Goal: Task Accomplishment & Management: Manage account settings

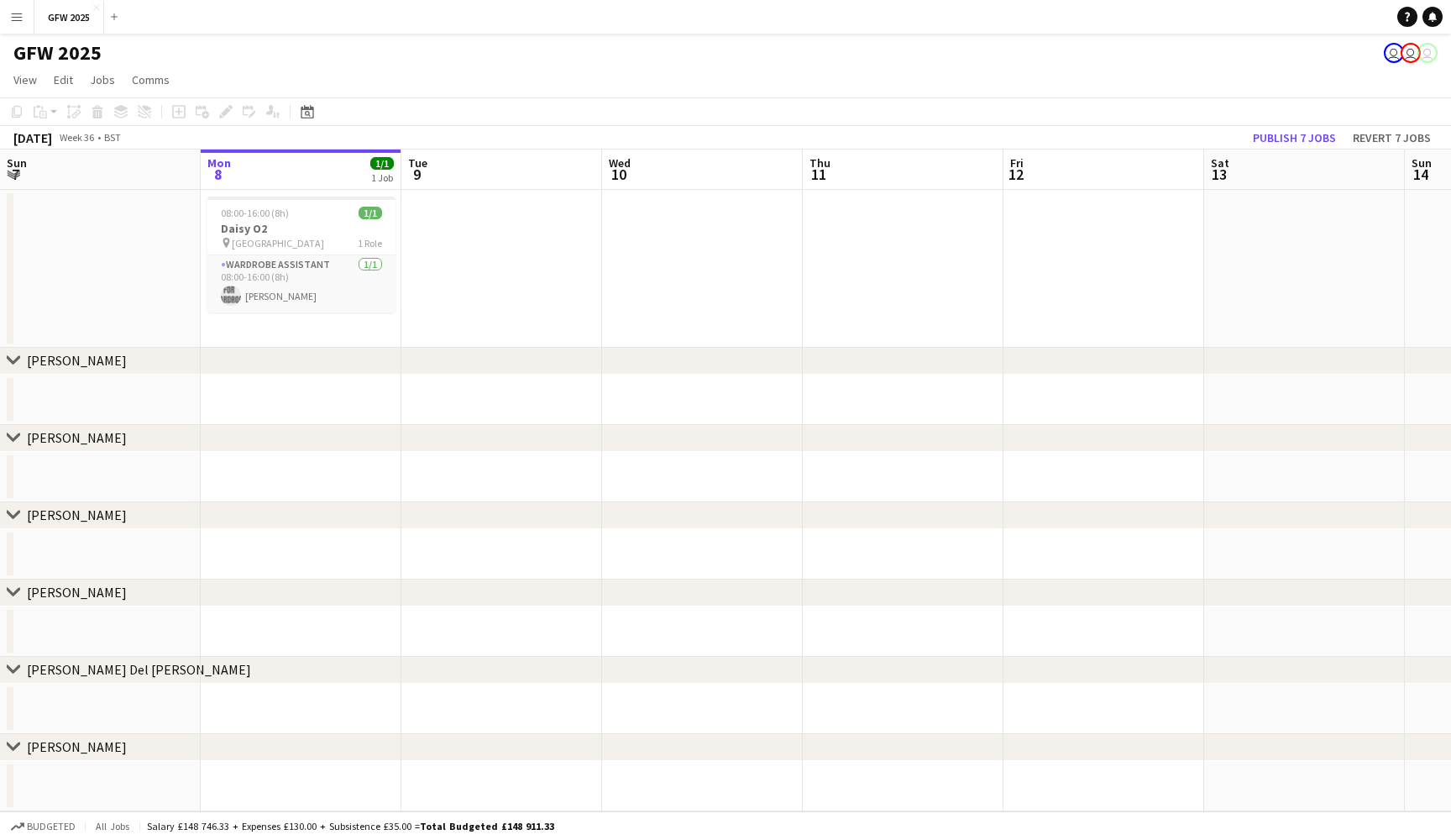
click at [497, 257] on app-date-cell at bounding box center [502, 269] width 201 height 158
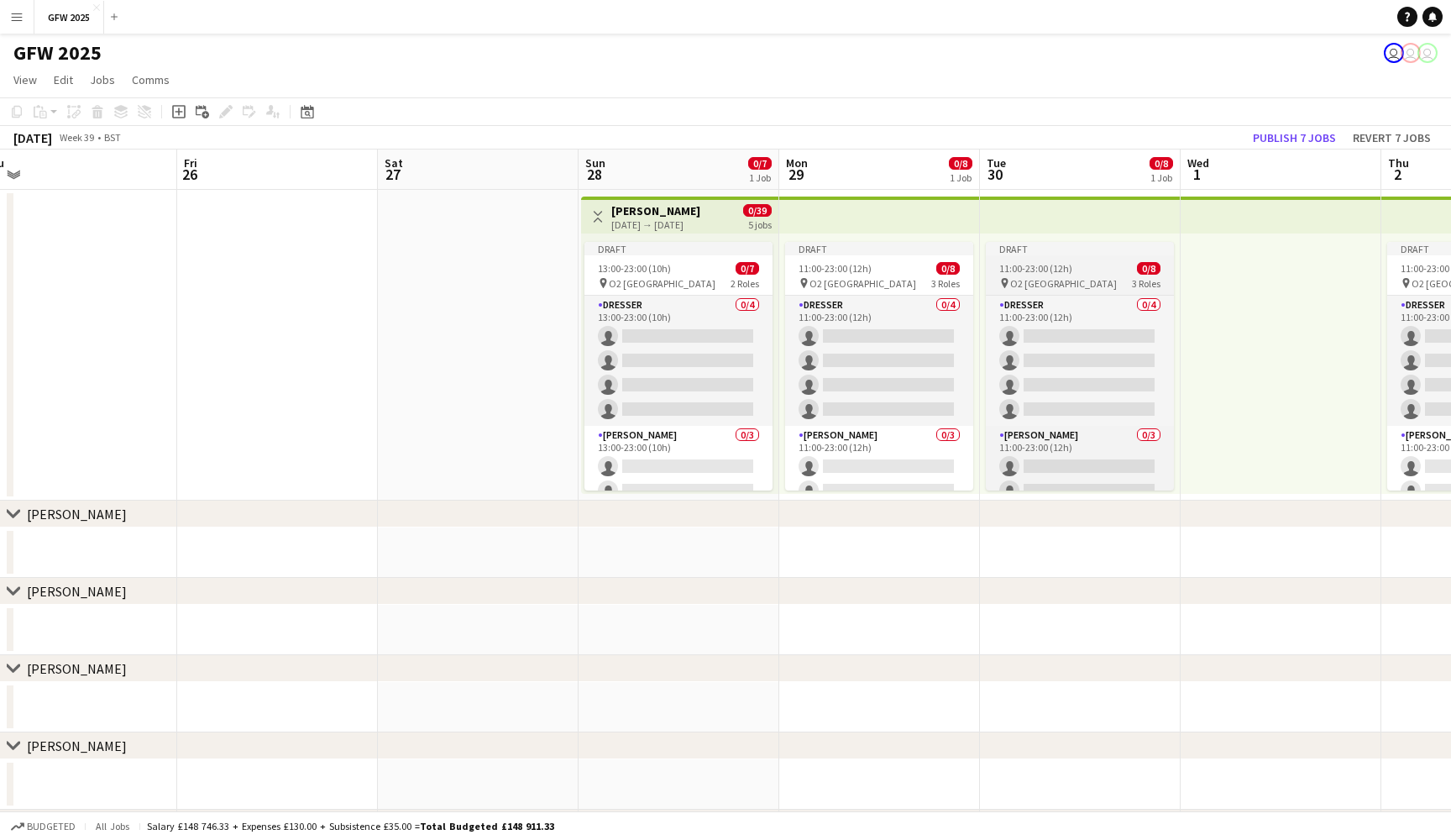
scroll to position [0, 423]
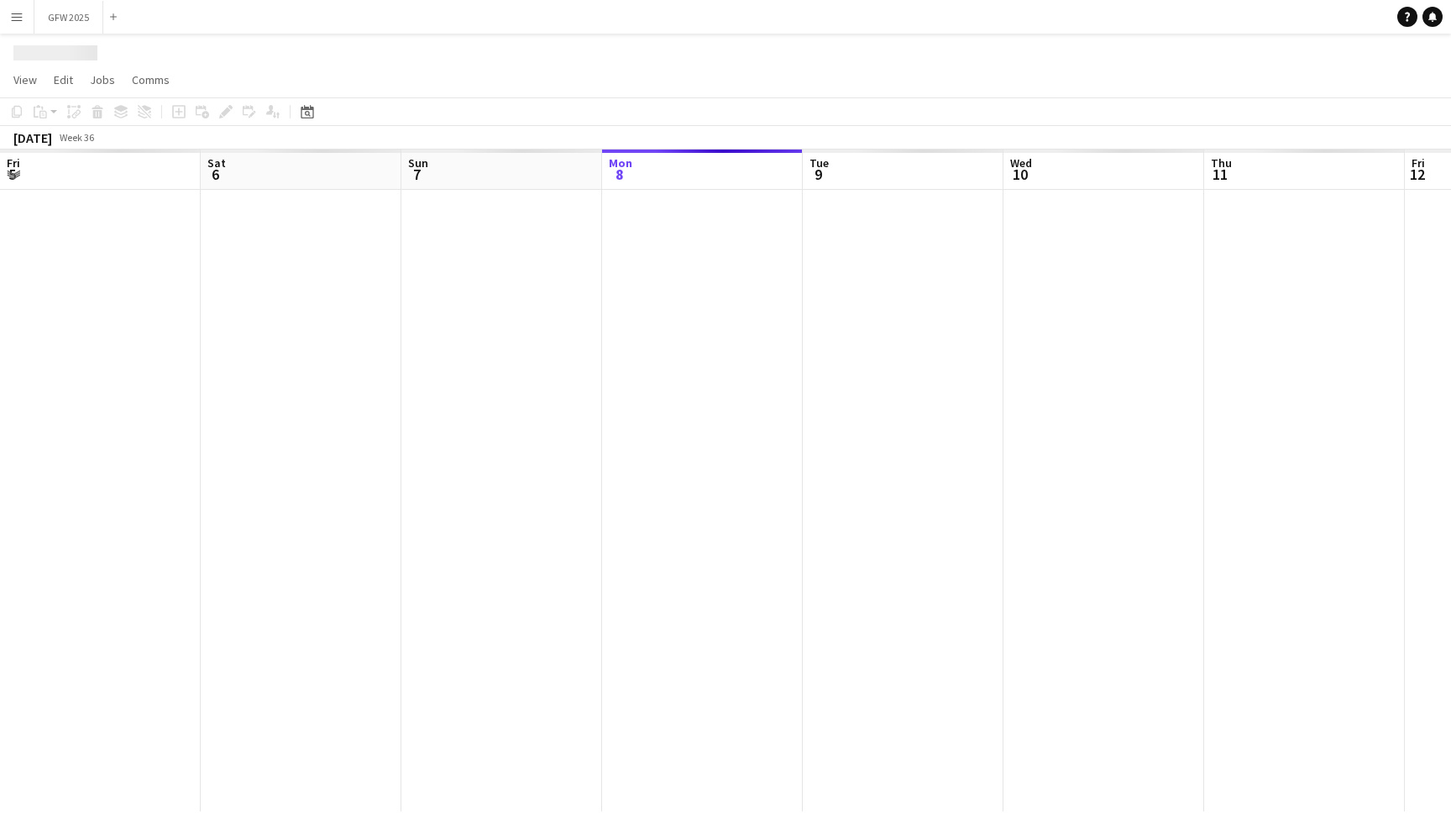
scroll to position [0, 402]
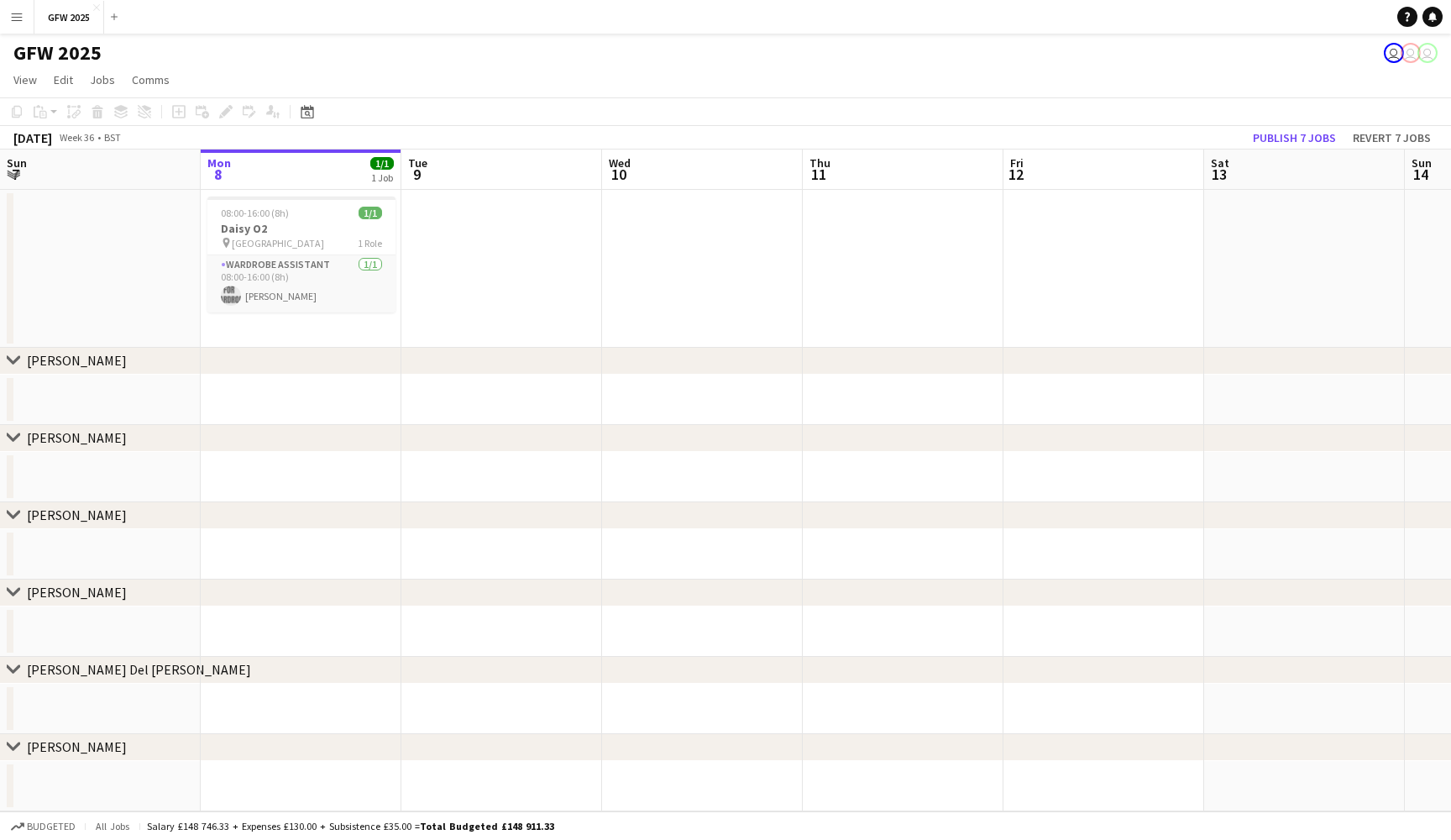
click at [862, 236] on app-date-cell at bounding box center [903, 269] width 201 height 158
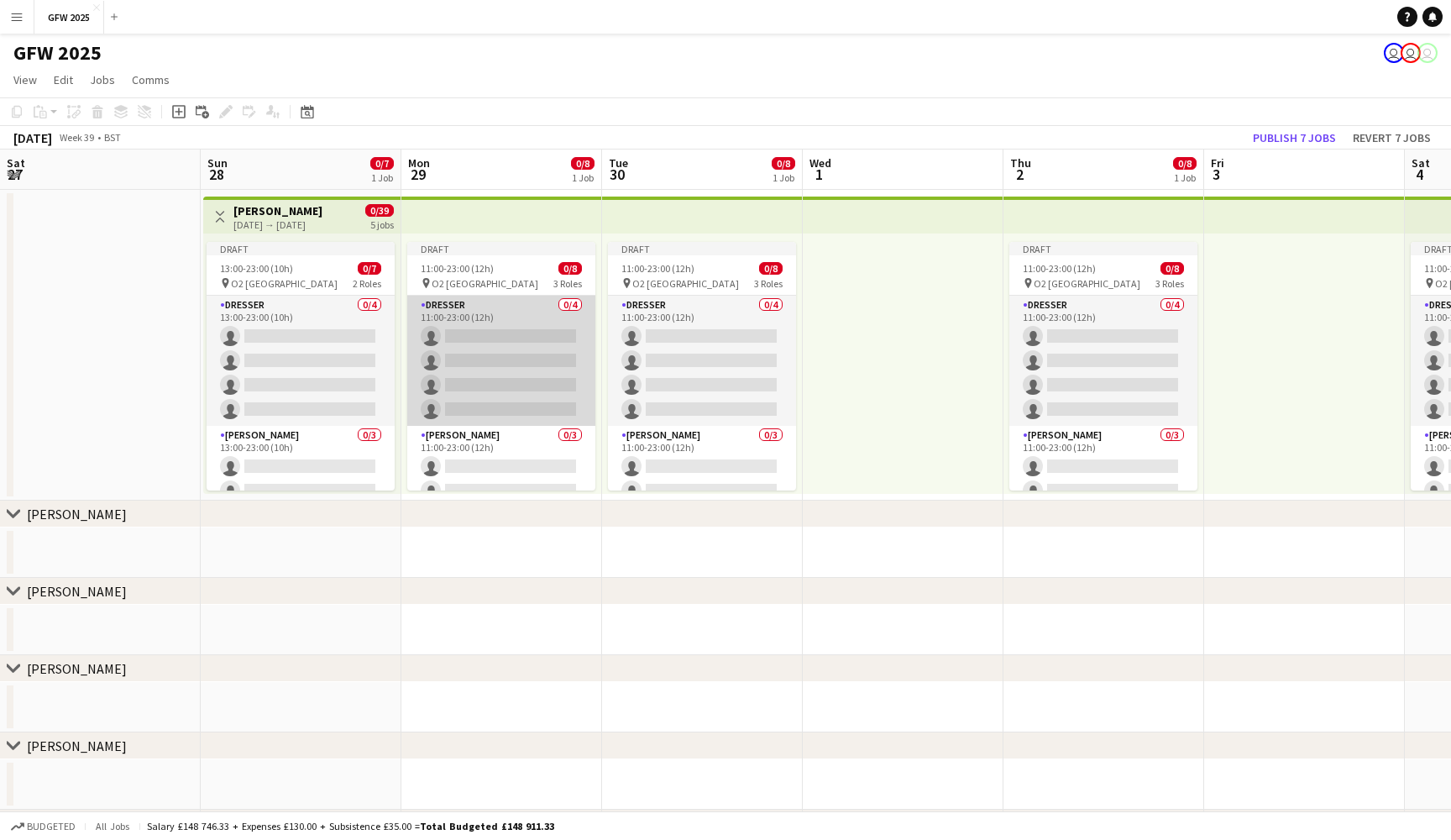
scroll to position [0, 619]
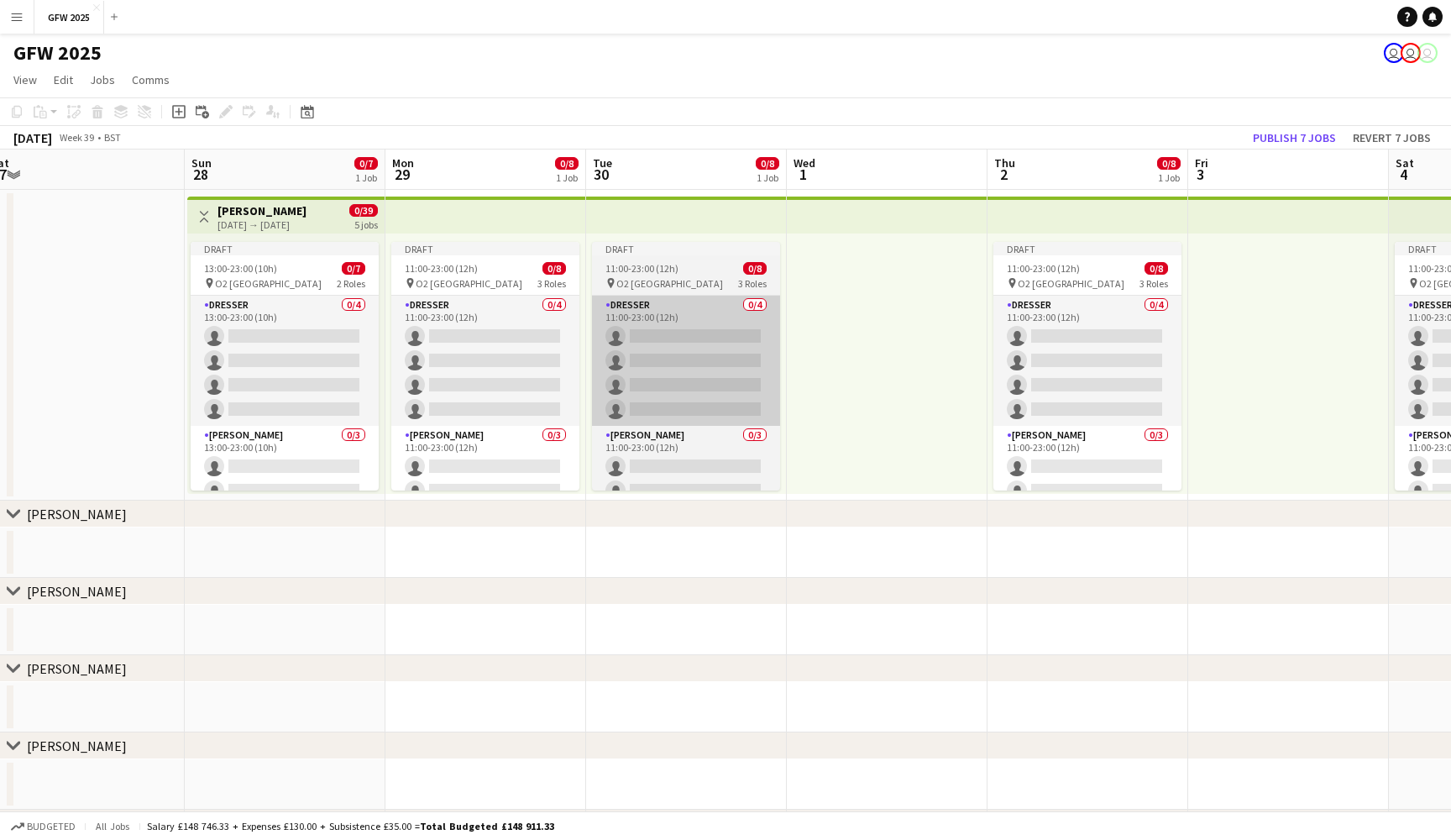
click at [243, 221] on div "28-09-2025 → 04-10-2025" at bounding box center [262, 224] width 89 height 13
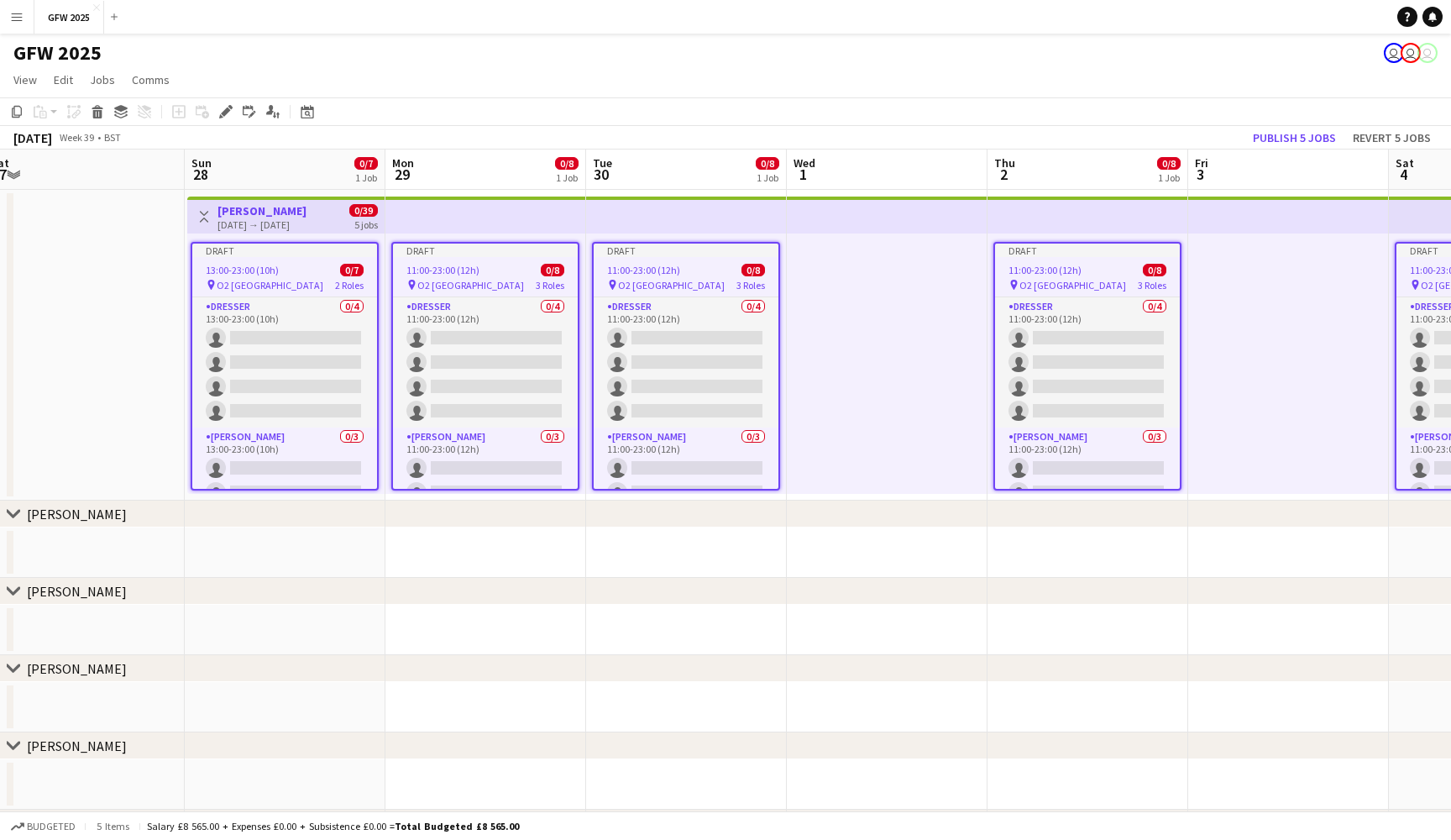
click at [107, 303] on app-date-cell at bounding box center [84, 345] width 201 height 311
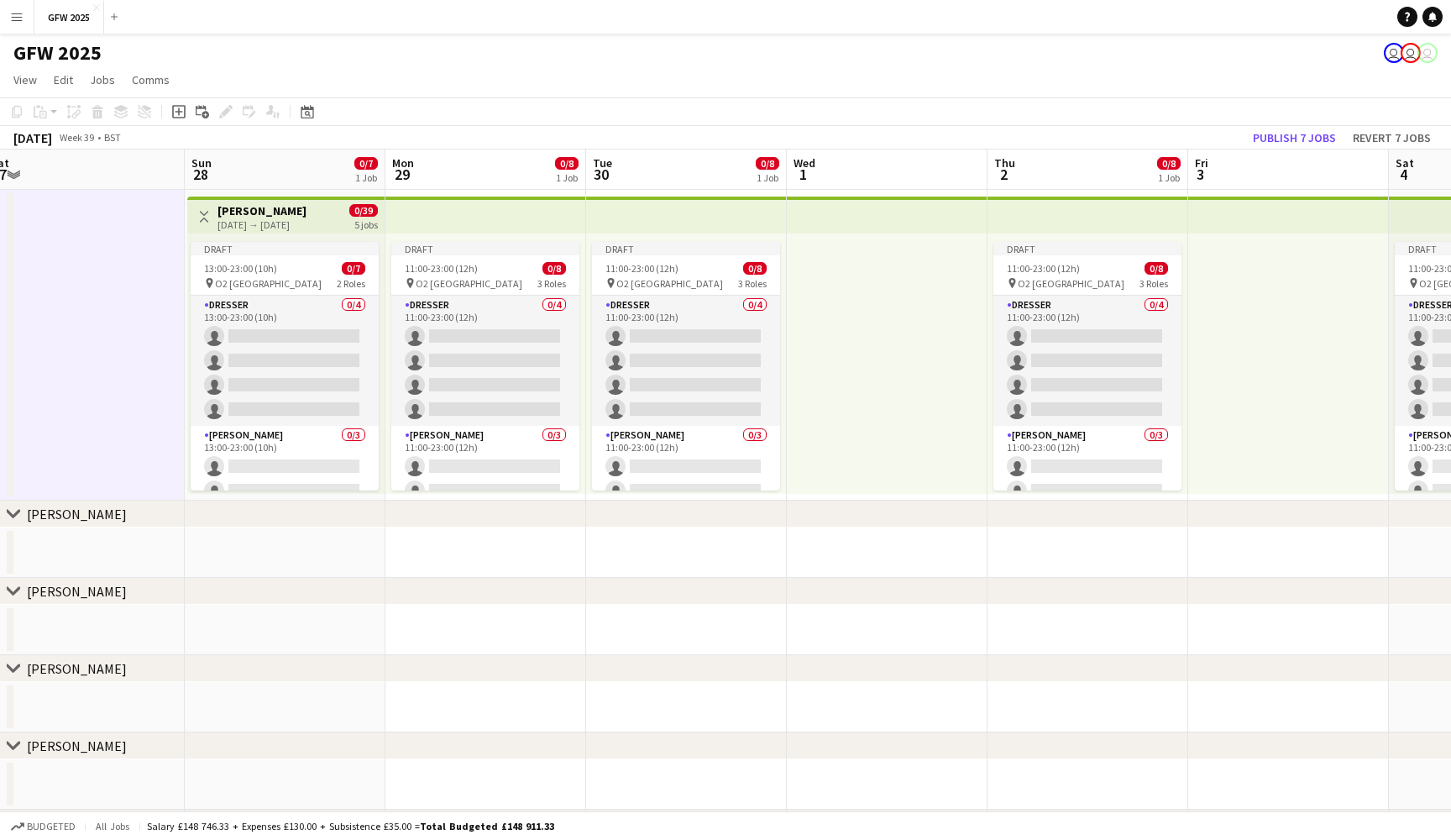
click at [236, 220] on div "28-09-2025 → 04-10-2025" at bounding box center [262, 224] width 89 height 13
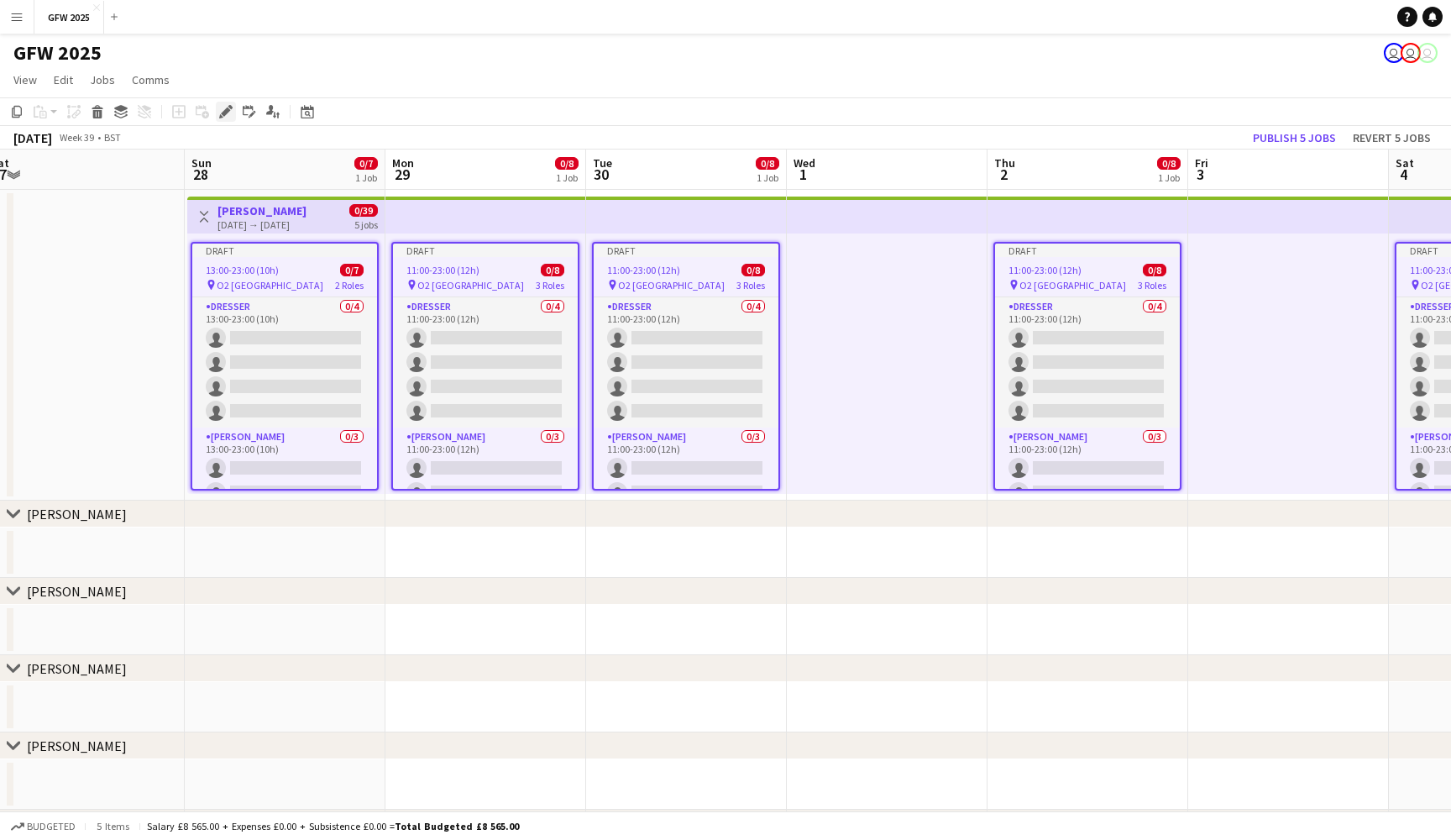
click at [230, 109] on icon "Edit" at bounding box center [226, 112] width 14 height 14
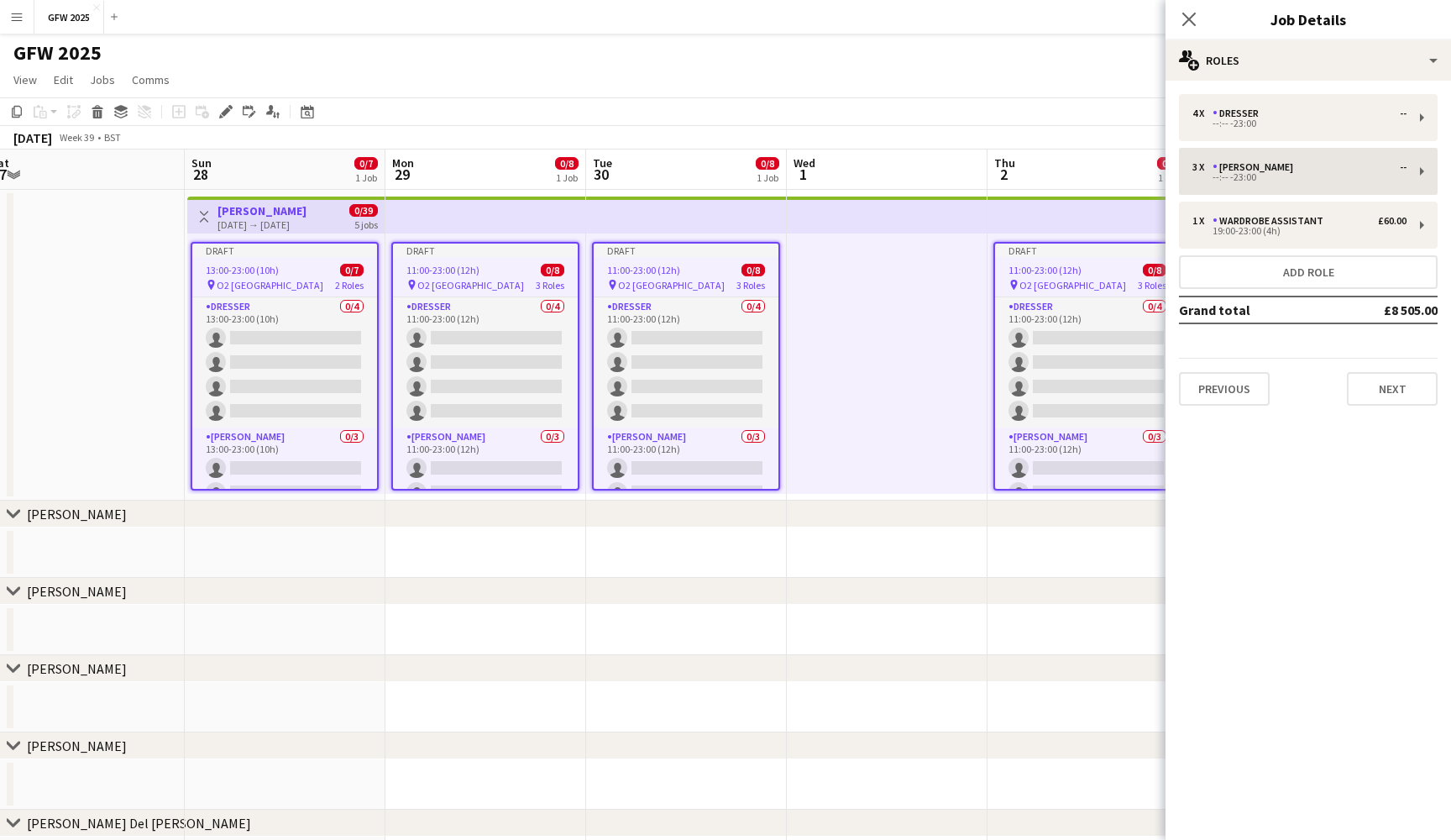
click at [1392, 383] on button "Next" at bounding box center [1392, 389] width 91 height 33
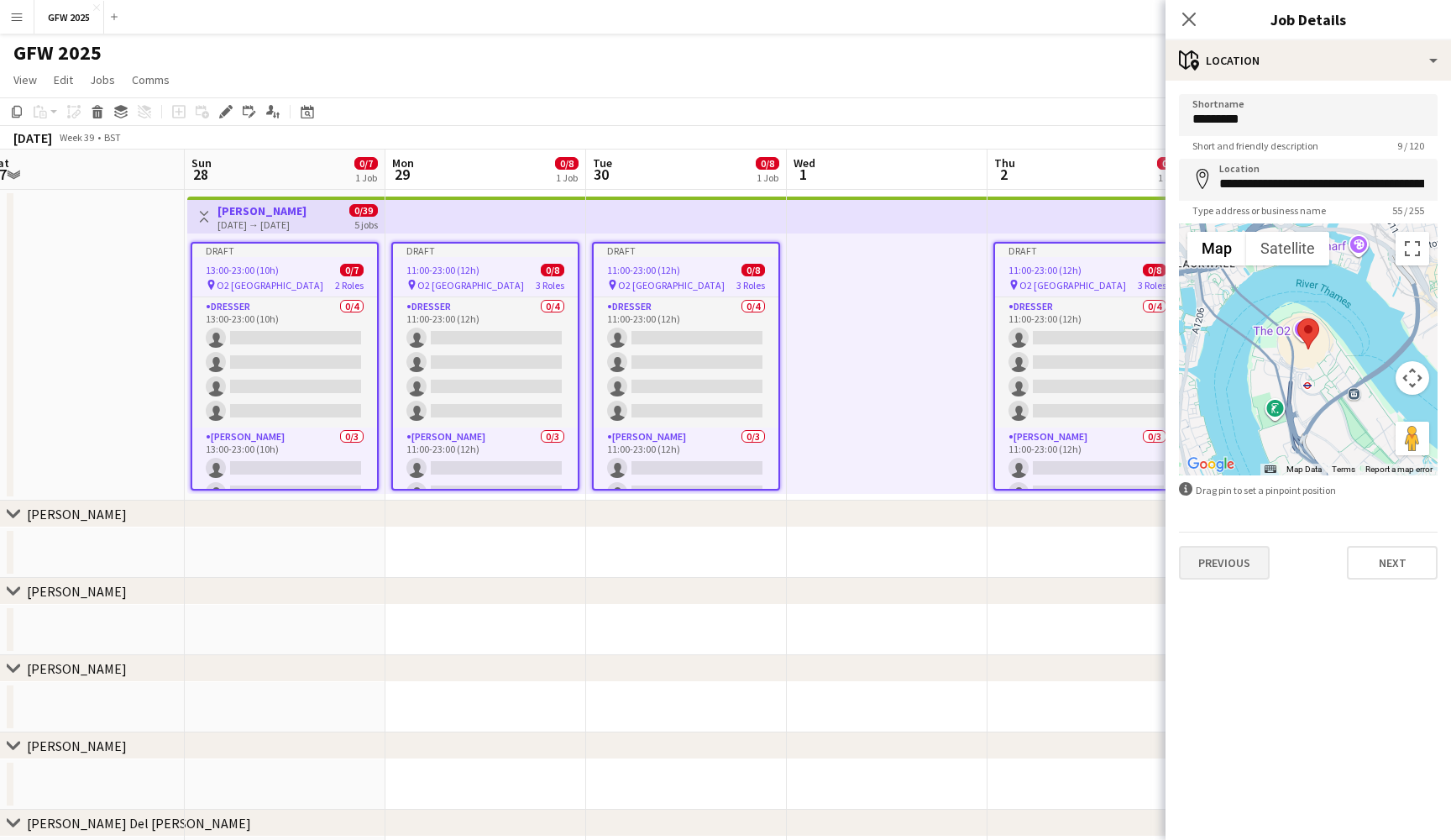
click at [1223, 564] on button "Previous" at bounding box center [1225, 563] width 91 height 33
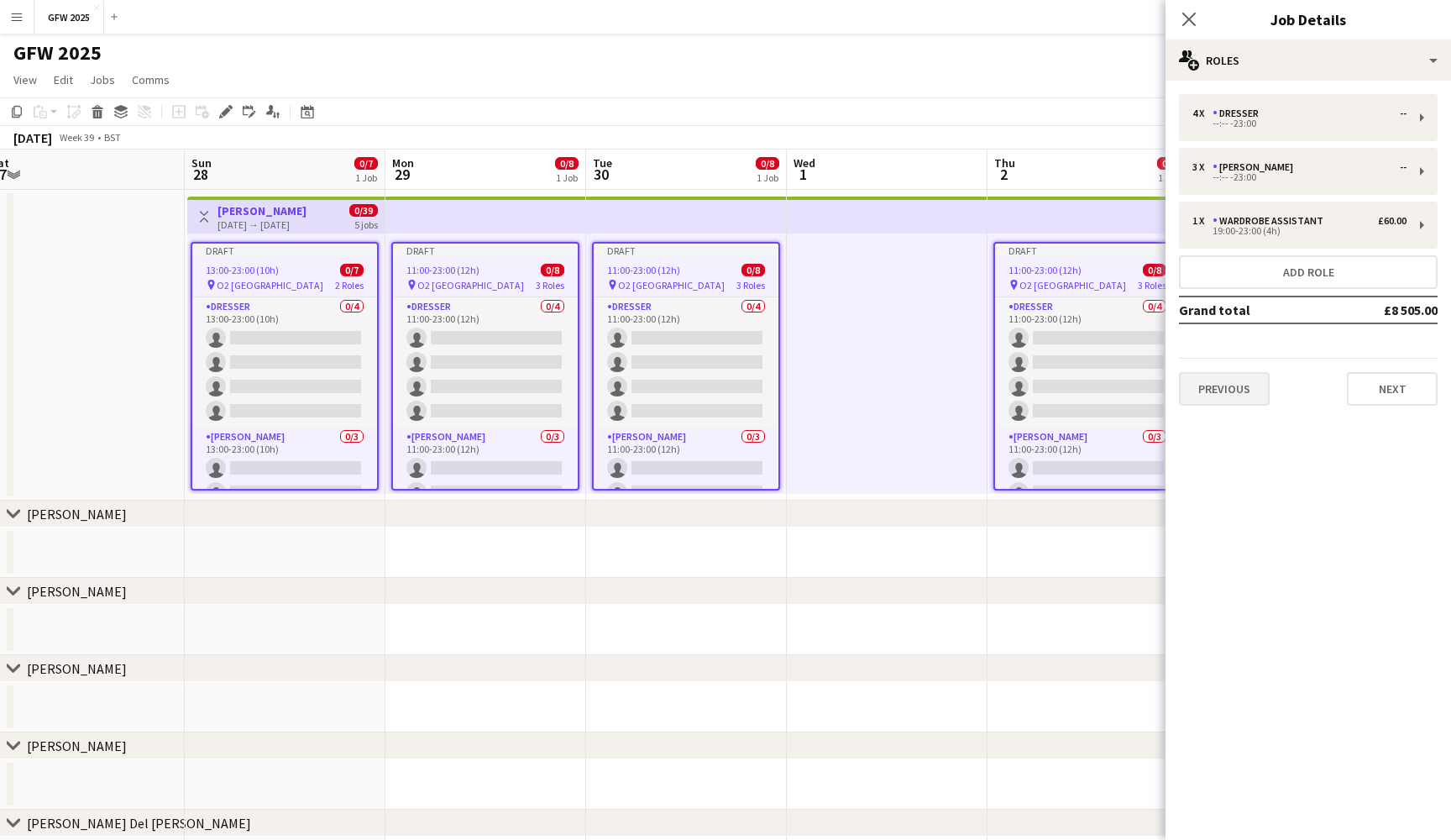
click at [1239, 400] on button "Previous" at bounding box center [1225, 389] width 91 height 33
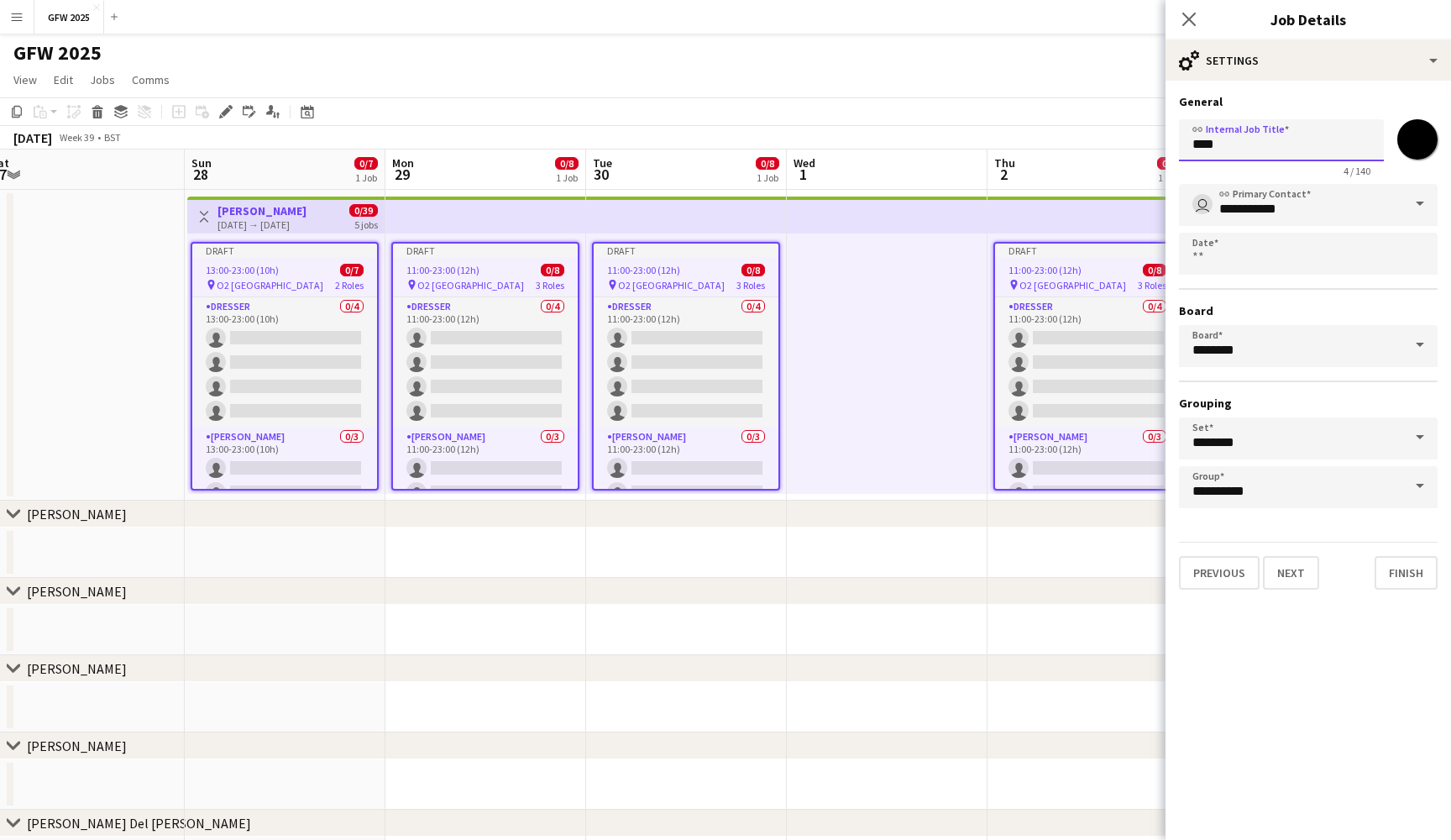
drag, startPoint x: 1253, startPoint y: 148, endPoint x: 1173, endPoint y: 143, distance: 80.2
click at [1173, 143] on form "**********" at bounding box center [1308, 341] width 285 height 495
type input "**********"
click at [1296, 571] on button "Next" at bounding box center [1291, 572] width 56 height 33
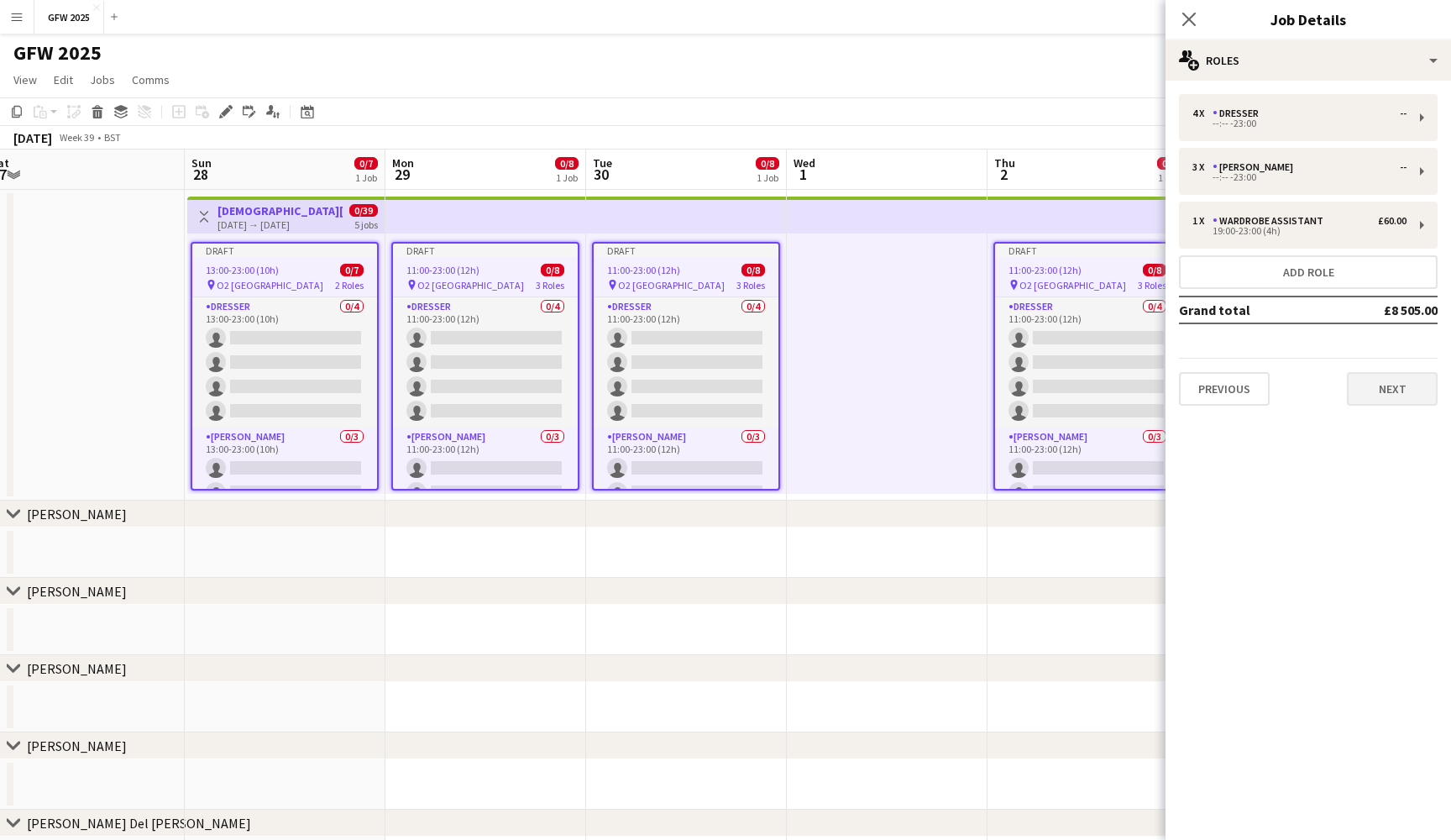
click at [1396, 396] on button "Next" at bounding box center [1392, 389] width 91 height 33
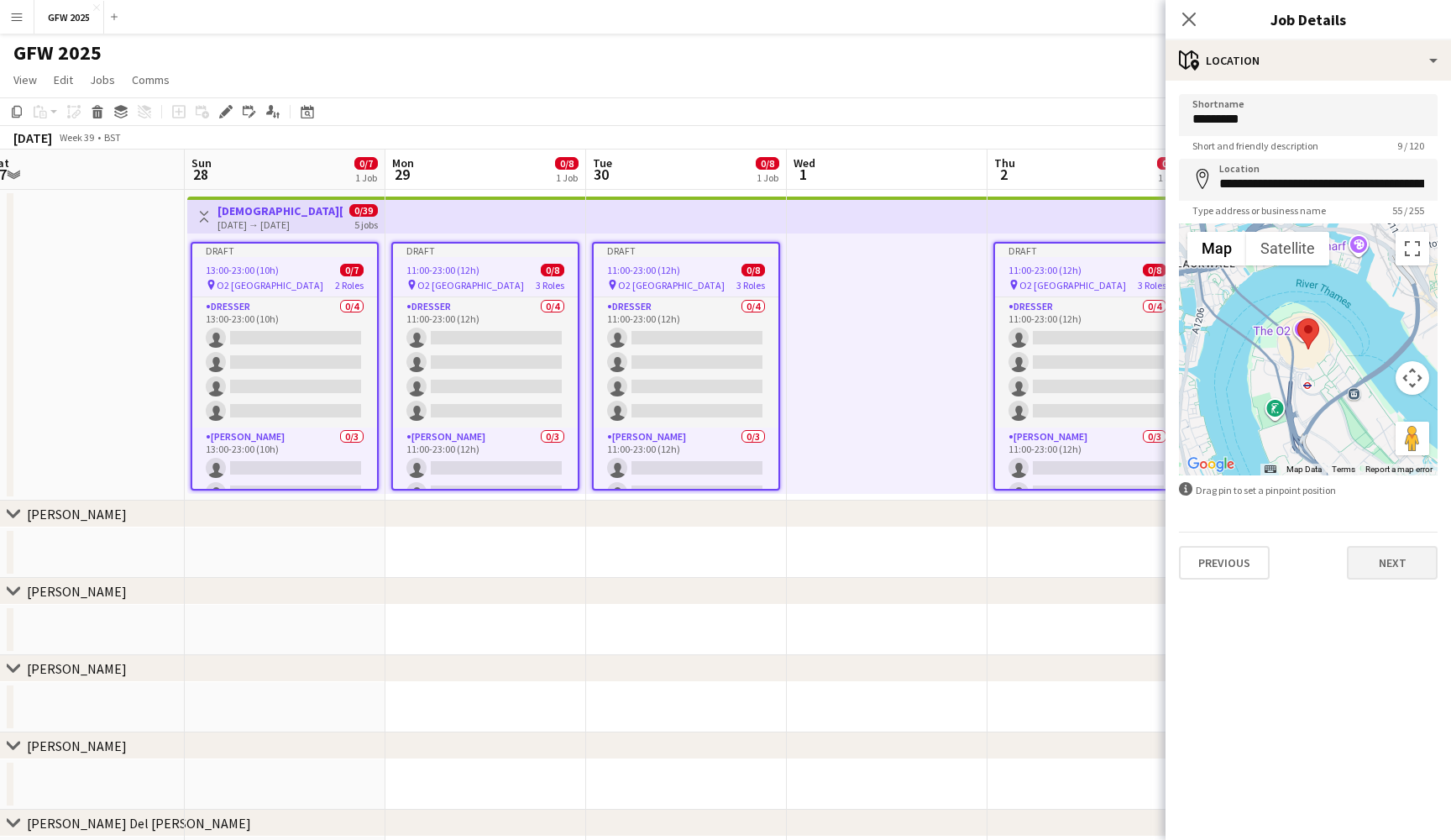
click at [1399, 567] on button "Next" at bounding box center [1392, 563] width 91 height 33
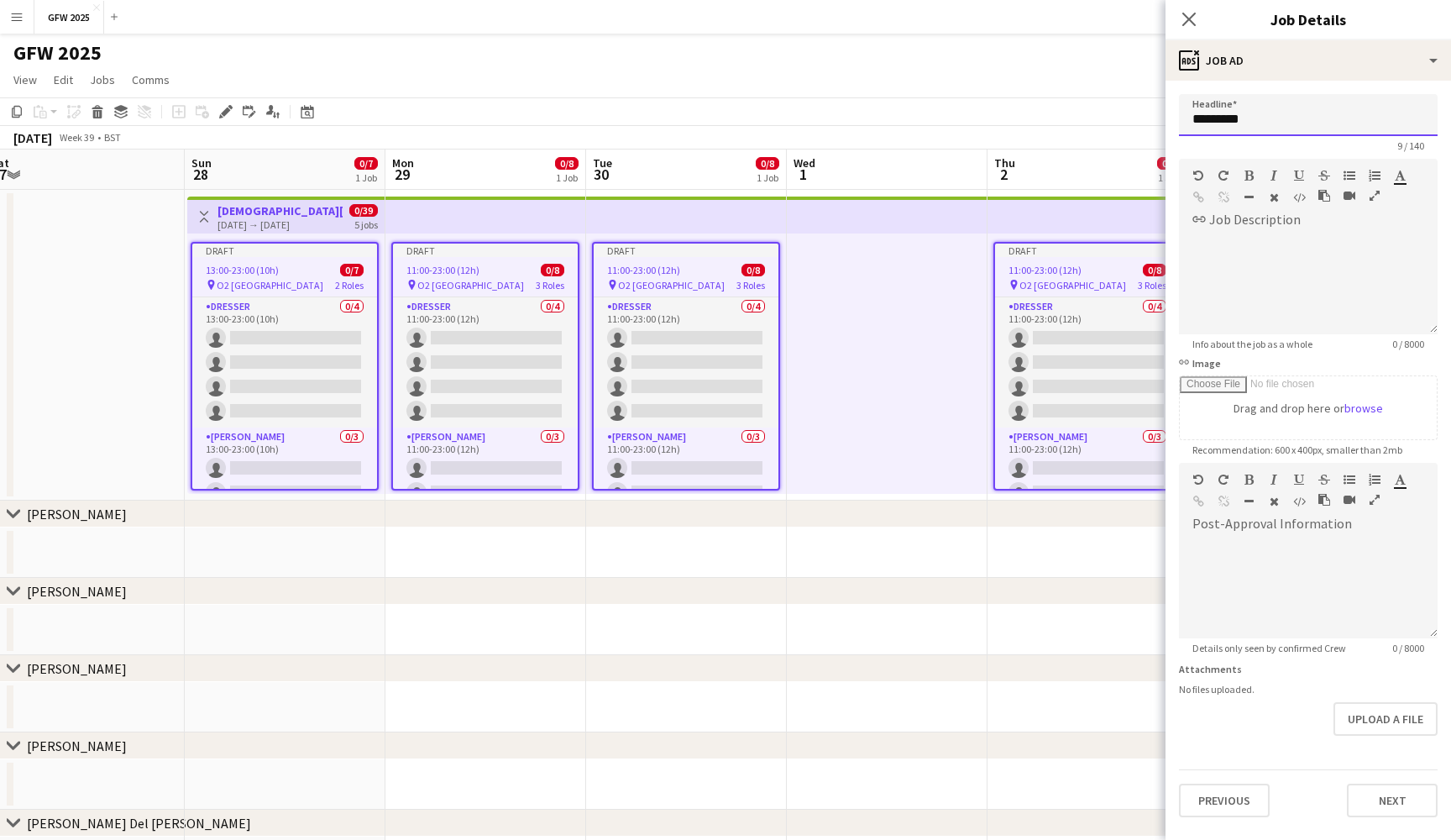
click at [1337, 128] on input "*********" at bounding box center [1309, 115] width 259 height 42
type input "**********"
click at [1398, 794] on button "Next" at bounding box center [1392, 800] width 91 height 33
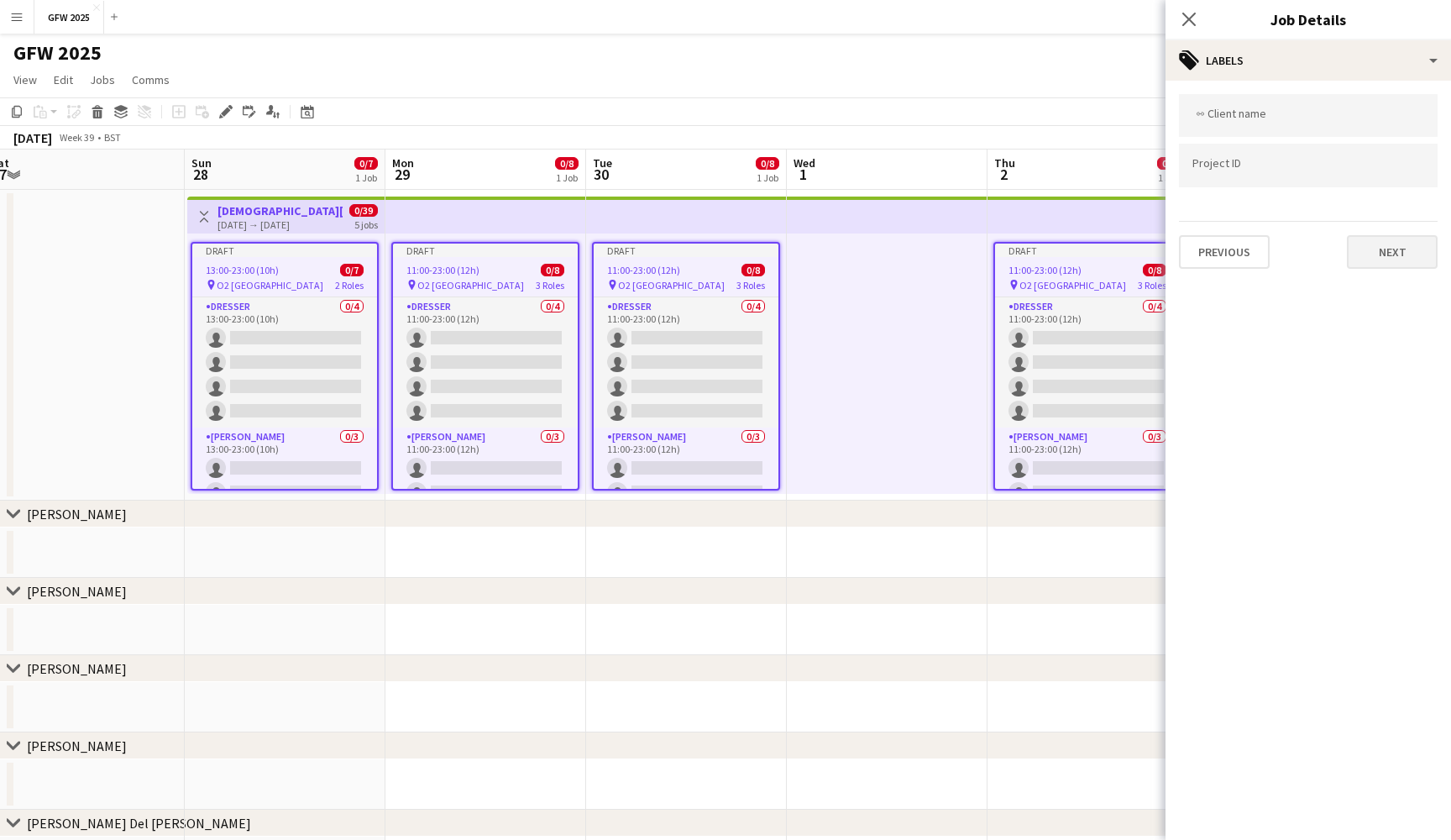
click at [1399, 266] on button "Next" at bounding box center [1392, 252] width 91 height 33
click at [1392, 176] on button "Next" at bounding box center [1392, 173] width 91 height 33
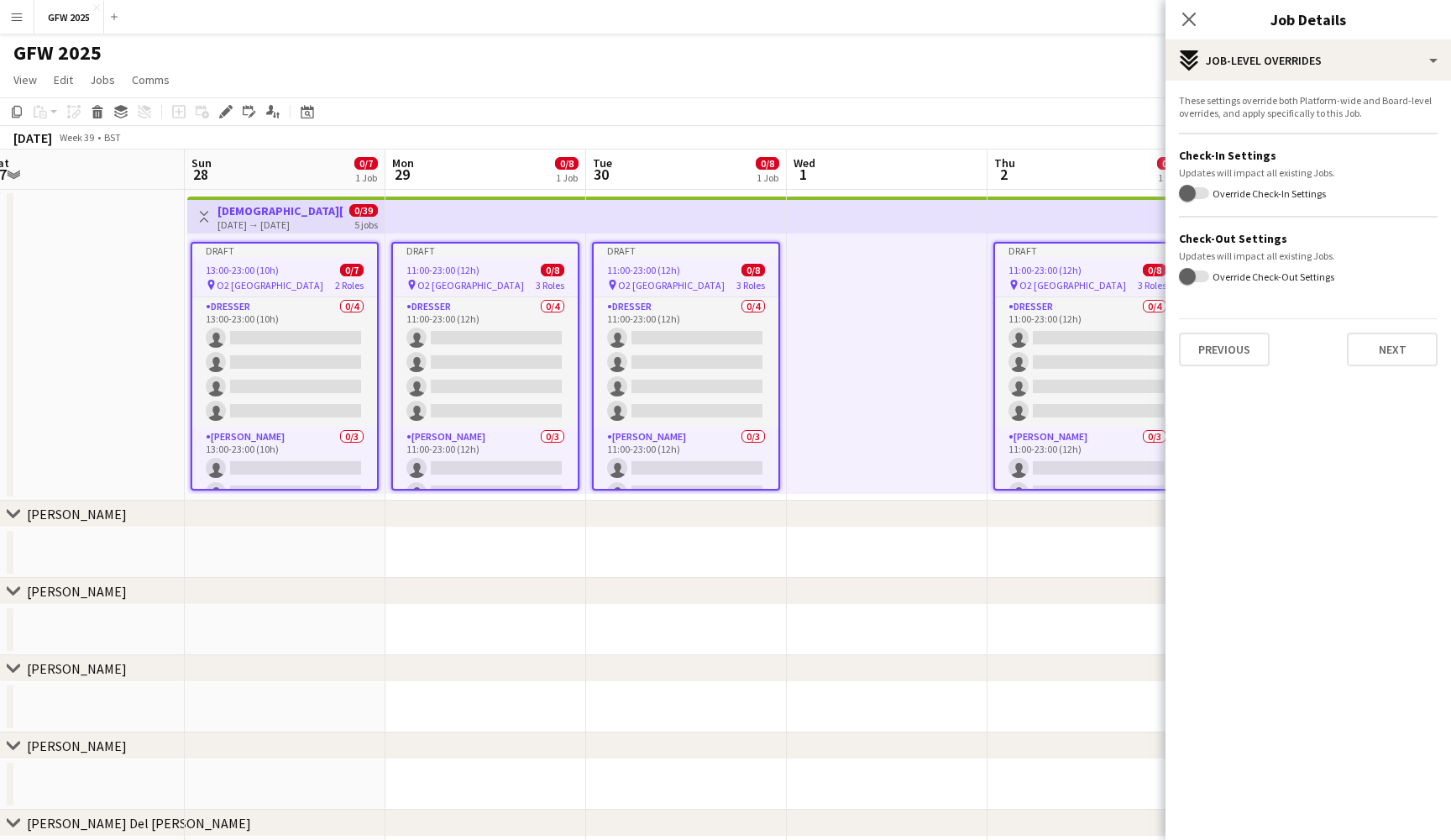
click at [1400, 331] on div "Previous Next" at bounding box center [1309, 342] width 259 height 48
click at [1397, 339] on button "Next" at bounding box center [1392, 349] width 91 height 33
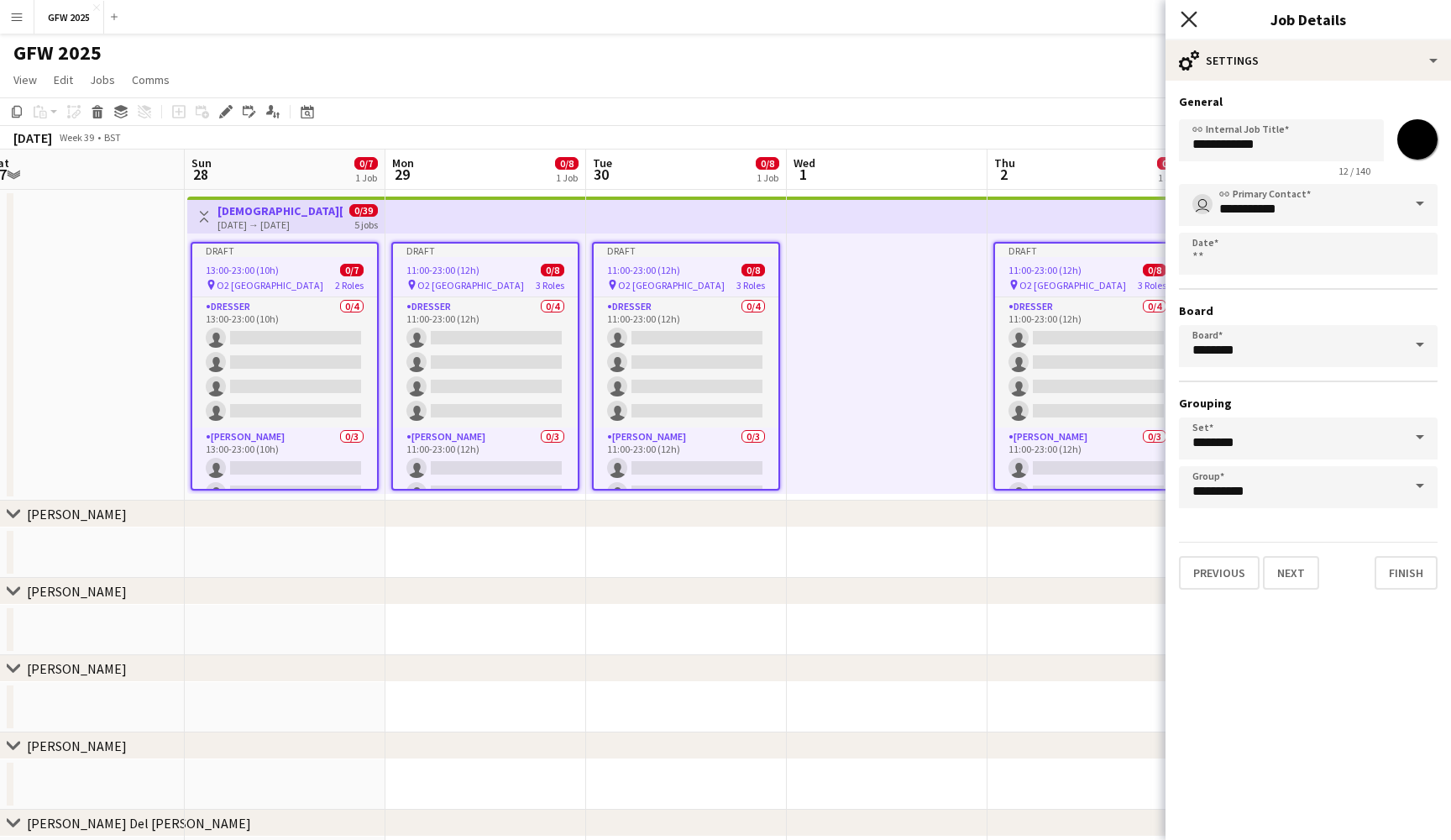
click at [1196, 23] on icon "Close pop-in" at bounding box center [1189, 19] width 16 height 16
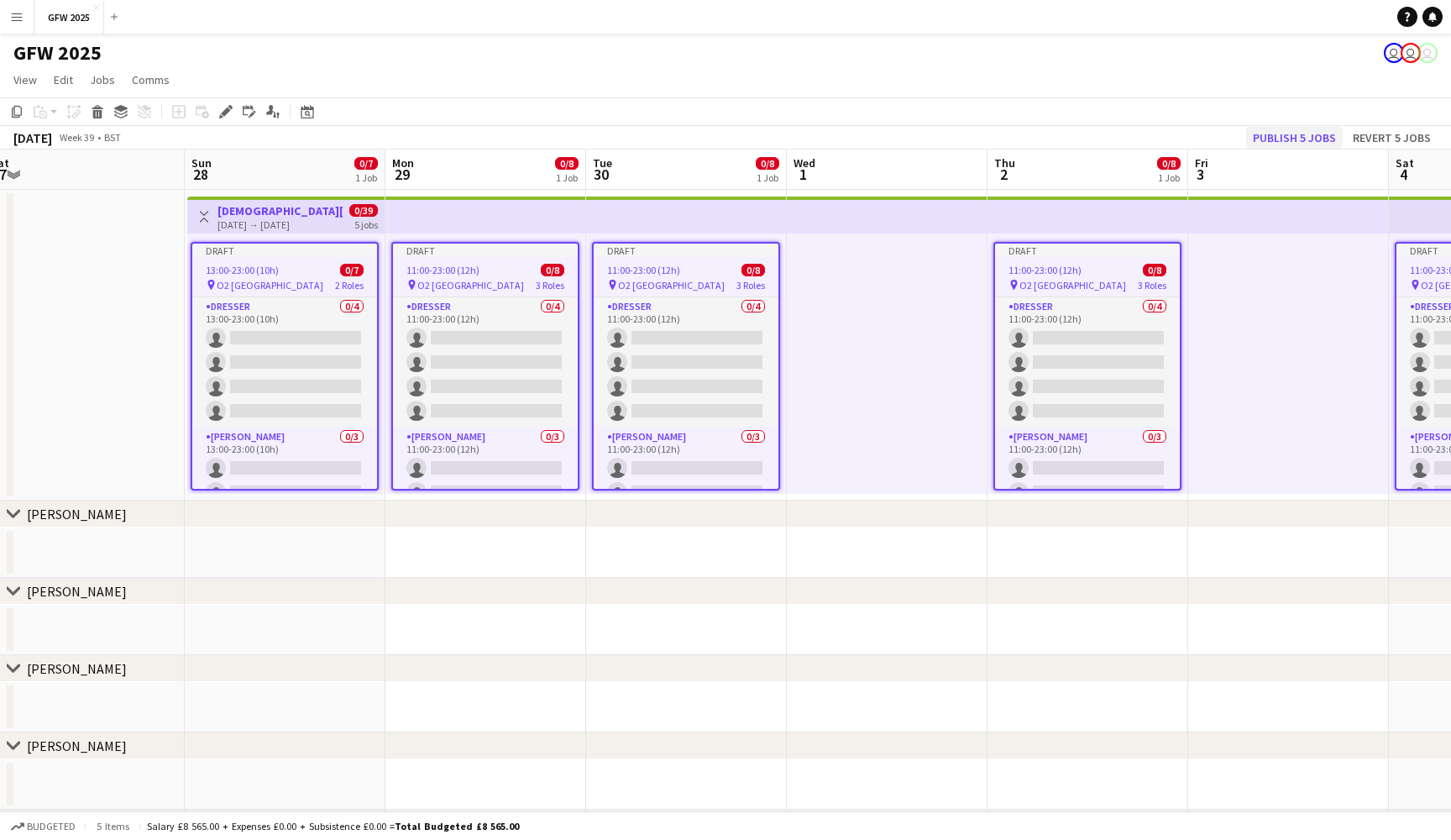
click at [1316, 138] on button "Publish 5 jobs" at bounding box center [1294, 137] width 97 height 22
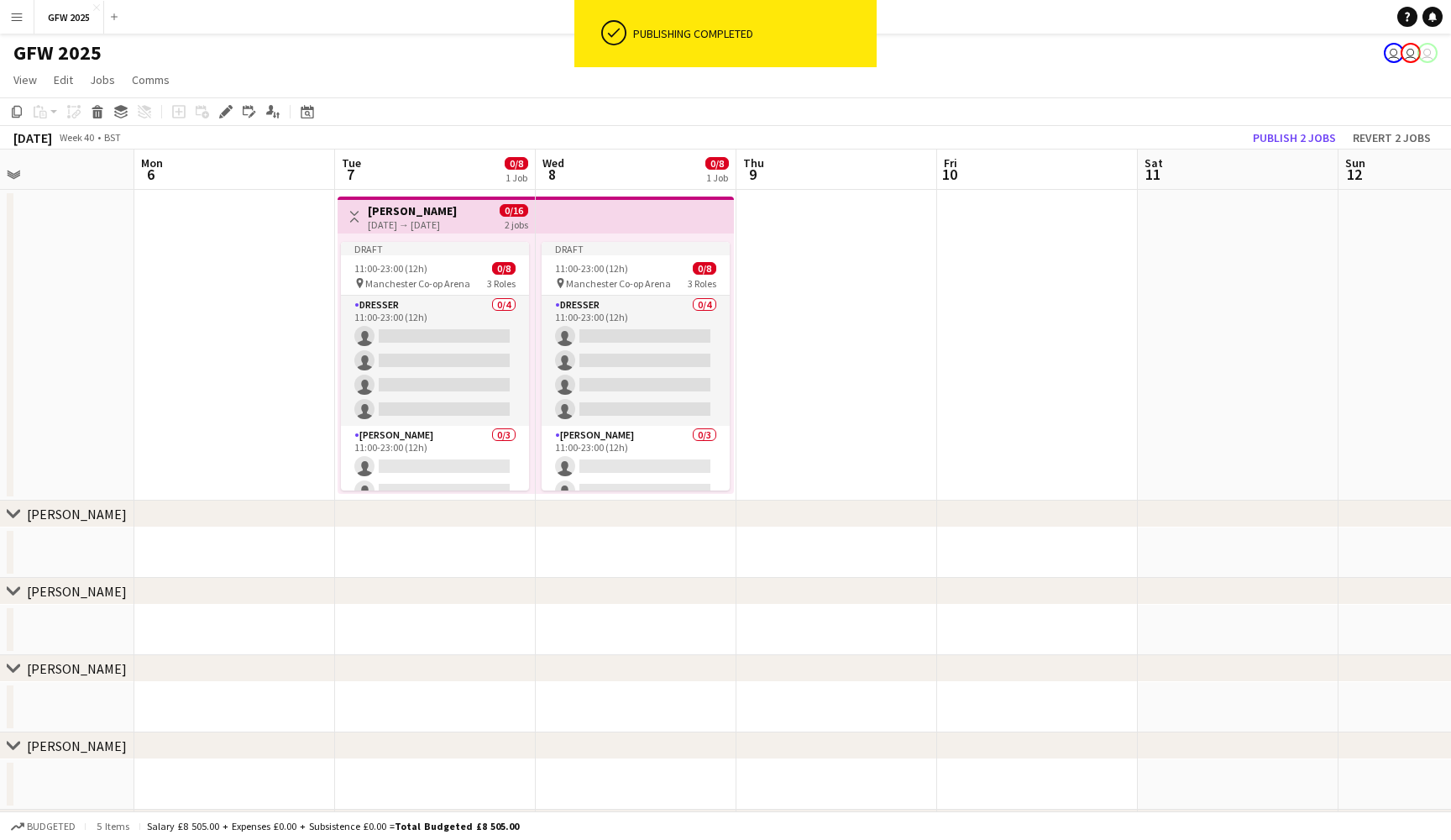
scroll to position [0, 402]
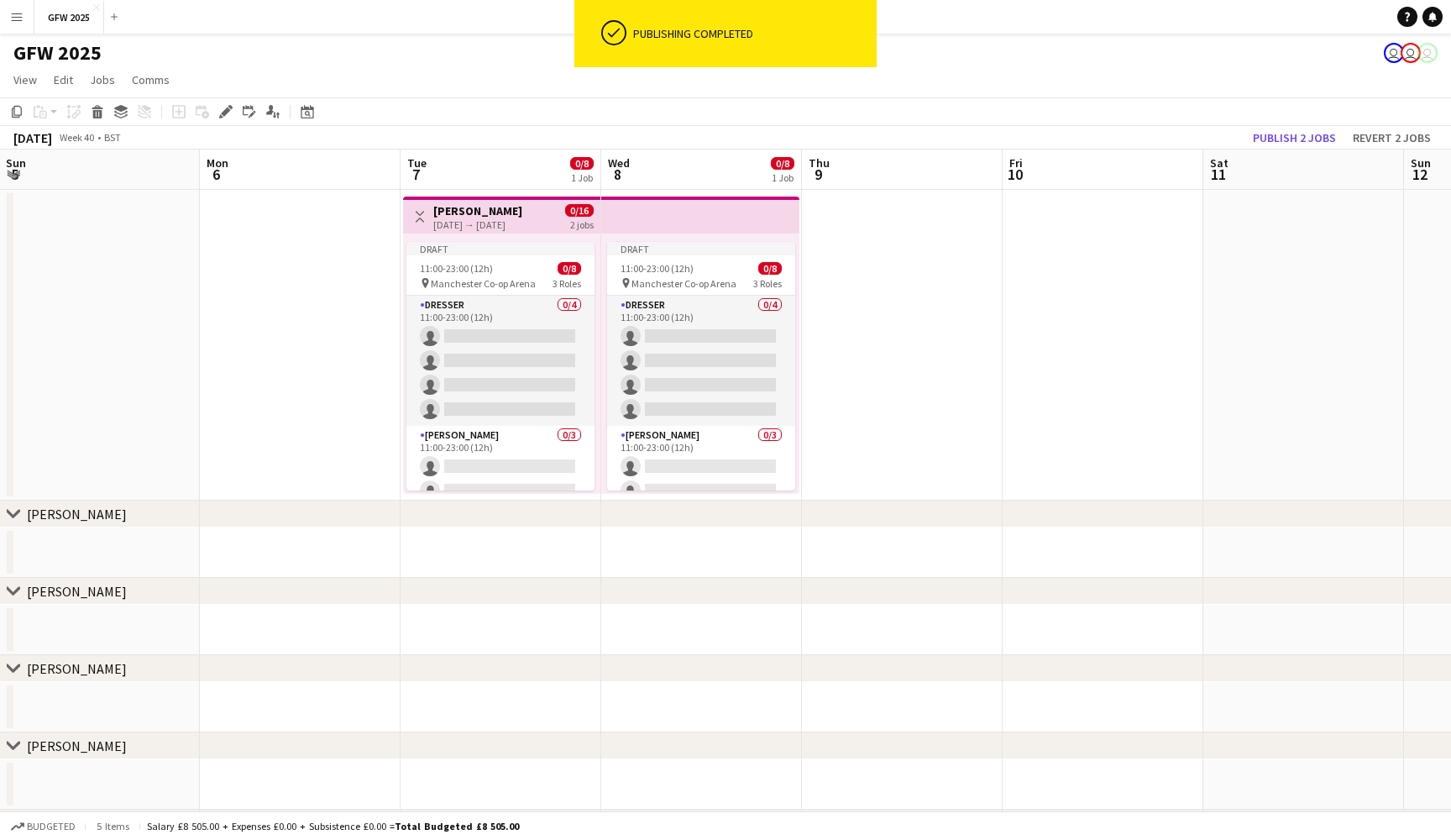
click at [523, 214] on h3 "Gaga" at bounding box center [477, 210] width 89 height 15
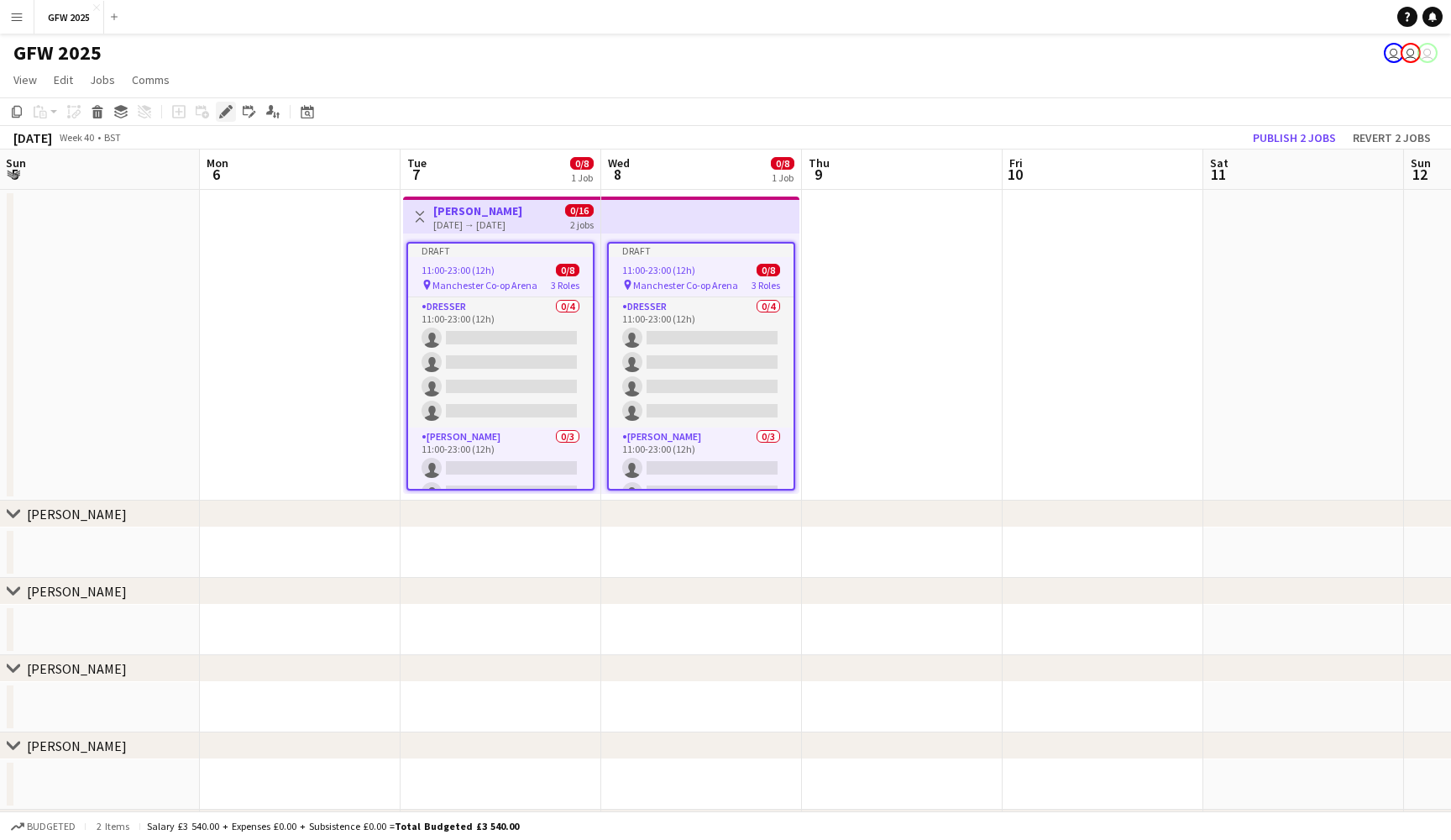
click at [223, 115] on icon at bounding box center [225, 112] width 9 height 9
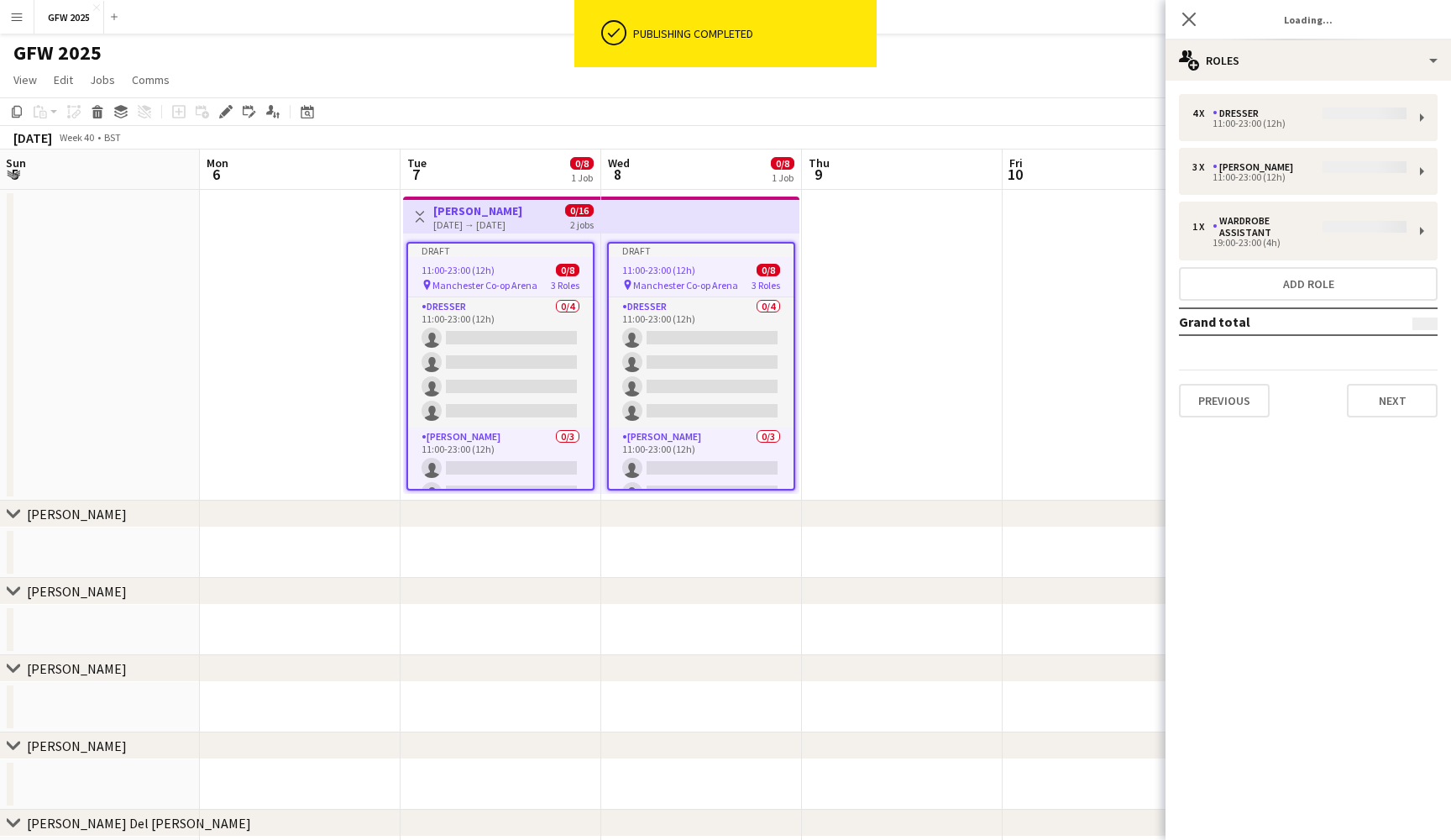
type input "*******"
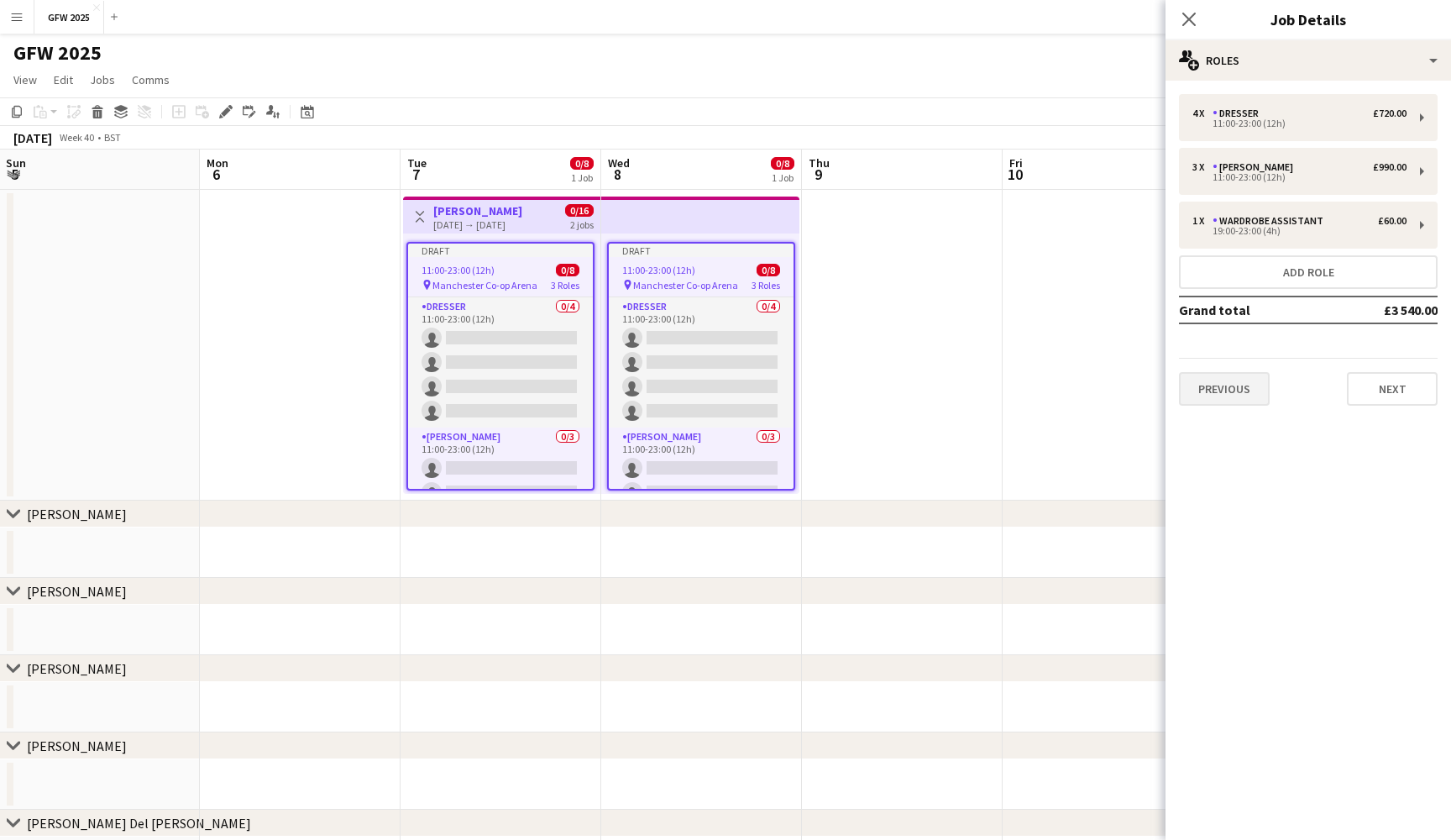
click at [1249, 398] on button "Previous" at bounding box center [1225, 389] width 91 height 33
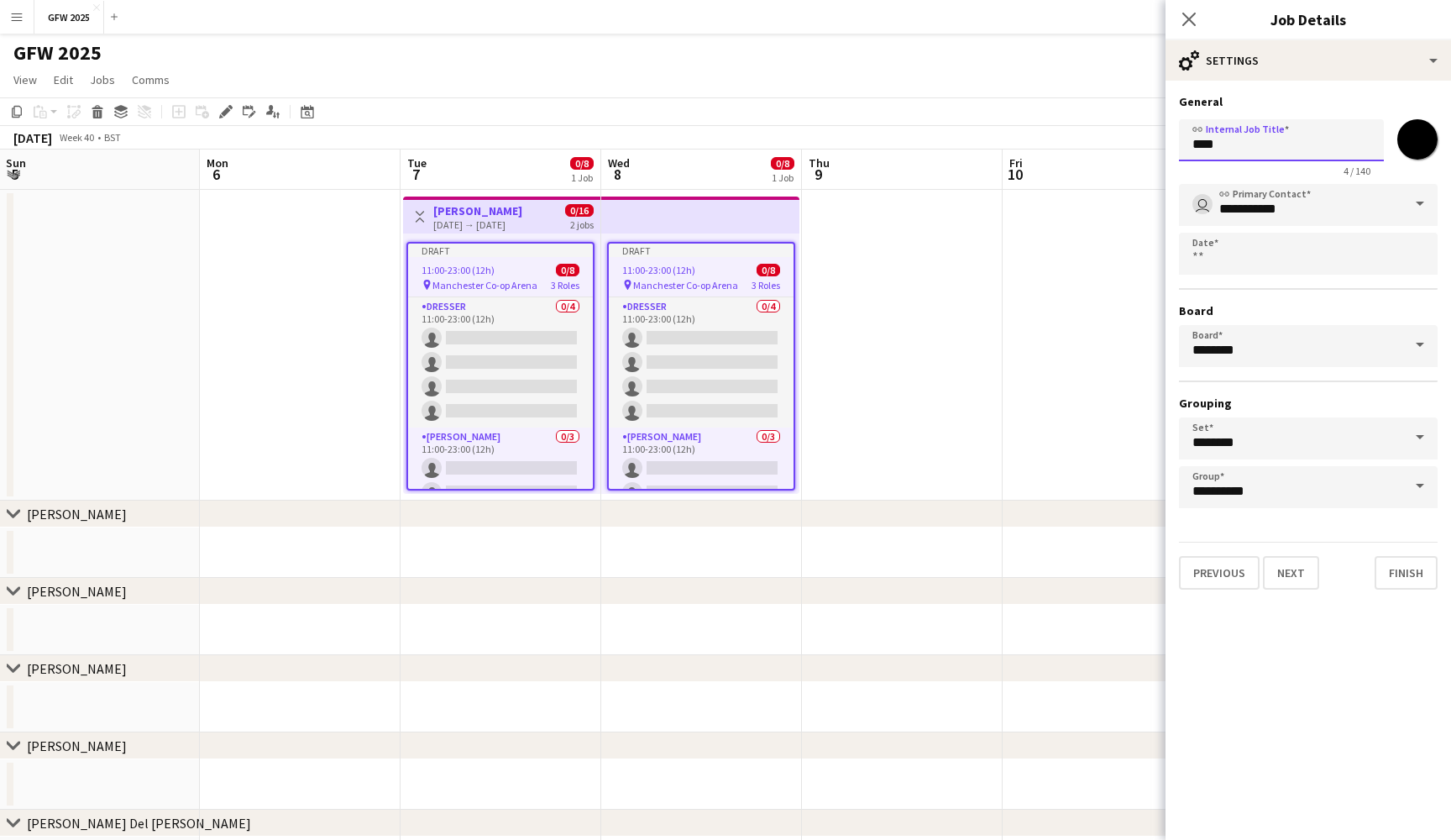
click at [1295, 152] on input "****" at bounding box center [1281, 140] width 205 height 42
type input "*"
type input "**********"
click at [1193, 21] on icon "Close pop-in" at bounding box center [1189, 19] width 16 height 16
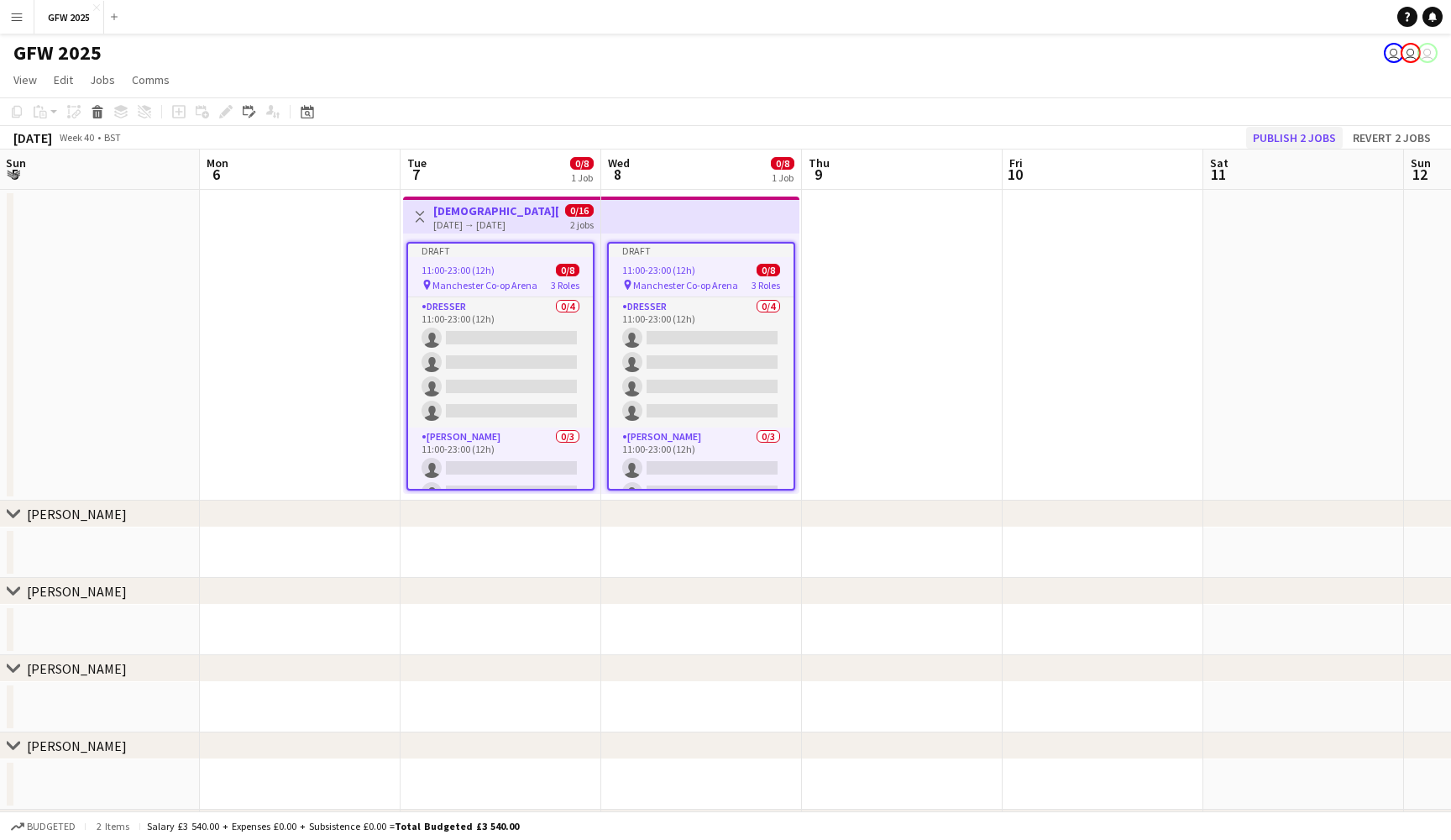
click at [1287, 130] on button "Publish 2 jobs" at bounding box center [1294, 137] width 97 height 22
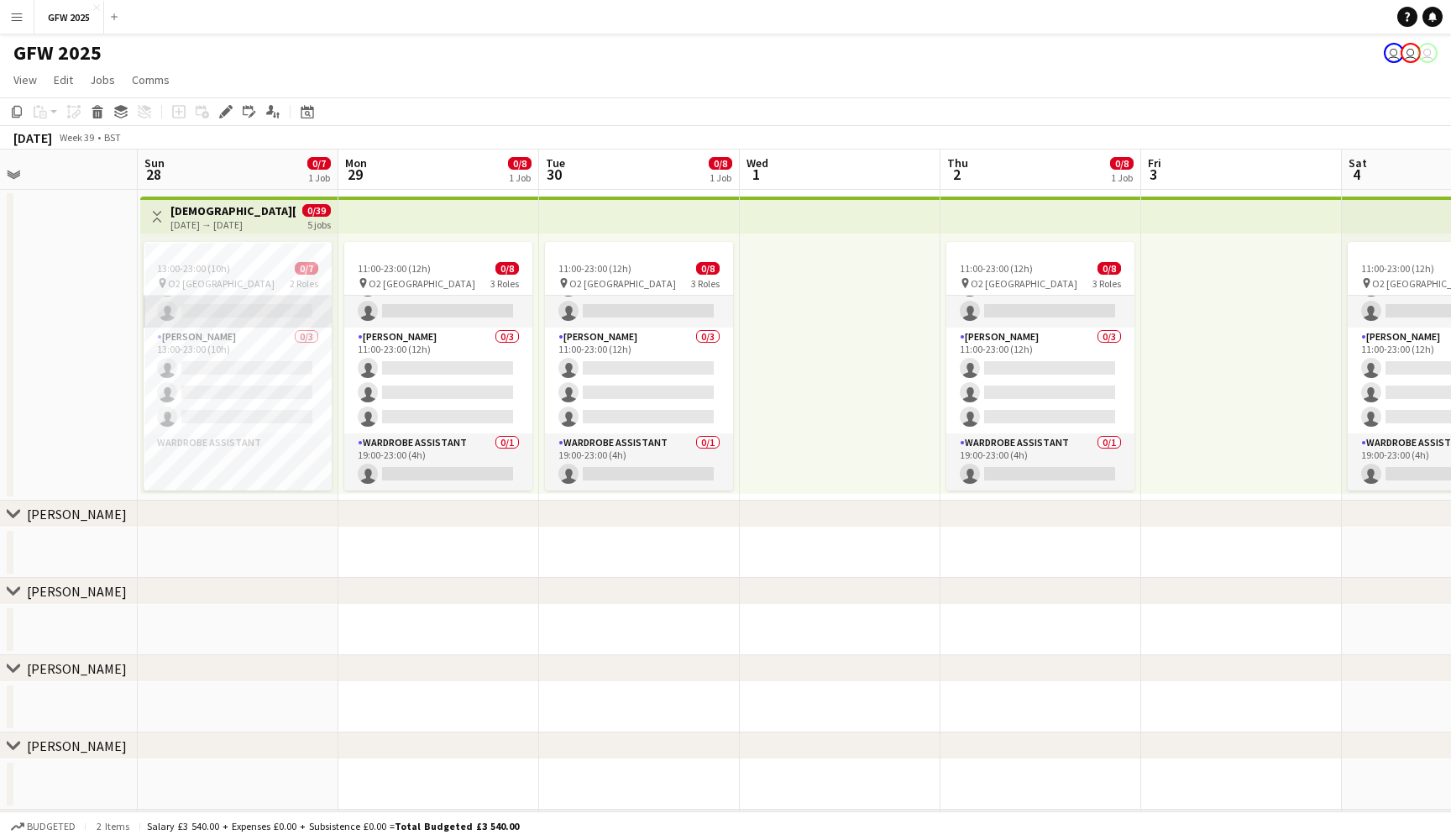
scroll to position [98, 0]
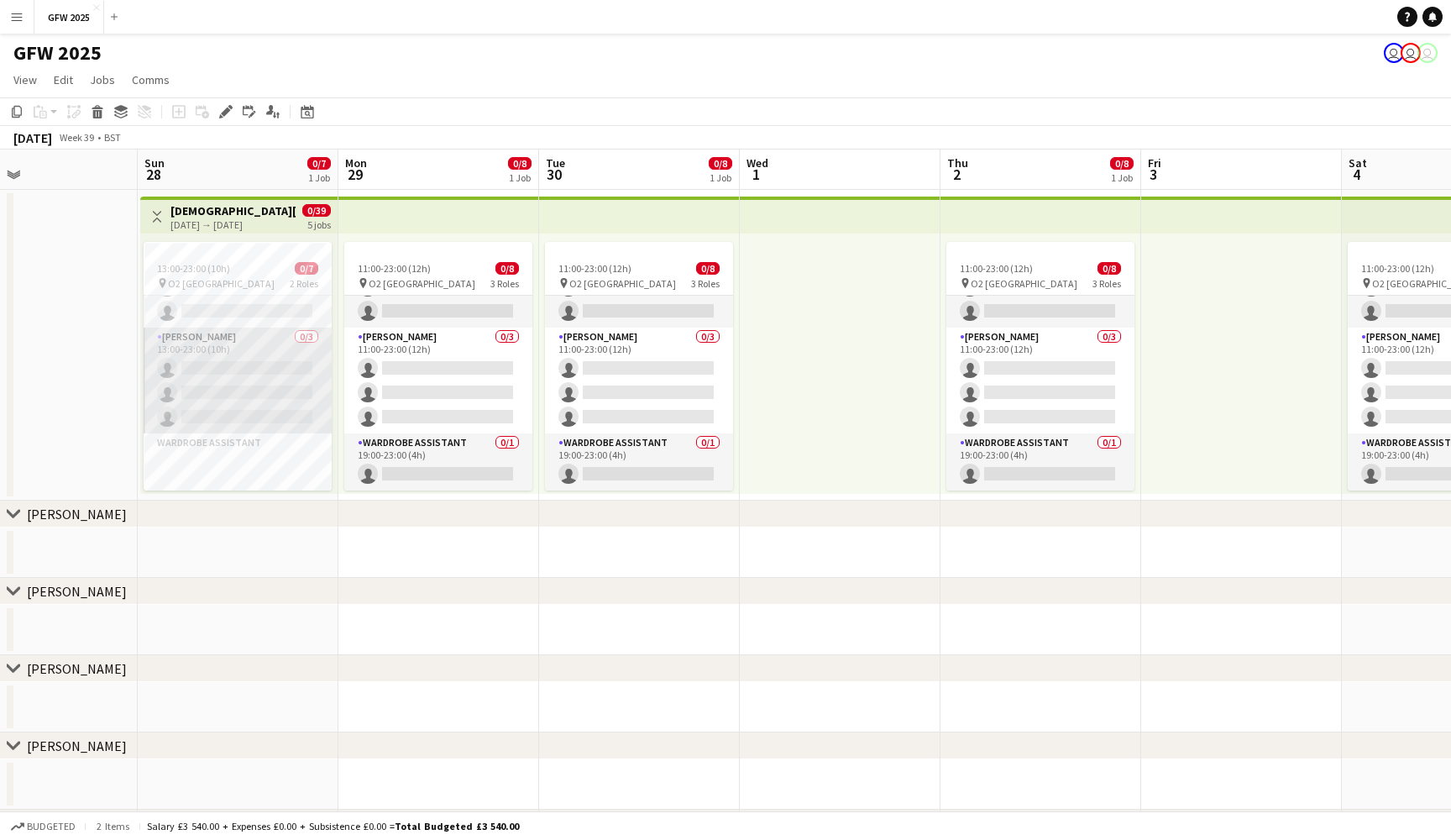
click at [277, 372] on app-card-role "Seamster 0/3 13:00-23:00 (10h) single-neutral-actions single-neutral-actions si…" at bounding box center [238, 380] width 188 height 106
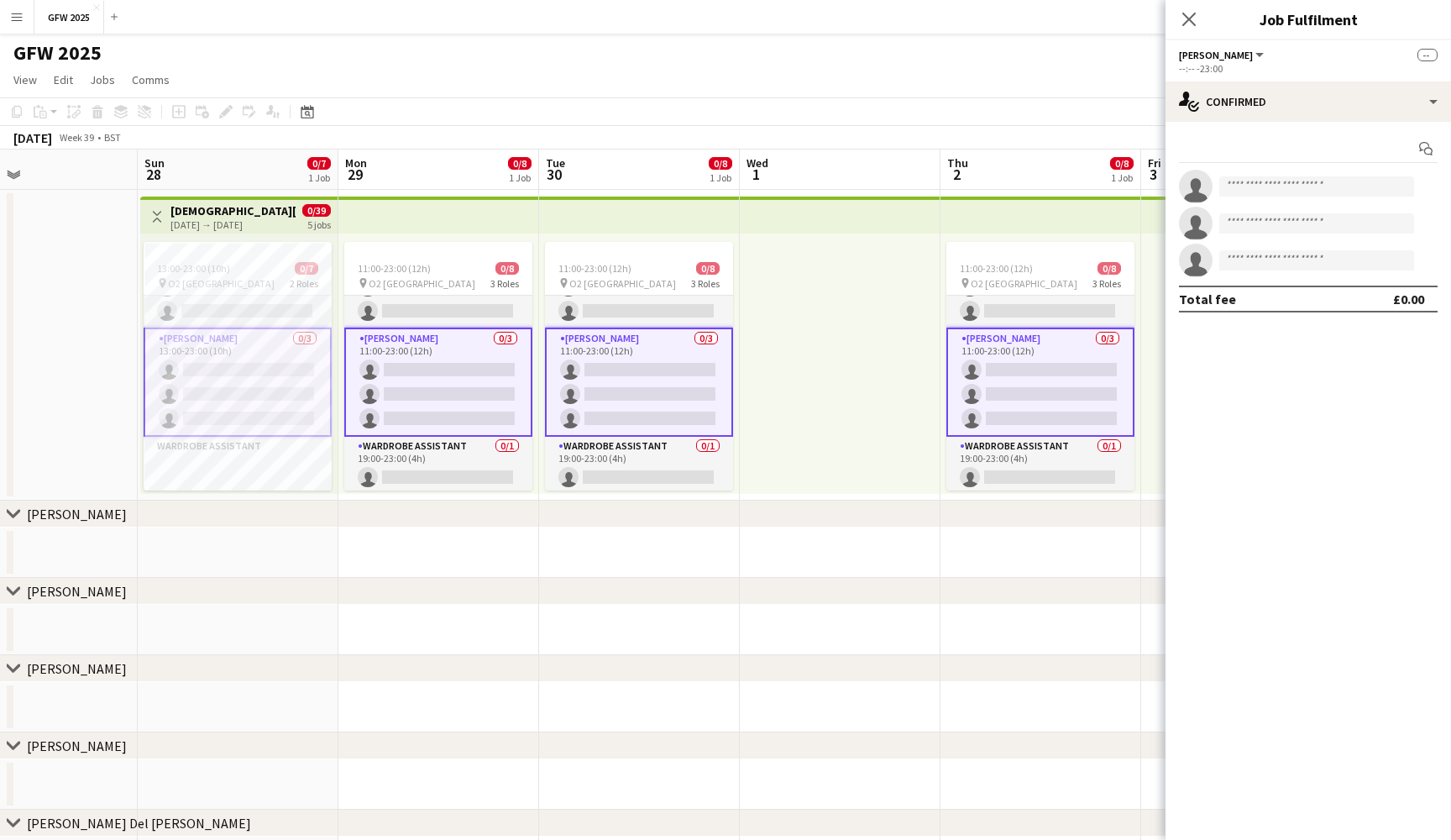
click at [1359, 128] on div "Start chat single-neutral-actions single-neutral-actions single-neutral-actions…" at bounding box center [1308, 223] width 285 height 204
click at [1360, 116] on div "single-neutral-actions-check-2 Confirmed" at bounding box center [1308, 101] width 285 height 40
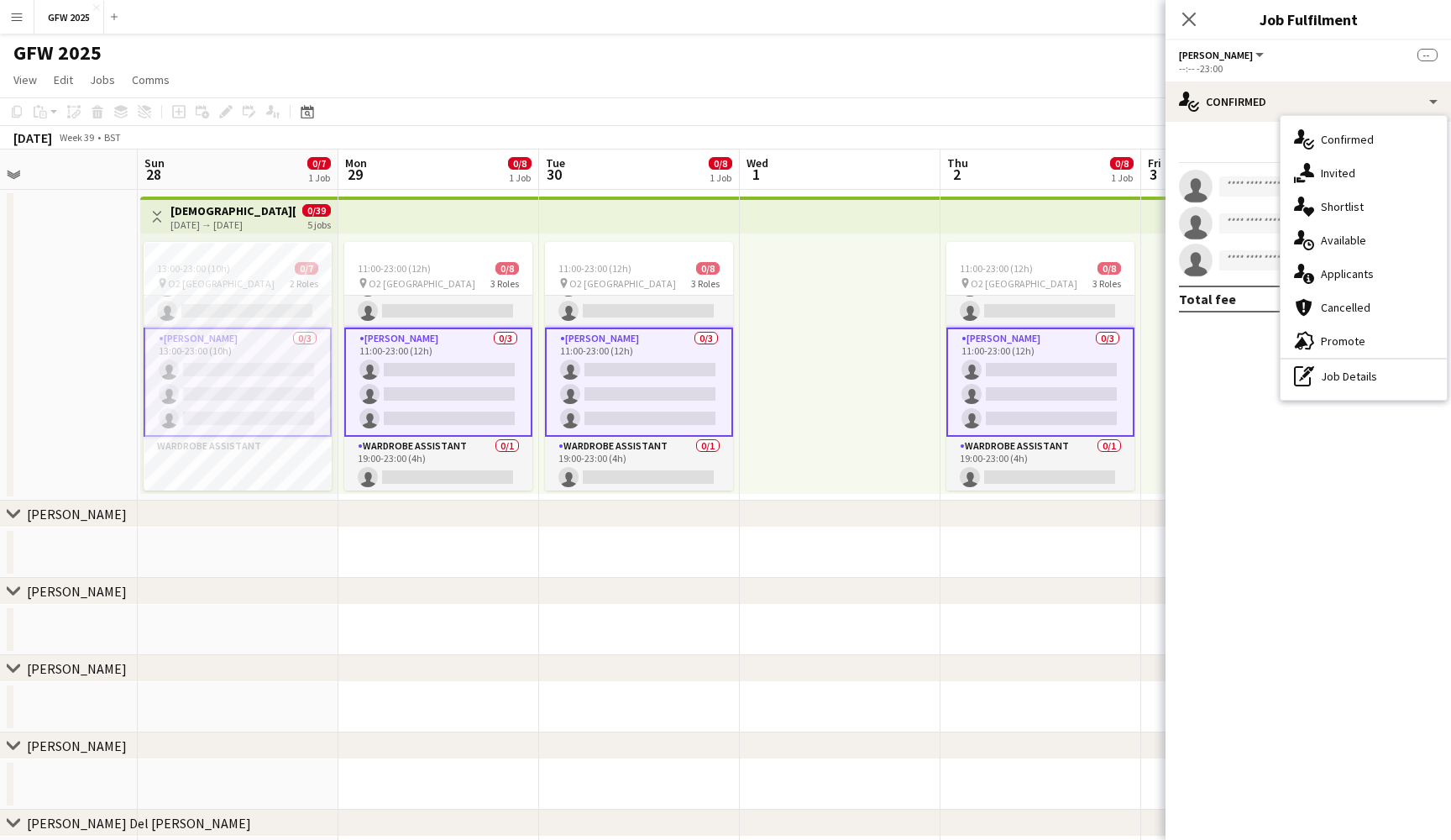
click at [1244, 370] on mat-expansion-panel "check Confirmed Start chat single-neutral-actions single-neutral-actions single…" at bounding box center [1308, 480] width 285 height 718
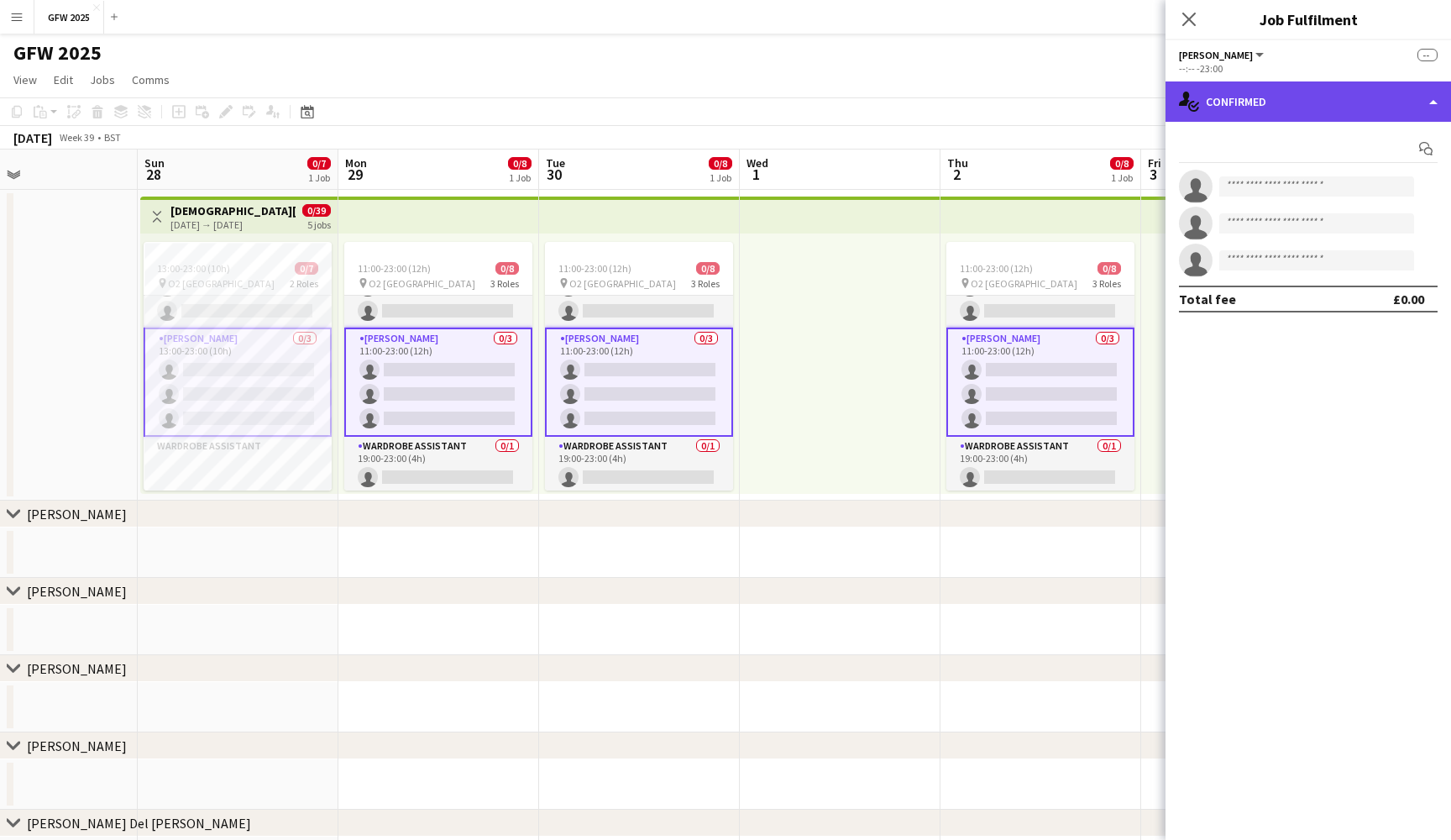
click at [1340, 97] on div "single-neutral-actions-check-2 Confirmed" at bounding box center [1308, 101] width 285 height 40
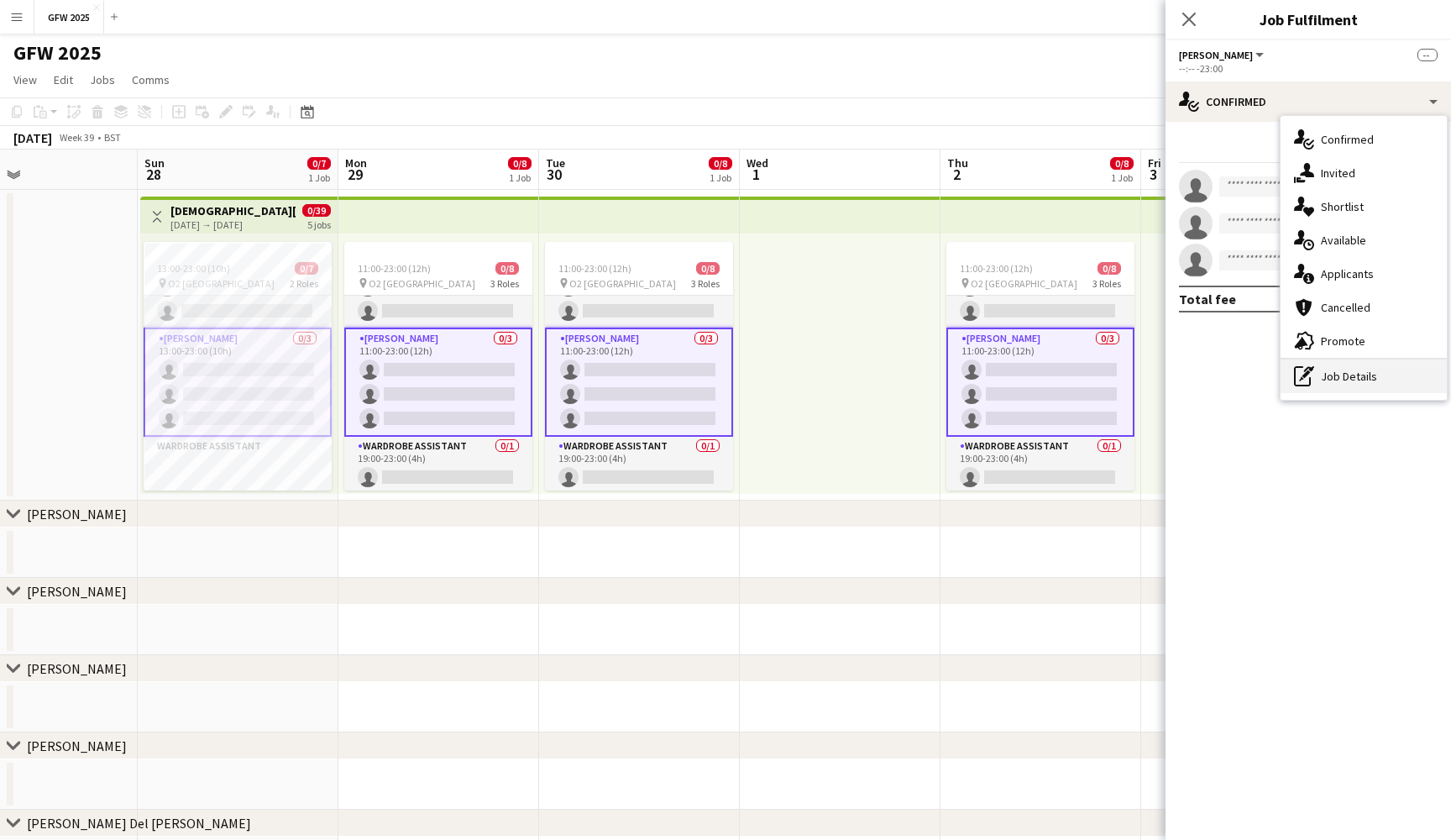
click at [1371, 365] on div "pen-write Job Details" at bounding box center [1365, 376] width 167 height 33
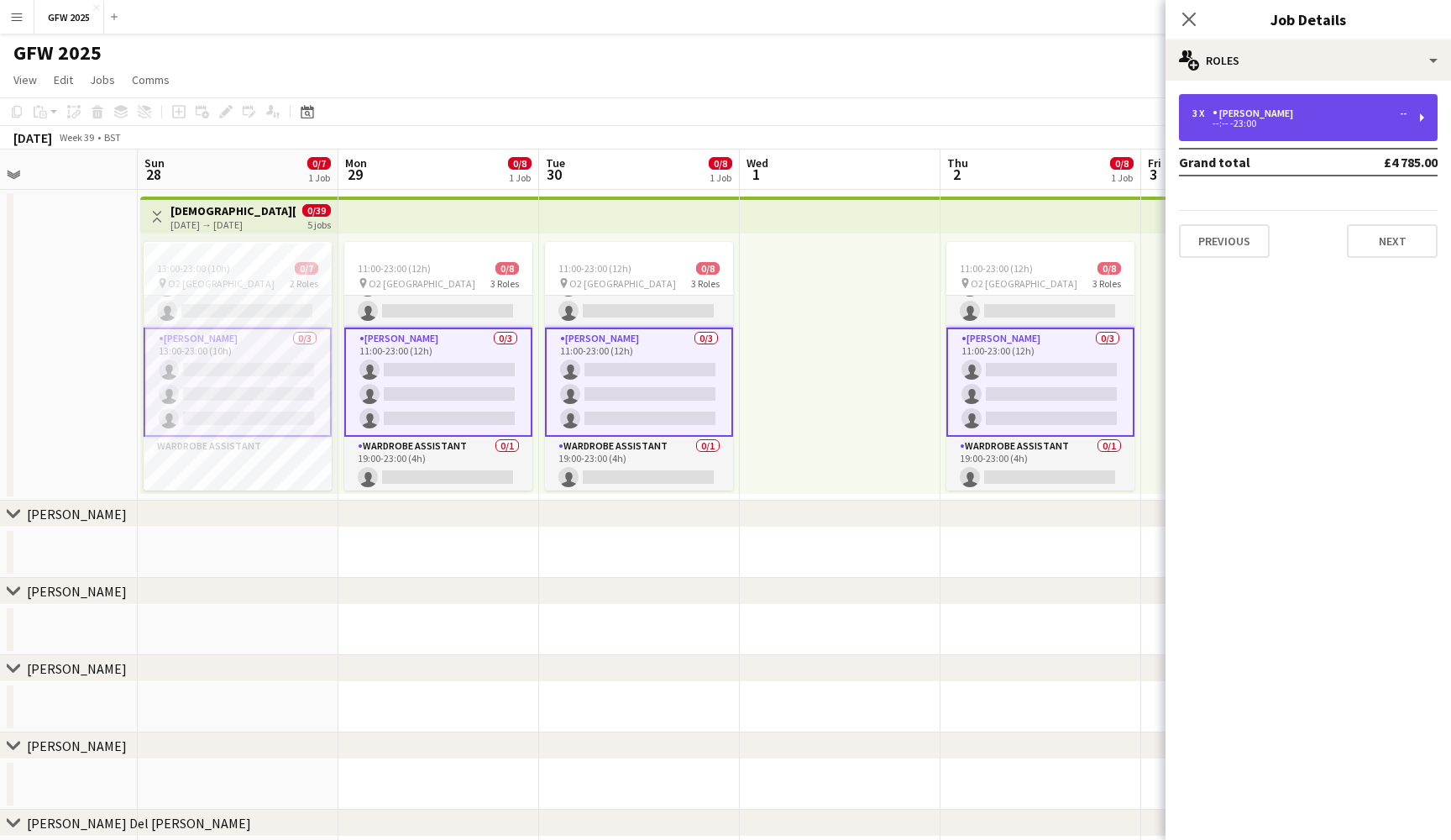
click at [1333, 122] on div "--:-- -23:00" at bounding box center [1300, 124] width 214 height 9
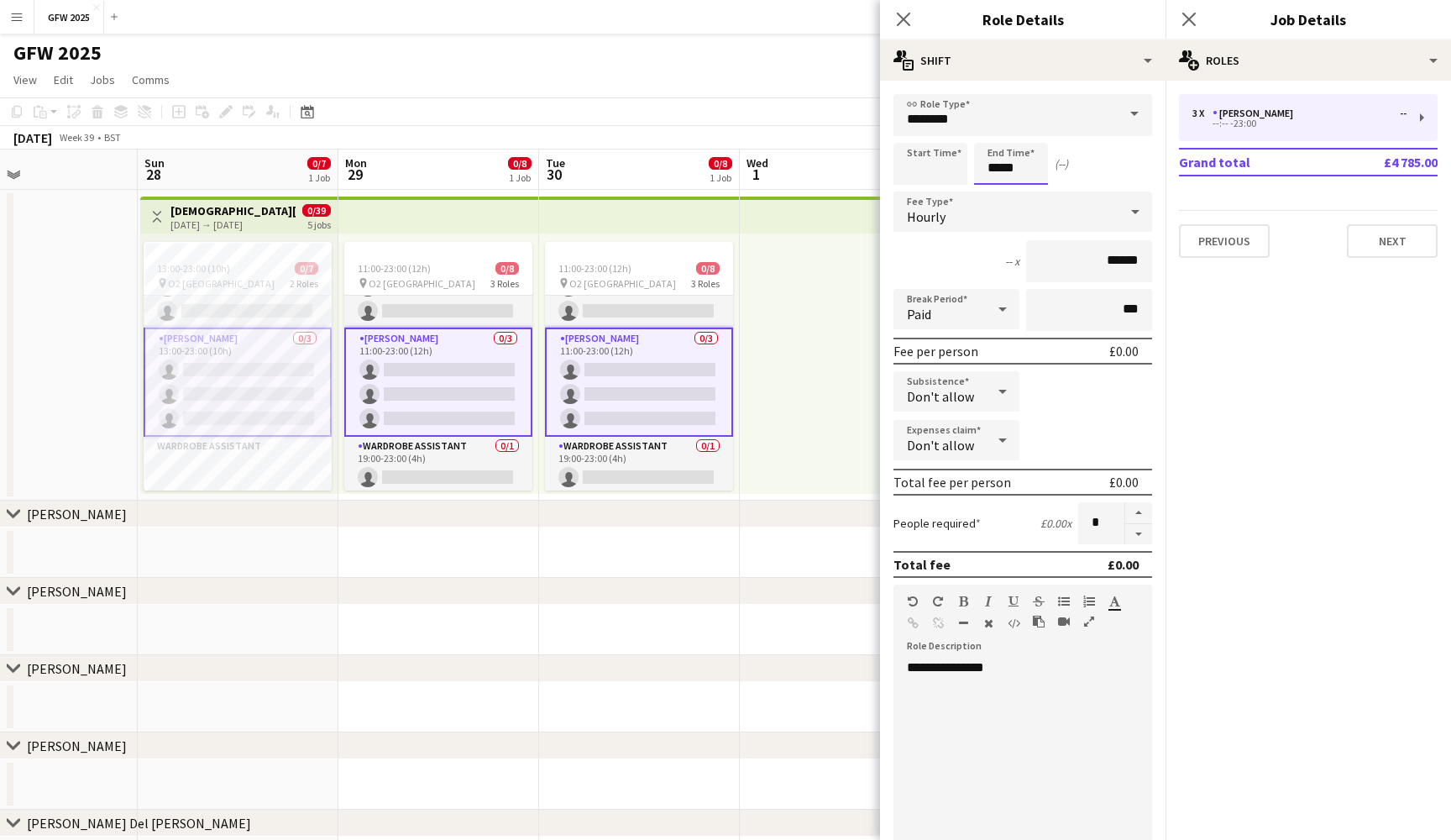
click at [995, 167] on input "*****" at bounding box center [1011, 164] width 74 height 42
click at [995, 192] on div at bounding box center [994, 192] width 33 height 17
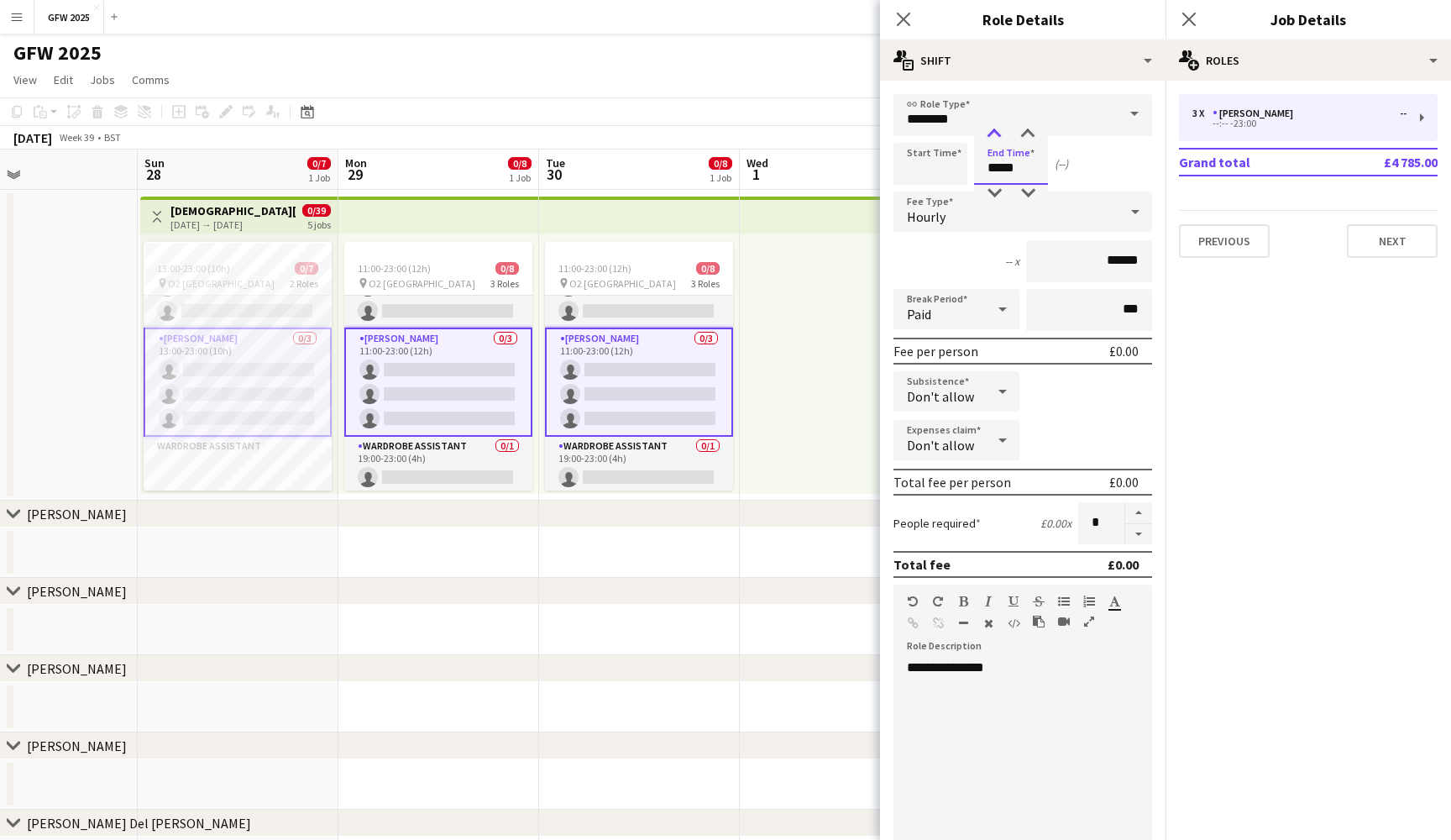
type input "*****"
click at [995, 132] on div at bounding box center [994, 134] width 33 height 17
click at [1188, 18] on icon at bounding box center [1189, 19] width 16 height 16
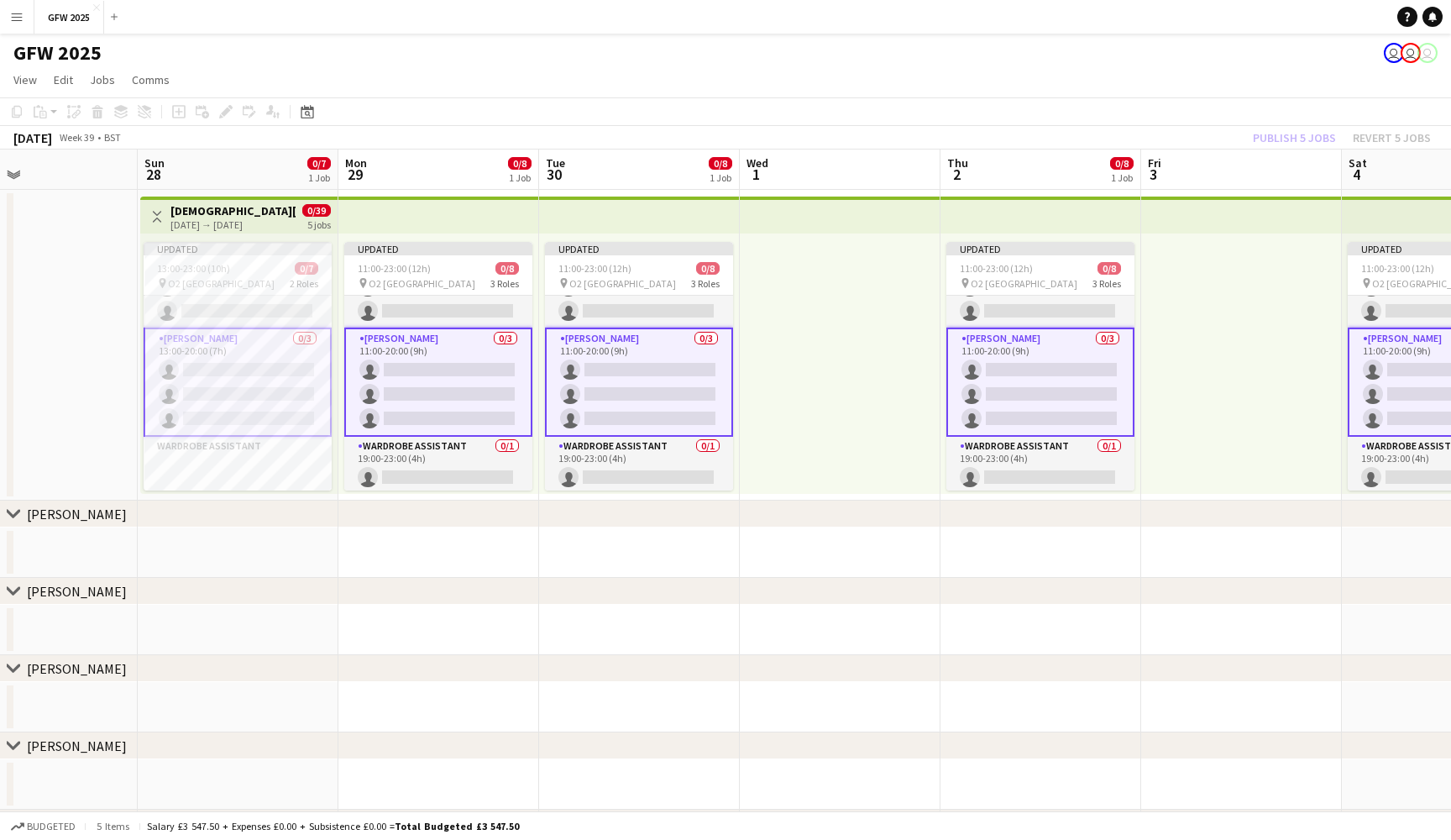
click at [231, 103] on app-toolbar "Copy Paste Paste Command V Paste with crew Command Shift V Paste linked Job Del…" at bounding box center [726, 111] width 1451 height 28
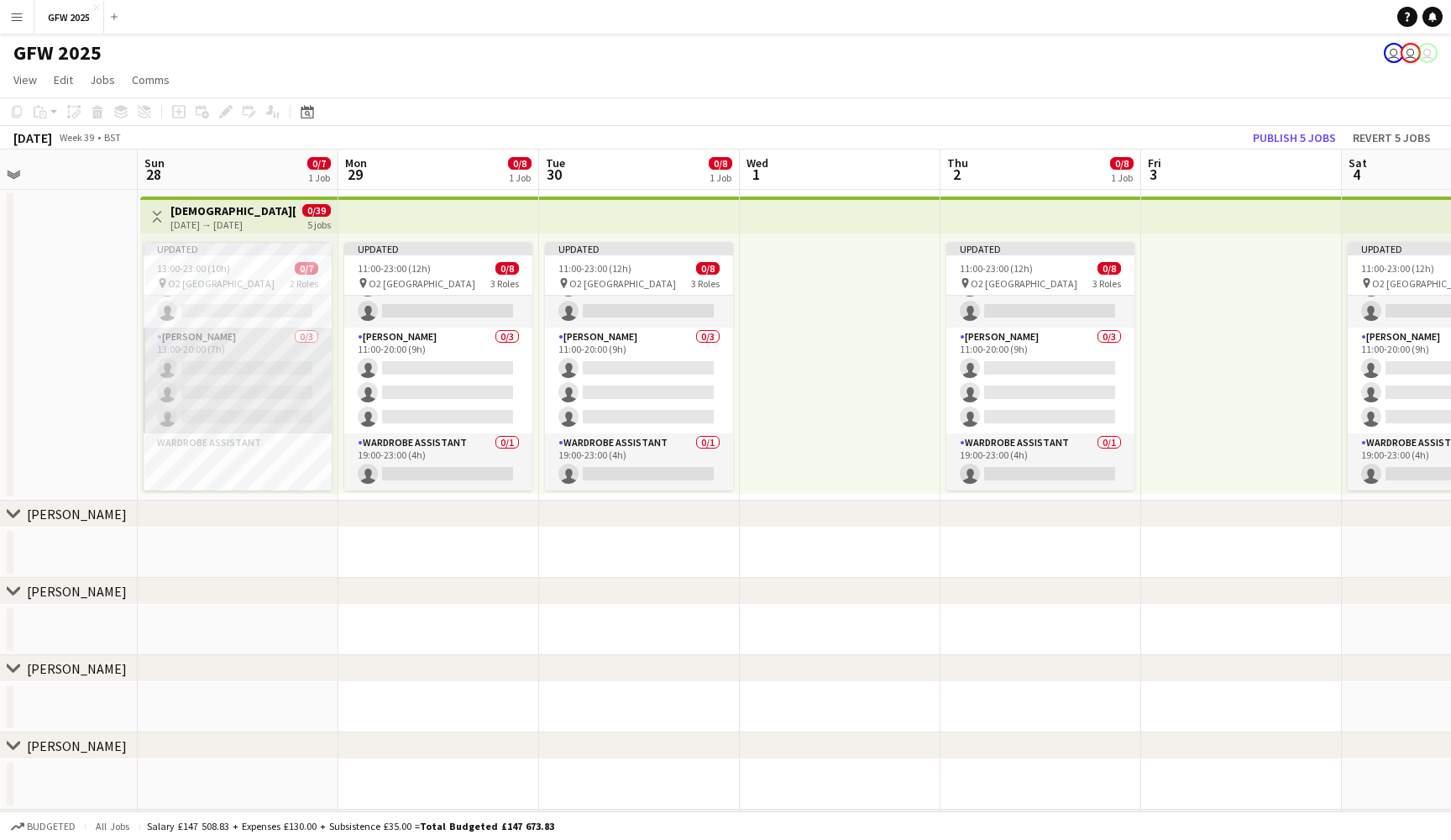
click at [231, 408] on app-card-role "Seamster 0/3 13:00-20:00 (7h) single-neutral-actions single-neutral-actions sin…" at bounding box center [238, 380] width 188 height 106
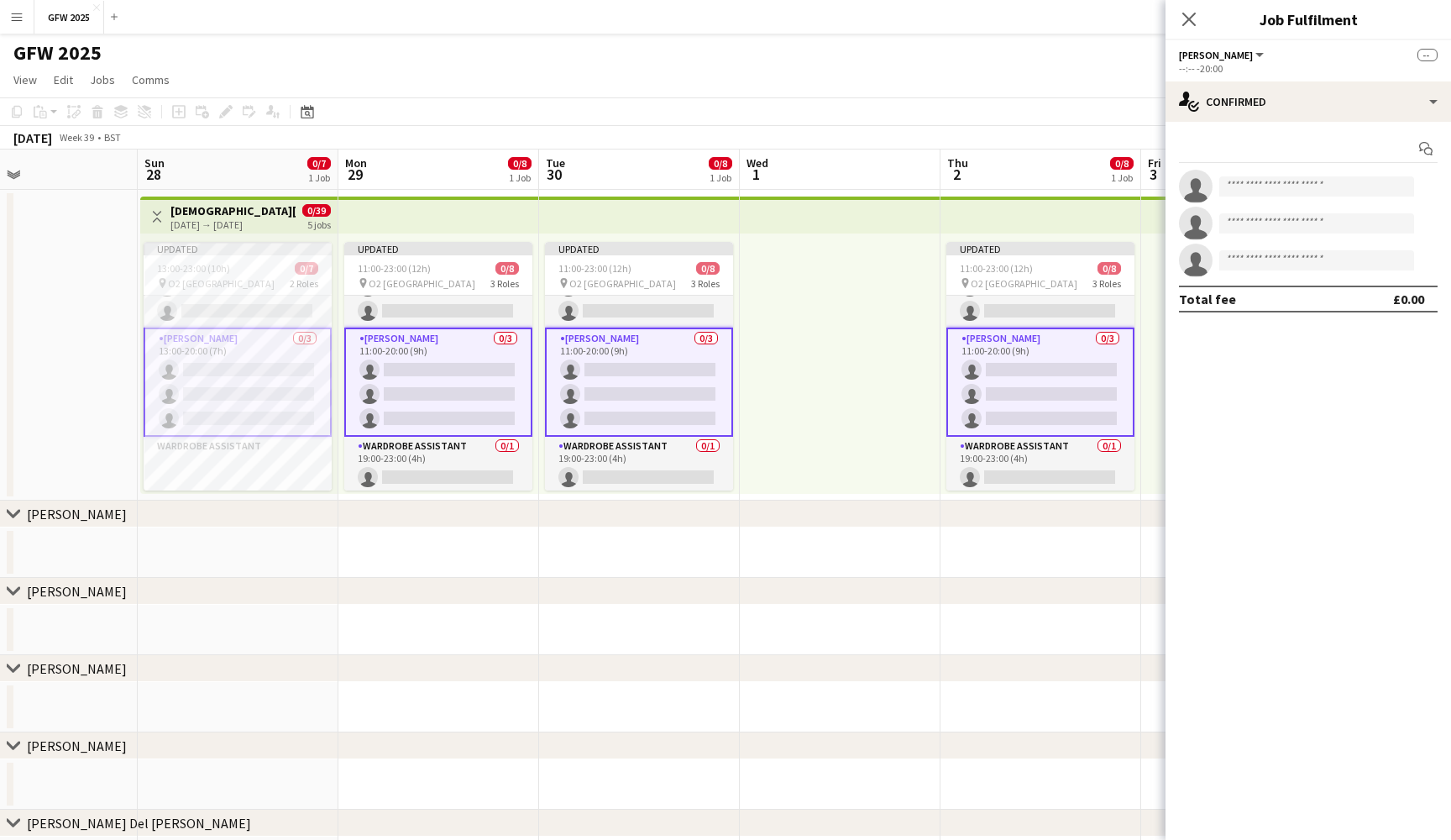
click at [225, 105] on div "Add job Add linked Job Edit Edit linked Job Applicants" at bounding box center [219, 112] width 128 height 21
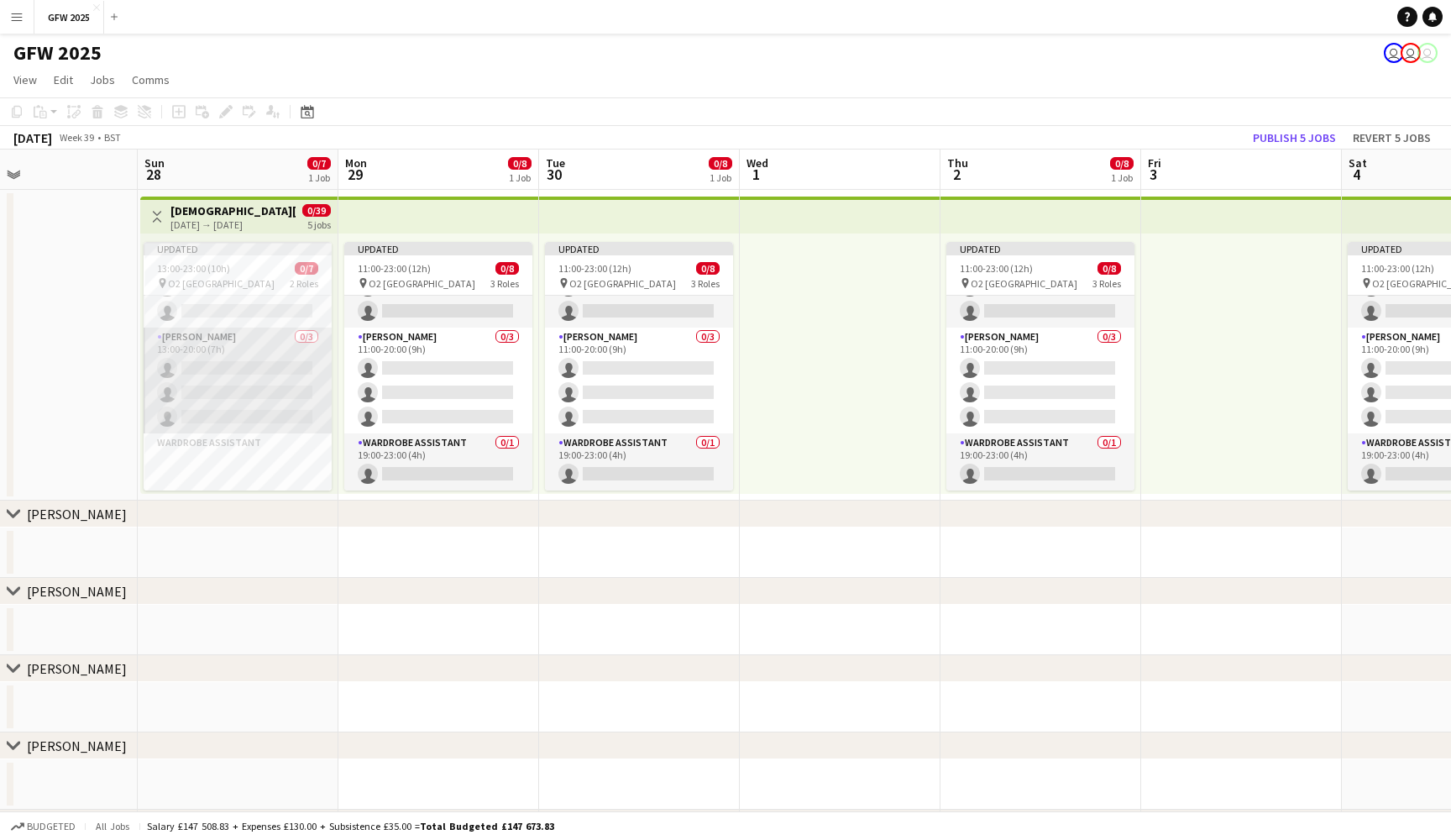
click at [225, 353] on app-card-role "Seamster 0/3 13:00-20:00 (7h) single-neutral-actions single-neutral-actions sin…" at bounding box center [238, 380] width 188 height 106
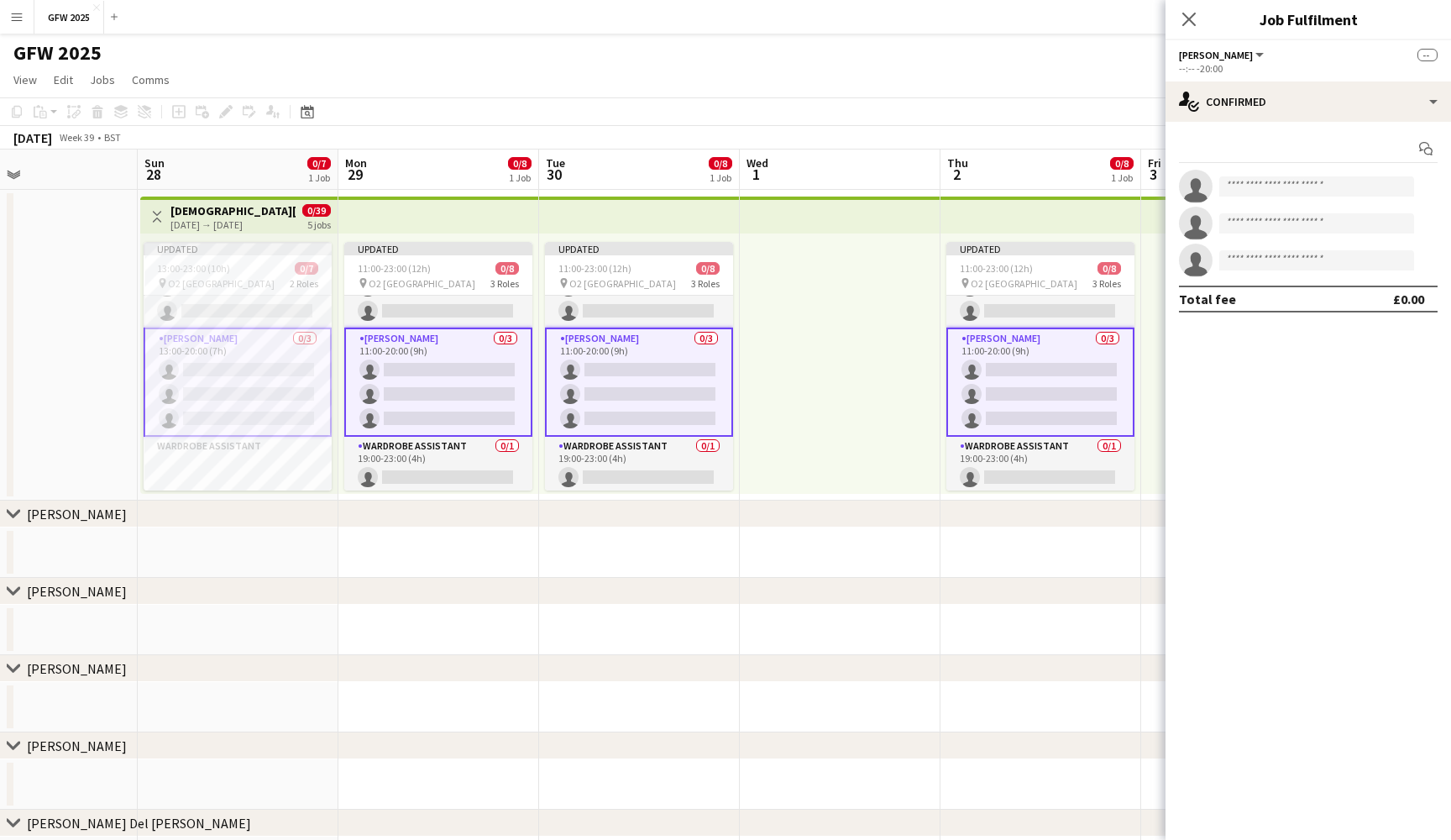
click at [270, 217] on h3 "Lady Gaga O2" at bounding box center [233, 210] width 125 height 15
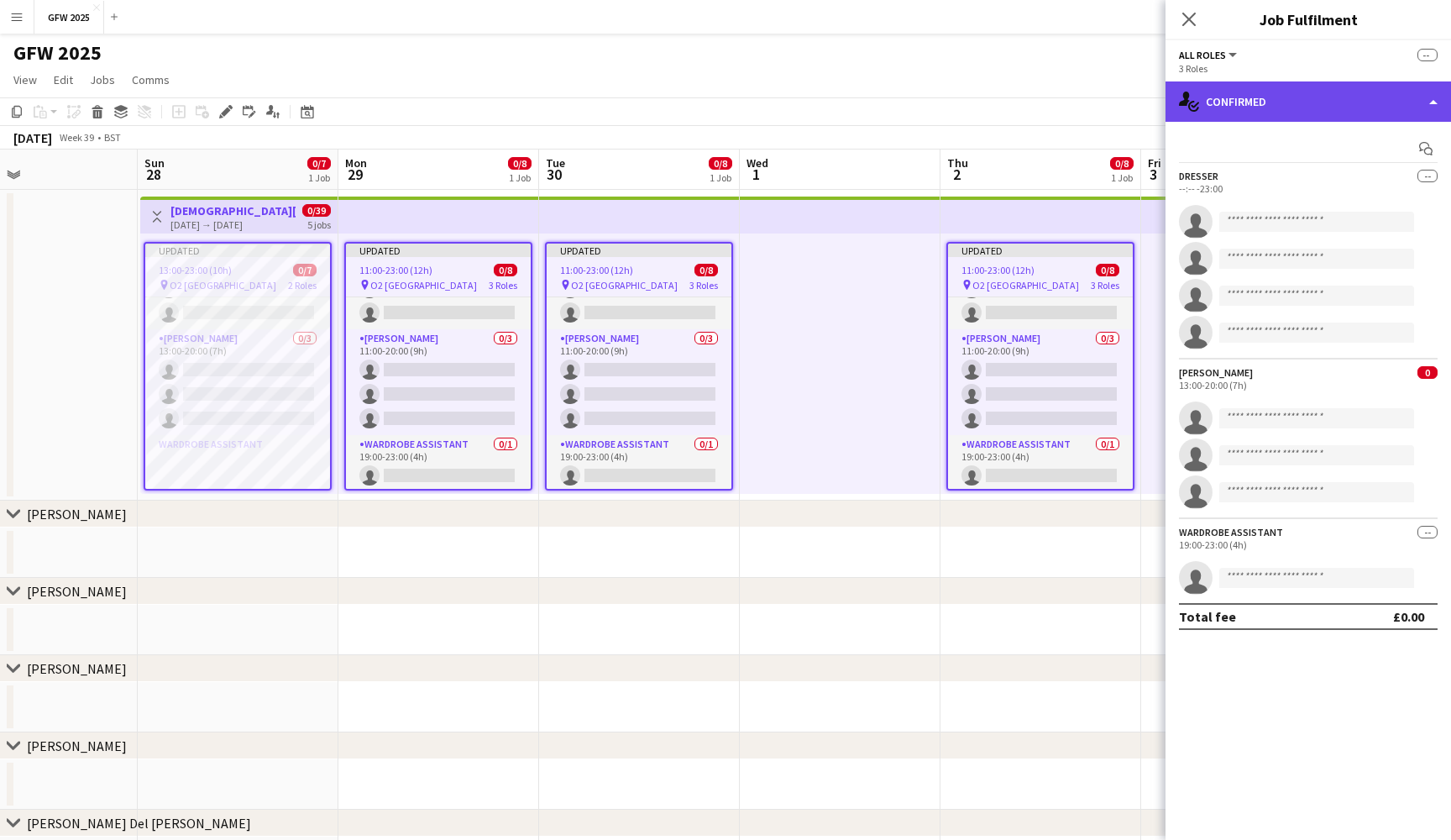
click at [1346, 96] on div "single-neutral-actions-check-2 Confirmed" at bounding box center [1308, 101] width 285 height 40
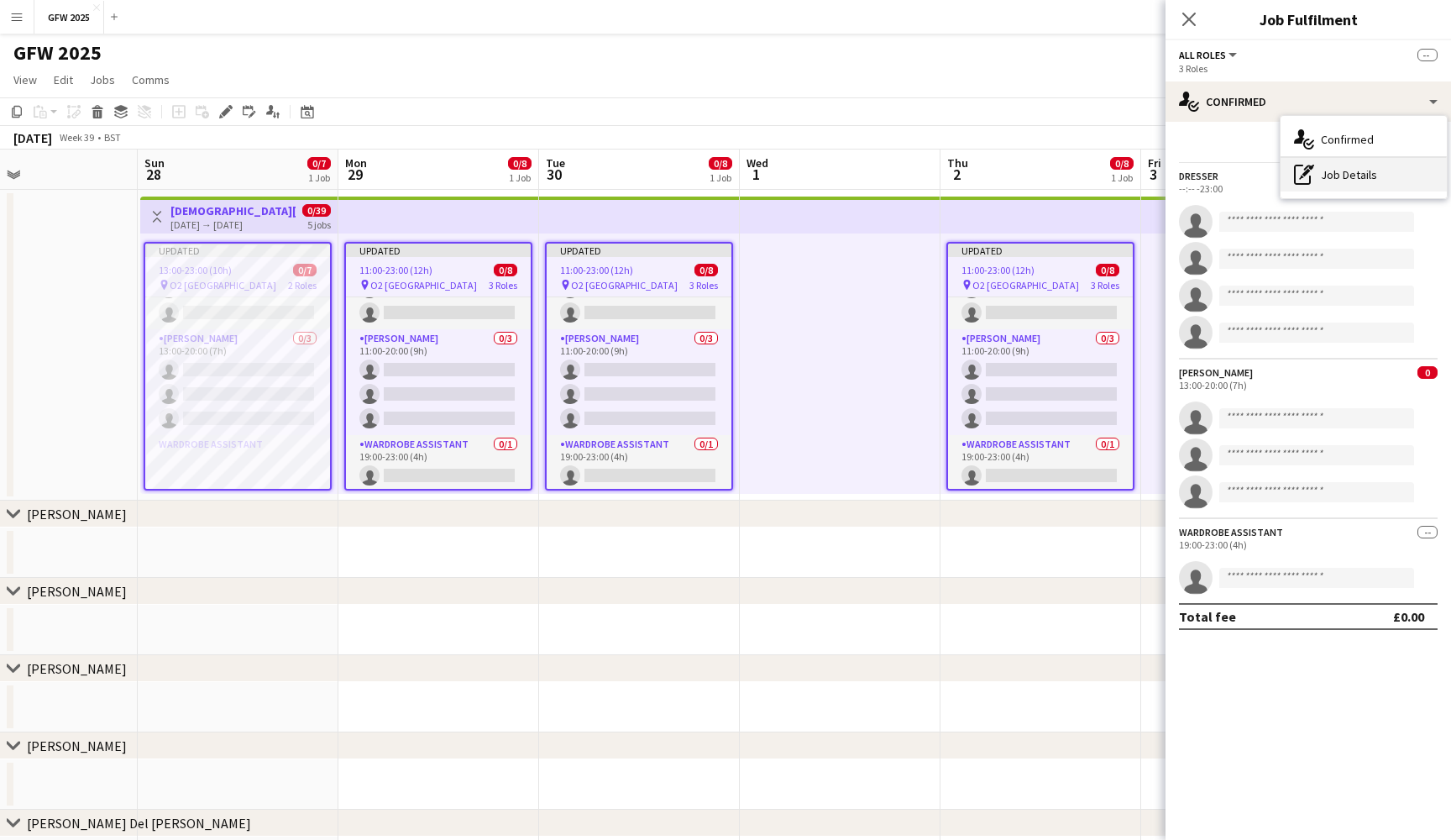
click at [1365, 180] on div "pen-write Job Details" at bounding box center [1365, 174] width 167 height 33
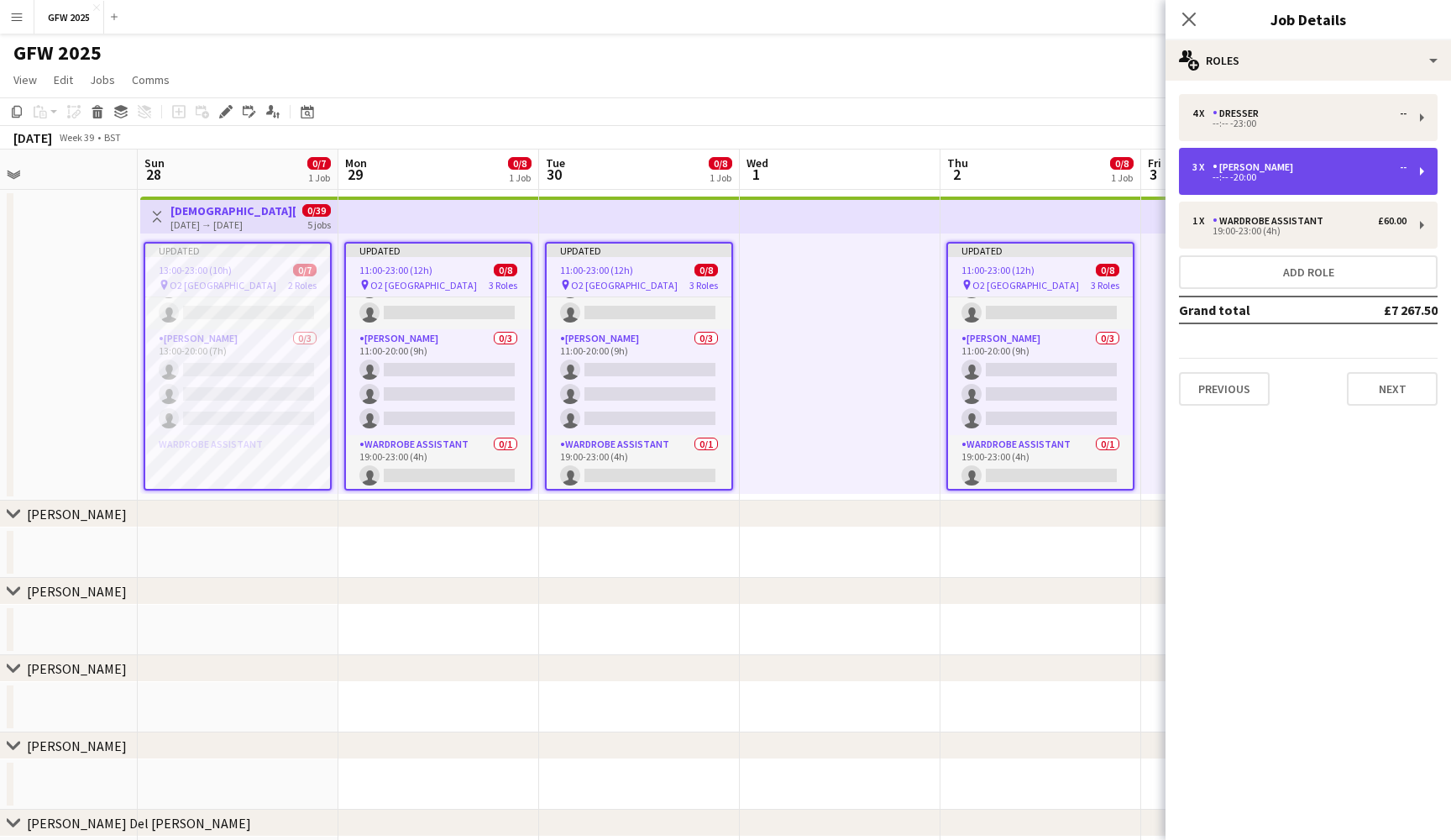
click at [1345, 166] on div "3 x Seamster --" at bounding box center [1300, 167] width 214 height 12
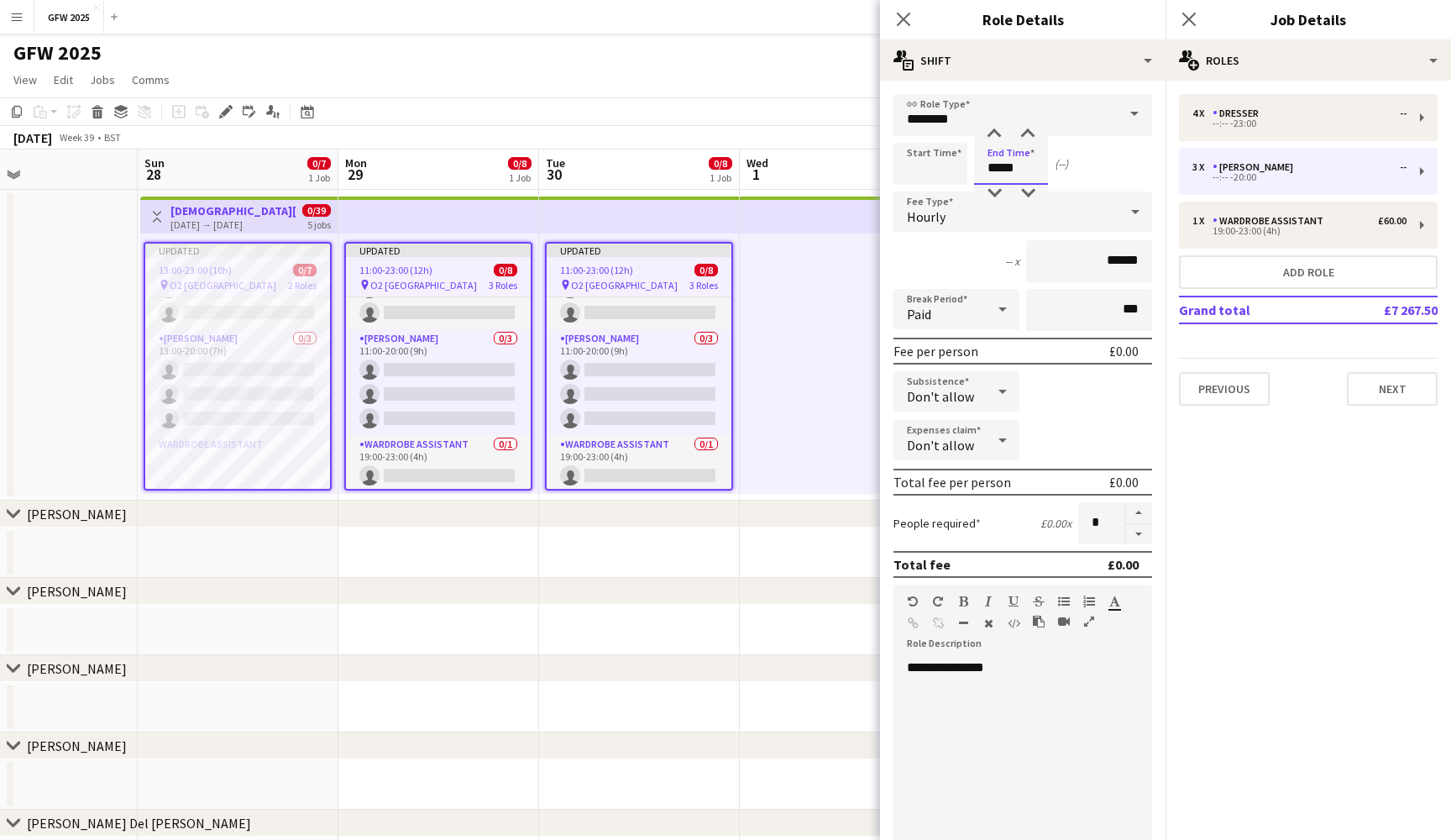
click at [998, 167] on input "*****" at bounding box center [1011, 164] width 74 height 42
type input "*****"
click at [999, 190] on div at bounding box center [994, 192] width 33 height 17
click at [1197, 19] on icon "Close pop-in" at bounding box center [1189, 19] width 16 height 16
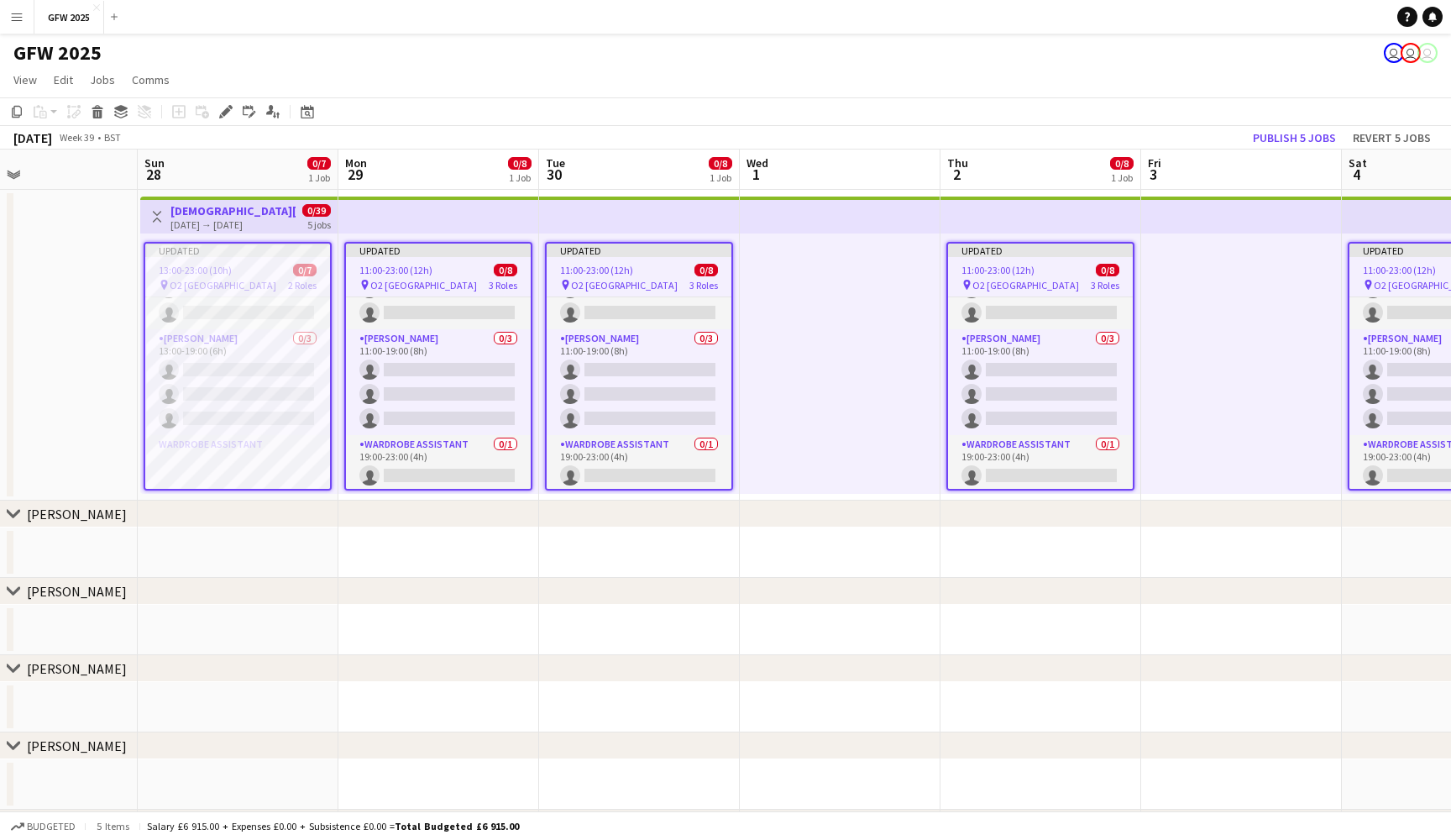
click at [1222, 128] on div "September 2025 Week 39 • BST Publish 5 jobs Revert 5 jobs" at bounding box center [726, 138] width 1451 height 24
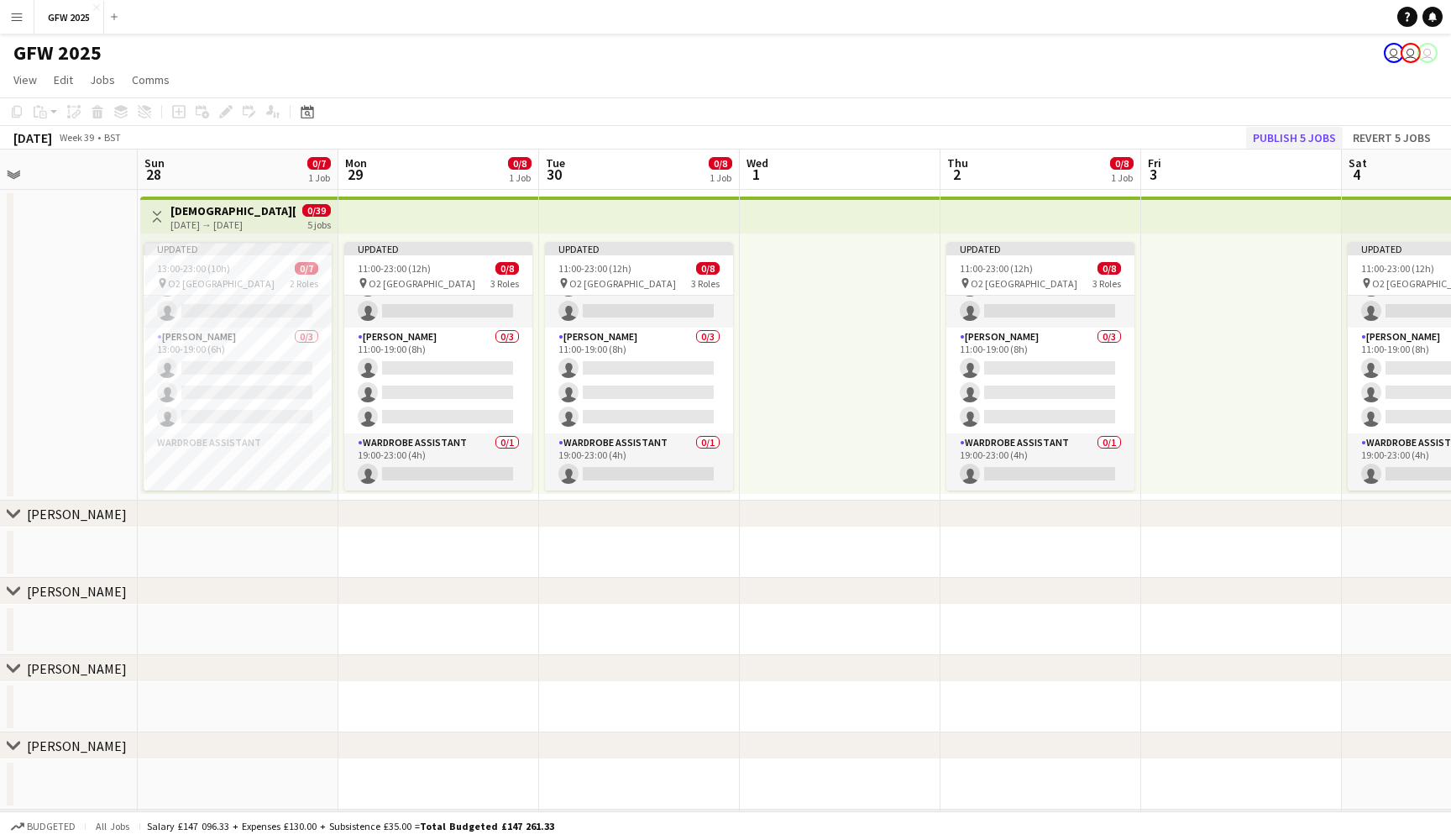
click at [1315, 136] on button "Publish 5 jobs" at bounding box center [1294, 137] width 97 height 22
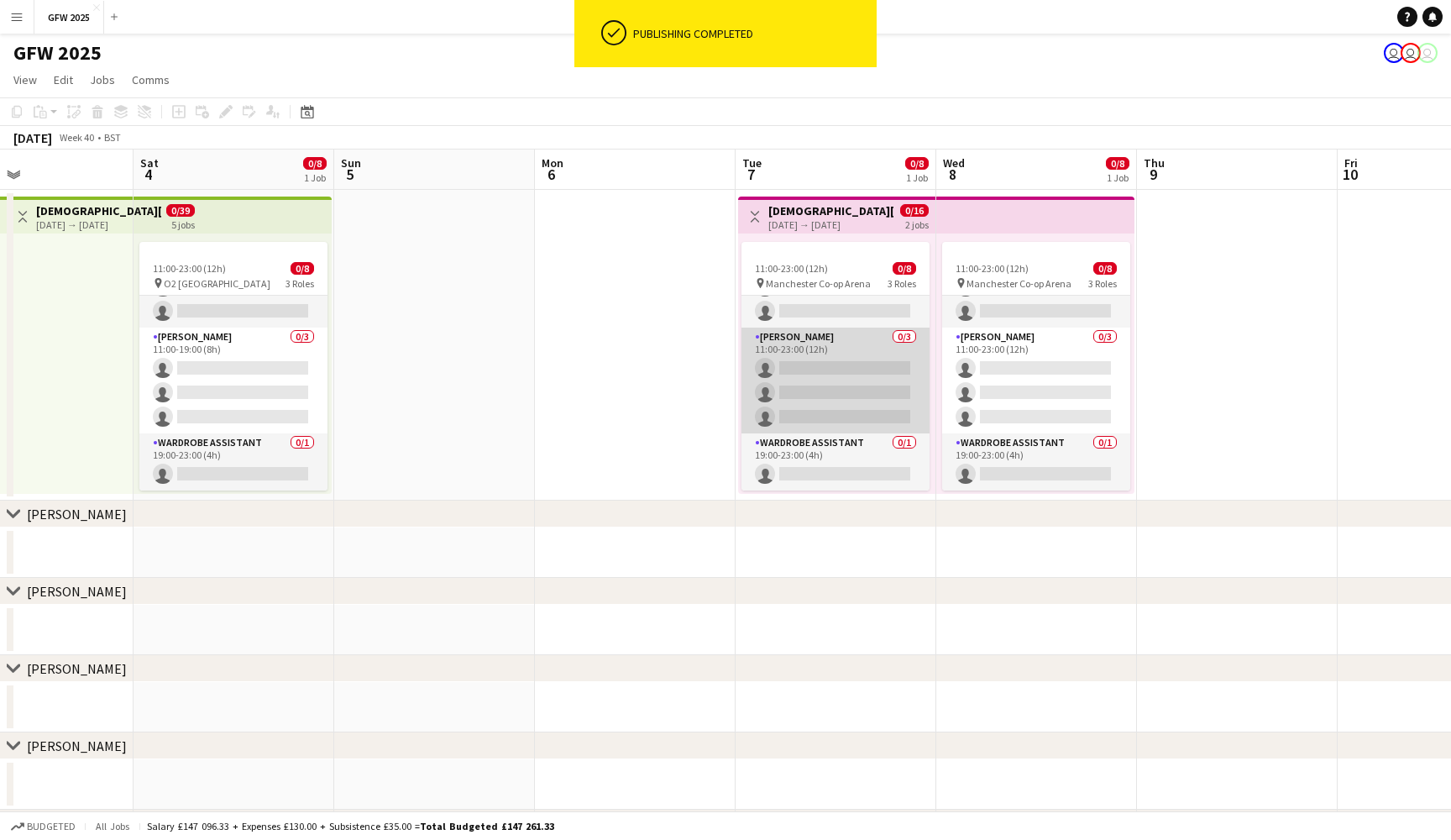
click at [874, 384] on app-card-role "Seamster 0/3 11:00-23:00 (12h) single-neutral-actions single-neutral-actions si…" at bounding box center [835, 380] width 188 height 106
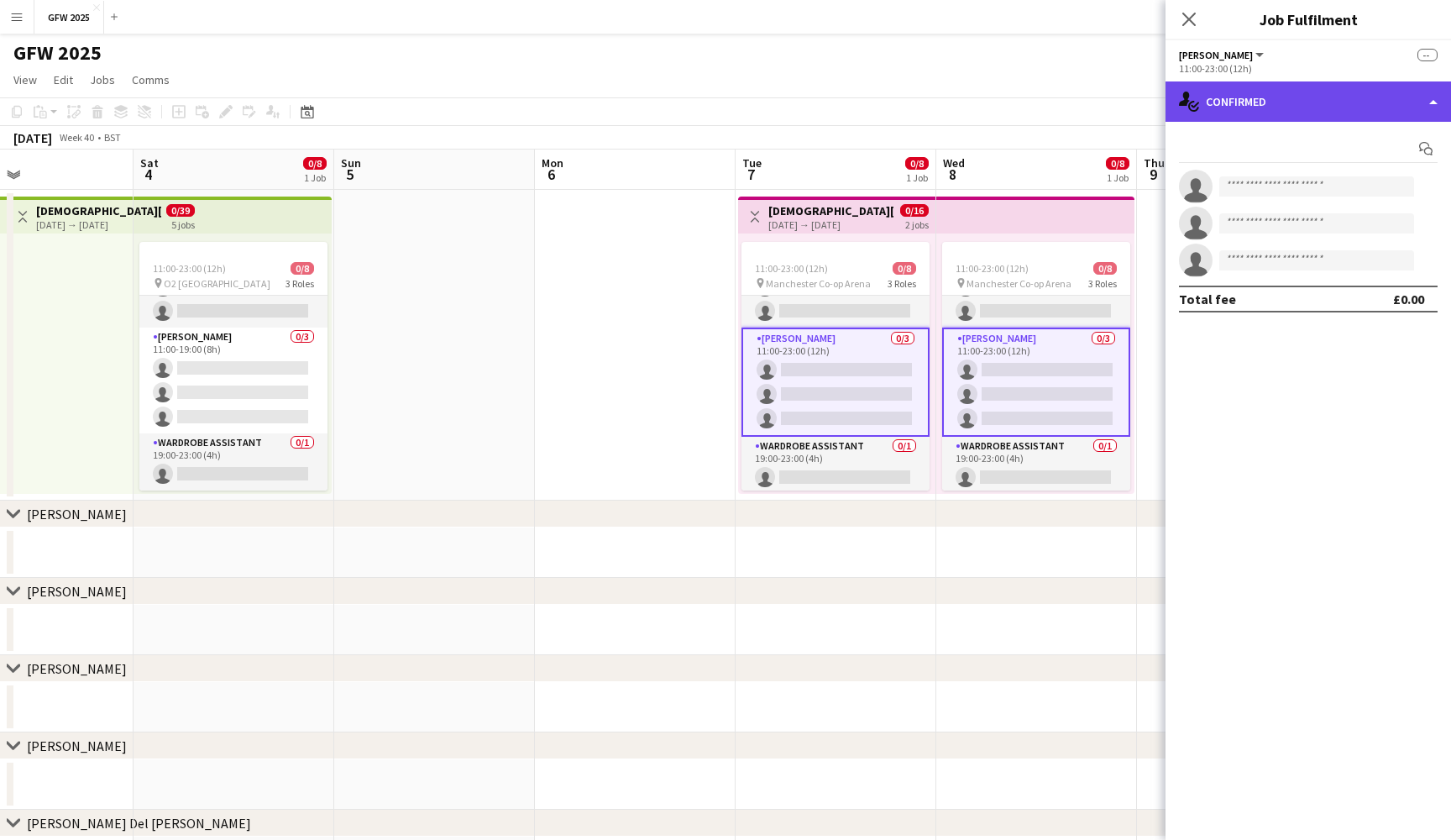
click at [1377, 91] on div "single-neutral-actions-check-2 Confirmed" at bounding box center [1308, 101] width 285 height 40
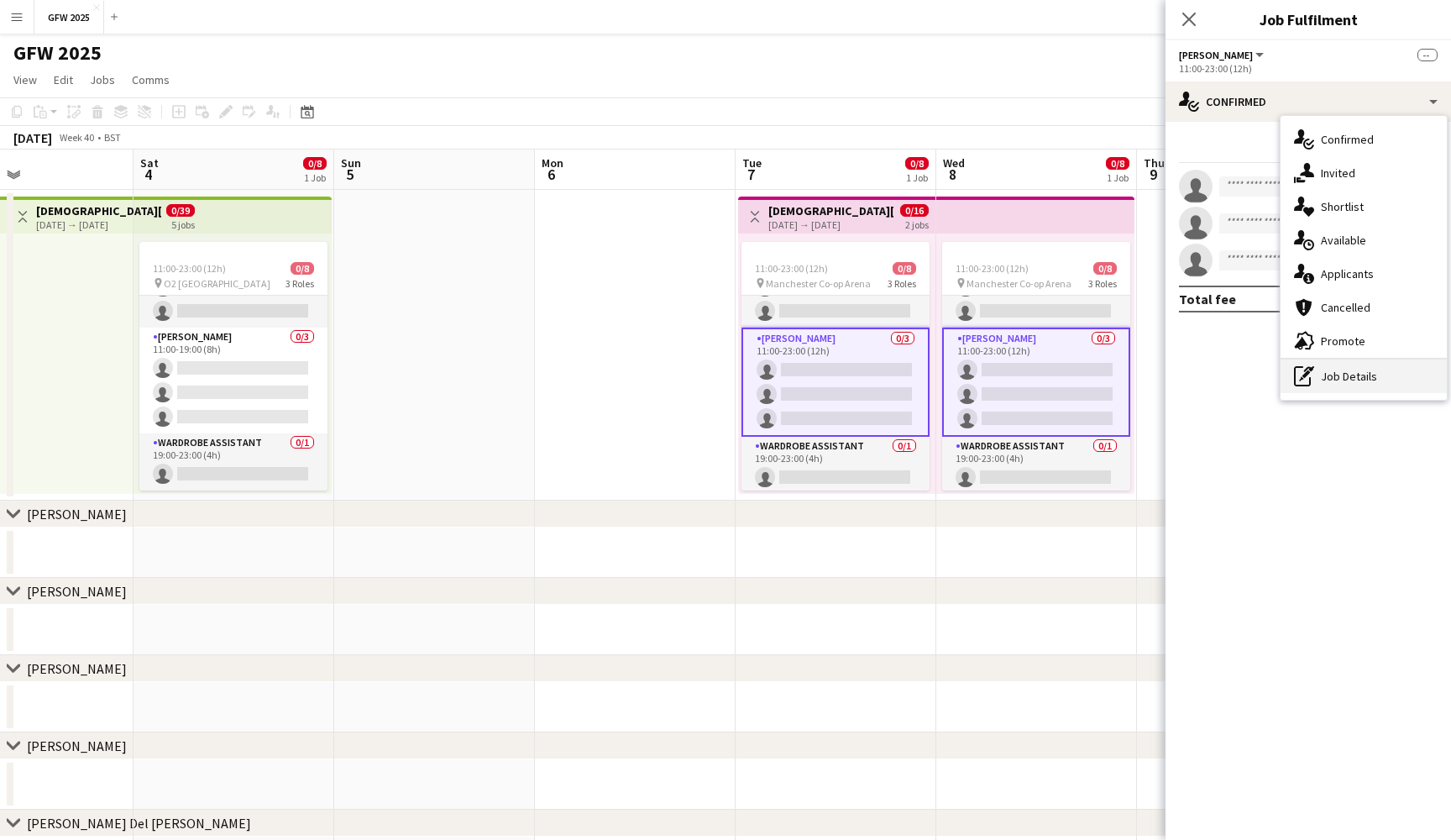
click at [1359, 376] on div "pen-write Job Details" at bounding box center [1365, 376] width 167 height 33
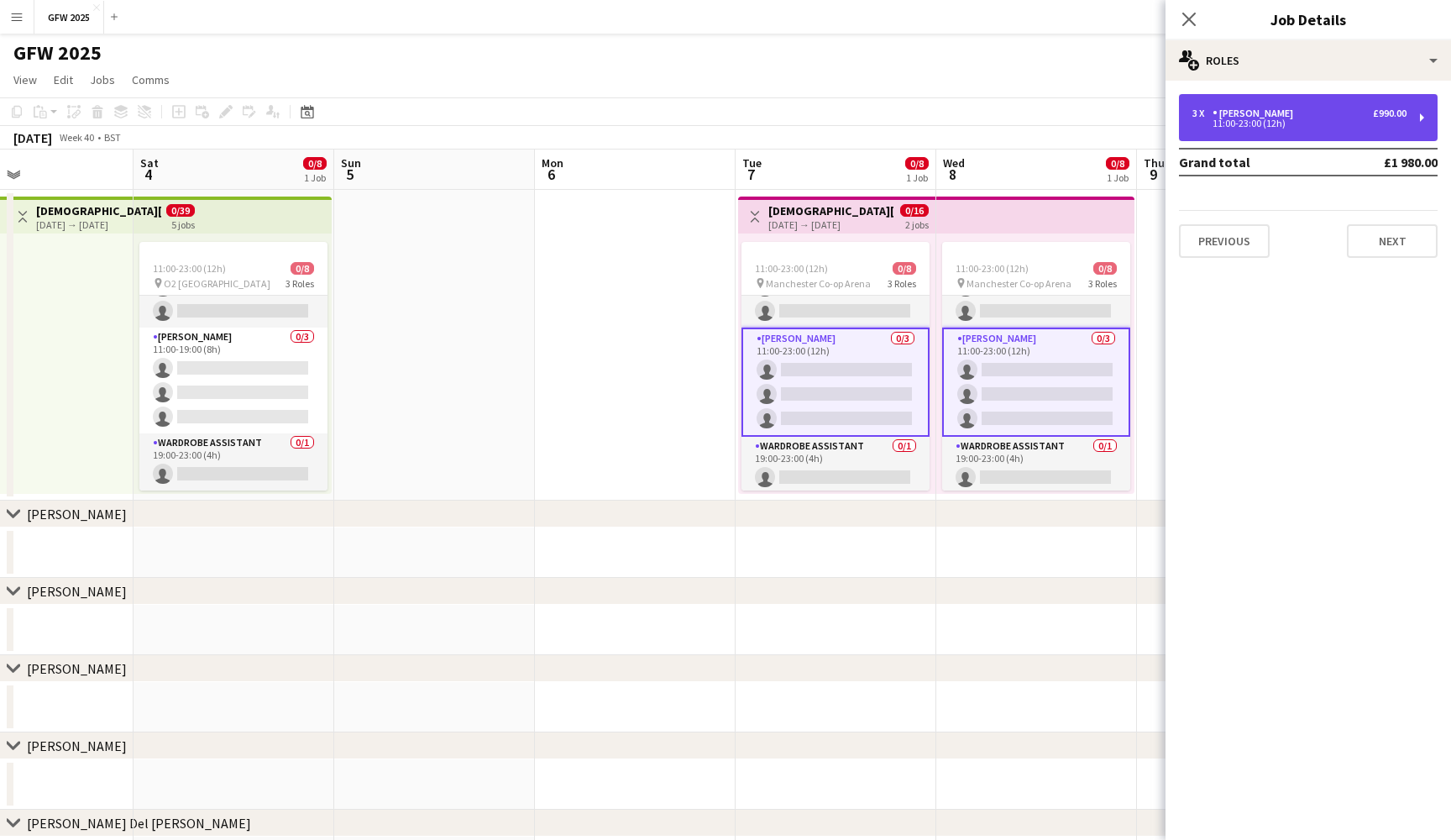
click at [1379, 130] on div "3 x Seamster £990.00 11:00-23:00 (12h)" at bounding box center [1309, 118] width 259 height 47
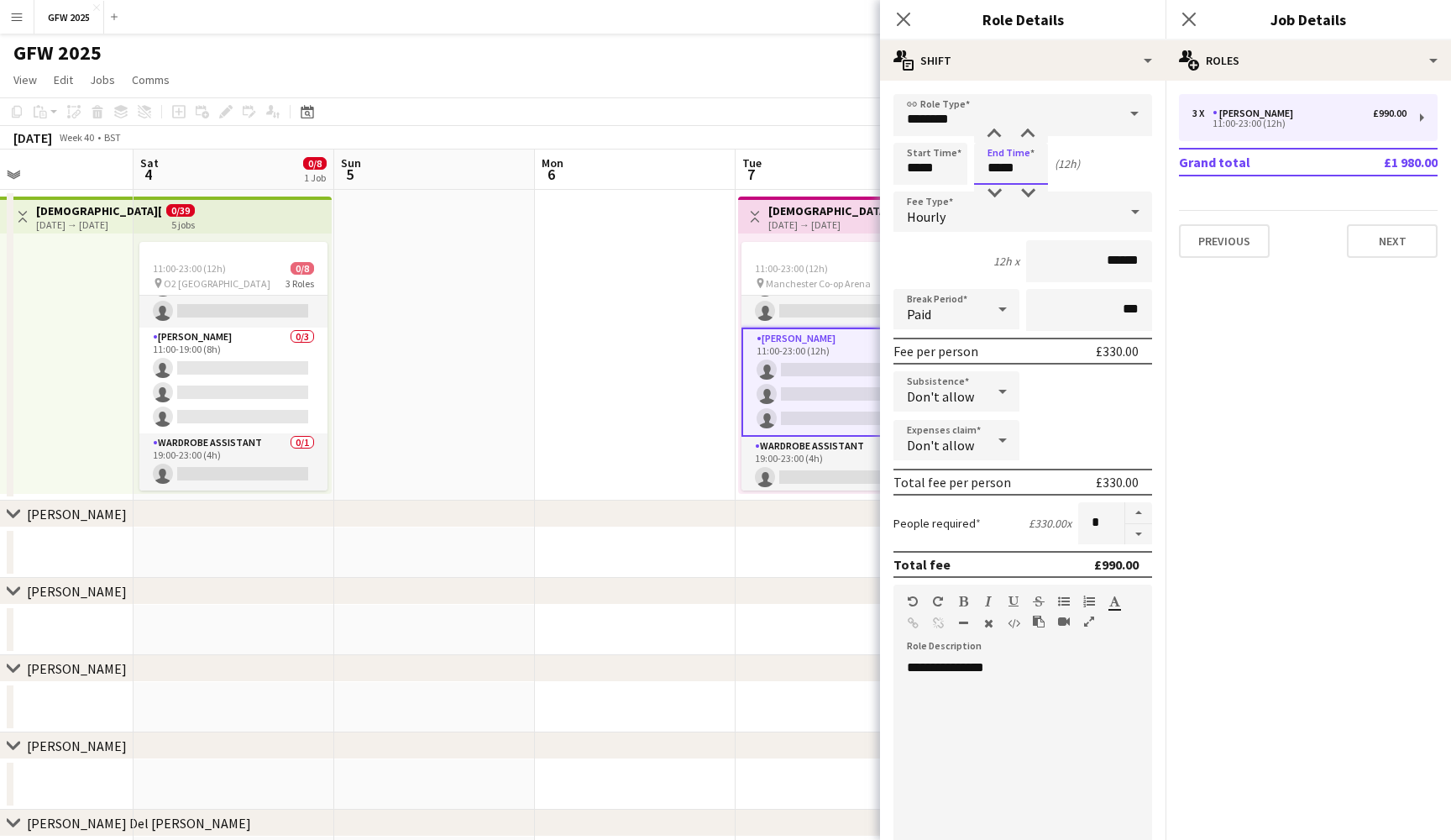
click at [993, 168] on input "*****" at bounding box center [1011, 164] width 74 height 42
click at [994, 194] on div at bounding box center [994, 192] width 33 height 17
type input "*****"
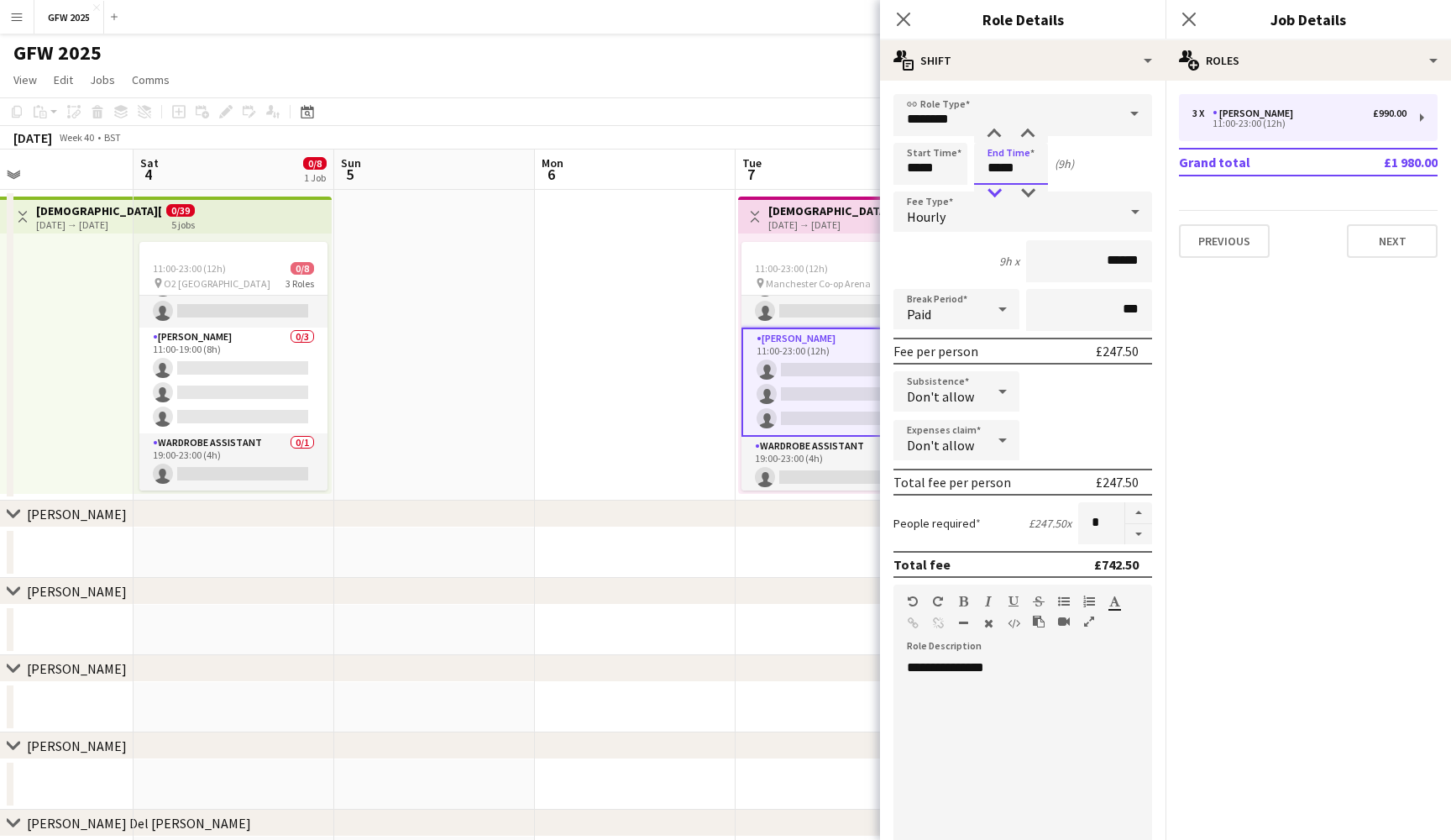
click at [994, 194] on div at bounding box center [994, 192] width 33 height 17
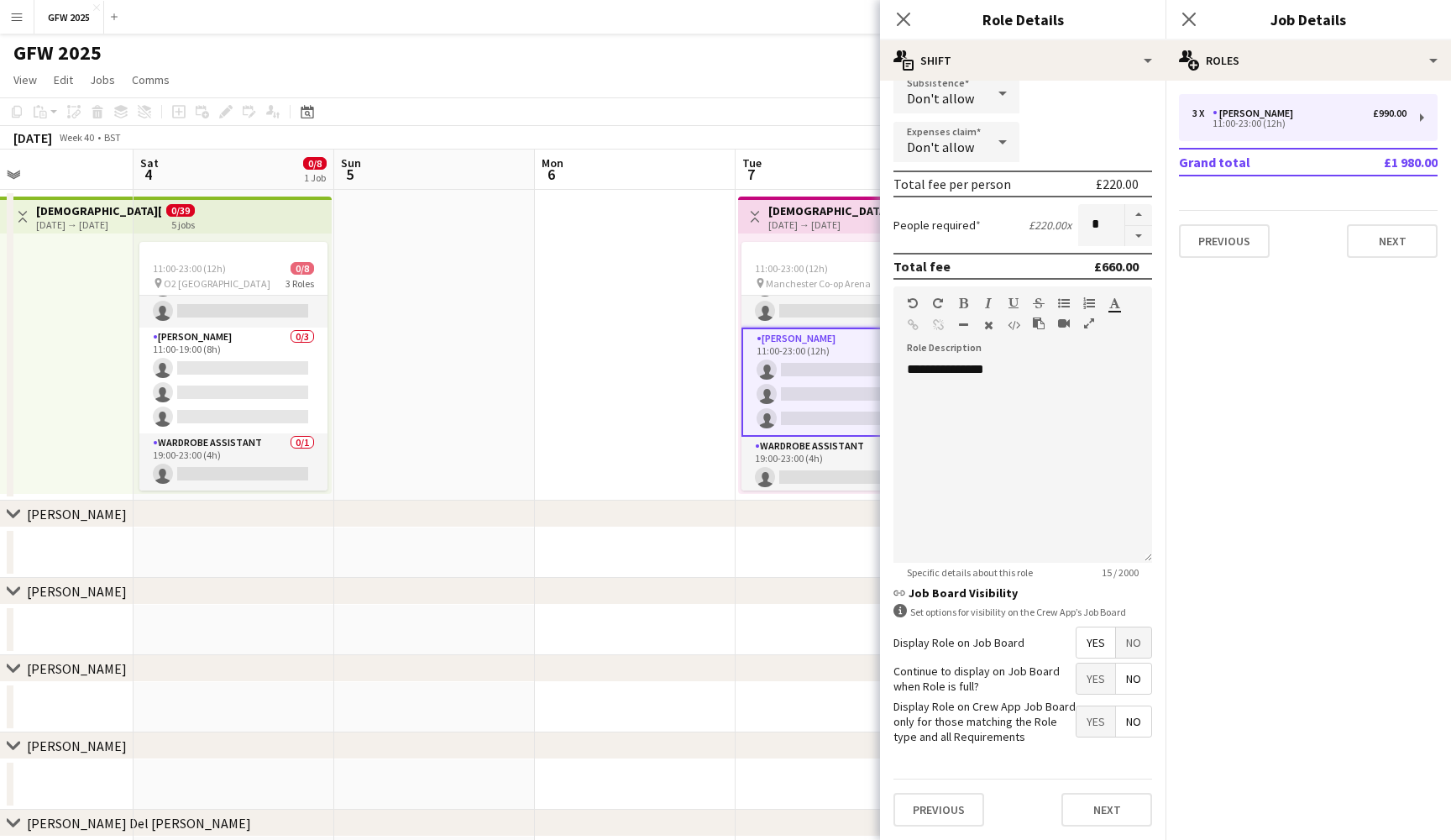
scroll to position [297, 0]
drag, startPoint x: 1031, startPoint y: 396, endPoint x: 864, endPoint y: 361, distance: 170.6
copy div "**********"
click at [240, 467] on app-card-role "Wardrobe Assistant 0/1 19:00-23:00 (4h) single-neutral-actions" at bounding box center [233, 462] width 188 height 57
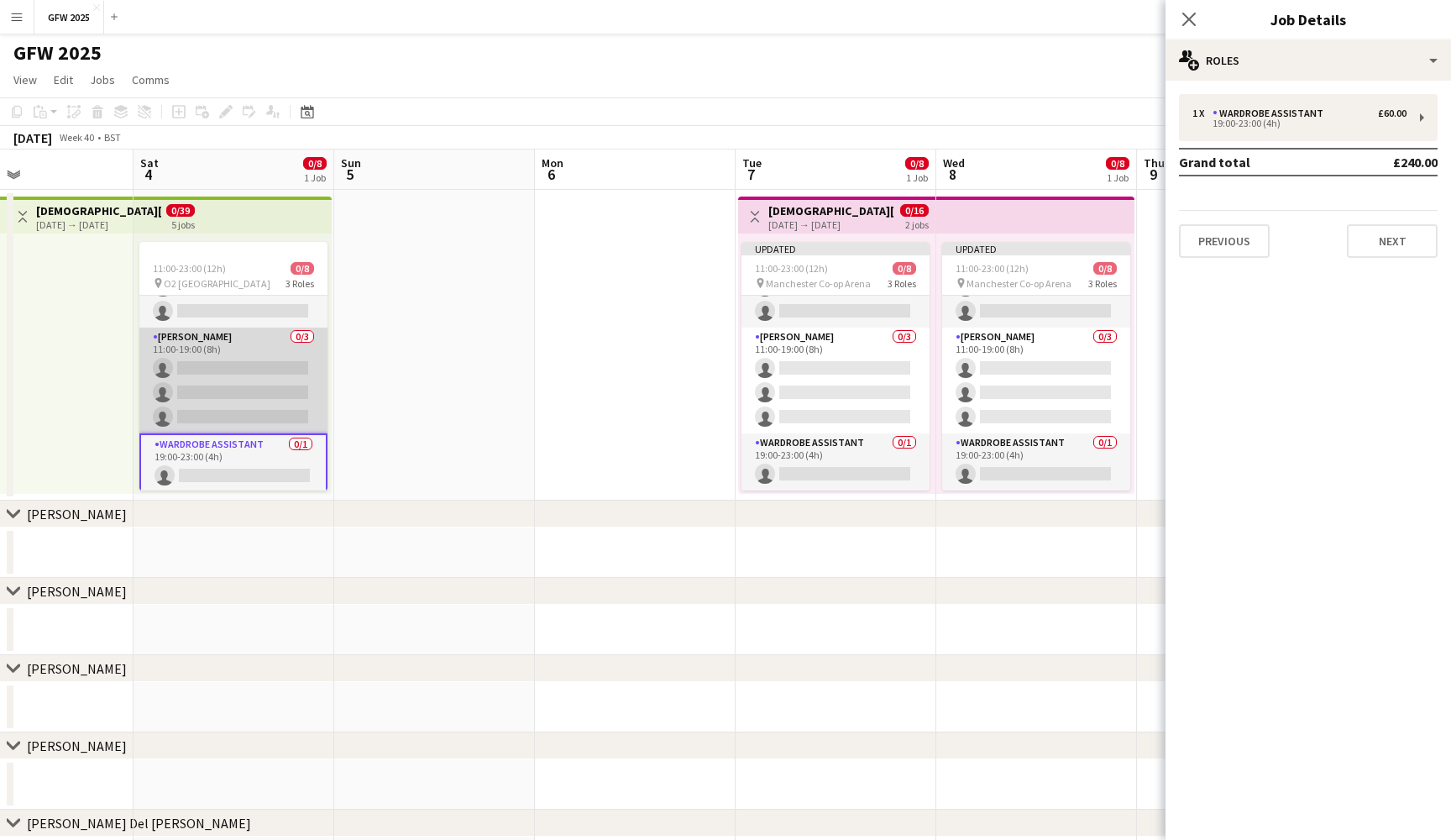
click at [249, 361] on app-card-role "Seamster 0/3 11:00-19:00 (8h) single-neutral-actions single-neutral-actions sin…" at bounding box center [233, 380] width 188 height 106
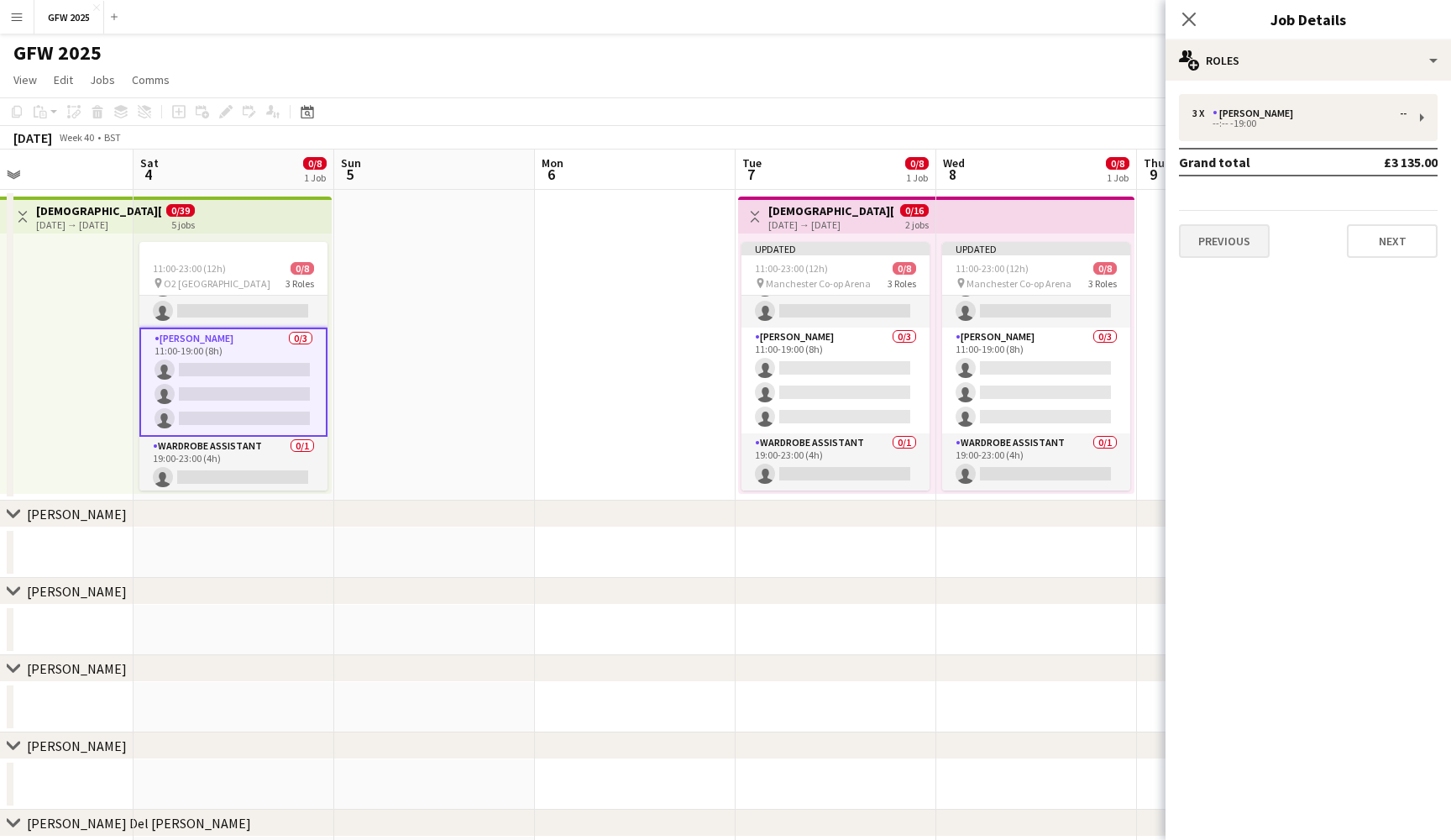
click at [1246, 236] on button "Previous" at bounding box center [1225, 241] width 91 height 33
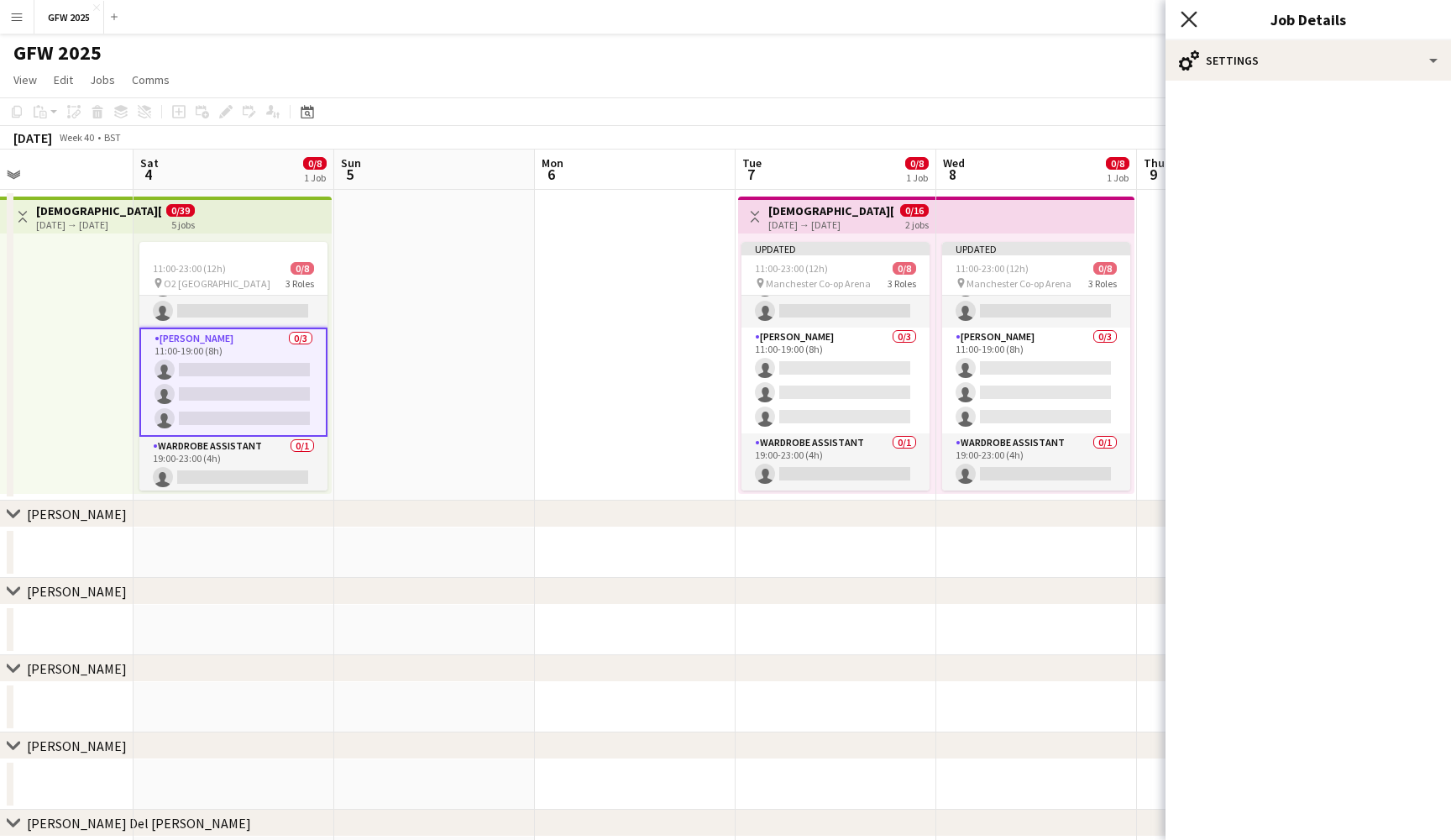
click at [1185, 15] on icon at bounding box center [1189, 19] width 16 height 16
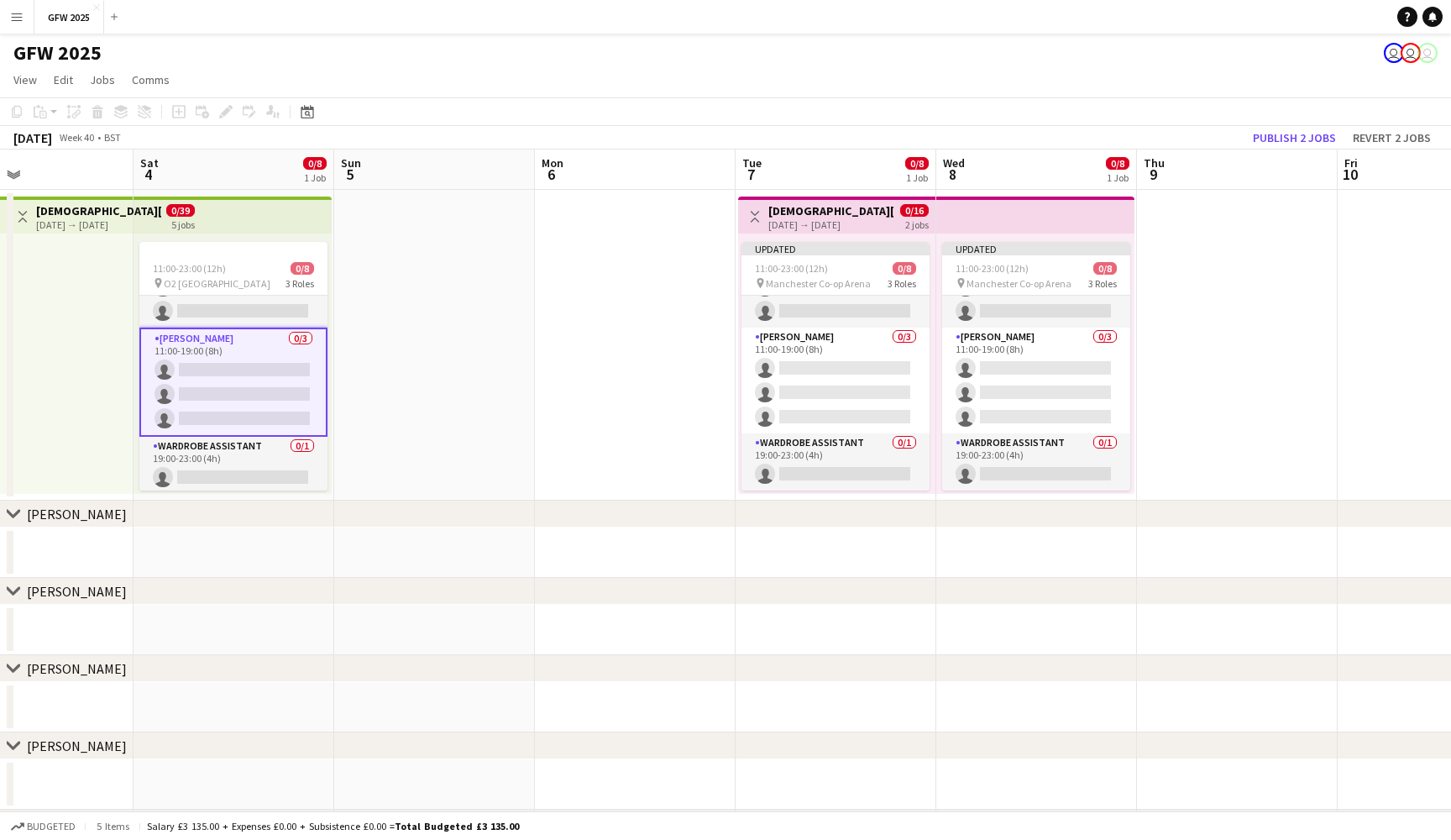
click at [491, 295] on app-date-cell at bounding box center [434, 345] width 201 height 311
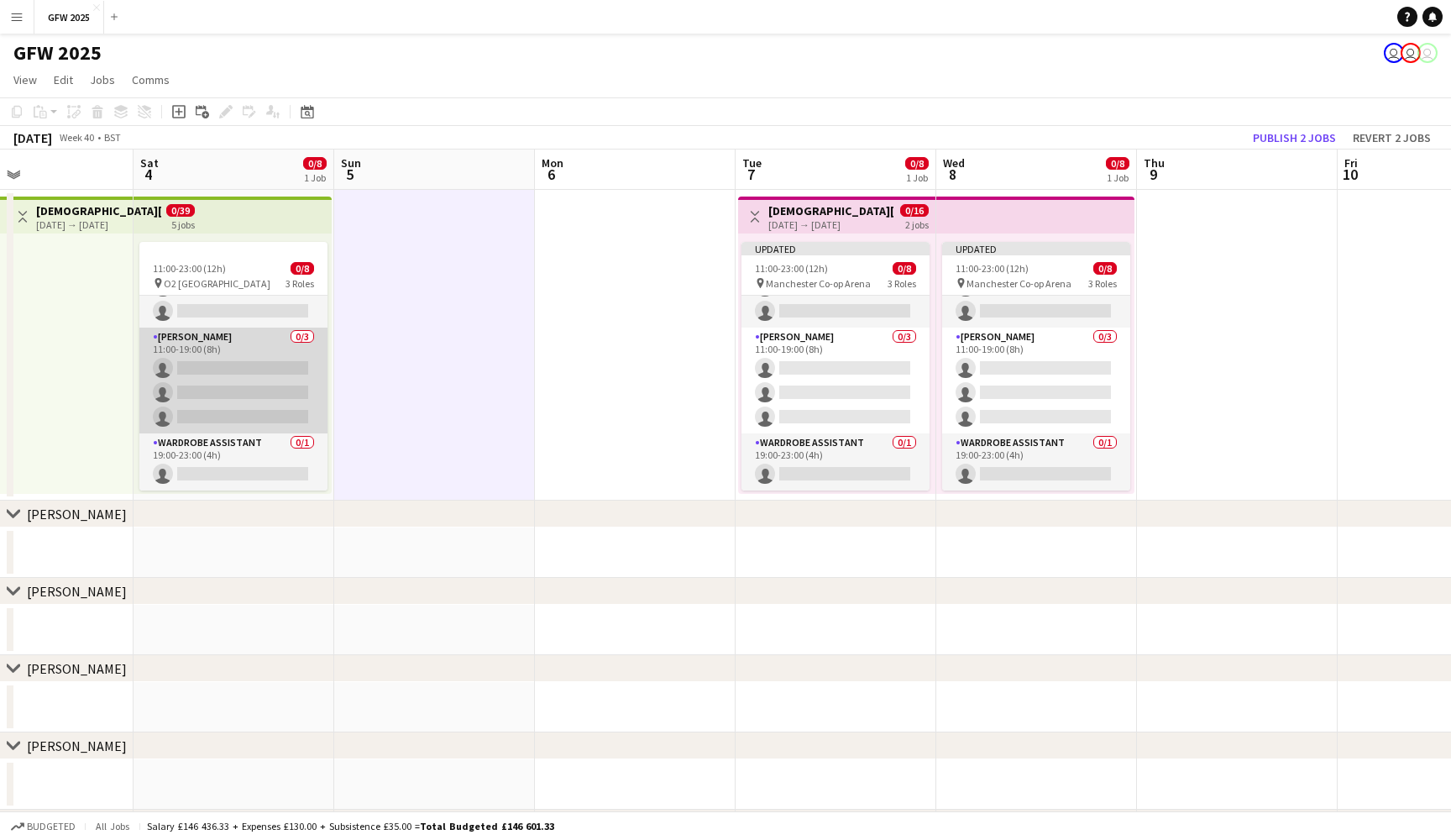
click at [238, 394] on app-card-role "Seamster 0/3 11:00-19:00 (8h) single-neutral-actions single-neutral-actions sin…" at bounding box center [233, 380] width 188 height 106
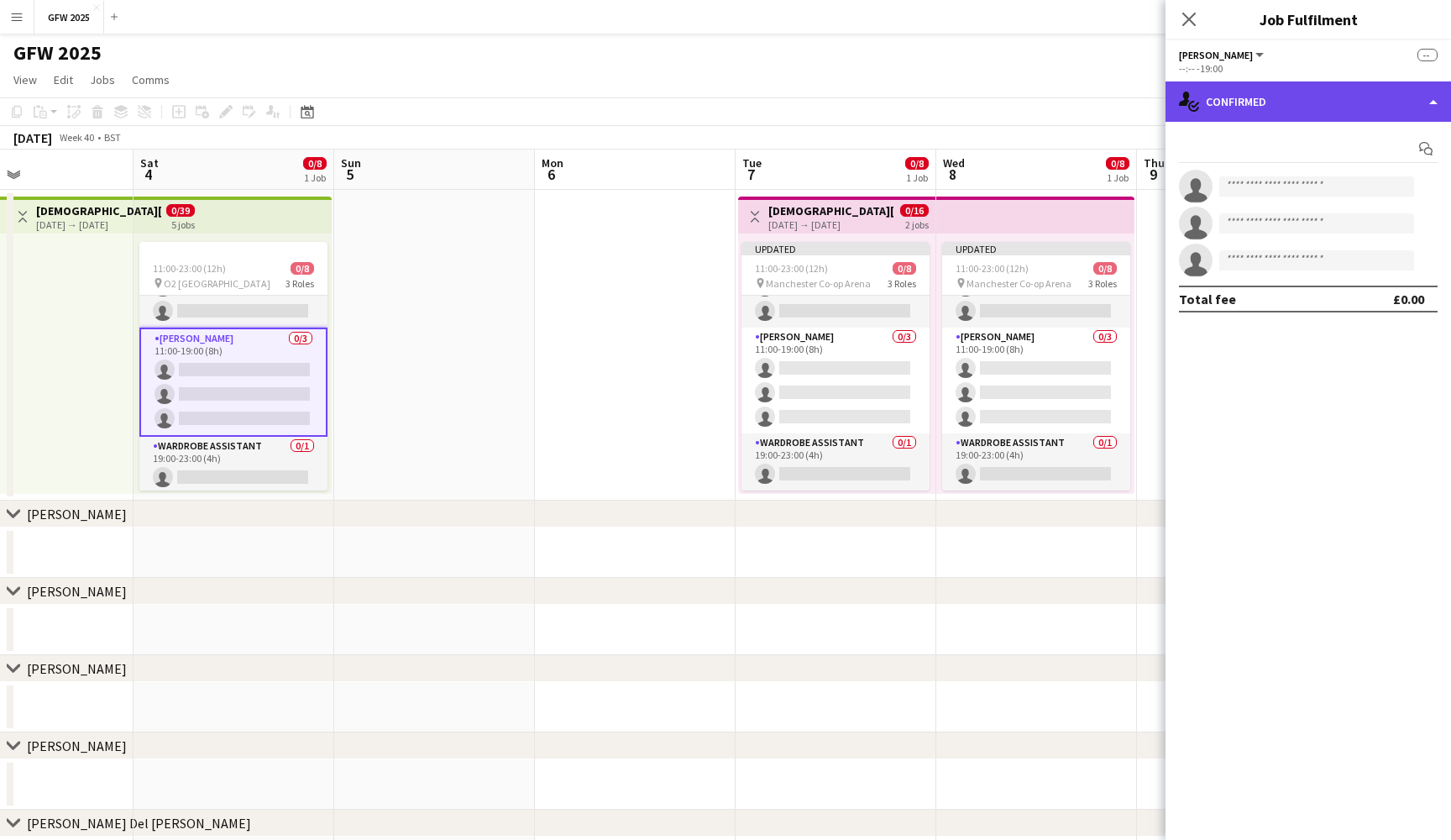
click at [1416, 93] on div "single-neutral-actions-check-2 Confirmed" at bounding box center [1308, 101] width 285 height 40
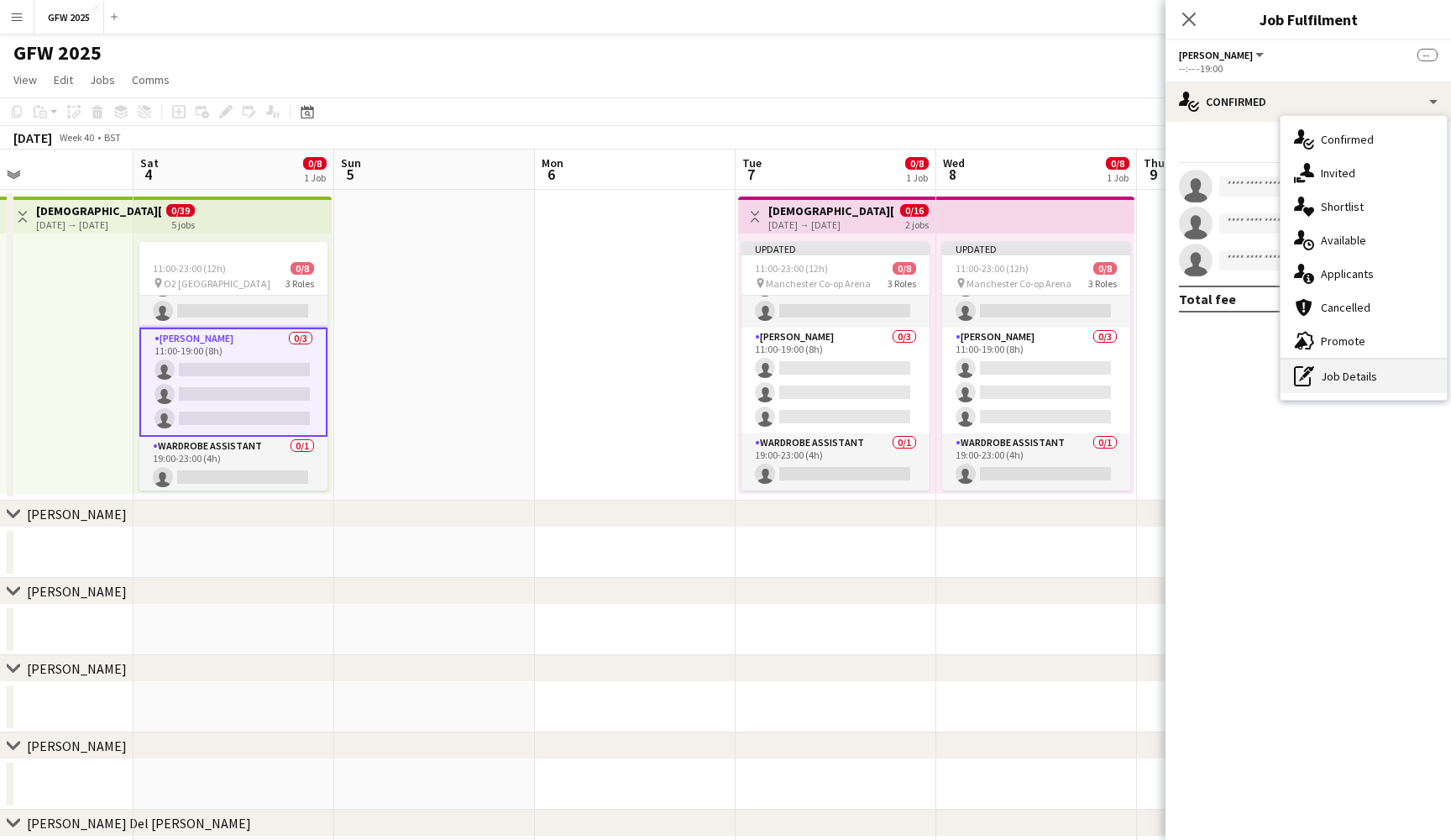
click at [1345, 378] on div "pen-write Job Details" at bounding box center [1365, 376] width 167 height 33
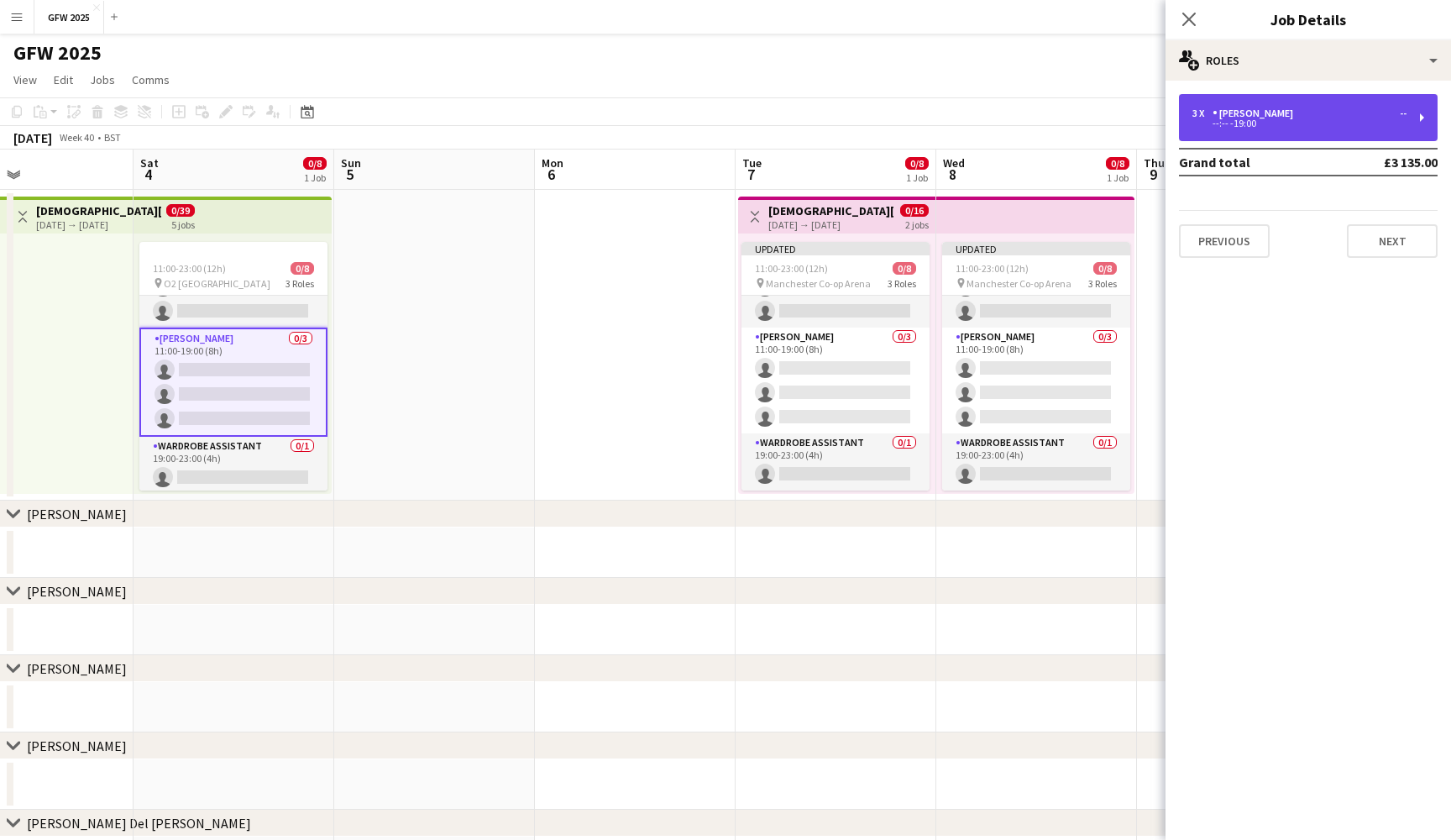
click at [1368, 111] on div "3 x Seamster --" at bounding box center [1300, 114] width 214 height 12
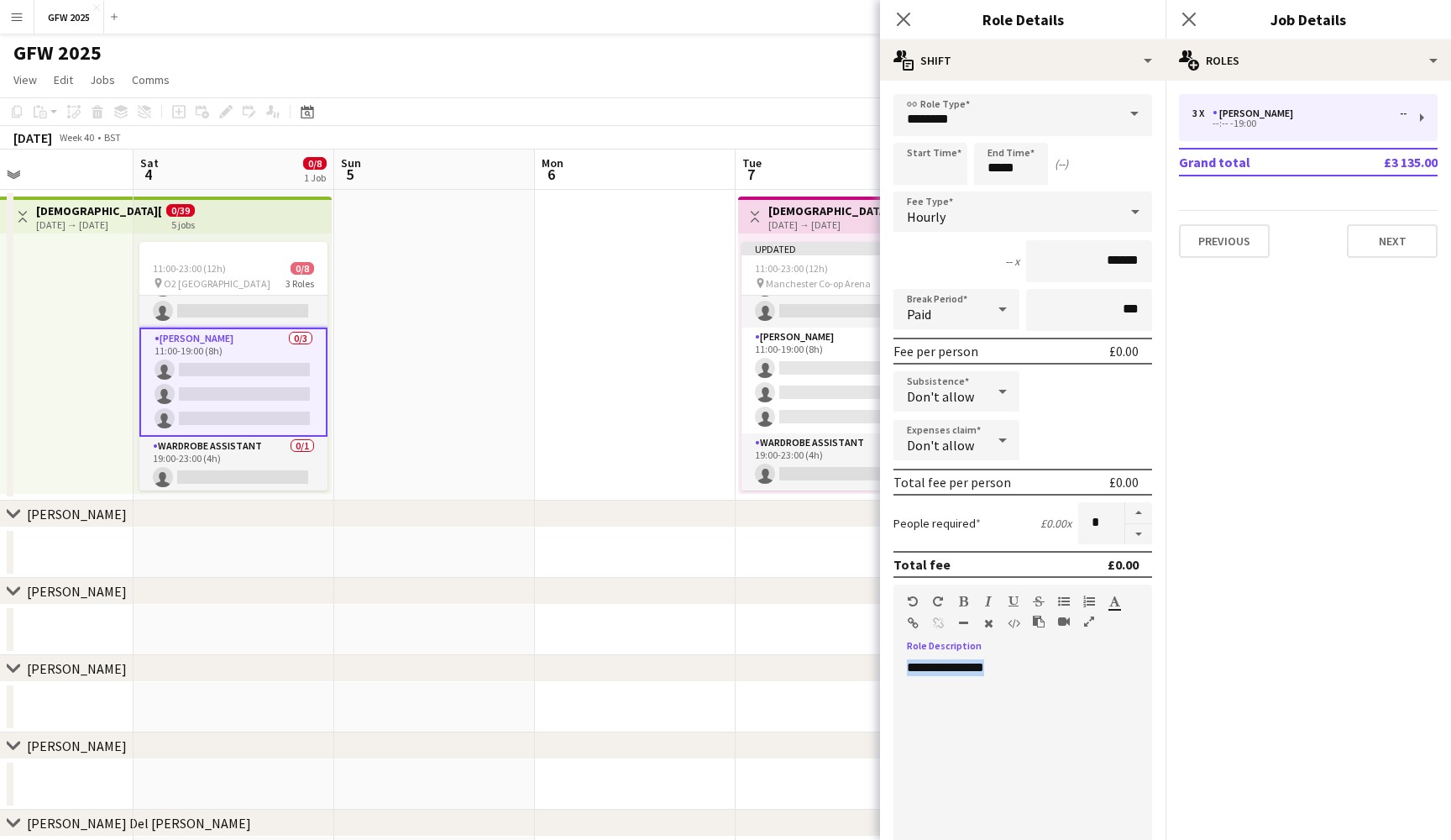
drag, startPoint x: 1032, startPoint y: 678, endPoint x: 837, endPoint y: 669, distance: 195.2
paste div
click at [1186, 23] on icon at bounding box center [1189, 19] width 16 height 16
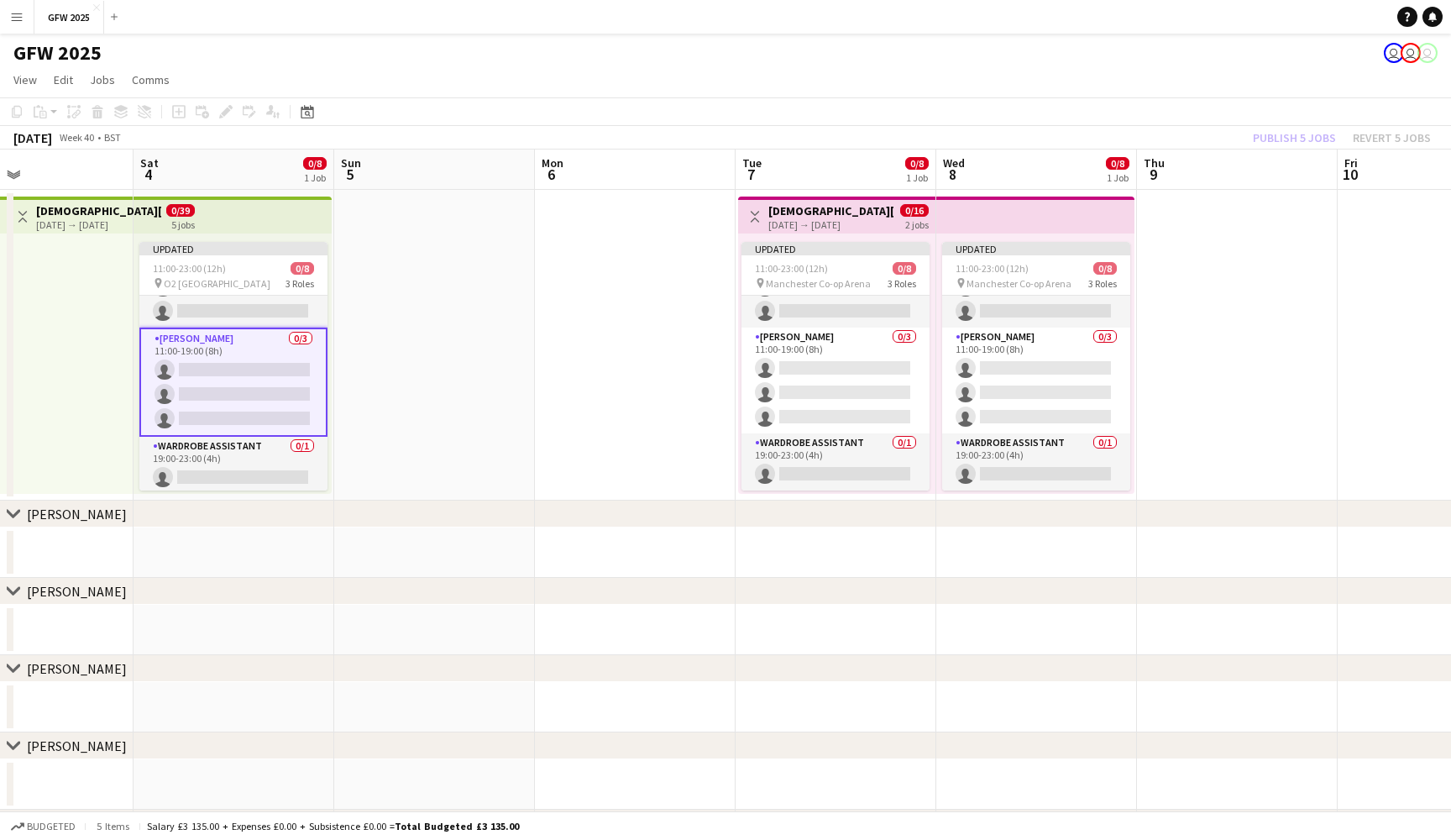
click at [1177, 138] on div "October 2025 Week 40 • BST Publish 5 jobs Revert 5 jobs" at bounding box center [726, 138] width 1451 height 24
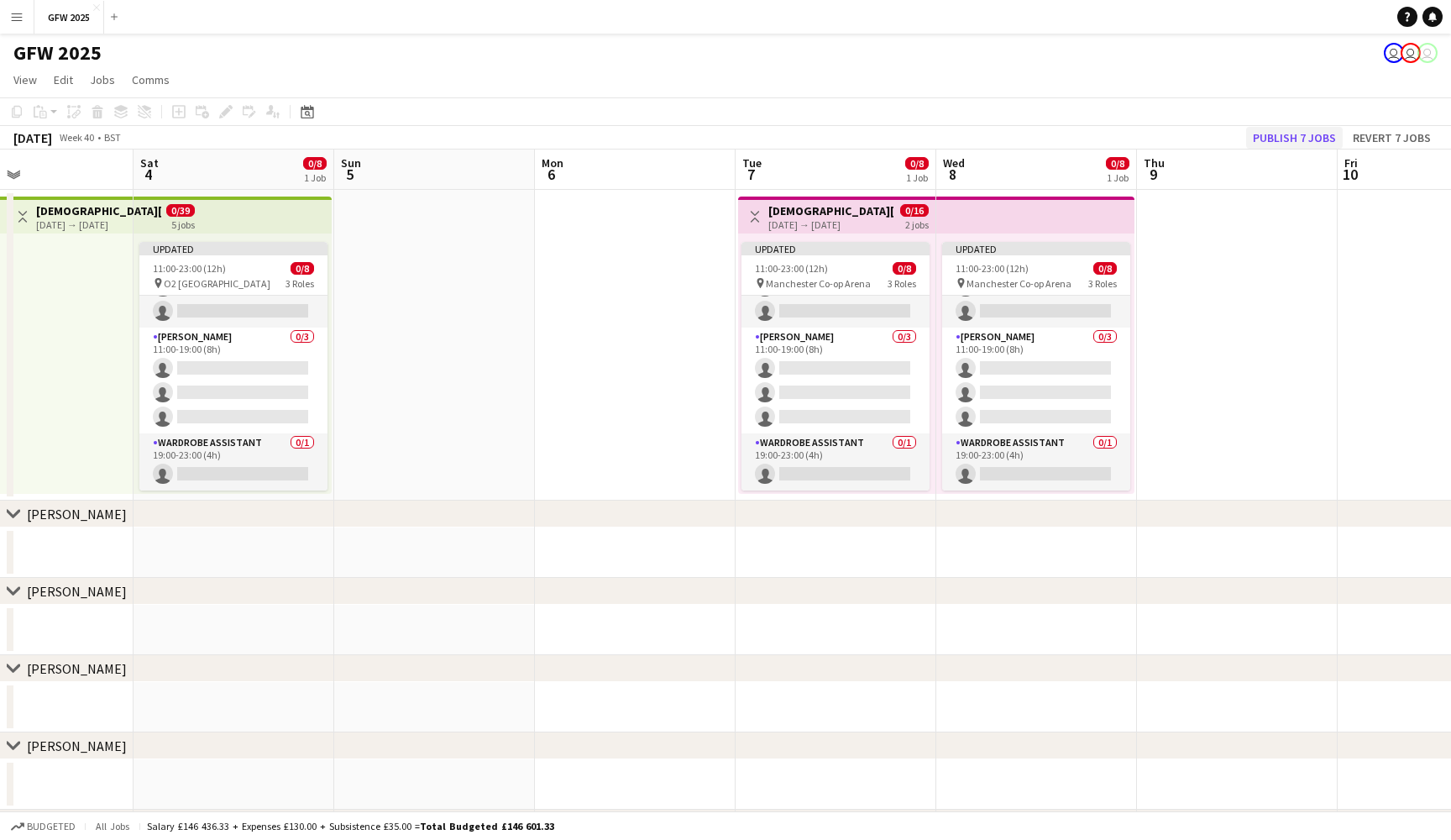
click at [1288, 136] on button "Publish 7 jobs" at bounding box center [1294, 137] width 97 height 22
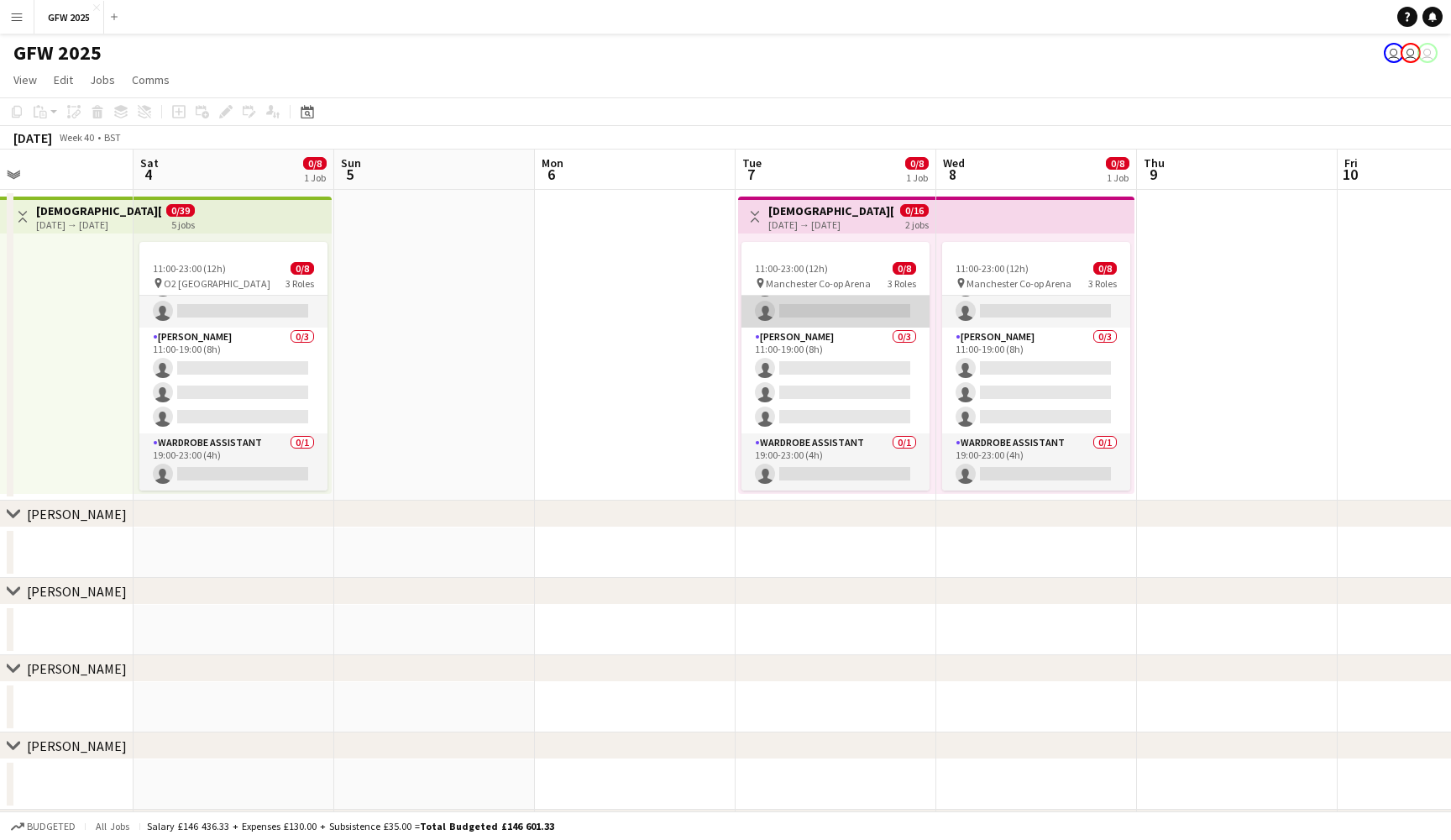
scroll to position [98, 0]
click at [839, 454] on app-card-role "Wardrobe Assistant 0/1 19:00-23:00 (4h) single-neutral-actions" at bounding box center [835, 462] width 188 height 57
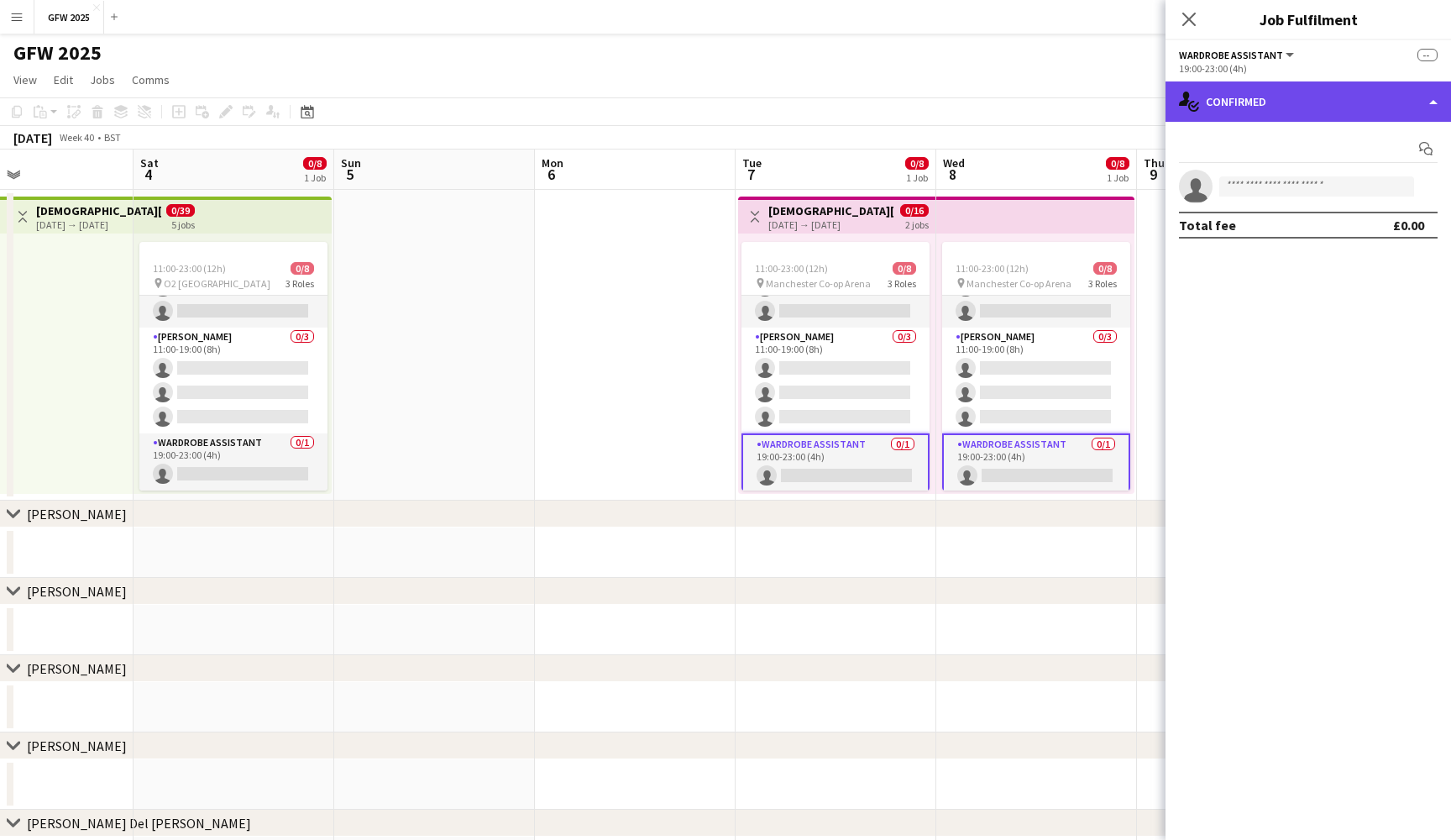
click at [1325, 90] on div "single-neutral-actions-check-2 Confirmed" at bounding box center [1308, 101] width 285 height 40
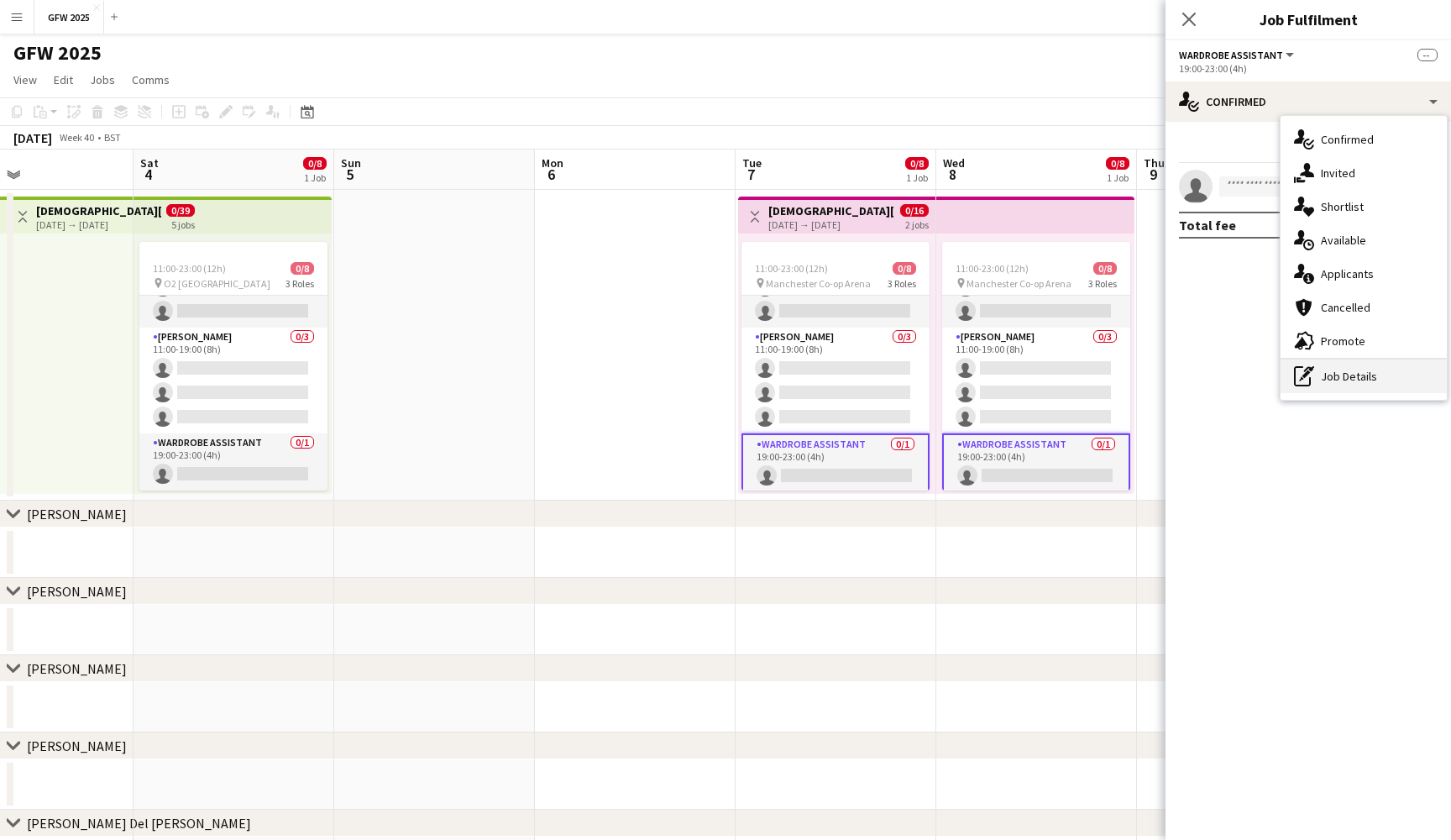
click at [1362, 390] on div "pen-write Job Details" at bounding box center [1365, 376] width 167 height 33
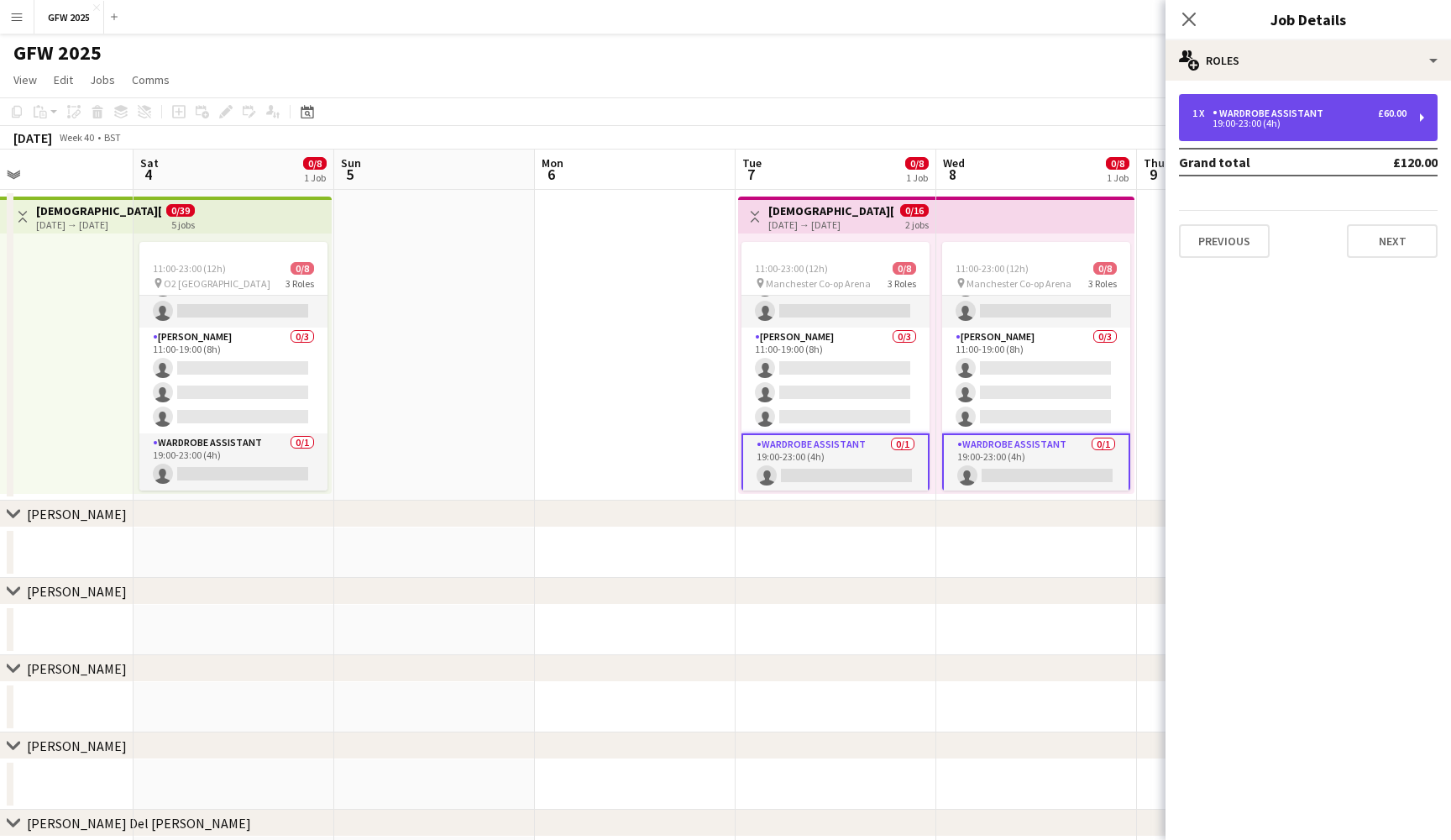
click at [1370, 121] on div "19:00-23:00 (4h)" at bounding box center [1300, 124] width 214 height 9
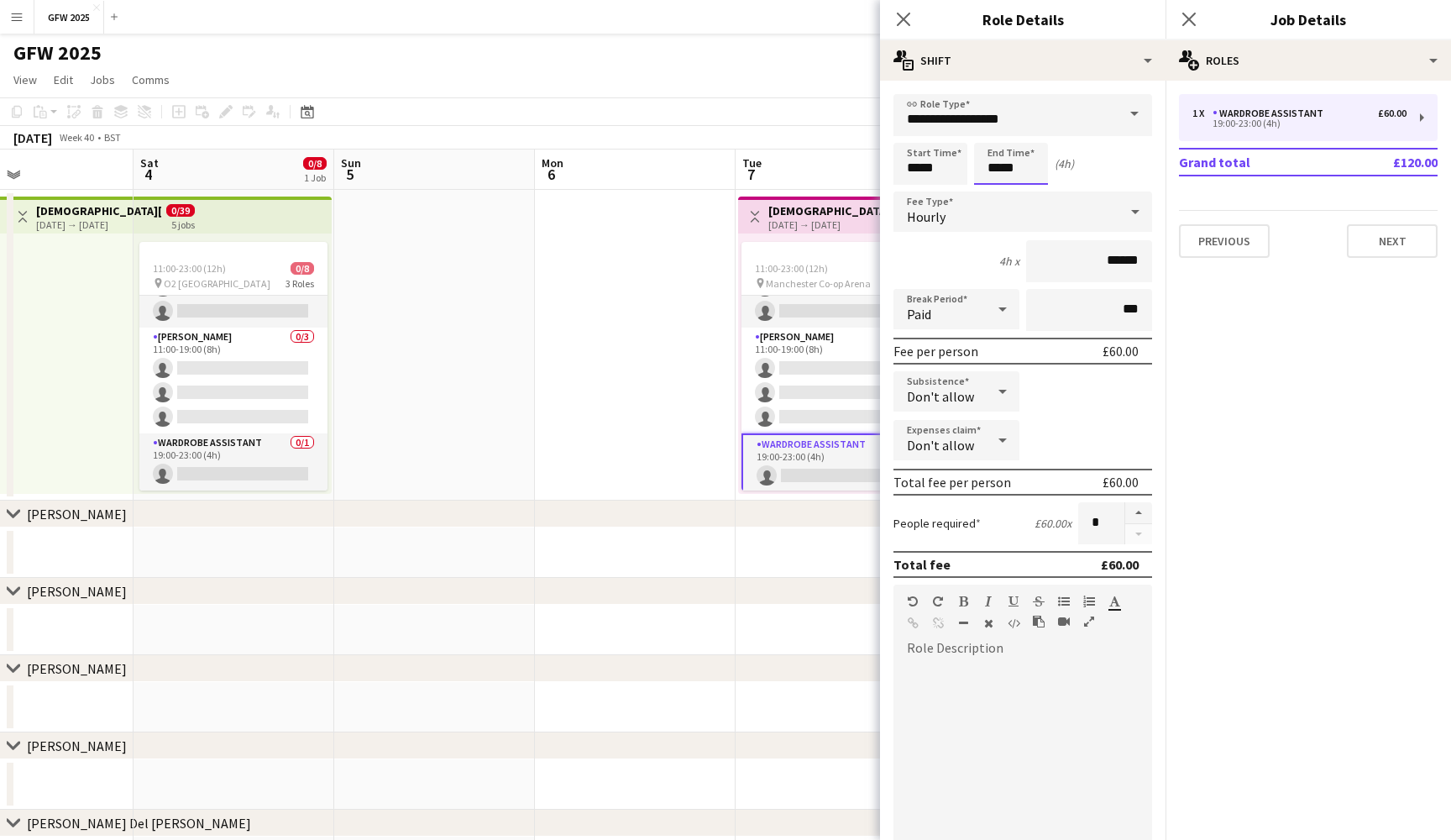
click at [993, 170] on input "*****" at bounding box center [1011, 164] width 74 height 42
type input "*****"
click at [999, 132] on div at bounding box center [994, 134] width 33 height 17
click at [980, 704] on div at bounding box center [1024, 761] width 259 height 202
click at [1193, 15] on icon at bounding box center [1189, 19] width 16 height 16
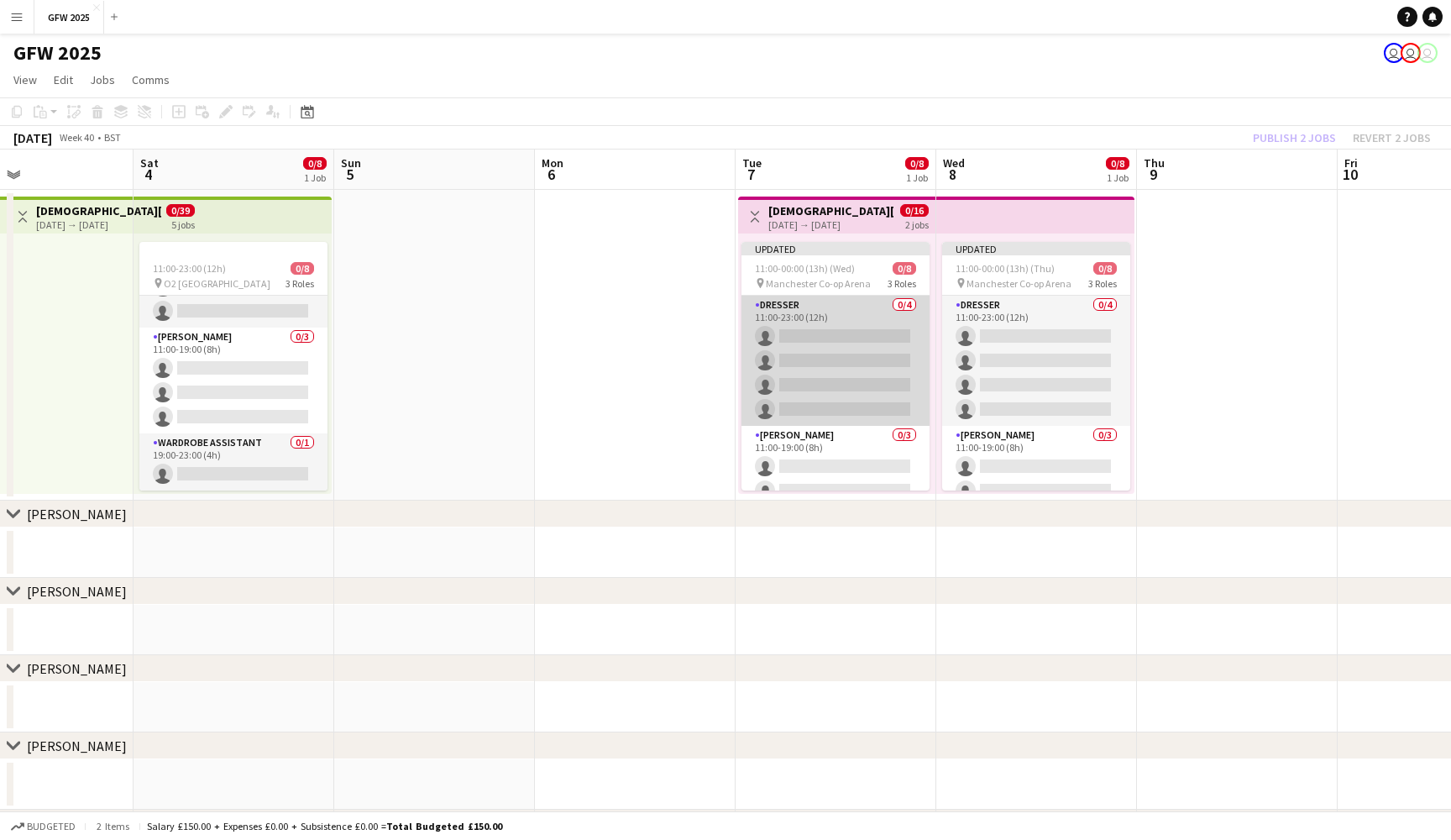
scroll to position [0, 0]
click at [839, 339] on app-card-role "Dresser 0/4 11:00-23:00 (12h) single-neutral-actions single-neutral-actions sin…" at bounding box center [835, 361] width 188 height 130
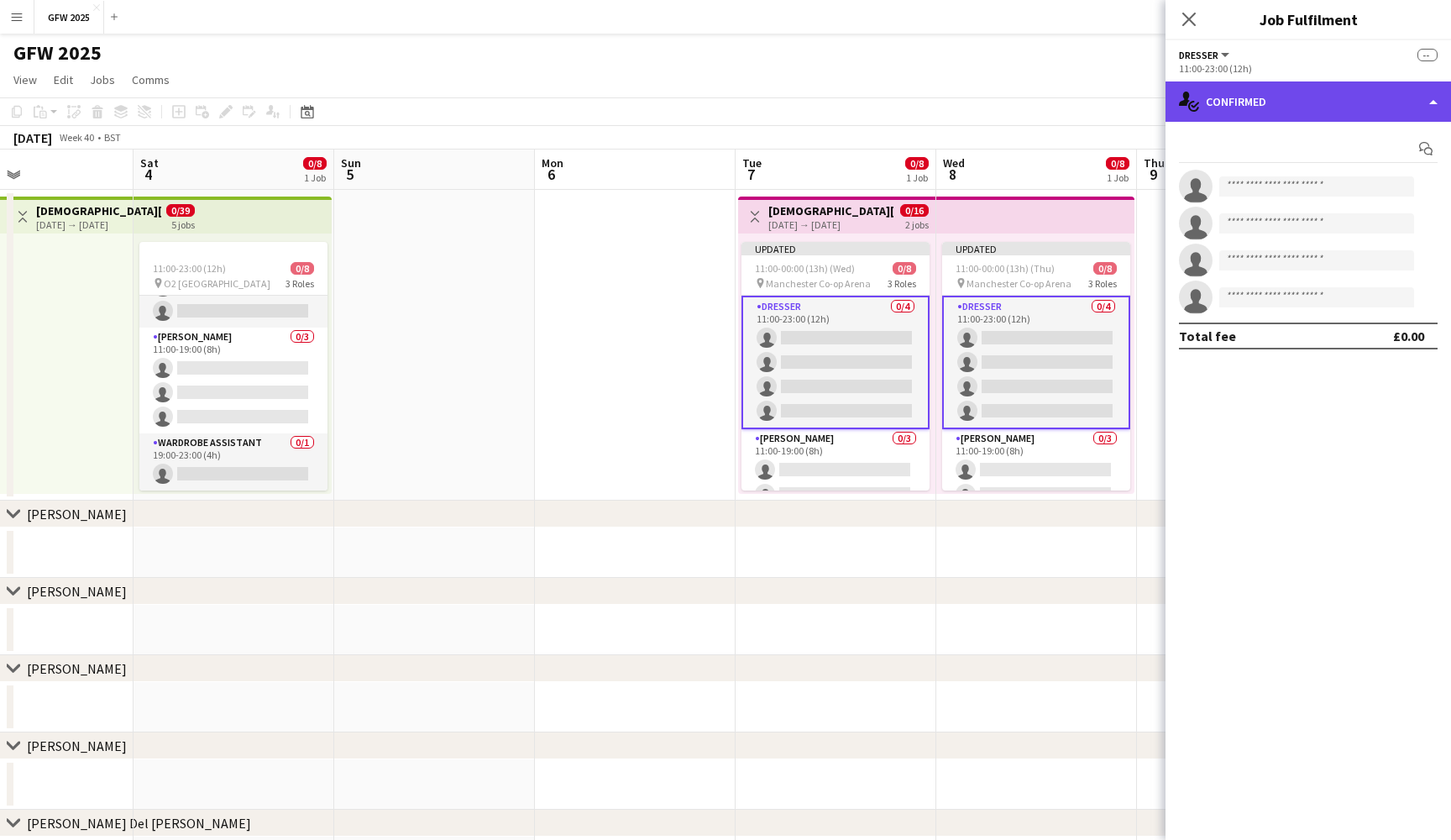
click at [1381, 110] on div "single-neutral-actions-check-2 Confirmed" at bounding box center [1308, 101] width 285 height 40
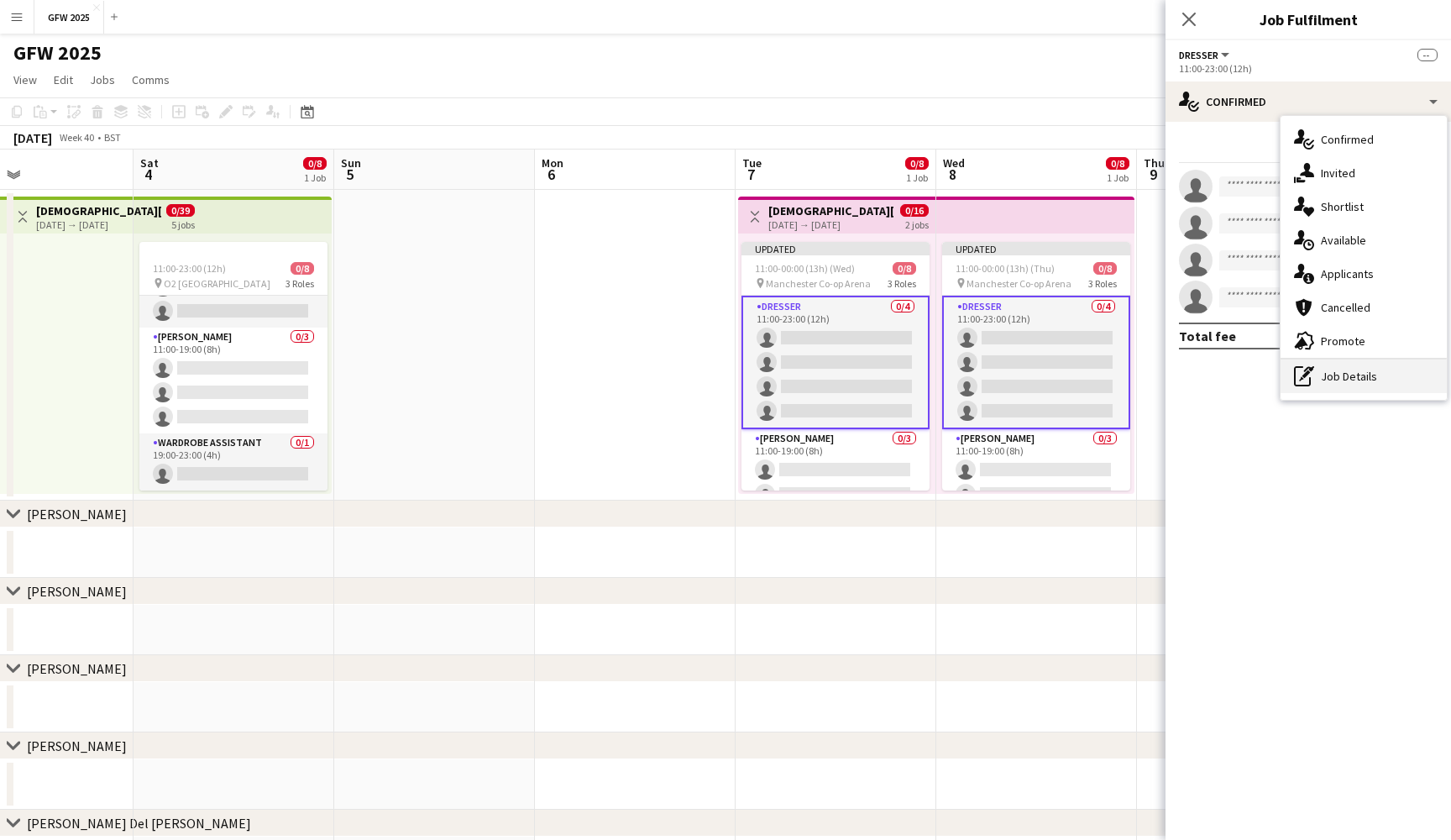
click at [1372, 382] on div "pen-write Job Details" at bounding box center [1365, 376] width 167 height 33
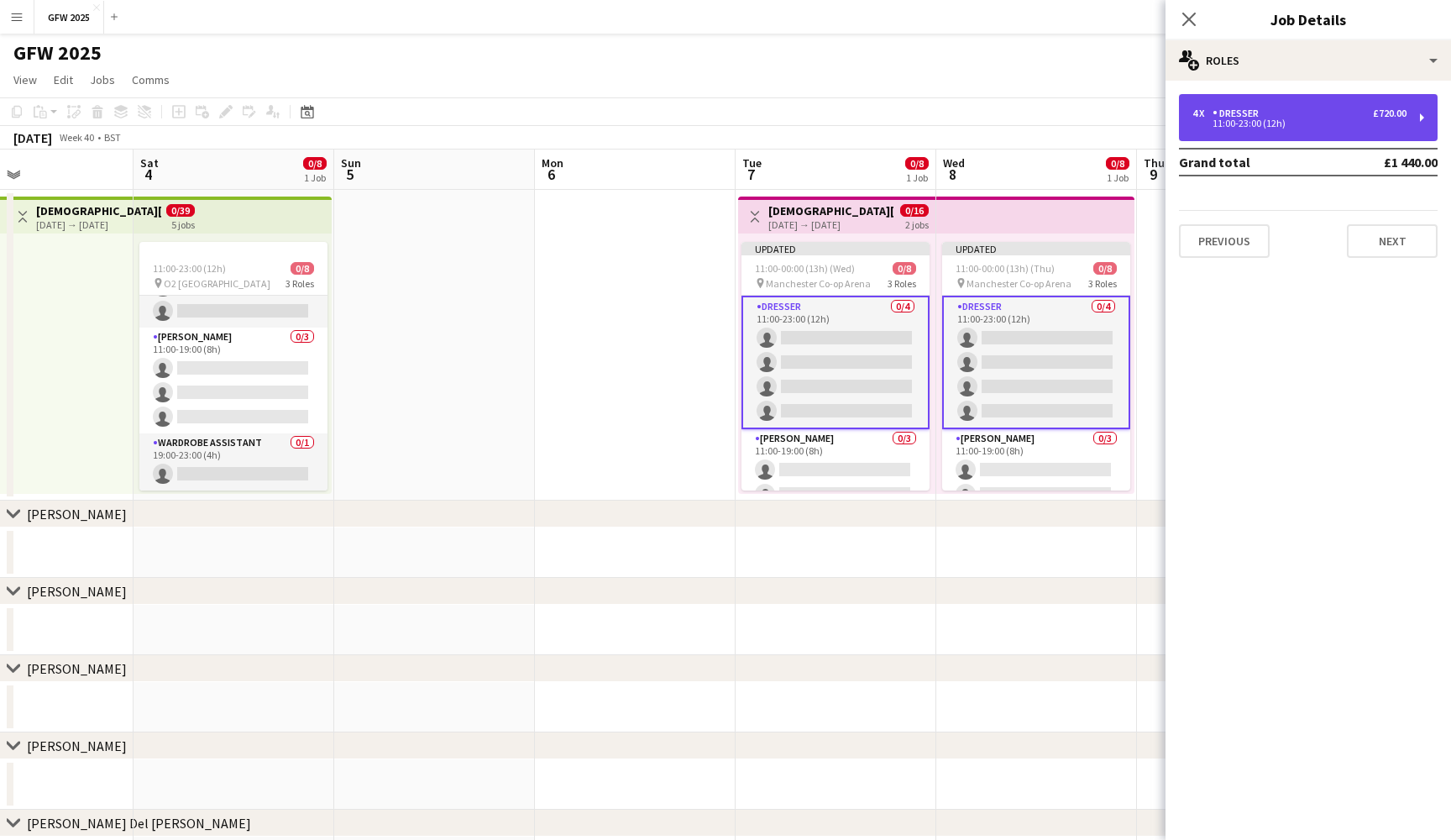
click at [1330, 123] on div "11:00-23:00 (12h)" at bounding box center [1300, 124] width 214 height 9
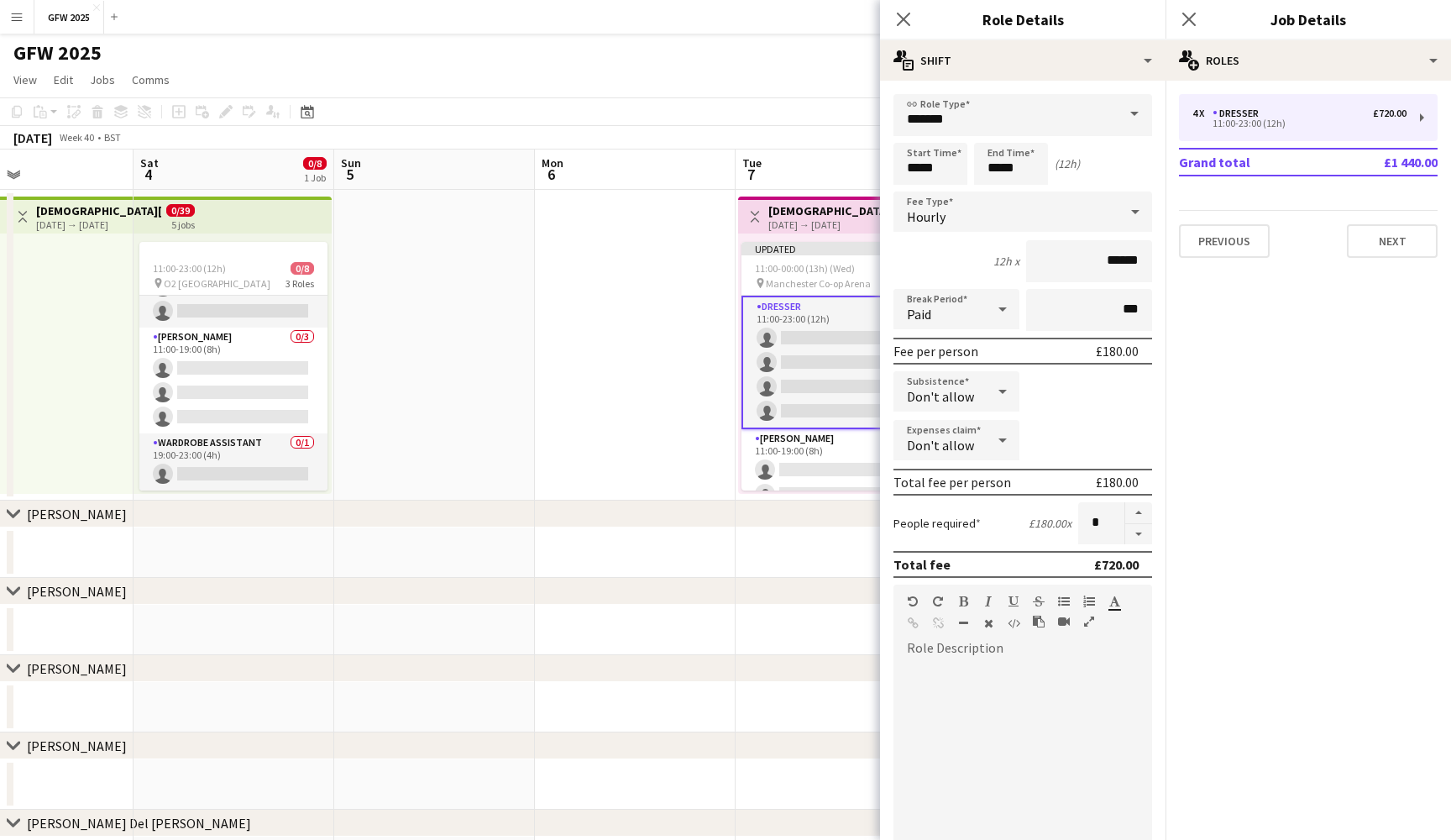
click at [952, 655] on div at bounding box center [1024, 755] width 259 height 214
click at [1191, 23] on icon "Close pop-in" at bounding box center [1189, 19] width 16 height 16
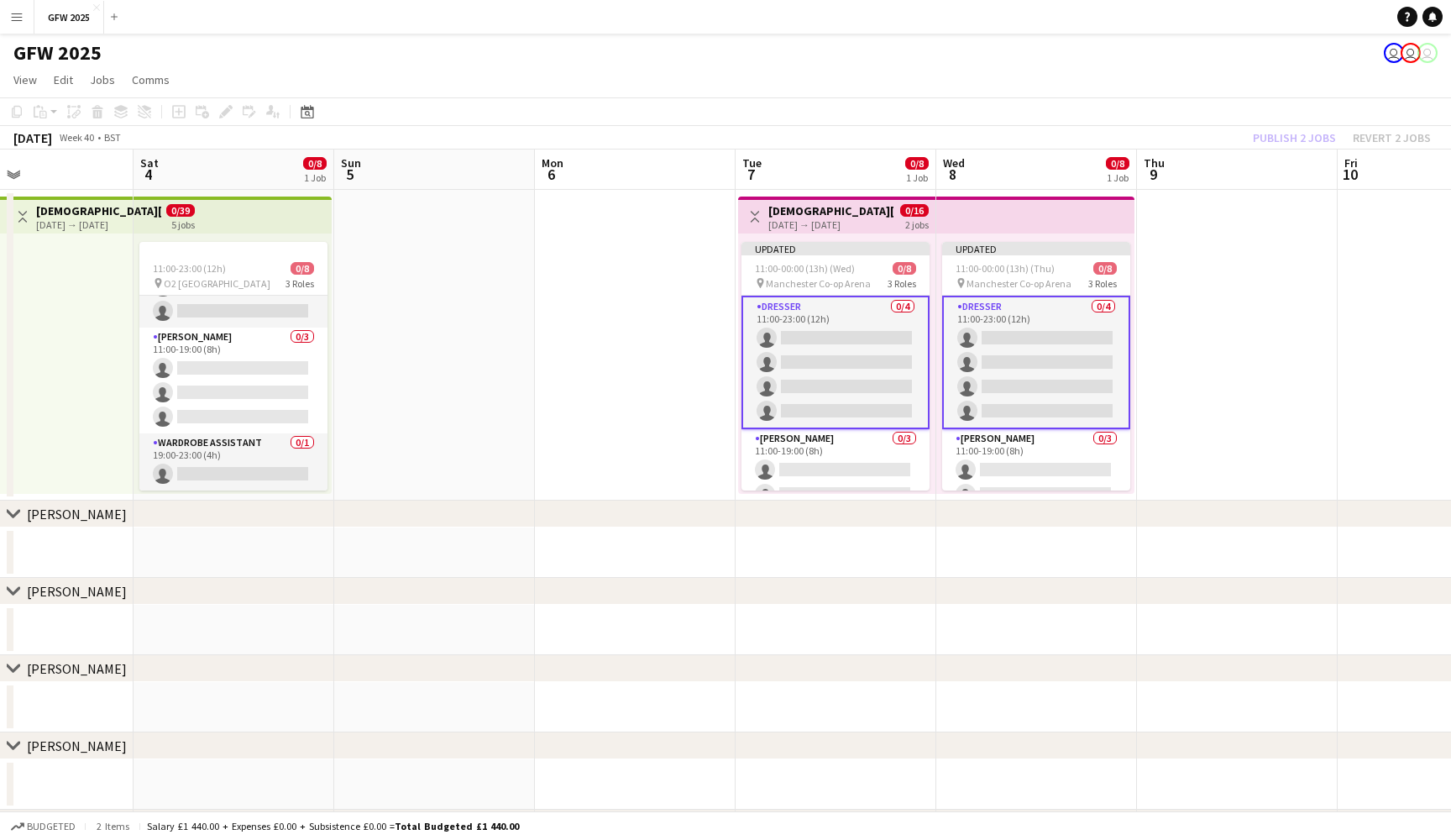
click at [1155, 139] on div "October 2025 Week 40 • BST Publish 2 jobs Revert 2 jobs" at bounding box center [726, 138] width 1451 height 24
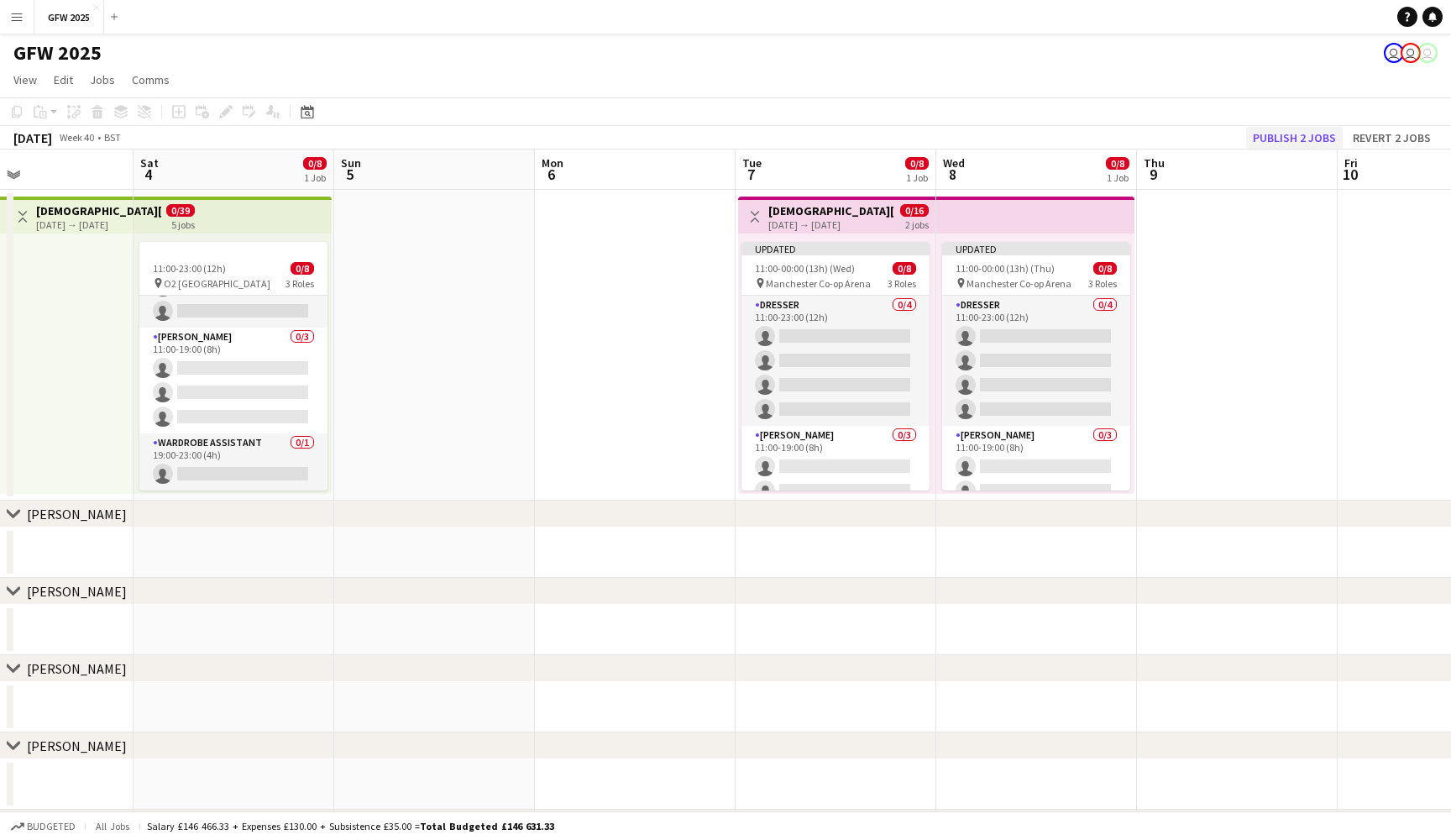
click at [1285, 138] on button "Publish 2 jobs" at bounding box center [1294, 137] width 97 height 22
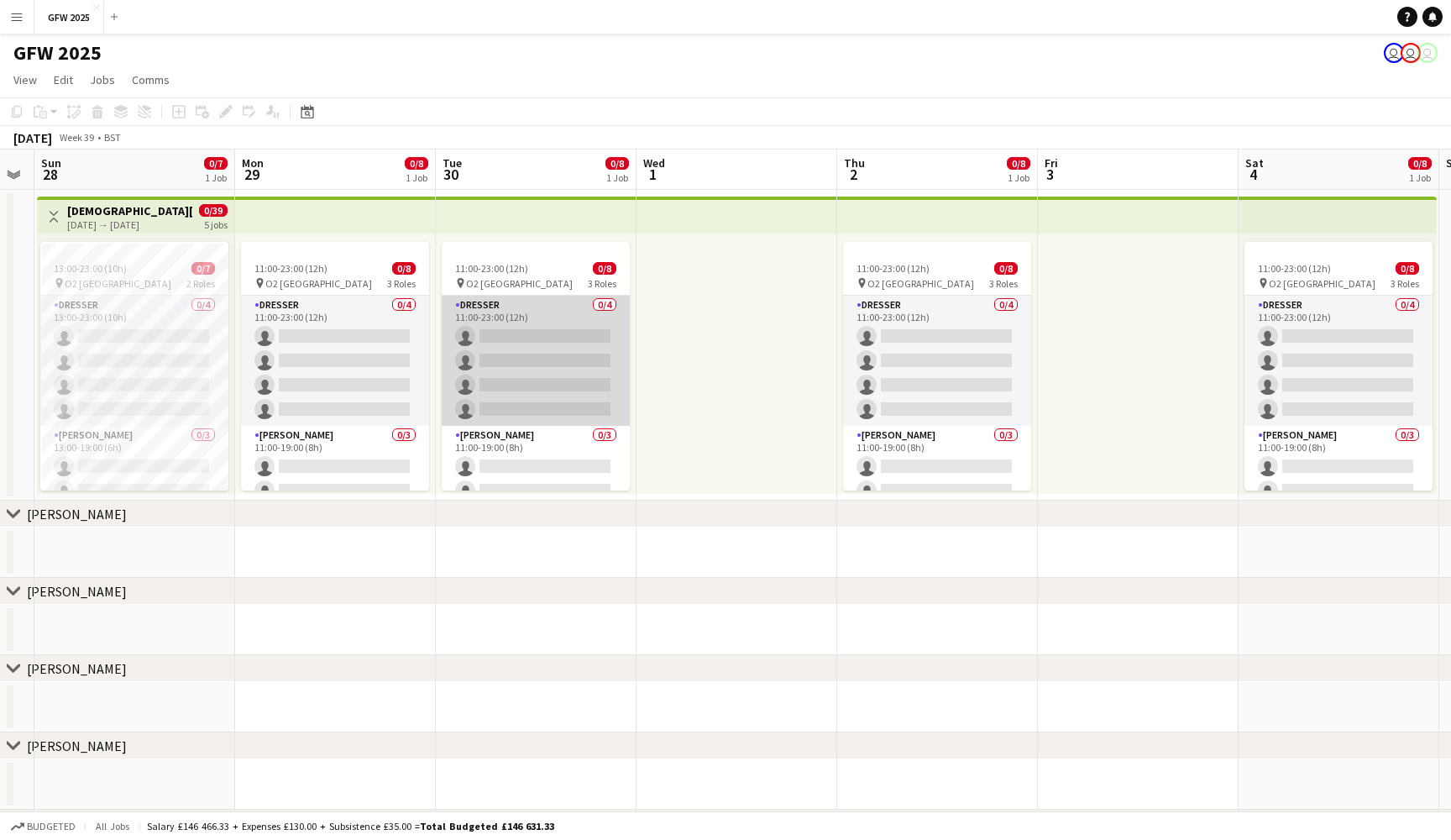
scroll to position [0, 552]
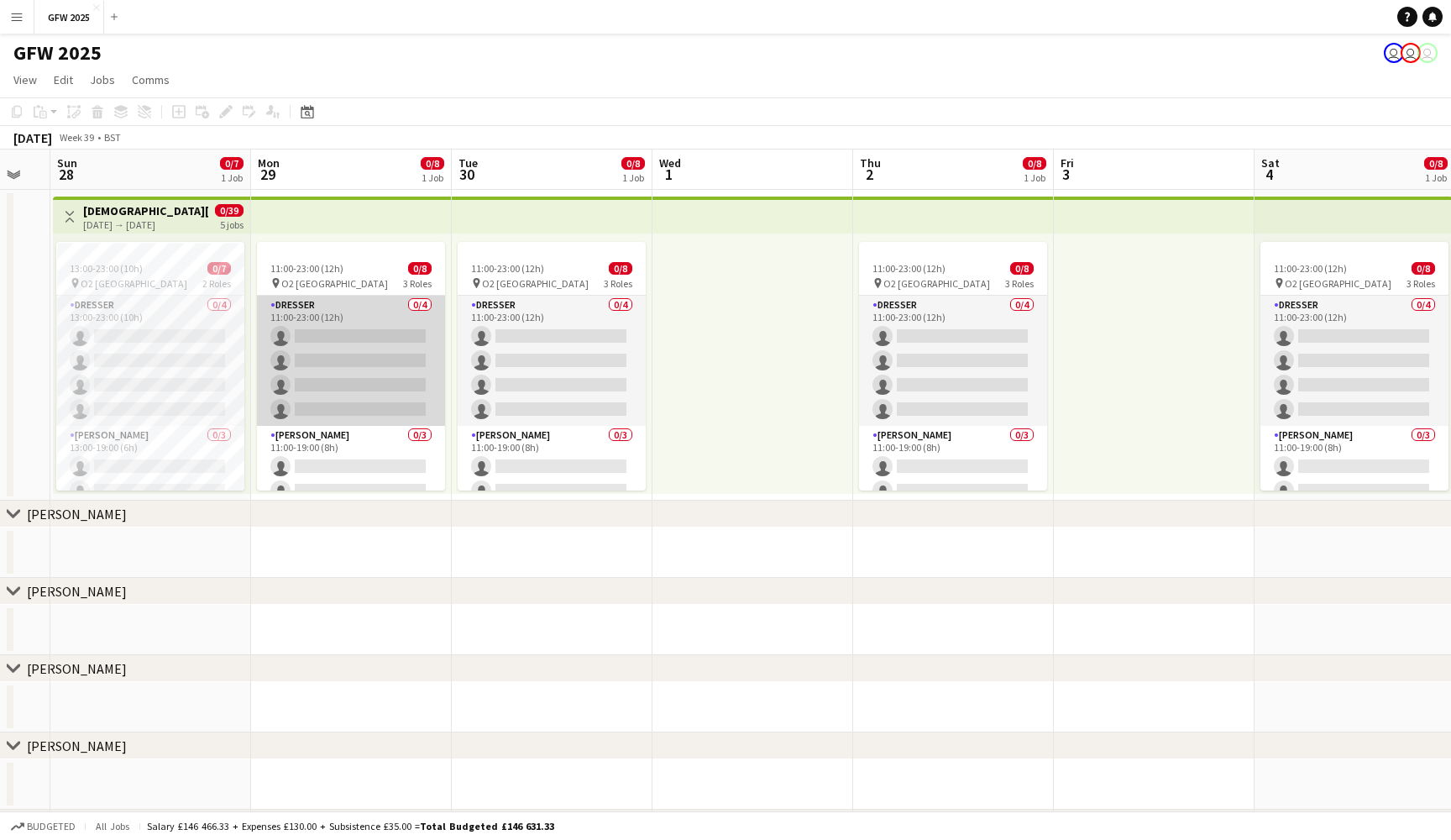
click at [317, 340] on app-card-role "Dresser 0/4 11:00-23:00 (12h) single-neutral-actions single-neutral-actions sin…" at bounding box center [351, 361] width 188 height 130
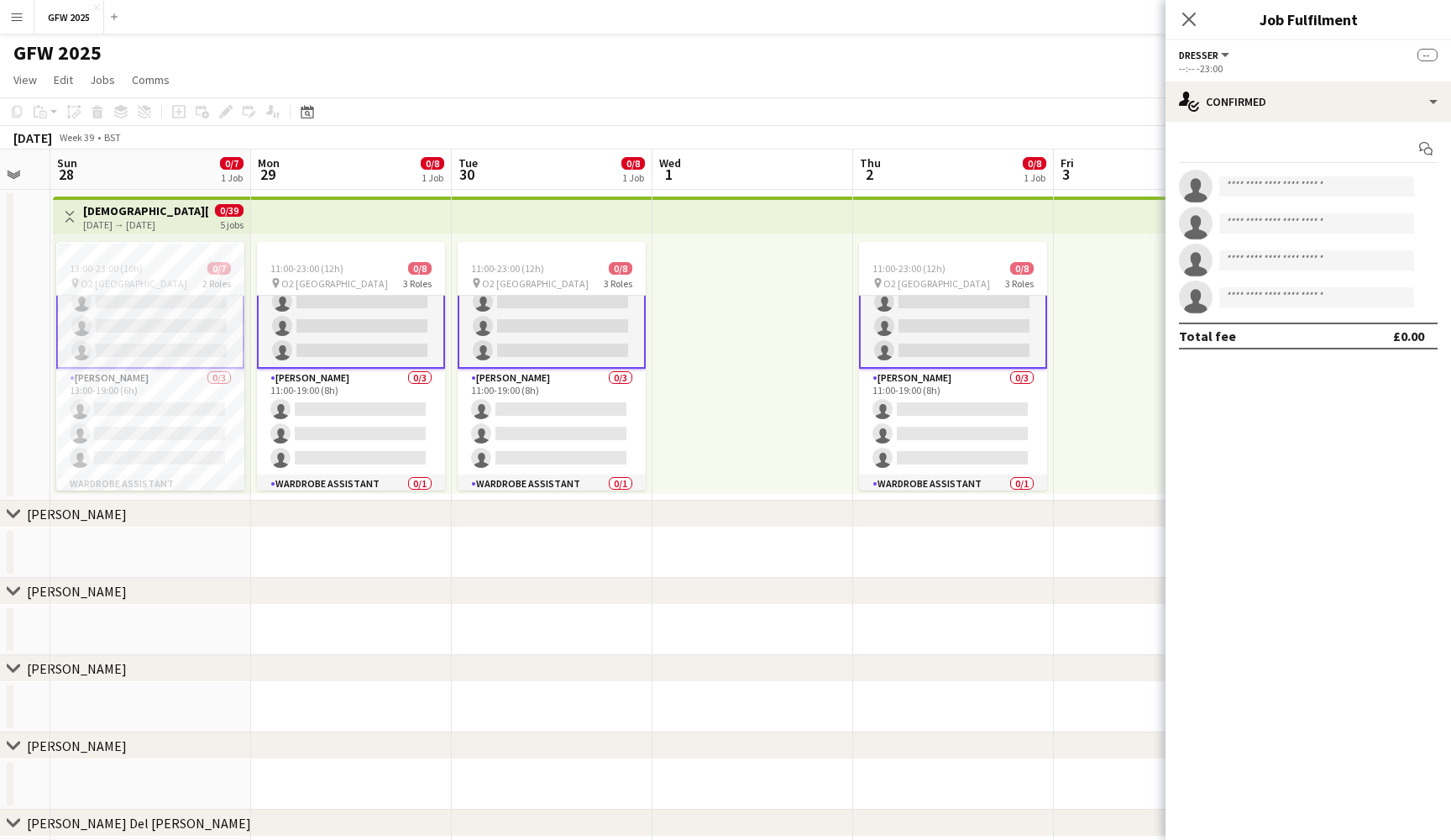
scroll to position [0, 0]
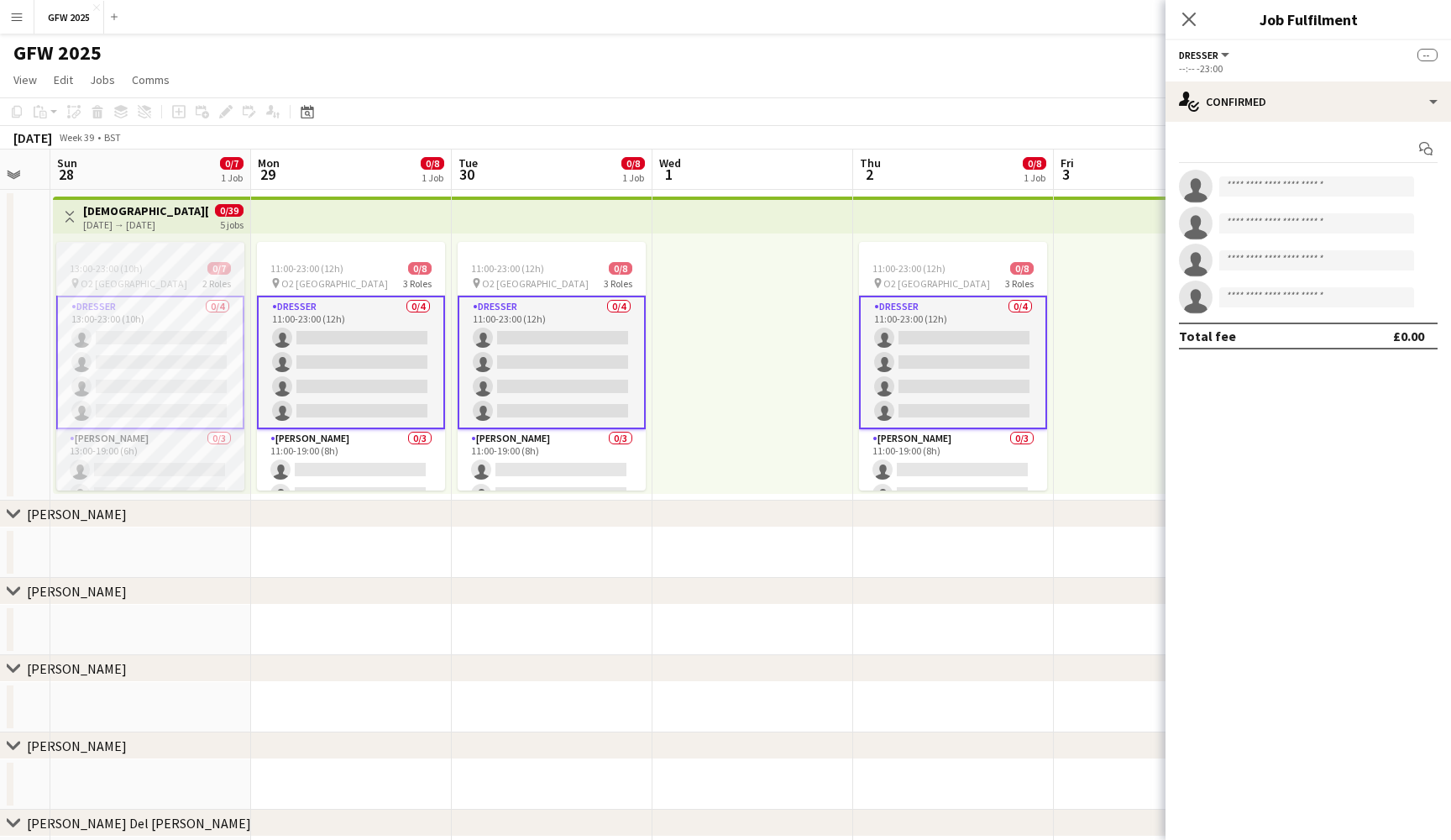
click at [155, 270] on div "13:00-23:00 (10h) 0/7" at bounding box center [150, 268] width 188 height 13
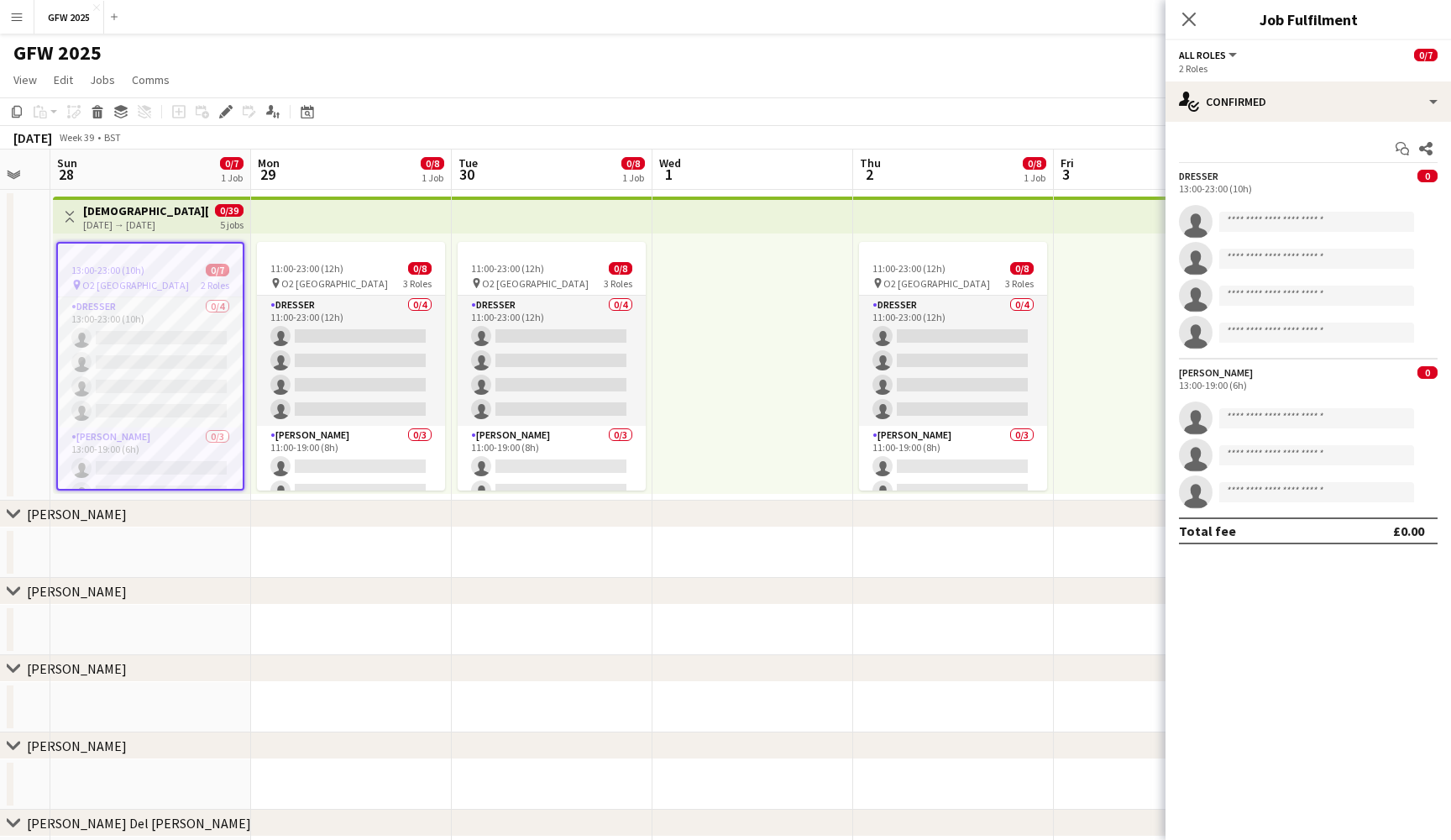
click at [155, 272] on div "13:00-23:00 (10h) 0/7" at bounding box center [150, 270] width 184 height 13
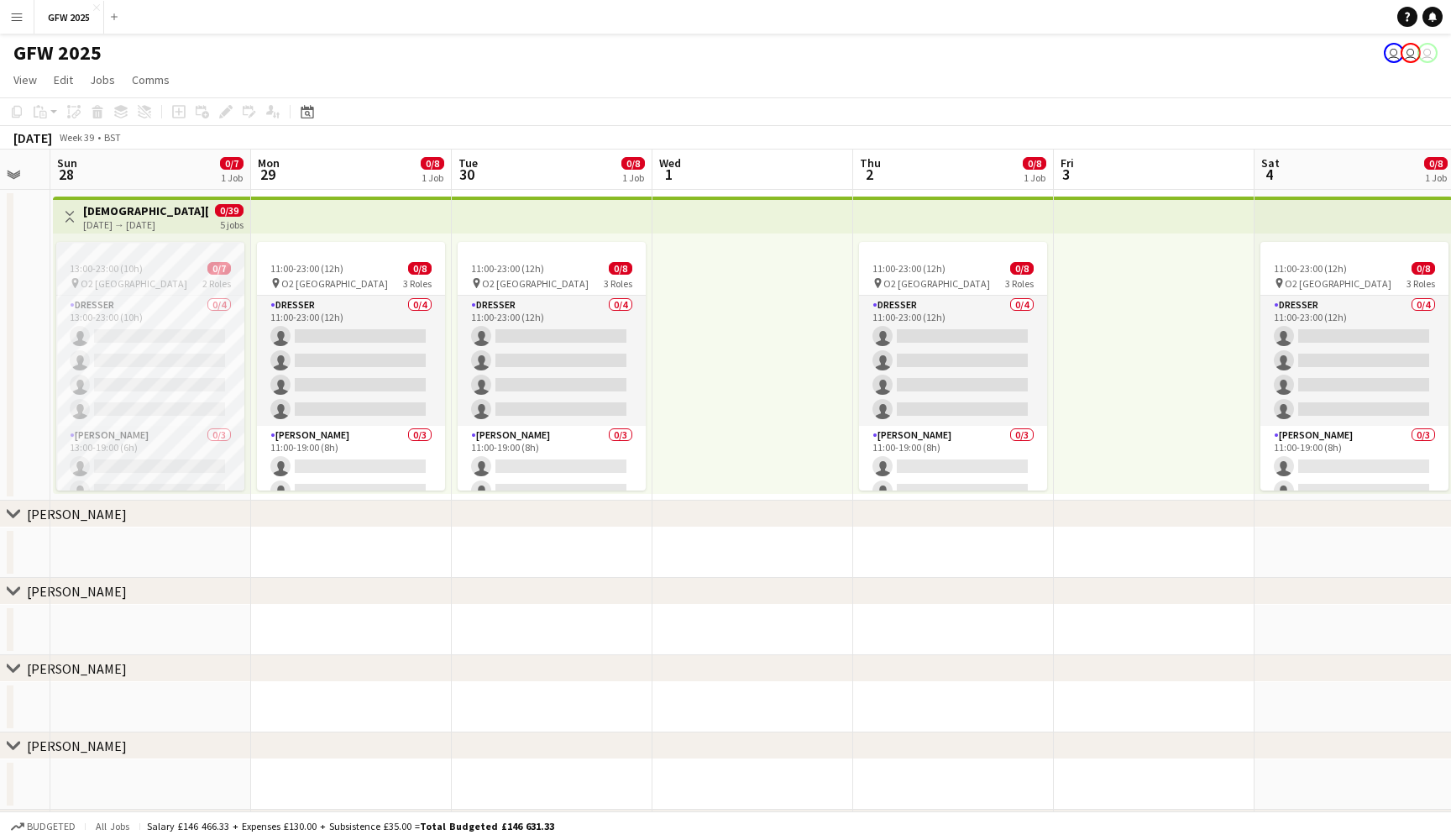
click at [155, 272] on div "13:00-23:00 (10h) 0/7" at bounding box center [150, 268] width 188 height 13
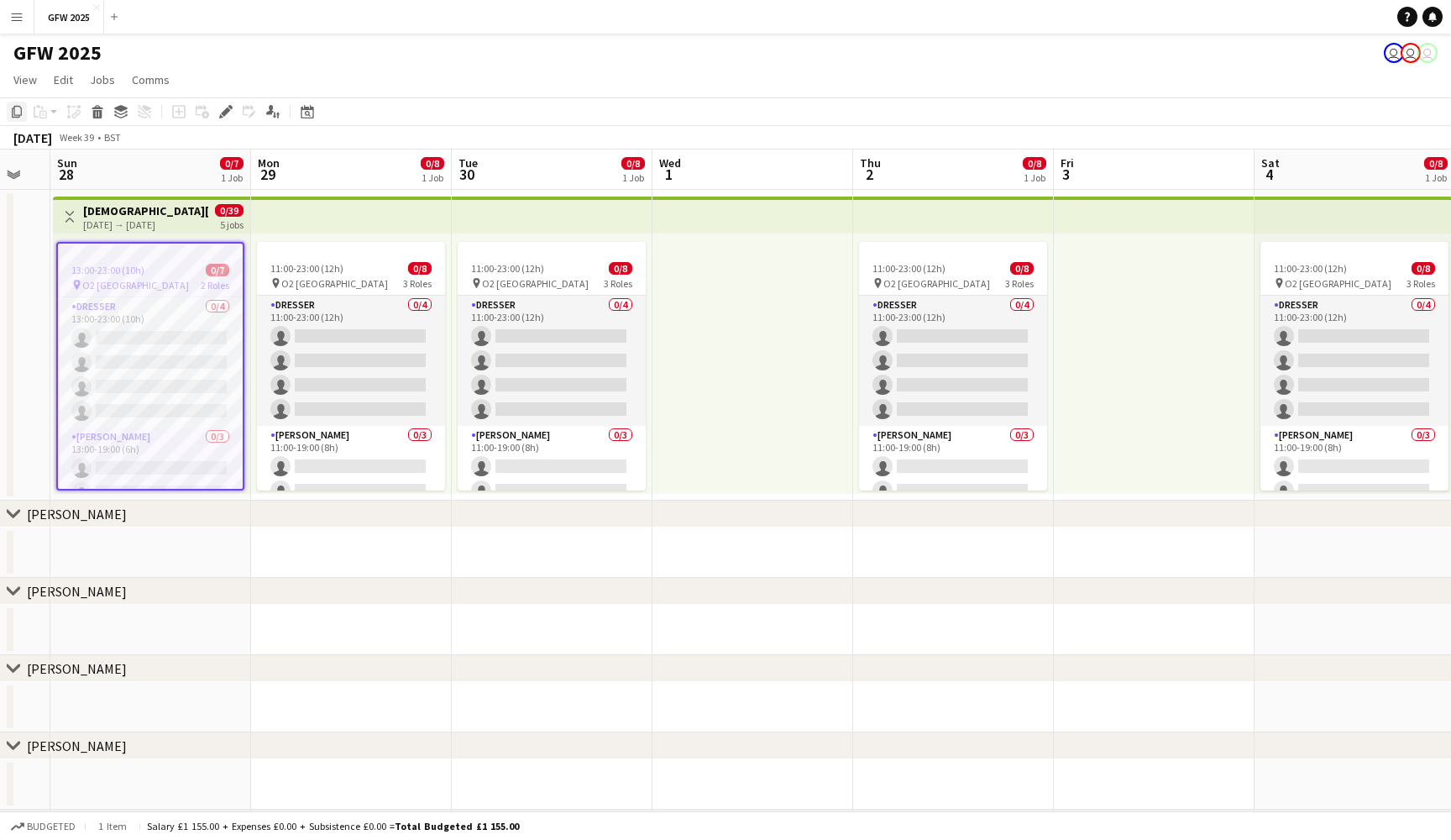
click at [19, 116] on icon "Copy" at bounding box center [17, 112] width 14 height 14
click at [158, 495] on app-date-cell "Toggle View Lady Gaga O2 28-09-2025 → 04-10-2025 0/39 5 jobs 13:00-23:00 (10h) …" at bounding box center [150, 345] width 201 height 311
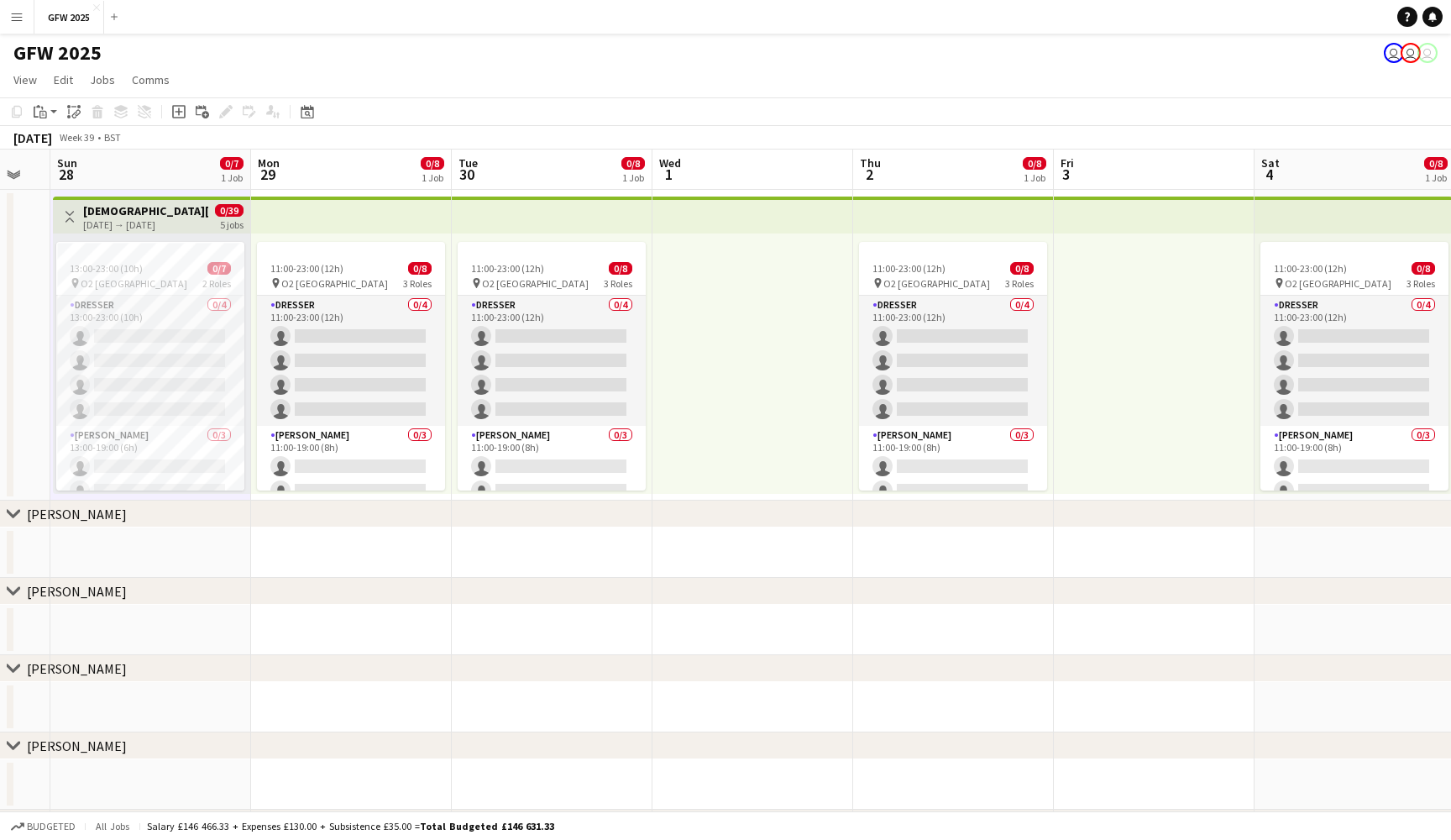
click at [159, 496] on app-date-cell "Toggle View Lady Gaga O2 28-09-2025 → 04-10-2025 0/39 5 jobs 13:00-23:00 (10h) …" at bounding box center [150, 345] width 201 height 311
click at [106, 190] on app-date-cell "Toggle View Lady Gaga O2 28-09-2025 → 04-10-2025 0/39 5 jobs 13:00-23:00 (10h) …" at bounding box center [150, 345] width 201 height 311
click at [44, 114] on icon at bounding box center [43, 113] width 3 height 1
click at [61, 147] on link "Paste Command V" at bounding box center [110, 143] width 132 height 15
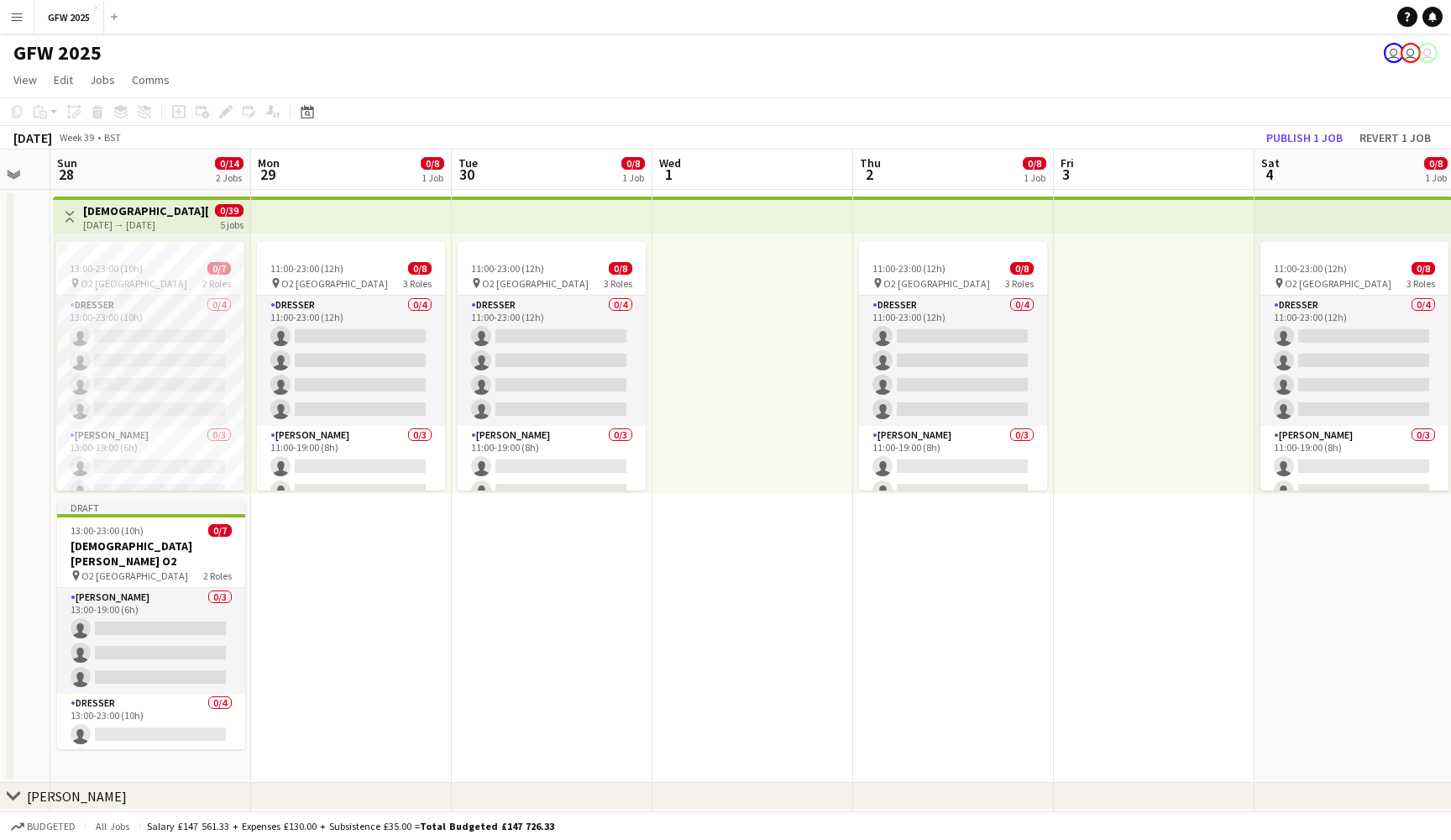
click at [175, 222] on div "28-09-2025 → 04-10-2025" at bounding box center [146, 224] width 125 height 13
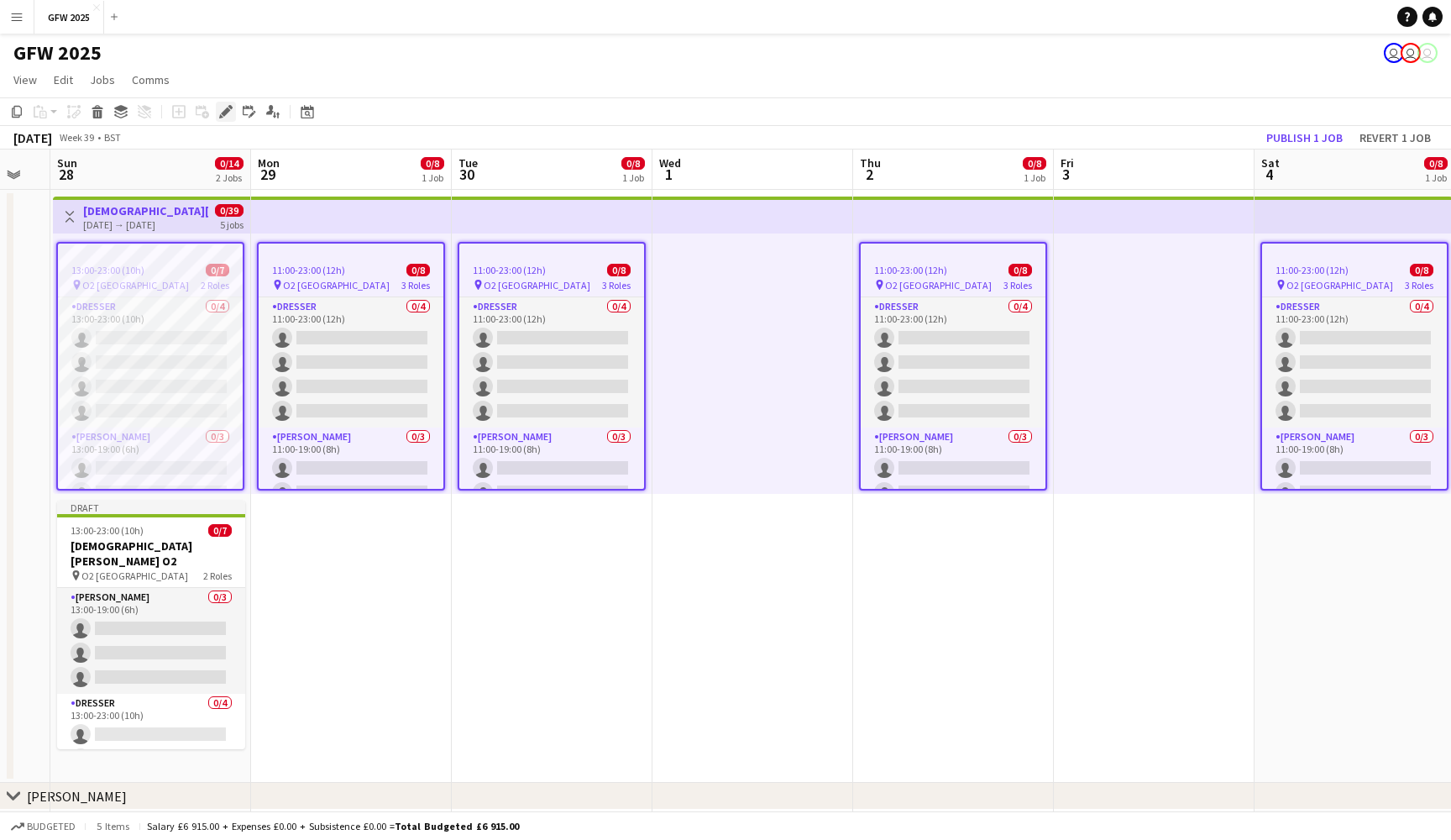
click at [225, 108] on icon "Edit" at bounding box center [226, 112] width 14 height 14
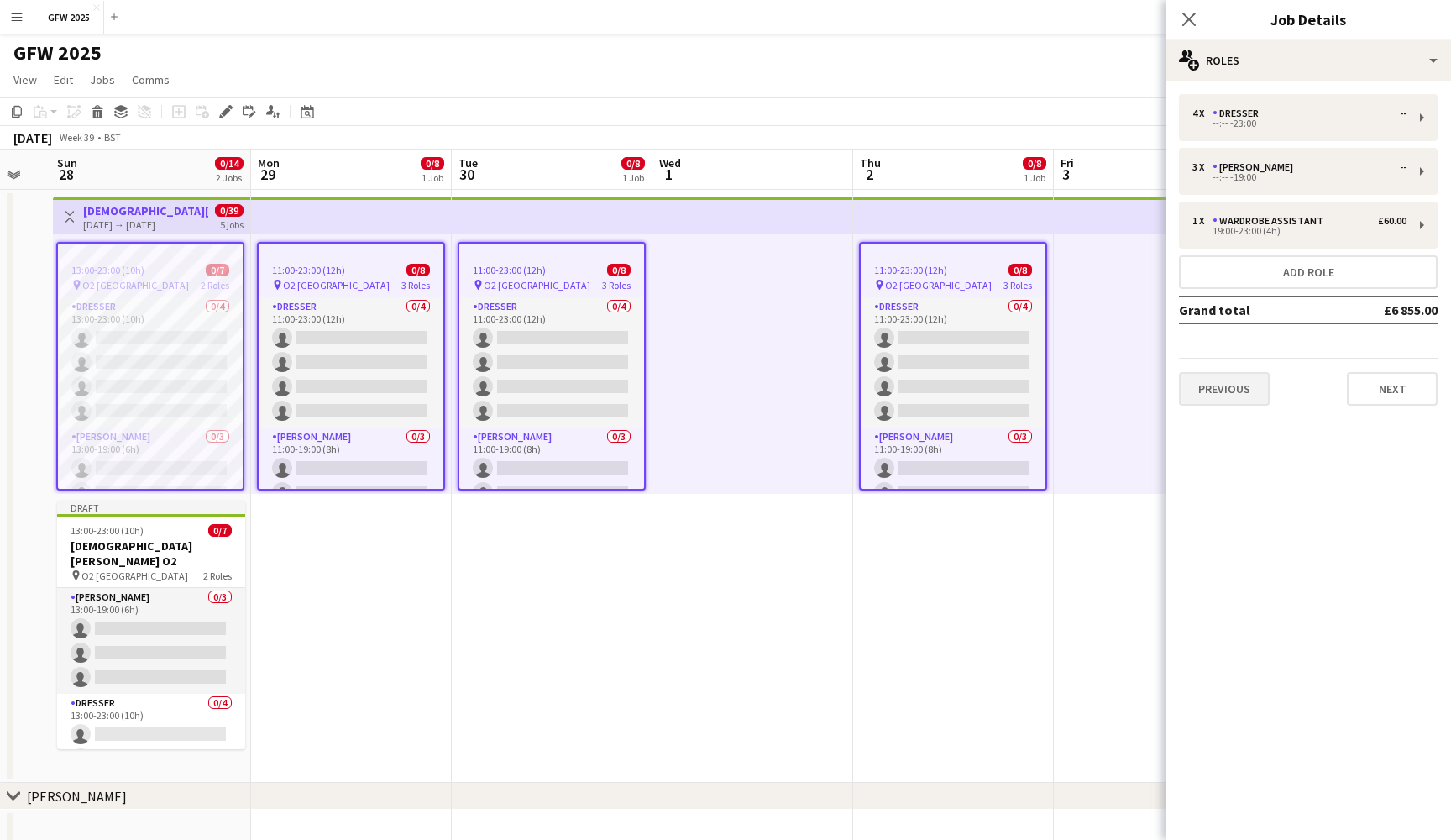
click at [1231, 395] on button "Previous" at bounding box center [1225, 389] width 91 height 33
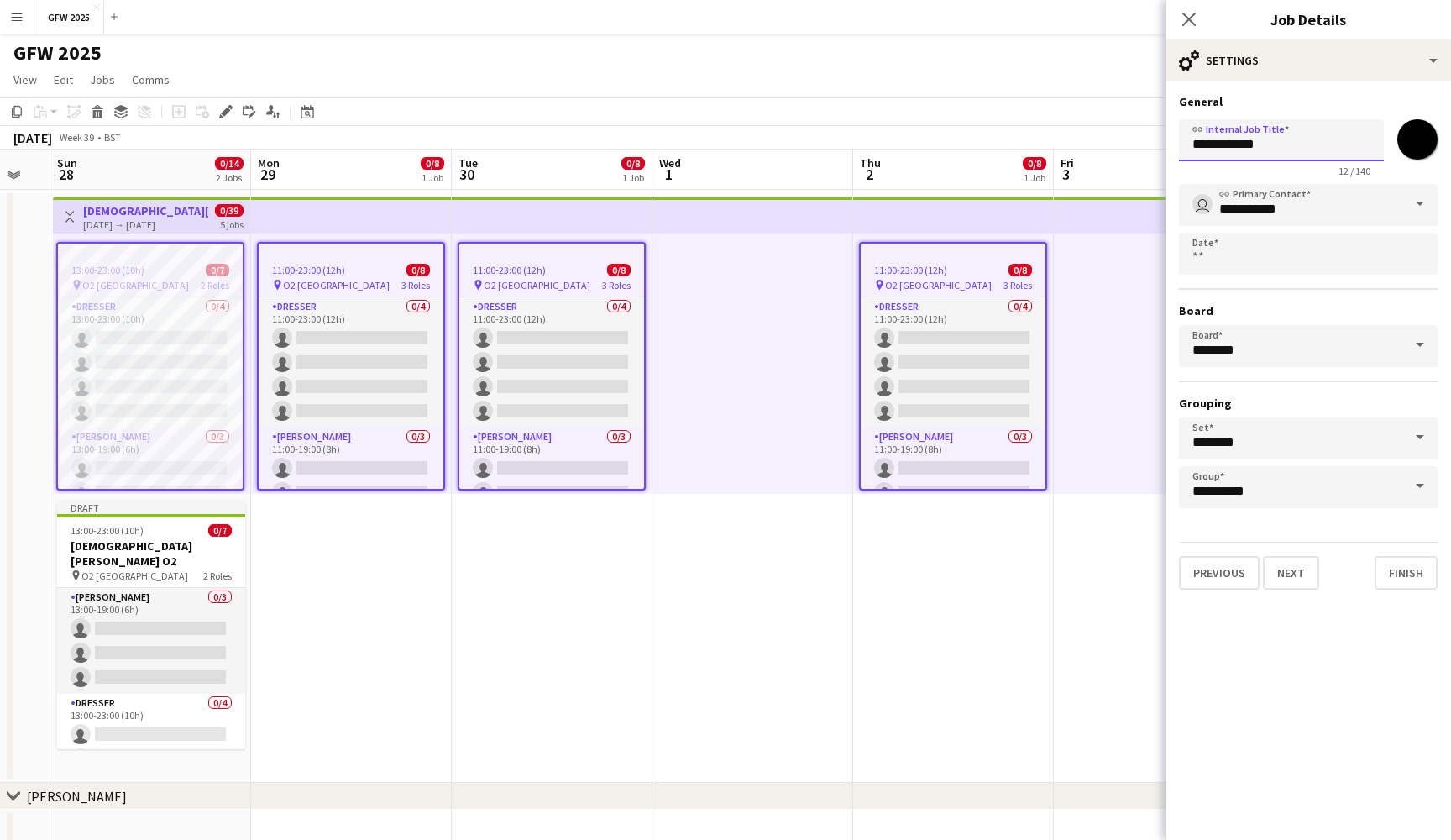
click at [1303, 150] on input "**********" at bounding box center [1281, 140] width 205 height 42
type input "**********"
click at [1184, 17] on icon "Close pop-in" at bounding box center [1189, 19] width 16 height 16
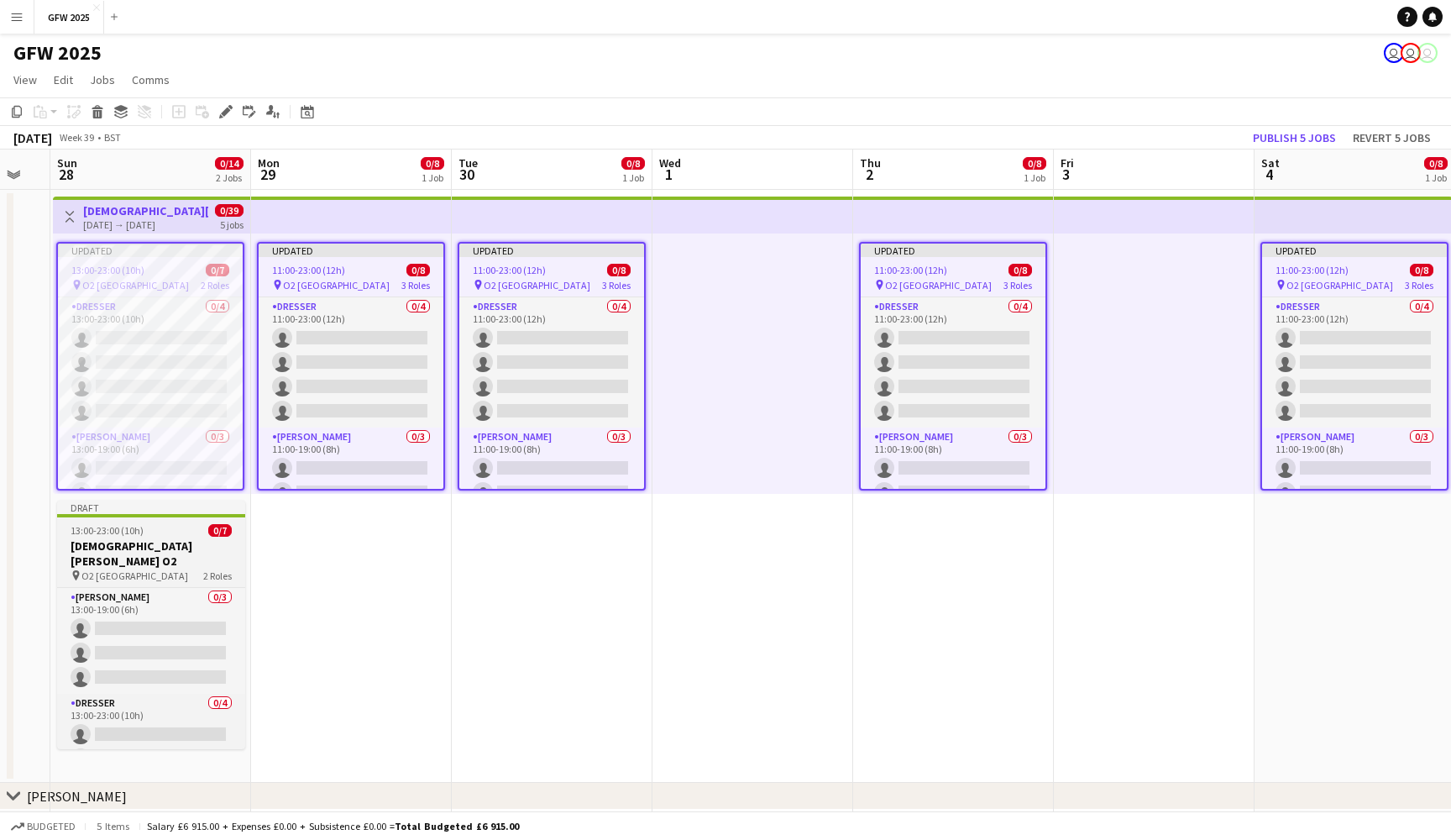
click at [145, 531] on div "13:00-23:00 (10h) 0/7" at bounding box center [151, 530] width 188 height 13
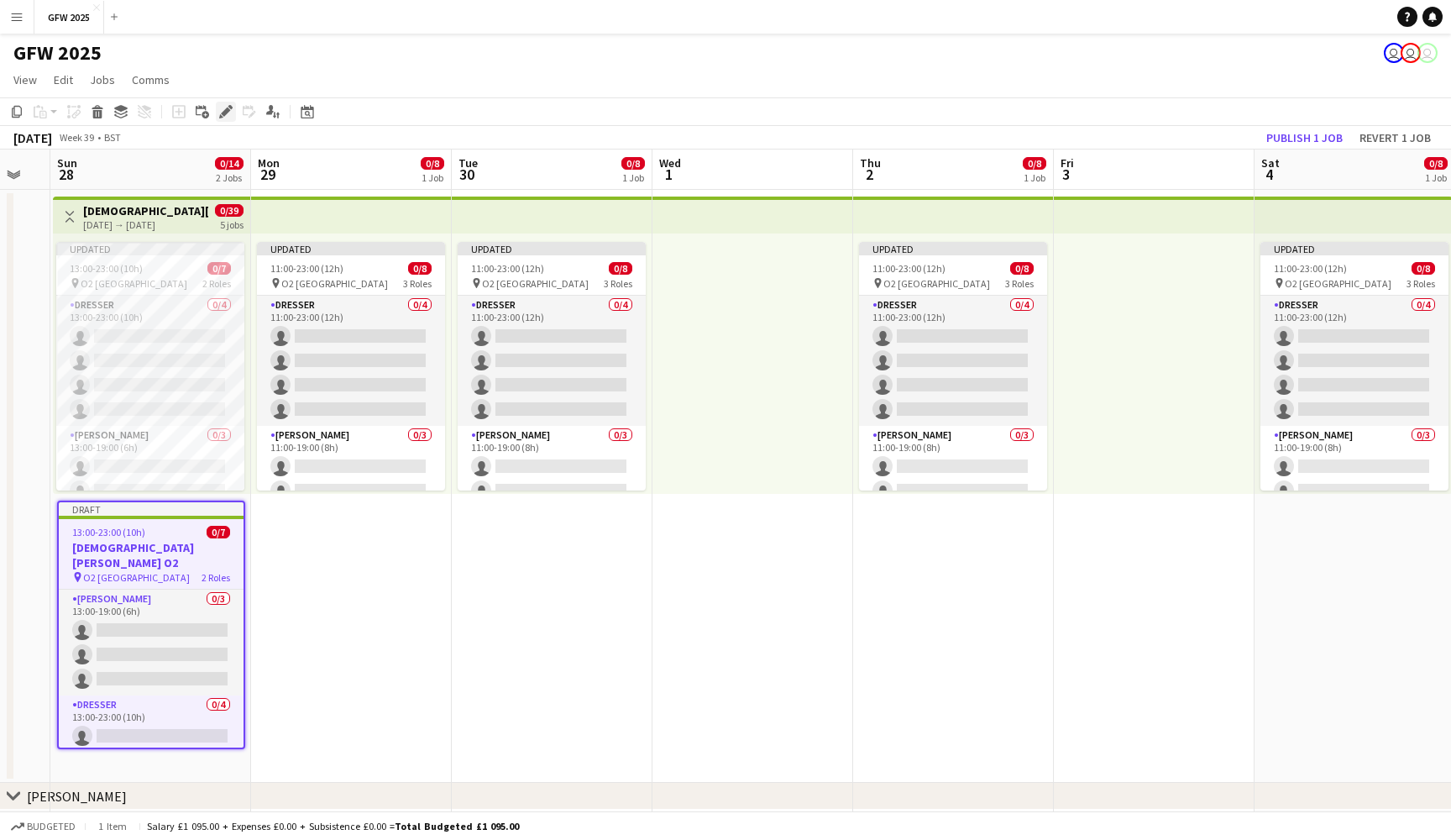
click at [220, 111] on icon "Edit" at bounding box center [226, 112] width 14 height 14
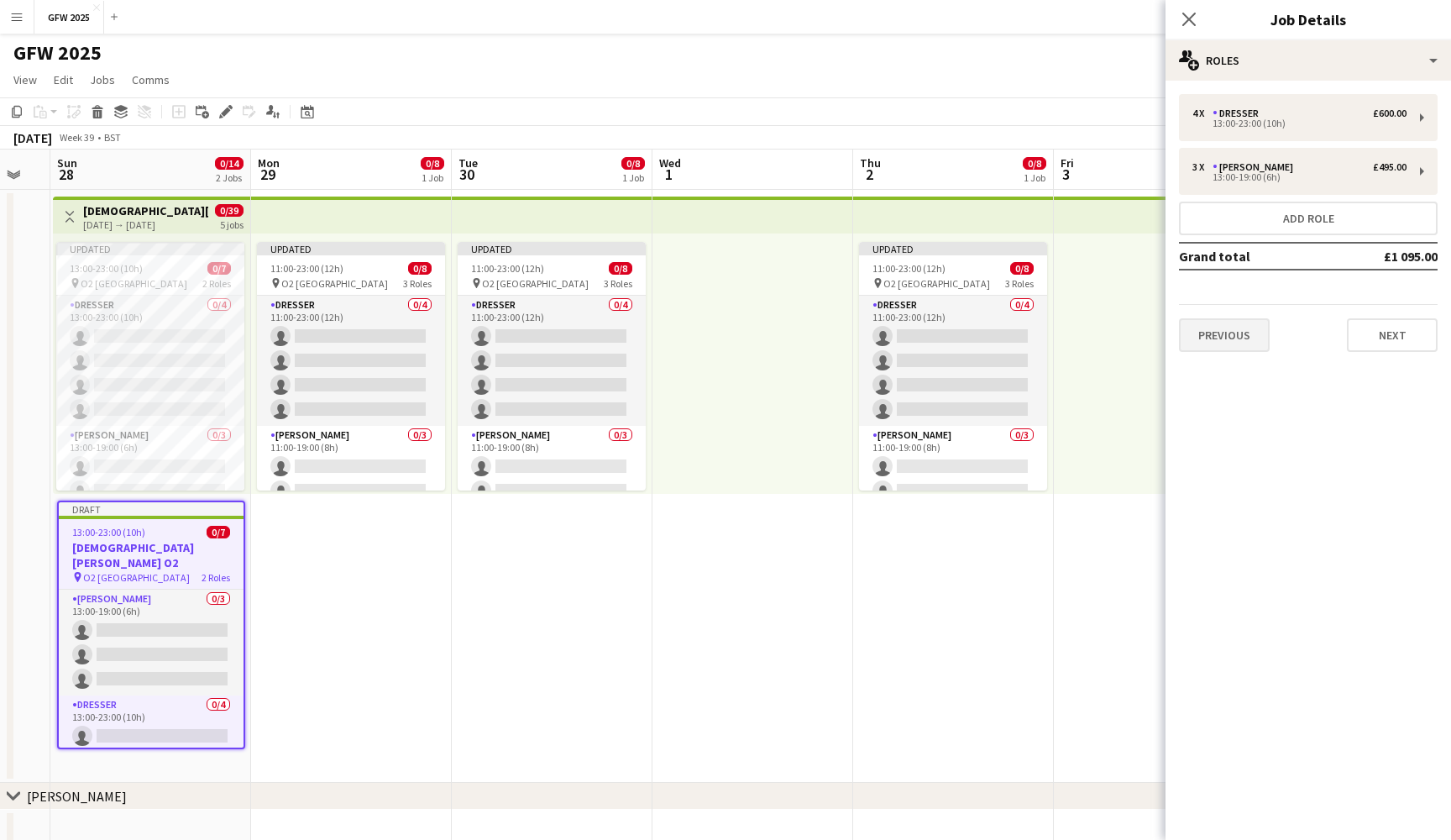
click at [1223, 339] on button "Previous" at bounding box center [1225, 335] width 91 height 33
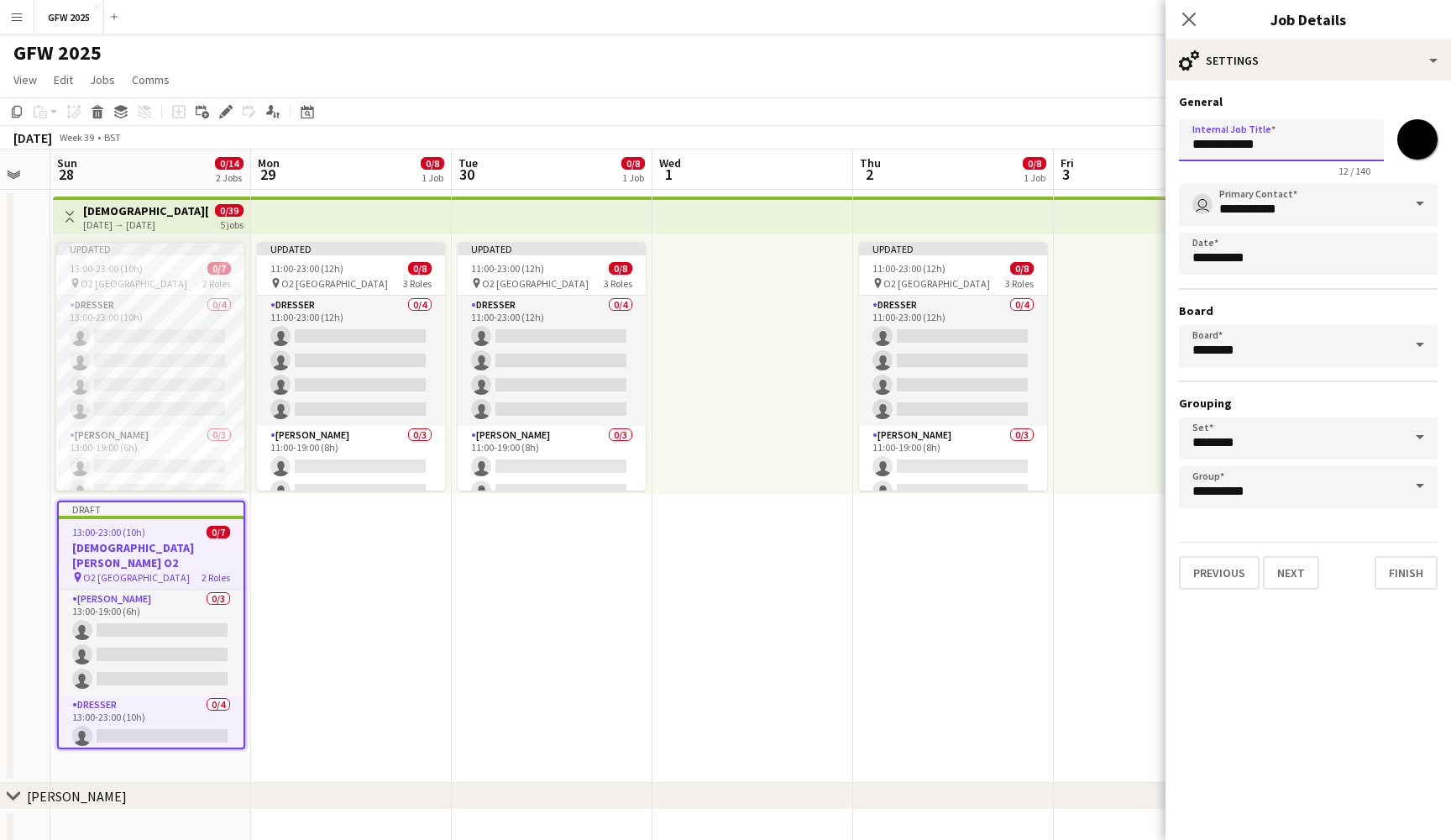
click at [1347, 140] on input "**********" at bounding box center [1281, 140] width 205 height 42
type input "**********"
click at [1192, 14] on icon "Close pop-in" at bounding box center [1189, 19] width 16 height 16
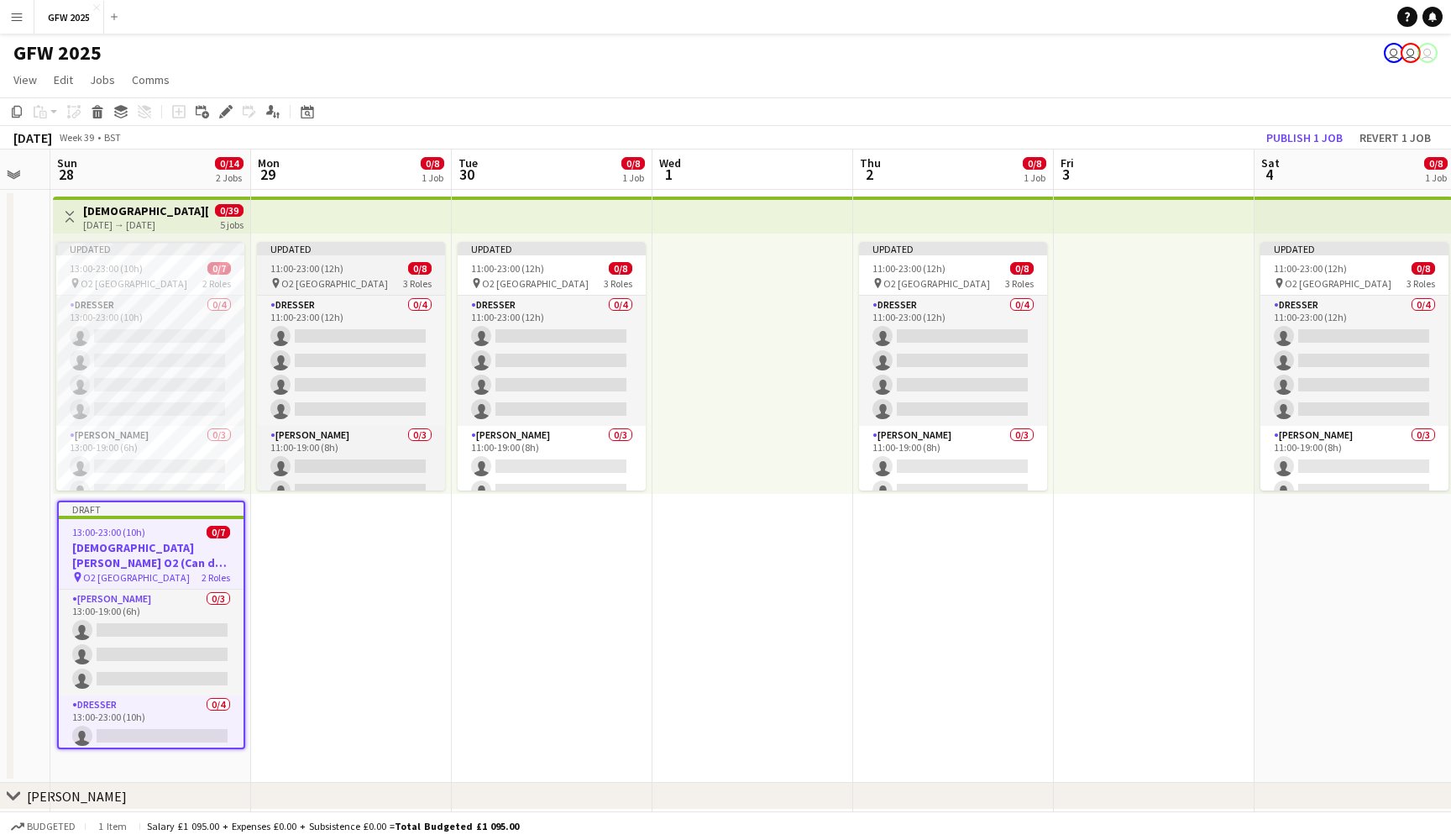
click at [368, 280] on div "pin O2 London 3 Roles" at bounding box center [351, 283] width 188 height 14
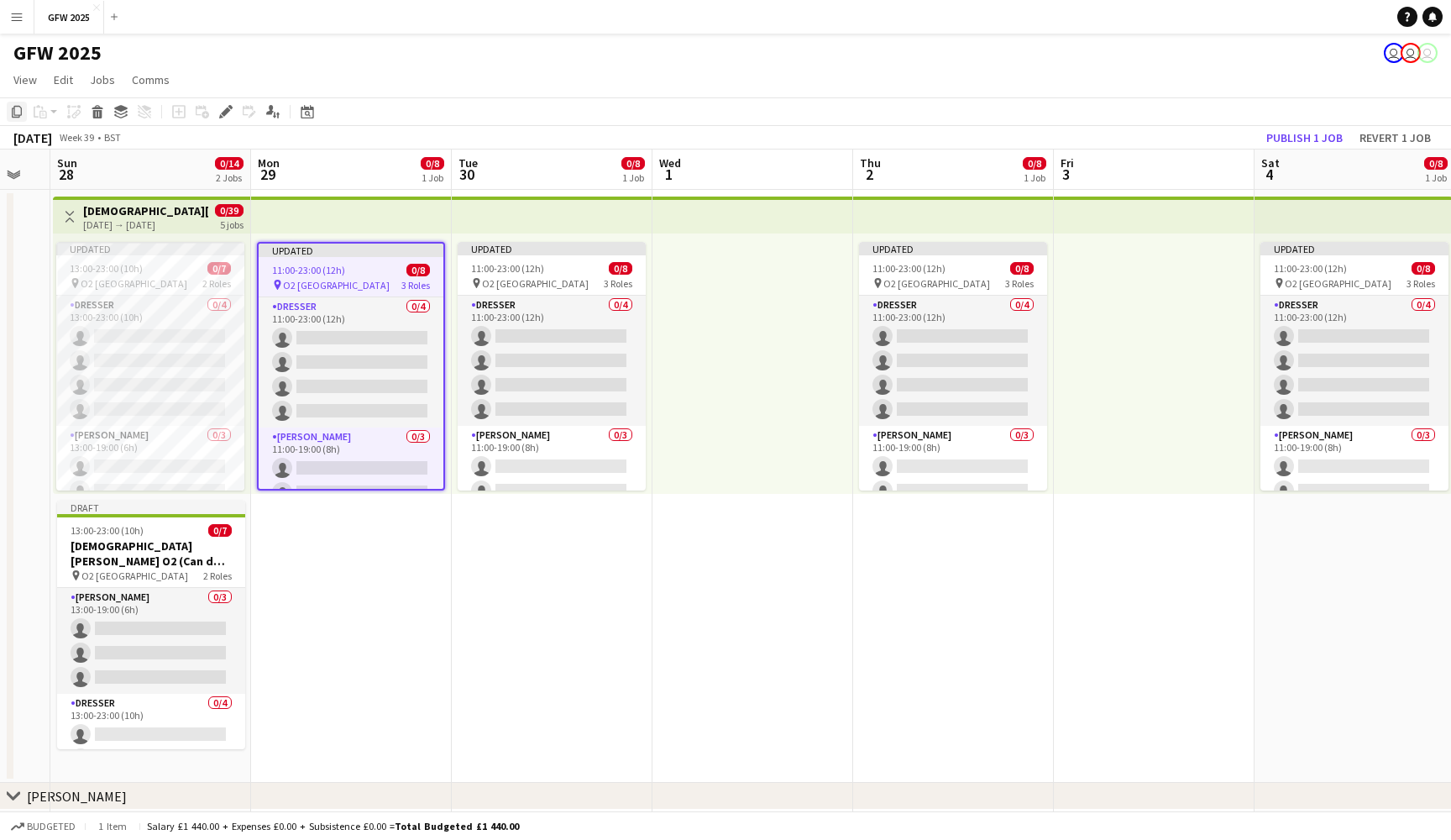
click at [21, 115] on icon at bounding box center [17, 112] width 10 height 12
click at [371, 588] on app-date-cell "Updated 11:00-23:00 (12h) 0/8 pin O2 London 3 Roles Dresser 0/4 11:00-23:00 (12…" at bounding box center [351, 486] width 201 height 593
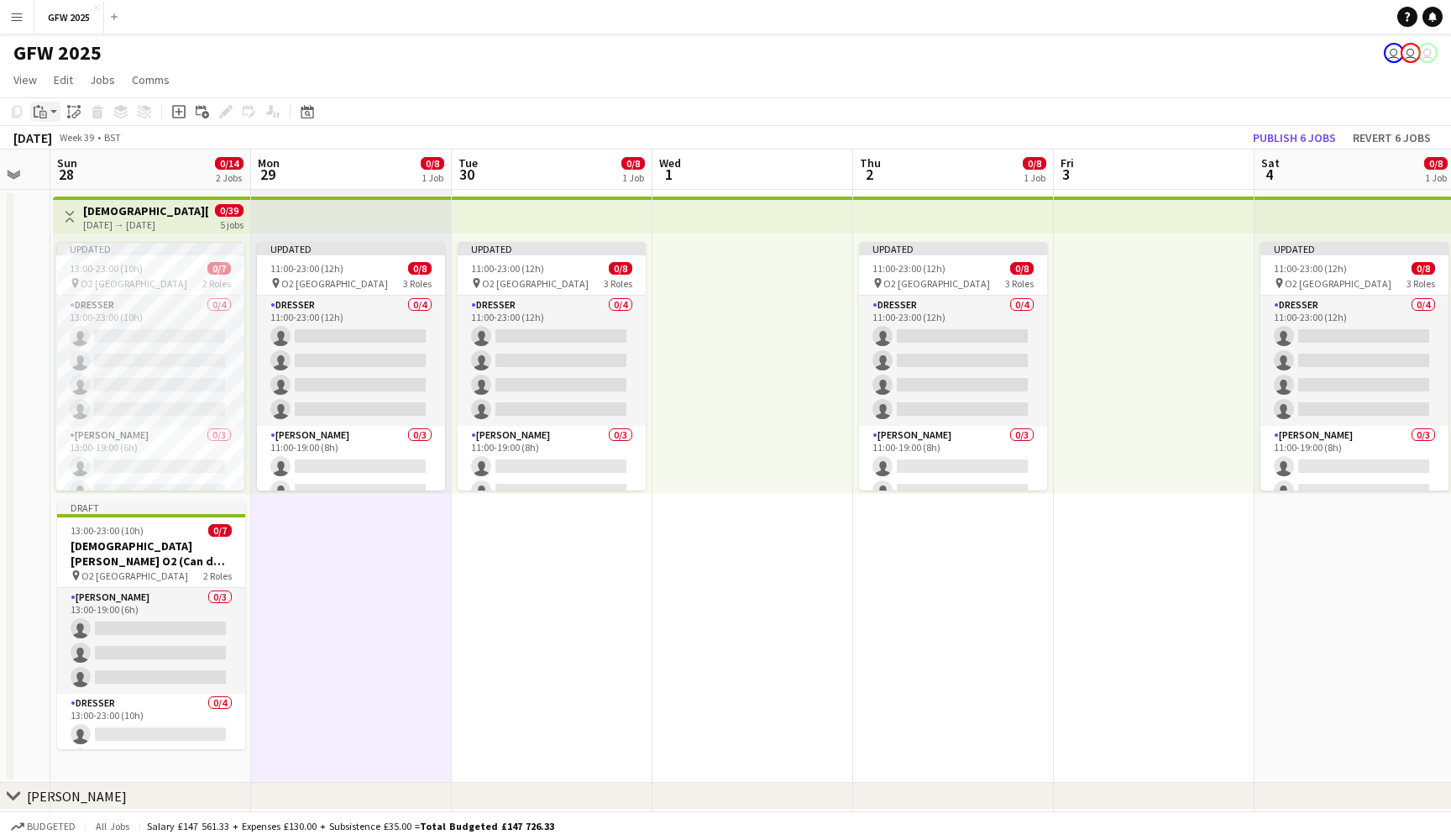
click at [40, 112] on icon at bounding box center [43, 115] width 8 height 8
click at [75, 145] on link "Paste Command V" at bounding box center [110, 143] width 132 height 15
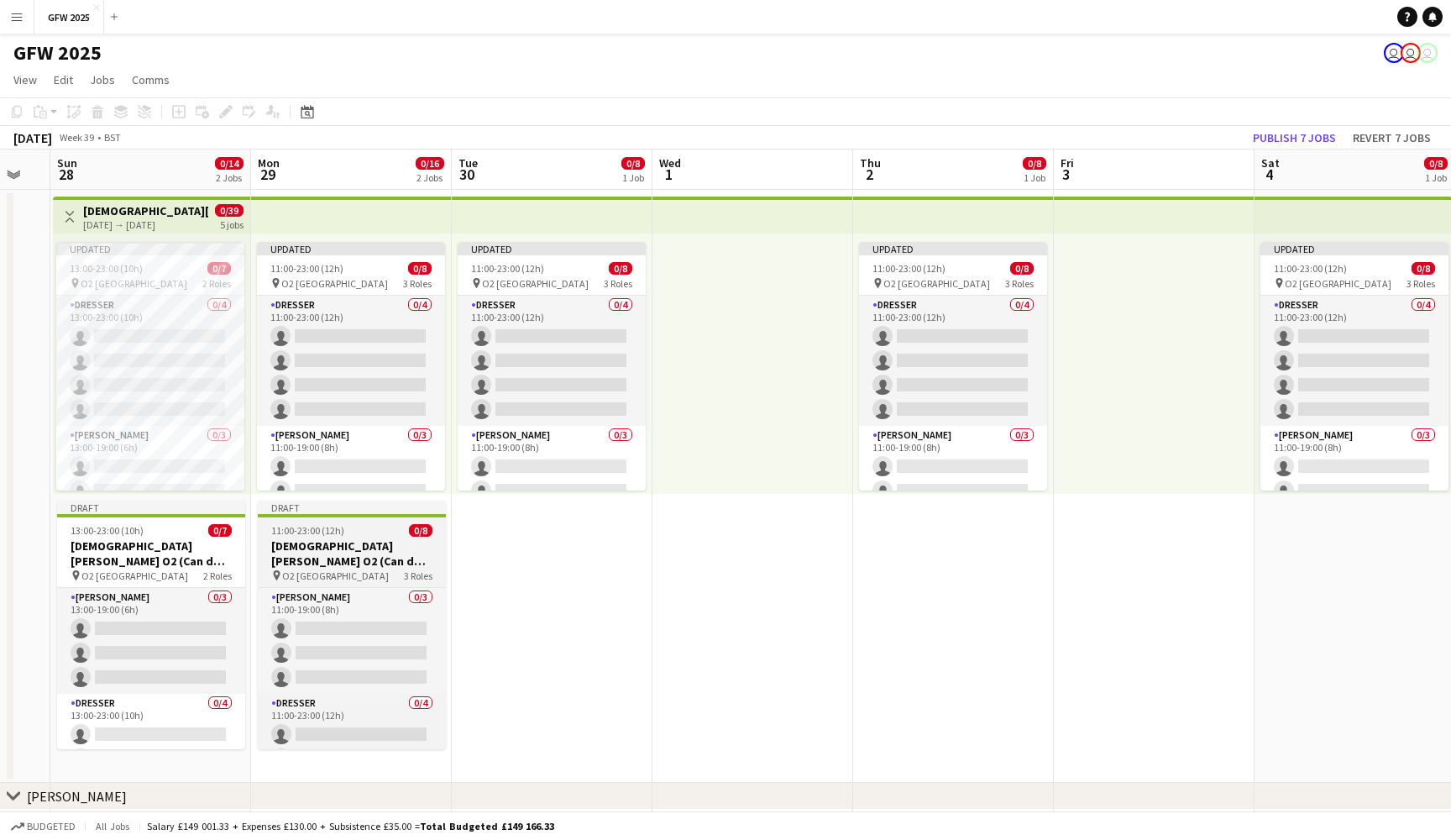
click at [375, 549] on h3 "Lady Gaga O2 (Can do all dates)" at bounding box center [352, 553] width 188 height 30
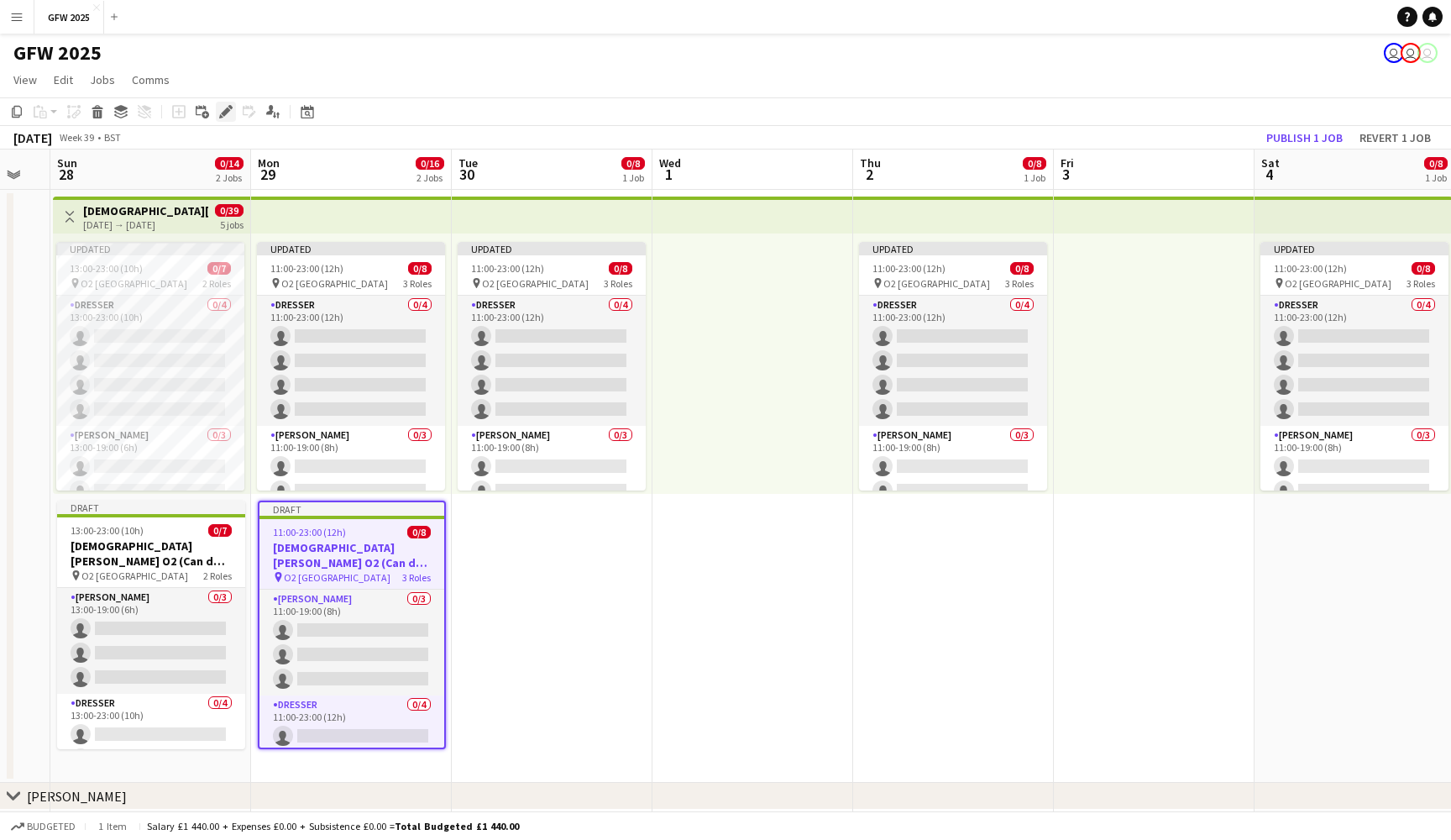
click at [226, 115] on icon "Edit" at bounding box center [226, 112] width 14 height 14
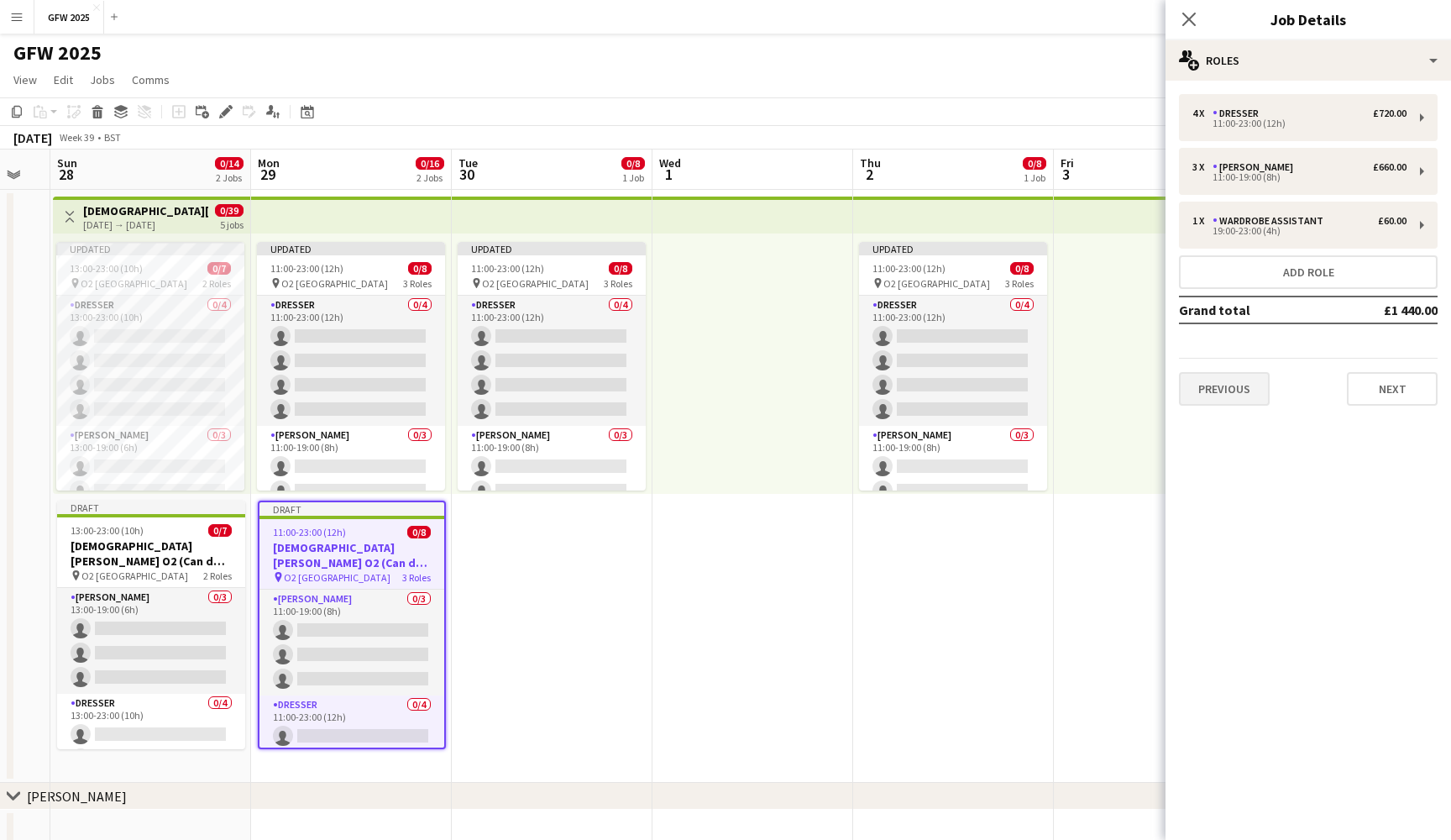
click at [1242, 381] on button "Previous" at bounding box center [1225, 389] width 91 height 33
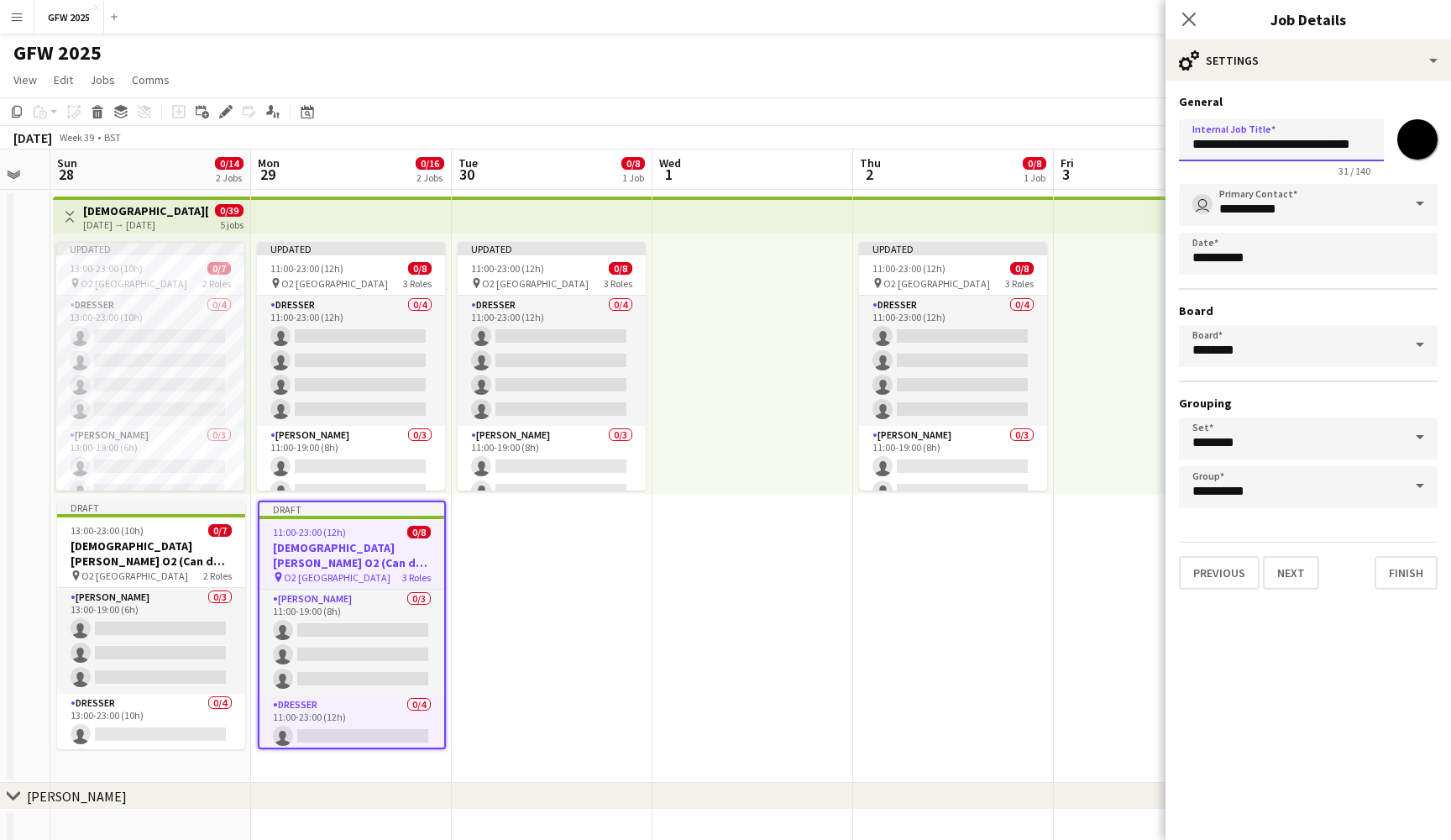
click at [1331, 144] on input "**********" at bounding box center [1281, 140] width 205 height 42
click at [1360, 145] on input "**********" at bounding box center [1281, 140] width 205 height 42
click at [1364, 149] on input "**********" at bounding box center [1281, 140] width 205 height 42
type input "**********"
click at [1185, 20] on icon "Close pop-in" at bounding box center [1189, 19] width 16 height 16
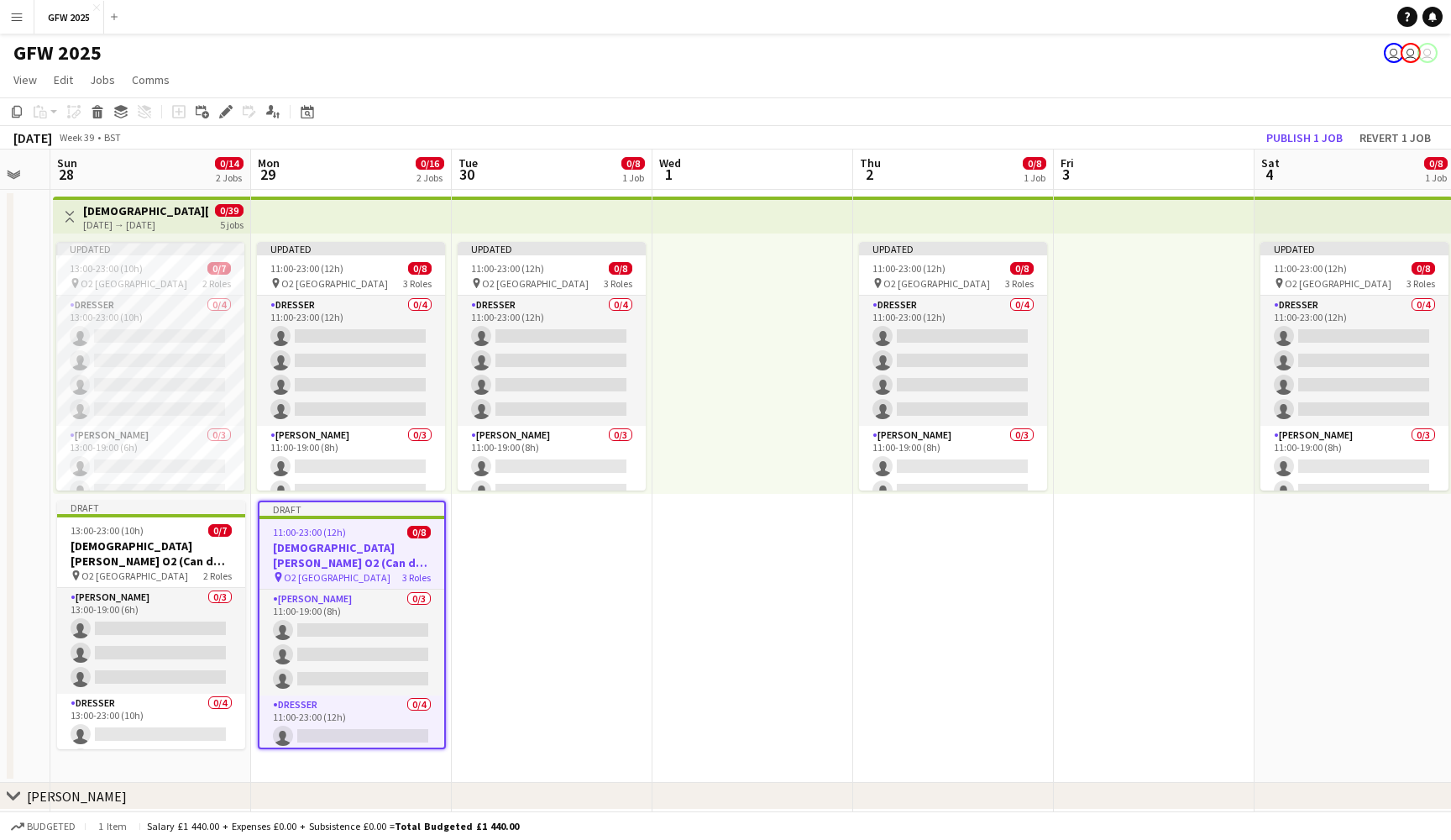
click at [1168, 126] on div "September 2025 Week 39 • BST Publish 1 job Revert 1 job" at bounding box center [726, 138] width 1451 height 24
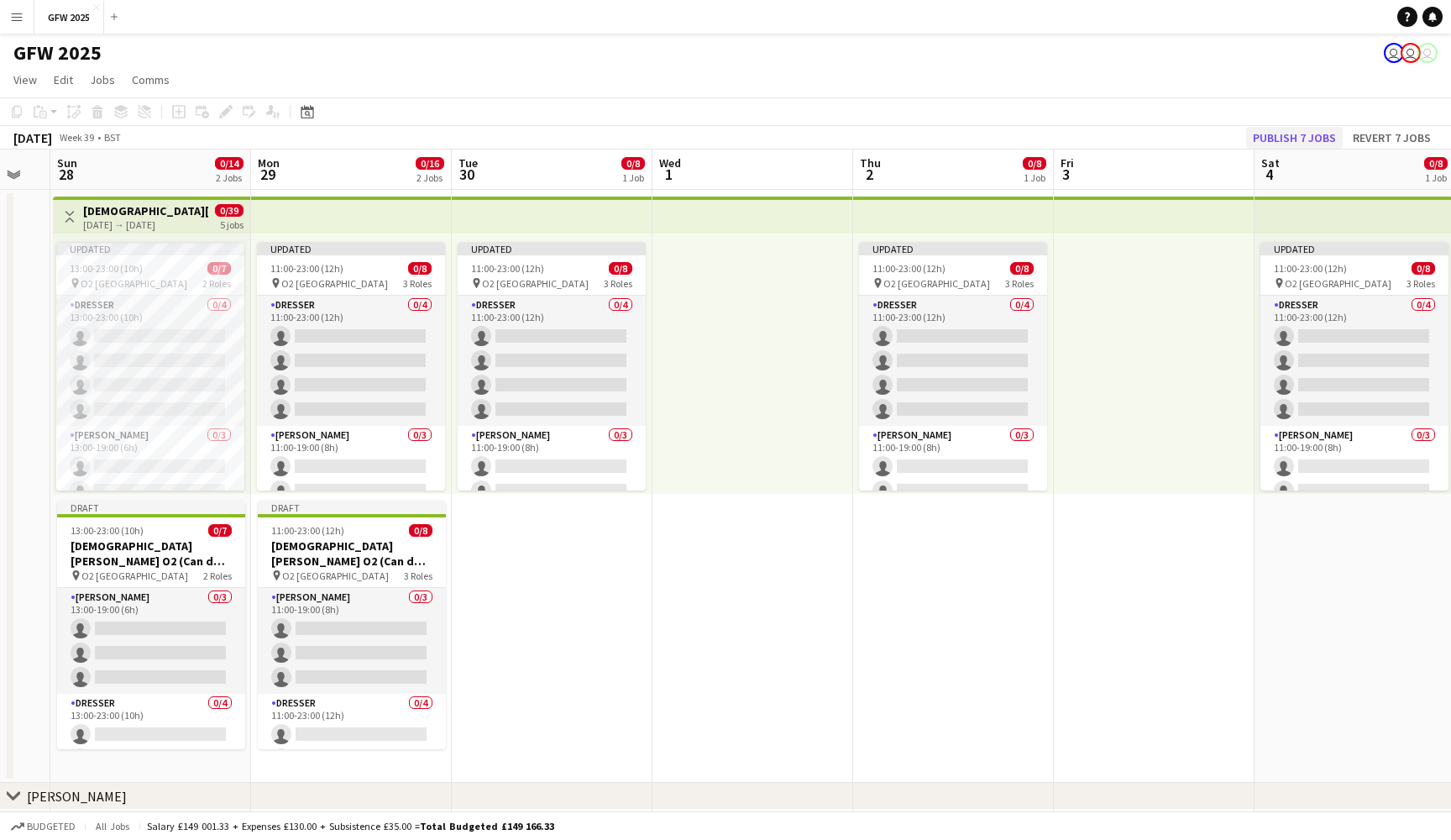
click at [1294, 136] on button "Publish 7 jobs" at bounding box center [1294, 137] width 97 height 22
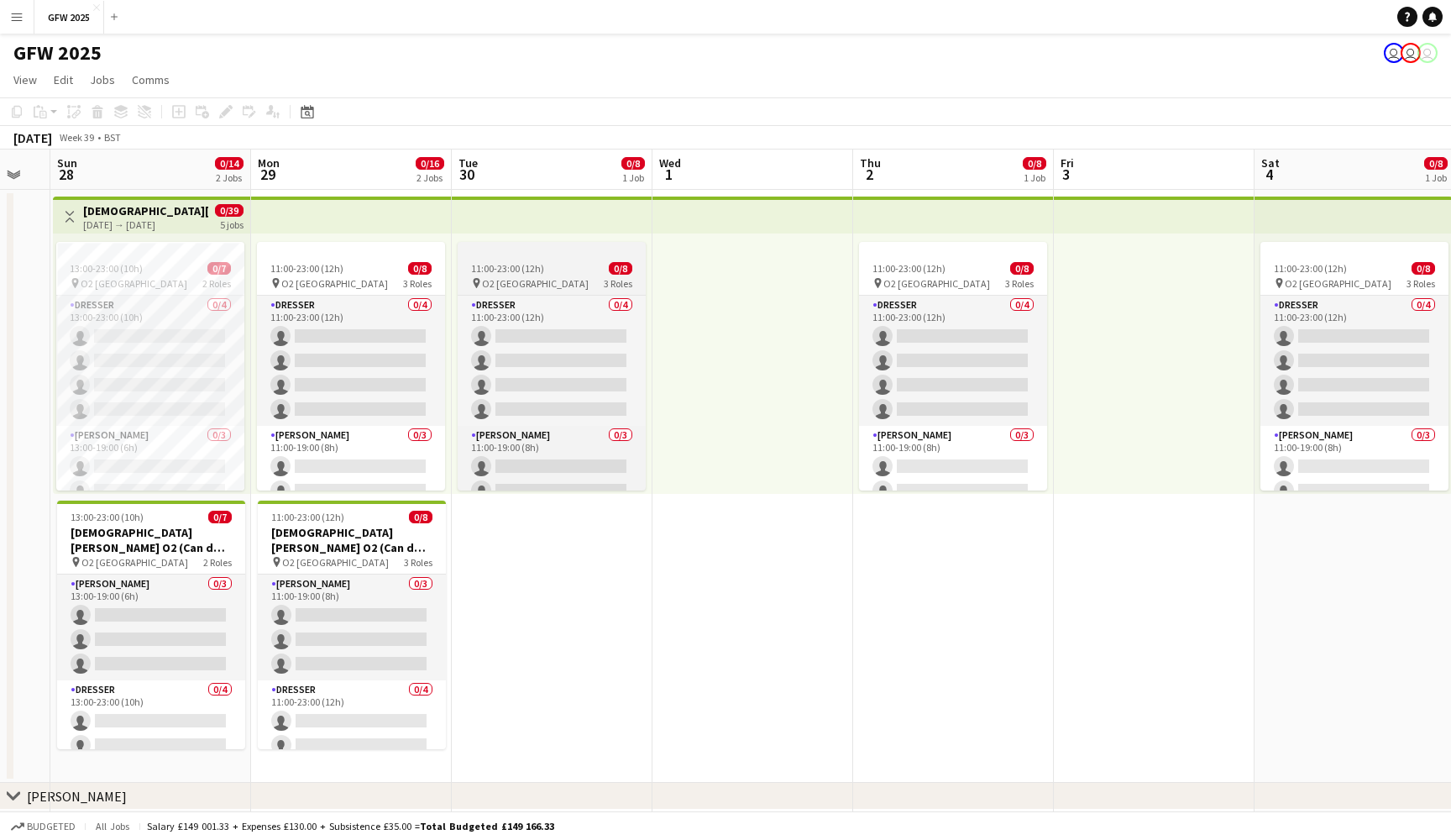
click at [561, 265] on div "11:00-23:00 (12h) 0/8" at bounding box center [552, 268] width 188 height 13
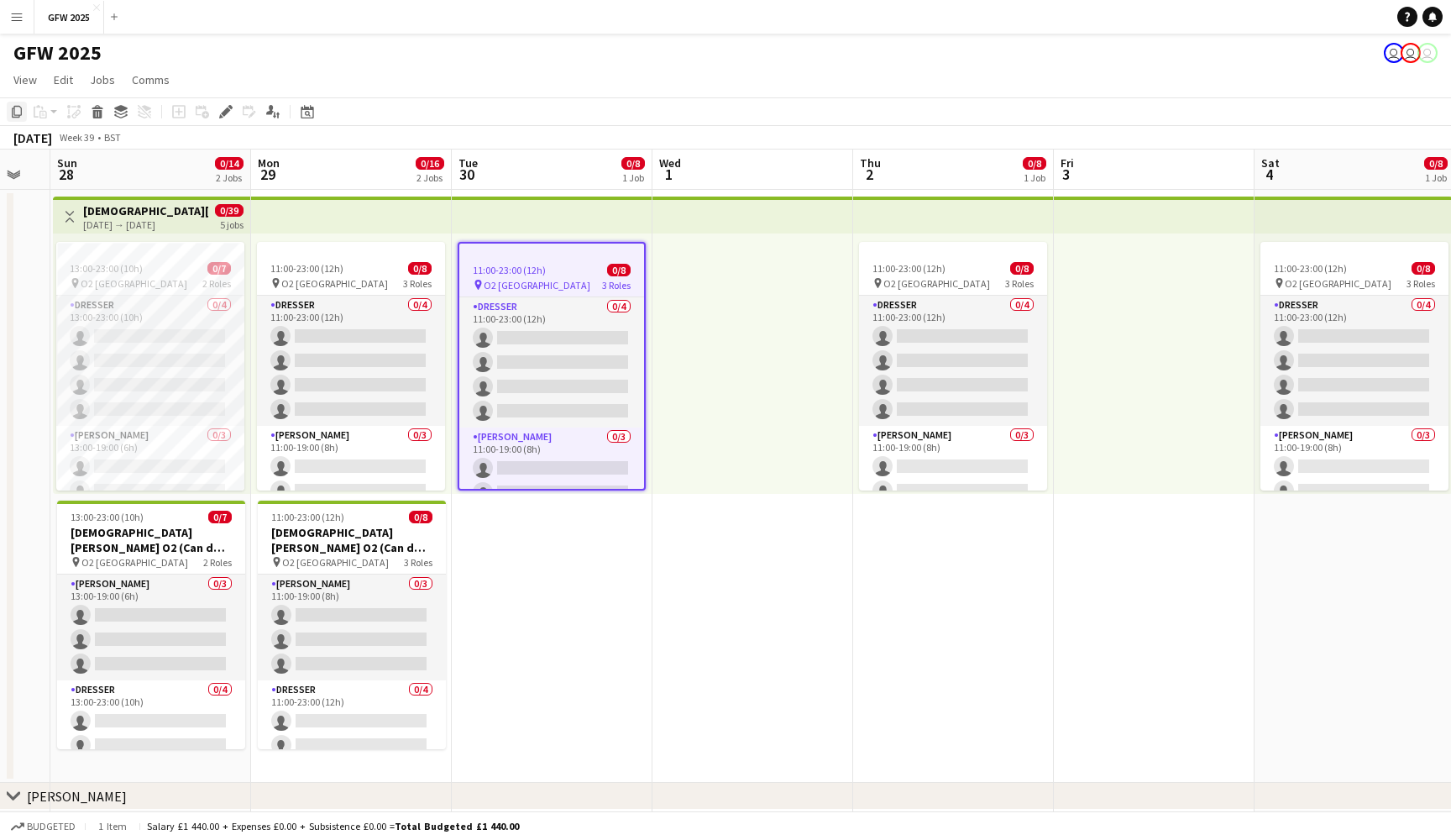
click at [15, 109] on icon at bounding box center [17, 112] width 10 height 12
click at [527, 607] on app-date-cell "11:00-23:00 (12h) 0/8 pin O2 London 3 Roles Dresser 0/4 11:00-23:00 (12h) singl…" at bounding box center [552, 486] width 201 height 593
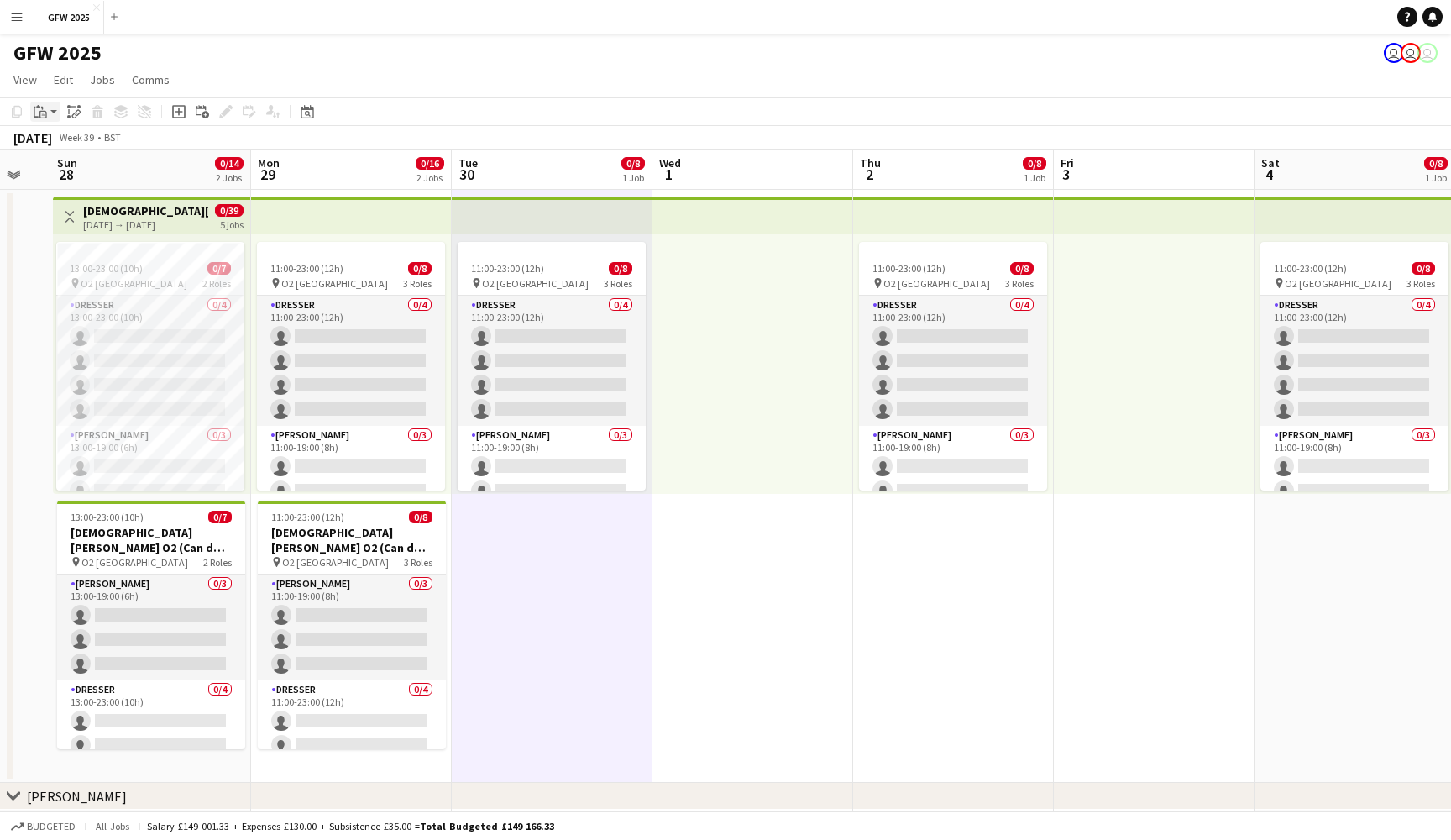
click at [38, 109] on icon "Paste" at bounding box center [40, 112] width 14 height 14
click at [54, 143] on link "Paste Command V" at bounding box center [110, 143] width 132 height 15
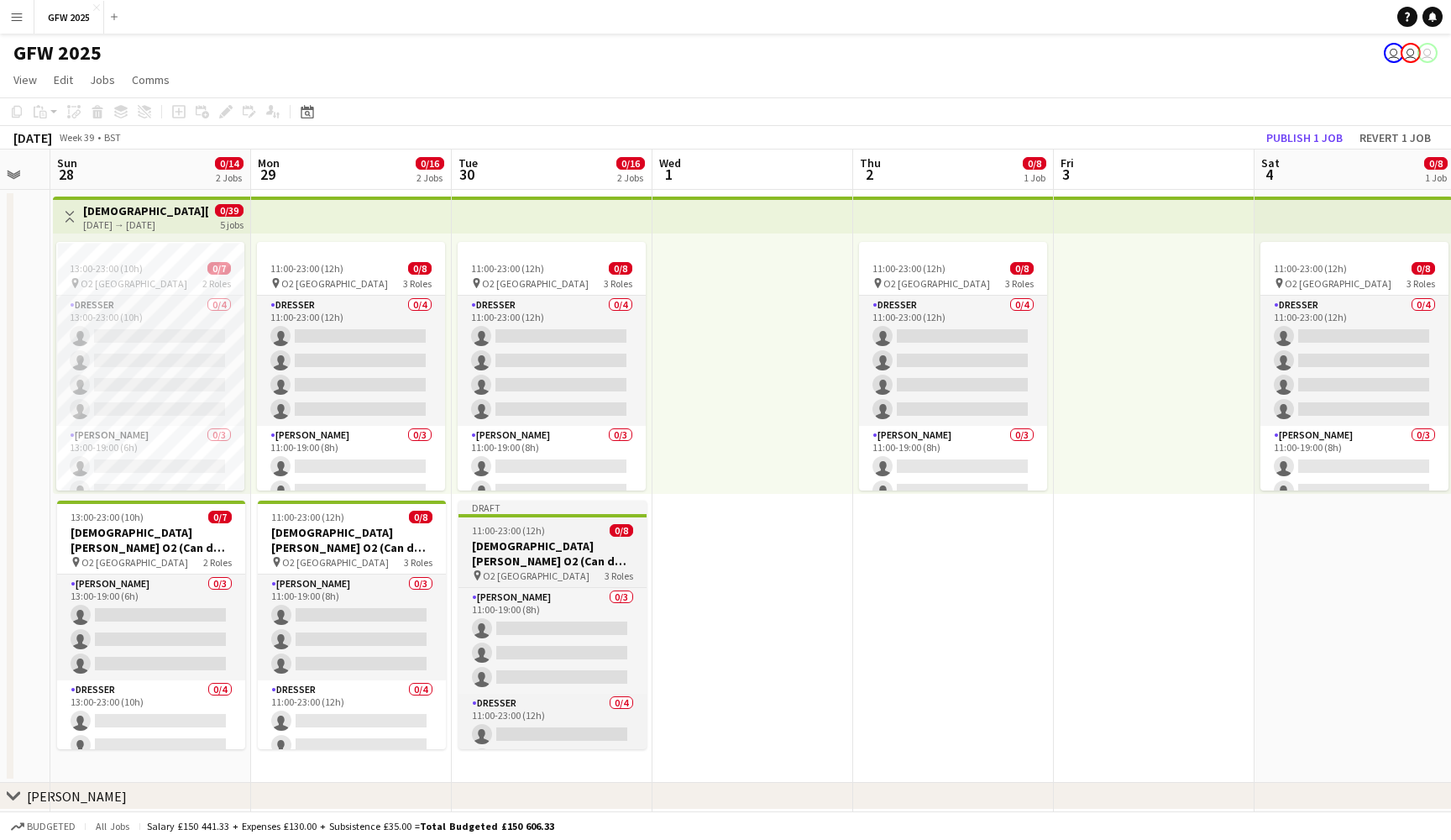
click at [579, 543] on h3 "Lady Gaga O2 (Can do all dates)" at bounding box center [553, 553] width 188 height 30
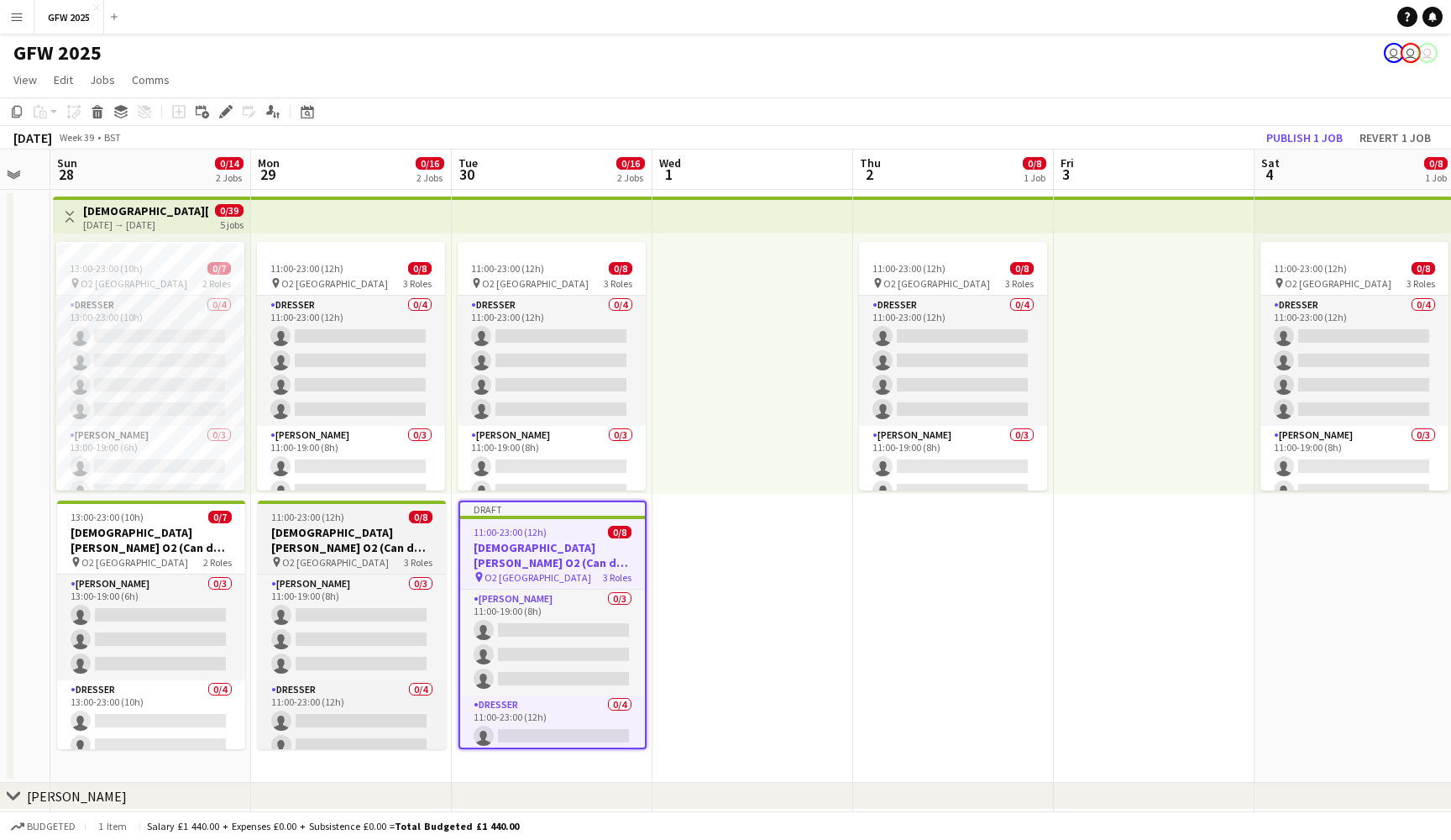
click at [362, 547] on h3 "Lady Gaga O2 (Can do Sunday 29th September)" at bounding box center [352, 539] width 188 height 30
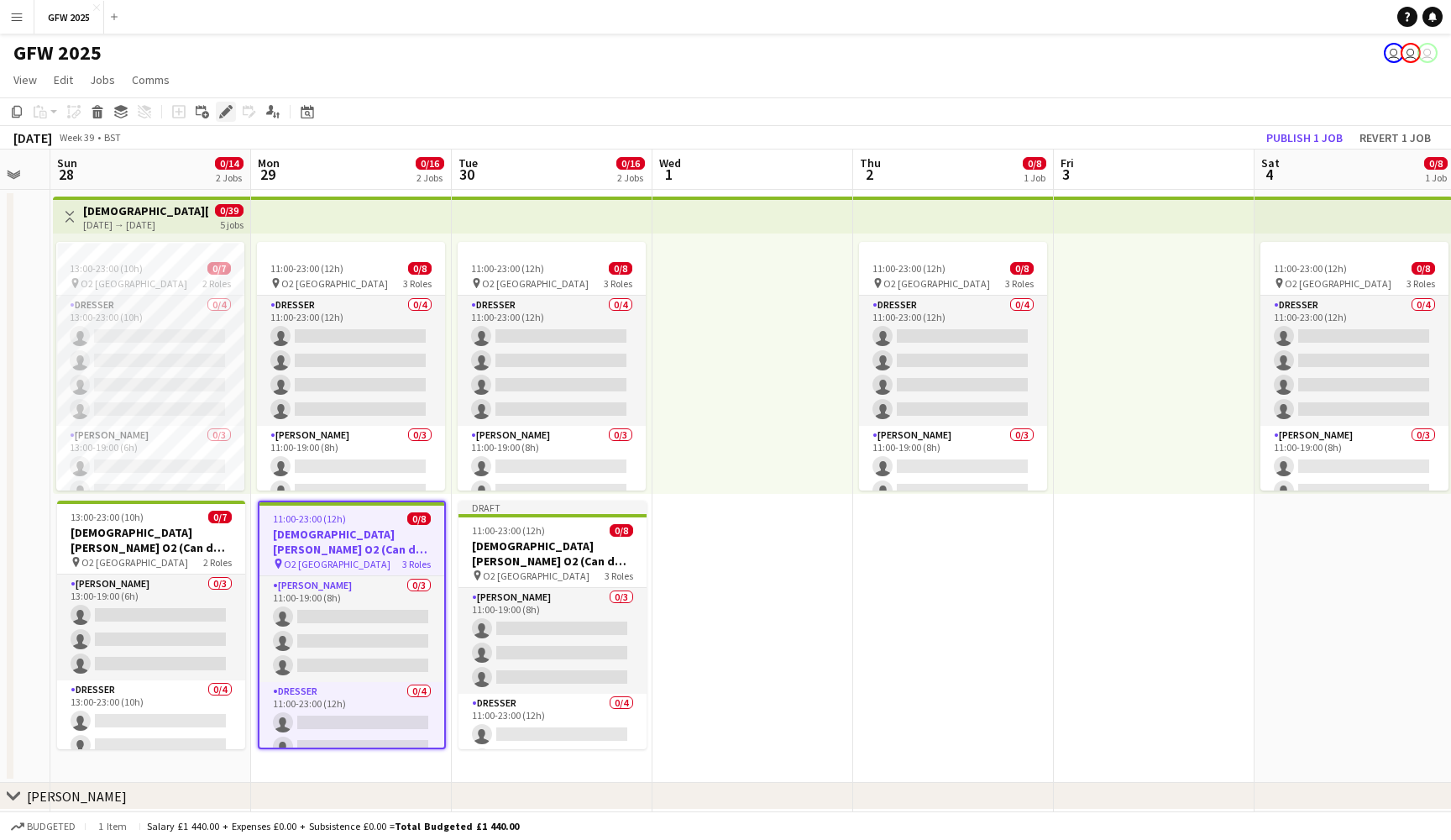
click at [225, 115] on icon at bounding box center [225, 112] width 9 height 9
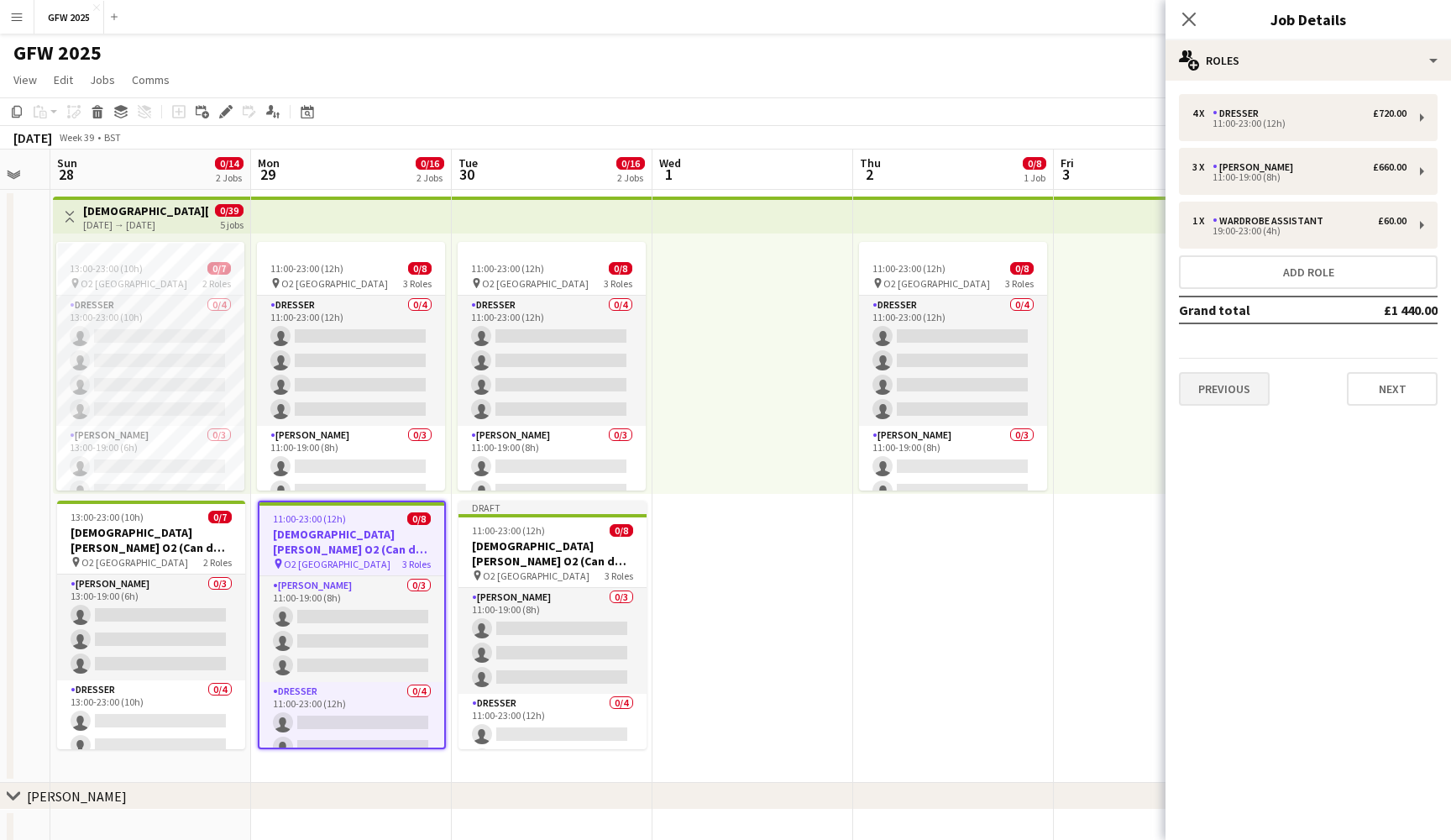
click at [1237, 390] on button "Previous" at bounding box center [1225, 389] width 91 height 33
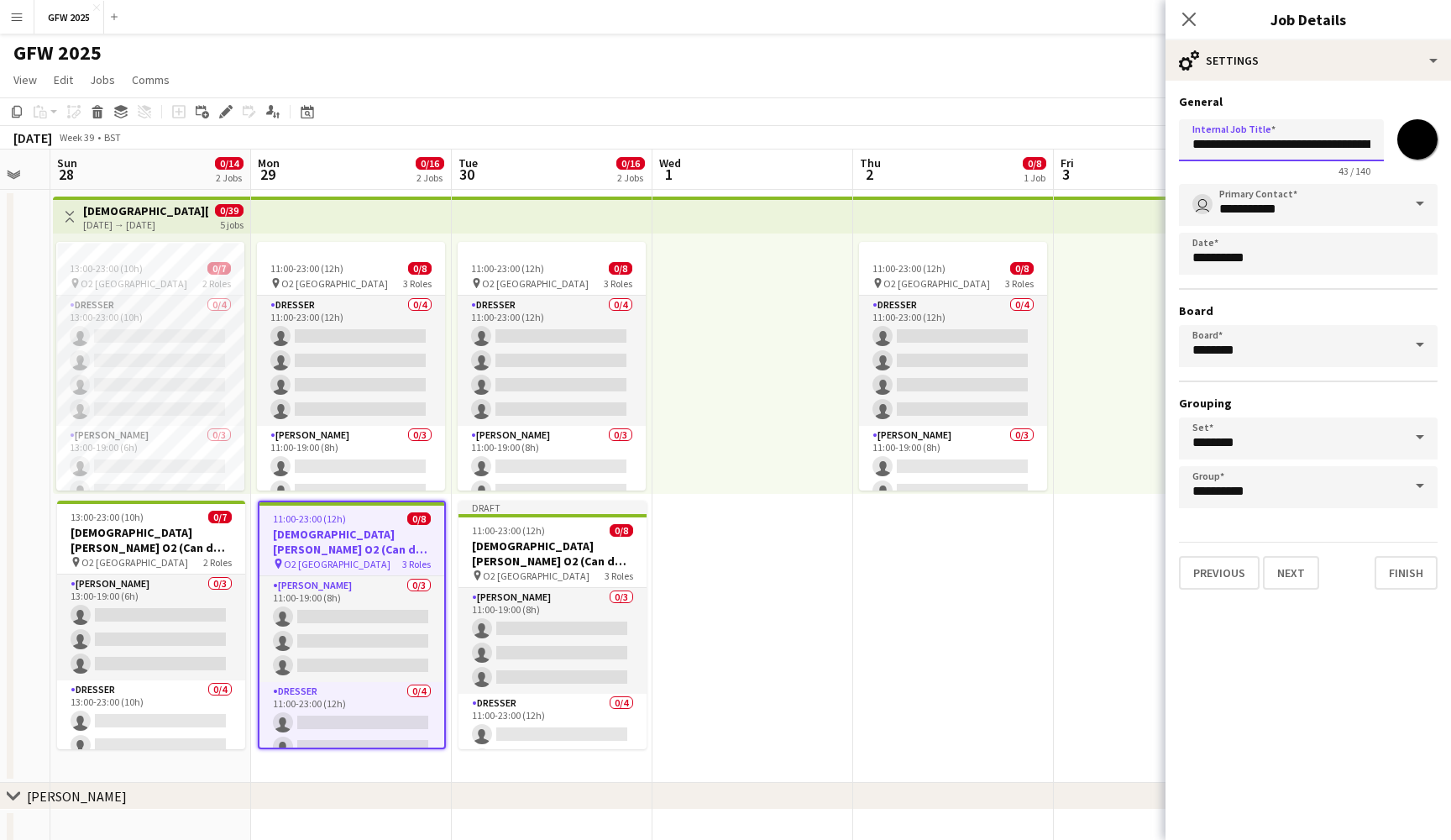
click at [1363, 149] on input "**********" at bounding box center [1281, 140] width 205 height 42
type input "**********"
click at [1188, 18] on icon at bounding box center [1189, 19] width 16 height 16
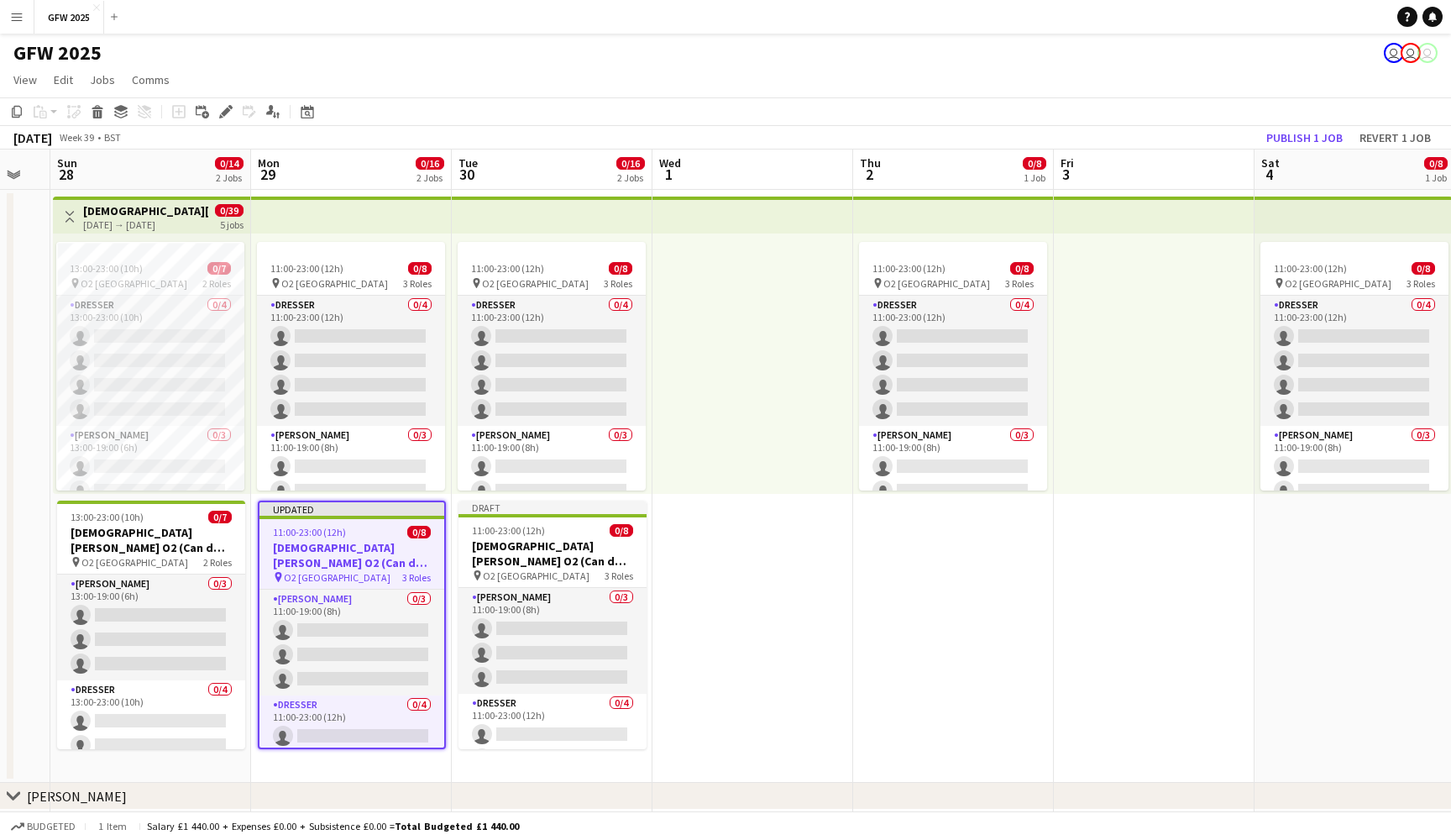
click at [1189, 142] on div "September 2025 Week 39 • BST Publish 1 job Revert 1 job" at bounding box center [726, 138] width 1451 height 24
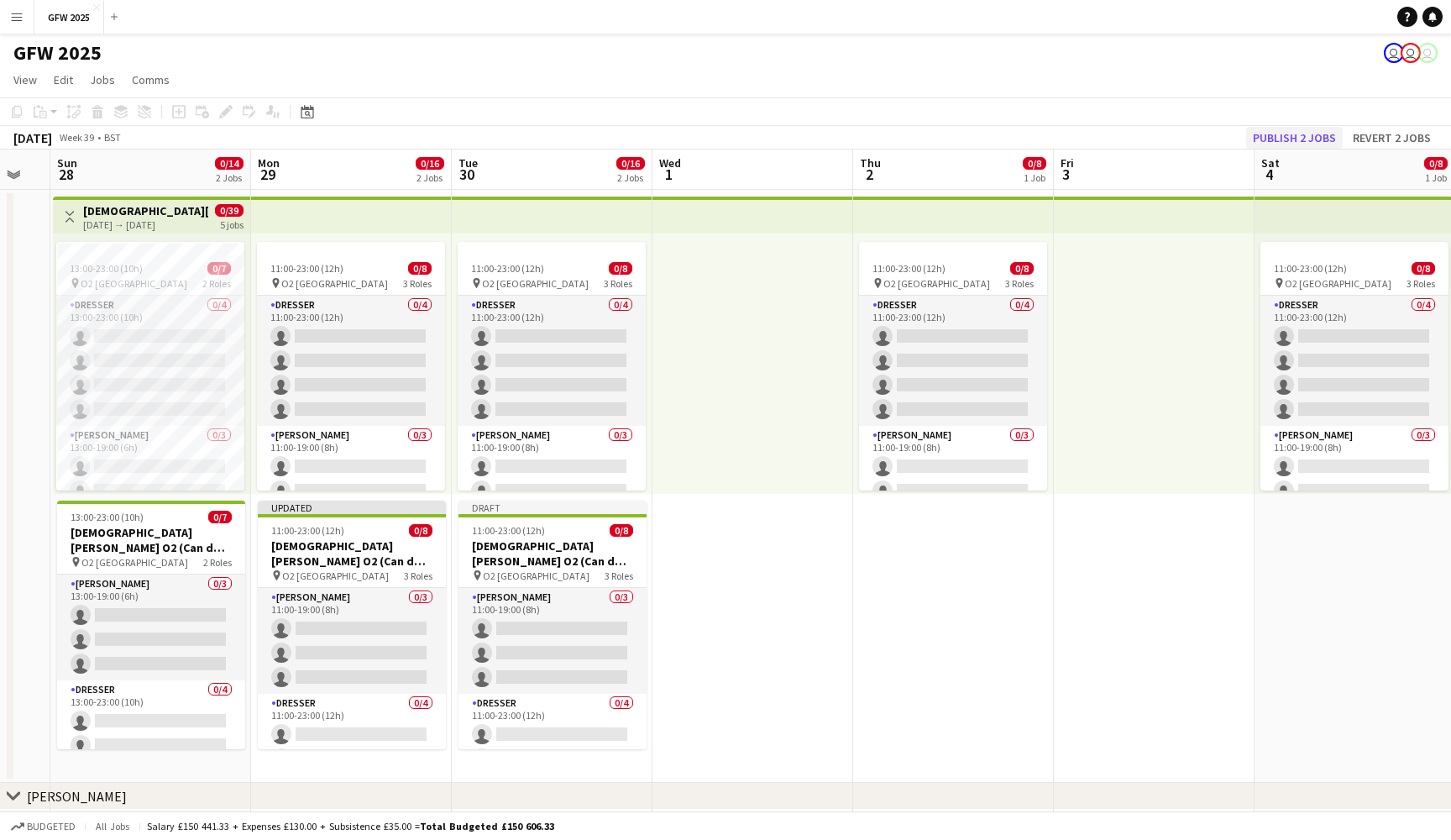
click at [1284, 140] on button "Publish 2 jobs" at bounding box center [1294, 137] width 97 height 22
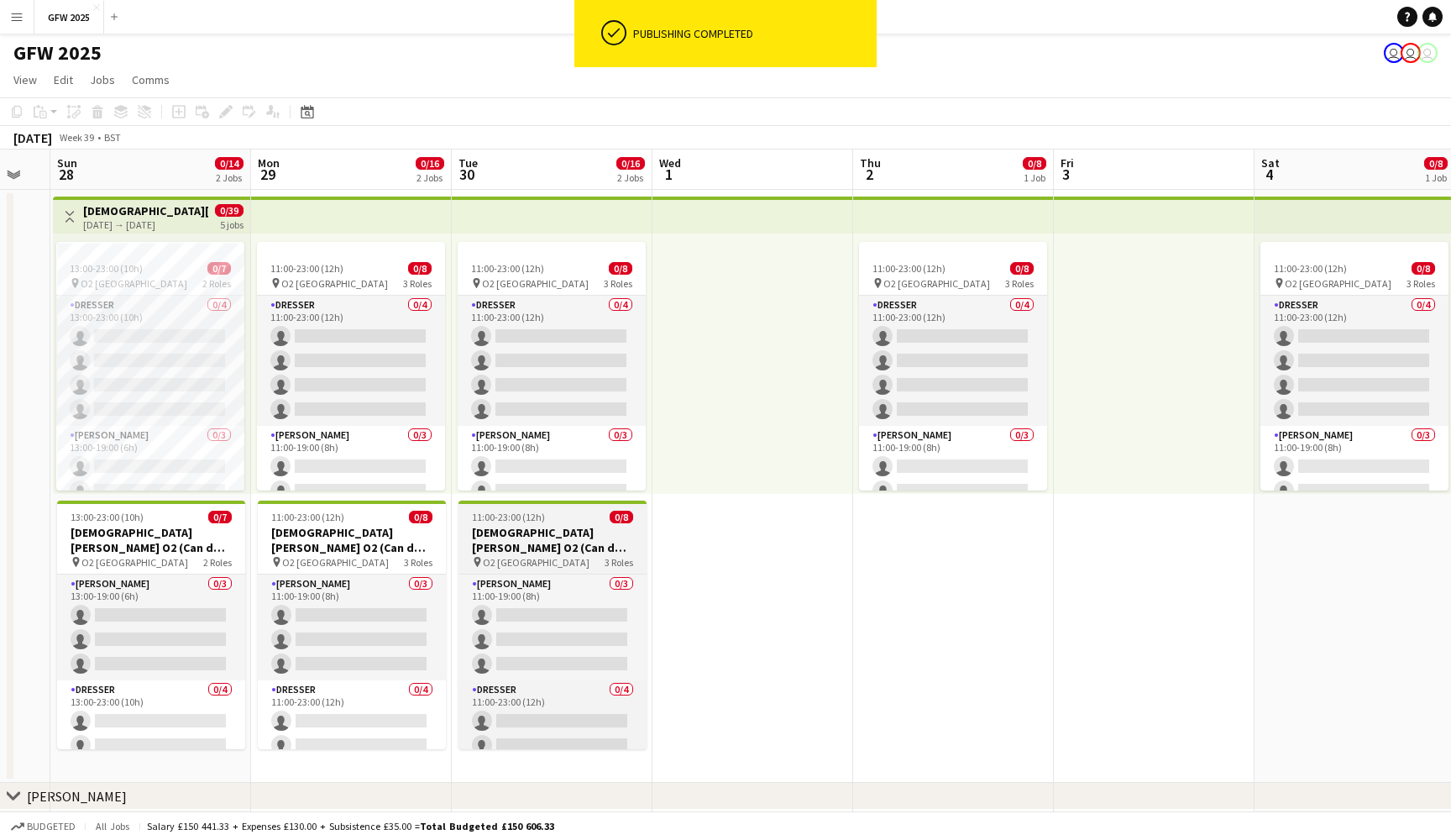
click at [570, 541] on h3 "Lady Gaga O2 (Can do all dates)" at bounding box center [553, 539] width 188 height 30
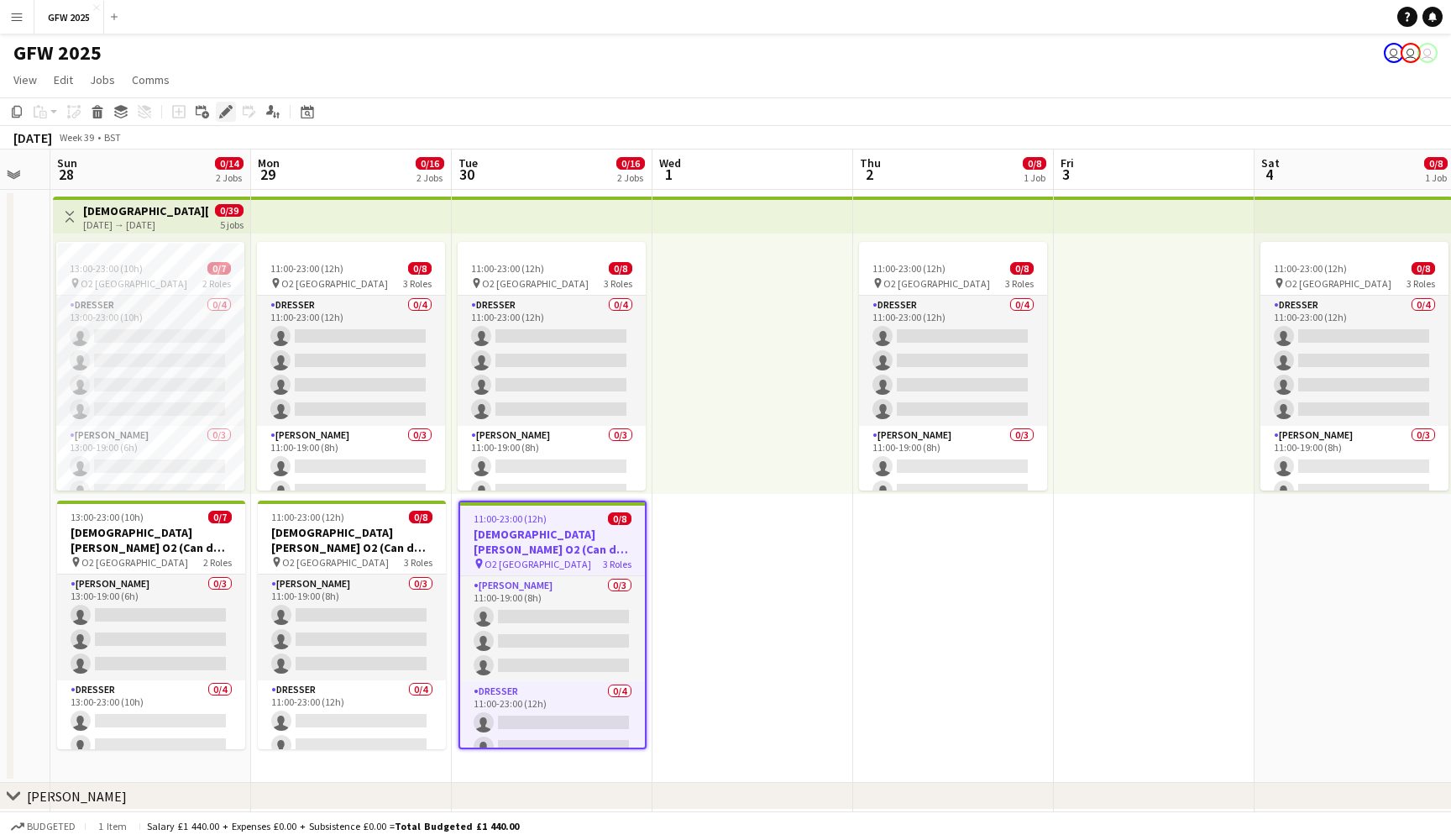
click at [225, 116] on icon at bounding box center [225, 112] width 9 height 9
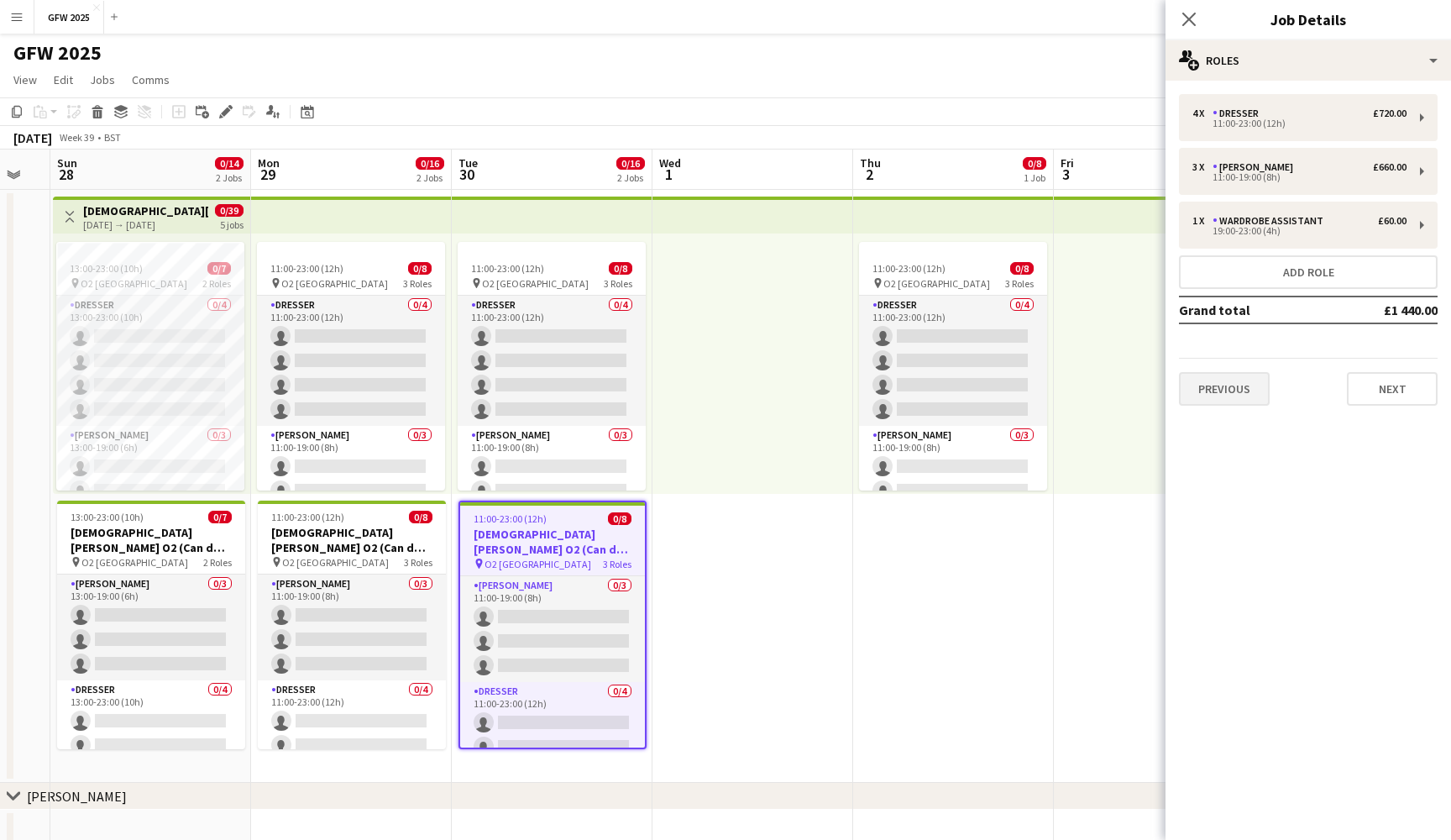
click at [1243, 378] on button "Previous" at bounding box center [1225, 389] width 91 height 33
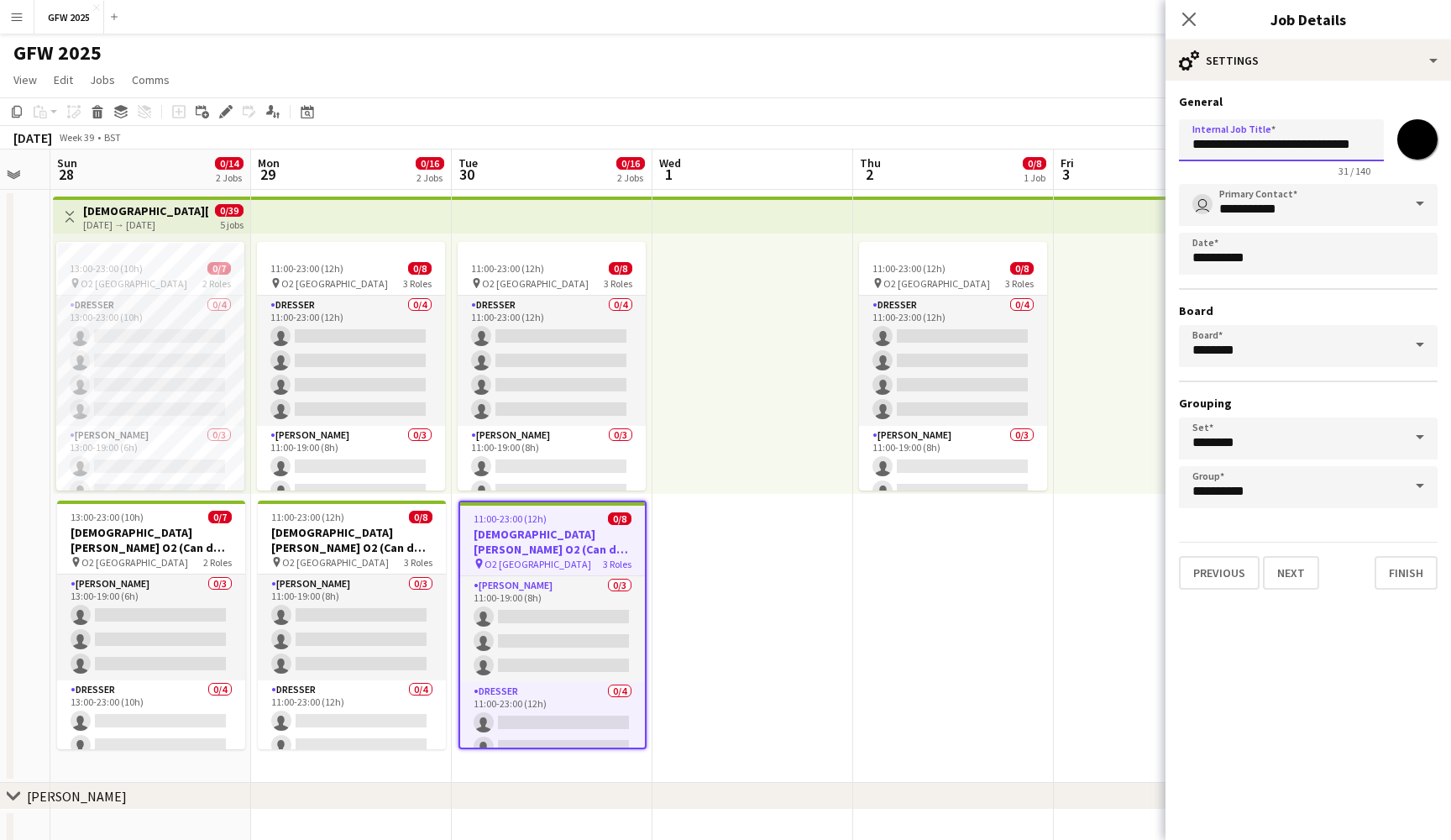
drag, startPoint x: 1320, startPoint y: 145, endPoint x: 1364, endPoint y: 147, distance: 44.0
click at [1364, 147] on input "**********" at bounding box center [1281, 140] width 205 height 42
click at [1278, 141] on input "**********" at bounding box center [1281, 140] width 205 height 42
type input "**********"
click at [1191, 21] on icon at bounding box center [1189, 19] width 16 height 16
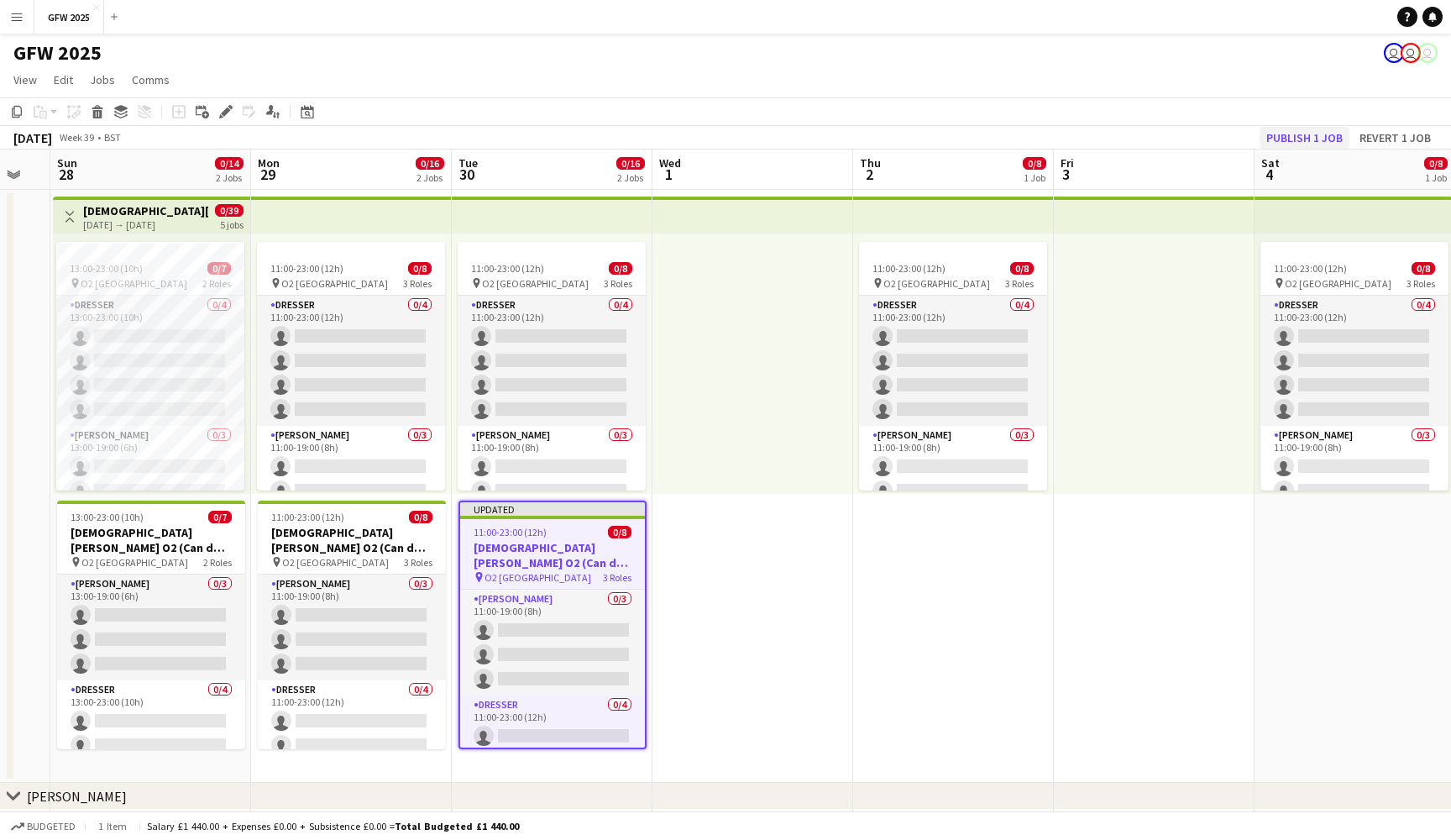
click at [1298, 133] on button "Publish 1 job" at bounding box center [1305, 137] width 90 height 22
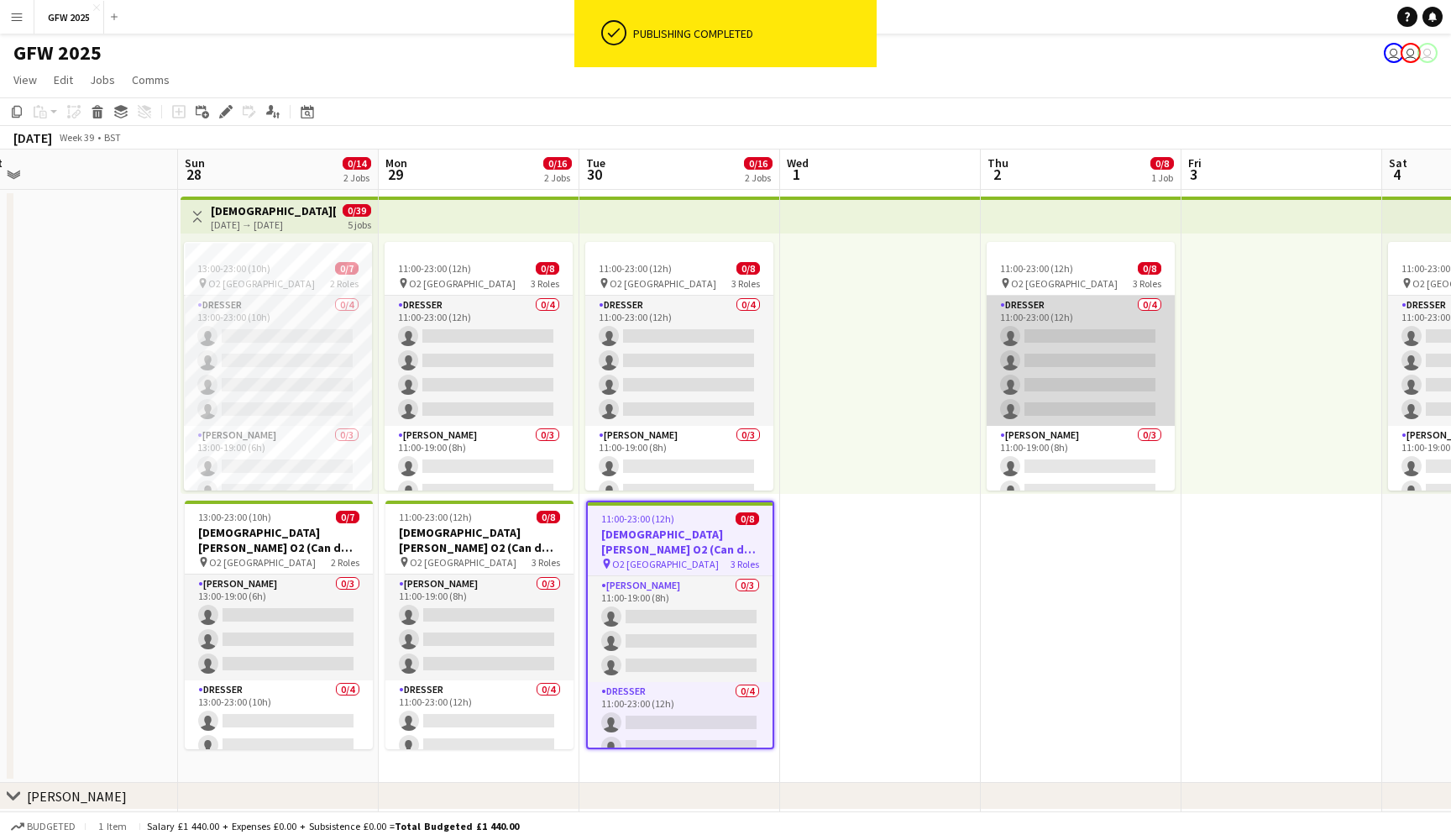
scroll to position [0, 389]
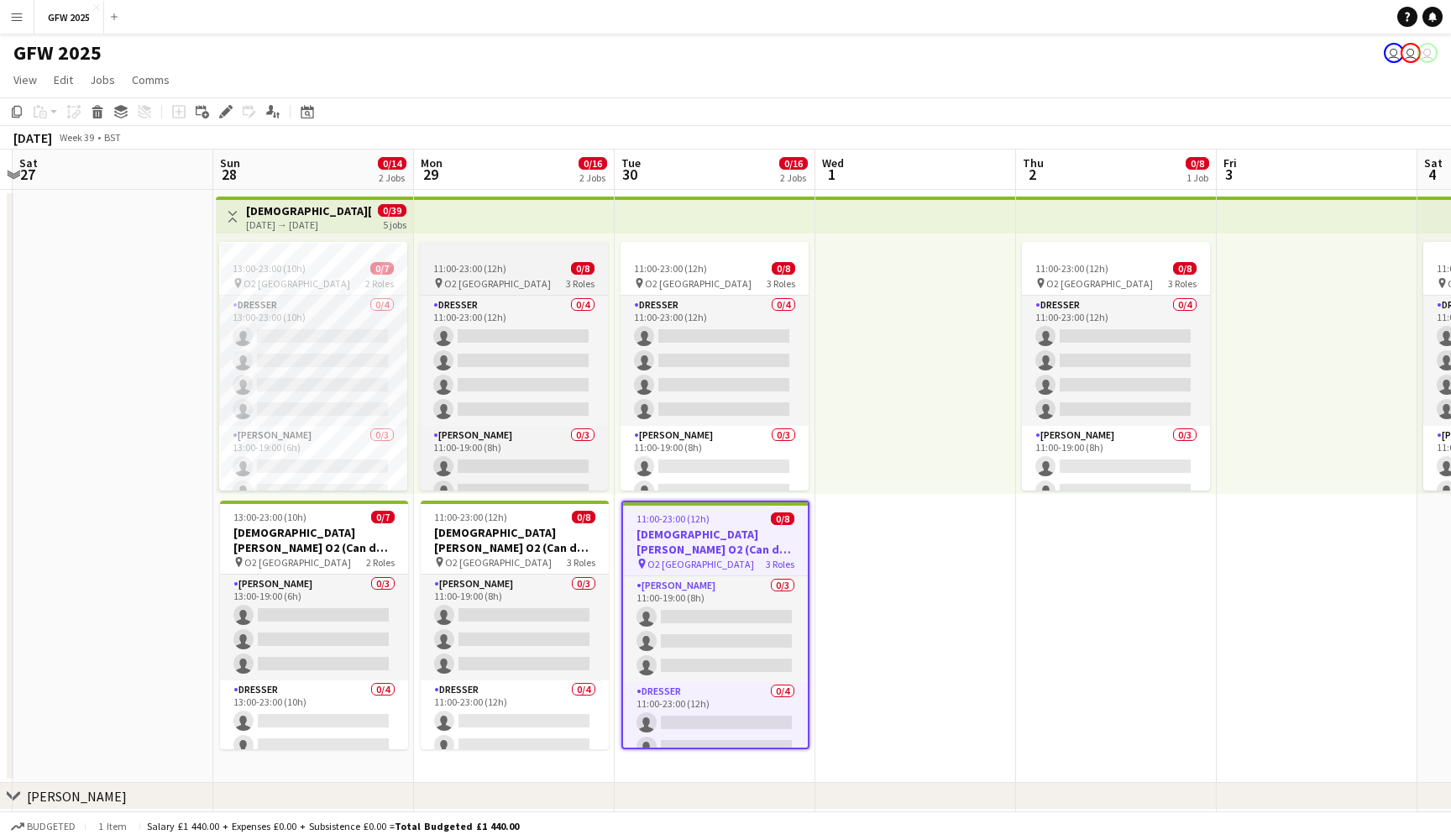
click at [542, 278] on div "pin O2 London 3 Roles" at bounding box center [514, 283] width 188 height 14
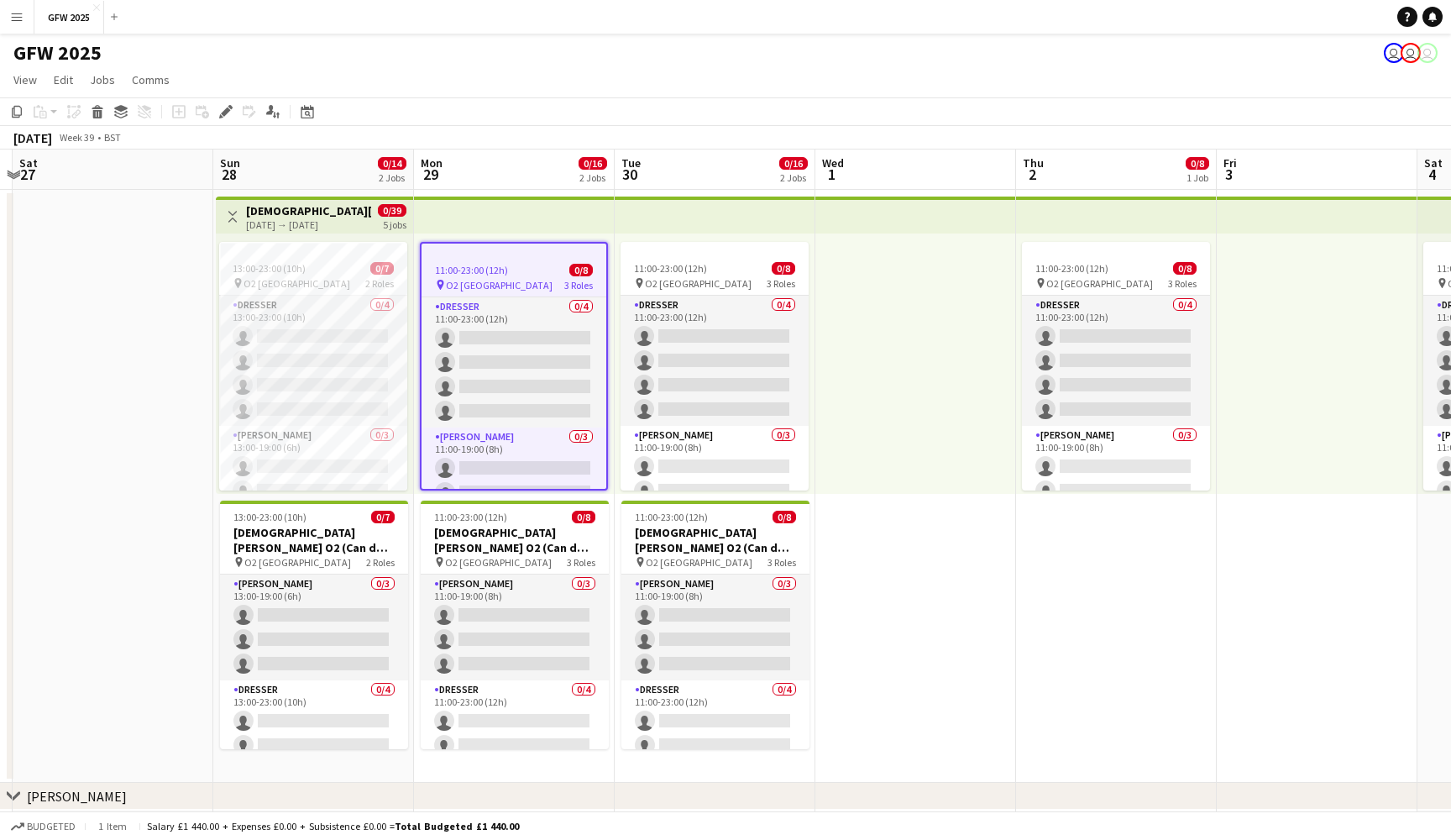
click at [91, 264] on app-date-cell at bounding box center [113, 486] width 201 height 593
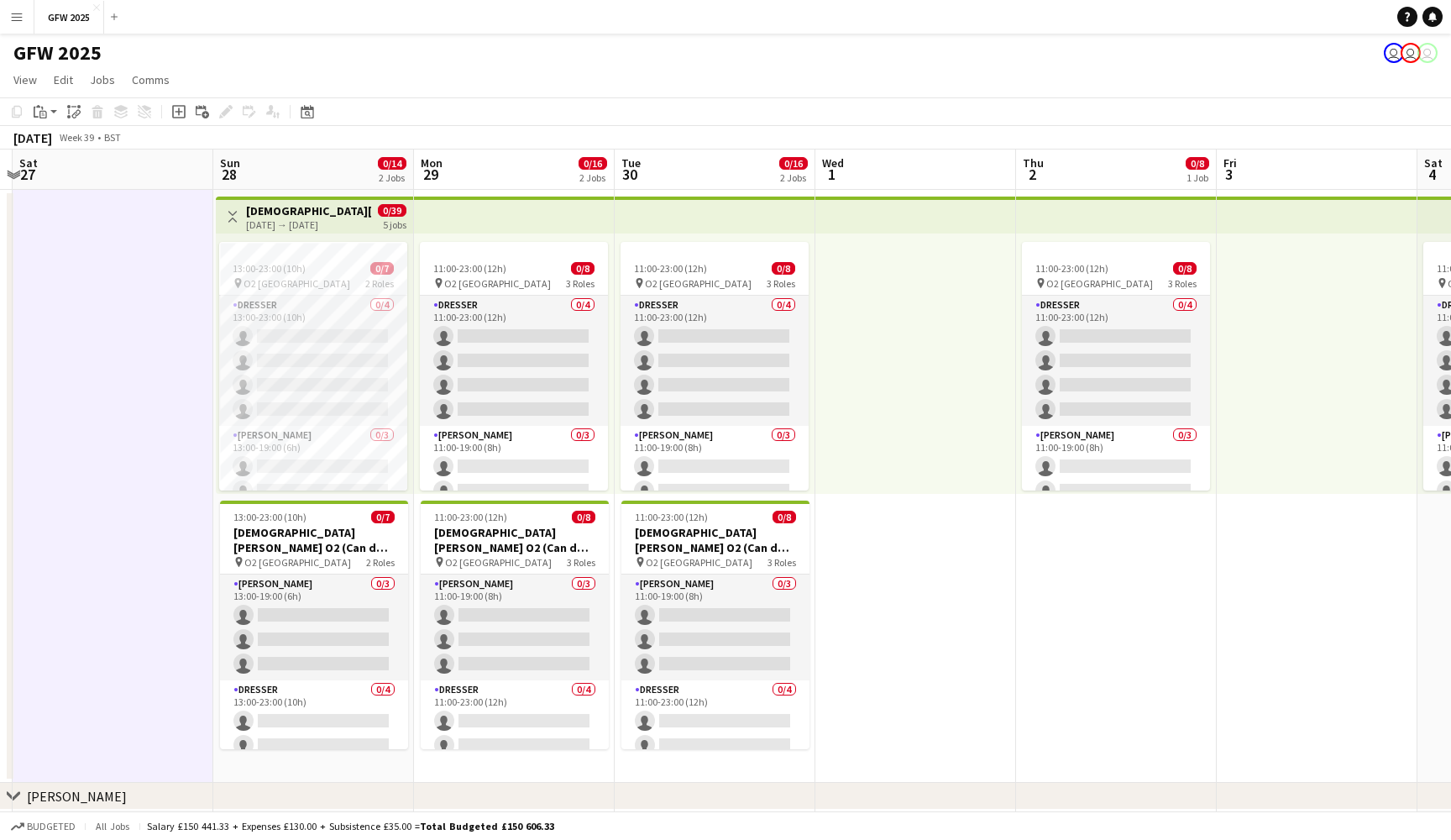
click at [301, 211] on h3 "Lady Gaga O2 (Can do all dates)" at bounding box center [309, 210] width 125 height 15
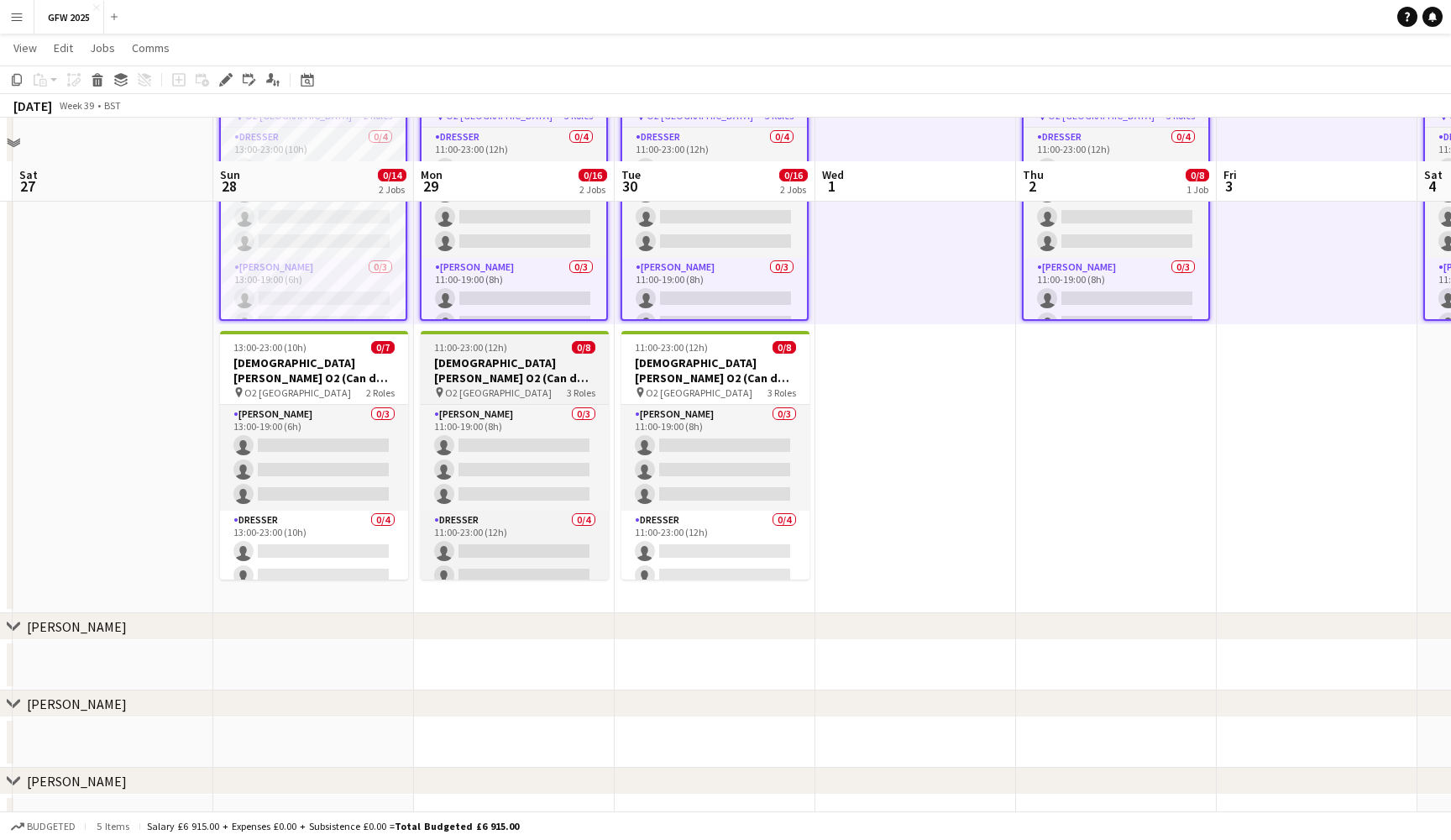
scroll to position [136, 0]
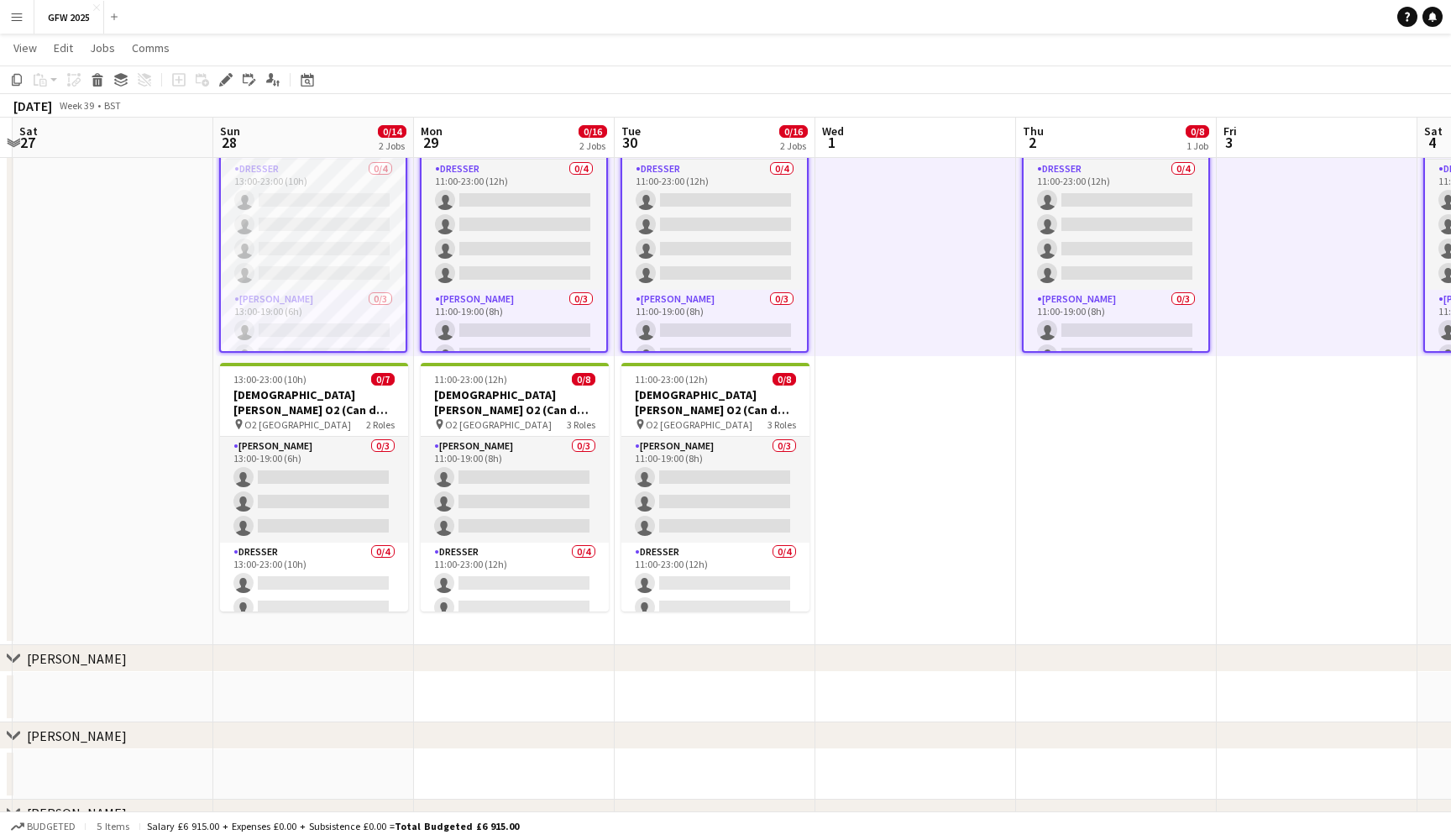
click at [1222, 434] on app-date-cell at bounding box center [1317, 348] width 201 height 593
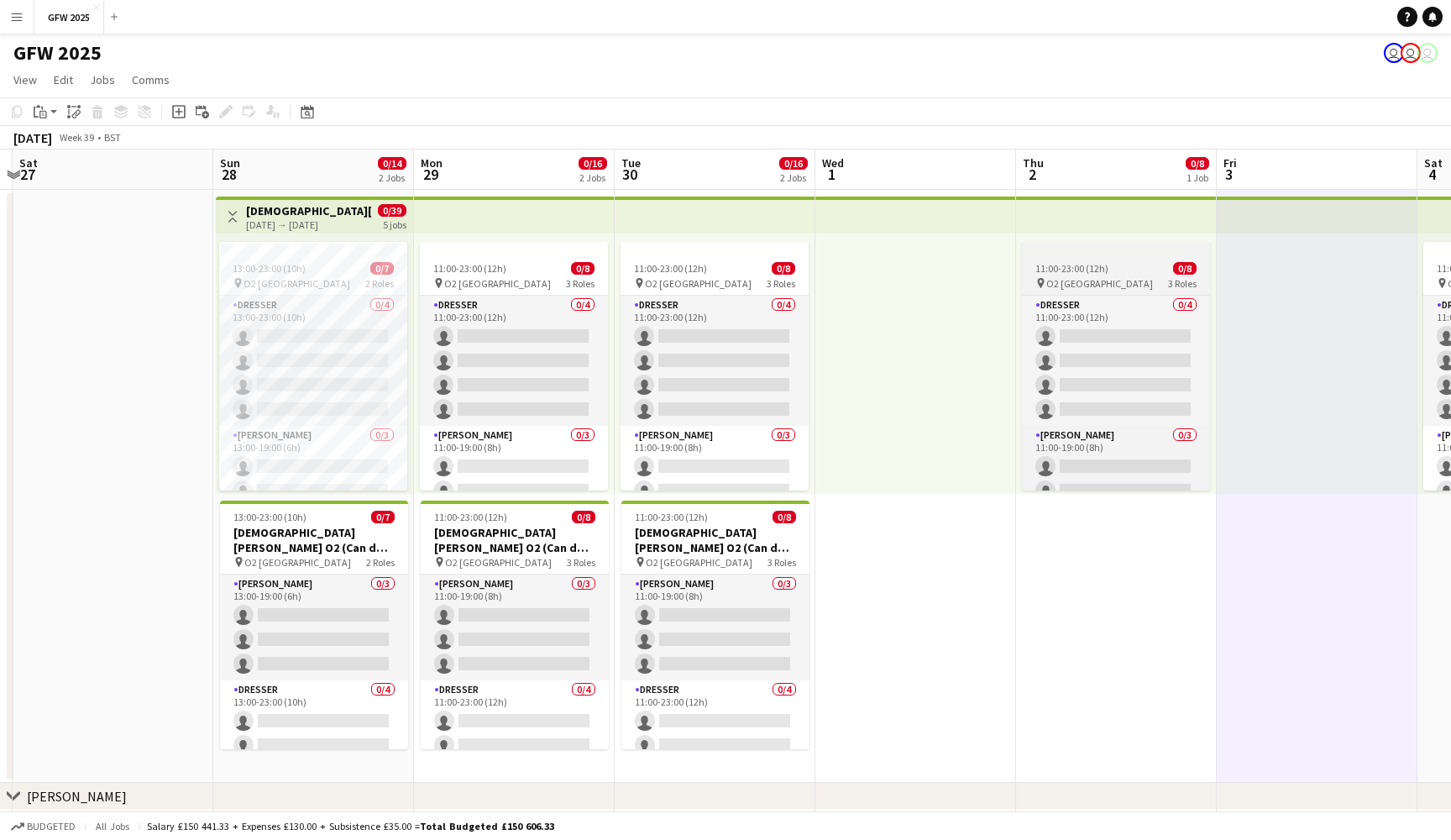
scroll to position [0, 0]
click at [1125, 247] on div at bounding box center [1117, 249] width 188 height 14
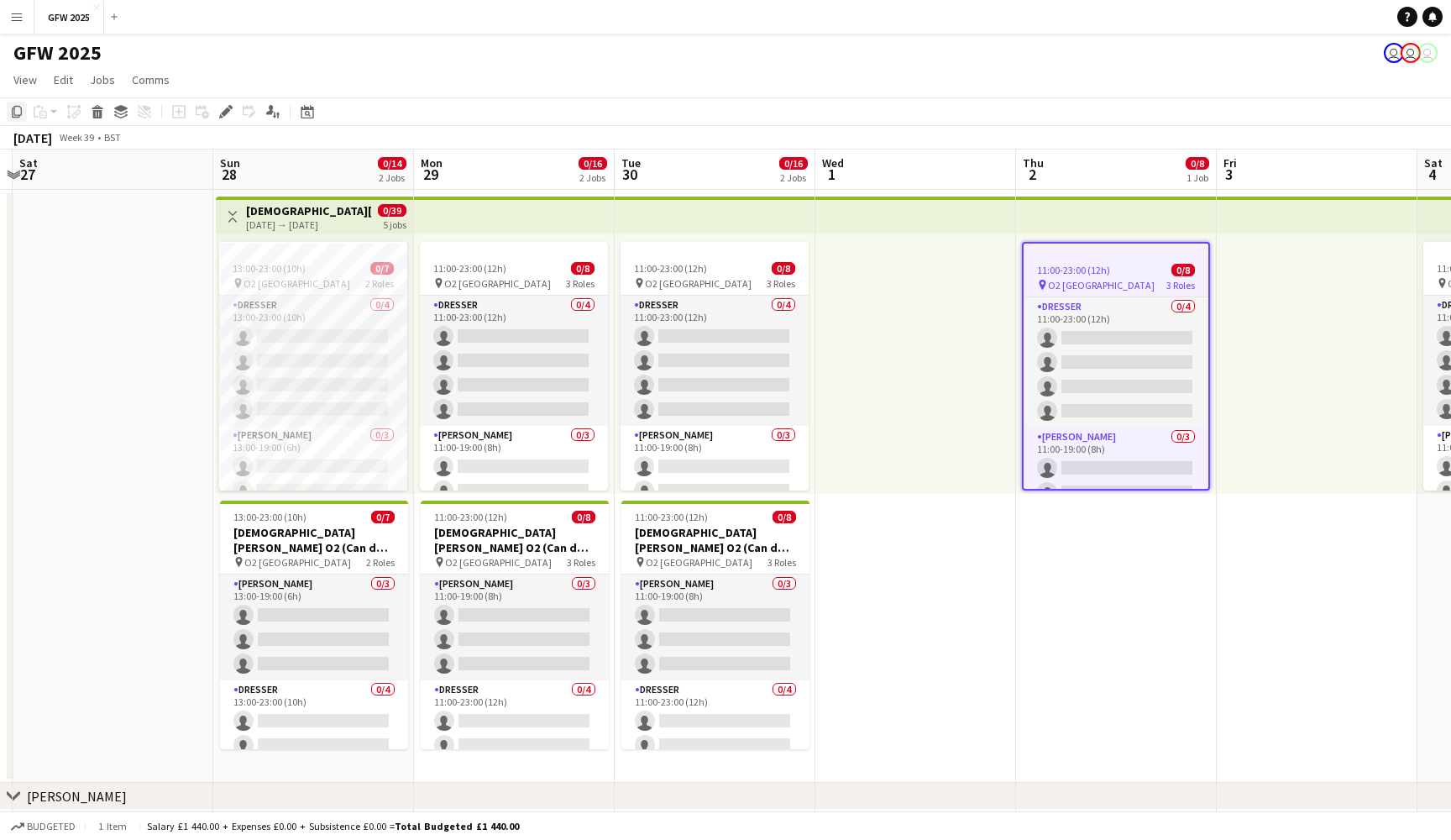
click at [19, 106] on icon at bounding box center [17, 112] width 10 height 12
click at [1058, 560] on app-date-cell "11:00-23:00 (12h) 0/8 pin O2 London 3 Roles Dresser 0/4 11:00-23:00 (12h) singl…" at bounding box center [1117, 486] width 201 height 593
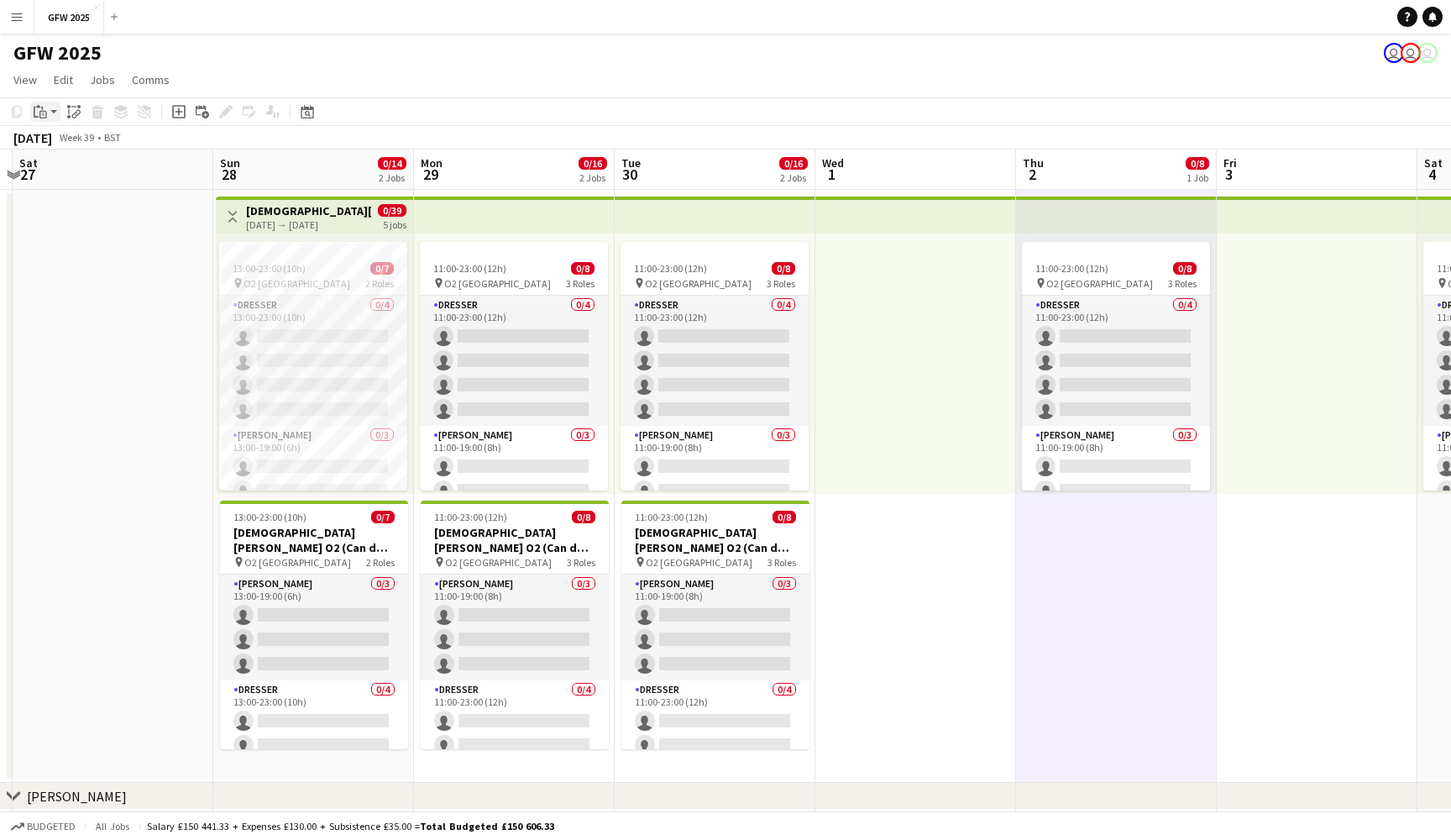
click at [36, 112] on icon "Paste" at bounding box center [40, 112] width 14 height 14
click at [56, 141] on link "Paste Command V" at bounding box center [110, 143] width 132 height 15
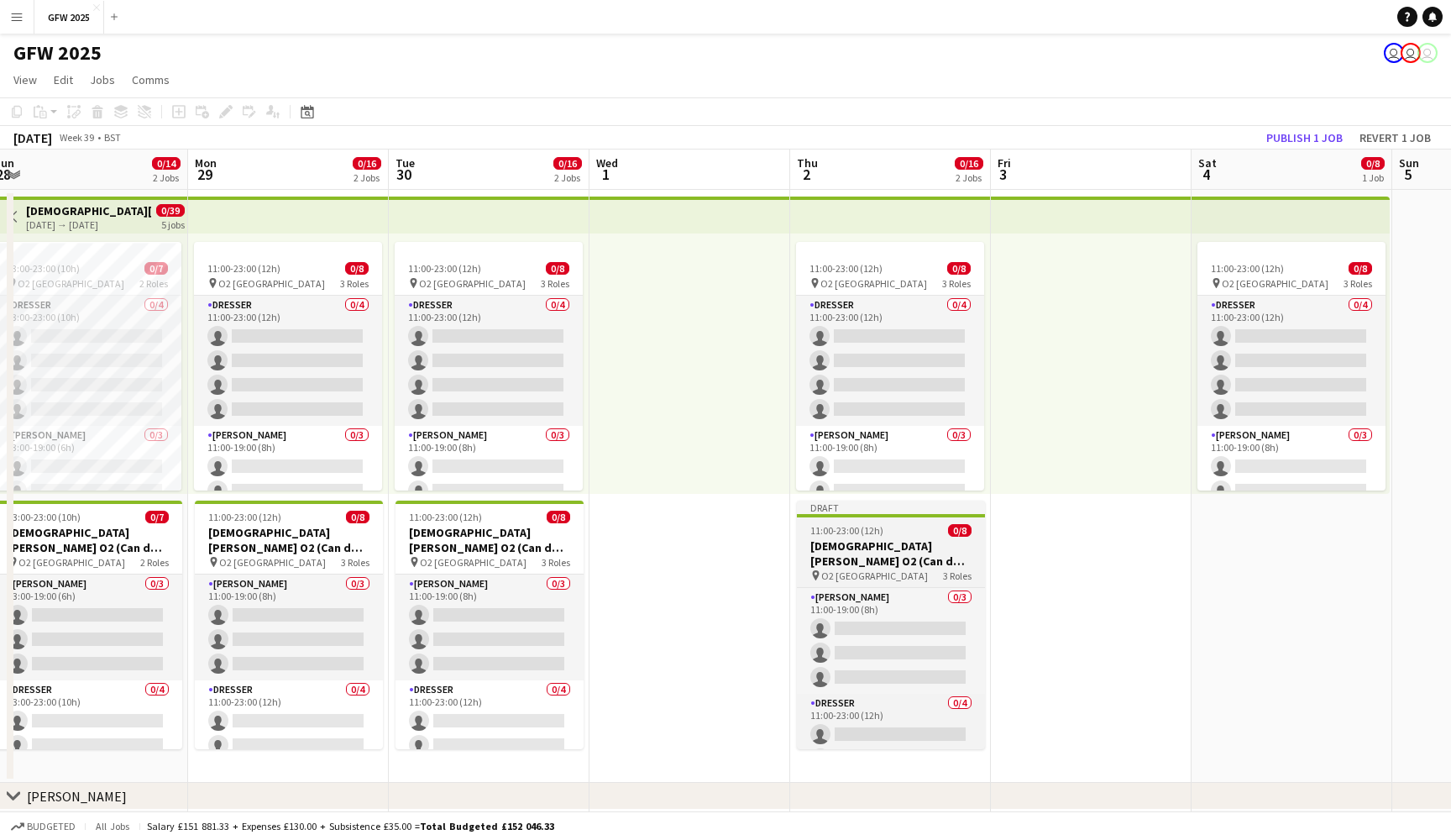
click at [889, 572] on div "pin O2 London 3 Roles" at bounding box center [891, 575] width 188 height 14
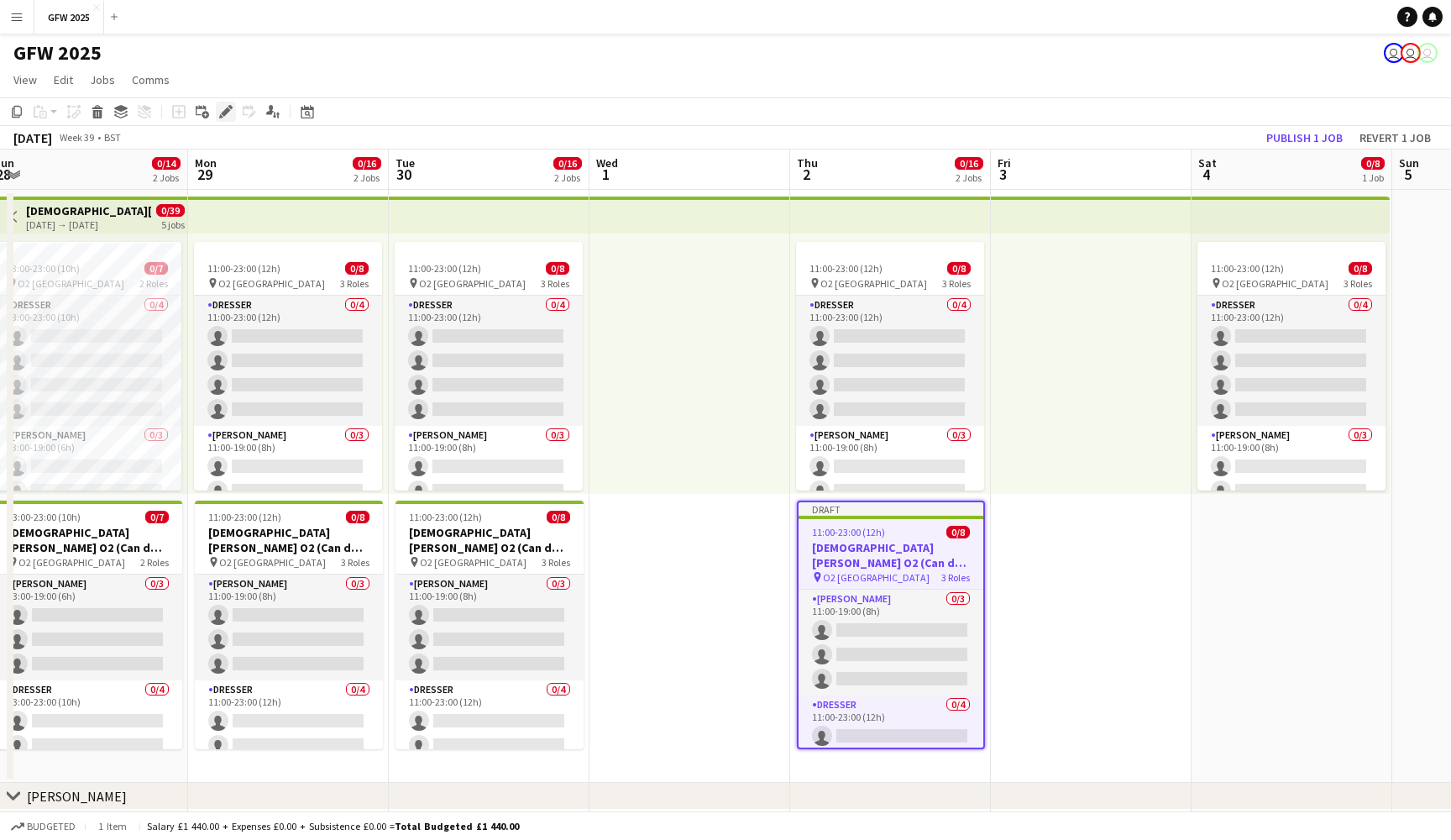
click at [227, 114] on icon "Edit" at bounding box center [226, 112] width 14 height 14
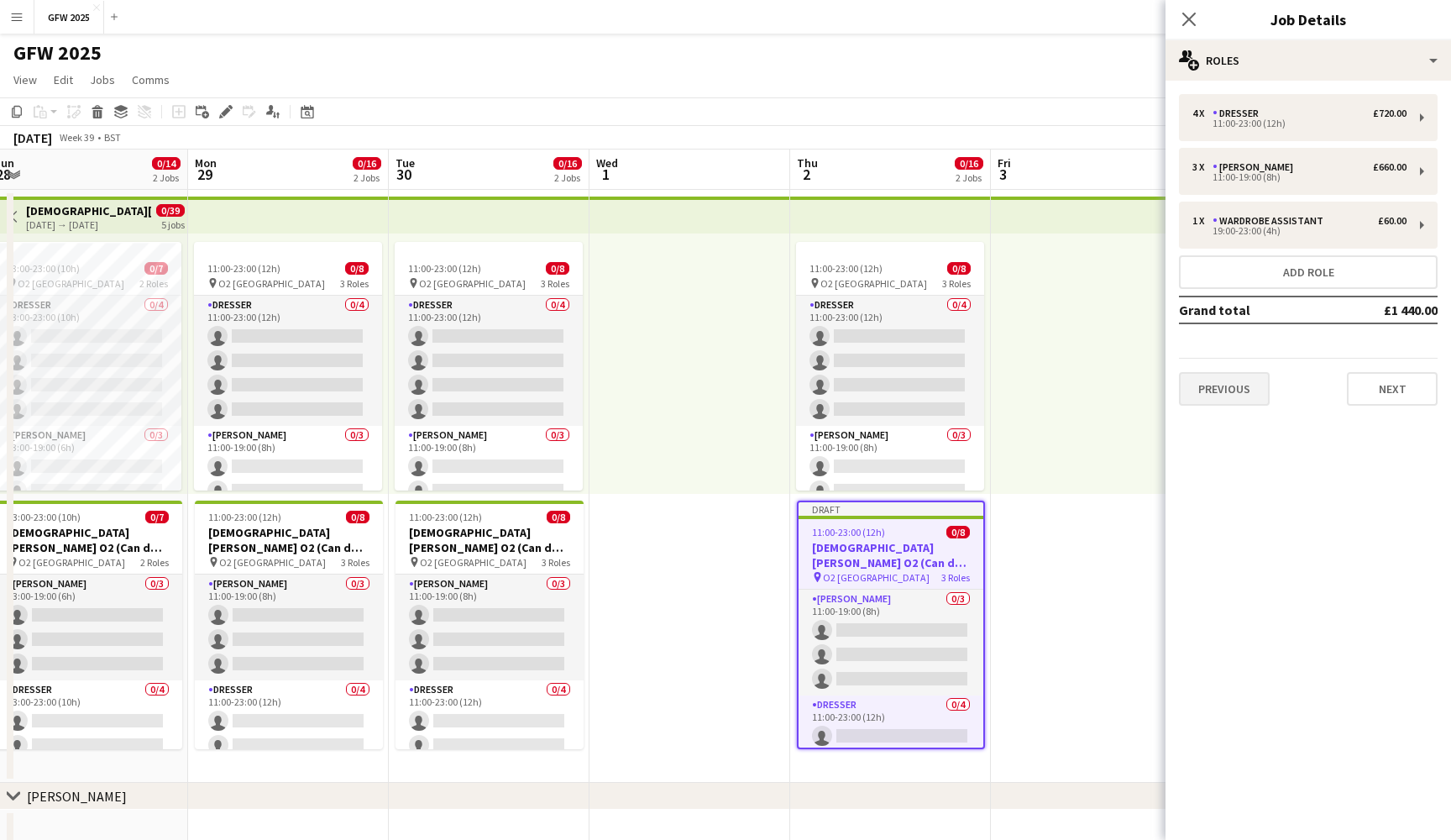
click at [1226, 383] on button "Previous" at bounding box center [1225, 389] width 91 height 33
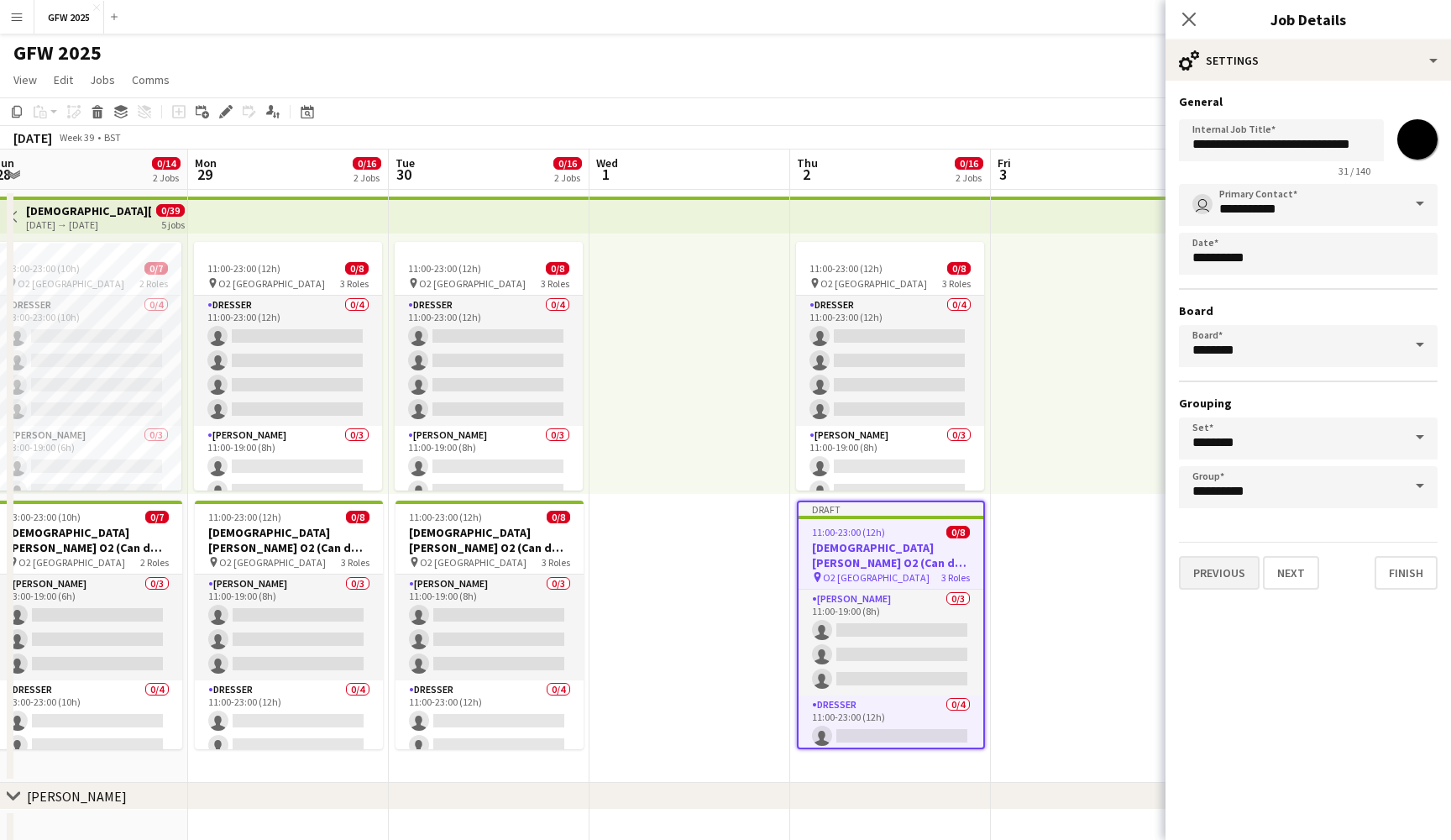
click at [1228, 569] on button "Previous" at bounding box center [1220, 572] width 80 height 33
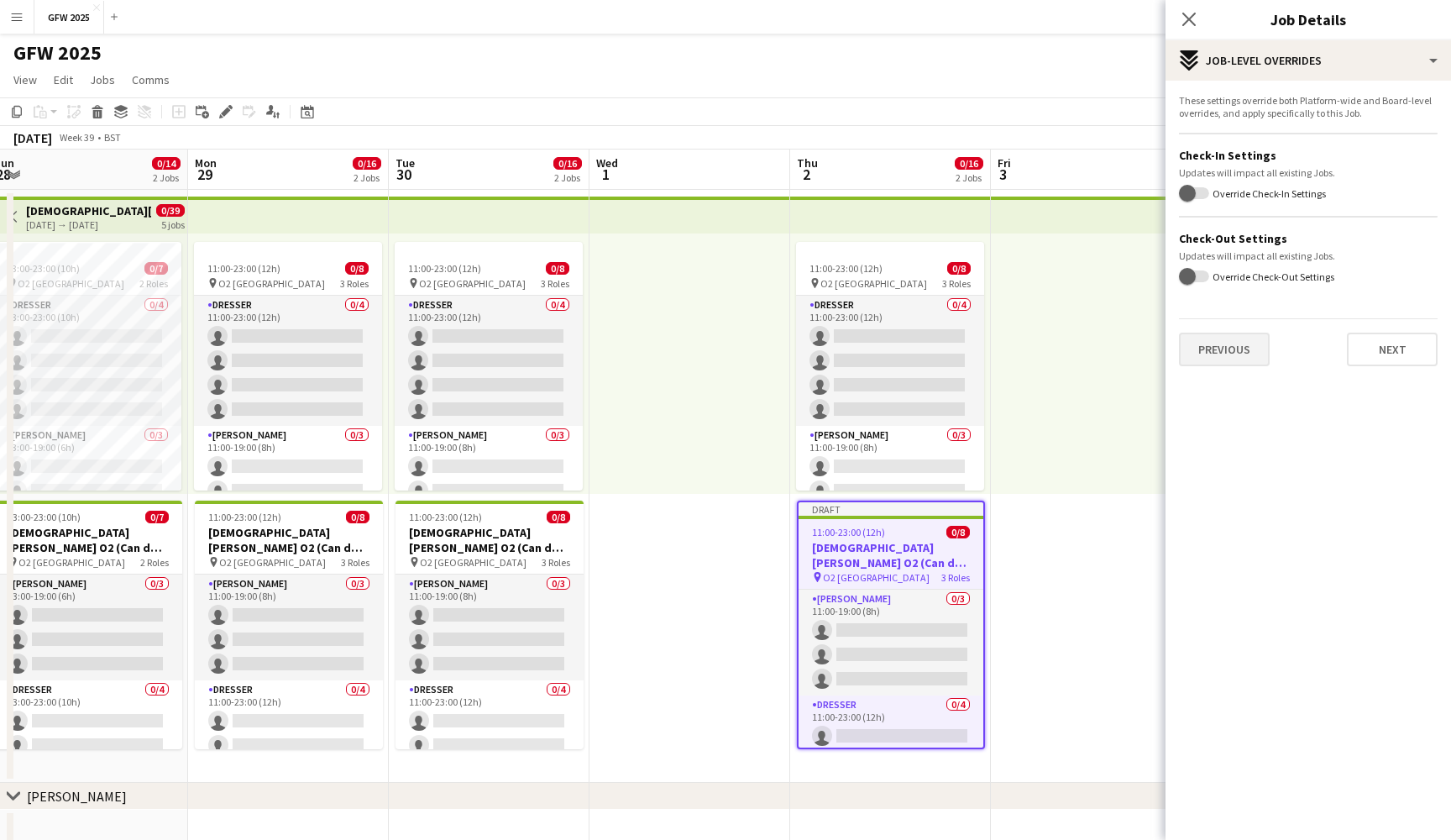
click at [1246, 346] on button "Previous" at bounding box center [1225, 349] width 91 height 33
type input "*******"
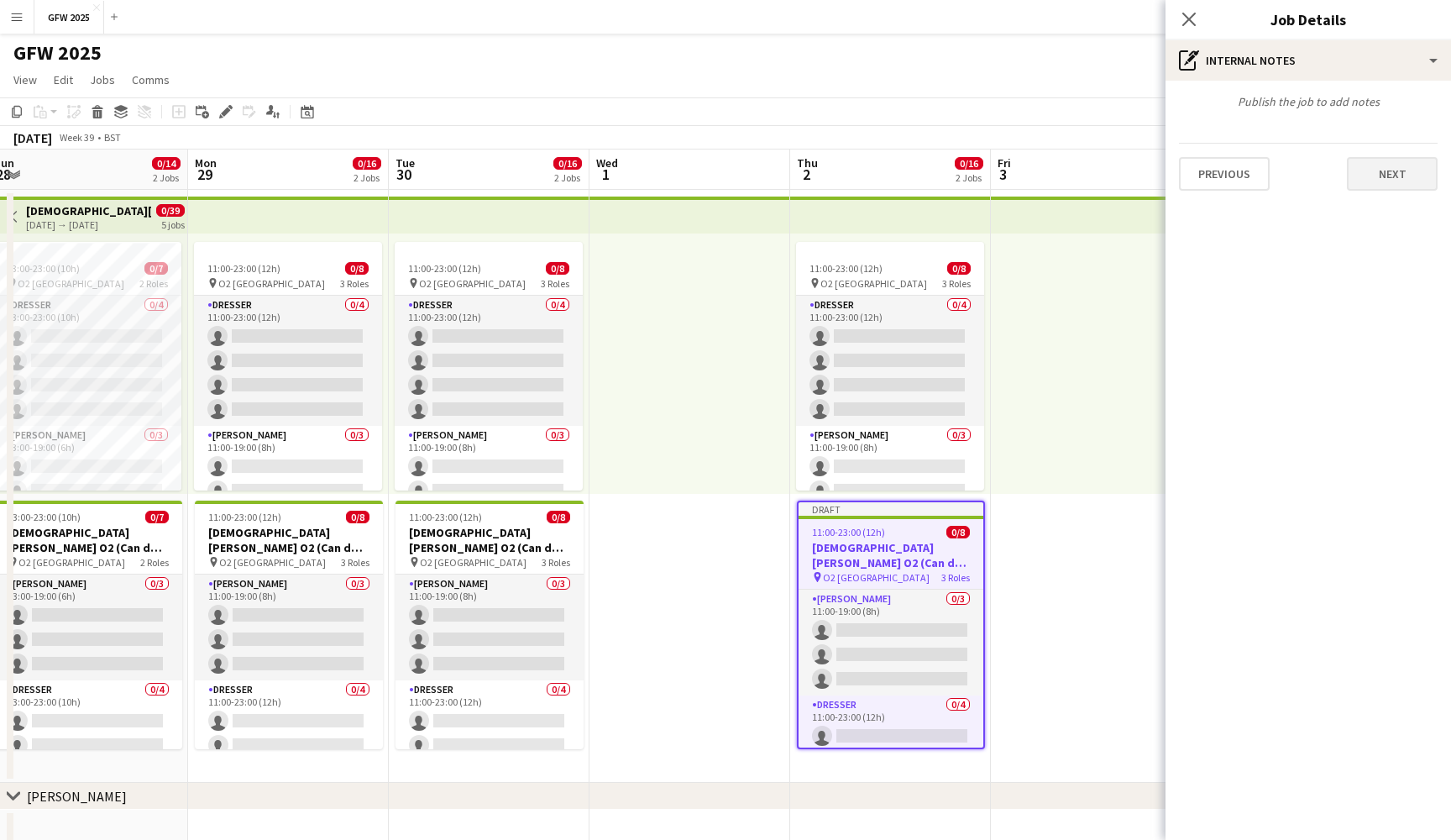
click at [1410, 167] on button "Next" at bounding box center [1392, 173] width 91 height 33
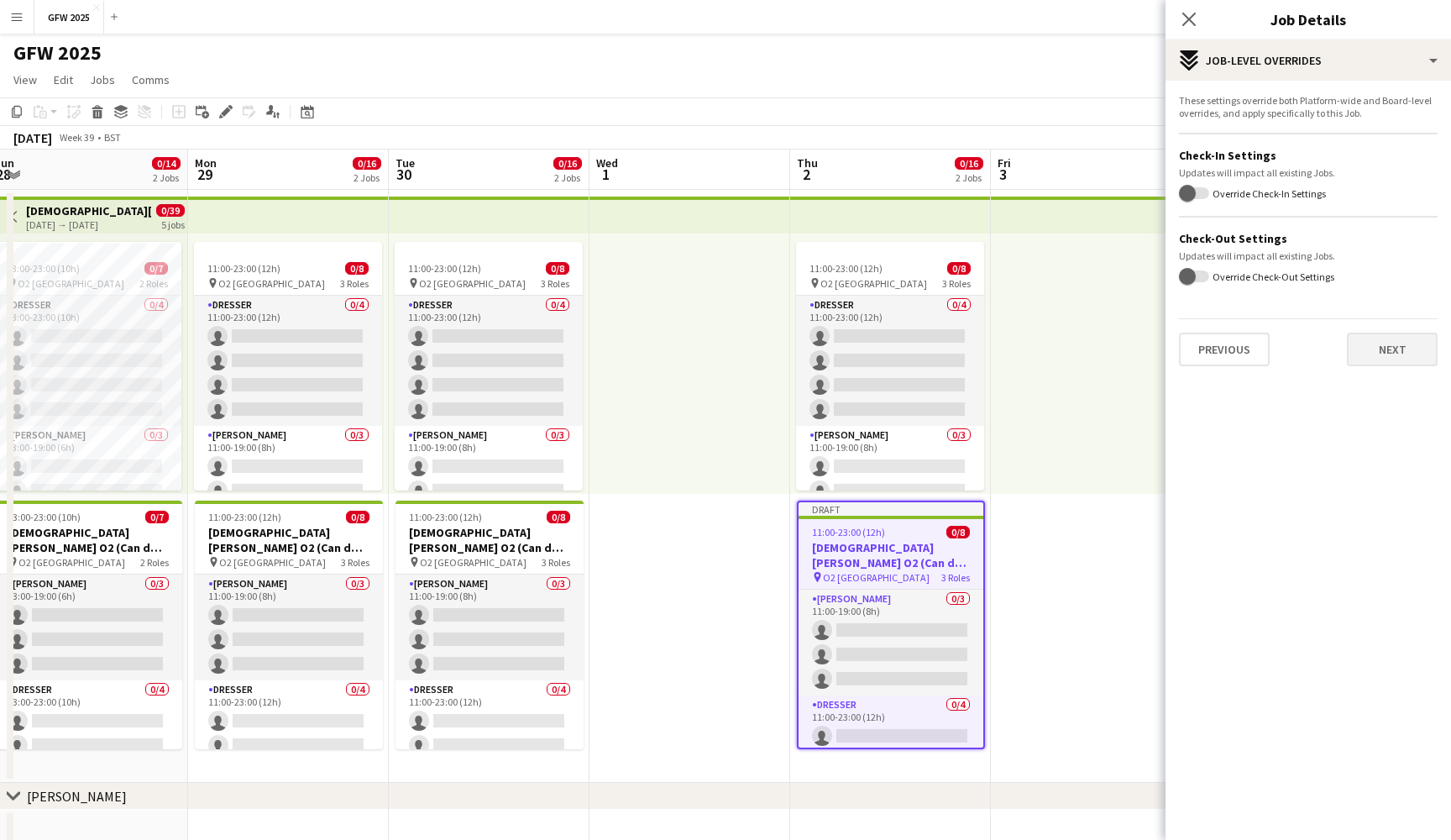
click at [1404, 352] on button "Next" at bounding box center [1392, 349] width 91 height 33
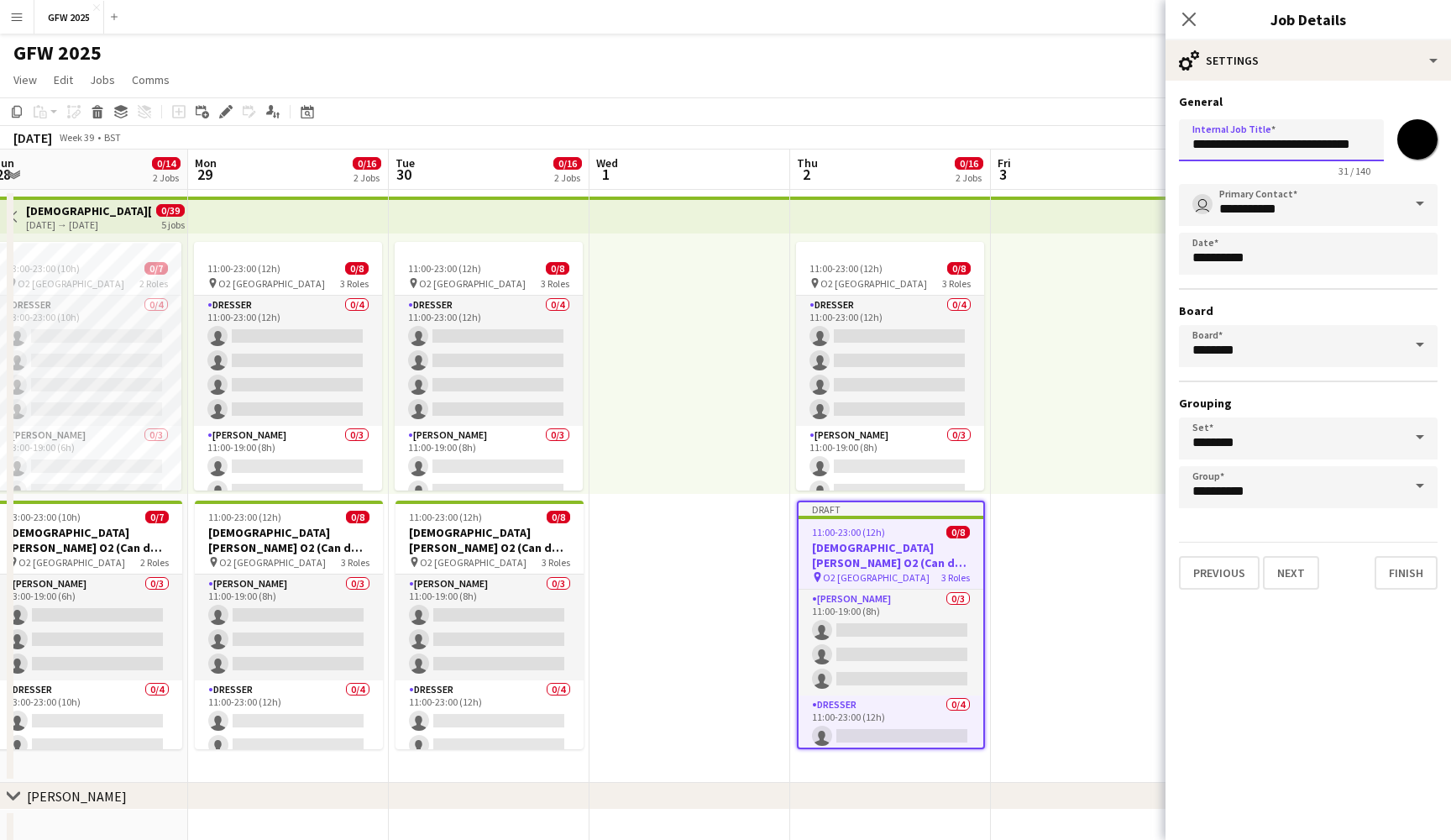
drag, startPoint x: 1363, startPoint y: 144, endPoint x: 1320, endPoint y: 146, distance: 43.0
click at [1320, 146] on input "**********" at bounding box center [1281, 140] width 205 height 42
type input "**********"
click at [1188, 21] on icon at bounding box center [1189, 19] width 16 height 16
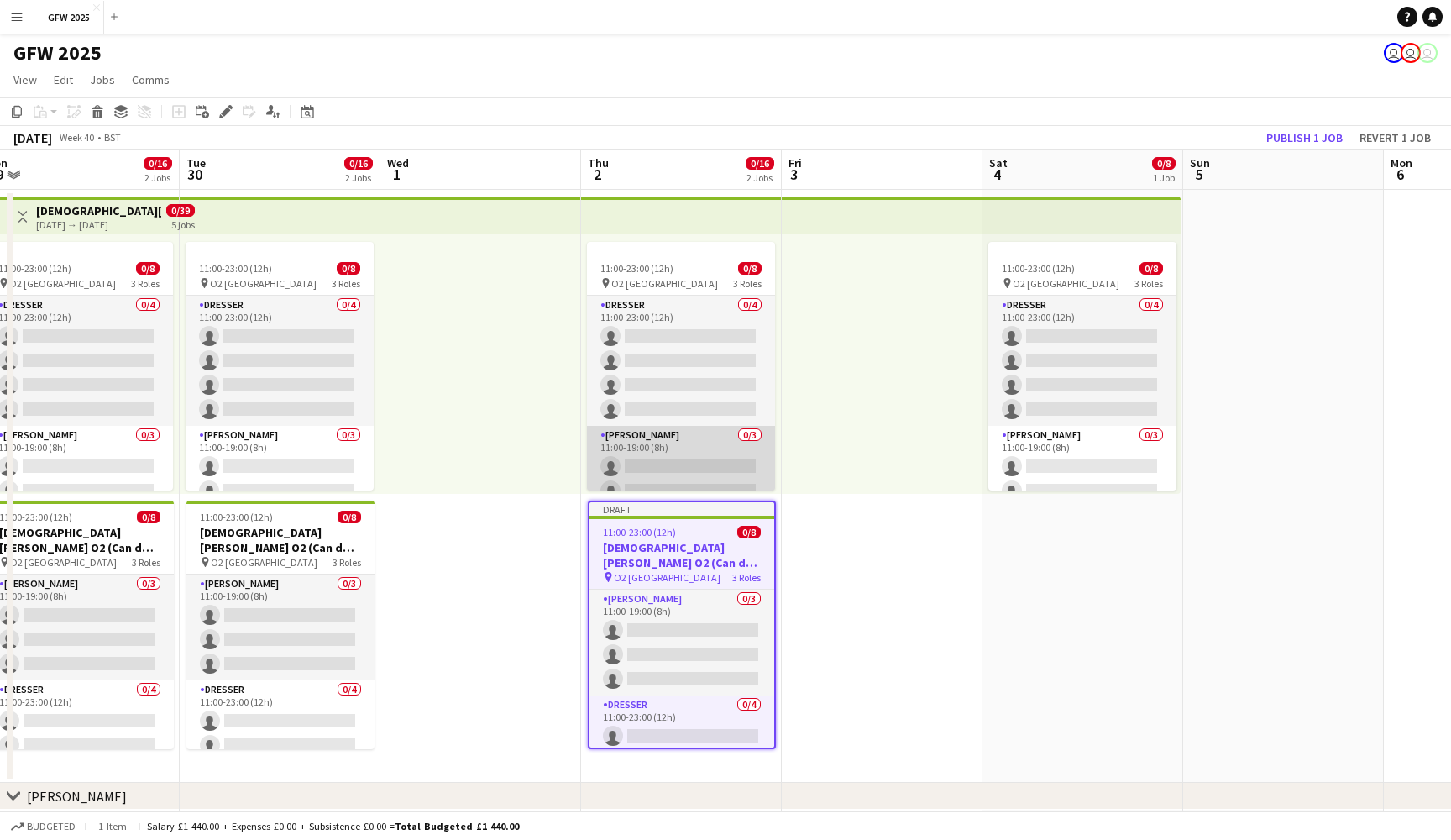
scroll to position [0, 436]
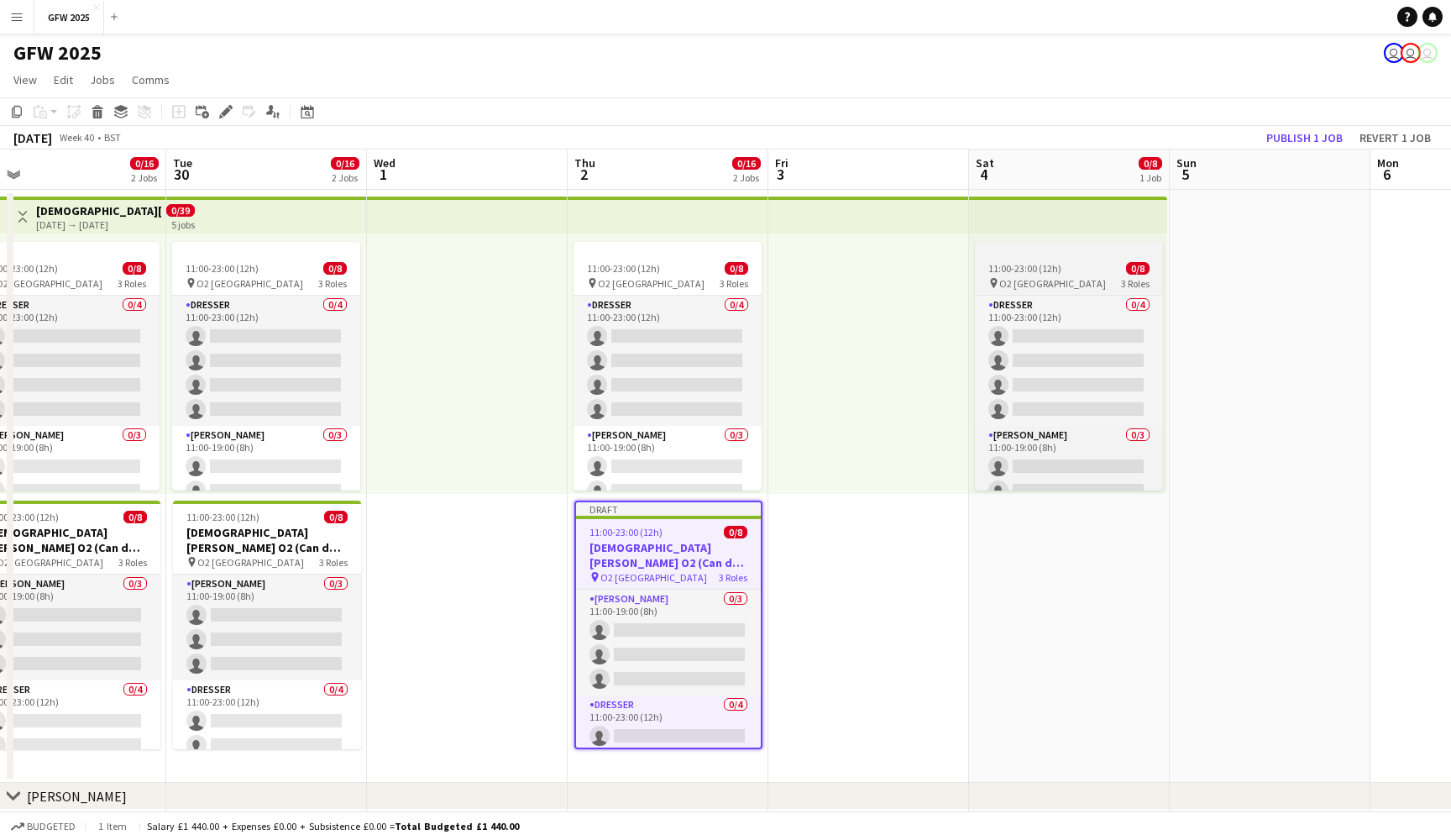
click at [1061, 268] on div "11:00-23:00 (12h) 0/8" at bounding box center [1070, 268] width 188 height 13
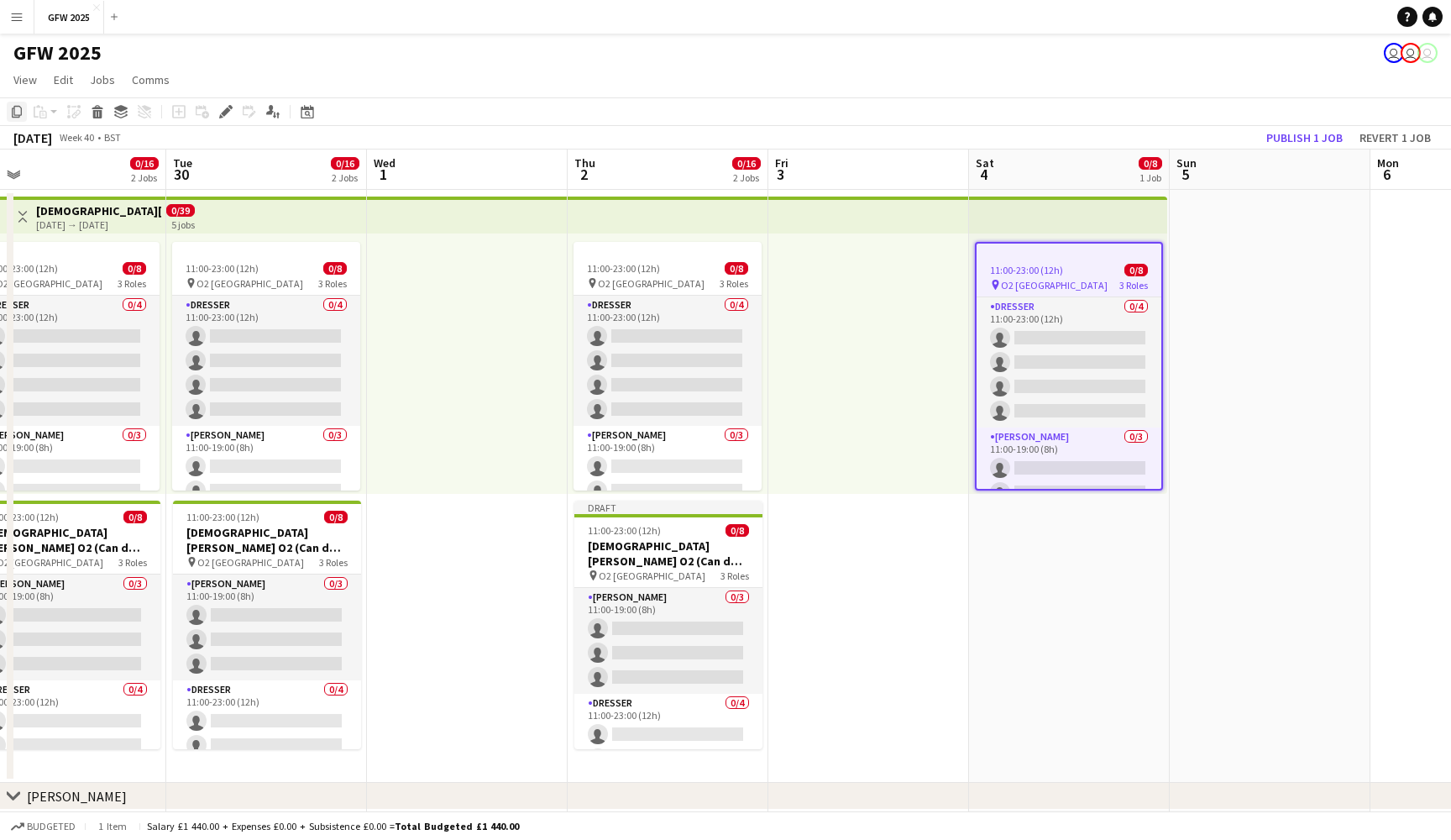
click at [21, 107] on icon at bounding box center [17, 112] width 10 height 12
click at [1090, 553] on app-date-cell "11:00-23:00 (12h) 0/8 pin O2 London 3 Roles Dresser 0/4 11:00-23:00 (12h) singl…" at bounding box center [1070, 486] width 201 height 593
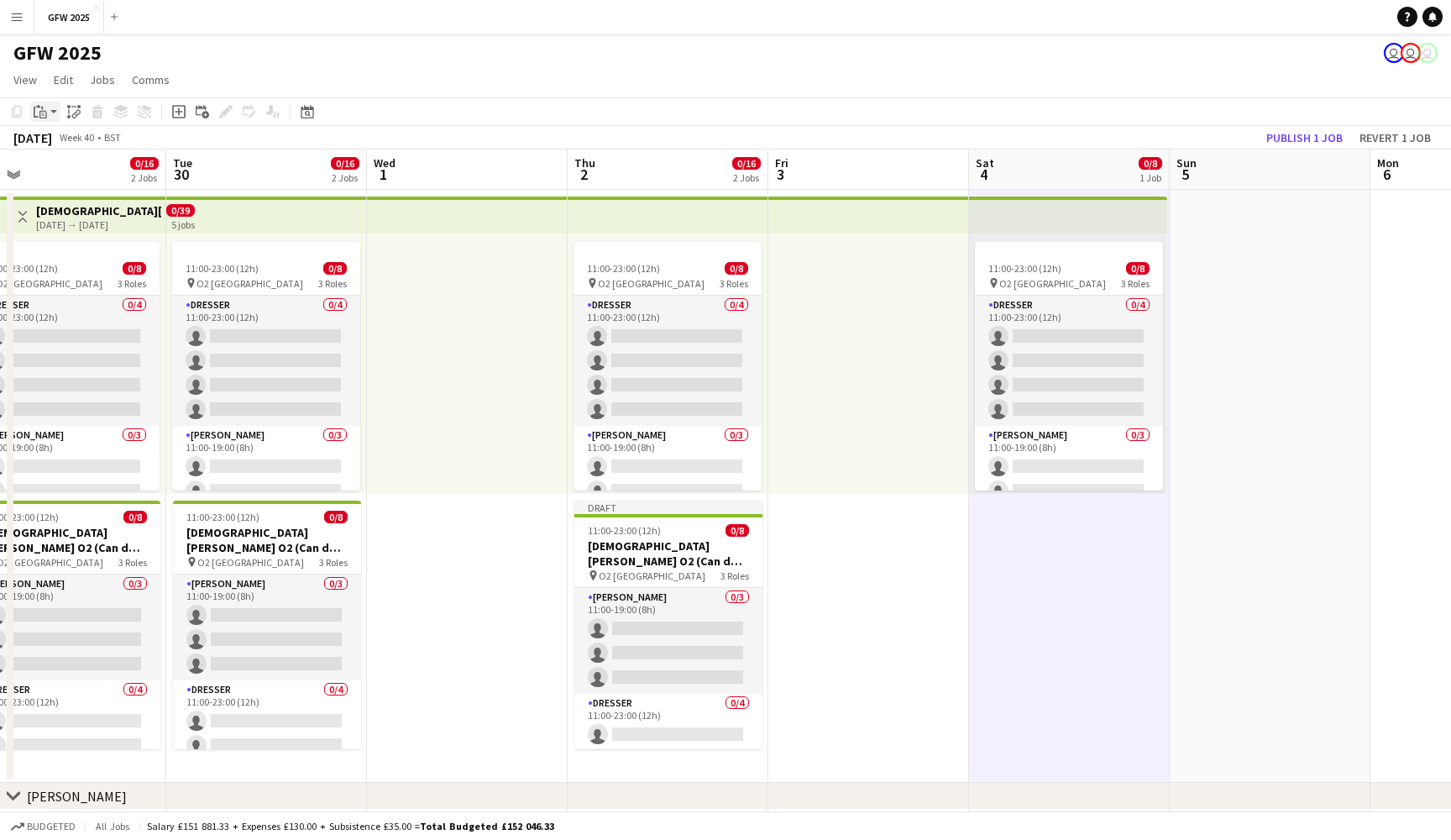
click at [39, 112] on icon "Paste" at bounding box center [40, 112] width 14 height 14
click at [56, 142] on link "Paste Command V" at bounding box center [110, 143] width 132 height 15
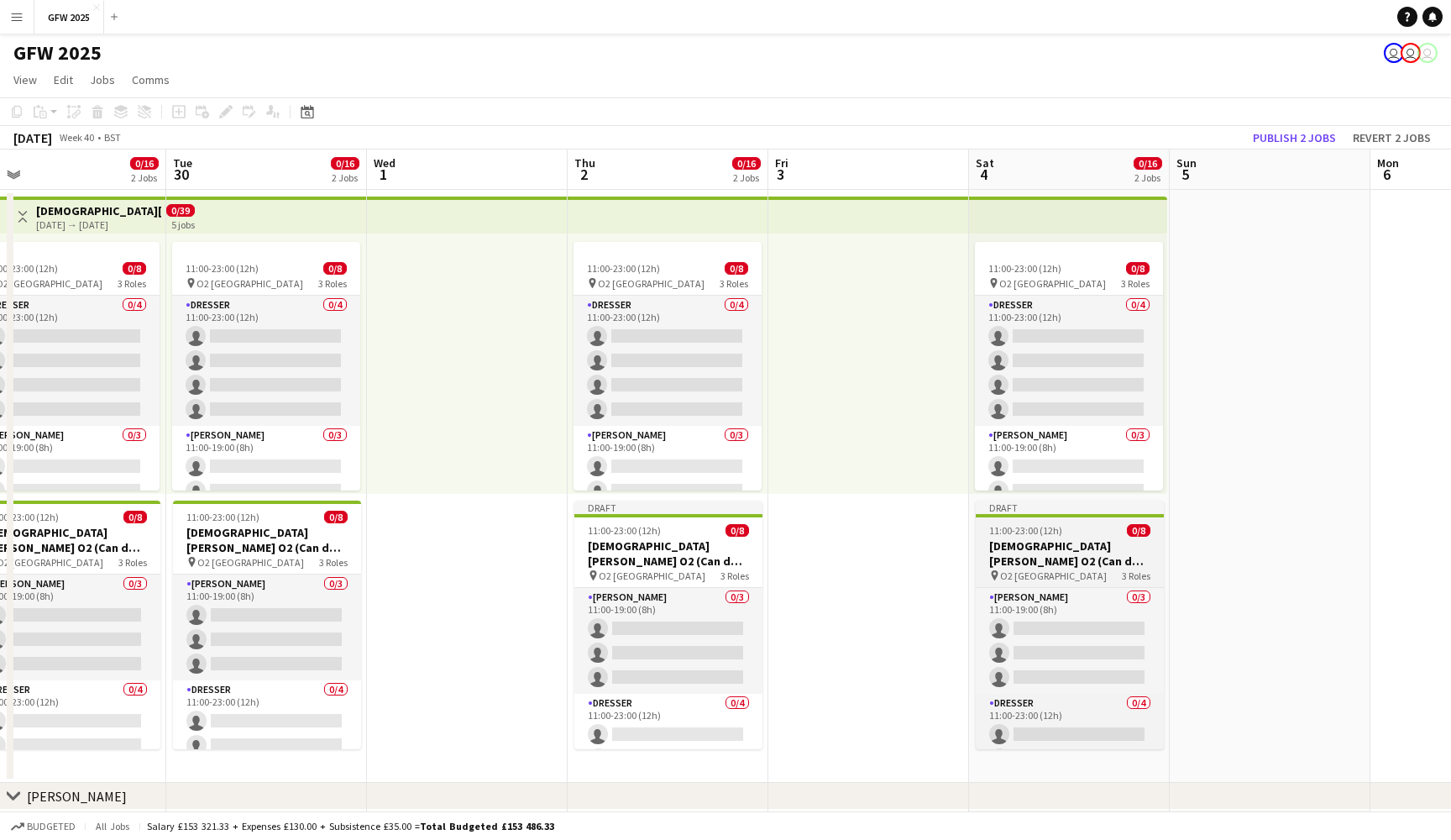
click at [1077, 542] on h3 "Lady Gaga O2 (Can do all dates)" at bounding box center [1071, 553] width 188 height 30
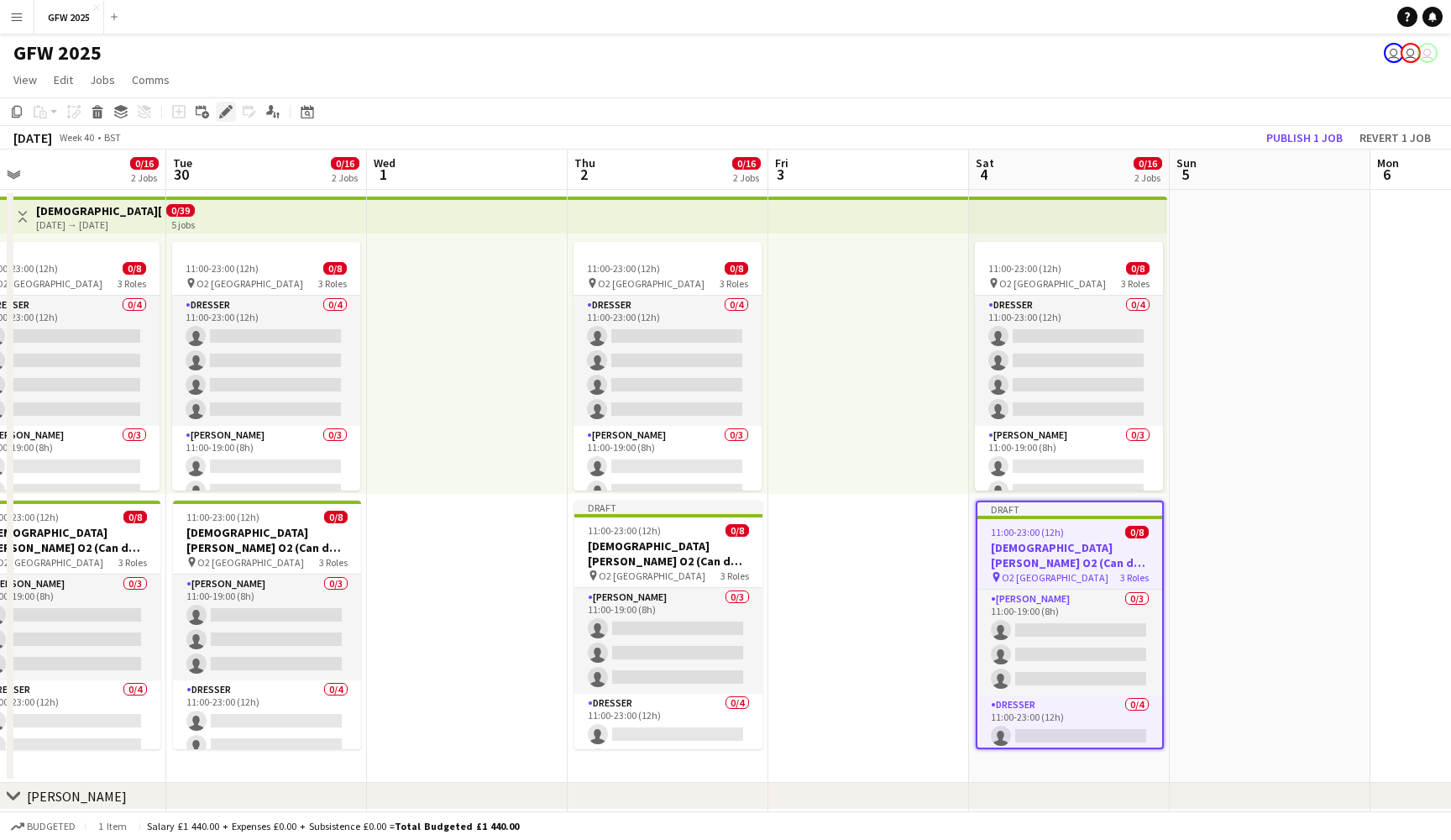
click at [225, 110] on icon at bounding box center [225, 112] width 9 height 9
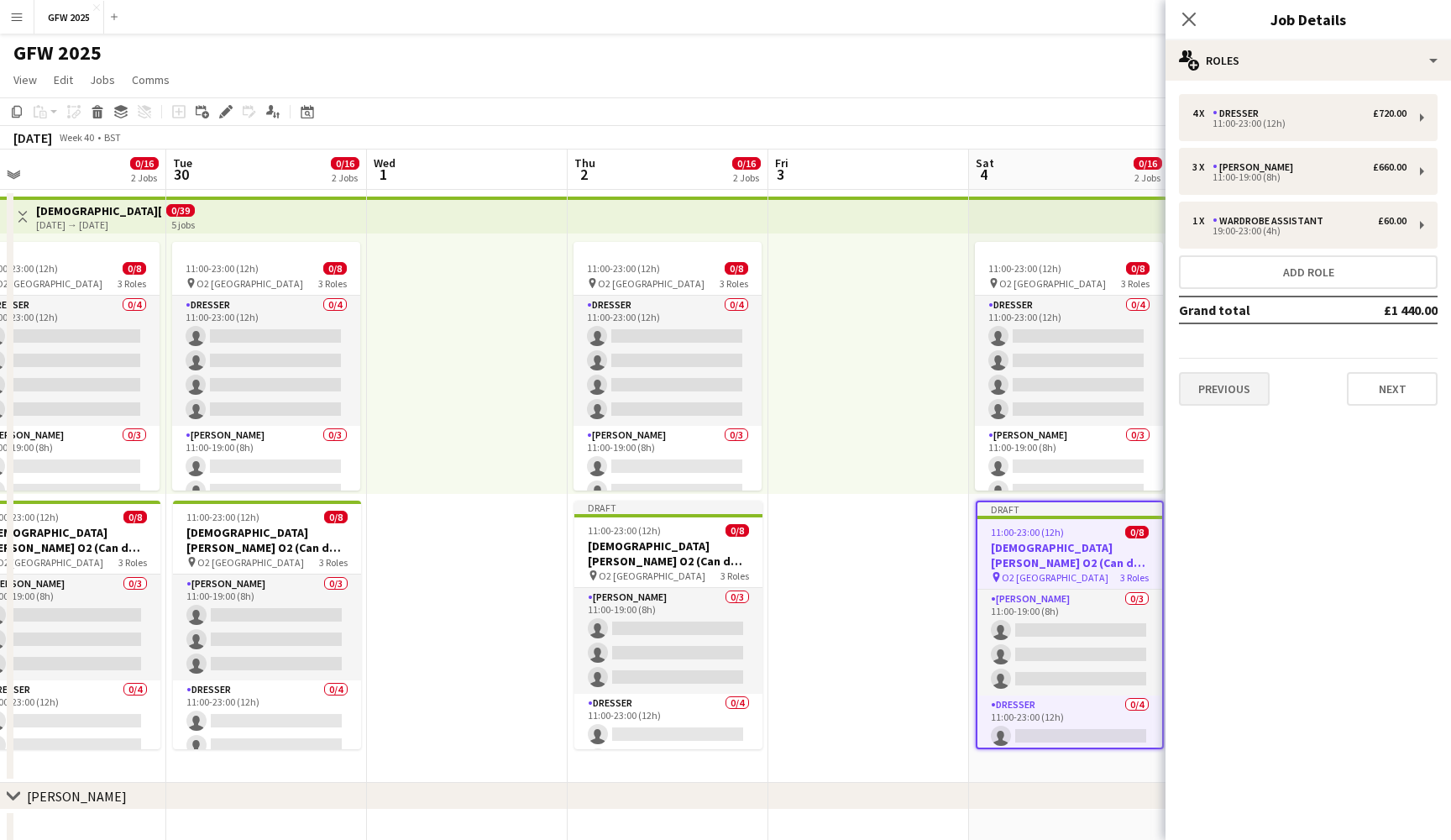
click at [1235, 381] on button "Previous" at bounding box center [1225, 389] width 91 height 33
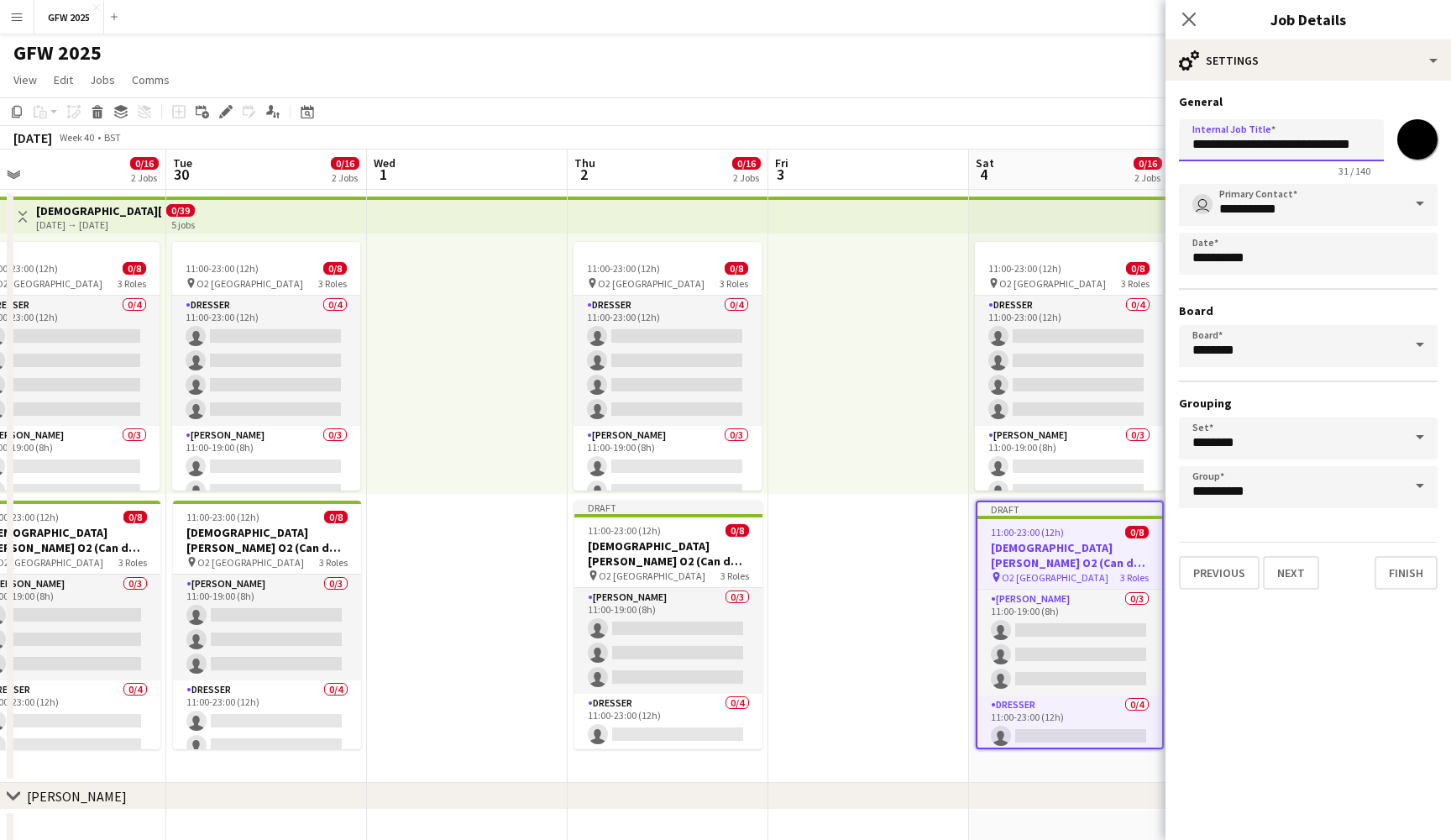
drag, startPoint x: 1320, startPoint y: 145, endPoint x: 1332, endPoint y: 145, distance: 12.0
click at [1332, 145] on input "**********" at bounding box center [1281, 140] width 205 height 42
type input "**********"
click at [1190, 21] on icon at bounding box center [1189, 19] width 16 height 16
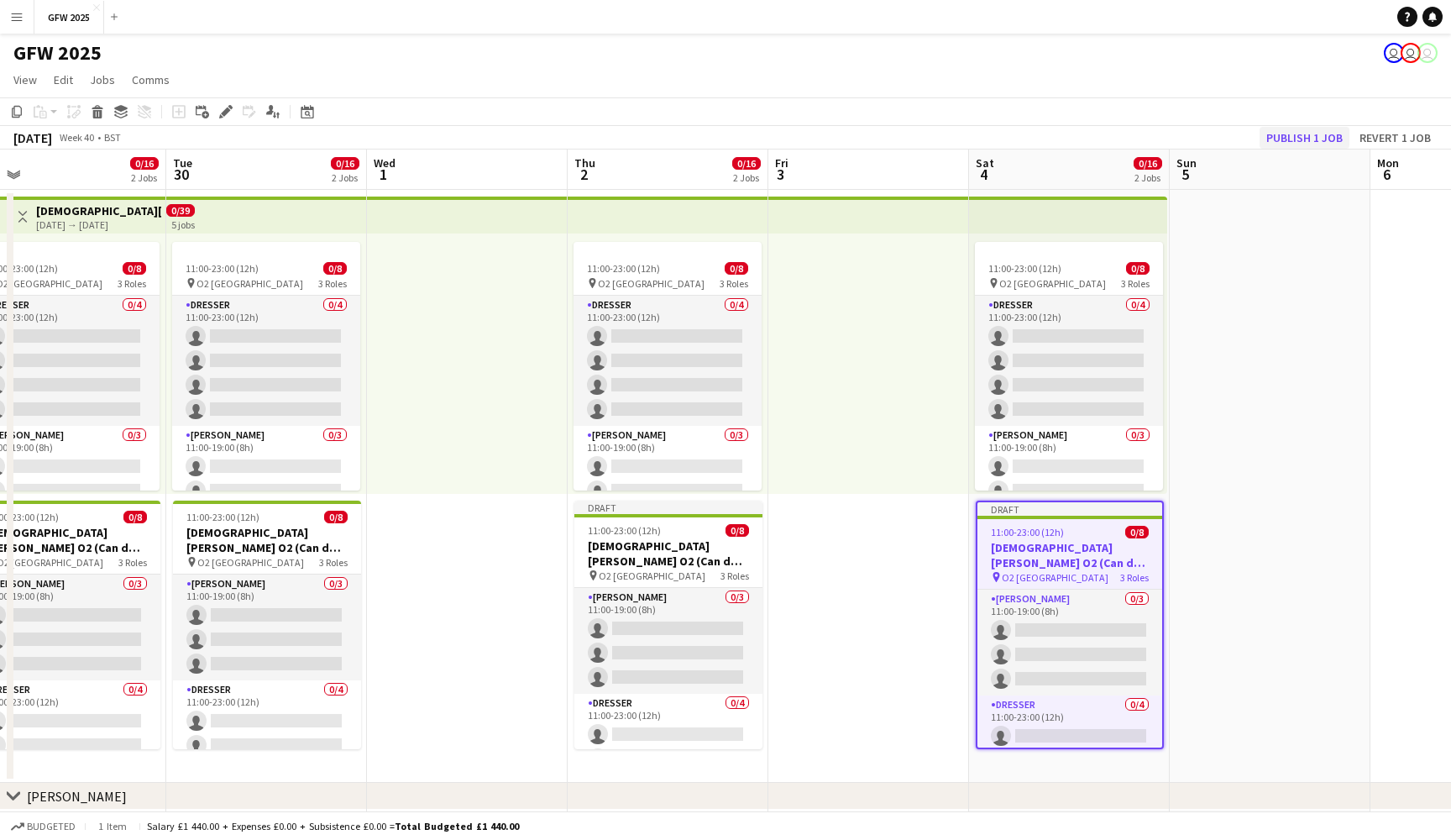
click at [1312, 134] on button "Publish 1 job" at bounding box center [1305, 137] width 90 height 22
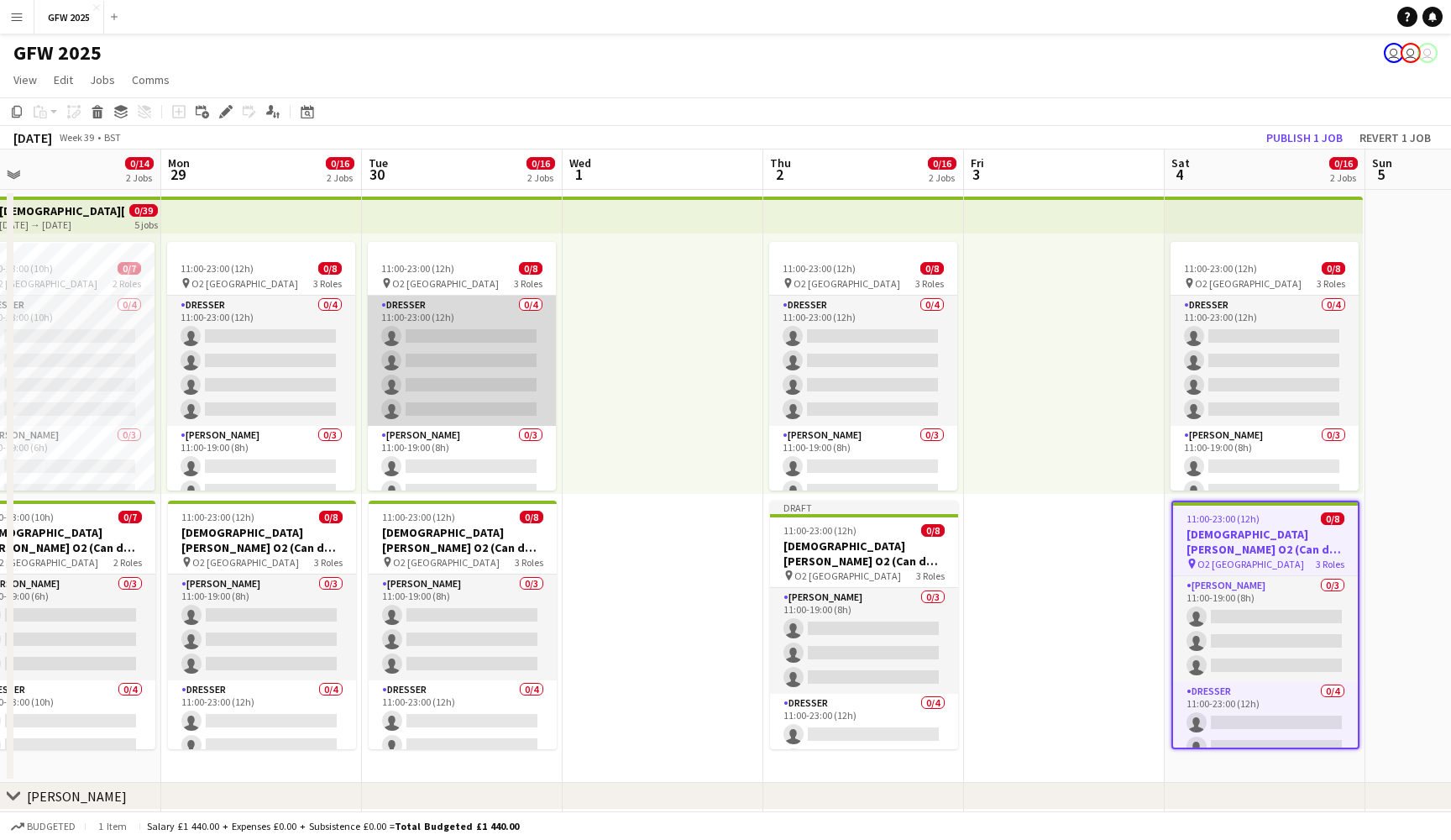
scroll to position [0, 642]
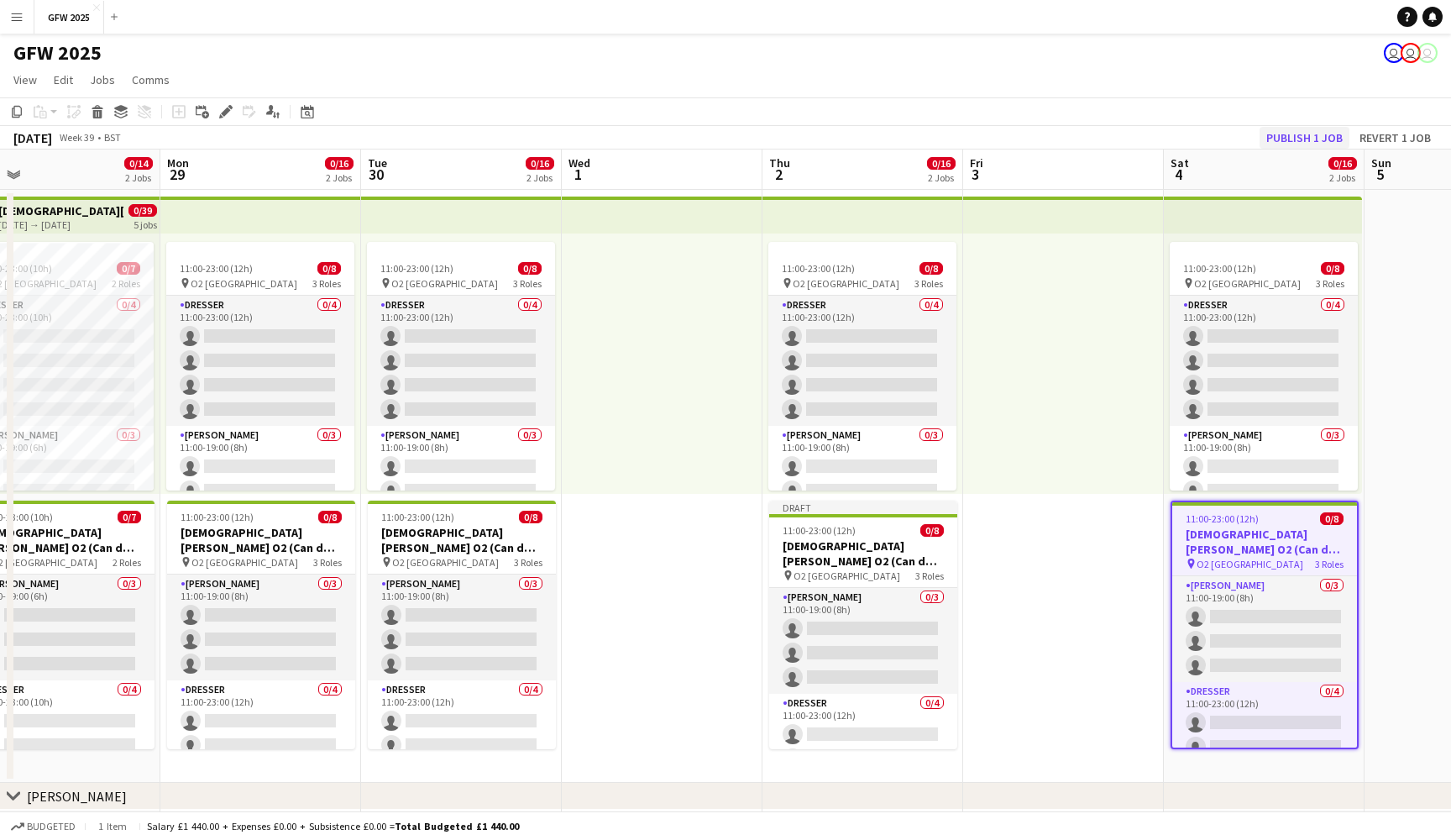
click at [1302, 129] on button "Publish 1 job" at bounding box center [1305, 137] width 90 height 22
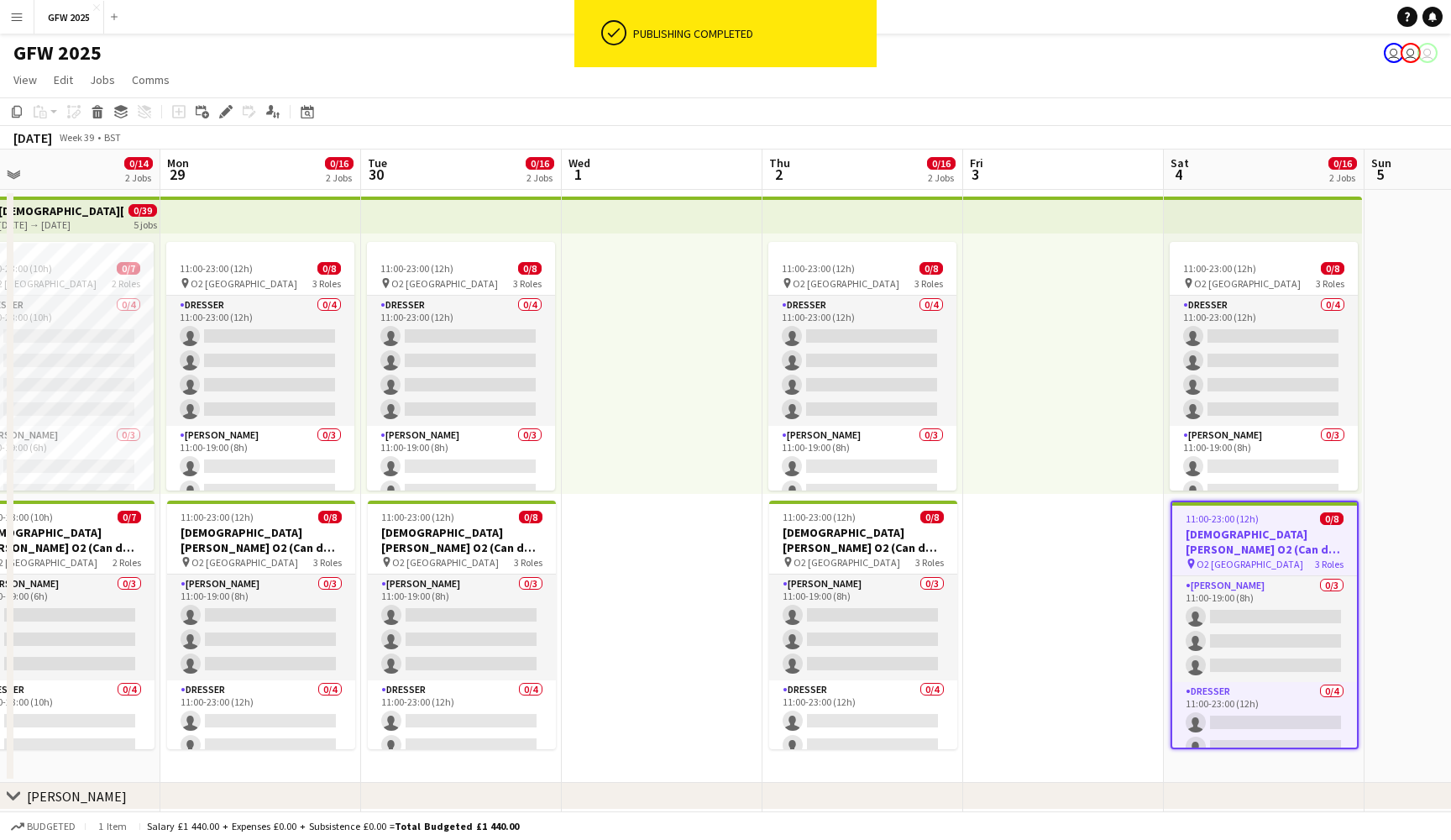
click at [1117, 115] on app-toolbar "Copy Paste Paste Command V Paste with crew Command Shift V Paste linked Job Del…" at bounding box center [726, 111] width 1451 height 28
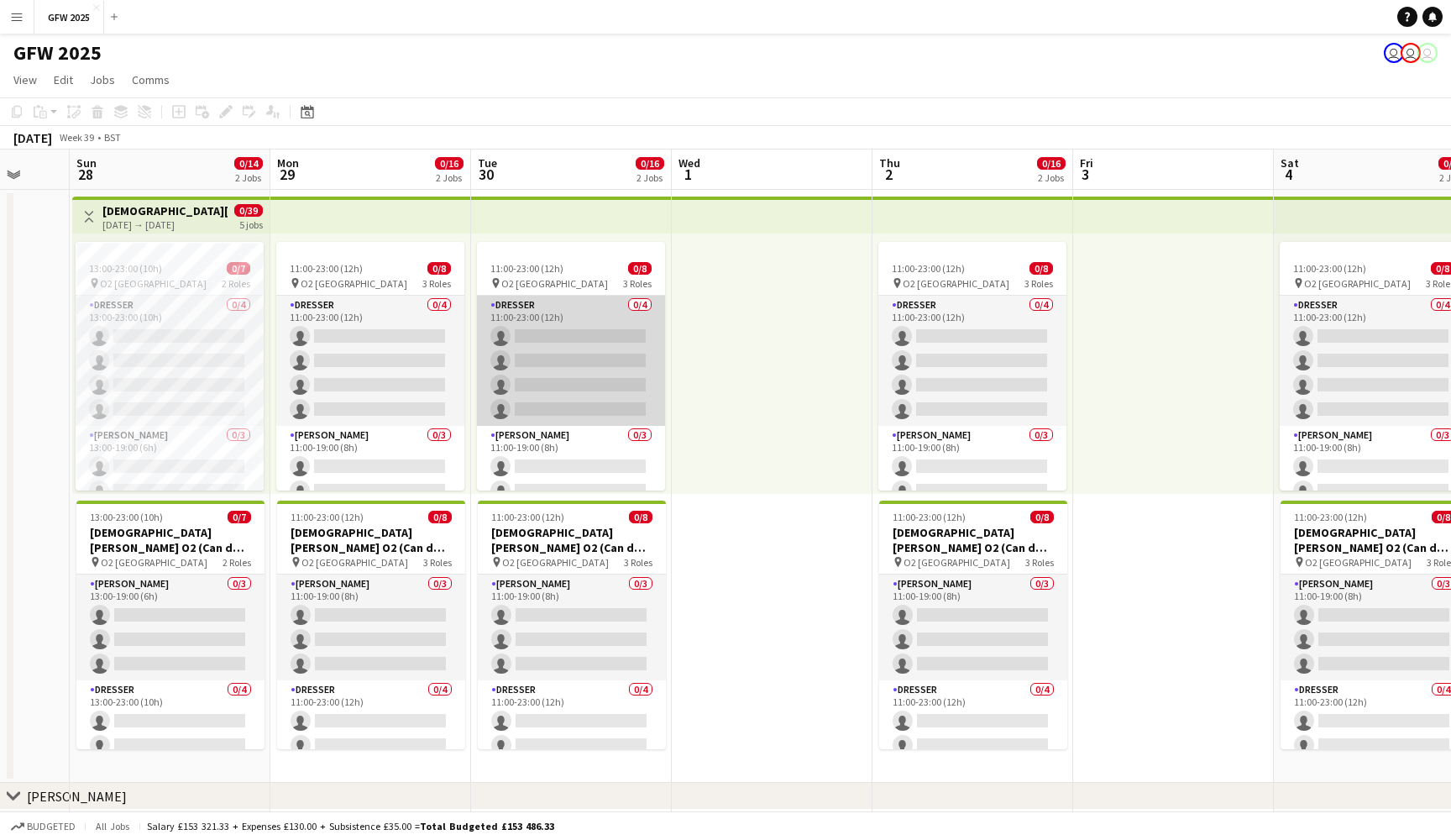
scroll to position [0, 536]
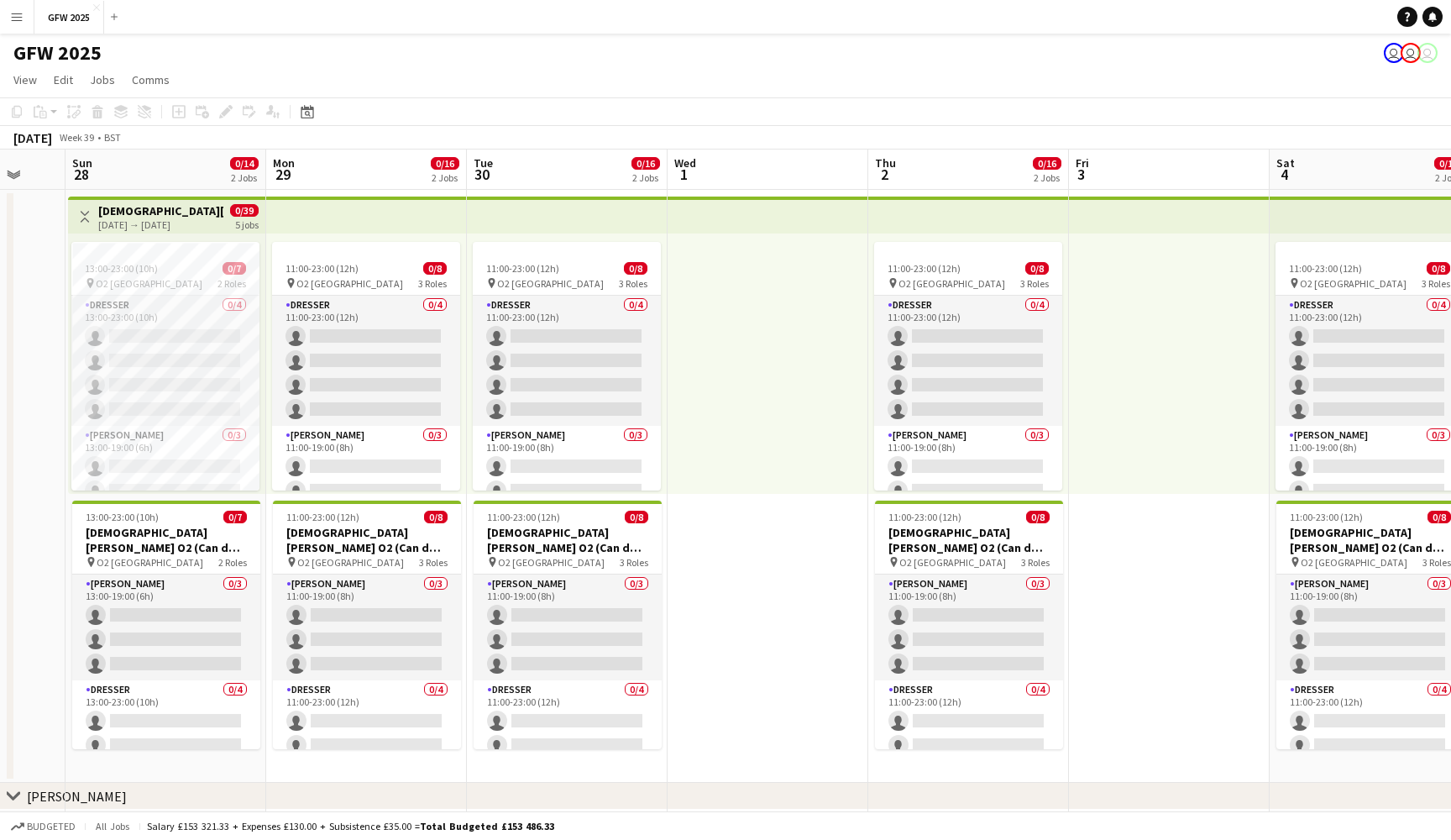
click at [193, 219] on div "28-09-2025 → 04-10-2025" at bounding box center [161, 224] width 125 height 13
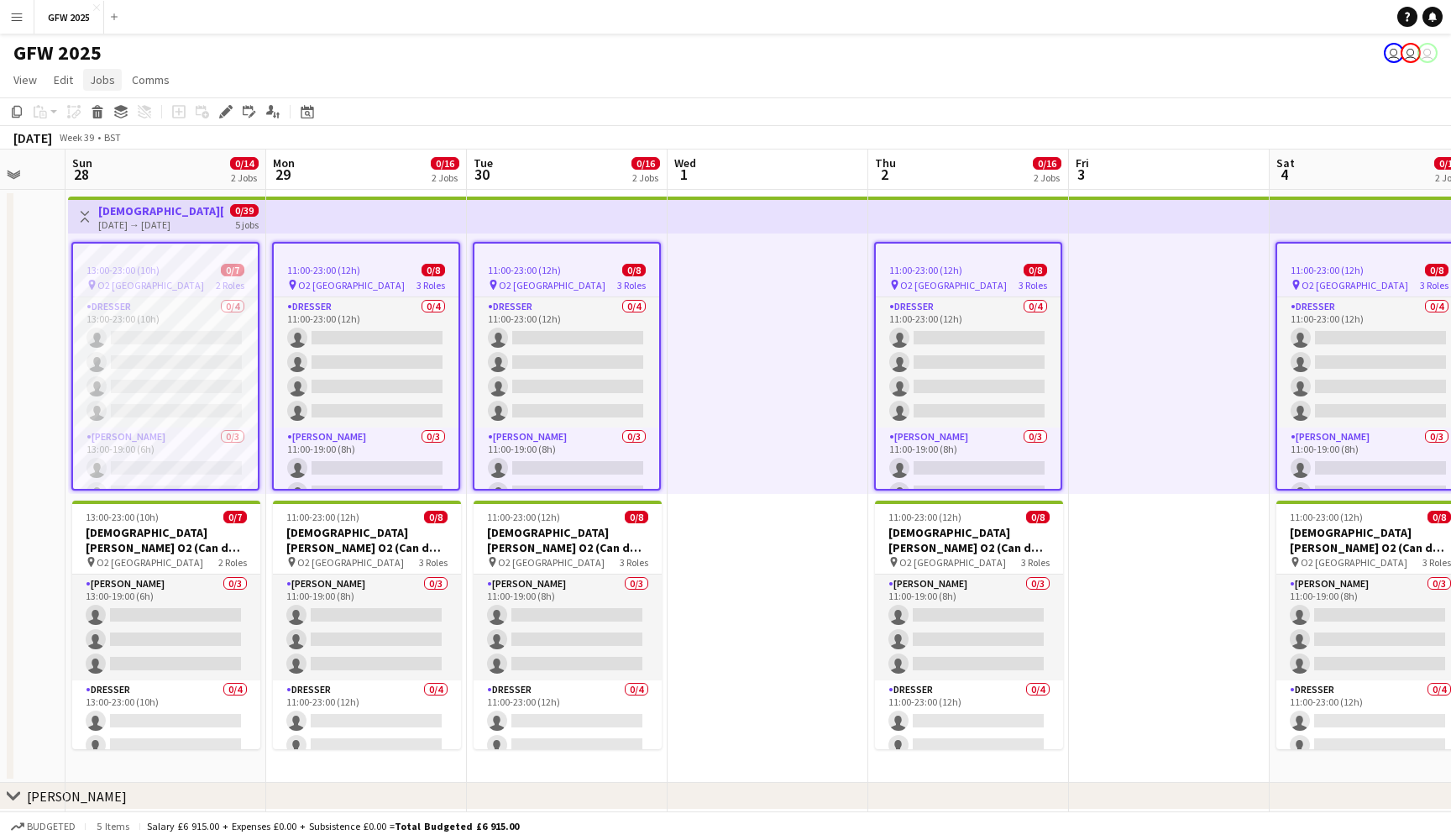
click at [100, 78] on span "Jobs" at bounding box center [103, 79] width 25 height 15
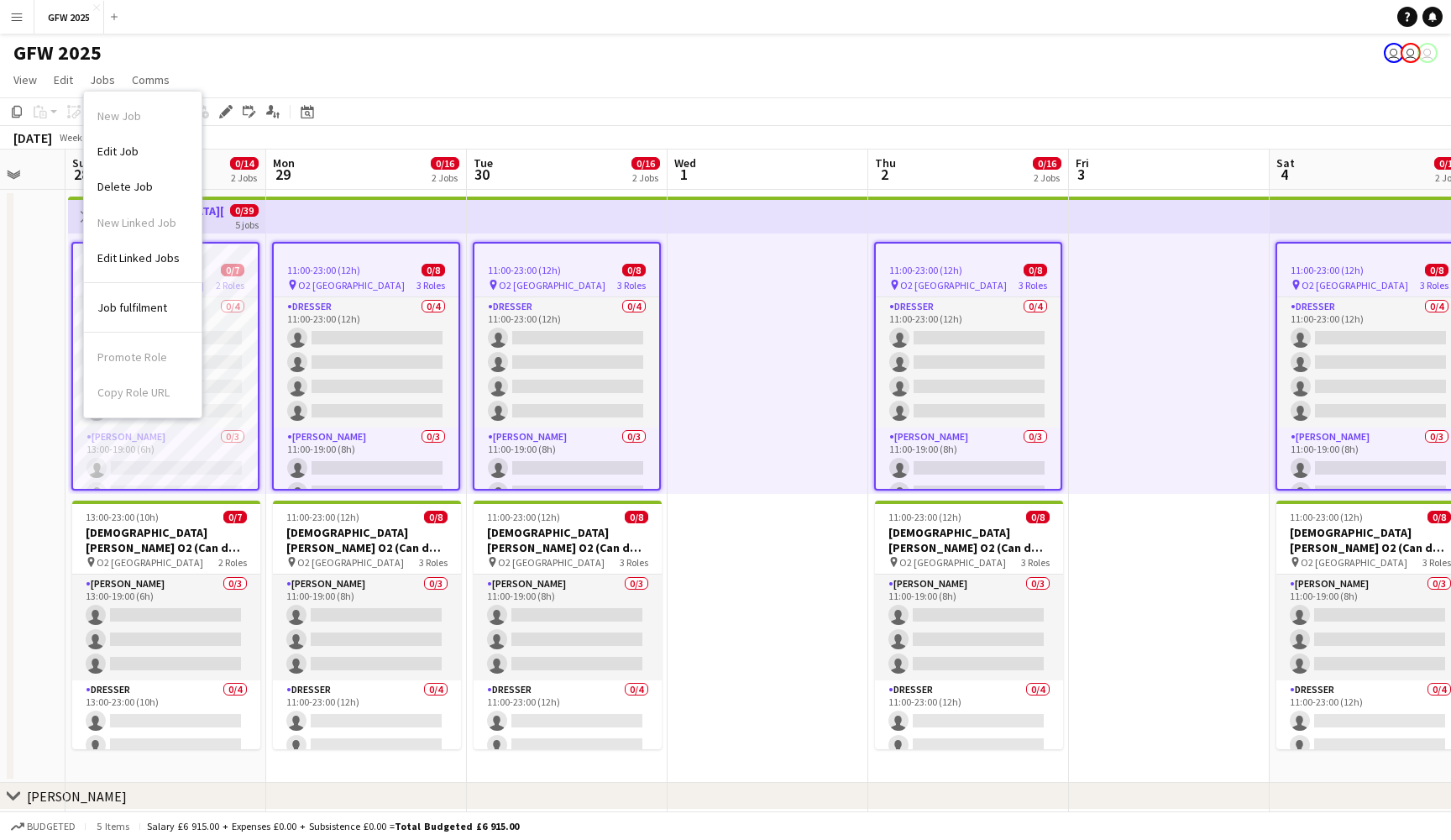
click at [296, 68] on app-page-menu "View Day view expanded Day view collapsed Month view Date picker Jump to today …" at bounding box center [726, 81] width 1451 height 32
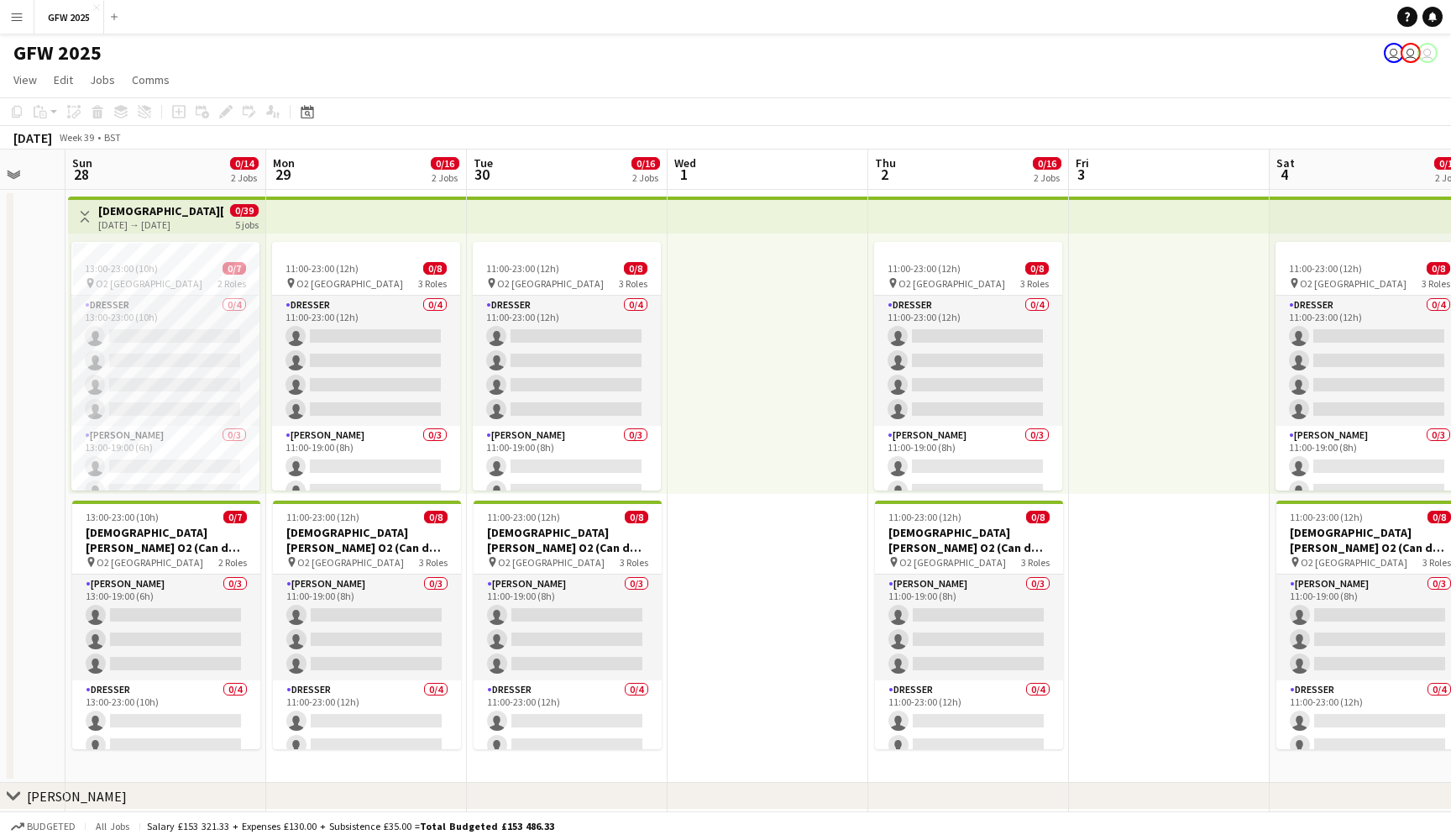
click at [149, 225] on div "28-09-2025 → 04-10-2025" at bounding box center [161, 224] width 125 height 13
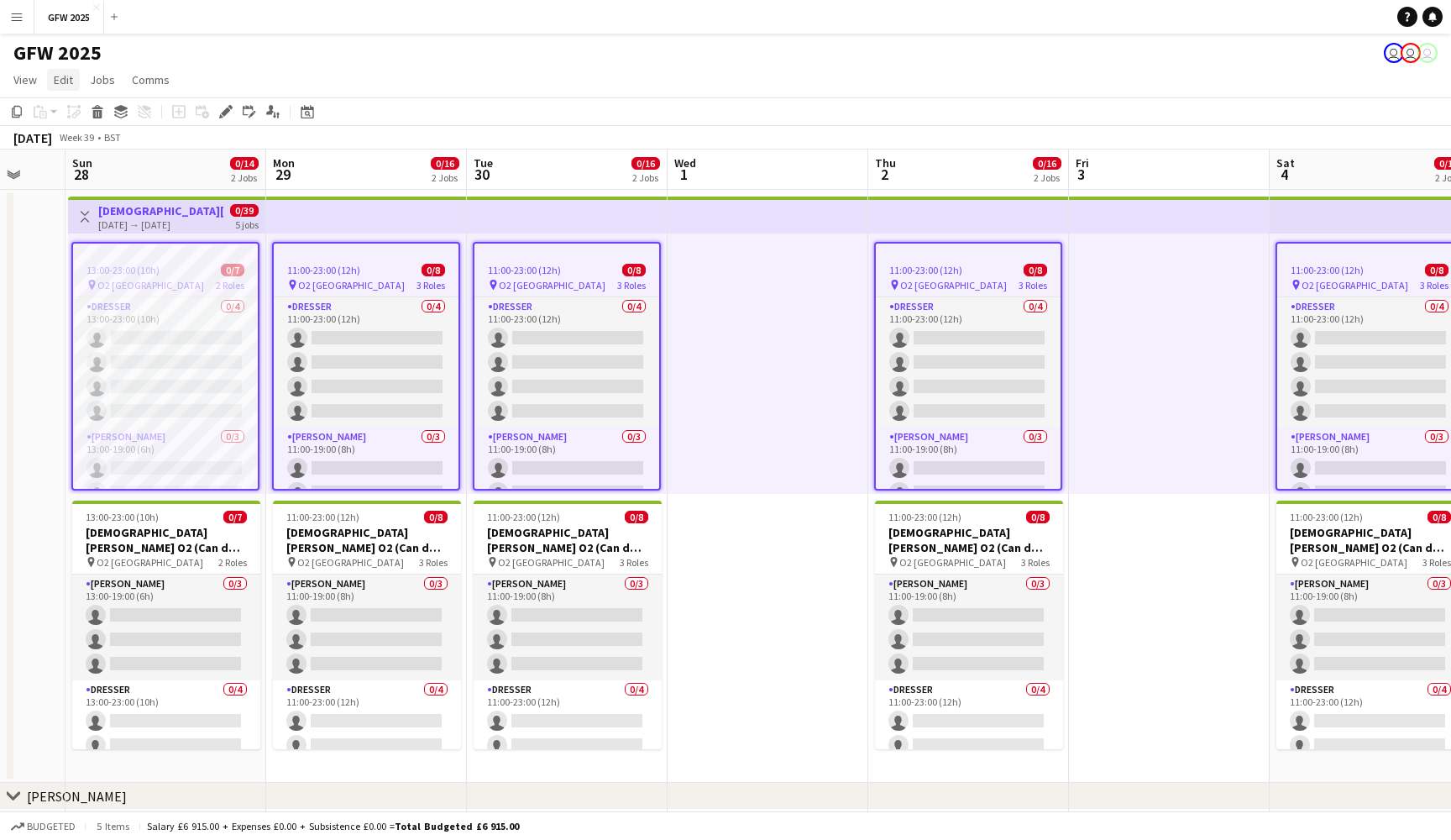
click at [68, 78] on span "Edit" at bounding box center [64, 79] width 20 height 15
click at [247, 40] on div "GFW 2025 user user user" at bounding box center [726, 49] width 1451 height 32
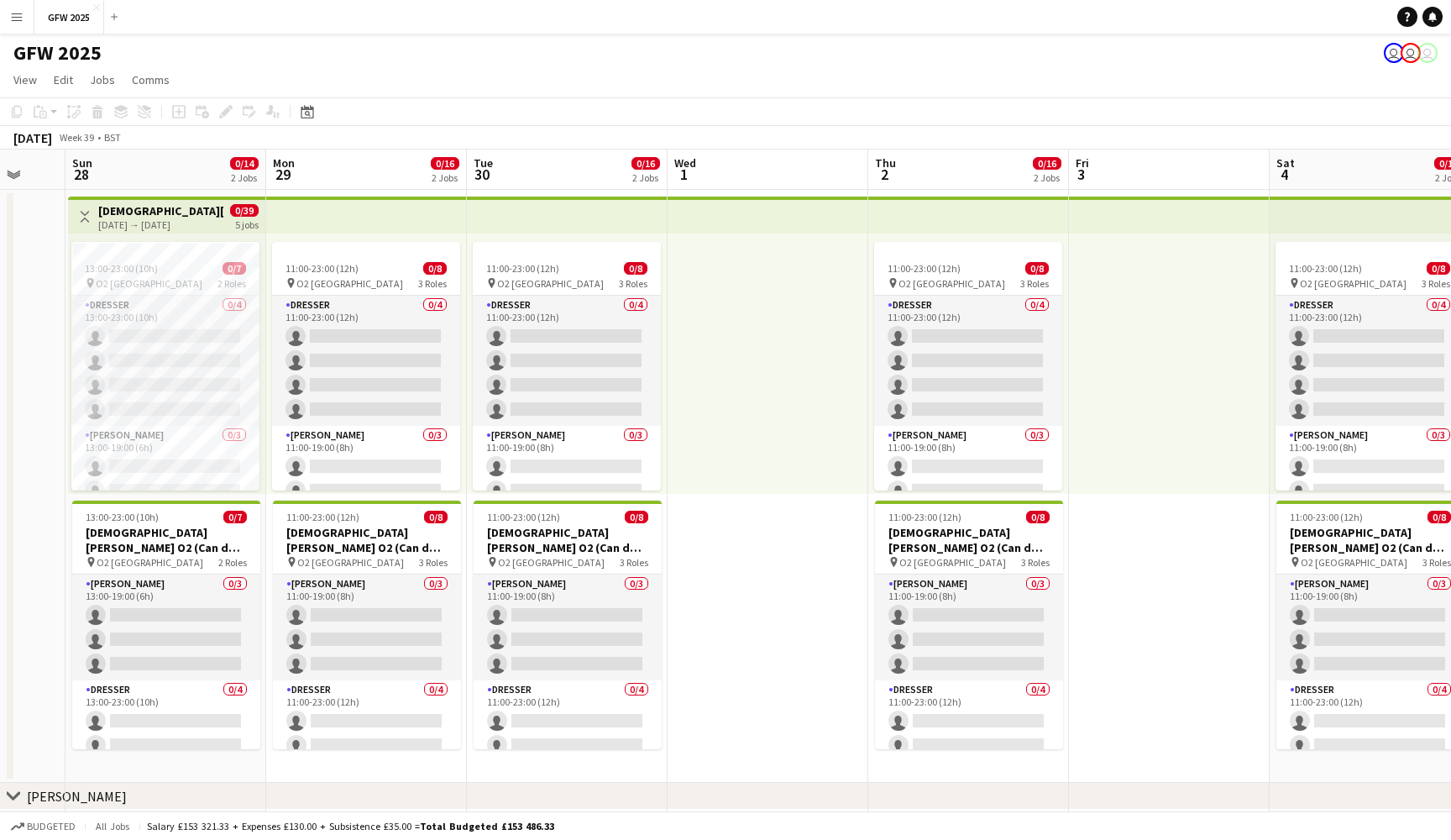
click at [148, 225] on div "28-09-2025 → 04-10-2025" at bounding box center [161, 224] width 125 height 13
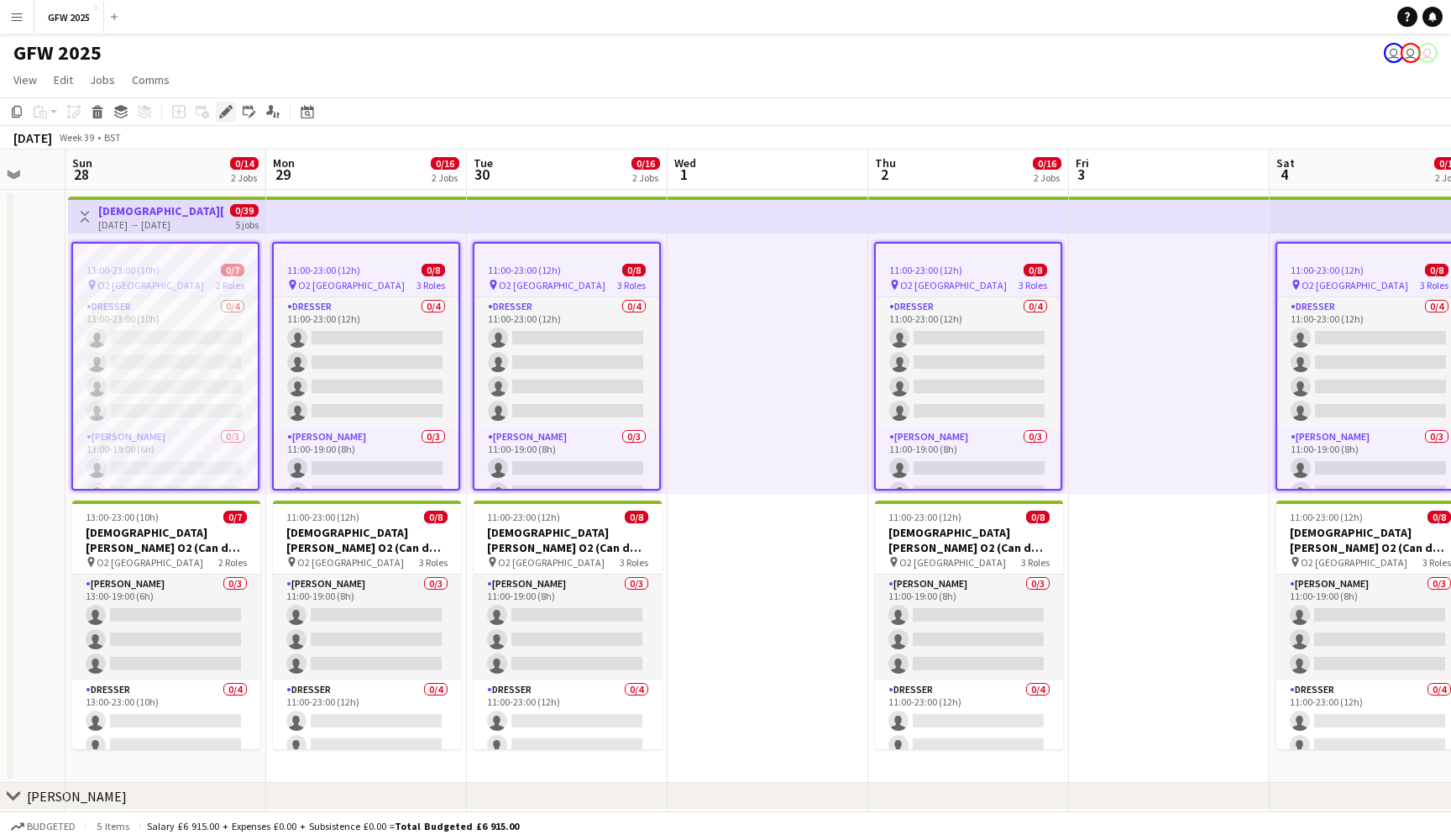
click at [225, 113] on icon at bounding box center [225, 112] width 9 height 9
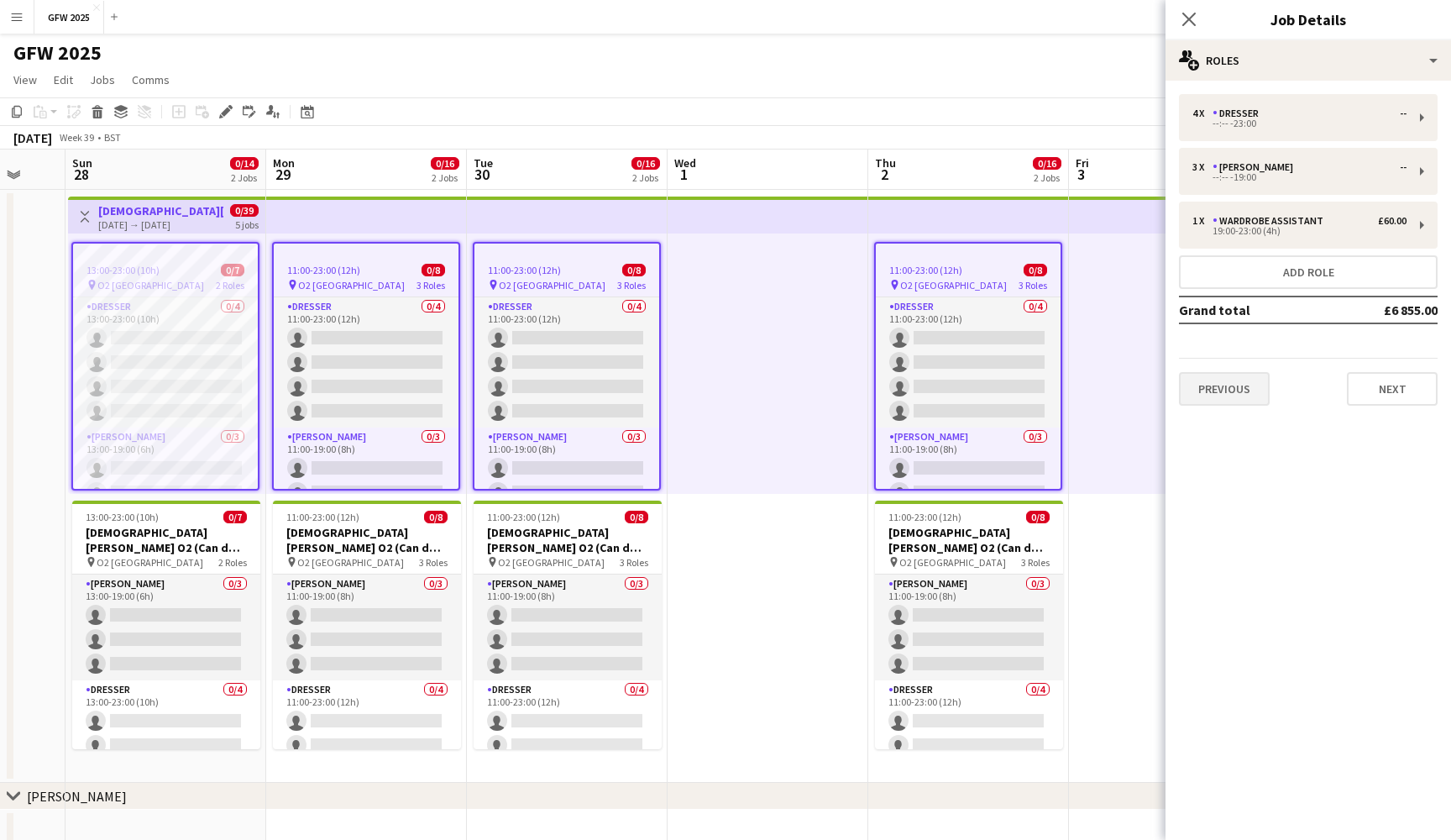
click at [1242, 387] on button "Previous" at bounding box center [1225, 389] width 91 height 33
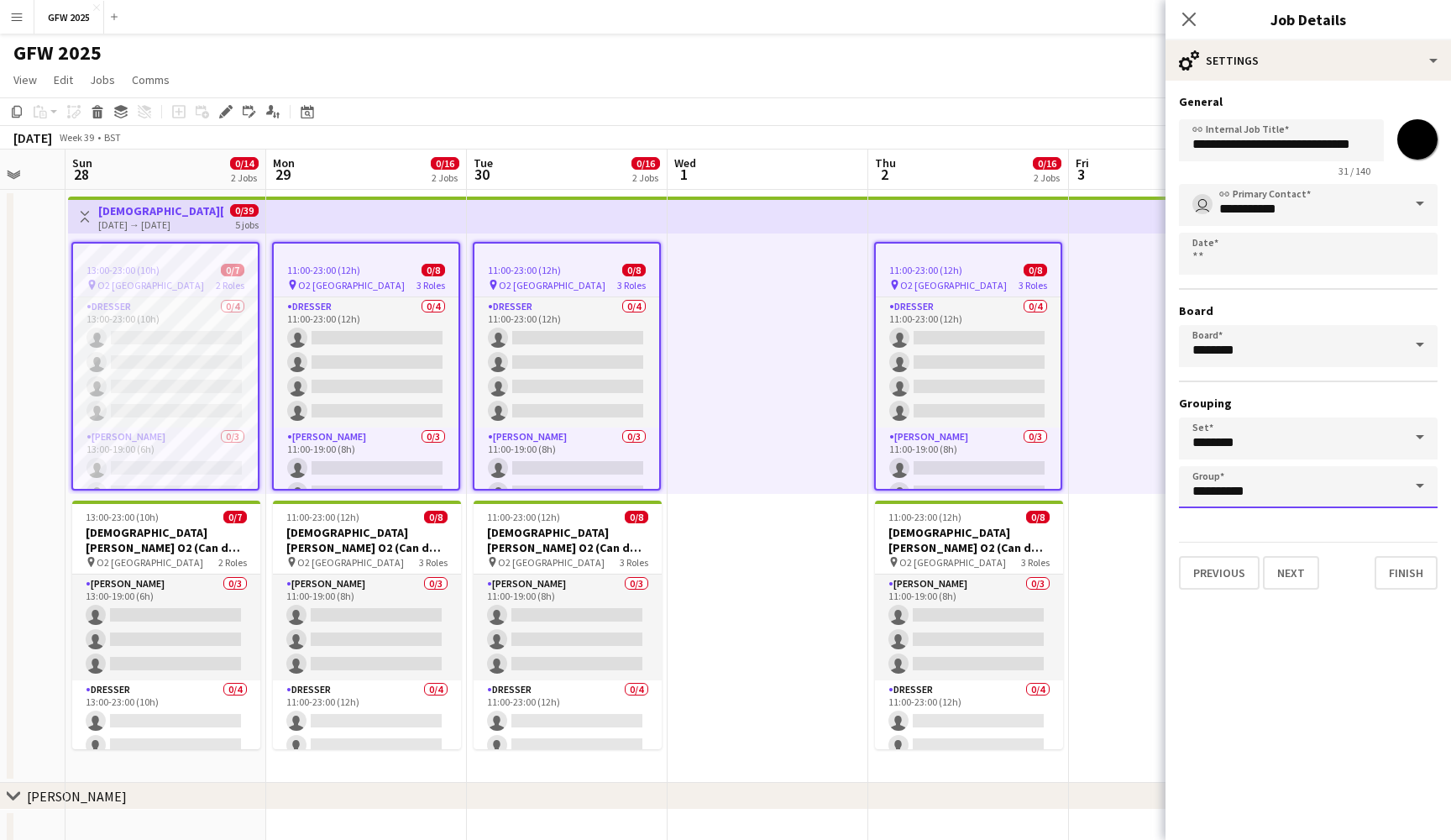
click at [1325, 492] on input "**********" at bounding box center [1309, 486] width 259 height 42
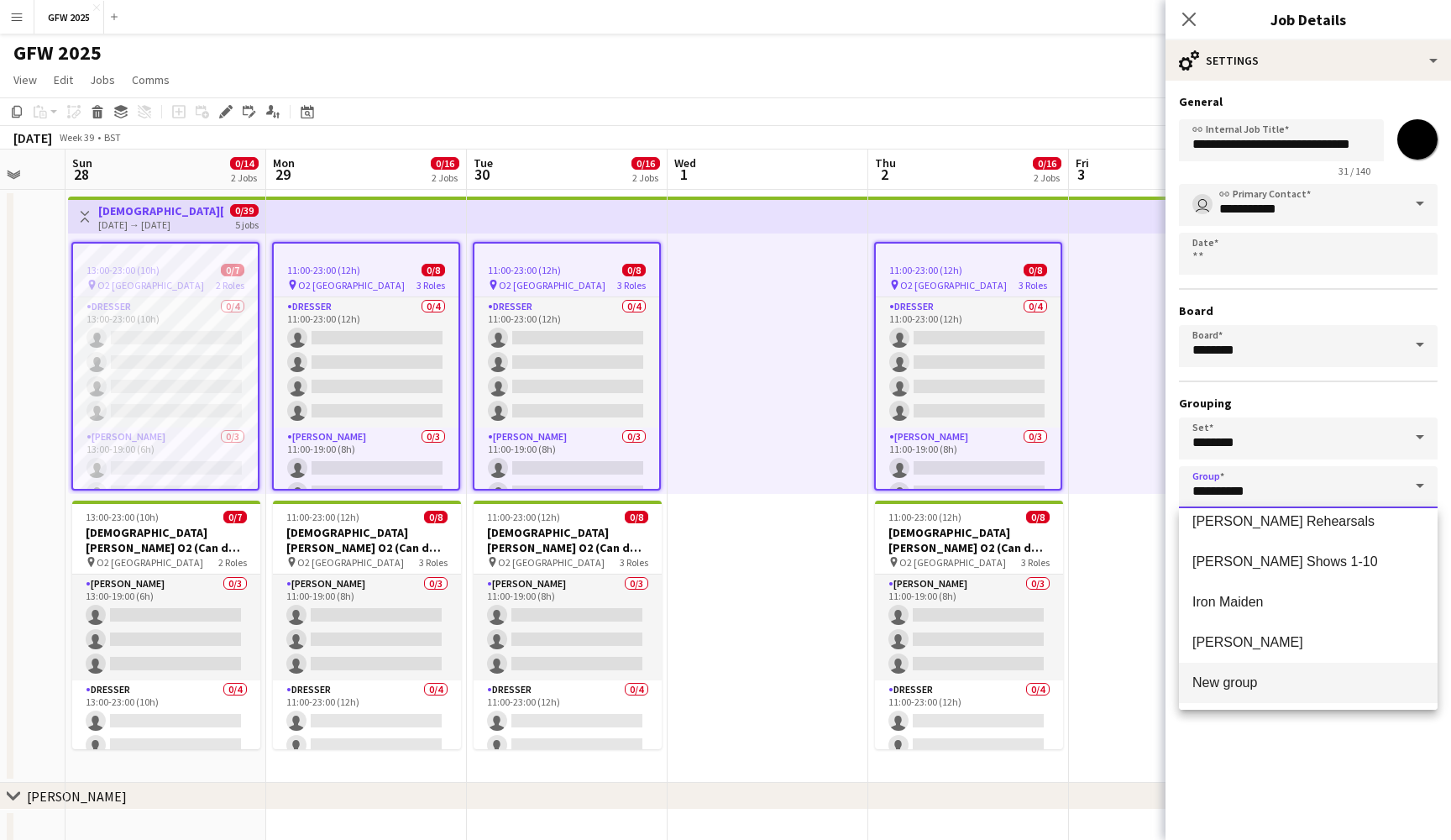
scroll to position [618, 0]
click at [1320, 671] on mat-option "New group" at bounding box center [1309, 682] width 259 height 40
type input "*********"
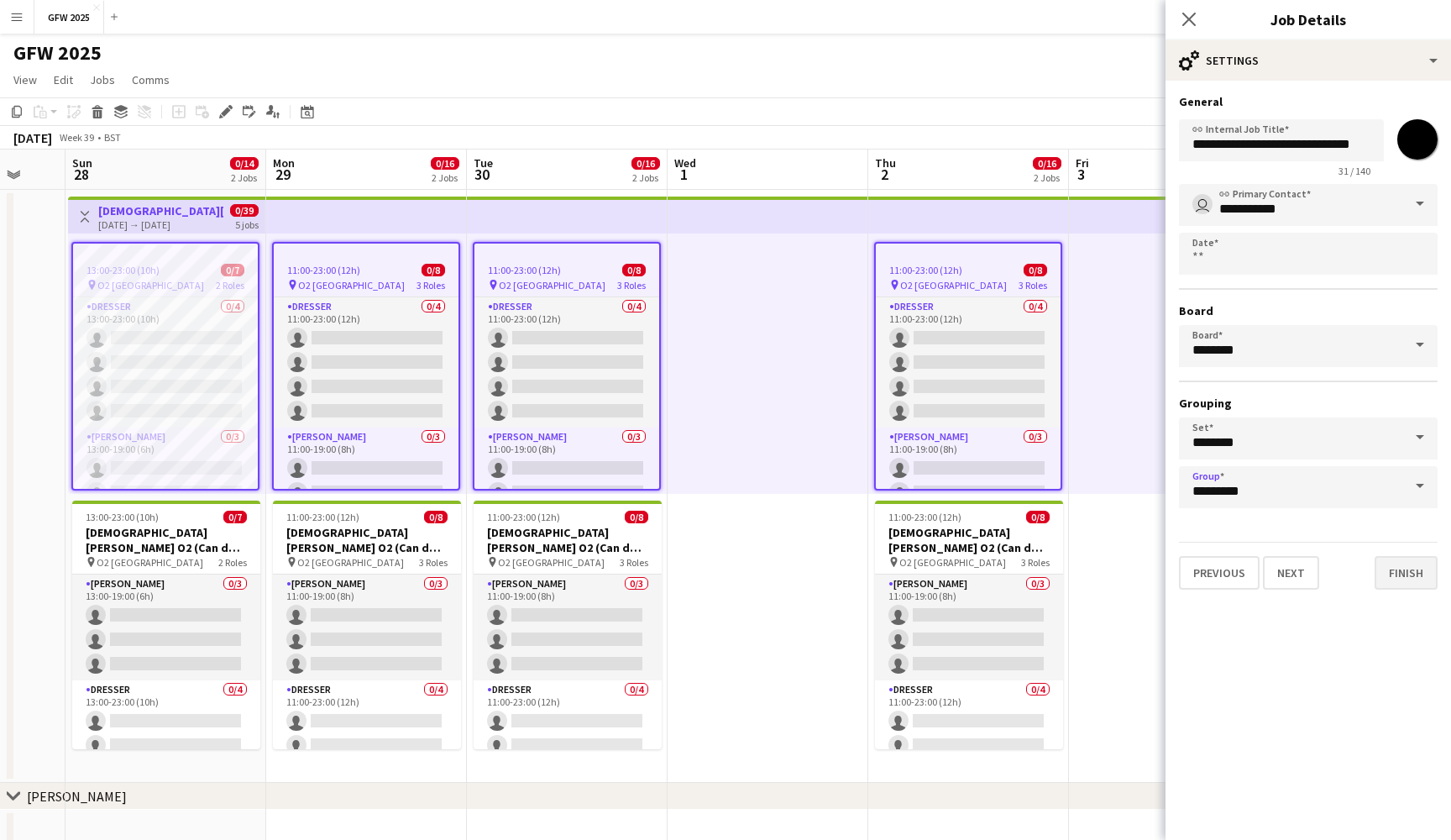
click at [1416, 564] on button "Finish" at bounding box center [1406, 572] width 63 height 33
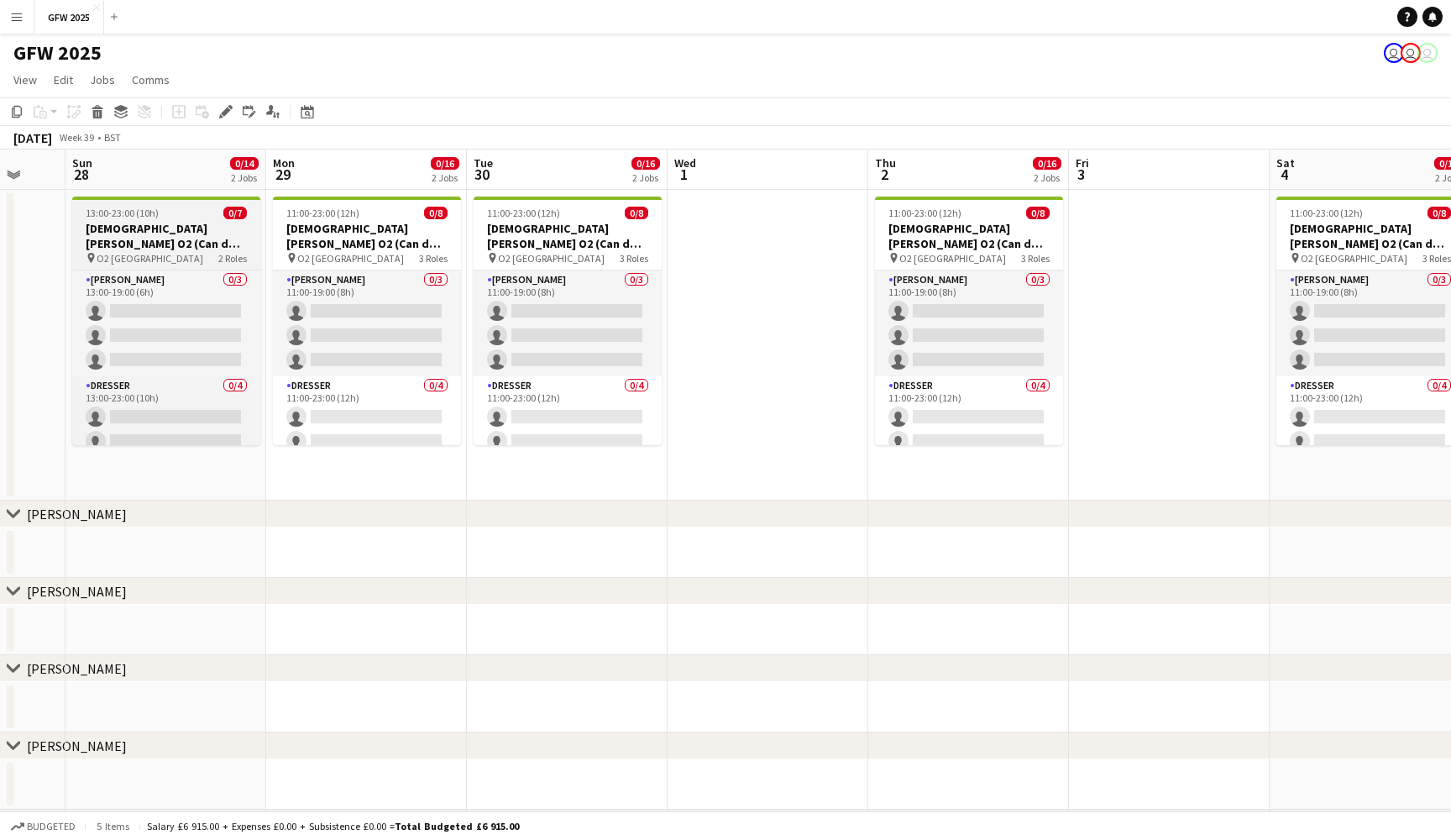
click at [131, 216] on span "13:00-23:00 (10h)" at bounding box center [122, 213] width 74 height 13
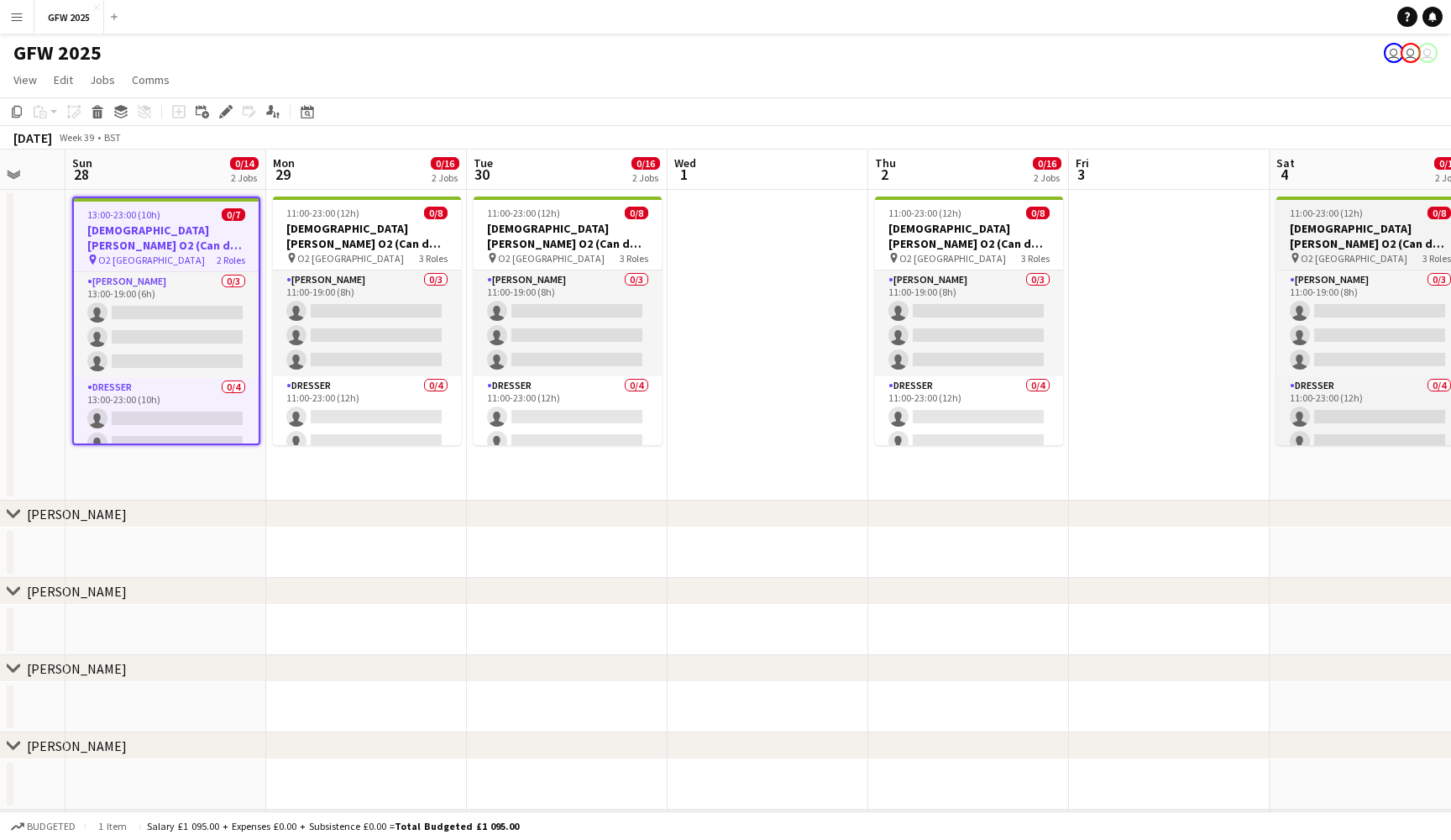
click at [1420, 213] on div "11:00-23:00 (12h) 0/8" at bounding box center [1371, 213] width 188 height 13
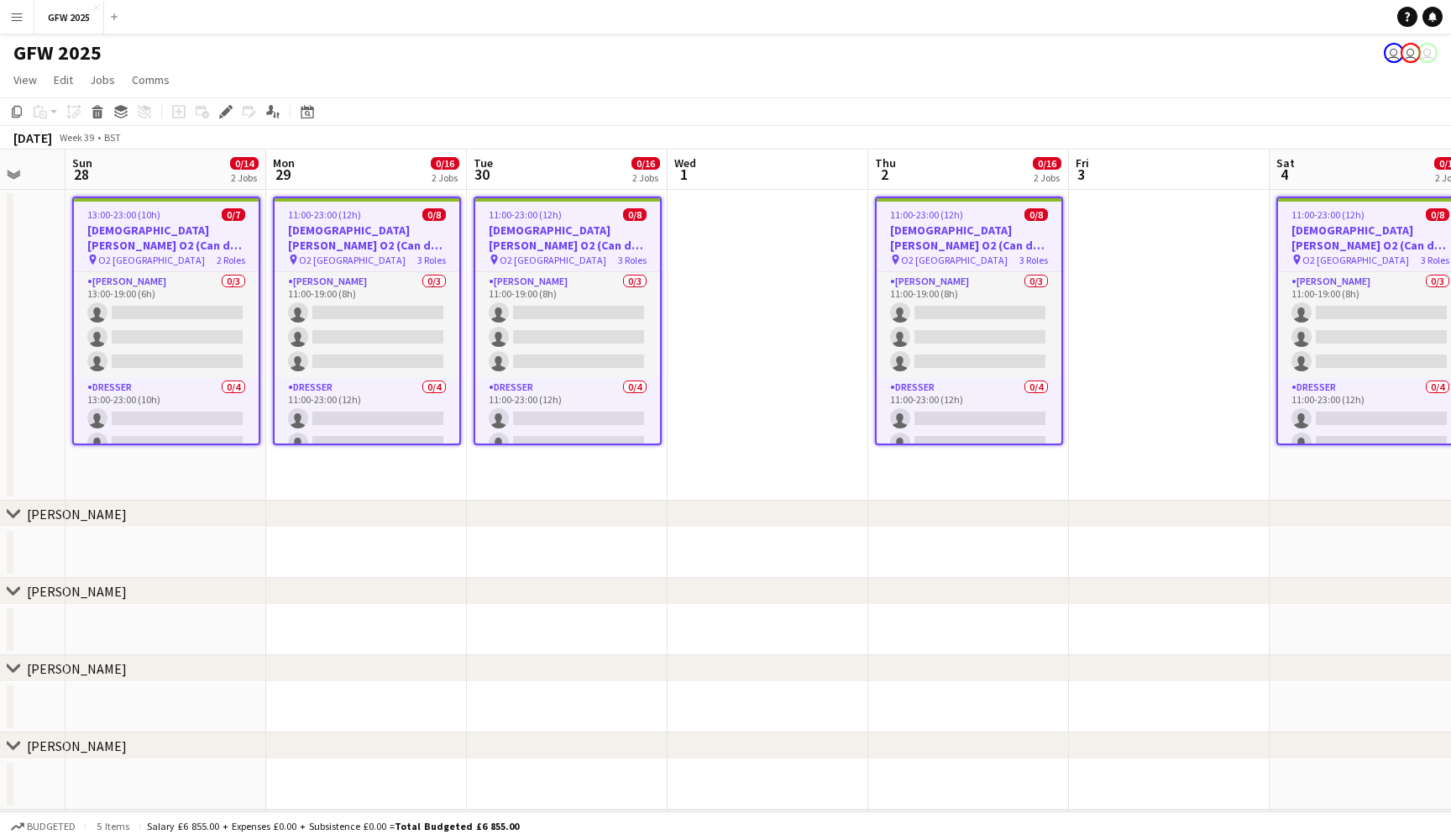
scroll to position [0, 0]
click at [225, 109] on icon "Edit" at bounding box center [226, 112] width 14 height 14
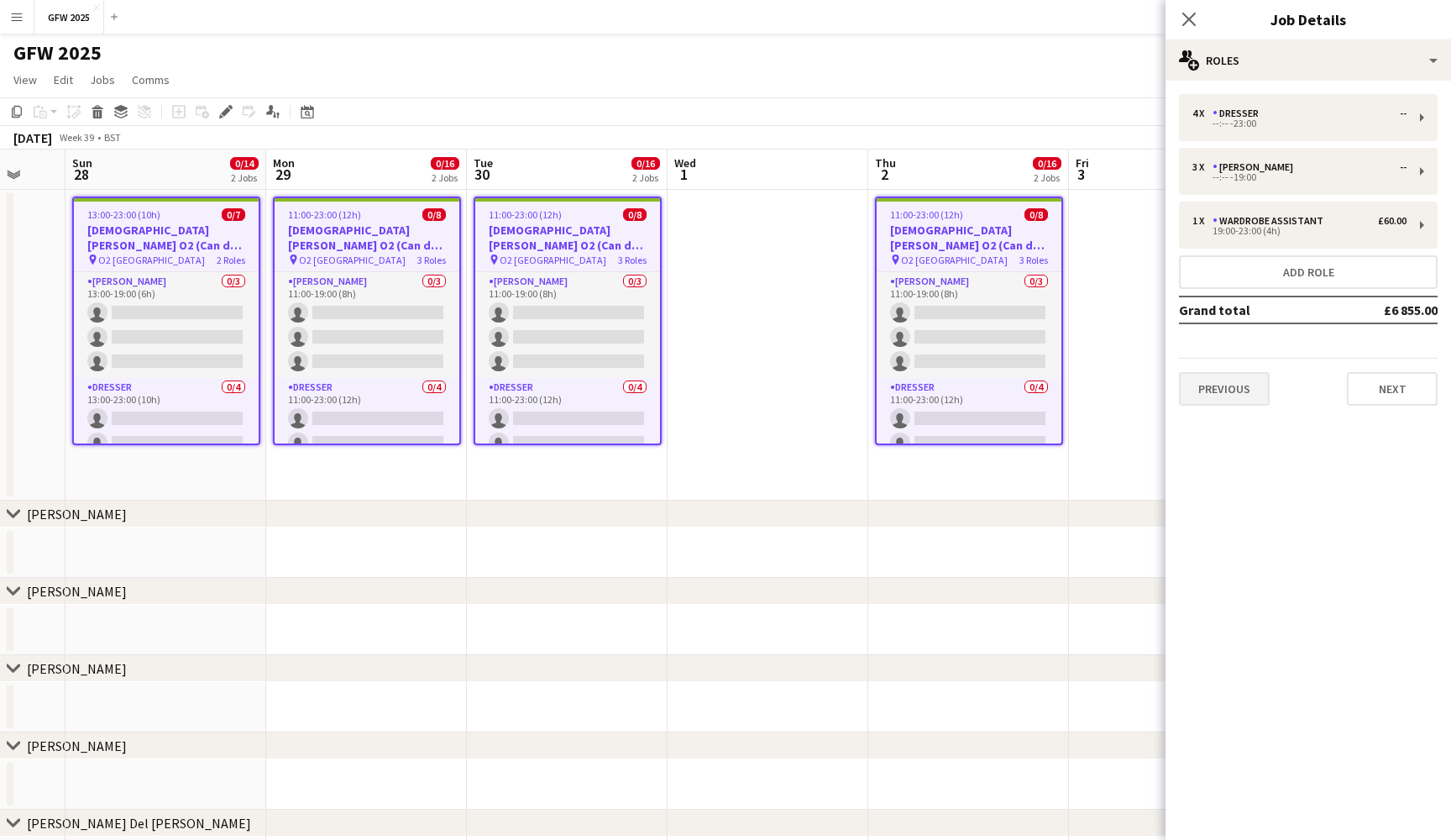
click at [1241, 384] on button "Previous" at bounding box center [1225, 389] width 91 height 33
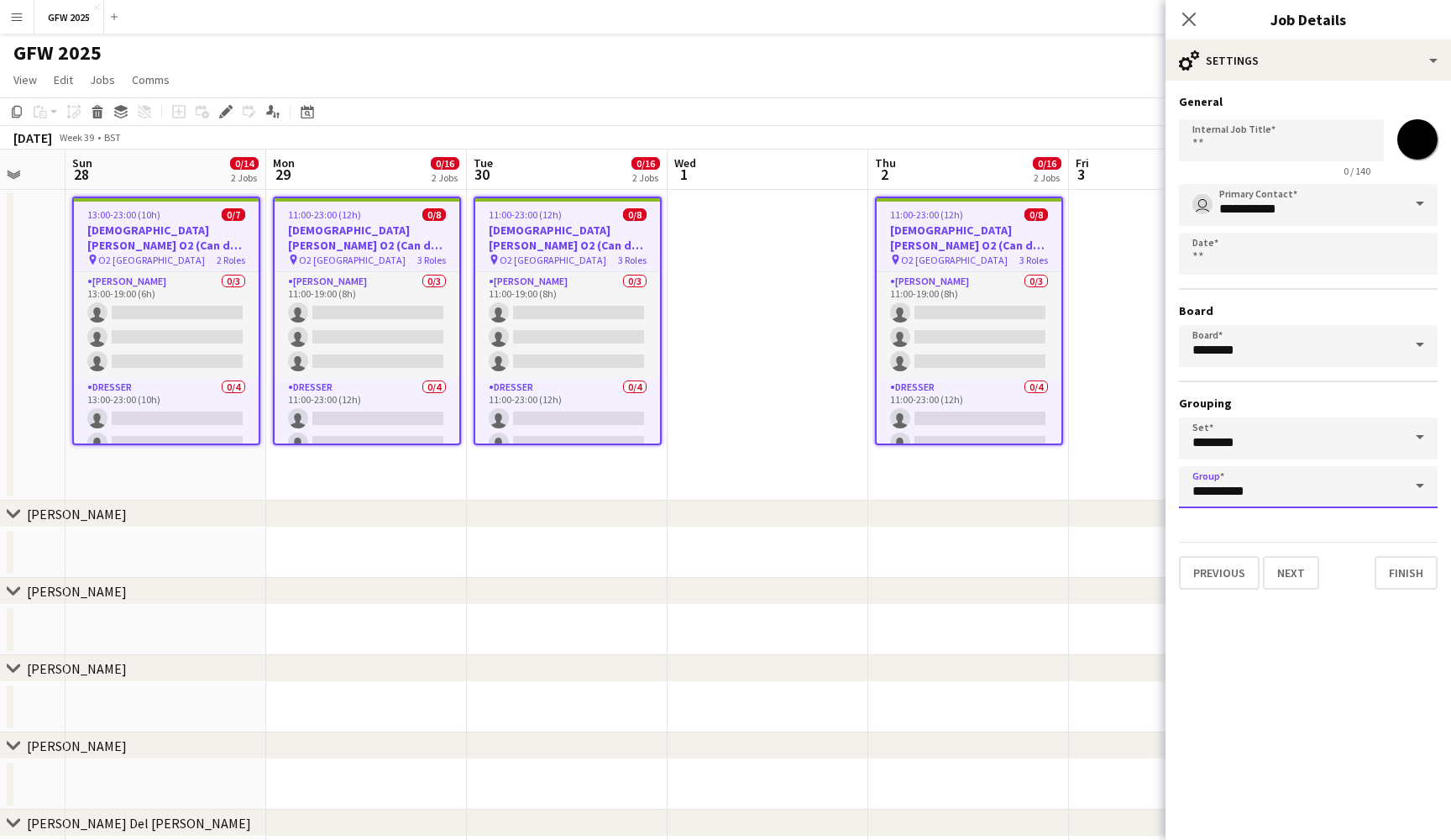
click at [1327, 495] on input "**********" at bounding box center [1309, 486] width 259 height 42
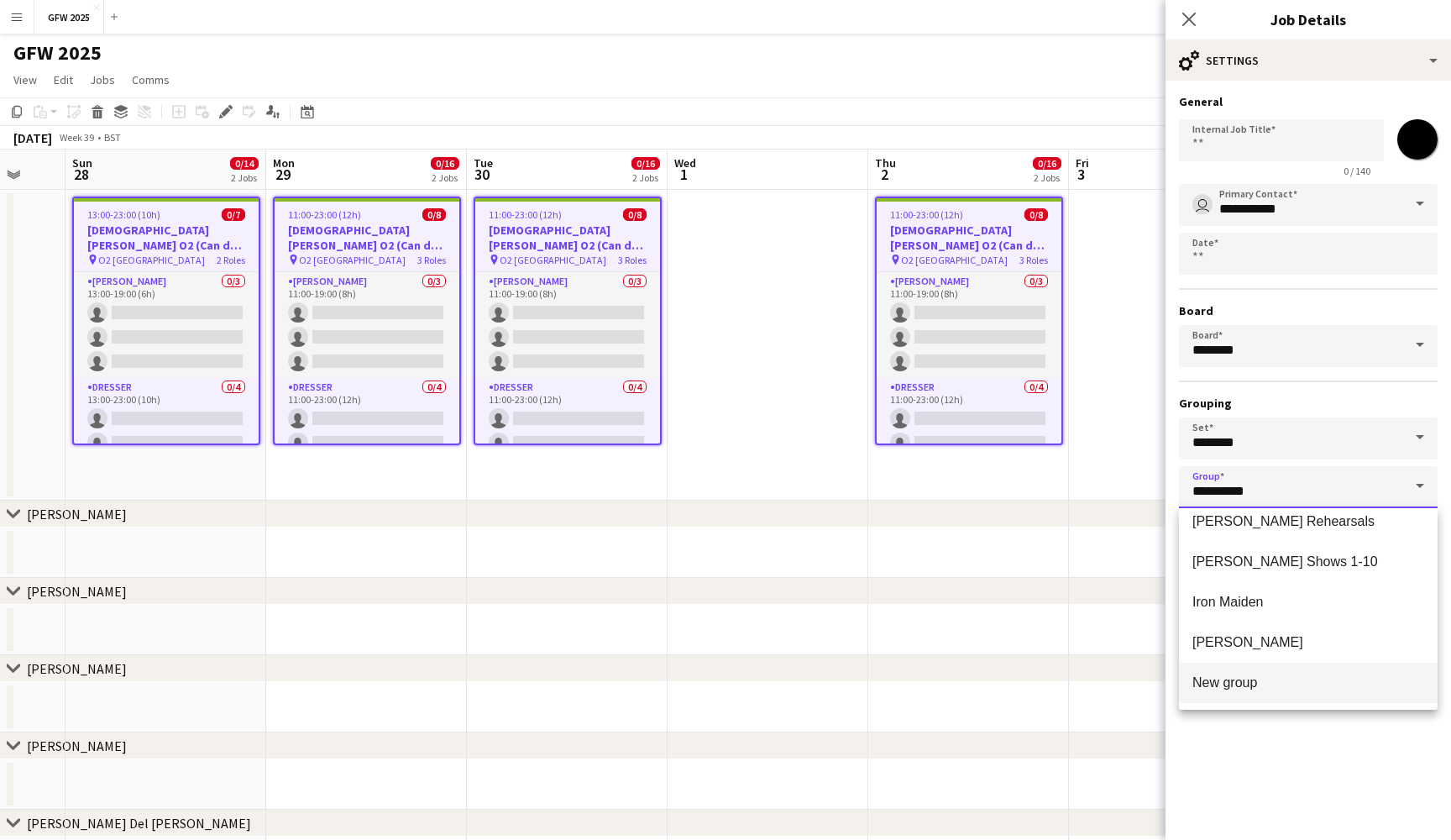
scroll to position [618, 0]
click at [1276, 678] on span "New group" at bounding box center [1309, 682] width 231 height 16
type input "*********"
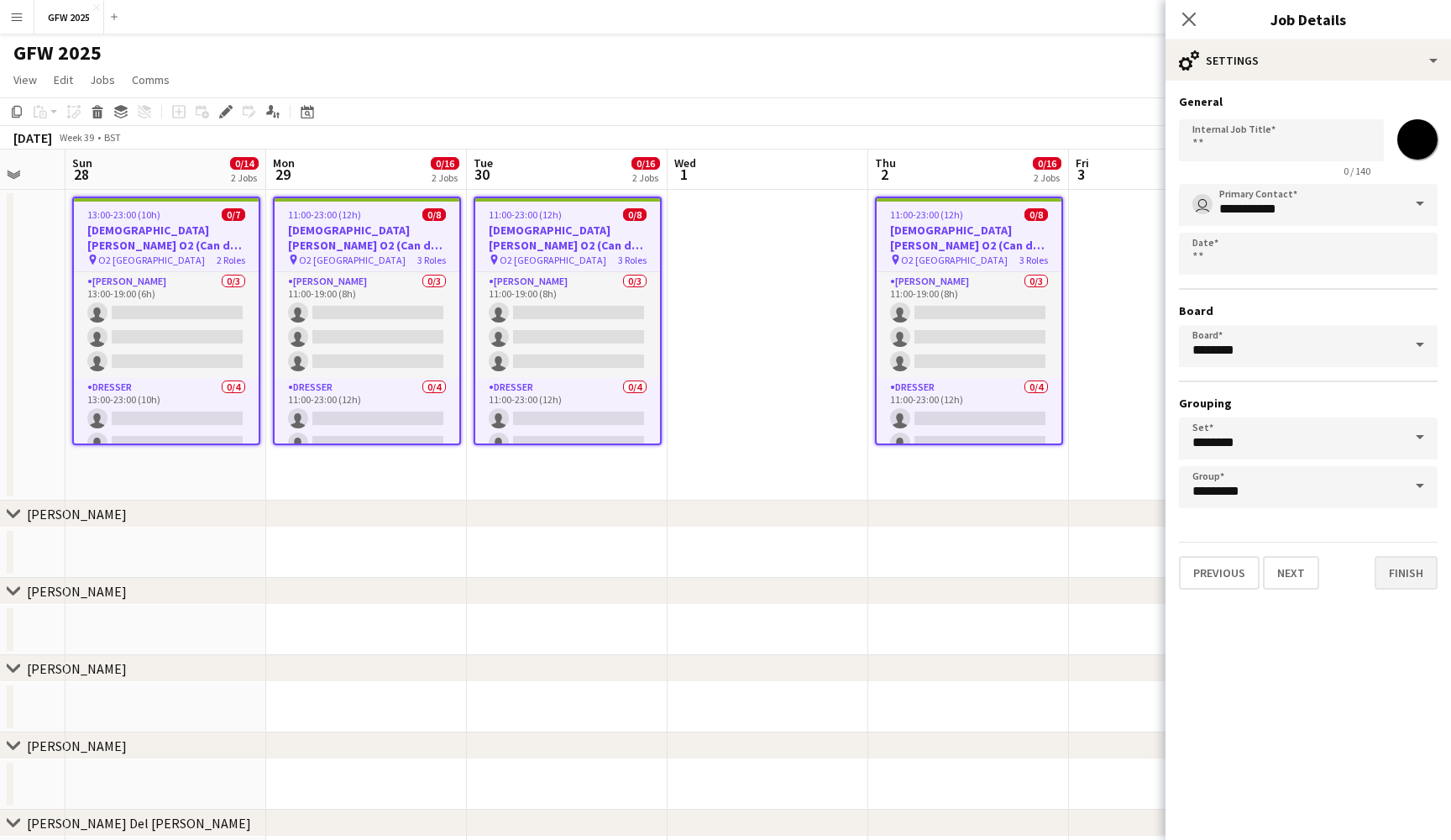
click at [1420, 572] on button "Finish" at bounding box center [1406, 572] width 63 height 33
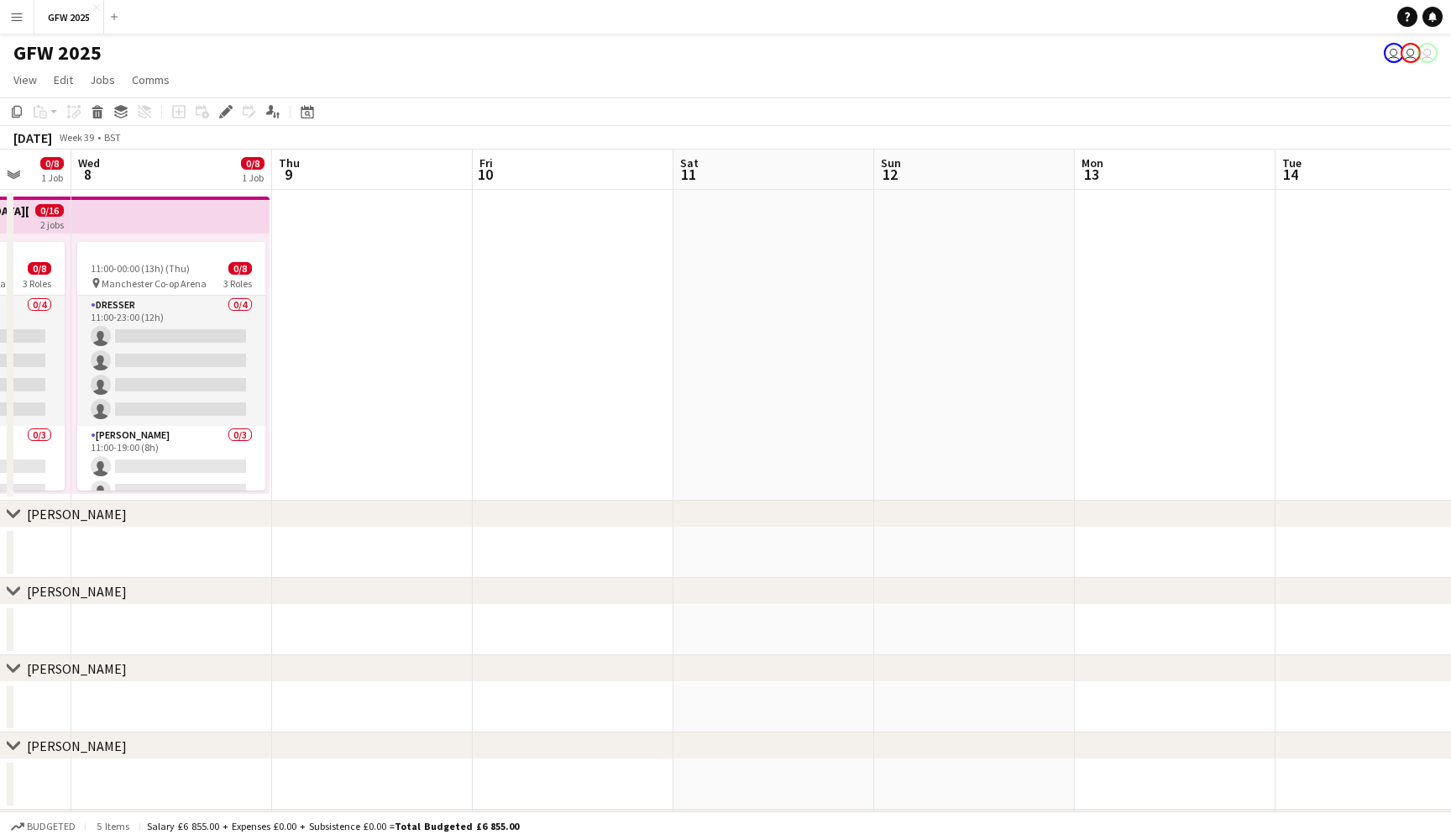
scroll to position [0, 512]
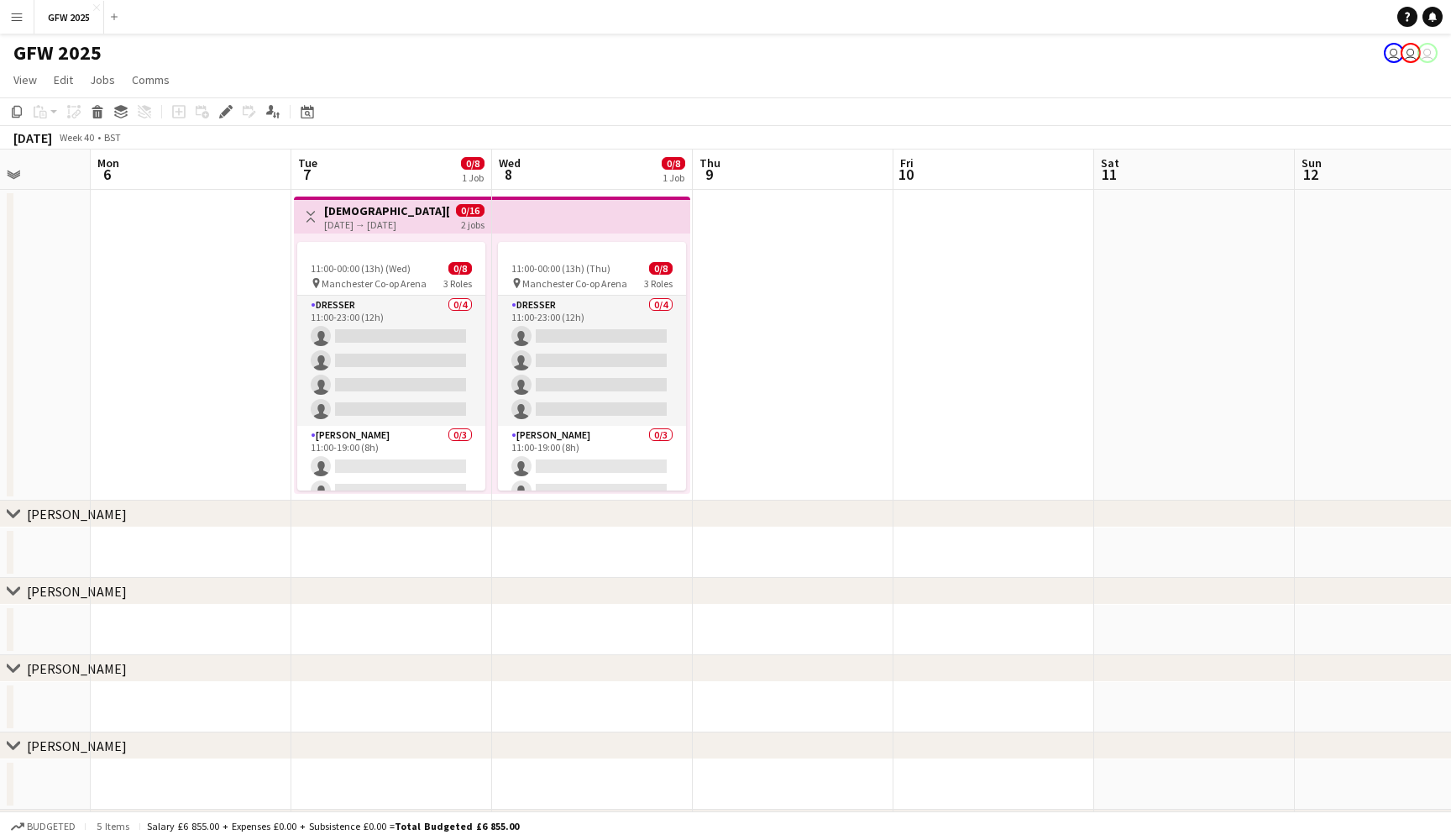
click at [339, 214] on h3 "[DEMOGRAPHIC_DATA][PERSON_NAME] Manchester" at bounding box center [387, 210] width 125 height 15
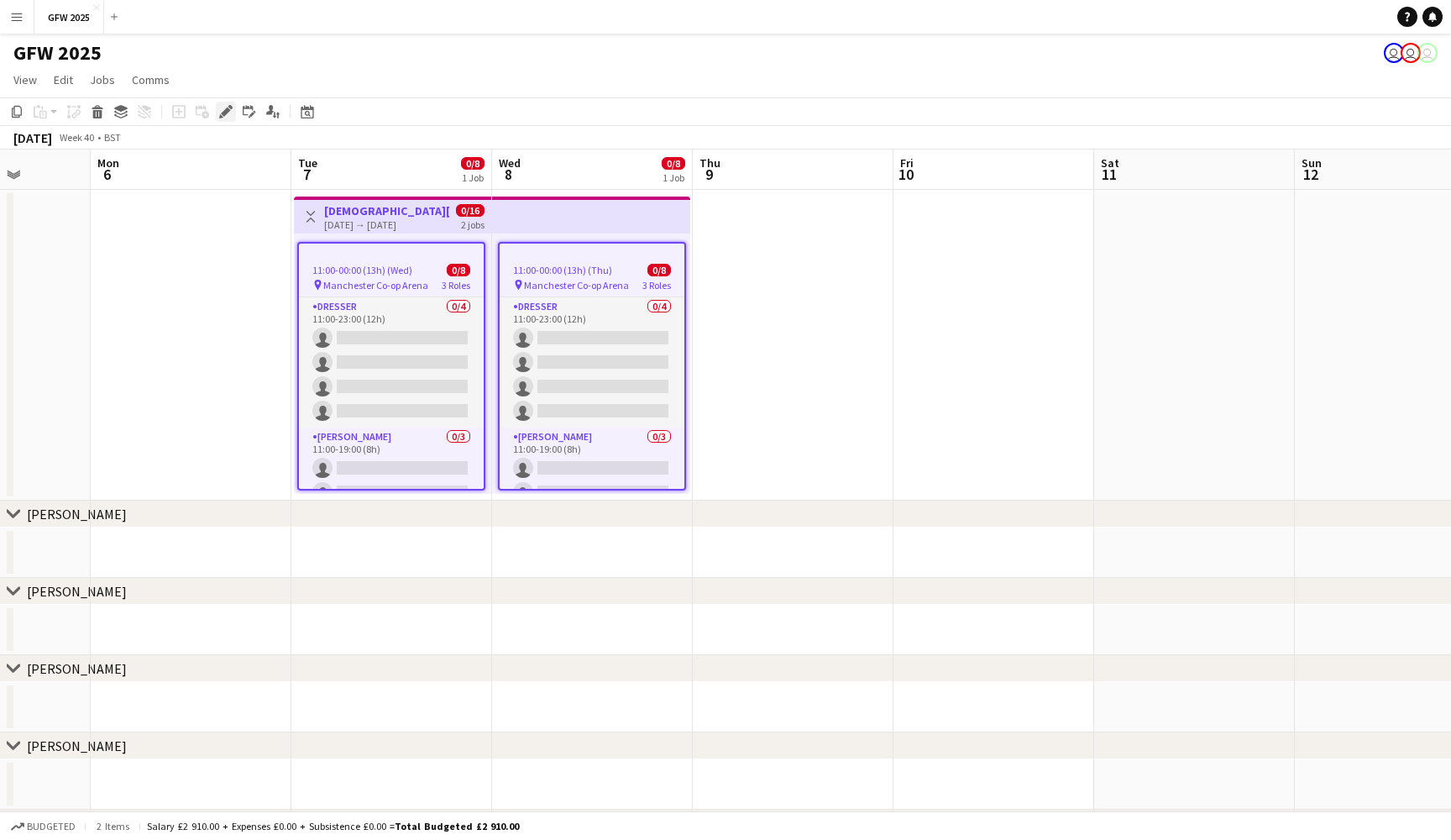
click at [225, 115] on icon "Edit" at bounding box center [226, 112] width 14 height 14
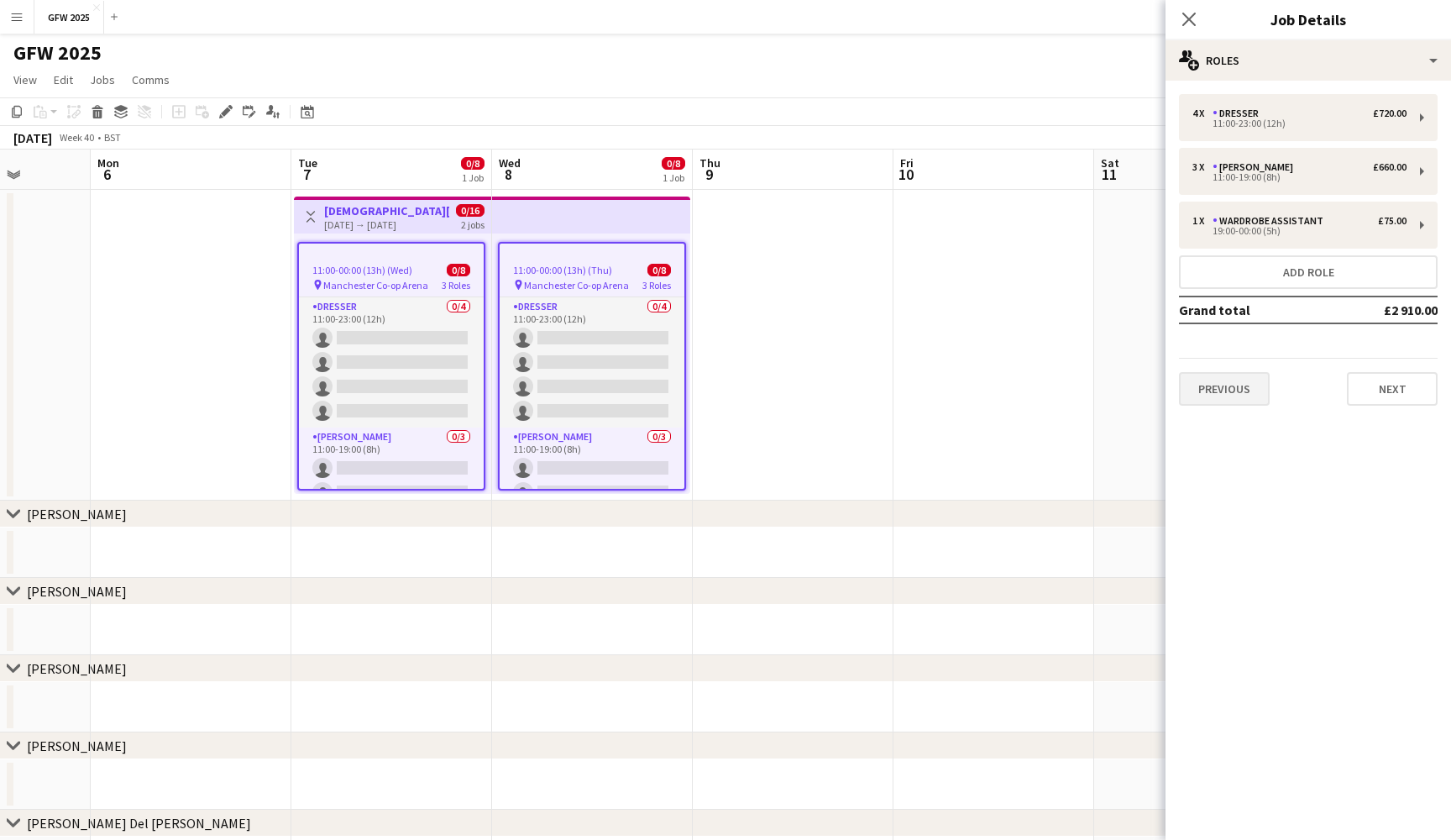
click at [1259, 390] on button "Previous" at bounding box center [1225, 389] width 91 height 33
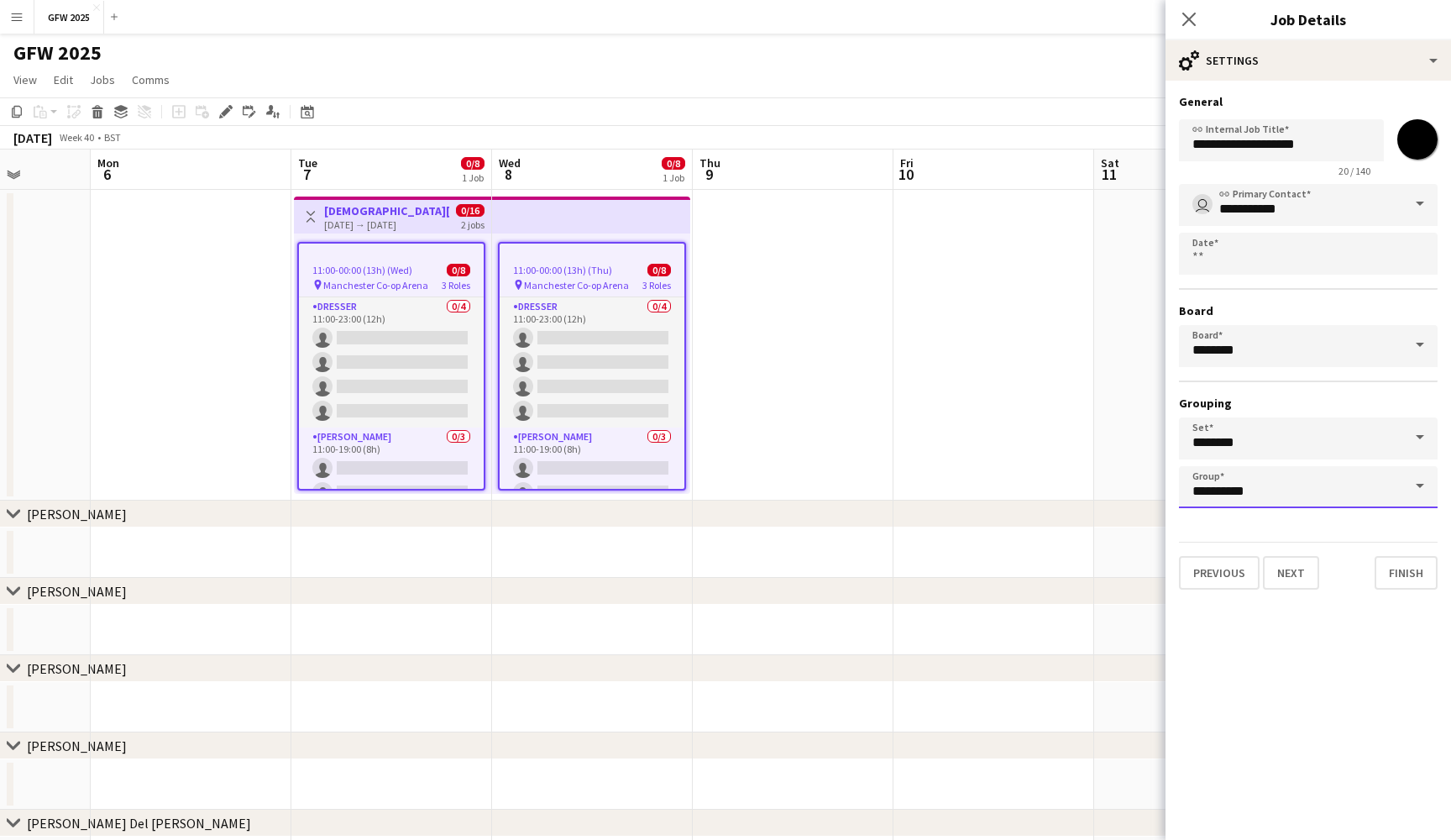
click at [1399, 485] on input "**********" at bounding box center [1309, 486] width 259 height 42
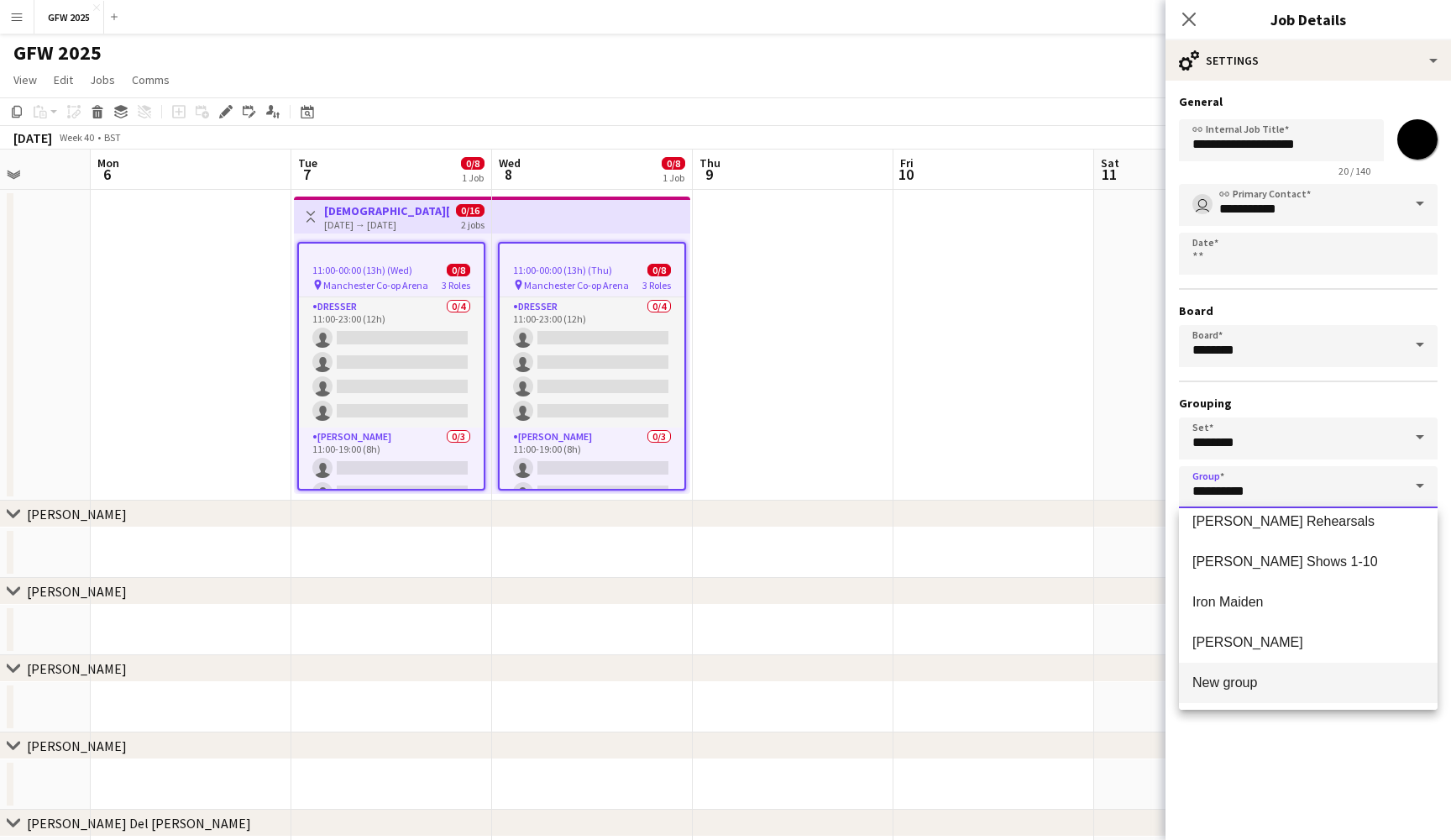
scroll to position [618, 0]
click at [1302, 682] on span "New group" at bounding box center [1309, 682] width 231 height 16
type input "*********"
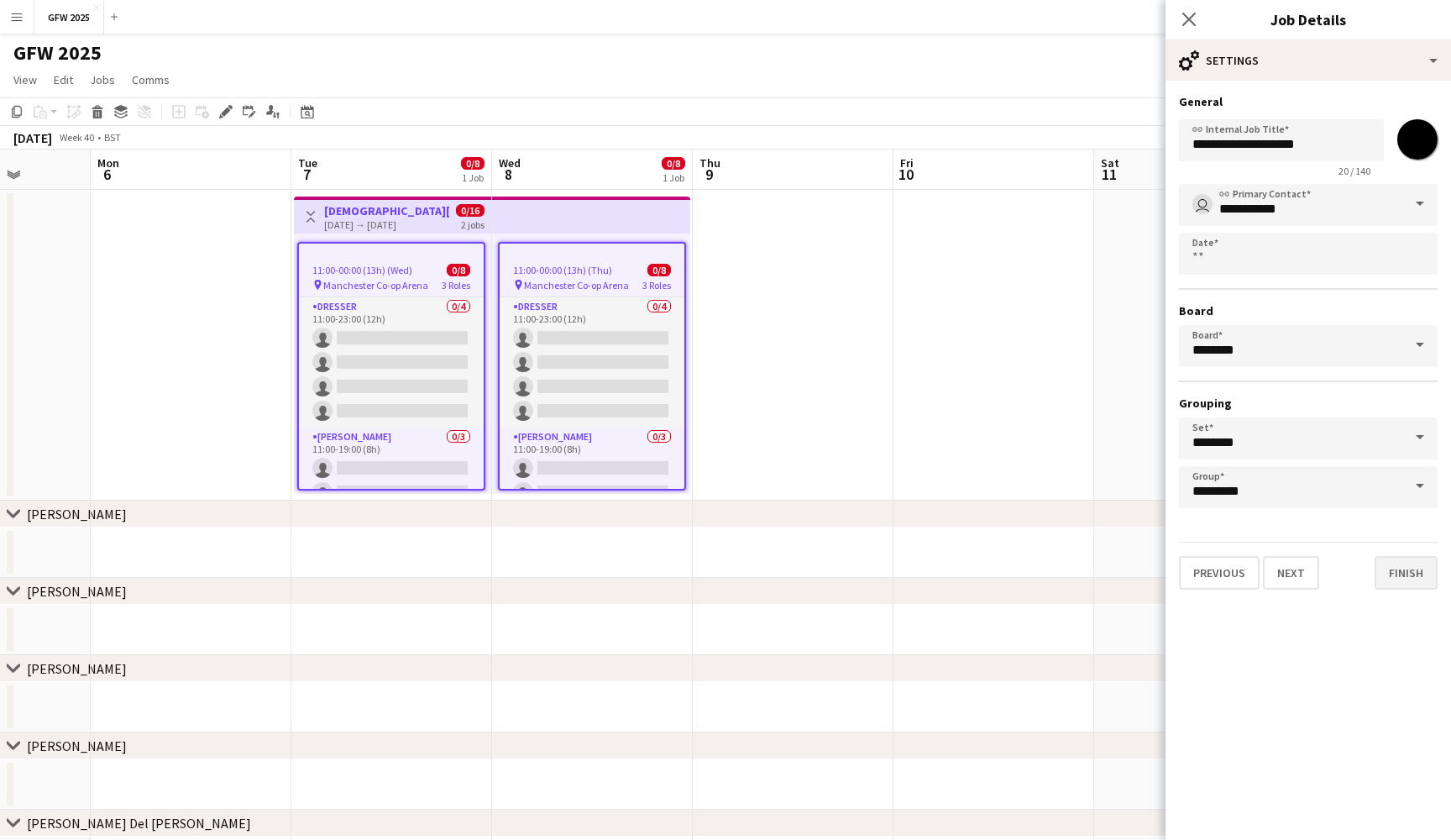
click at [1404, 571] on button "Finish" at bounding box center [1406, 572] width 63 height 33
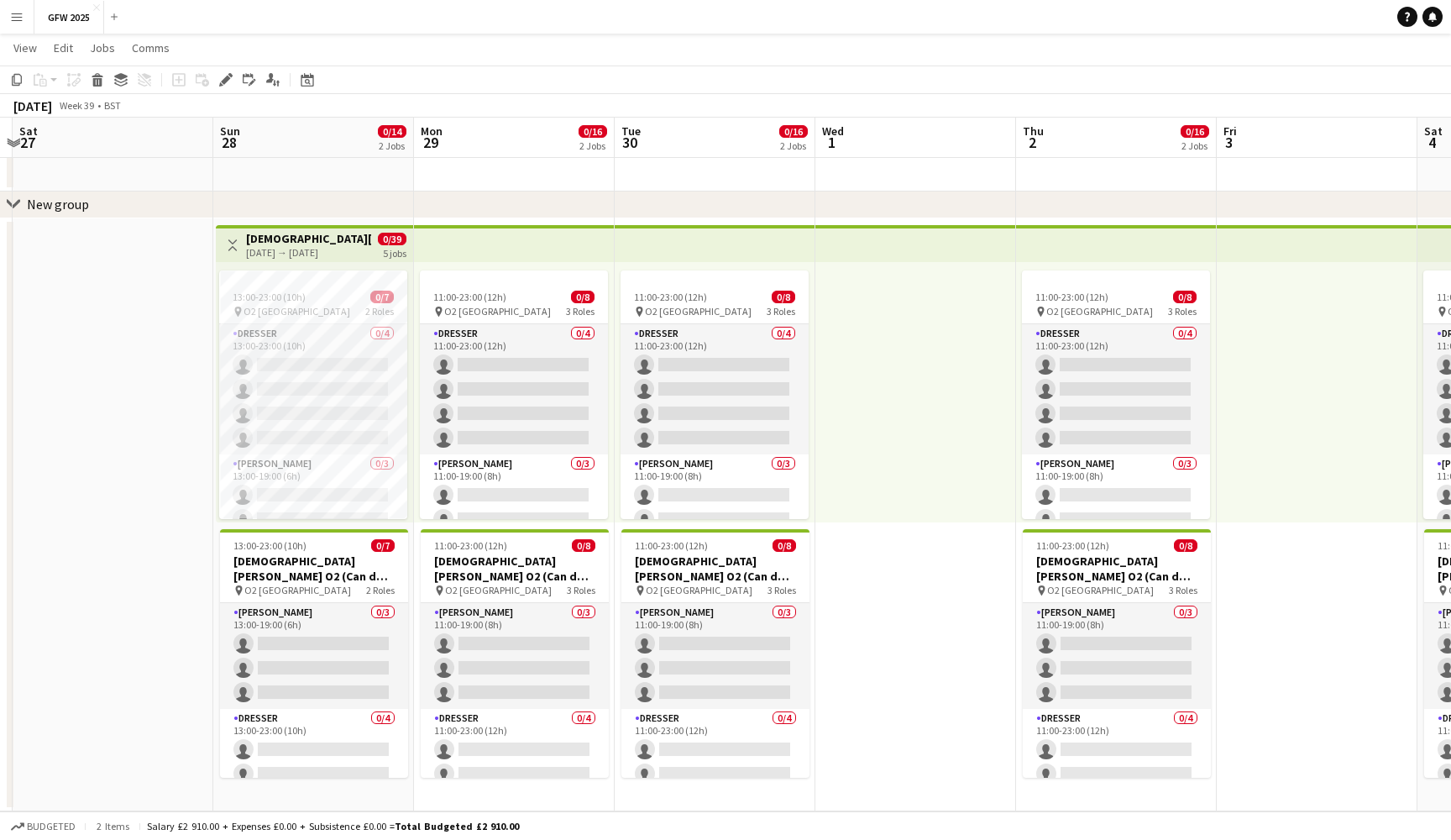
scroll to position [0, 363]
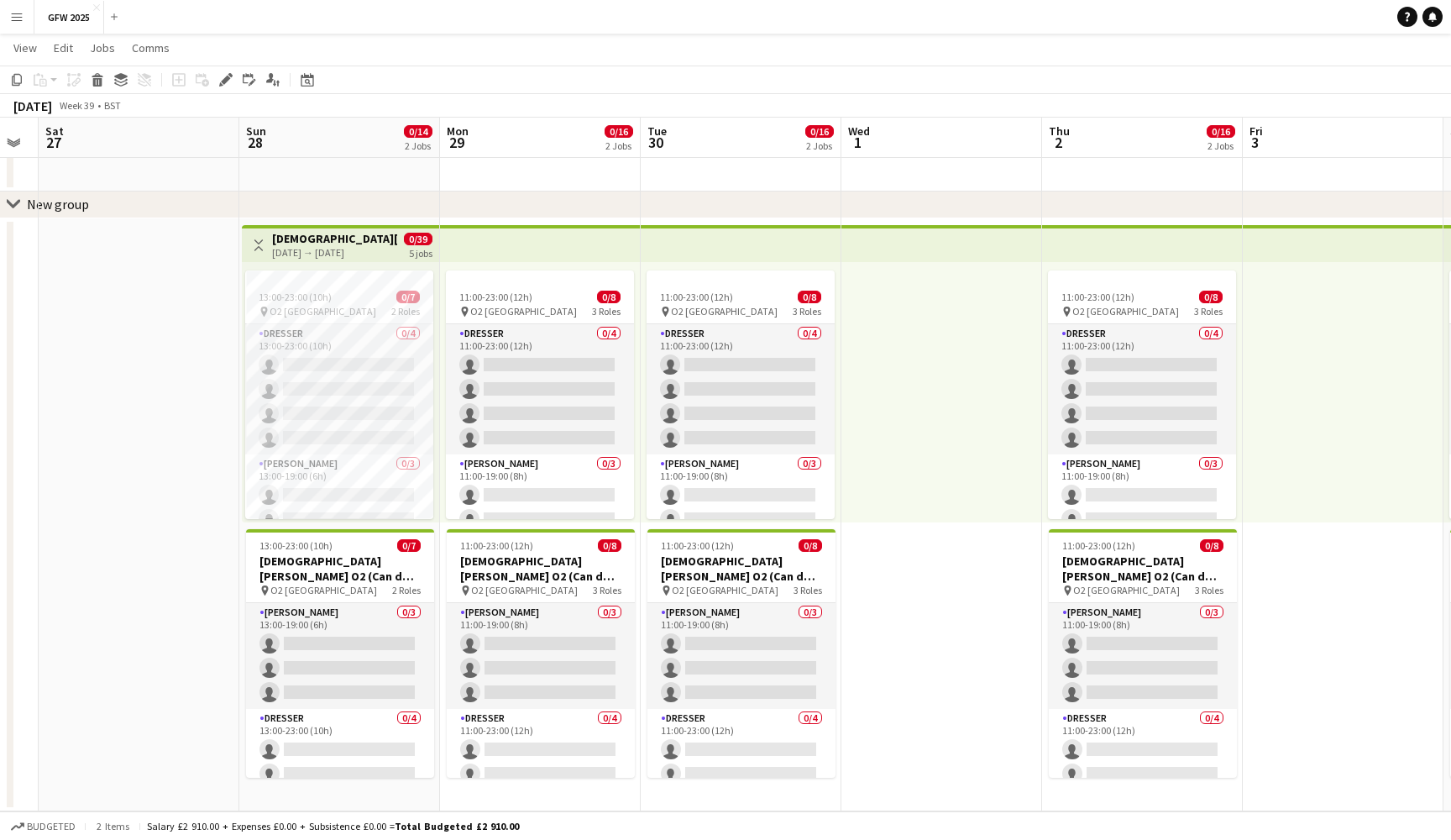
click at [72, 204] on div "New group" at bounding box center [57, 204] width 62 height 17
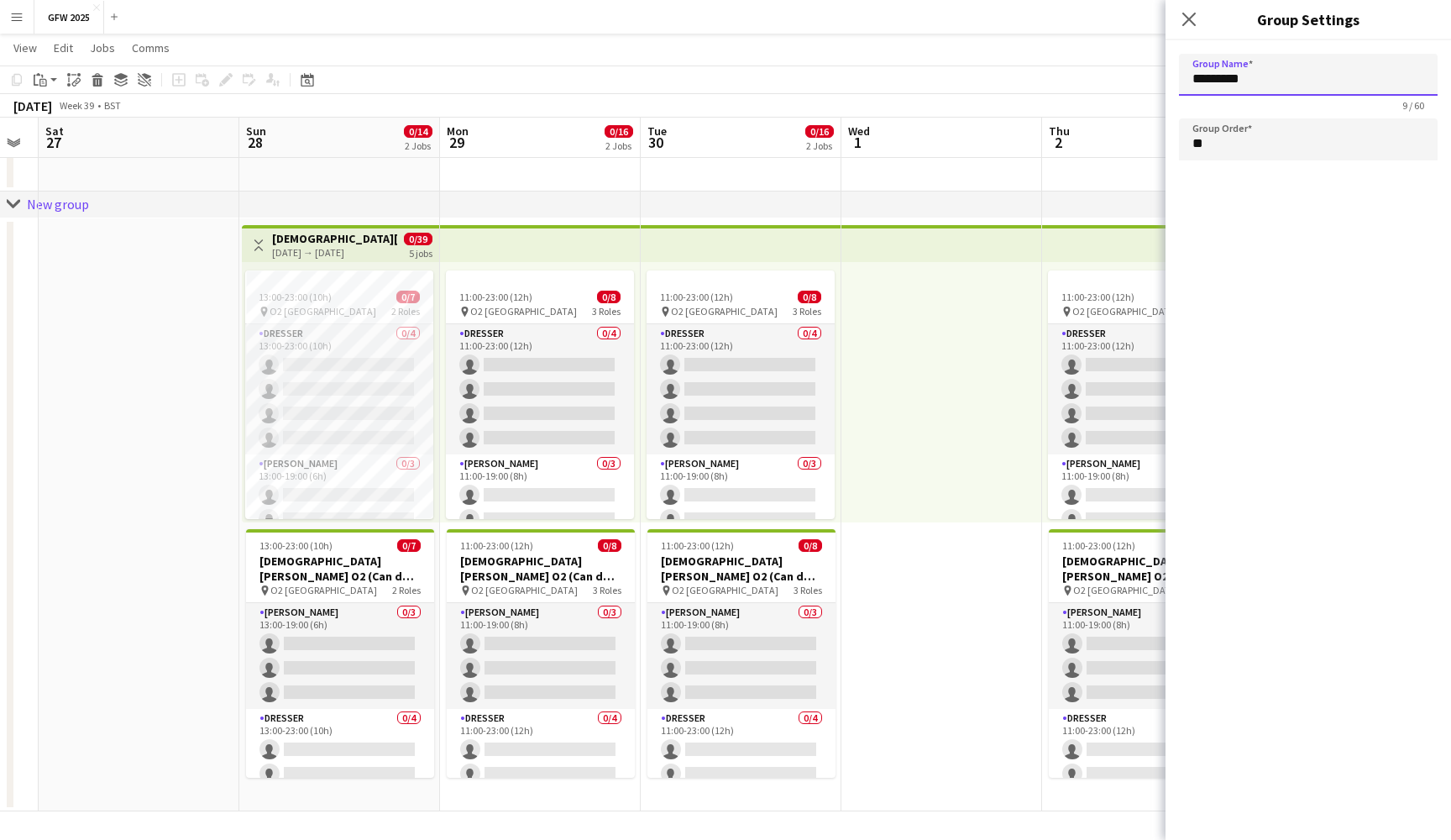
drag, startPoint x: 1340, startPoint y: 73, endPoint x: 1164, endPoint y: 72, distance: 176.0
type input "*********"
drag, startPoint x: 1221, startPoint y: 145, endPoint x: 1170, endPoint y: 145, distance: 51.0
click at [1170, 145] on form "Group Name ********* 9 / 60 Group Order **" at bounding box center [1308, 110] width 285 height 140
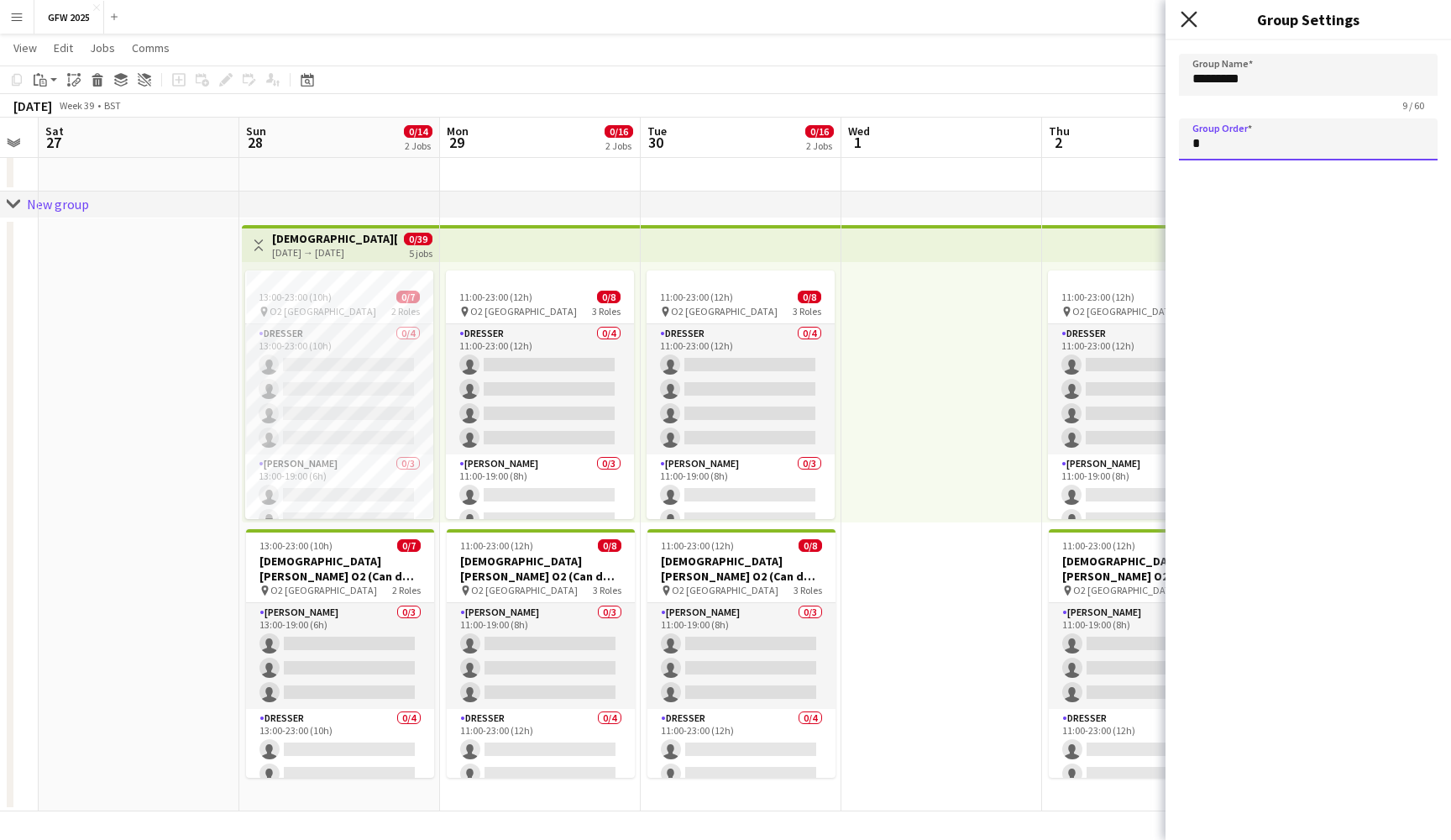
type input "*"
click at [1194, 21] on icon "Close pop-in" at bounding box center [1189, 19] width 16 height 16
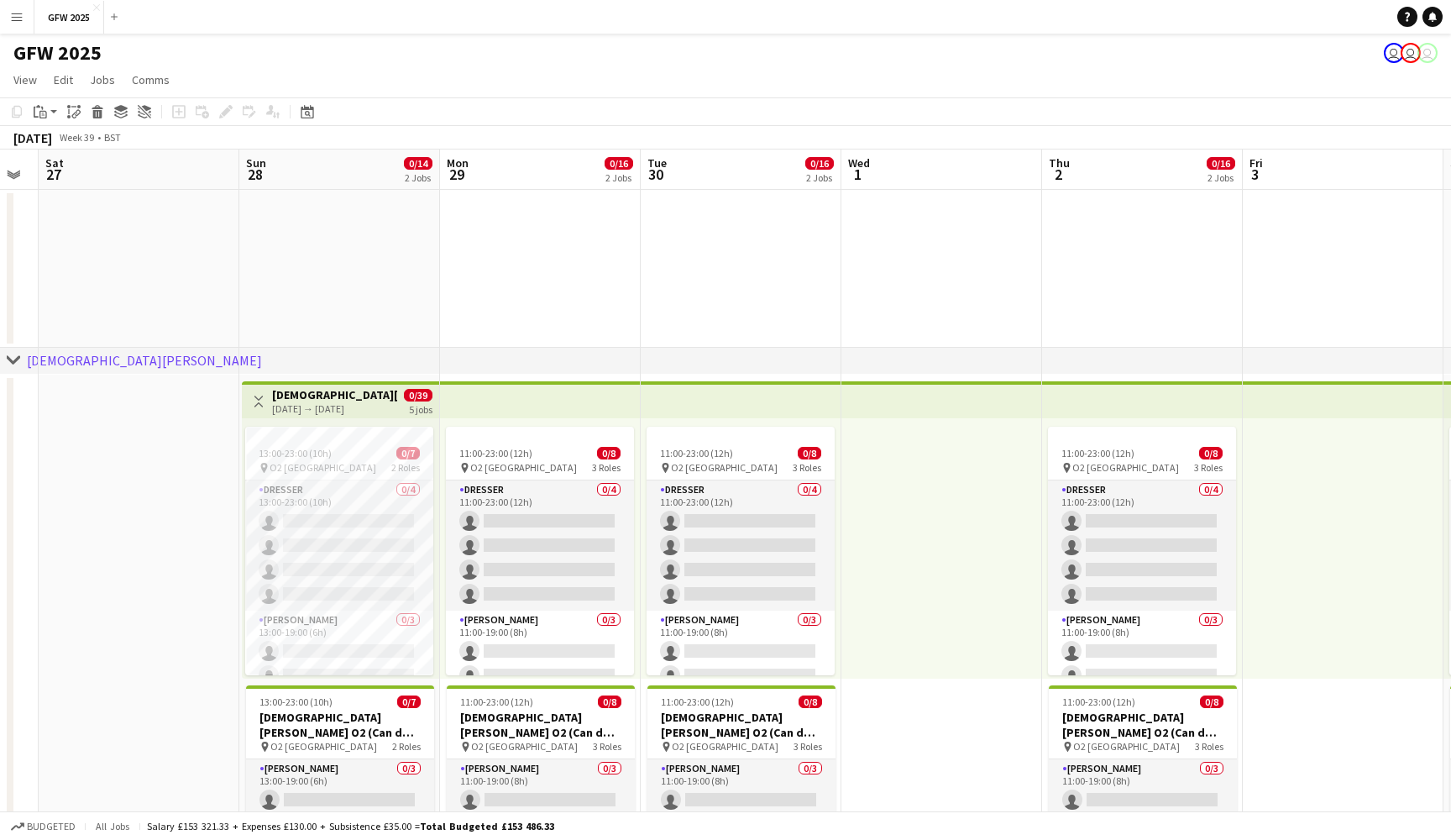
scroll to position [0, 0]
click at [65, 359] on div "[DEMOGRAPHIC_DATA][PERSON_NAME]" at bounding box center [144, 360] width 235 height 17
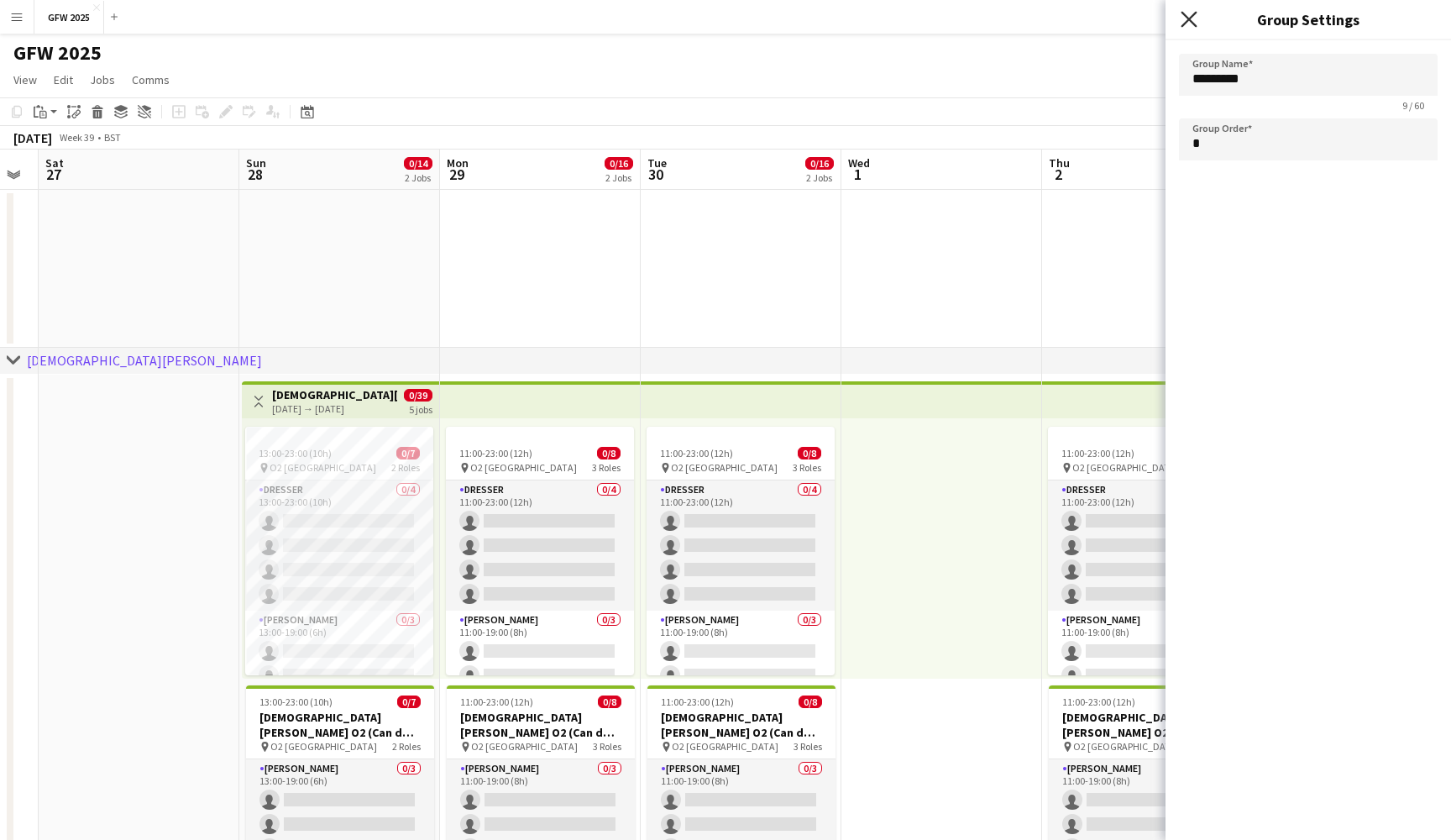
click at [1188, 16] on icon "Close pop-in" at bounding box center [1189, 19] width 16 height 16
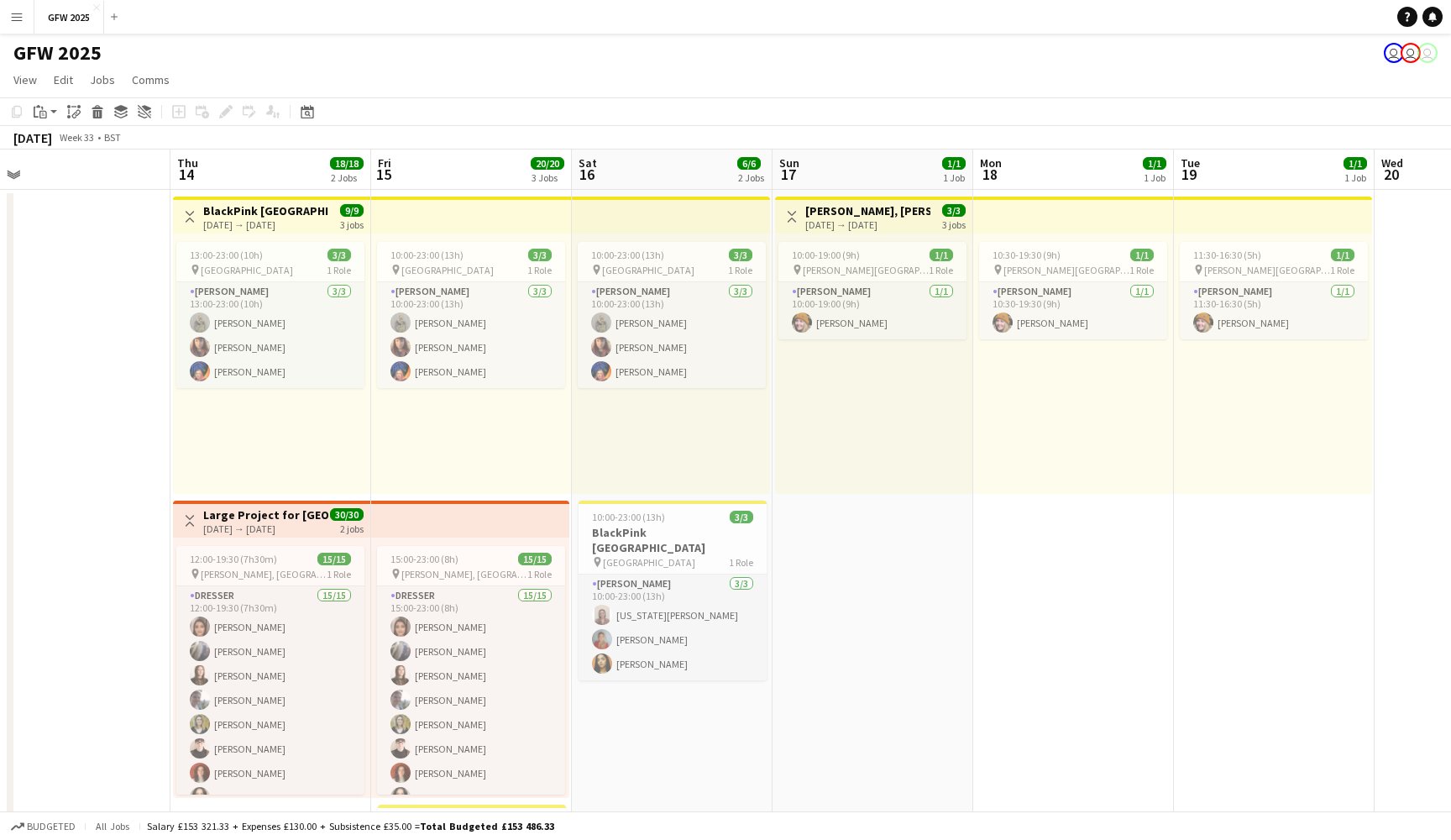
click at [898, 219] on div "17-08-2025 → 19-08-2025" at bounding box center [869, 224] width 125 height 13
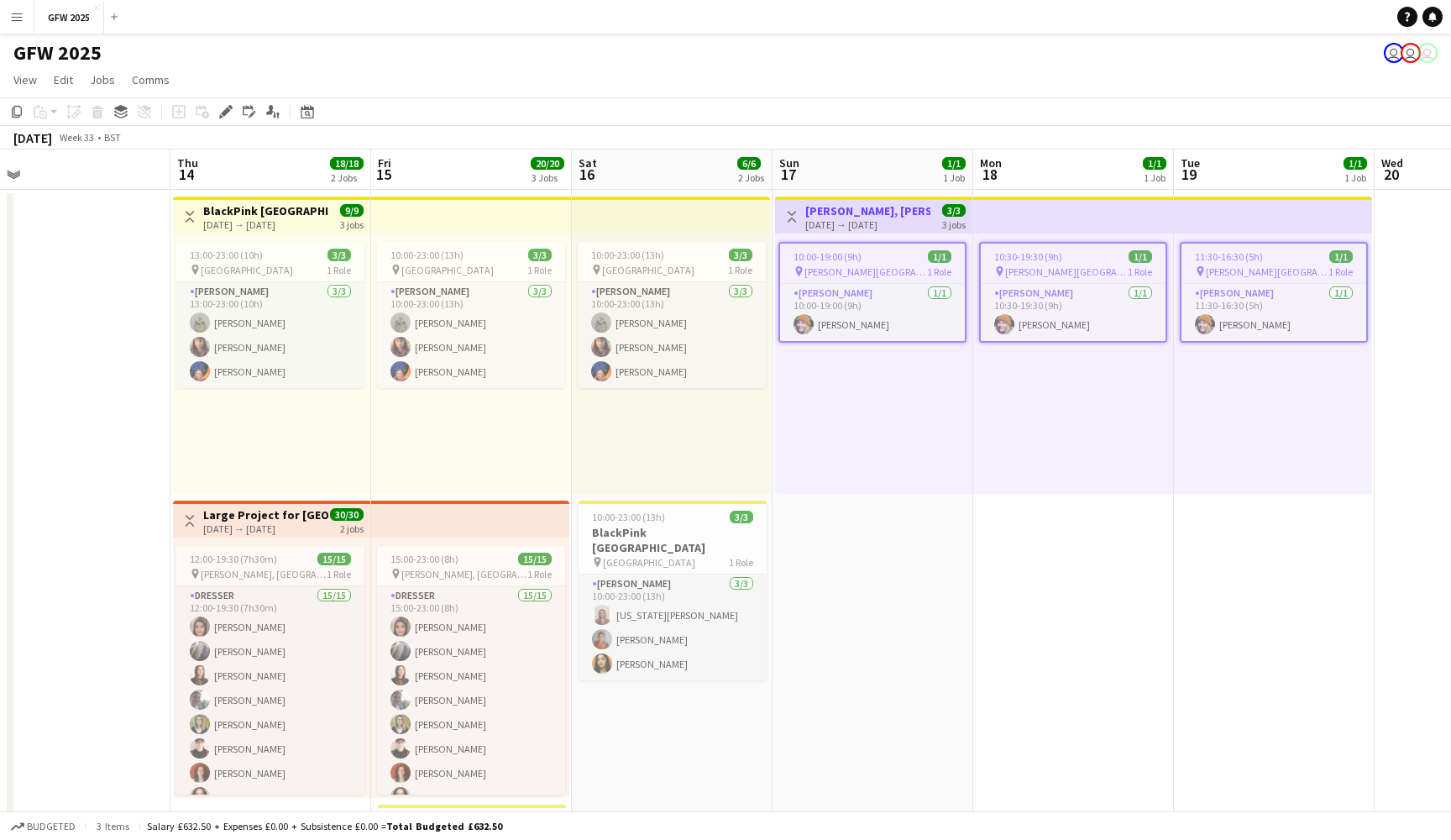
click at [475, 231] on app-top-bar at bounding box center [472, 215] width 201 height 37
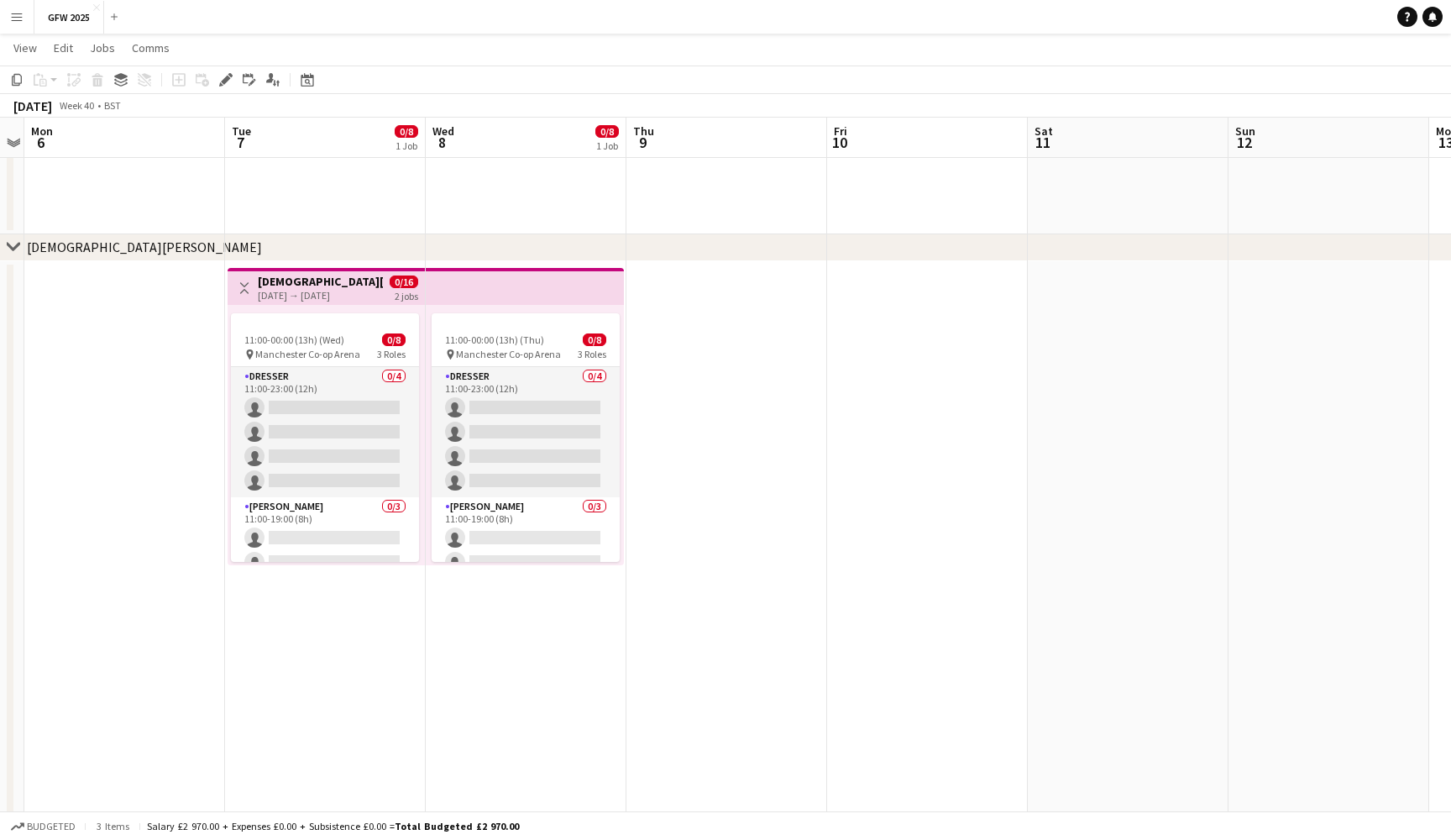
click at [707, 408] on app-date-cell at bounding box center [726, 557] width 201 height 593
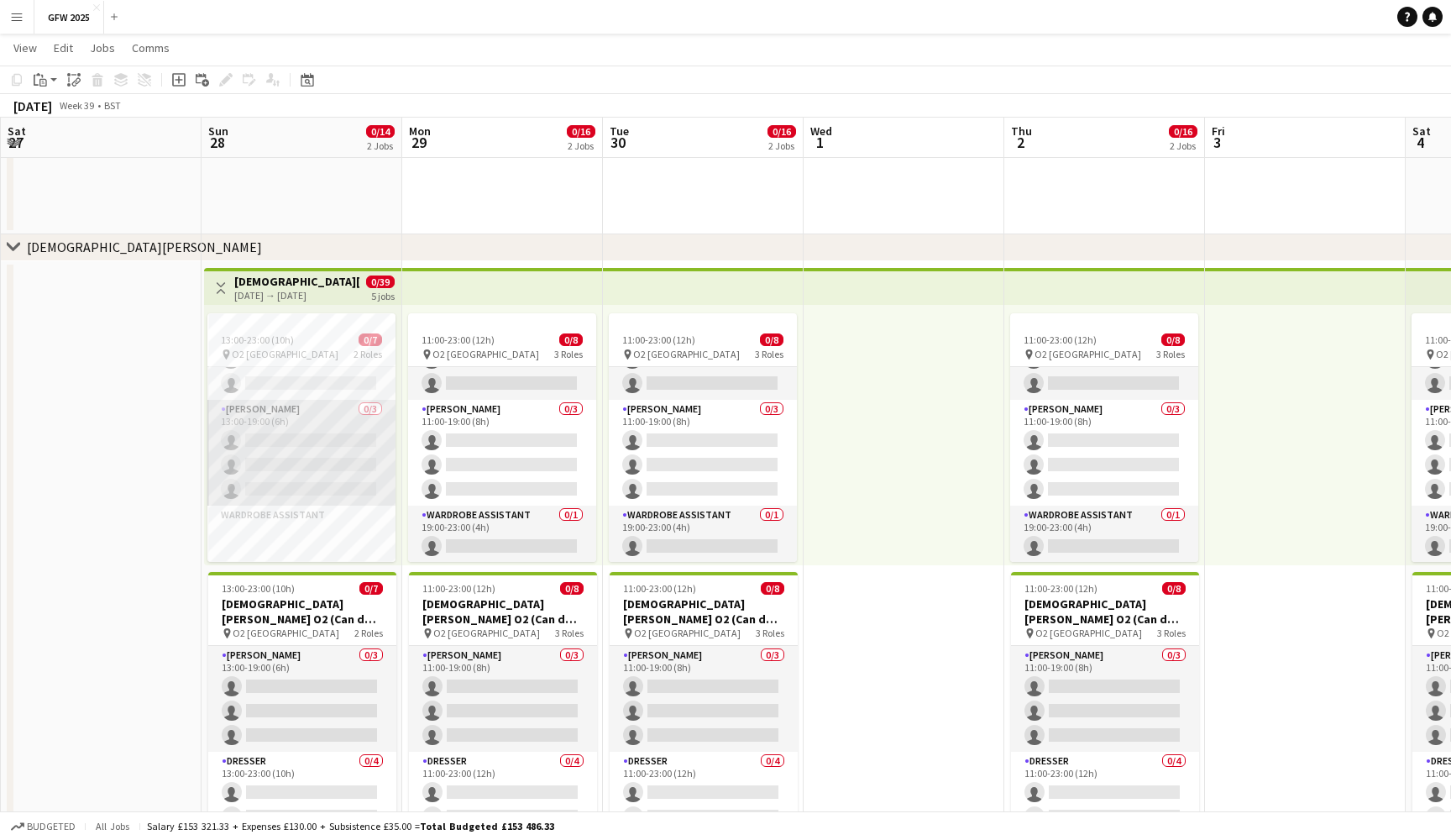
scroll to position [98, 0]
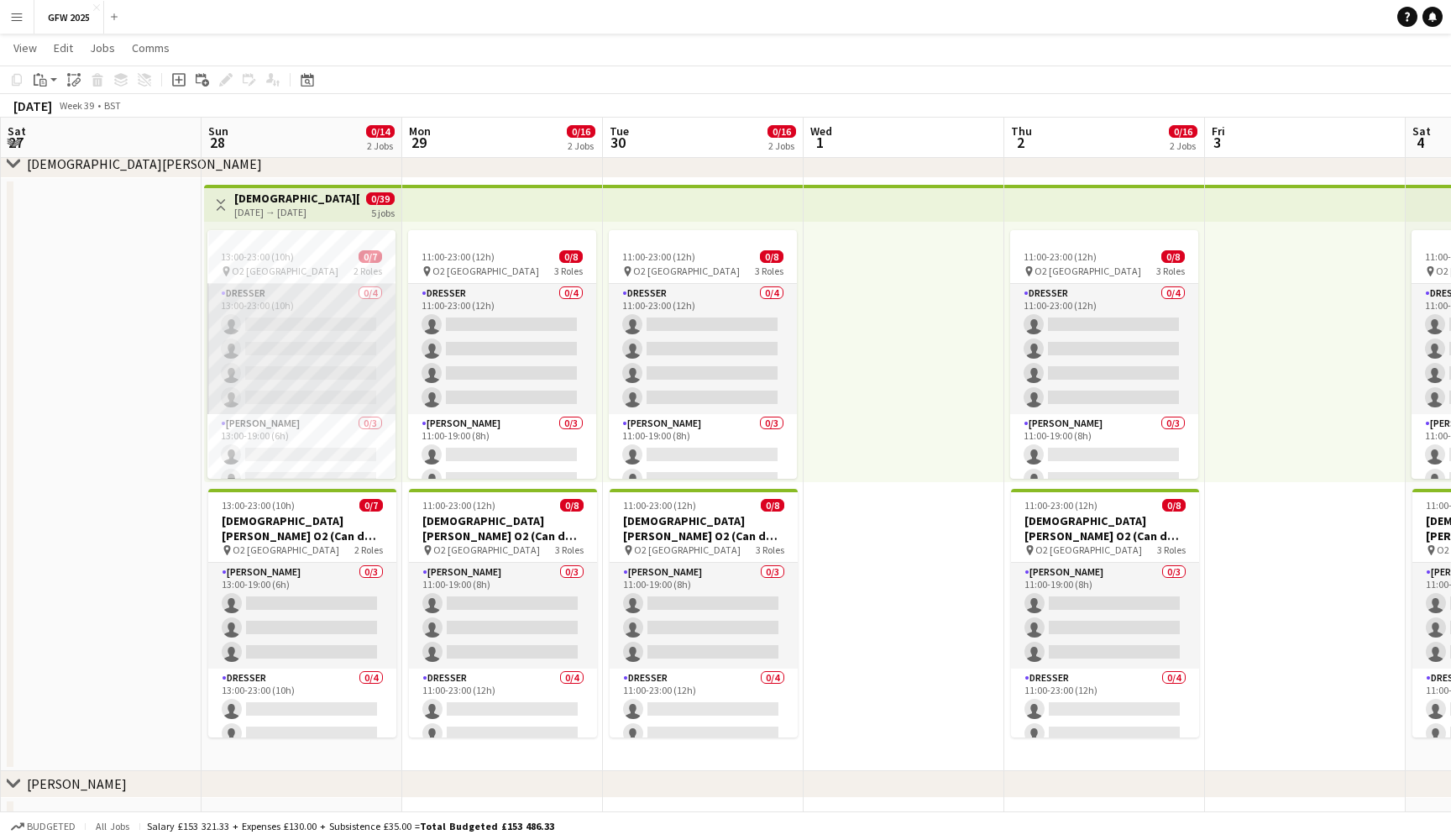
click at [280, 330] on app-card-role "Dresser 0/4 13:00-23:00 (10h) single-neutral-actions single-neutral-actions sin…" at bounding box center [302, 349] width 188 height 130
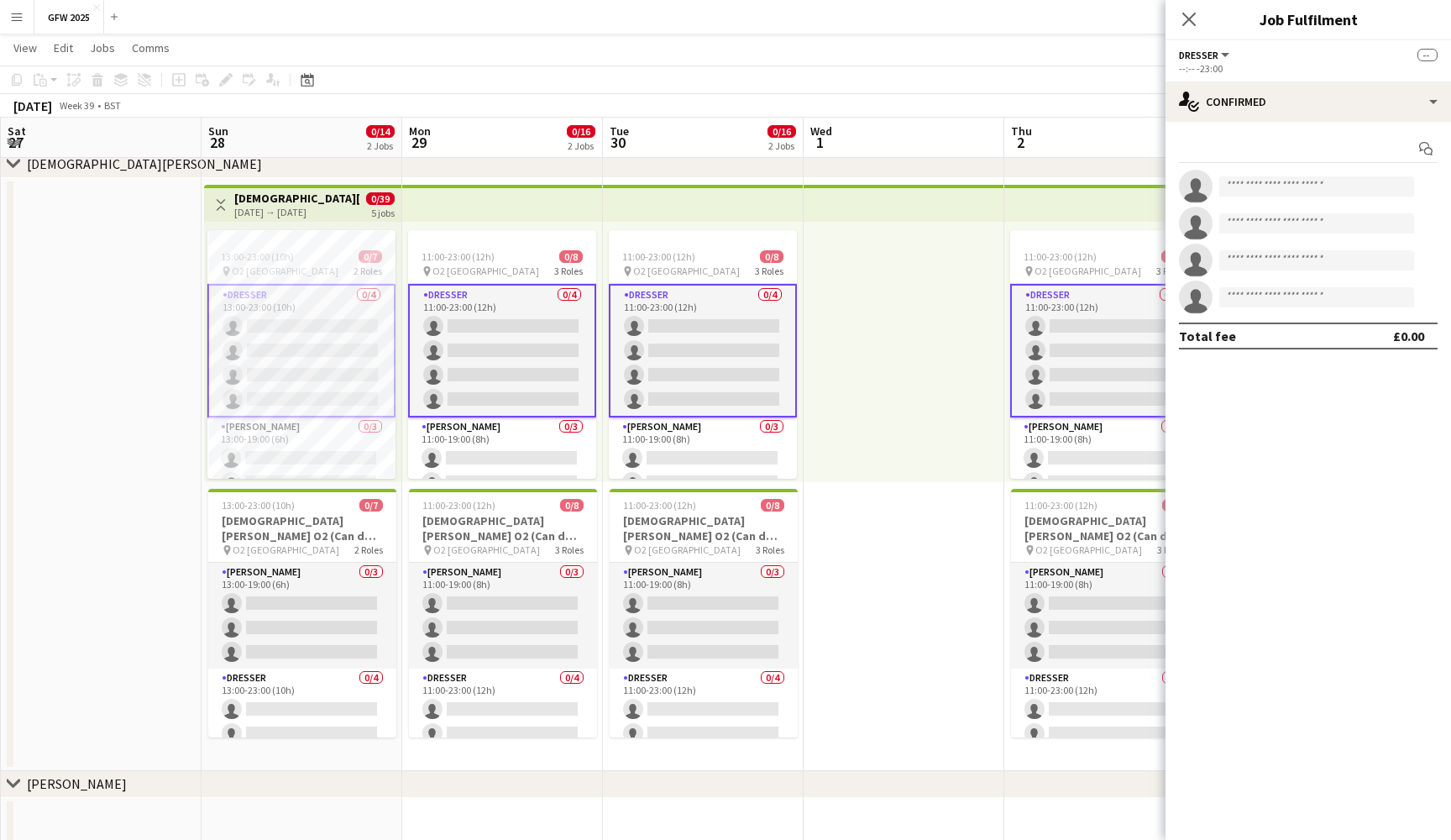
click at [280, 330] on app-card-role "Dresser 0/4 13:00-23:00 (10h) single-neutral-actions single-neutral-actions sin…" at bounding box center [302, 351] width 188 height 133
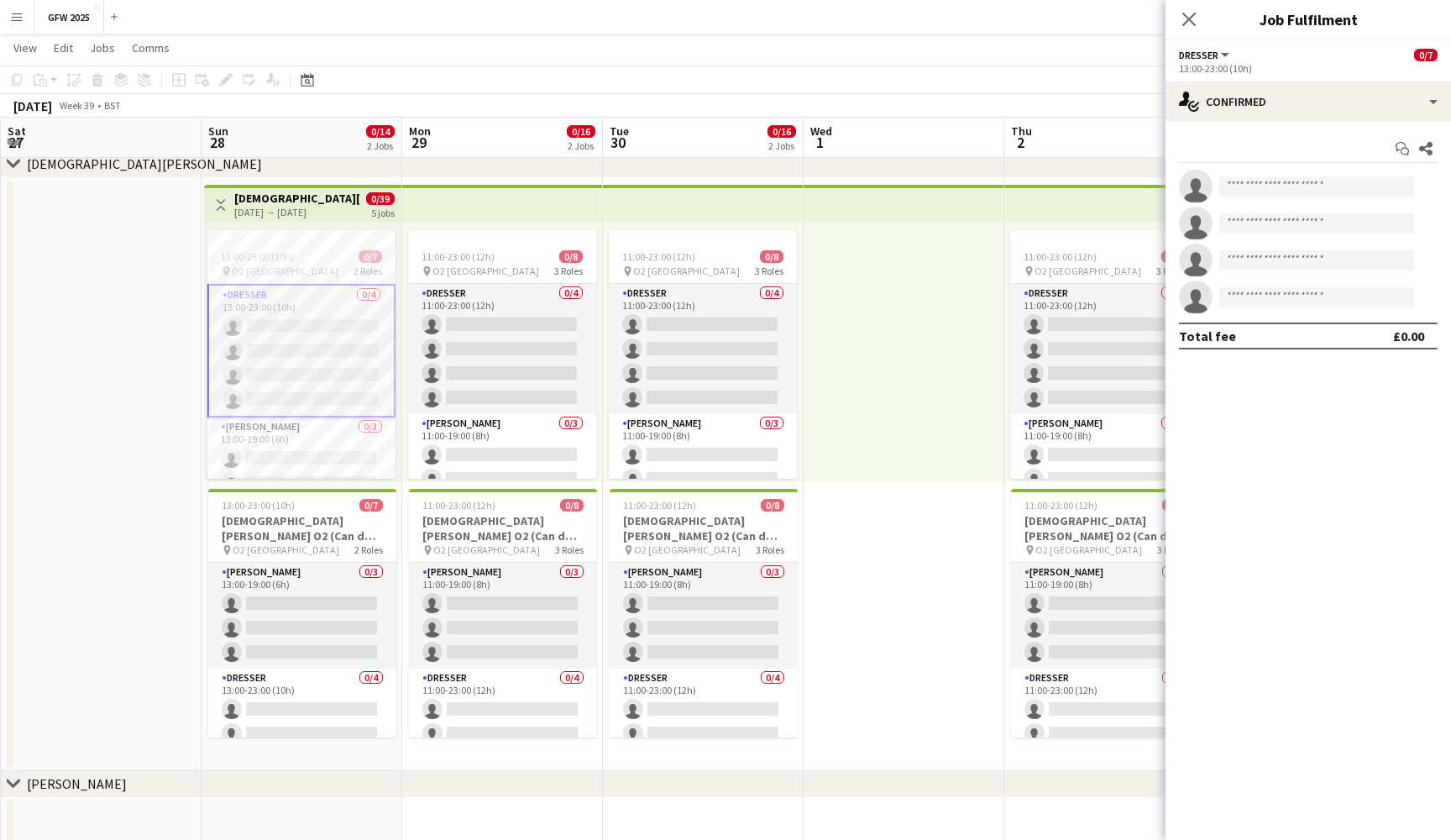
click at [103, 290] on app-date-cell at bounding box center [101, 474] width 201 height 593
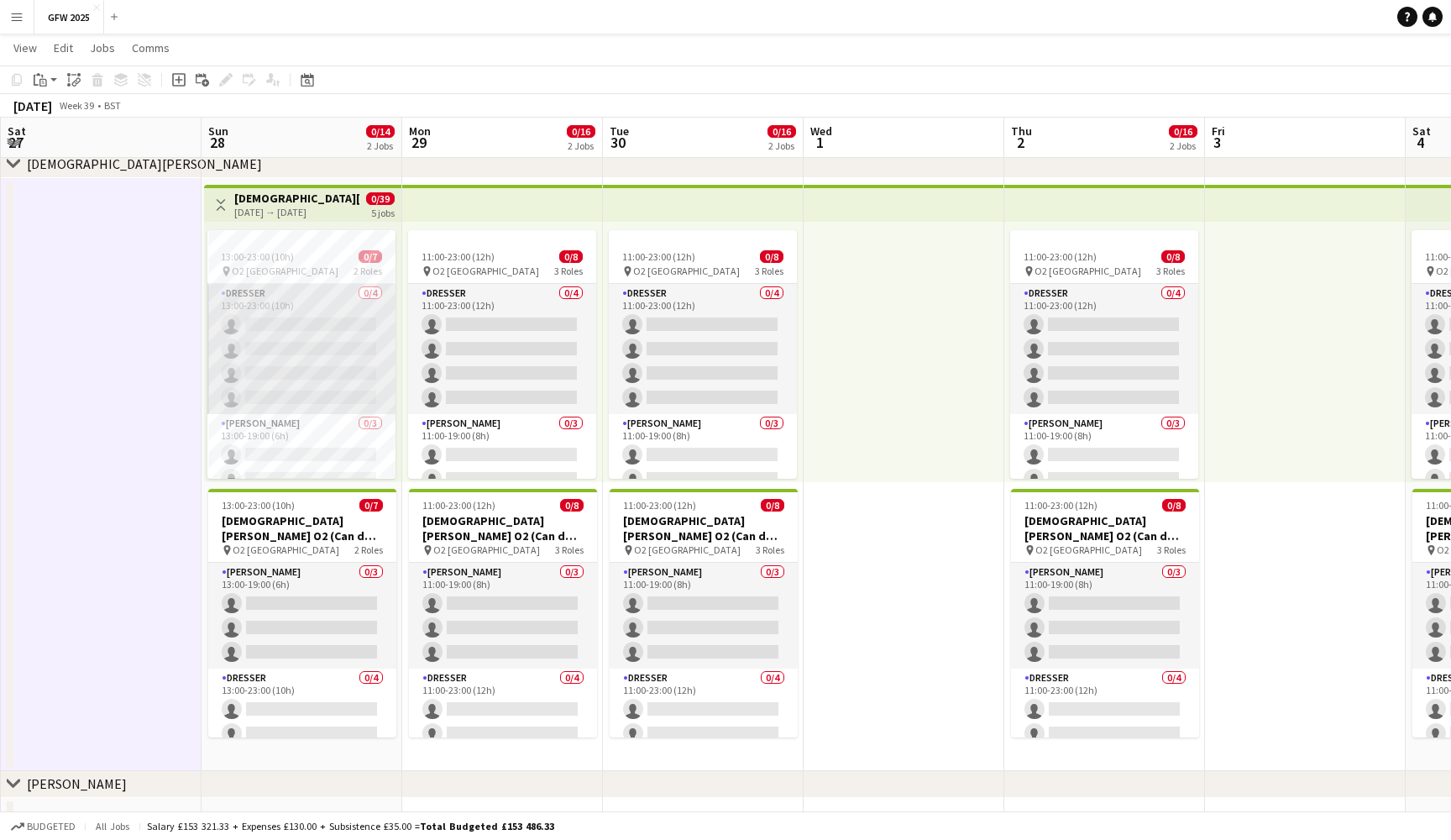
click at [305, 295] on app-card-role "Dresser 0/4 13:00-23:00 (10h) single-neutral-actions single-neutral-actions sin…" at bounding box center [302, 349] width 188 height 130
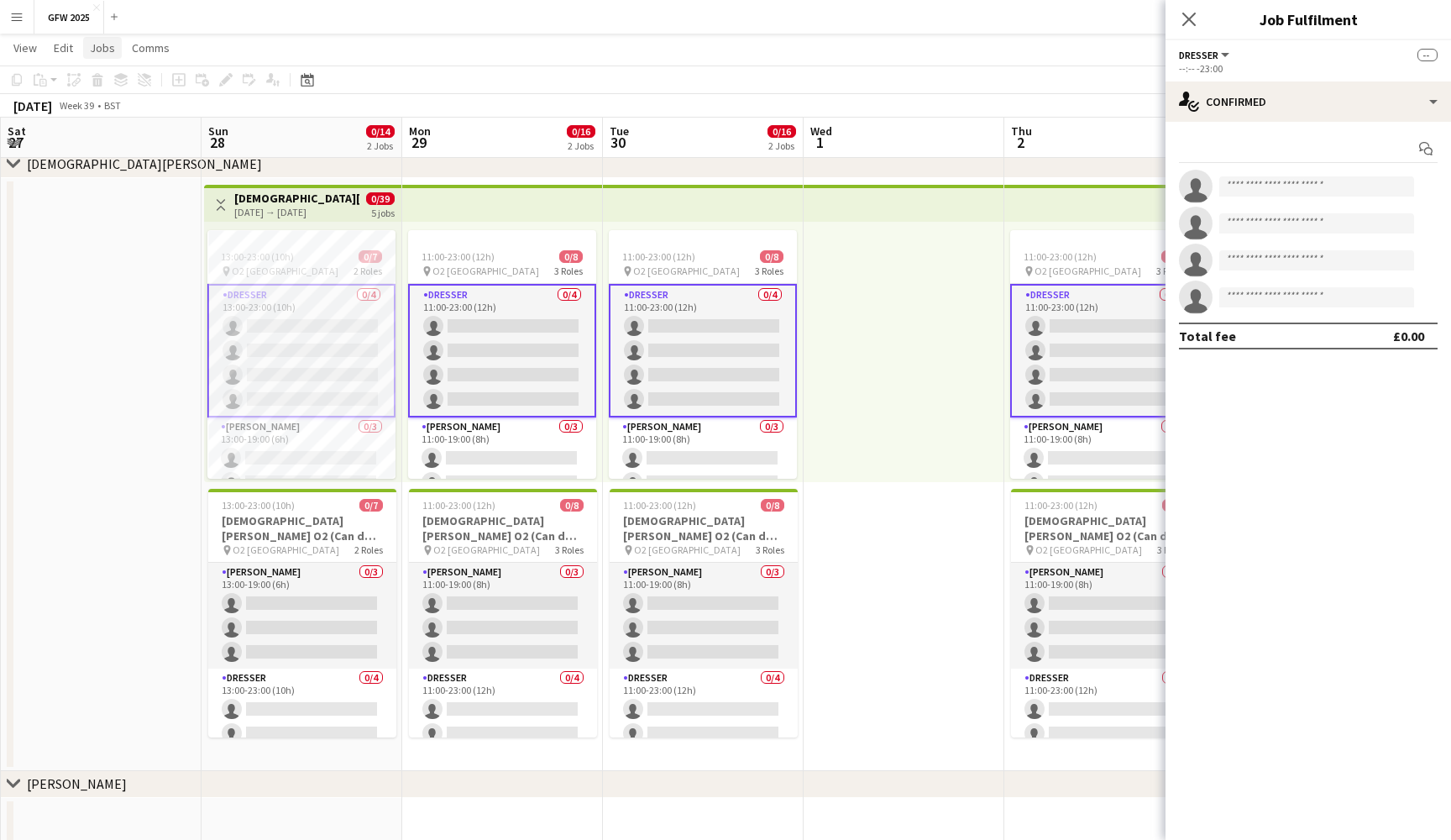
click at [107, 56] on link "Jobs" at bounding box center [102, 48] width 38 height 22
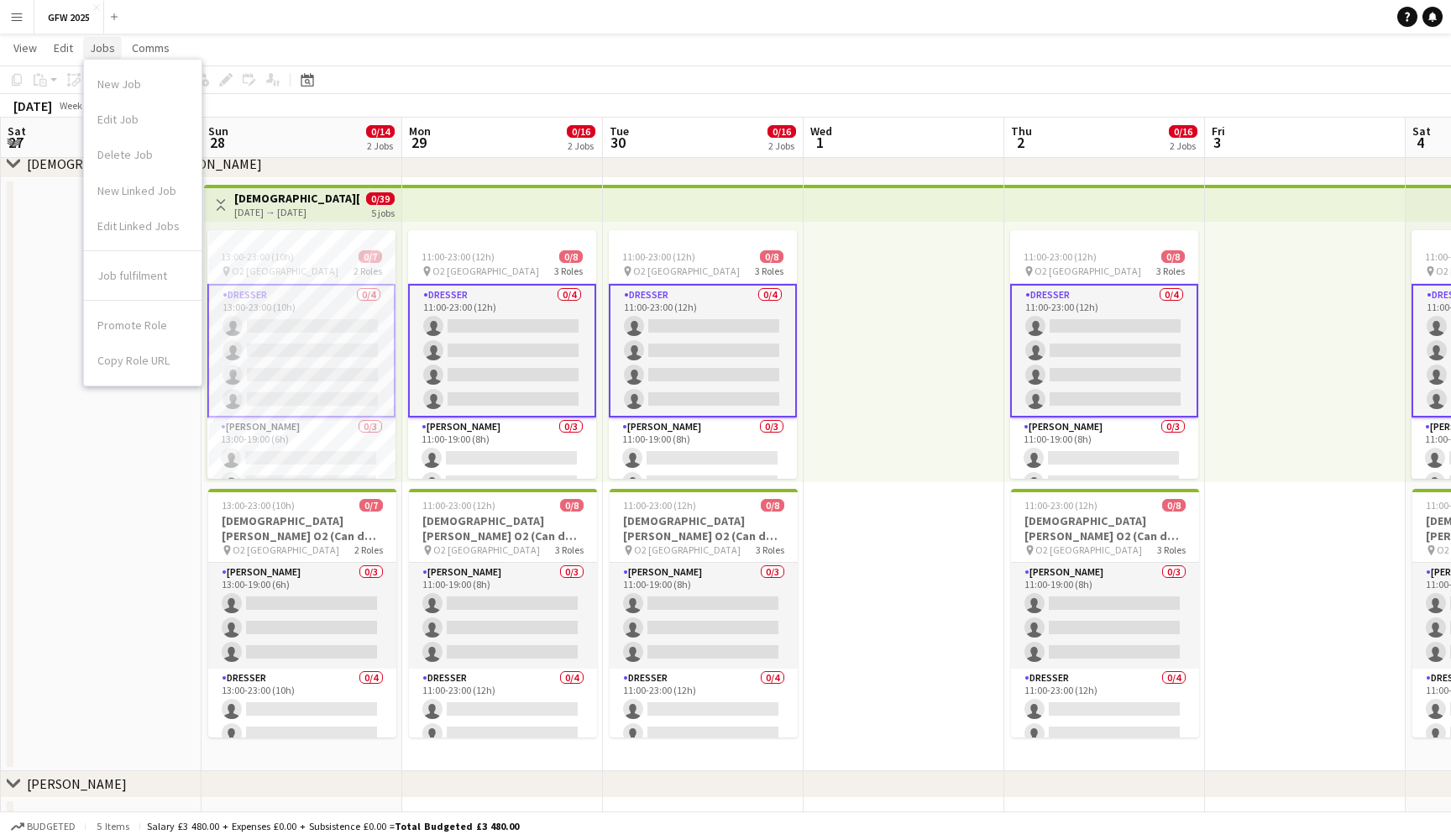
click at [107, 56] on link "Jobs" at bounding box center [102, 48] width 38 height 22
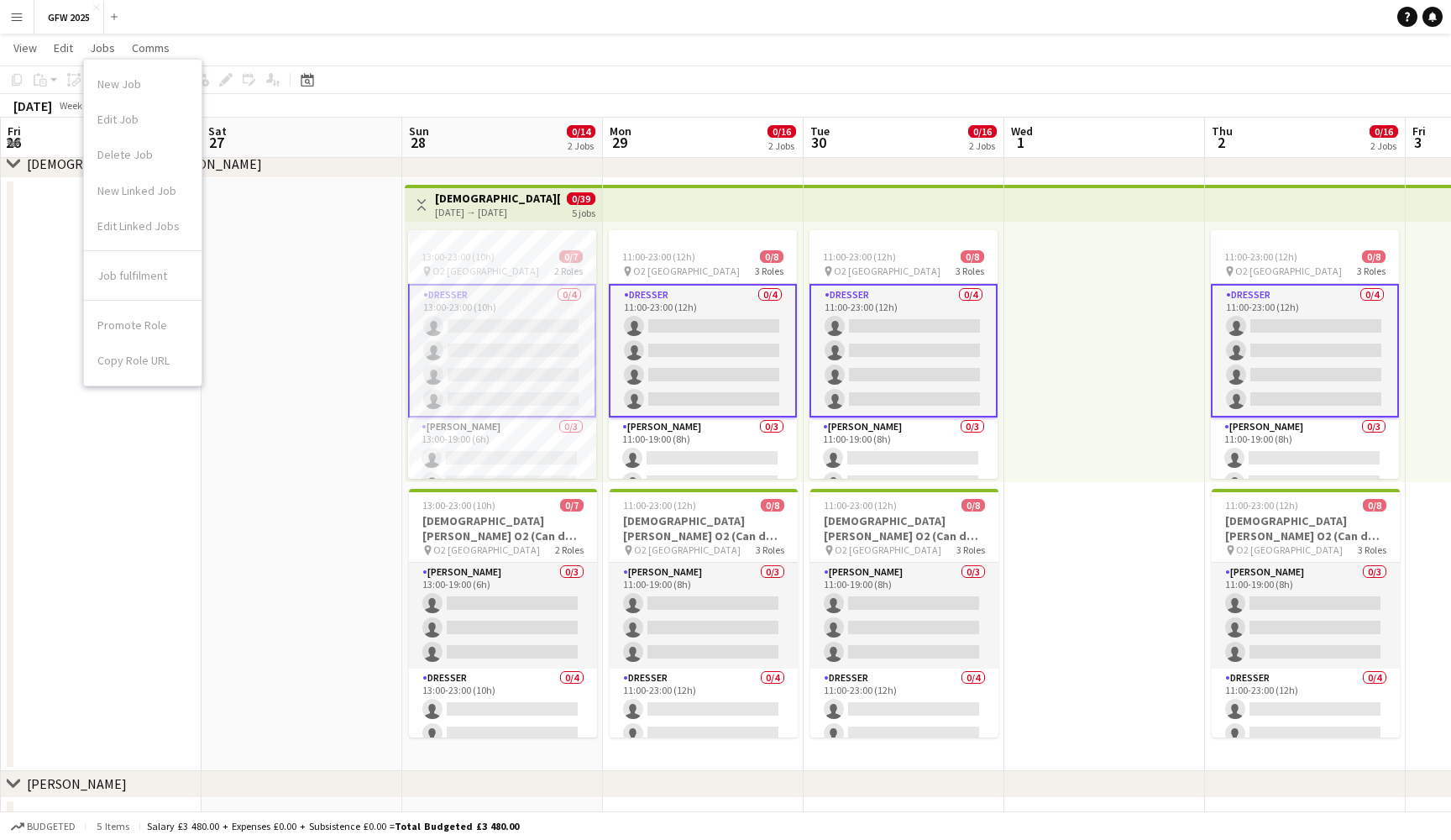
scroll to position [0, 473]
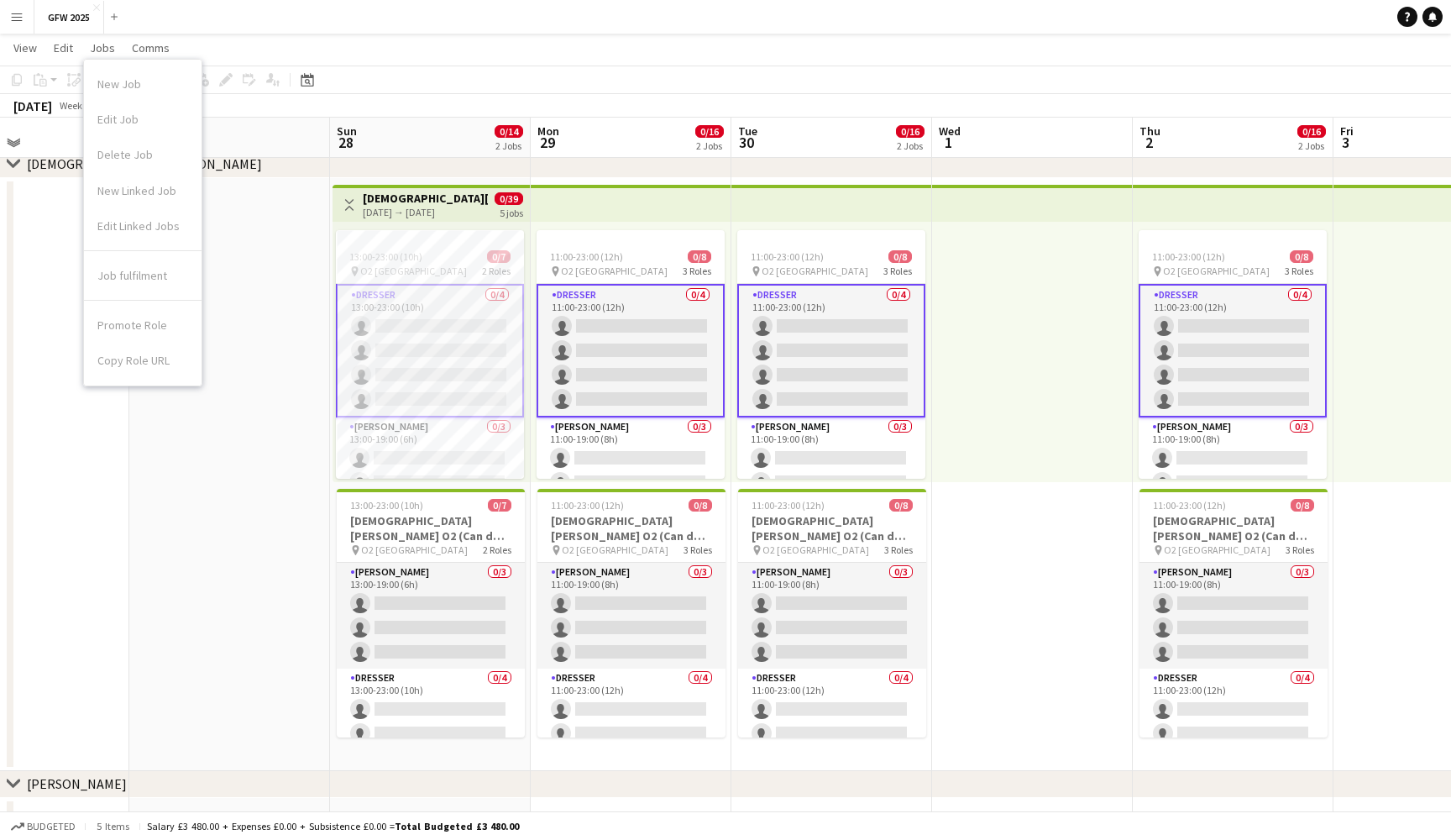
click at [421, 330] on app-card-role "Dresser 0/4 13:00-23:00 (10h) single-neutral-actions single-neutral-actions sin…" at bounding box center [430, 351] width 188 height 133
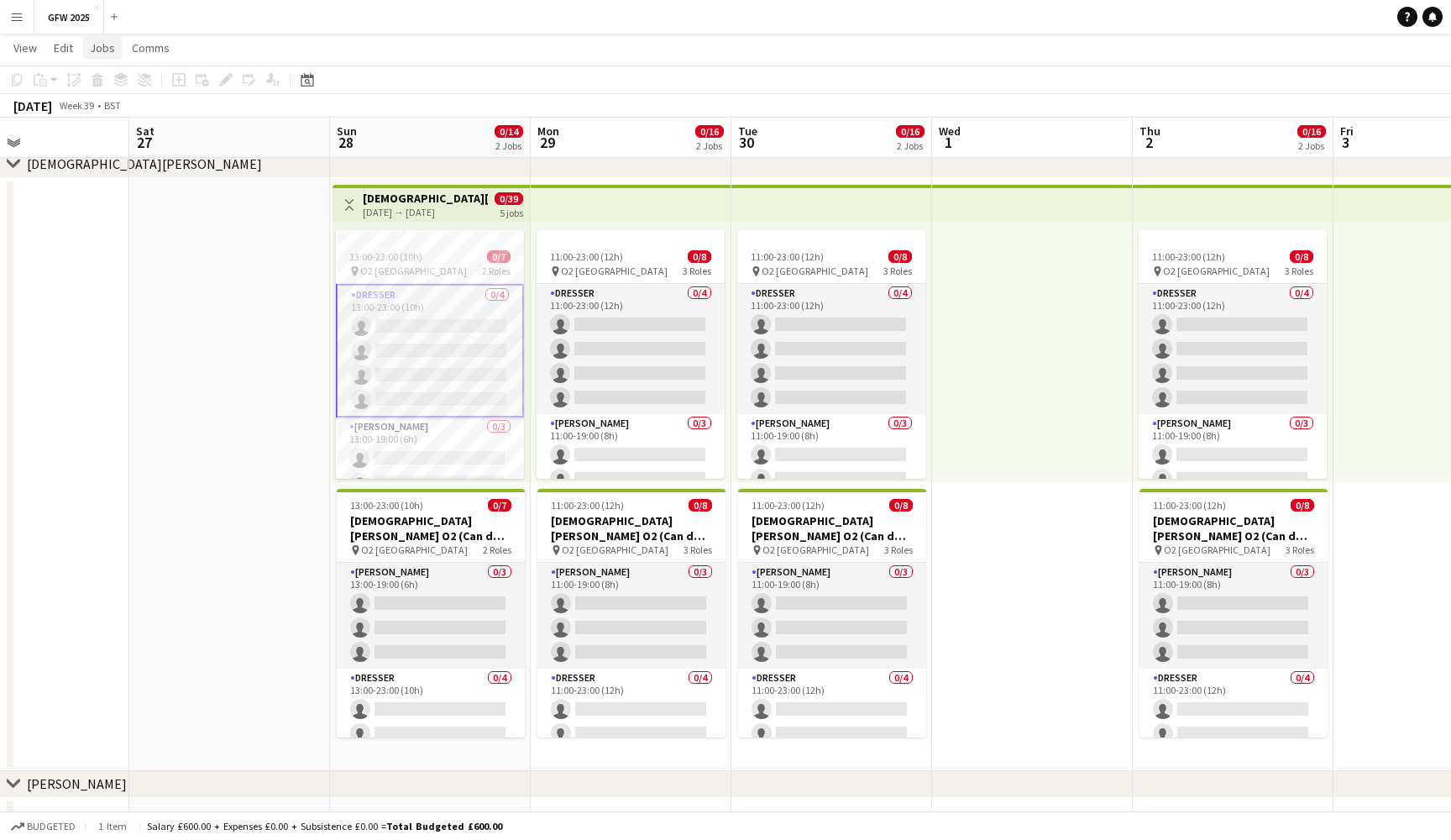
click at [109, 54] on span "Jobs" at bounding box center [103, 47] width 25 height 15
click at [151, 322] on span "Promote Role" at bounding box center [131, 324] width 70 height 15
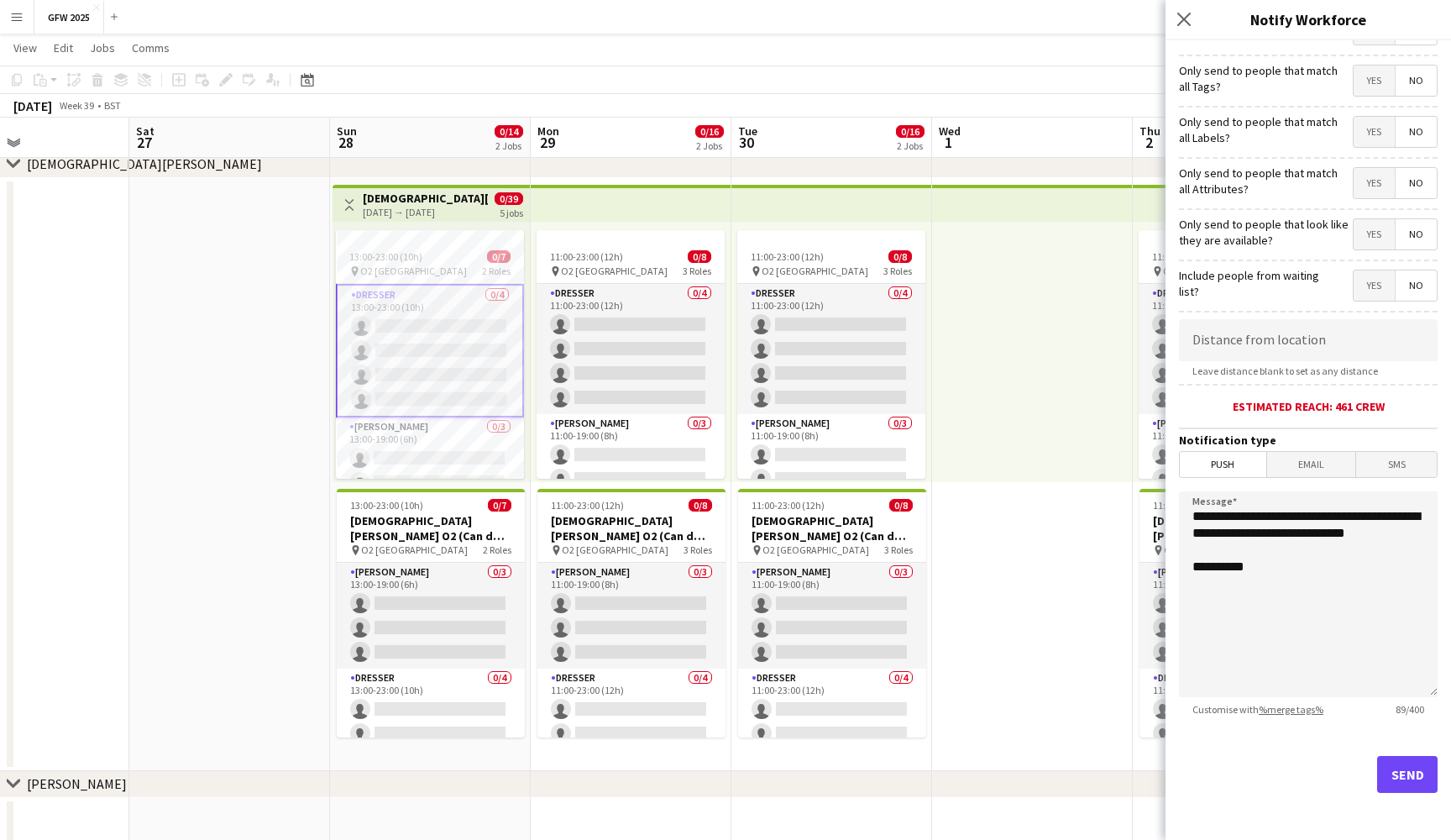
scroll to position [85, 0]
drag, startPoint x: 1413, startPoint y: 536, endPoint x: 1328, endPoint y: 535, distance: 85.0
click at [1328, 535] on textarea "**********" at bounding box center [1309, 594] width 259 height 206
drag, startPoint x: 1259, startPoint y: 536, endPoint x: 1299, endPoint y: 519, distance: 43.5
click at [1299, 519] on textarea "**********" at bounding box center [1309, 594] width 259 height 206
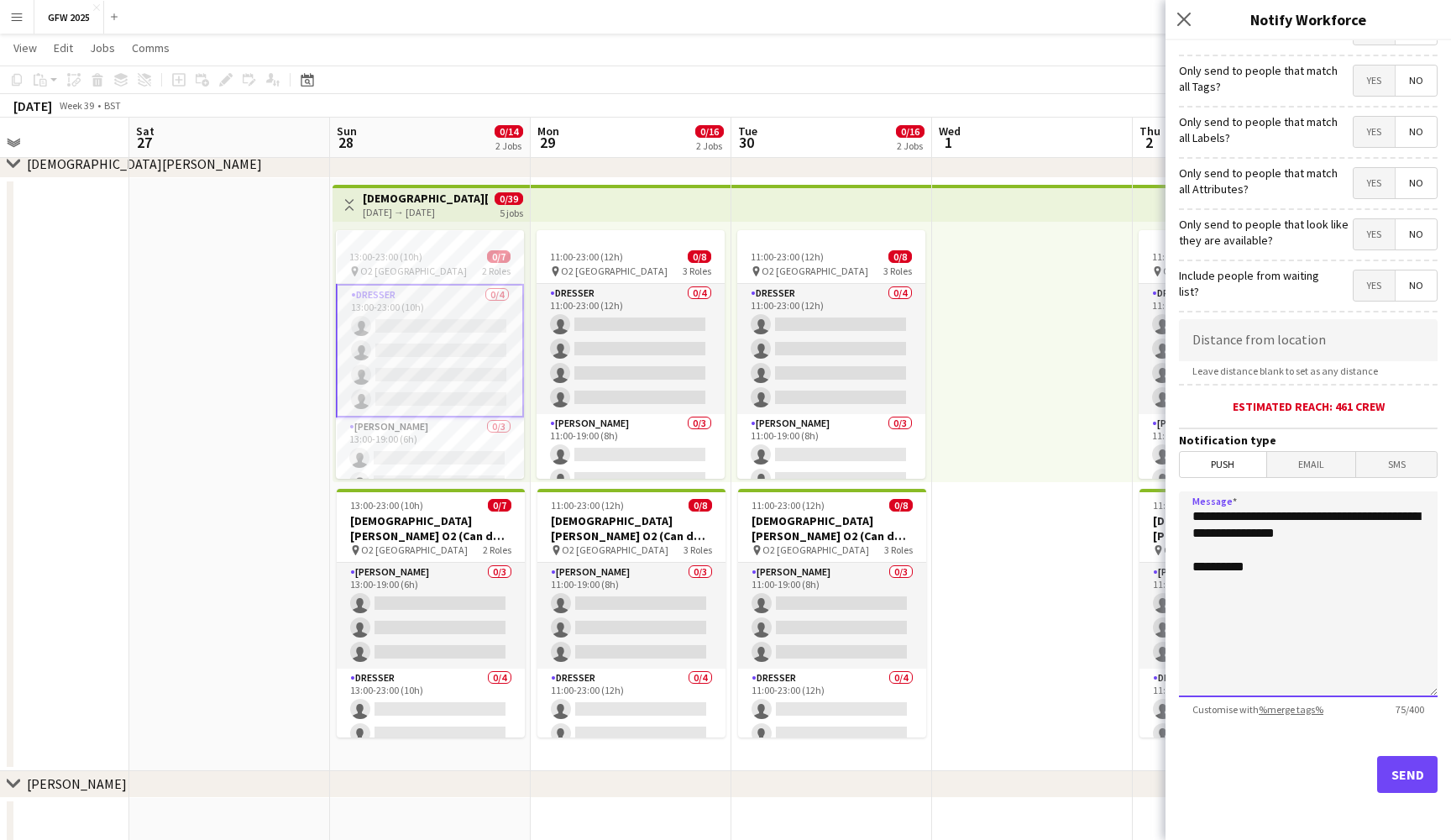
paste textarea
type textarea "**********"
click at [1186, 15] on icon "Close pop-in" at bounding box center [1183, 19] width 16 height 16
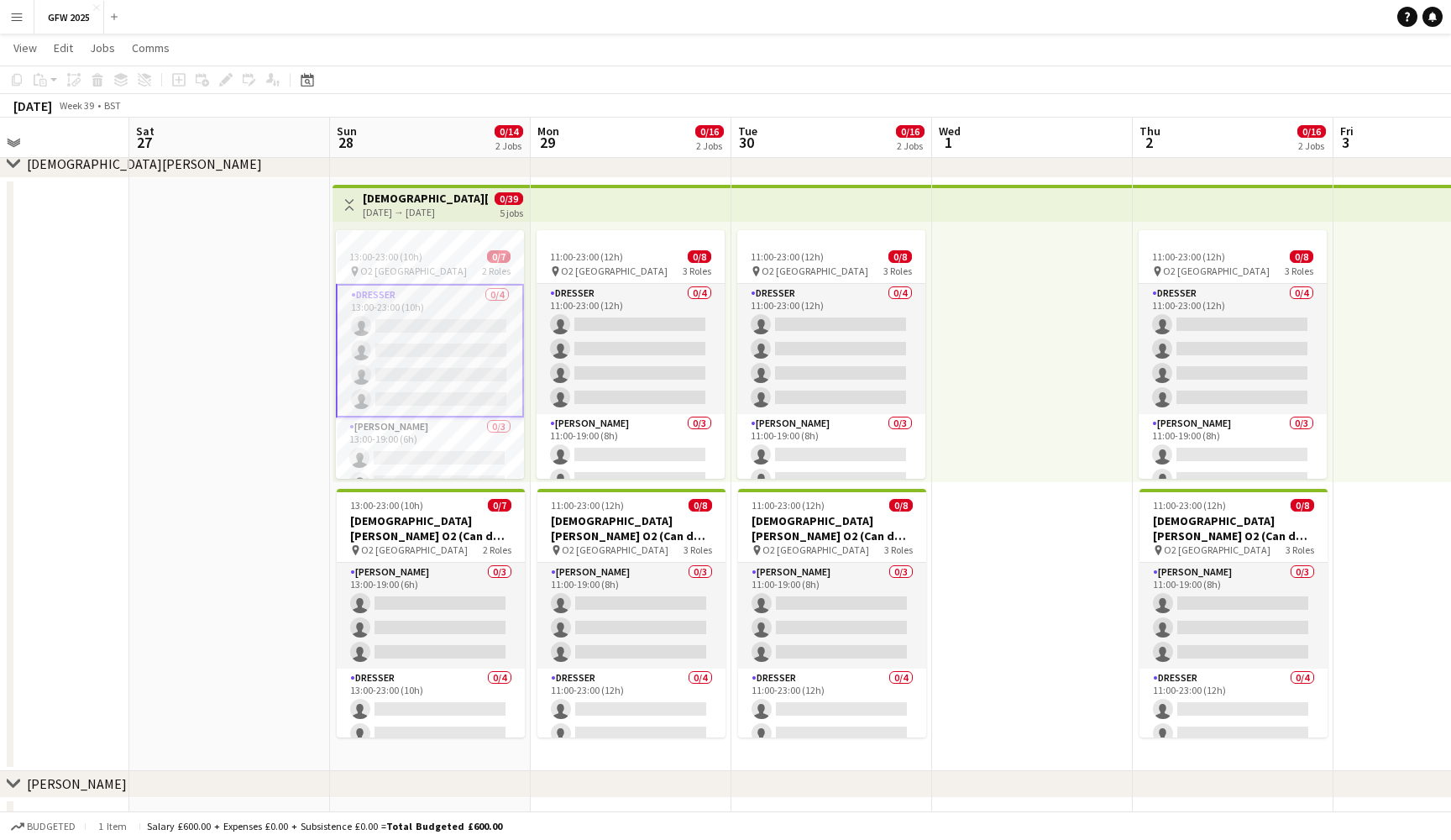
click at [411, 315] on app-card-role "Dresser 0/4 13:00-23:00 (10h) single-neutral-actions single-neutral-actions sin…" at bounding box center [430, 351] width 188 height 133
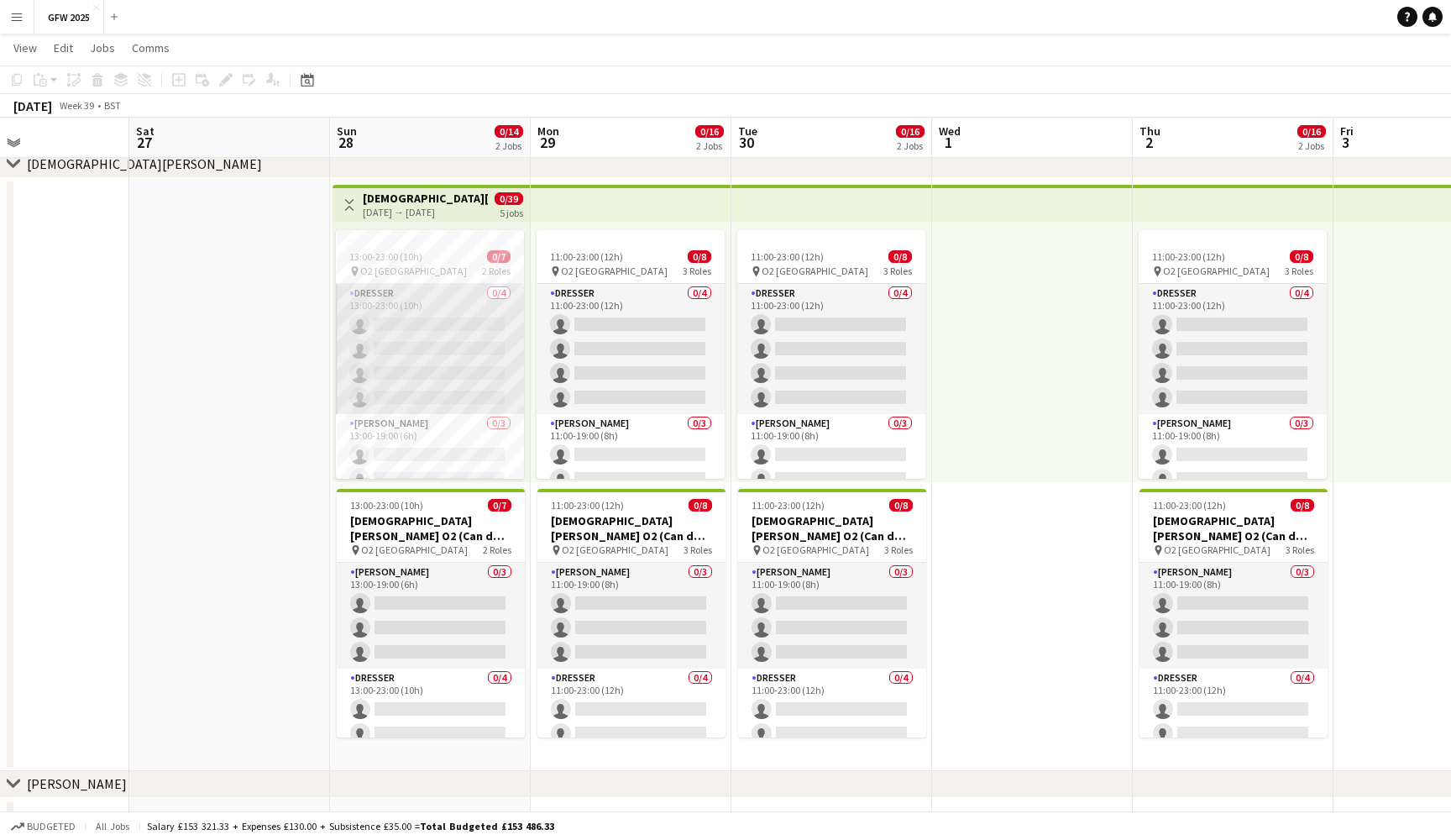
click at [401, 317] on app-card-role "Dresser 0/4 13:00-23:00 (10h) single-neutral-actions single-neutral-actions sin…" at bounding box center [430, 349] width 188 height 130
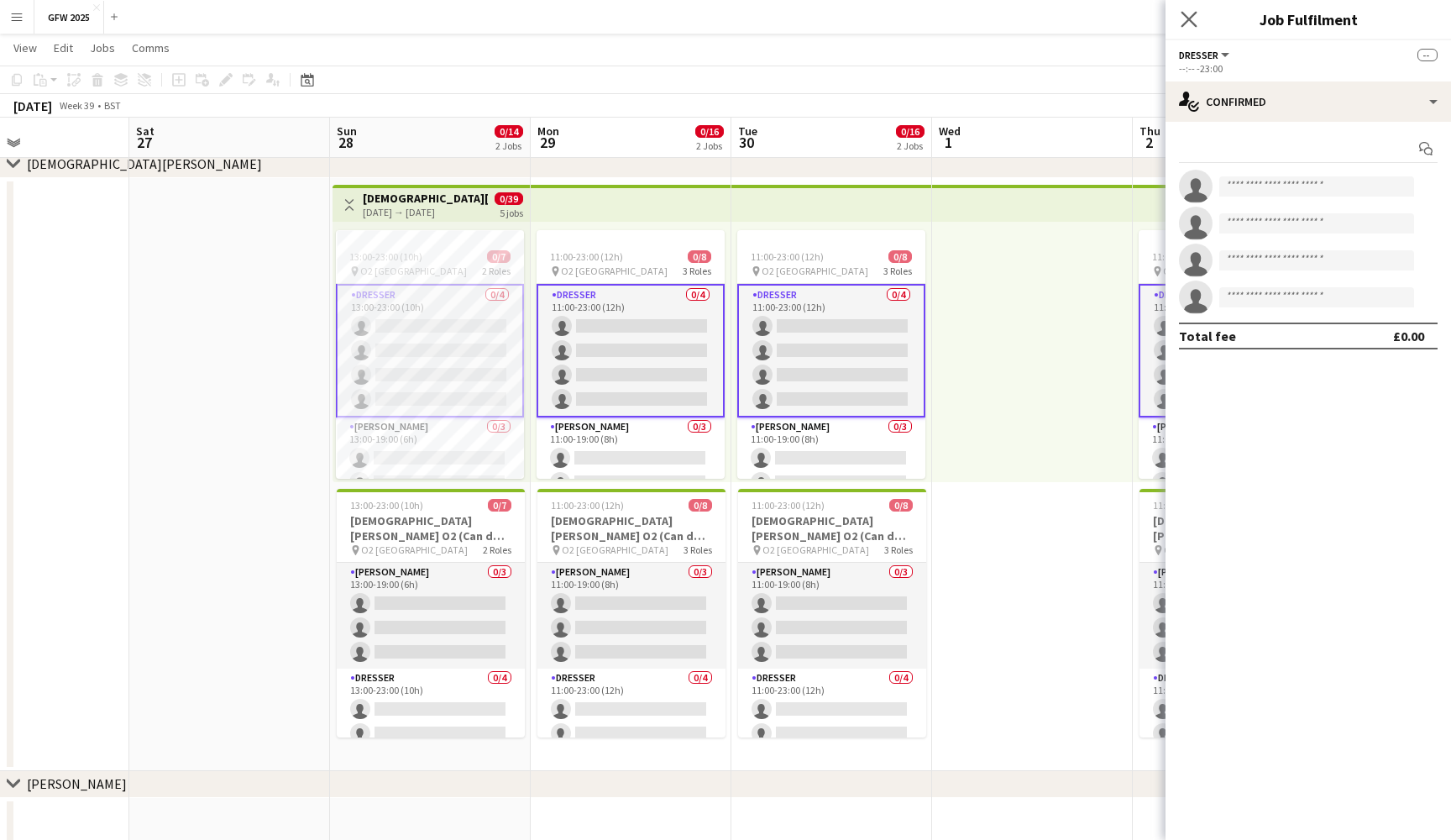
click at [1185, 11] on app-icon "Close pop-in" at bounding box center [1189, 20] width 25 height 25
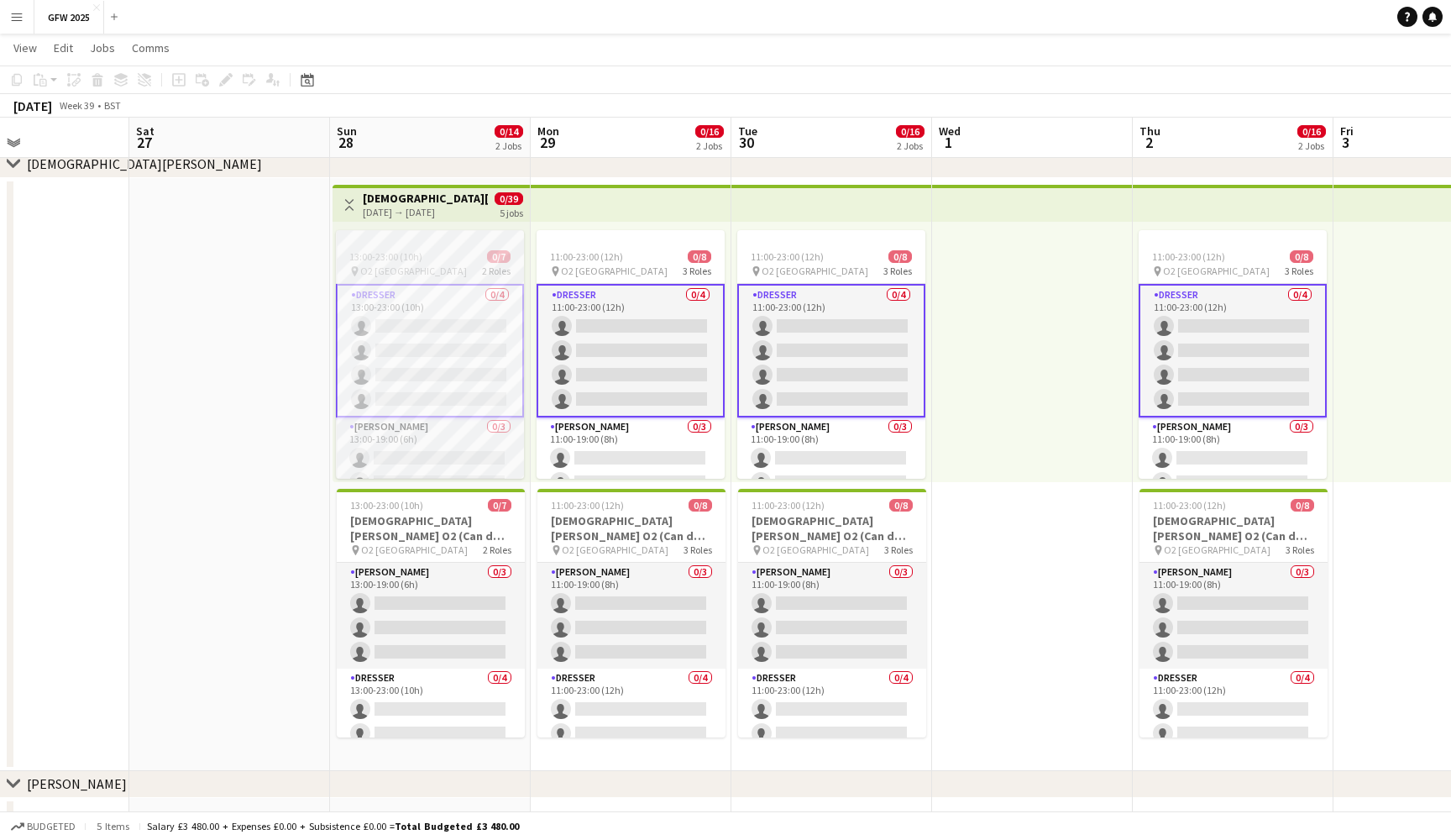
click at [369, 259] on span "13:00-23:00 (10h)" at bounding box center [385, 256] width 74 height 13
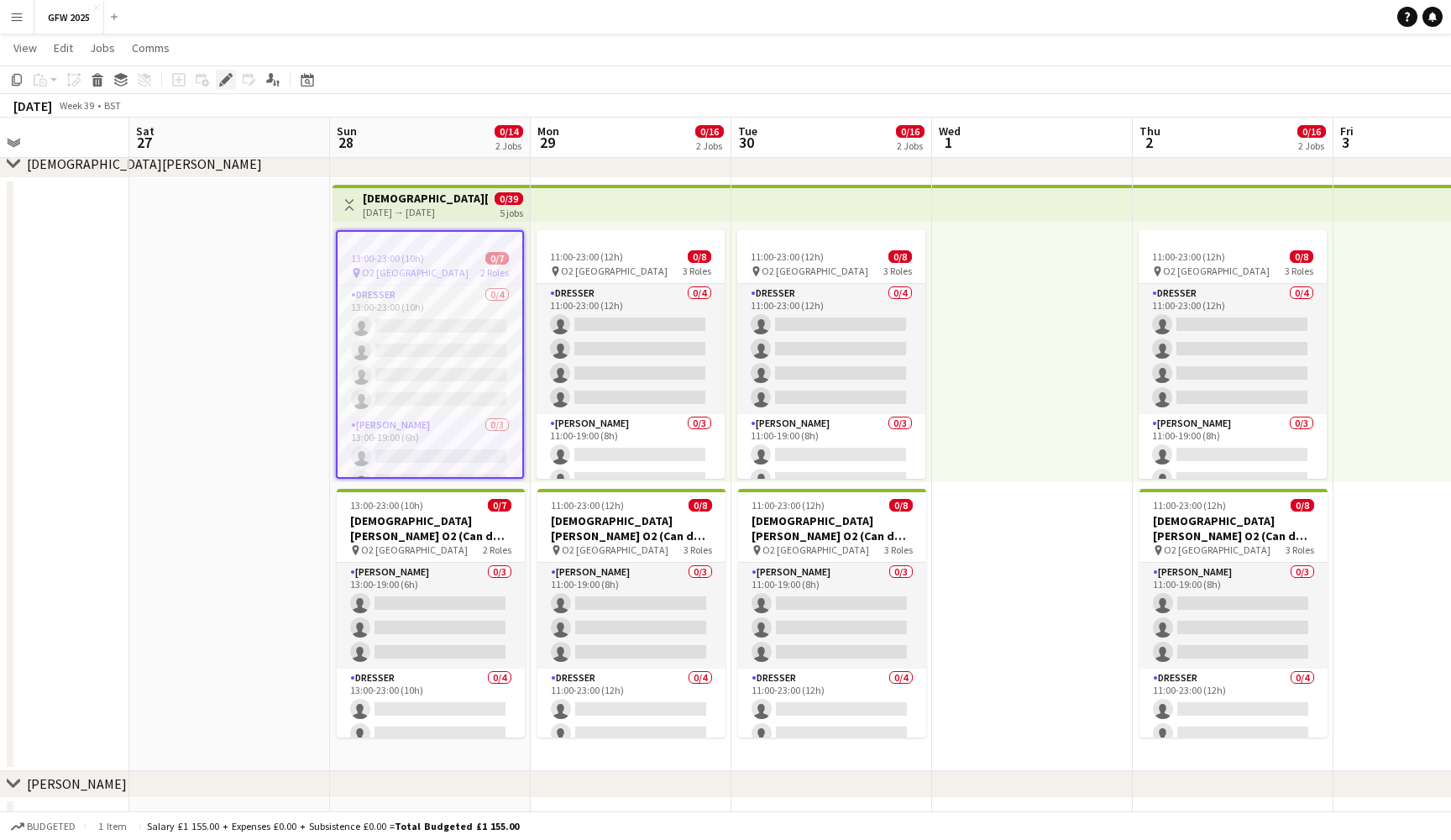
click at [231, 77] on icon at bounding box center [230, 75] width 4 height 4
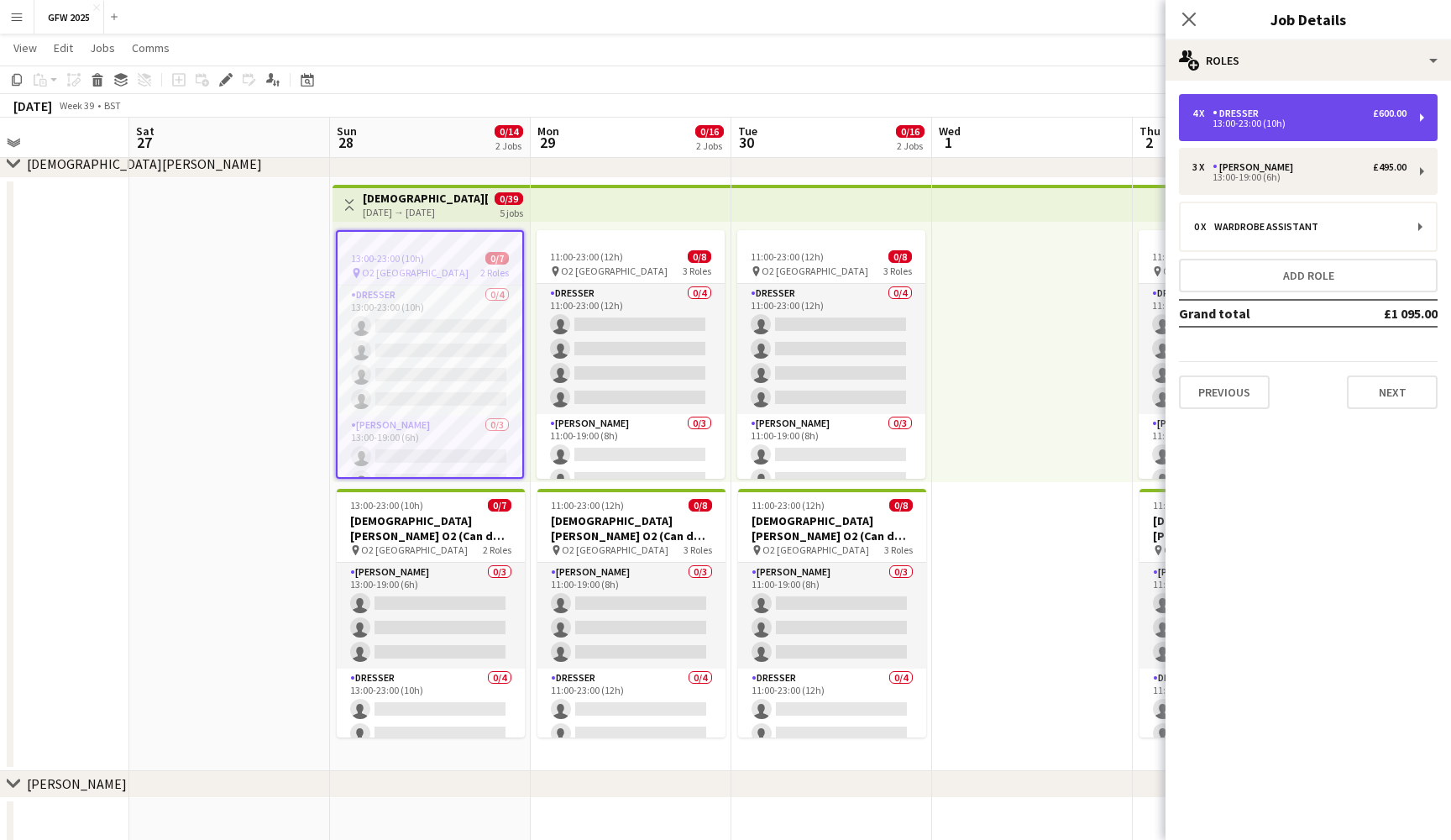
click at [1323, 97] on div "4 x Dresser £600.00 13:00-23:00 (10h)" at bounding box center [1309, 118] width 259 height 47
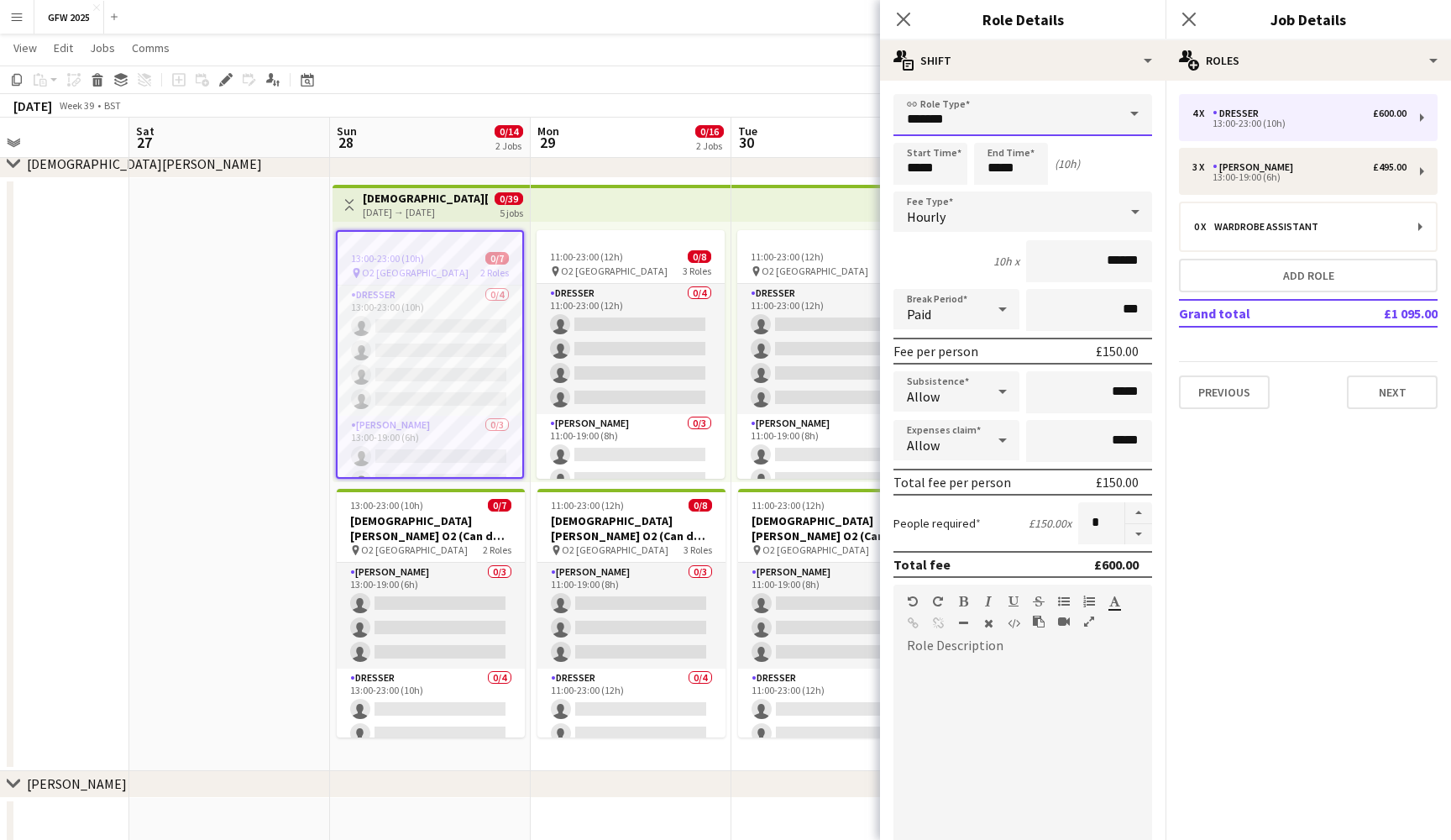
click at [1064, 114] on input "*******" at bounding box center [1024, 115] width 259 height 42
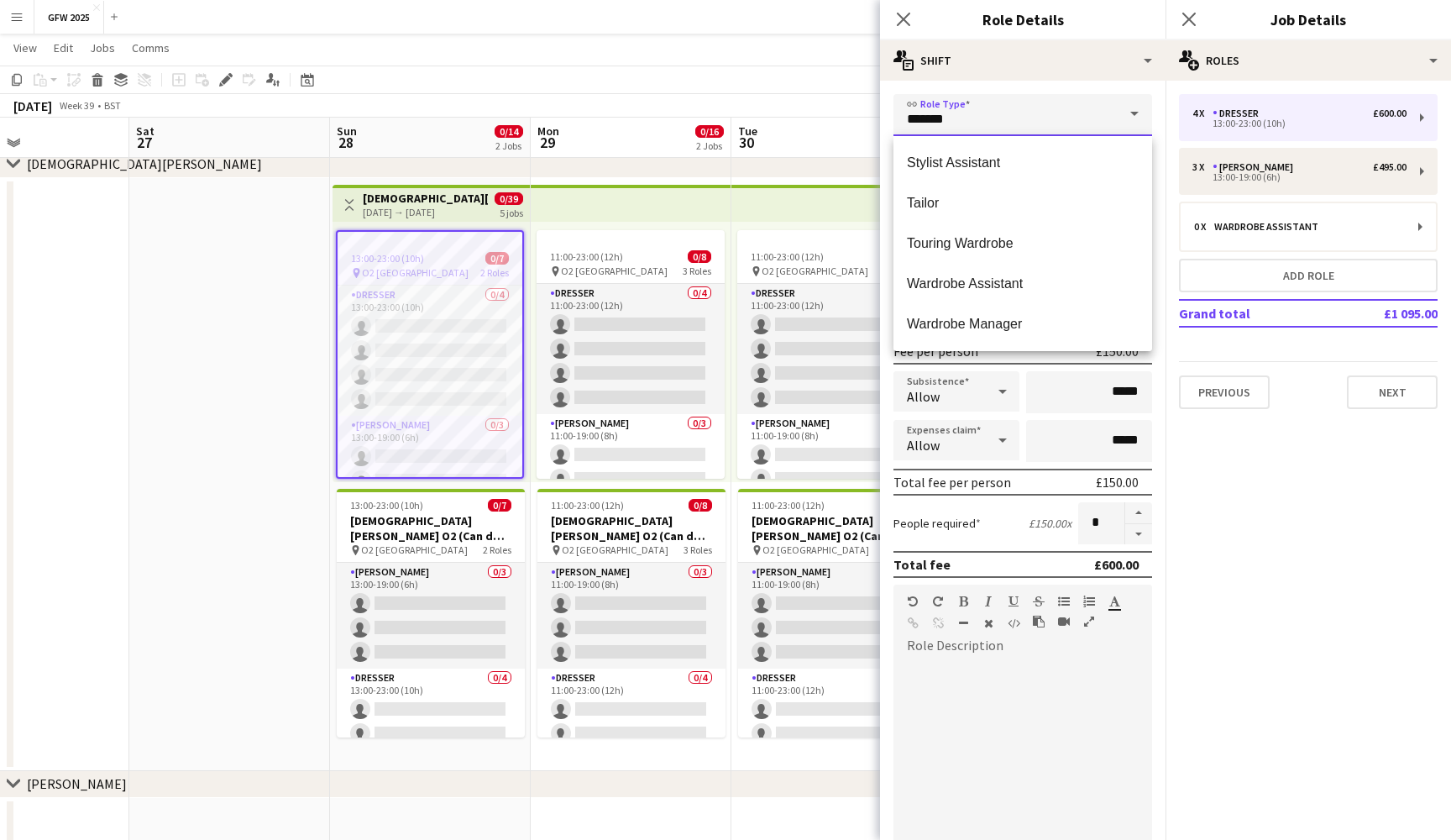
scroll to position [524, 0]
click at [256, 274] on app-date-cell at bounding box center [229, 474] width 201 height 593
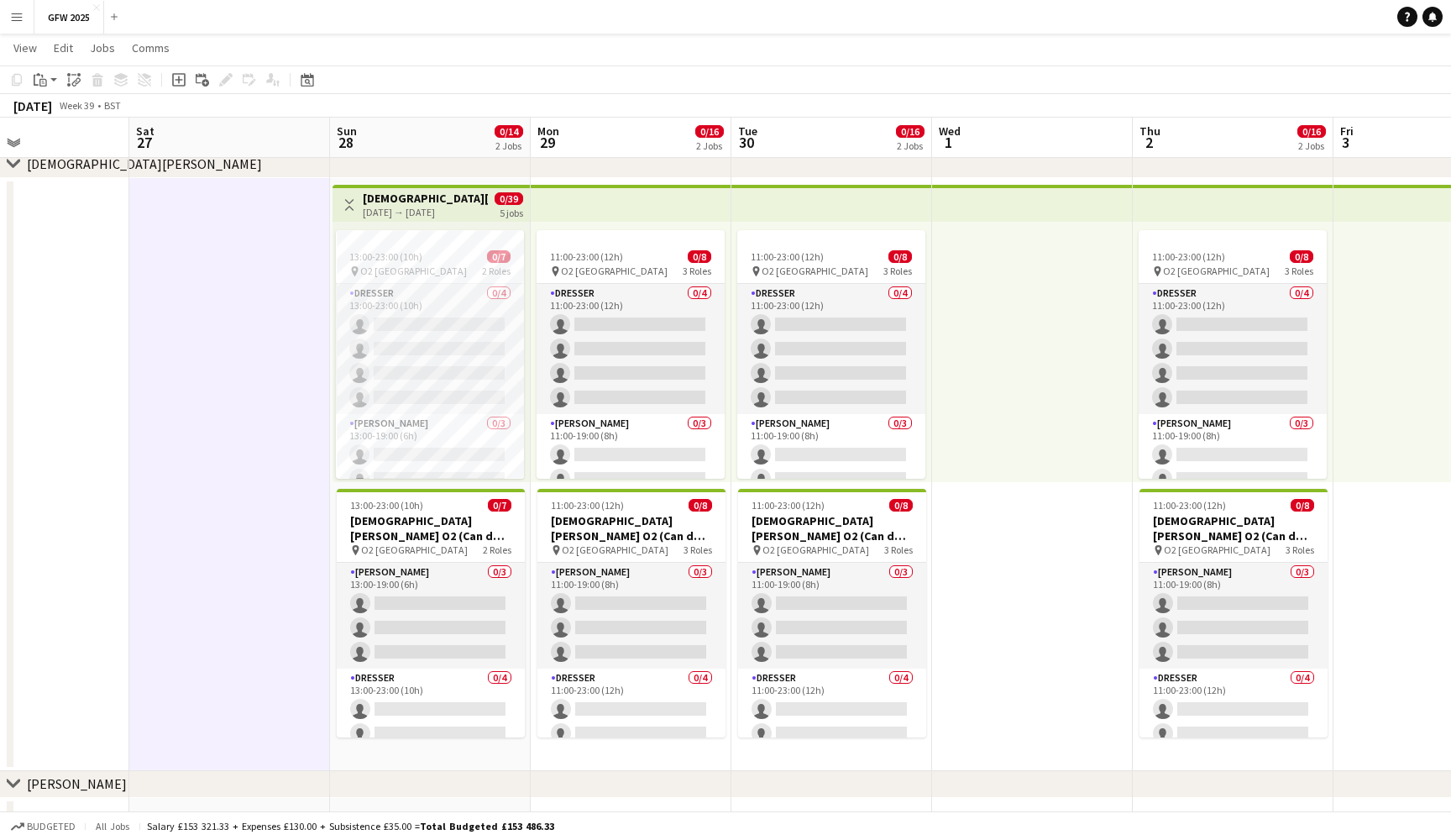
click at [404, 205] on h3 "Lady Gaga O2 (Can do all dates)" at bounding box center [425, 197] width 125 height 15
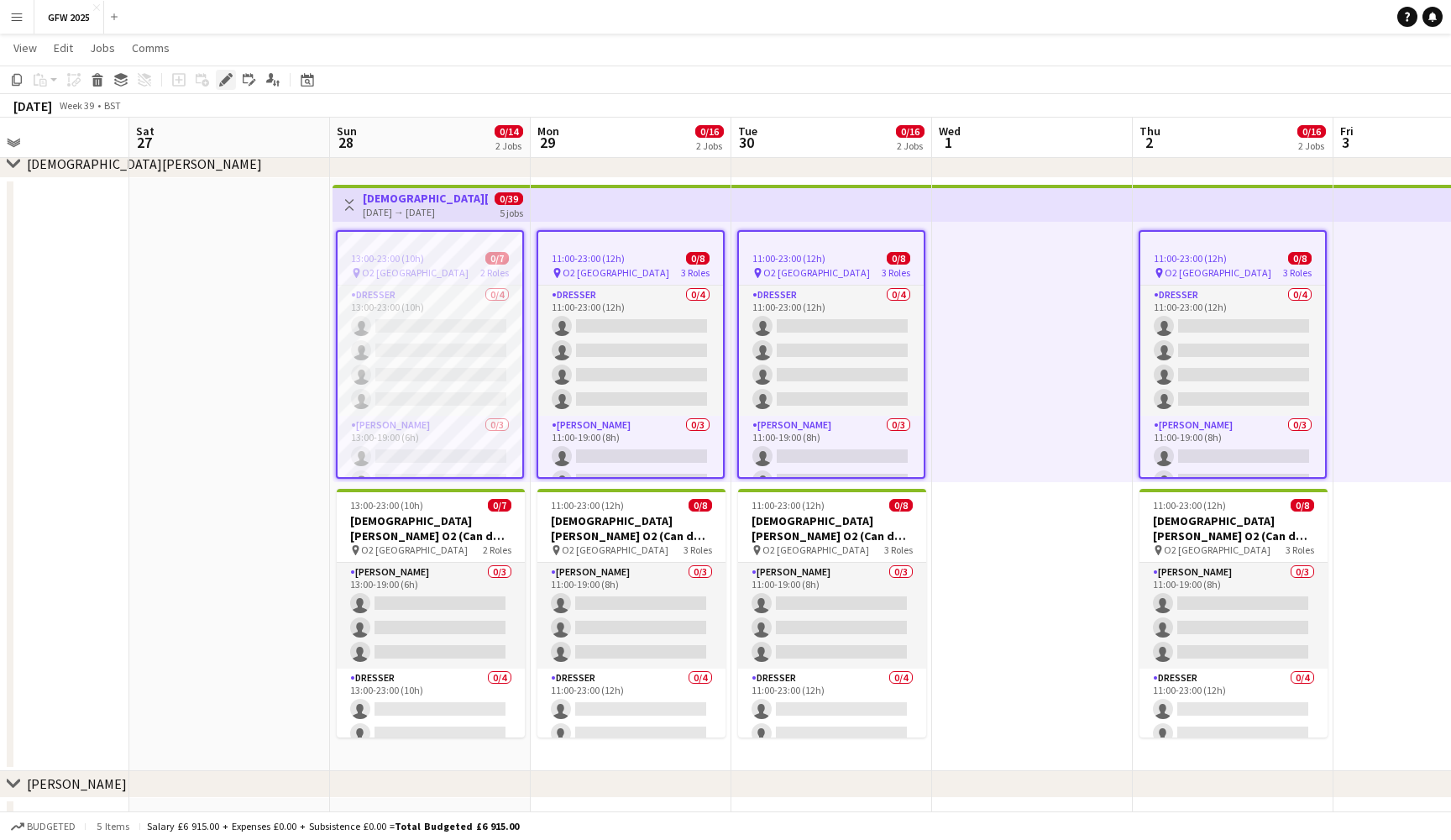
click at [225, 77] on icon at bounding box center [225, 79] width 9 height 9
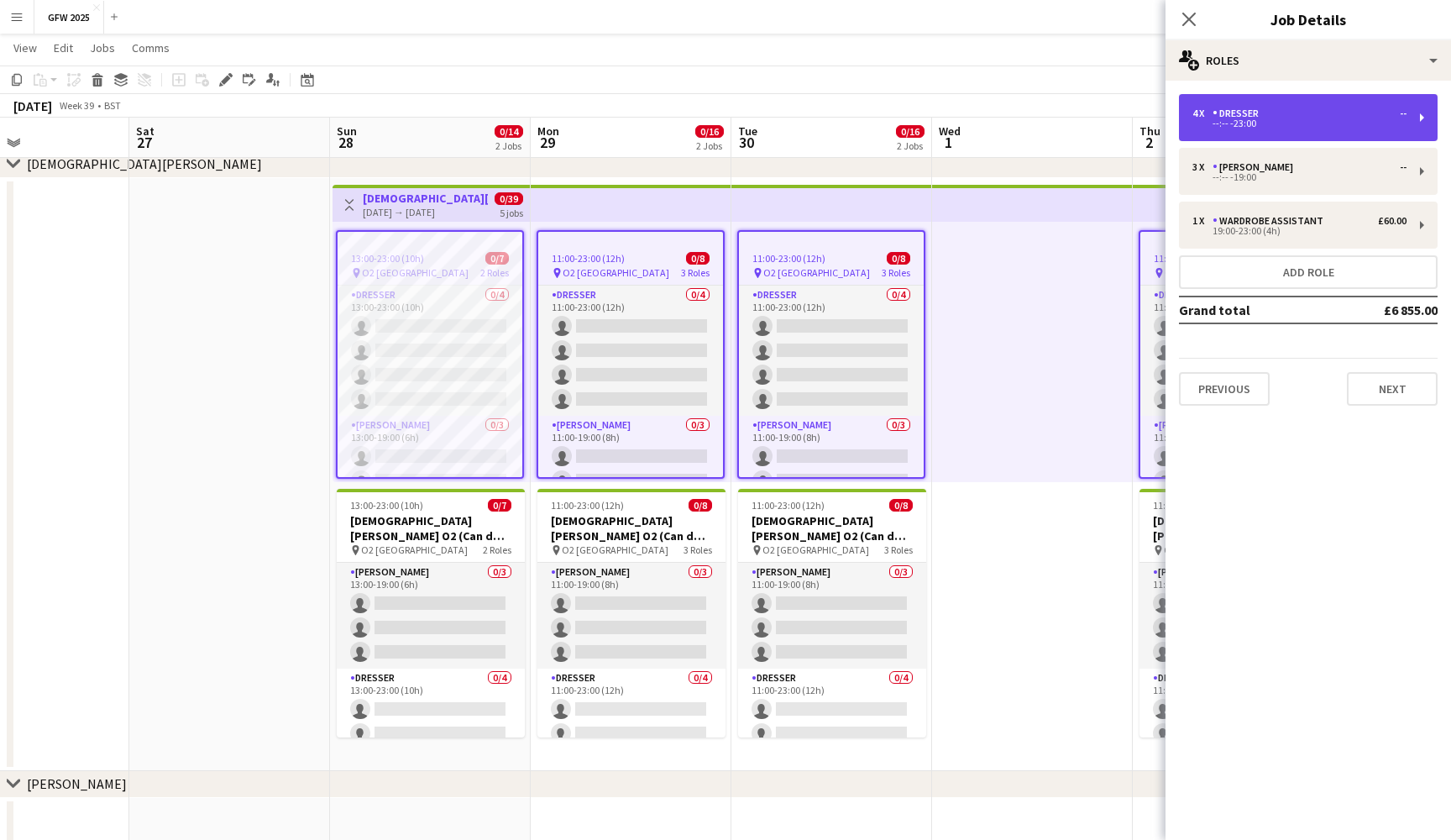
click at [1308, 111] on div "4 x Dresser --" at bounding box center [1300, 114] width 214 height 12
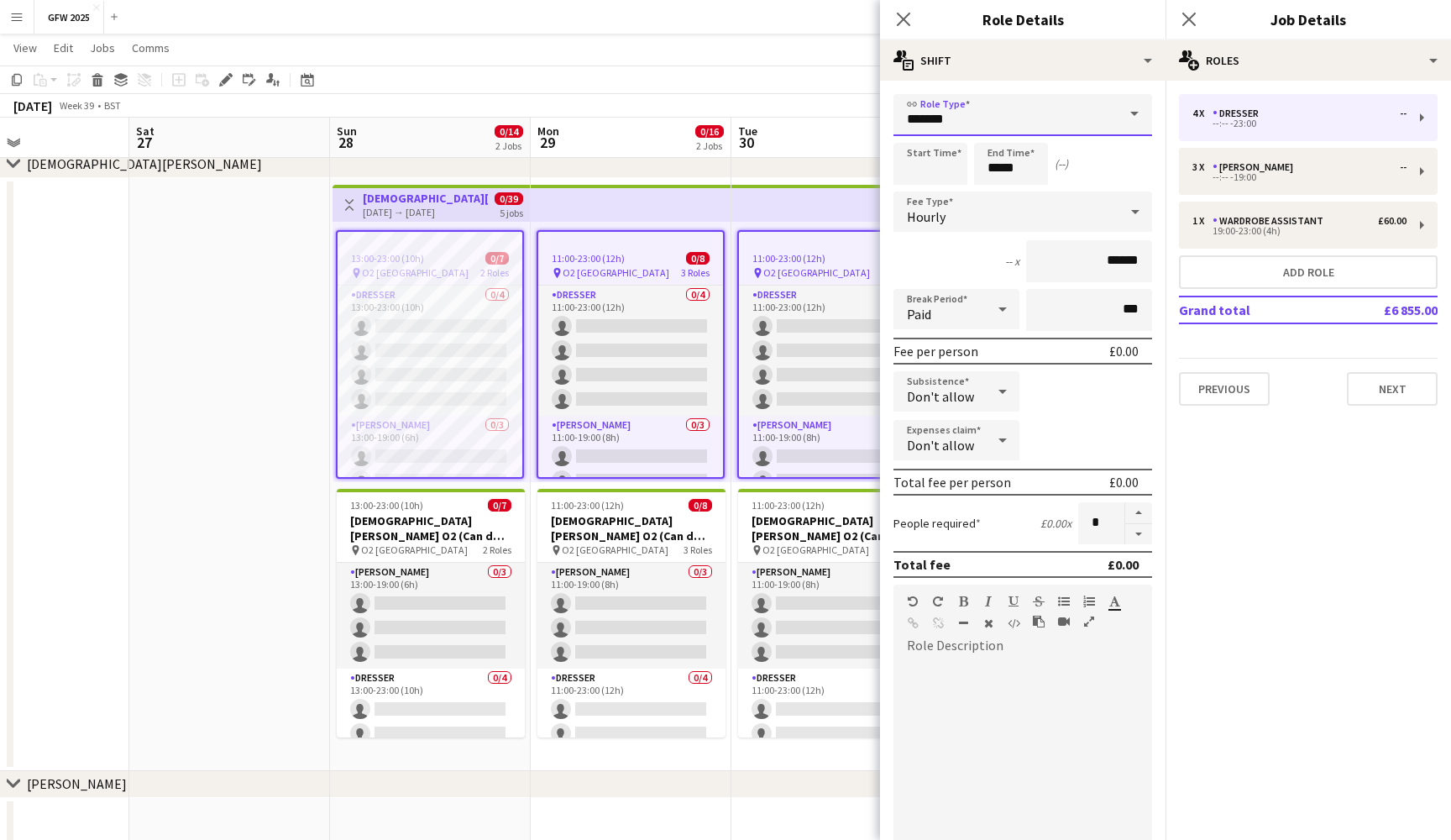
click at [1006, 108] on input "*******" at bounding box center [1024, 115] width 259 height 42
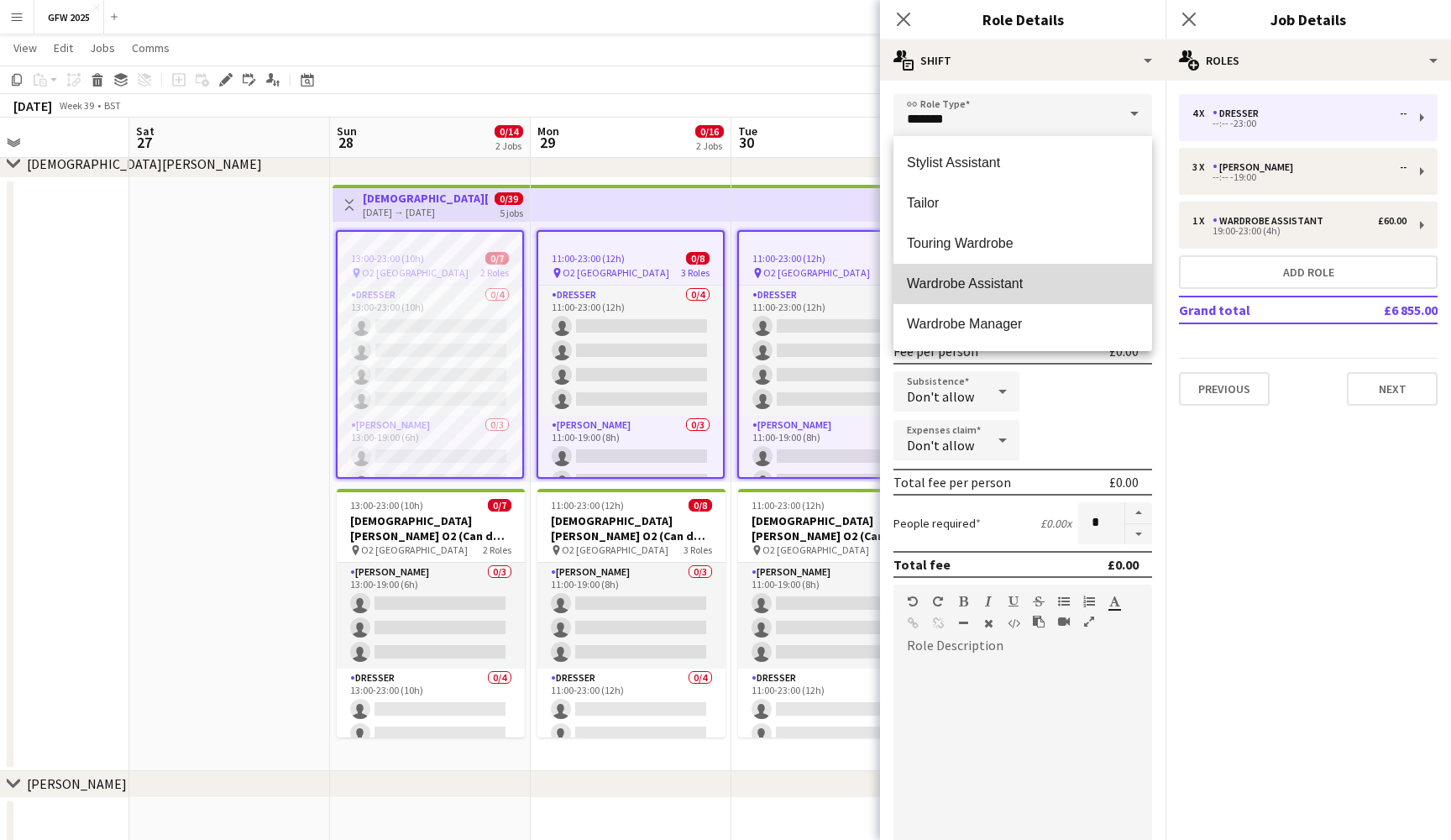
click at [1027, 280] on span "Wardrobe Assistant" at bounding box center [1023, 283] width 231 height 16
type input "**********"
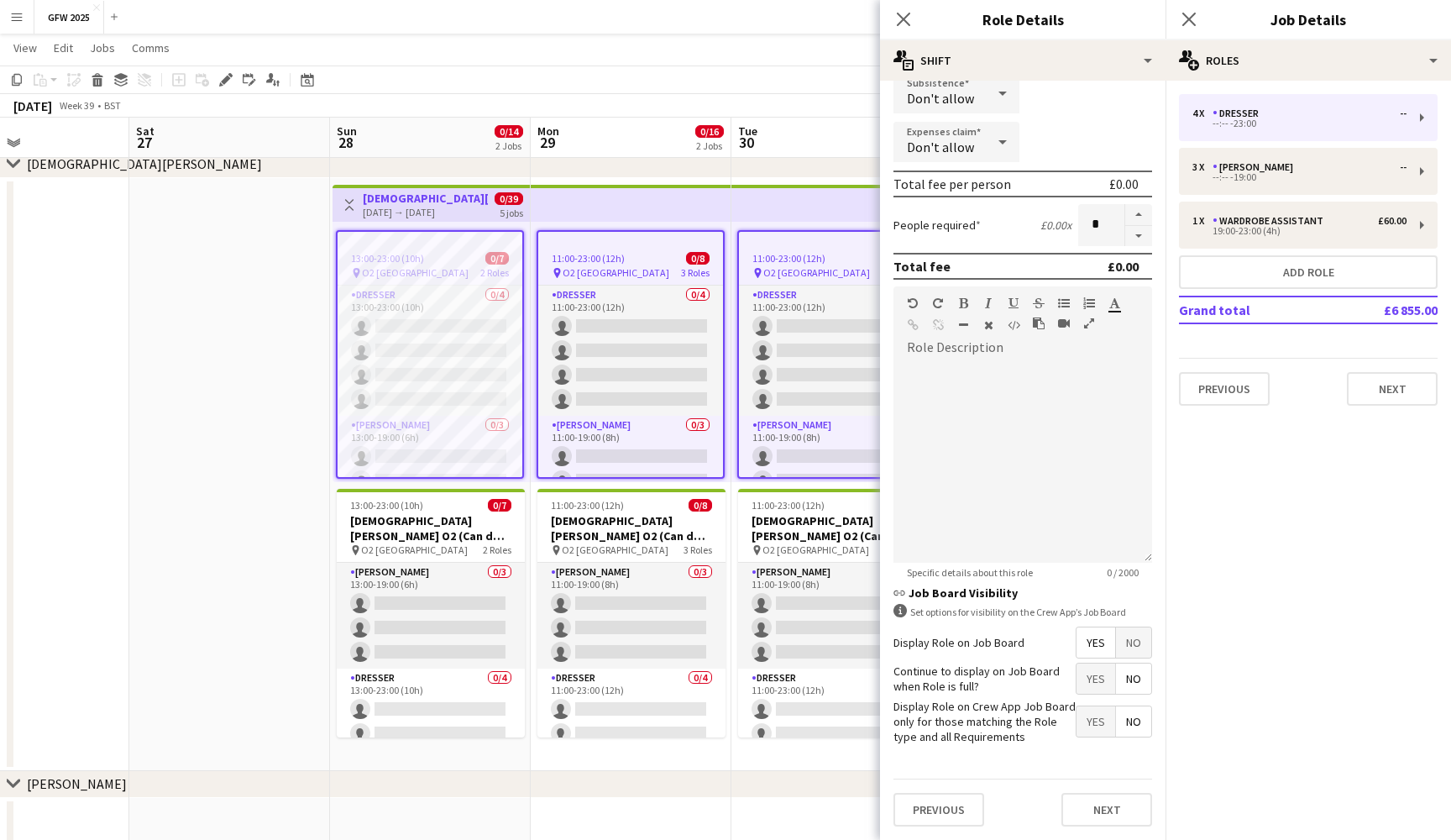
scroll to position [297, 0]
click at [944, 355] on div at bounding box center [1024, 457] width 259 height 214
copy div "**********"
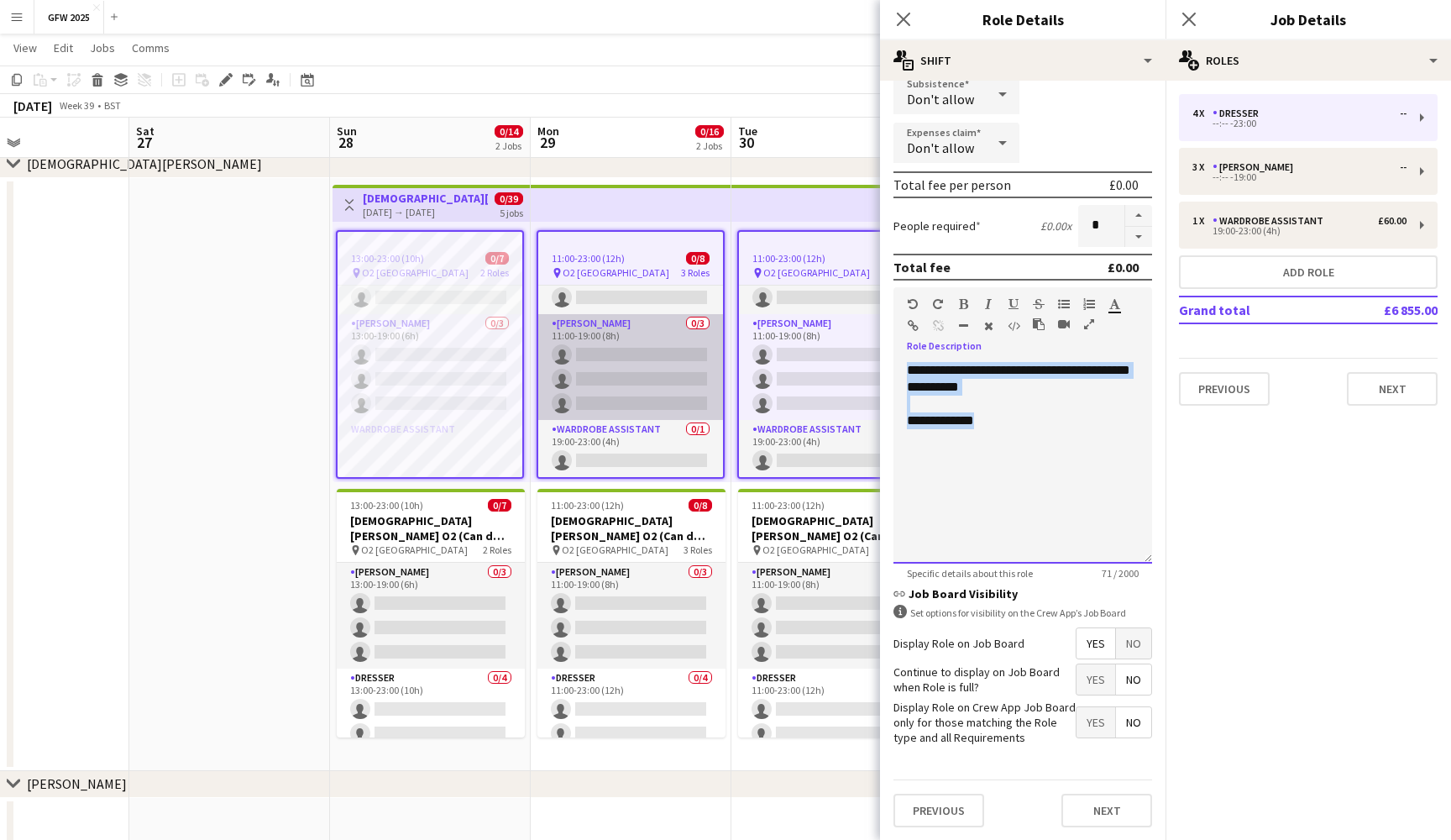
scroll to position [102, 0]
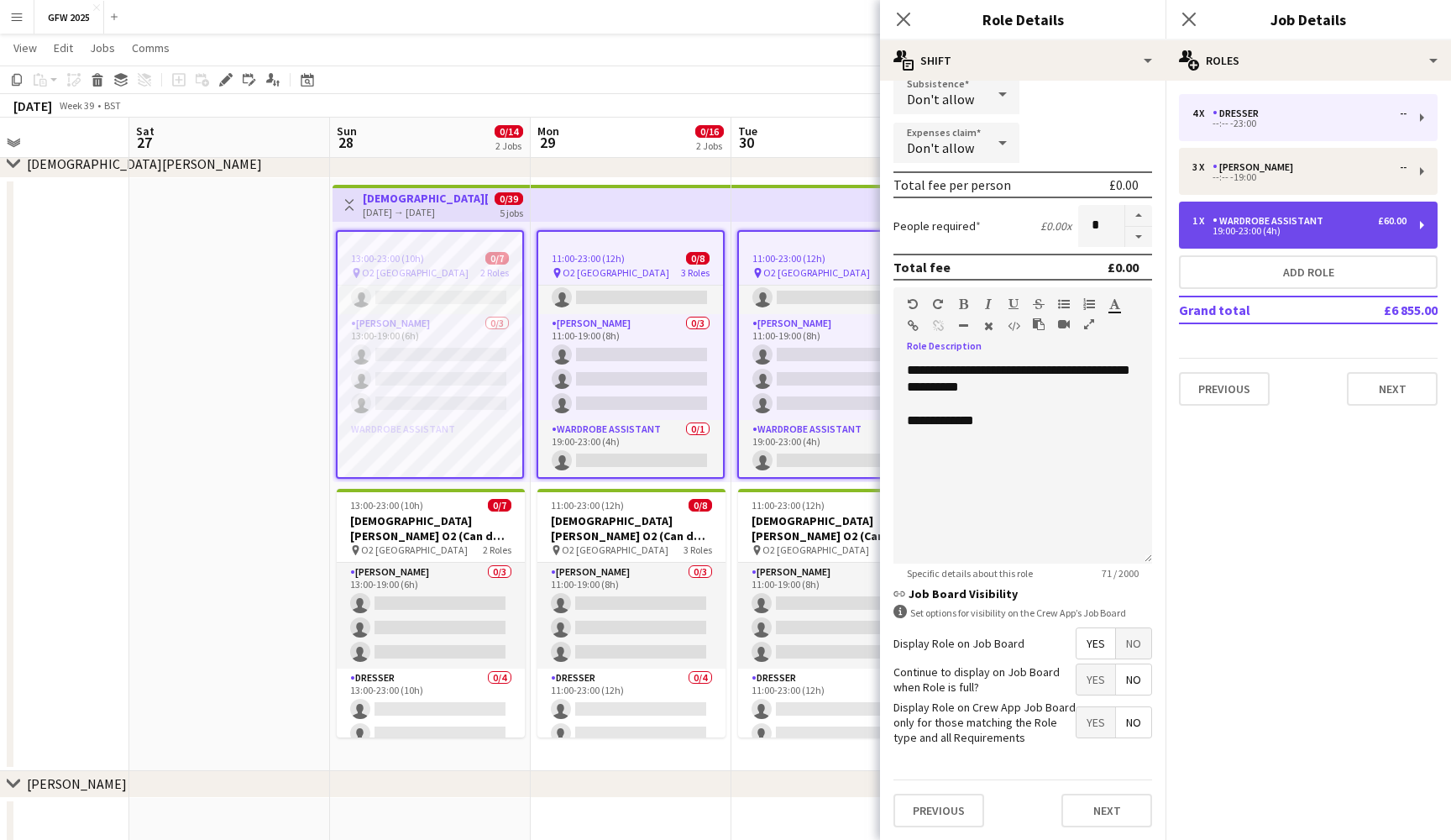
click at [1290, 219] on div "Wardrobe Assistant" at bounding box center [1272, 221] width 118 height 12
type input "*****"
type input "*"
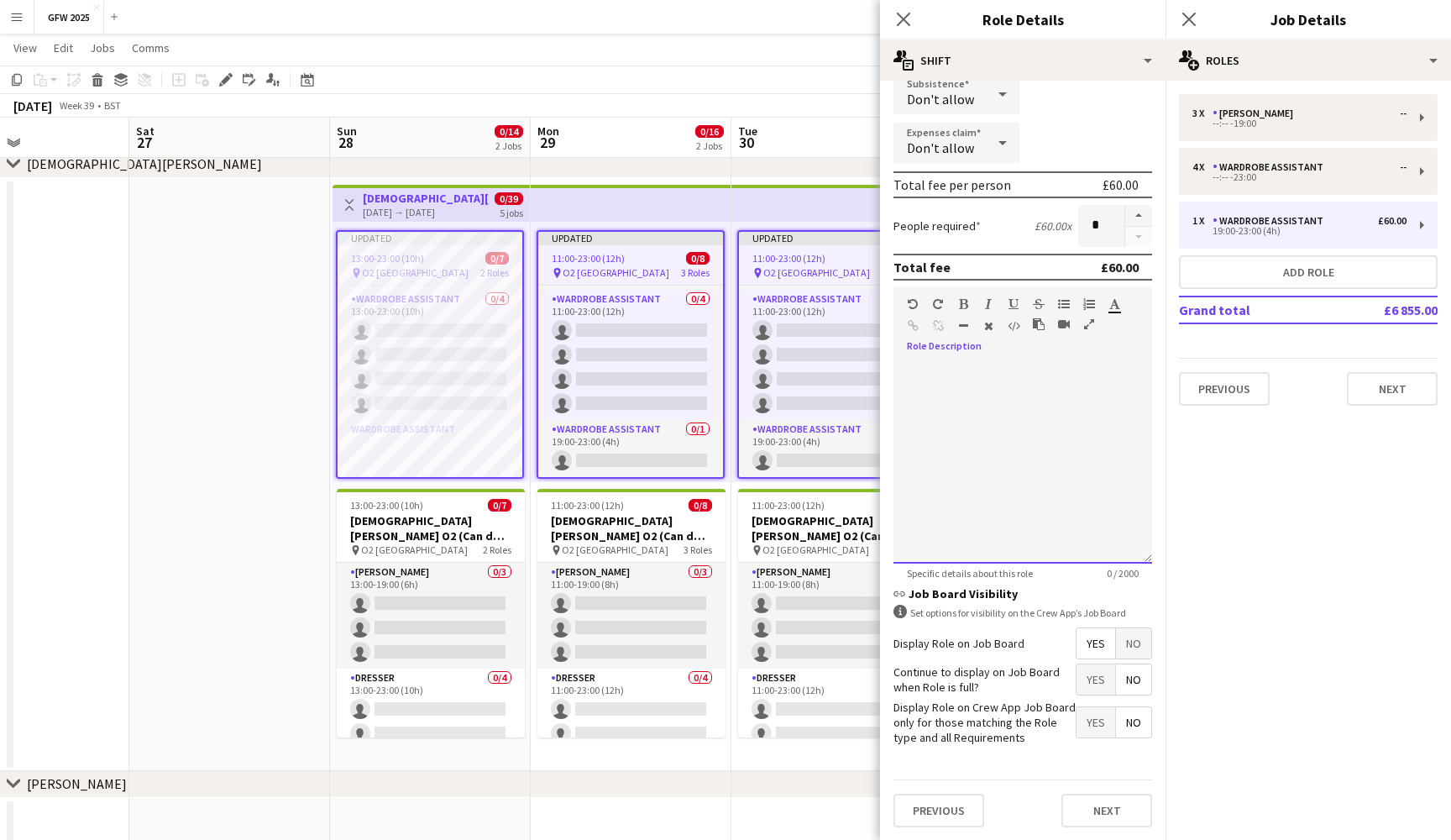
click at [1024, 406] on div at bounding box center [1024, 463] width 259 height 202
drag, startPoint x: 1020, startPoint y: 368, endPoint x: 899, endPoint y: 362, distance: 121.1
click at [899, 362] on div "**********" at bounding box center [1024, 463] width 259 height 202
click at [953, 372] on span "**********" at bounding box center [998, 370] width 183 height 13
click at [990, 413] on div "**********" at bounding box center [1023, 404] width 231 height 17
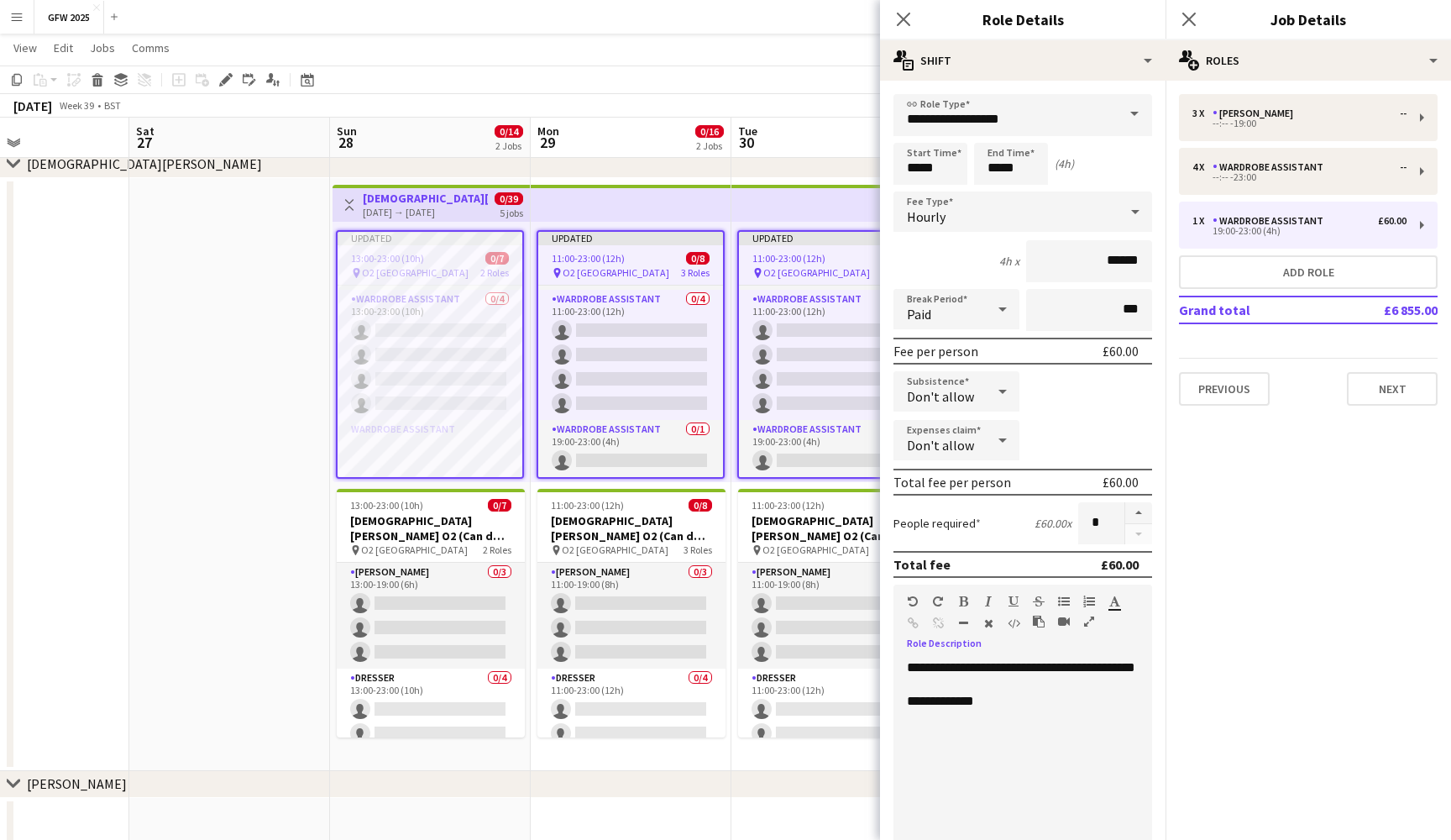
scroll to position [0, 0]
click at [995, 168] on input "*****" at bounding box center [1011, 164] width 74 height 42
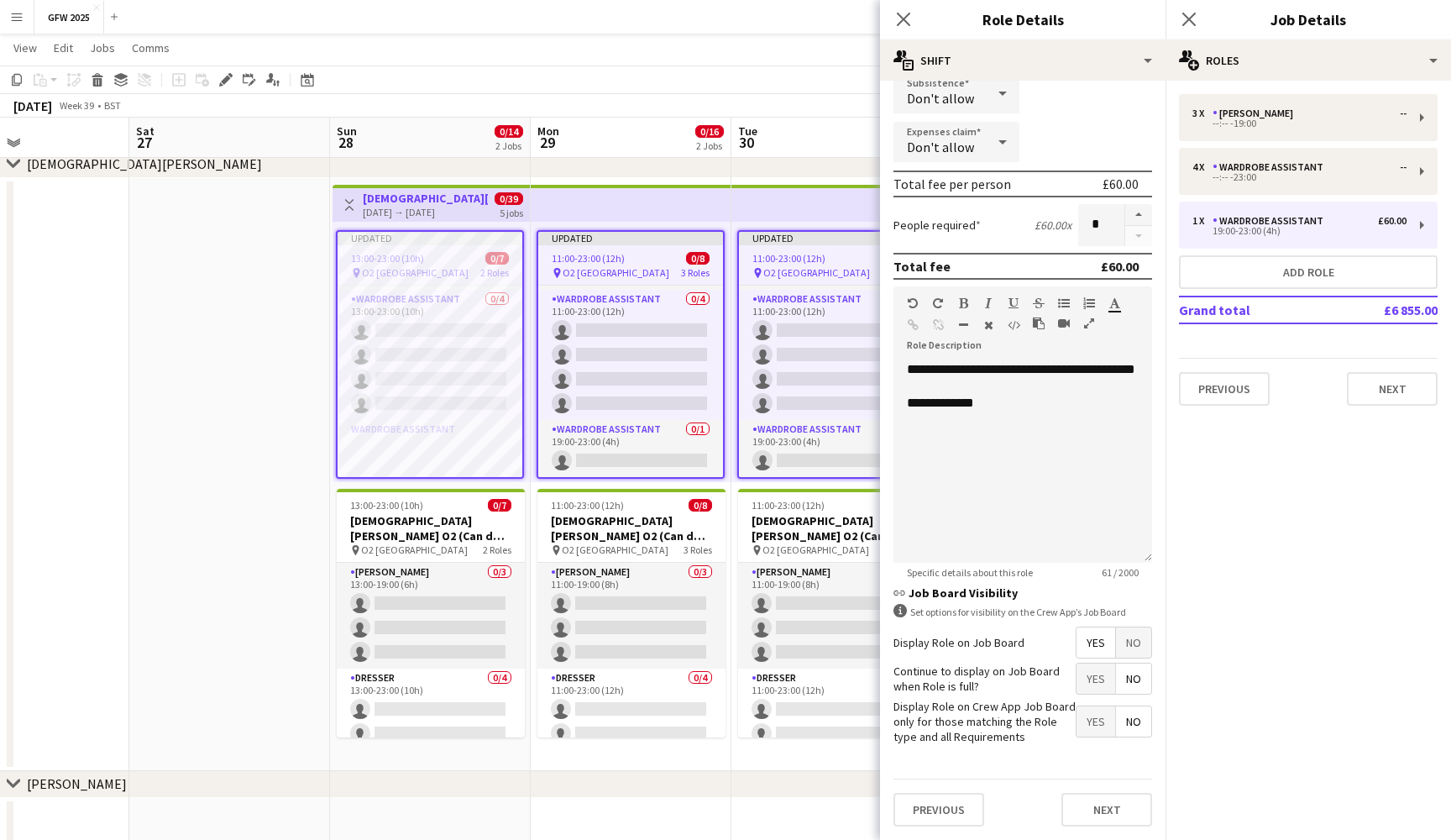
scroll to position [297, 0]
click at [931, 396] on div at bounding box center [1023, 386] width 231 height 17
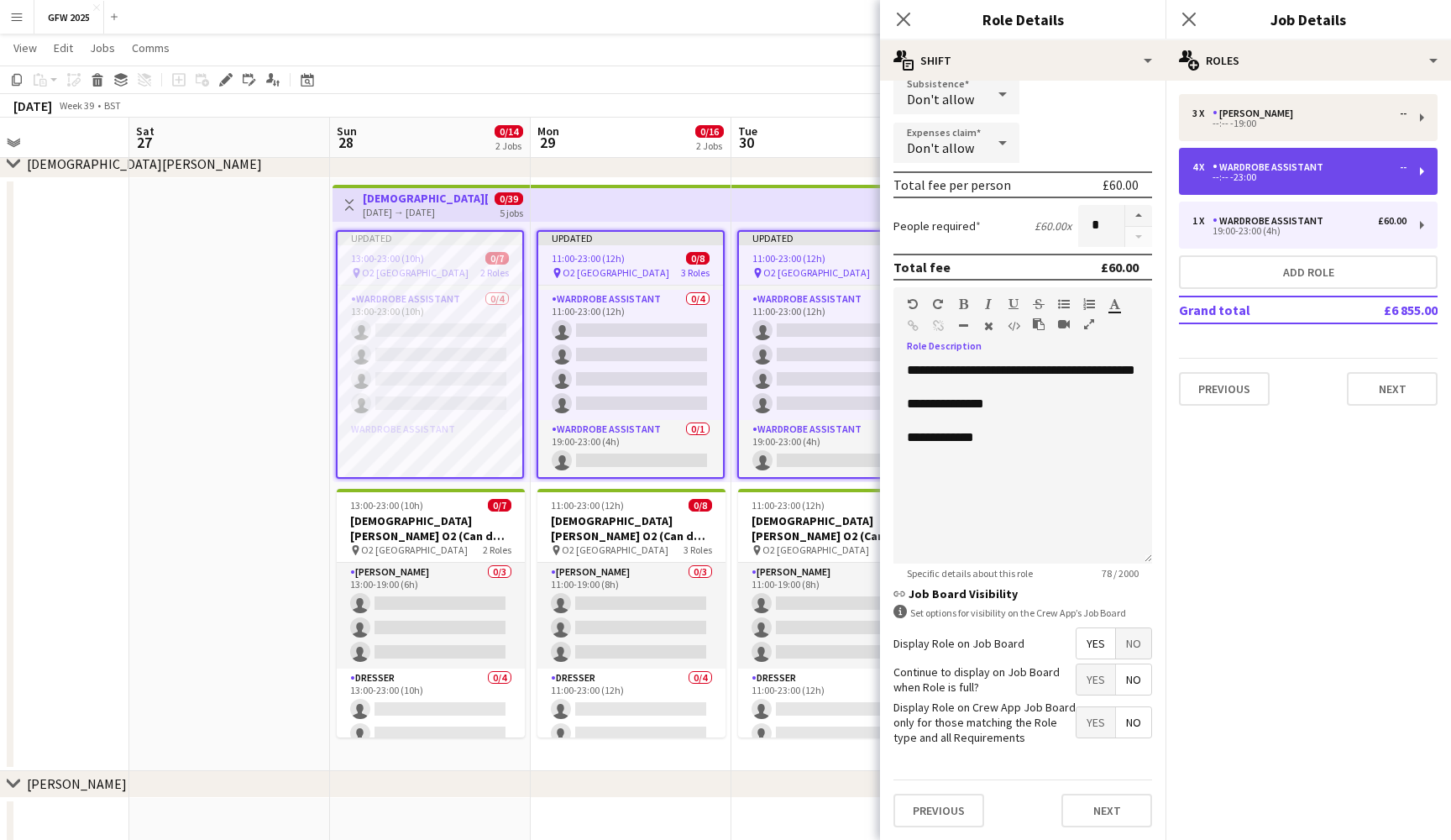
click at [1309, 180] on div "--:-- -23:00" at bounding box center [1300, 176] width 214 height 9
type input "*"
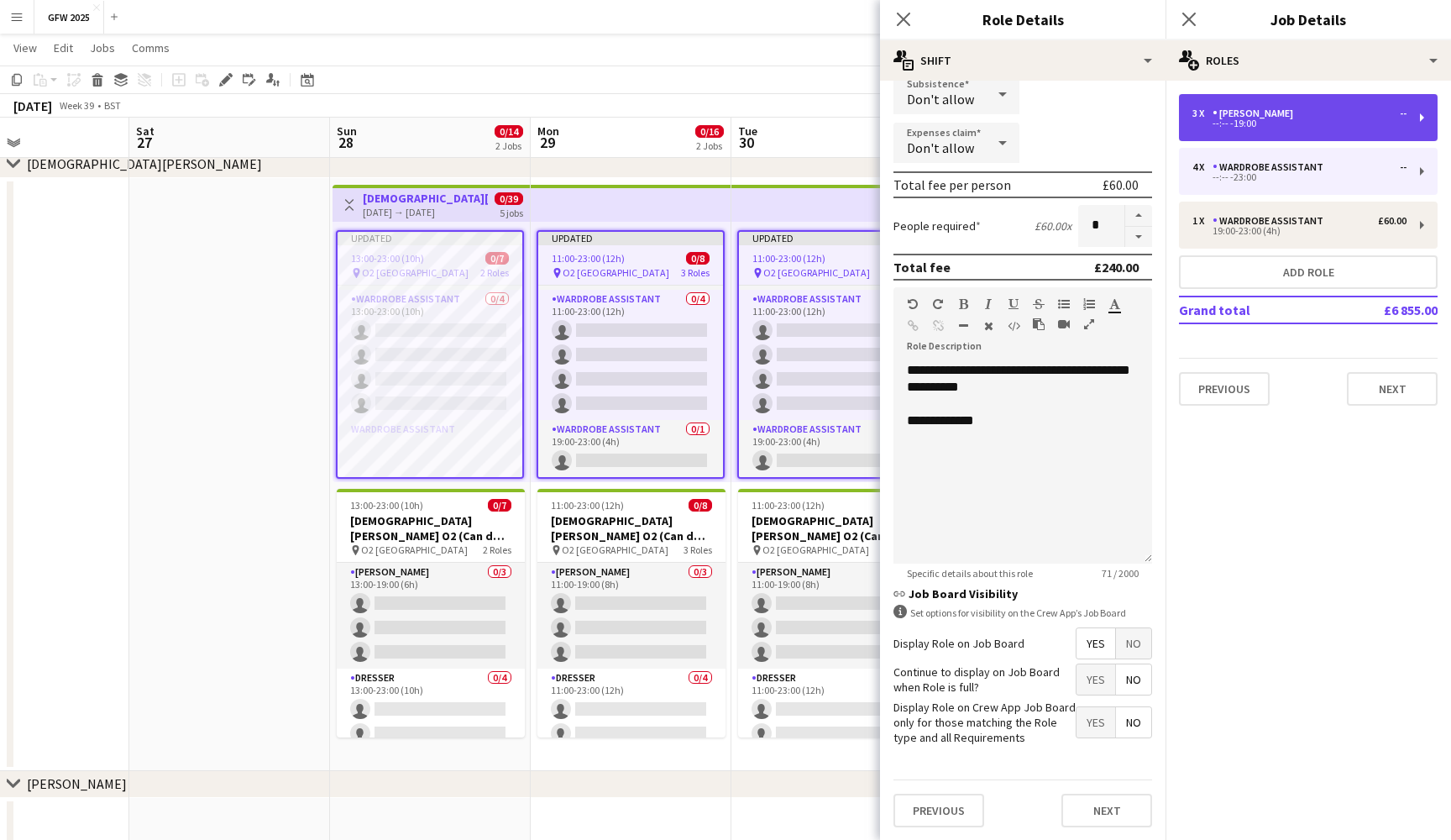
click at [1315, 120] on div "--:-- -19:00" at bounding box center [1300, 124] width 214 height 9
type input "********"
type input "*****"
type input "******"
type input "*"
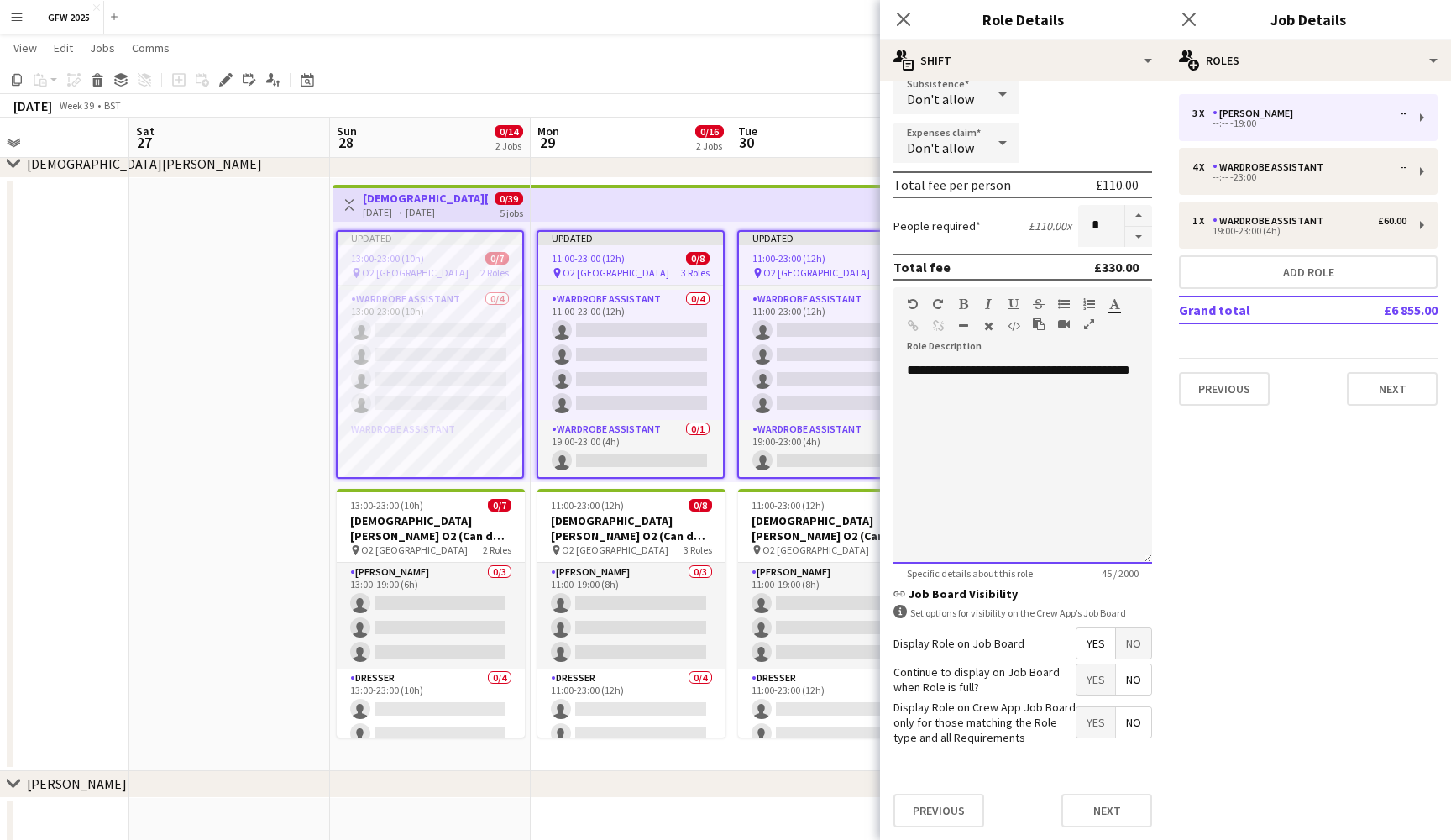
click at [908, 366] on span "**********" at bounding box center [1019, 370] width 224 height 13
click at [1196, 19] on icon "Close pop-in" at bounding box center [1189, 19] width 16 height 16
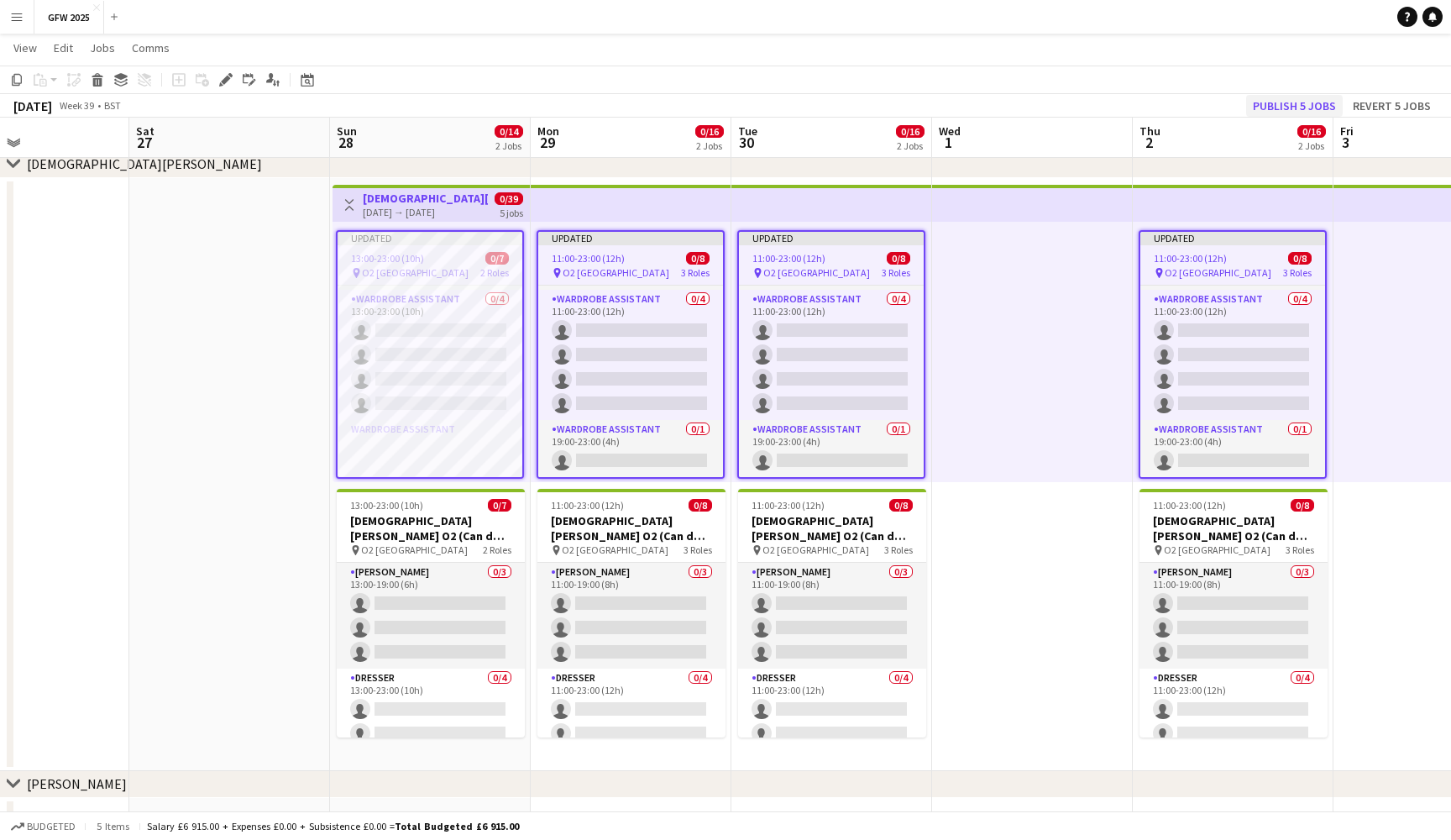
click at [1304, 102] on button "Publish 5 jobs" at bounding box center [1294, 106] width 97 height 22
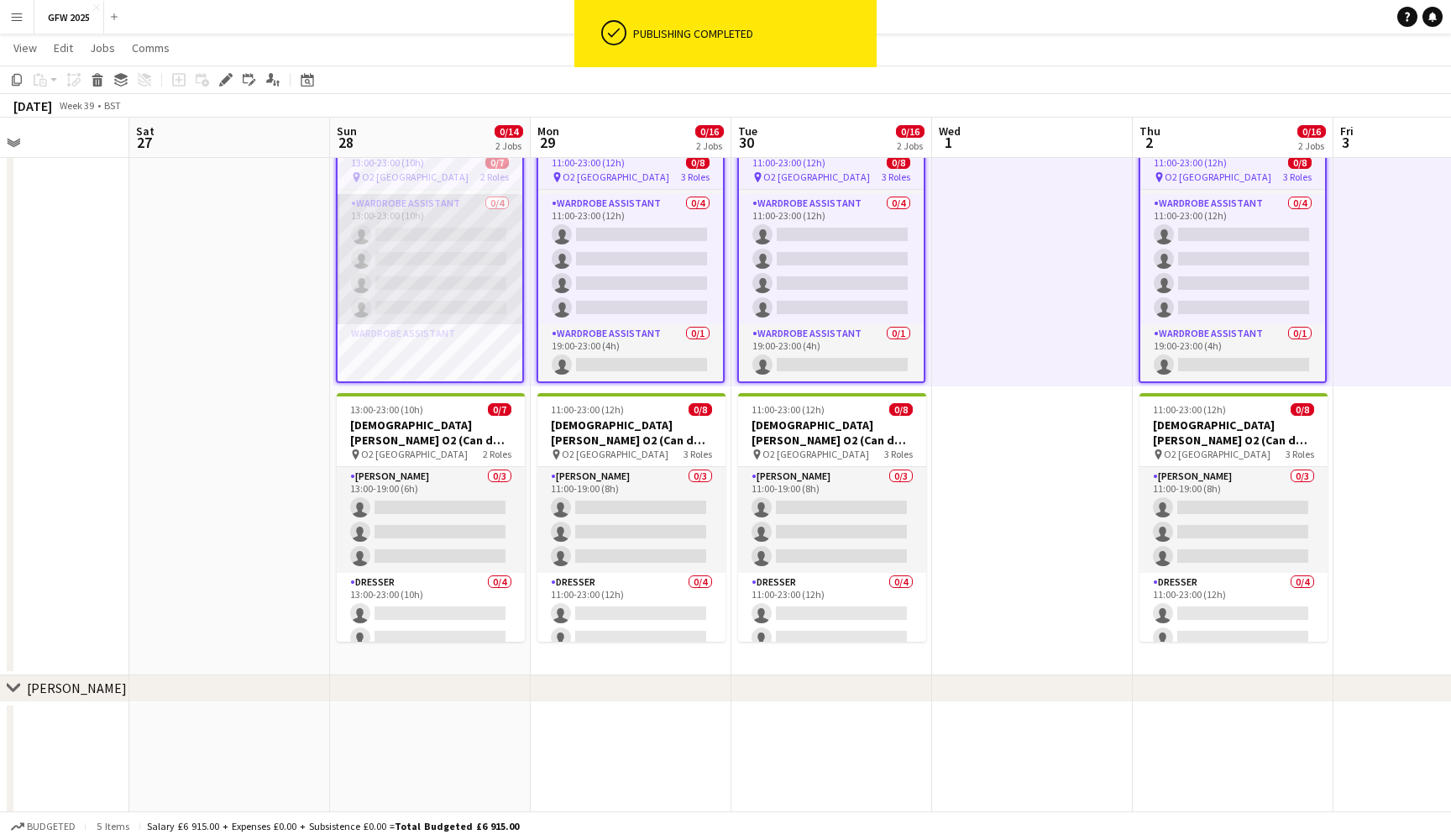
scroll to position [939, 0]
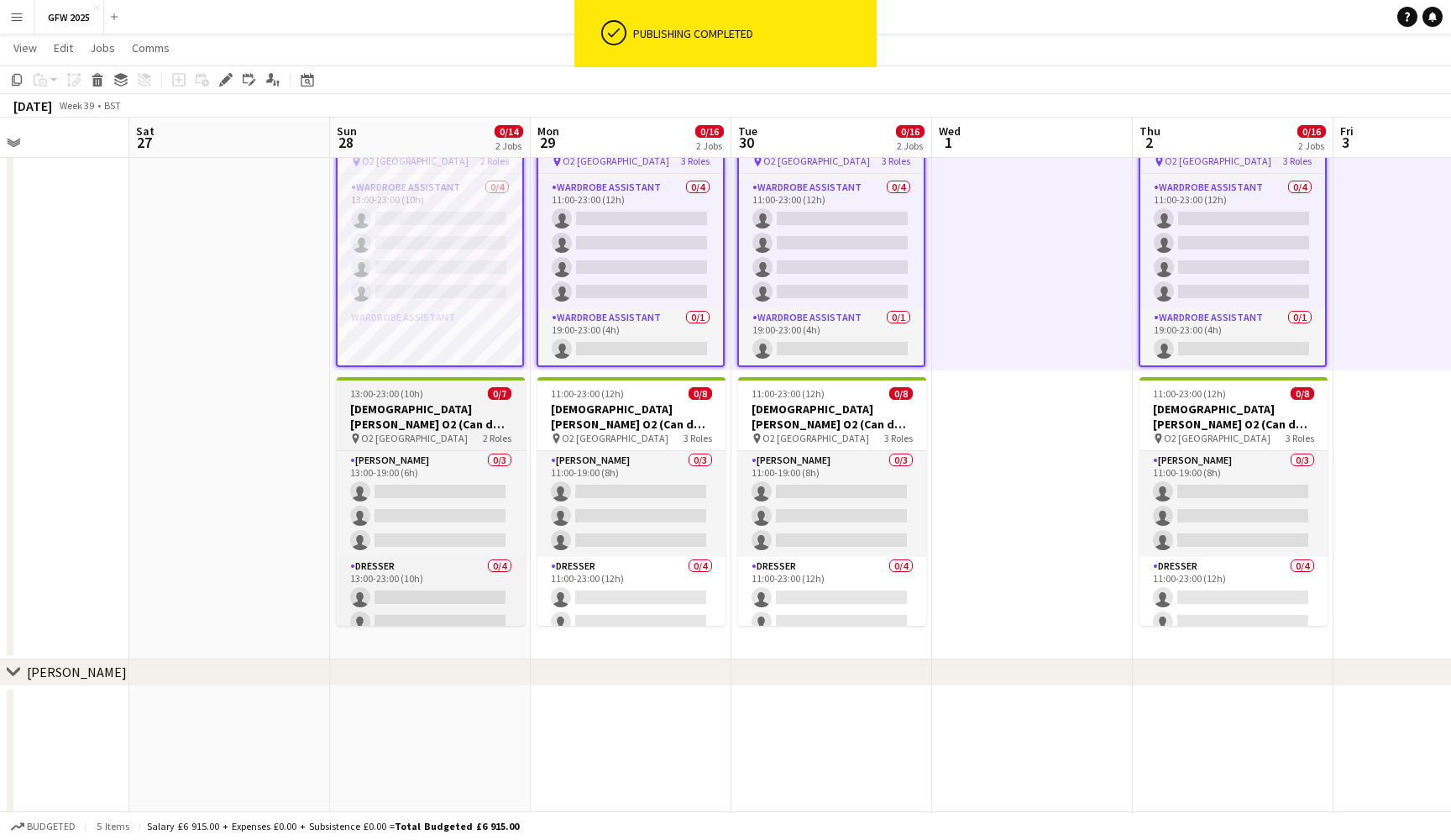
click at [439, 420] on h3 "Lady Gaga O2 (Can do Sunday 28th September)" at bounding box center [431, 417] width 188 height 30
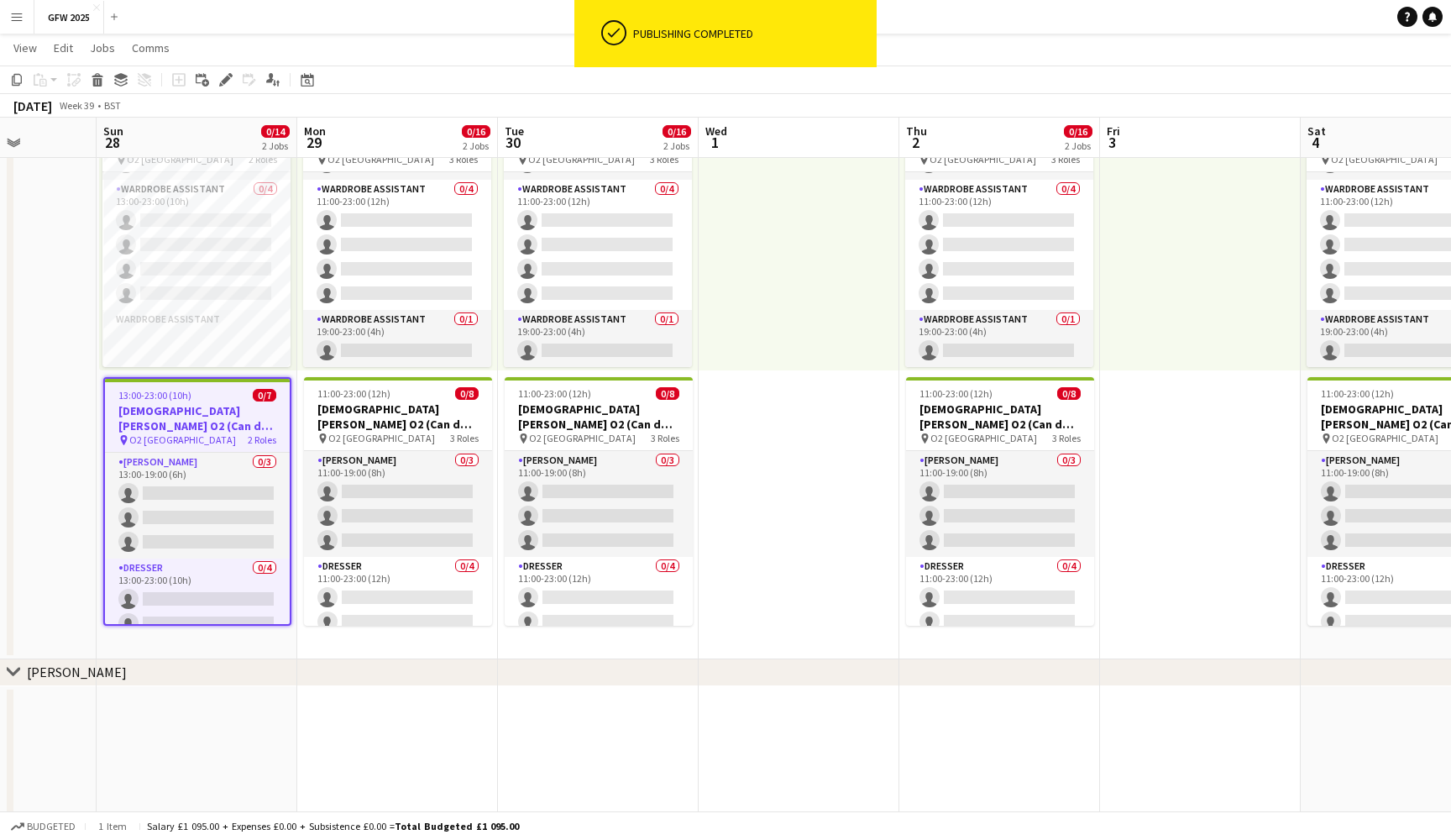
scroll to position [0, 708]
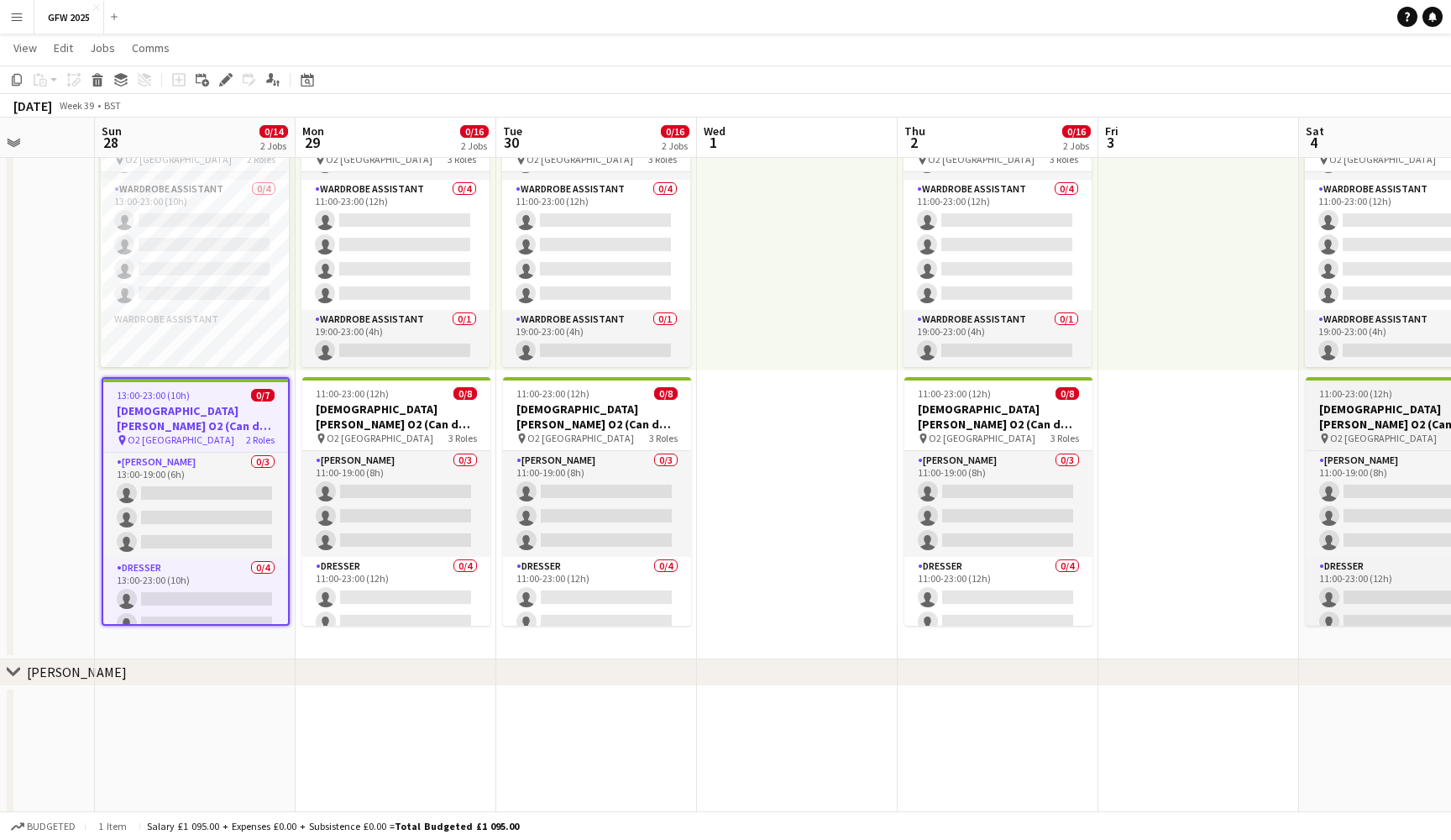
click at [1394, 398] on div "11:00-23:00 (12h) 0/8" at bounding box center [1400, 393] width 188 height 13
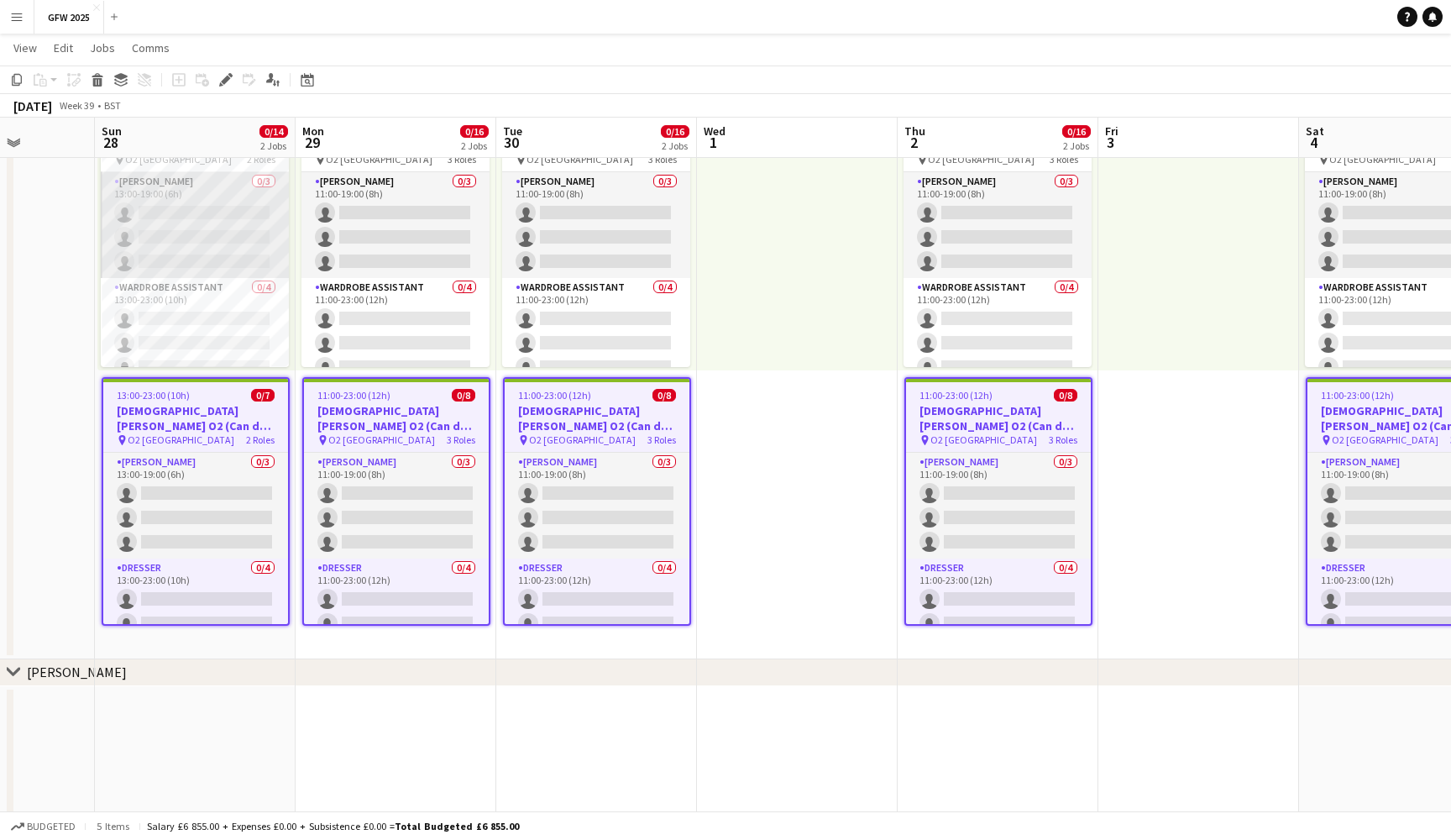
scroll to position [-1, 0]
click at [187, 237] on app-card-role "Seamster 0/3 13:00-19:00 (6h) single-neutral-actions single-neutral-actions sin…" at bounding box center [195, 225] width 188 height 106
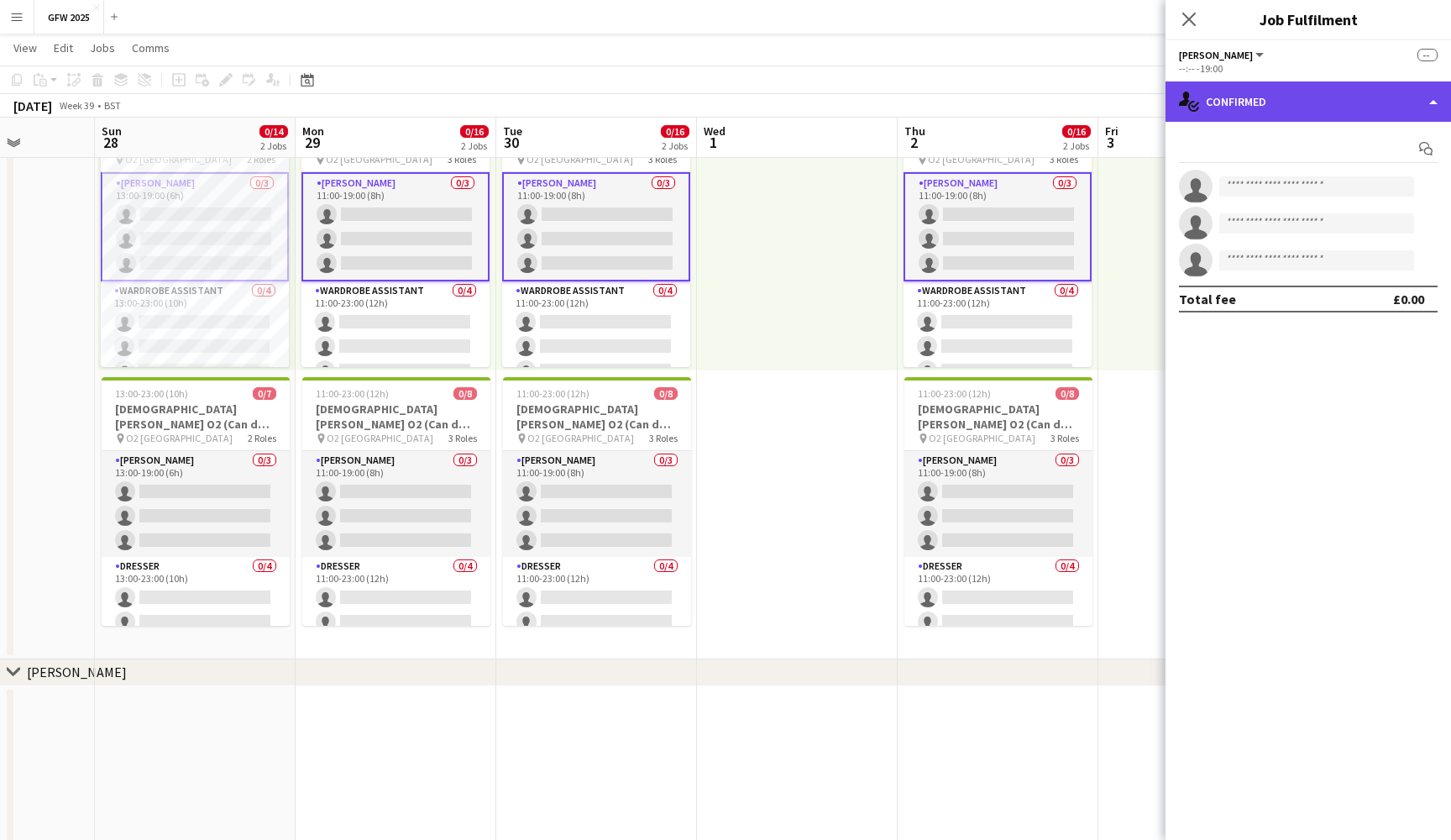
click at [1349, 97] on div "single-neutral-actions-check-2 Confirmed" at bounding box center [1308, 101] width 285 height 40
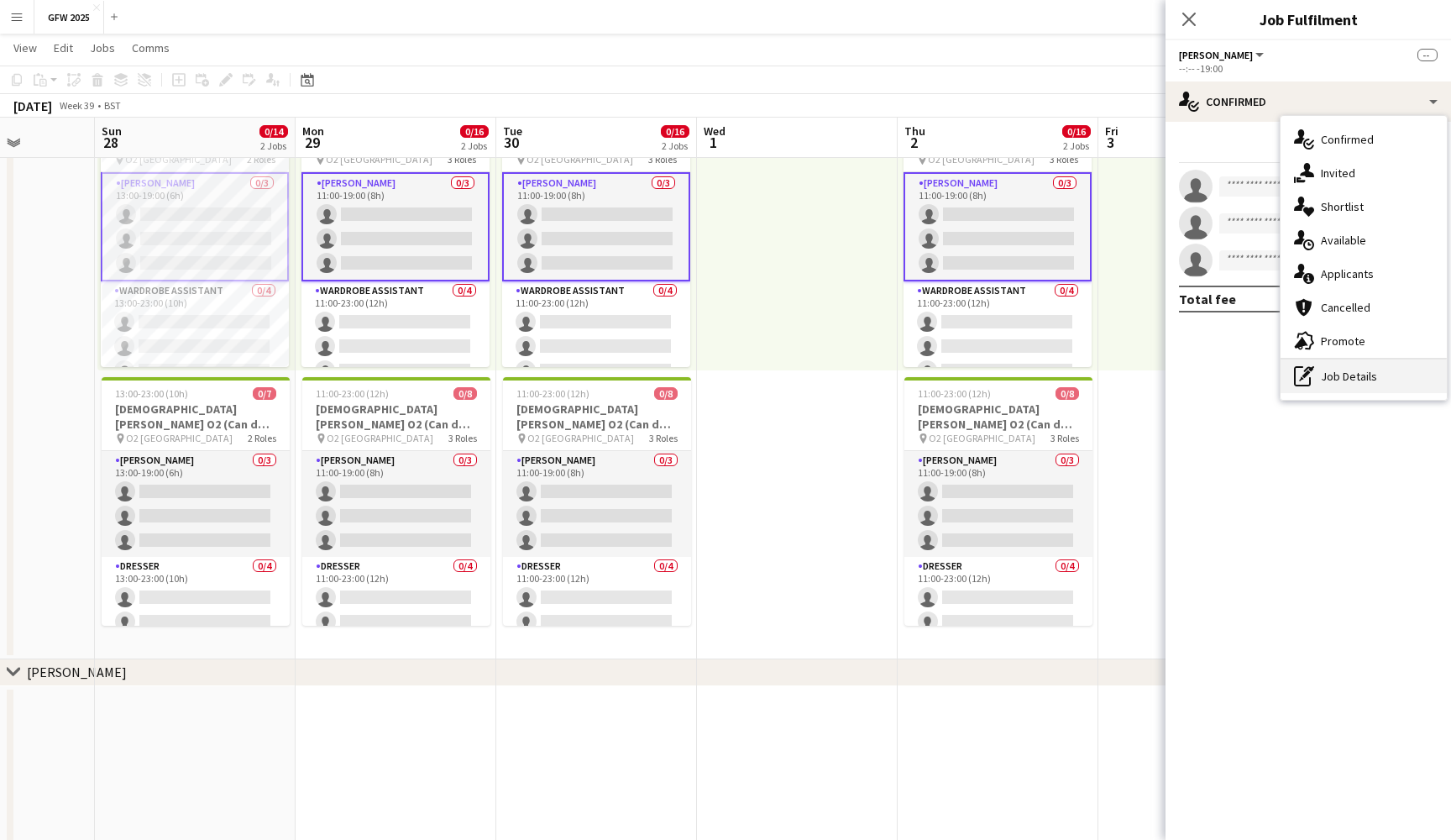
click at [1354, 382] on div "pen-write Job Details" at bounding box center [1365, 376] width 167 height 33
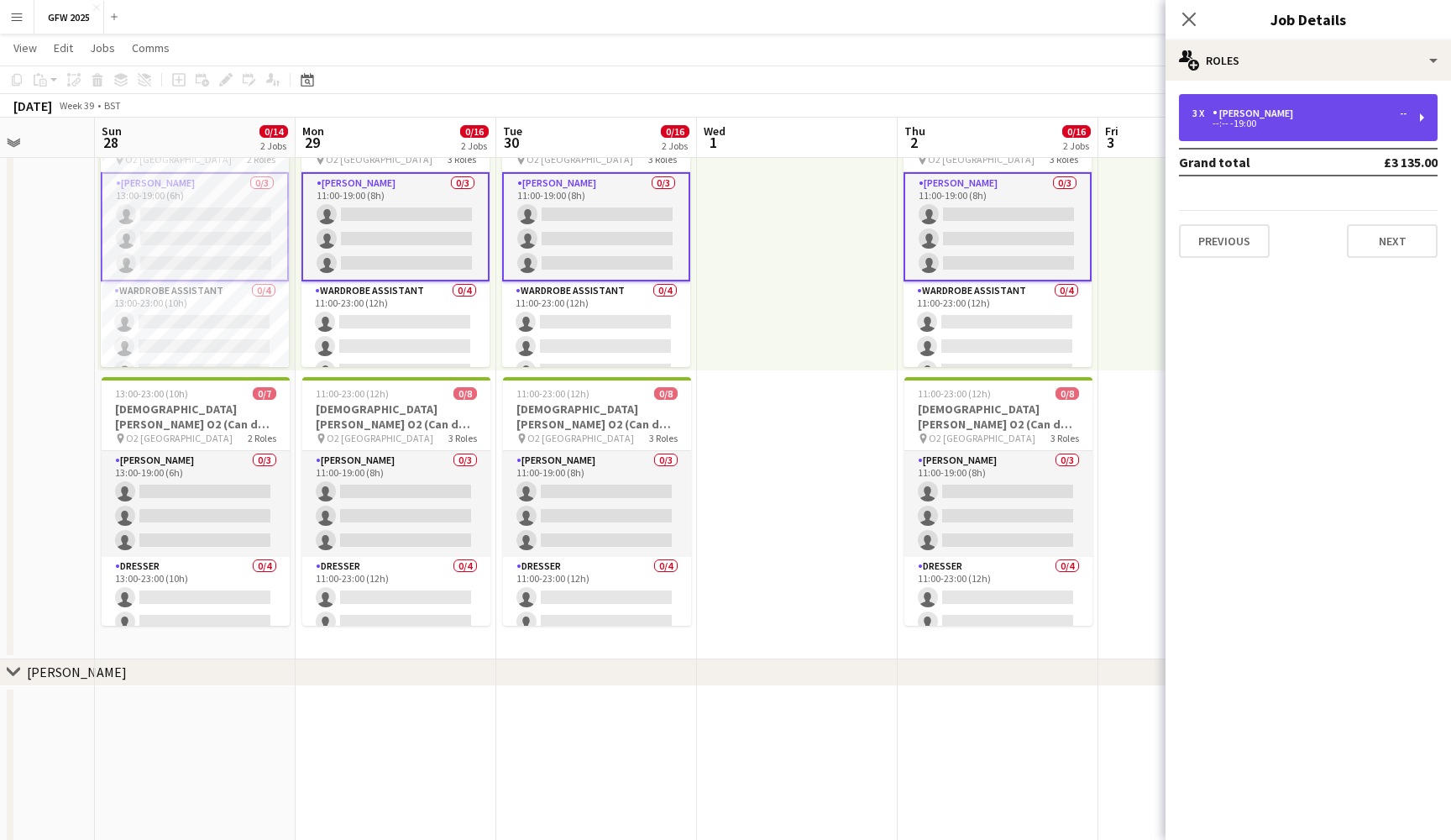
click at [1365, 107] on div "3 x Seamster -- --:-- -19:00" at bounding box center [1309, 118] width 259 height 47
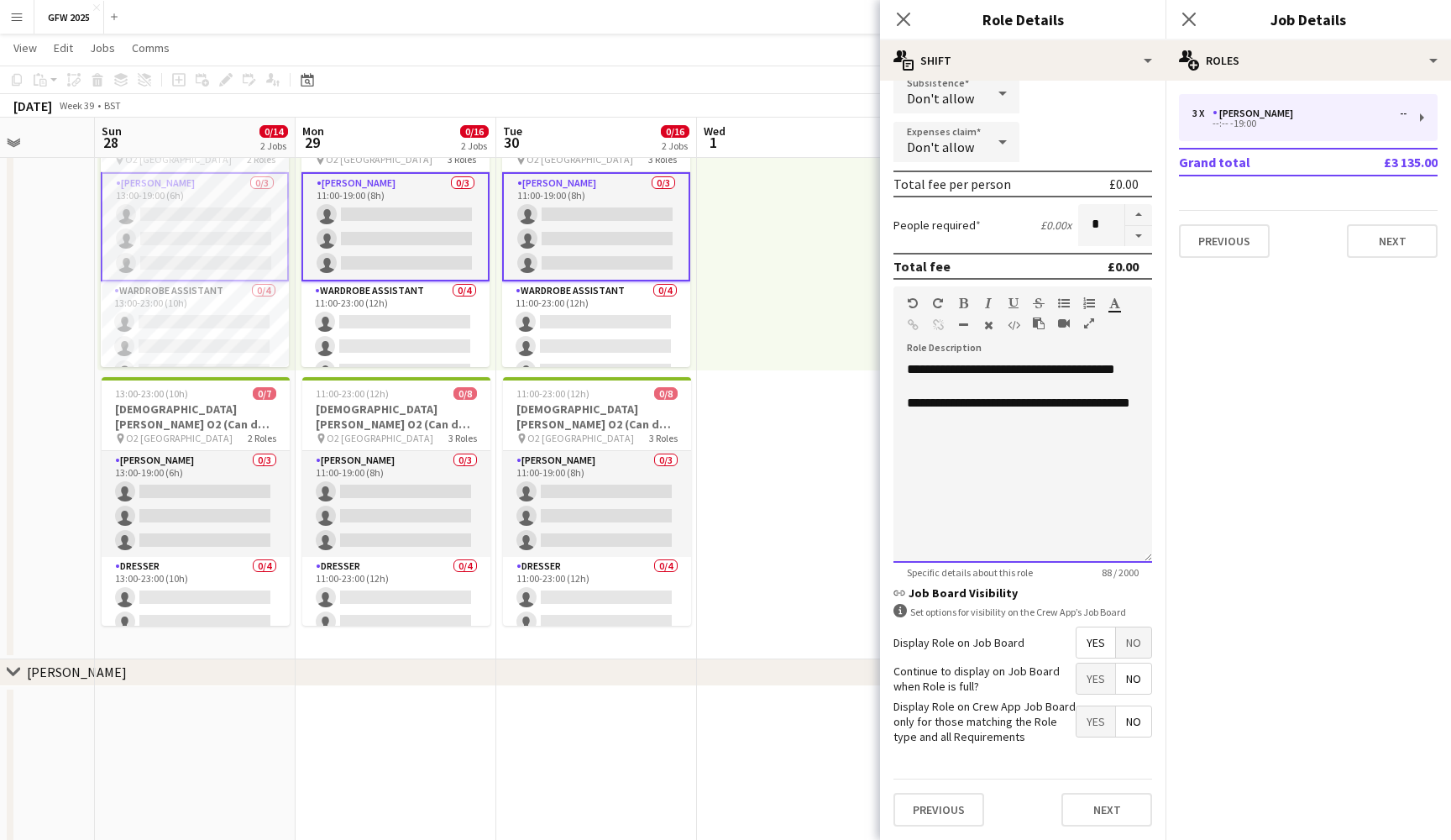
scroll to position [297, 0]
click at [1041, 488] on div "**********" at bounding box center [1024, 463] width 259 height 202
copy div "**********"
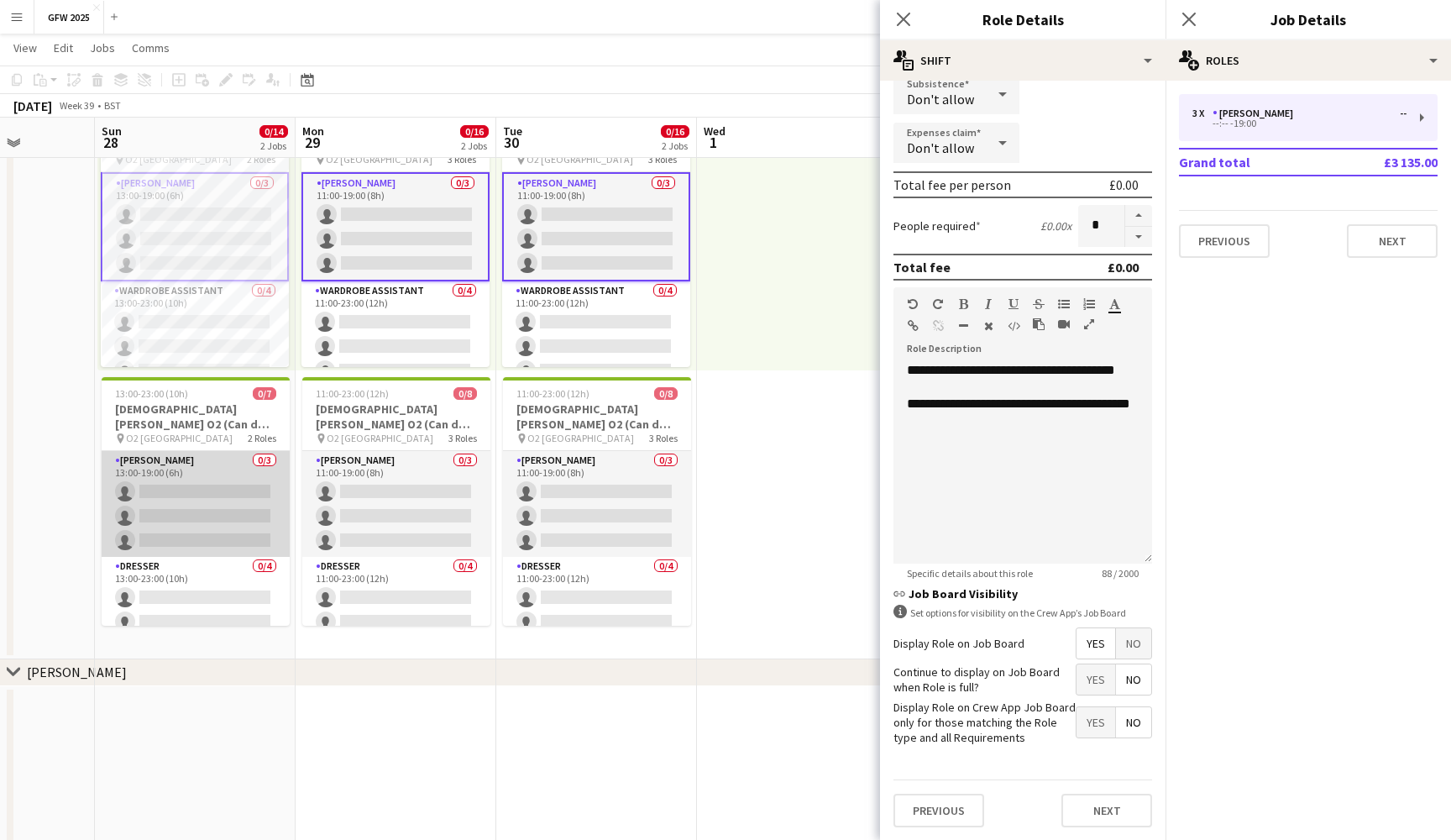
click at [225, 495] on app-card-role "Seamster 0/3 13:00-19:00 (6h) single-neutral-actions single-neutral-actions sin…" at bounding box center [196, 504] width 188 height 106
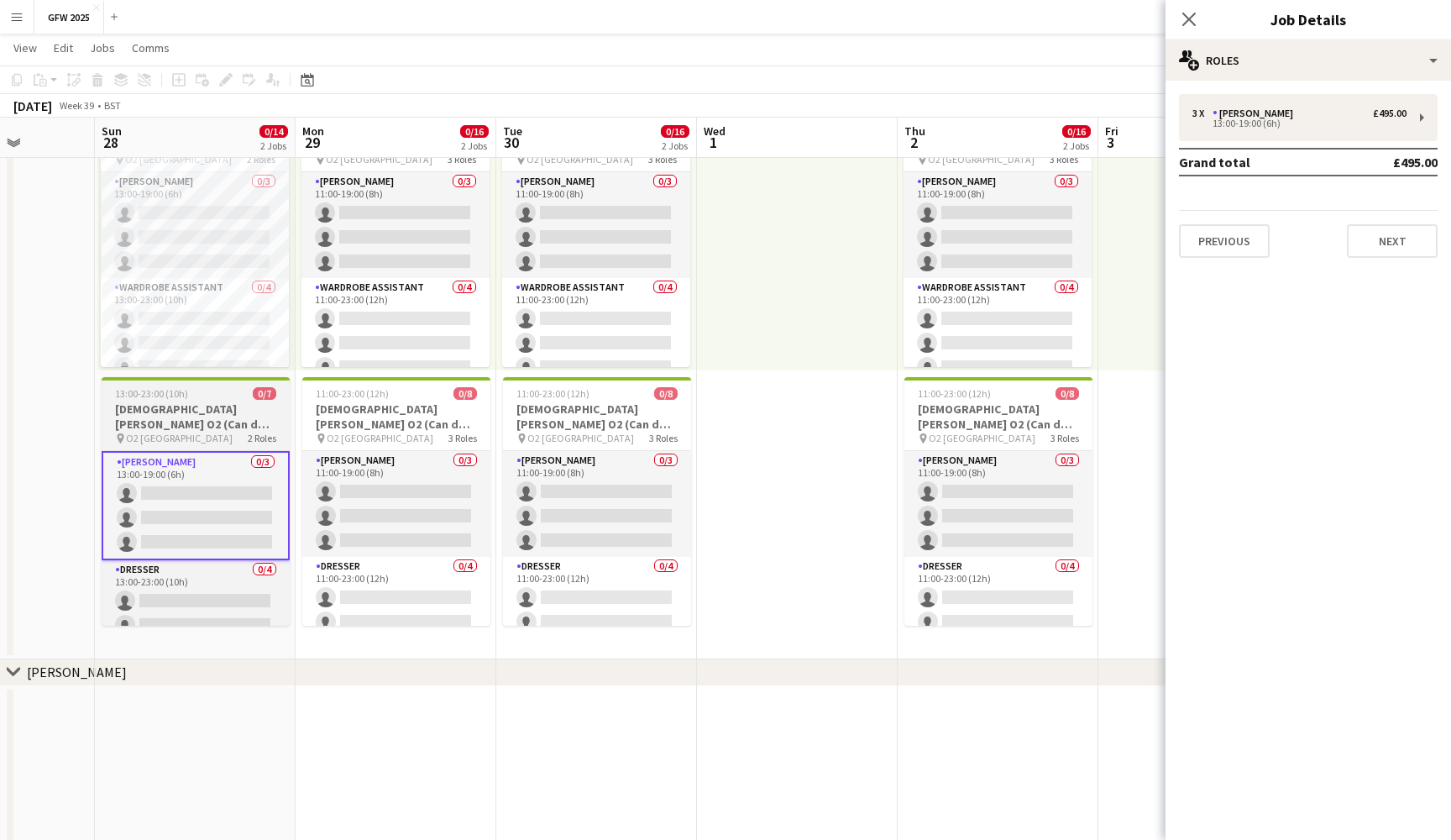
click at [215, 406] on h3 "Lady Gaga O2 (Can do Sunday 28th September)" at bounding box center [196, 417] width 188 height 30
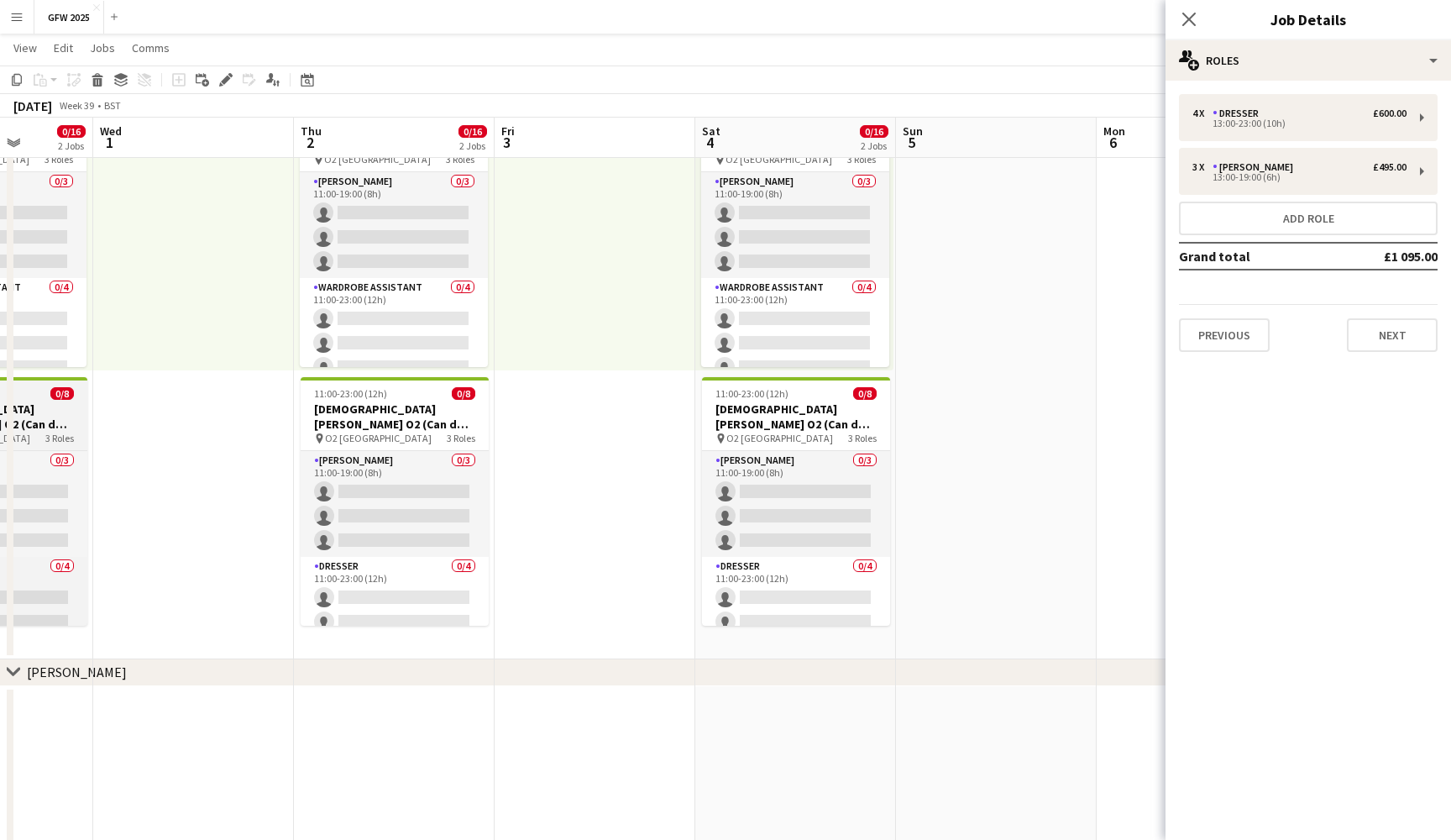
scroll to position [0, 512]
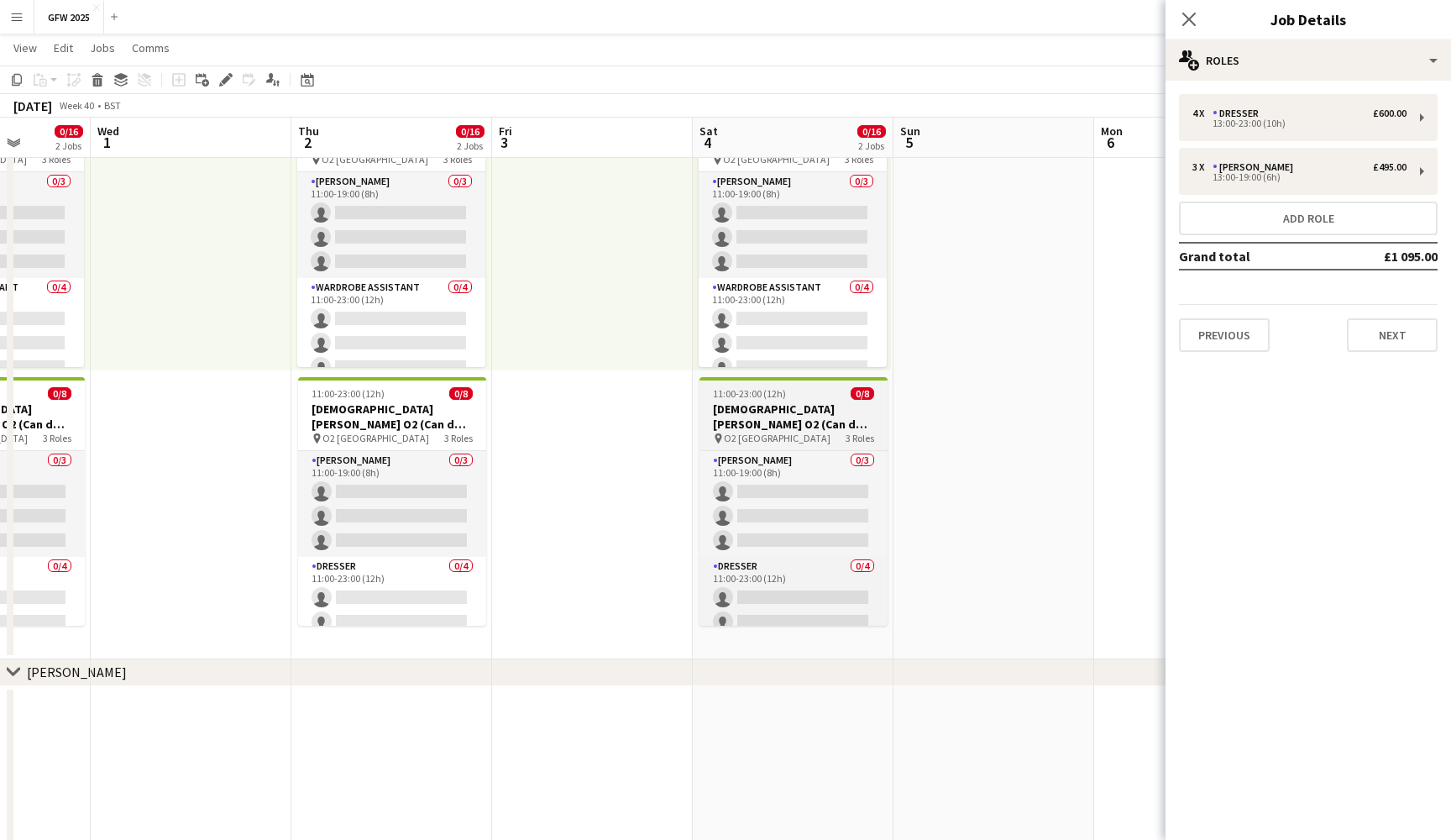
click at [792, 416] on h3 "[DEMOGRAPHIC_DATA][PERSON_NAME] O2 (Can do [DATE])" at bounding box center [794, 417] width 188 height 30
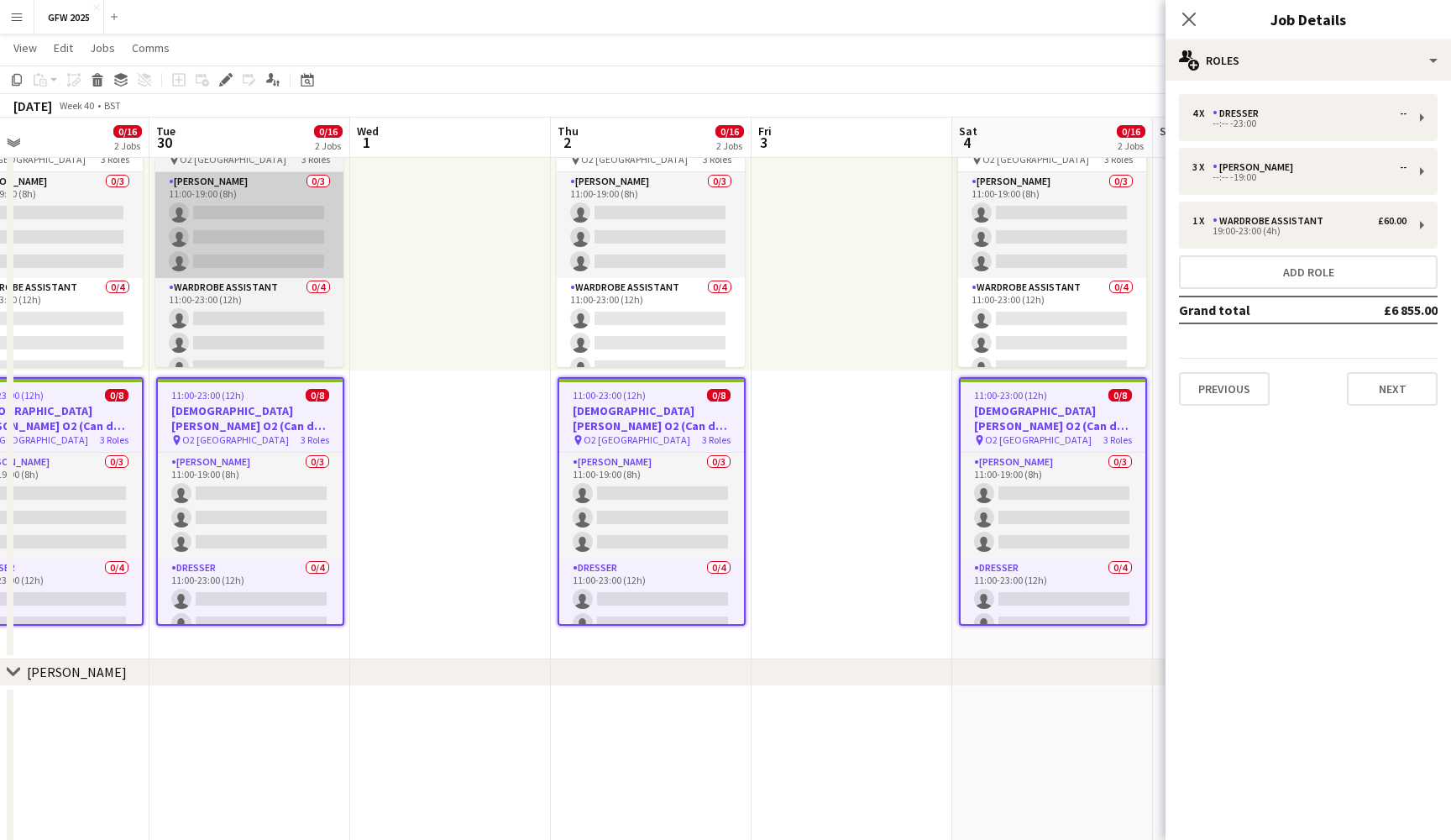
scroll to position [0, 446]
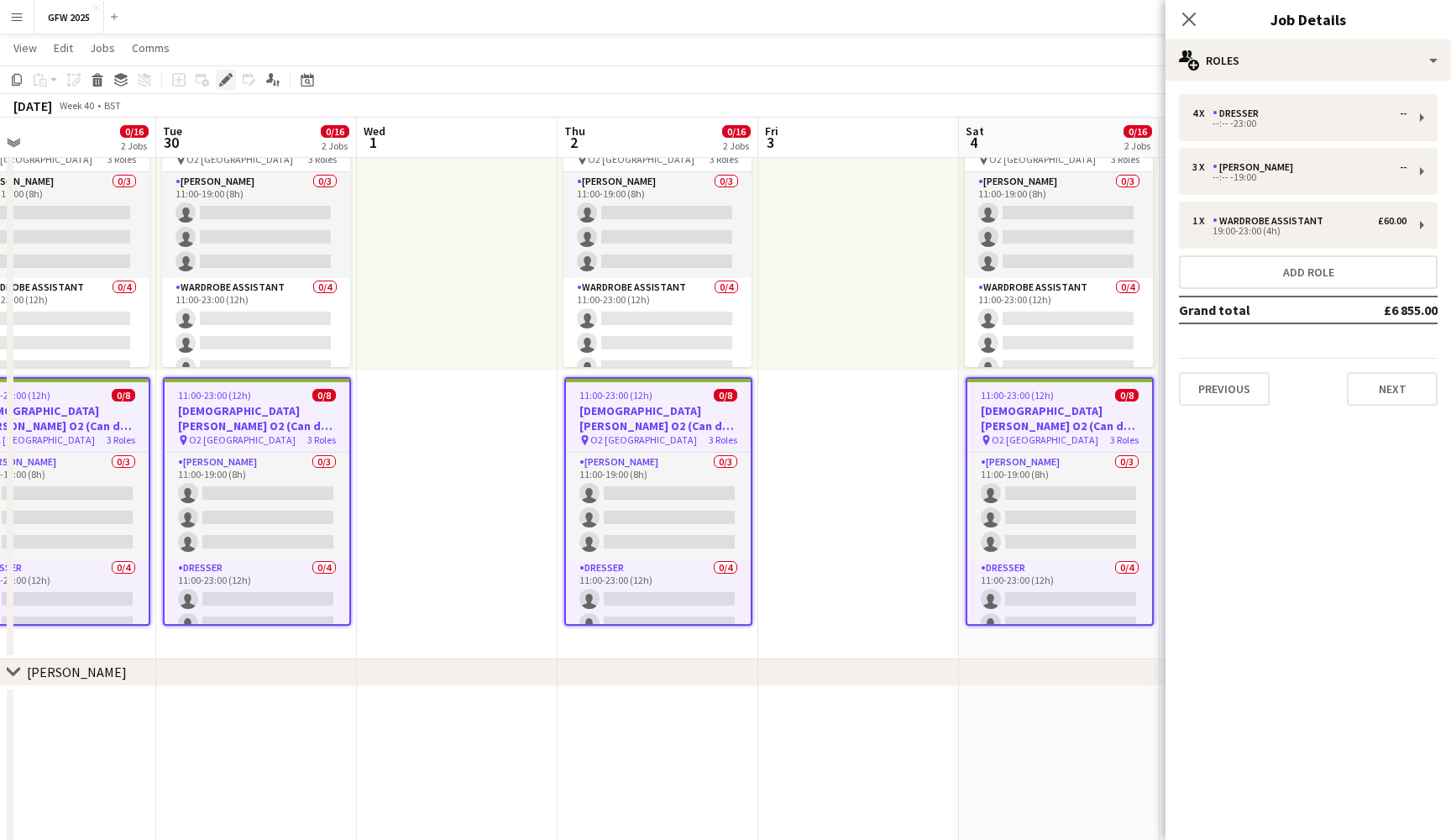
click at [226, 73] on div "Edit" at bounding box center [225, 79] width 21 height 21
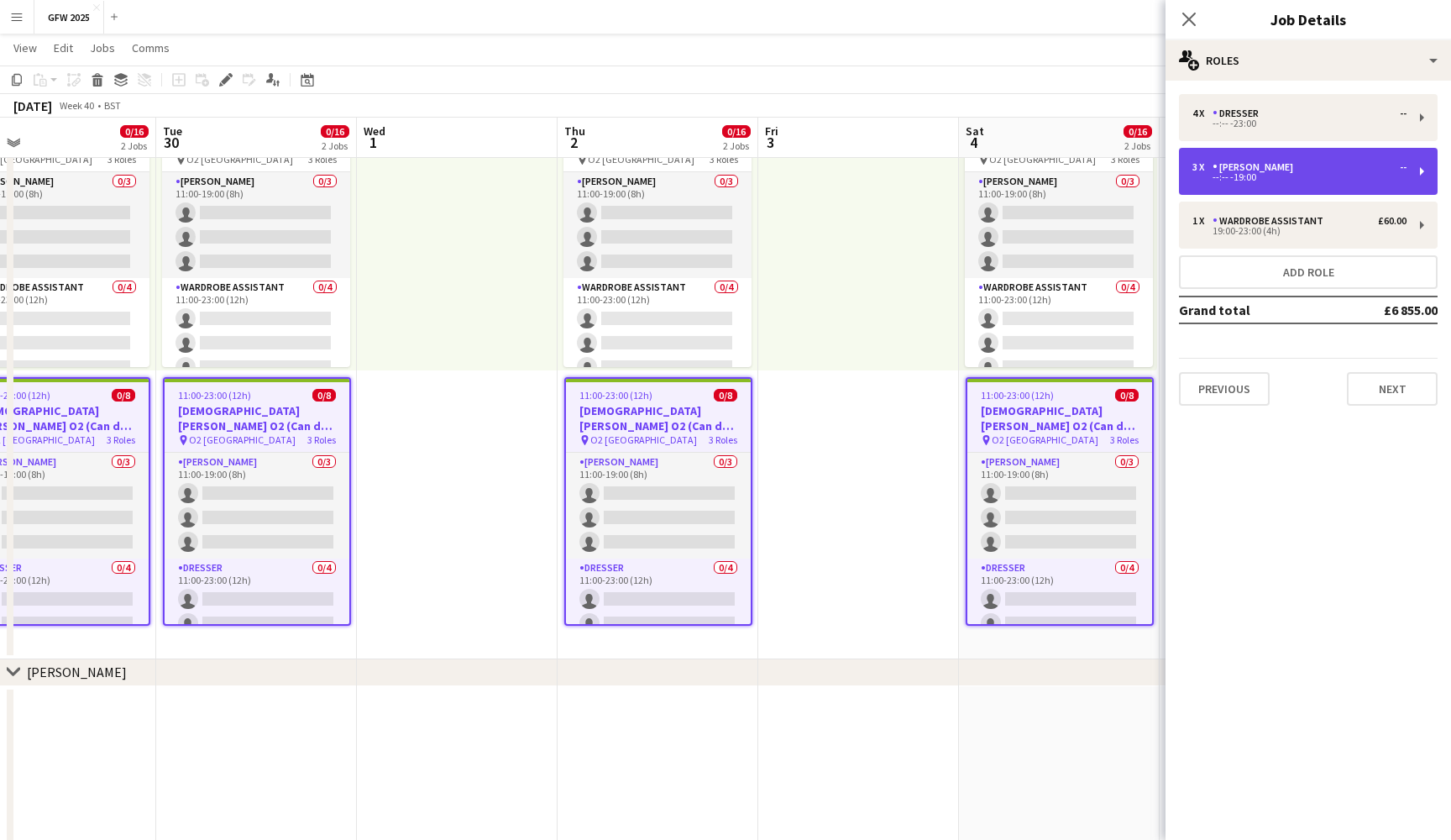
click at [1354, 173] on div "--:-- -19:00" at bounding box center [1300, 176] width 214 height 9
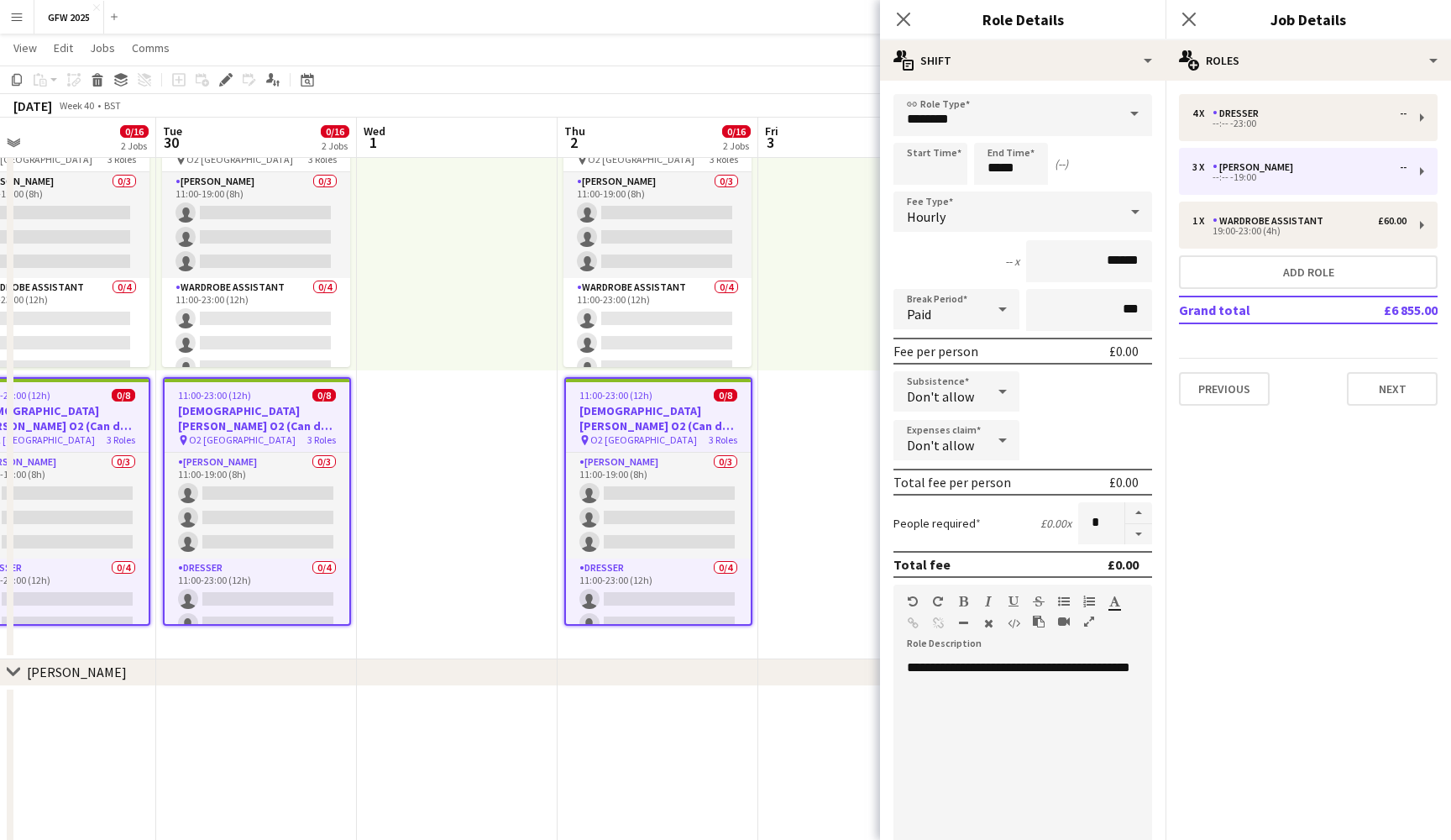
click at [1066, 671] on span "**********" at bounding box center [1019, 667] width 224 height 13
paste div
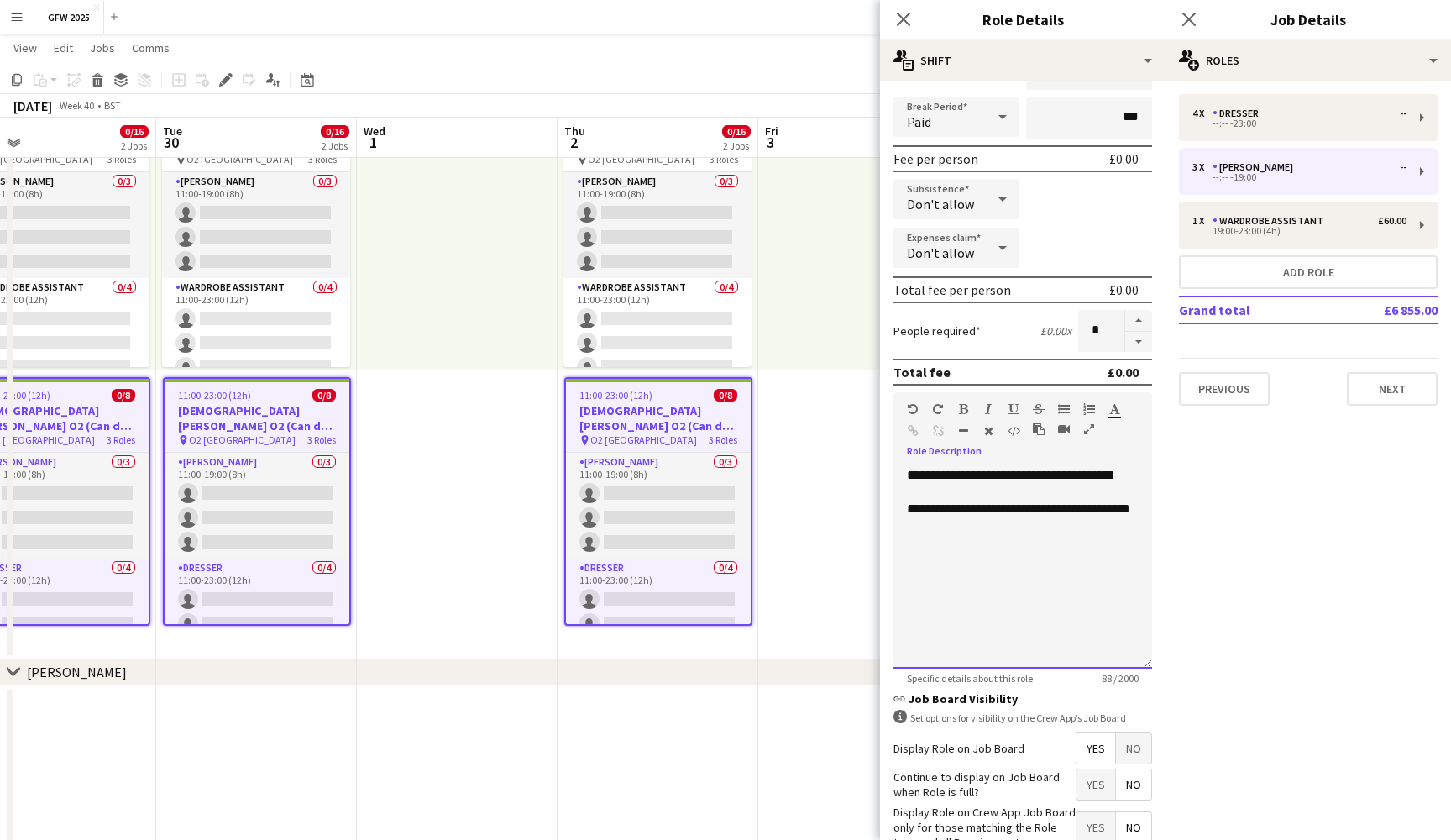
scroll to position [194, 0]
click at [1188, 15] on icon "Close pop-in" at bounding box center [1189, 19] width 16 height 16
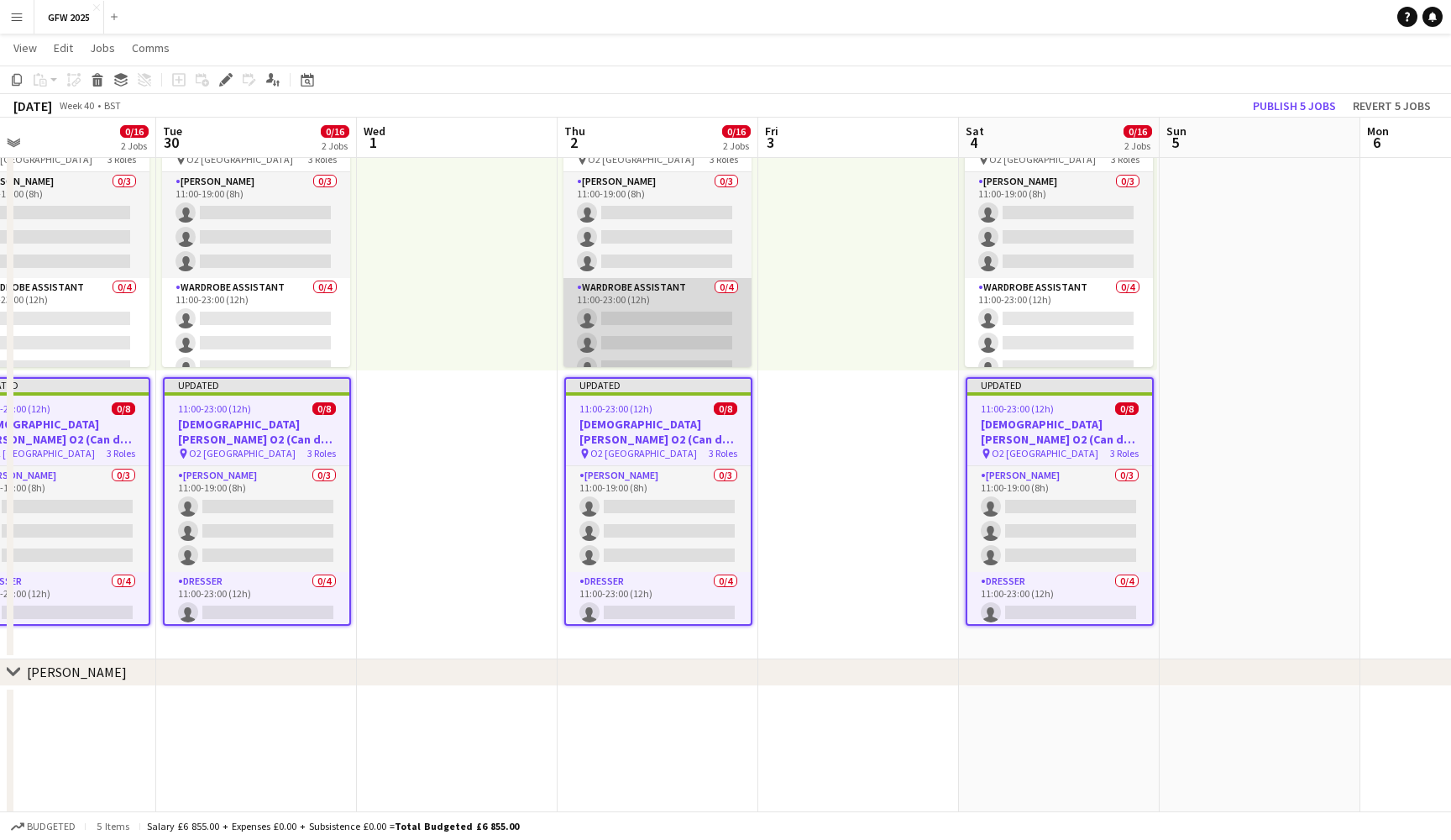
click at [621, 310] on app-card-role "Wardrobe Assistant 0/4 11:00-23:00 (12h) single-neutral-actions single-neutral-…" at bounding box center [658, 343] width 188 height 130
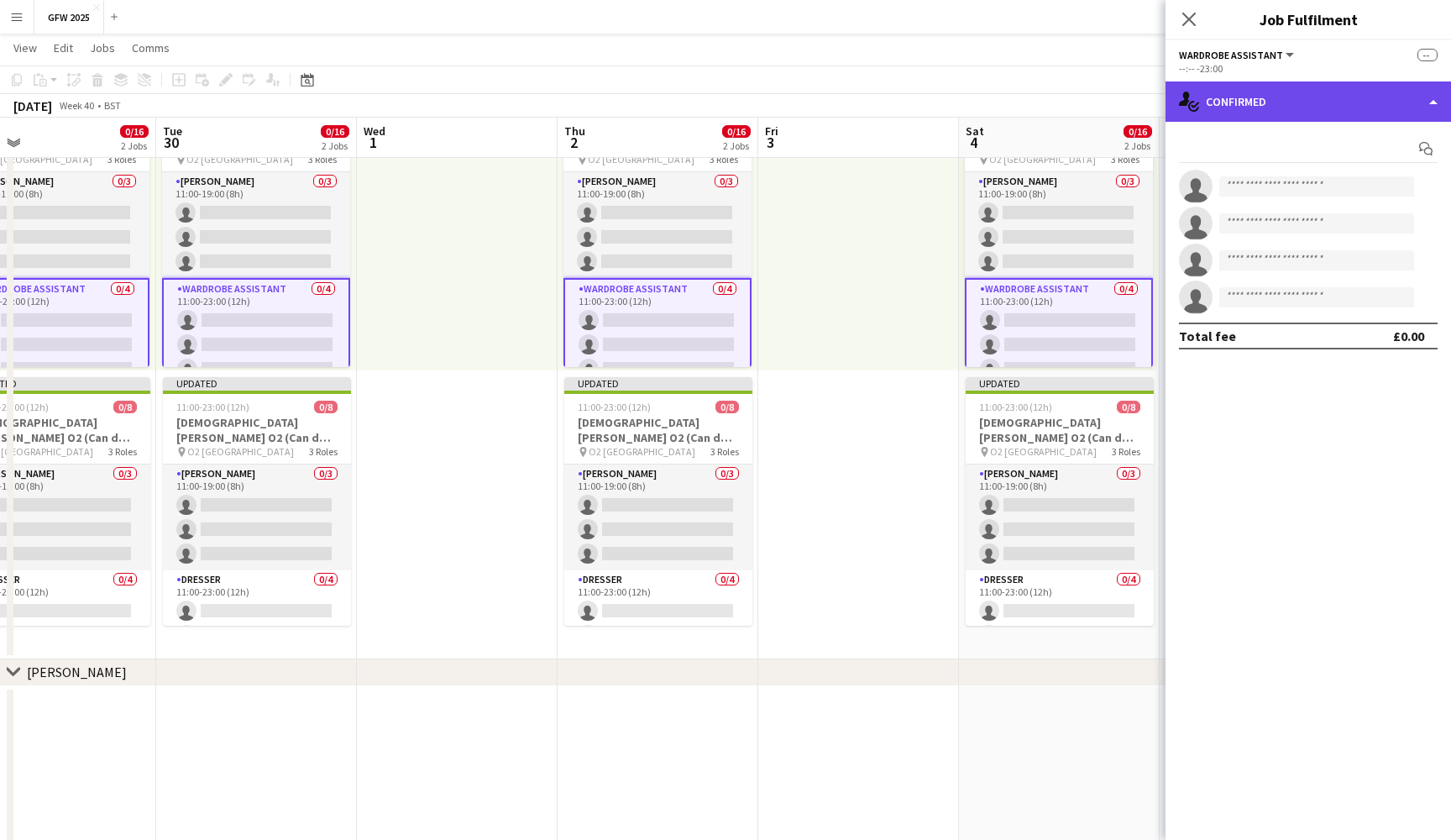
click at [1300, 82] on div "single-neutral-actions-check-2 Confirmed" at bounding box center [1308, 101] width 285 height 40
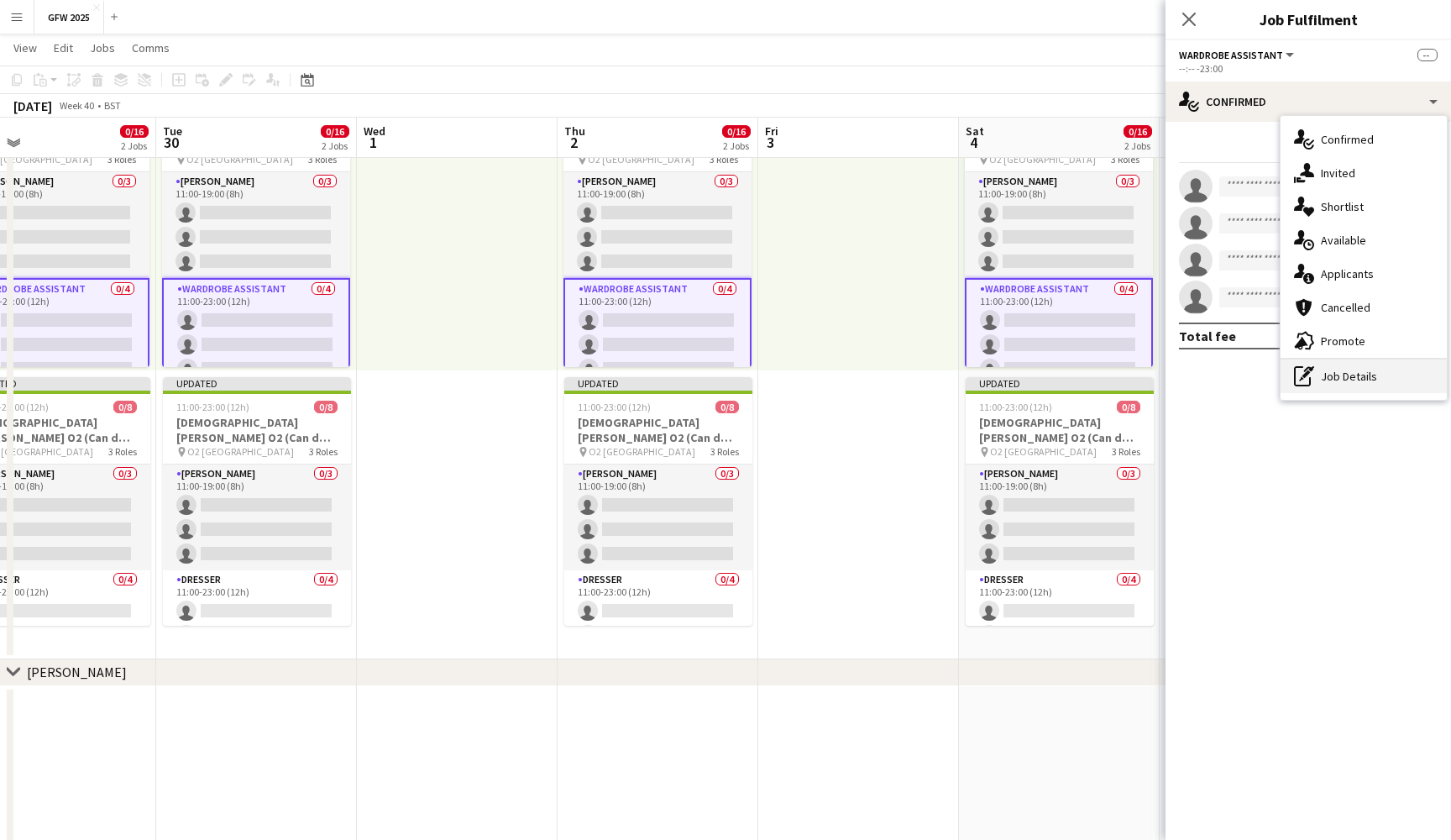
click at [1355, 364] on div "pen-write Job Details" at bounding box center [1365, 376] width 167 height 33
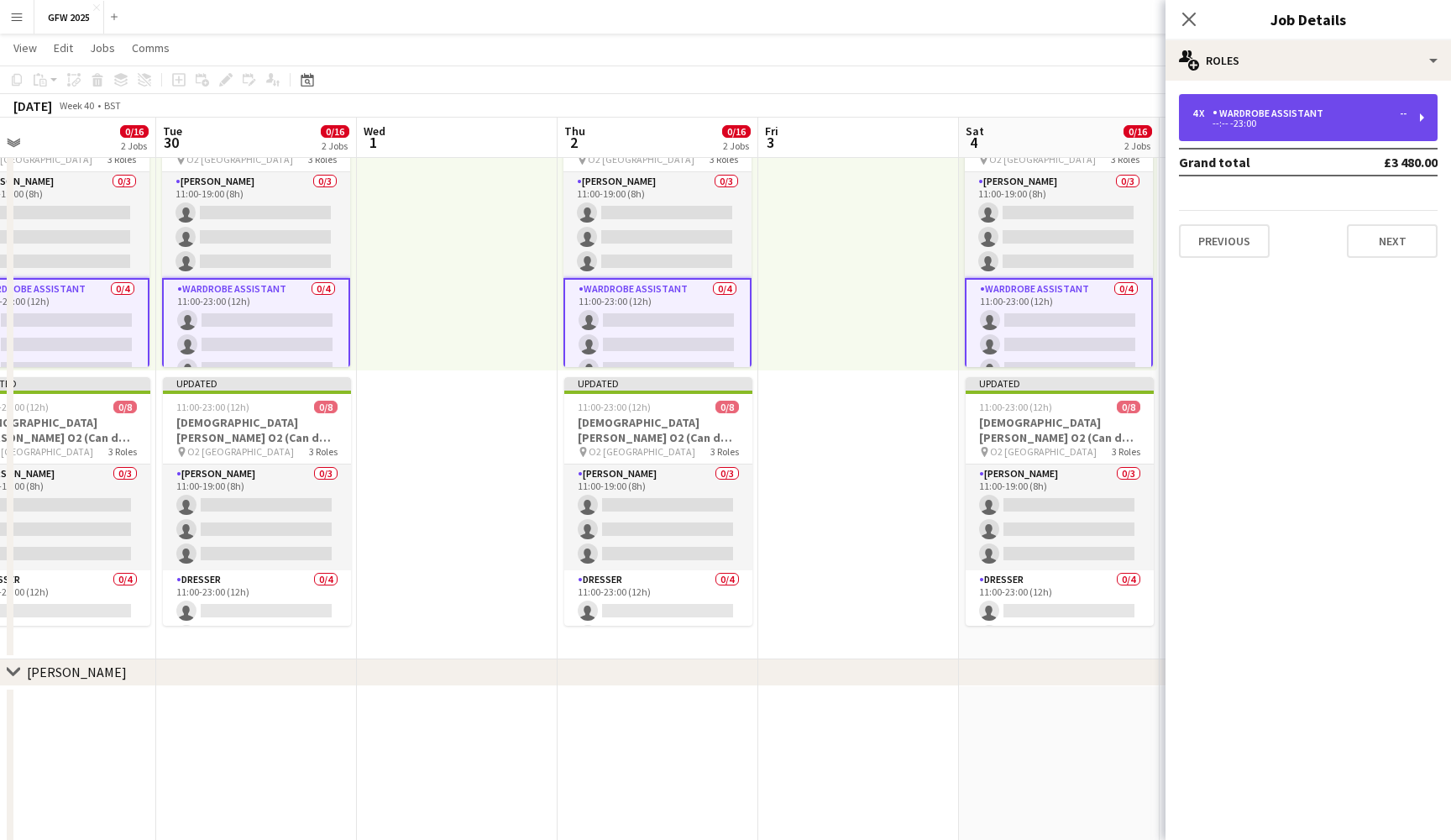
click at [1357, 97] on div "4 x Wardrobe Assistant -- --:-- -23:00" at bounding box center [1309, 118] width 259 height 47
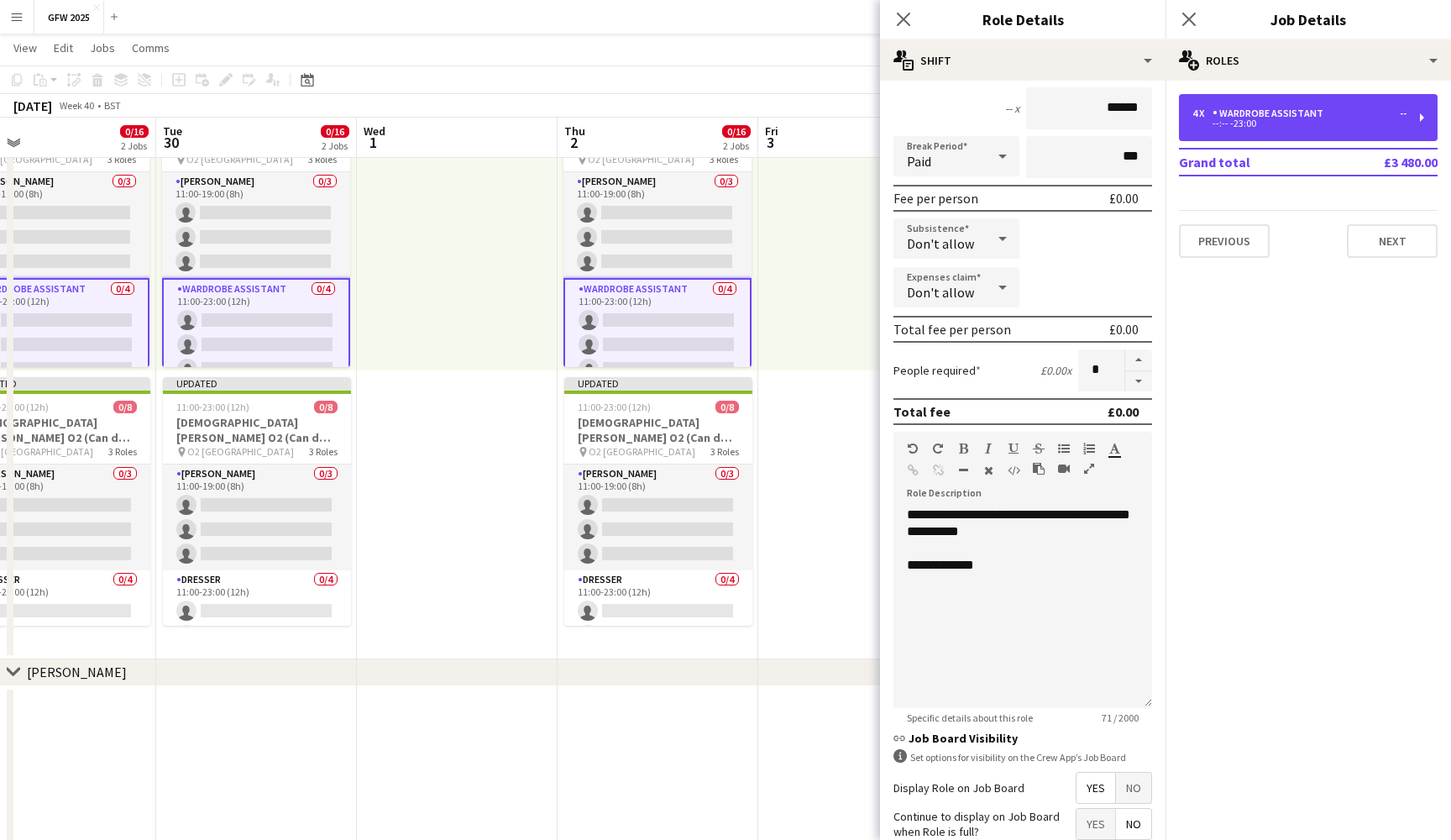
scroll to position [154, 0]
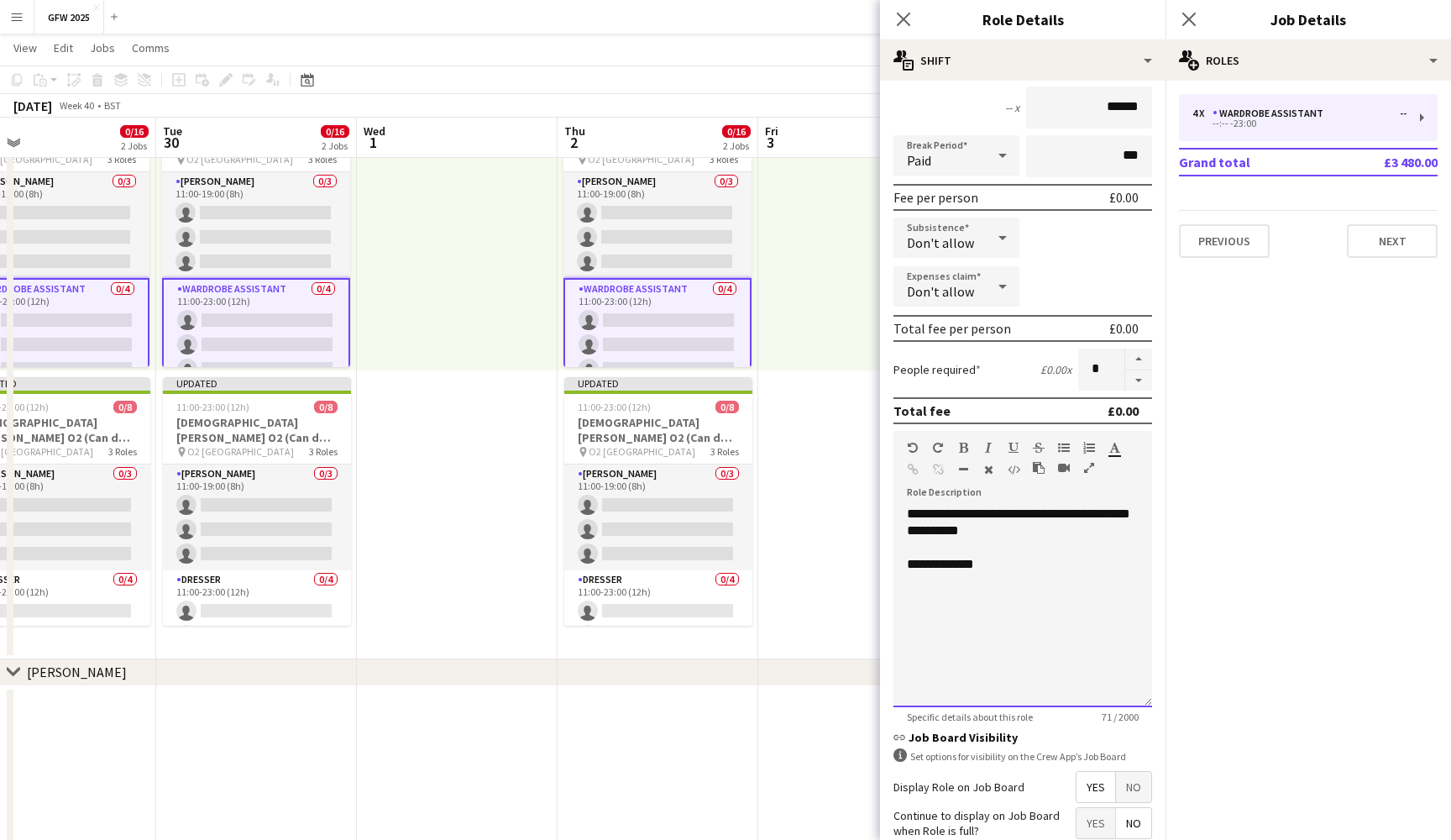
click at [1013, 591] on div "**********" at bounding box center [1024, 607] width 259 height 202
copy div "**********"
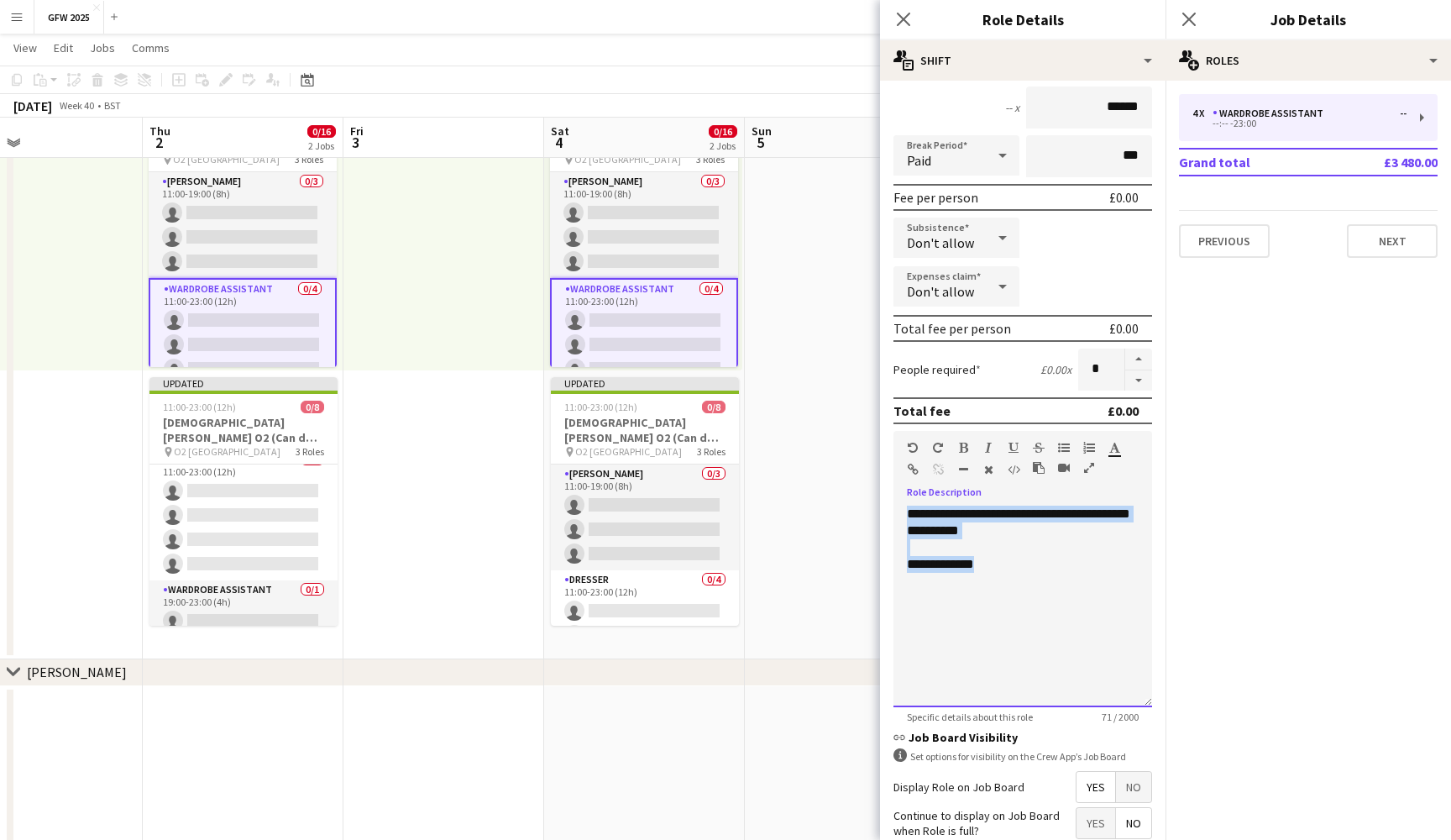
scroll to position [0, 435]
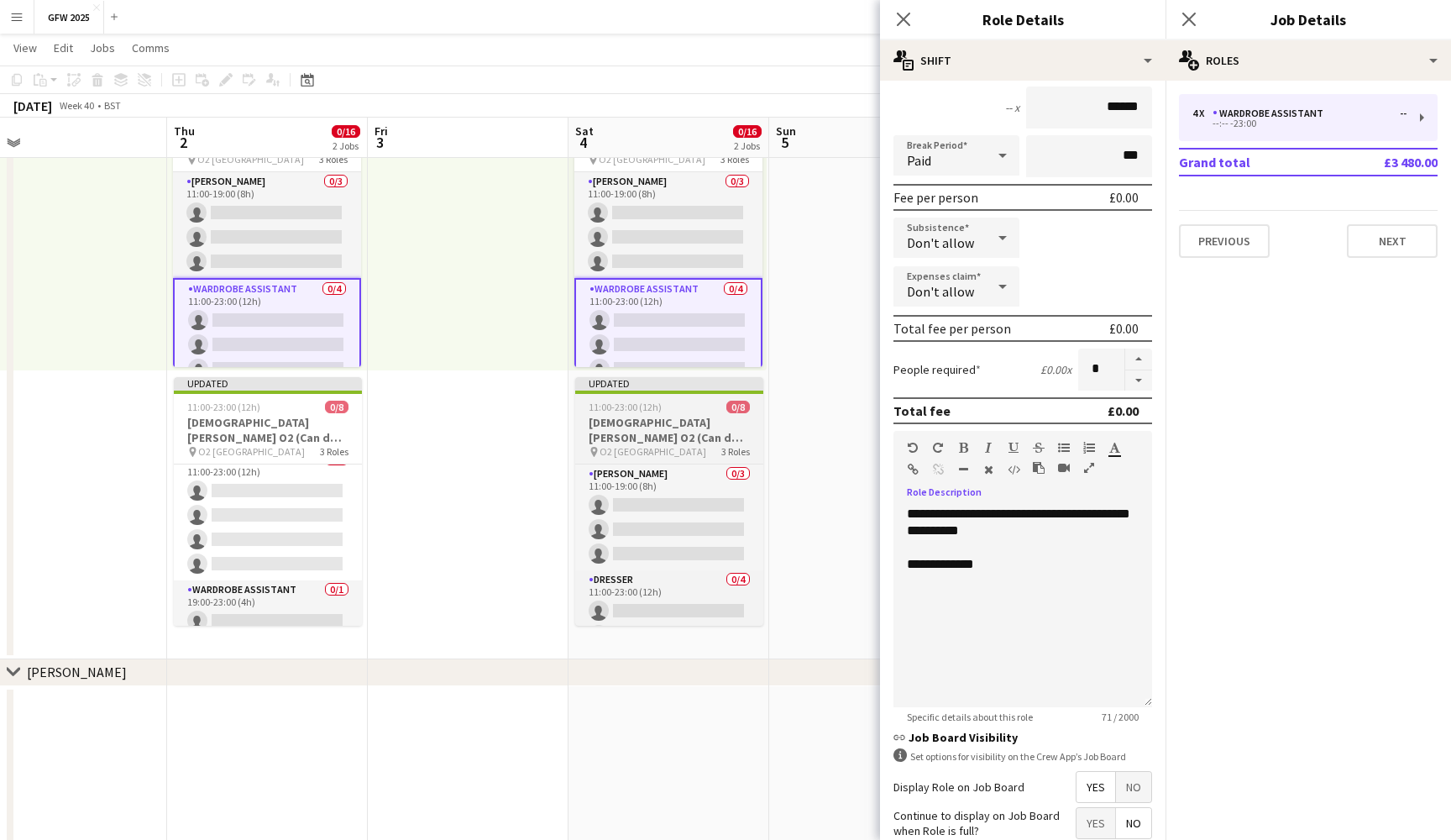
click at [678, 448] on div "pin O2 London 3 Roles" at bounding box center [670, 452] width 188 height 14
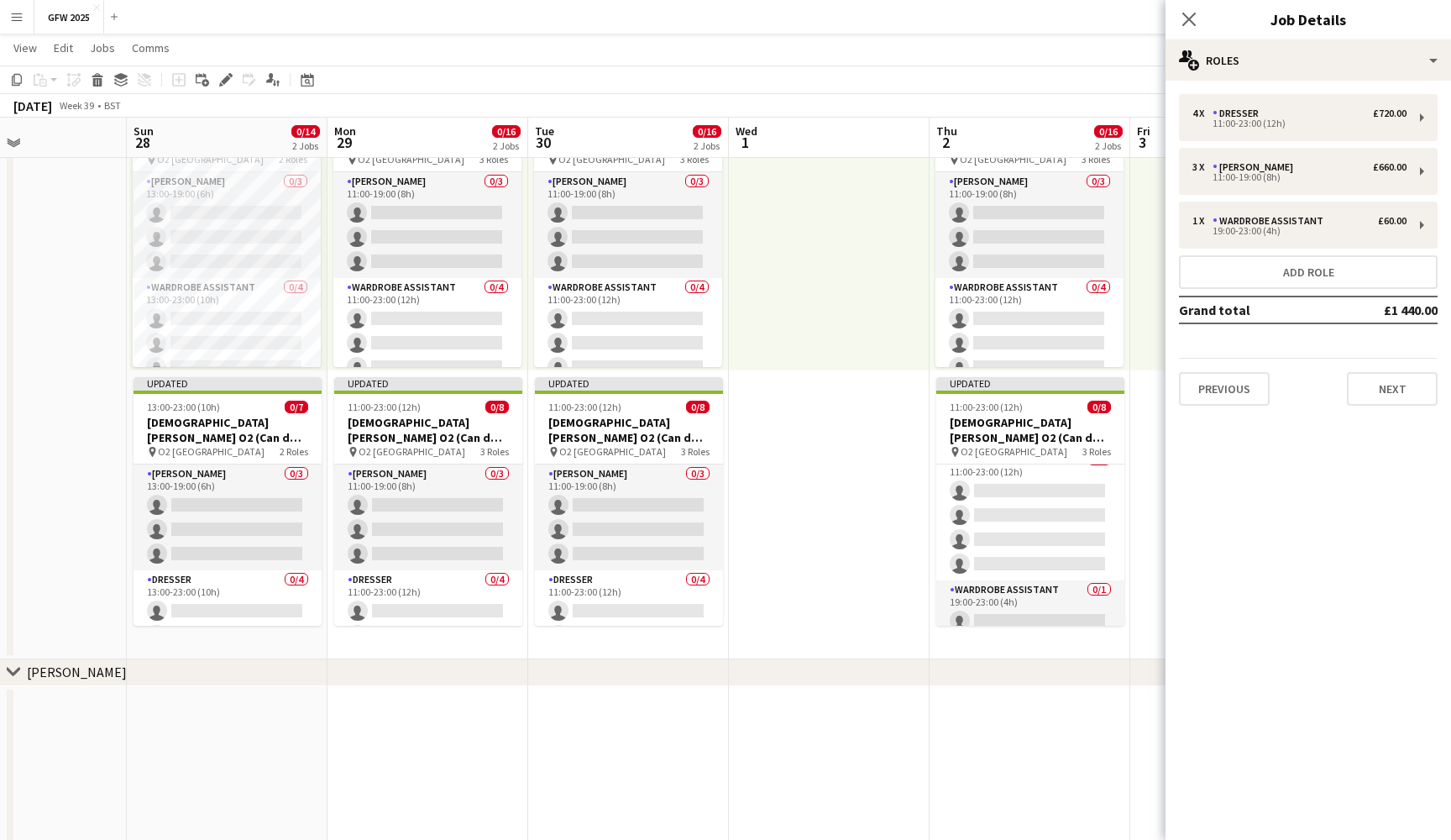
scroll to position [0, 442]
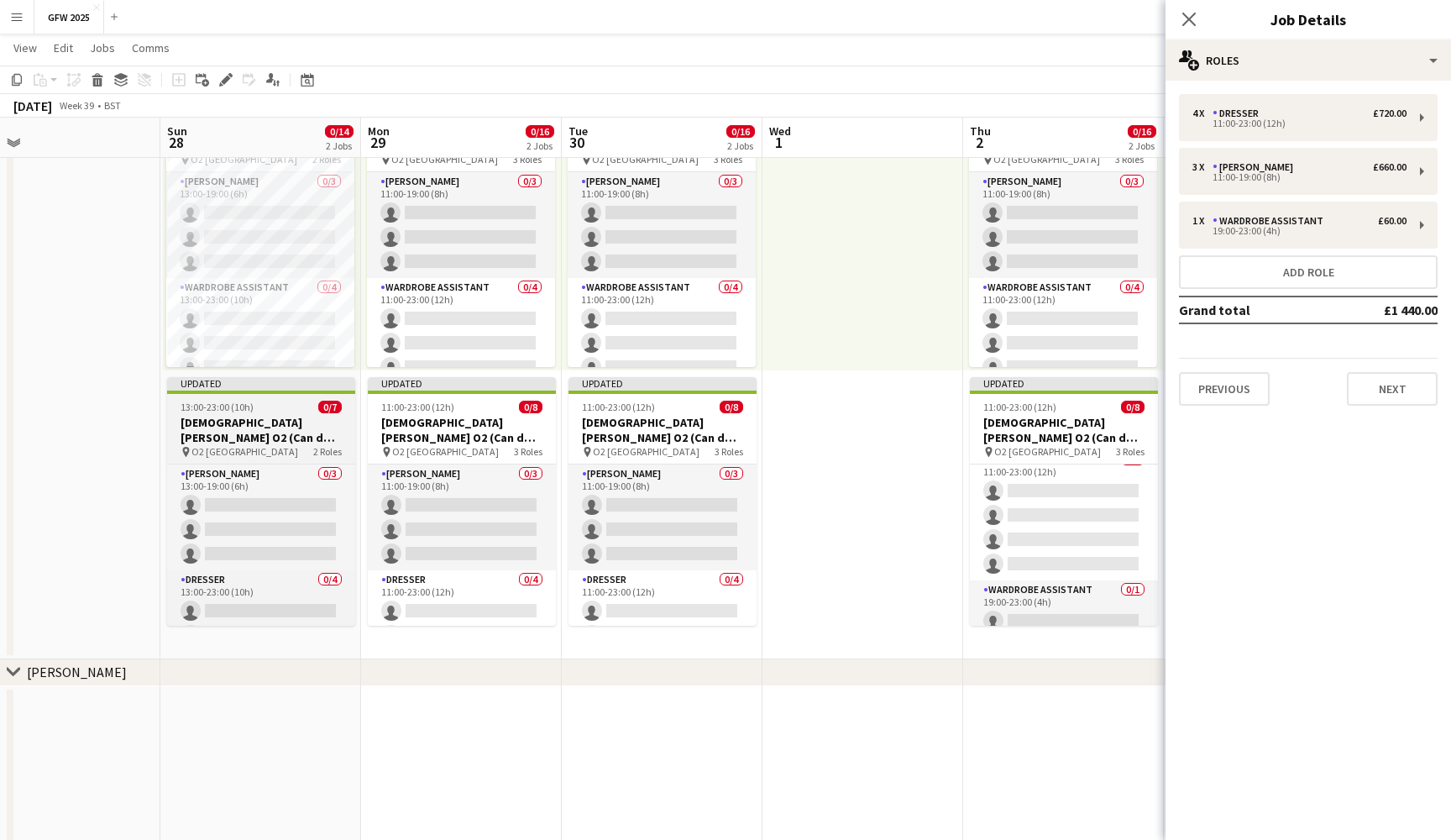
click at [252, 431] on h3 "Lady Gaga O2 (Can do Sunday 28th September)" at bounding box center [261, 429] width 188 height 30
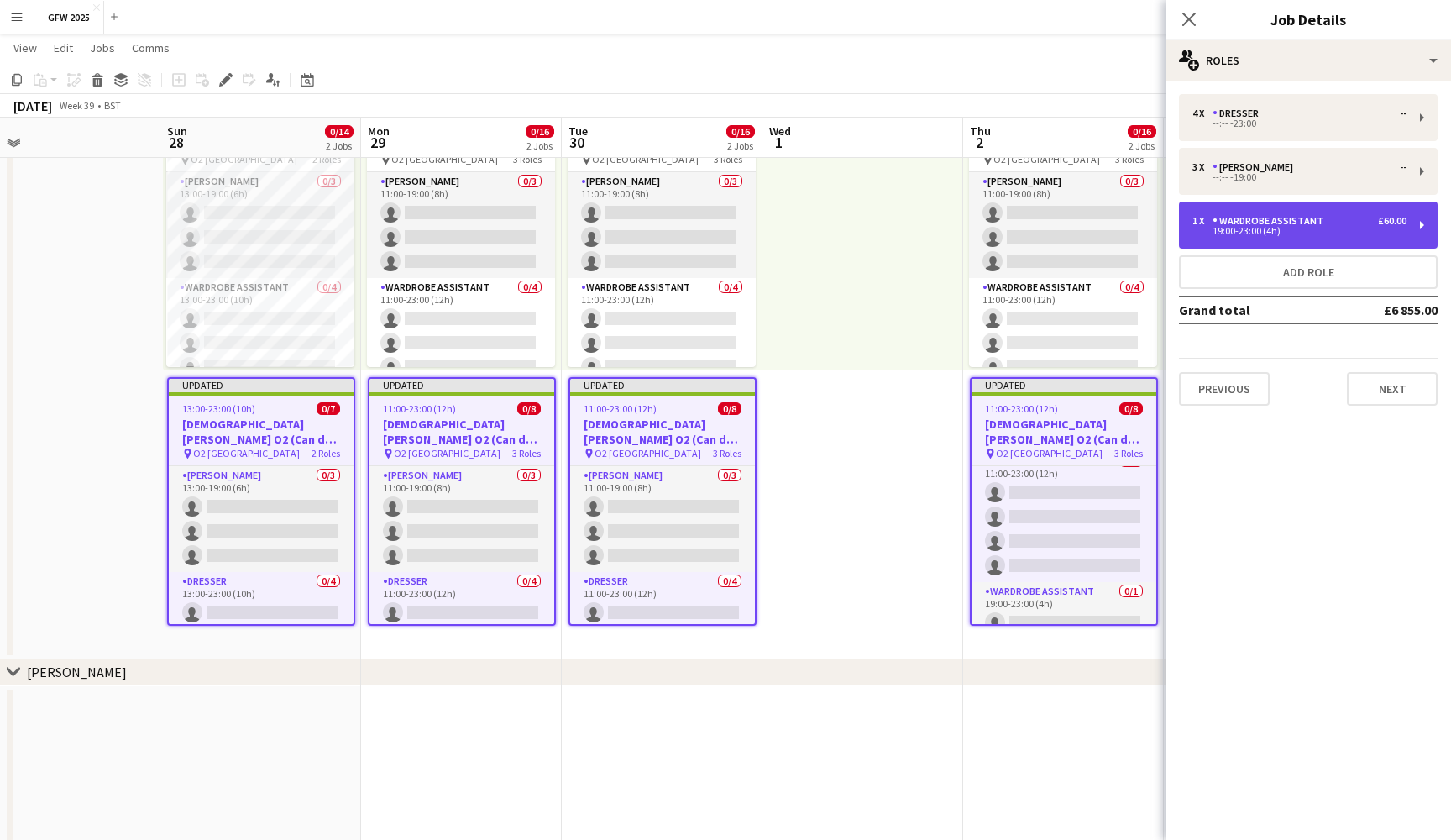
click at [1334, 233] on div "19:00-23:00 (4h)" at bounding box center [1300, 230] width 214 height 9
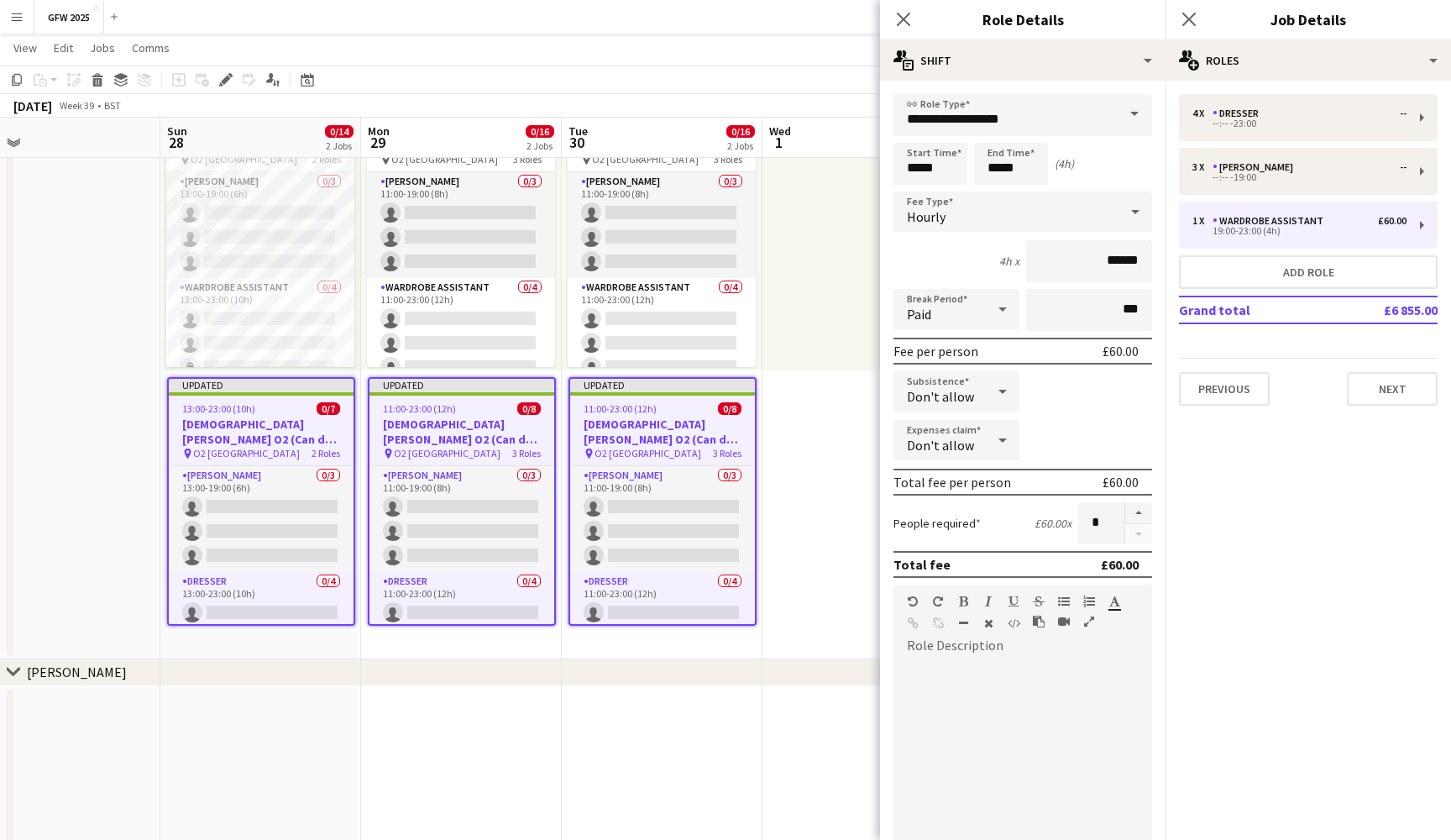
click at [969, 659] on div at bounding box center [1024, 755] width 259 height 214
paste div
click at [1189, 12] on icon "Close pop-in" at bounding box center [1189, 19] width 16 height 16
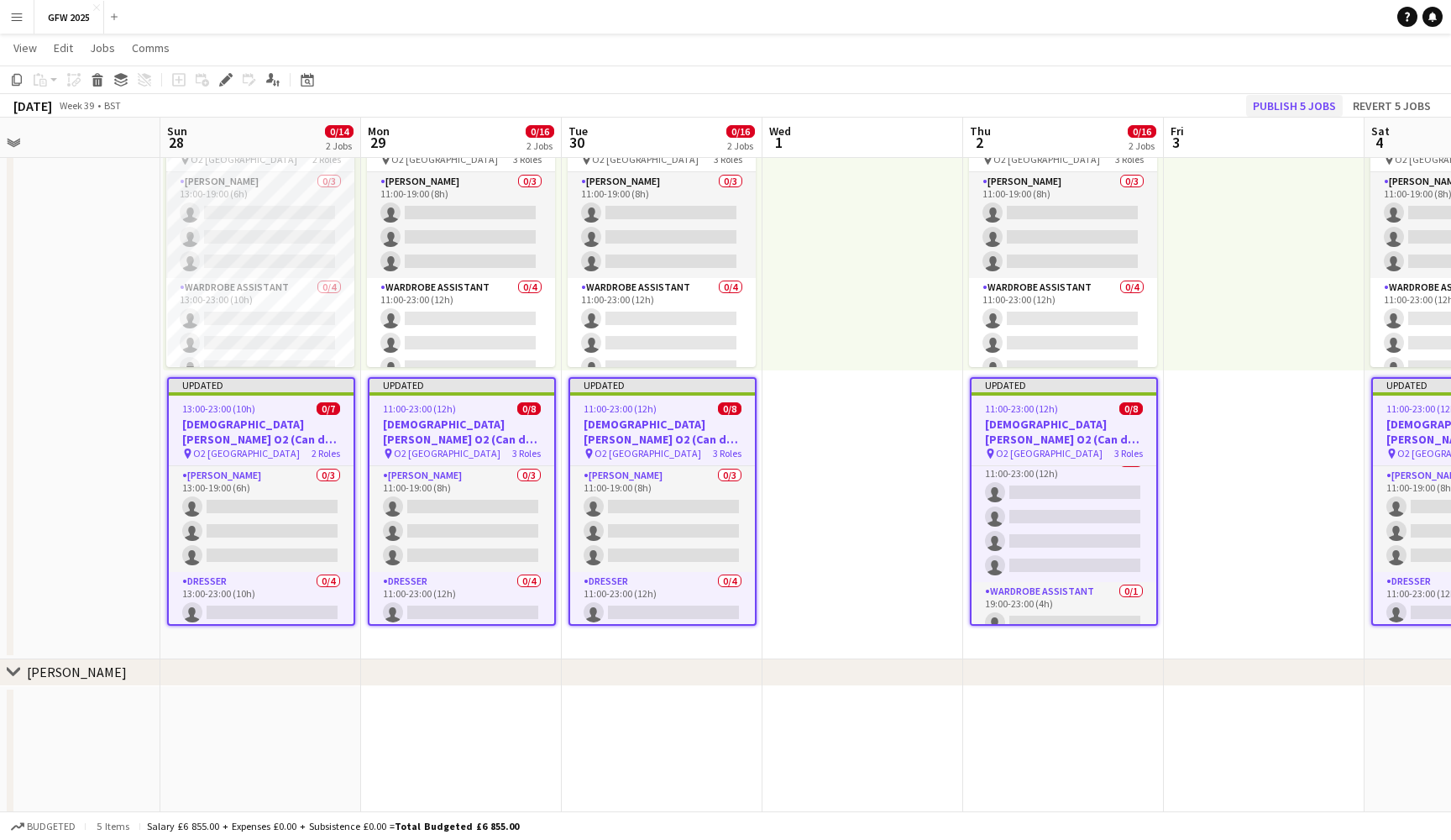
click at [1304, 106] on button "Publish 5 jobs" at bounding box center [1294, 106] width 97 height 22
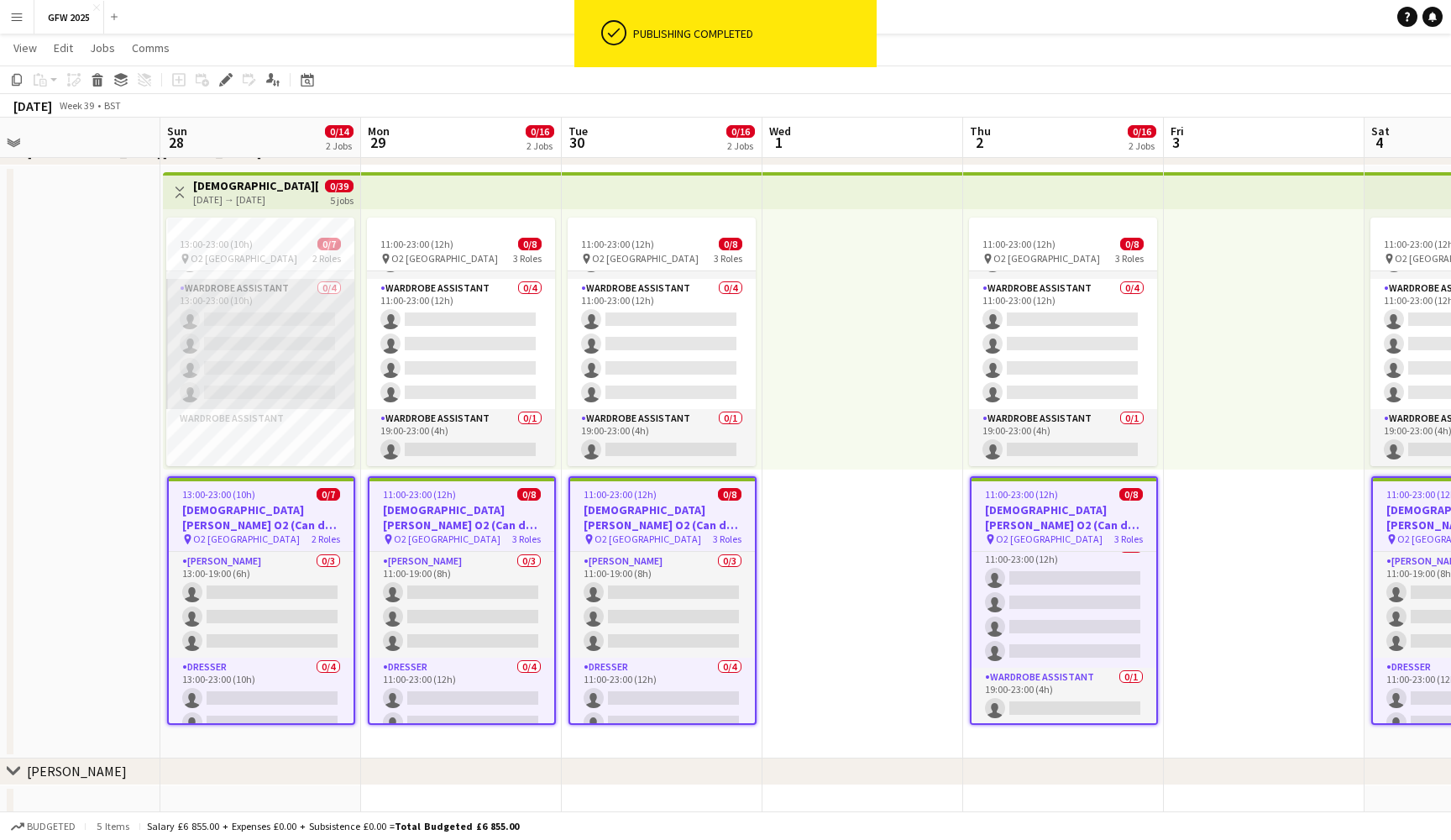
scroll to position [98, 0]
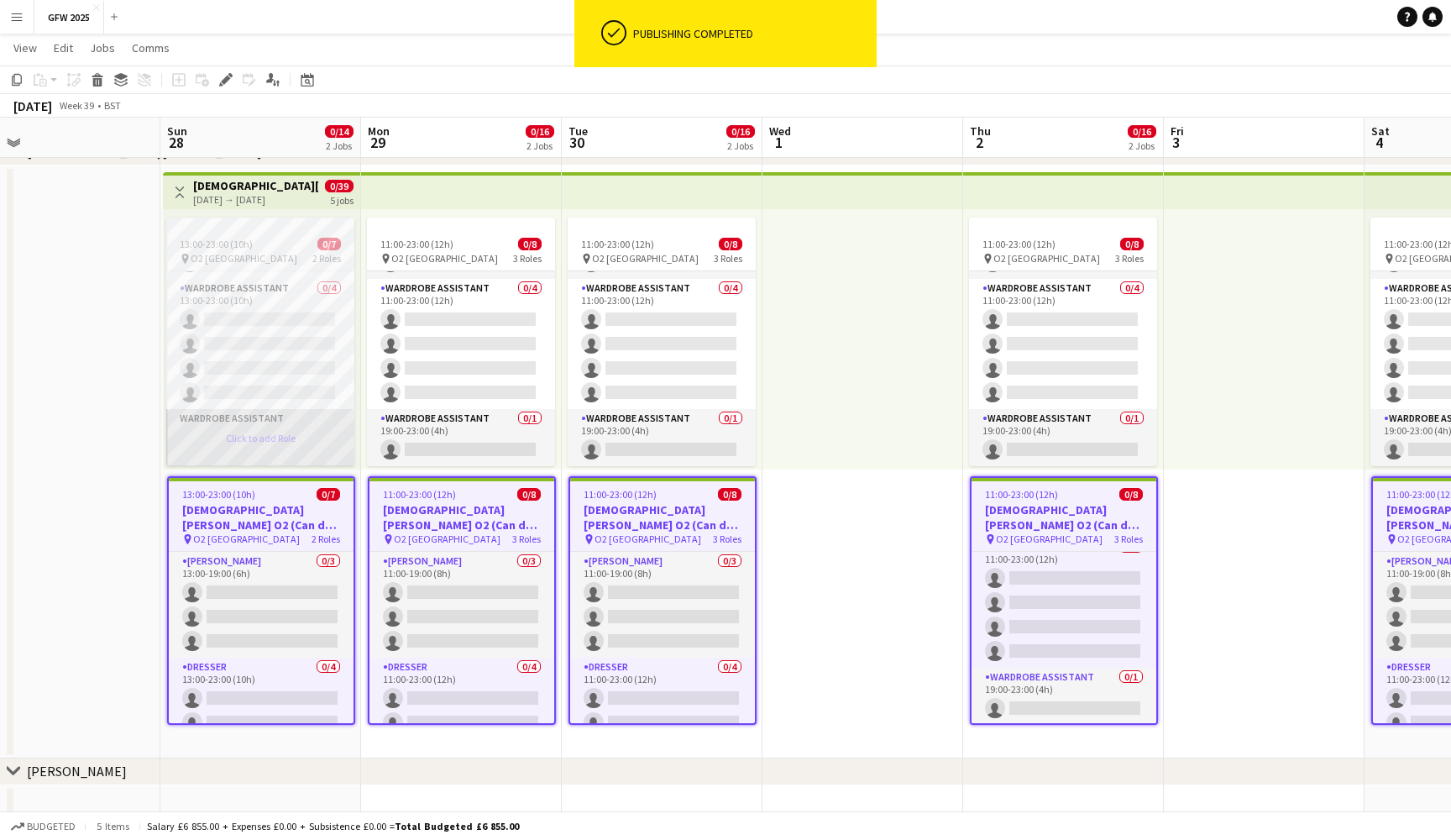
click at [301, 442] on app-card-role-placeholder "Wardrobe Assistant Click to add Role" at bounding box center [261, 437] width 188 height 57
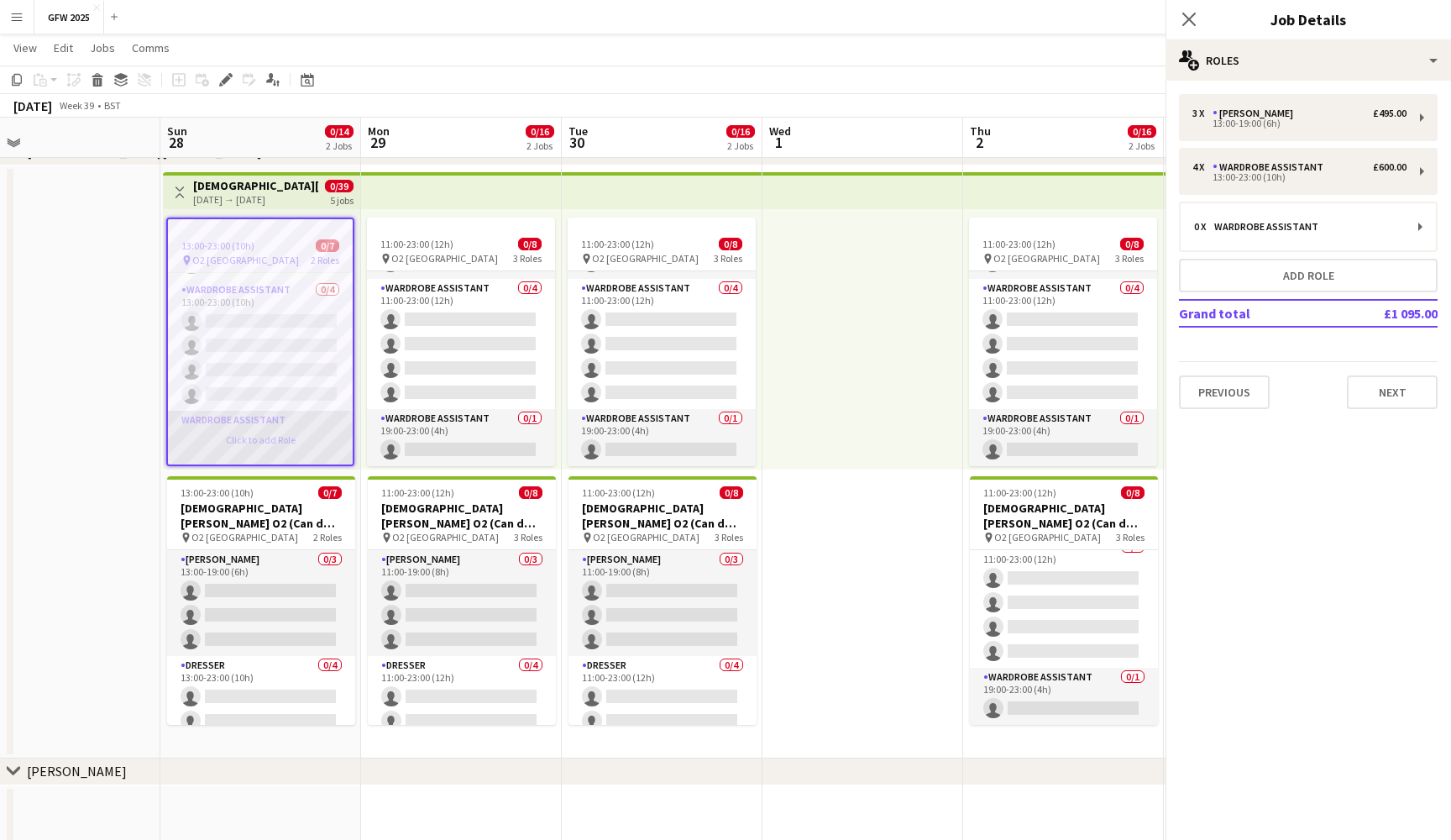
scroll to position [119, 0]
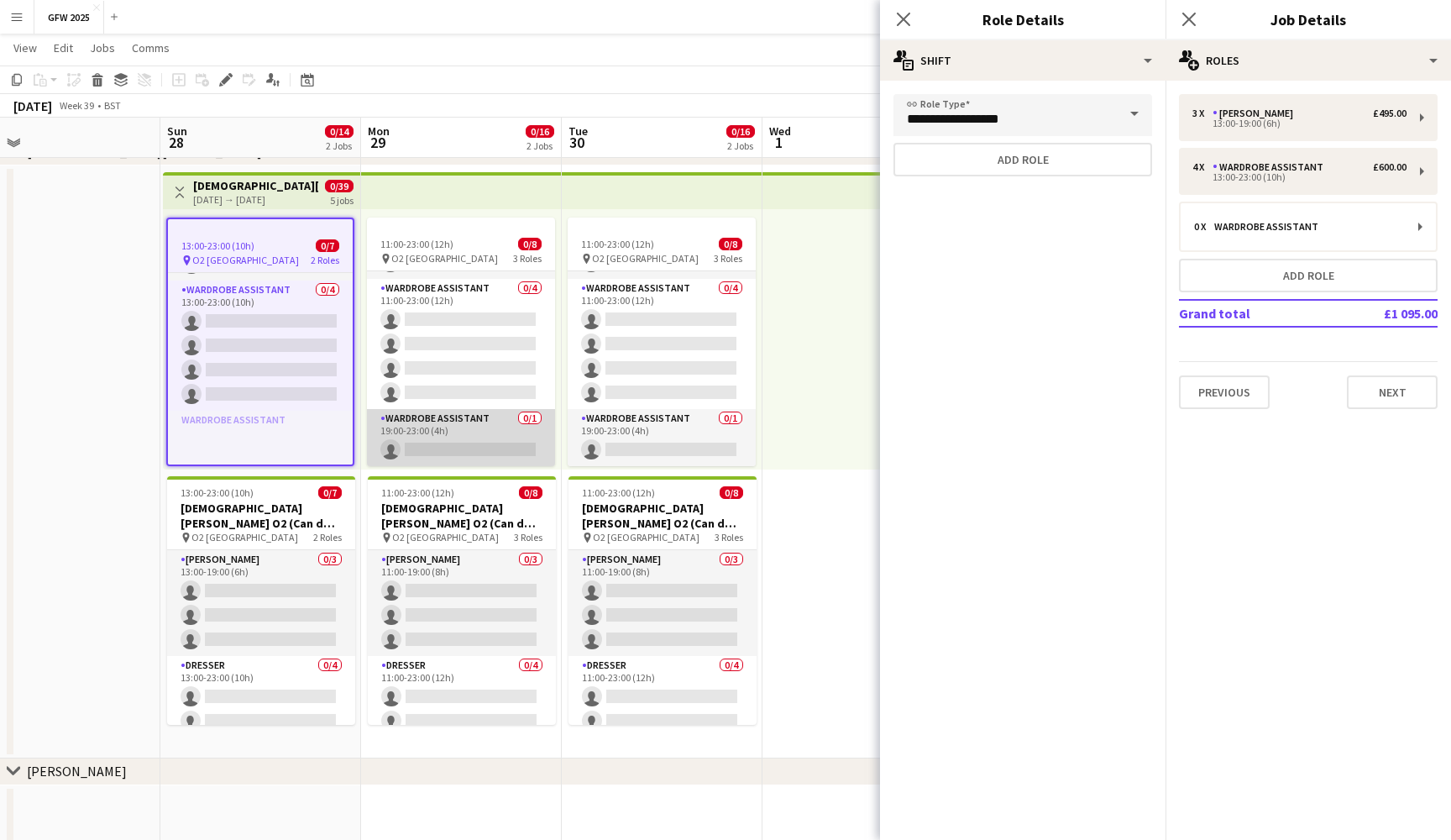
click at [477, 436] on app-card-role "Wardrobe Assistant 0/1 19:00-23:00 (4h) single-neutral-actions" at bounding box center [461, 437] width 188 height 57
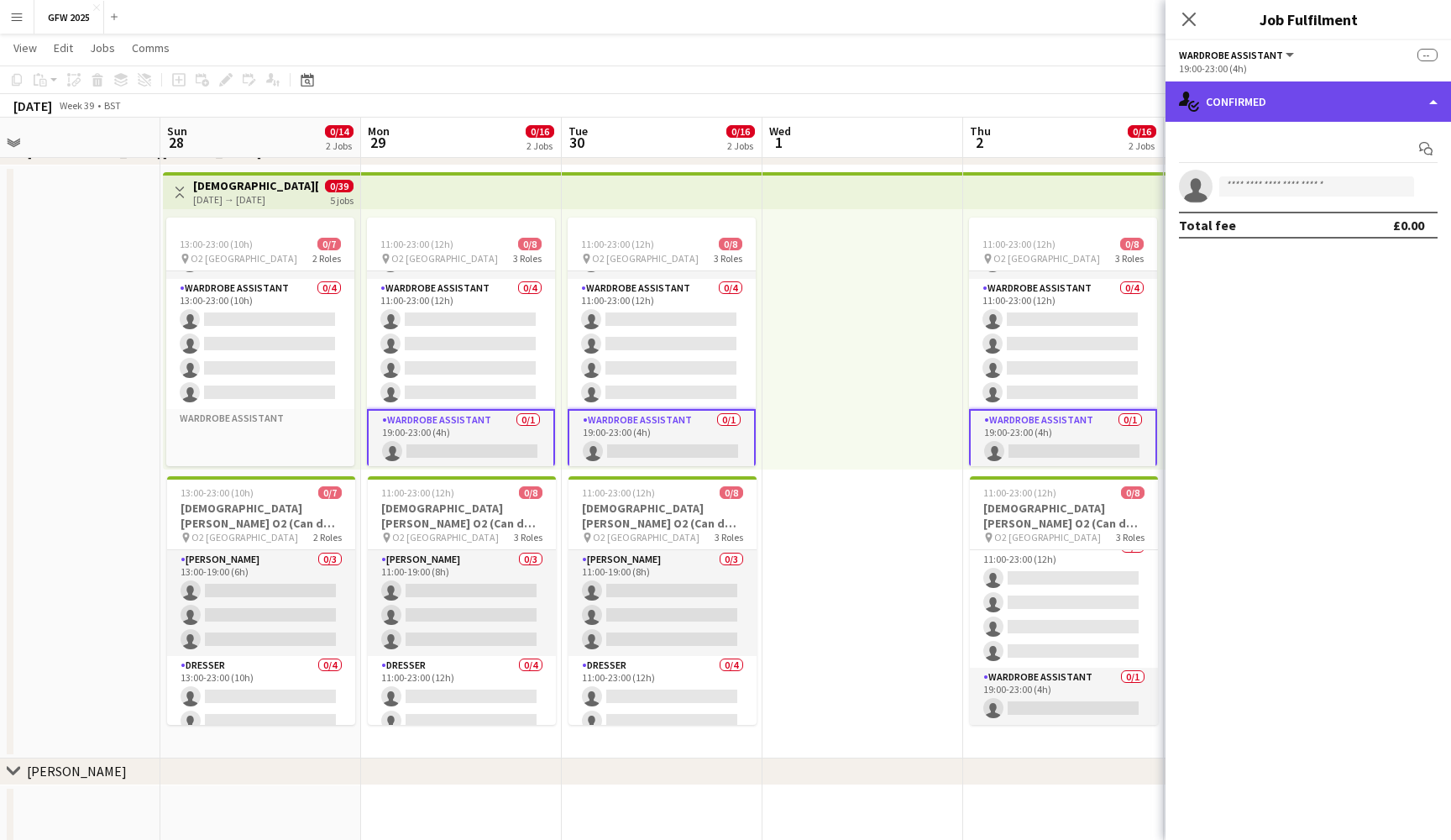
click at [1411, 89] on div "single-neutral-actions-check-2 Confirmed" at bounding box center [1308, 101] width 285 height 40
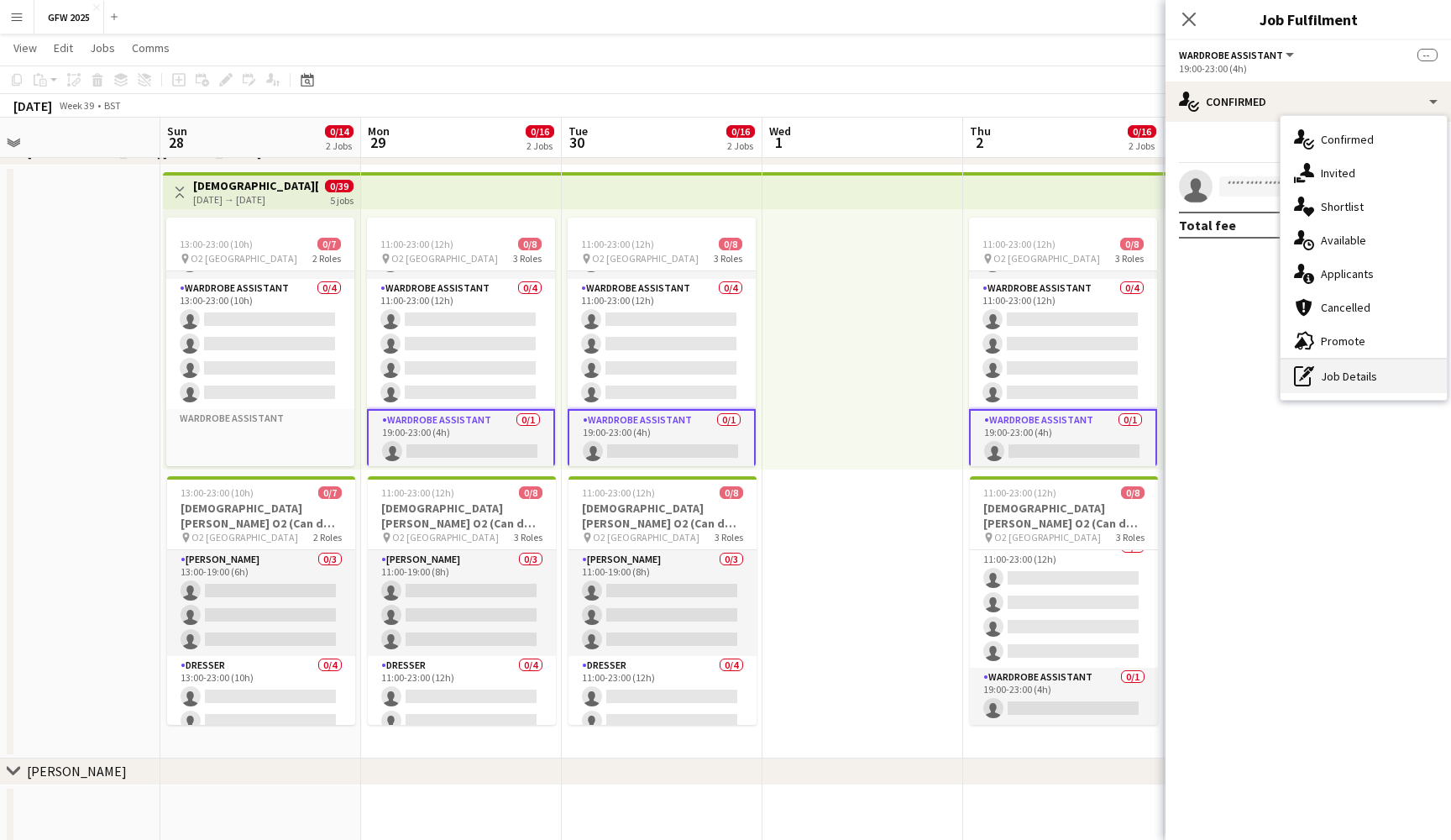
click at [1391, 385] on div "pen-write Job Details" at bounding box center [1365, 376] width 167 height 33
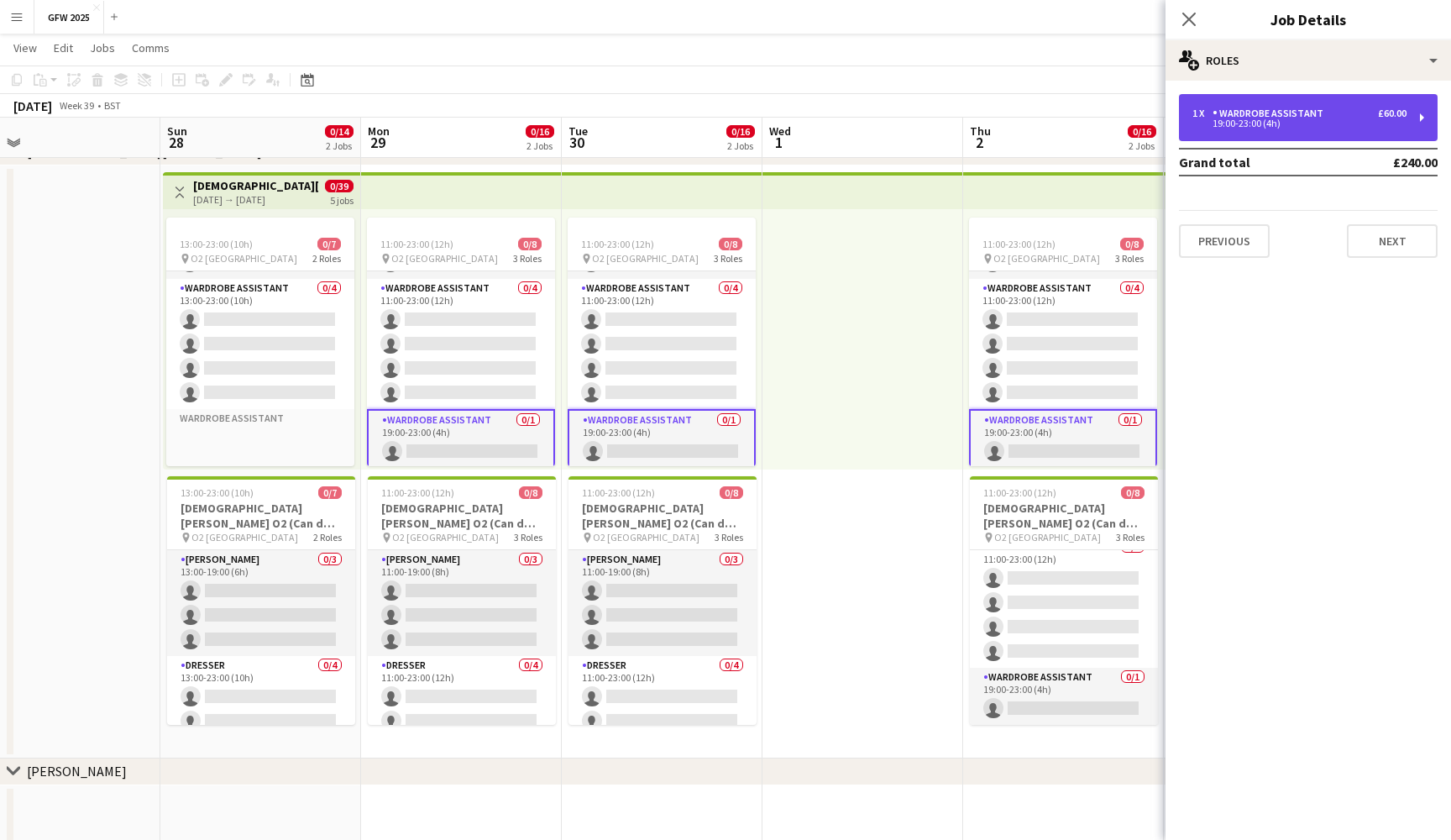
click at [1372, 121] on div "19:00-23:00 (4h)" at bounding box center [1300, 124] width 214 height 9
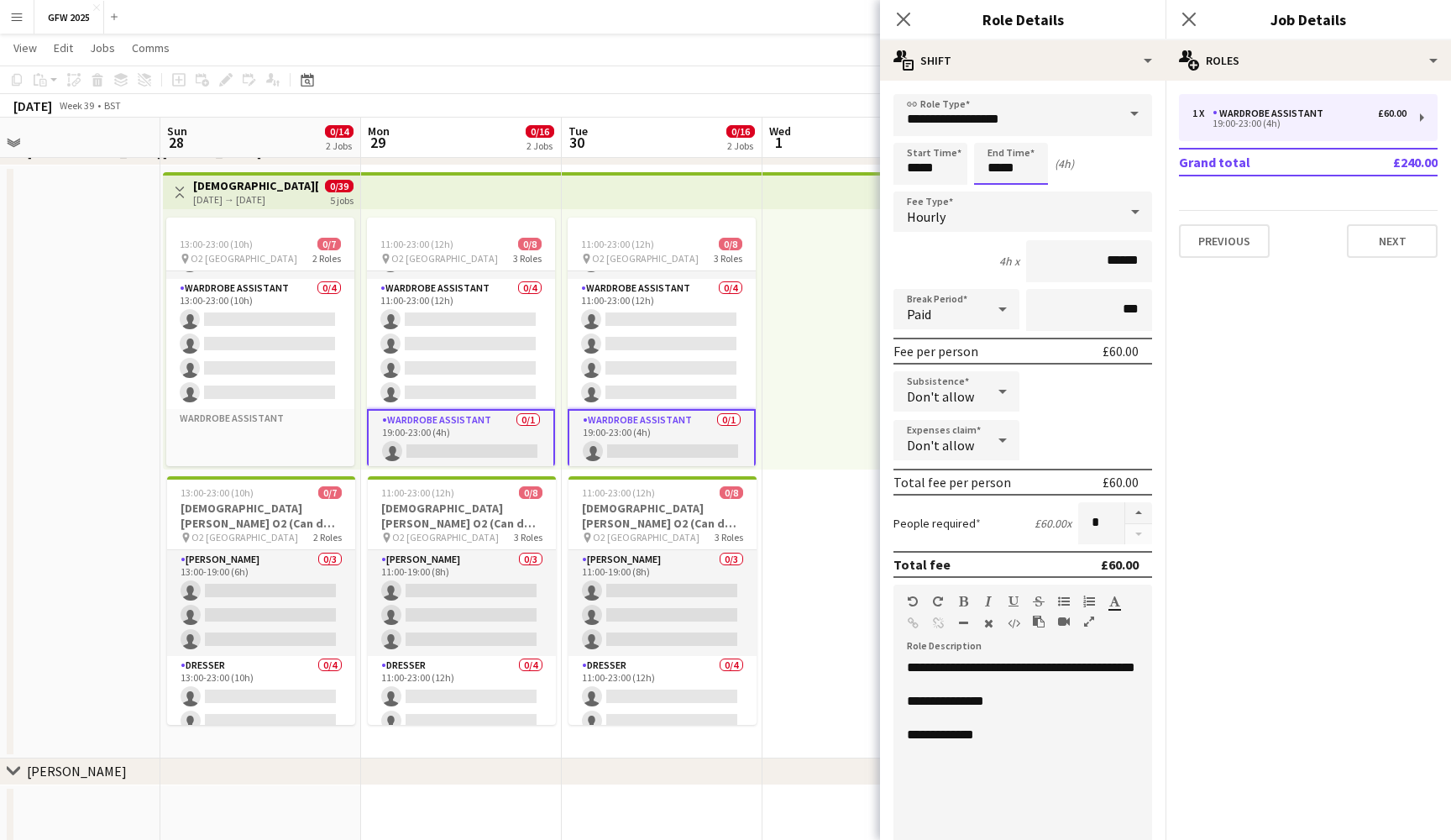
click at [994, 173] on input "*****" at bounding box center [1011, 164] width 74 height 42
type input "*****"
click at [997, 133] on div at bounding box center [994, 134] width 33 height 17
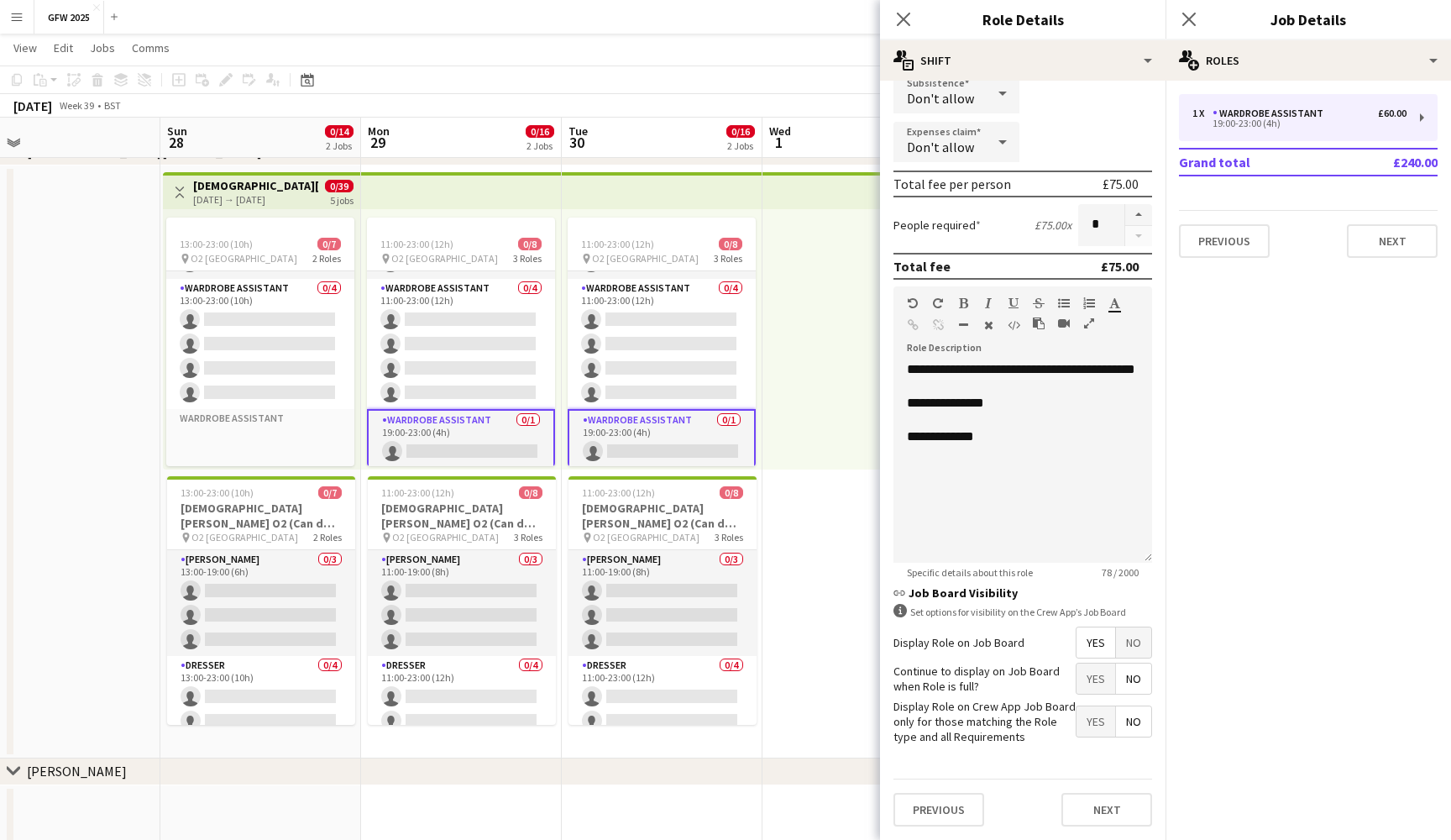
scroll to position [297, 0]
drag, startPoint x: 1036, startPoint y: 485, endPoint x: 833, endPoint y: 334, distance: 253.0
copy div "**********"
click at [1188, 22] on icon "Close pop-in" at bounding box center [1189, 19] width 16 height 16
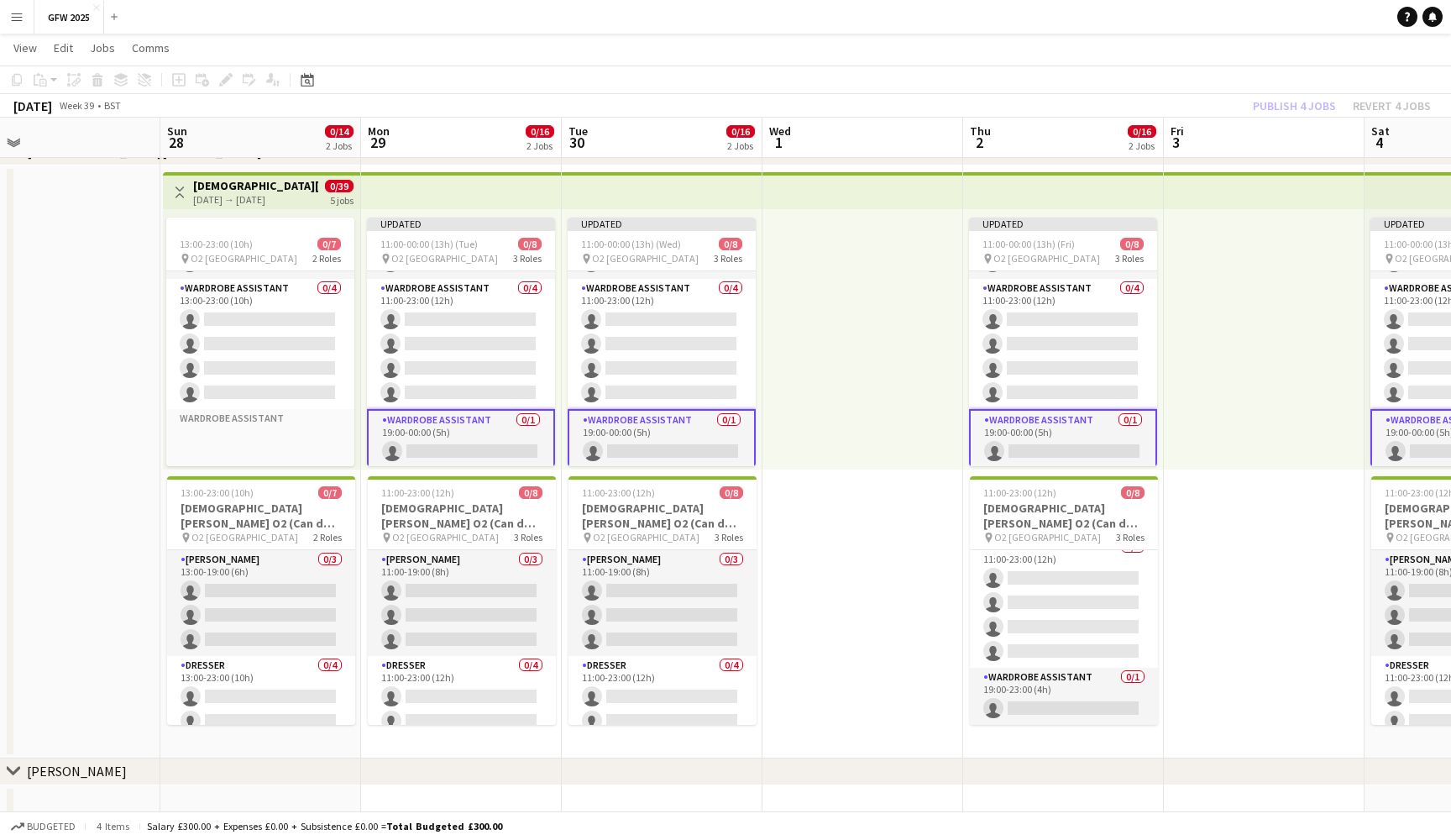
click at [1296, 111] on div "Publish 4 jobs Revert 4 jobs" at bounding box center [1342, 106] width 219 height 22
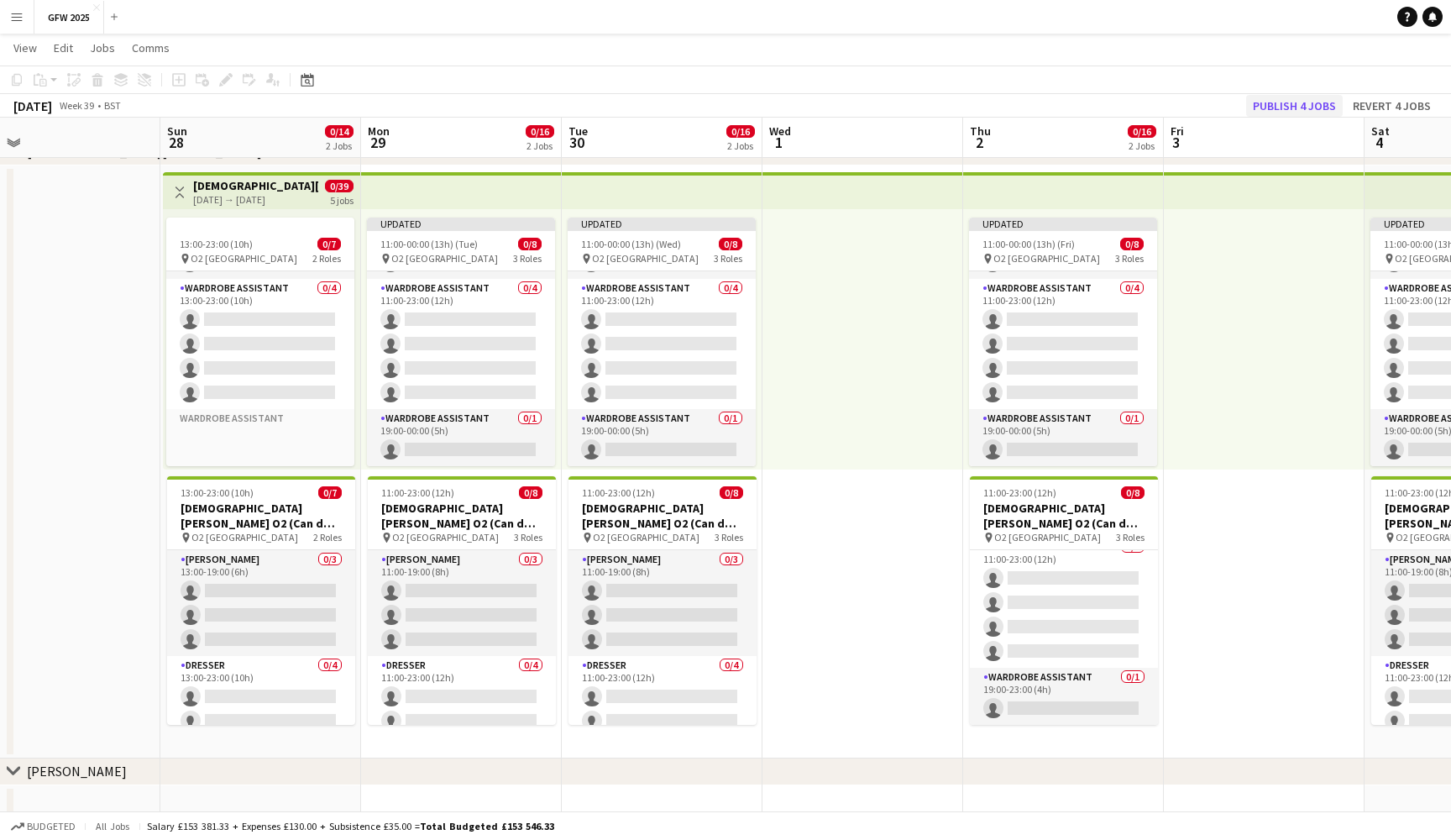
click at [1298, 109] on button "Publish 4 jobs" at bounding box center [1294, 106] width 97 height 22
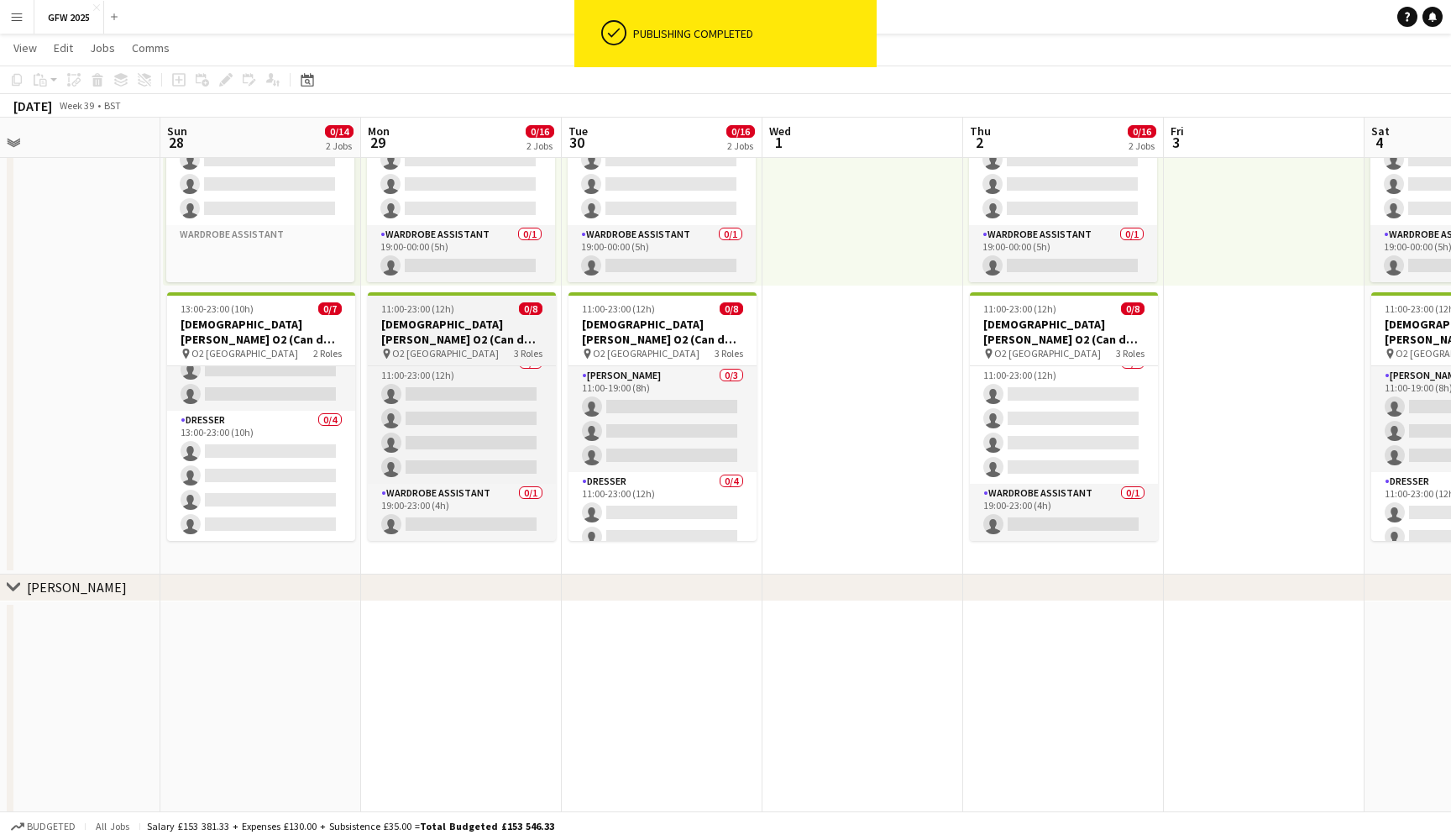
scroll to position [119, 0]
click at [465, 325] on h3 "Lady Gaga O2 (Can do Monday 29th September)" at bounding box center [462, 331] width 188 height 30
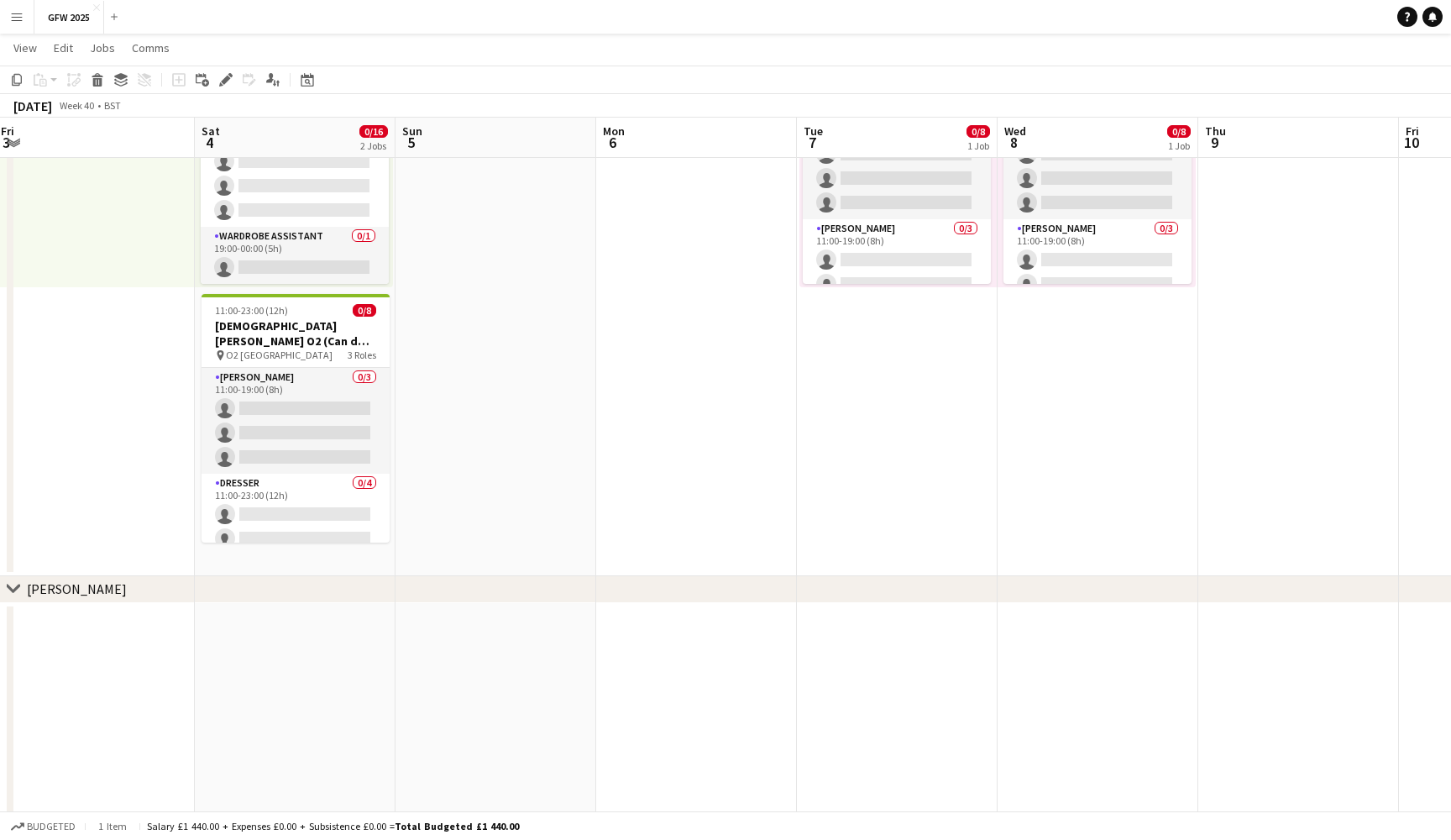
scroll to position [0, 432]
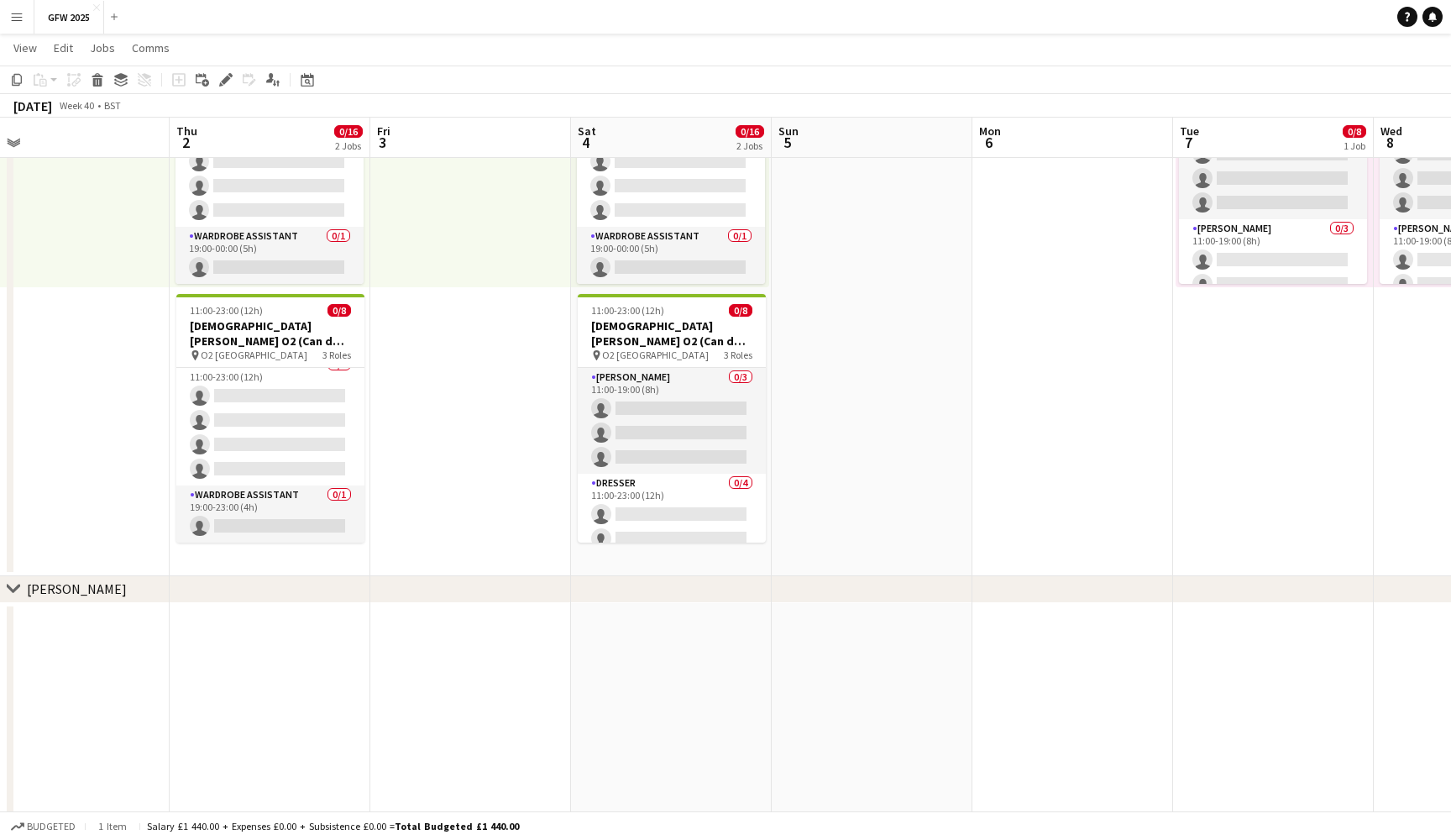
click at [1048, 322] on app-date-cell at bounding box center [1073, 279] width 201 height 593
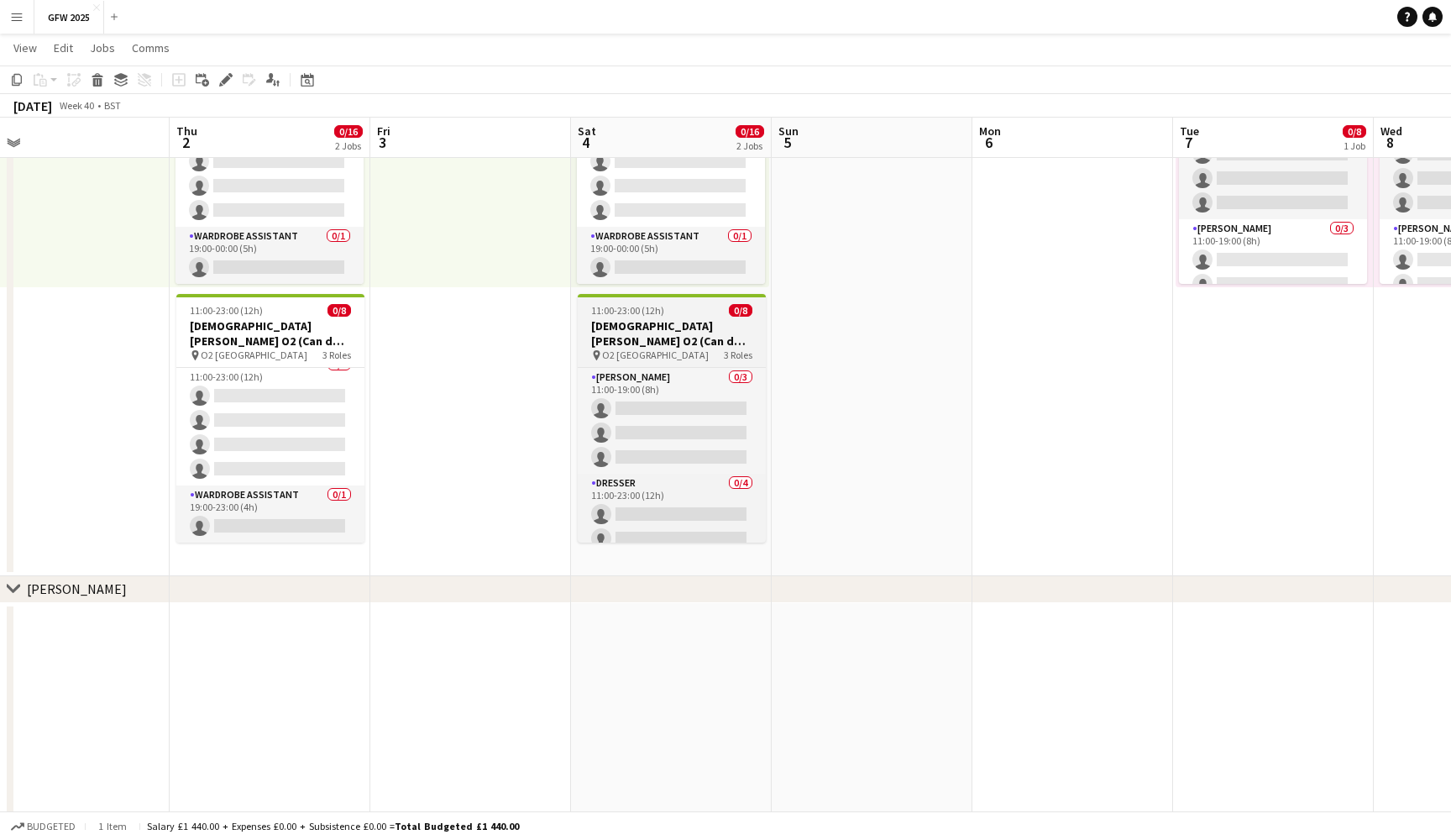
click at [686, 343] on h3 "[DEMOGRAPHIC_DATA][PERSON_NAME] O2 (Can do [DATE])" at bounding box center [672, 333] width 188 height 30
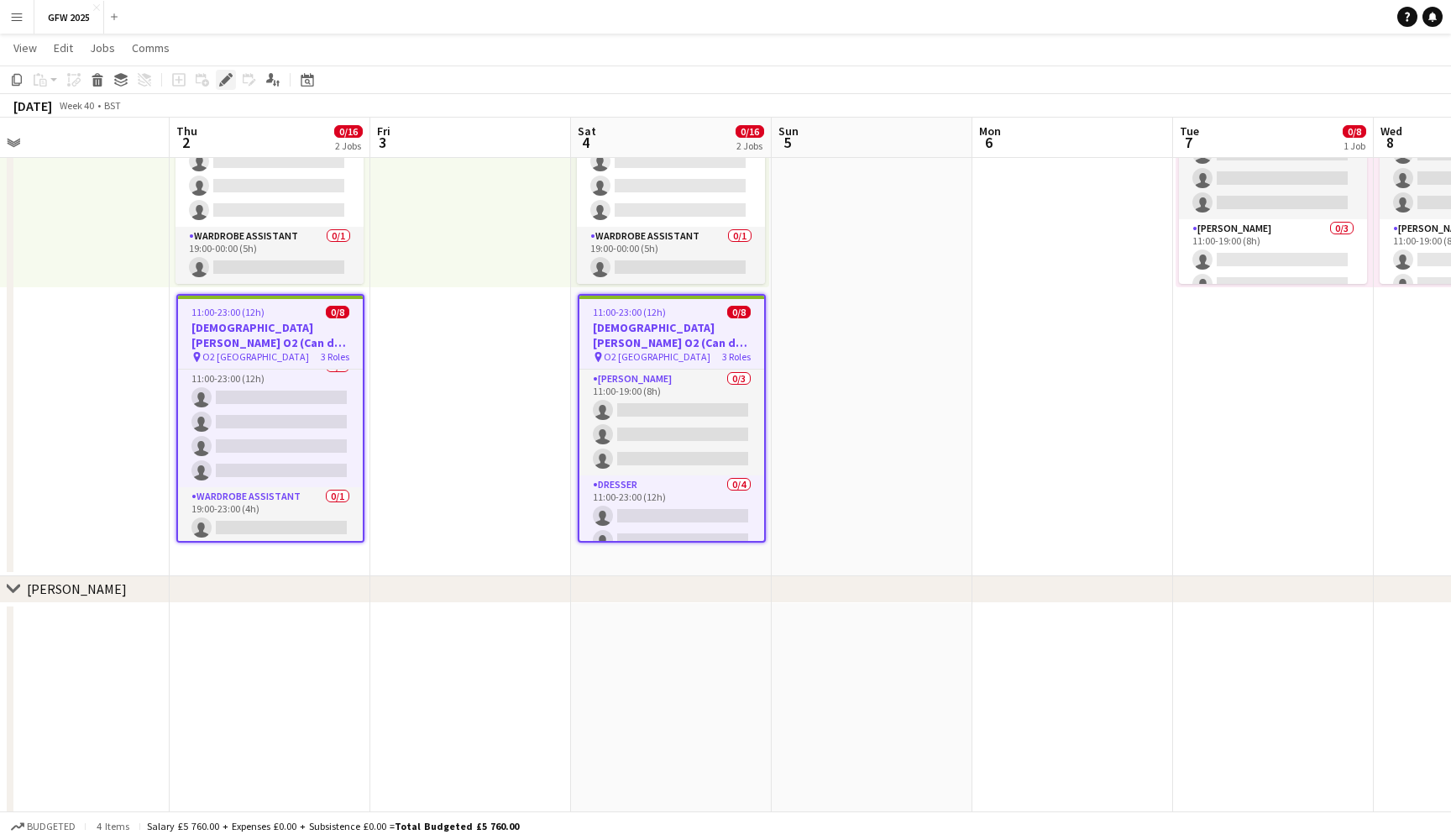
click at [231, 81] on icon "Edit" at bounding box center [226, 80] width 14 height 14
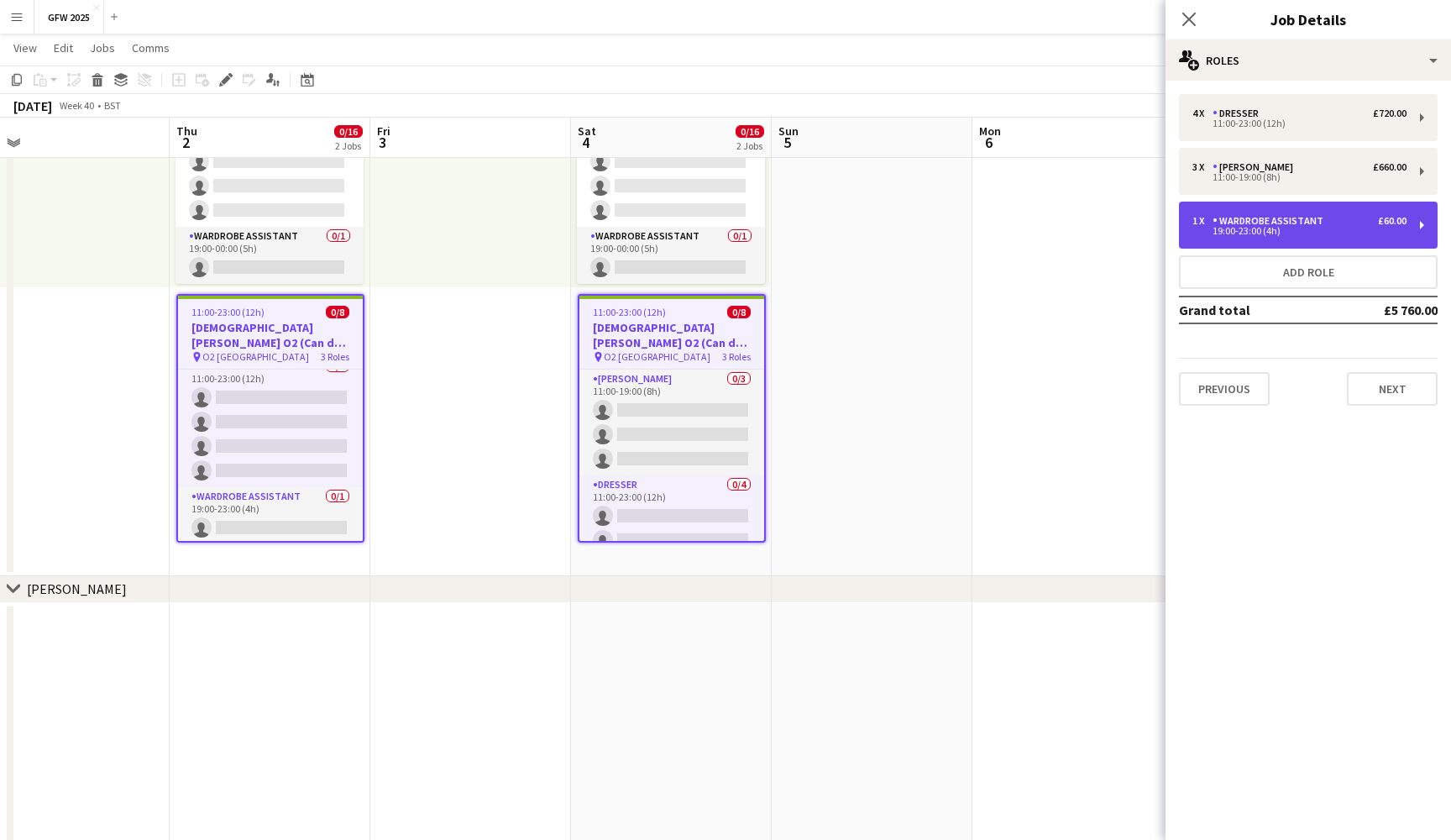
click at [1375, 240] on div "1 x Wardrobe Assistant £60.00 19:00-23:00 (4h)" at bounding box center [1309, 225] width 259 height 47
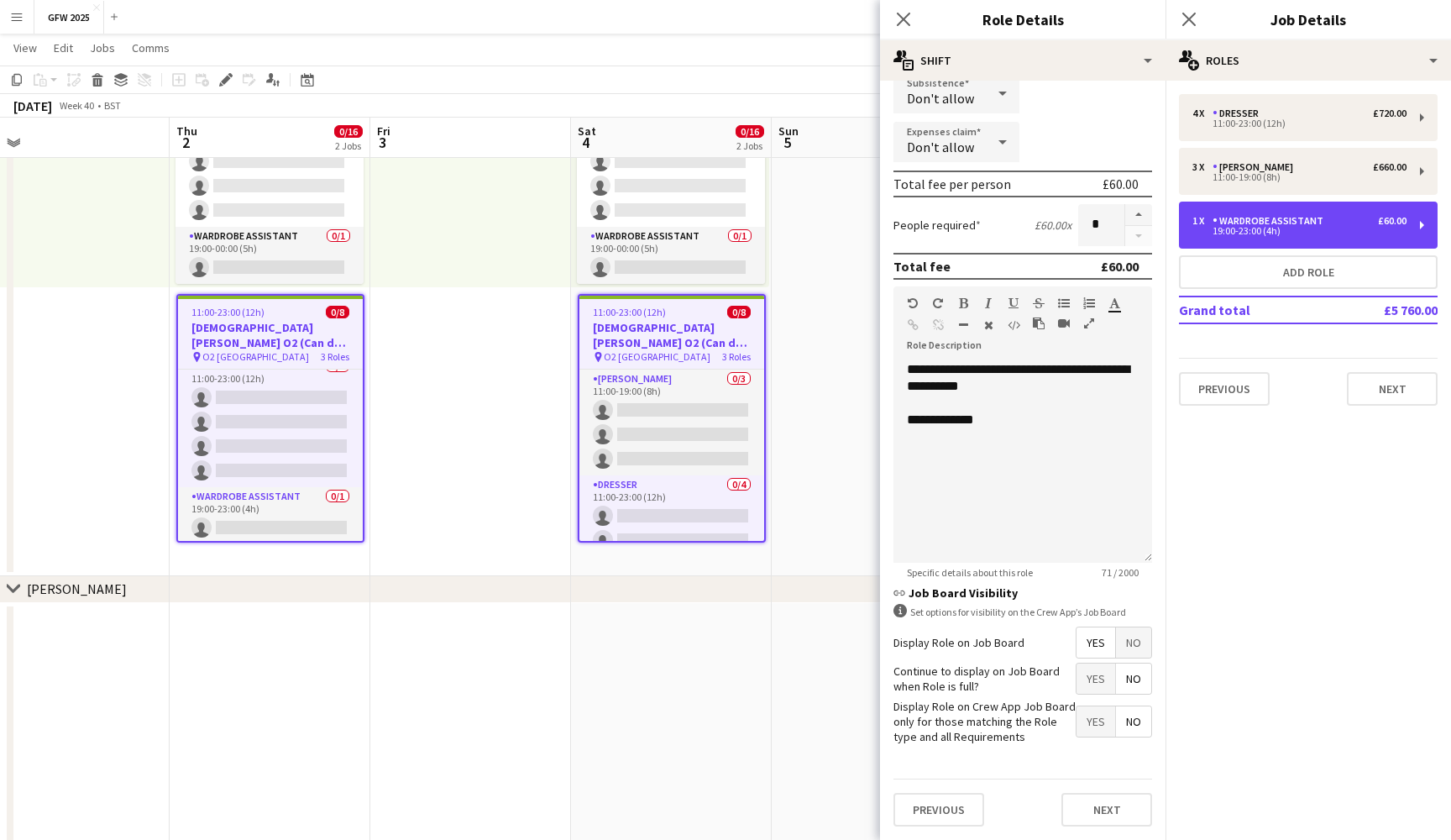
scroll to position [297, 0]
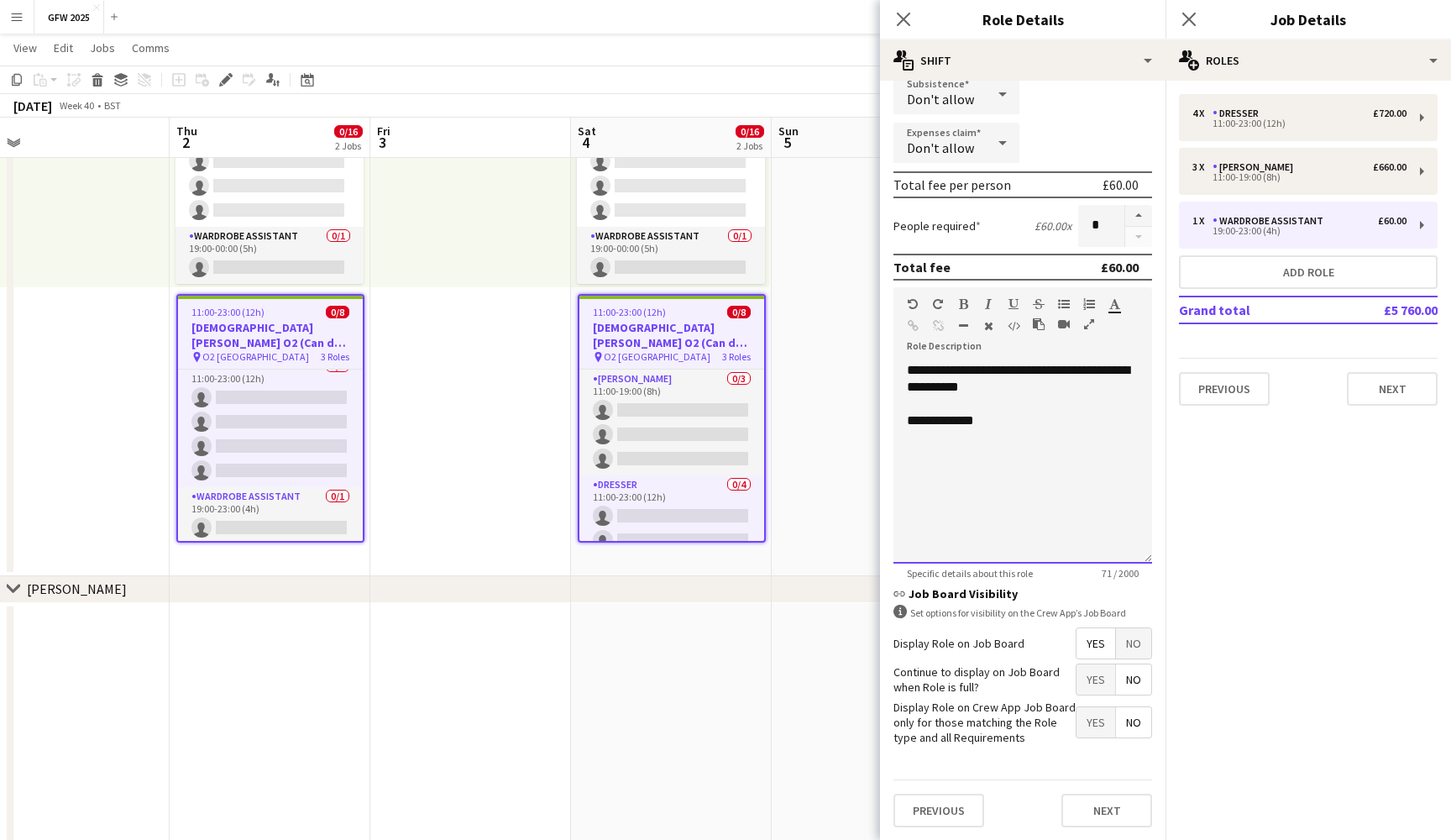
click at [1027, 420] on div "**********" at bounding box center [1023, 420] width 231 height 17
paste div
click at [1186, 15] on icon "Close pop-in" at bounding box center [1189, 19] width 16 height 16
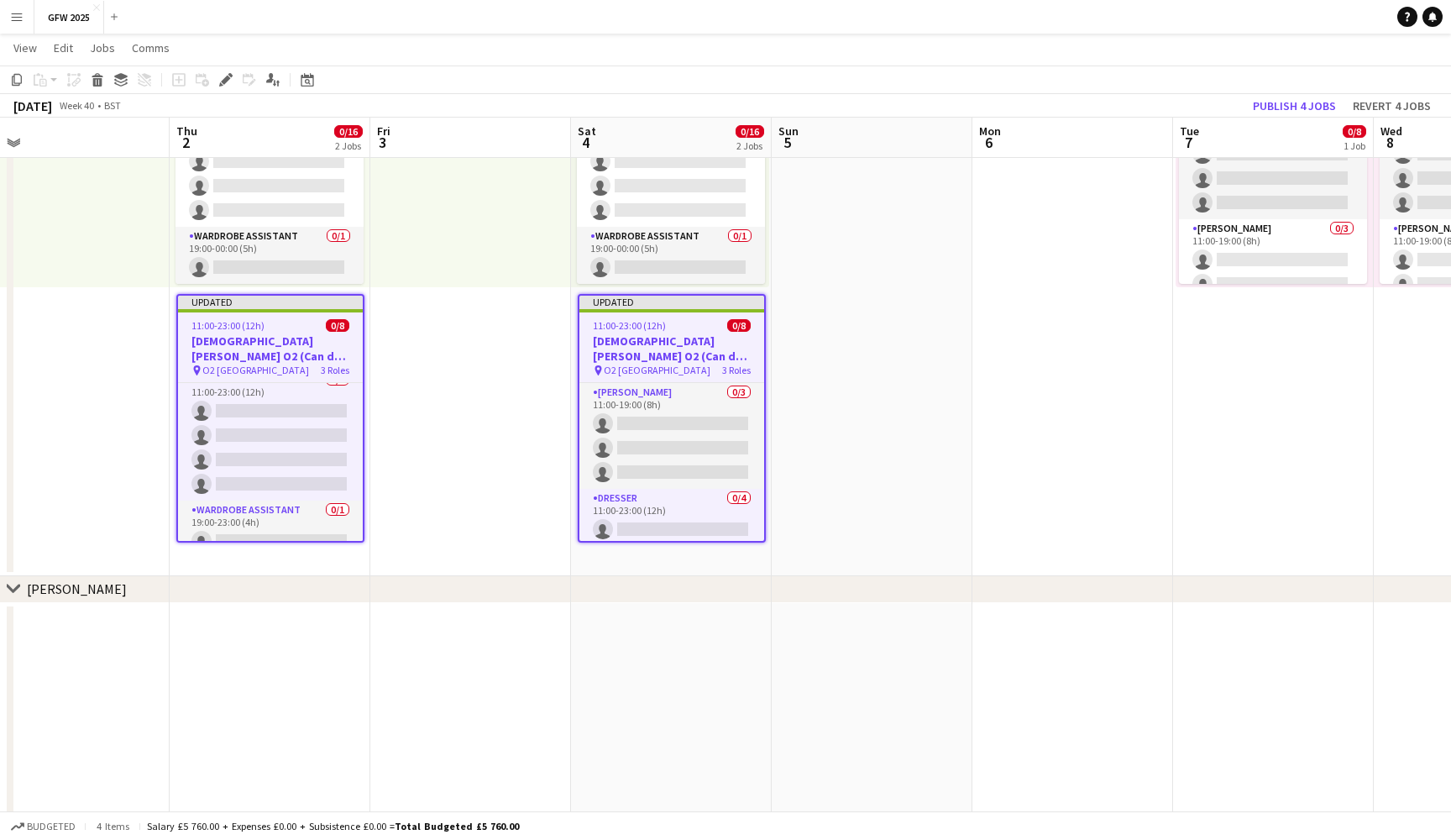
click at [1102, 113] on div "October 2025 Week 40 • BST Publish 4 jobs Revert 4 jobs" at bounding box center [726, 106] width 1451 height 24
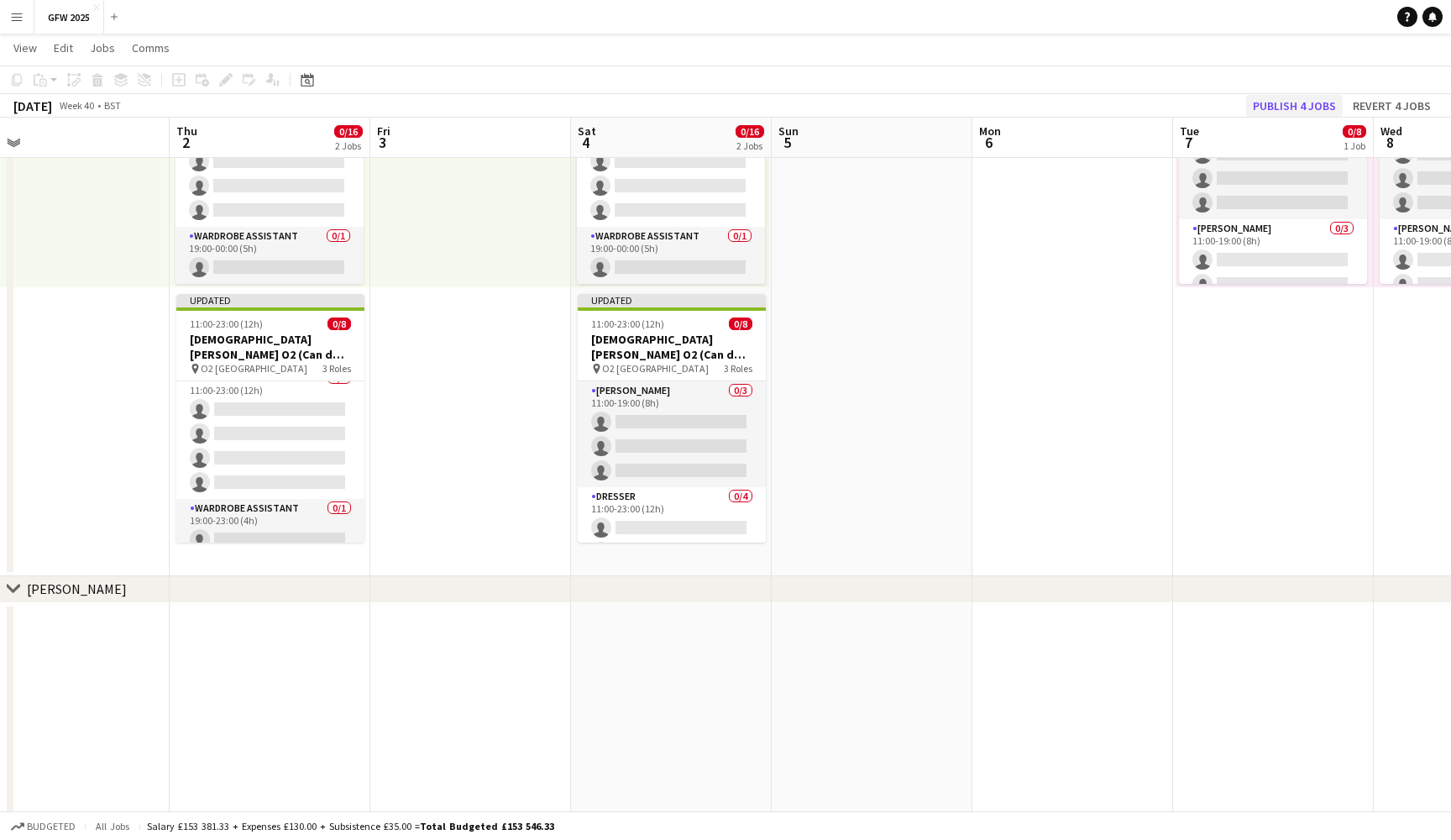
click at [1318, 107] on button "Publish 4 jobs" at bounding box center [1294, 106] width 97 height 22
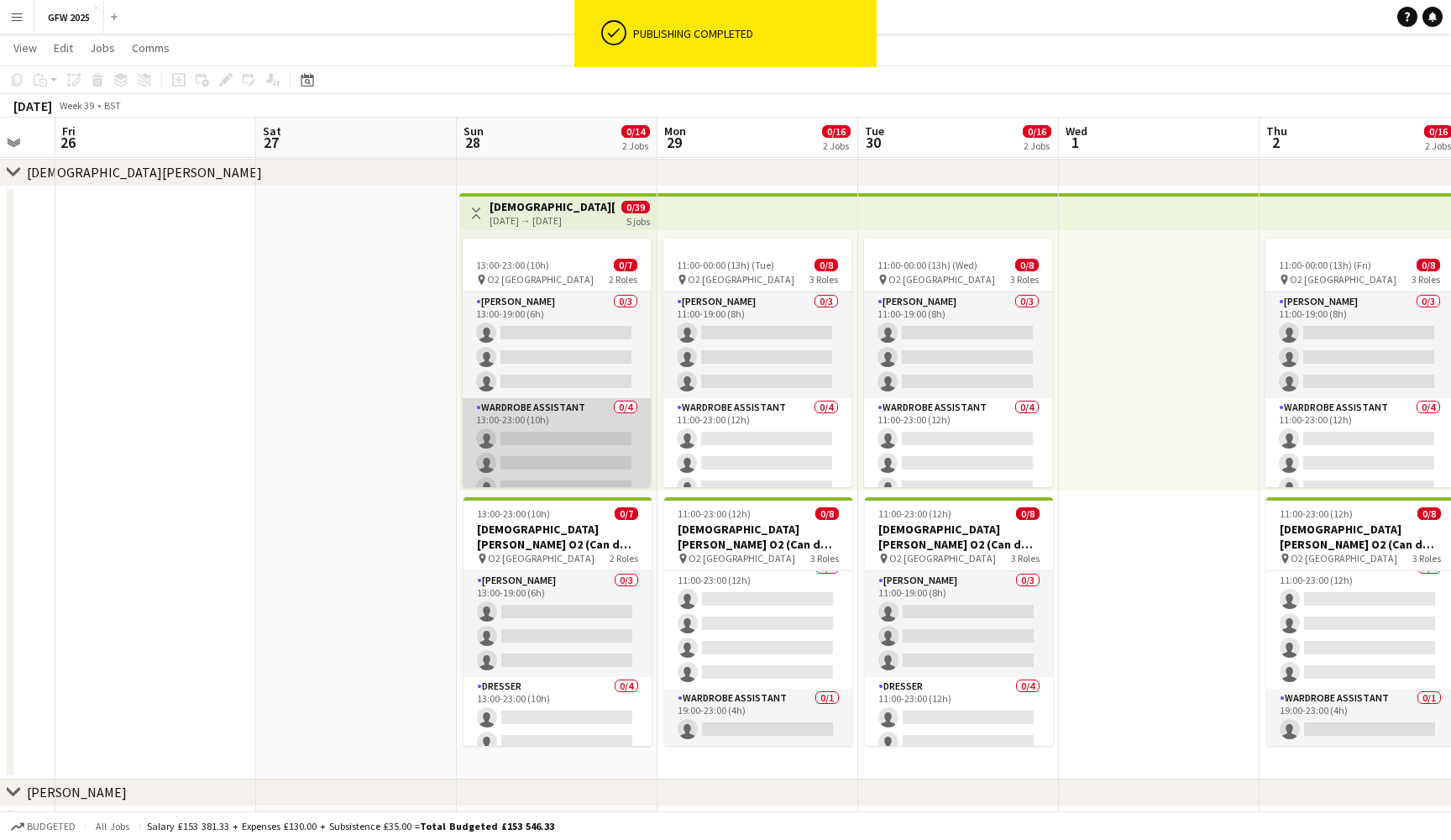
scroll to position [-1, 0]
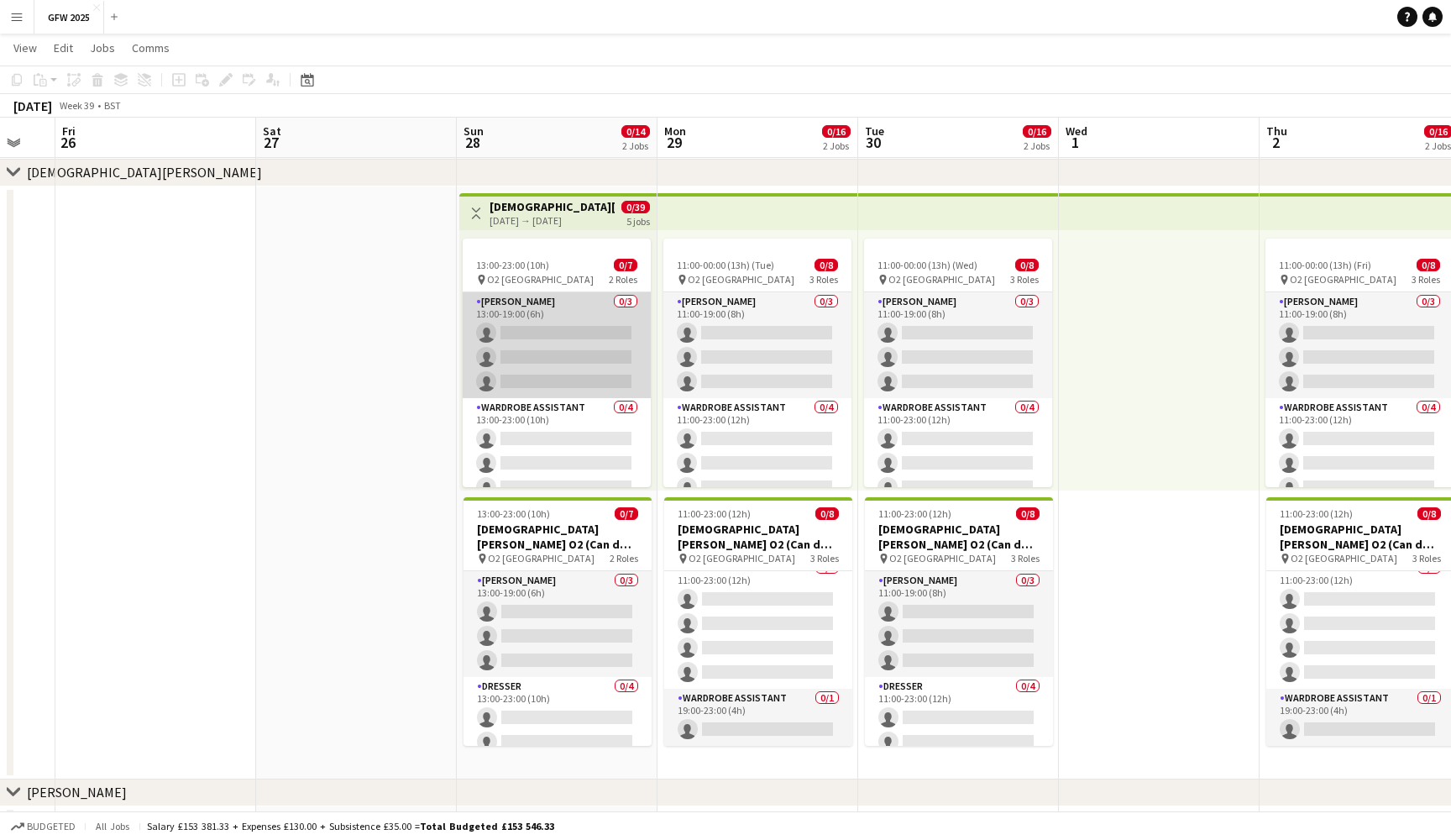
click at [565, 310] on app-card-role "Seamster 0/3 13:00-19:00 (6h) single-neutral-actions single-neutral-actions sin…" at bounding box center [557, 345] width 188 height 106
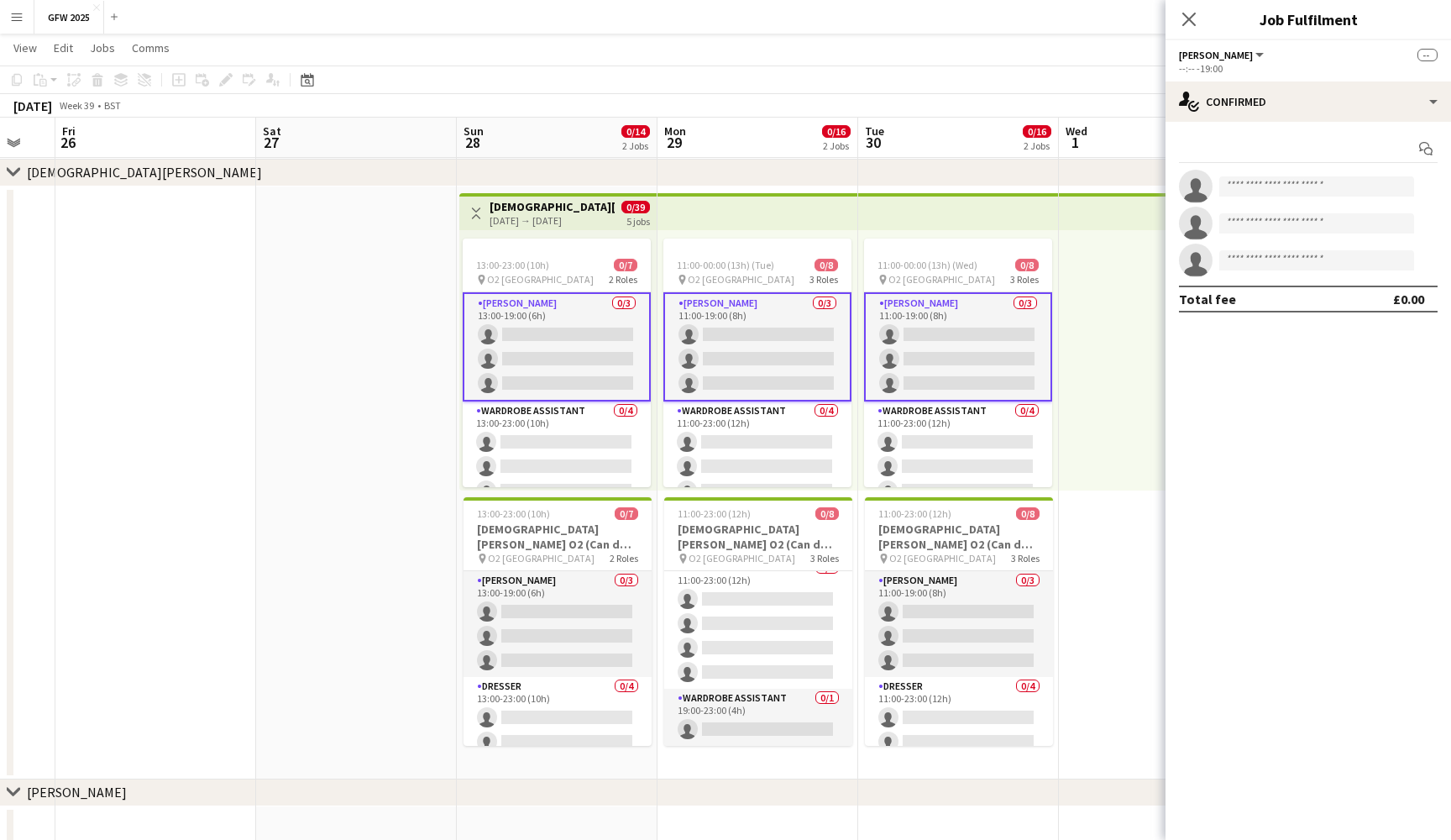
click at [541, 321] on app-card-role "Seamster 0/3 13:00-19:00 (6h) single-neutral-actions single-neutral-actions sin…" at bounding box center [557, 346] width 188 height 109
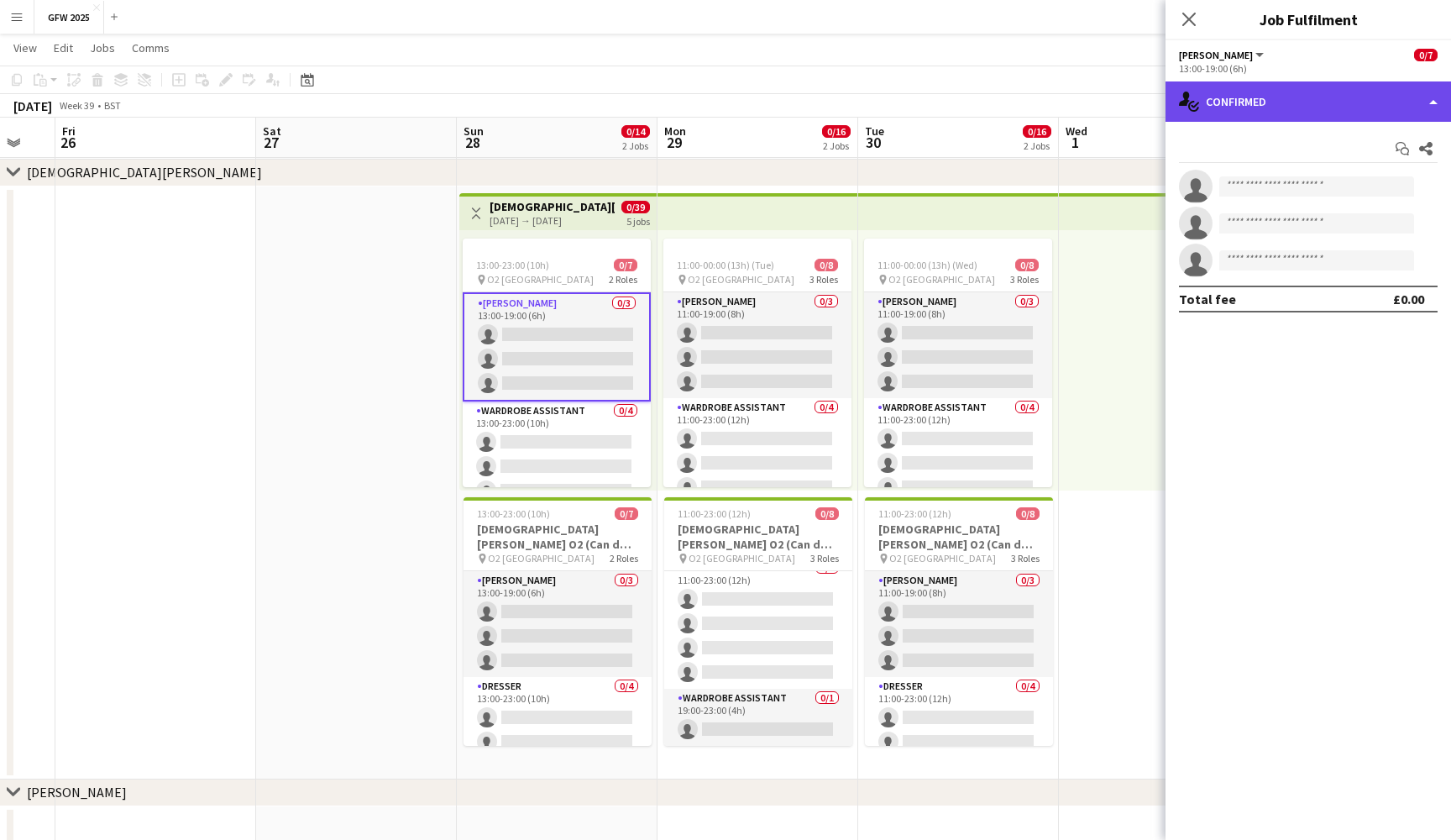
click at [1368, 97] on div "single-neutral-actions-check-2 Confirmed" at bounding box center [1308, 101] width 285 height 40
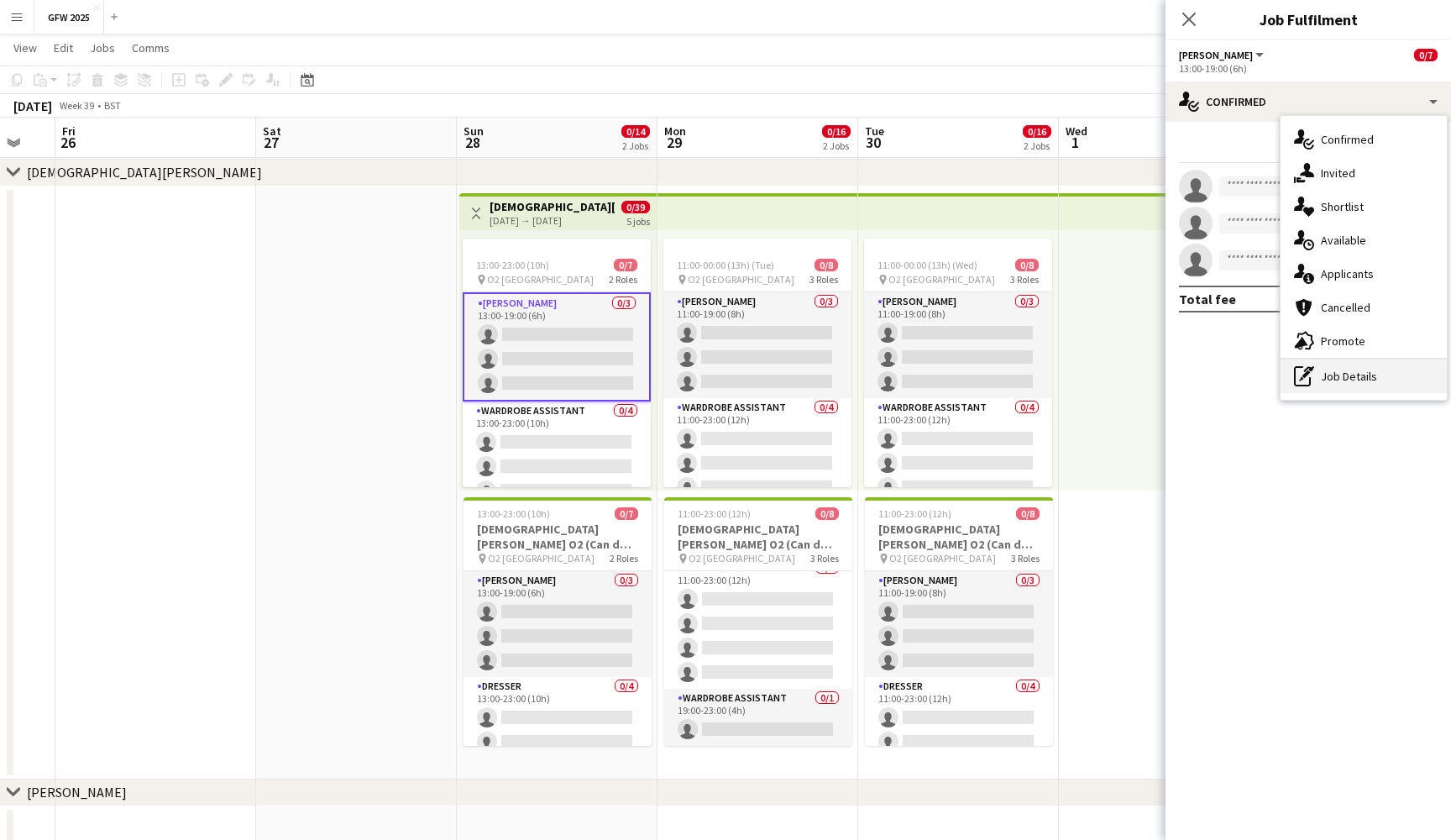
click at [1385, 370] on div "pen-write Job Details" at bounding box center [1365, 376] width 167 height 33
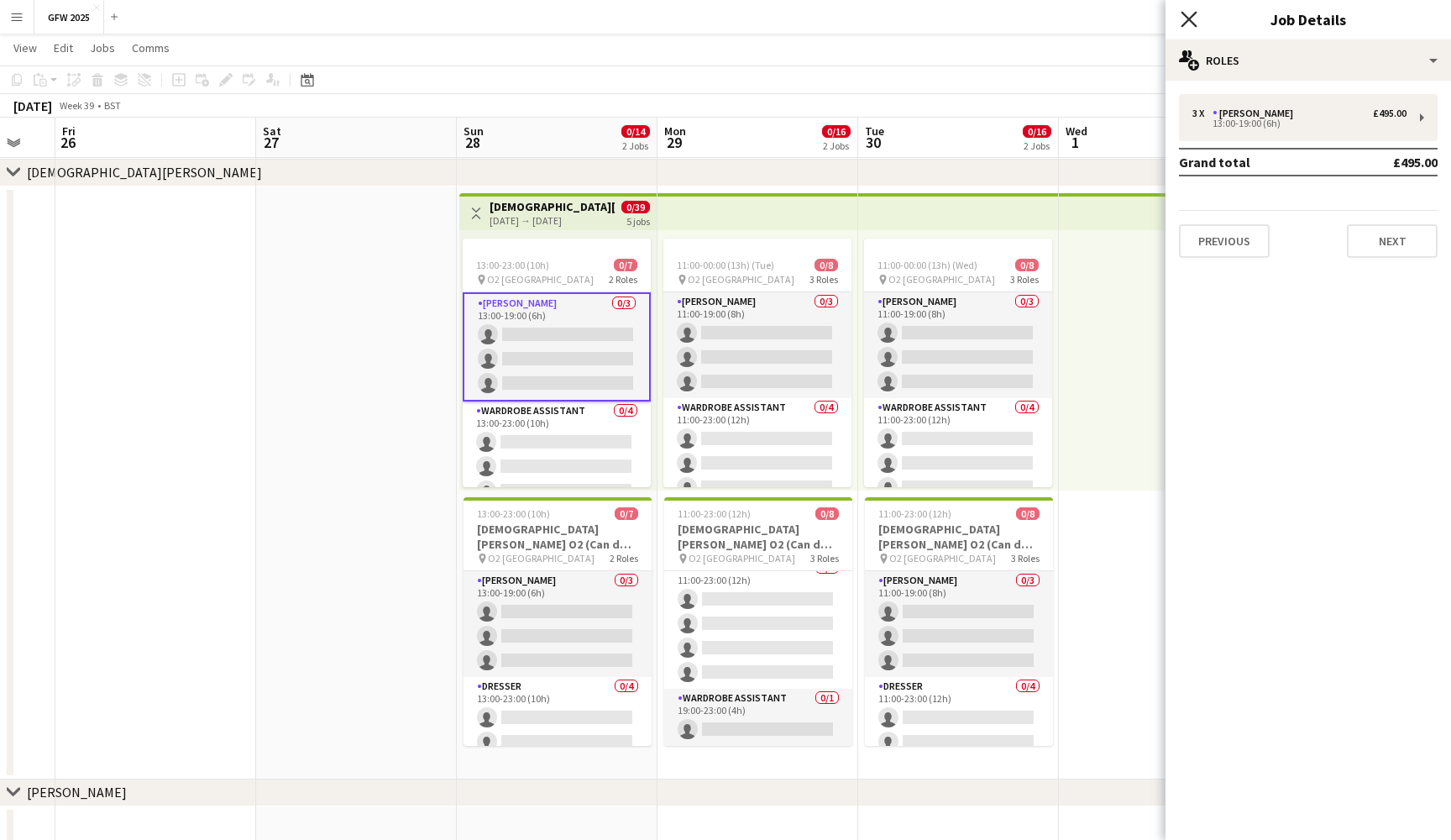
click at [1191, 22] on icon at bounding box center [1189, 19] width 16 height 16
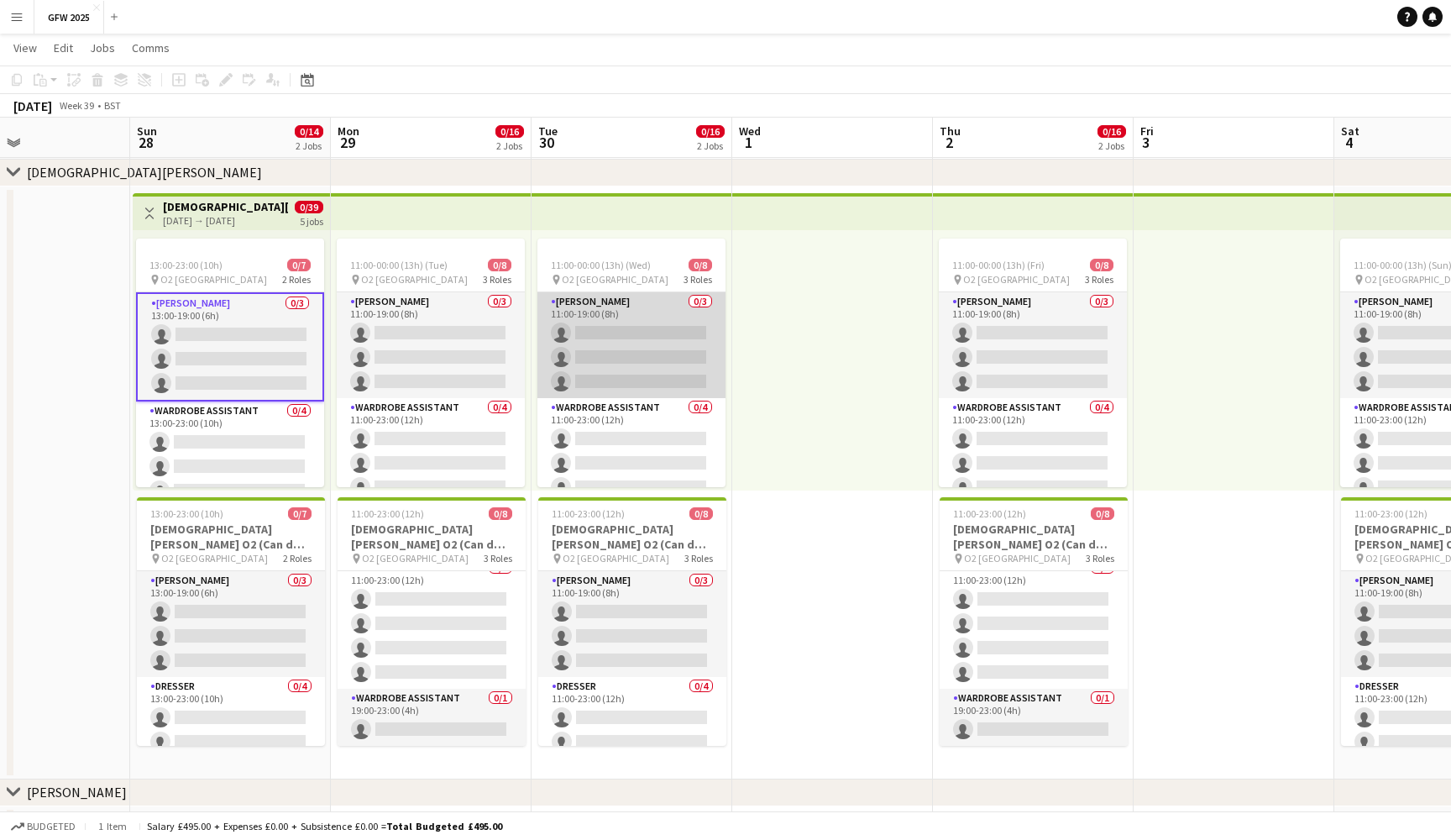
scroll to position [0, 675]
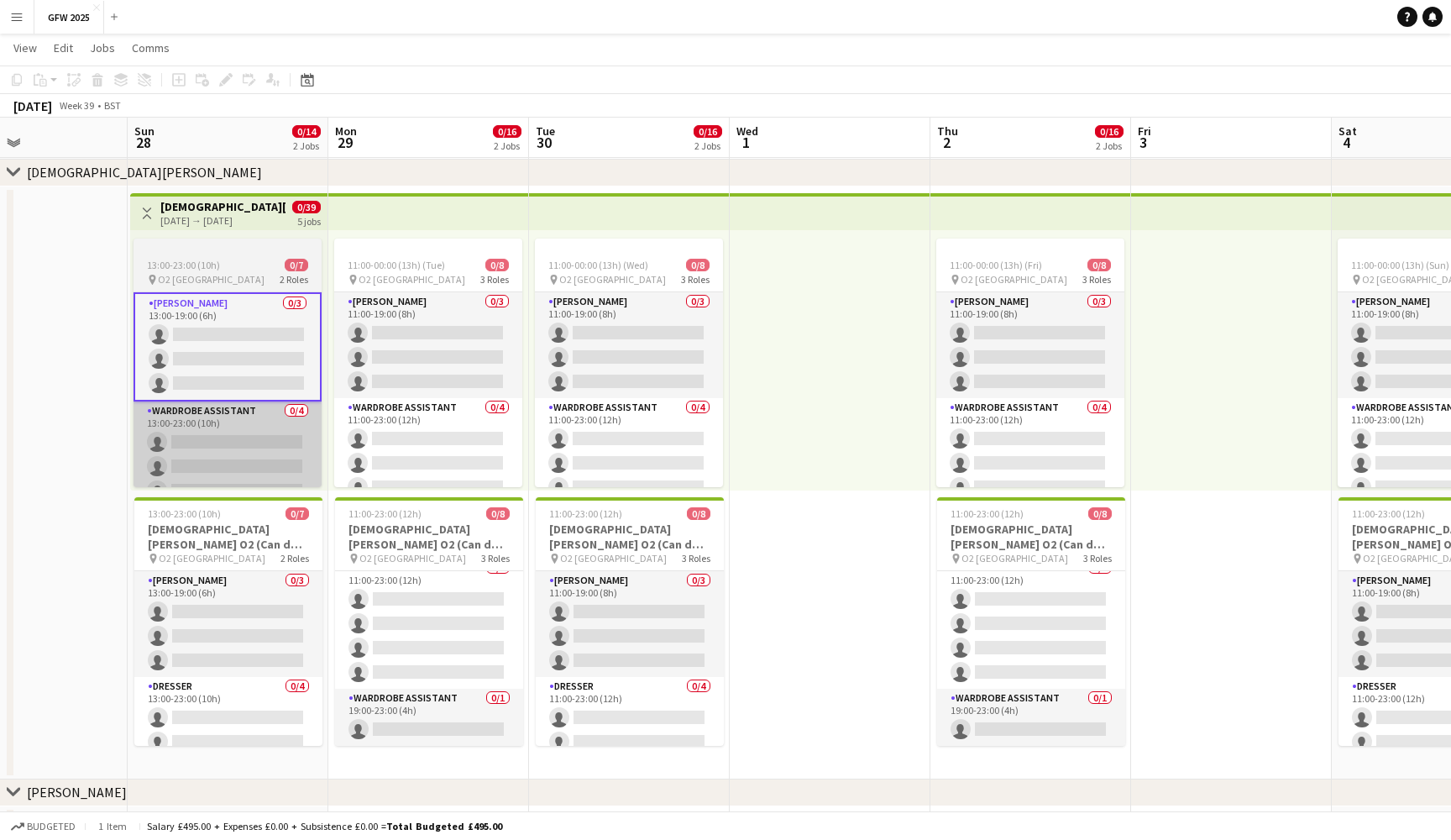
click at [321, 415] on app-card-role "Wardrobe Assistant 0/4 13:00-23:00 (10h) single-neutral-actions single-neutral-…" at bounding box center [227, 467] width 188 height 130
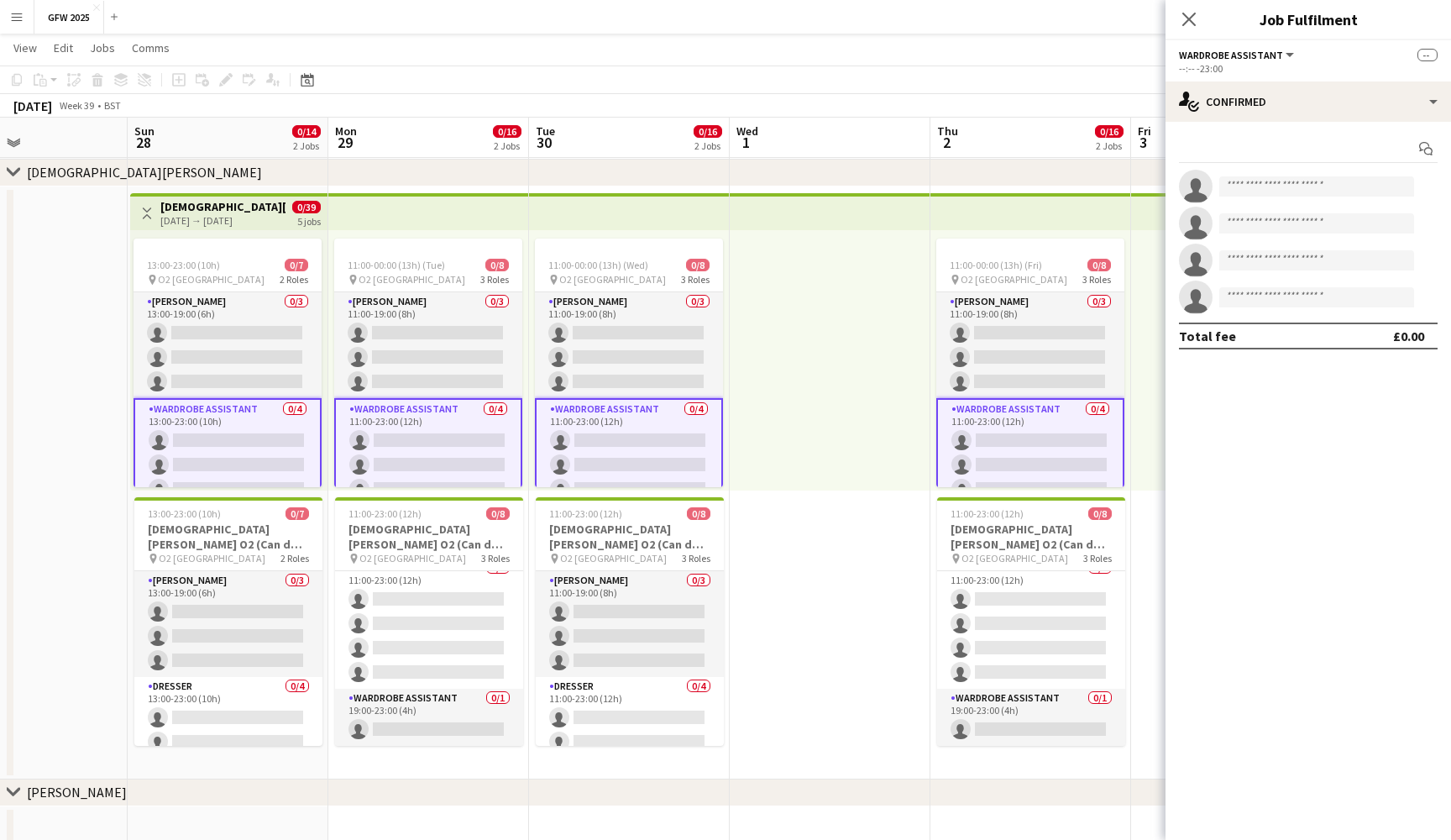
click at [236, 462] on app-card-role "Wardrobe Assistant 0/4 13:00-23:00 (10h) single-neutral-actions single-neutral-…" at bounding box center [227, 465] width 188 height 133
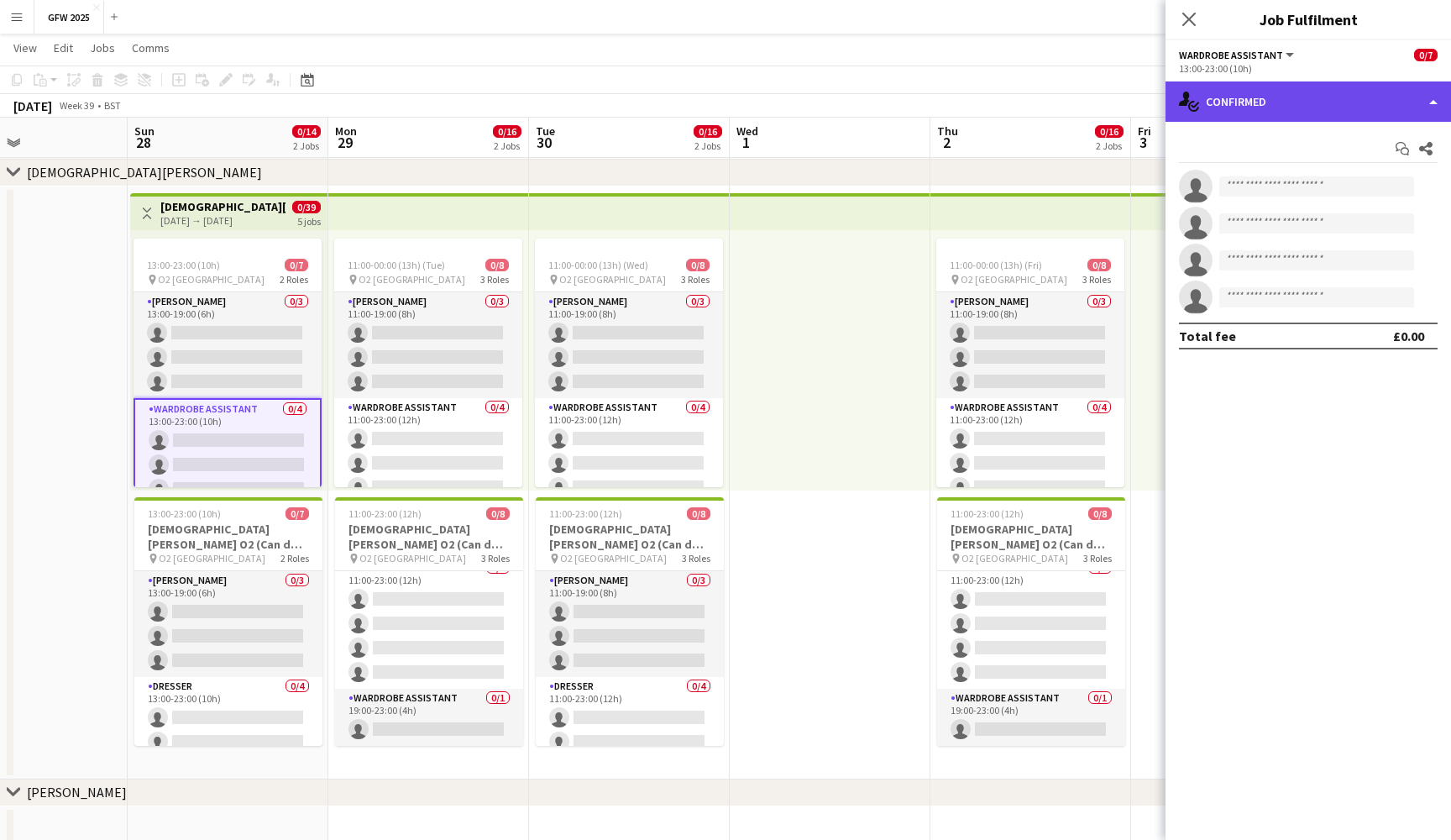
click at [1375, 111] on div "single-neutral-actions-check-2 Confirmed" at bounding box center [1308, 101] width 285 height 40
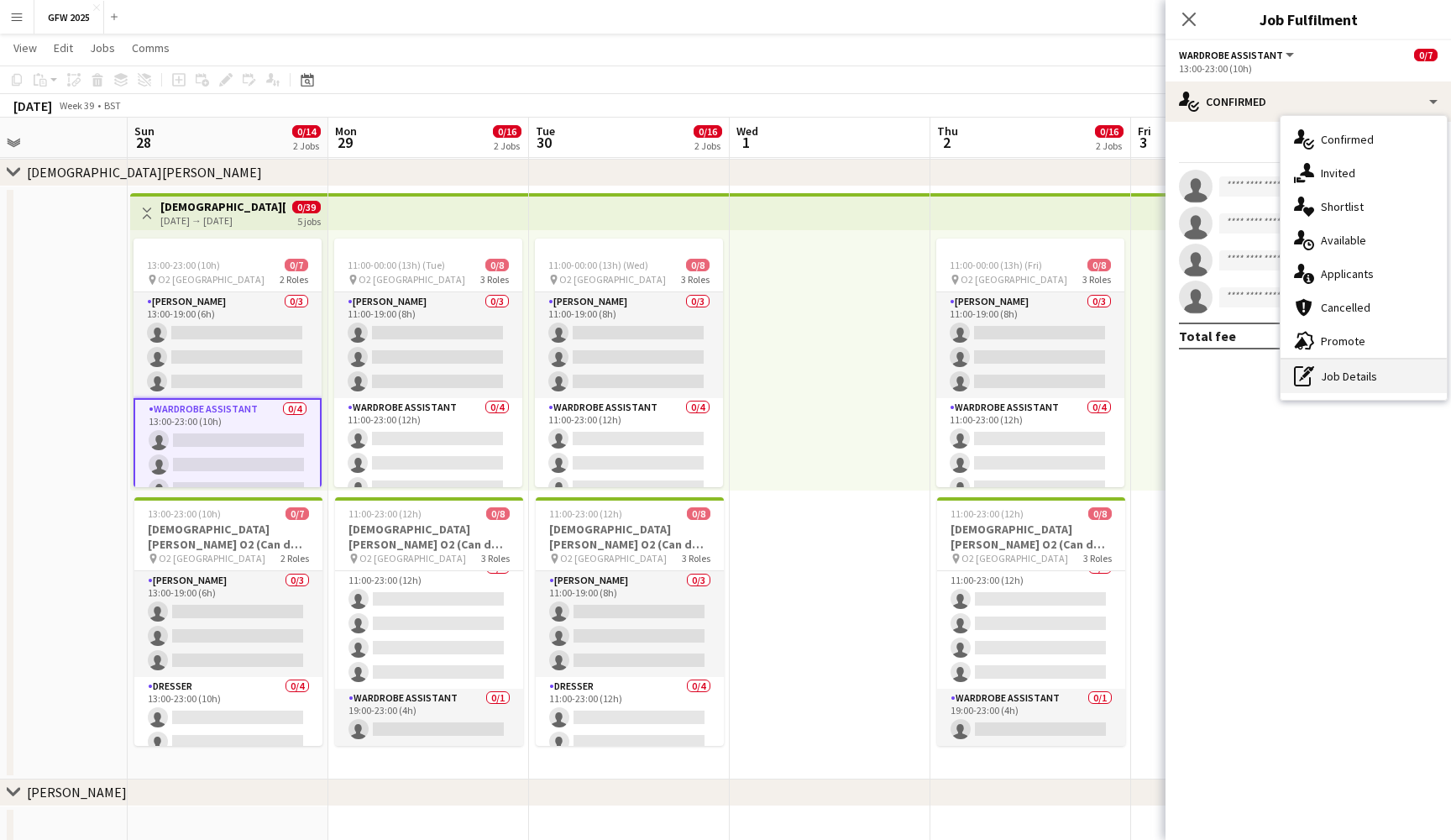
click at [1383, 385] on div "pen-write Job Details" at bounding box center [1365, 376] width 167 height 33
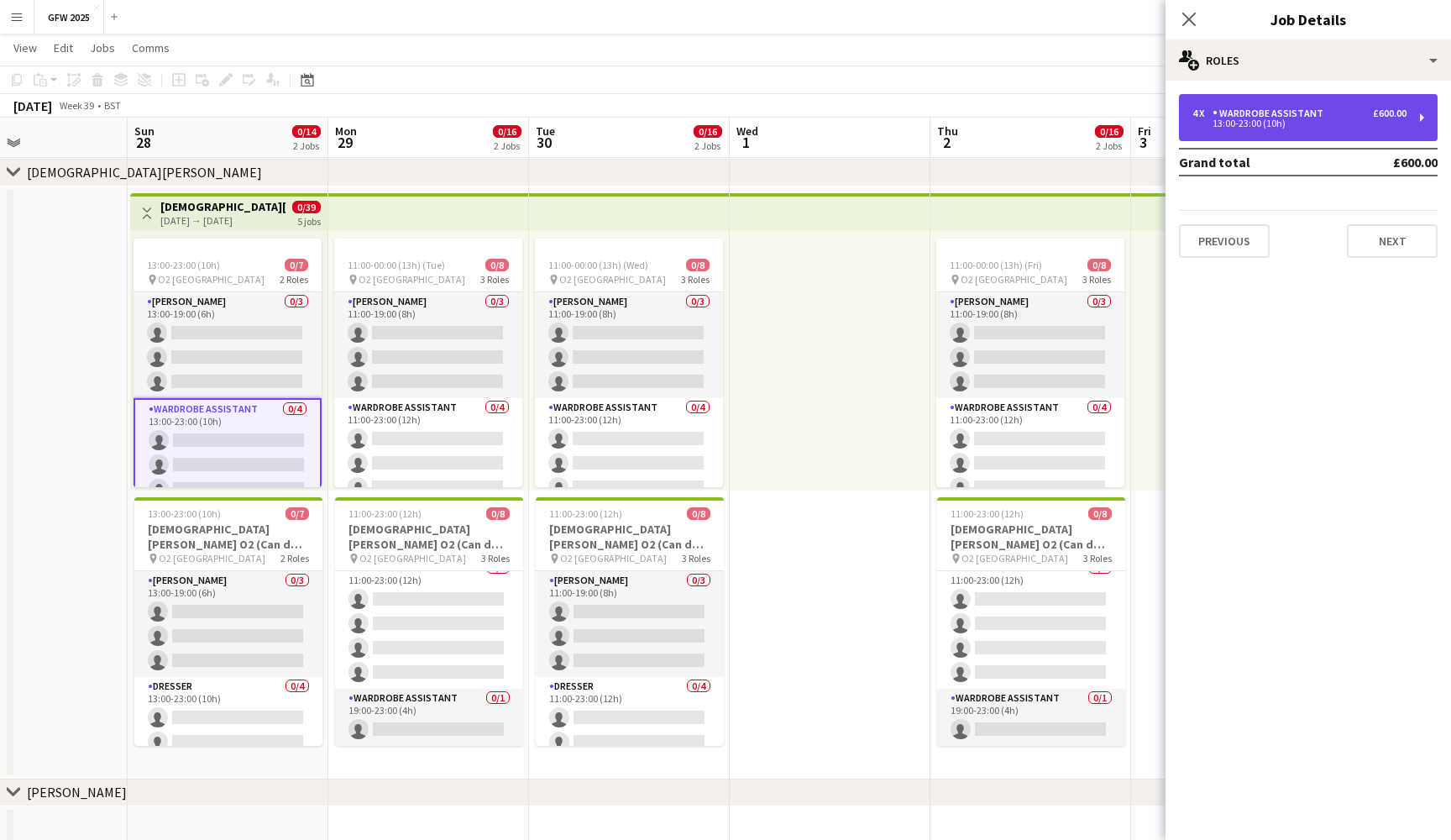
click at [1371, 99] on div "4 x Wardrobe Assistant £600.00 13:00-23:00 (10h)" at bounding box center [1309, 118] width 259 height 47
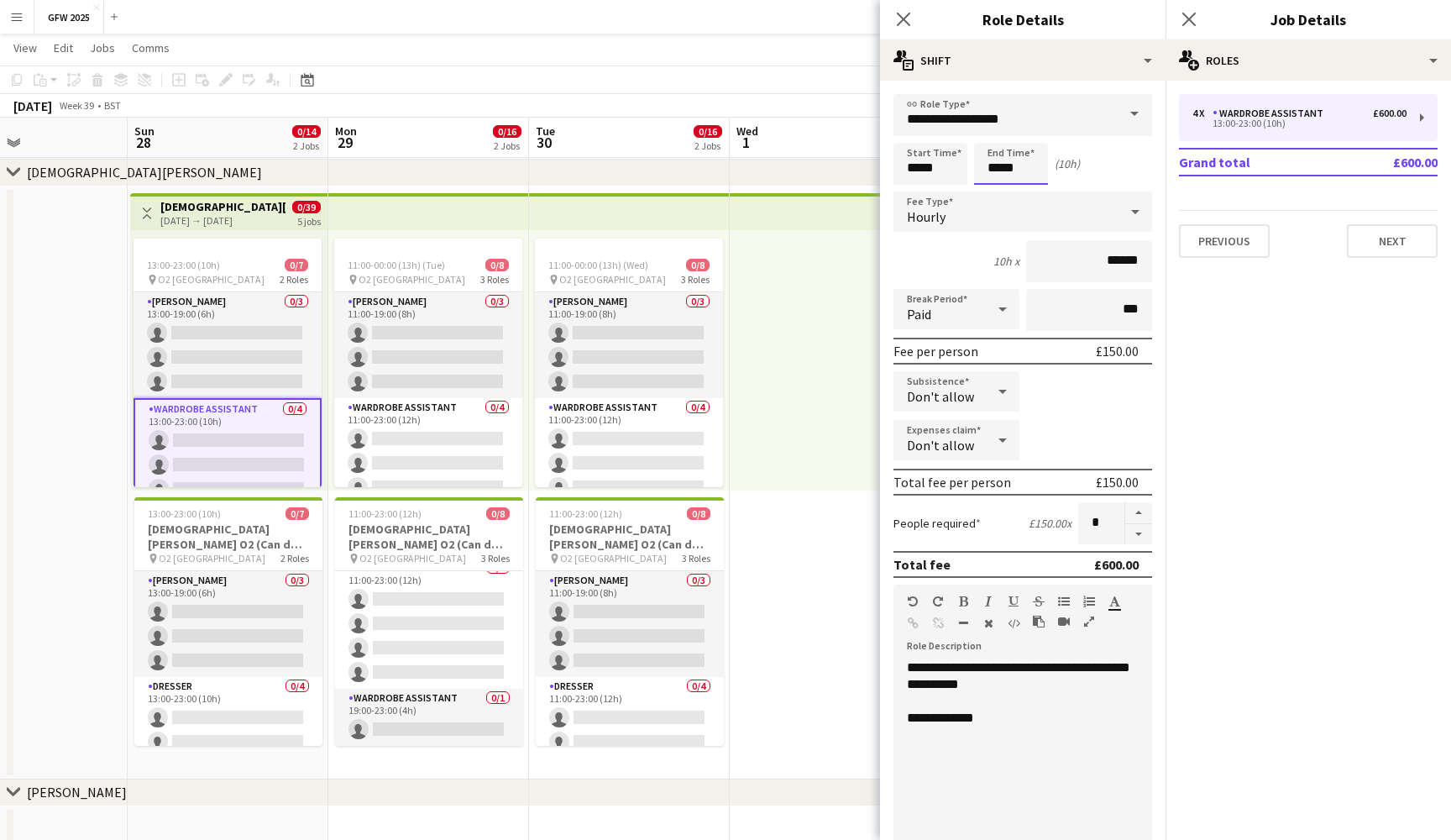
click at [995, 171] on input "*****" at bounding box center [1011, 164] width 74 height 42
click at [999, 191] on div at bounding box center [994, 192] width 33 height 17
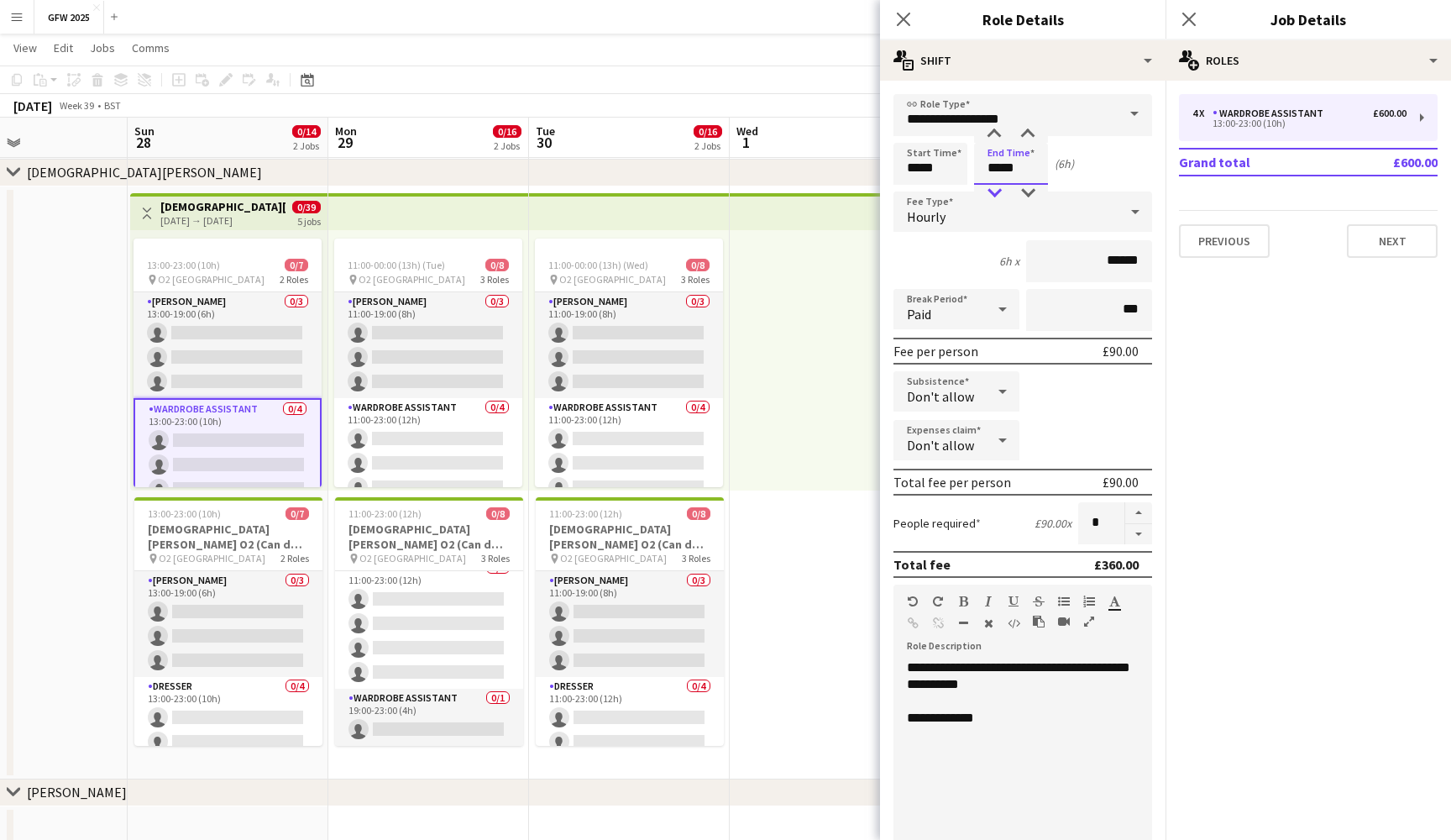
type input "*****"
click at [999, 191] on div at bounding box center [994, 192] width 33 height 17
click at [1193, 14] on icon "Close pop-in" at bounding box center [1189, 19] width 16 height 16
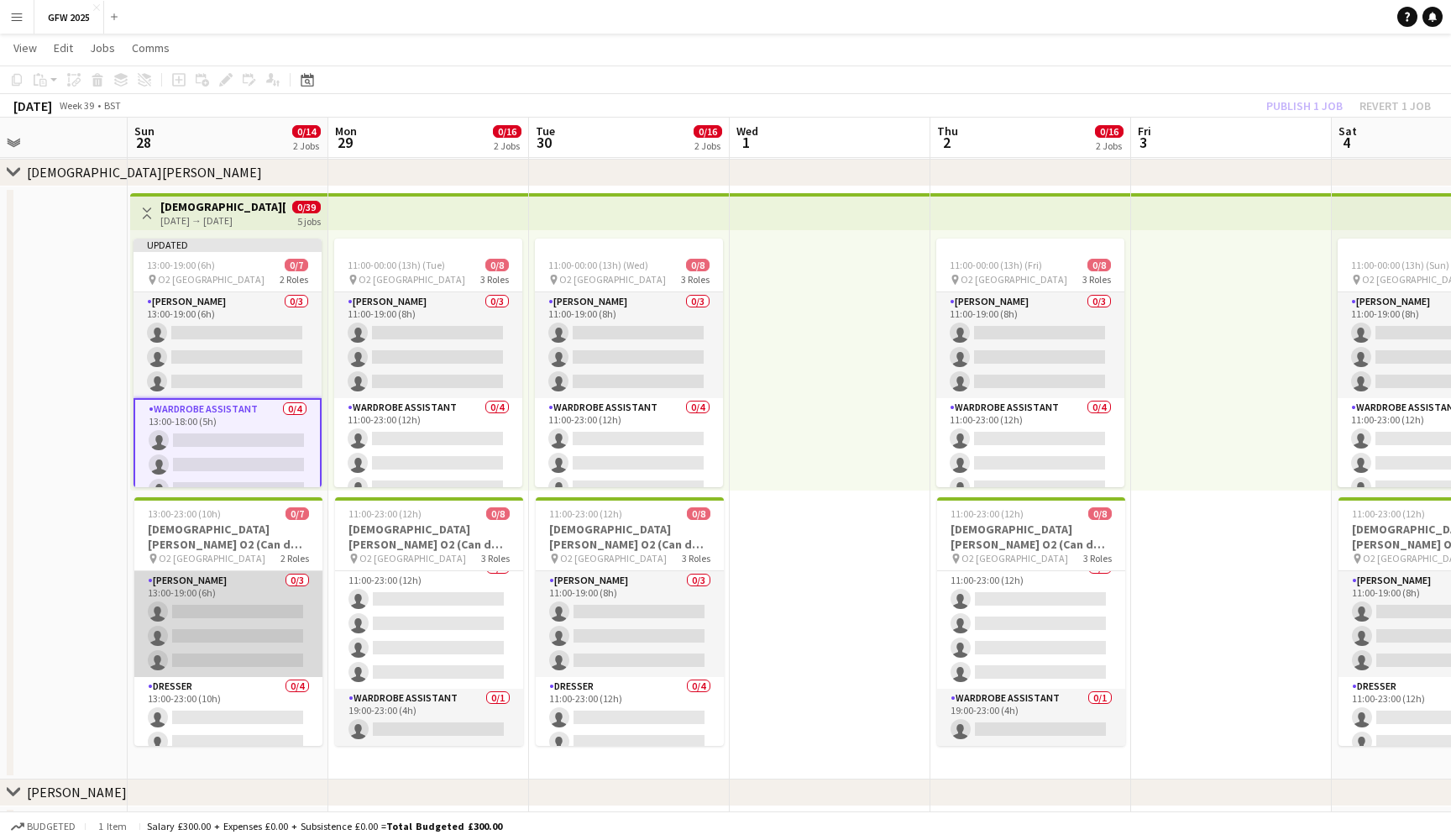
scroll to position [0, 0]
click at [231, 633] on app-card-role "Seamster 0/3 13:00-19:00 (6h) single-neutral-actions single-neutral-actions sin…" at bounding box center [228, 624] width 188 height 106
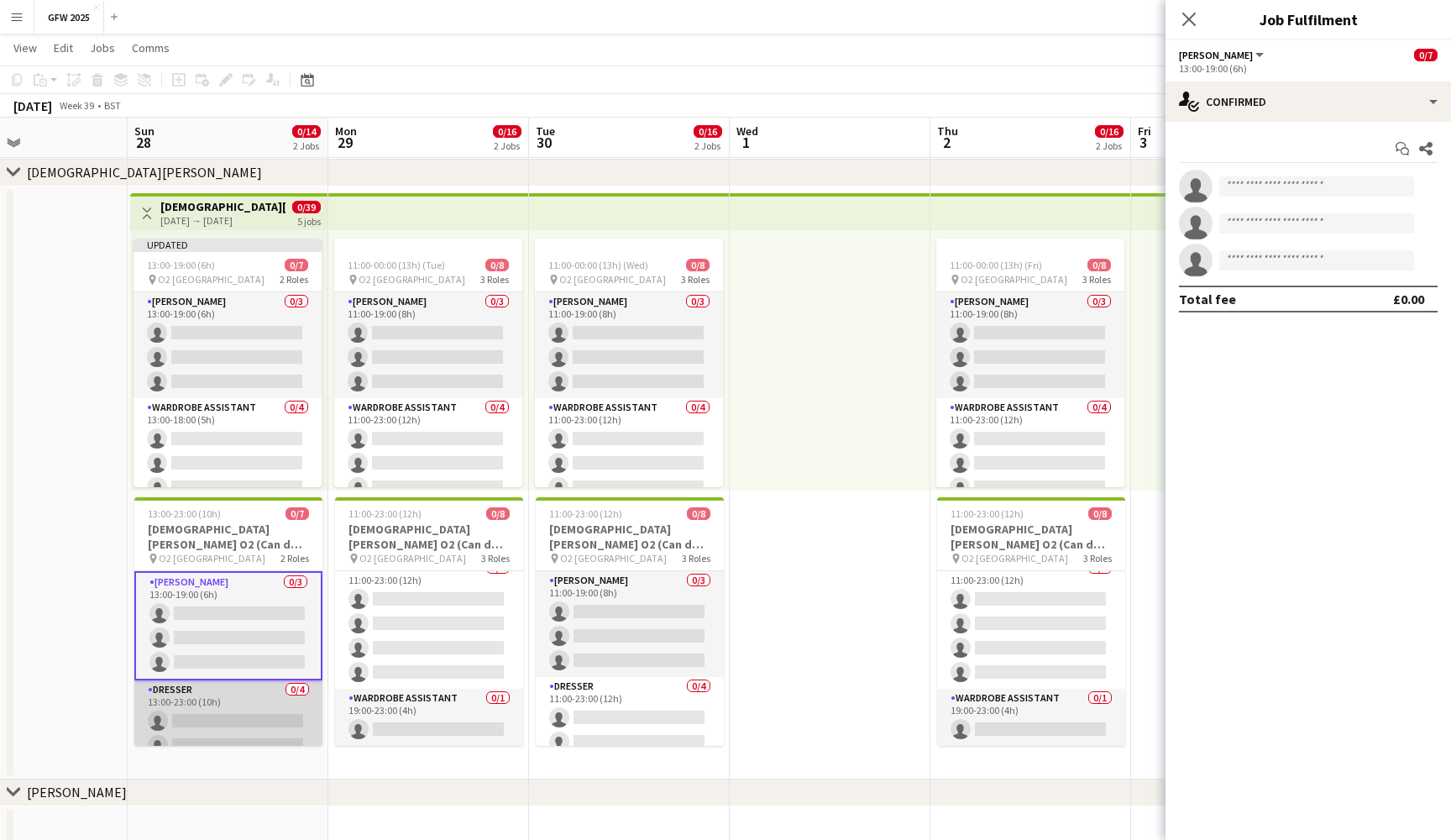
click at [231, 694] on app-card-role "Dresser 0/4 13:00-23:00 (10h) single-neutral-actions single-neutral-actions sin…" at bounding box center [228, 745] width 188 height 130
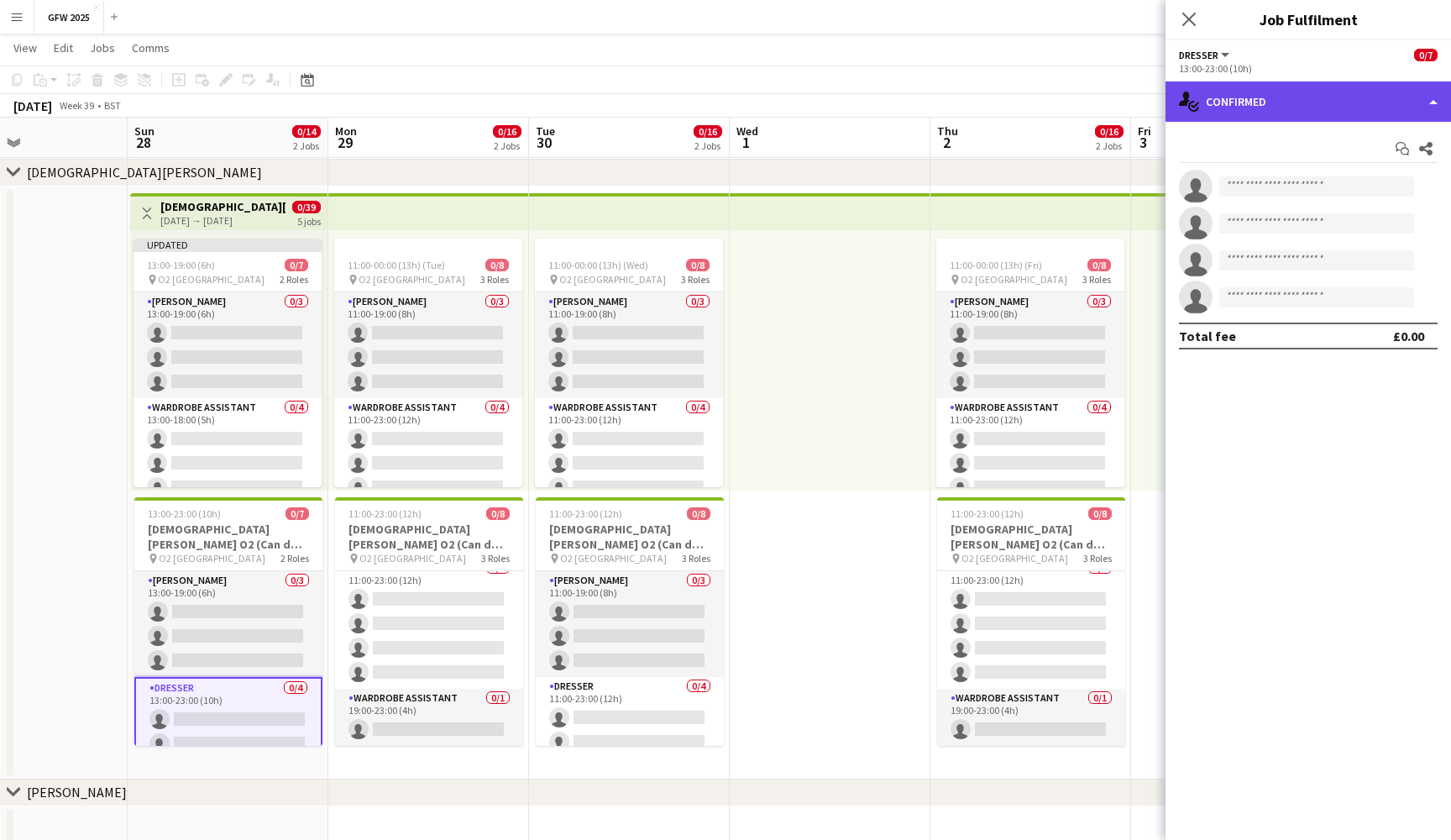
click at [1369, 102] on div "single-neutral-actions-check-2 Confirmed" at bounding box center [1308, 101] width 285 height 40
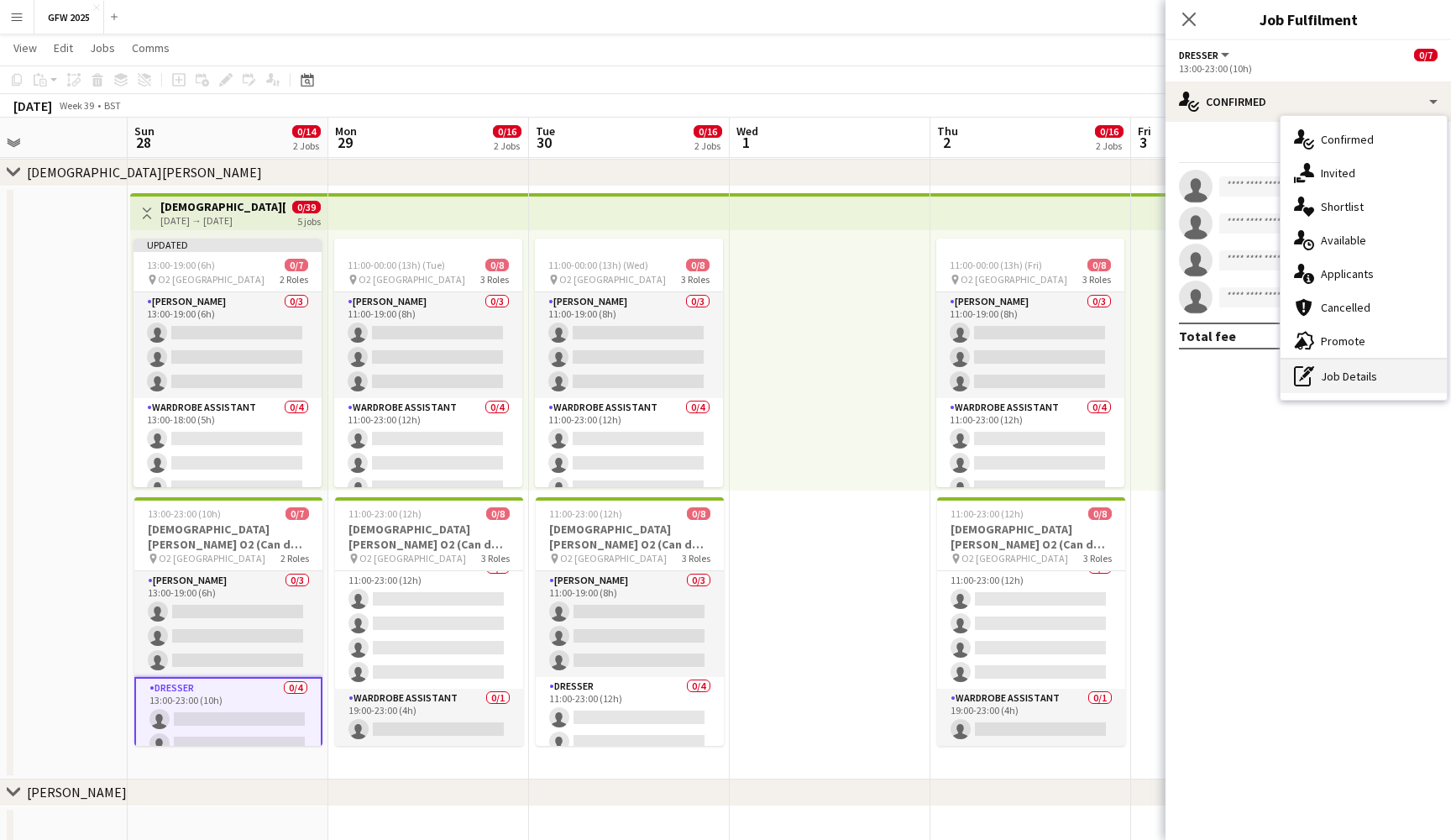
click at [1373, 375] on div "pen-write Job Details" at bounding box center [1365, 376] width 167 height 33
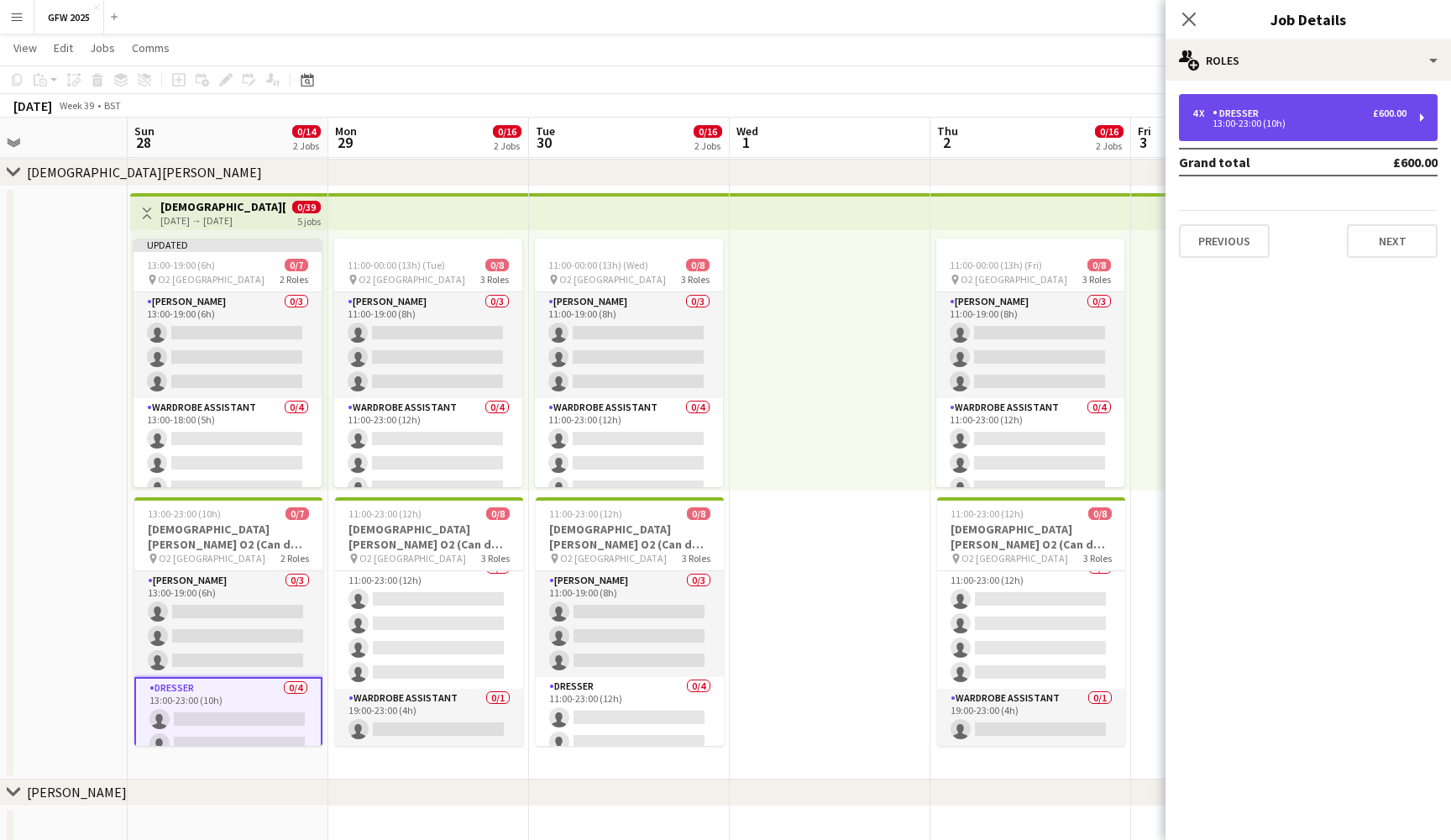
click at [1350, 111] on div "4 x Dresser £600.00" at bounding box center [1300, 114] width 214 height 12
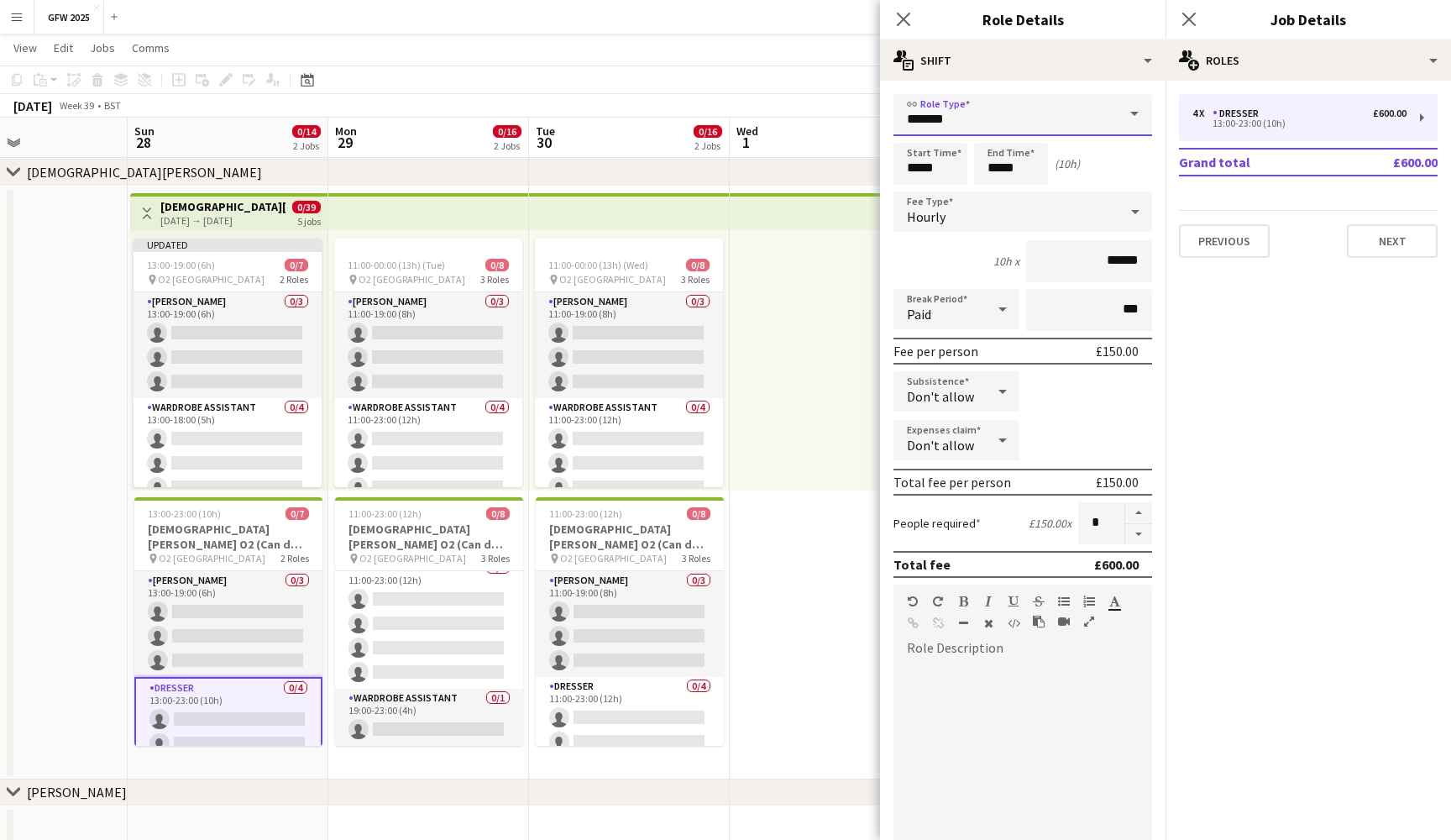
click at [1105, 116] on input "*******" at bounding box center [1024, 115] width 259 height 42
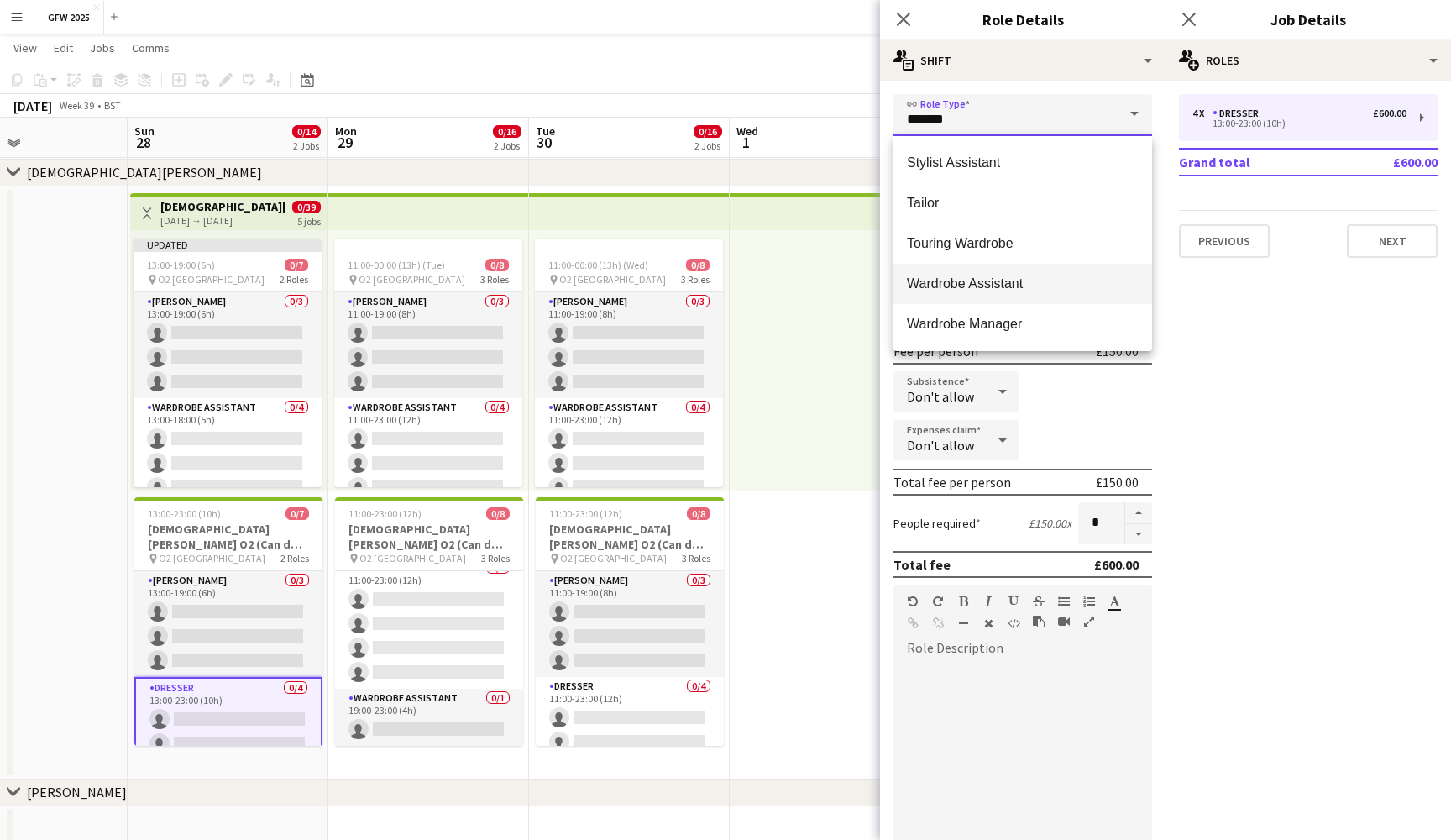
scroll to position [524, 0]
click at [1029, 272] on mat-option "Wardrobe Assistant" at bounding box center [1024, 283] width 259 height 40
type input "**********"
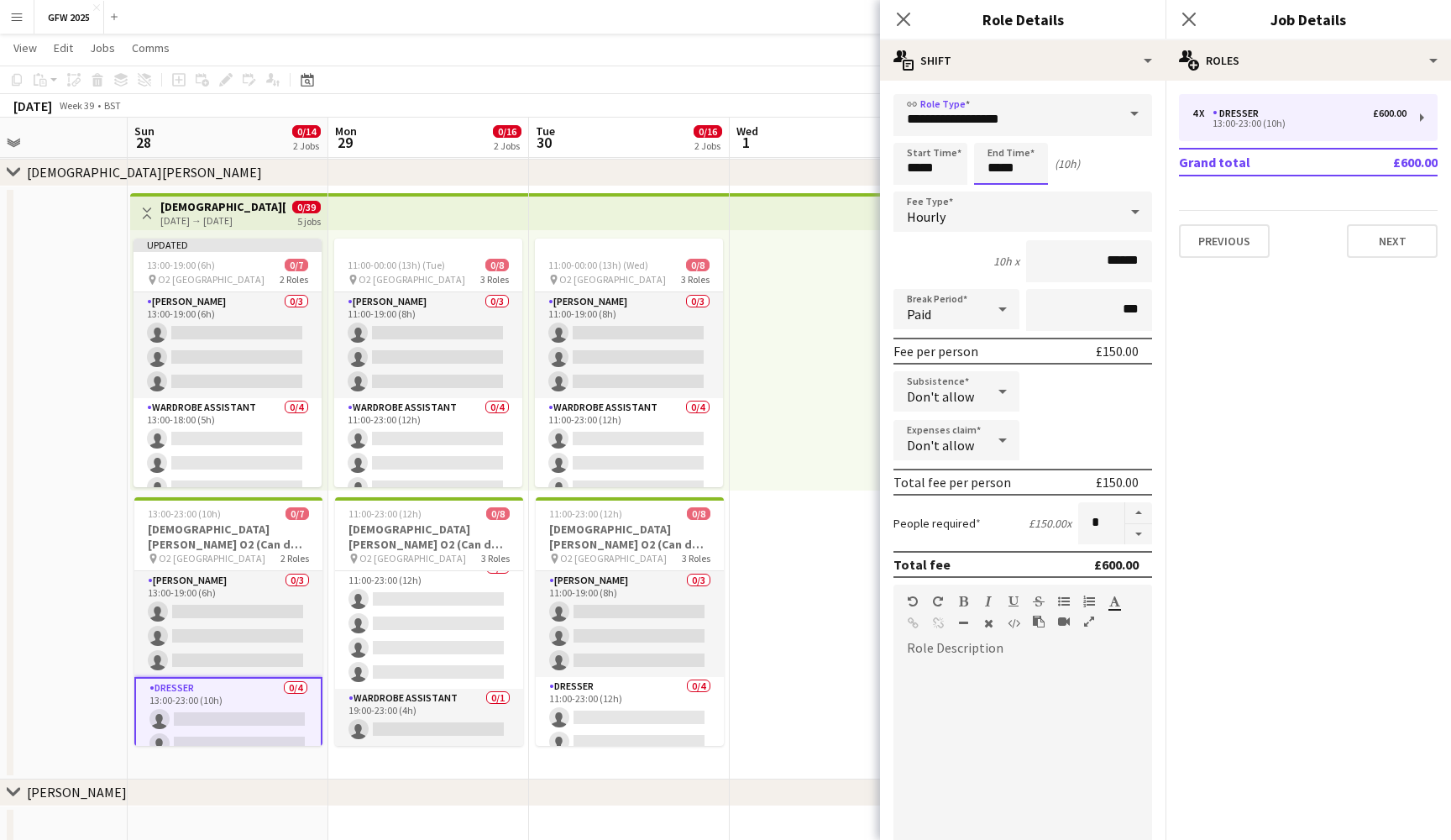
click at [992, 165] on input "*****" at bounding box center [1011, 164] width 74 height 42
click at [993, 189] on div at bounding box center [994, 192] width 33 height 17
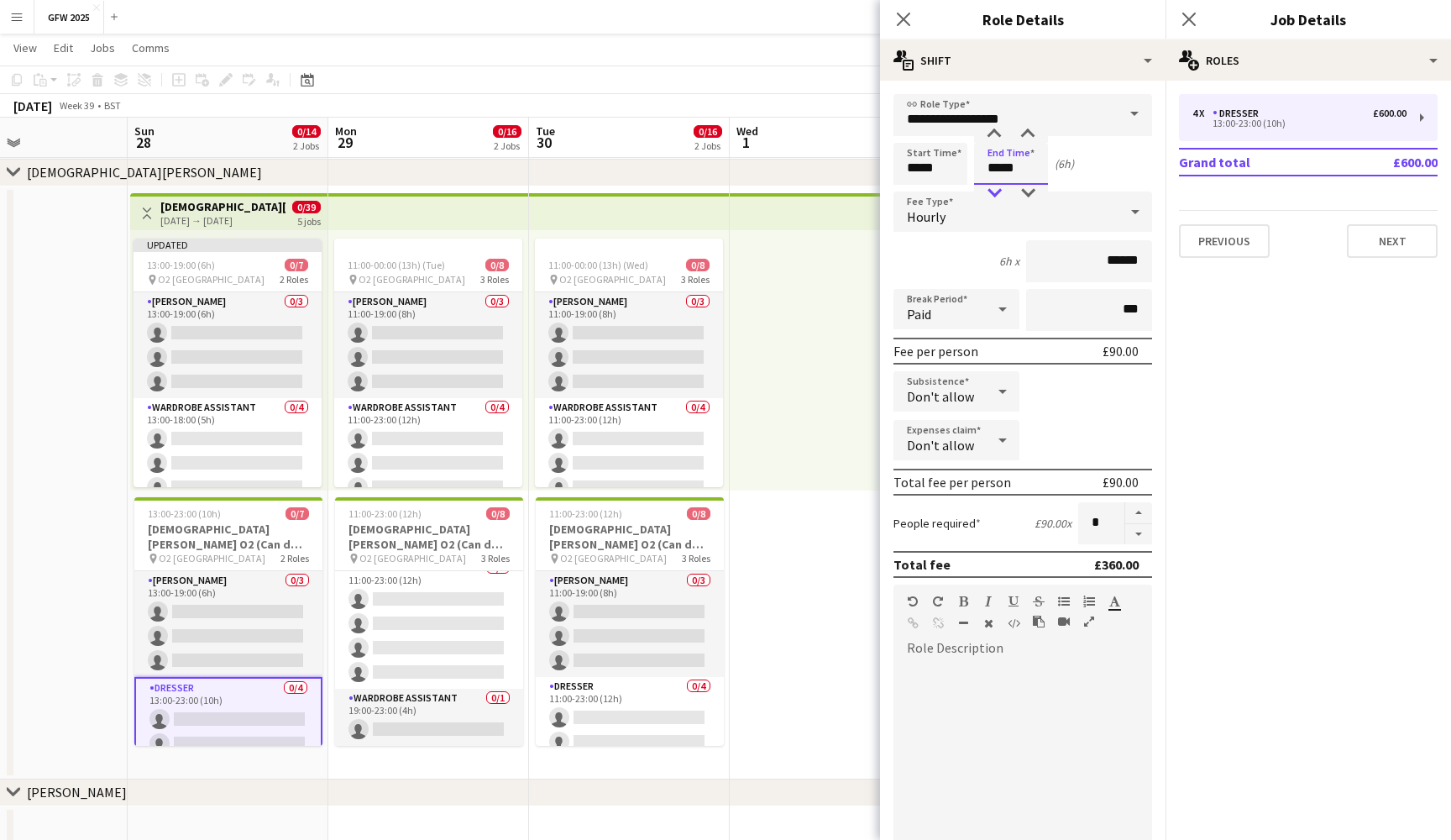
click at [993, 189] on div at bounding box center [994, 192] width 33 height 17
type input "*****"
click at [999, 133] on div at bounding box center [994, 134] width 33 height 17
click at [1185, 12] on icon "Close pop-in" at bounding box center [1189, 19] width 16 height 16
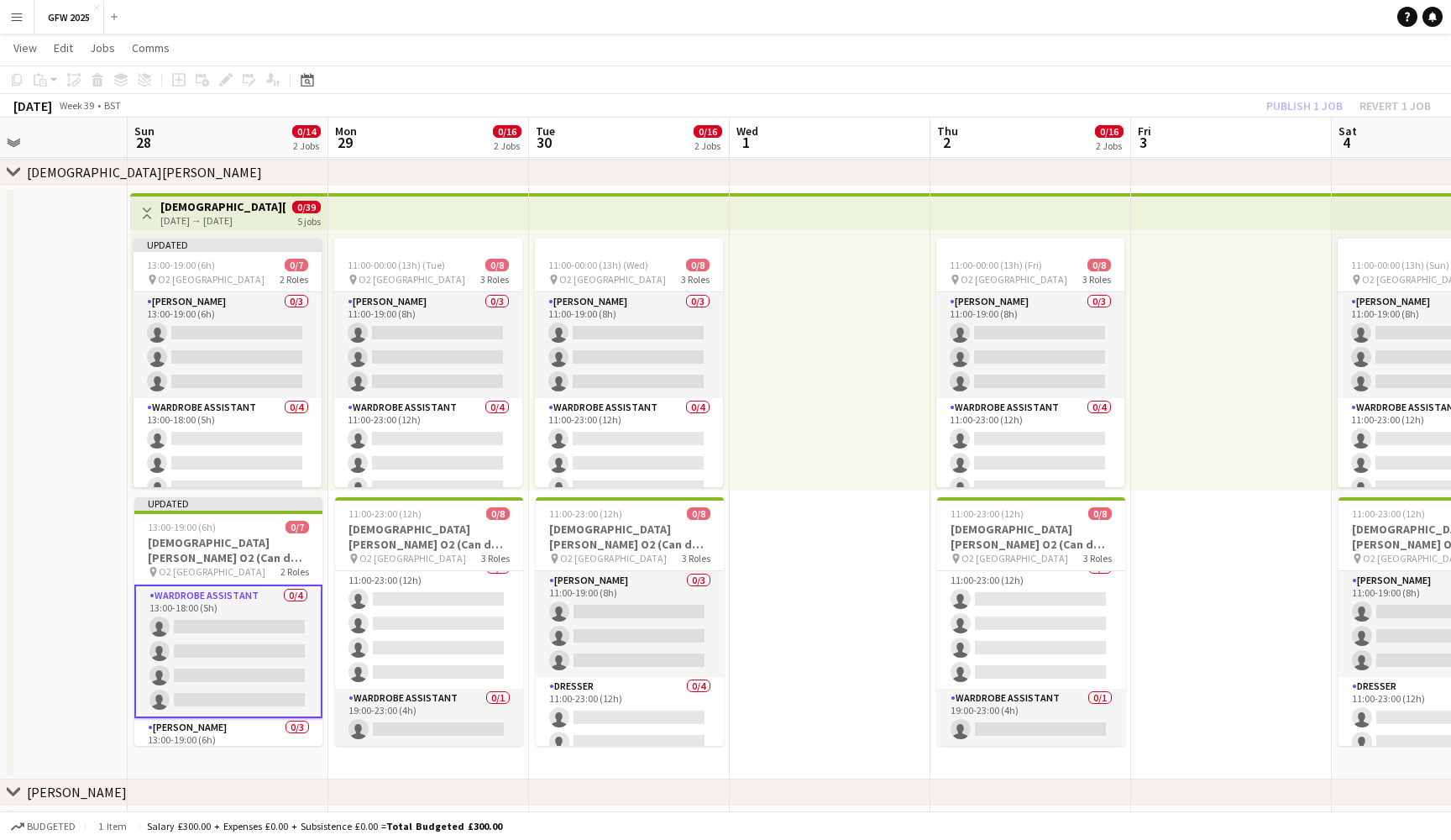
click at [1184, 98] on div "September 2025 Week 39 • BST Publish 1 job Revert 1 job" at bounding box center [726, 106] width 1451 height 24
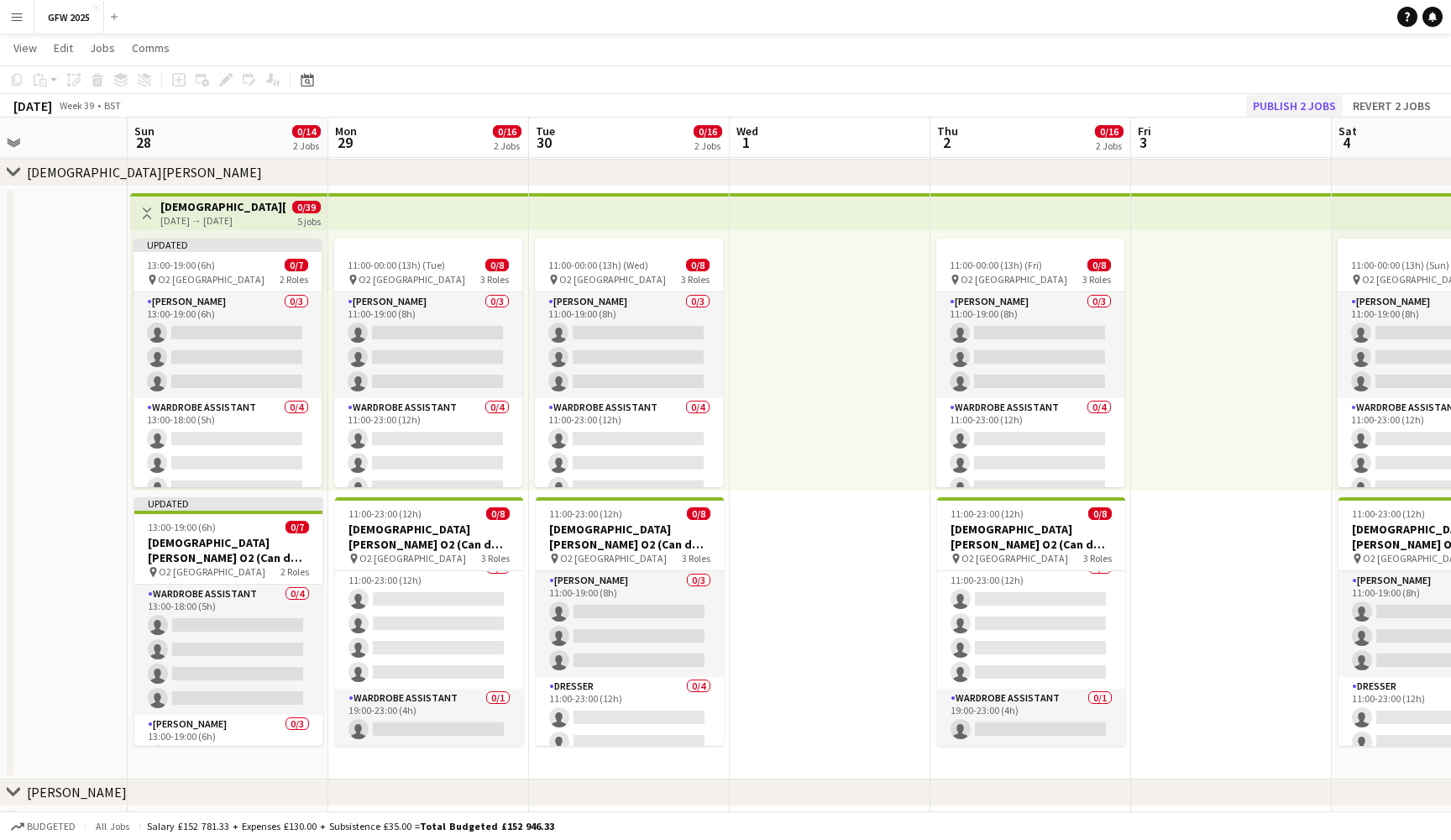
click at [1305, 99] on button "Publish 2 jobs" at bounding box center [1294, 106] width 97 height 22
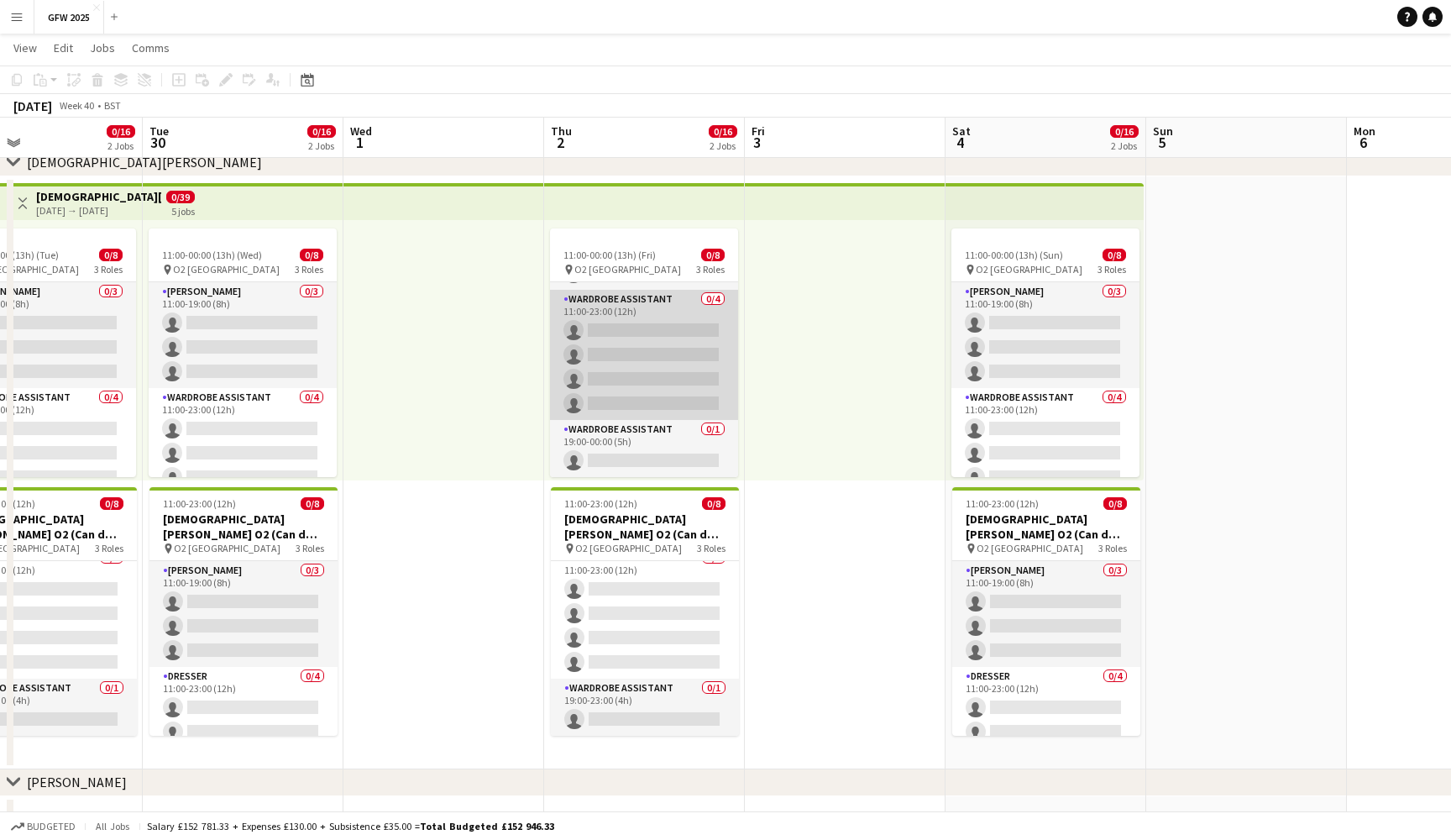
scroll to position [98, 0]
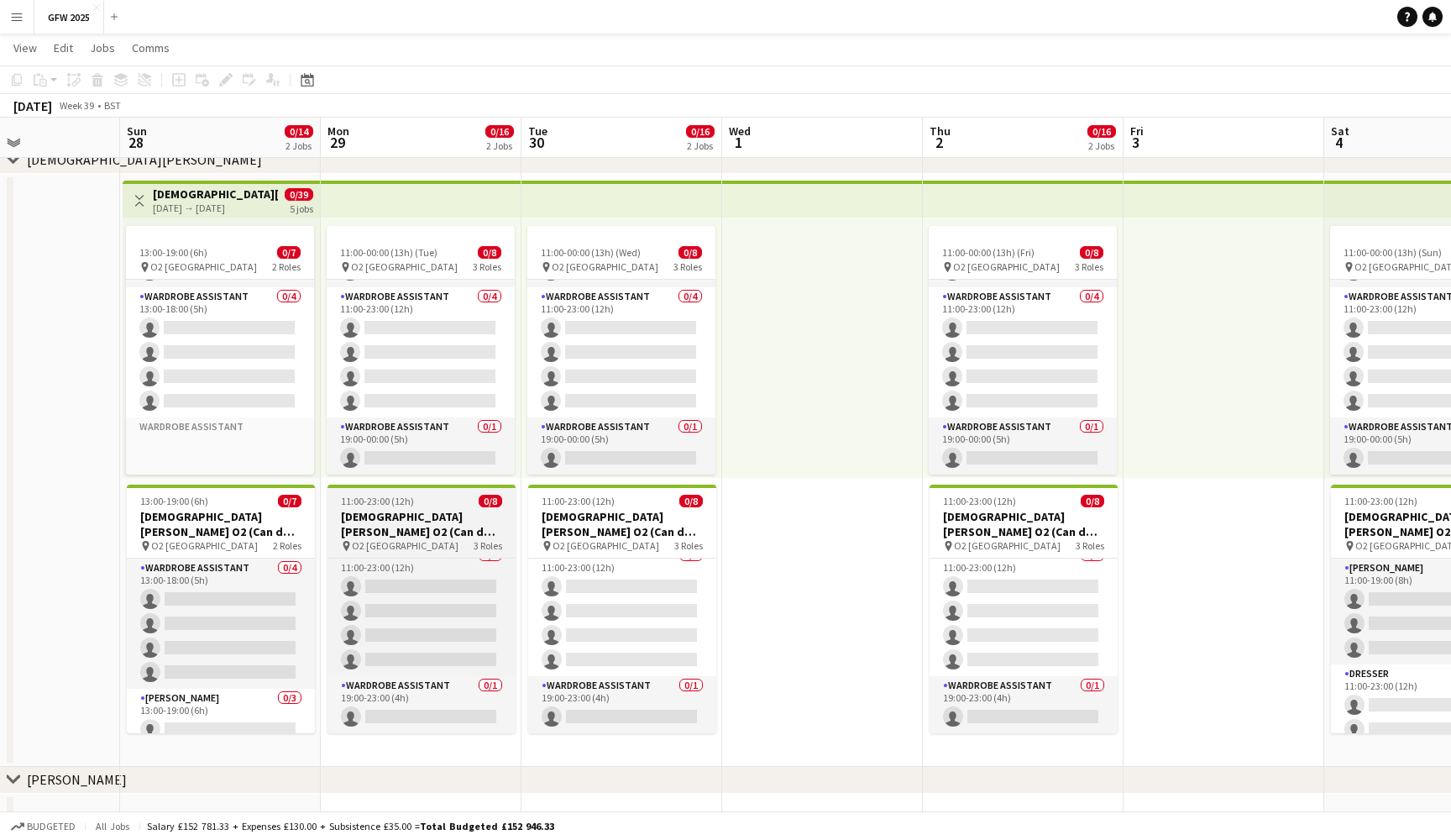
click at [429, 520] on h3 "Lady Gaga O2 (Can do Monday 29th September)" at bounding box center [422, 523] width 188 height 30
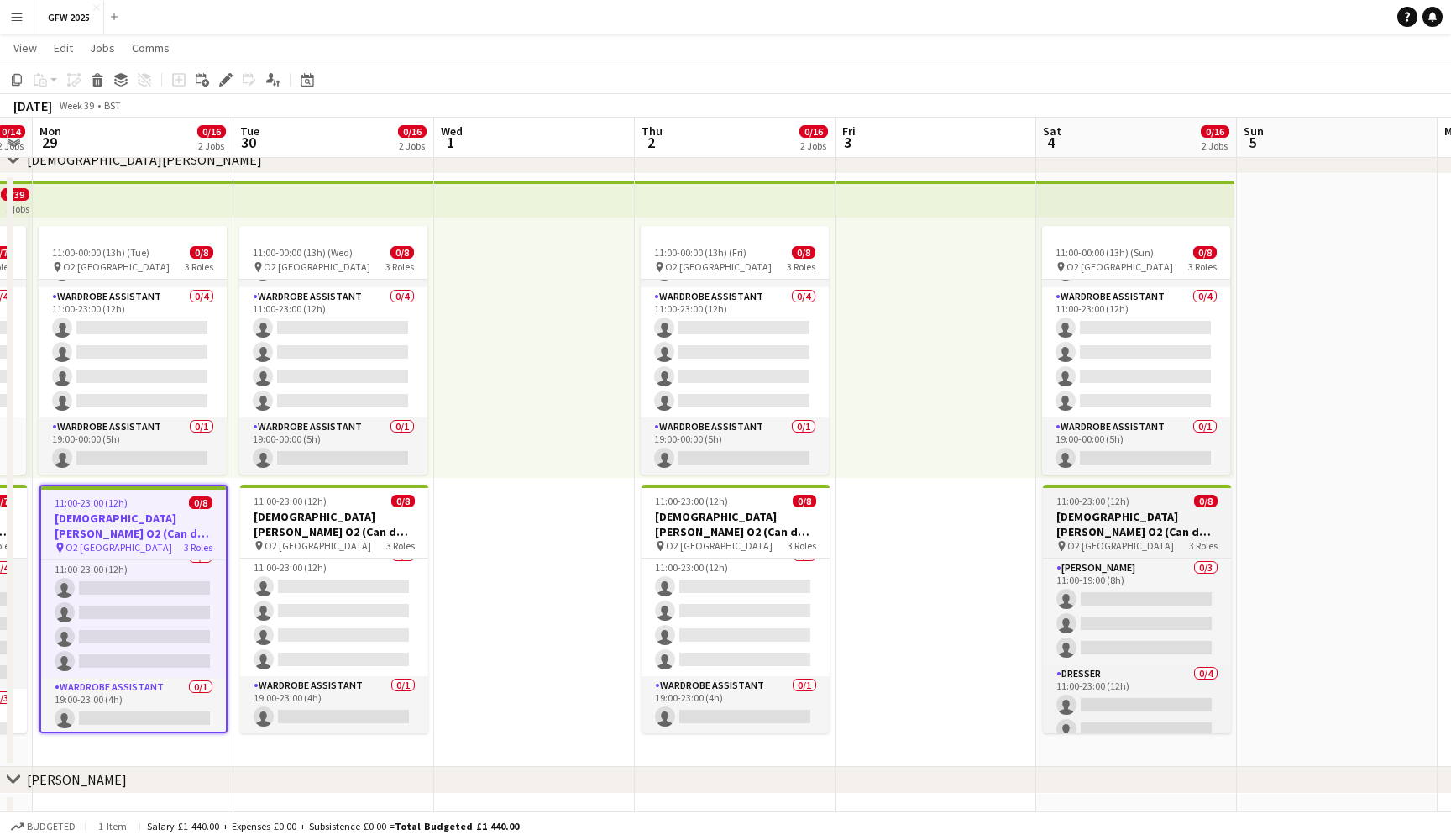
click at [1158, 542] on div "pin O2 London 3 Roles" at bounding box center [1137, 546] width 188 height 14
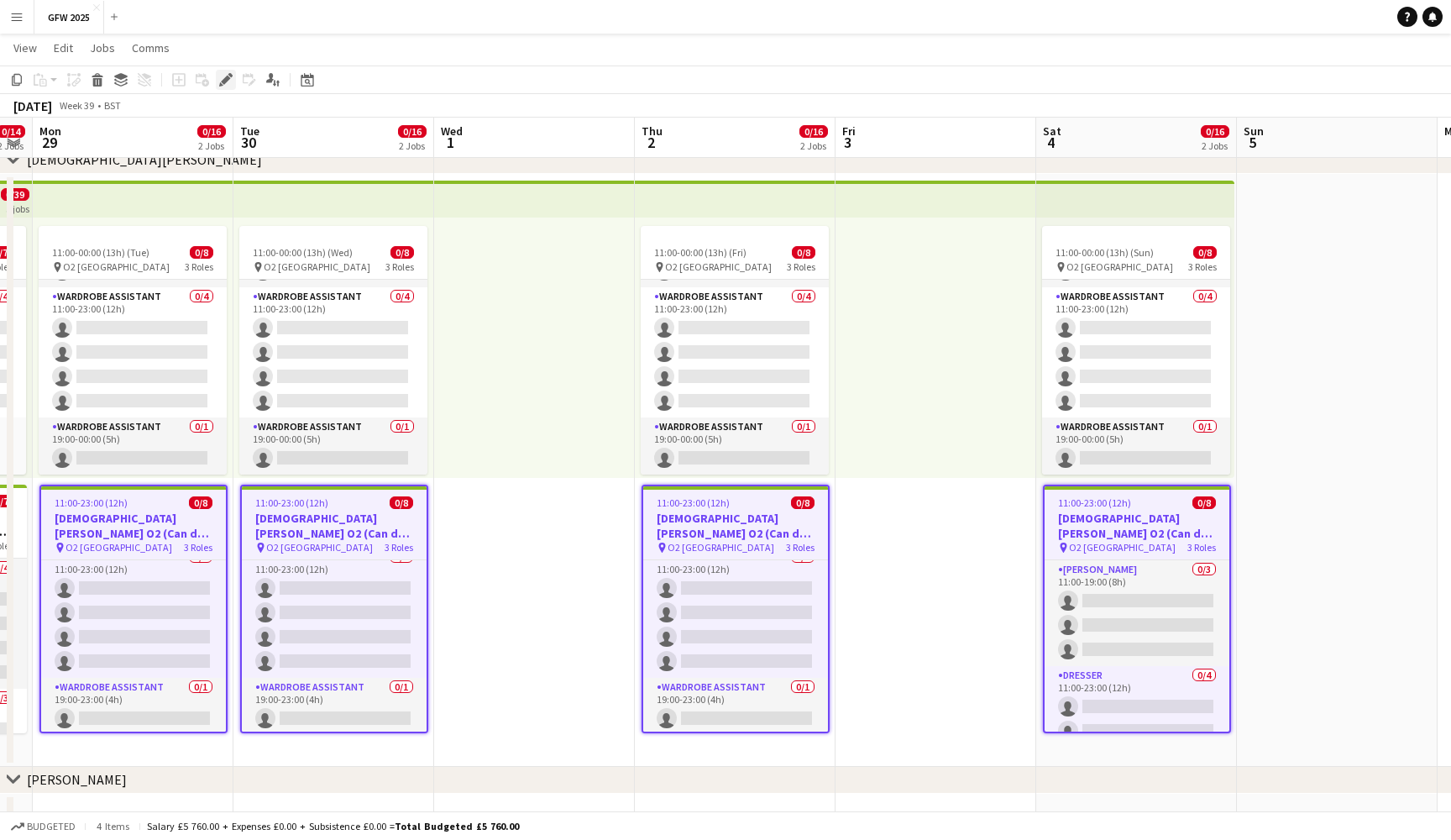
click at [220, 83] on icon at bounding box center [222, 84] width 4 height 4
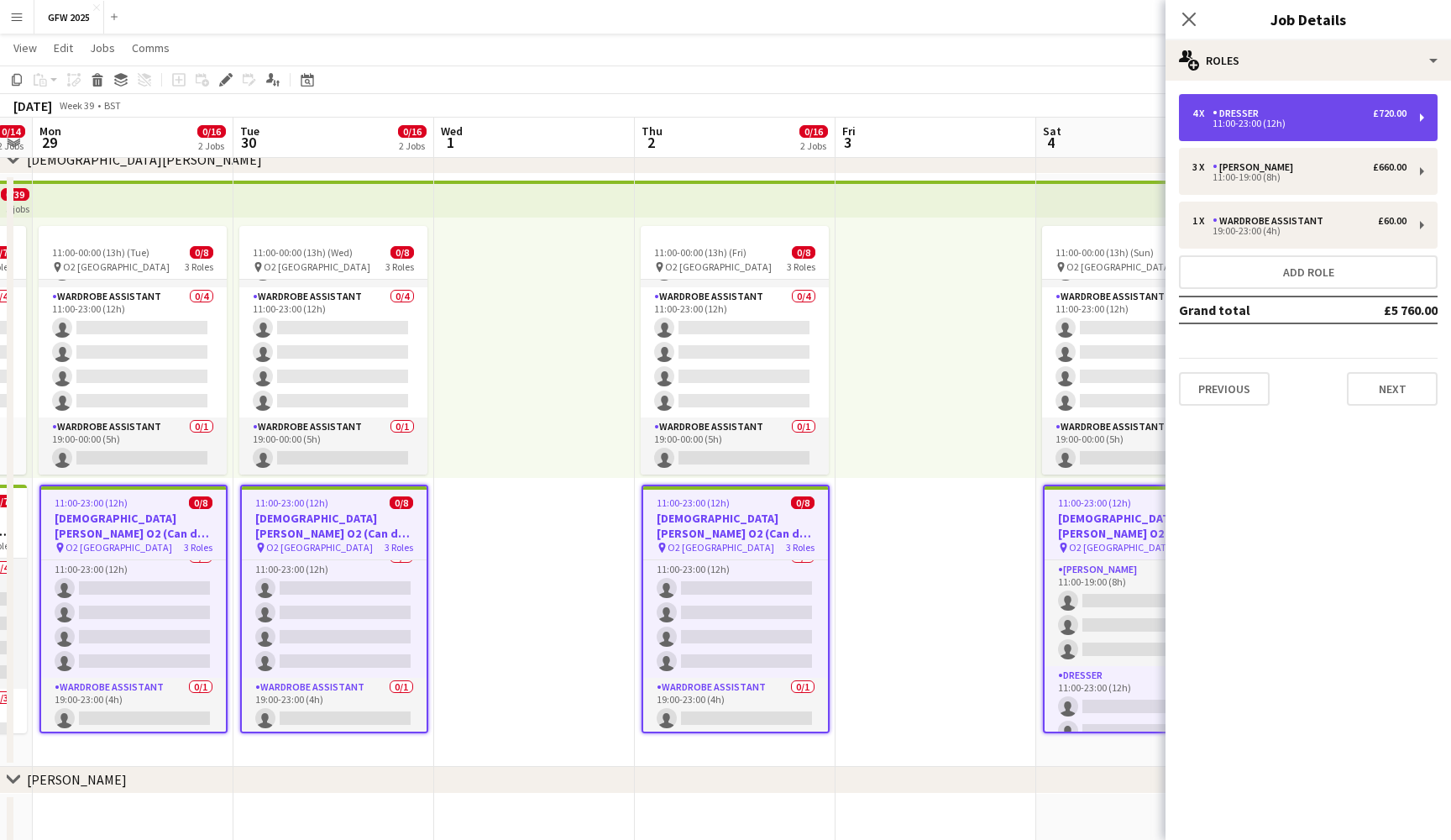
click at [1330, 133] on div "4 x Dresser £720.00 11:00-23:00 (12h)" at bounding box center [1309, 118] width 259 height 47
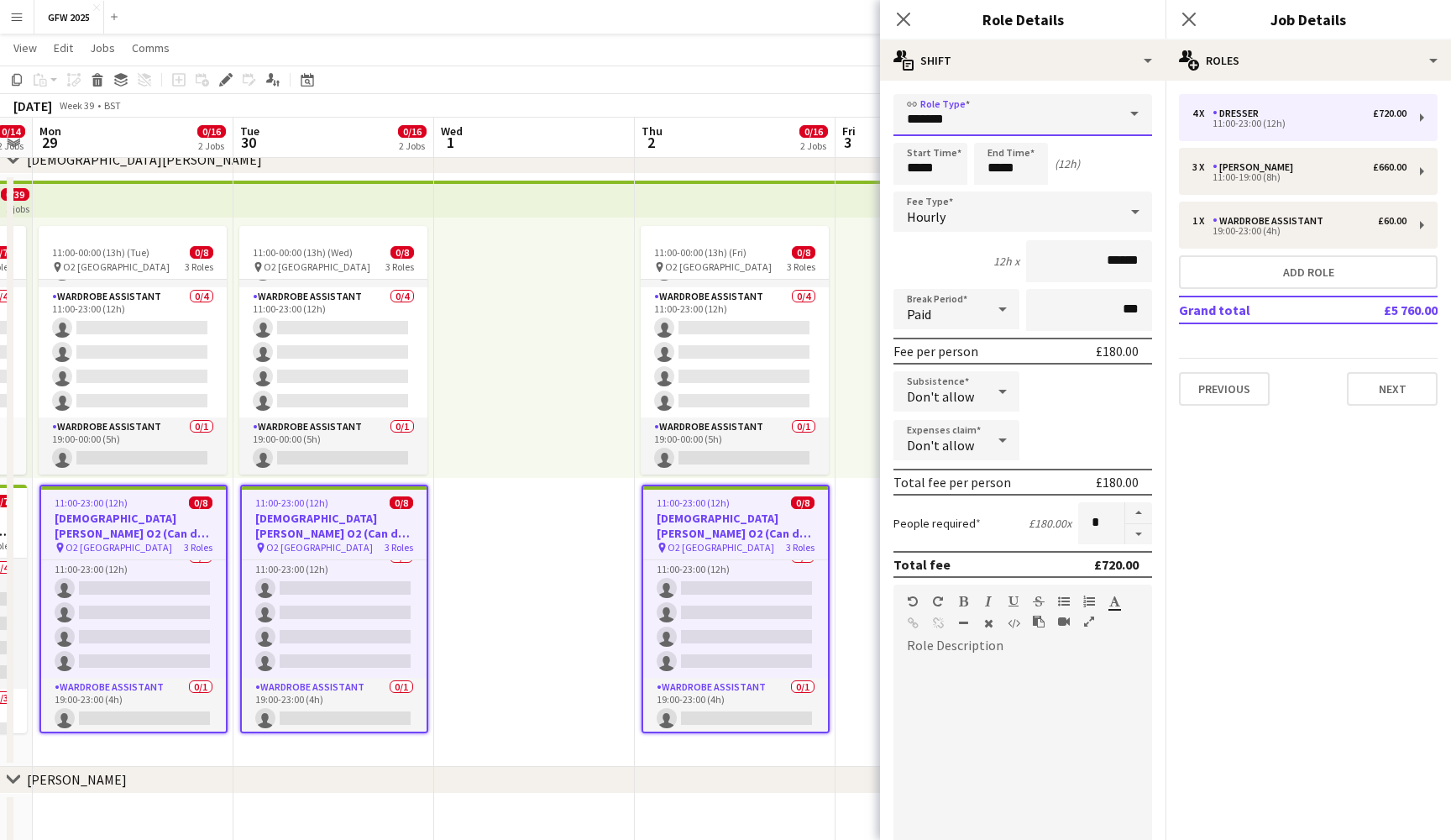
click at [972, 116] on input "*******" at bounding box center [1024, 115] width 259 height 42
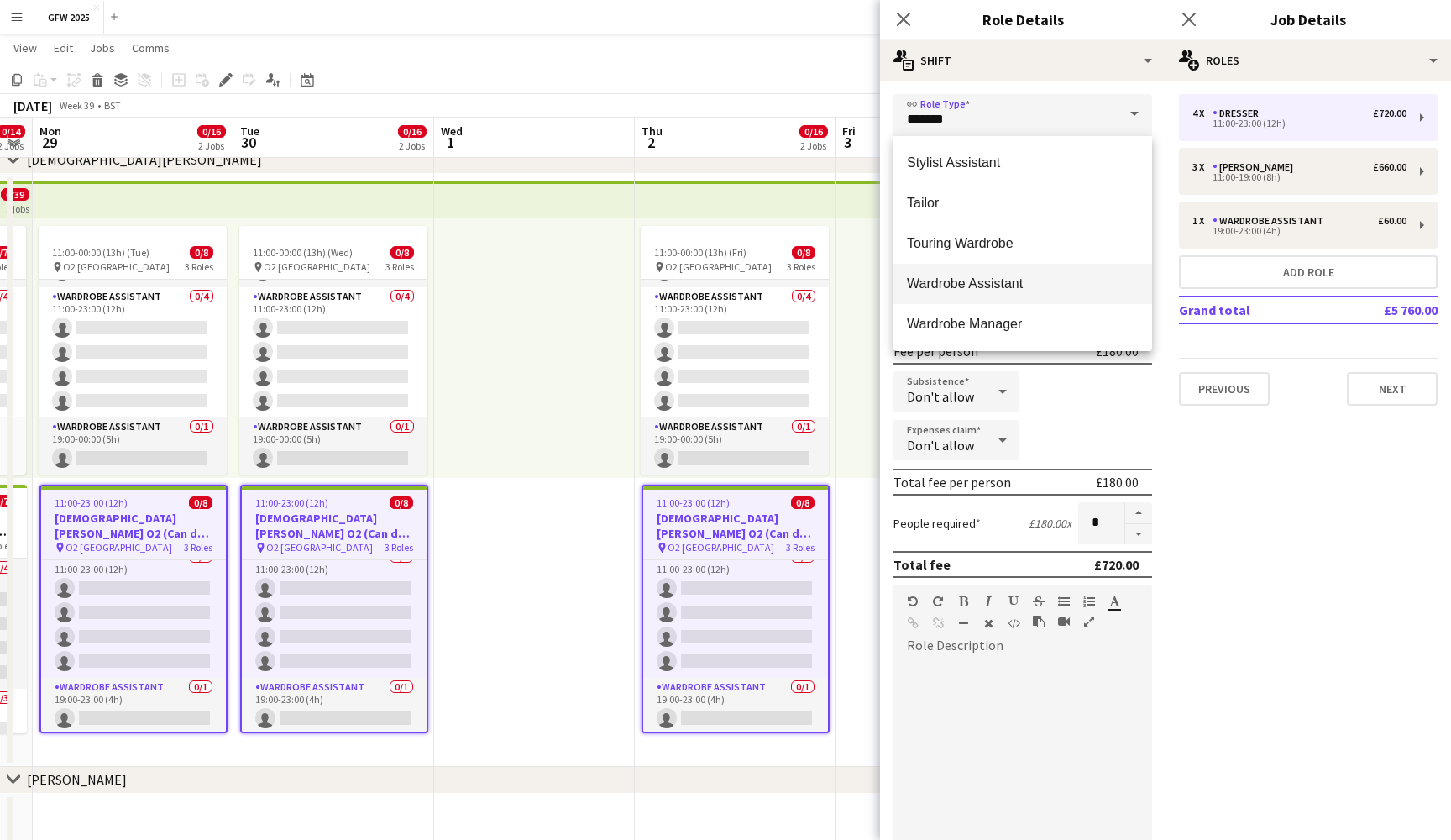
click at [1000, 293] on mat-option "Wardrobe Assistant" at bounding box center [1024, 283] width 259 height 40
type input "**********"
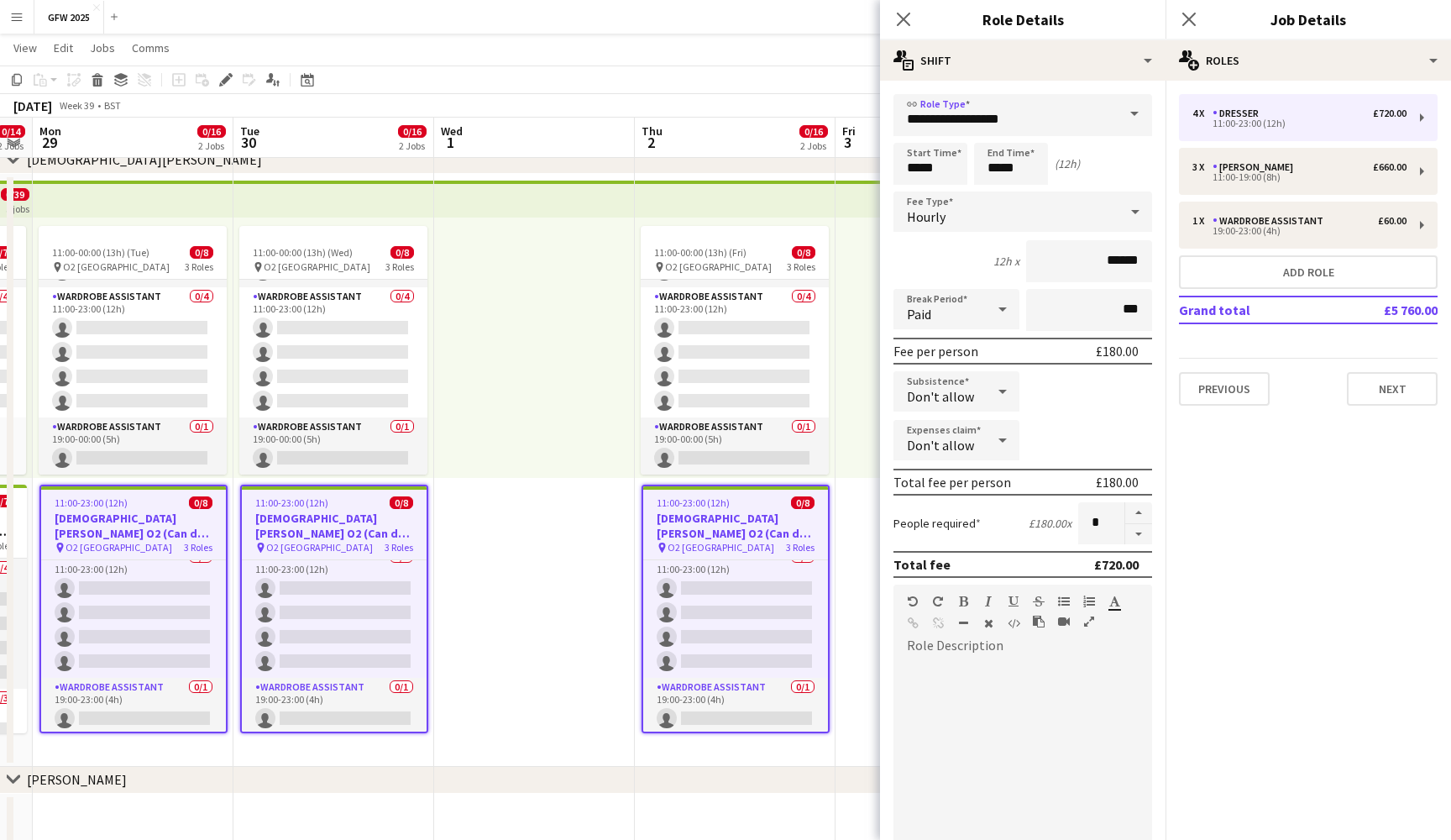
click at [1197, 6] on div "Close pop-in" at bounding box center [1189, 19] width 47 height 38
click at [1192, 20] on icon "Close pop-in" at bounding box center [1189, 19] width 16 height 16
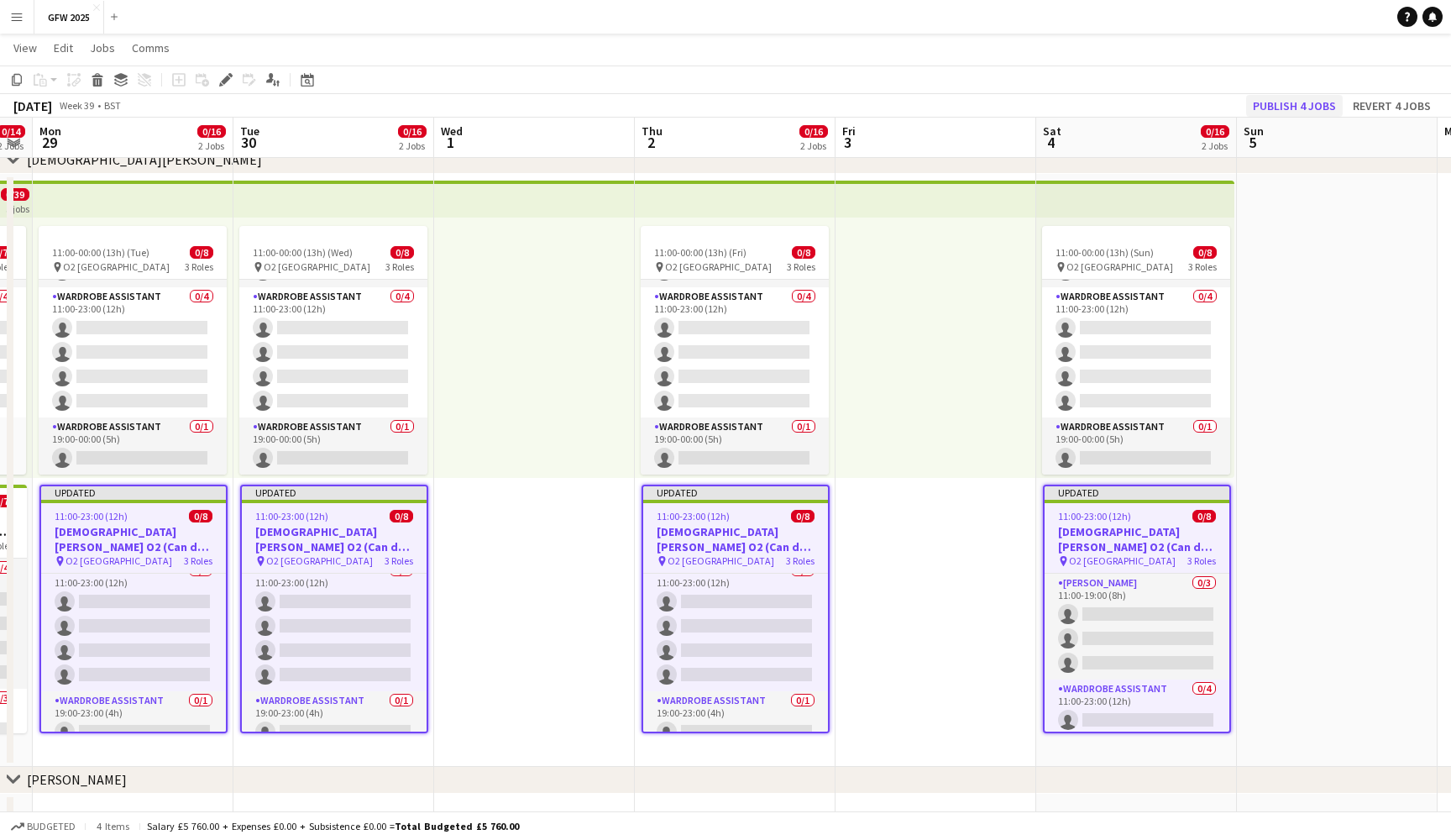
click at [1283, 109] on button "Publish 4 jobs" at bounding box center [1294, 106] width 97 height 22
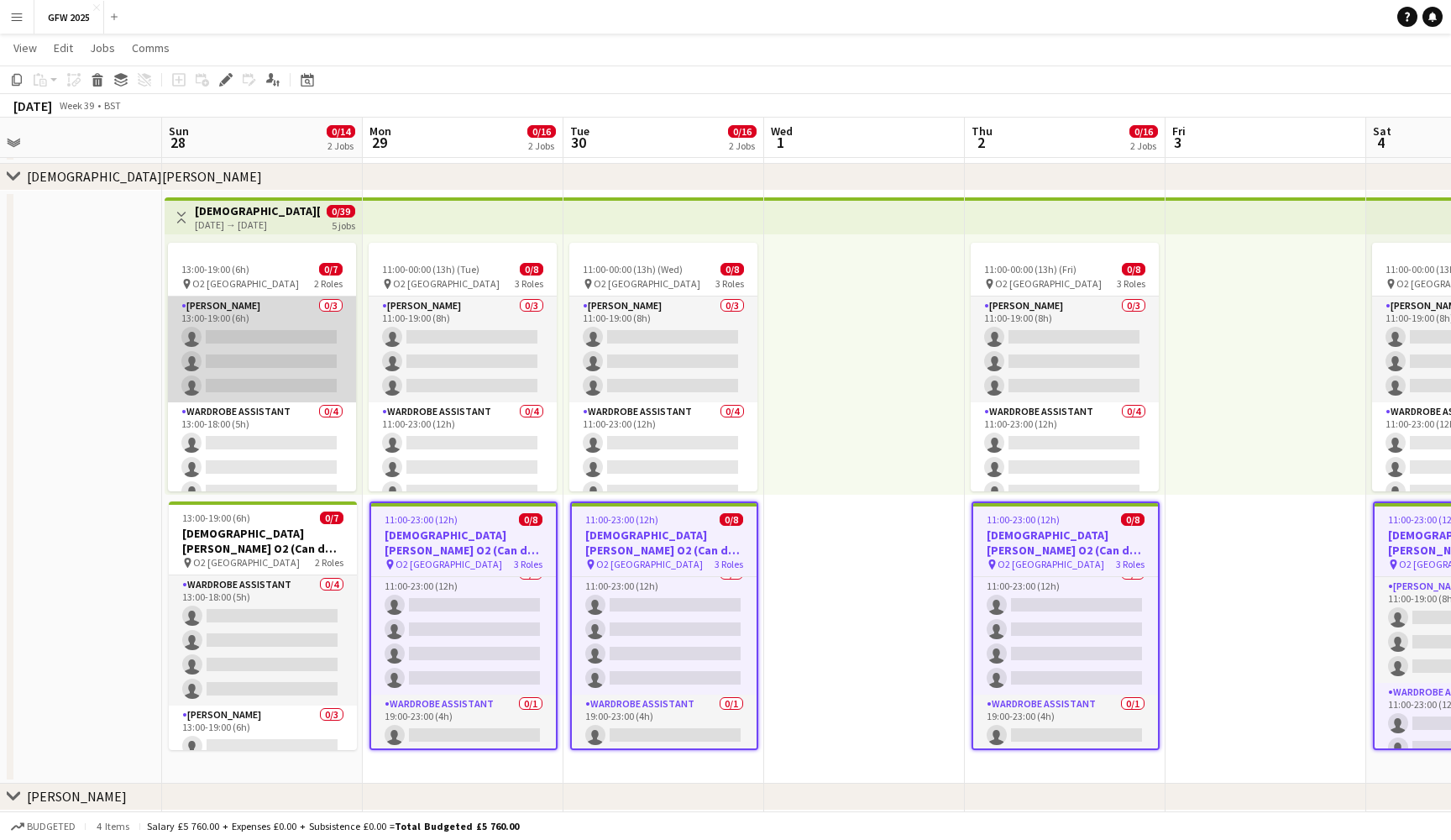
click at [248, 337] on app-card-role "Seamster 0/3 13:00-19:00 (6h) single-neutral-actions single-neutral-actions sin…" at bounding box center [262, 349] width 188 height 106
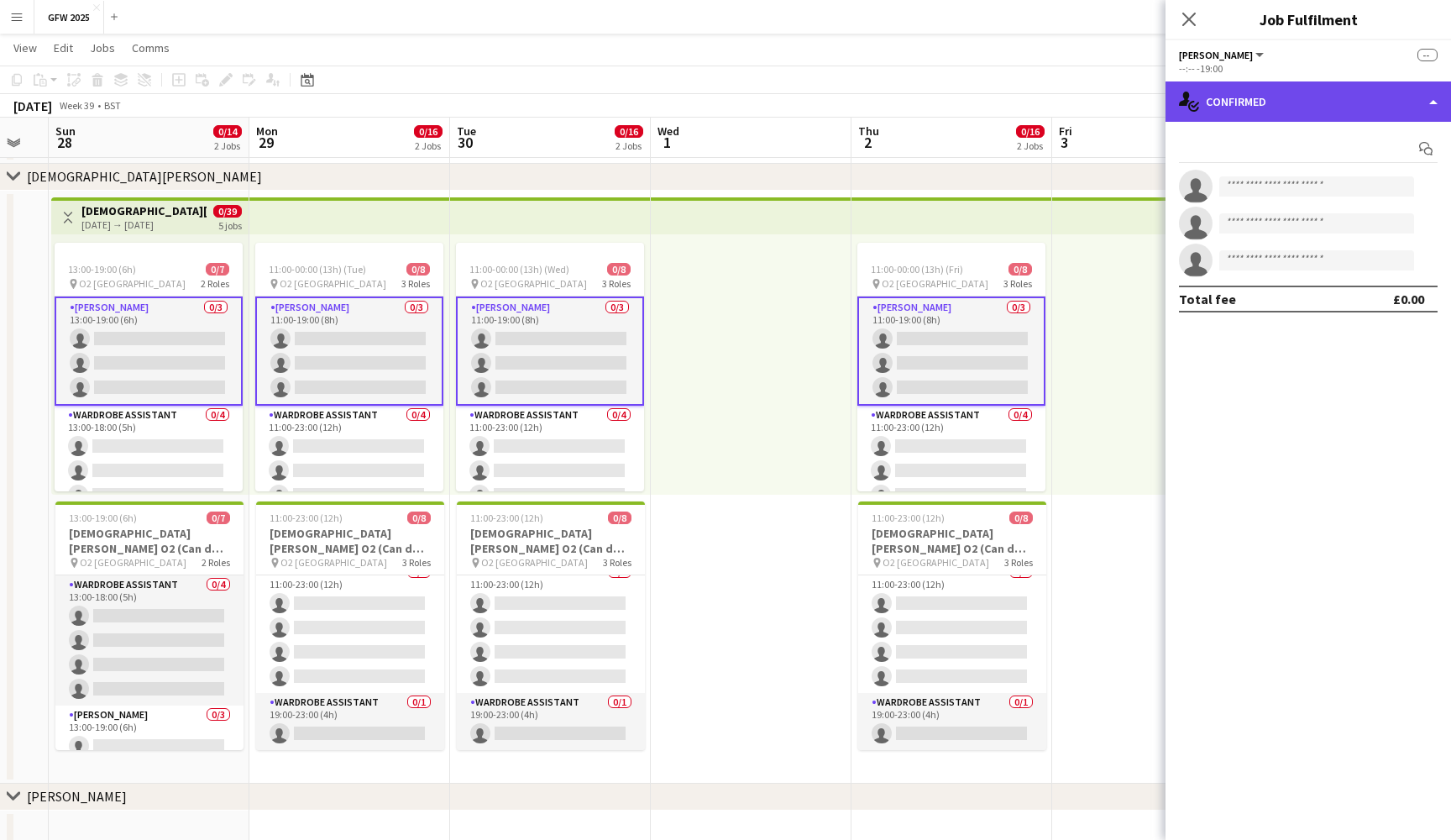
click at [1338, 101] on div "single-neutral-actions-check-2 Confirmed" at bounding box center [1308, 101] width 285 height 40
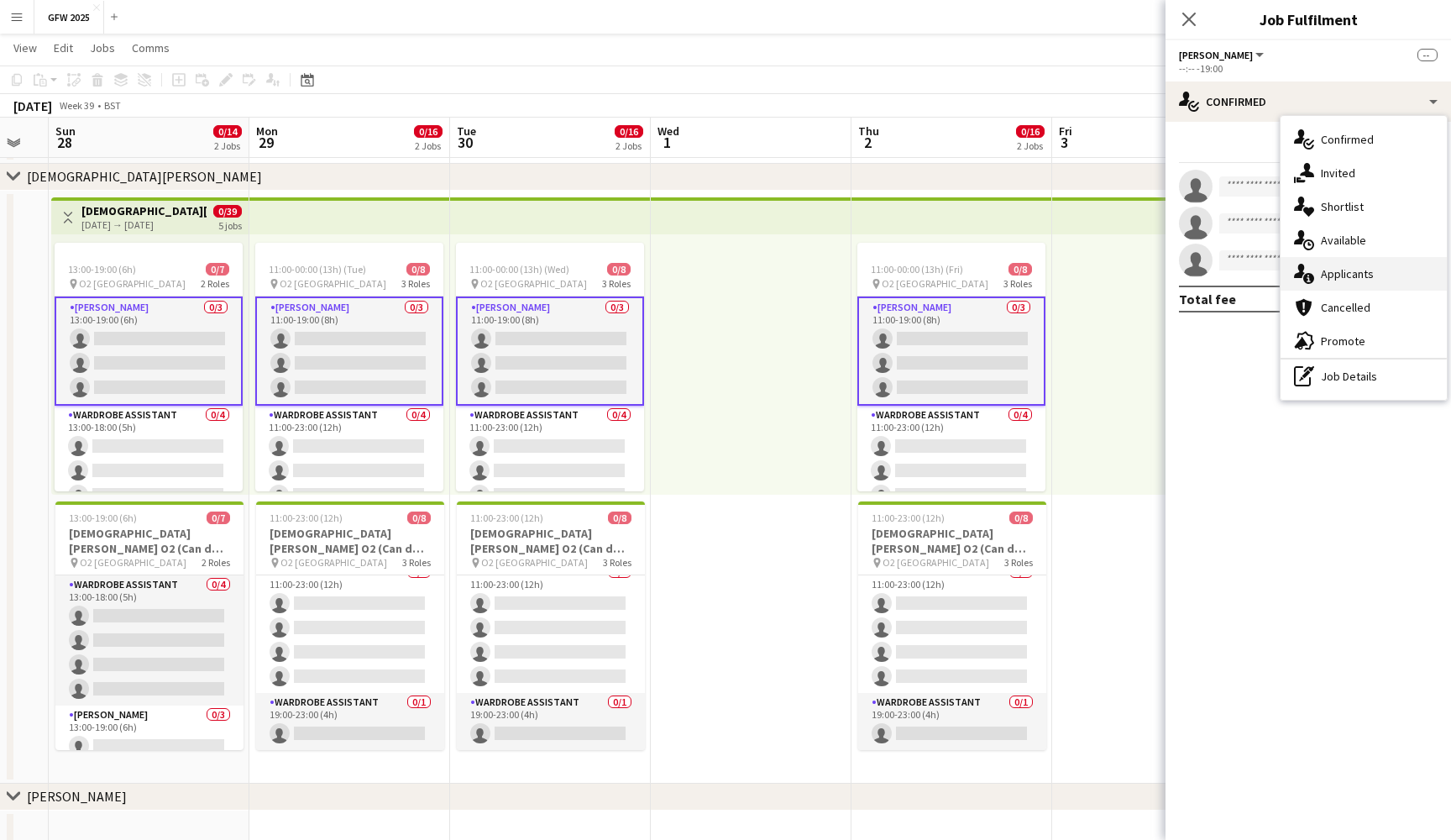
click at [1375, 268] on div "single-neutral-actions-information Applicants" at bounding box center [1365, 273] width 167 height 33
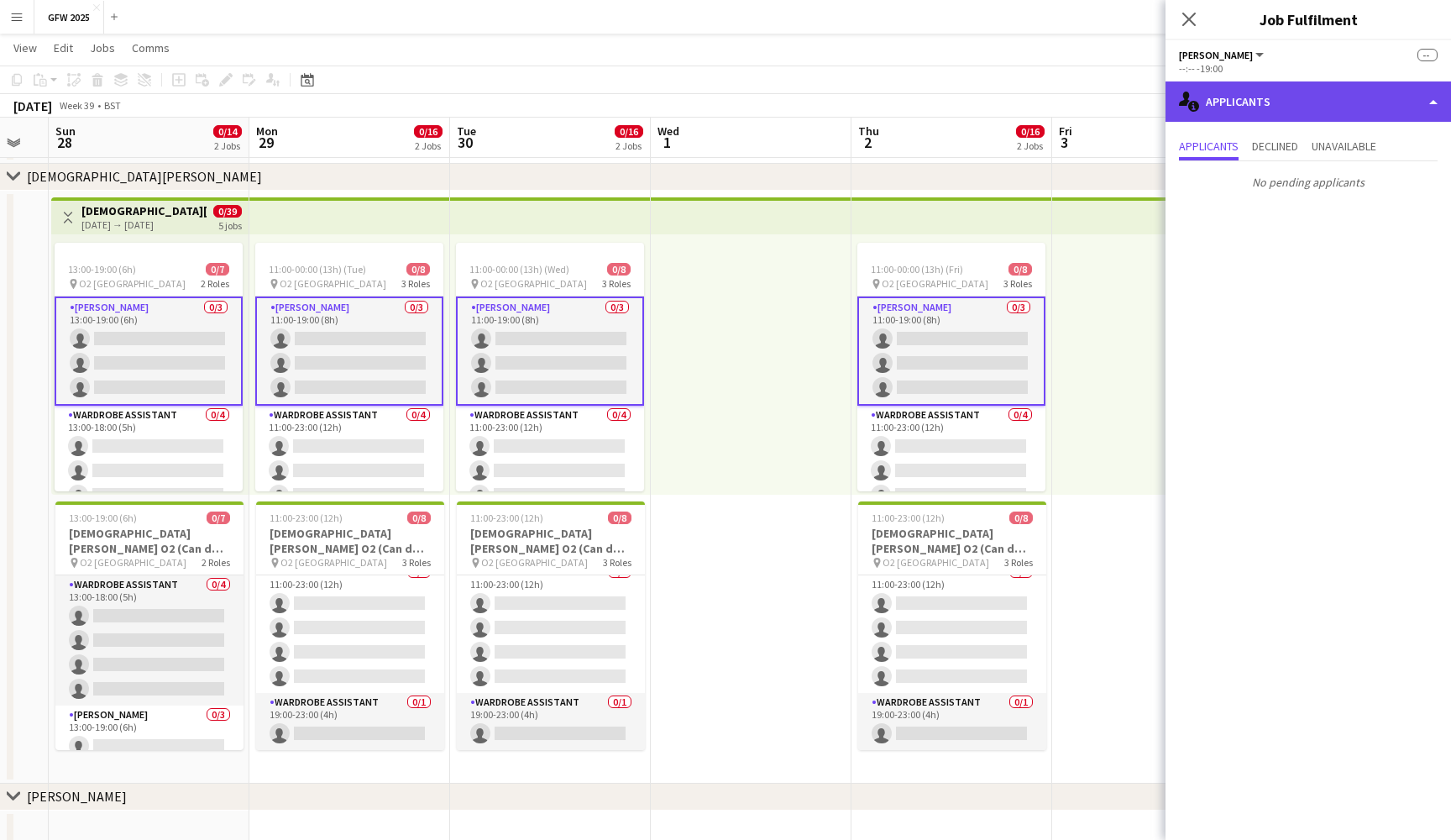
click at [1398, 98] on div "single-neutral-actions-information Applicants" at bounding box center [1308, 101] width 285 height 40
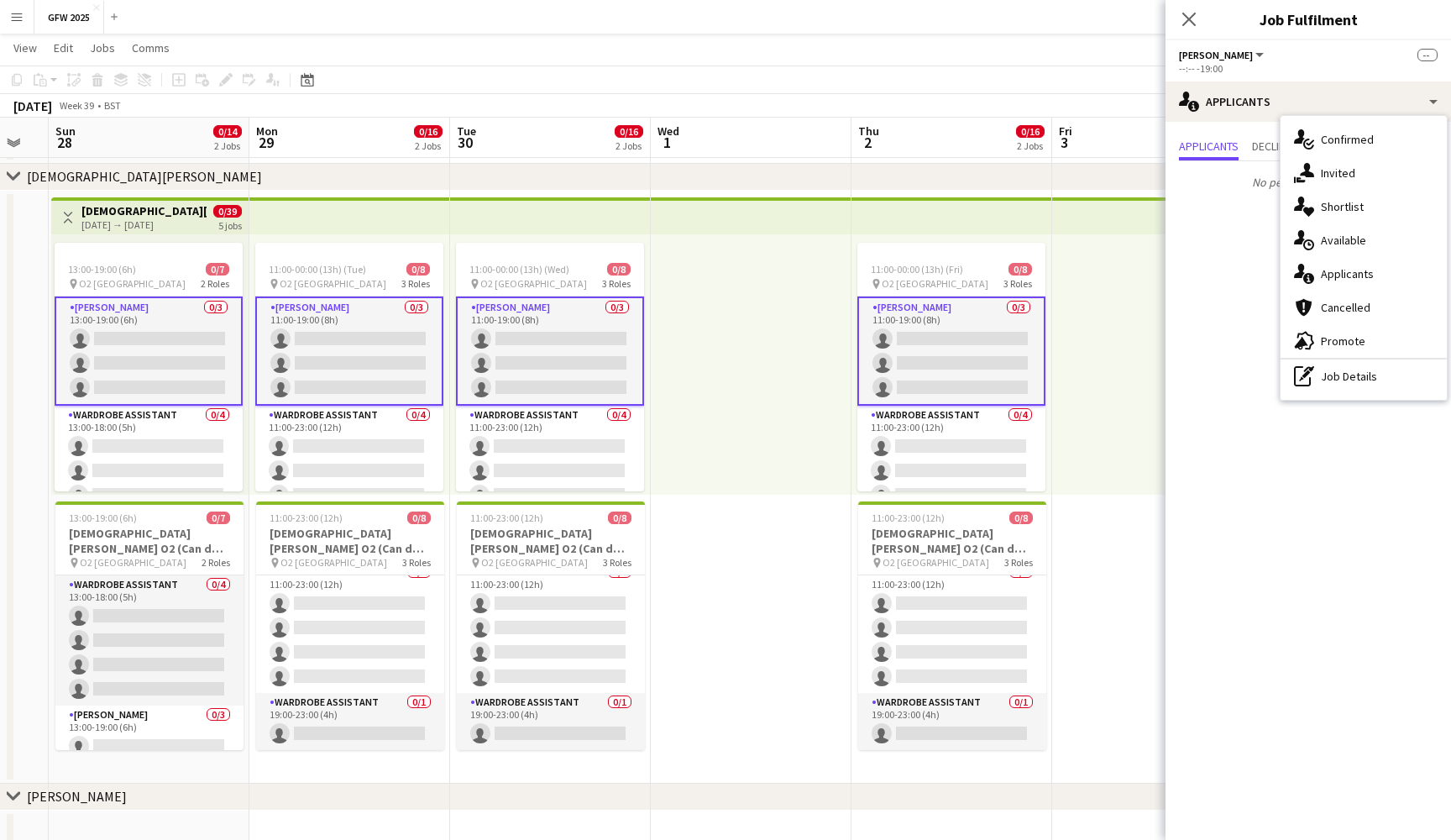
click at [1386, 396] on div "single-neutral-actions-check-2 Confirmed single-neutral-actions-share-1 Invited…" at bounding box center [1365, 258] width 167 height 284
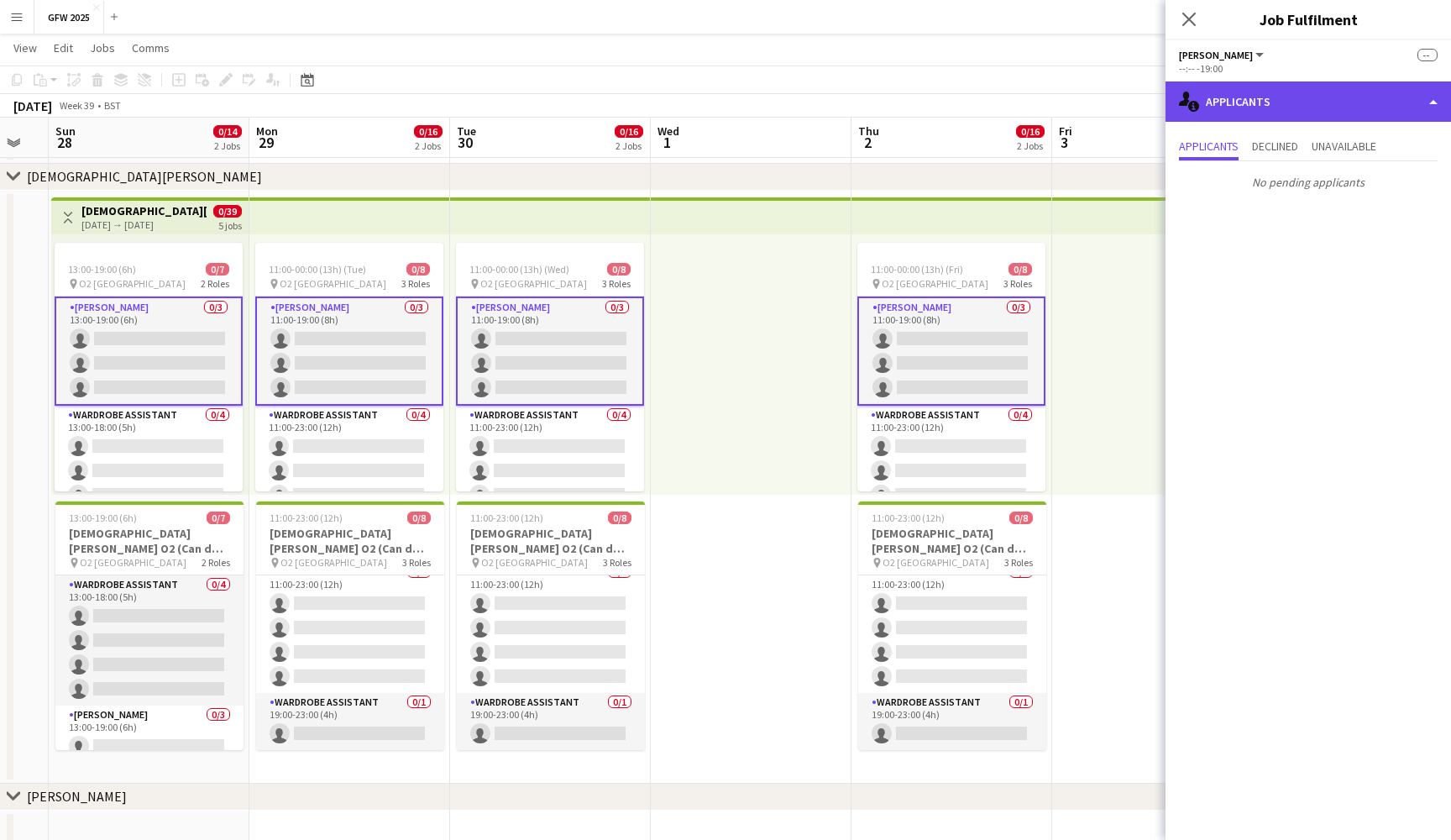
click at [1391, 88] on div "single-neutral-actions-information Applicants" at bounding box center [1308, 101] width 285 height 40
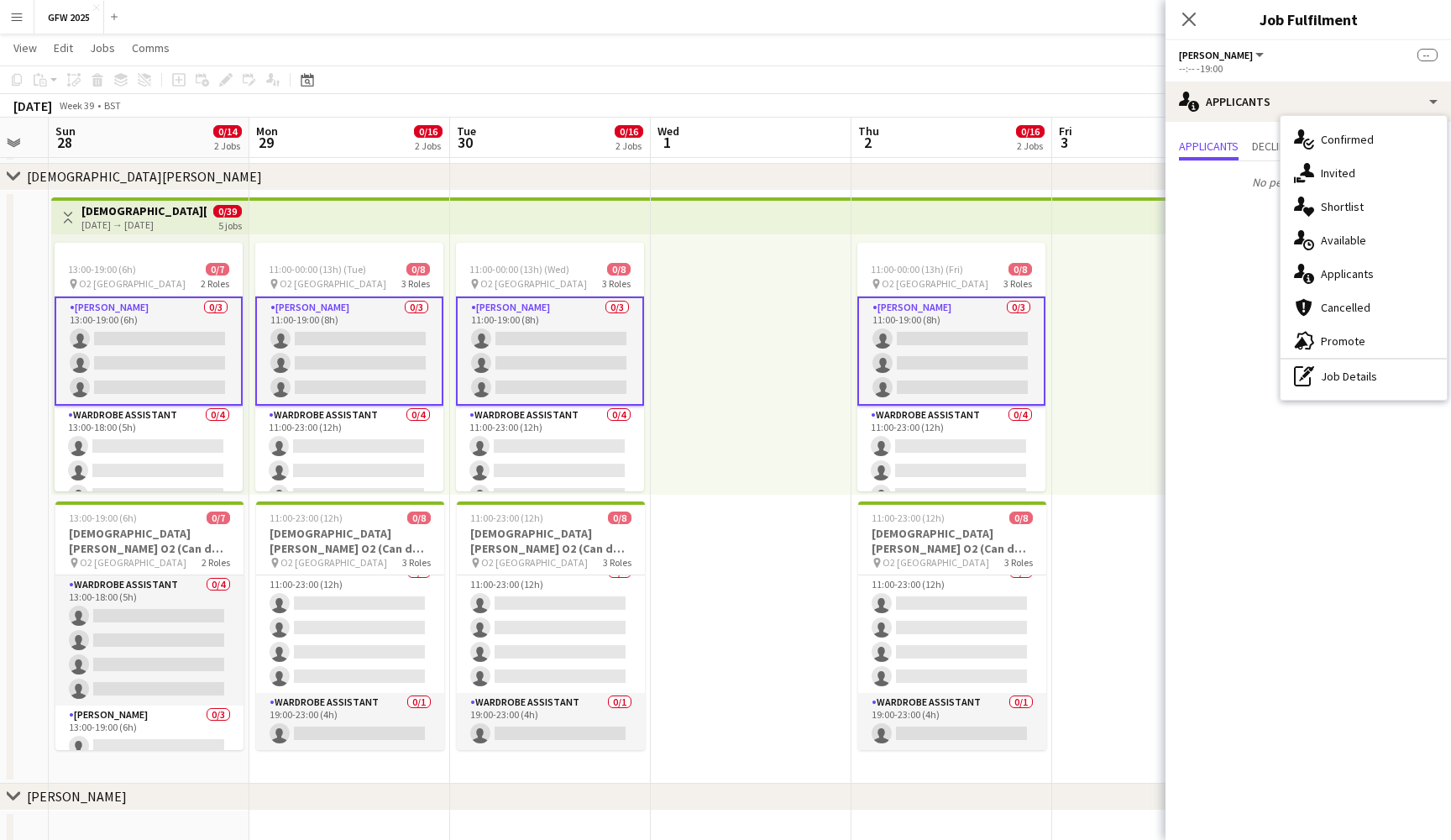
click at [1382, 397] on div "single-neutral-actions-check-2 Confirmed single-neutral-actions-share-1 Invited…" at bounding box center [1365, 258] width 167 height 284
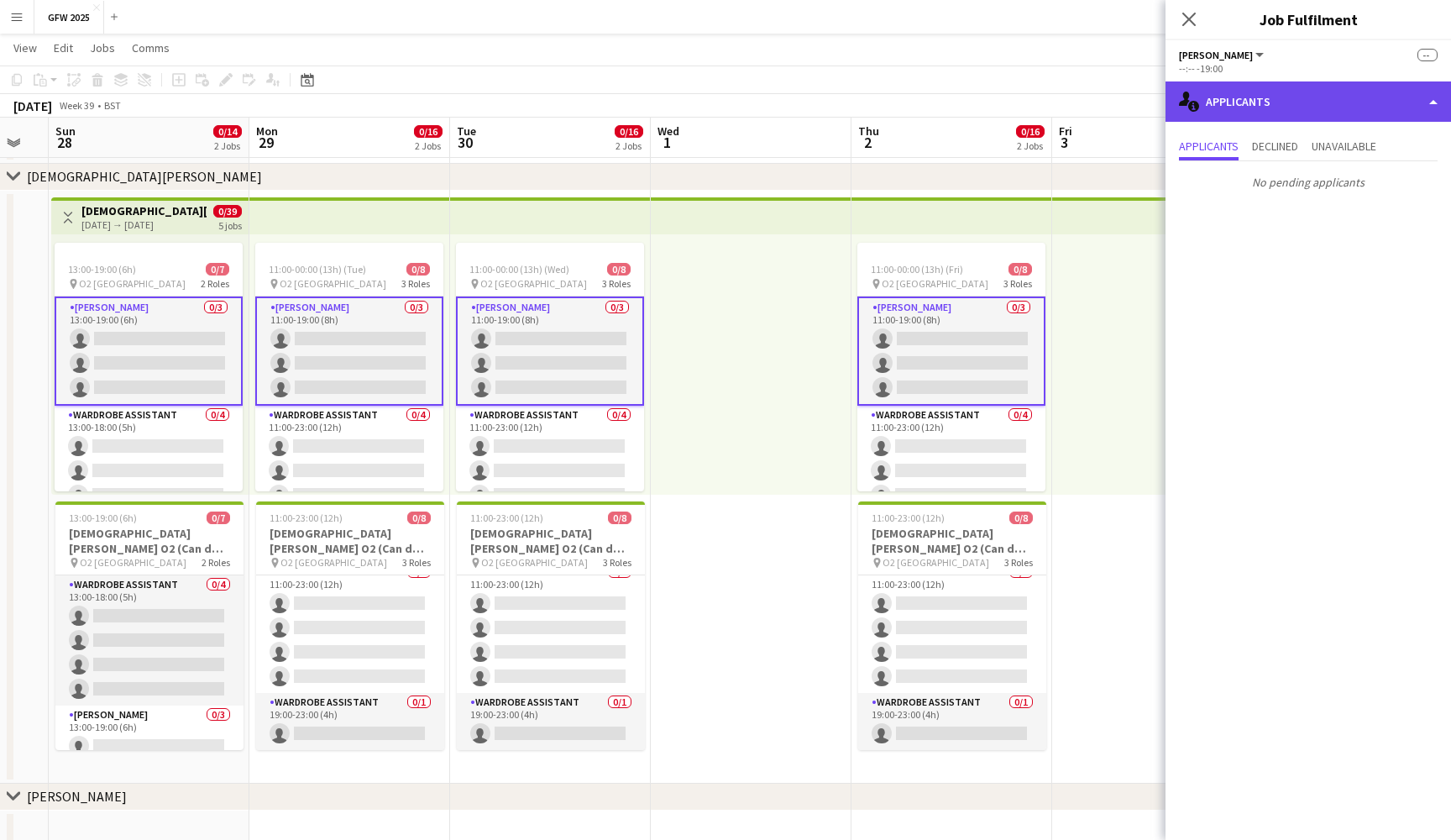
click at [1381, 91] on div "single-neutral-actions-information Applicants" at bounding box center [1308, 101] width 285 height 40
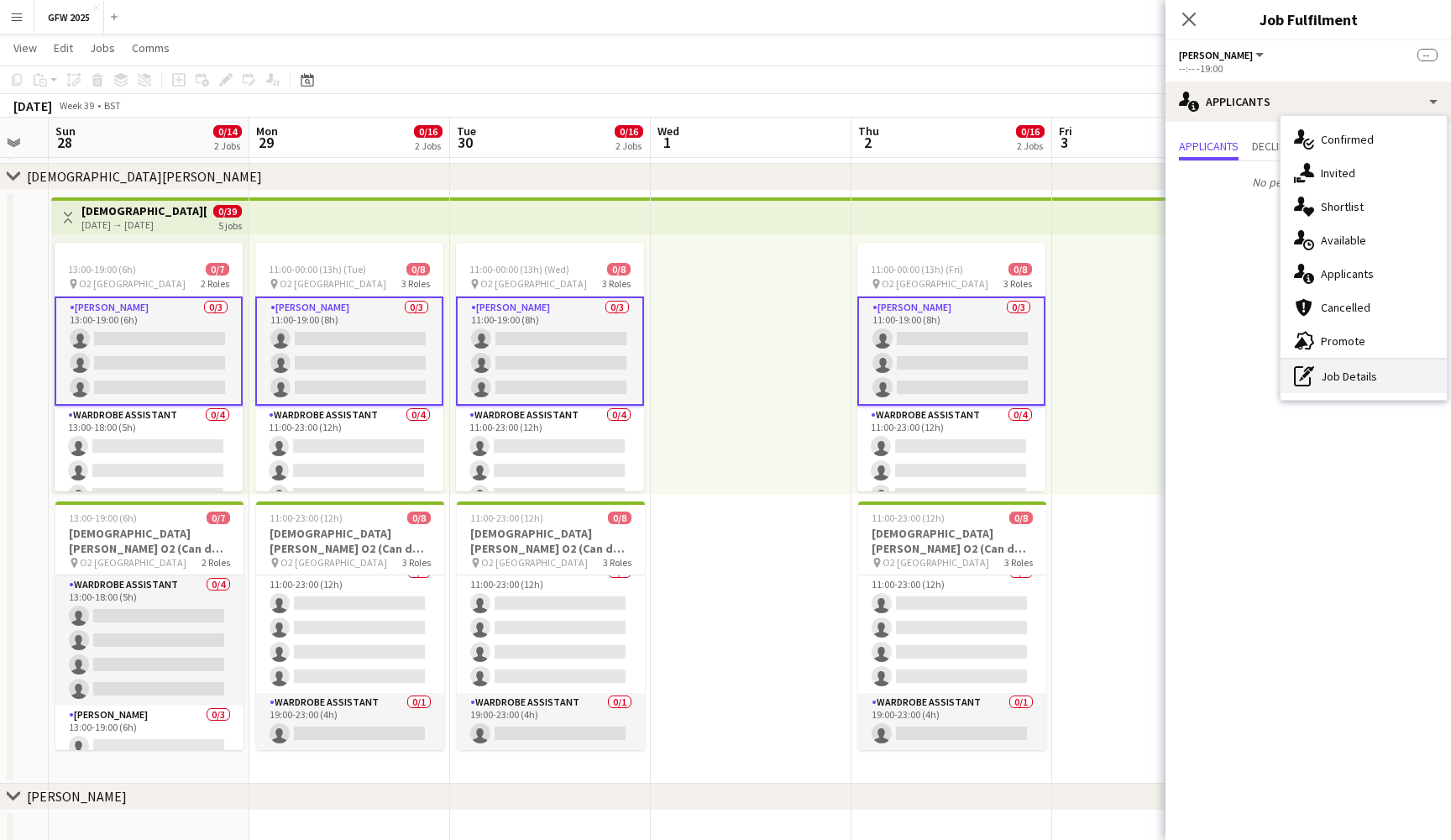
click at [1387, 371] on div "pen-write Job Details" at bounding box center [1365, 376] width 167 height 33
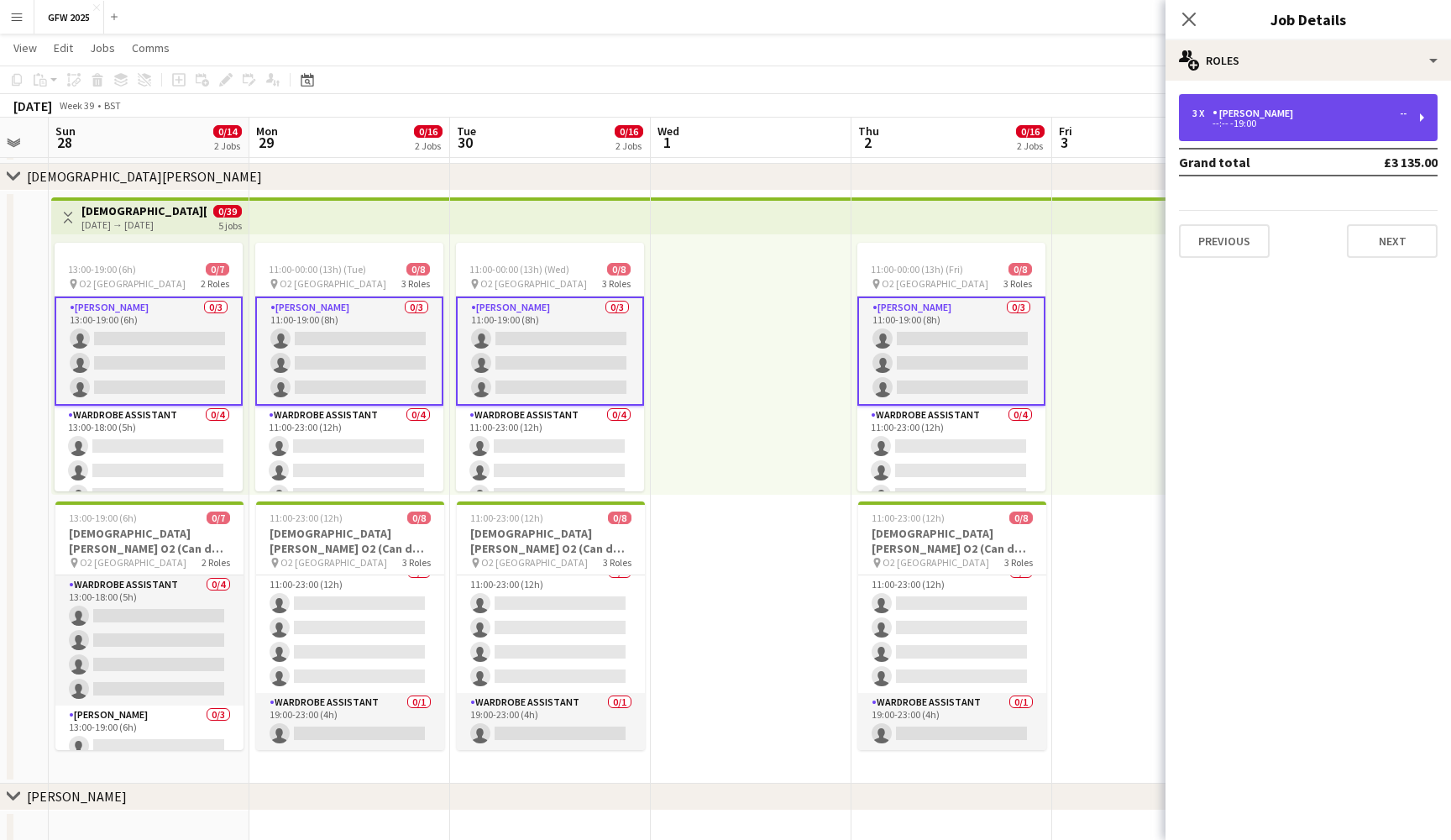
click at [1369, 111] on div "3 x Seamster --" at bounding box center [1300, 114] width 214 height 12
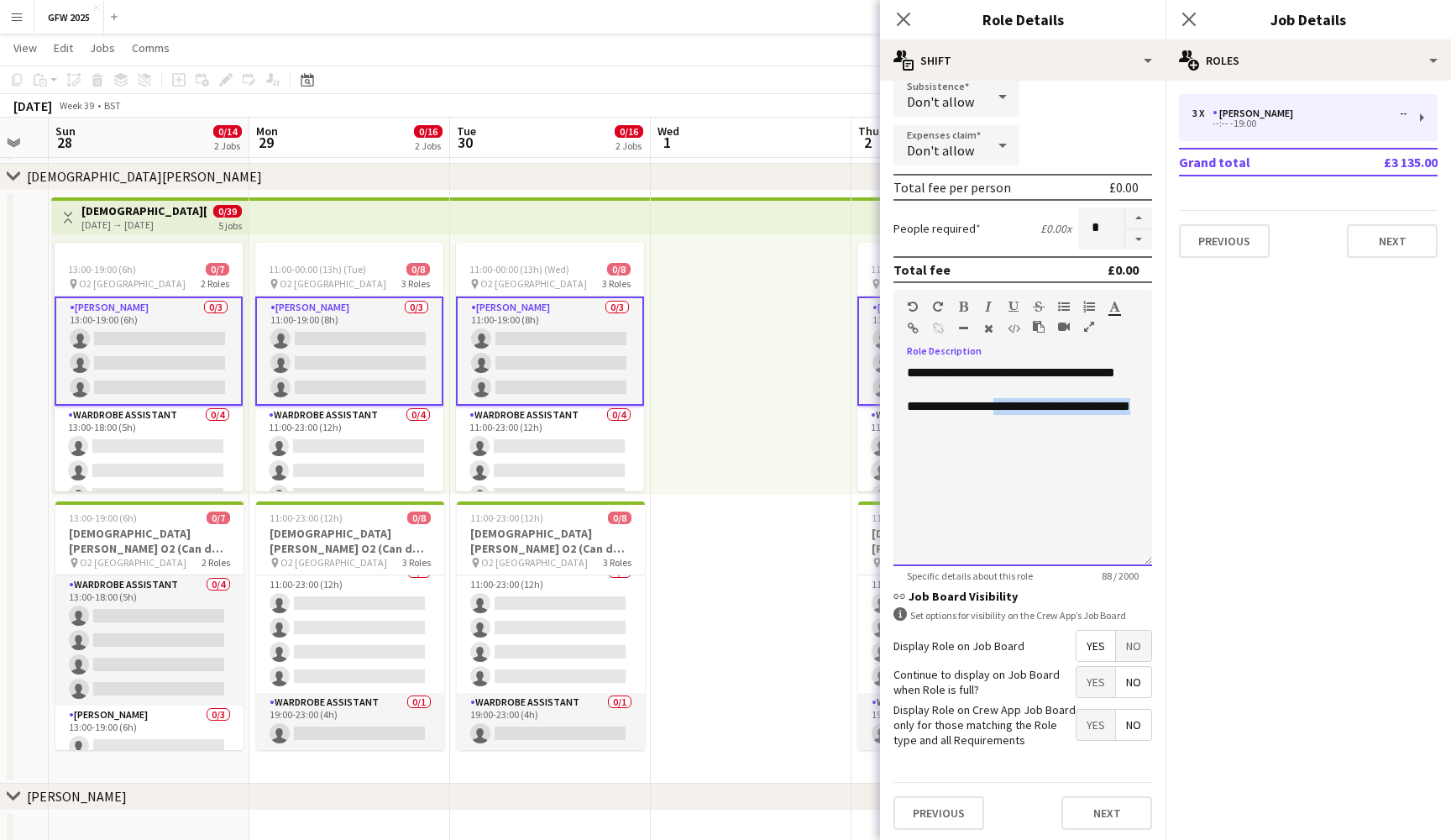
drag, startPoint x: 1002, startPoint y: 426, endPoint x: 1144, endPoint y: 418, distance: 142.2
click at [1144, 418] on div "**********" at bounding box center [1024, 466] width 259 height 202
click at [963, 303] on icon "button" at bounding box center [963, 307] width 9 height 12
click at [1188, 26] on icon "Close pop-in" at bounding box center [1189, 19] width 16 height 16
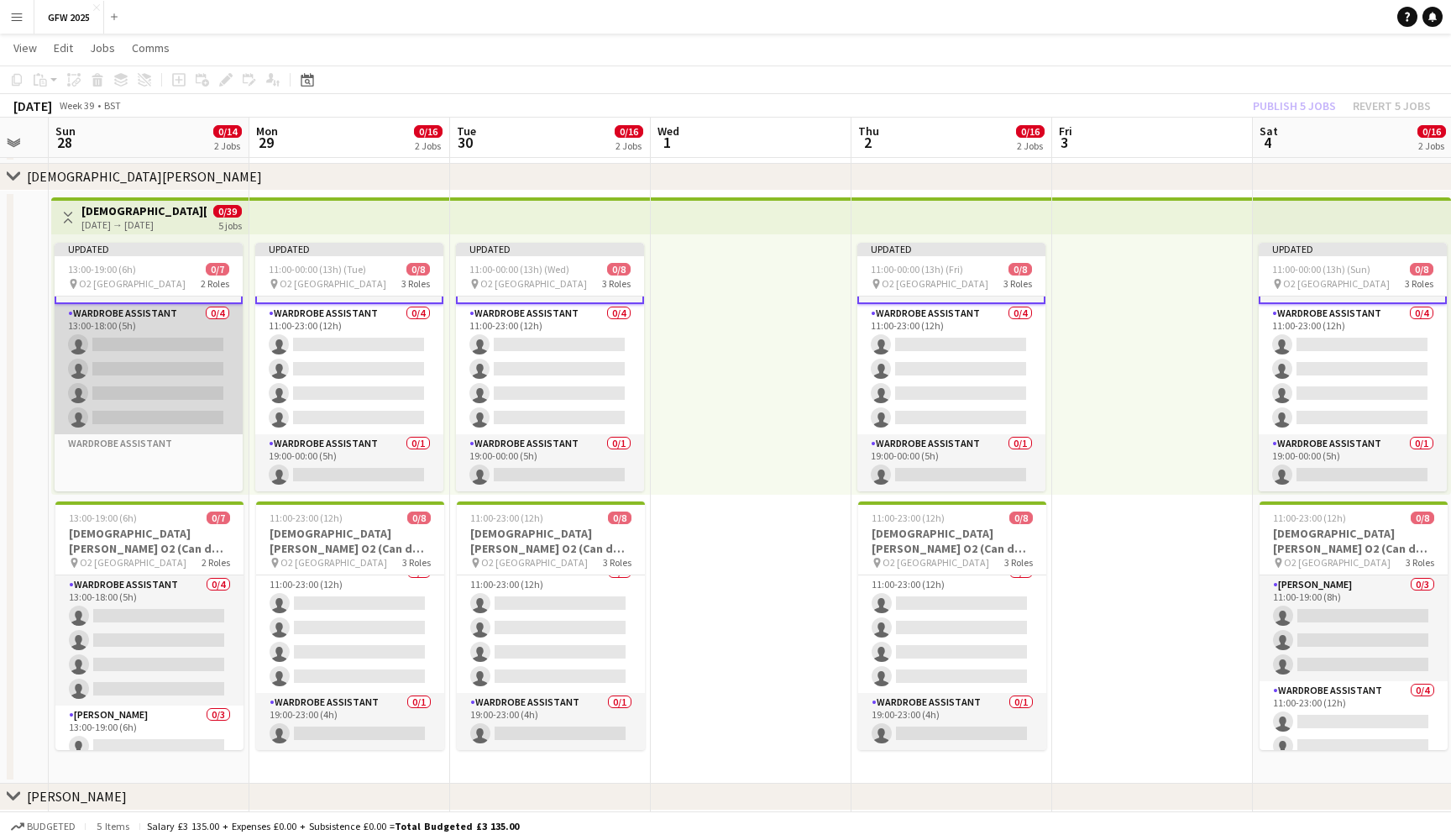
click at [160, 361] on app-card-role "Wardrobe Assistant 0/4 13:00-18:00 (5h) single-neutral-actions single-neutral-a…" at bounding box center [149, 369] width 188 height 130
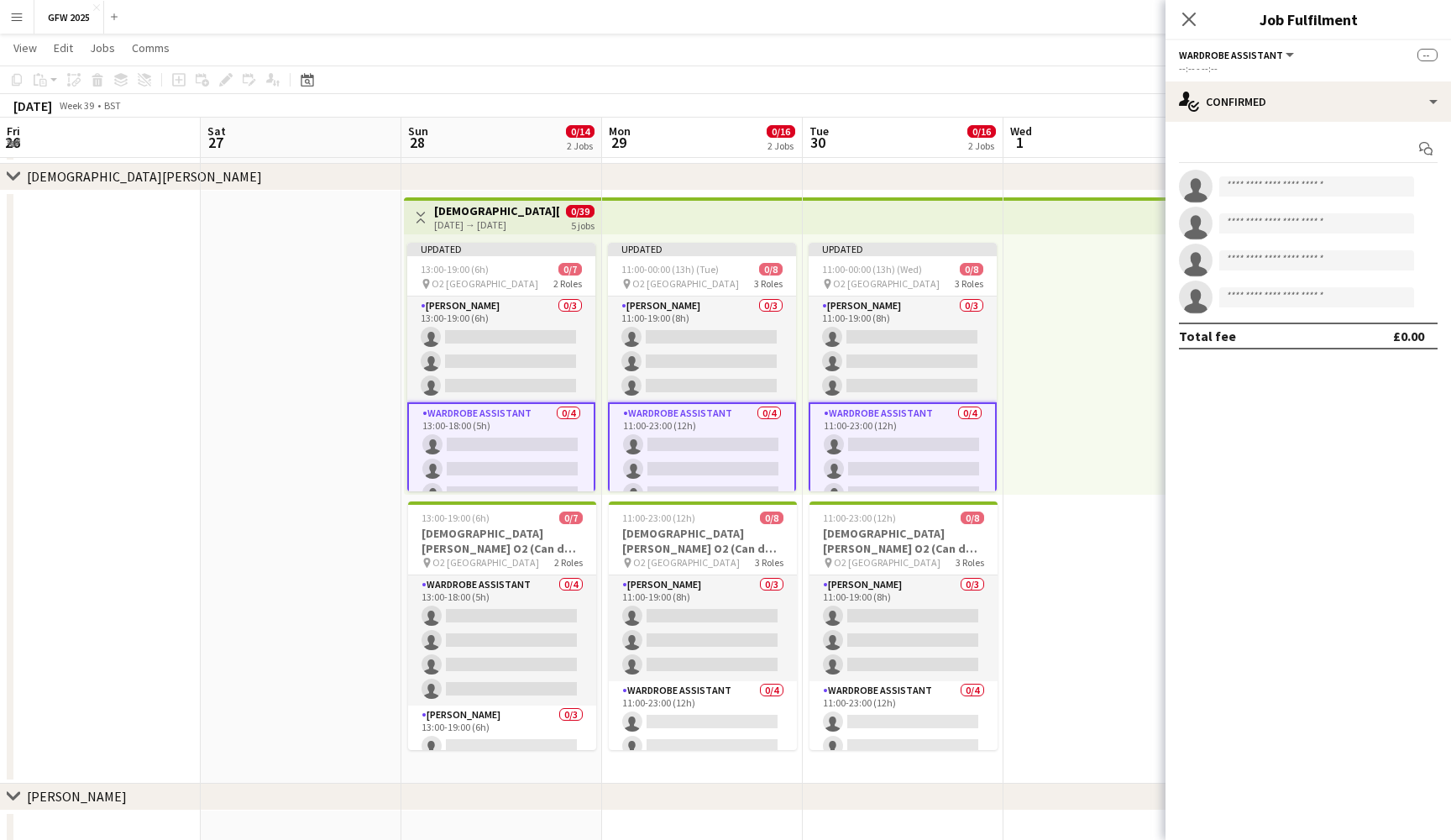
scroll to position [102, 0]
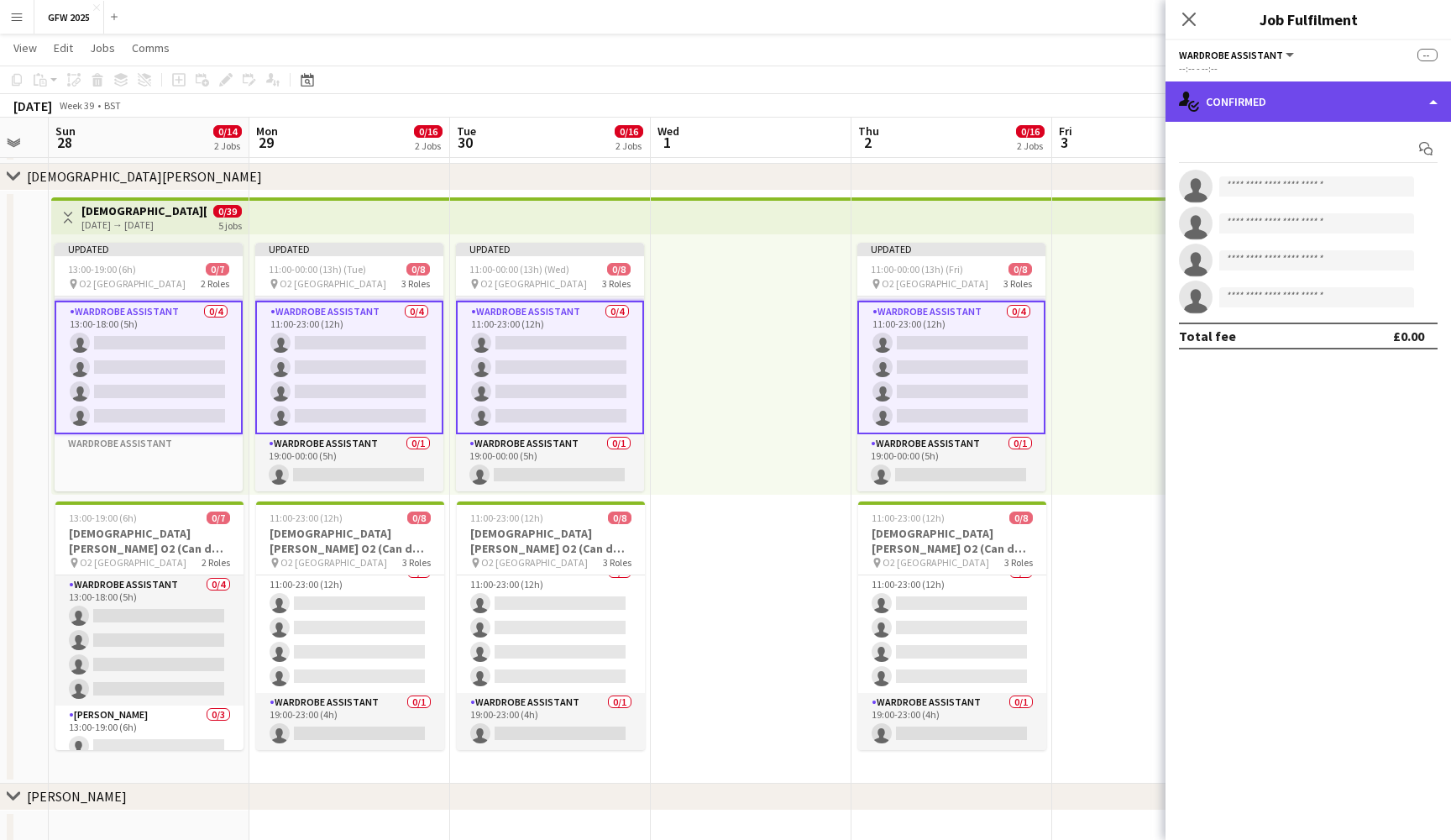
click at [1284, 95] on div "single-neutral-actions-check-2 Confirmed" at bounding box center [1308, 101] width 285 height 40
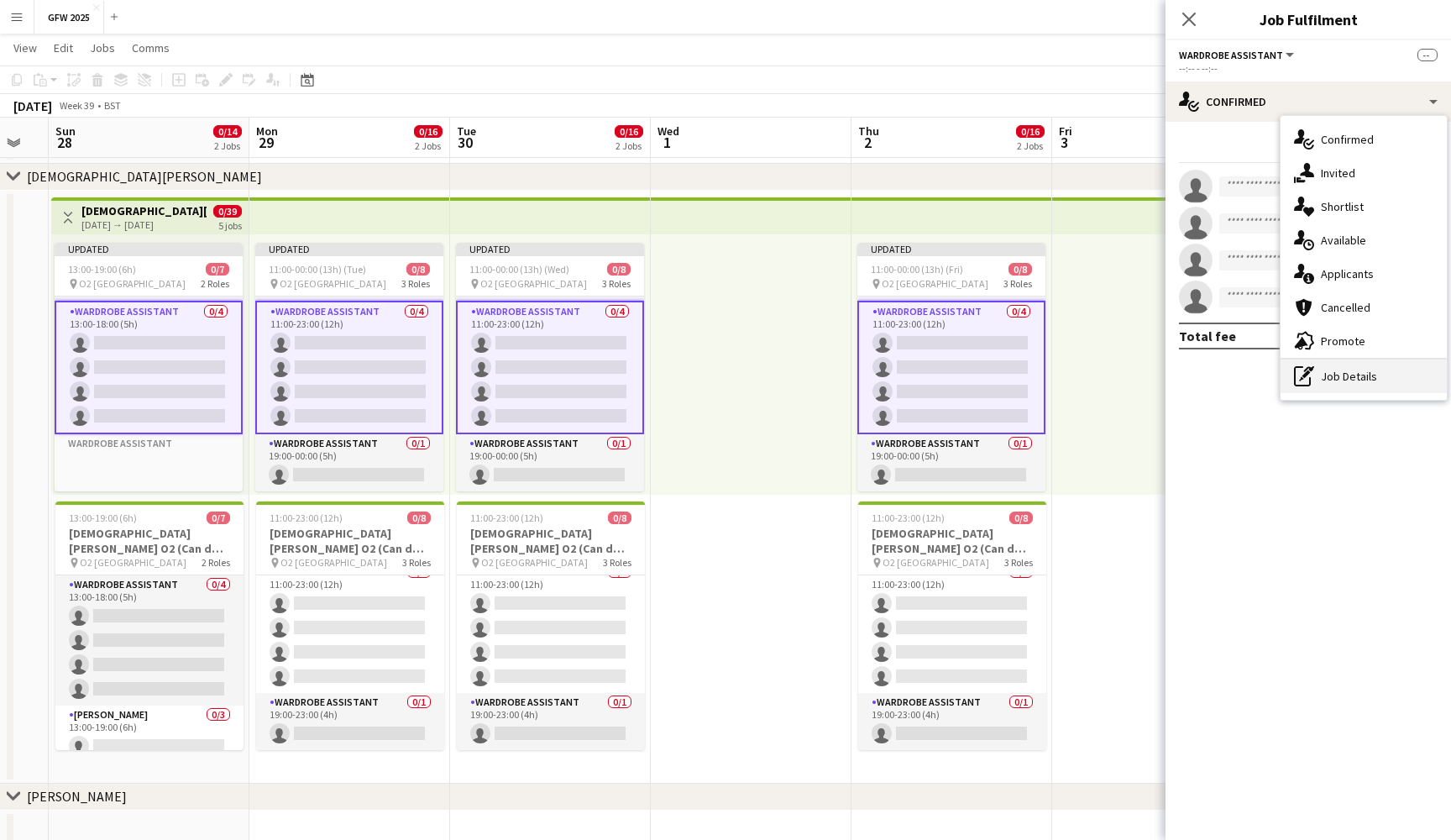
click at [1367, 386] on div "pen-write Job Details" at bounding box center [1365, 376] width 167 height 33
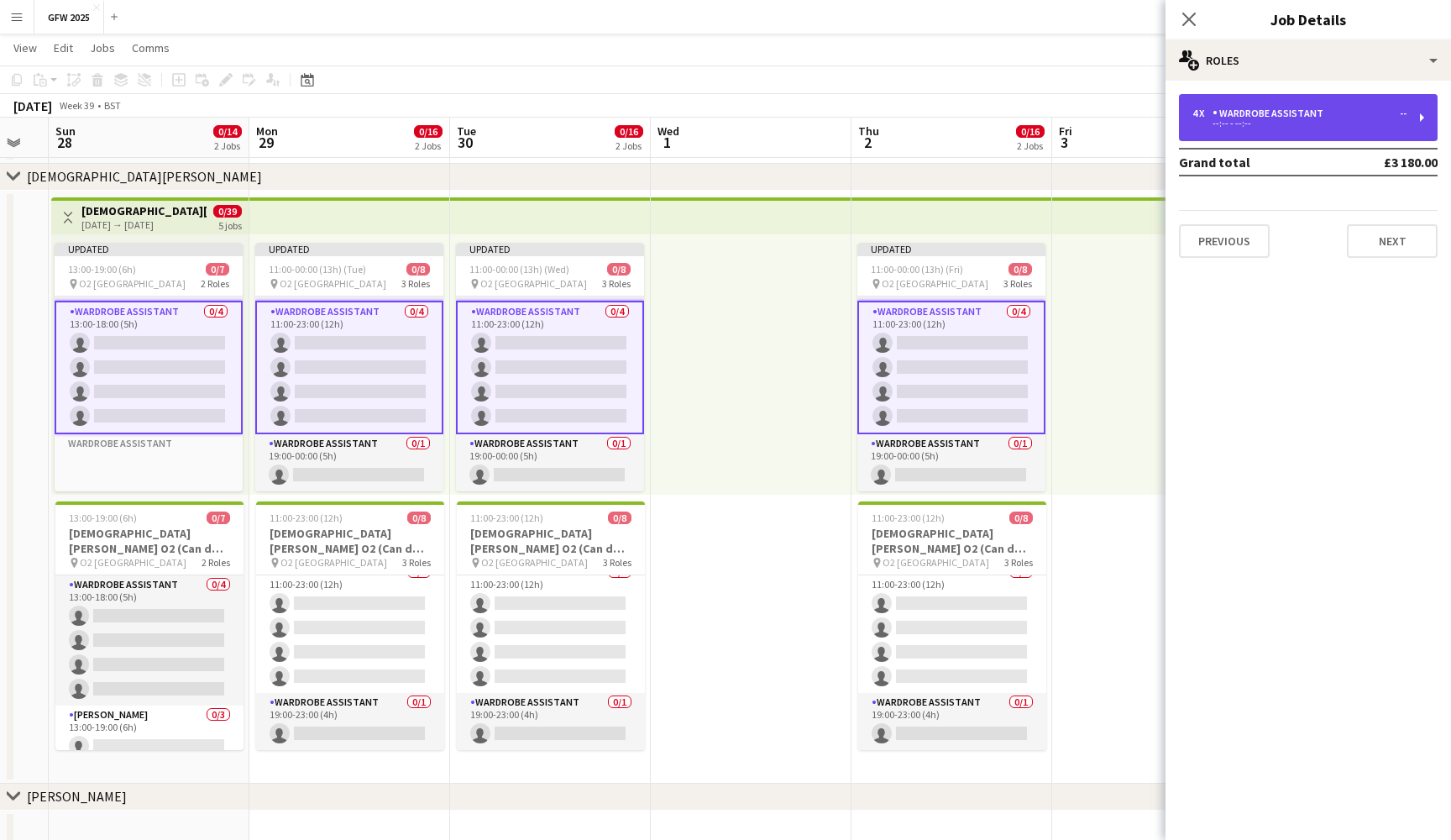
click at [1375, 124] on div "--:-- - --:--" at bounding box center [1300, 124] width 214 height 9
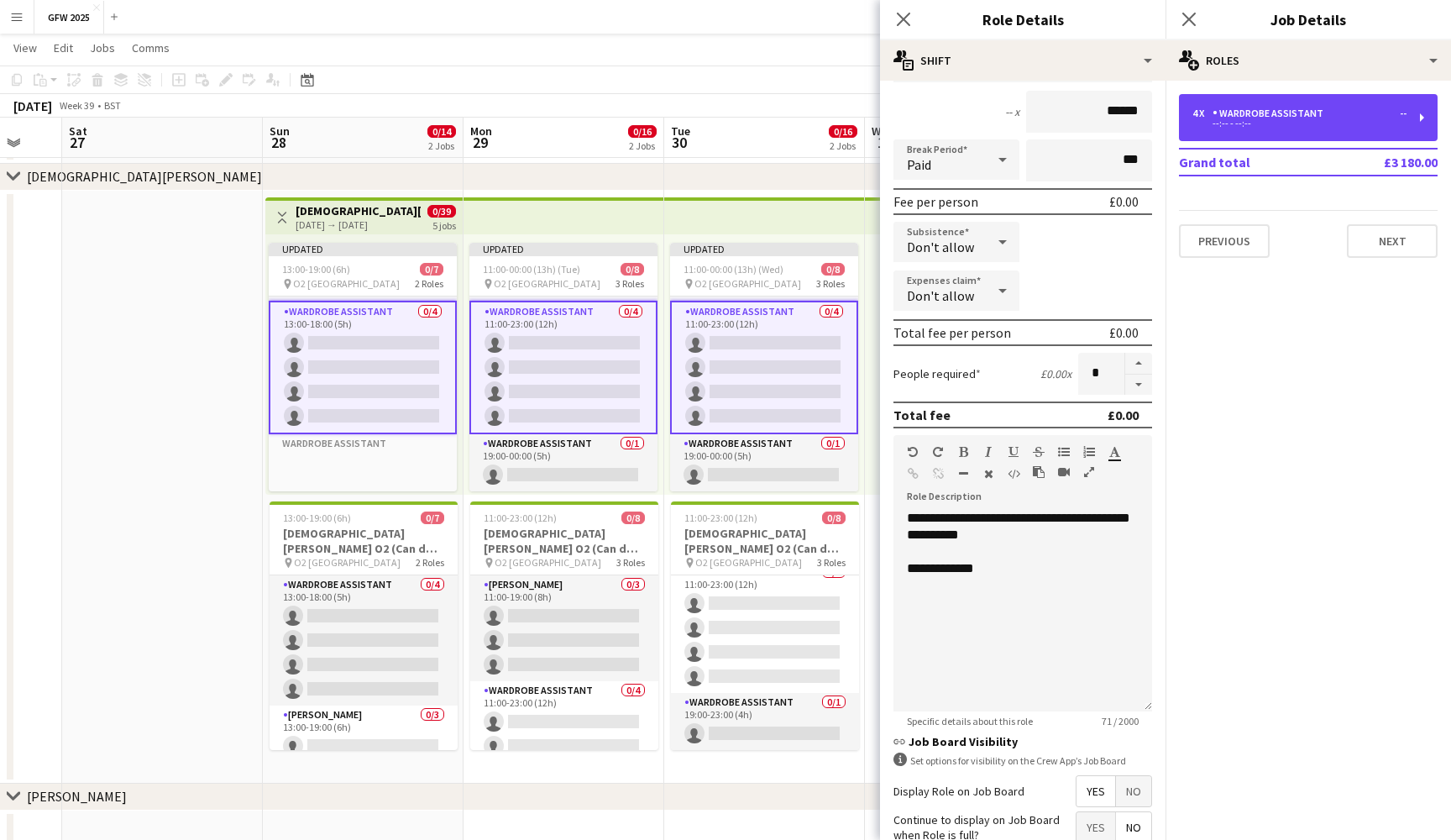
scroll to position [0, 623]
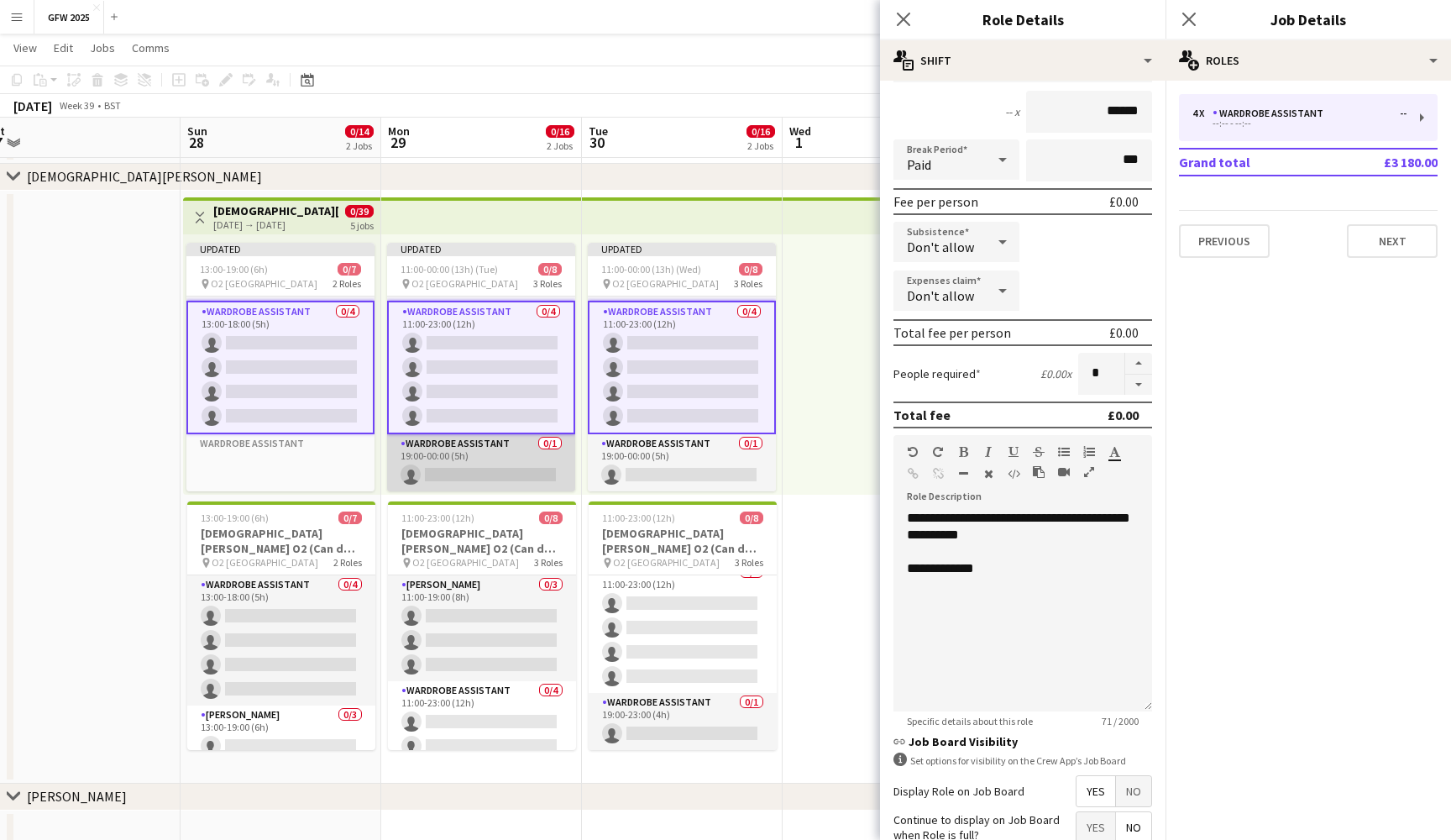
click at [450, 453] on app-card-role "Wardrobe Assistant 0/1 19:00-00:00 (5h) single-neutral-actions" at bounding box center [481, 463] width 188 height 57
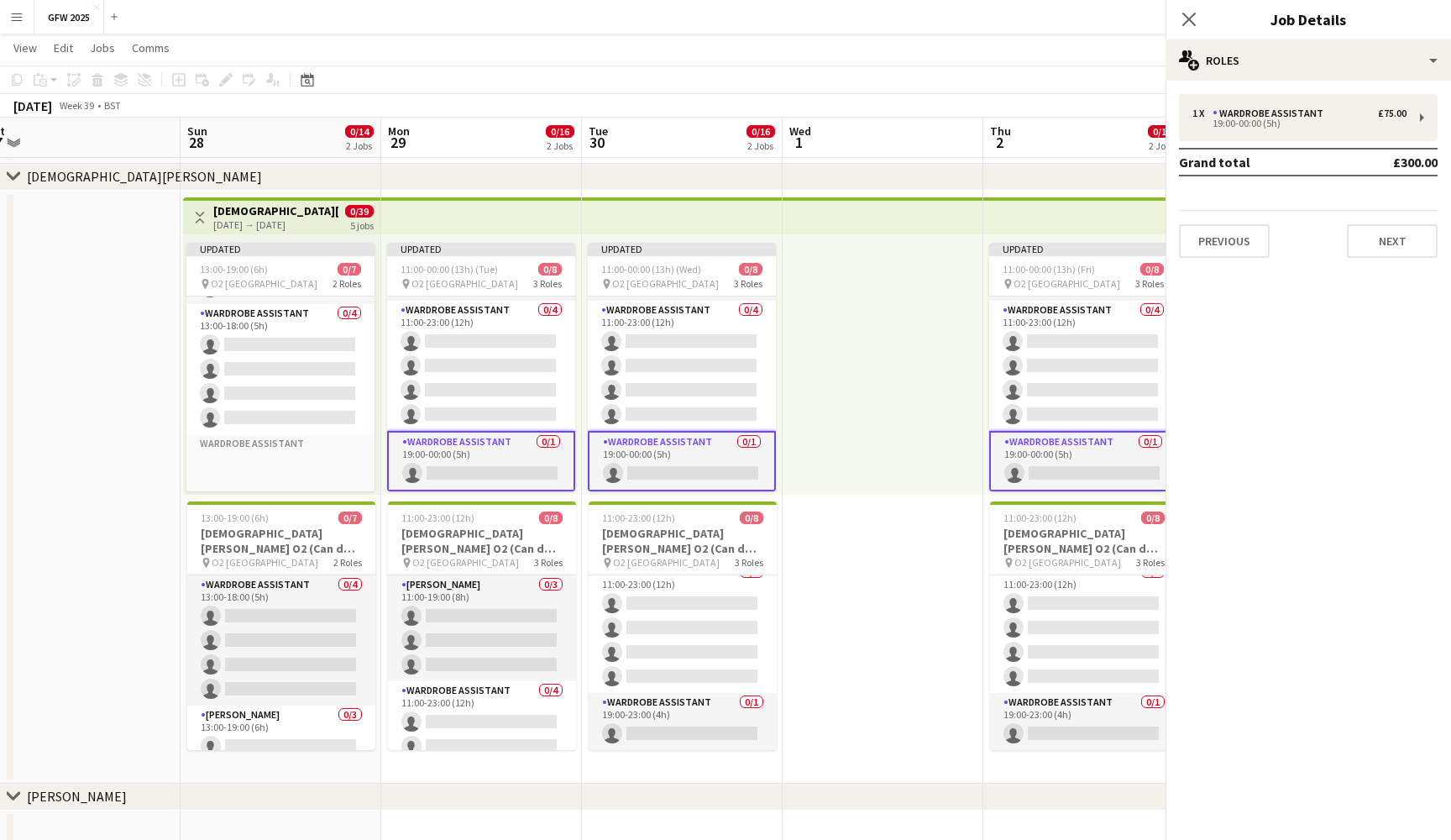
scroll to position [98, 0]
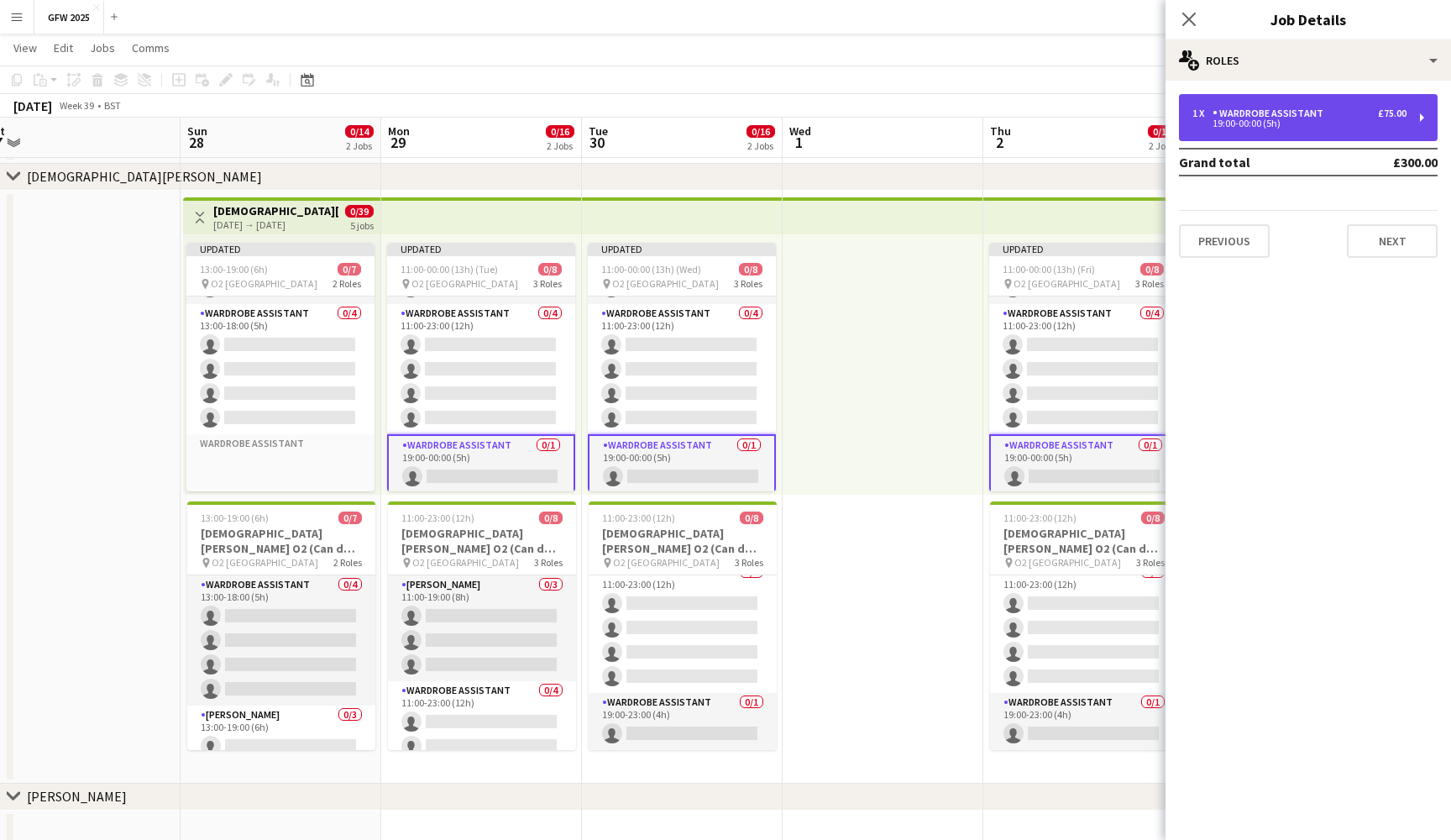
click at [1357, 108] on div "1 x Wardrobe Assistant £75.00" at bounding box center [1300, 114] width 214 height 12
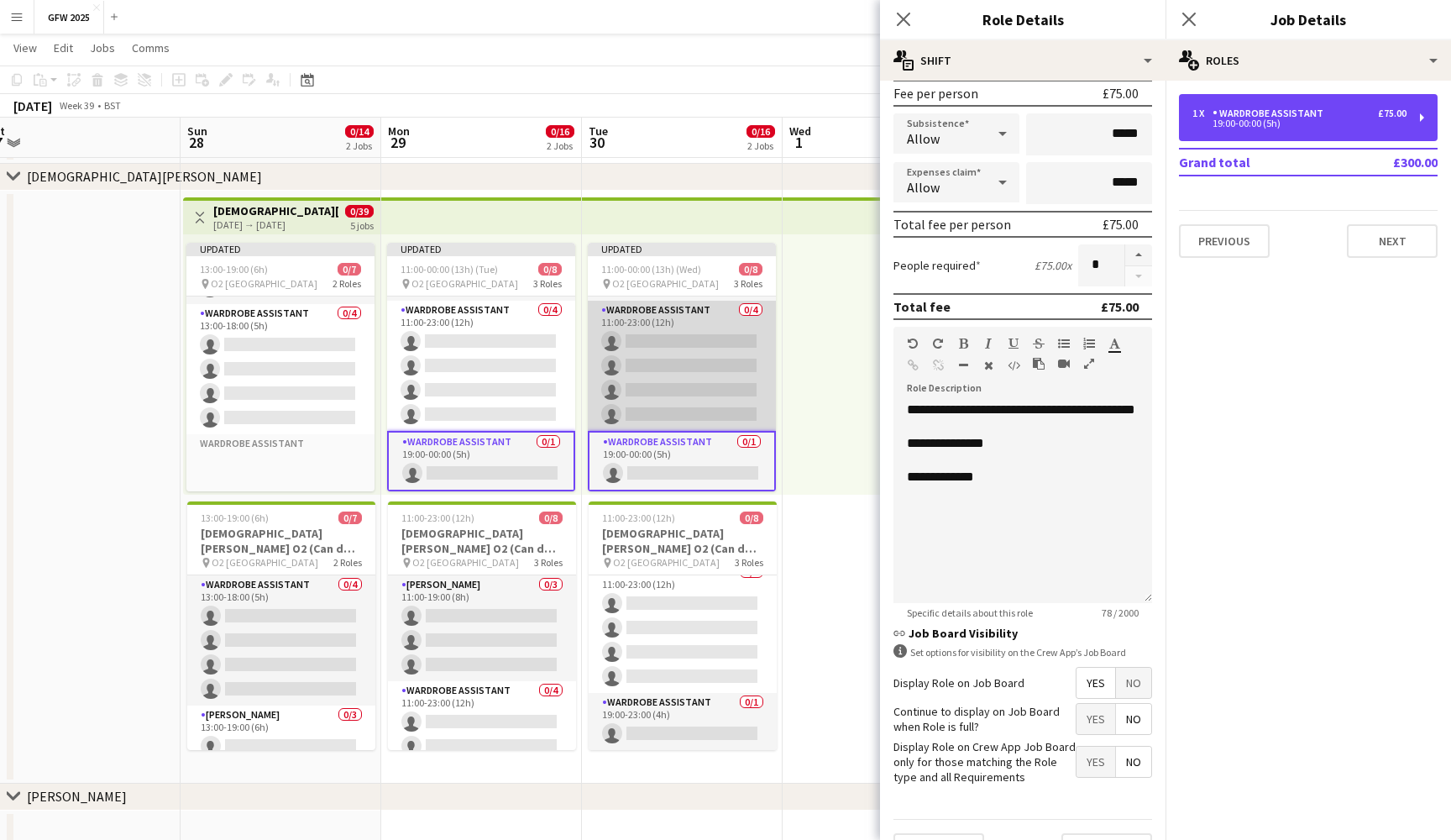
scroll to position [102, 0]
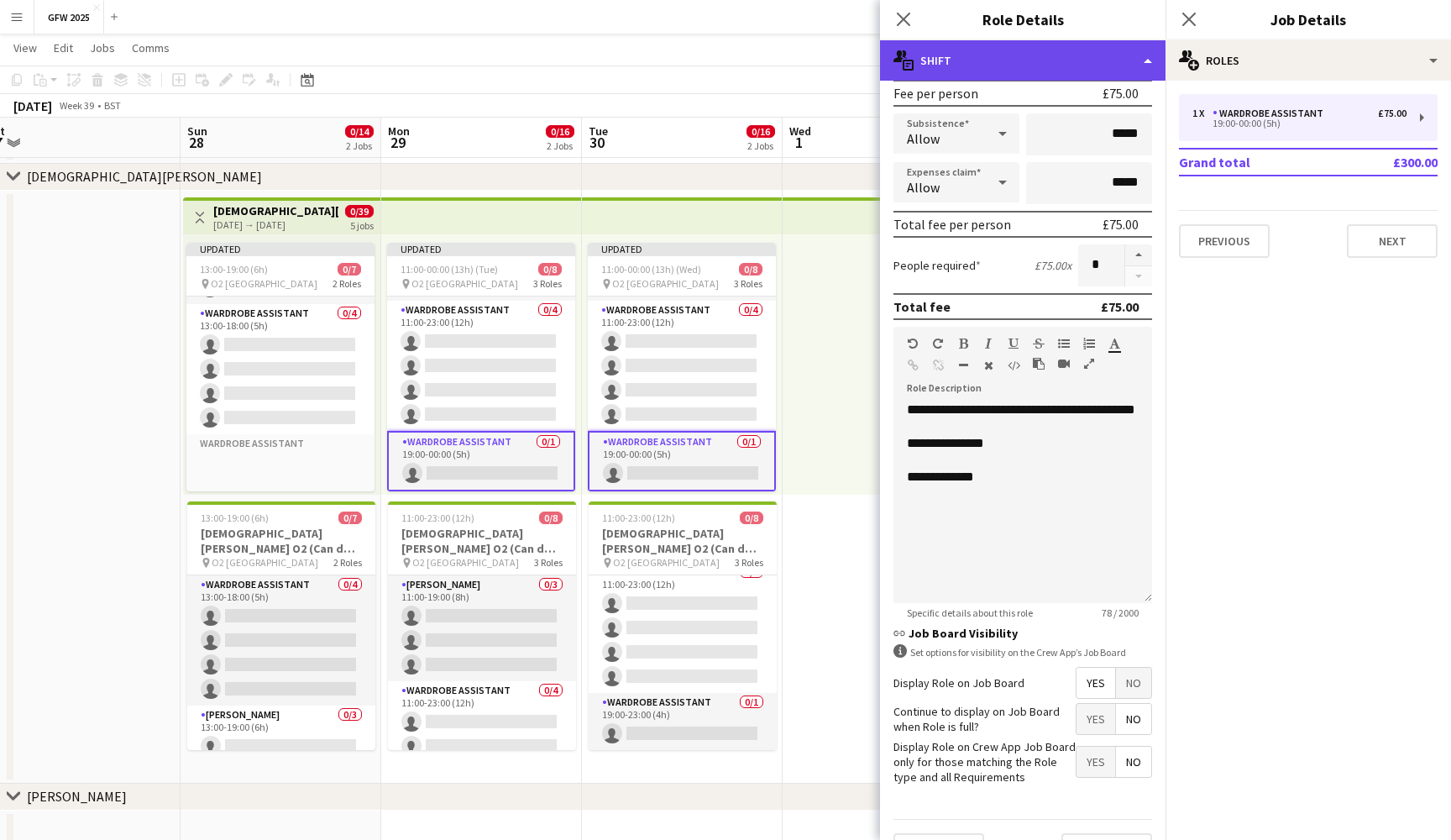
click at [1115, 66] on div "multiple-actions-text Shift" at bounding box center [1023, 60] width 285 height 40
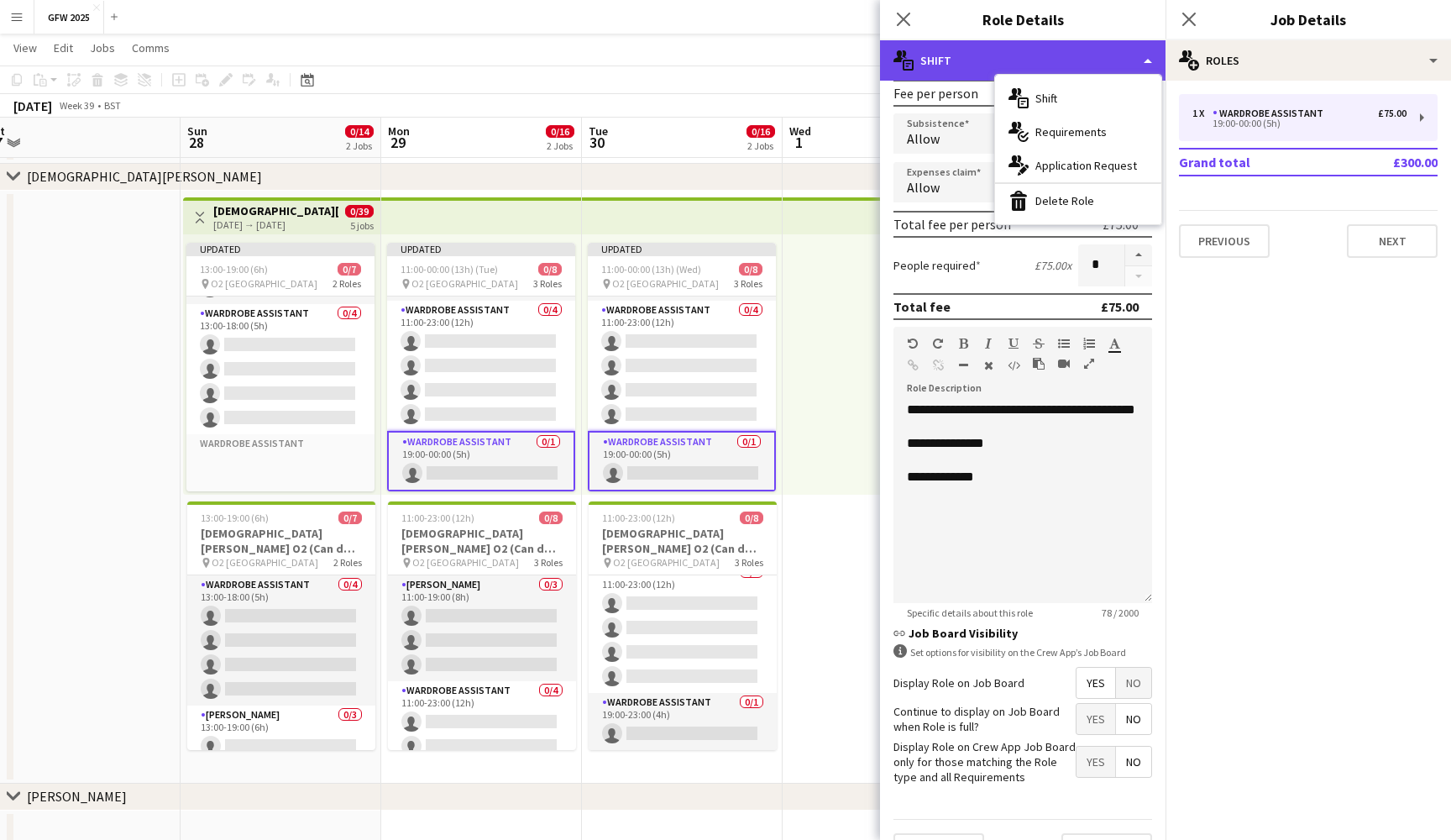
click at [1128, 51] on div "multiple-actions-text Shift" at bounding box center [1023, 60] width 285 height 40
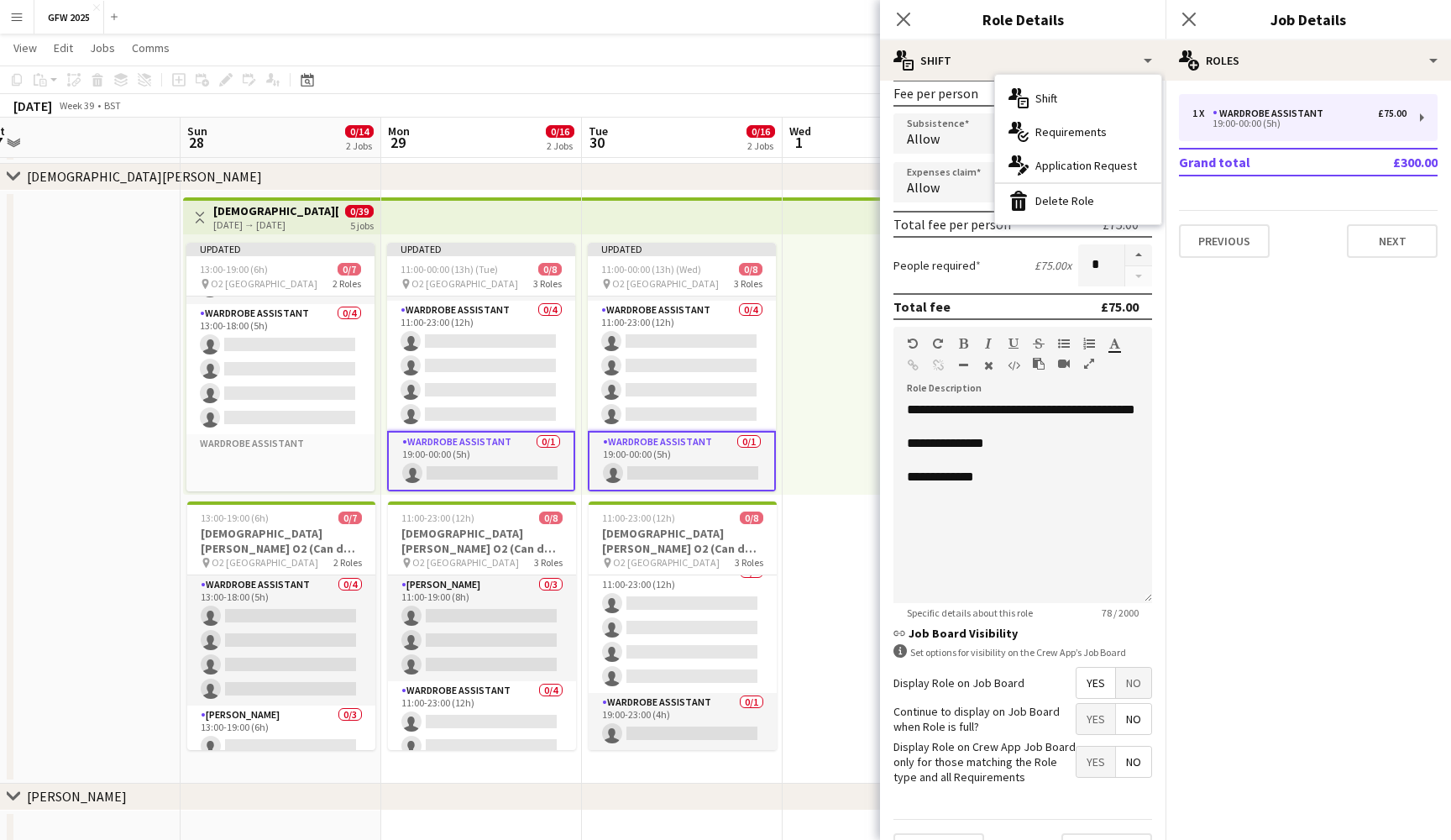
click at [988, 277] on div "People required £75.00 x *" at bounding box center [1024, 265] width 259 height 42
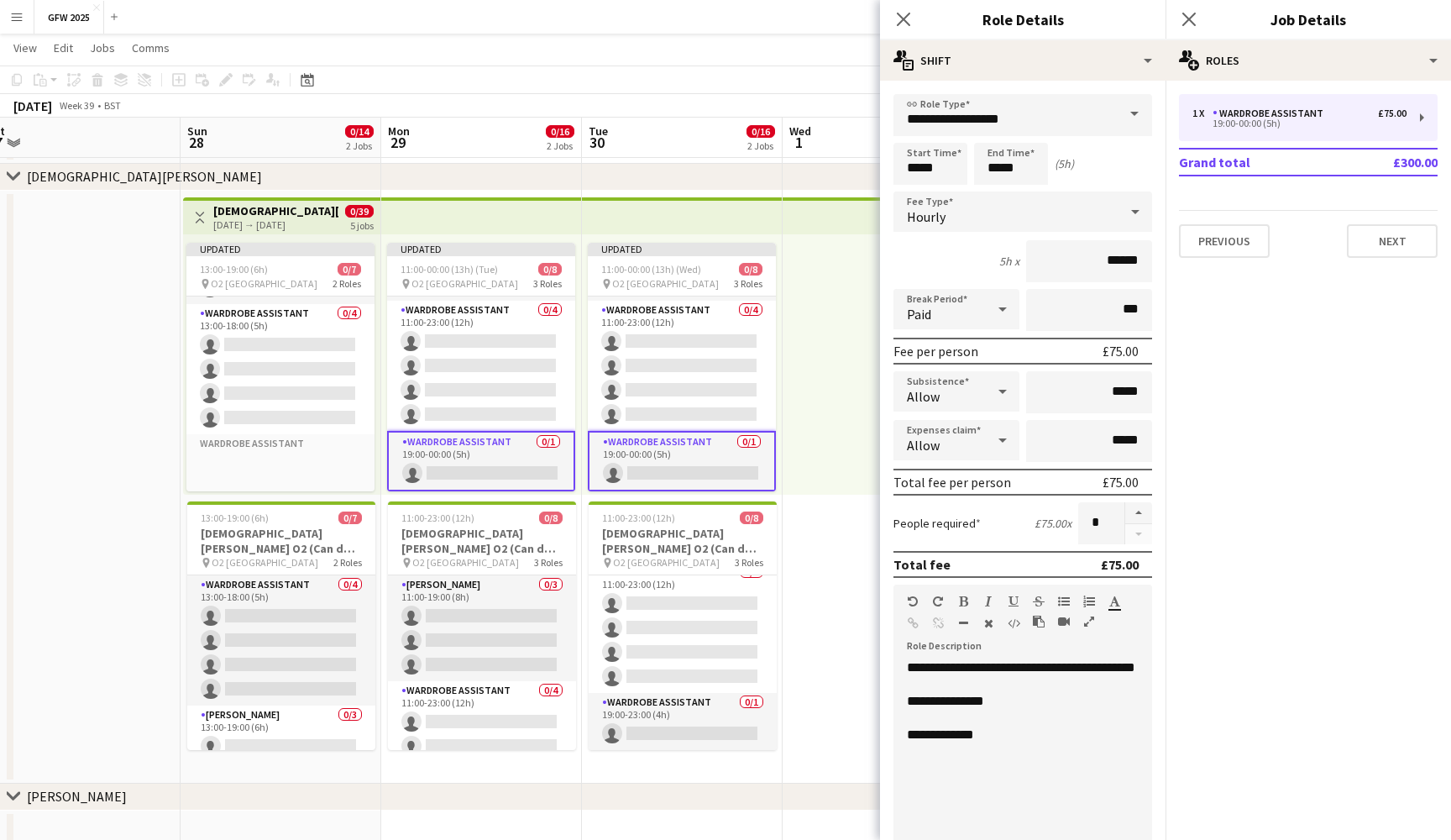
scroll to position [0, 0]
click at [1095, 118] on input "**********" at bounding box center [1024, 115] width 259 height 42
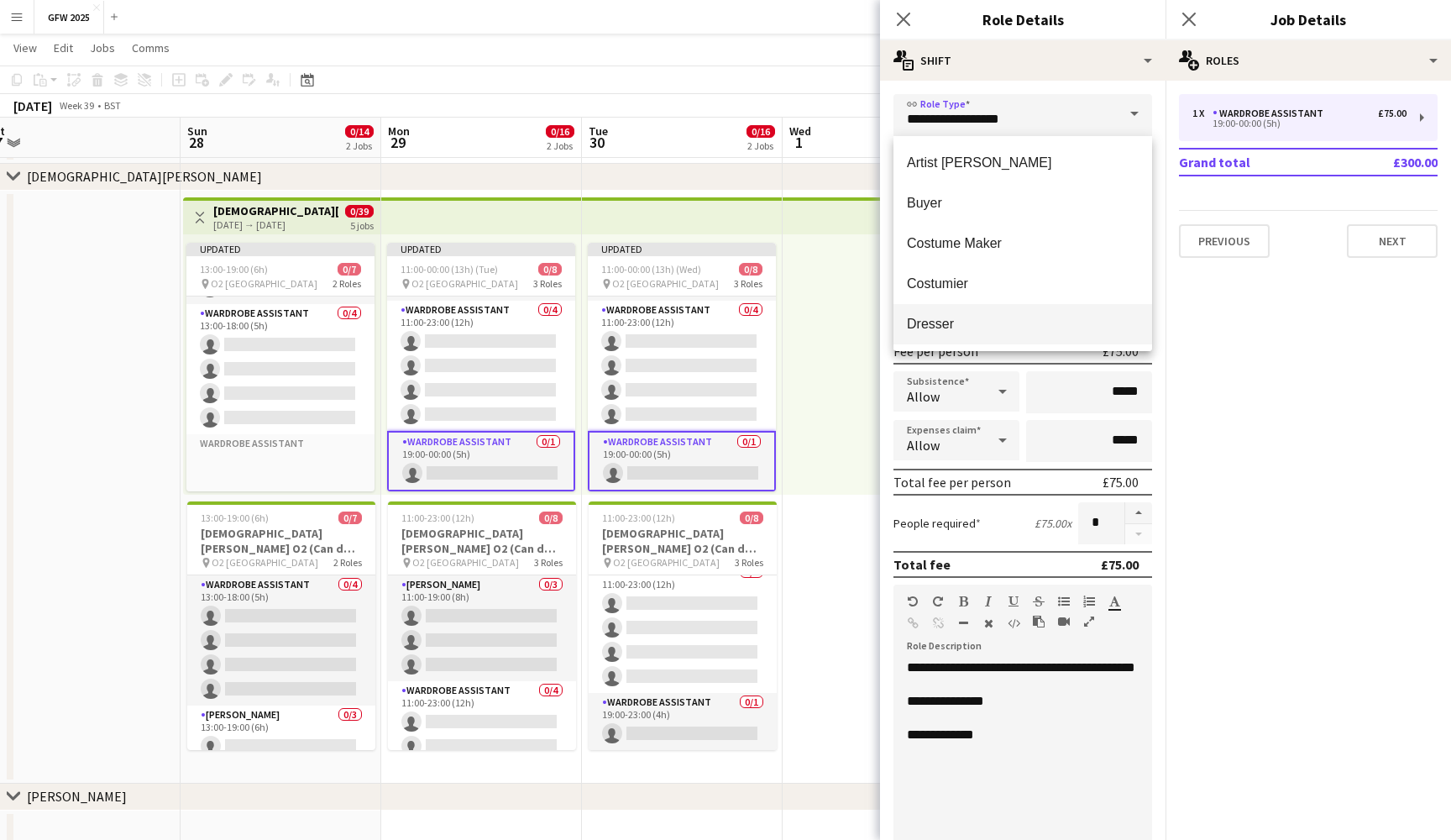
click at [1084, 334] on mat-option "Dresser" at bounding box center [1024, 323] width 259 height 40
type input "*******"
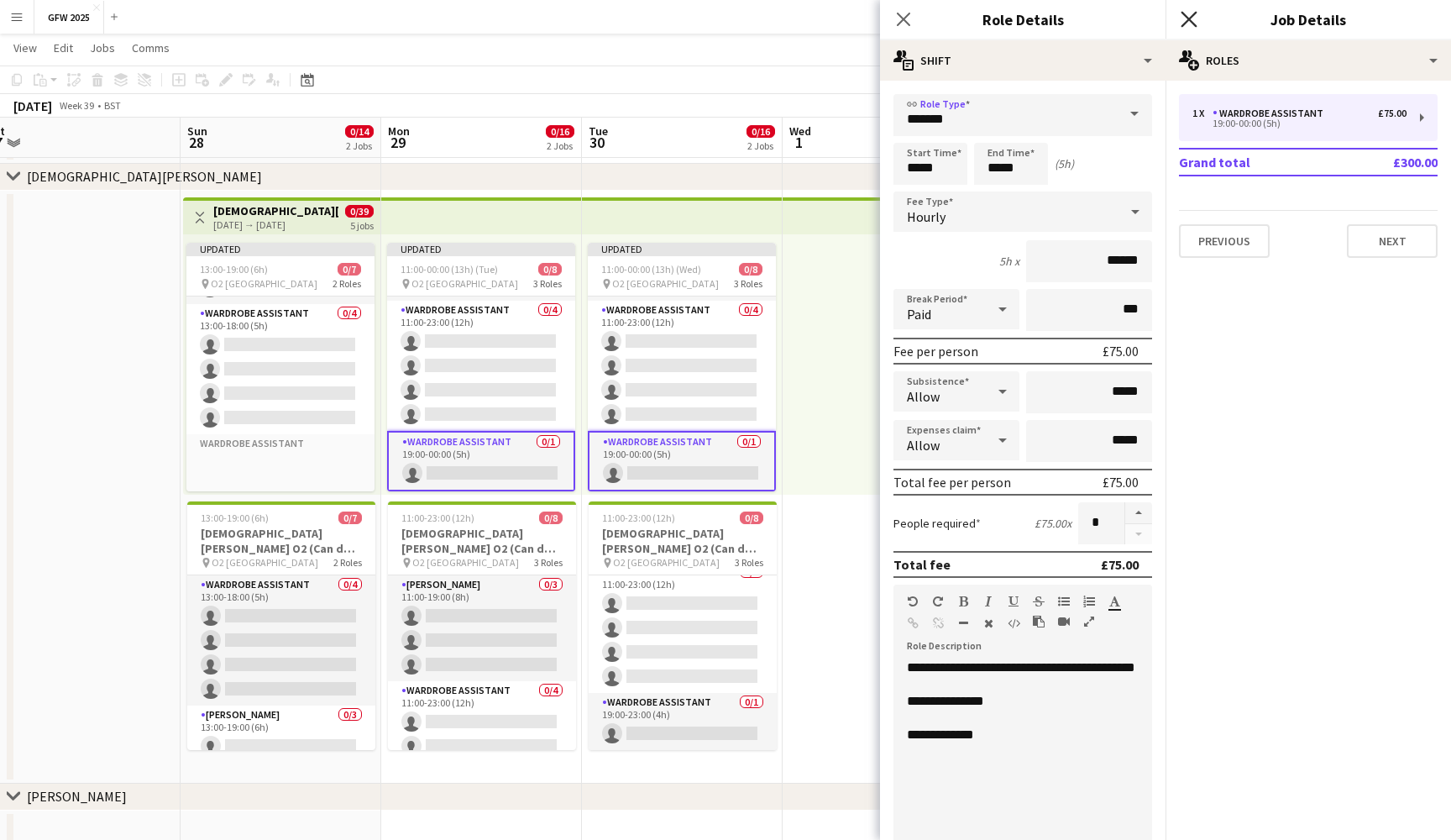
click at [1192, 20] on icon "Close pop-in" at bounding box center [1189, 19] width 16 height 16
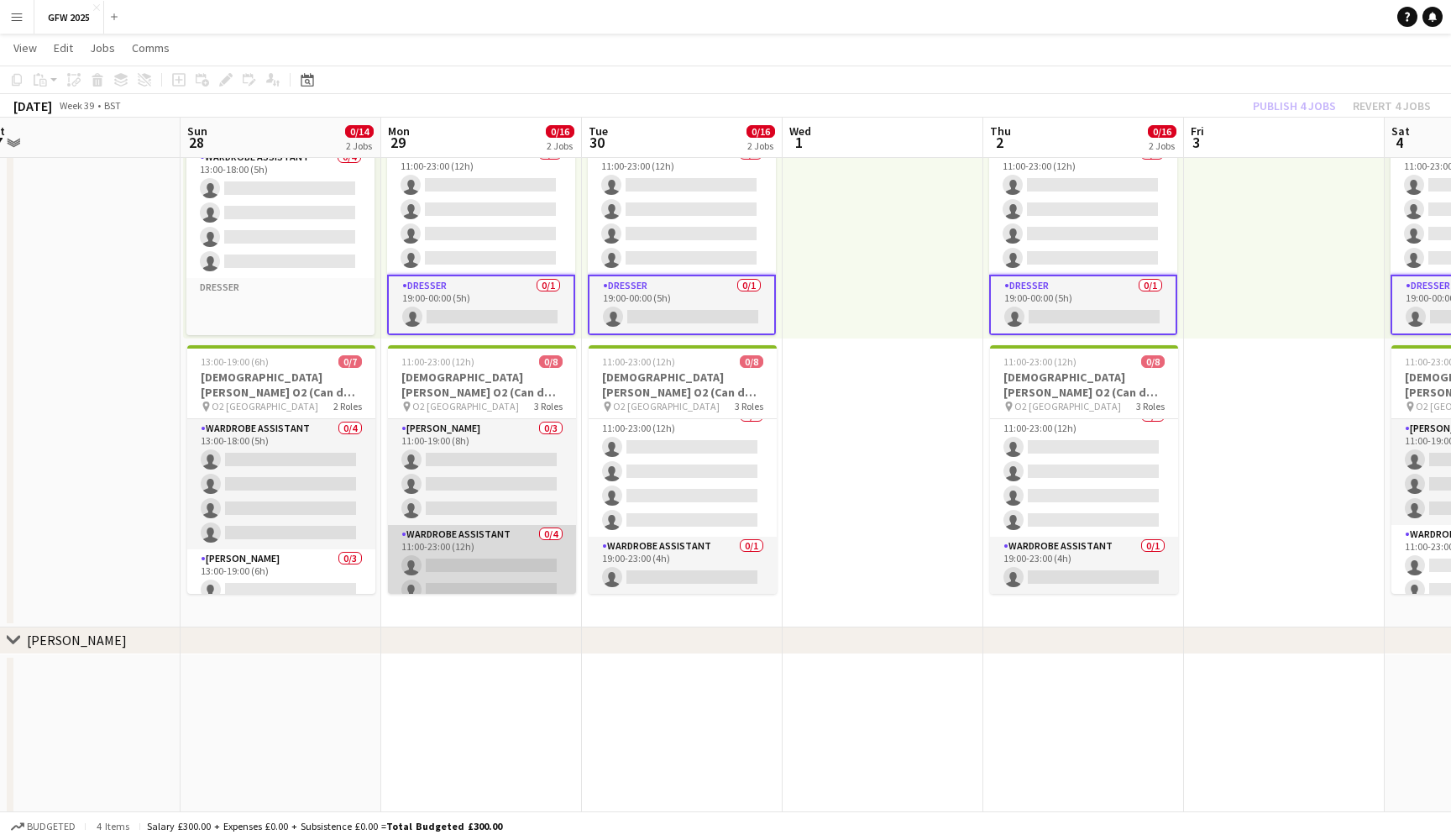
click at [468, 567] on app-card-role "Wardrobe Assistant 0/4 11:00-23:00 (12h) single-neutral-actions single-neutral-…" at bounding box center [482, 589] width 188 height 130
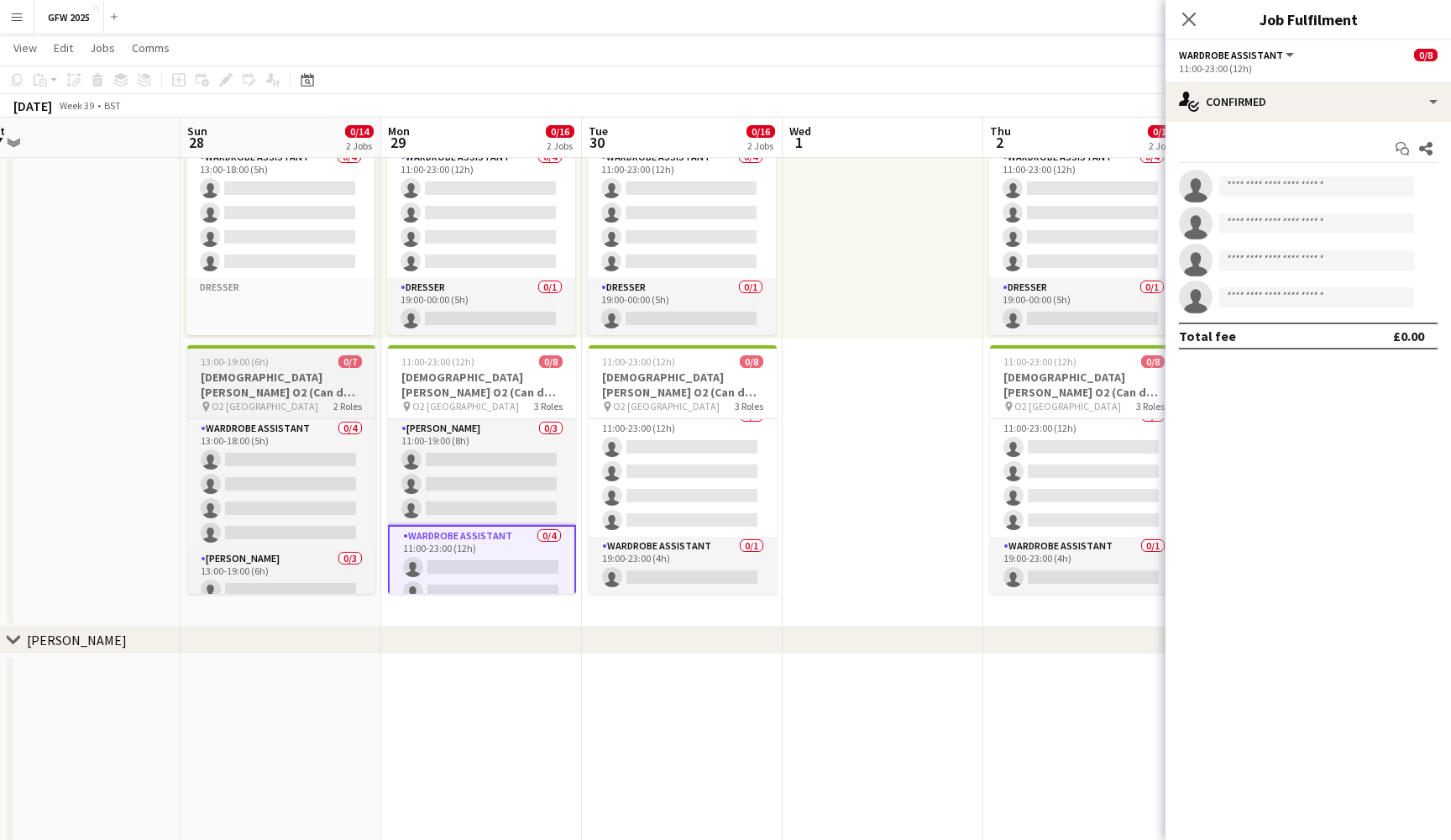
click at [282, 396] on h3 "Lady Gaga O2 (Can do Sunday 28th September)" at bounding box center [281, 384] width 188 height 30
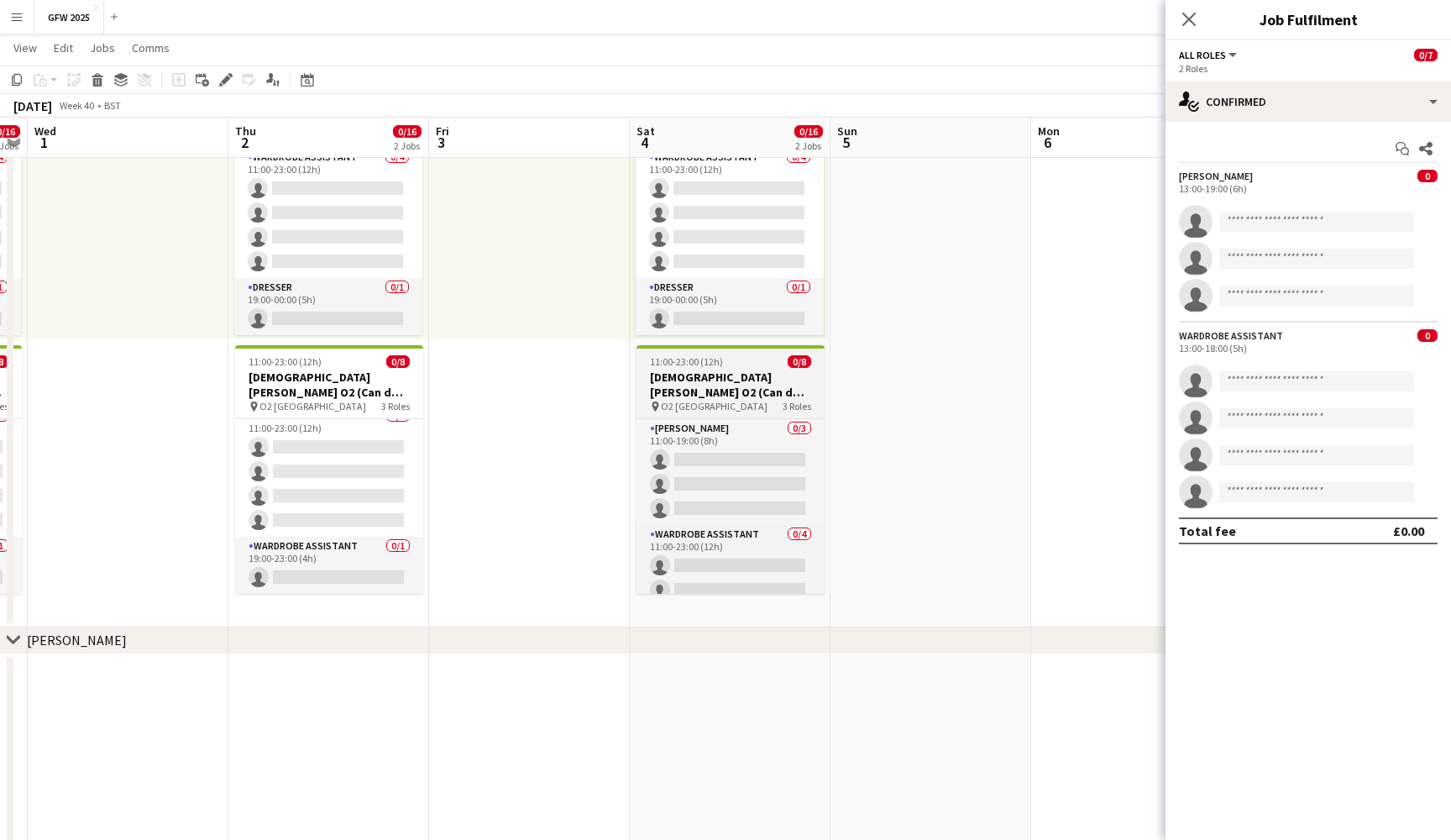
click at [738, 379] on h3 "[DEMOGRAPHIC_DATA][PERSON_NAME] O2 (Can do [DATE])" at bounding box center [730, 384] width 188 height 30
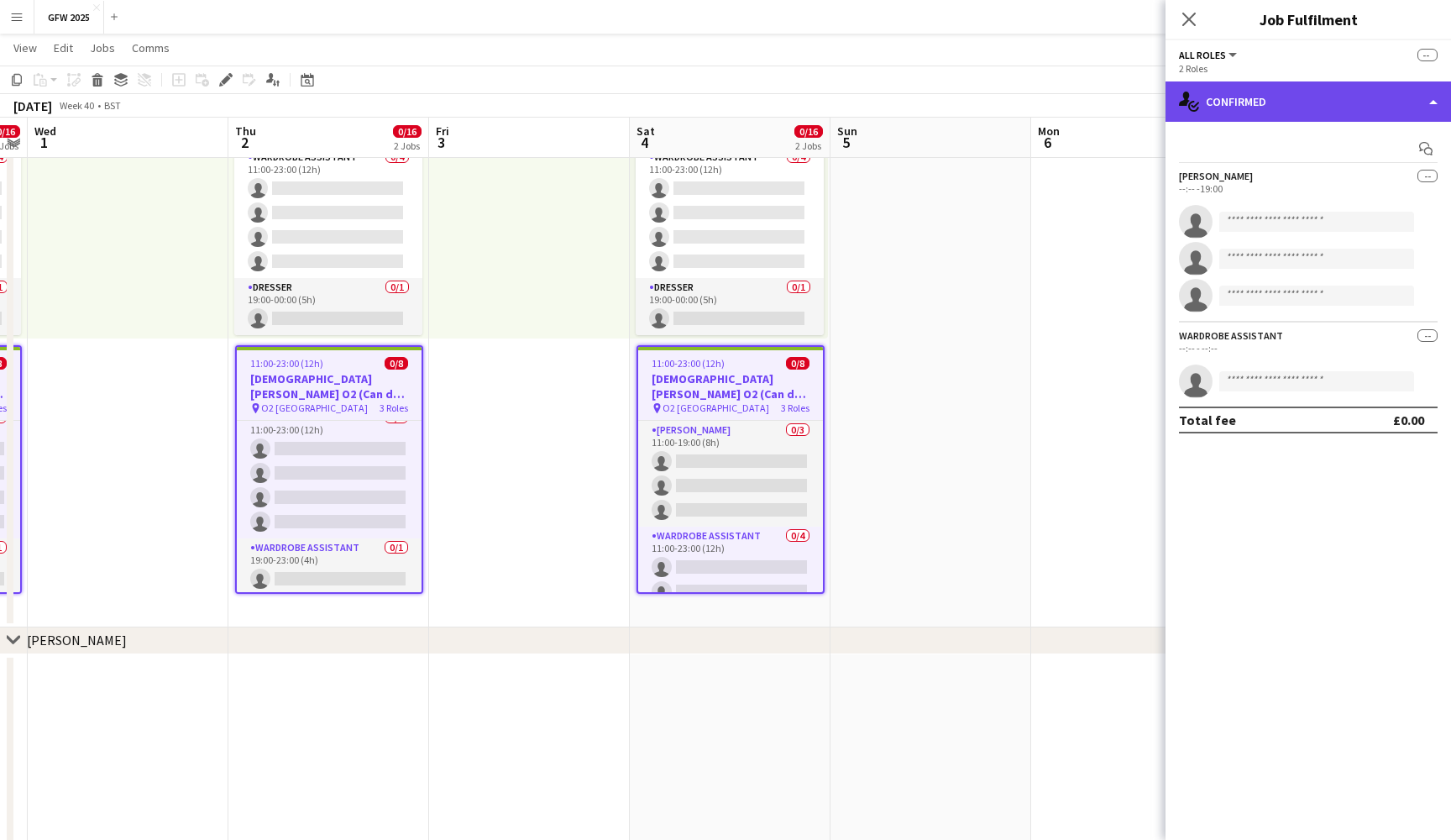
click at [1349, 104] on div "single-neutral-actions-check-2 Confirmed" at bounding box center [1308, 101] width 285 height 40
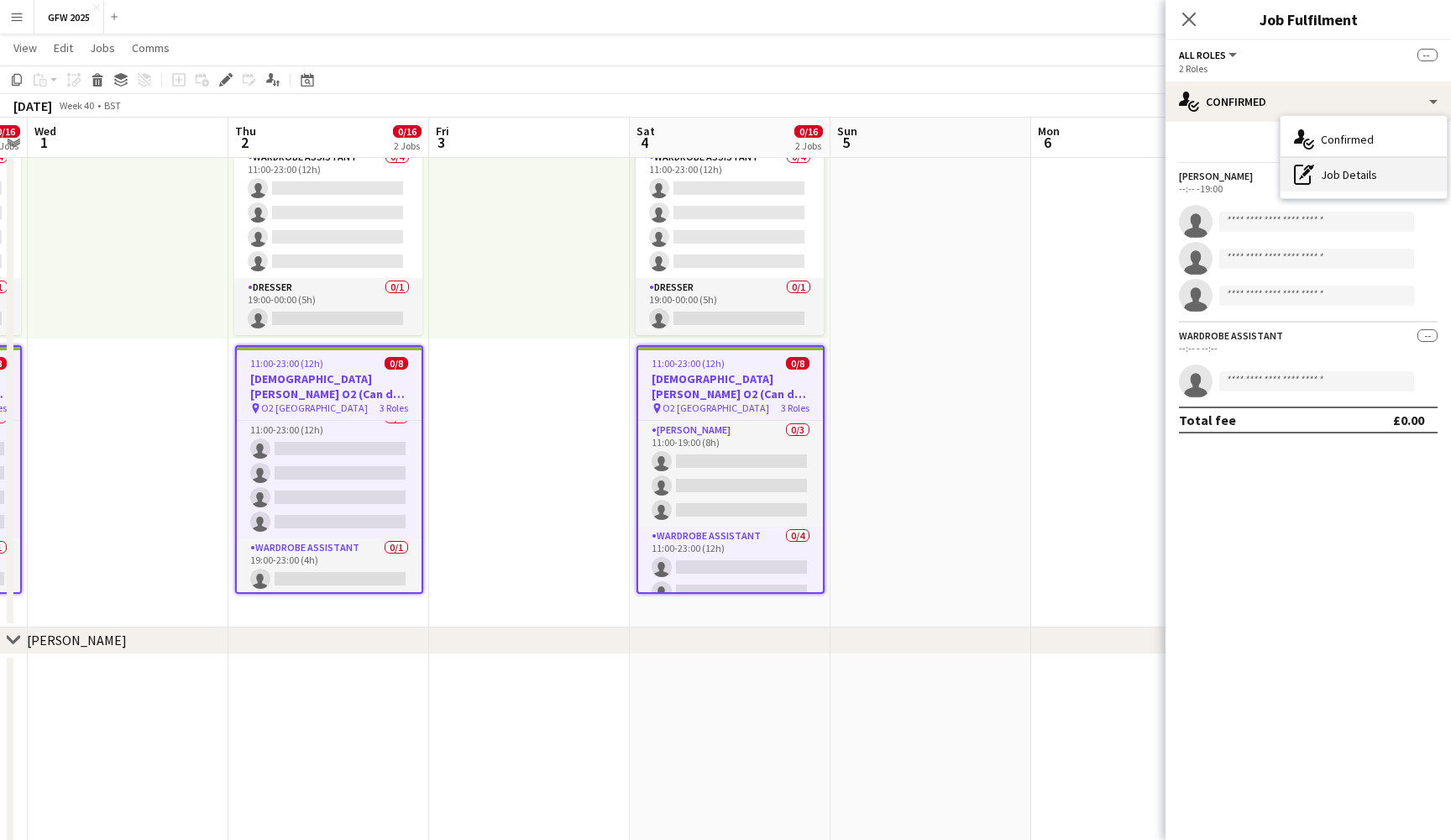
click at [1375, 187] on div "pen-write Job Details" at bounding box center [1365, 174] width 167 height 33
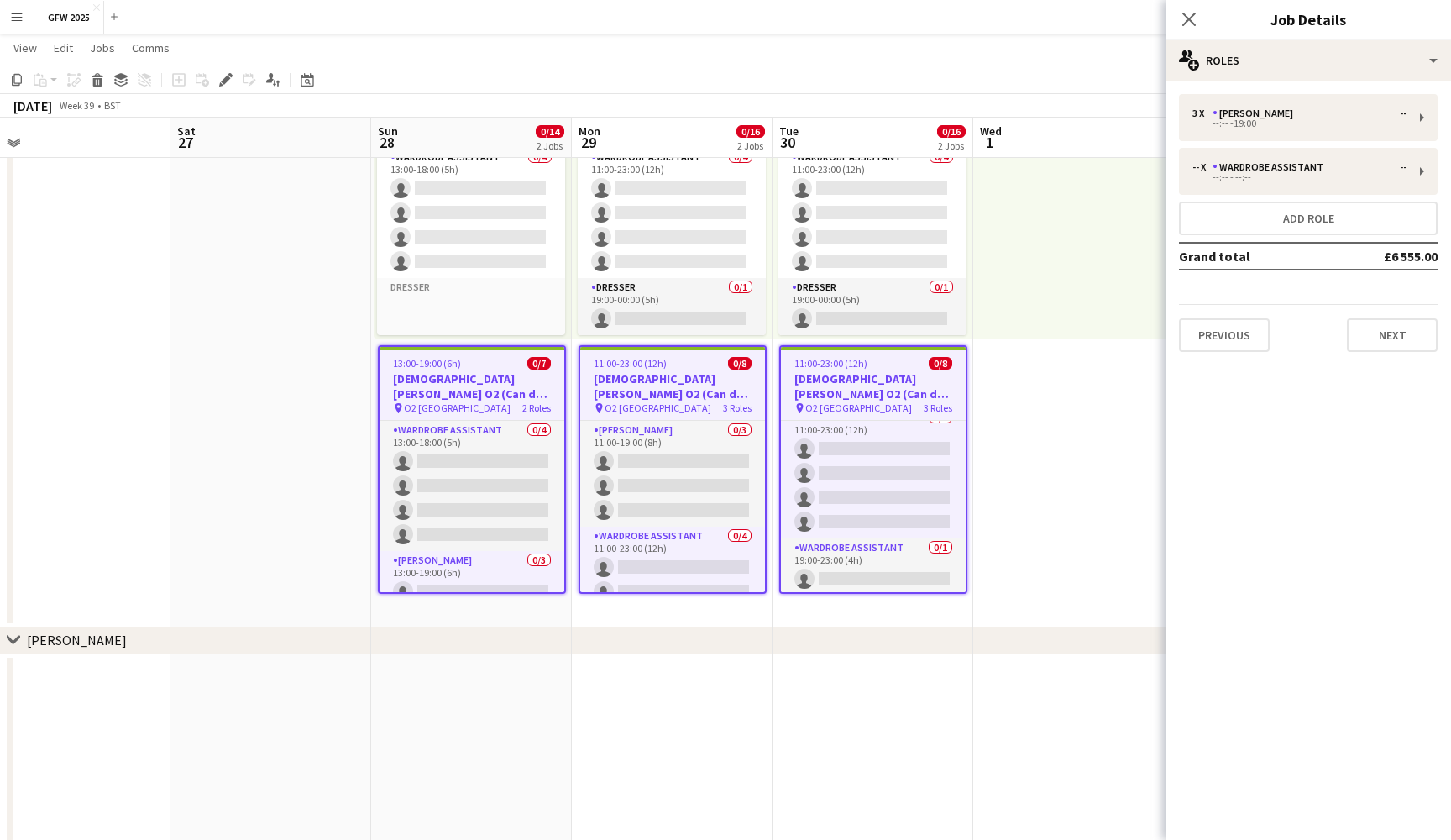
click at [622, 380] on h3 "Lady Gaga O2 (Can do Monday 29th September)" at bounding box center [673, 386] width 184 height 30
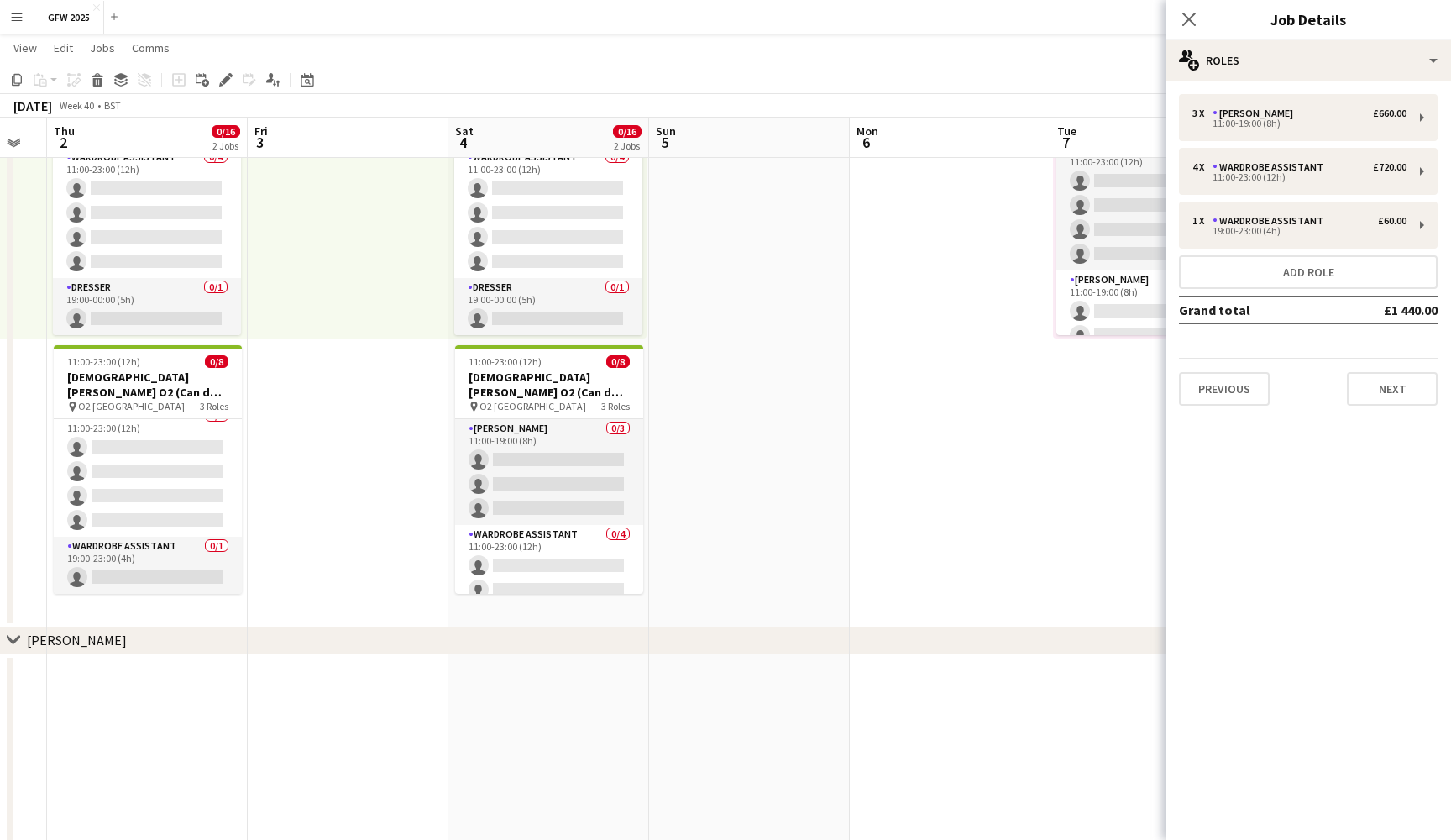
scroll to position [0, 765]
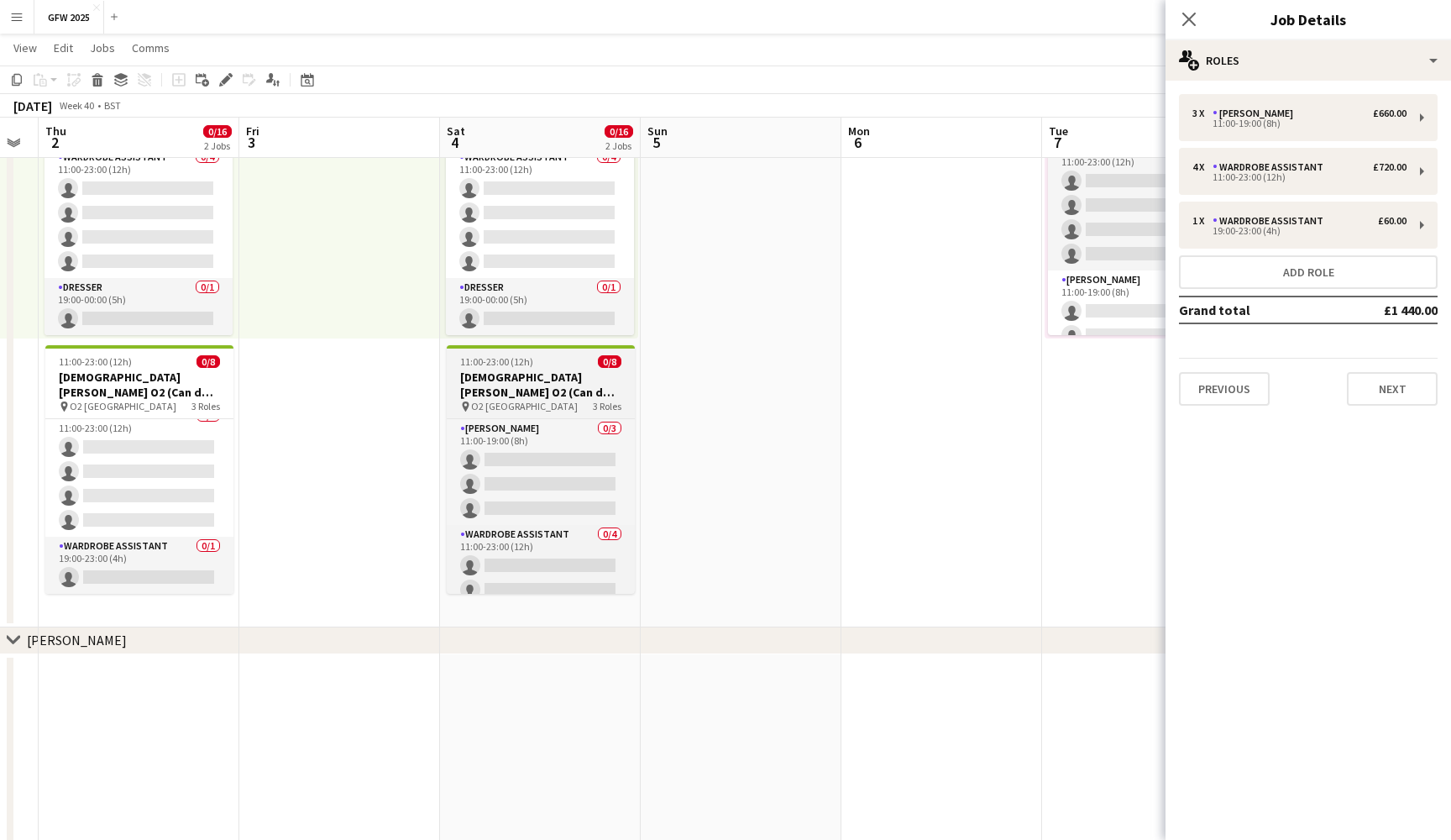
click at [545, 375] on h3 "[DEMOGRAPHIC_DATA][PERSON_NAME] O2 (Can do [DATE])" at bounding box center [541, 384] width 188 height 30
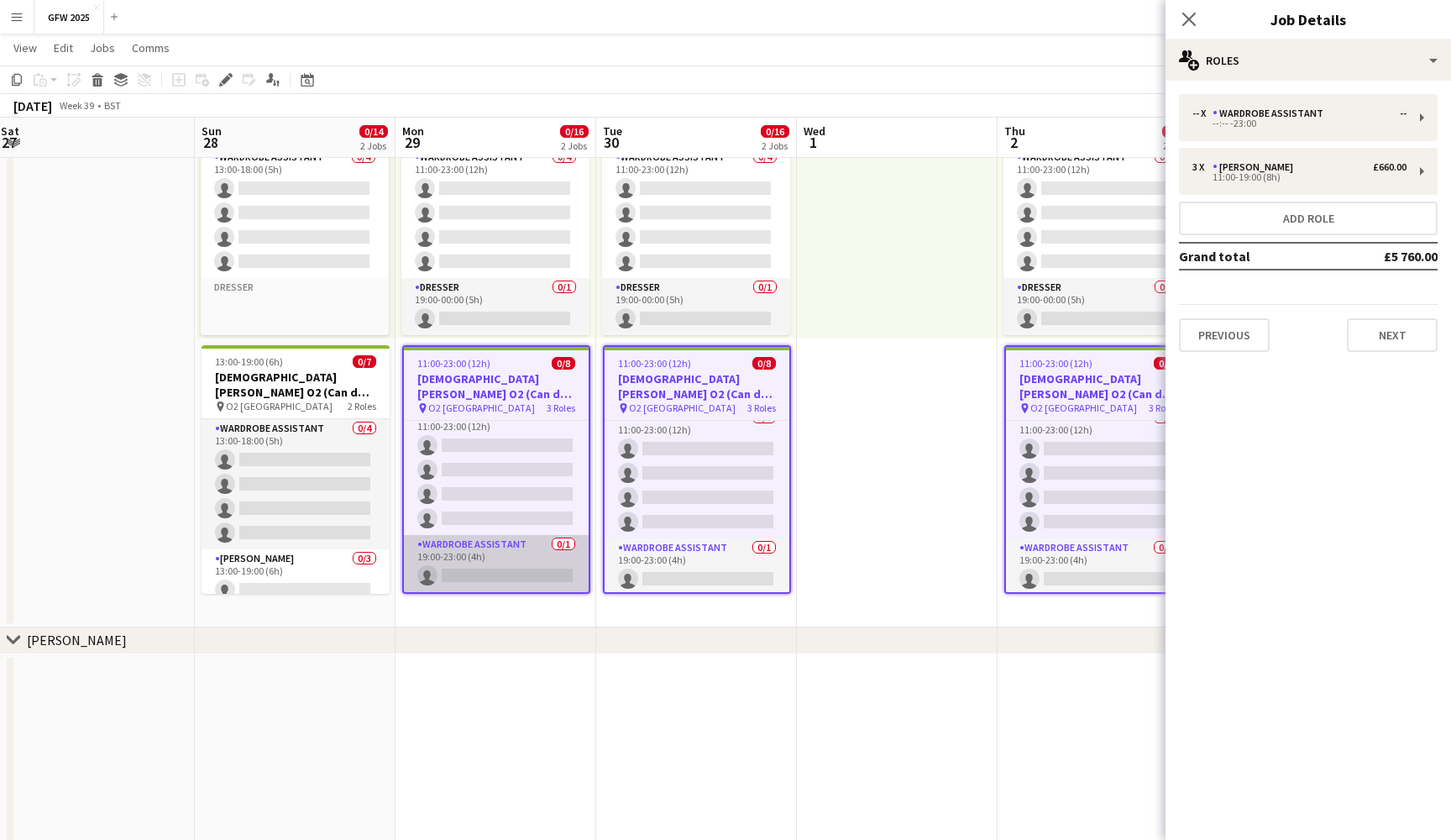
scroll to position [122, 0]
click at [474, 571] on app-card-role "Wardrobe Assistant 0/1 19:00-23:00 (4h) single-neutral-actions" at bounding box center [496, 564] width 184 height 57
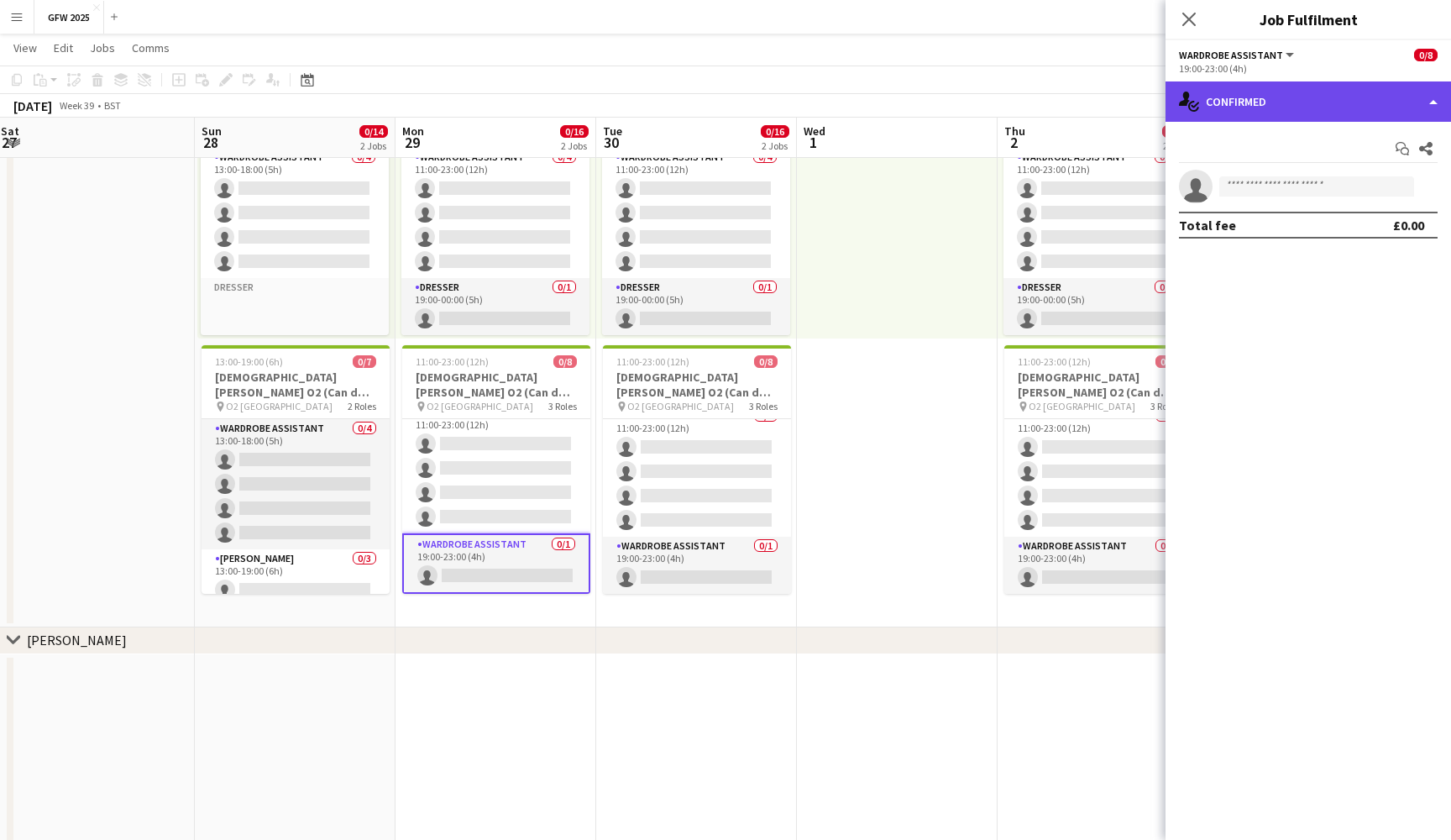
click at [1290, 94] on div "single-neutral-actions-check-2 Confirmed" at bounding box center [1308, 101] width 285 height 40
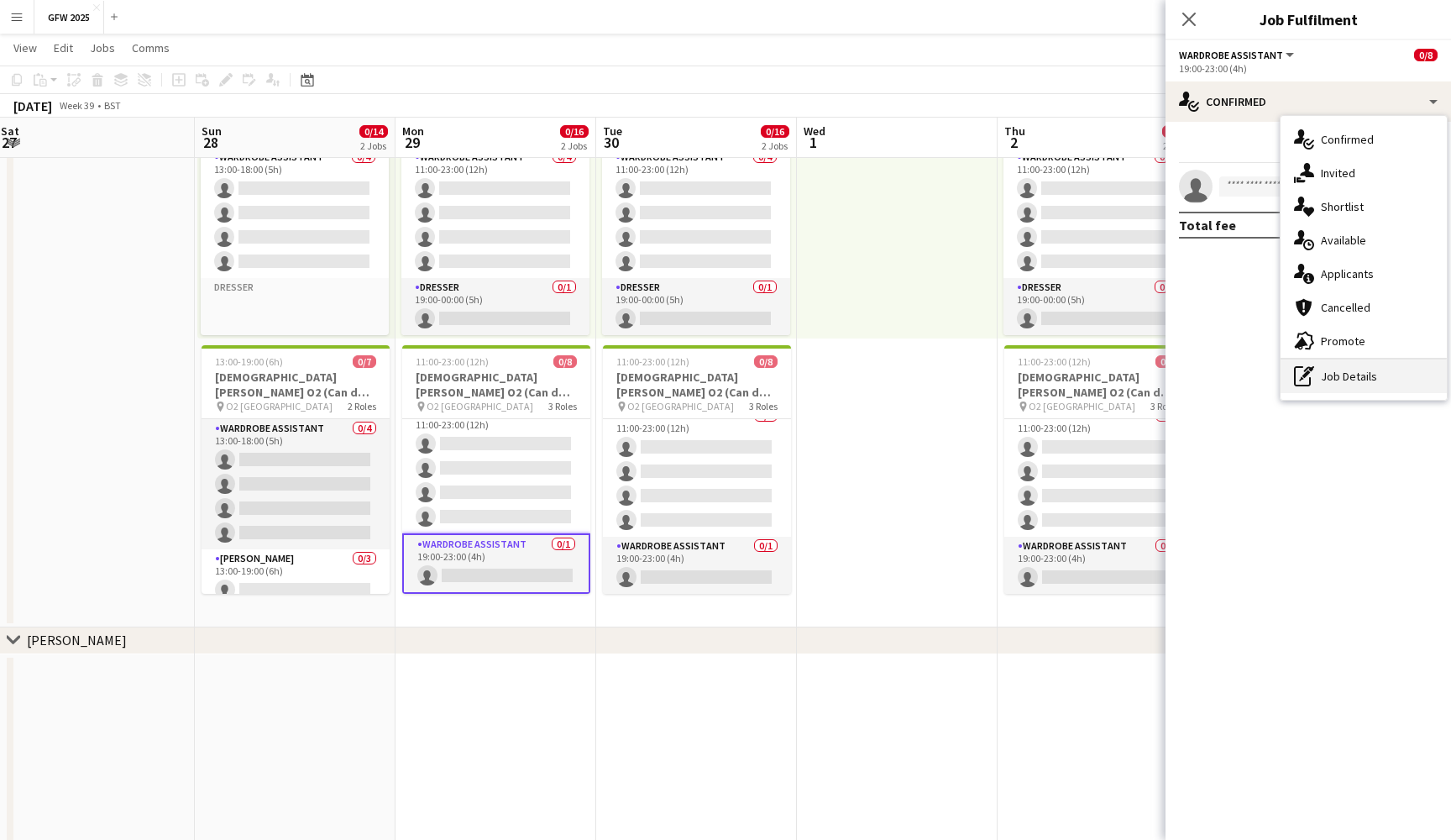
click at [1367, 367] on div "pen-write Job Details" at bounding box center [1365, 376] width 167 height 33
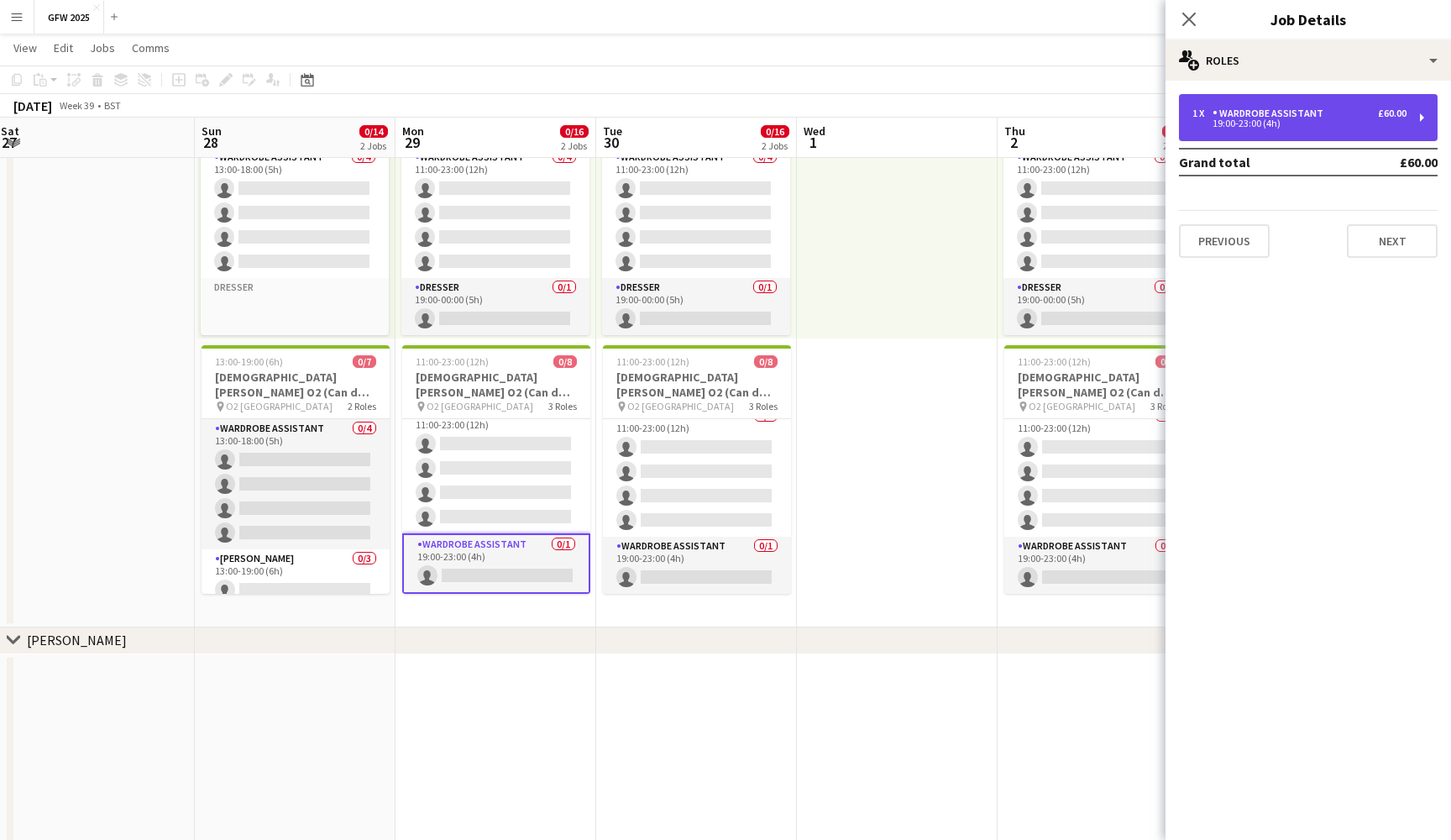
click at [1367, 108] on div "1 x Wardrobe Assistant £60.00" at bounding box center [1300, 114] width 214 height 12
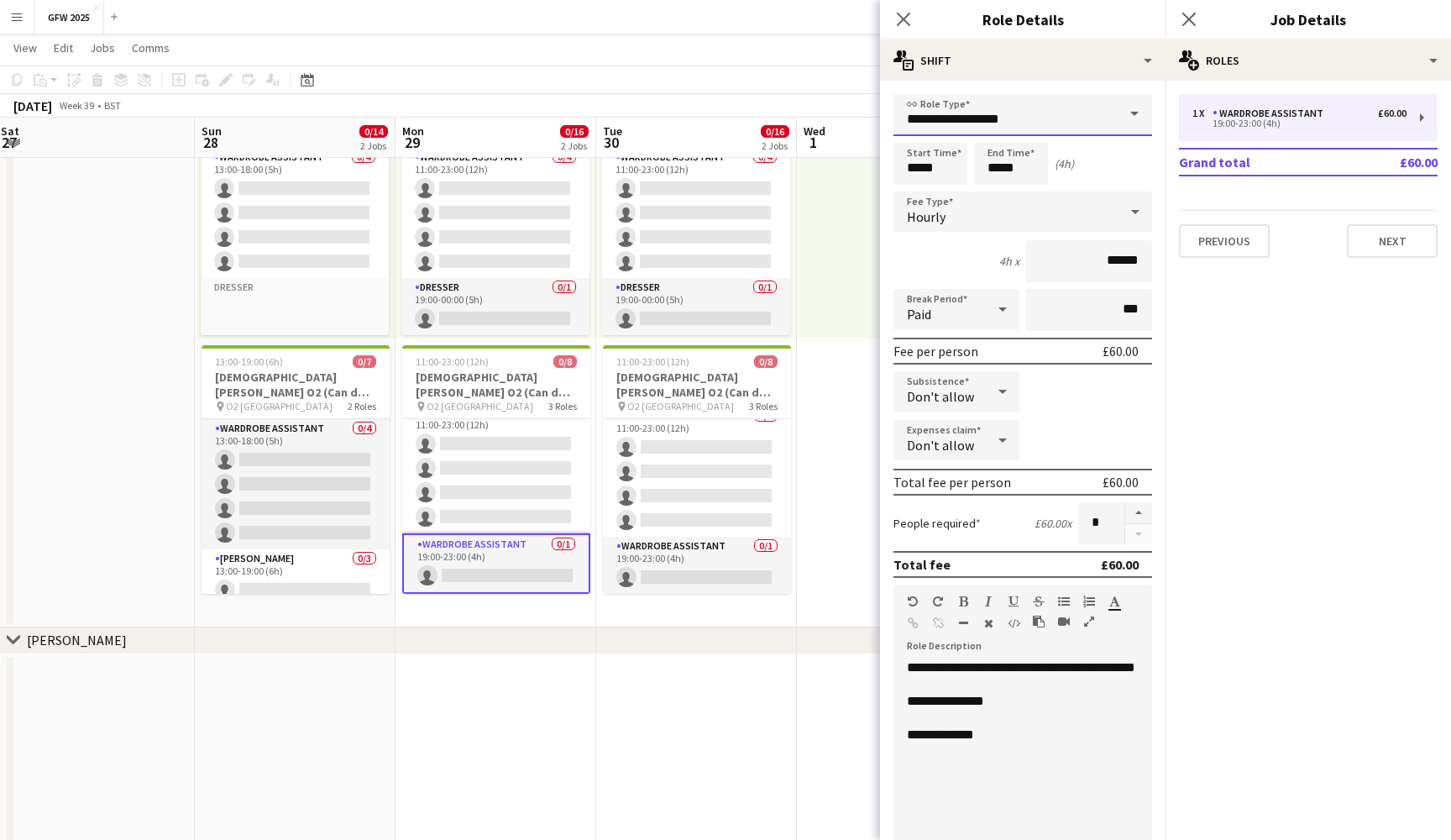
click at [1090, 112] on input "**********" at bounding box center [1024, 115] width 259 height 42
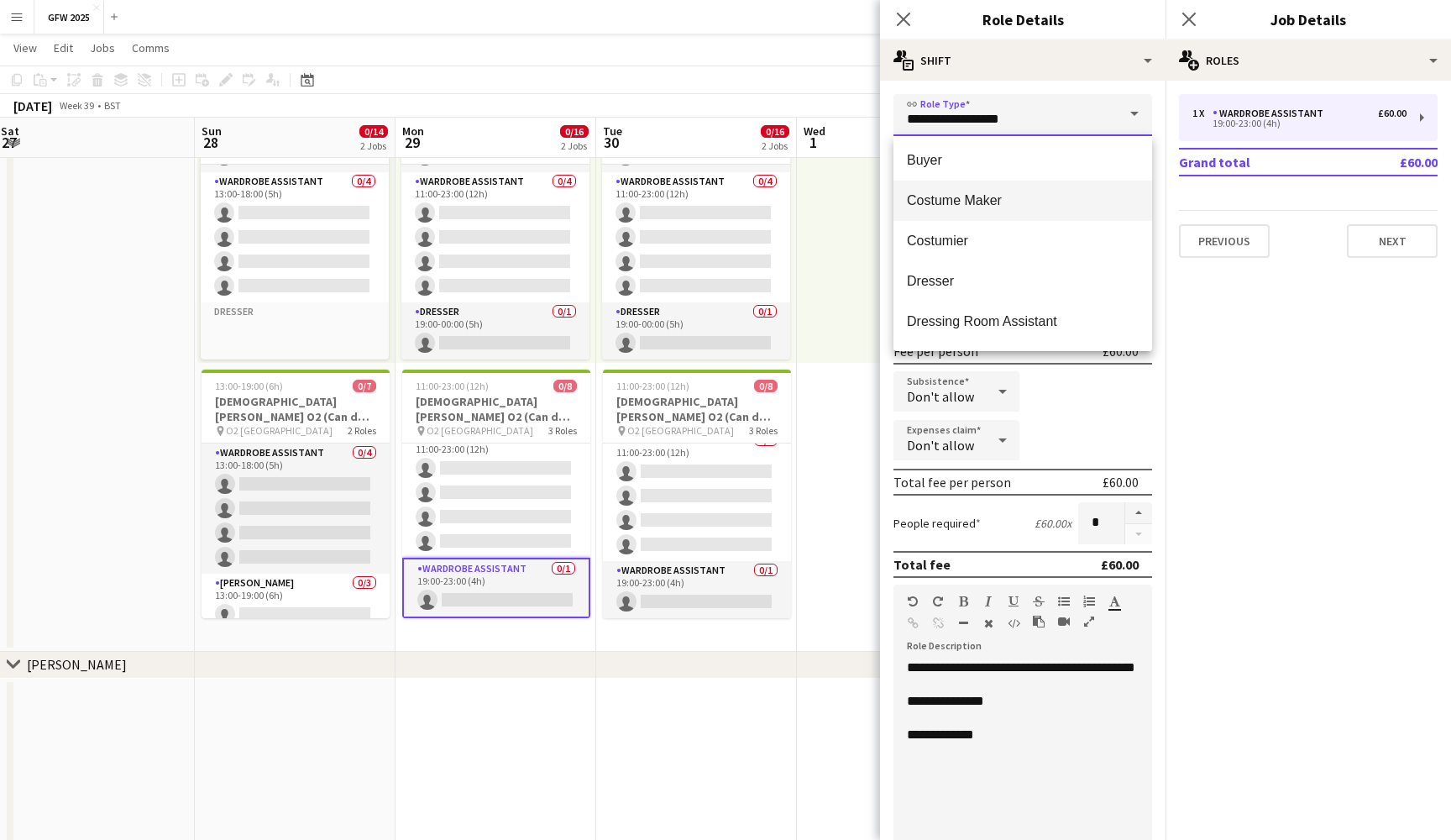
scroll to position [44, 0]
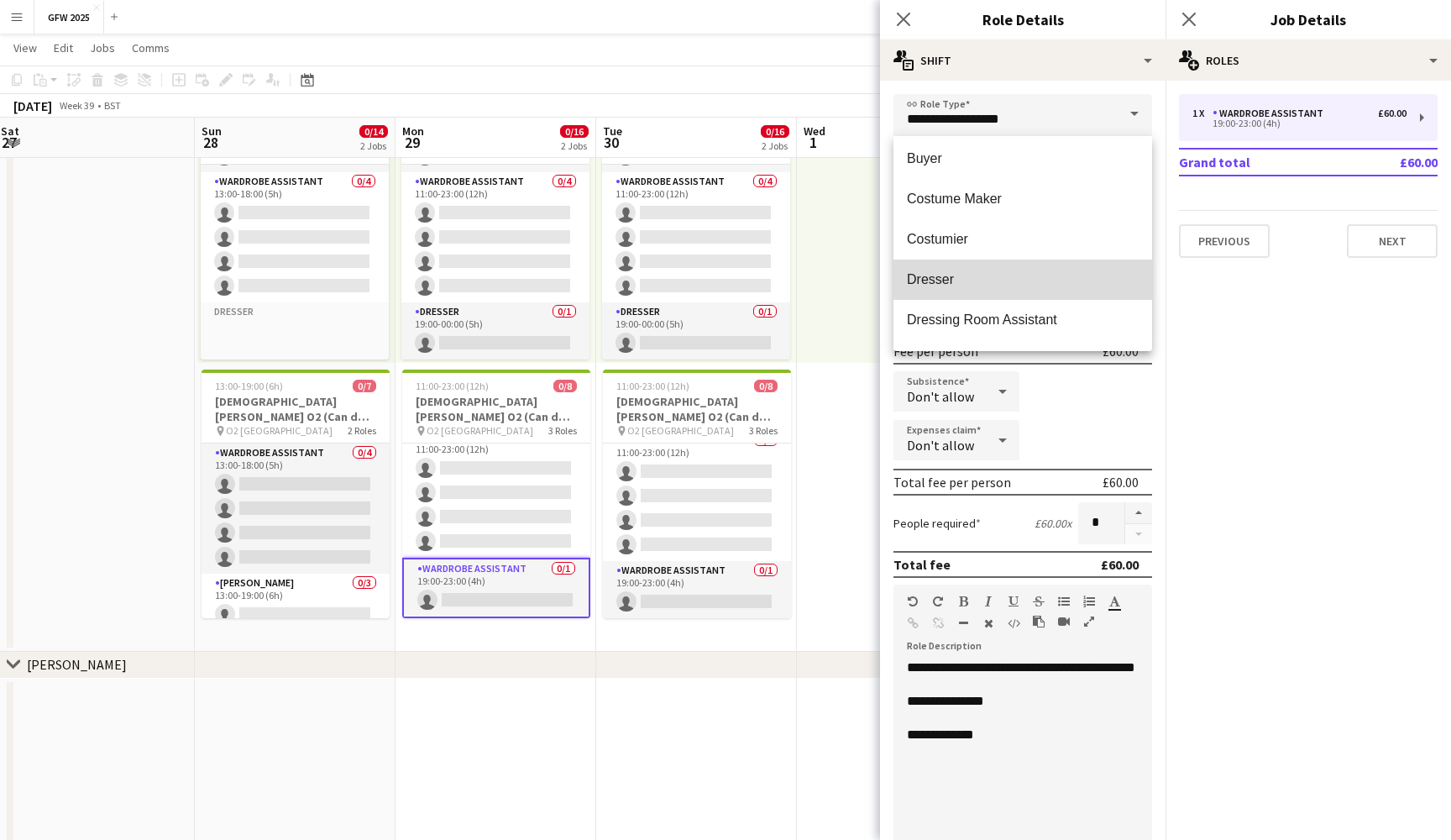
click at [1071, 272] on span "Dresser" at bounding box center [1023, 279] width 231 height 16
type input "*******"
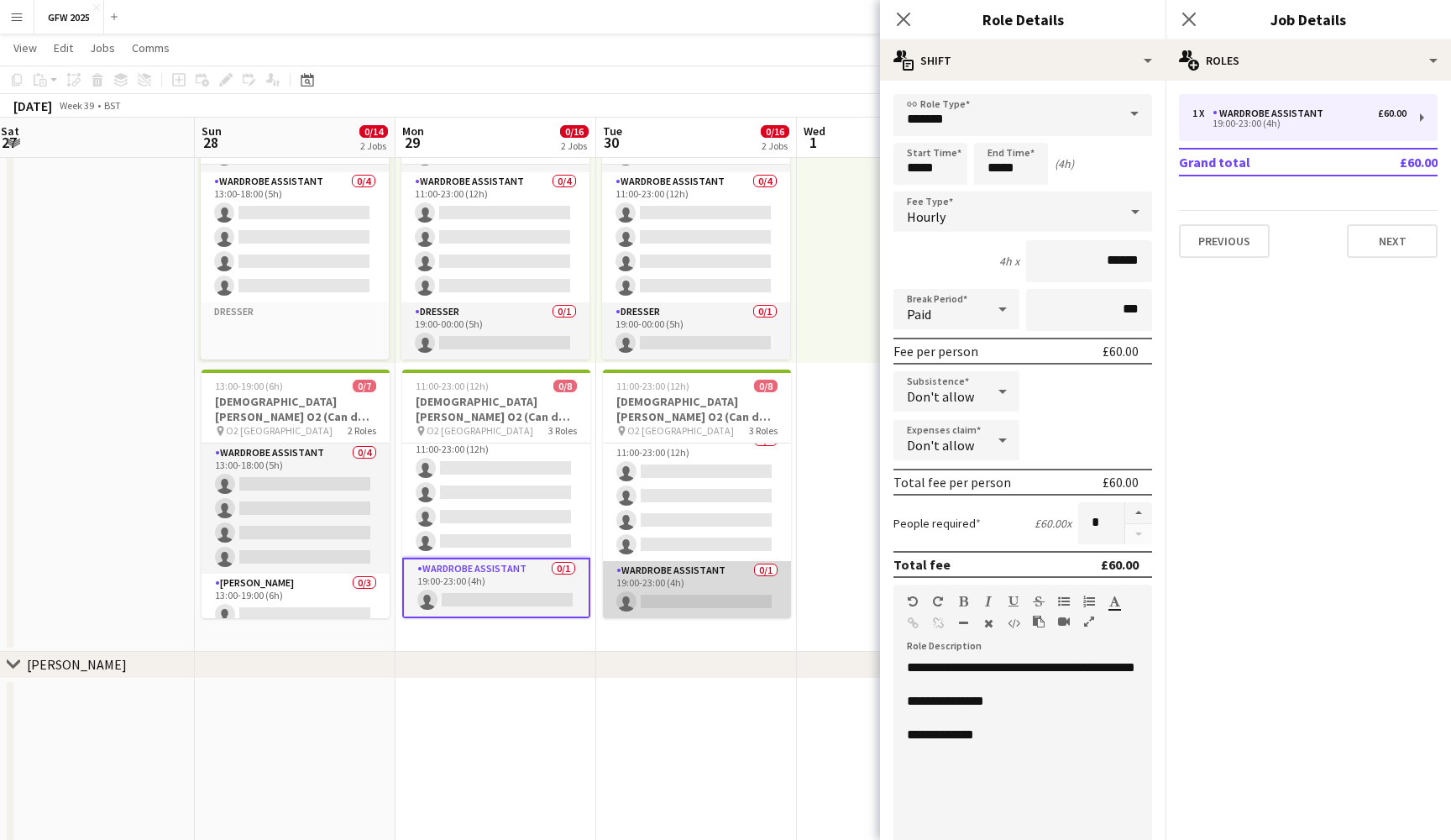
click at [700, 584] on app-card-role "Wardrobe Assistant 0/1 19:00-23:00 (4h) single-neutral-actions" at bounding box center [697, 589] width 188 height 57
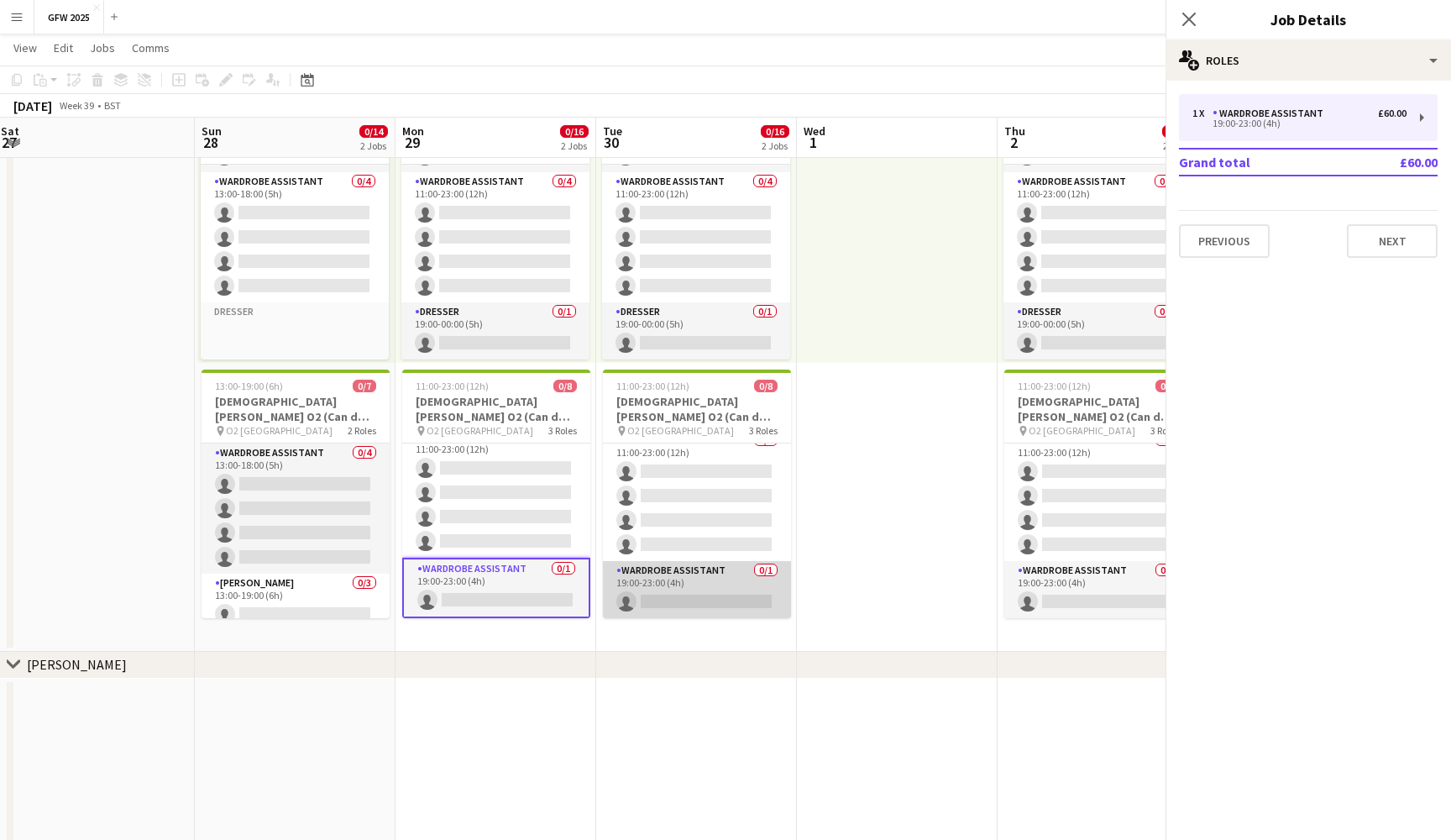
scroll to position [119, 0]
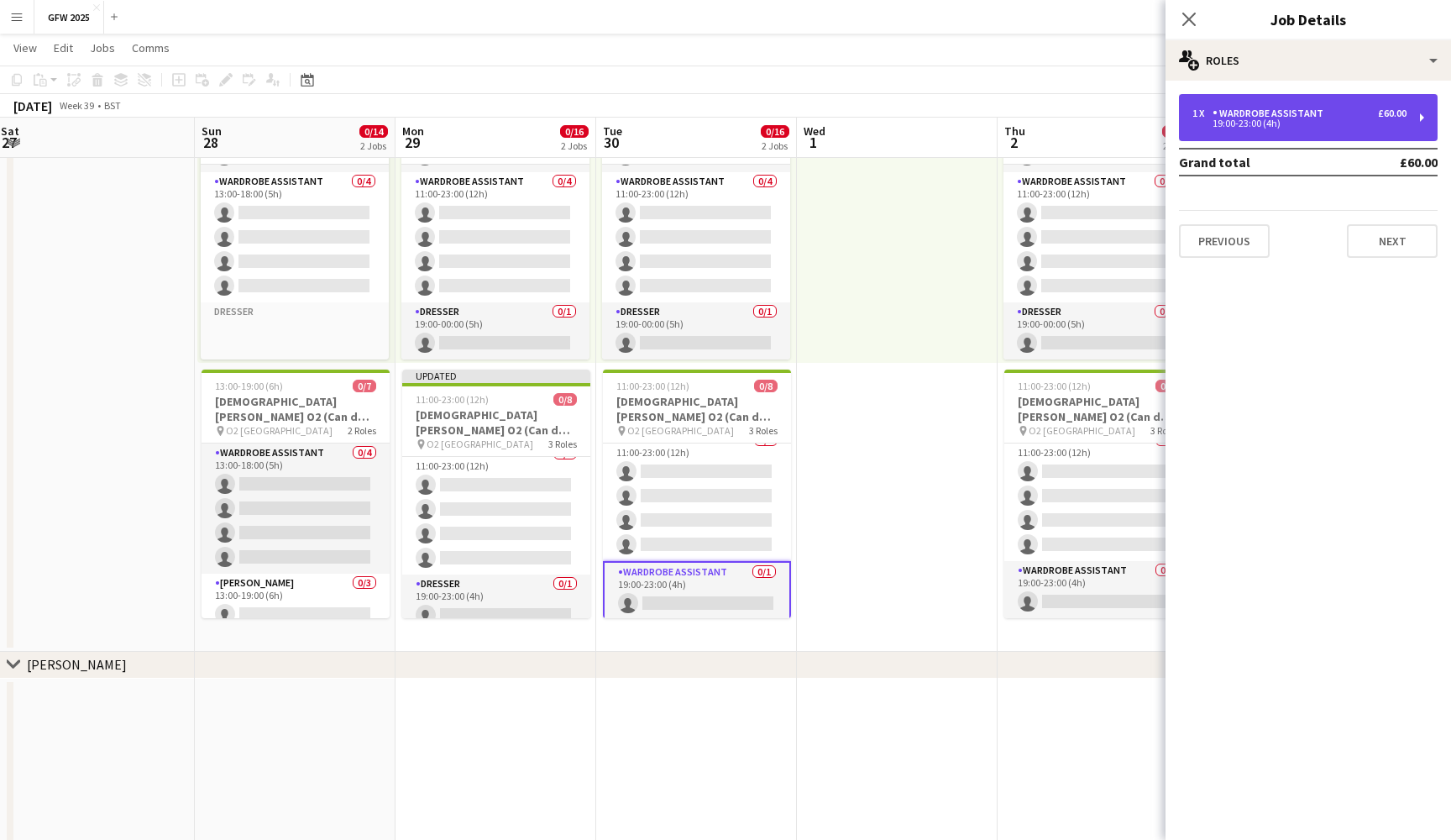
click at [1345, 124] on div "19:00-23:00 (4h)" at bounding box center [1300, 124] width 214 height 9
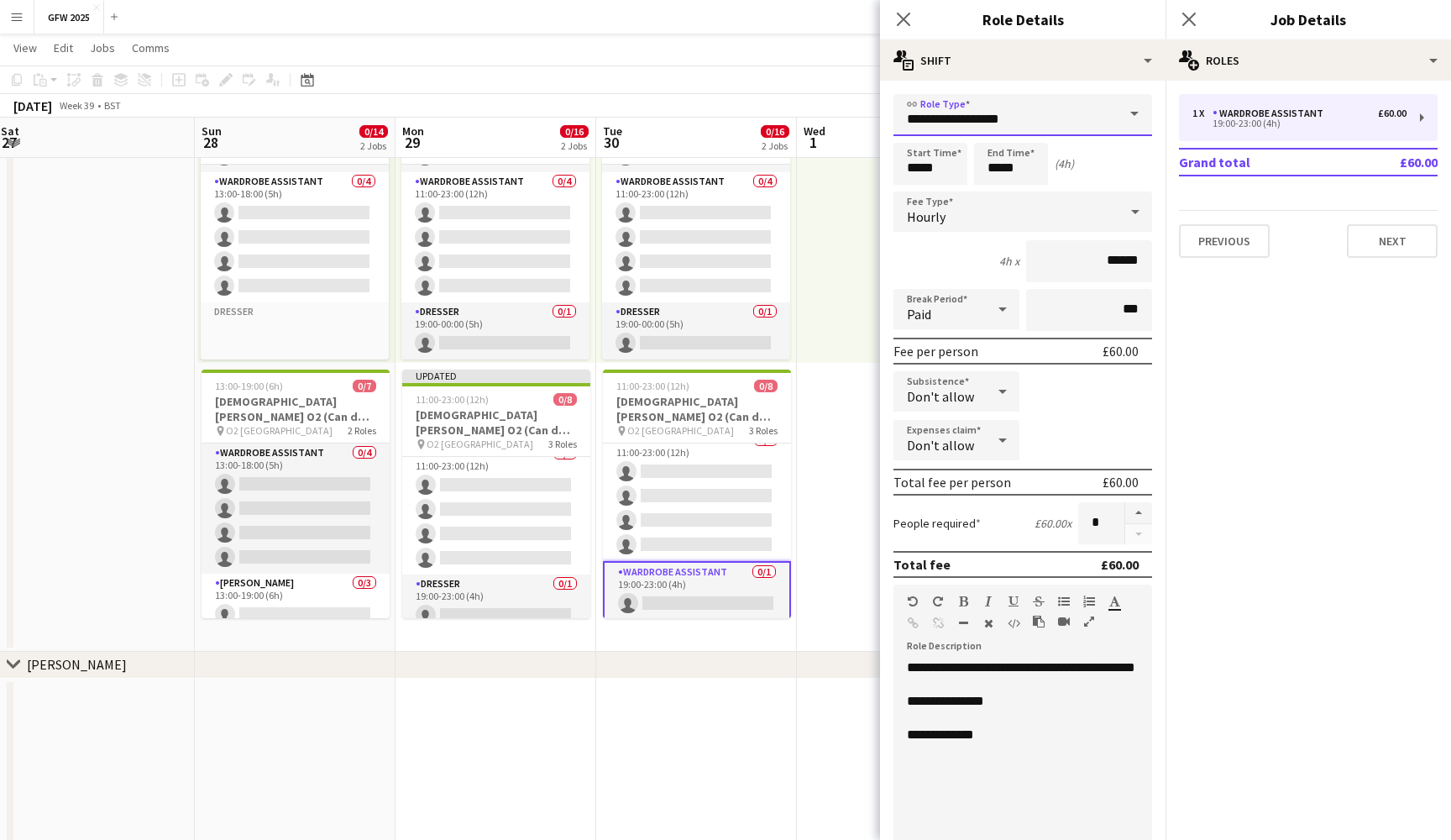
click at [1110, 120] on input "**********" at bounding box center [1024, 115] width 259 height 42
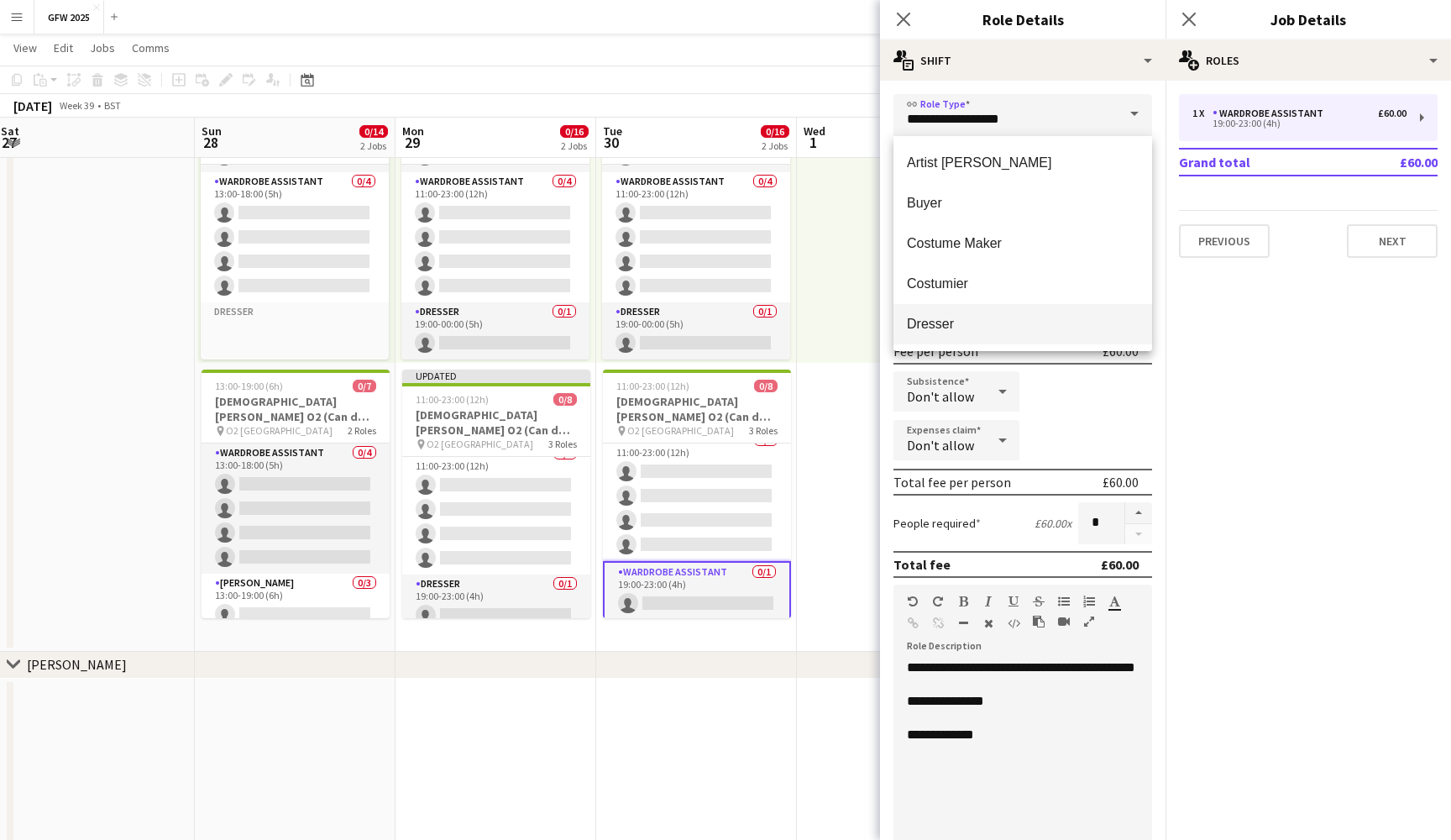
click at [1062, 336] on mat-option "Dresser" at bounding box center [1024, 323] width 259 height 40
type input "*******"
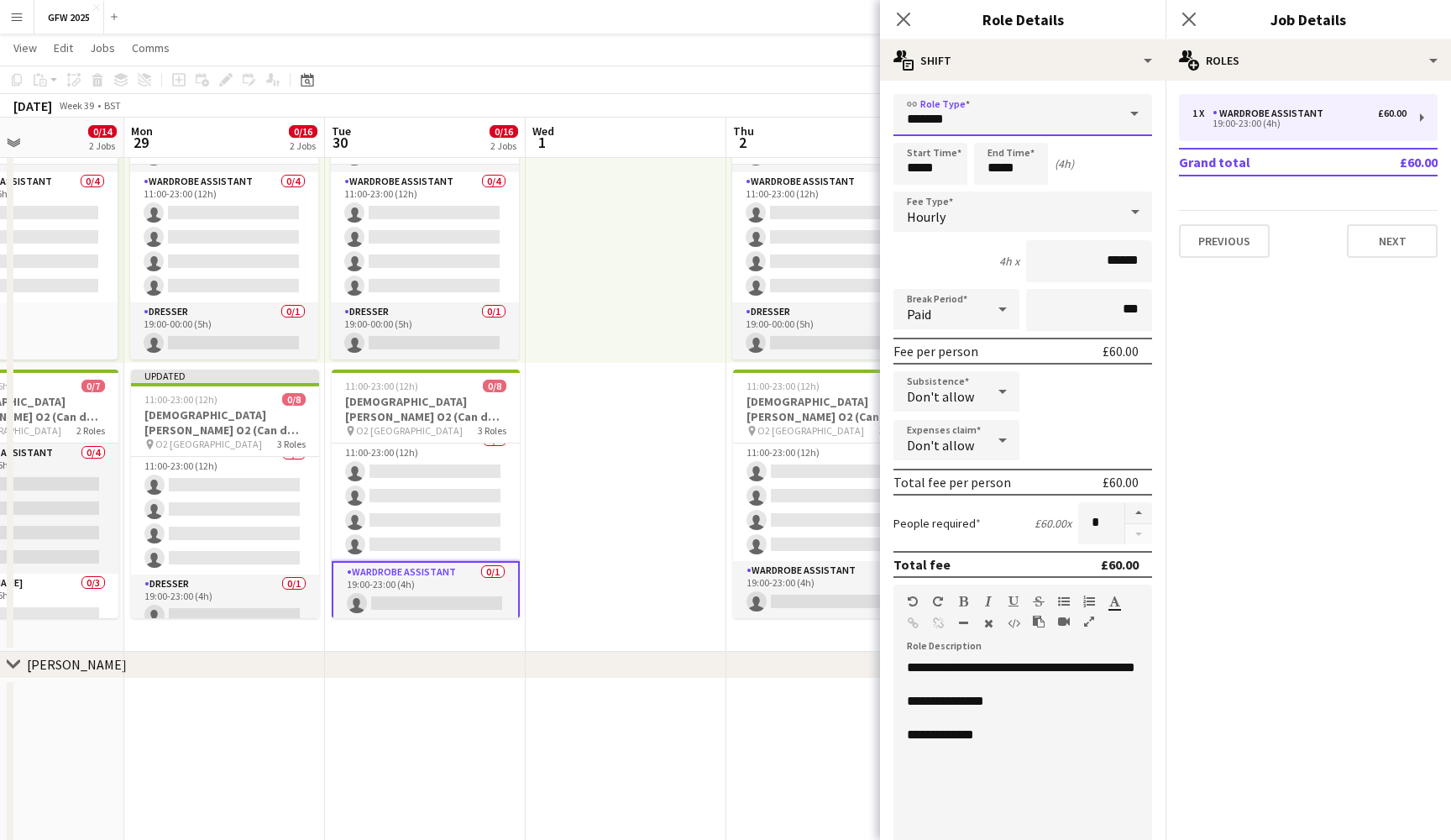
scroll to position [0, 681]
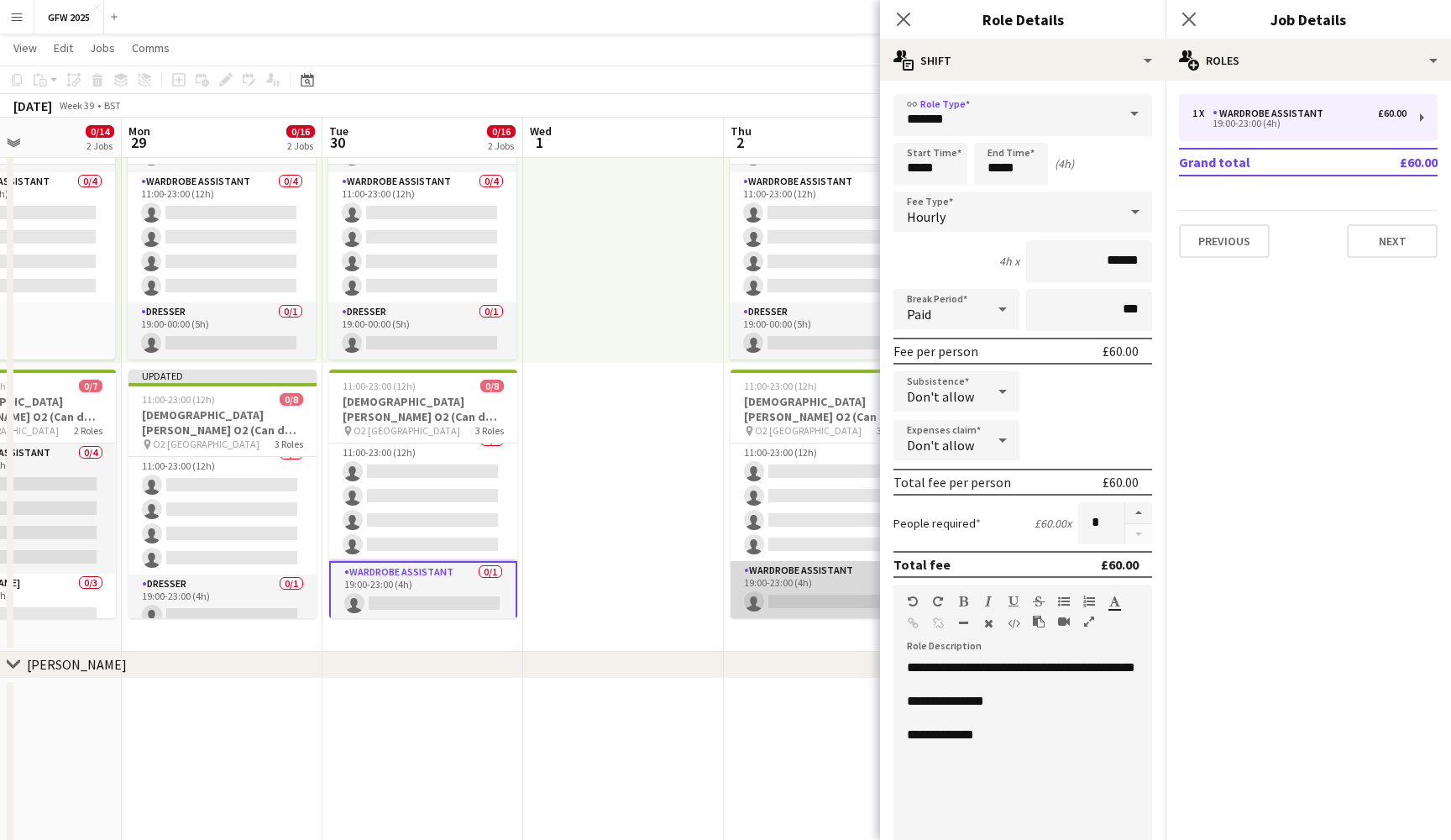
click at [796, 575] on app-card-role "Wardrobe Assistant 0/1 19:00-23:00 (4h) single-neutral-actions" at bounding box center [825, 589] width 188 height 57
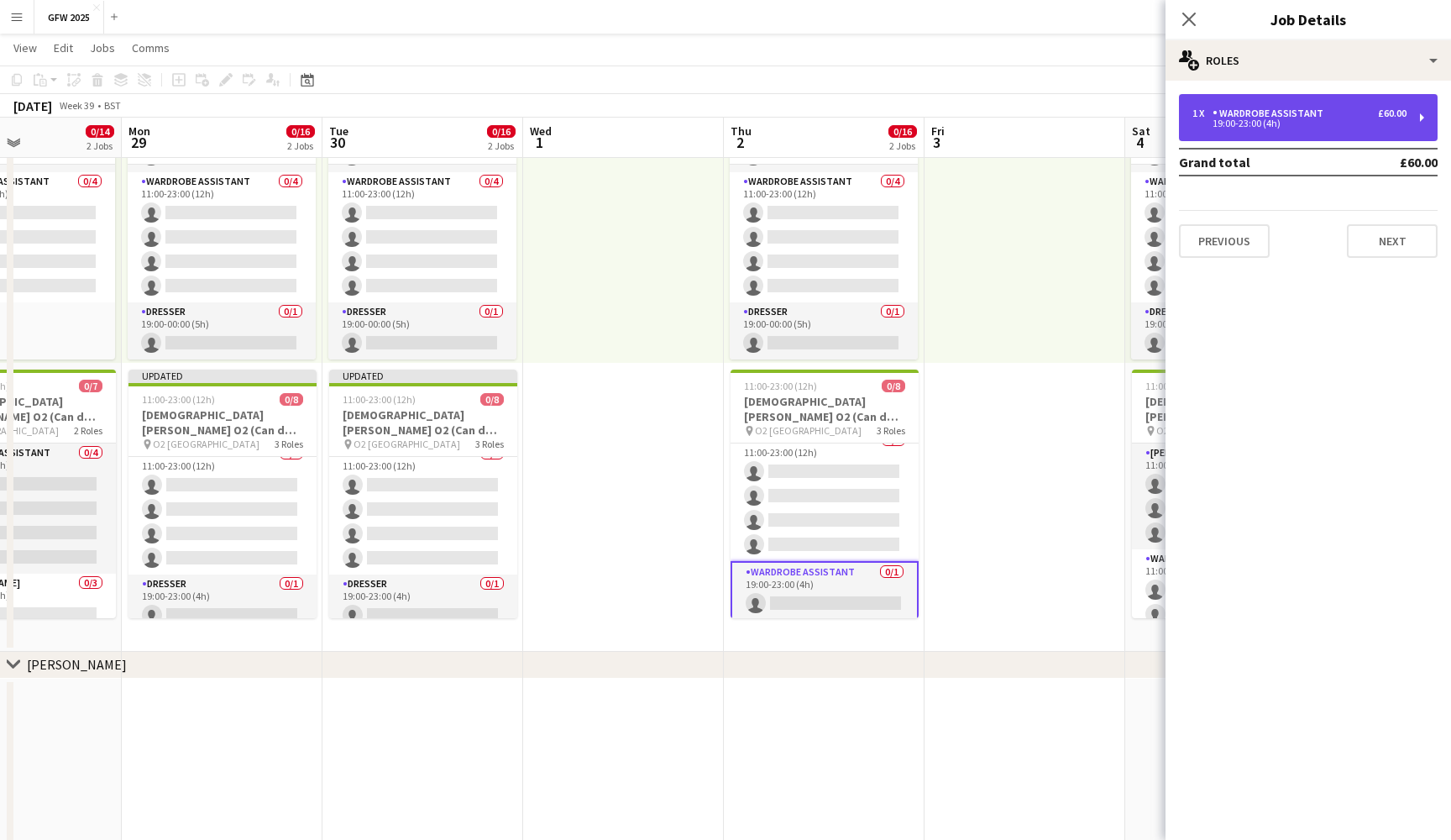
click at [1331, 115] on div "1 x Wardrobe Assistant £60.00" at bounding box center [1300, 114] width 214 height 12
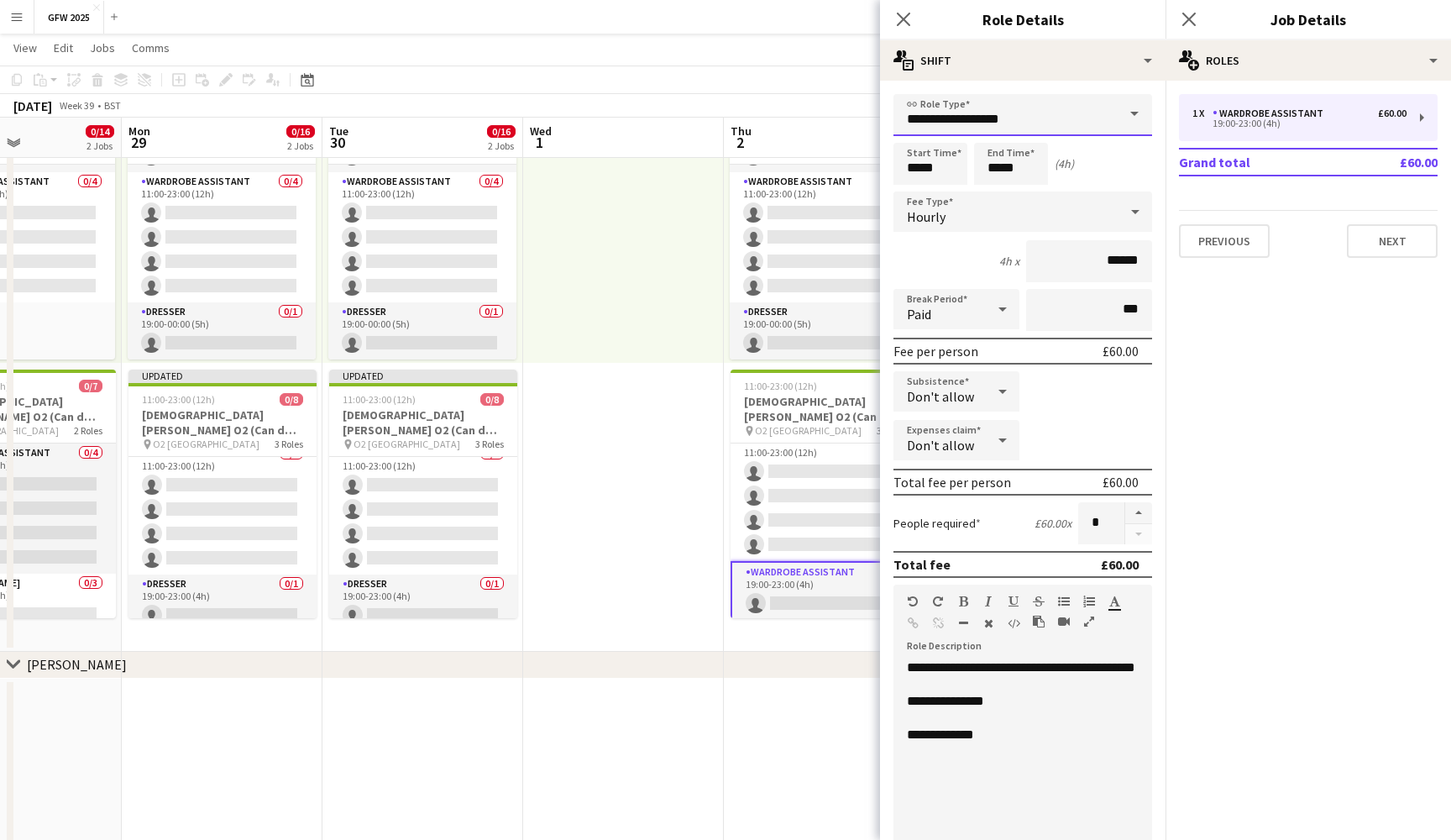
click at [1111, 109] on input "**********" at bounding box center [1024, 115] width 259 height 42
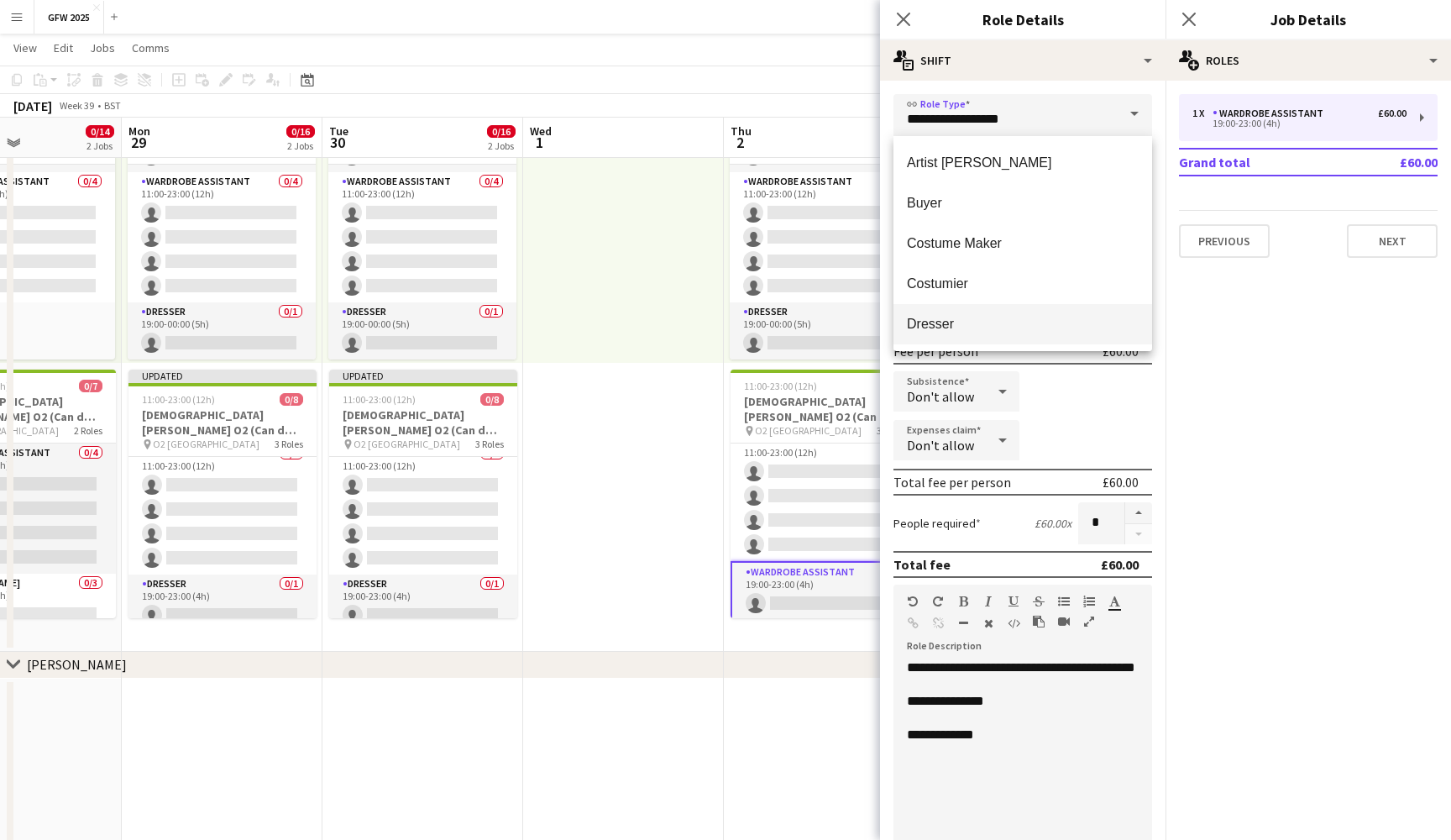
click at [1091, 321] on span "Dresser" at bounding box center [1023, 323] width 231 height 16
type input "*******"
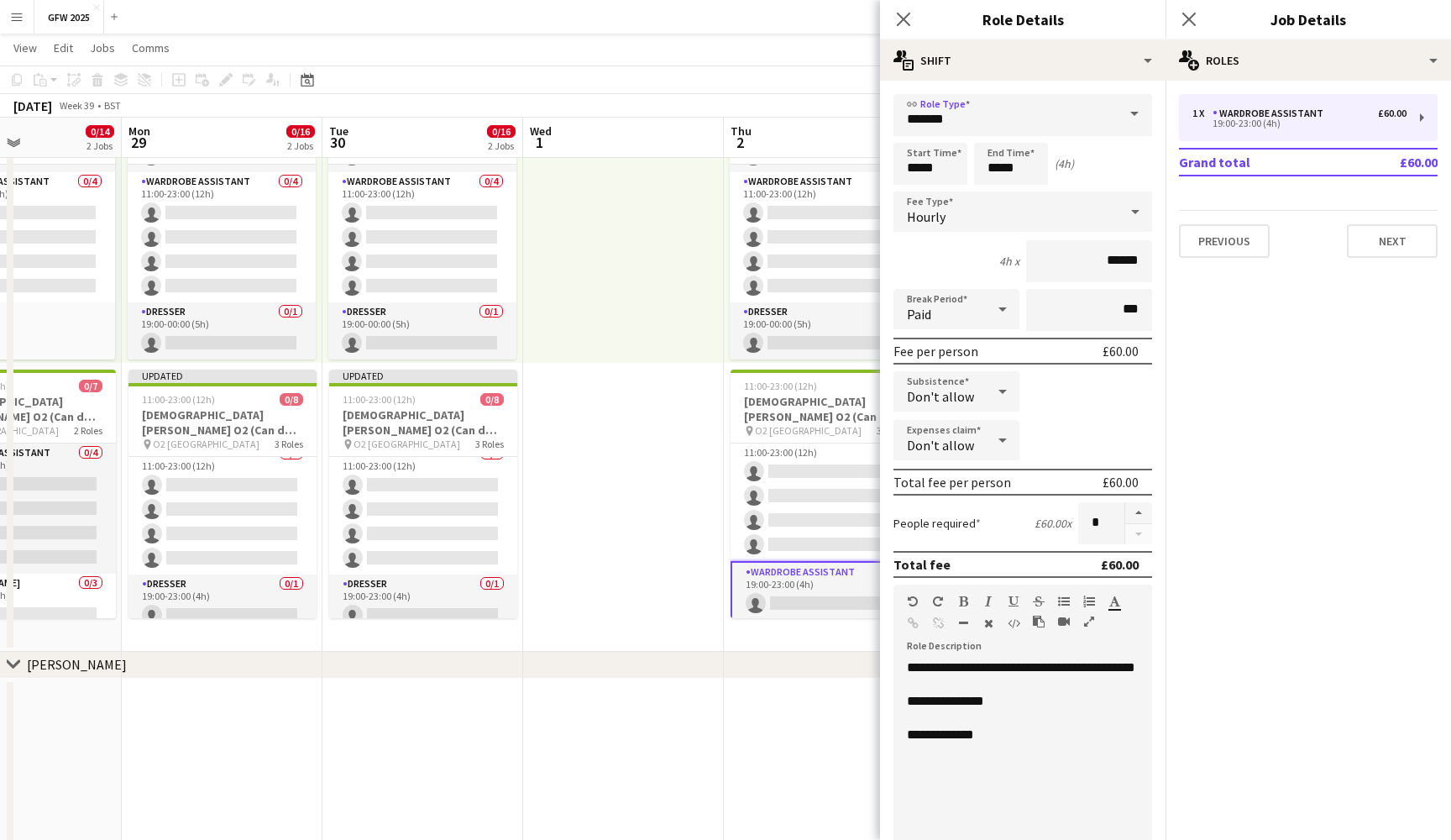
click at [678, 513] on app-date-cell at bounding box center [624, 355] width 201 height 593
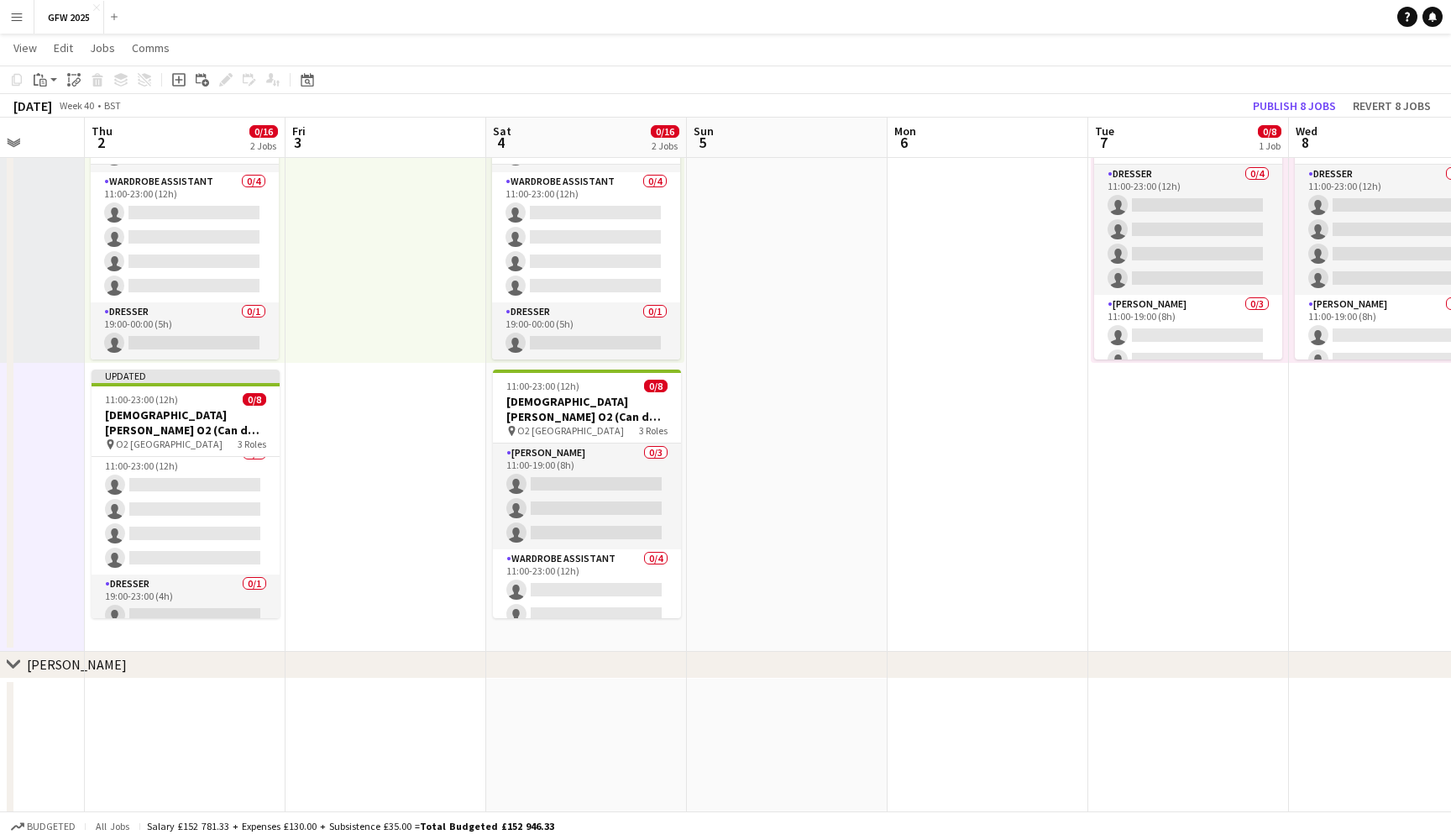
scroll to position [0, 532]
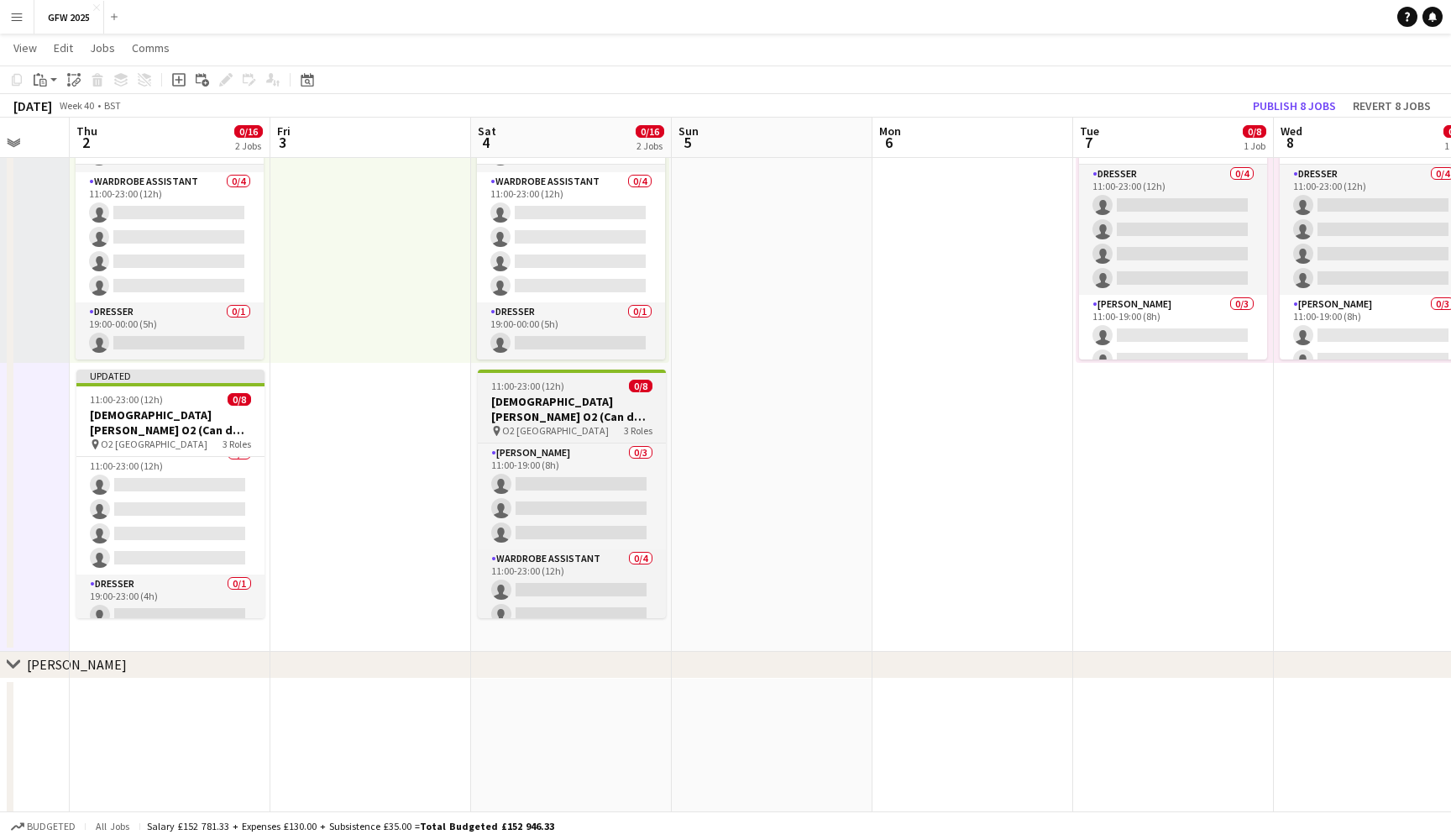
click at [601, 416] on h3 "[DEMOGRAPHIC_DATA][PERSON_NAME] O2 (Can do [DATE])" at bounding box center [572, 409] width 188 height 30
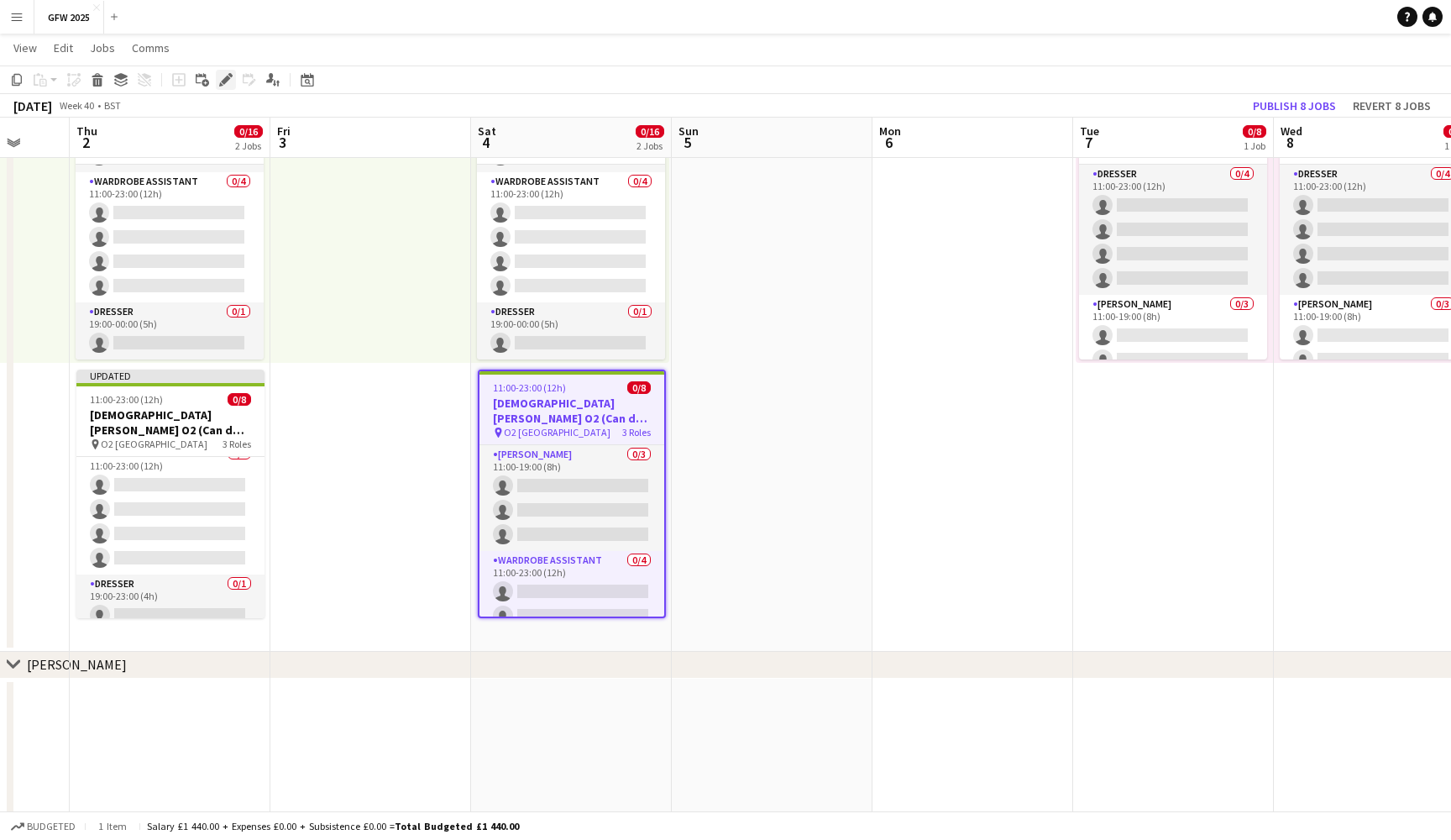
click at [222, 88] on div "Edit" at bounding box center [225, 79] width 21 height 21
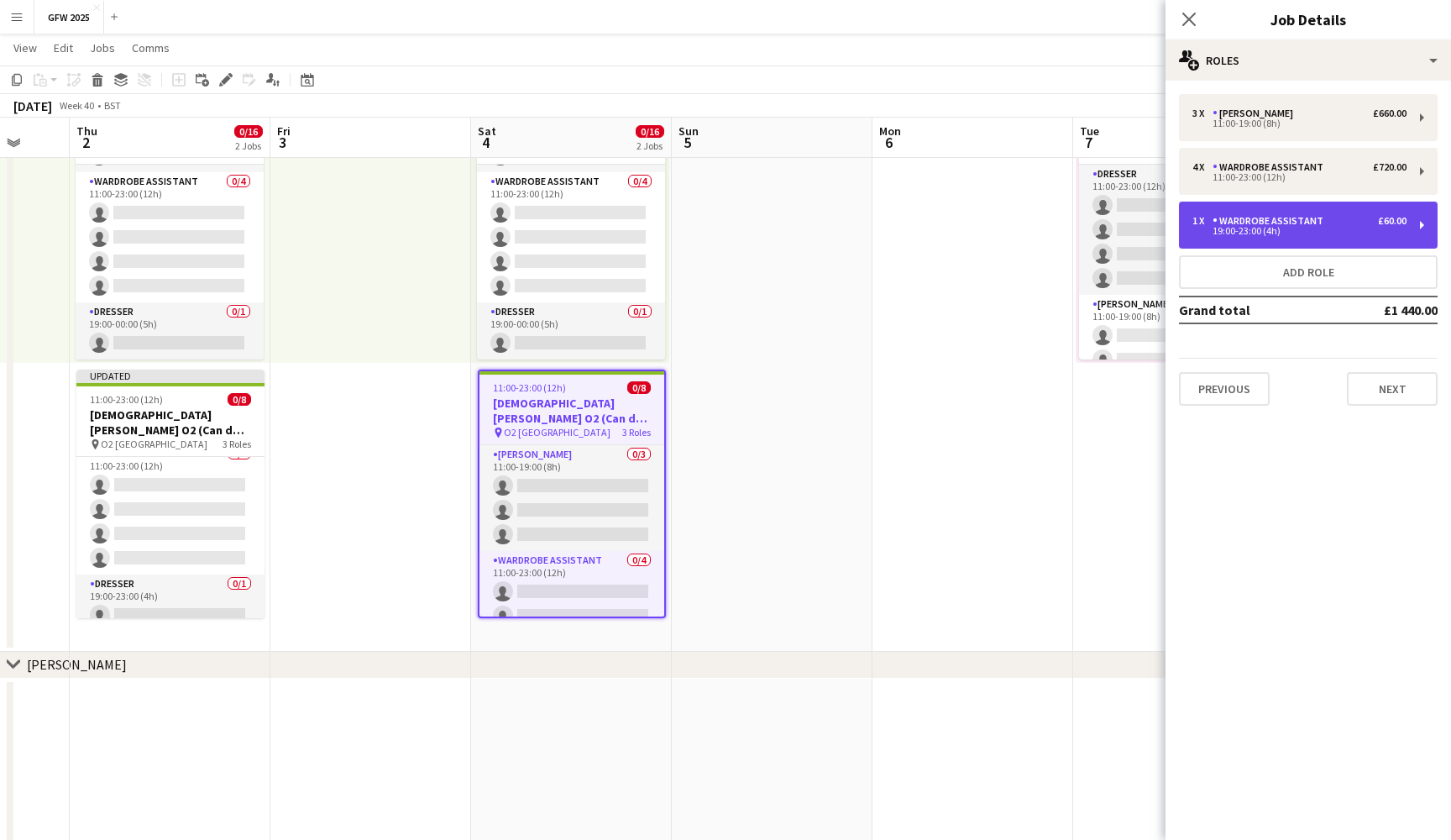
click at [1317, 235] on div "1 x Wardrobe Assistant £60.00 19:00-23:00 (4h)" at bounding box center [1309, 225] width 259 height 47
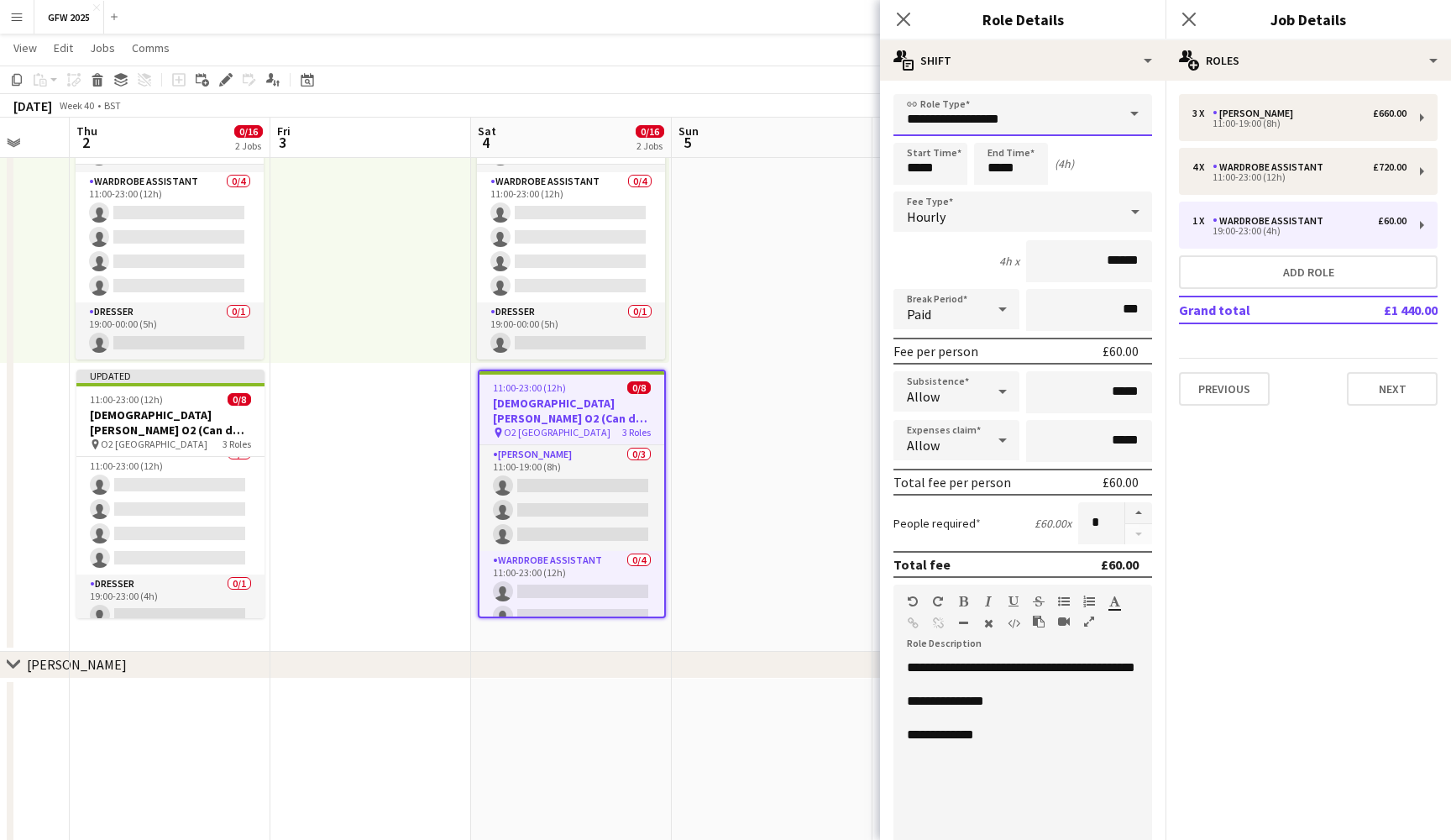
click at [1105, 122] on input "**********" at bounding box center [1024, 115] width 259 height 42
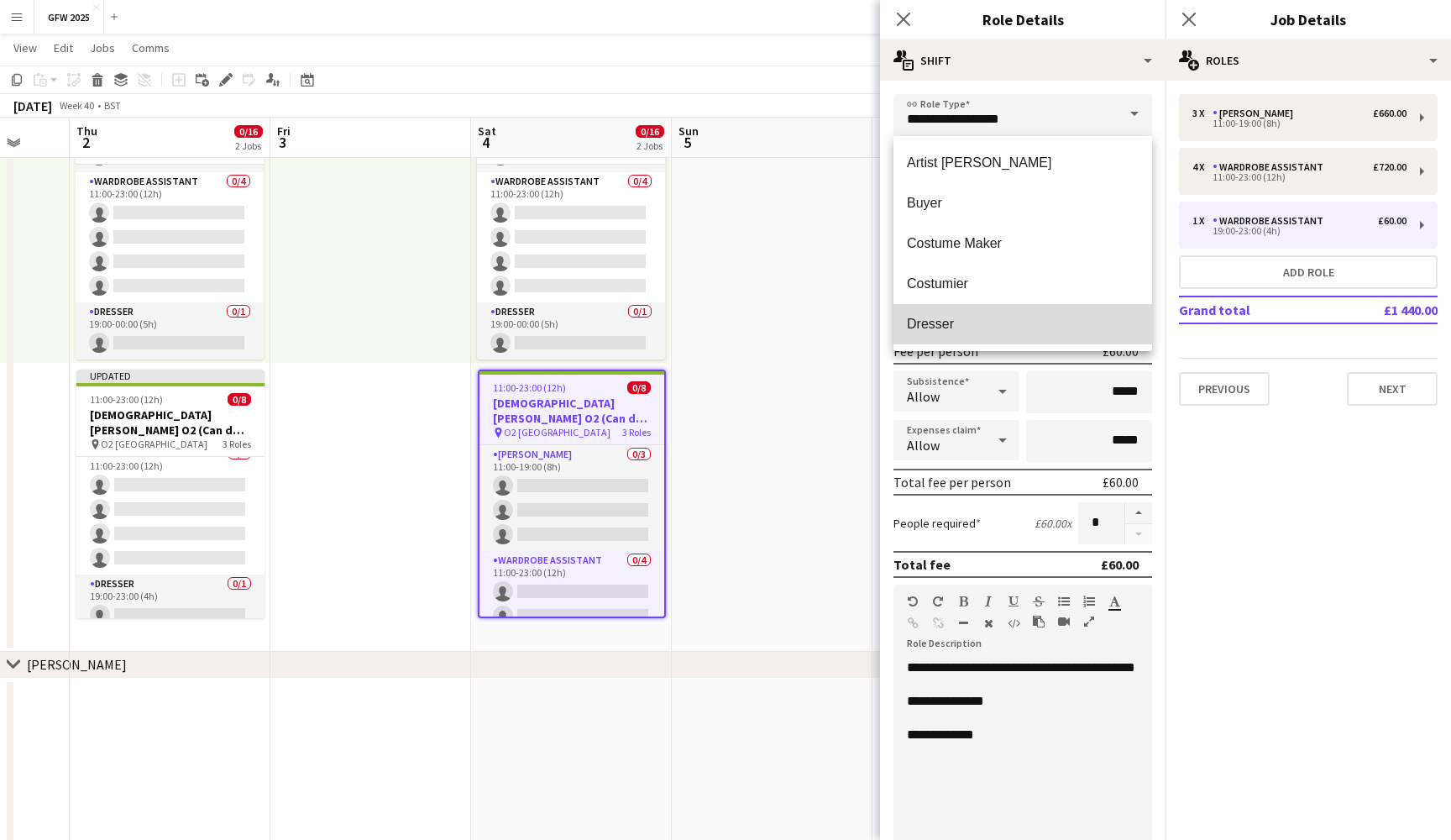
click at [1085, 313] on mat-option "Dresser" at bounding box center [1024, 323] width 259 height 40
type input "*******"
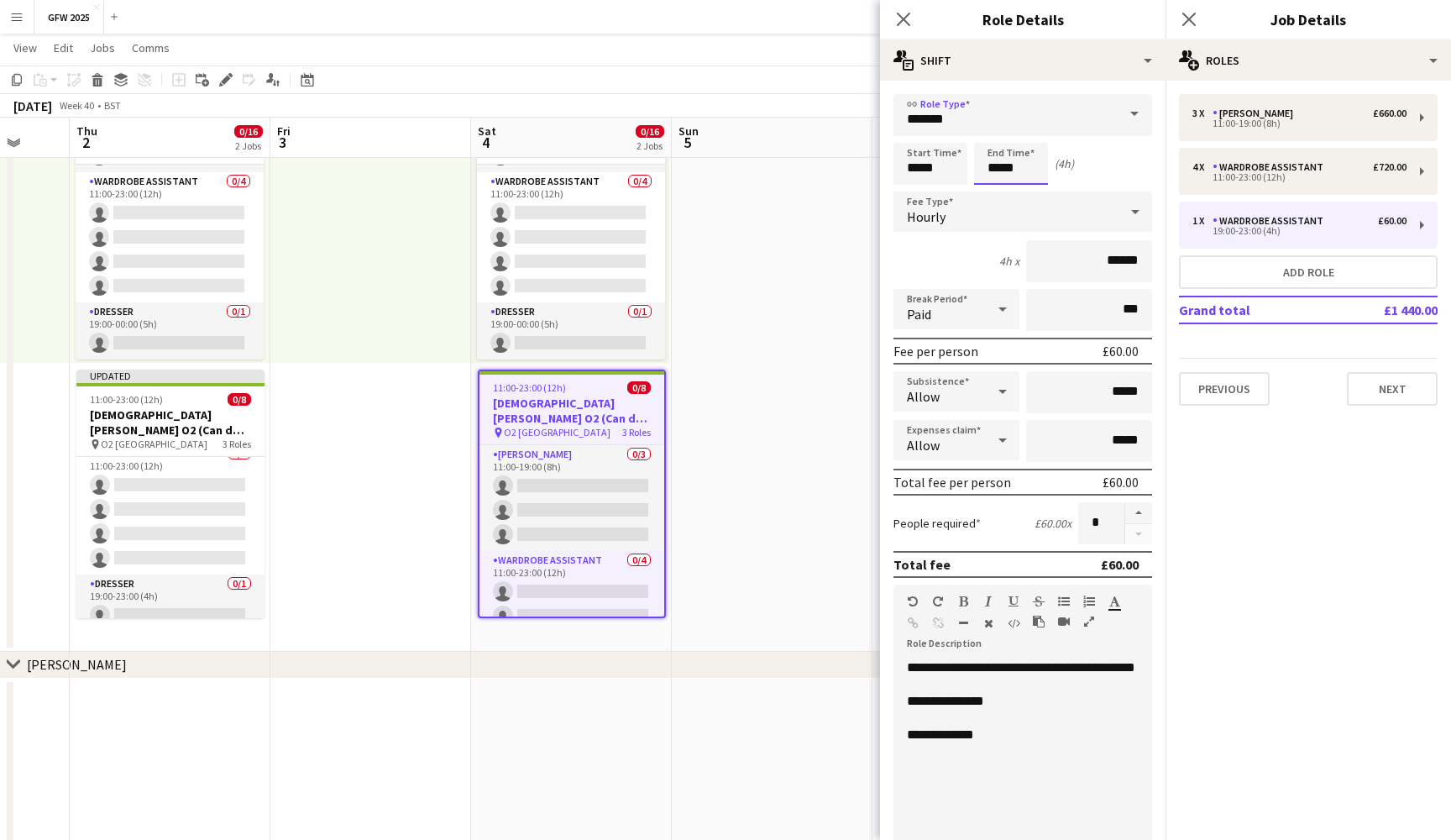
click at [990, 173] on input "*****" at bounding box center [1011, 164] width 74 height 42
type input "*****"
click at [992, 135] on div at bounding box center [994, 134] width 33 height 17
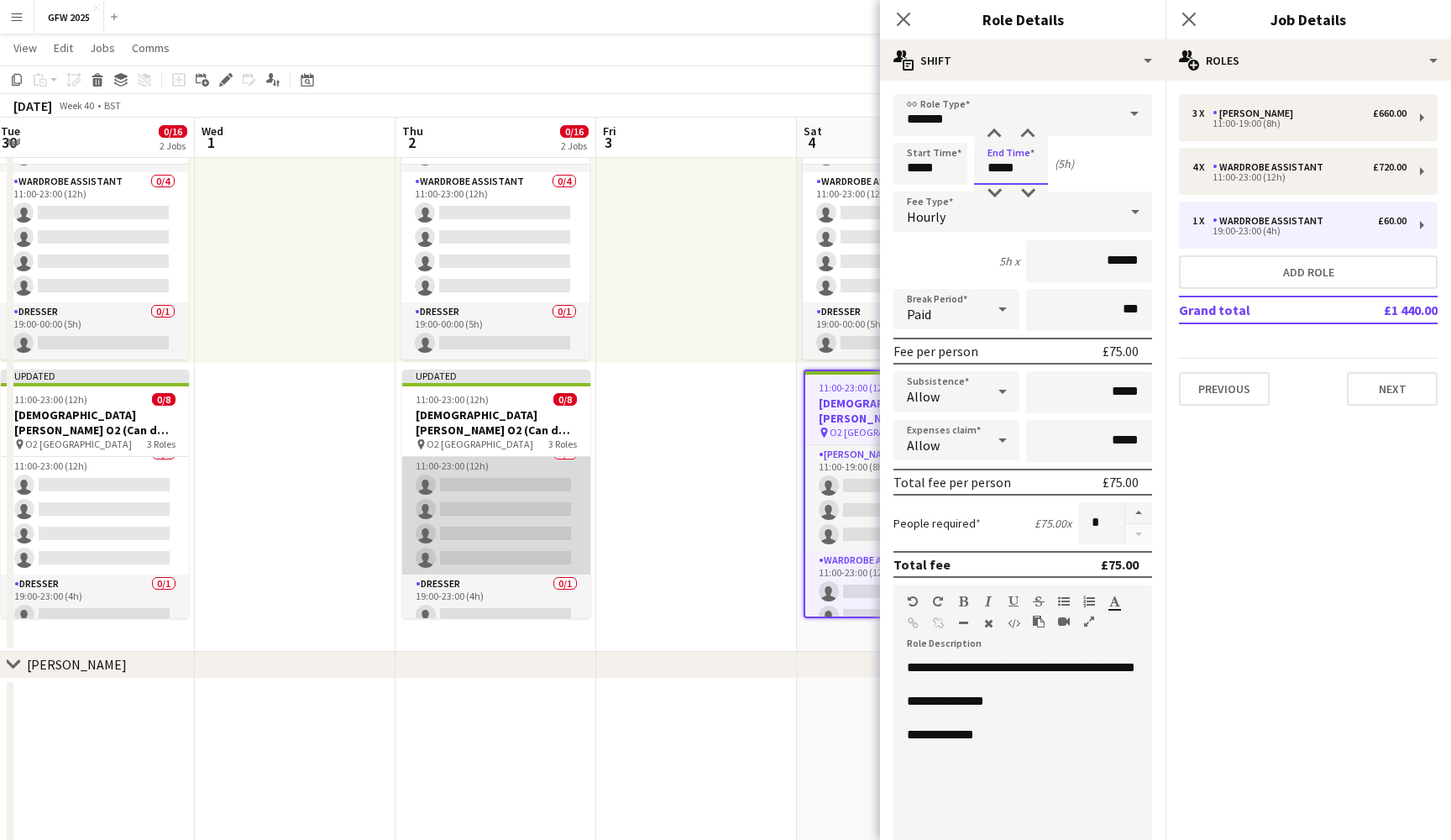
scroll to position [0, 602]
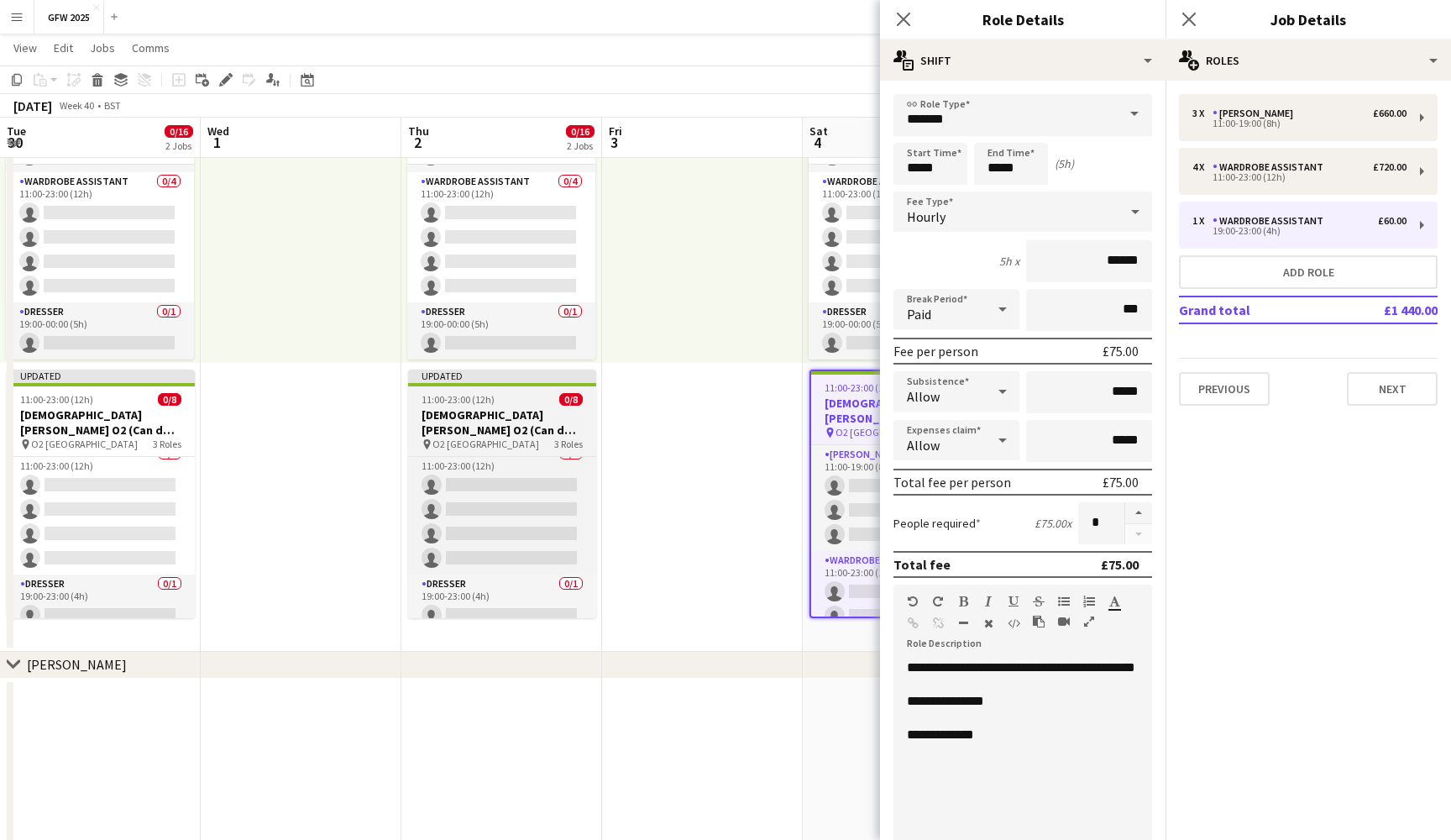
click at [532, 414] on h3 "[DEMOGRAPHIC_DATA][PERSON_NAME] O2 (Can do [DATE])" at bounding box center [502, 422] width 188 height 30
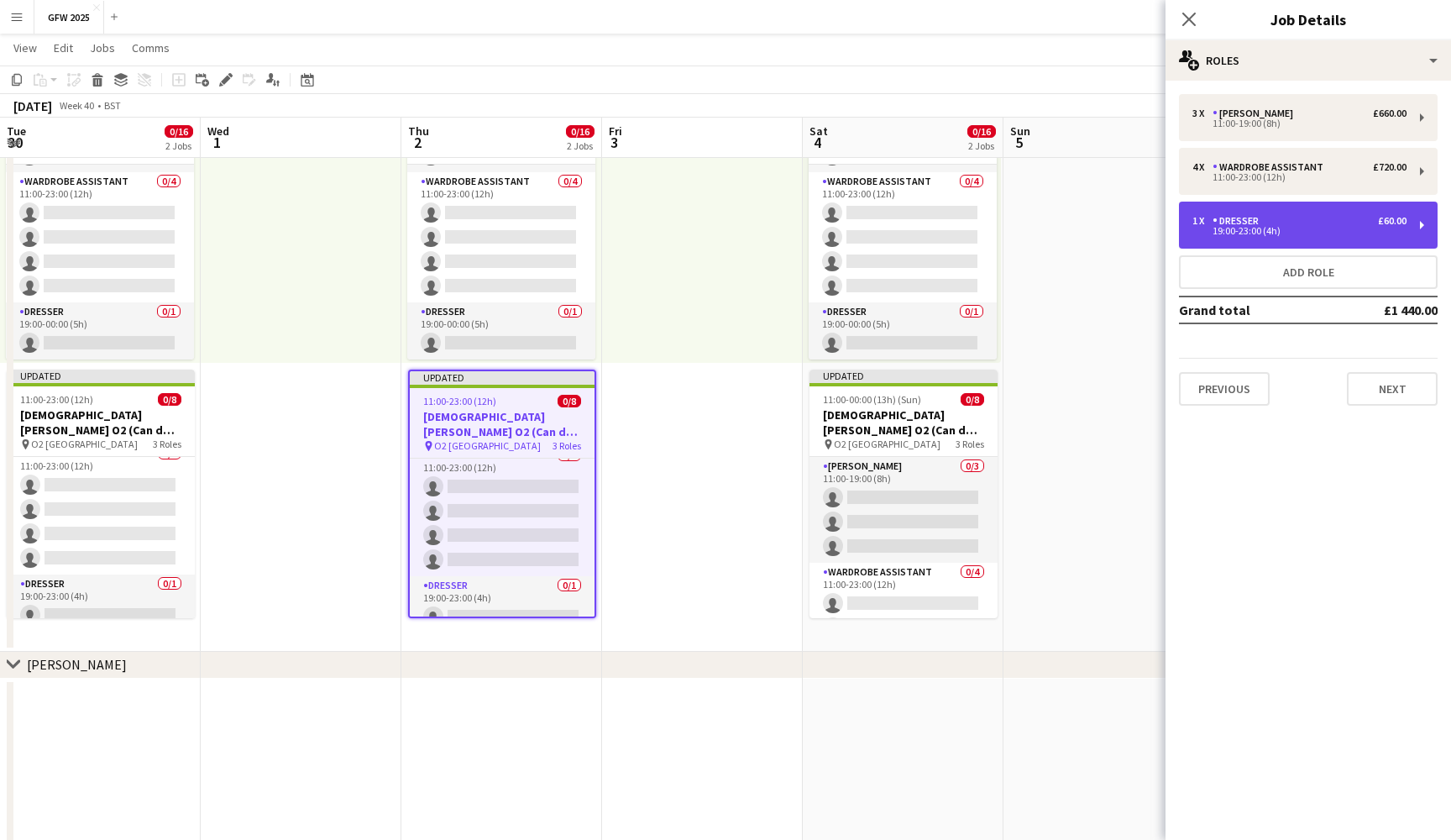
click at [1290, 214] on div "1 x Dresser £60.00 19:00-23:00 (4h)" at bounding box center [1309, 225] width 259 height 47
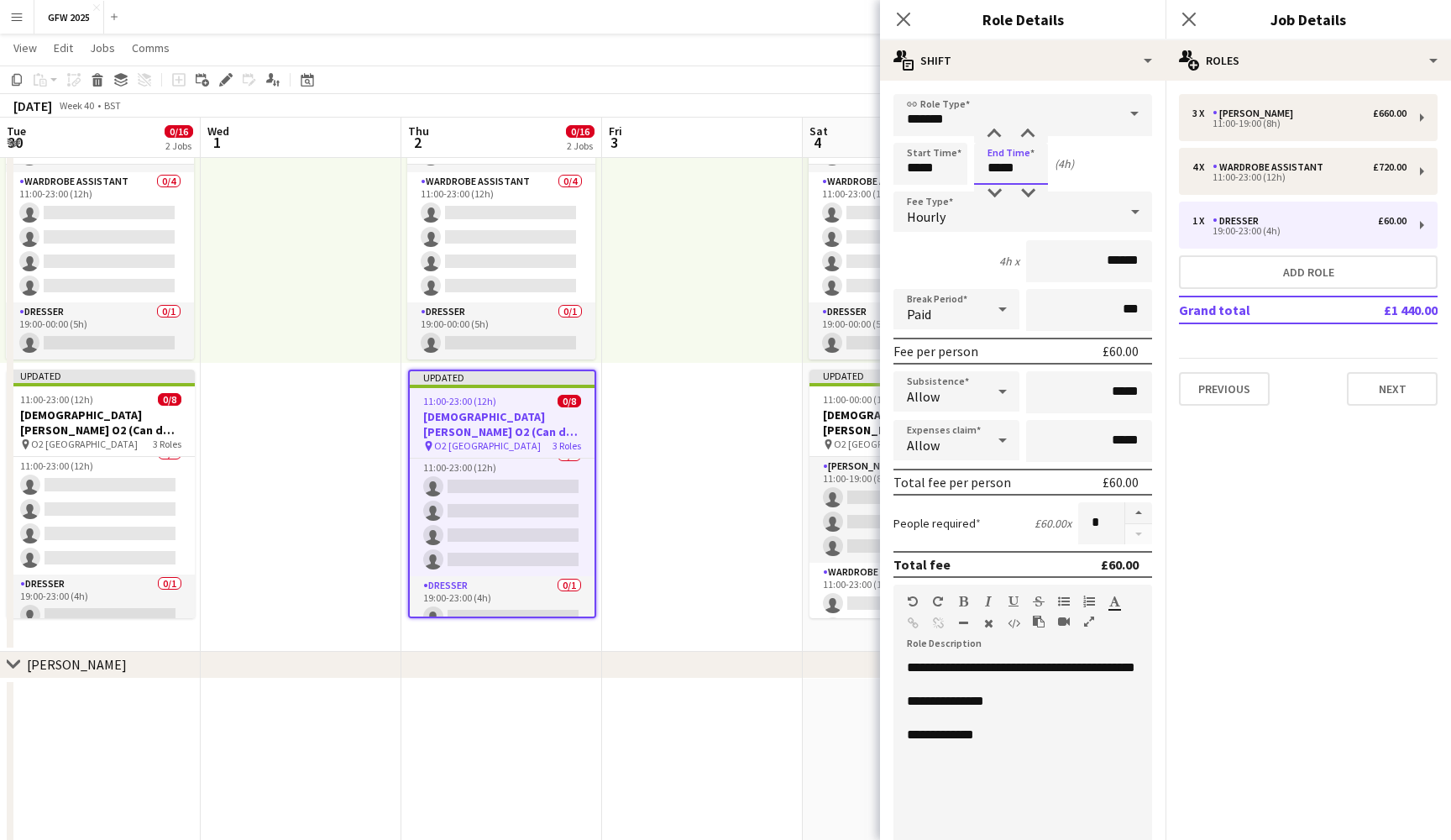
click at [997, 169] on input "*****" at bounding box center [1011, 164] width 74 height 42
type input "*****"
click at [989, 132] on div at bounding box center [994, 134] width 33 height 17
click at [712, 452] on app-date-cell at bounding box center [702, 355] width 201 height 593
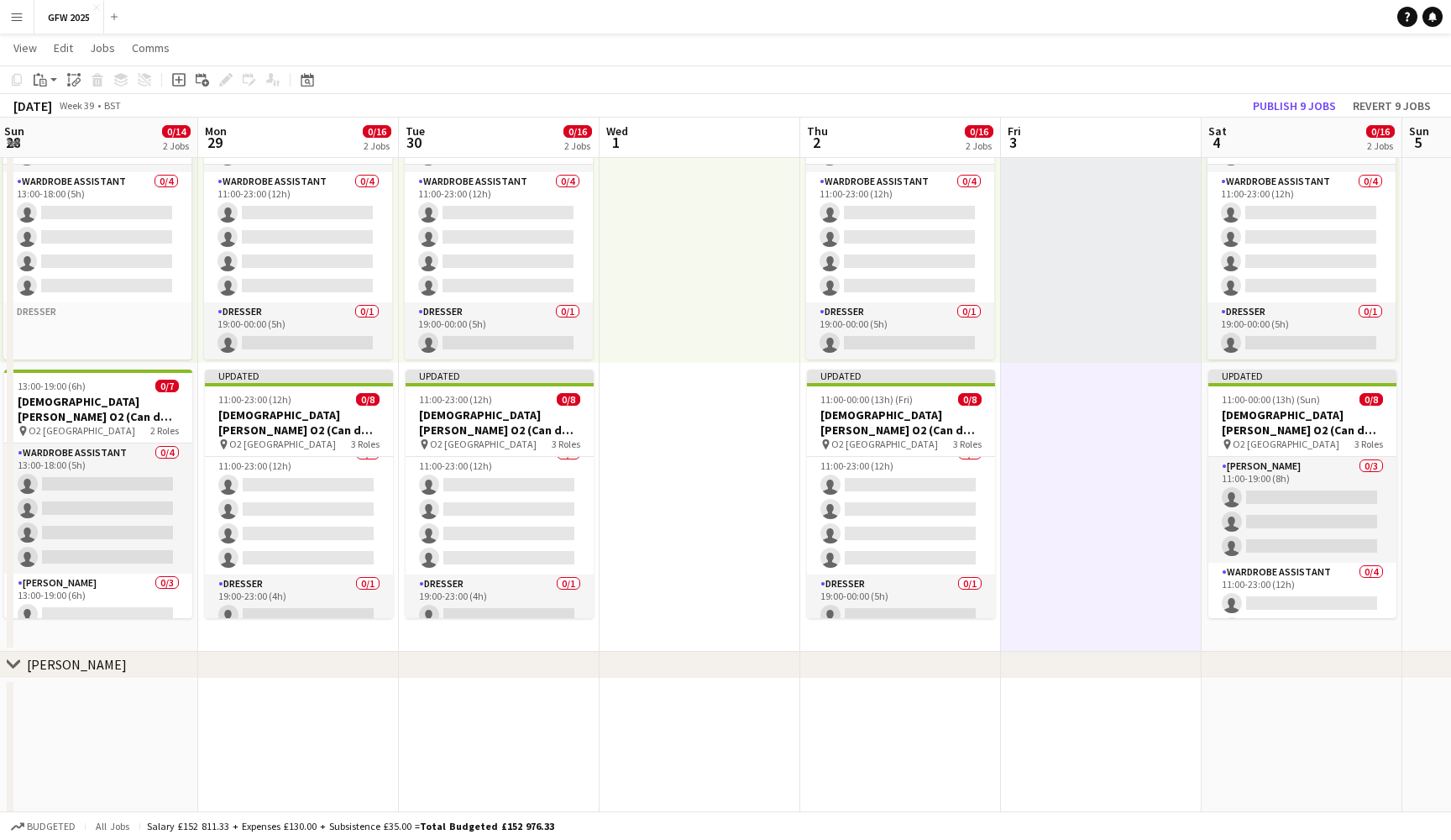
scroll to position [0, 457]
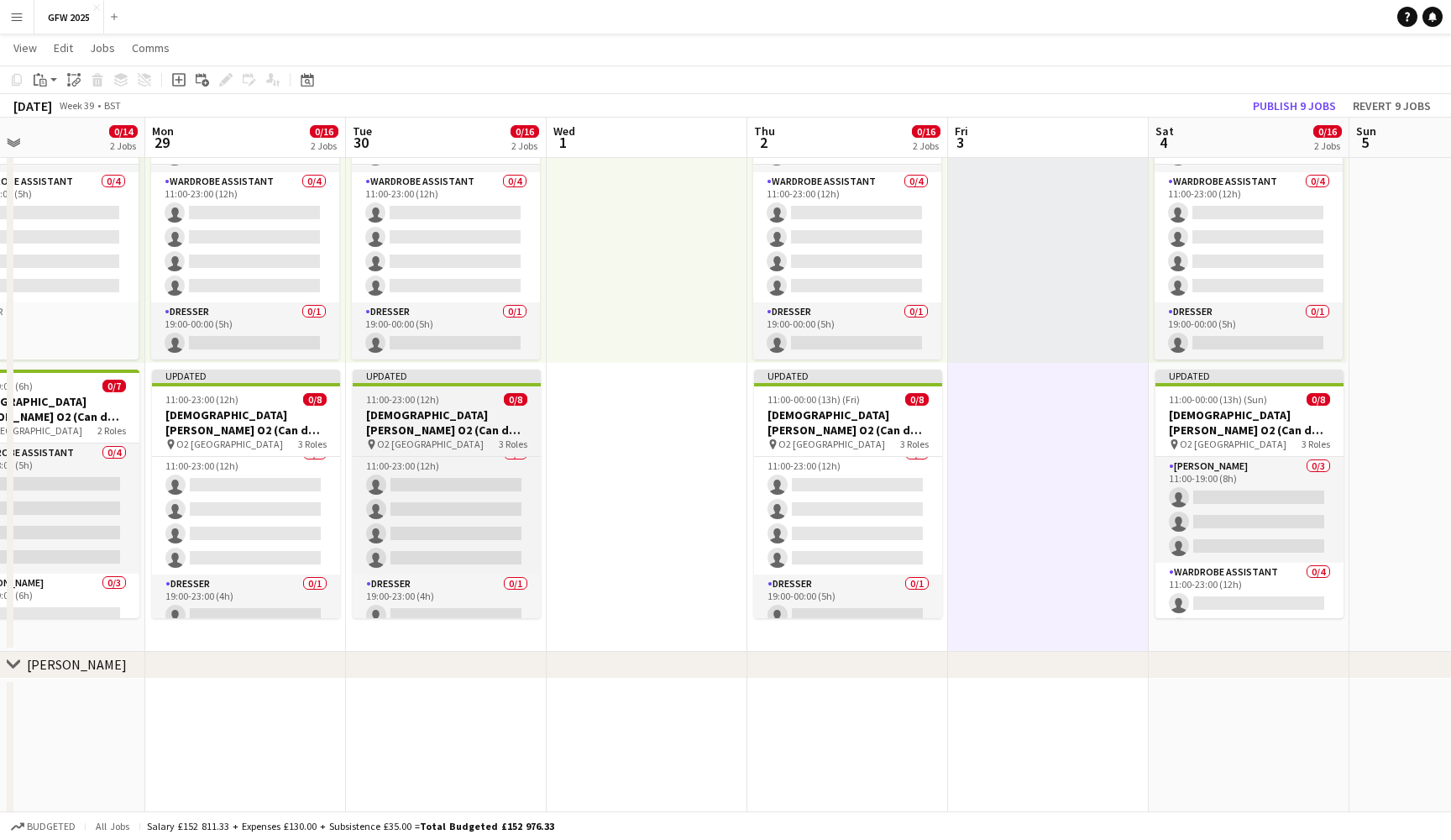
click at [470, 426] on h3 "Lady Gaga O2 (Can do Tuesday 30th September)" at bounding box center [447, 422] width 188 height 30
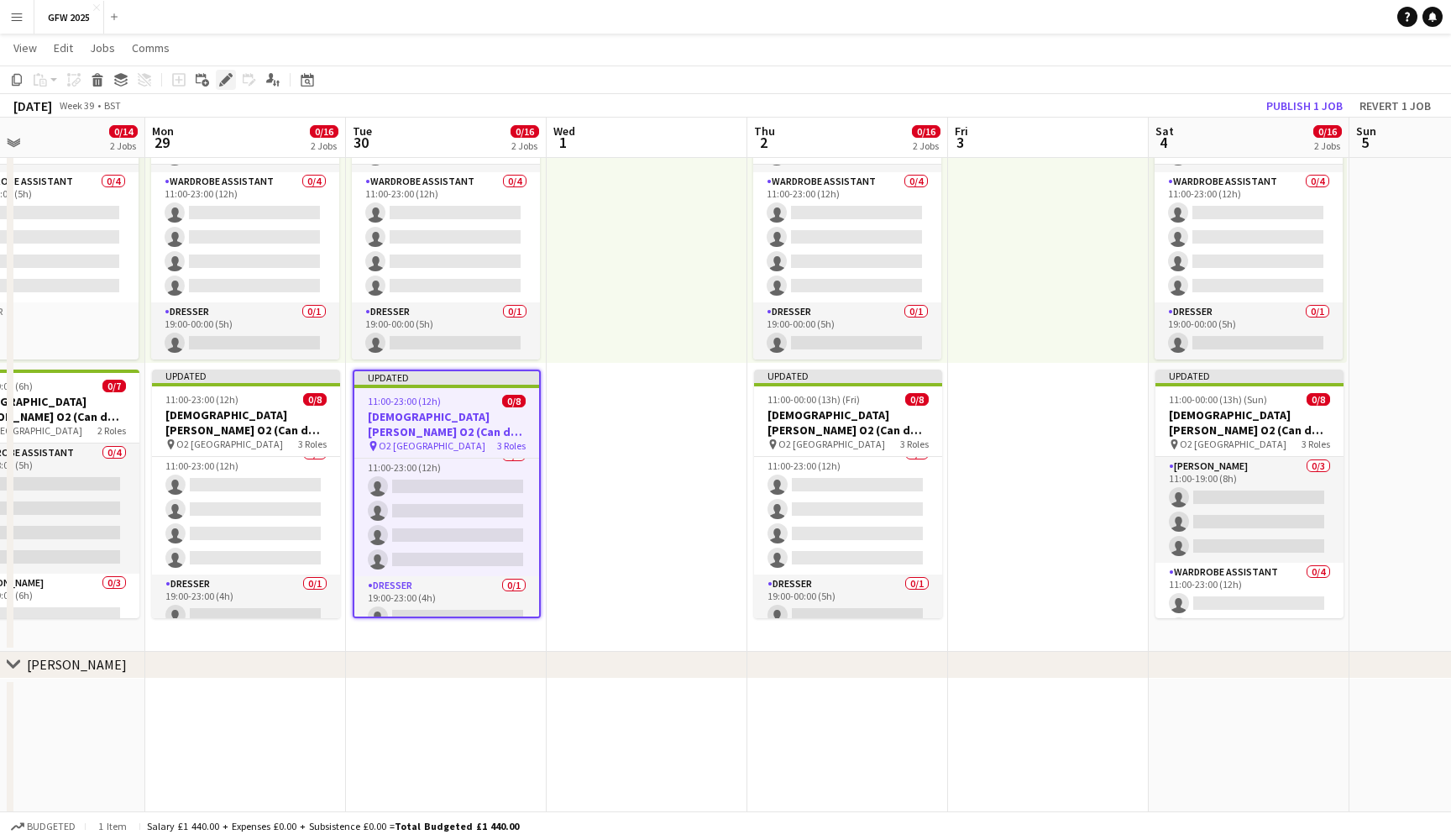
click at [225, 75] on icon "Edit" at bounding box center [226, 80] width 14 height 14
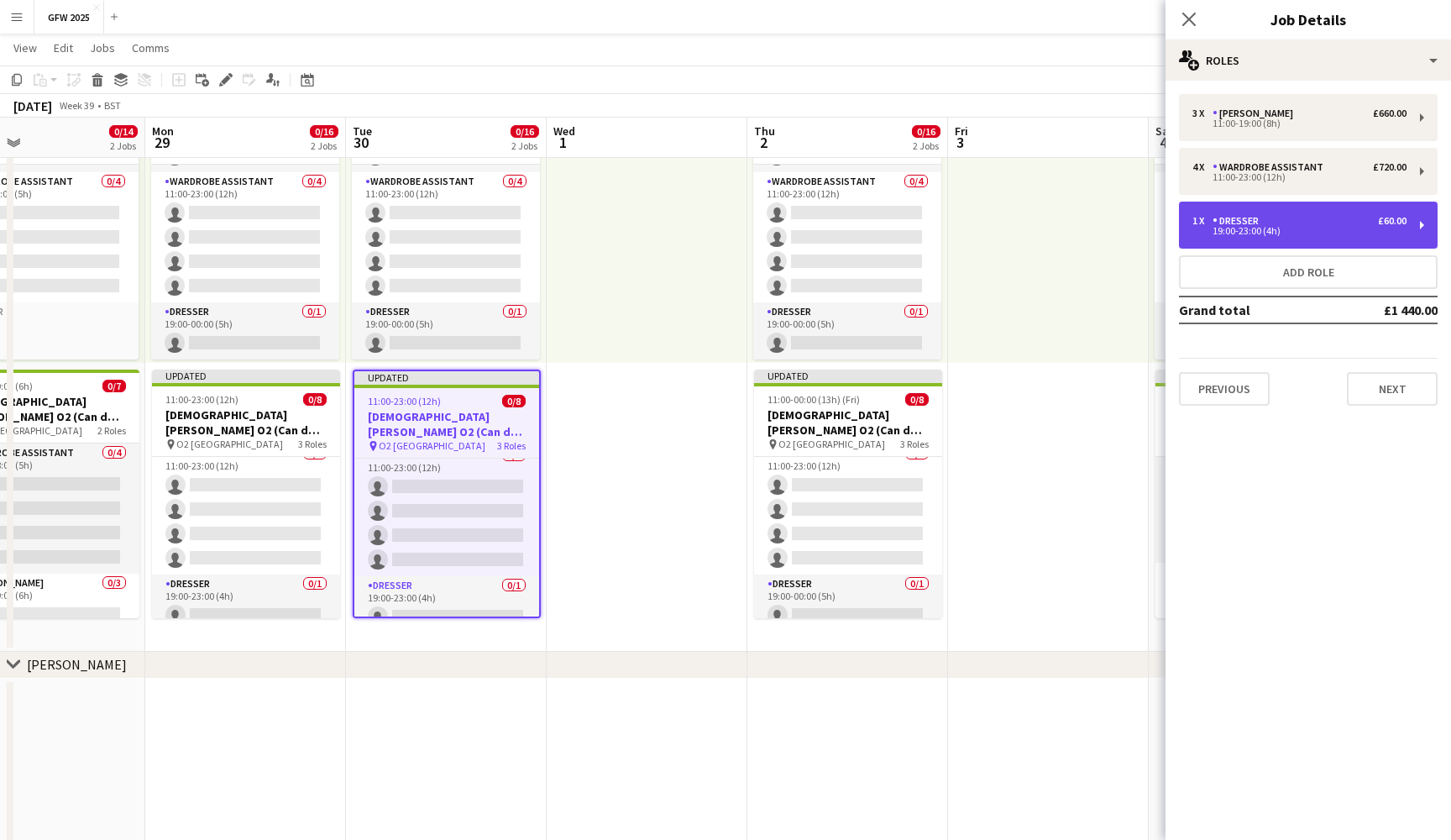
click at [1336, 225] on div "1 x Dresser £60.00" at bounding box center [1300, 221] width 214 height 12
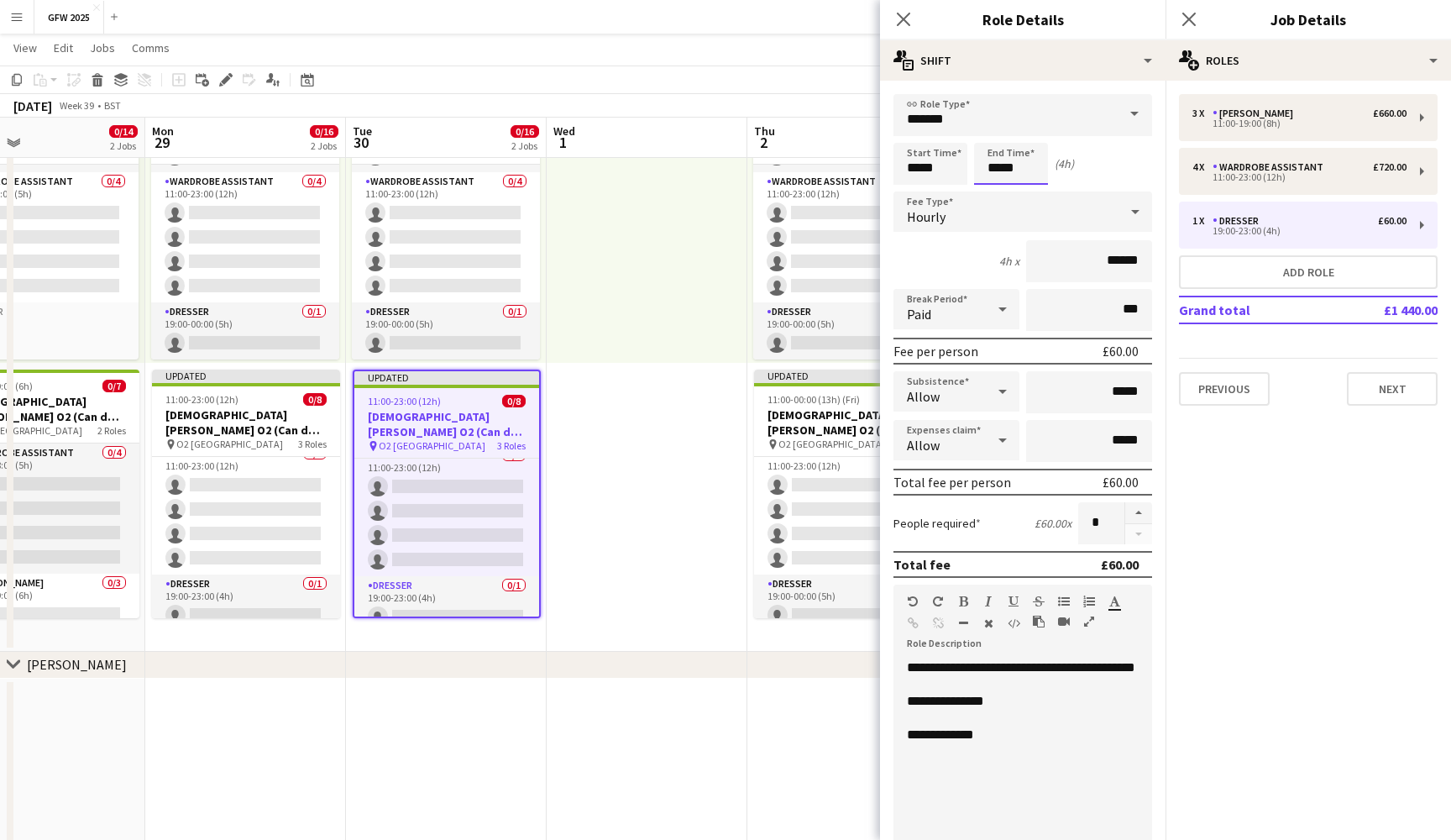
click at [992, 167] on input "*****" at bounding box center [1011, 164] width 74 height 42
type input "*****"
click at [992, 134] on div at bounding box center [994, 134] width 33 height 17
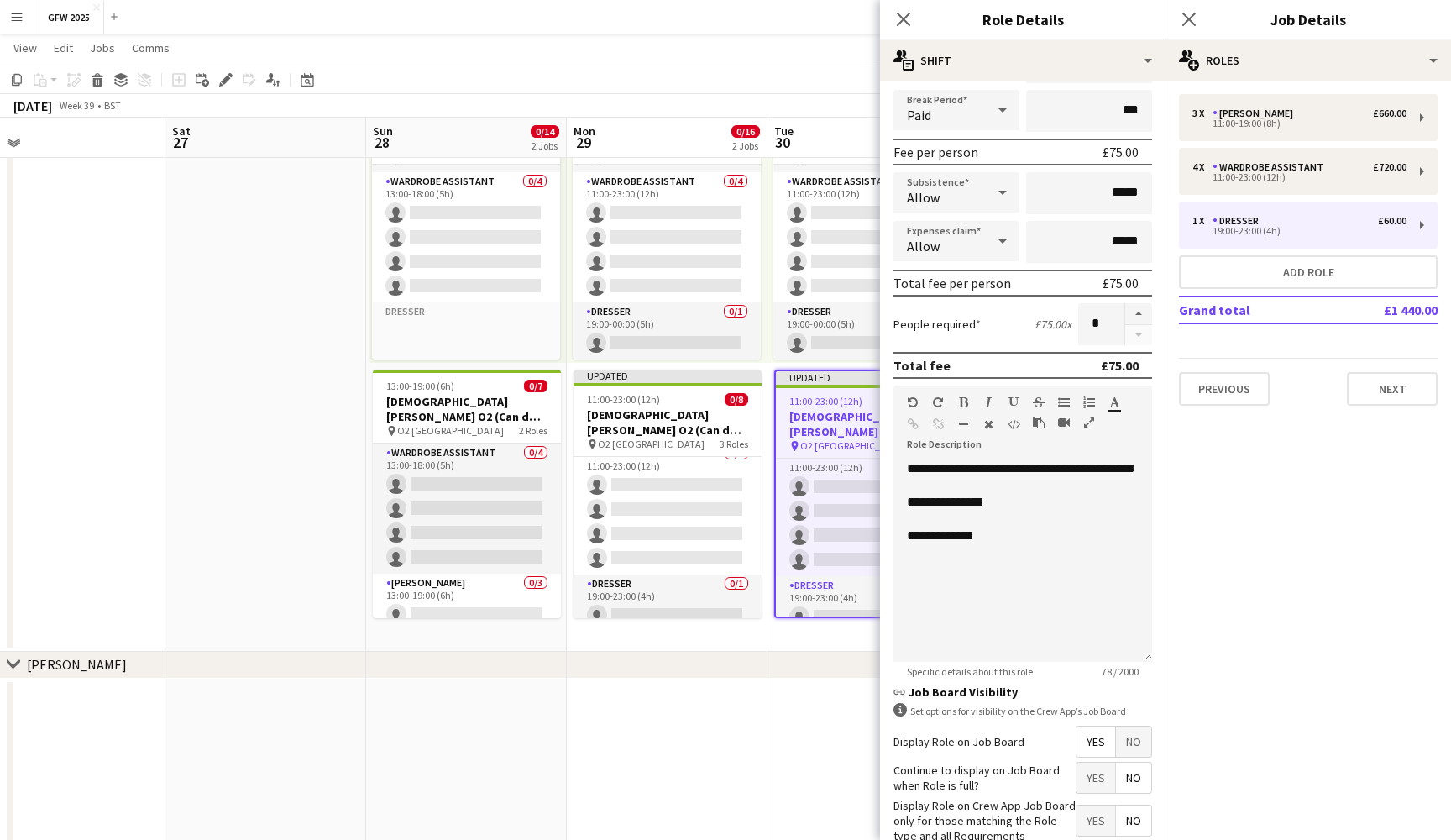
scroll to position [0, 435]
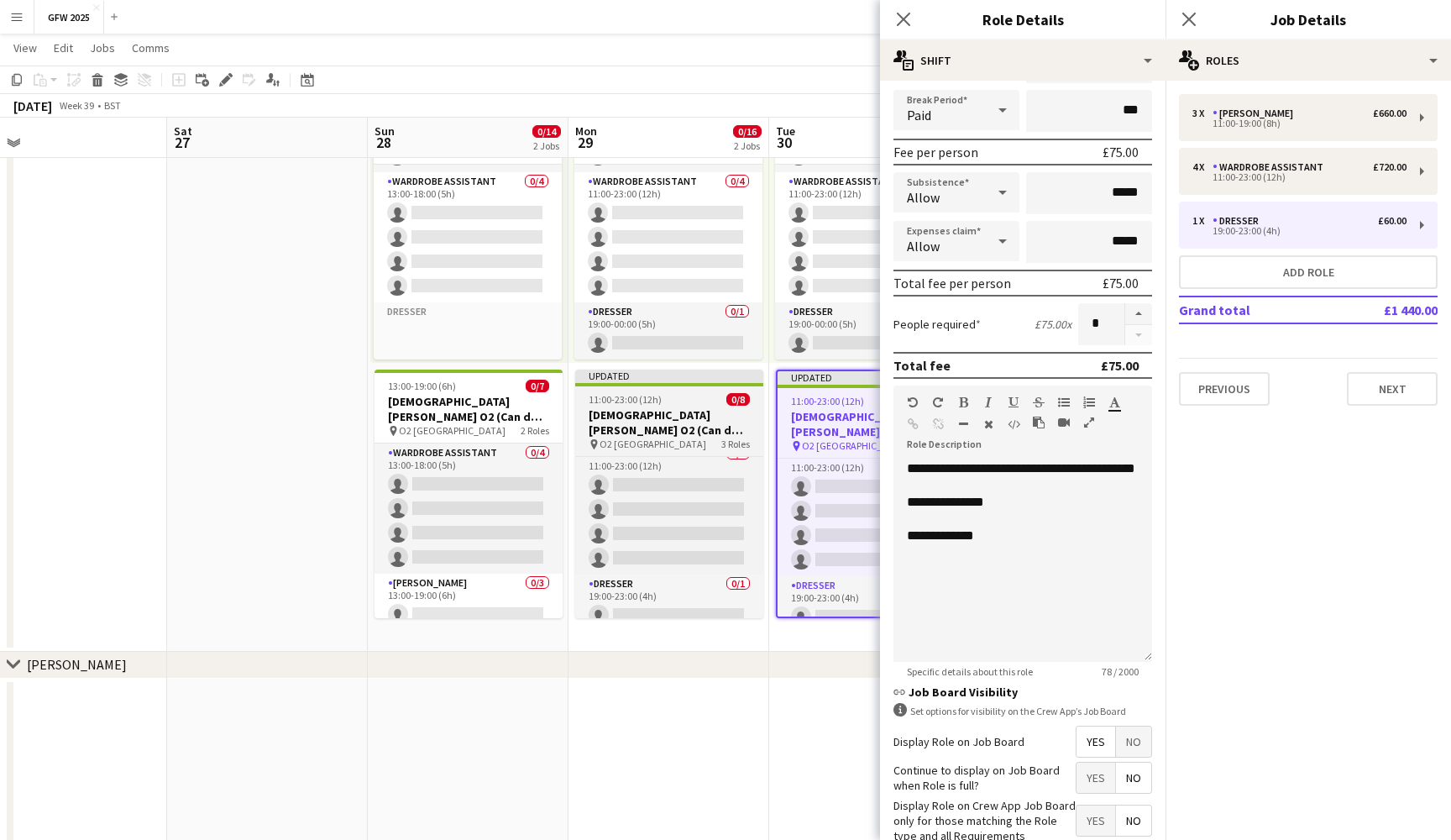
click at [689, 418] on h3 "Lady Gaga O2 (Can do Monday 29th September)" at bounding box center [670, 422] width 188 height 30
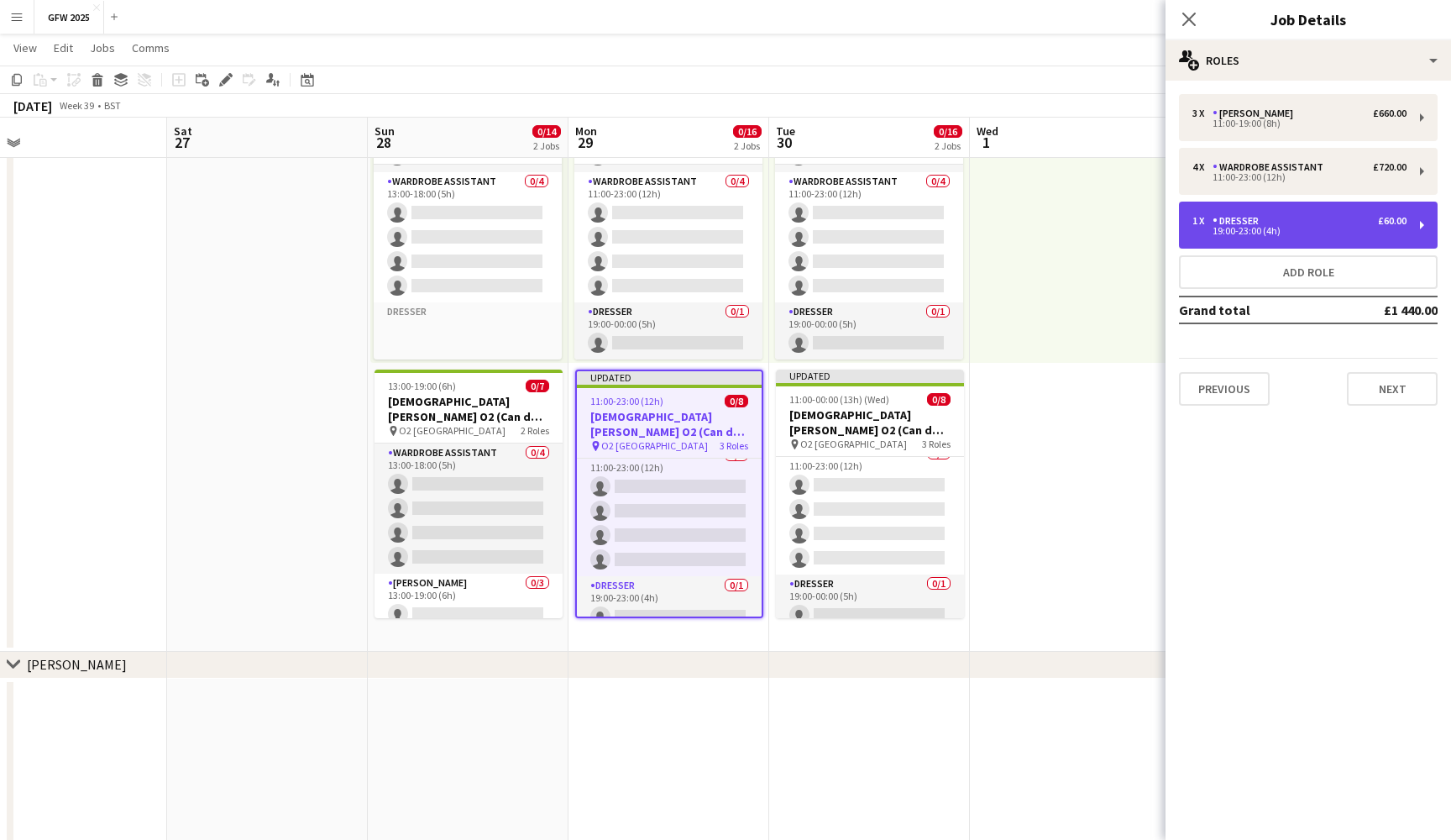
click at [1304, 236] on div "1 x Dresser £60.00 19:00-23:00 (4h)" at bounding box center [1309, 225] width 259 height 47
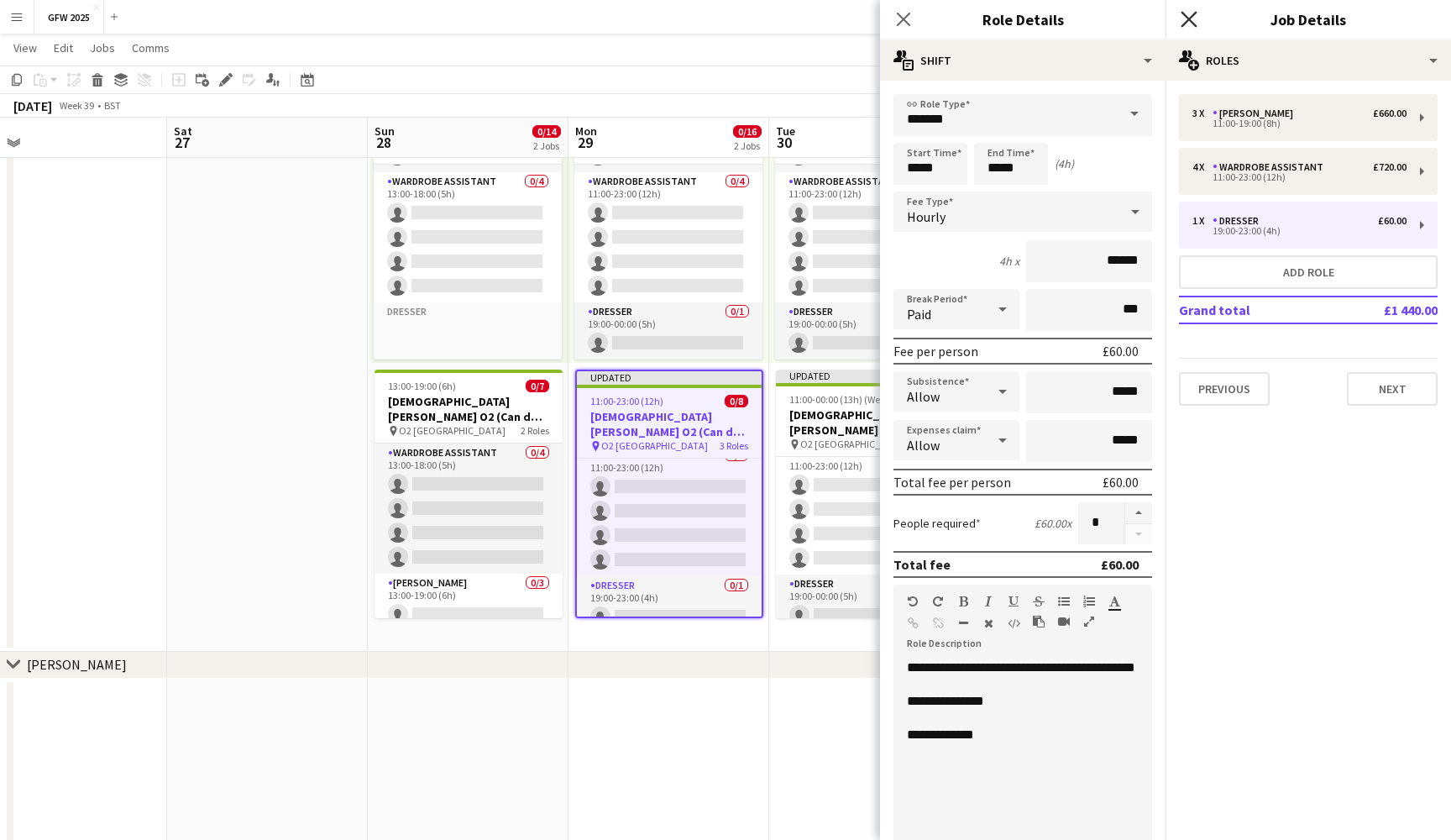
click at [1187, 19] on icon at bounding box center [1189, 19] width 16 height 16
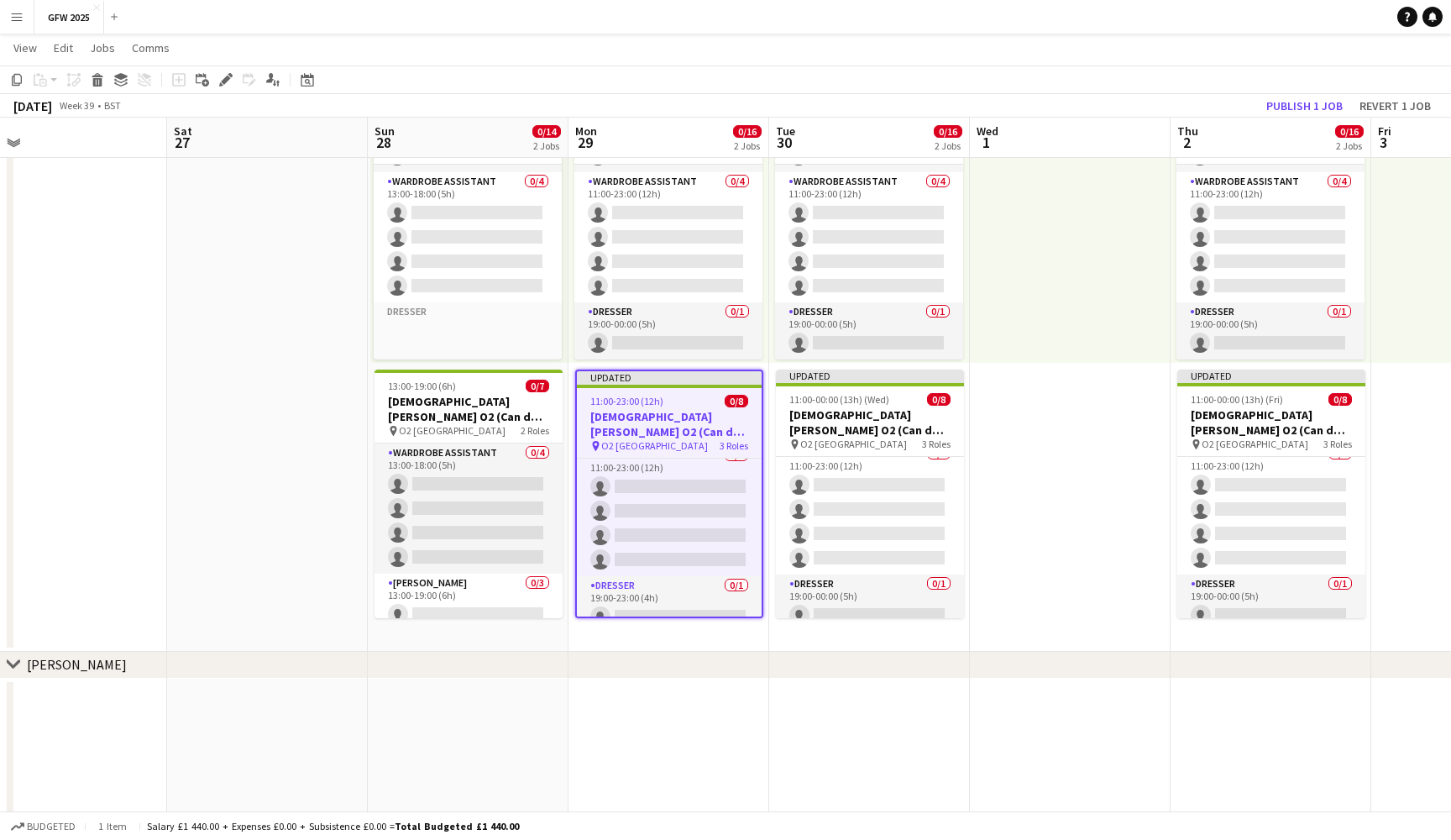
click at [1118, 101] on div "September 2025 Week 39 • BST Publish 1 job Revert 1 job" at bounding box center [726, 106] width 1451 height 24
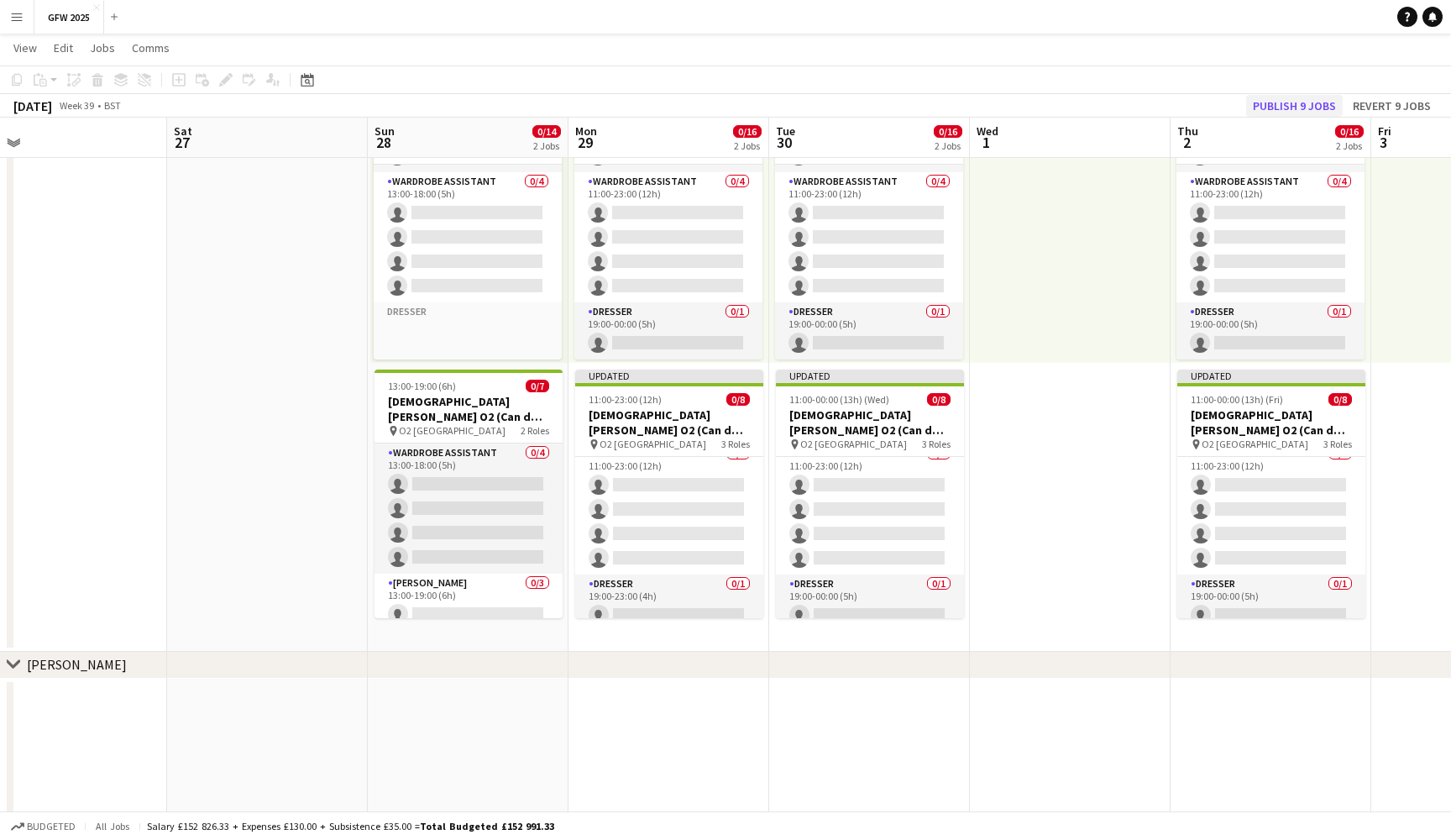
click at [1283, 106] on button "Publish 9 jobs" at bounding box center [1294, 106] width 97 height 22
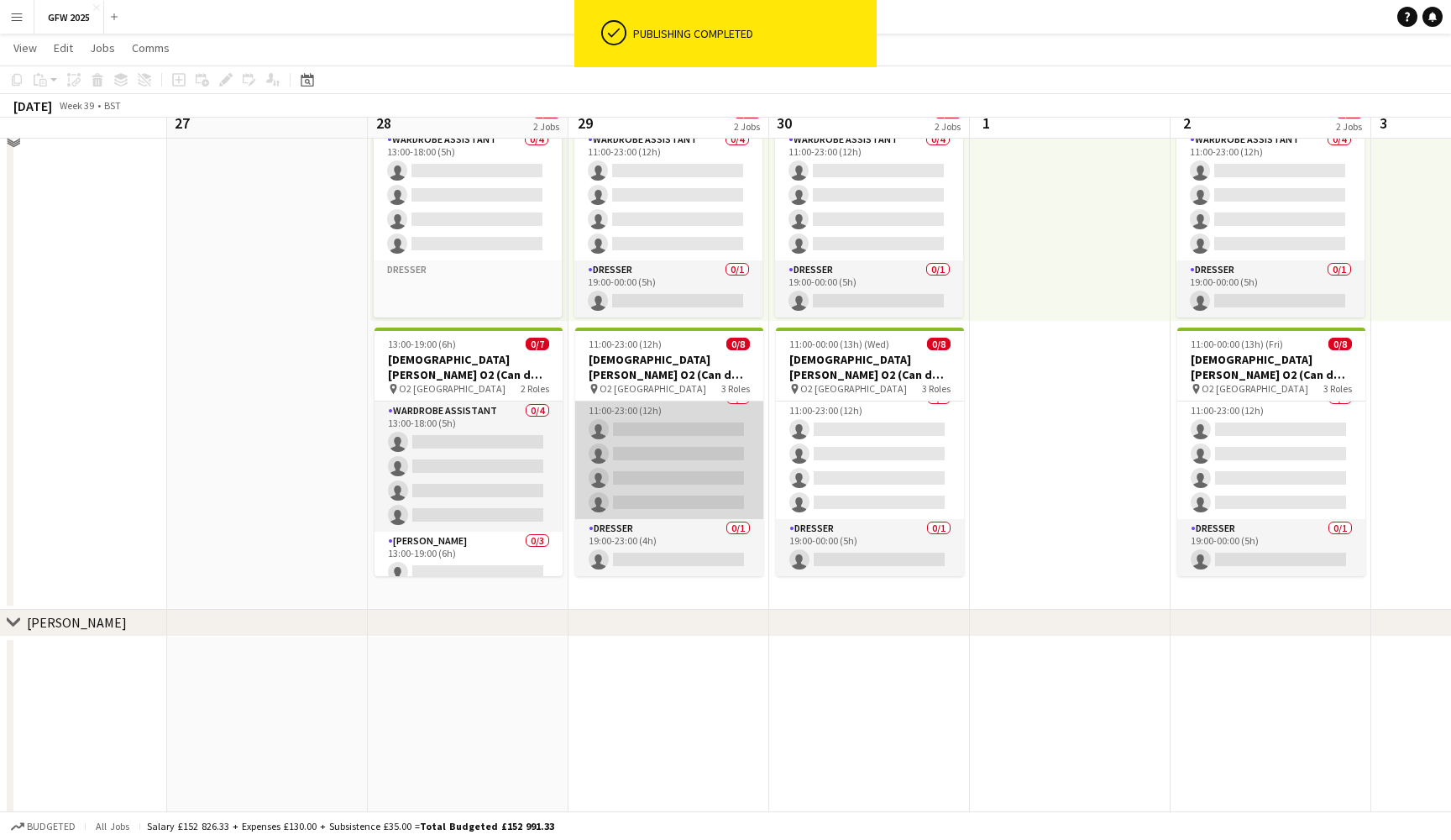
scroll to position [990, 0]
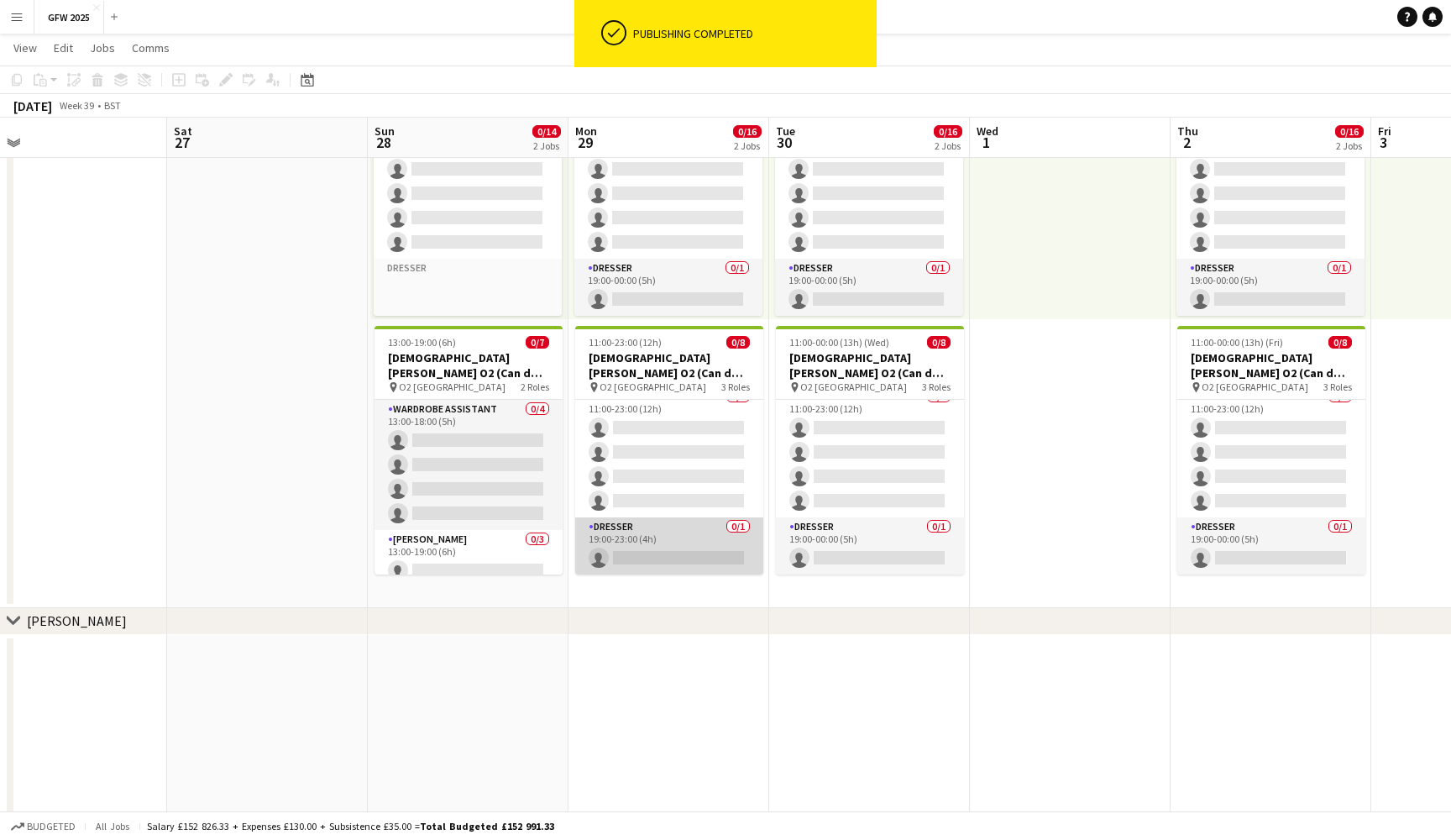
click at [696, 548] on app-card-role "Dresser 0/1 19:00-23:00 (4h) single-neutral-actions" at bounding box center [670, 546] width 188 height 57
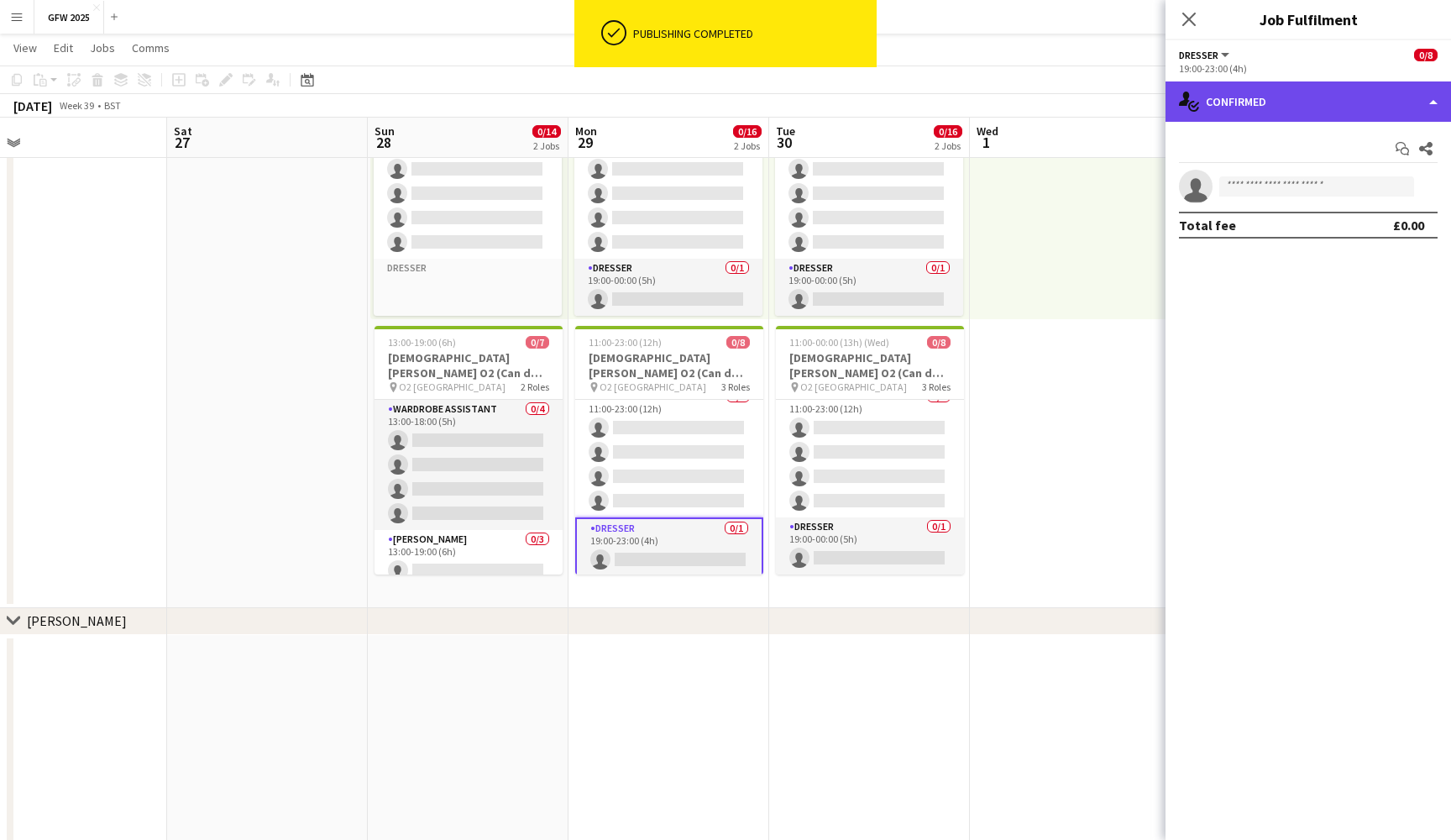
click at [1331, 105] on div "single-neutral-actions-check-2 Confirmed" at bounding box center [1308, 101] width 285 height 40
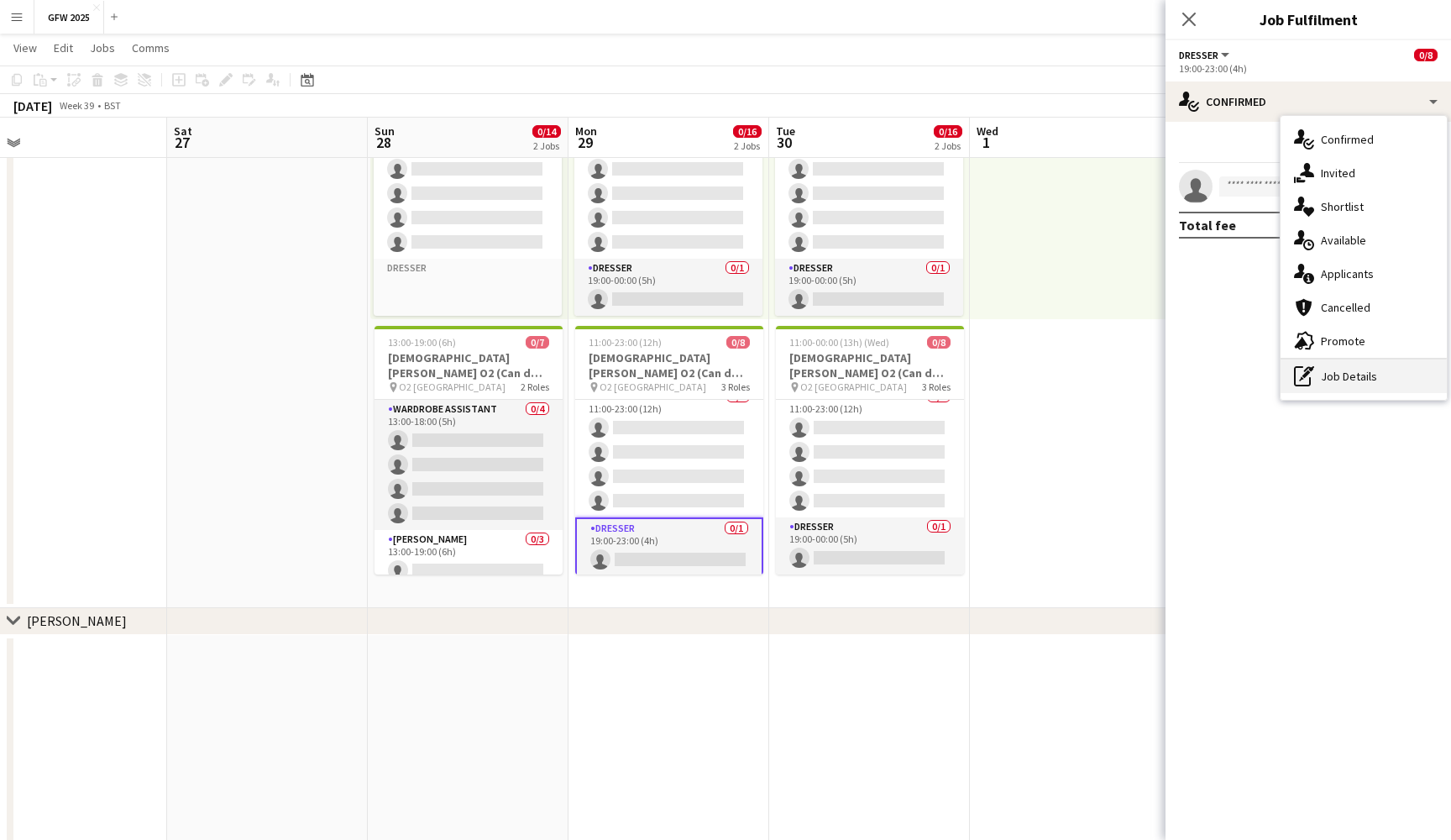
click at [1380, 378] on div "pen-write Job Details" at bounding box center [1365, 376] width 167 height 33
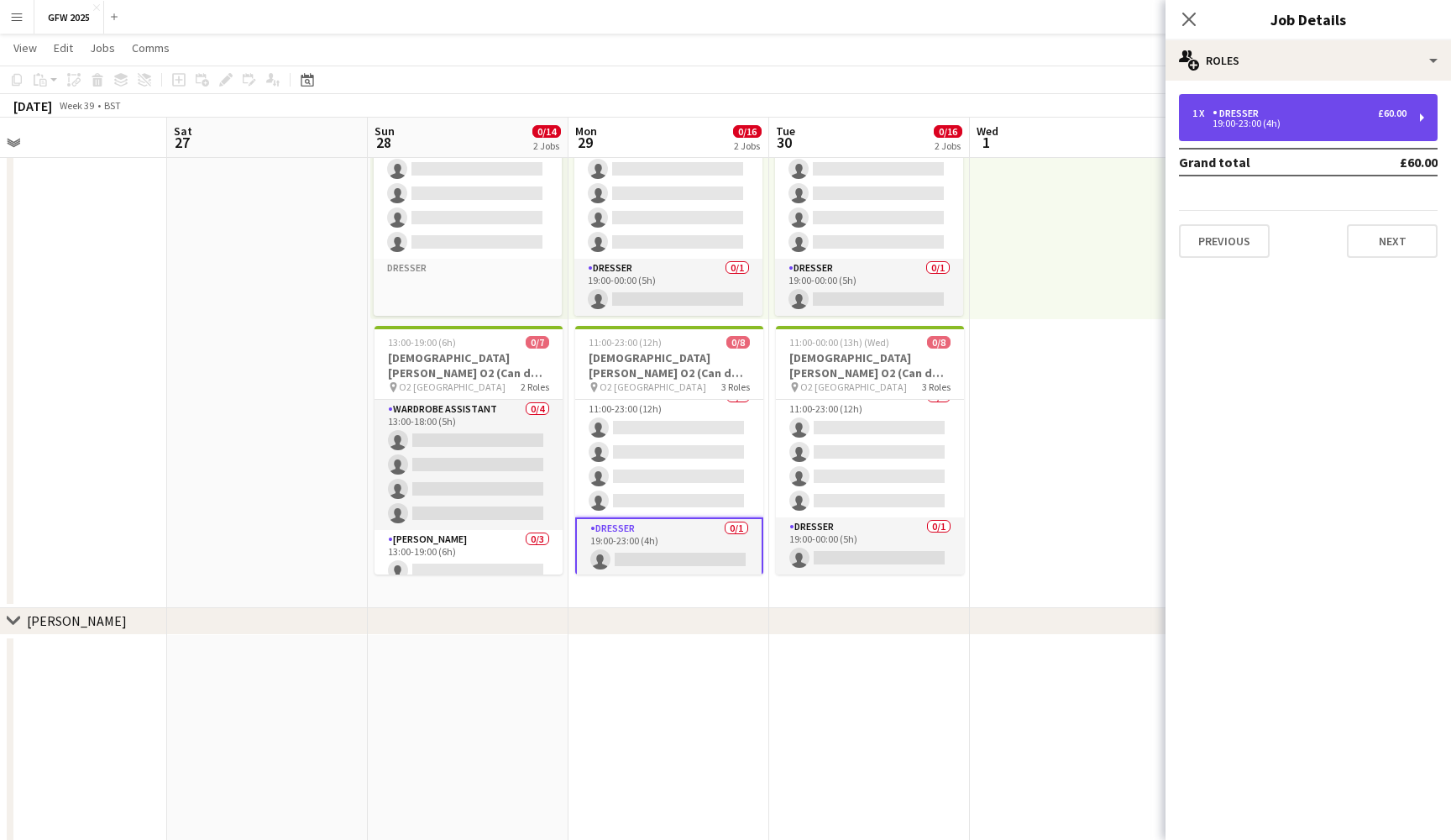
click at [1386, 120] on div "19:00-23:00 (4h)" at bounding box center [1300, 124] width 214 height 9
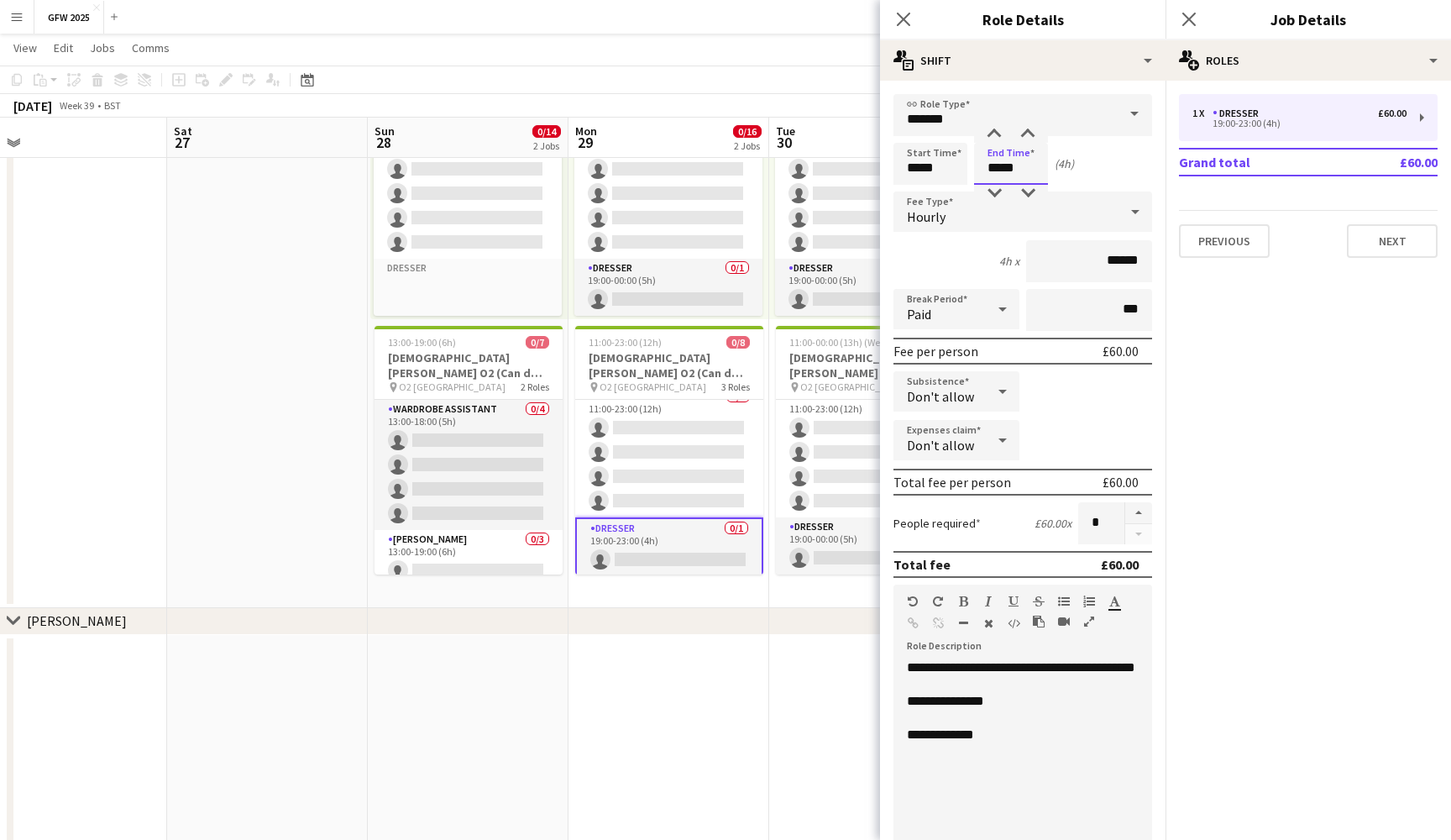
click at [991, 172] on input "*****" at bounding box center [1011, 164] width 74 height 42
type input "*****"
click at [995, 132] on div at bounding box center [994, 134] width 33 height 17
click at [1192, 21] on icon "Close pop-in" at bounding box center [1189, 19] width 16 height 16
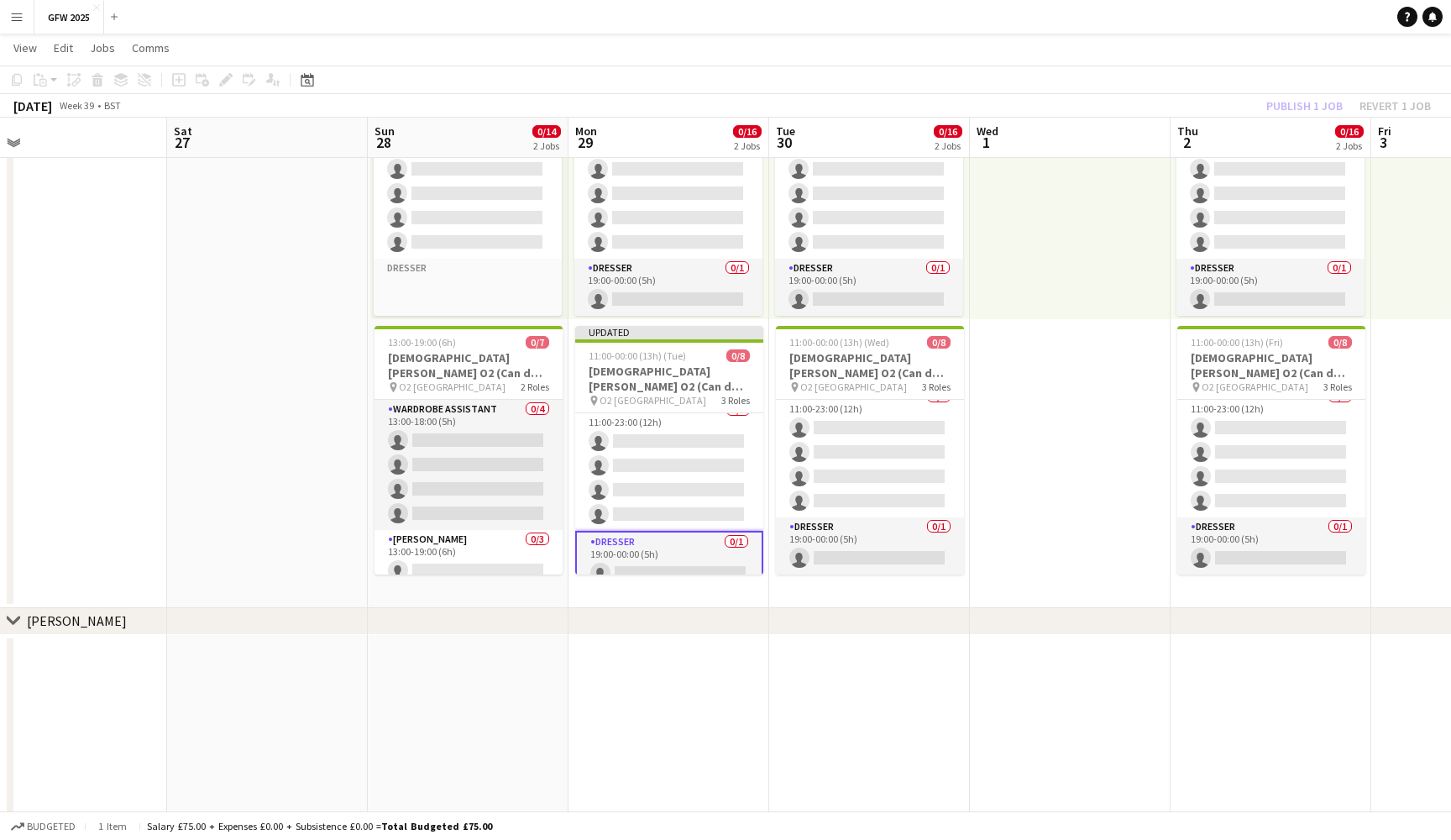
click at [1308, 99] on div "Publish 1 job Revert 1 job" at bounding box center [1348, 106] width 205 height 22
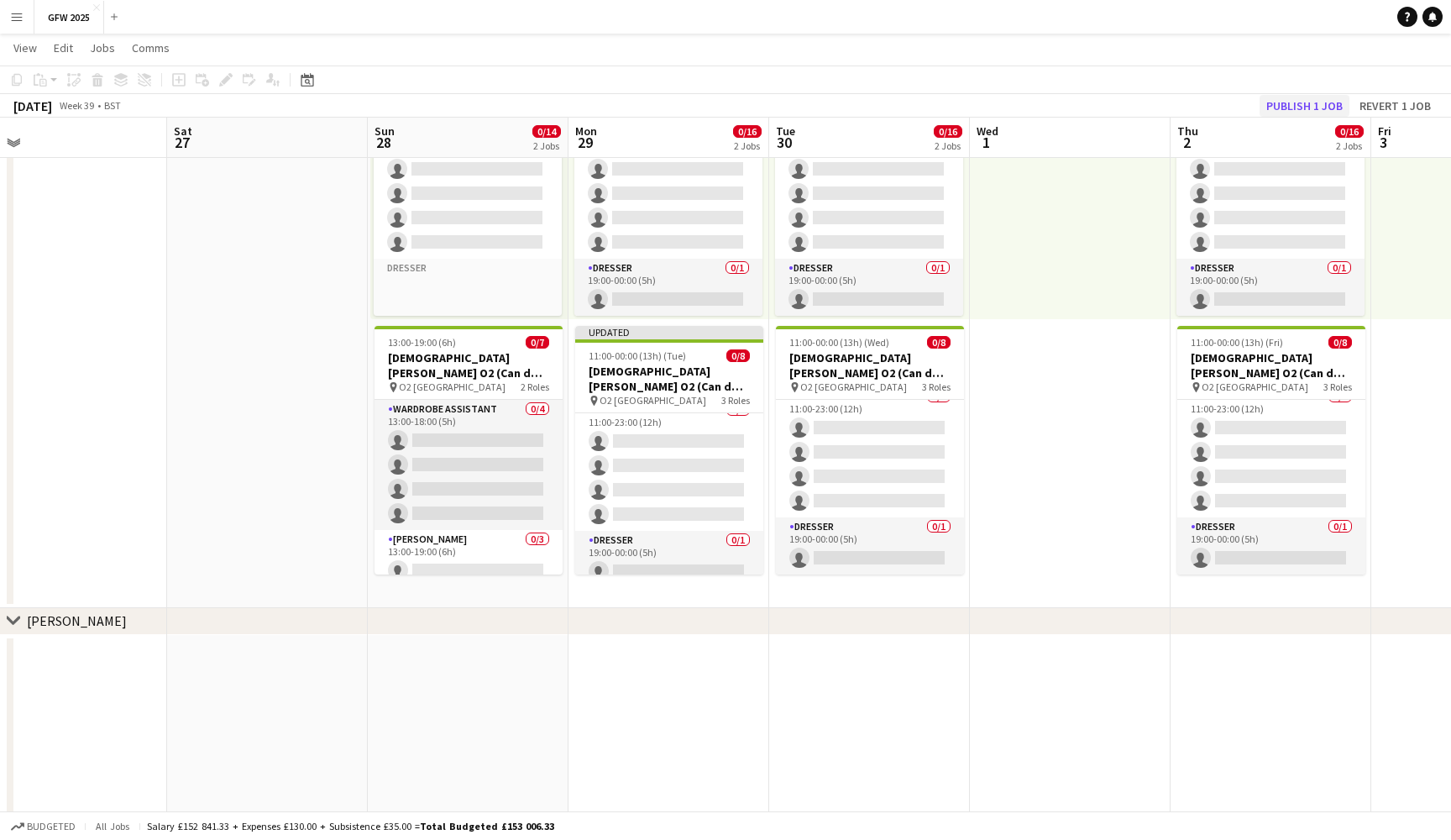
click at [1308, 103] on button "Publish 1 job" at bounding box center [1305, 106] width 90 height 22
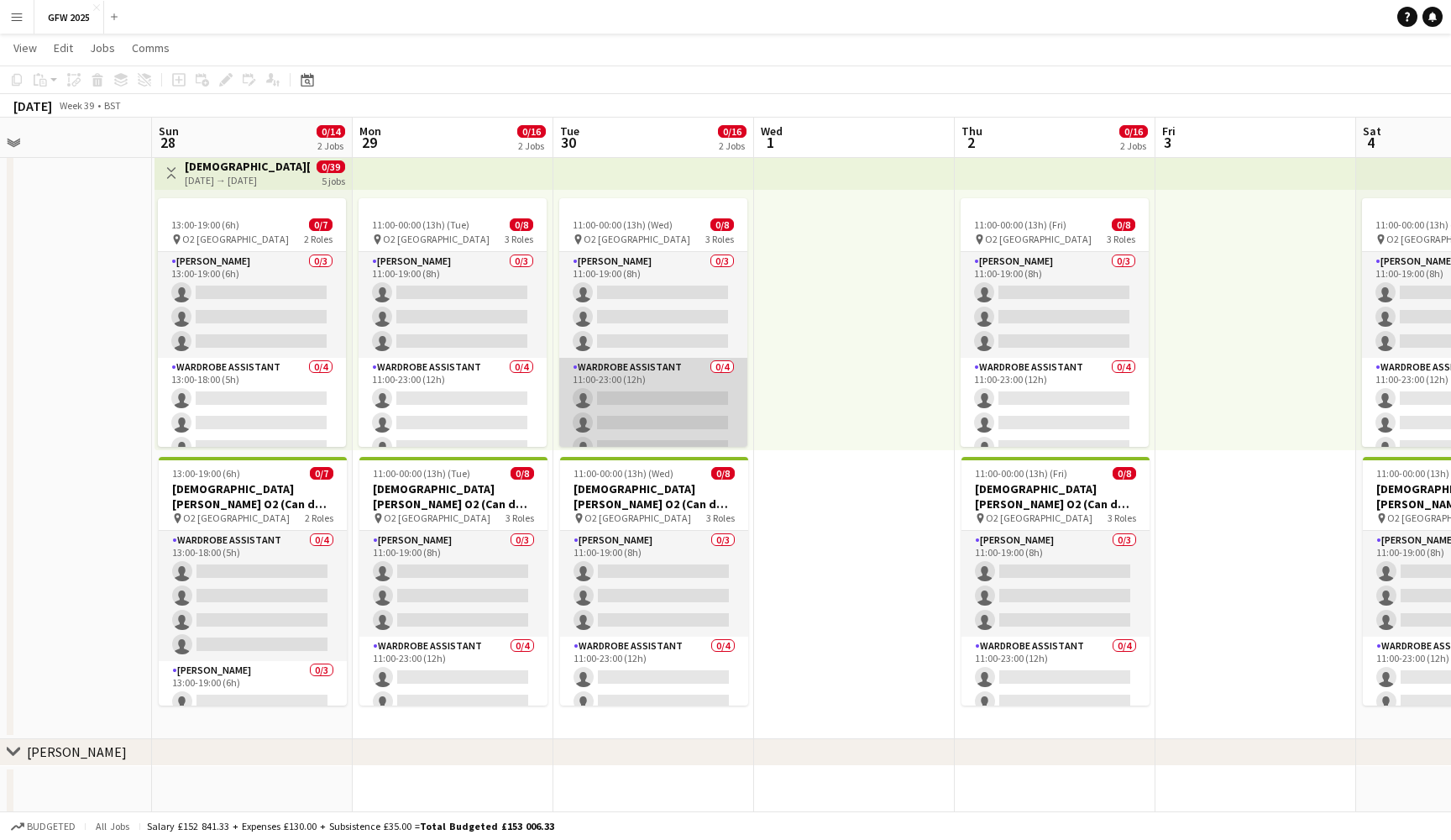
scroll to position [0, 0]
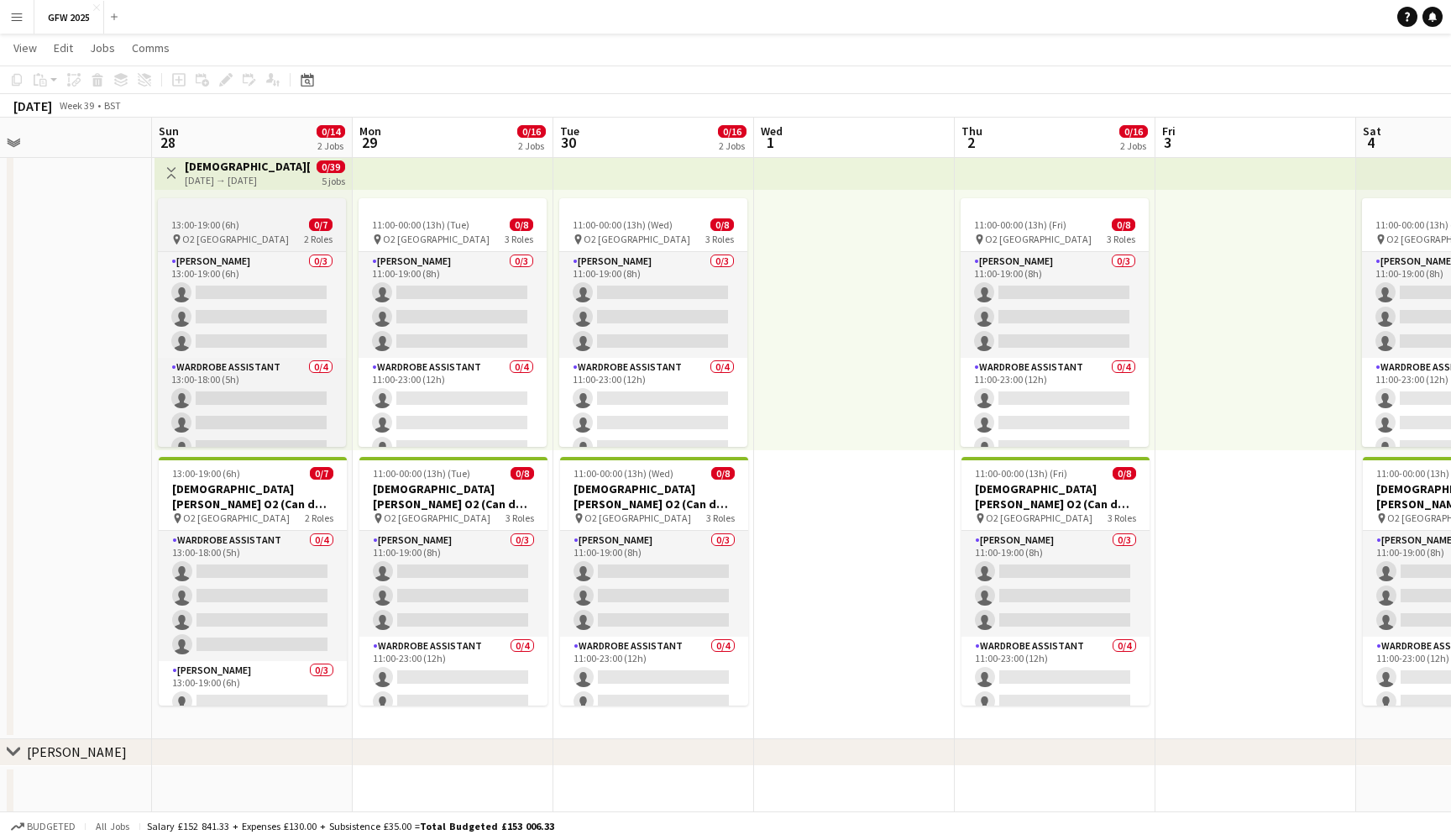
click at [237, 222] on span "13:00-19:00 (6h)" at bounding box center [205, 224] width 68 height 13
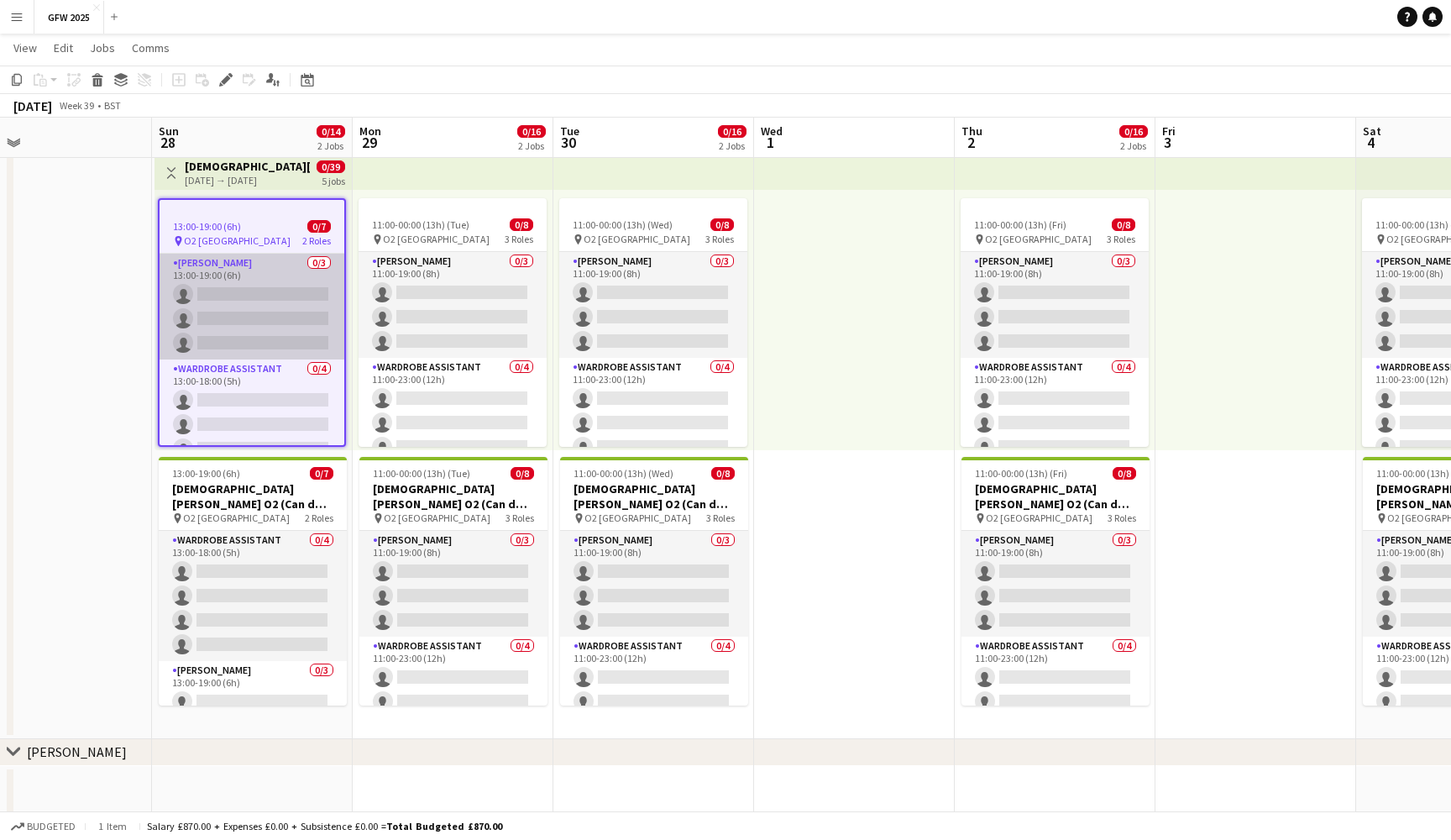
click at [233, 315] on app-card-role "Seamster 0/3 13:00-19:00 (6h) single-neutral-actions single-neutral-actions sin…" at bounding box center [252, 307] width 184 height 106
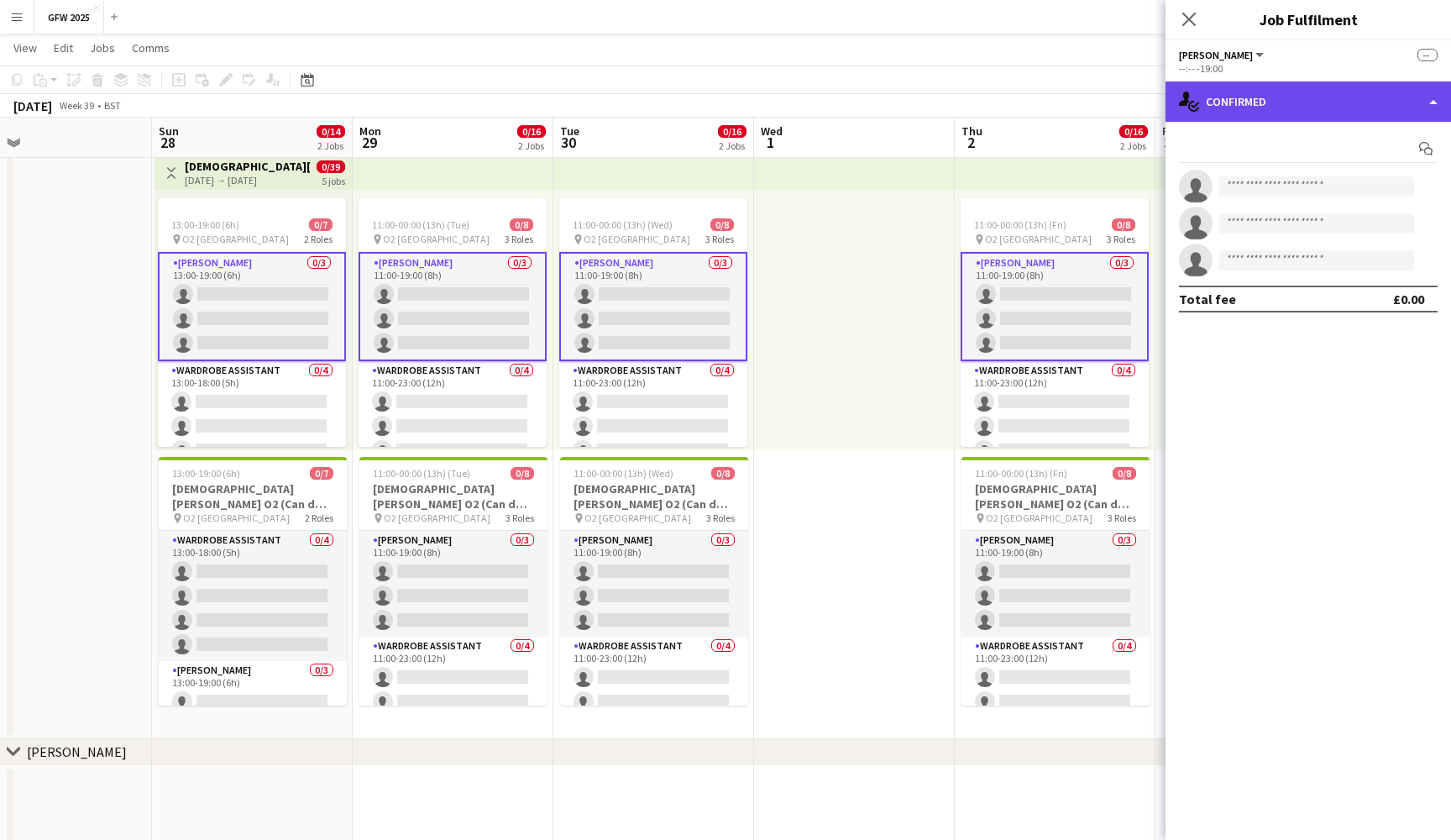
click at [1342, 101] on div "single-neutral-actions-check-2 Confirmed" at bounding box center [1308, 101] width 285 height 40
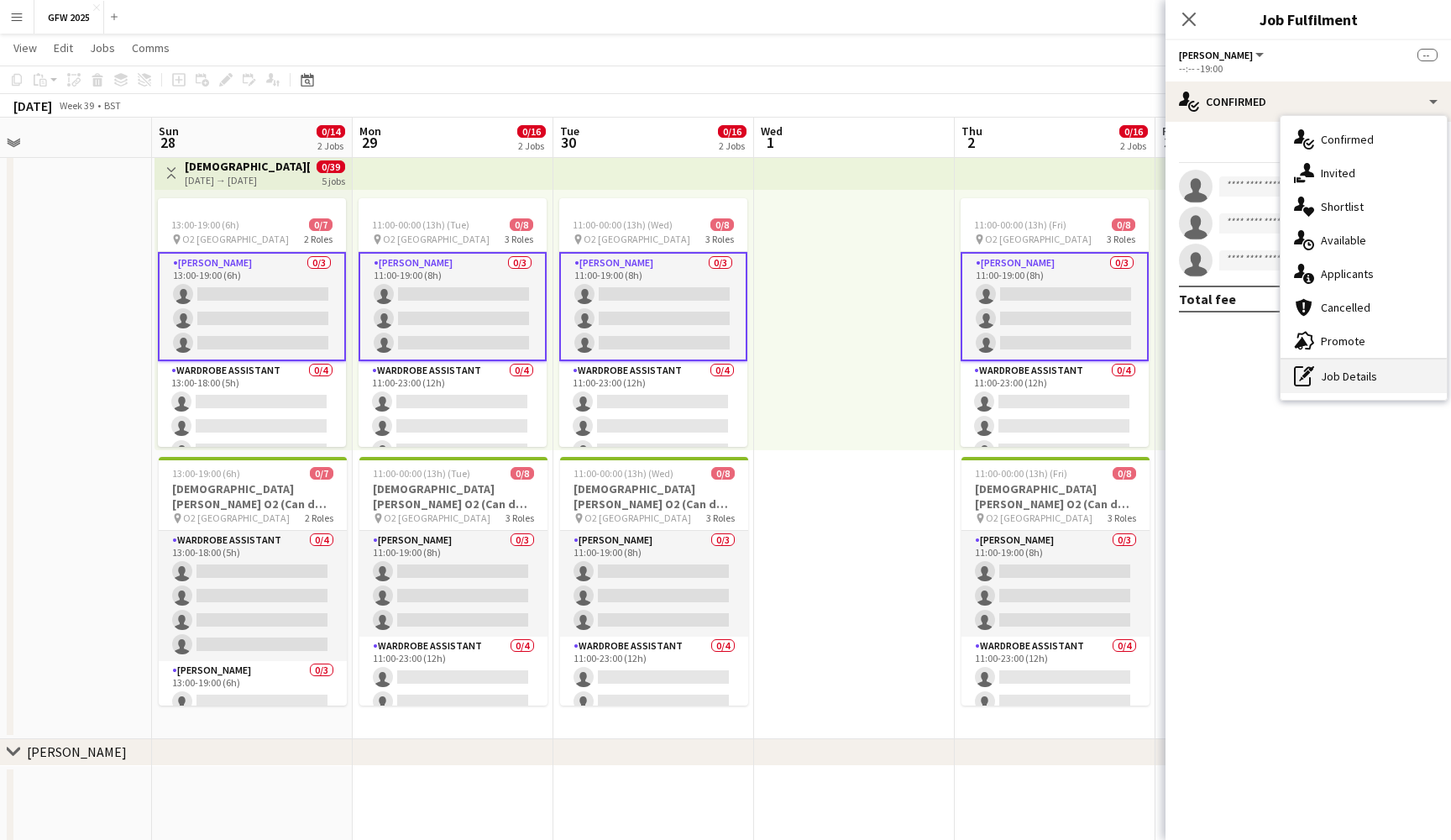
click at [1378, 392] on div "pen-write Job Details" at bounding box center [1365, 376] width 167 height 33
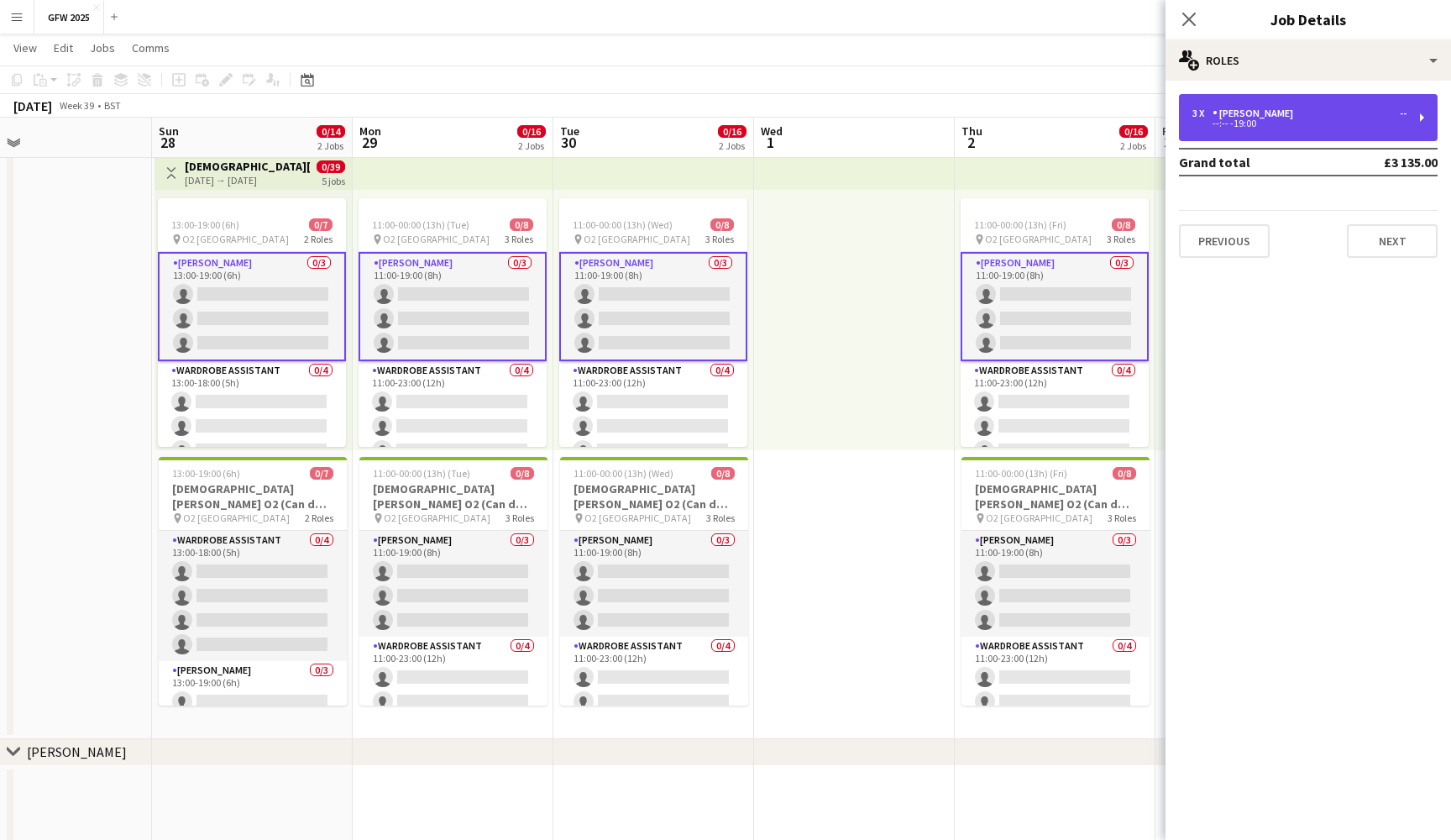
click at [1369, 138] on div "3 x Seamster -- --:-- -19:00" at bounding box center [1309, 118] width 259 height 47
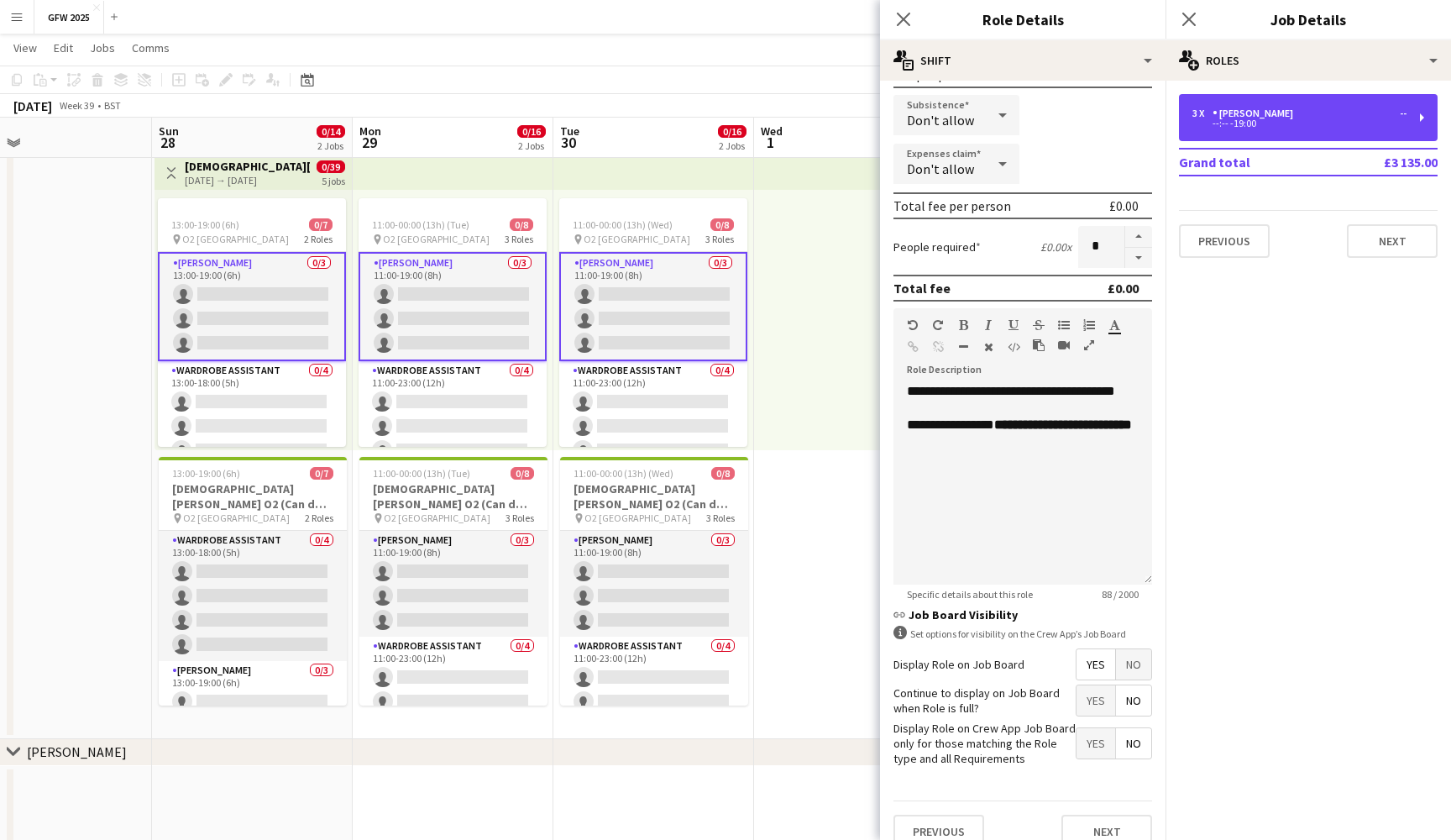
scroll to position [290, 0]
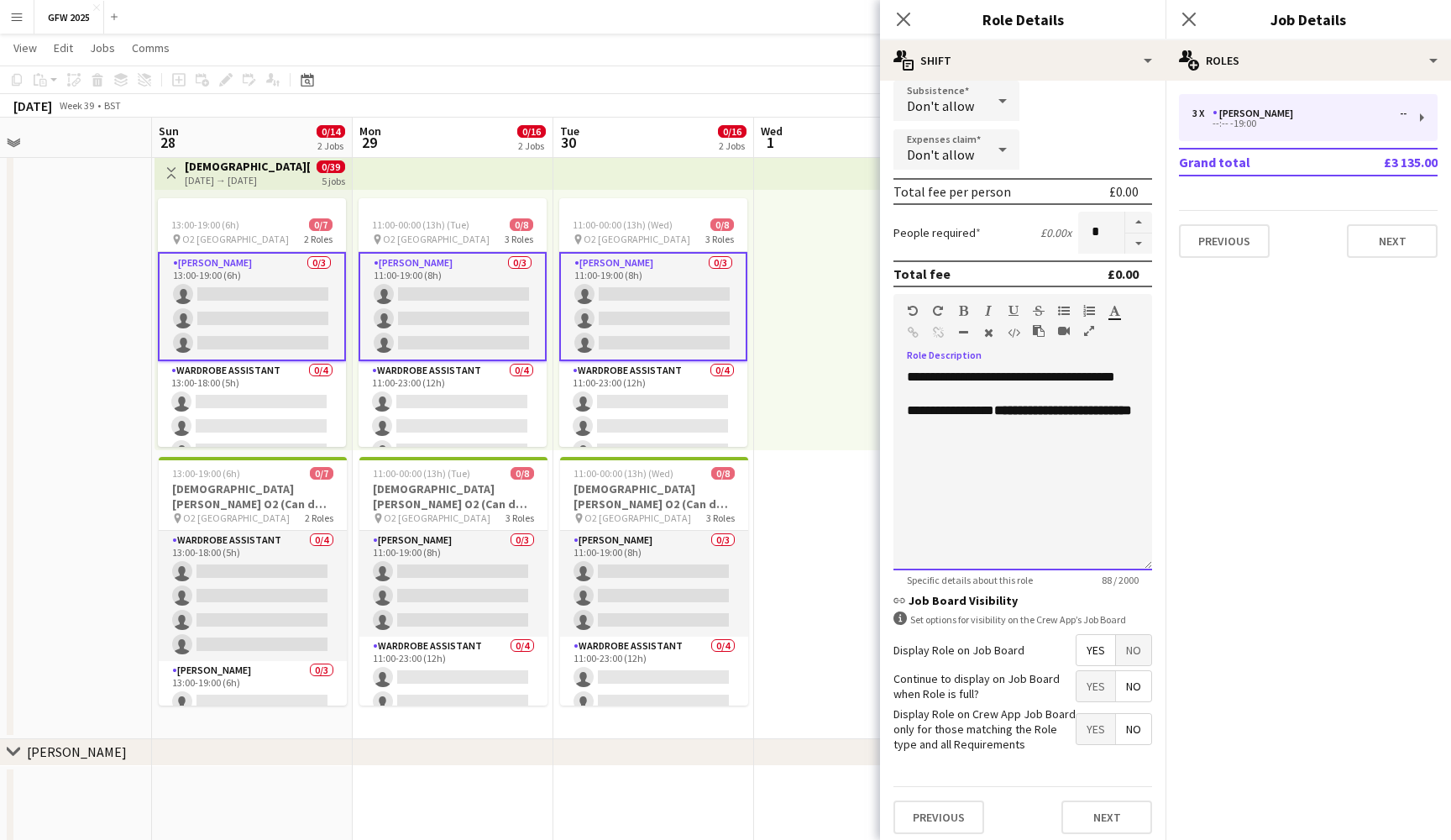
click at [988, 477] on div "**********" at bounding box center [1024, 469] width 259 height 202
drag, startPoint x: 948, startPoint y: 478, endPoint x: 874, endPoint y: 478, distance: 74.0
click at [964, 307] on icon "button" at bounding box center [963, 311] width 9 height 12
click at [958, 469] on div "*****" at bounding box center [1023, 461] width 231 height 17
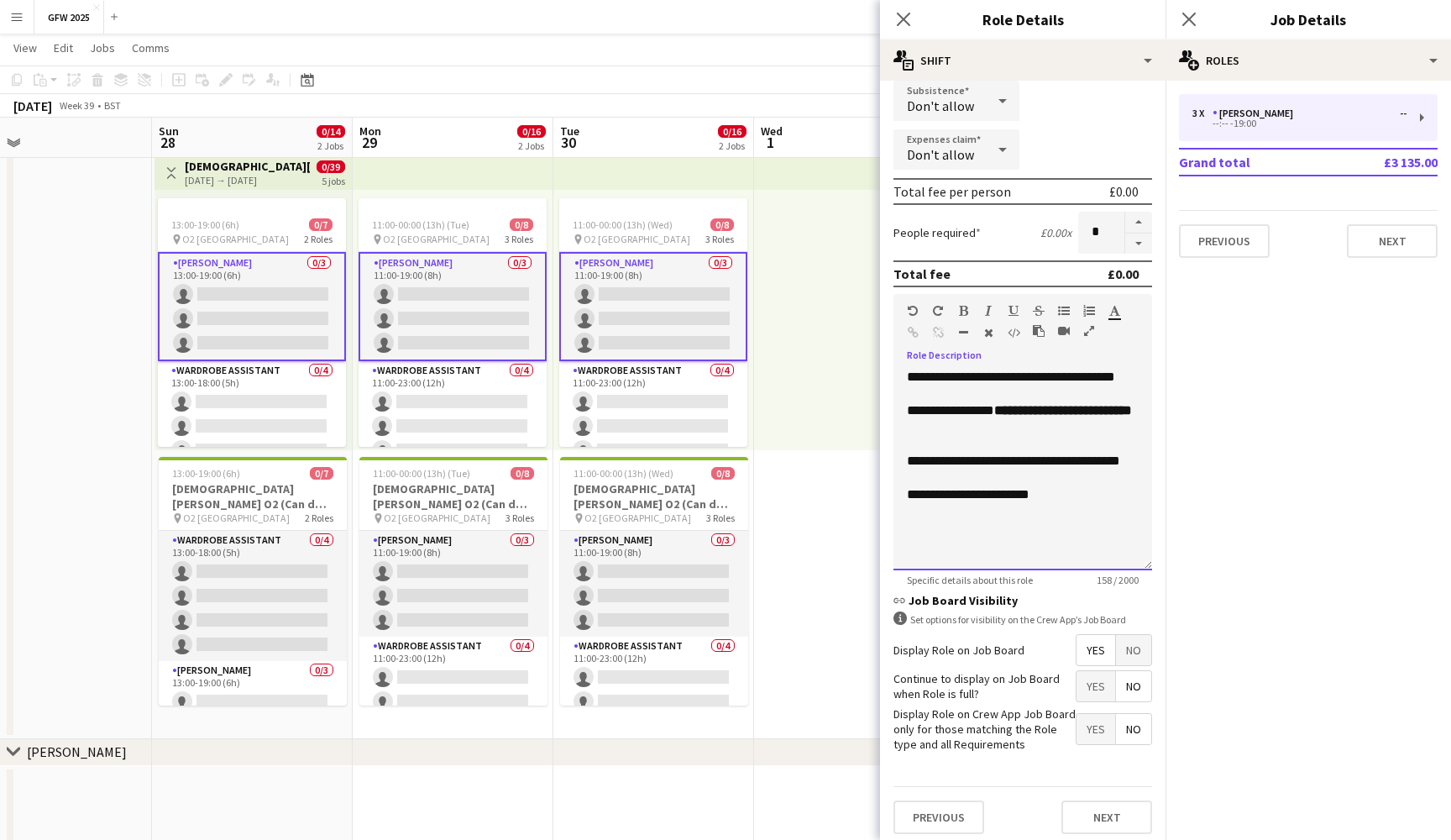
drag, startPoint x: 1035, startPoint y: 576, endPoint x: 968, endPoint y: 513, distance: 92.0
click at [968, 503] on div "**********" at bounding box center [1023, 494] width 231 height 17
click at [965, 503] on div "**********" at bounding box center [1023, 494] width 231 height 17
click at [936, 503] on div "**********" at bounding box center [1023, 494] width 231 height 17
click at [1083, 503] on div "**********" at bounding box center [1023, 494] width 231 height 17
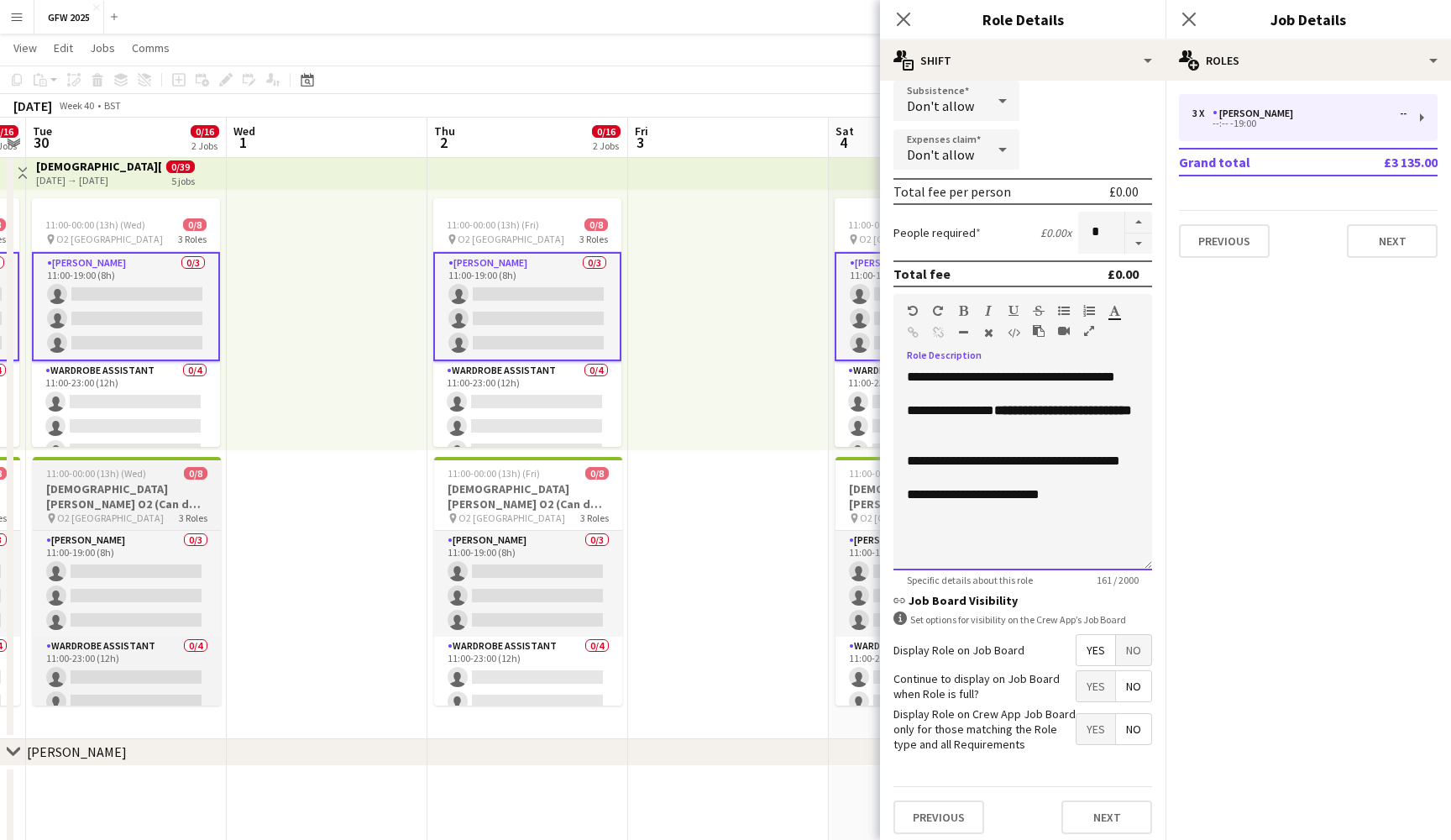
scroll to position [0, 364]
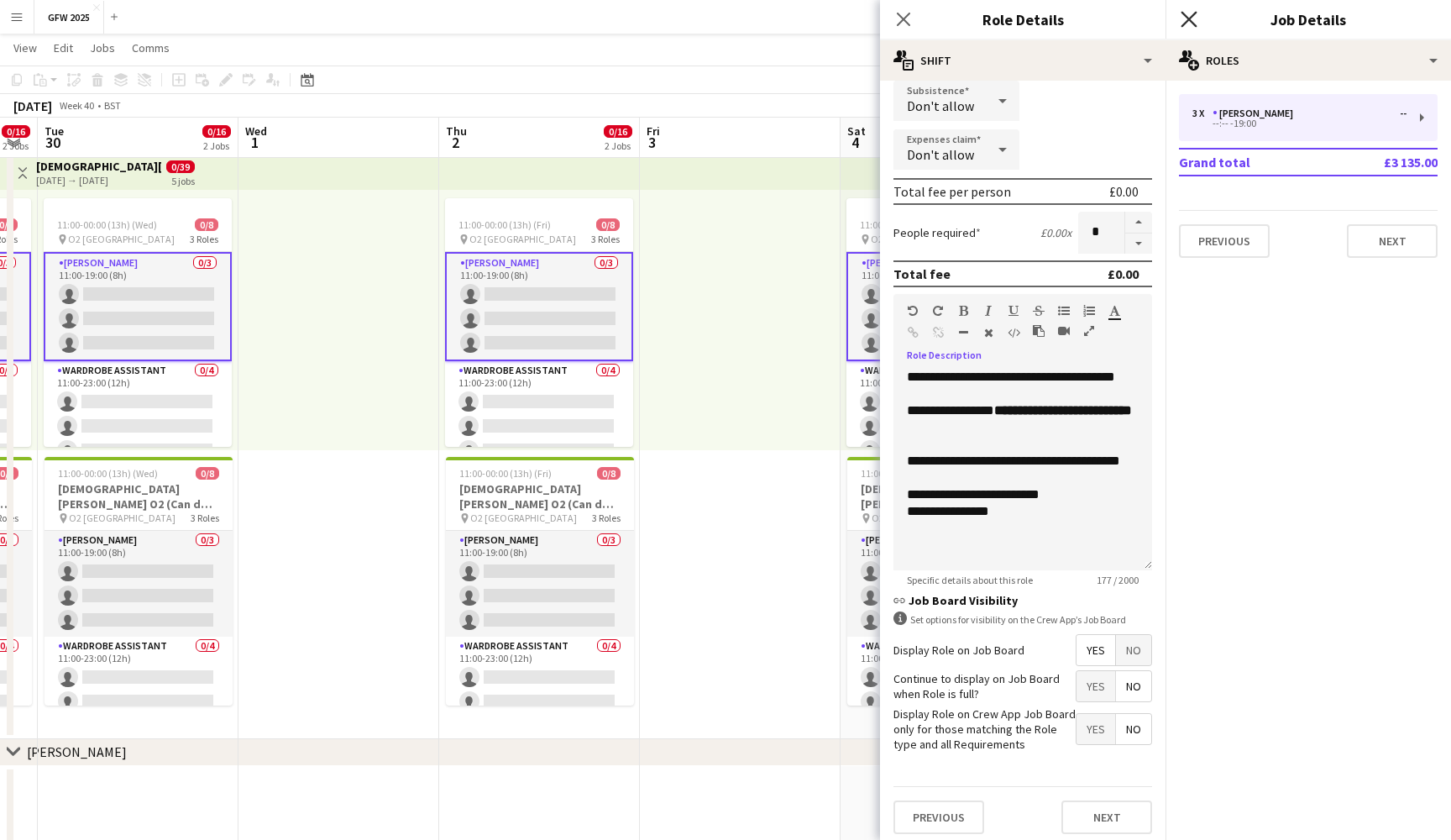
click at [1192, 15] on icon "Close pop-in" at bounding box center [1189, 19] width 16 height 16
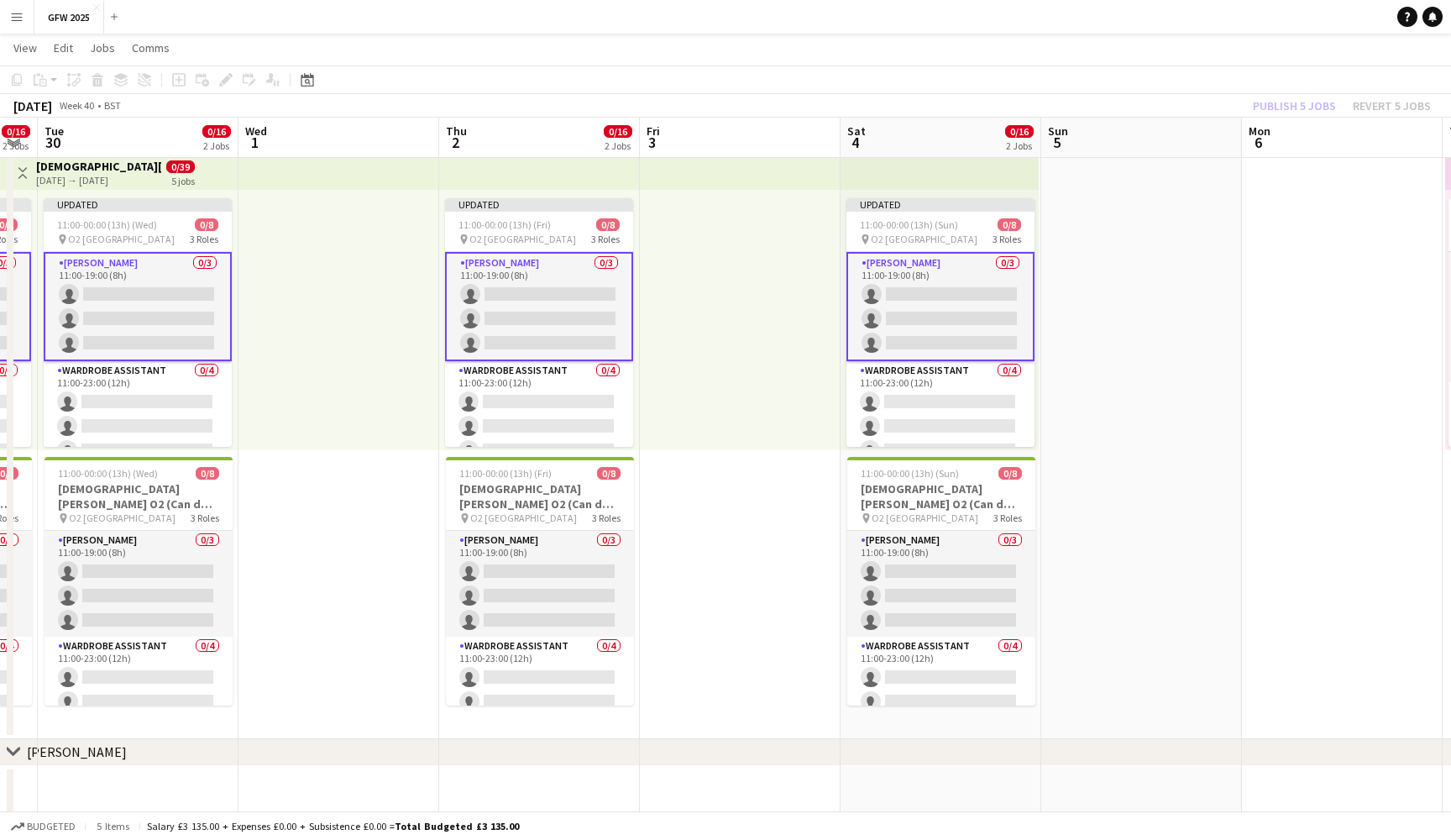
click at [1299, 112] on div "Publish 5 jobs Revert 5 jobs" at bounding box center [1342, 106] width 219 height 22
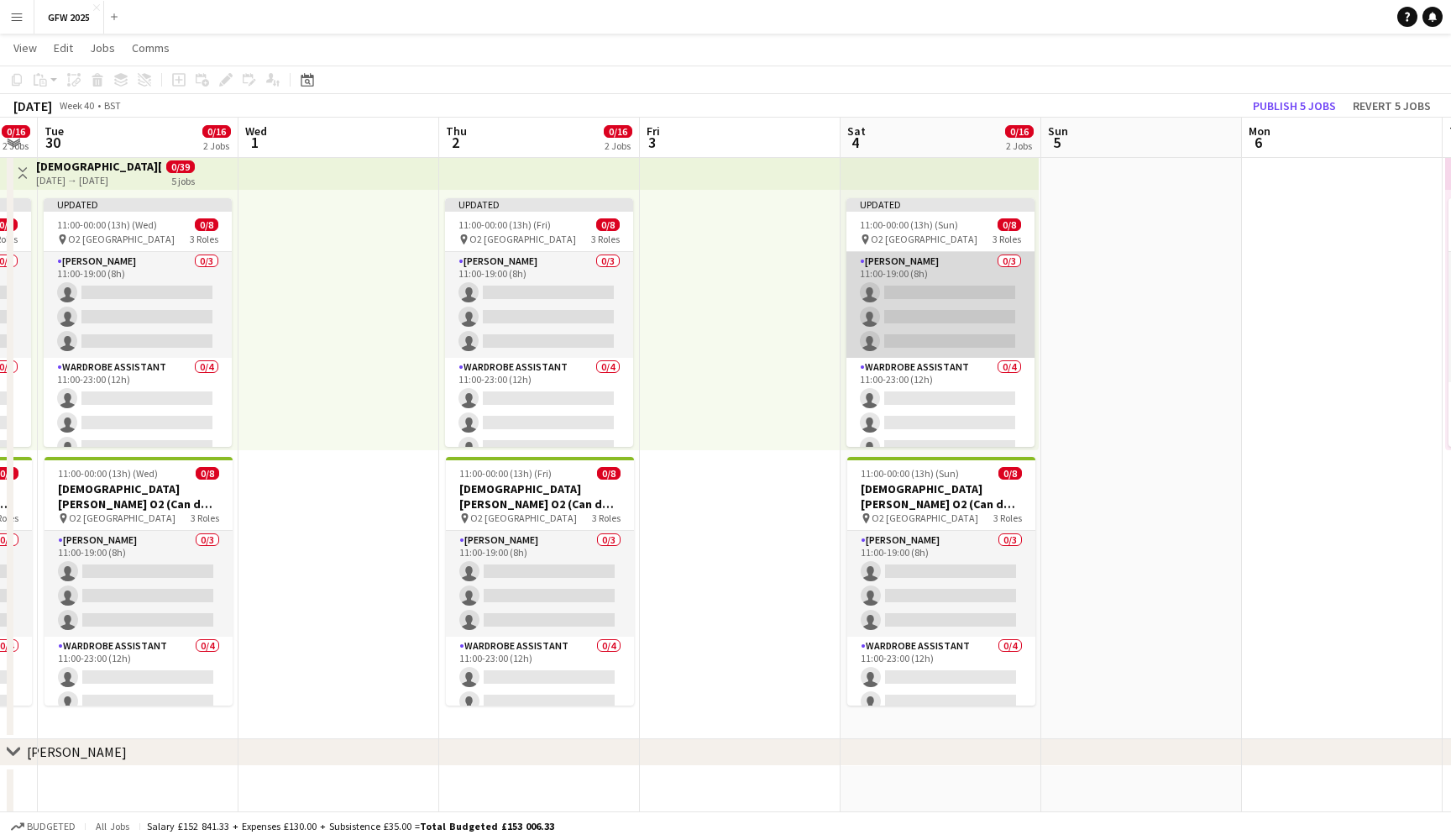
click at [964, 311] on app-card-role "Seamster 0/3 11:00-19:00 (8h) single-neutral-actions single-neutral-actions sin…" at bounding box center [941, 305] width 188 height 106
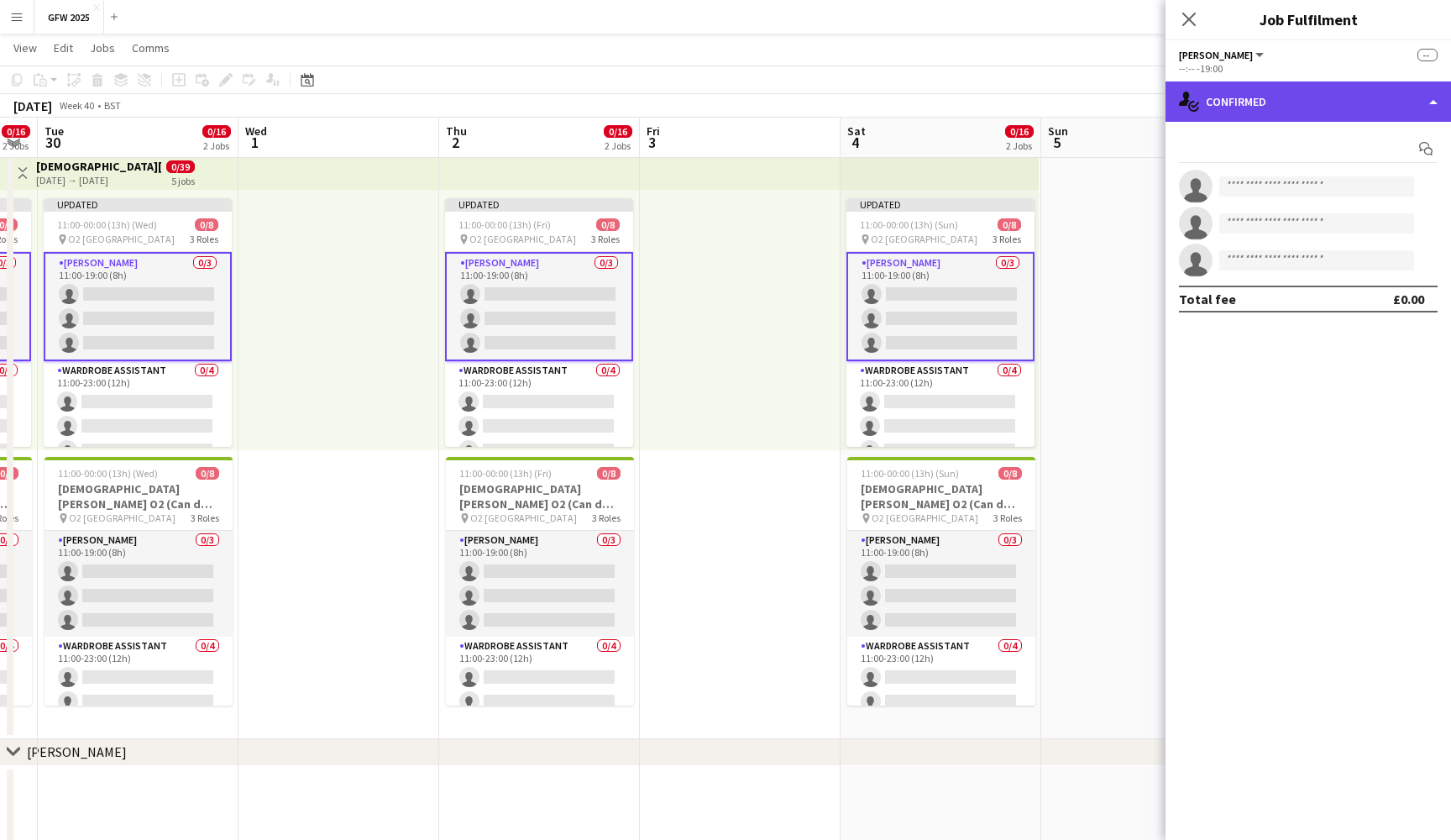
click at [1351, 96] on div "single-neutral-actions-check-2 Confirmed" at bounding box center [1308, 101] width 285 height 40
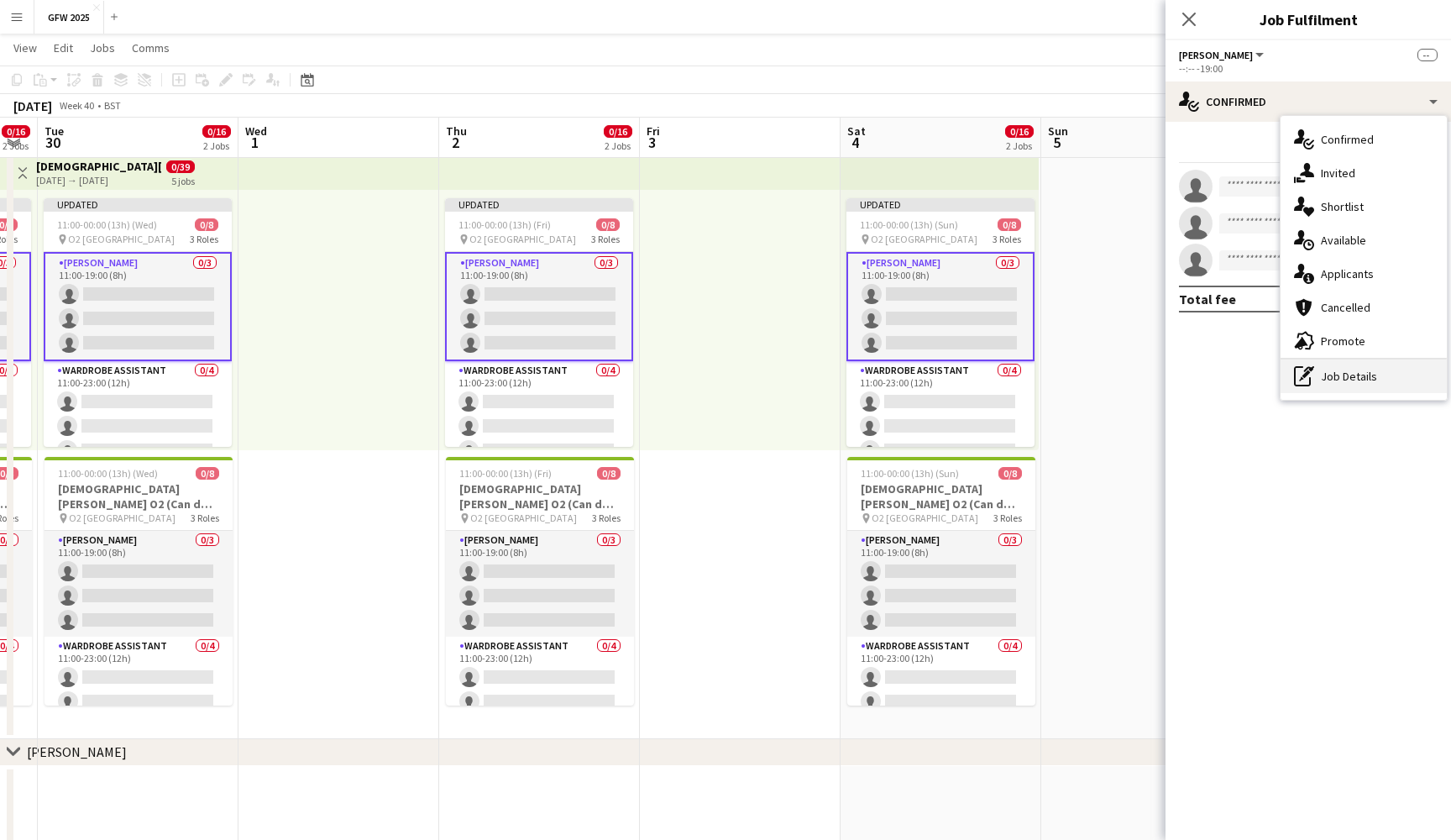
click at [1351, 390] on div "pen-write Job Details" at bounding box center [1365, 376] width 167 height 33
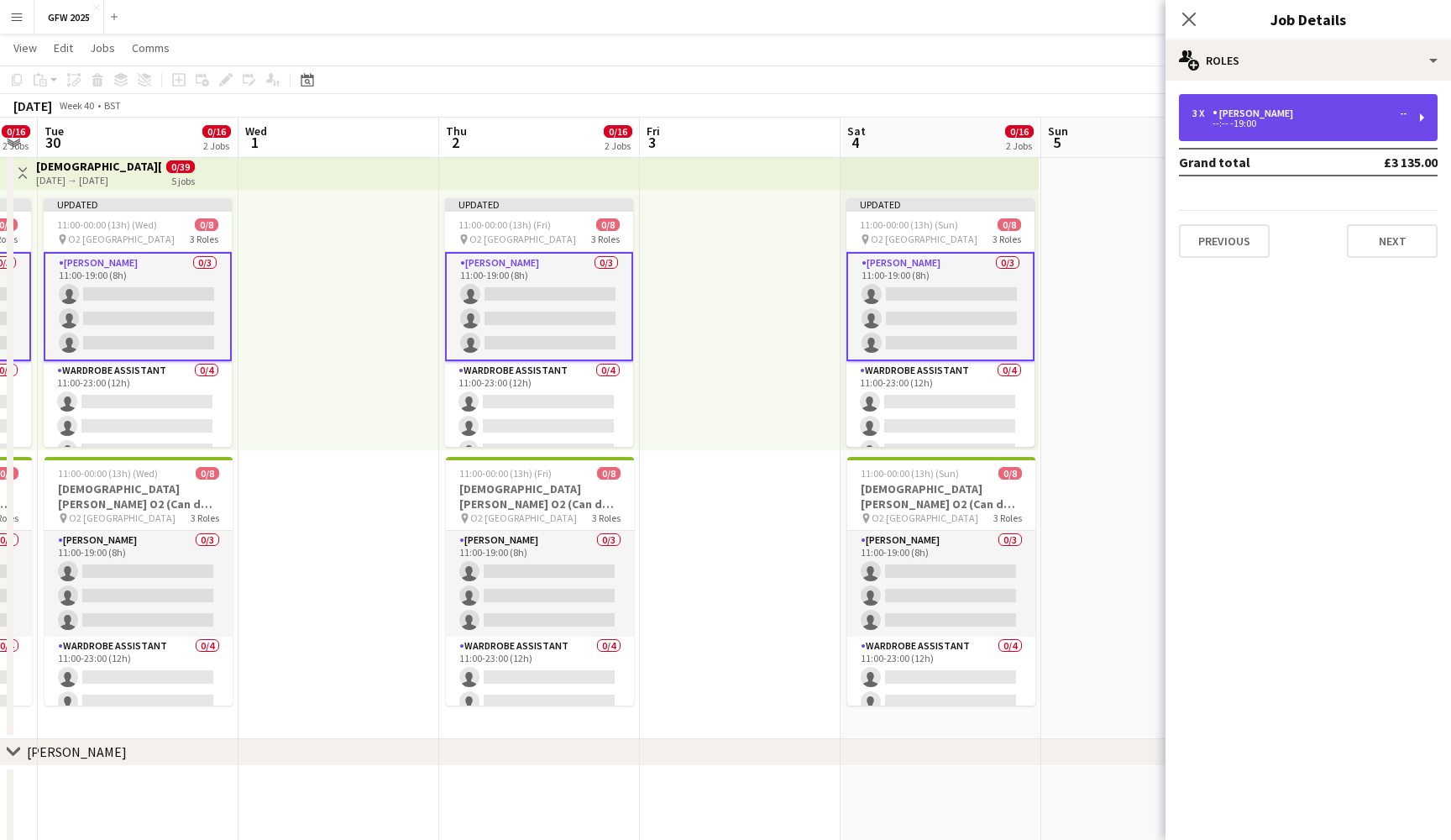
click at [1345, 120] on div "--:-- -19:00" at bounding box center [1300, 124] width 214 height 9
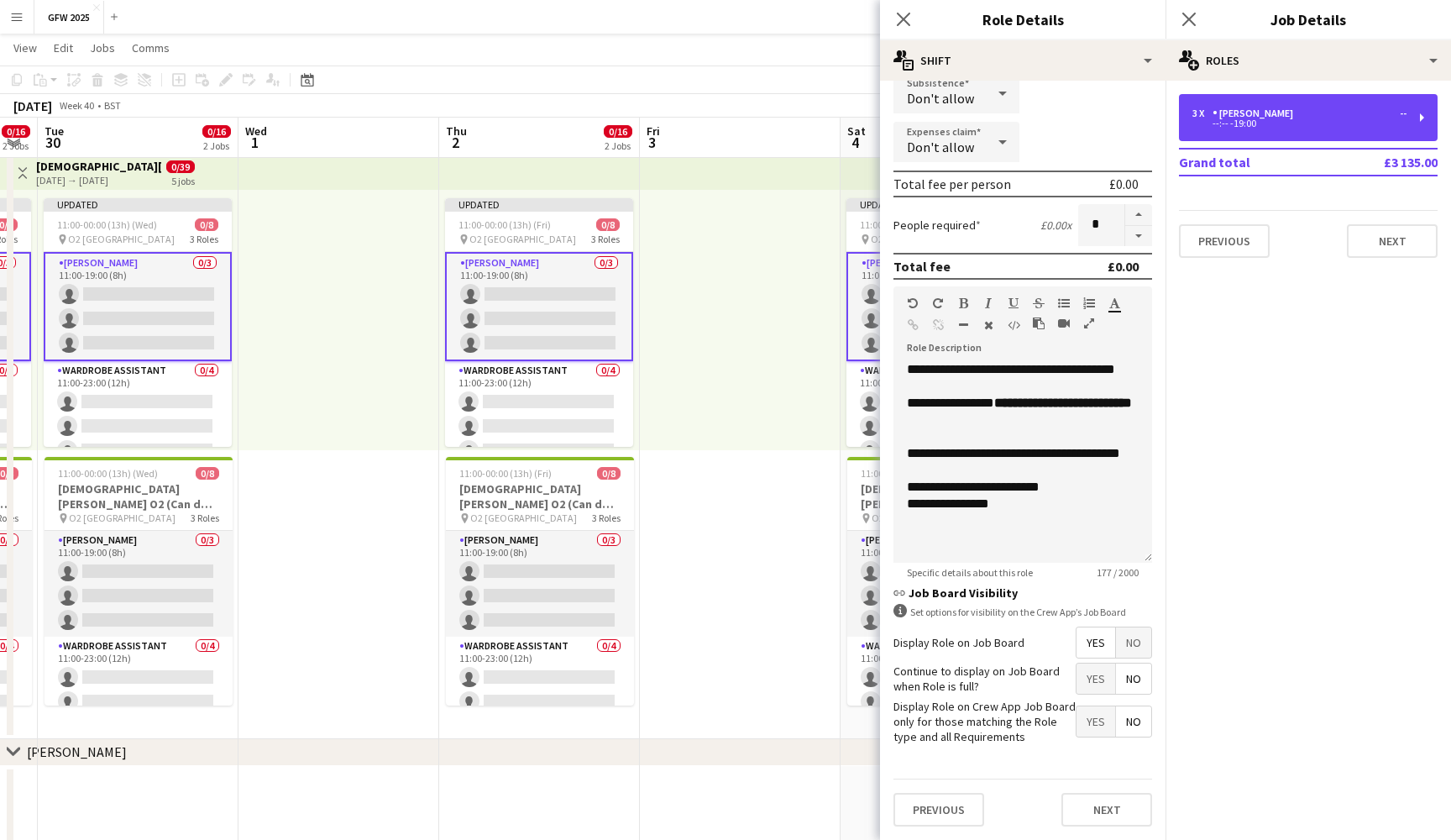
scroll to position [297, 0]
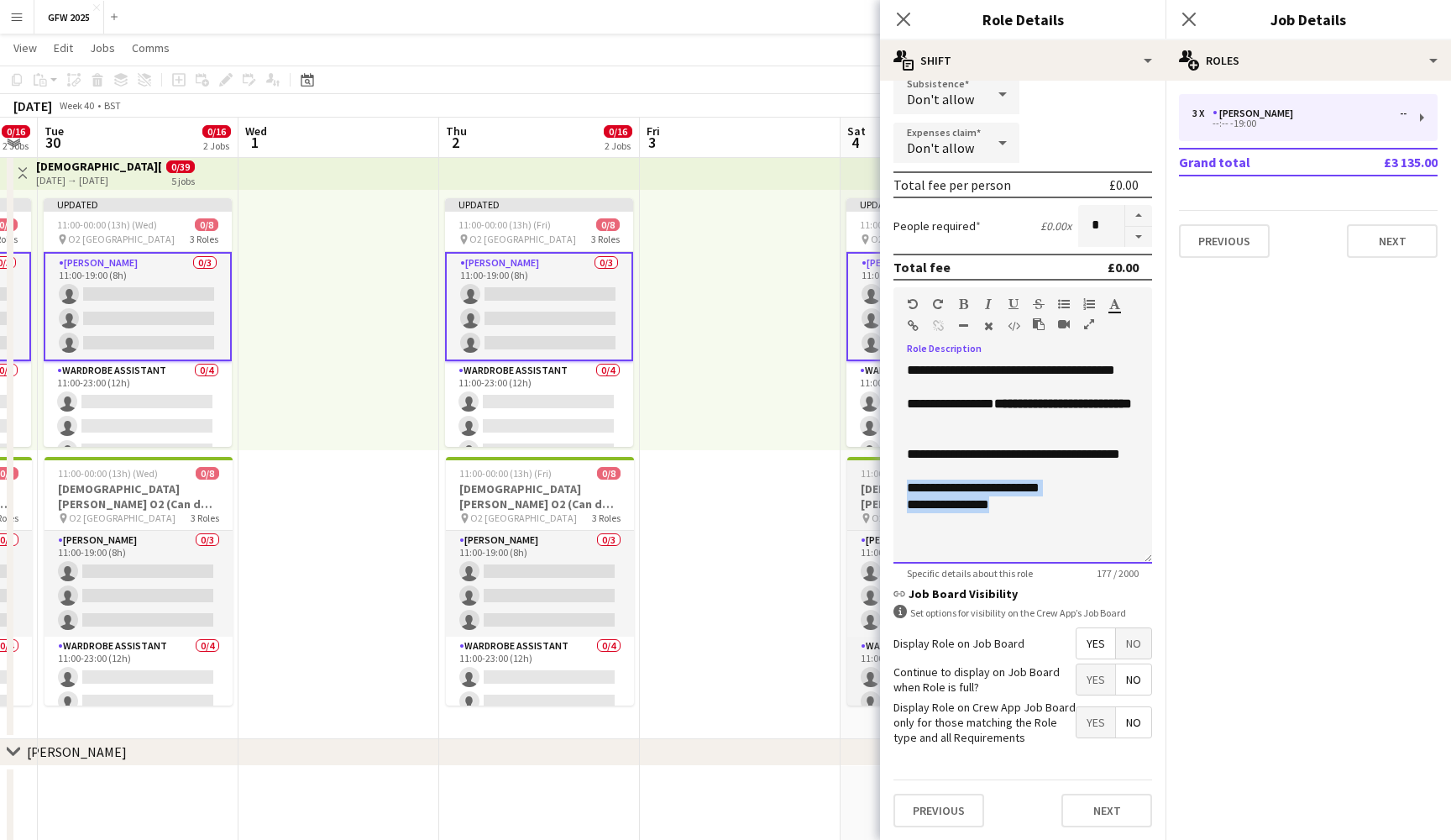
drag, startPoint x: 1020, startPoint y: 519, endPoint x: 853, endPoint y: 503, distance: 167.8
copy div "**********"
click at [1181, 24] on app-icon "Close pop-in" at bounding box center [1189, 20] width 25 height 25
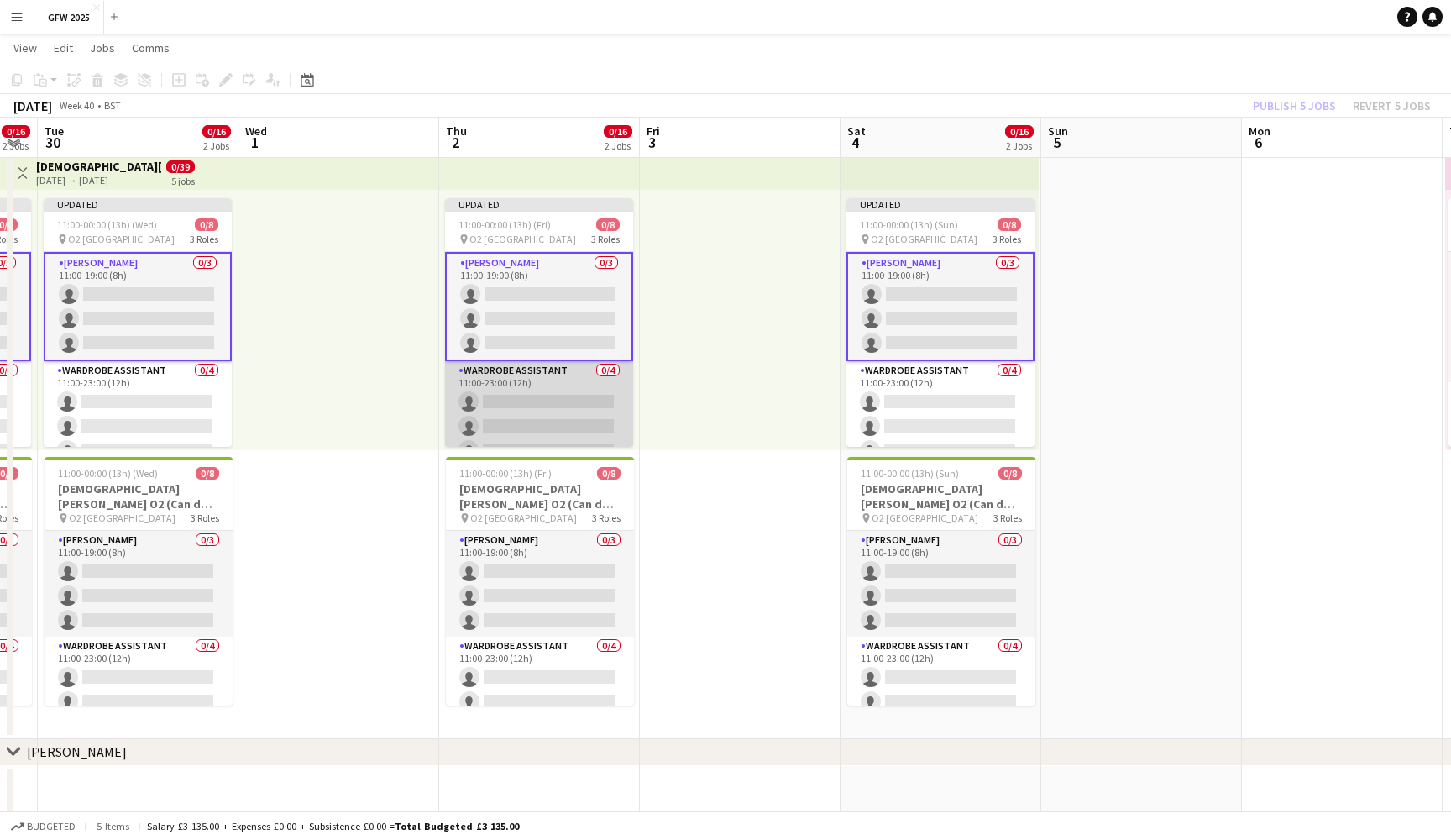
click at [519, 418] on app-card-role "Wardrobe Assistant 0/4 11:00-23:00 (12h) single-neutral-actions single-neutral-…" at bounding box center [539, 425] width 188 height 130
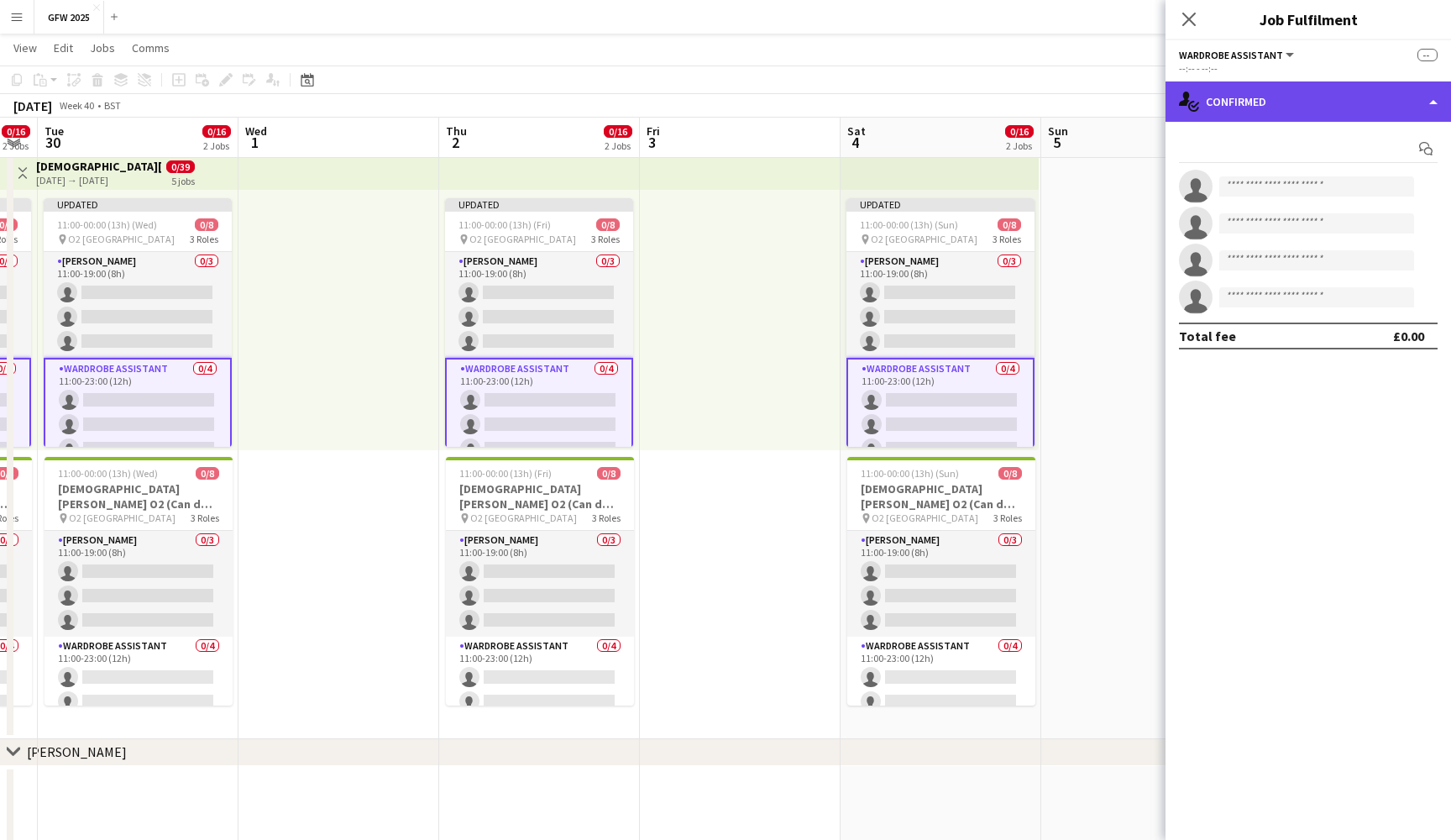
click at [1367, 95] on div "single-neutral-actions-check-2 Confirmed" at bounding box center [1308, 101] width 285 height 40
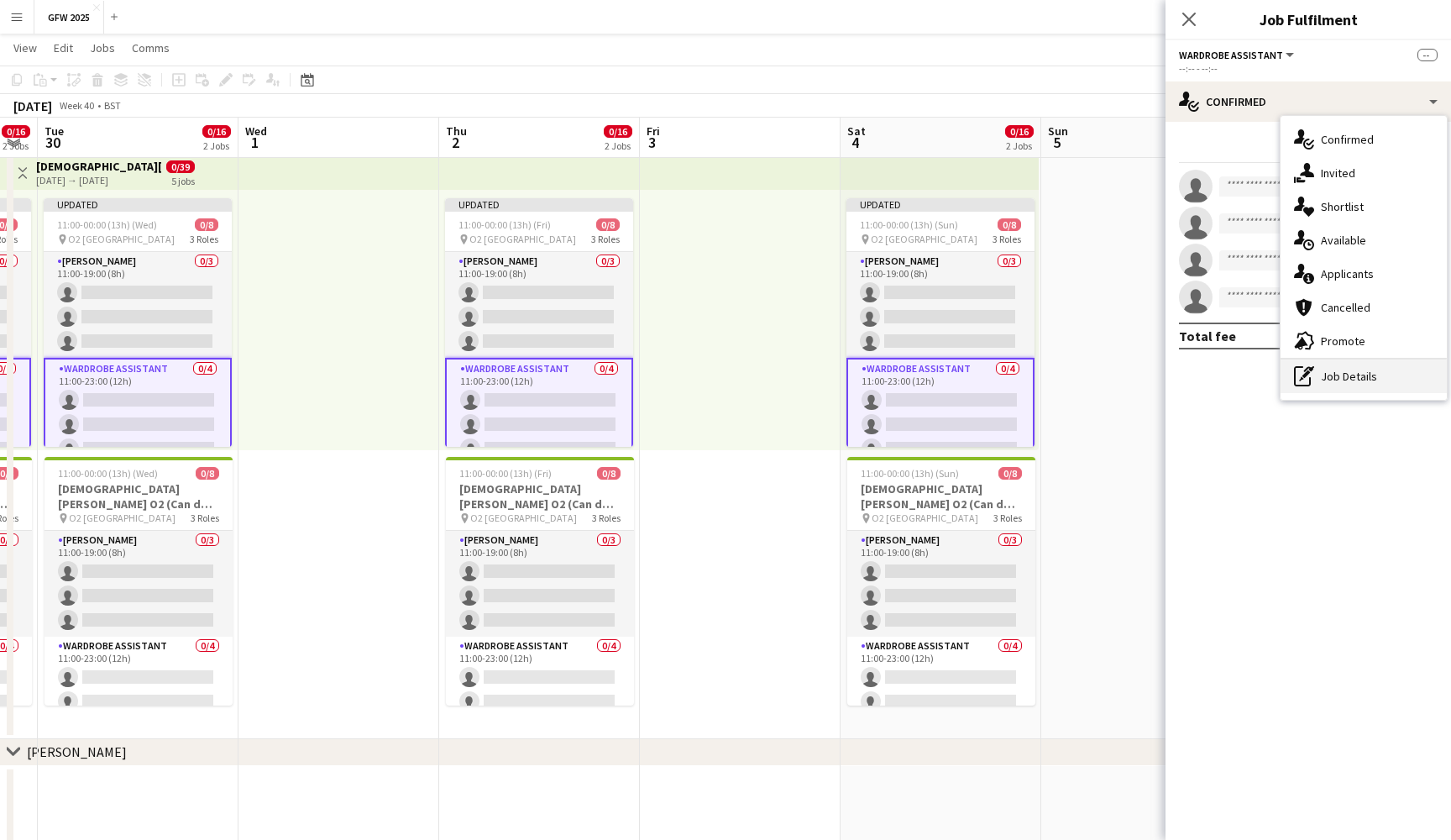
click at [1351, 365] on div "pen-write Job Details" at bounding box center [1365, 376] width 167 height 33
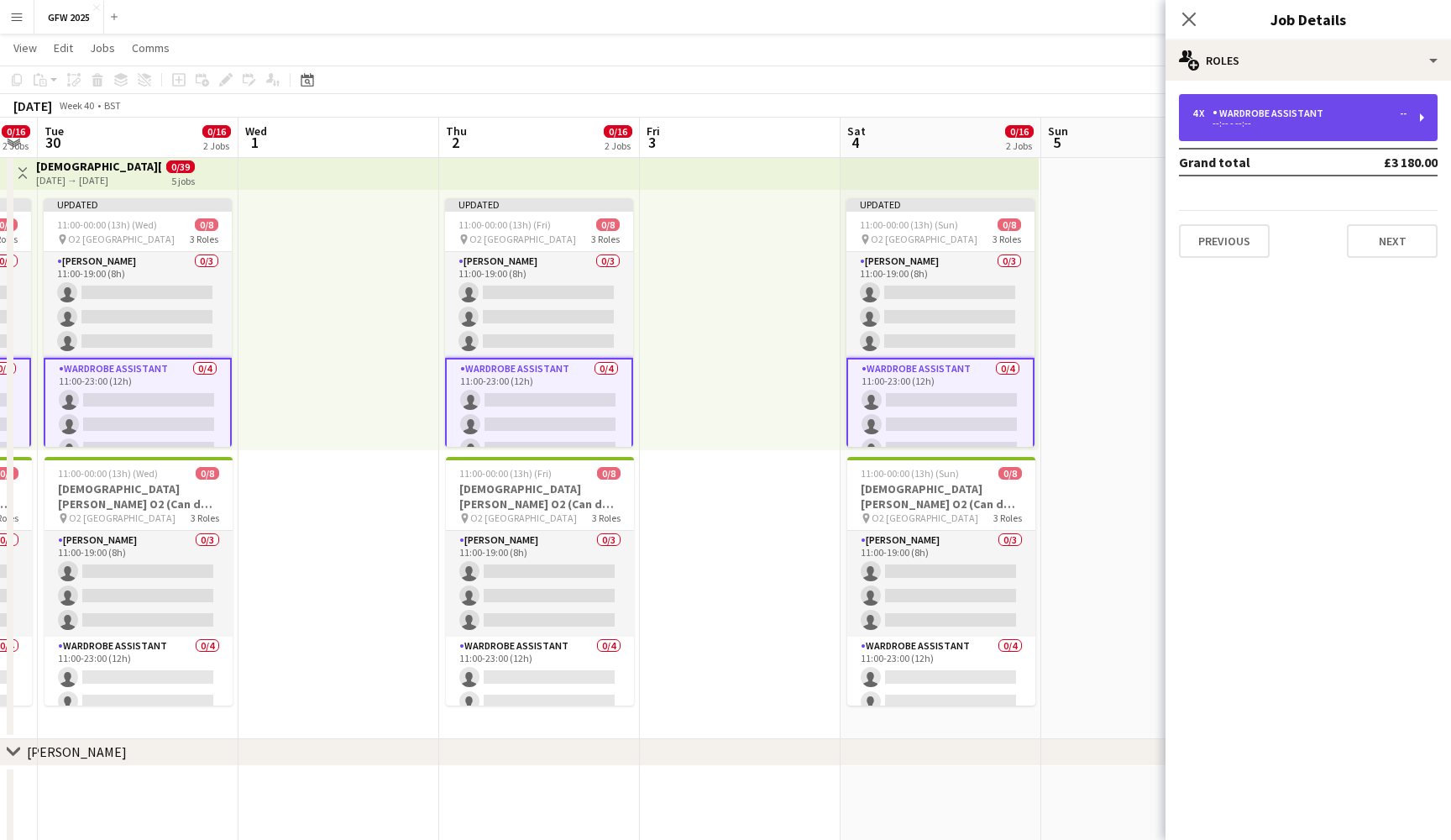
click at [1324, 109] on div "Wardrobe Assistant" at bounding box center [1272, 114] width 118 height 12
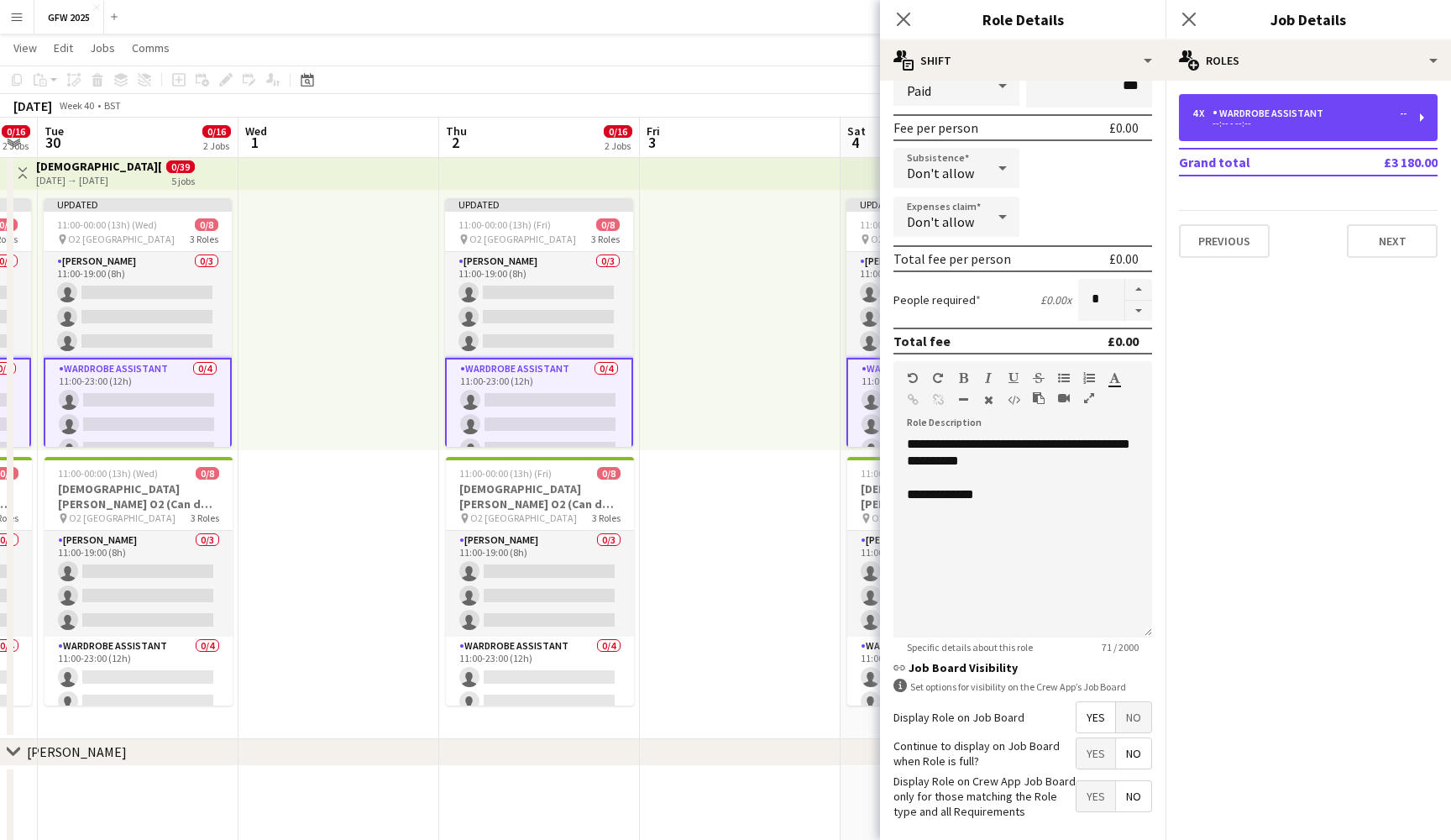
scroll to position [246, 0]
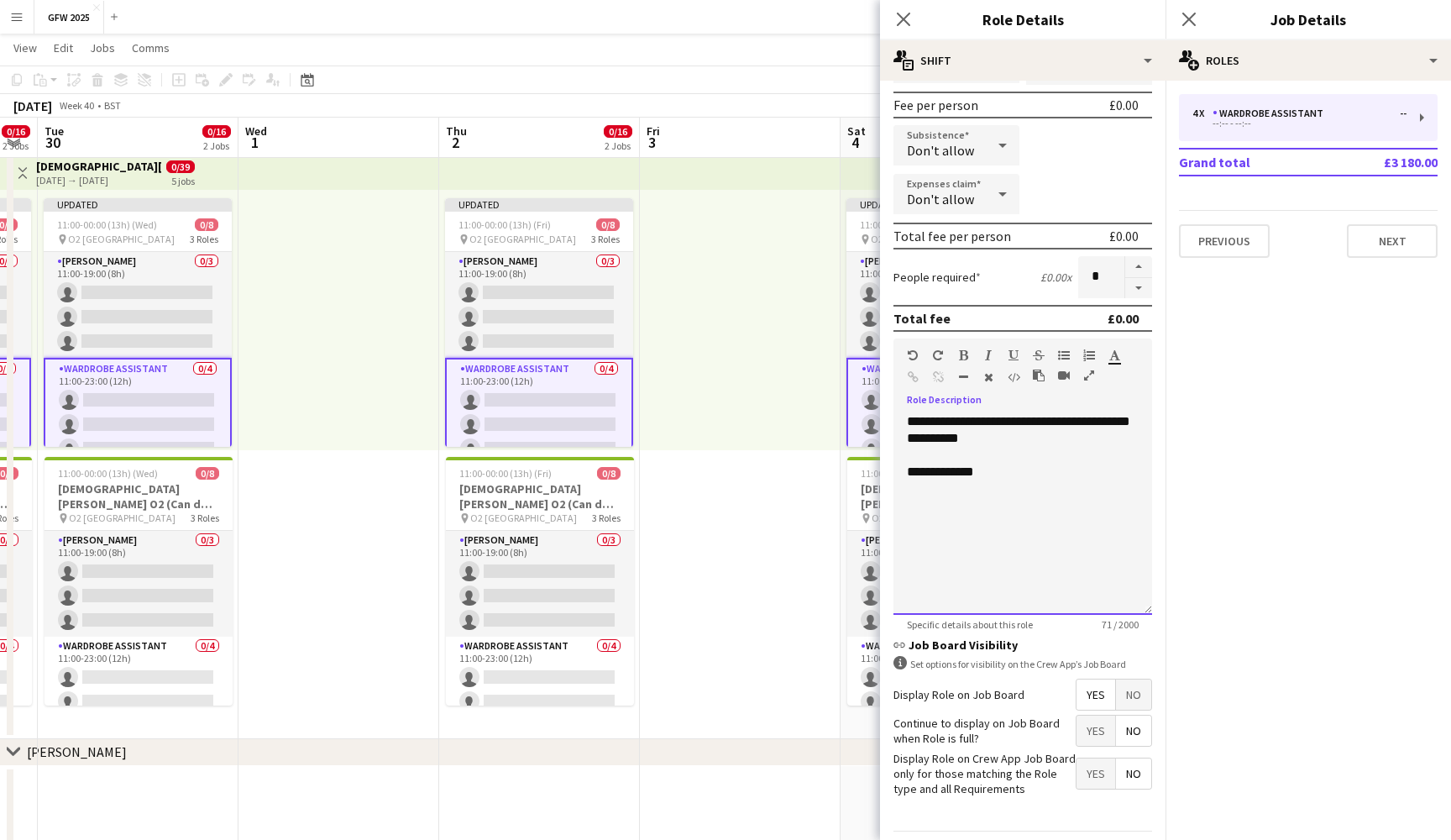
click at [955, 523] on div "**********" at bounding box center [1024, 515] width 259 height 202
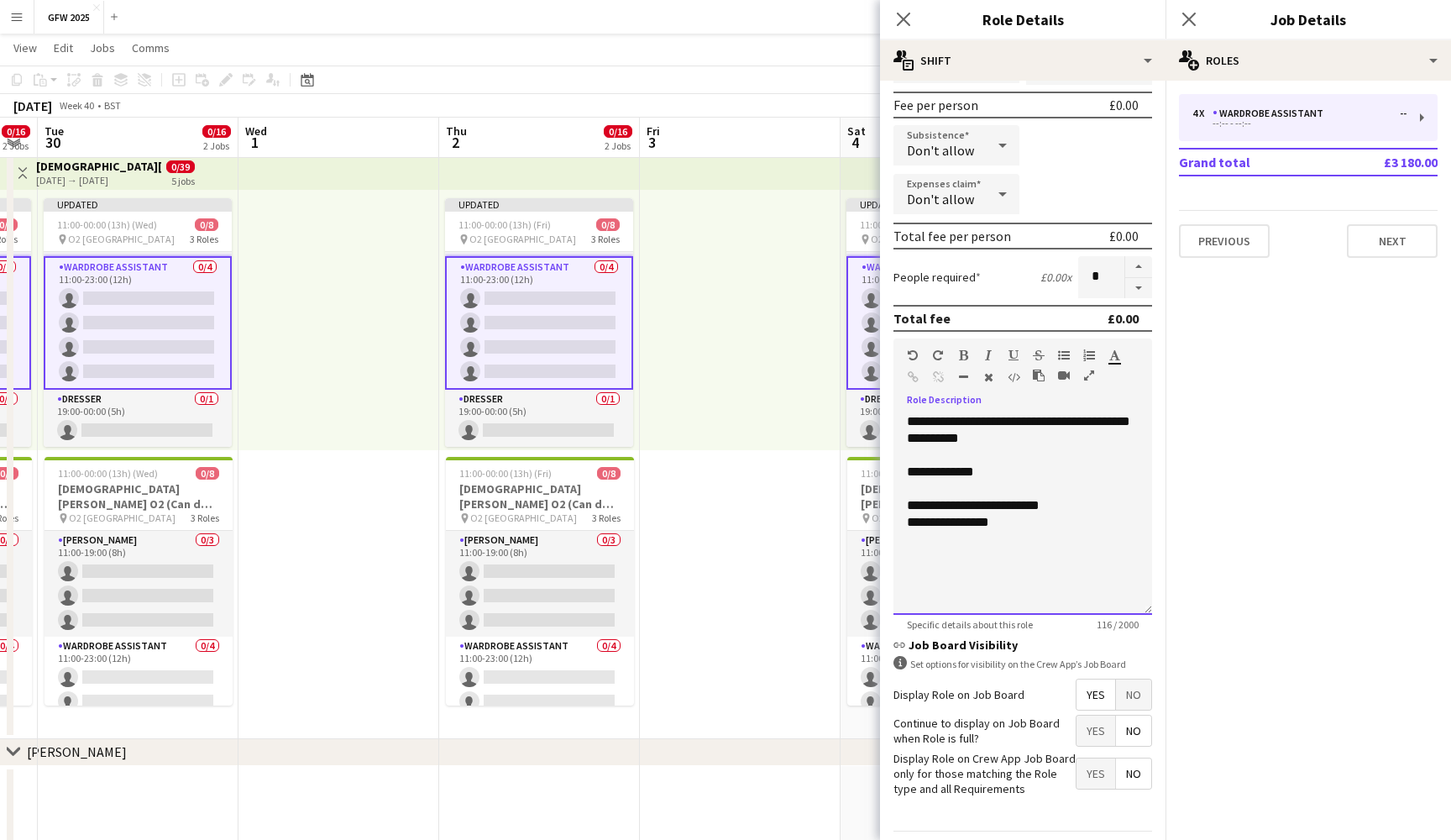
scroll to position [102, 0]
click at [525, 414] on app-card-role "Dresser 0/1 19:00-00:00 (5h) single-neutral-actions" at bounding box center [539, 419] width 188 height 57
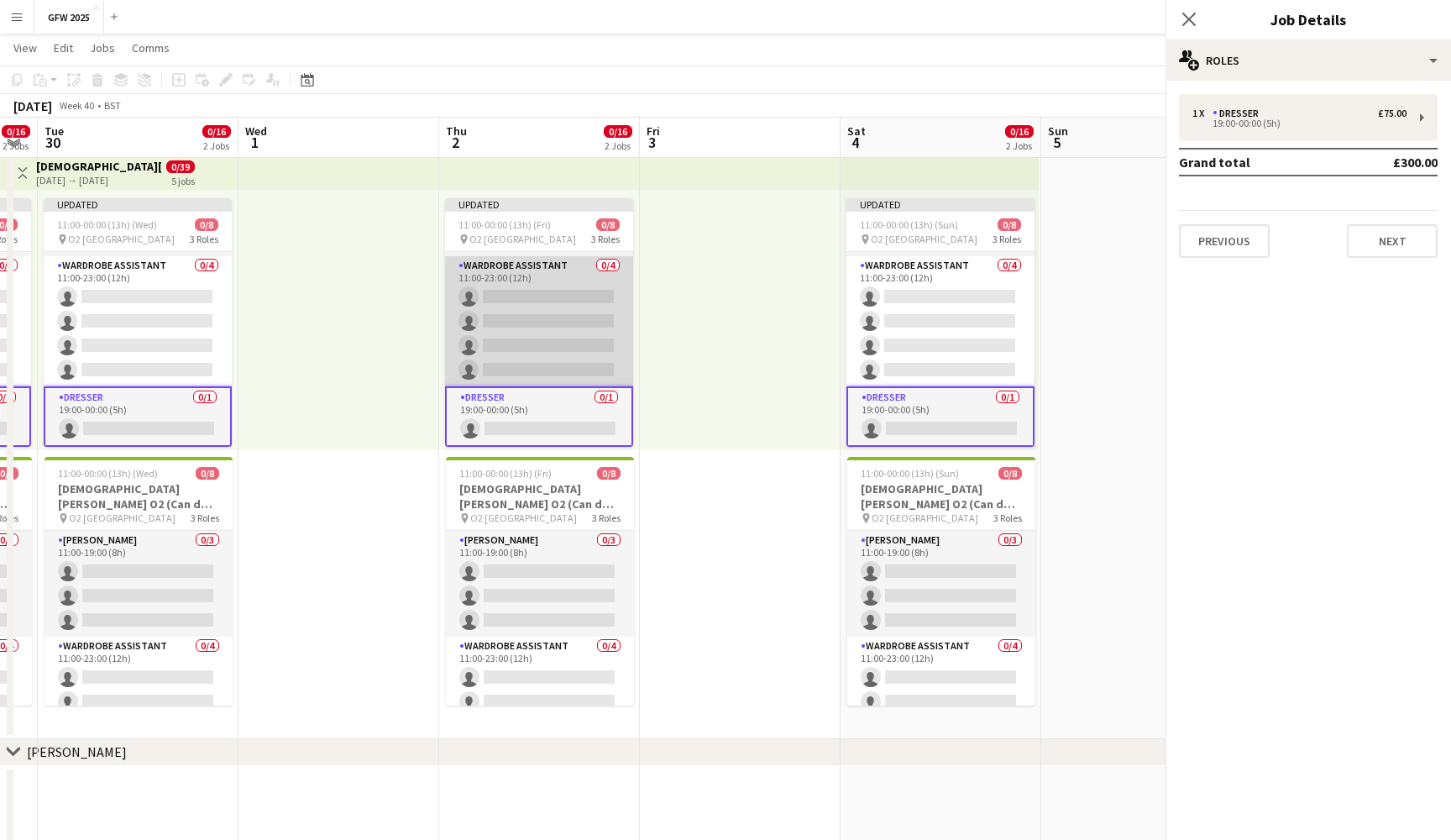
scroll to position [98, 0]
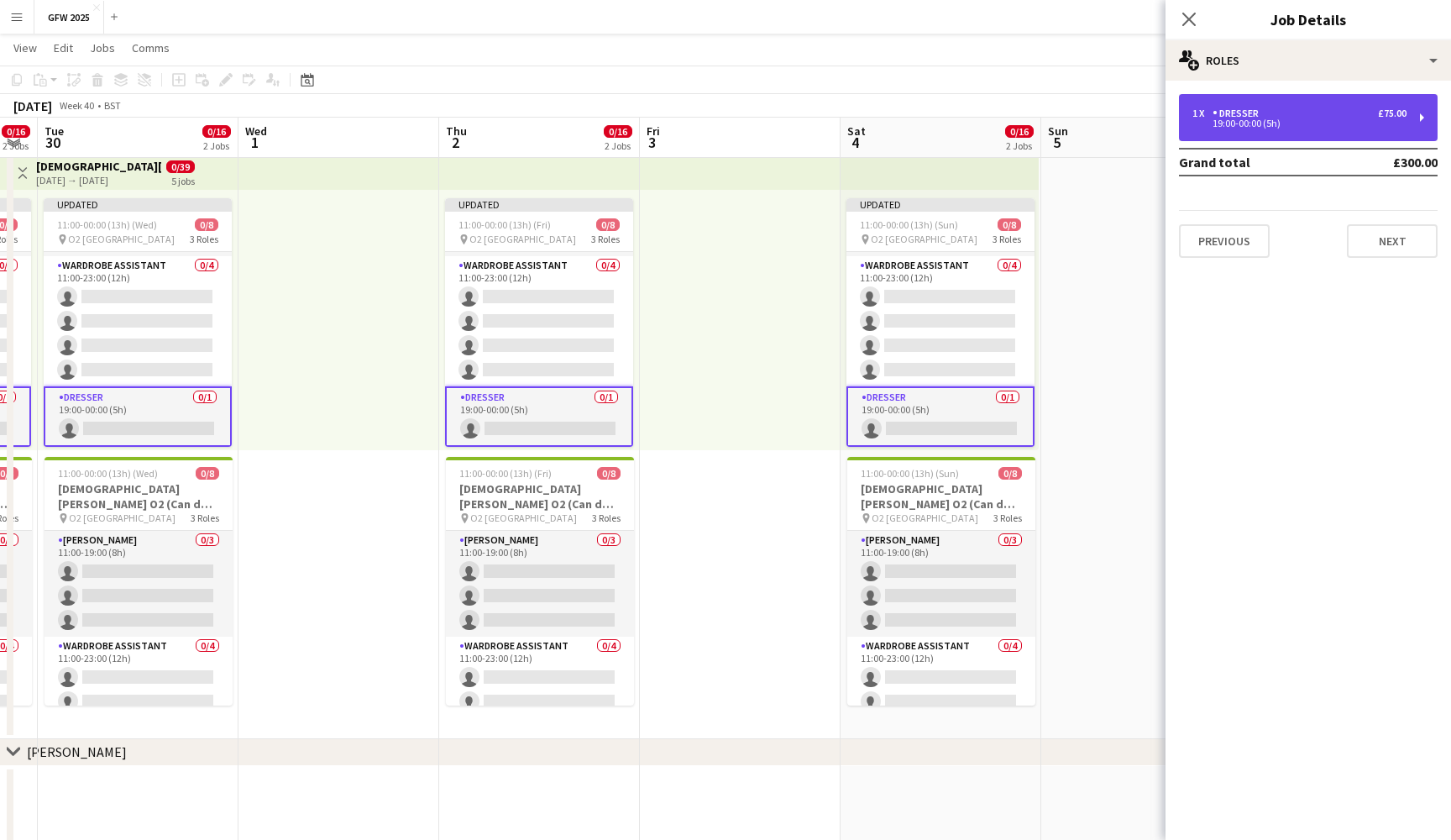
click at [1324, 109] on div "1 x Dresser £75.00" at bounding box center [1300, 114] width 214 height 12
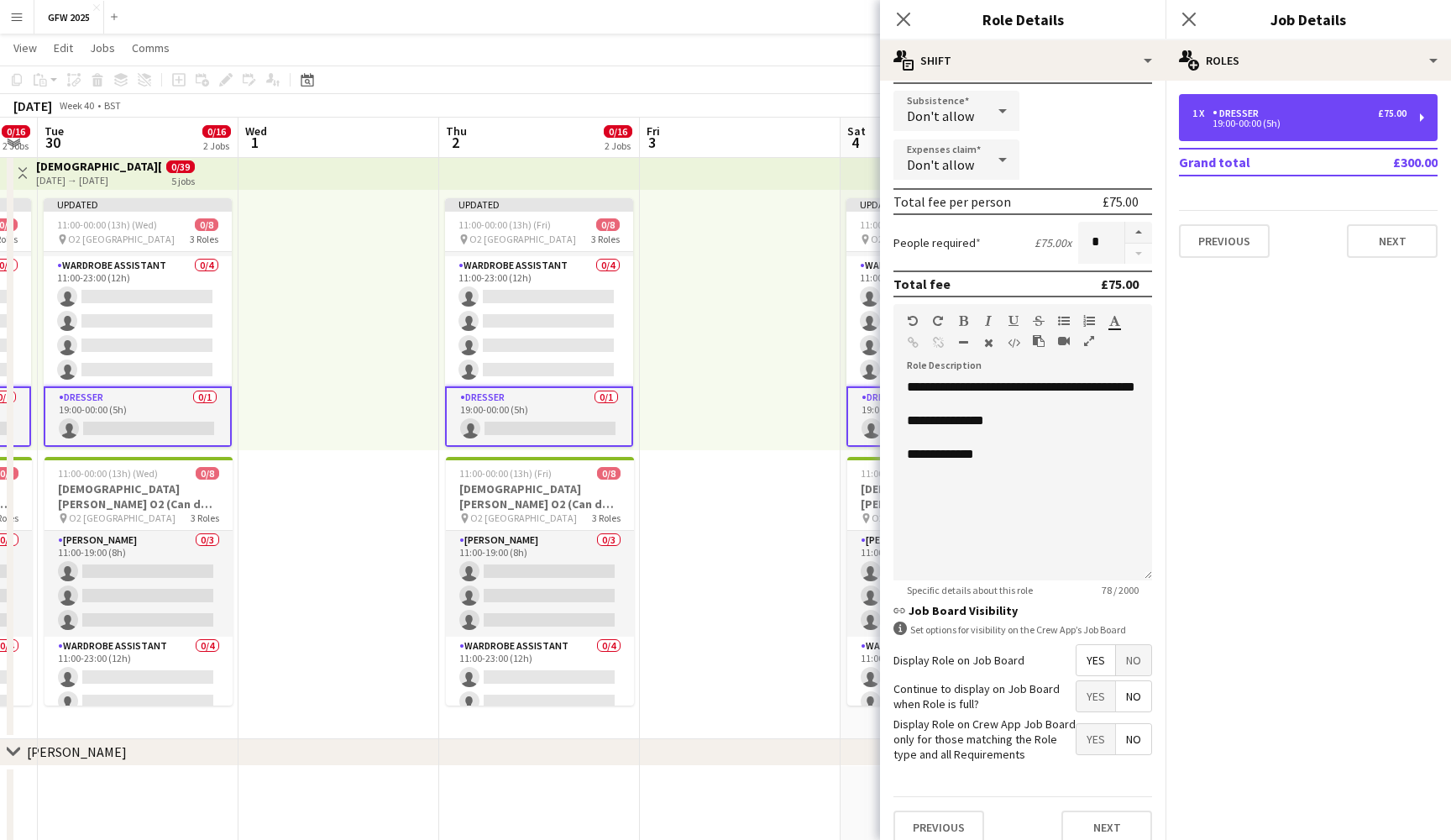
scroll to position [283, 0]
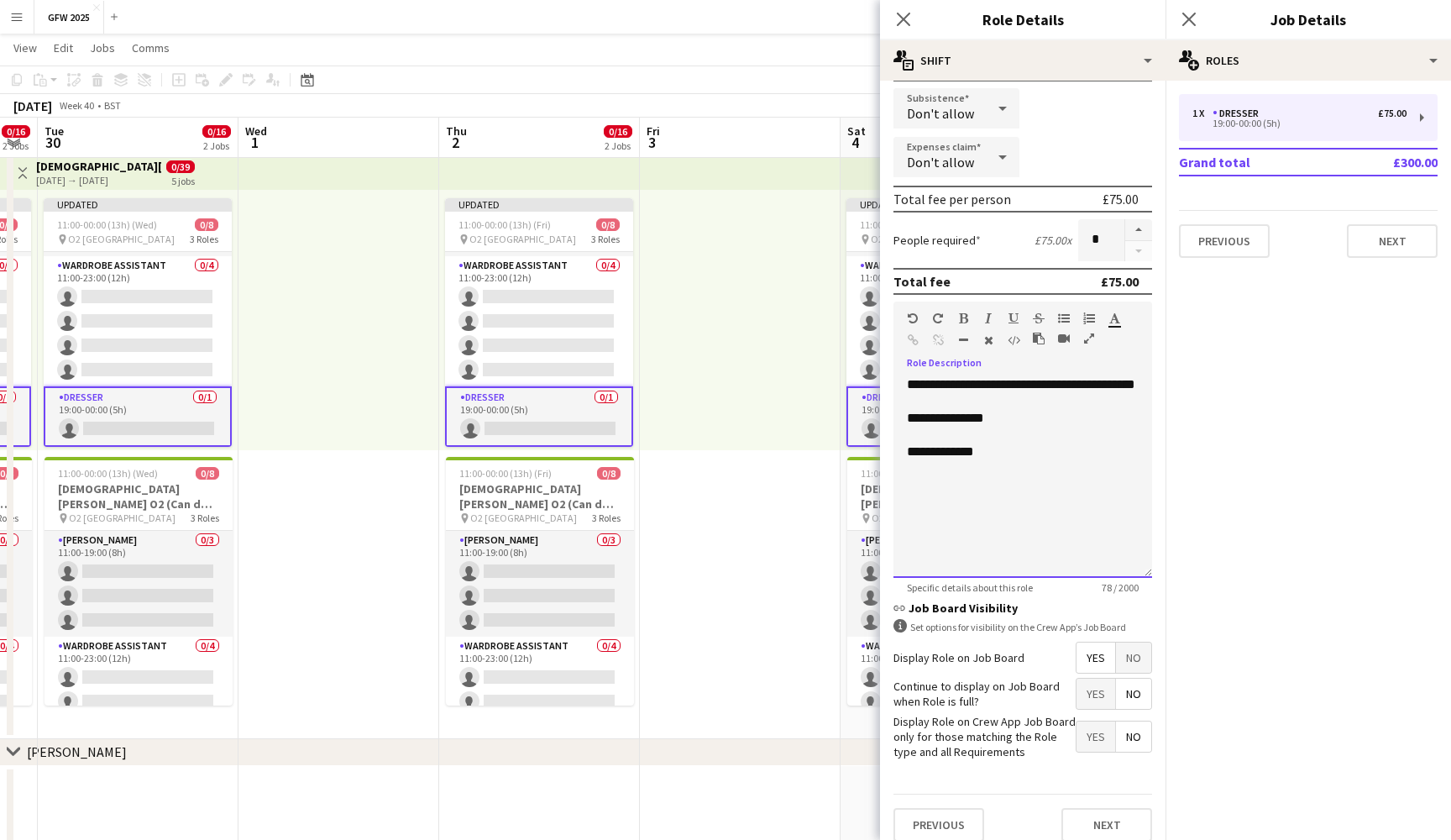
click at [965, 516] on div "**********" at bounding box center [1024, 477] width 259 height 202
click at [935, 494] on div "**********" at bounding box center [1023, 485] width 231 height 17
click at [938, 494] on div "**********" at bounding box center [1023, 485] width 231 height 17
click at [1189, 15] on icon "Close pop-in" at bounding box center [1189, 19] width 16 height 16
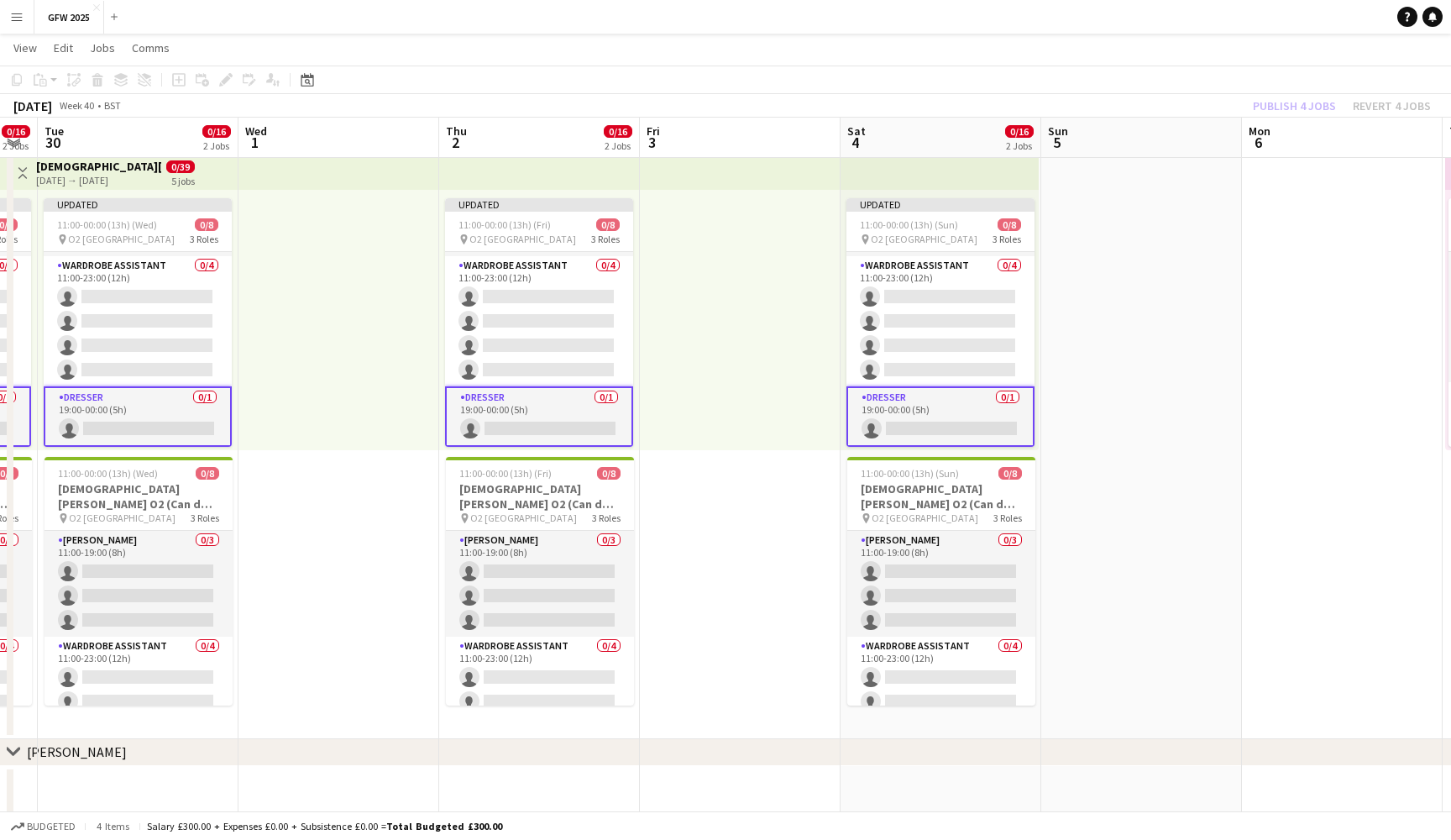
click at [1283, 112] on div "Publish 4 jobs Revert 4 jobs" at bounding box center [1342, 106] width 219 height 22
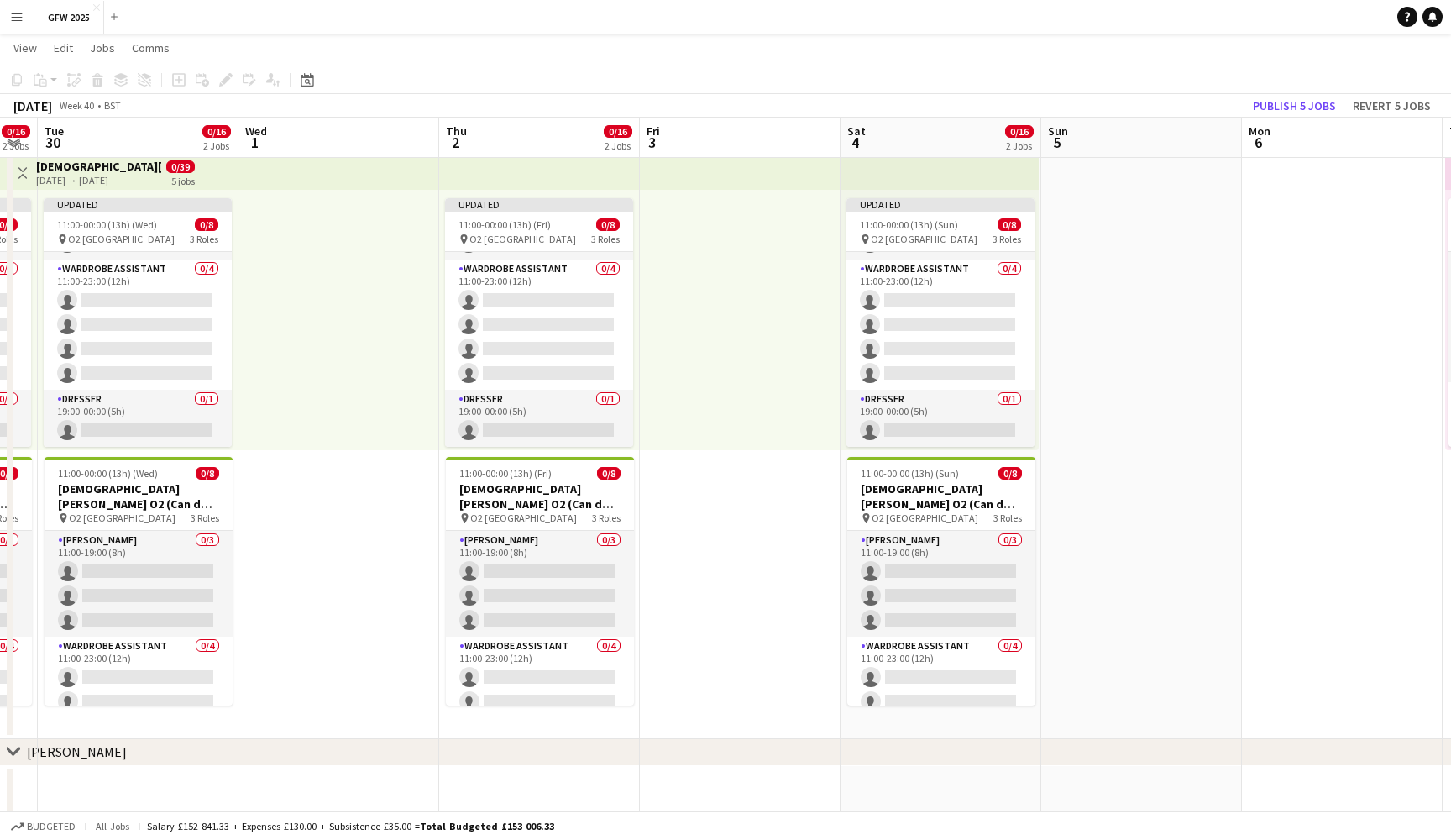
scroll to position [98, 0]
click at [1289, 100] on button "Publish 5 jobs" at bounding box center [1294, 106] width 97 height 22
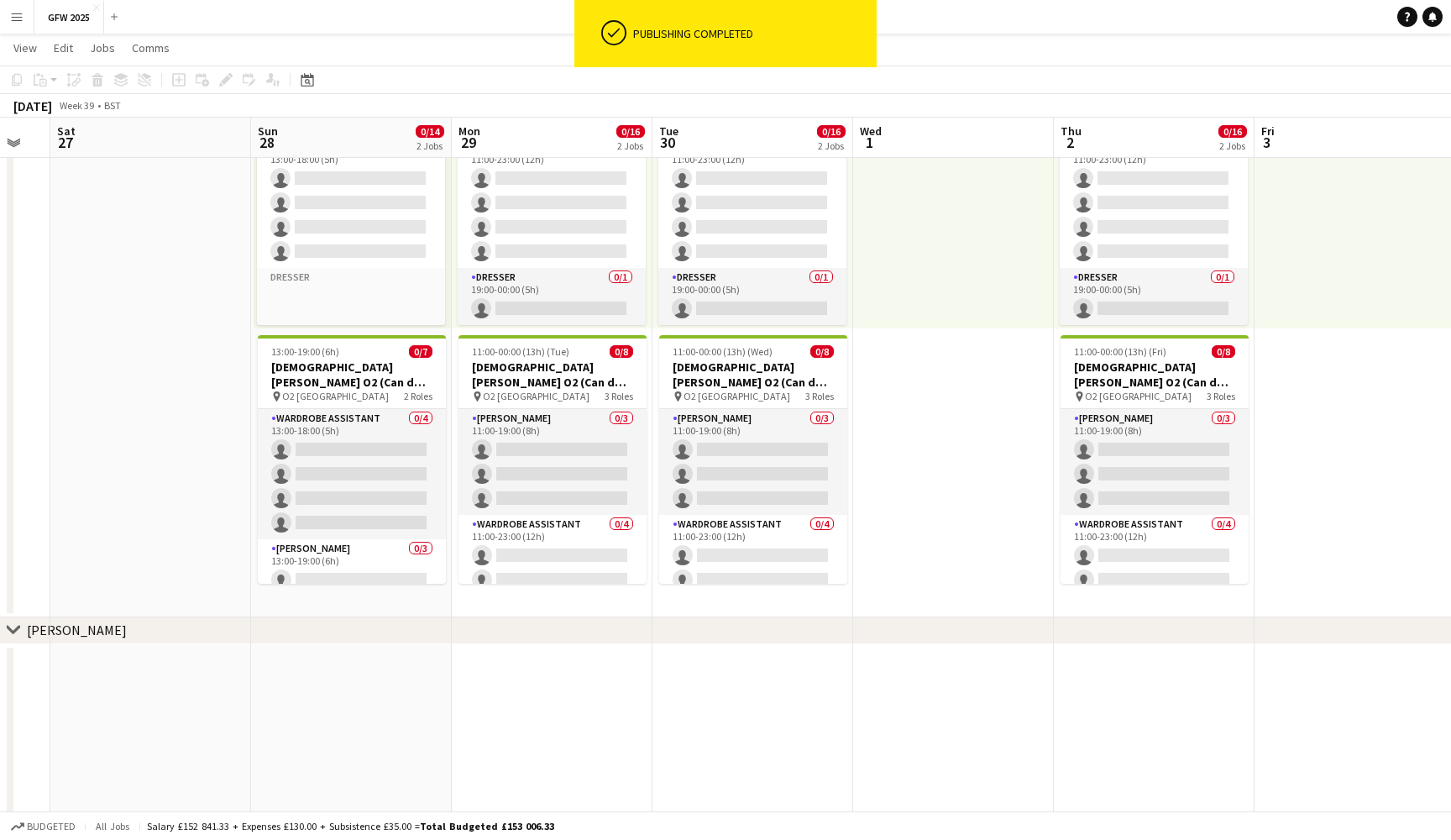
scroll to position [0, 338]
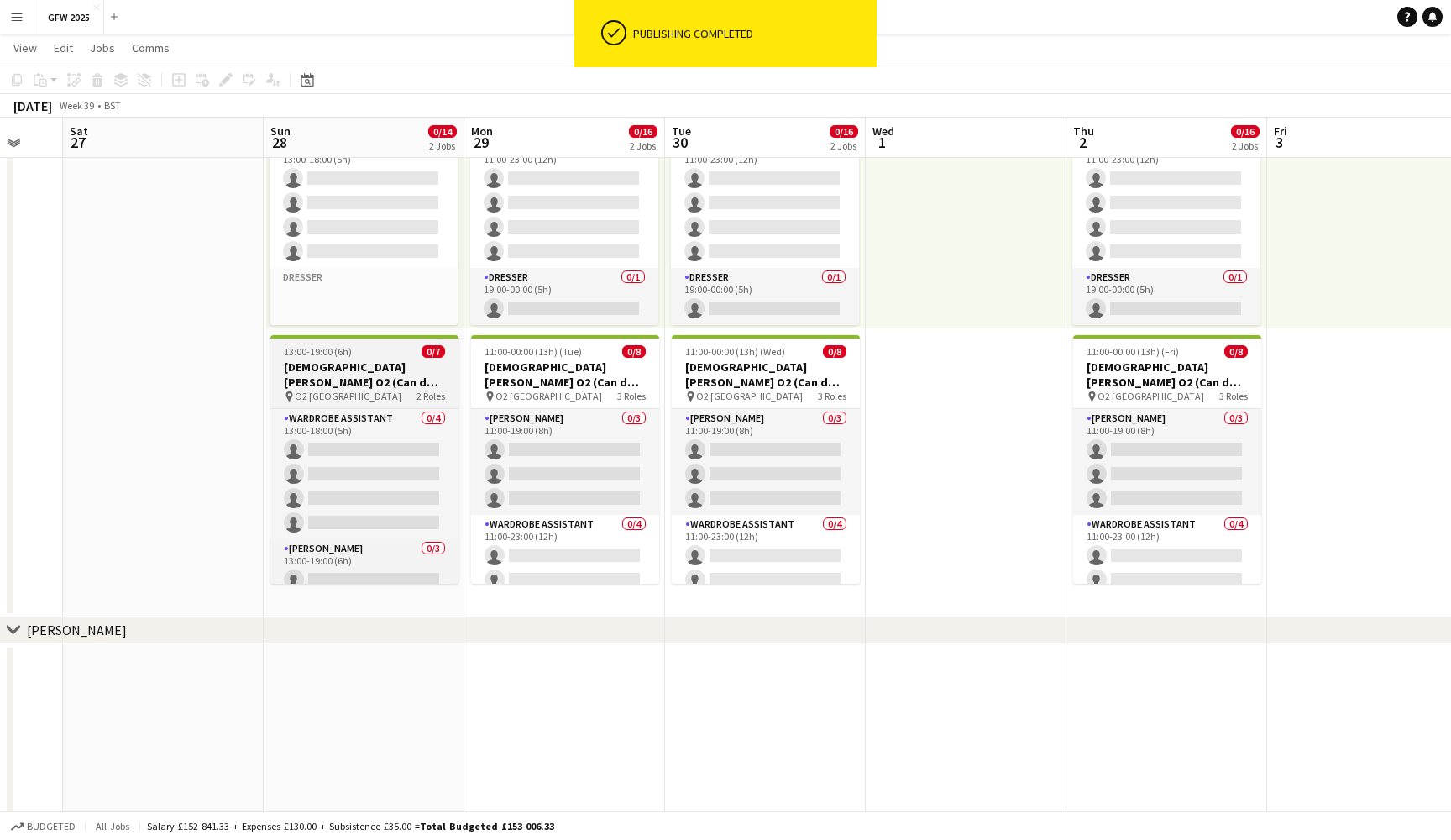
click at [358, 384] on h3 "Lady Gaga O2 (Can do Sunday 28th September)" at bounding box center [365, 374] width 188 height 30
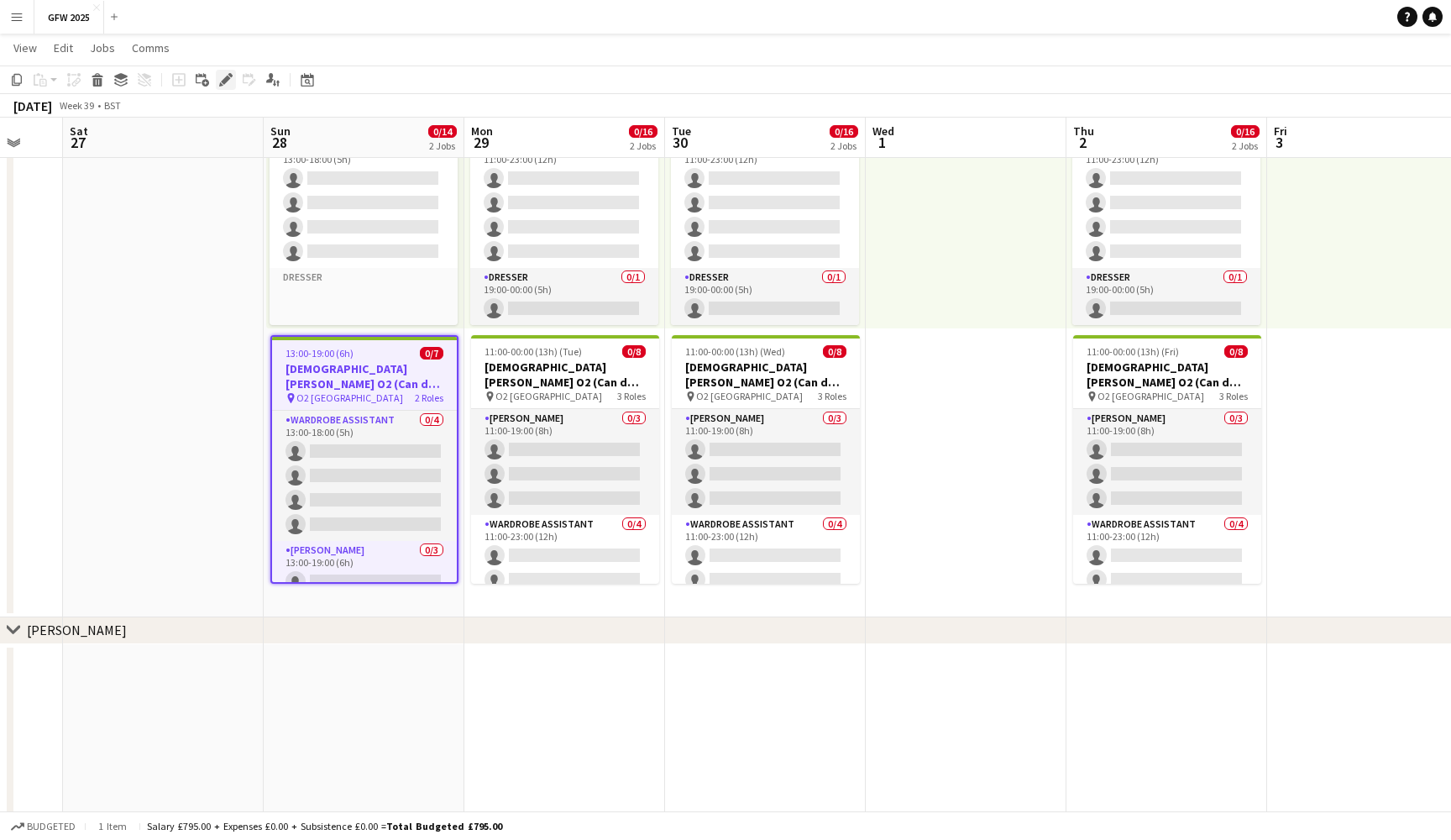
click at [231, 78] on icon "Edit" at bounding box center [226, 80] width 14 height 14
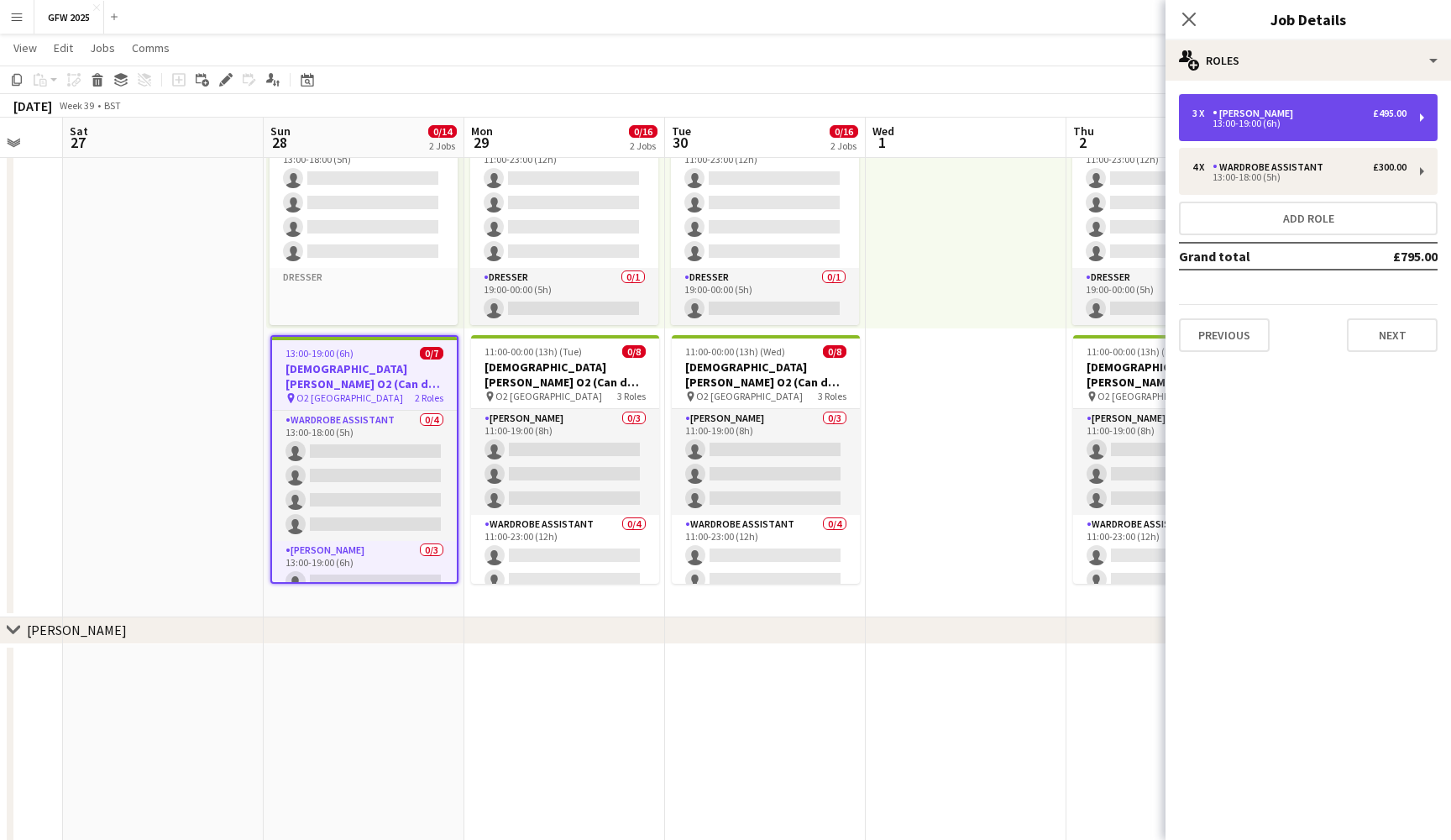
click at [1352, 123] on div "13:00-19:00 (6h)" at bounding box center [1300, 124] width 214 height 9
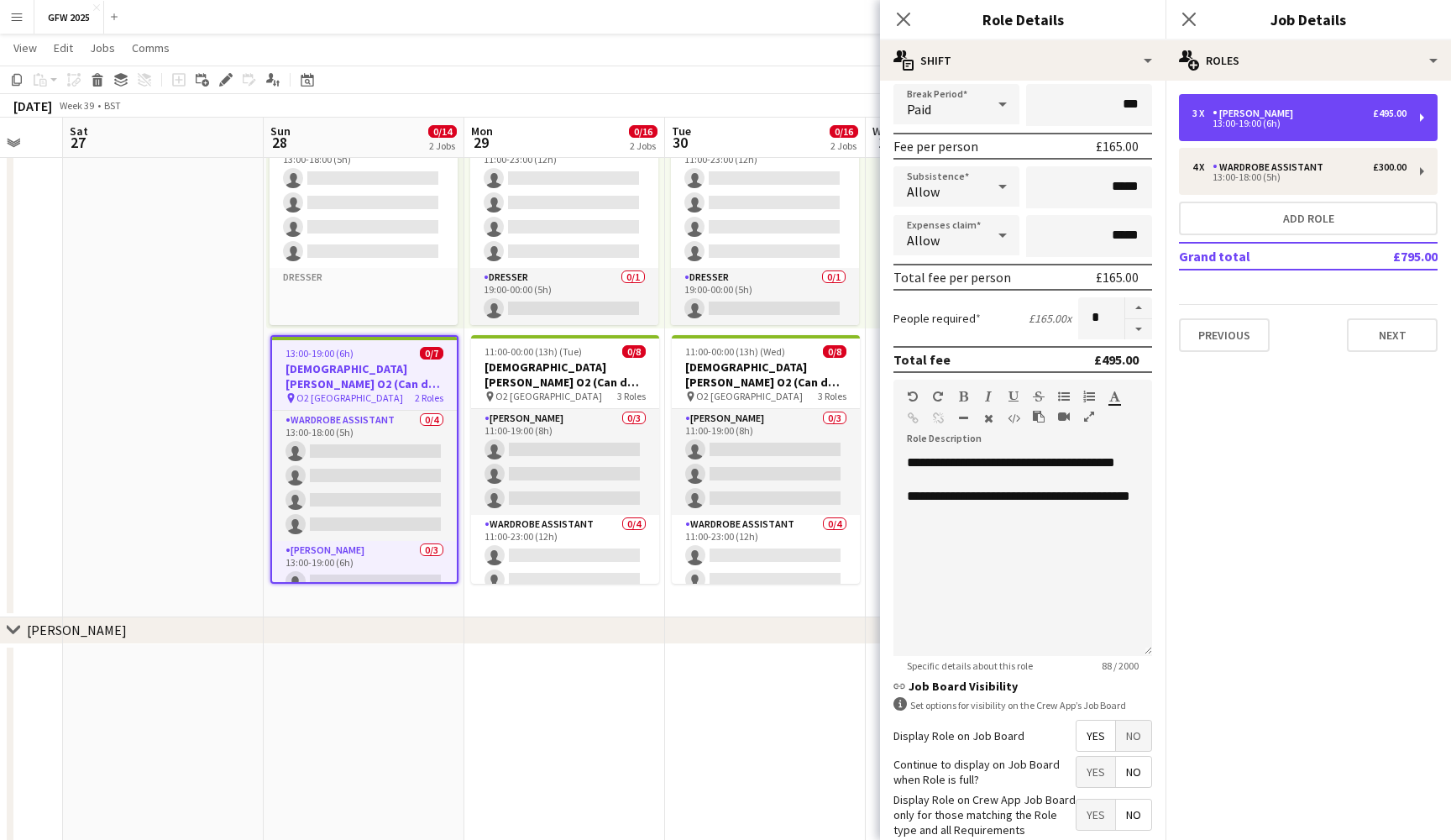
scroll to position [243, 0]
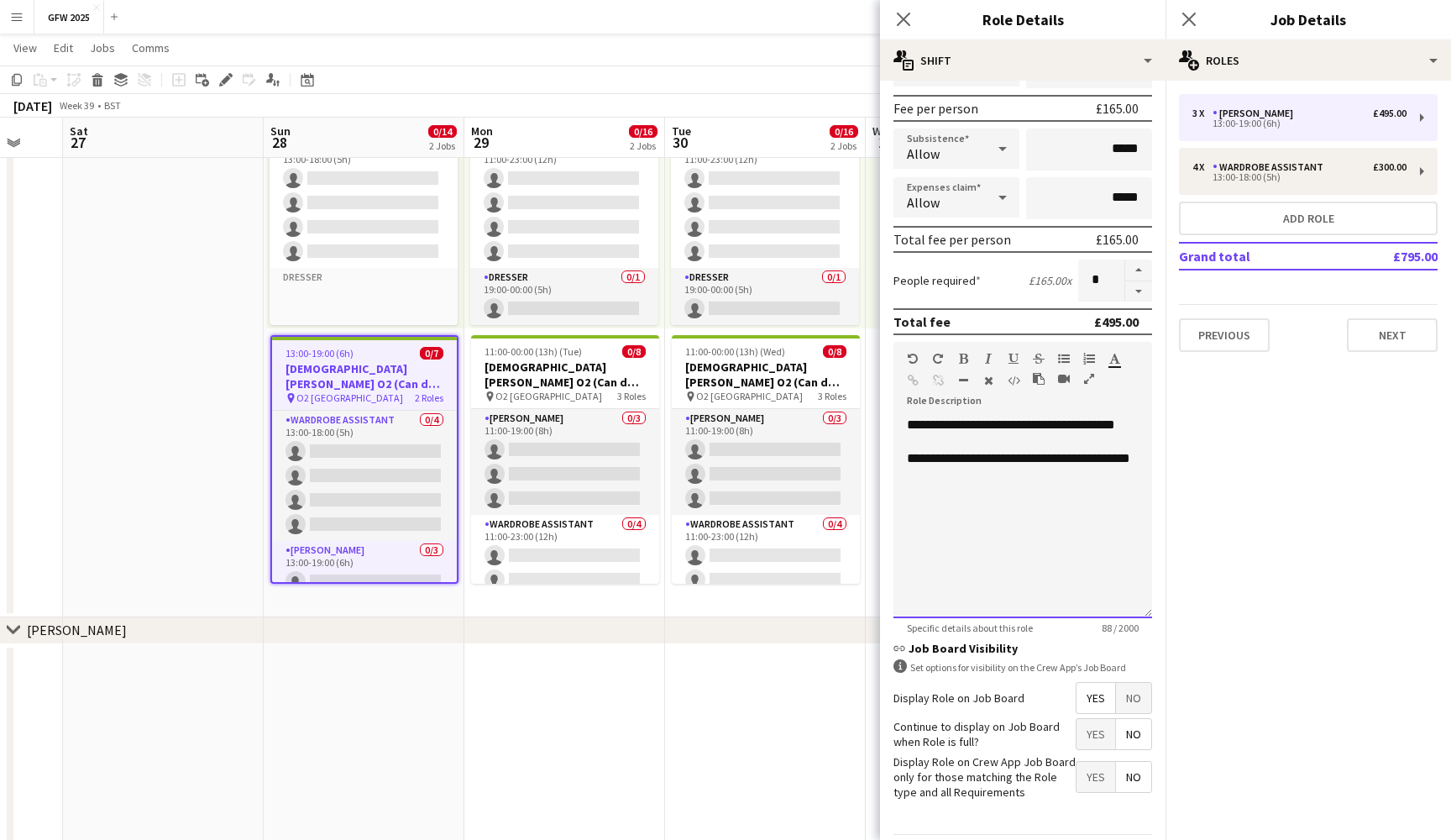
click at [968, 525] on div "**********" at bounding box center [1024, 518] width 259 height 202
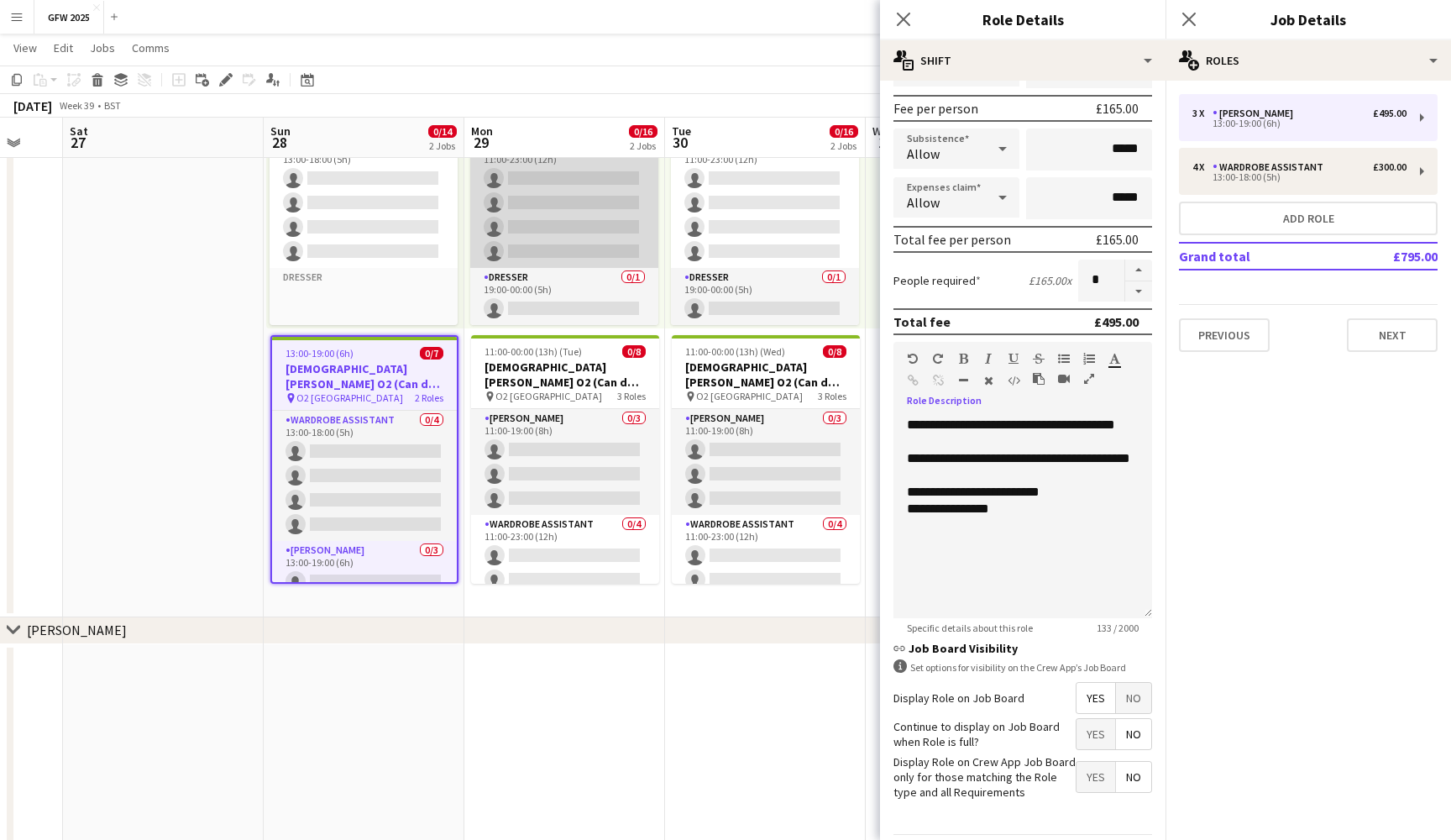
click at [581, 191] on app-card-role "Wardrobe Assistant 0/4 11:00-23:00 (12h) single-neutral-actions single-neutral-…" at bounding box center [565, 203] width 188 height 130
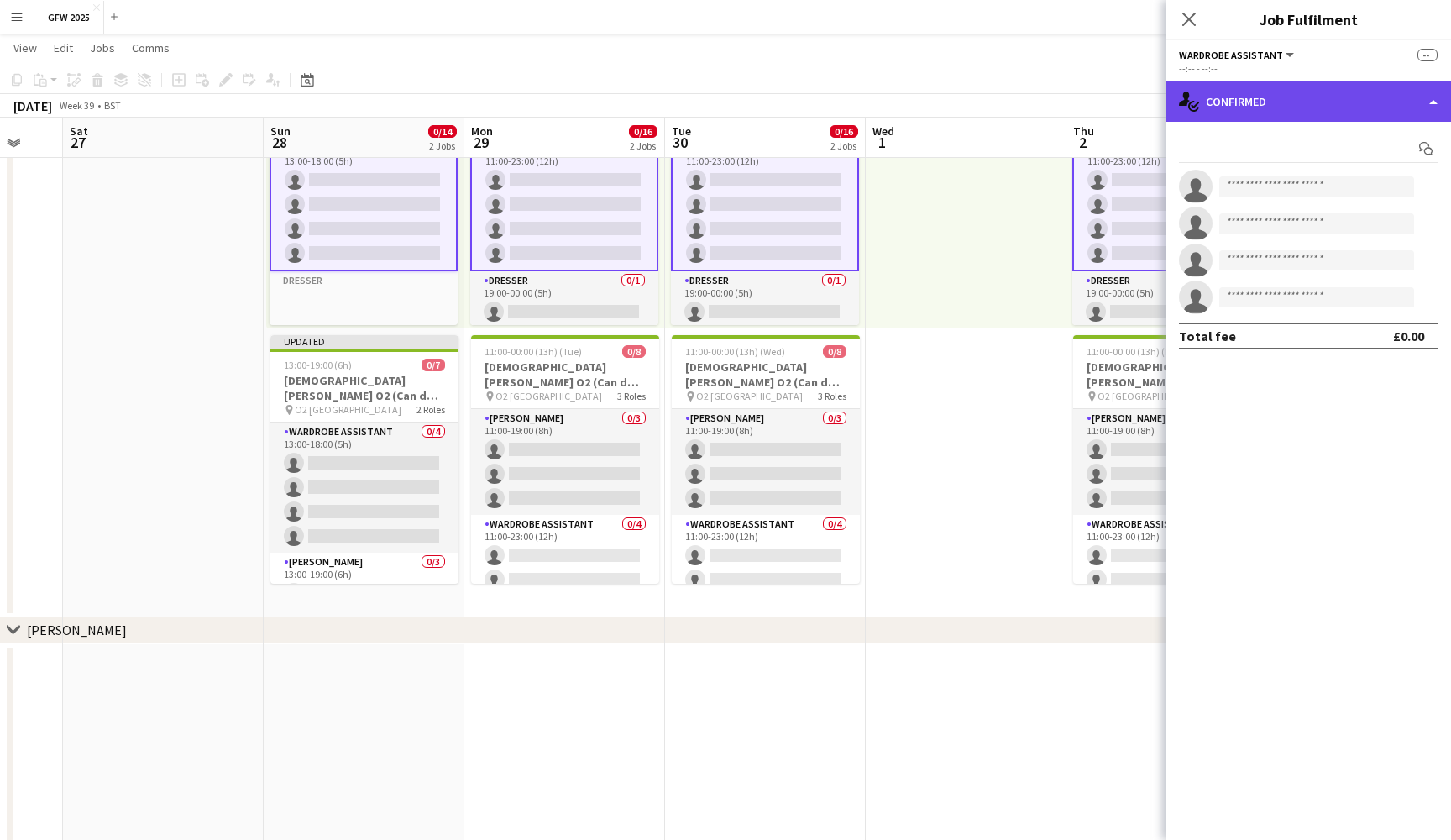
click at [1357, 89] on div "single-neutral-actions-check-2 Confirmed" at bounding box center [1308, 101] width 285 height 40
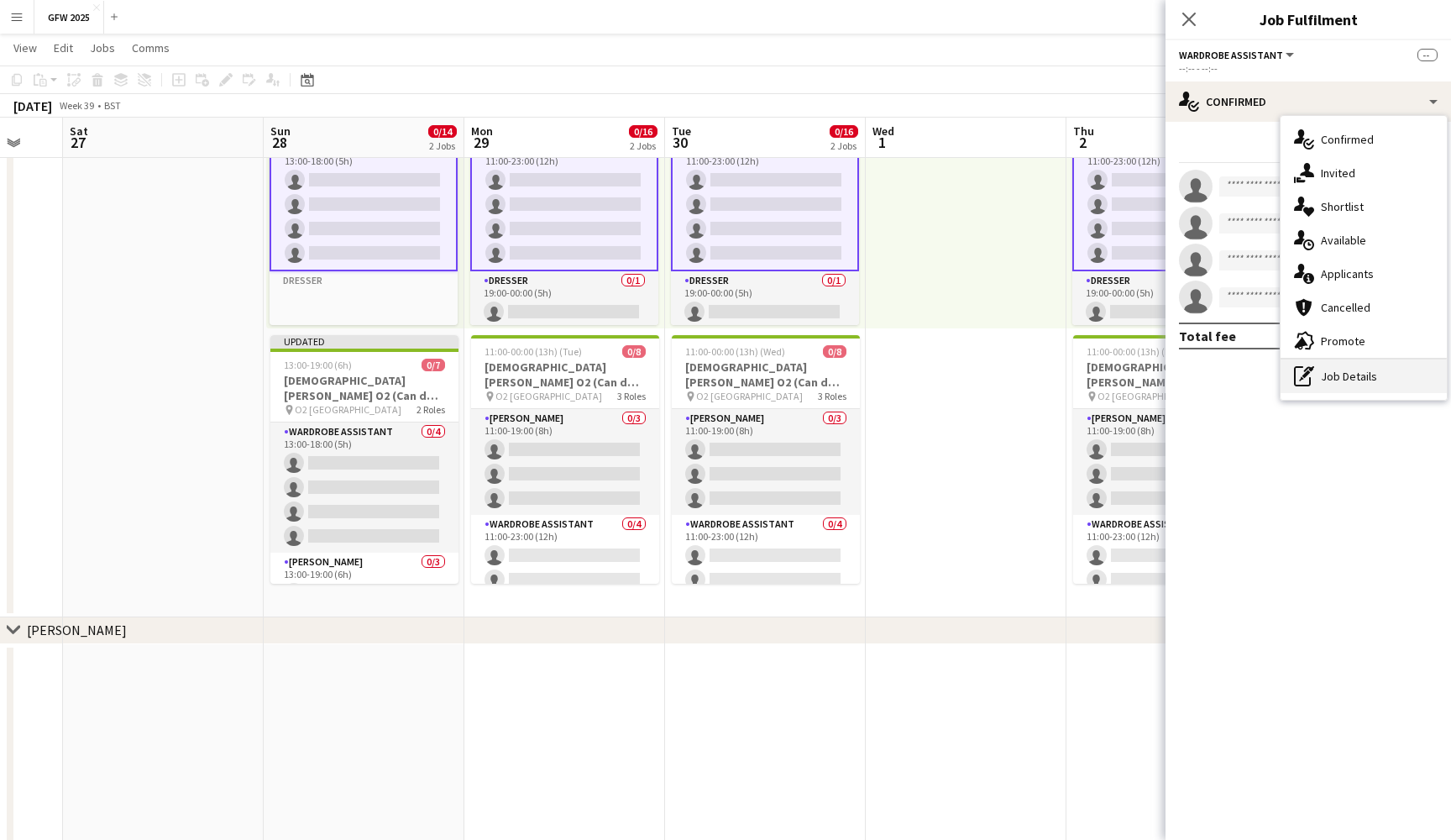
click at [1372, 383] on div "pen-write Job Details" at bounding box center [1365, 376] width 167 height 33
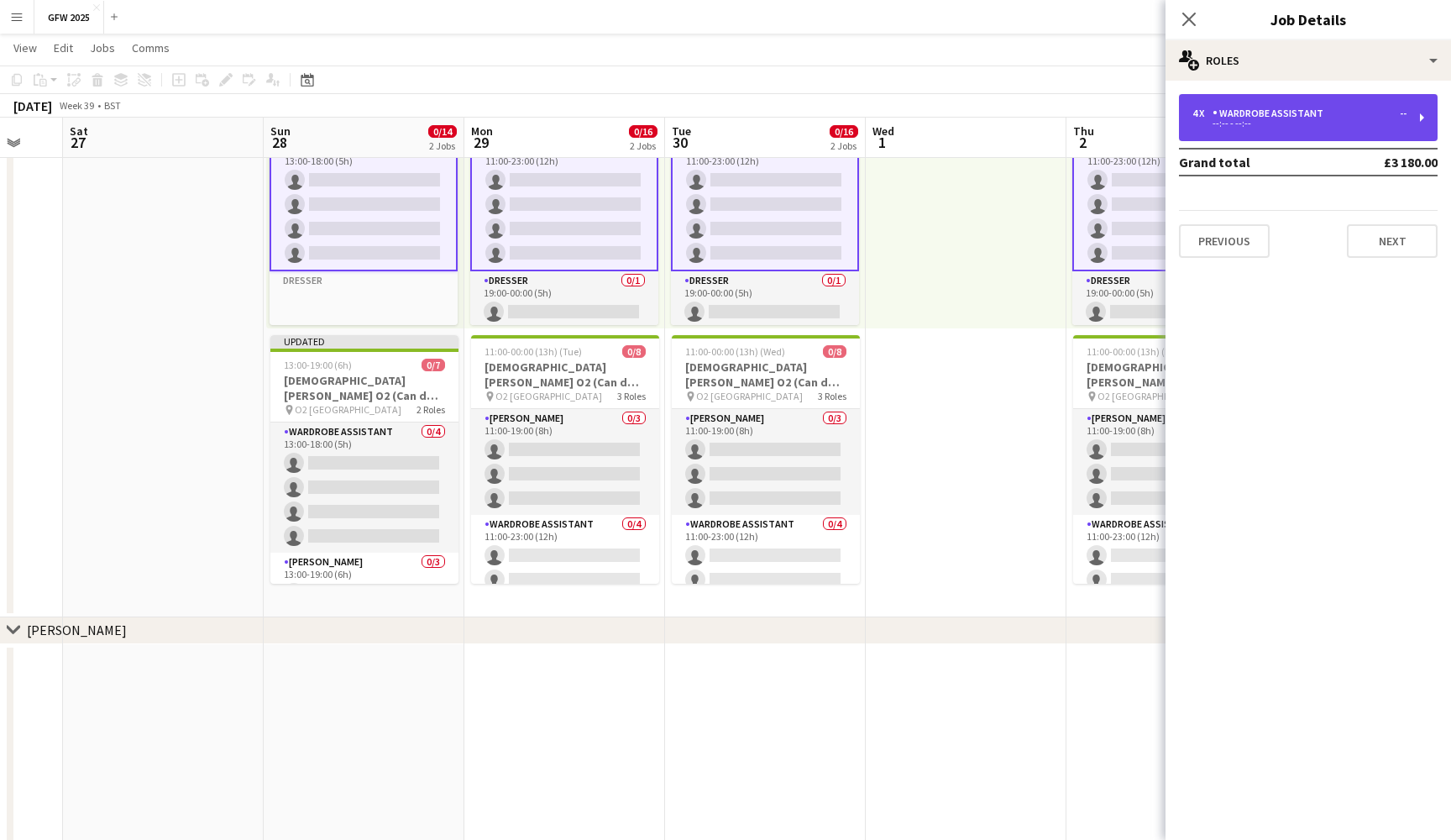
click at [1357, 119] on div "4 x Wardrobe Assistant --" at bounding box center [1300, 114] width 214 height 12
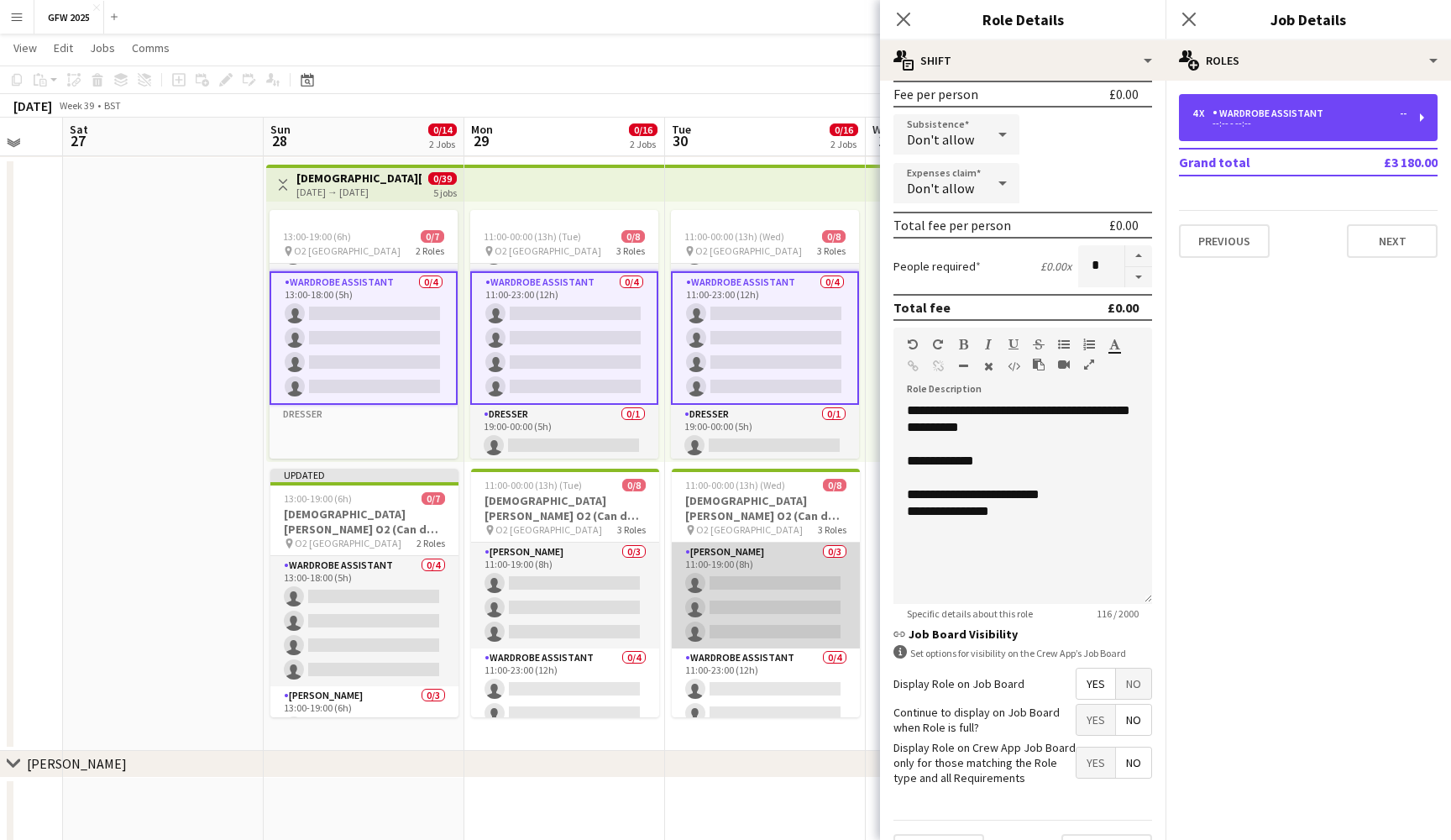
scroll to position [846, 0]
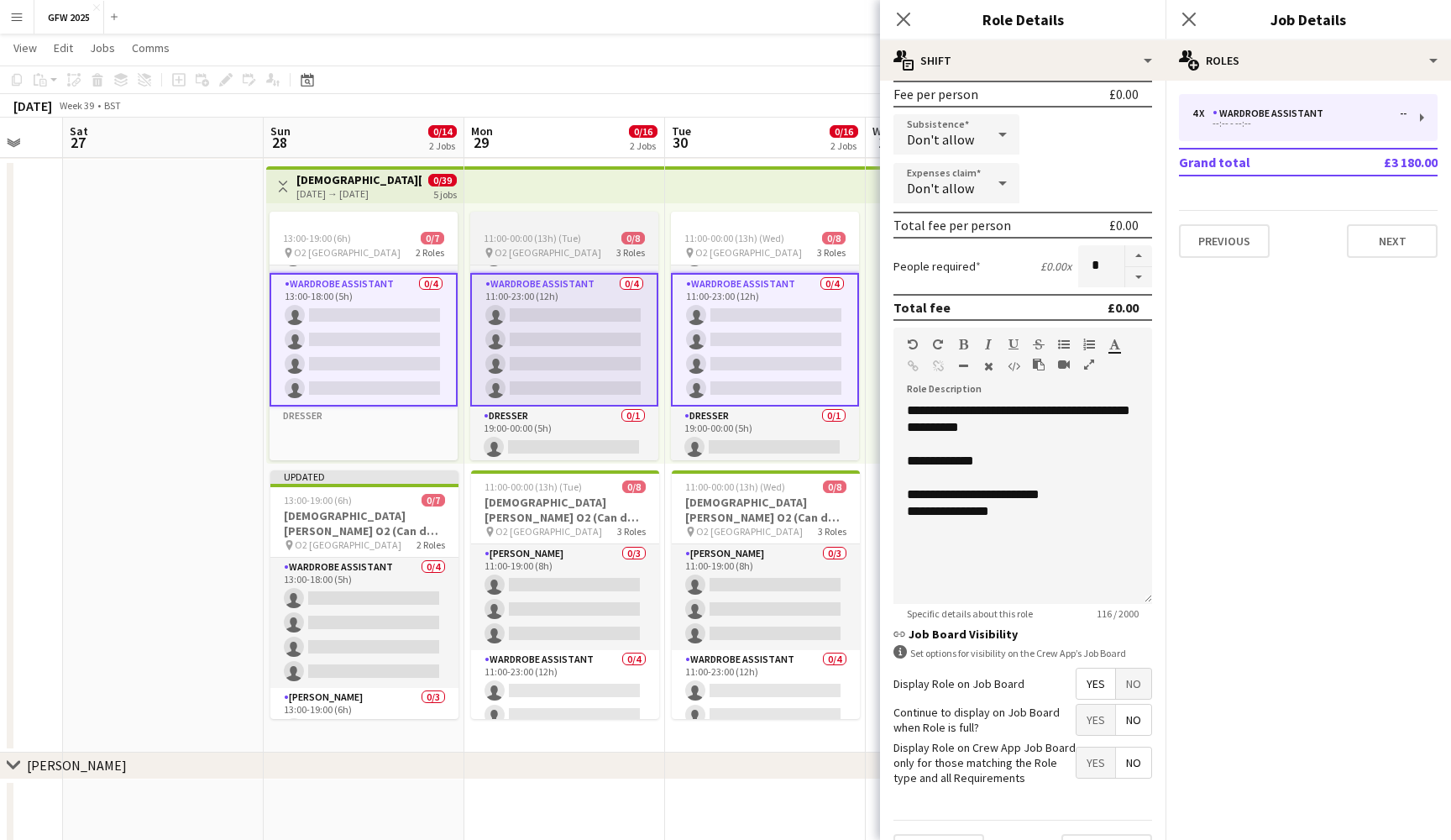
click at [589, 231] on div "11:00-00:00 (13h) (Tue) 0/8" at bounding box center [565, 237] width 188 height 13
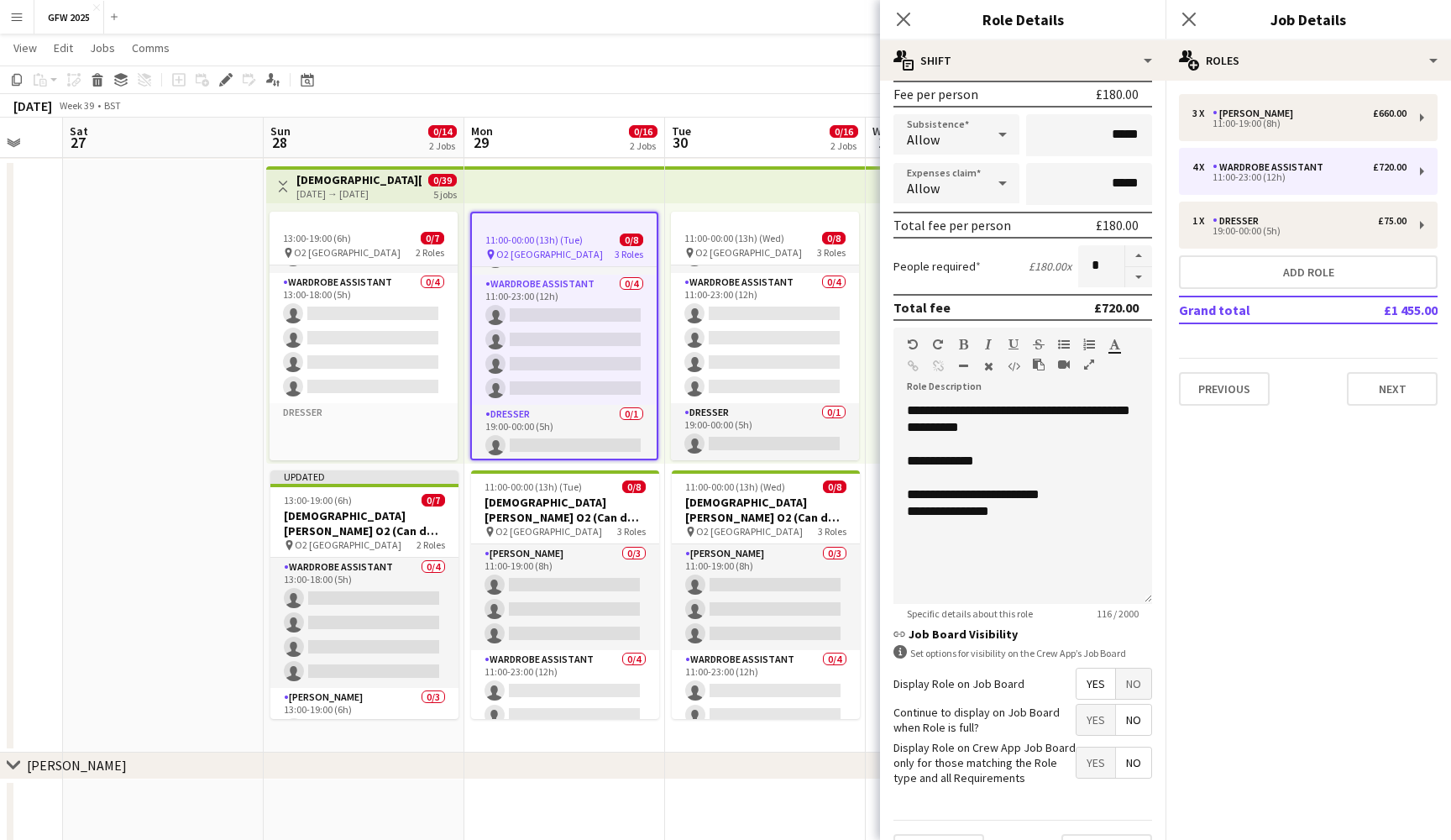
type input "*****"
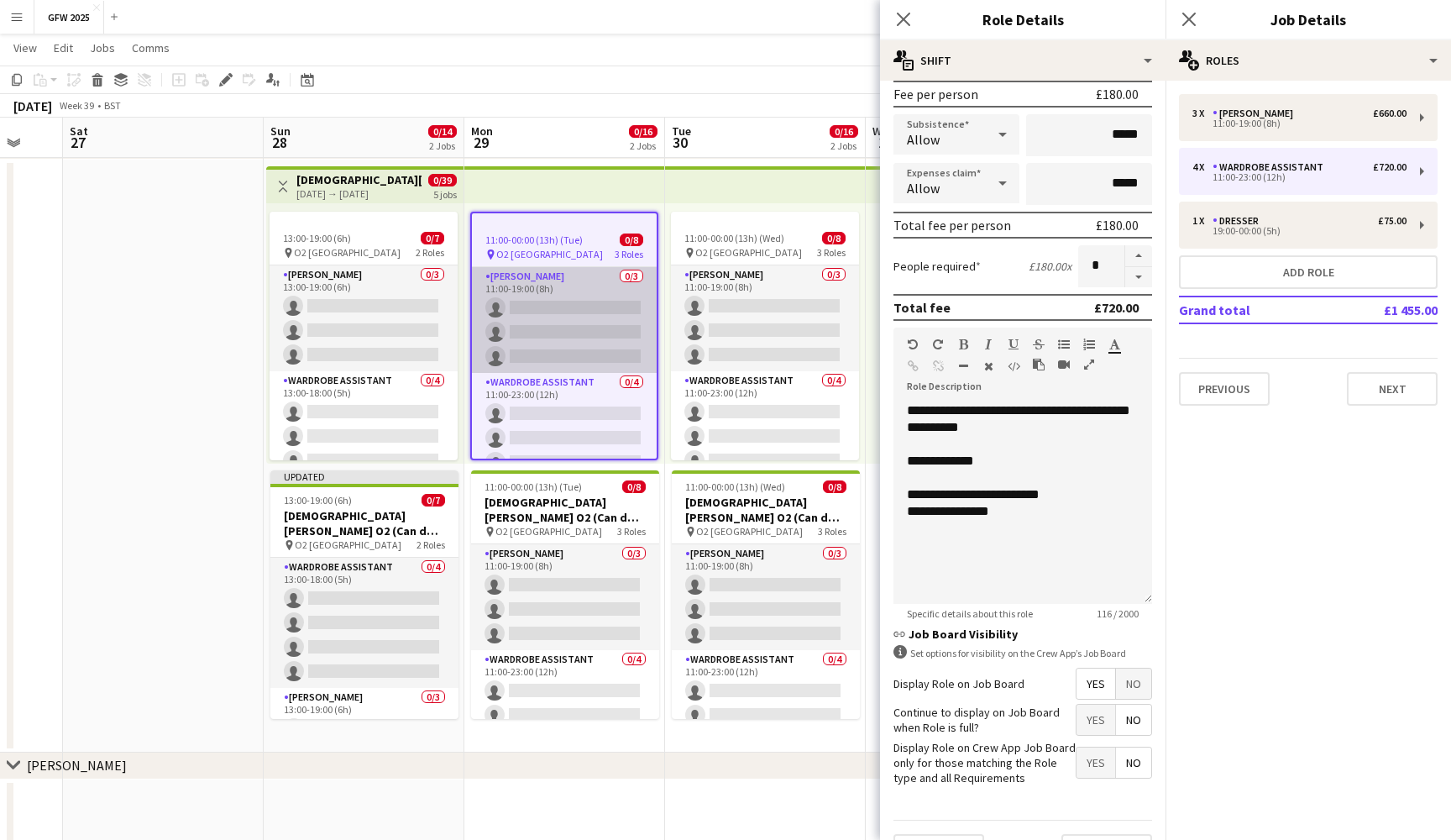
scroll to position [-1, 0]
click at [553, 315] on app-card-role "Seamster 0/3 11:00-19:00 (8h) single-neutral-actions single-neutral-actions sin…" at bounding box center [564, 320] width 184 height 106
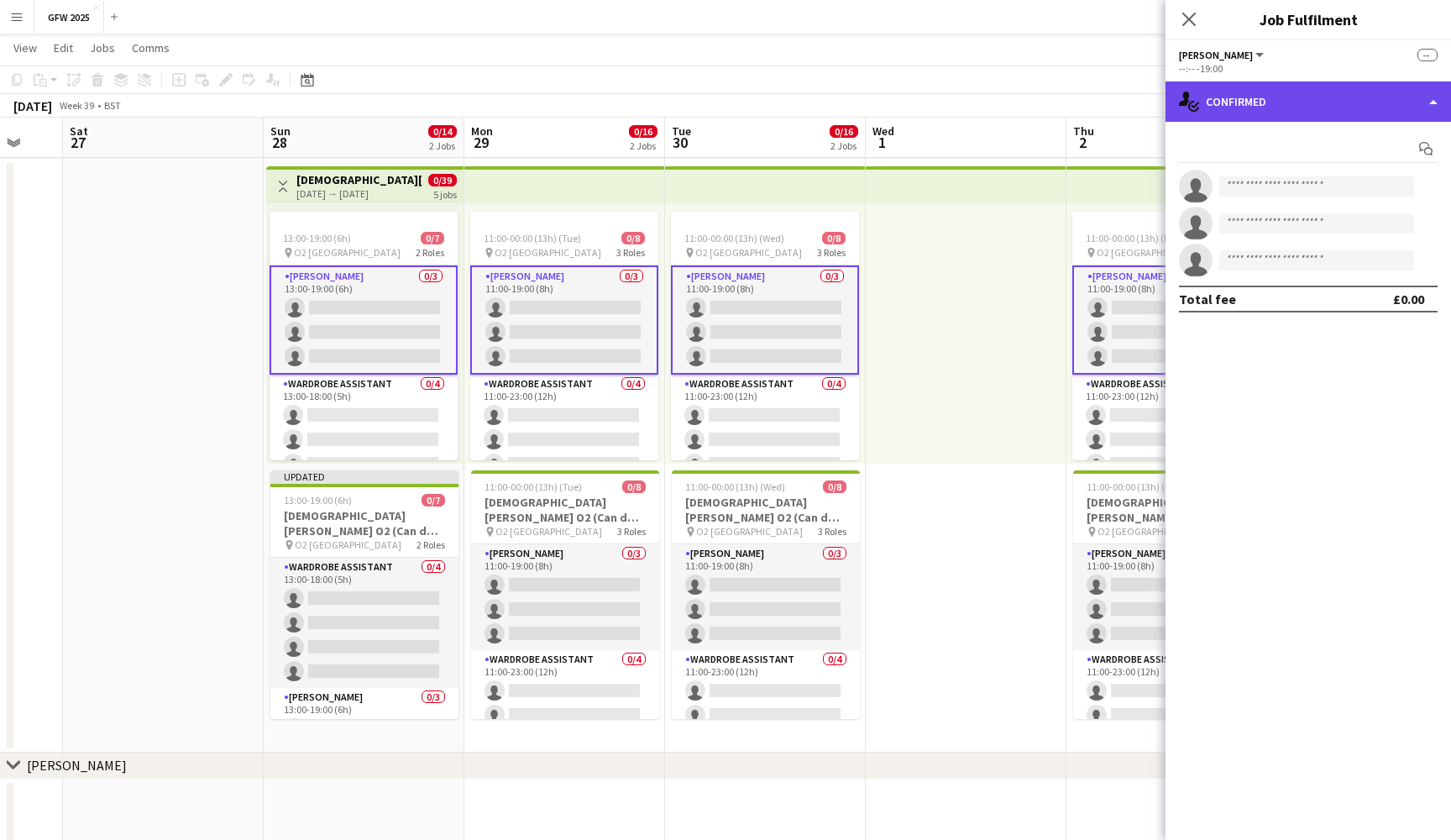
click at [1349, 95] on div "single-neutral-actions-check-2 Confirmed" at bounding box center [1308, 101] width 285 height 40
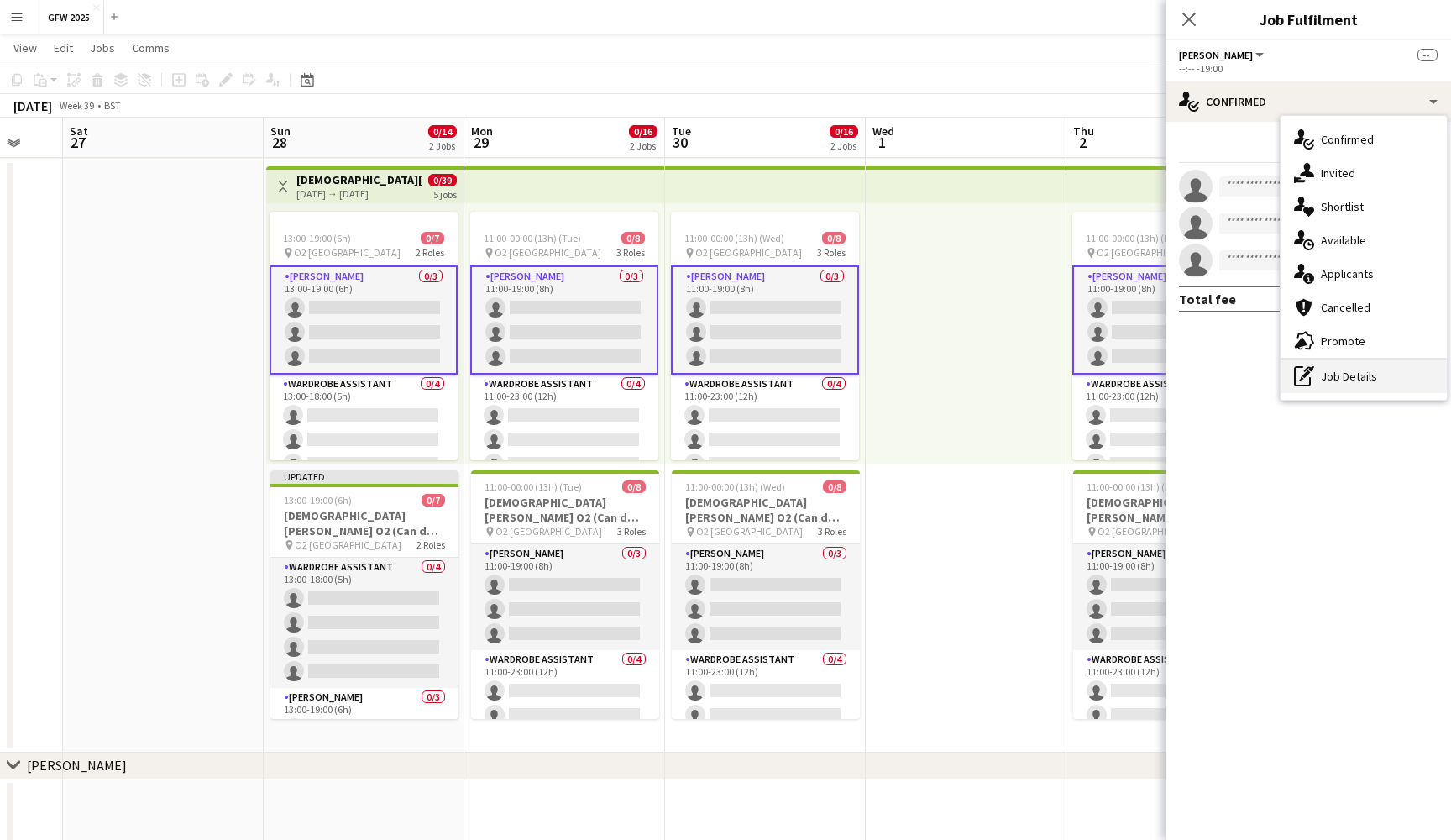
click at [1371, 373] on div "pen-write Job Details" at bounding box center [1365, 376] width 167 height 33
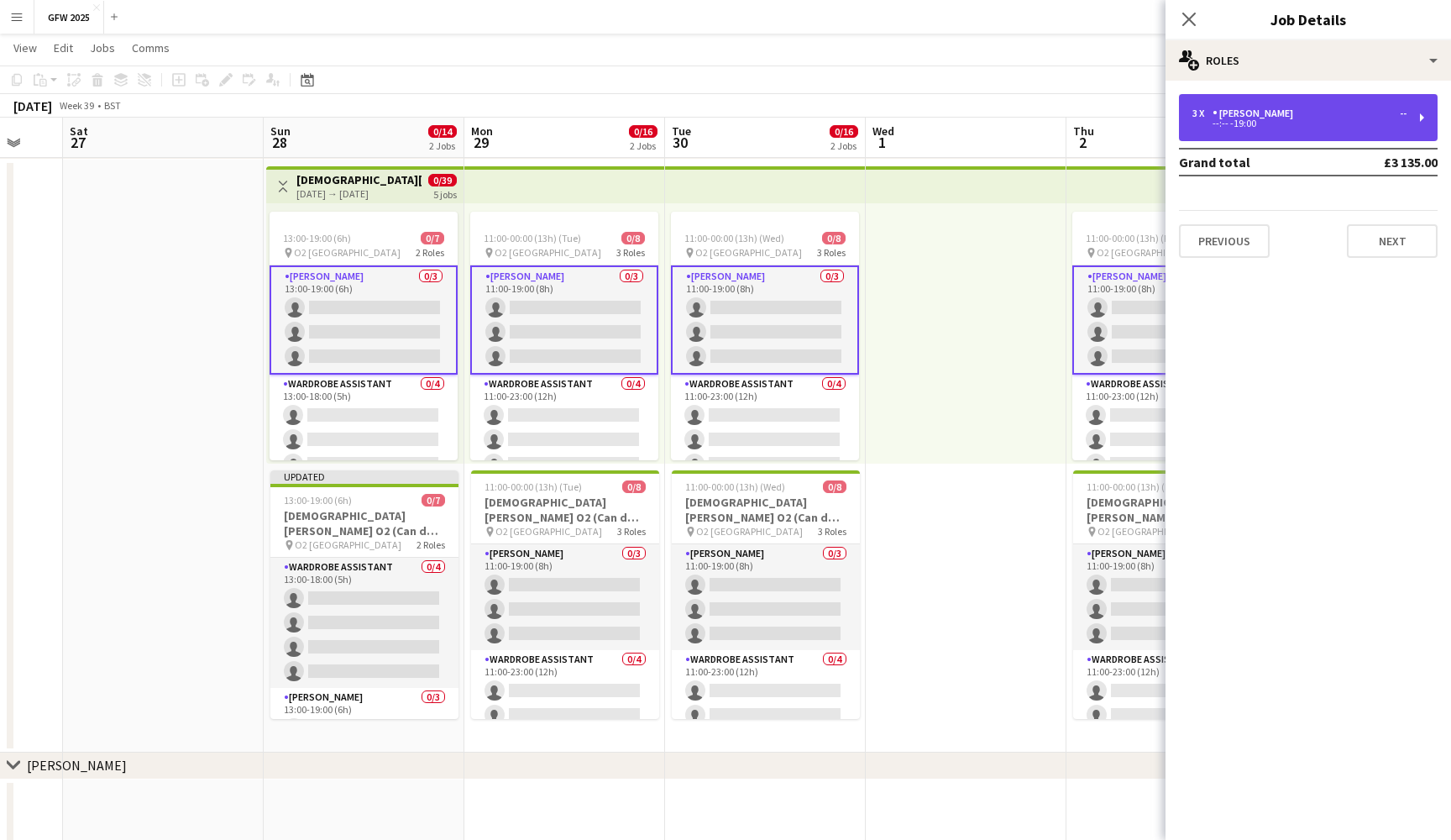
click at [1373, 109] on div "3 x Seamster --" at bounding box center [1300, 114] width 214 height 12
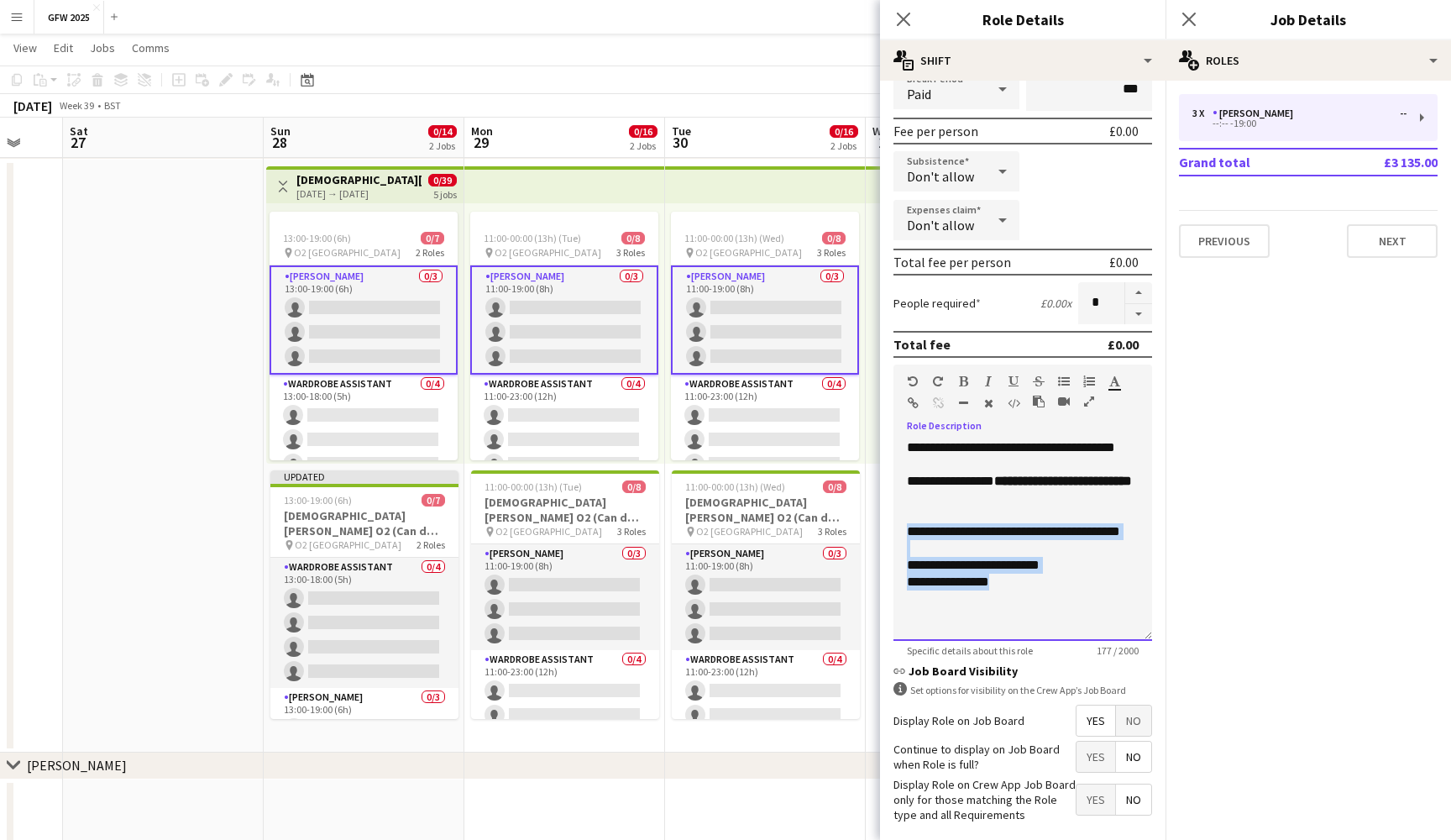
drag, startPoint x: 1015, startPoint y: 603, endPoint x: 862, endPoint y: 542, distance: 164.7
copy div "**********"
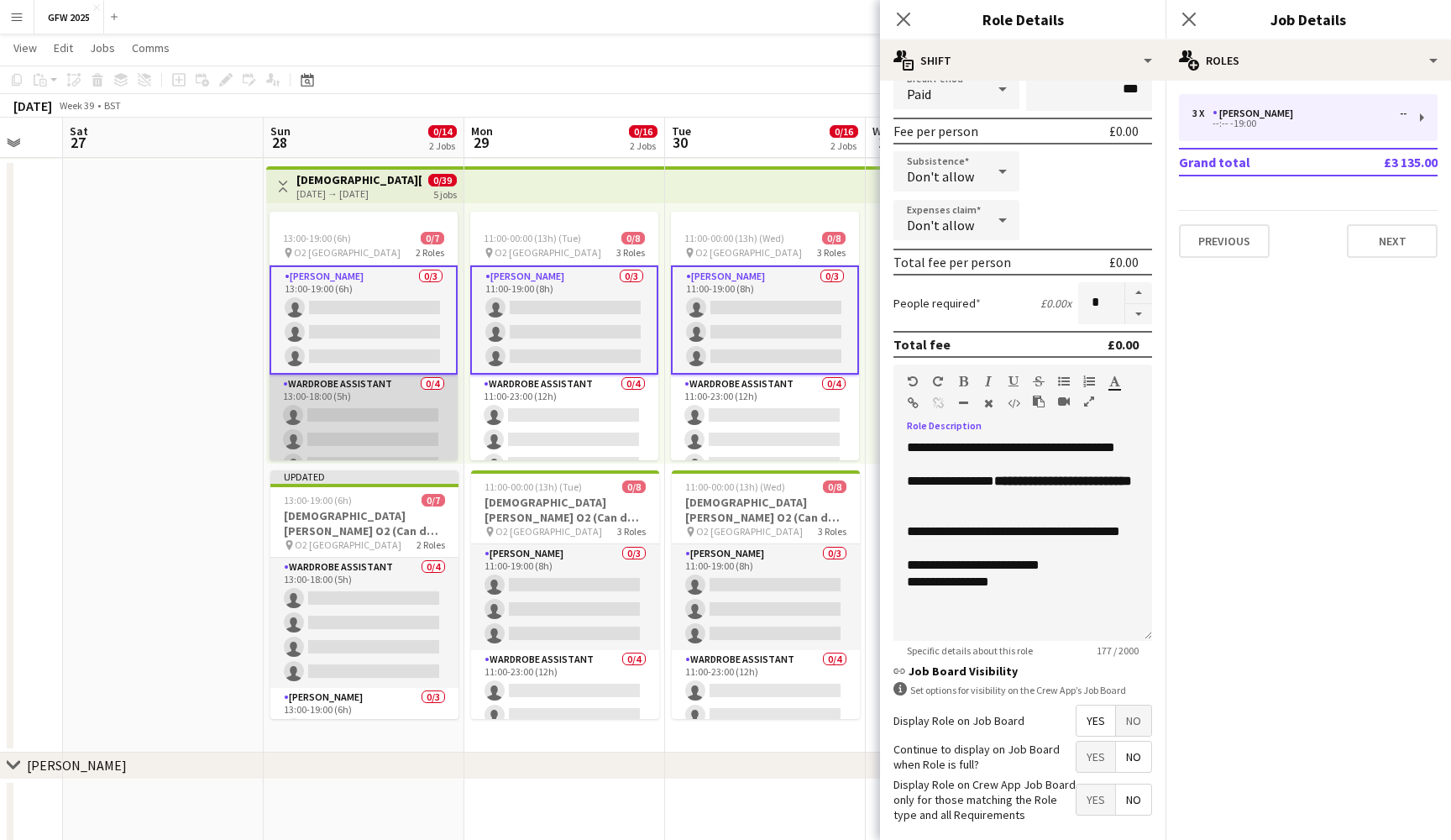
click at [369, 399] on app-card-role "Wardrobe Assistant 0/4 13:00-18:00 (5h) single-neutral-actions single-neutral-a…" at bounding box center [364, 439] width 188 height 130
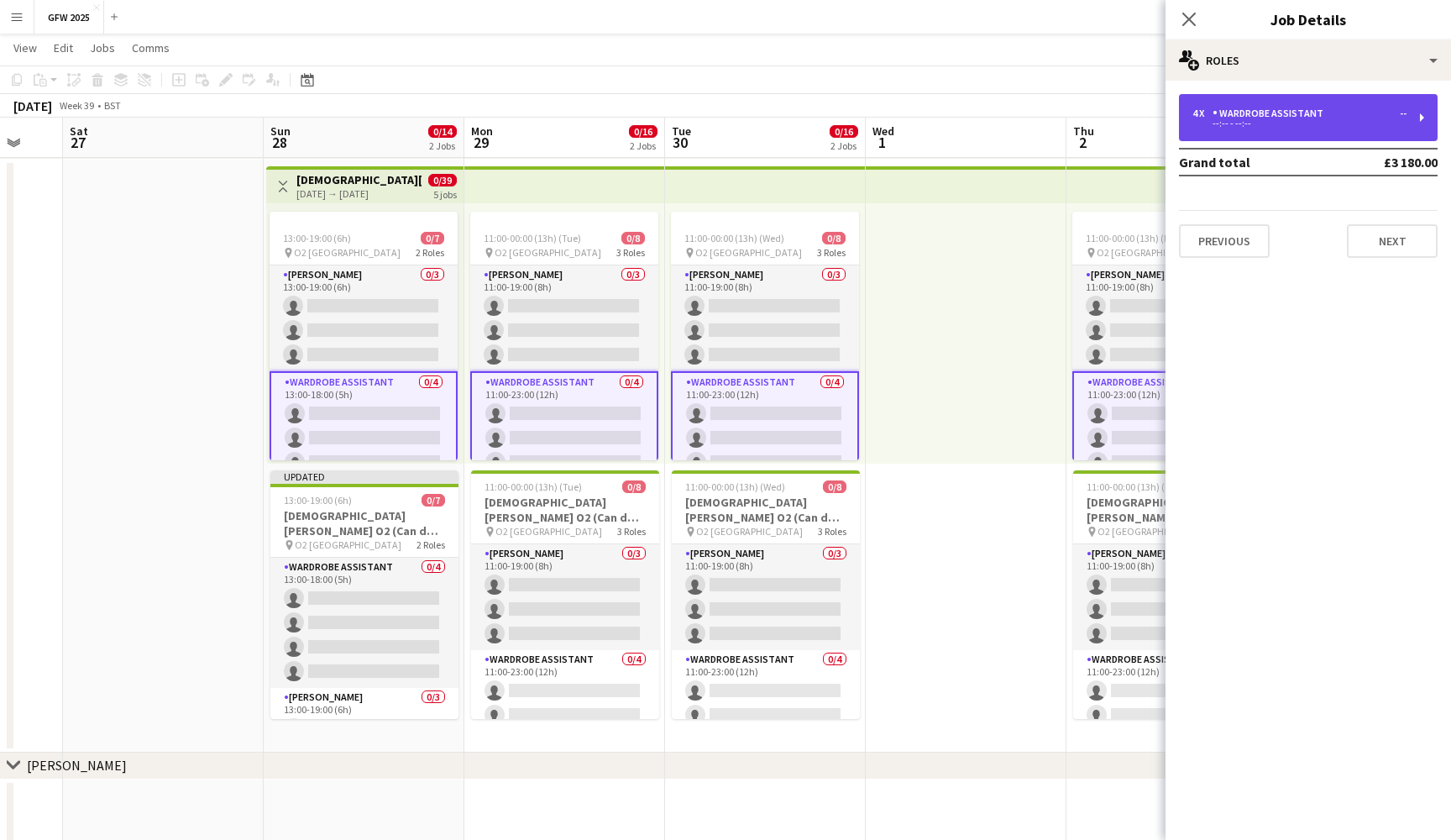
click at [1388, 124] on div "--:-- - --:--" at bounding box center [1300, 124] width 214 height 9
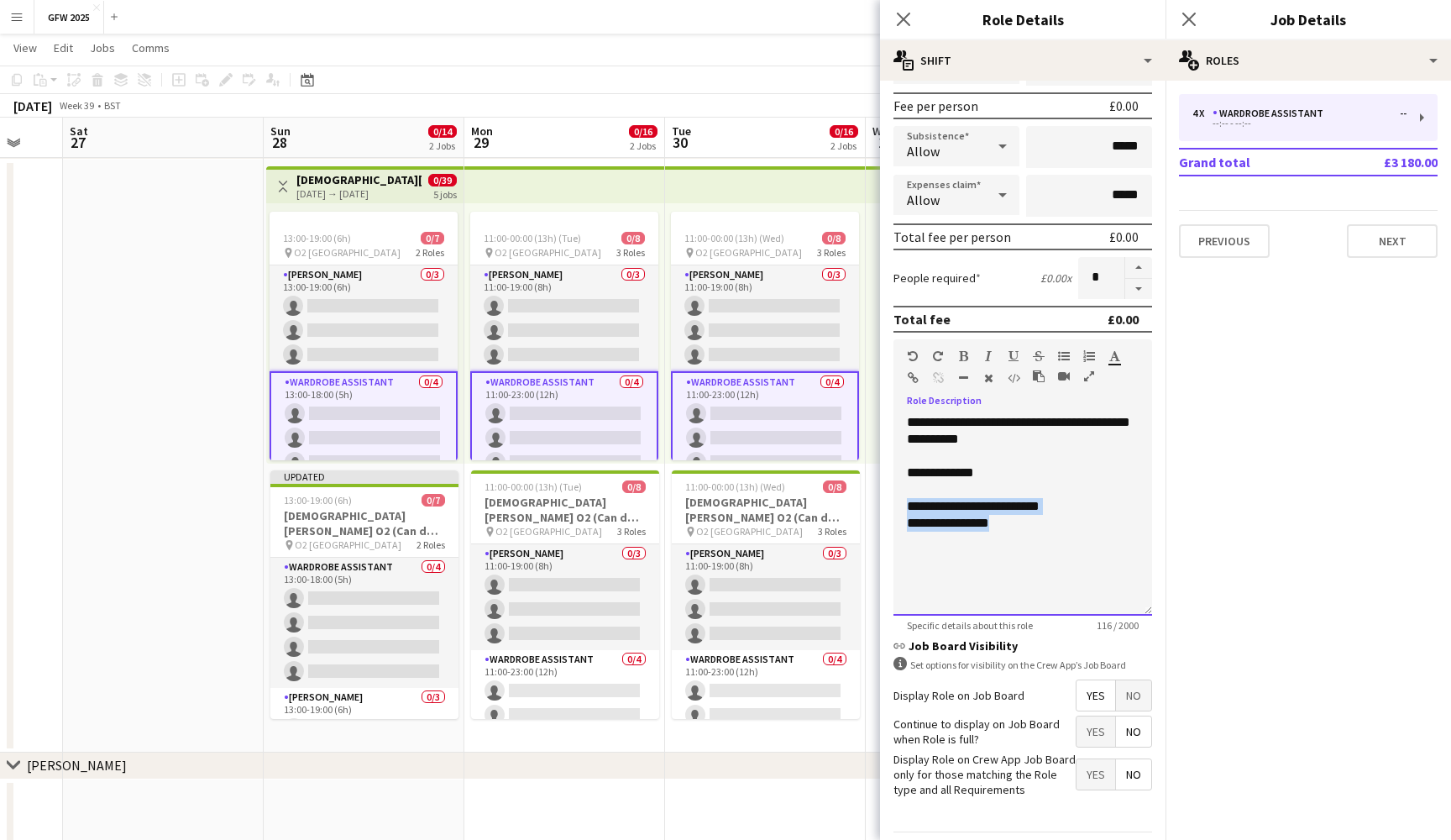
drag, startPoint x: 1026, startPoint y: 519, endPoint x: 906, endPoint y: 502, distance: 121.2
click at [906, 502] on div "**********" at bounding box center [1024, 515] width 259 height 202
paste div
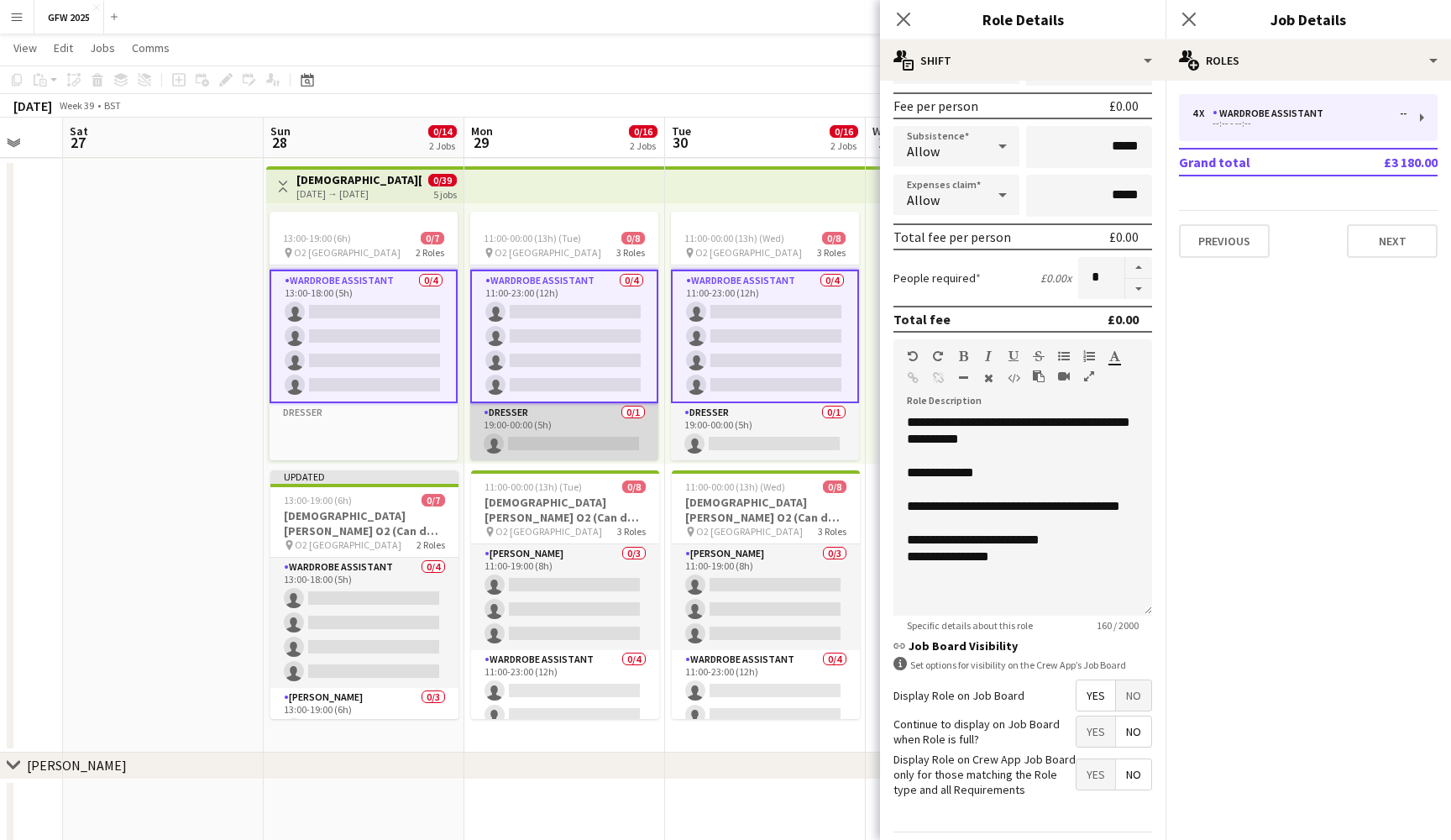
click at [552, 417] on app-card-role "Dresser 0/1 19:00-00:00 (5h) single-neutral-actions" at bounding box center [565, 431] width 188 height 57
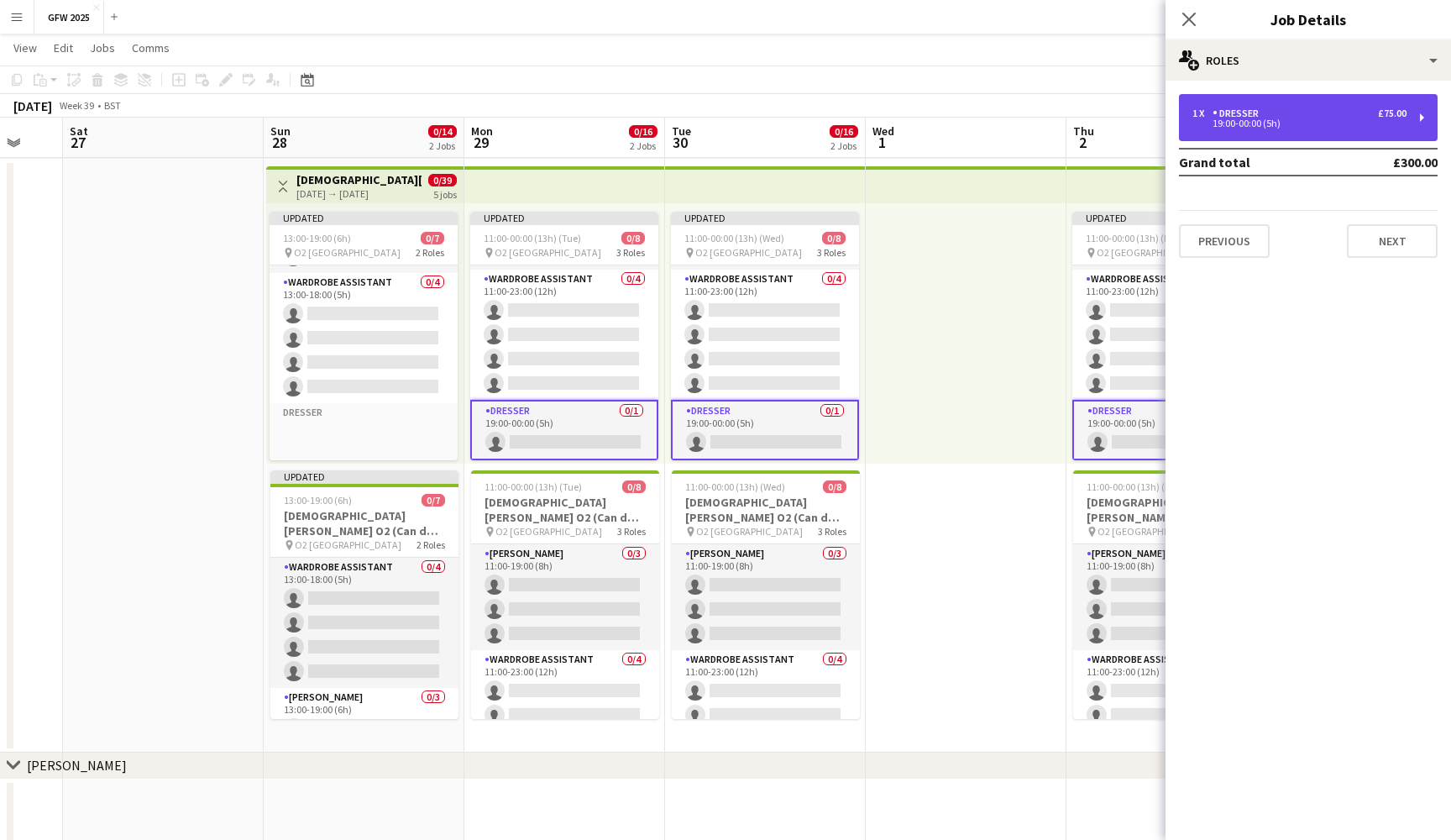
click at [1278, 121] on div "19:00-00:00 (5h)" at bounding box center [1300, 124] width 214 height 9
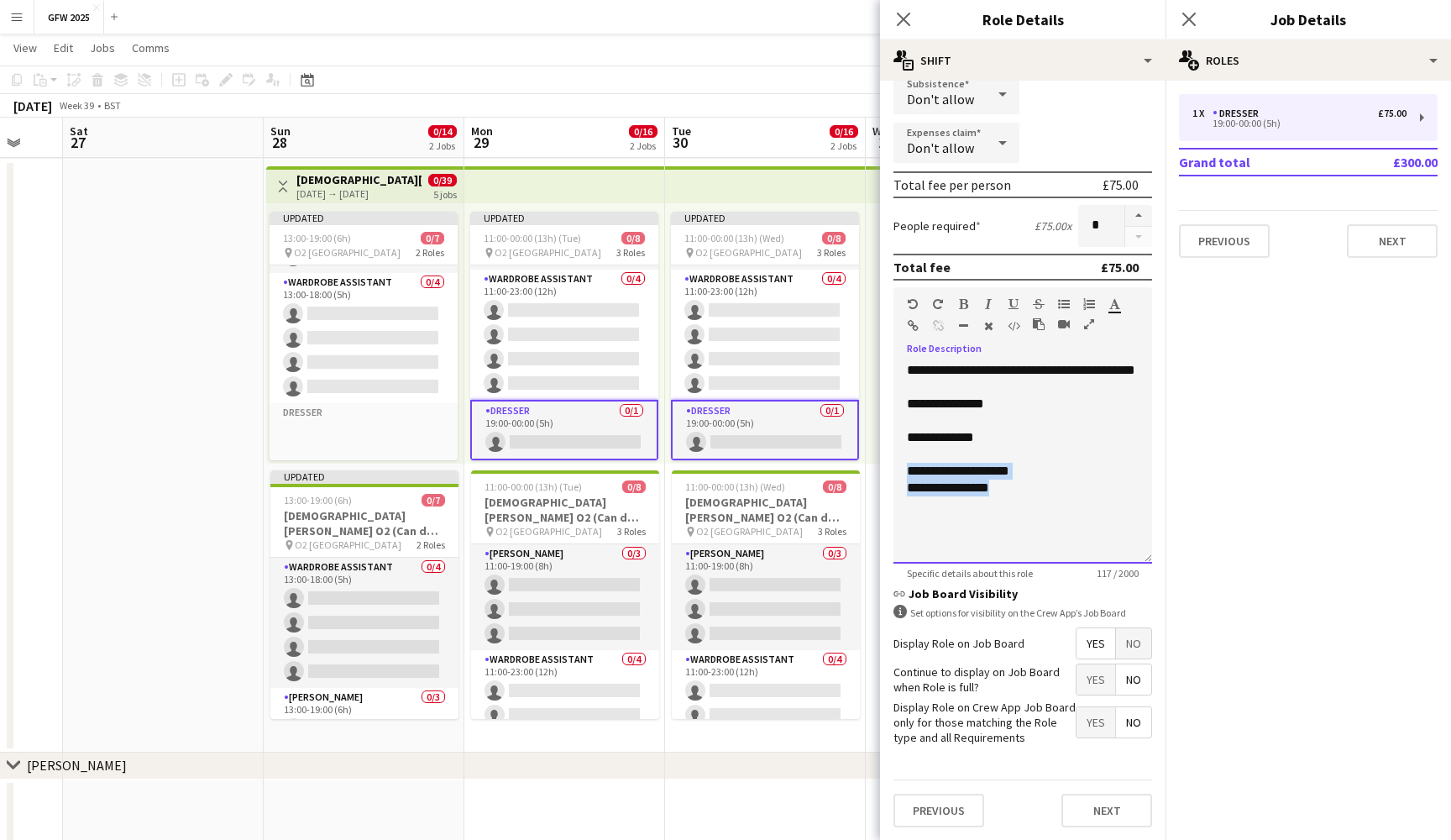
drag, startPoint x: 1014, startPoint y: 513, endPoint x: 903, endPoint y: 483, distance: 115.0
click at [903, 483] on div "**********" at bounding box center [1024, 463] width 259 height 202
paste div
click at [938, 513] on div "**********" at bounding box center [1023, 504] width 231 height 17
click at [1194, 15] on icon at bounding box center [1189, 19] width 16 height 16
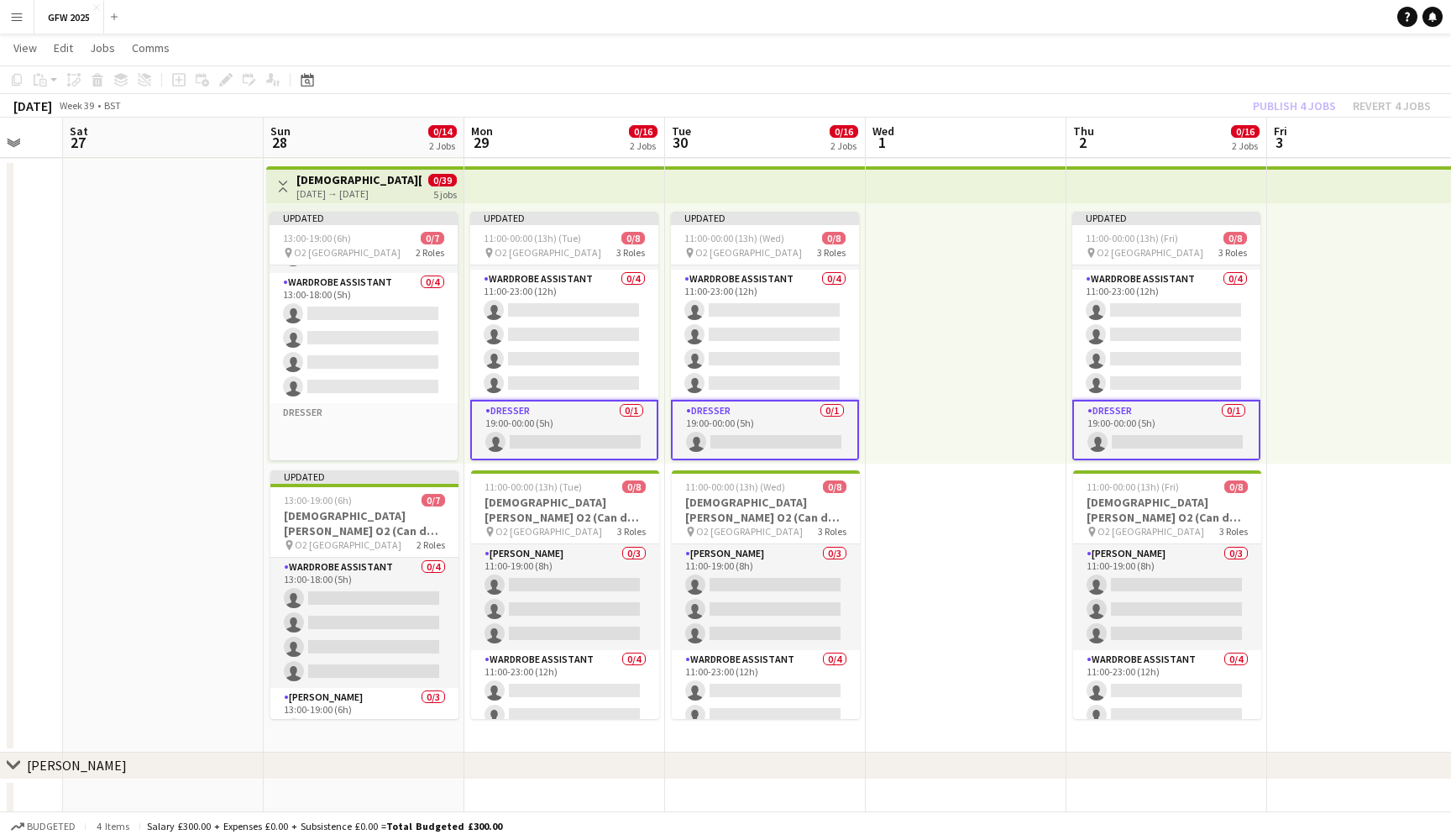
click at [1164, 115] on div "September 2025 Week 39 • BST Publish 4 jobs Revert 4 jobs" at bounding box center [726, 106] width 1451 height 24
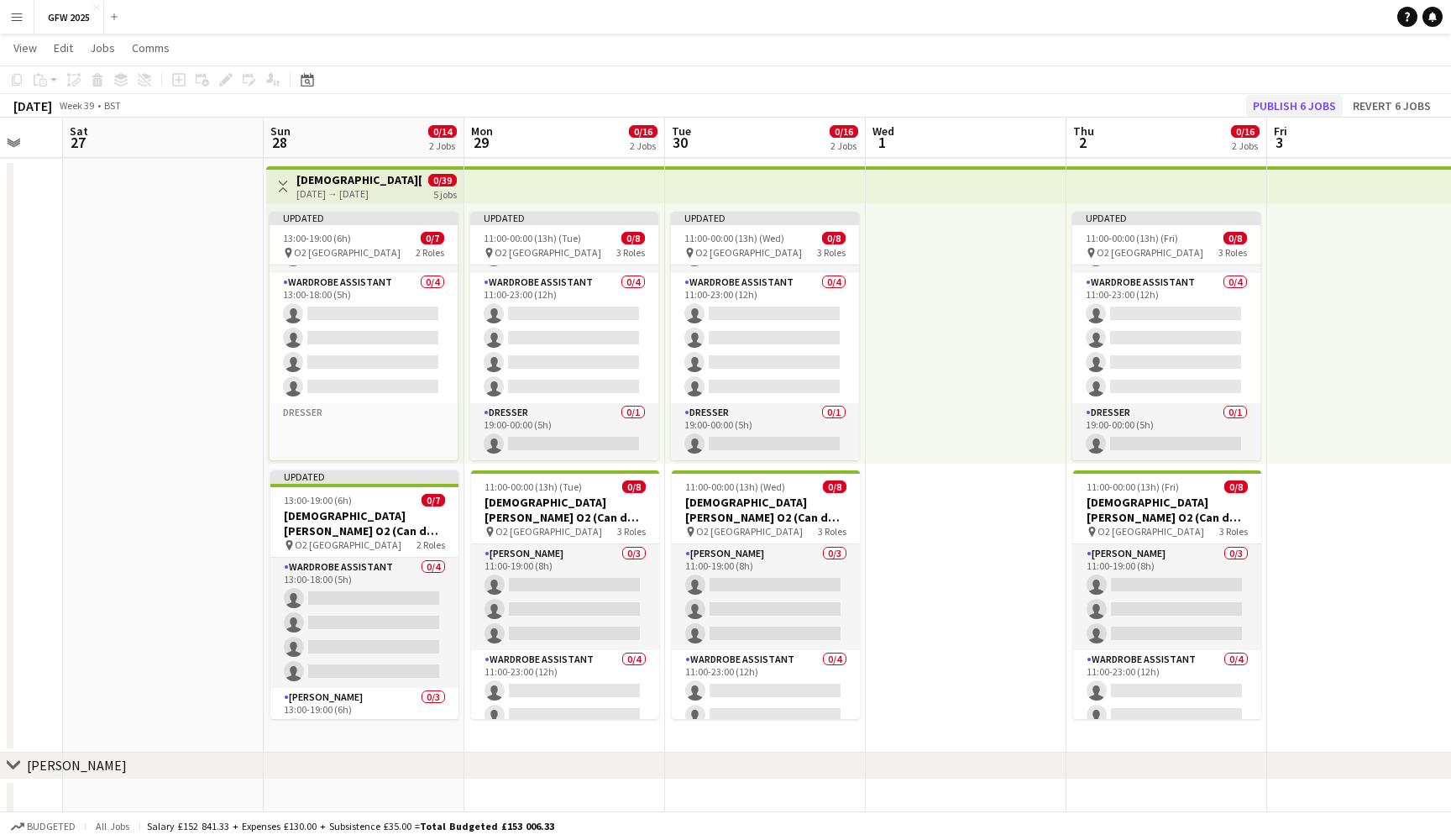
click at [1280, 108] on button "Publish 6 jobs" at bounding box center [1294, 106] width 97 height 22
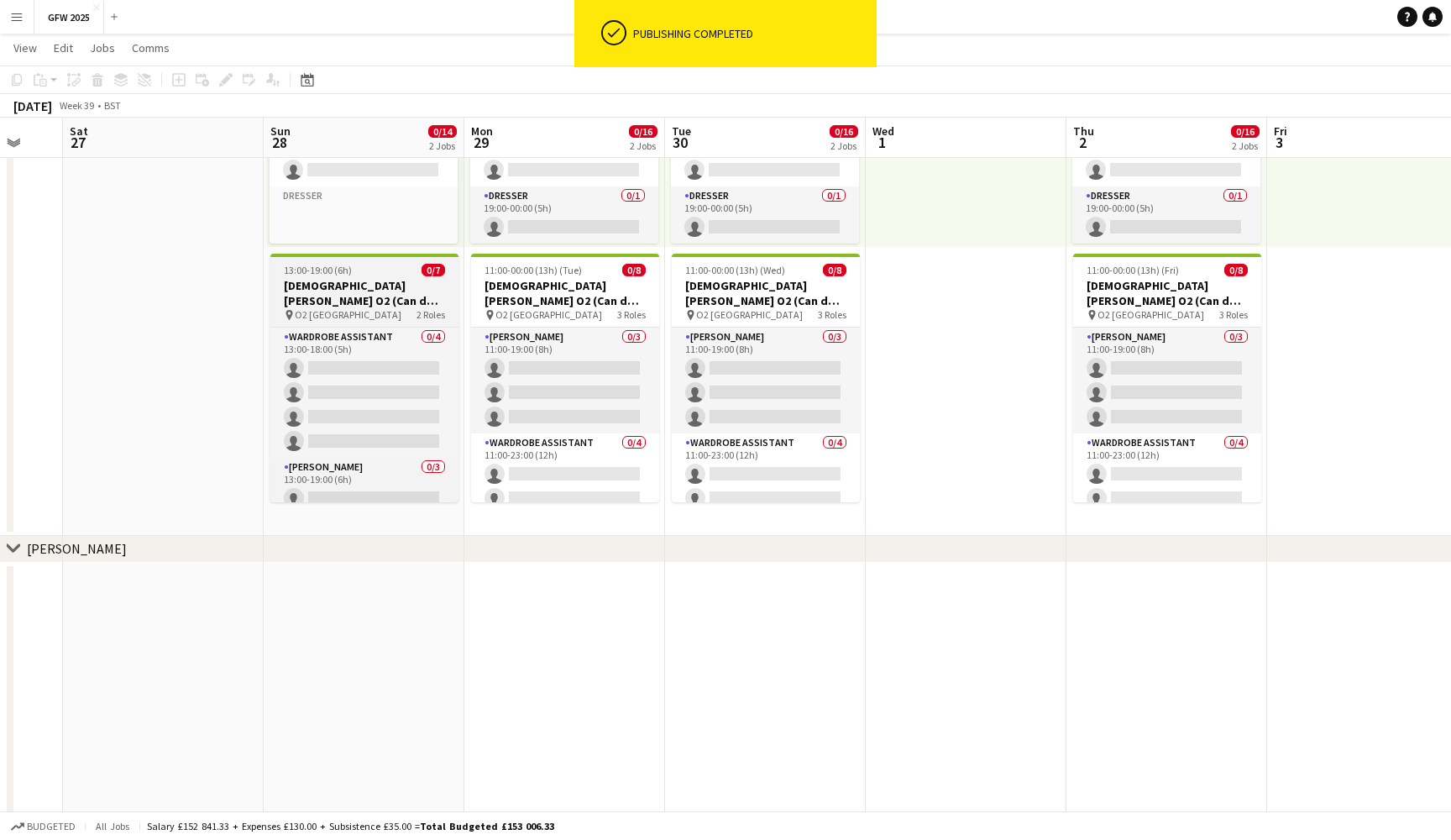
click at [379, 308] on div "pin O2 London 2 Roles" at bounding box center [365, 315] width 188 height 14
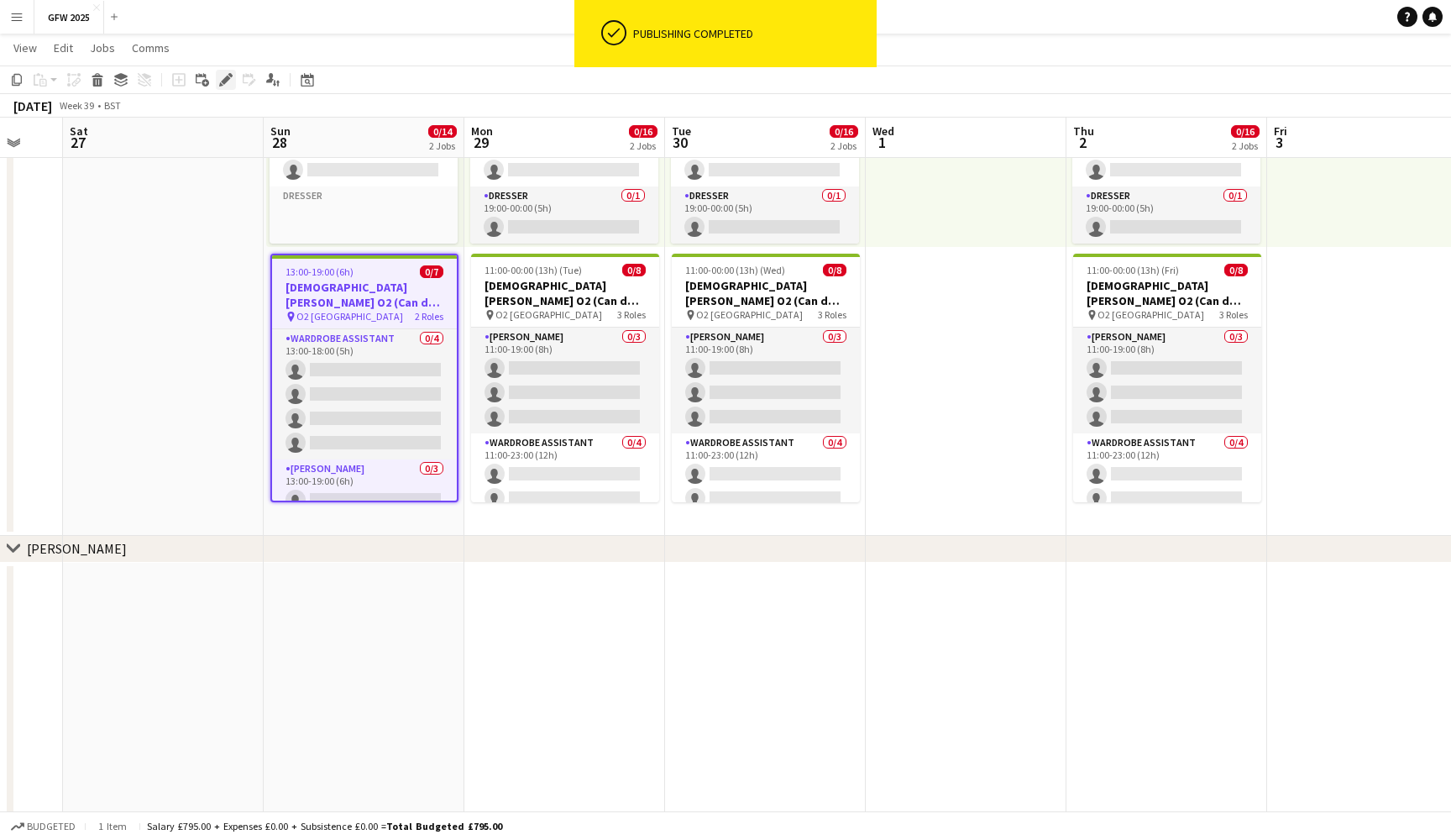
click at [225, 76] on icon "Edit" at bounding box center [226, 80] width 14 height 14
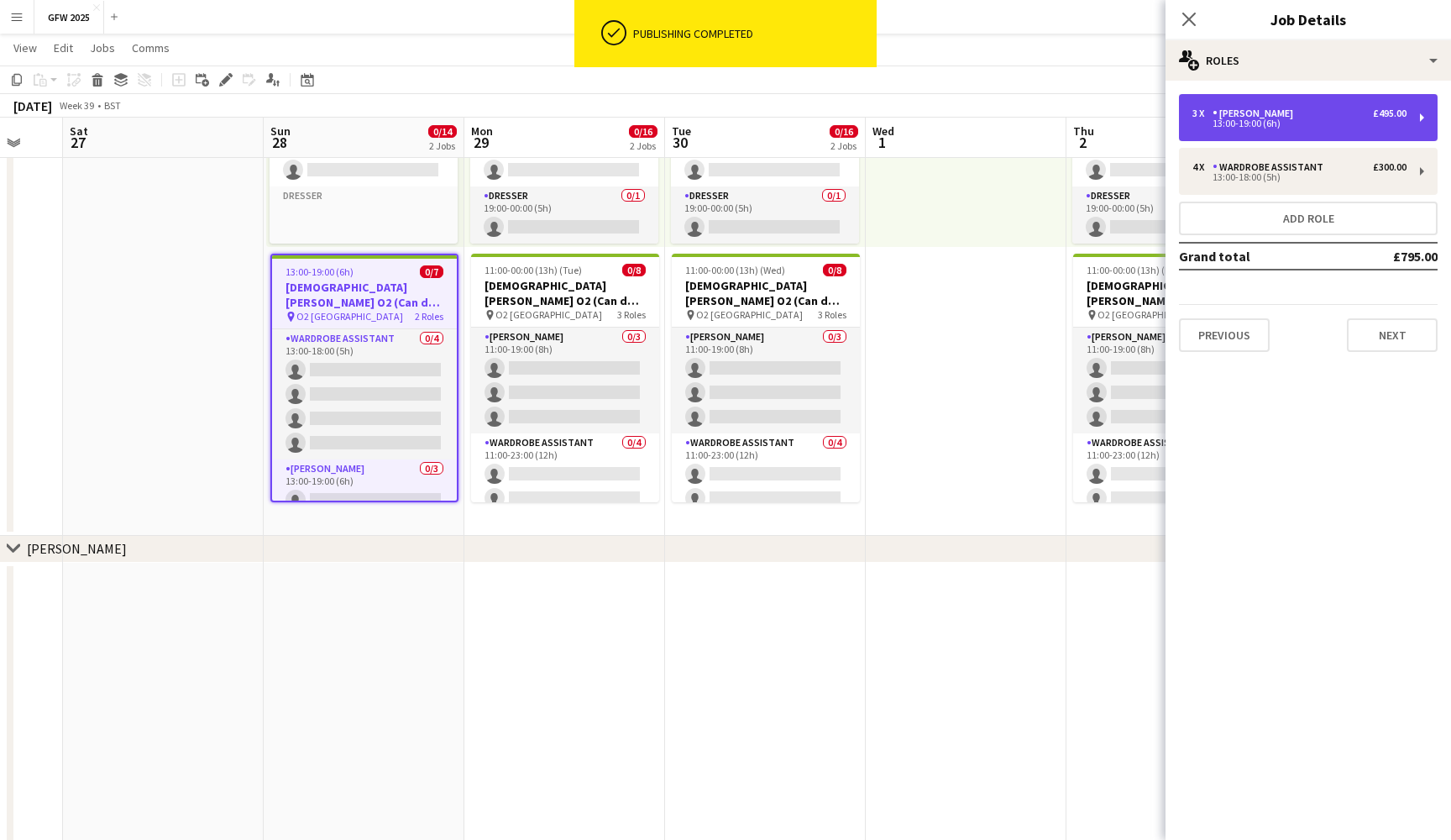
click at [1367, 124] on div "13:00-19:00 (6h)" at bounding box center [1300, 124] width 214 height 9
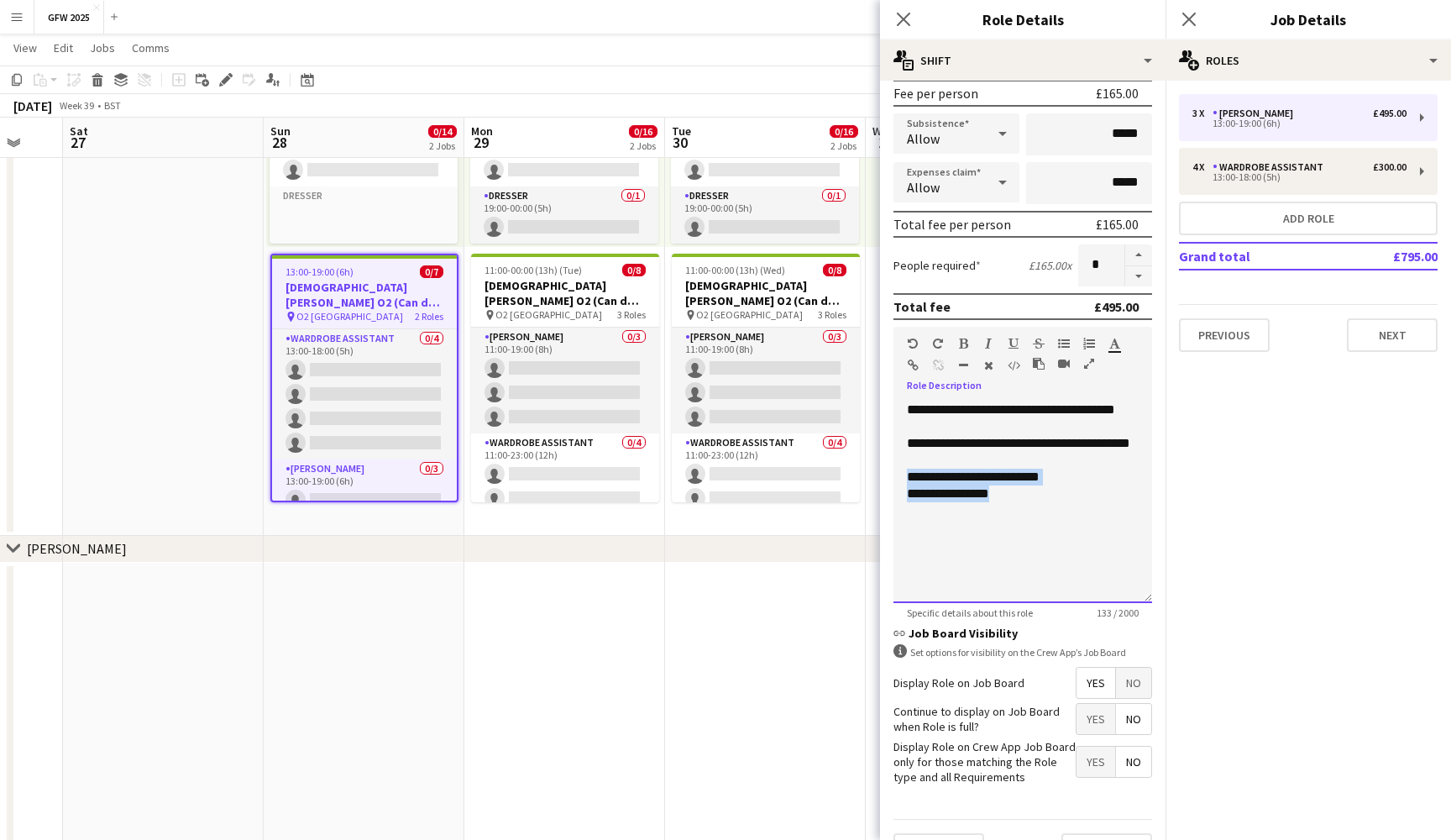
drag, startPoint x: 1031, startPoint y: 519, endPoint x: 899, endPoint y: 498, distance: 133.7
click at [899, 498] on div "**********" at bounding box center [1024, 503] width 259 height 202
paste div
click at [1071, 485] on div "**********" at bounding box center [1023, 476] width 231 height 17
click at [1097, 485] on div "**********" at bounding box center [1023, 476] width 231 height 17
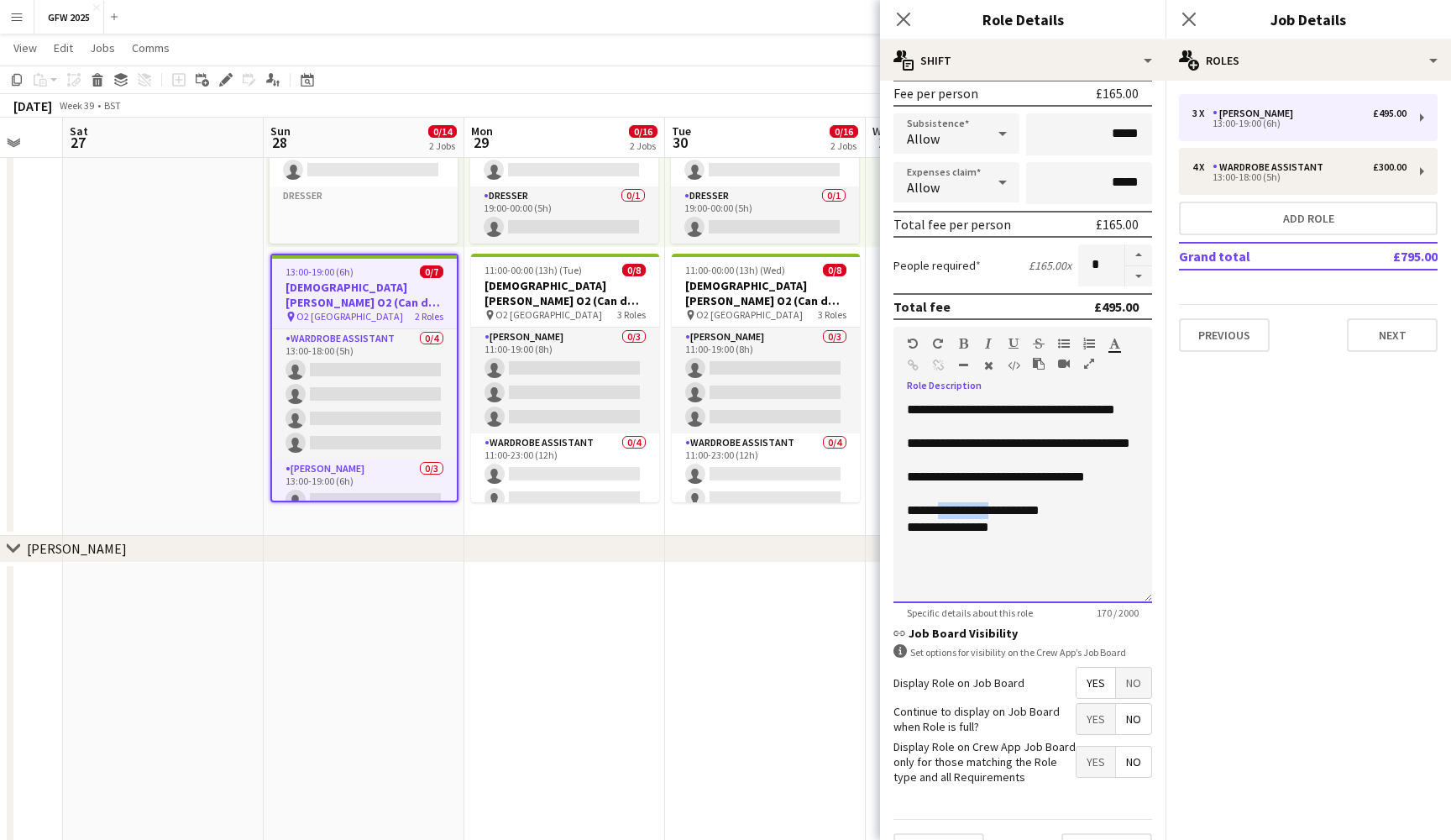
drag, startPoint x: 993, startPoint y: 526, endPoint x: 937, endPoint y: 526, distance: 56.0
click at [937, 519] on div "**********" at bounding box center [1023, 510] width 231 height 17
drag, startPoint x: 1008, startPoint y: 552, endPoint x: 895, endPoint y: 548, distance: 113.1
click at [895, 548] on div "**********" at bounding box center [1024, 503] width 259 height 202
drag, startPoint x: 1005, startPoint y: 530, endPoint x: 904, endPoint y: 495, distance: 106.9
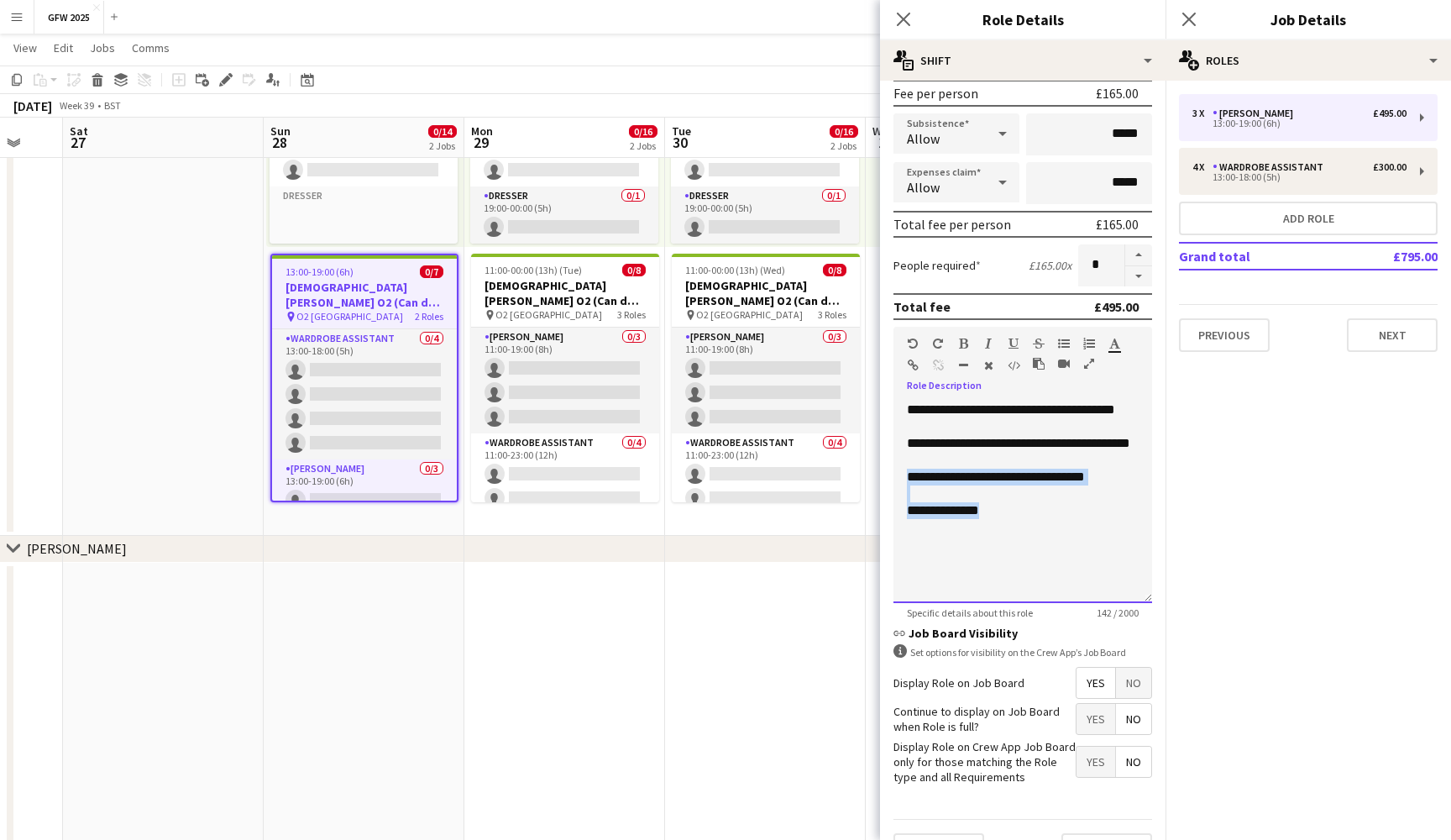
click at [904, 495] on div "**********" at bounding box center [1024, 503] width 259 height 202
copy div "**********"
click at [906, 524] on div "**********" at bounding box center [1024, 503] width 259 height 202
drag, startPoint x: 998, startPoint y: 518, endPoint x: 900, endPoint y: 495, distance: 100.7
click at [900, 495] on div "**********" at bounding box center [1024, 503] width 259 height 202
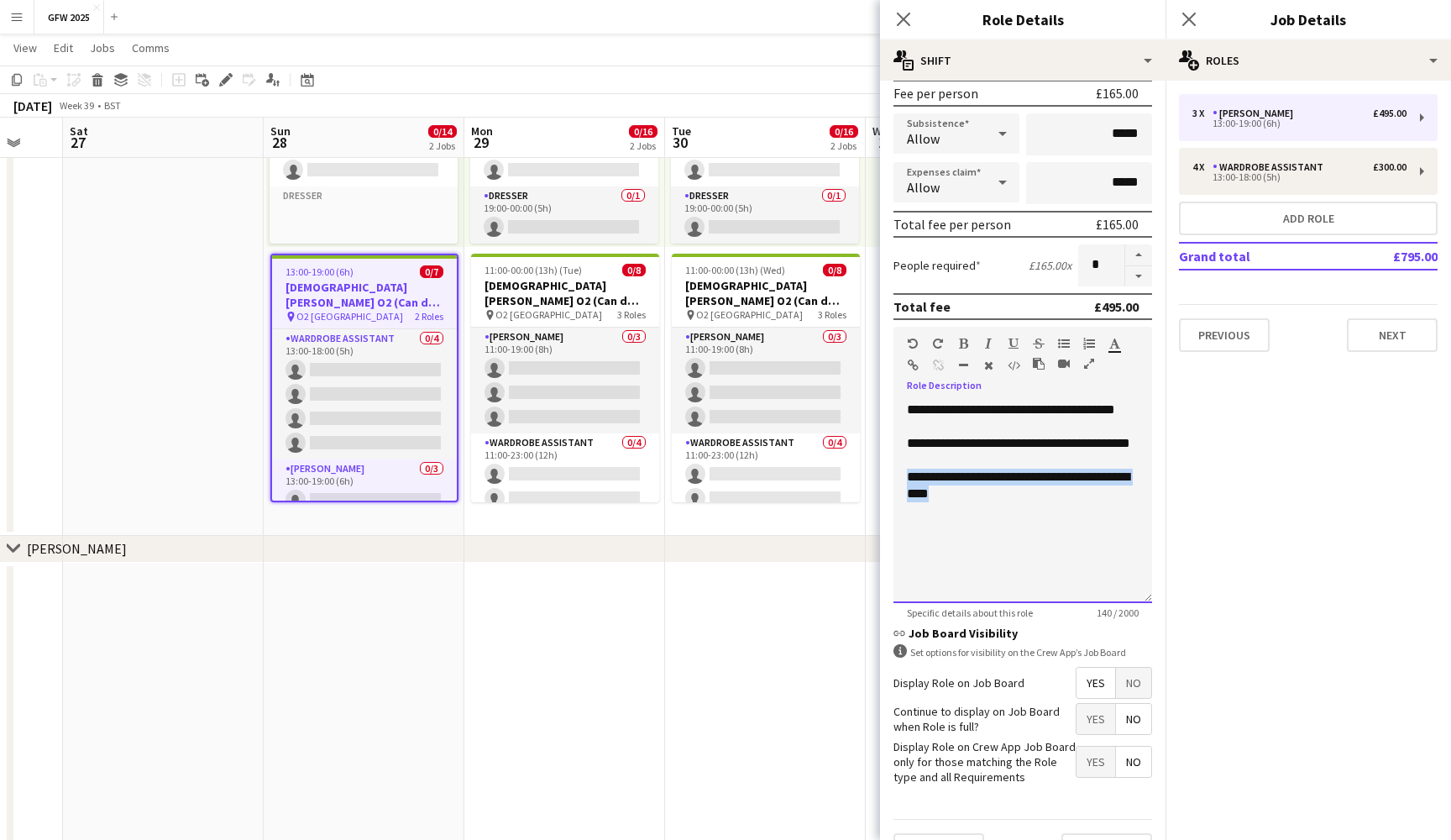
copy div "**********"
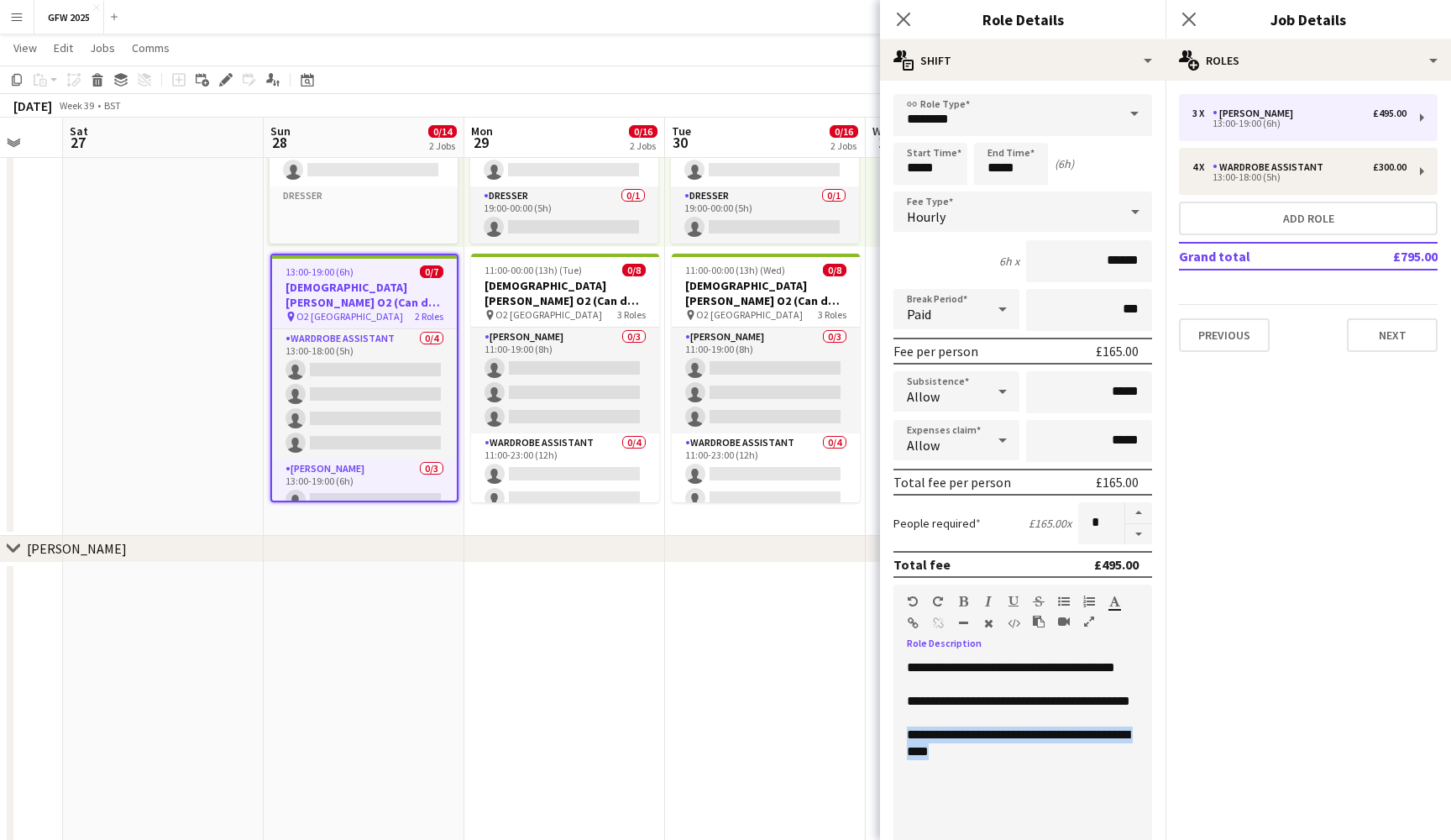
scroll to position [0, 0]
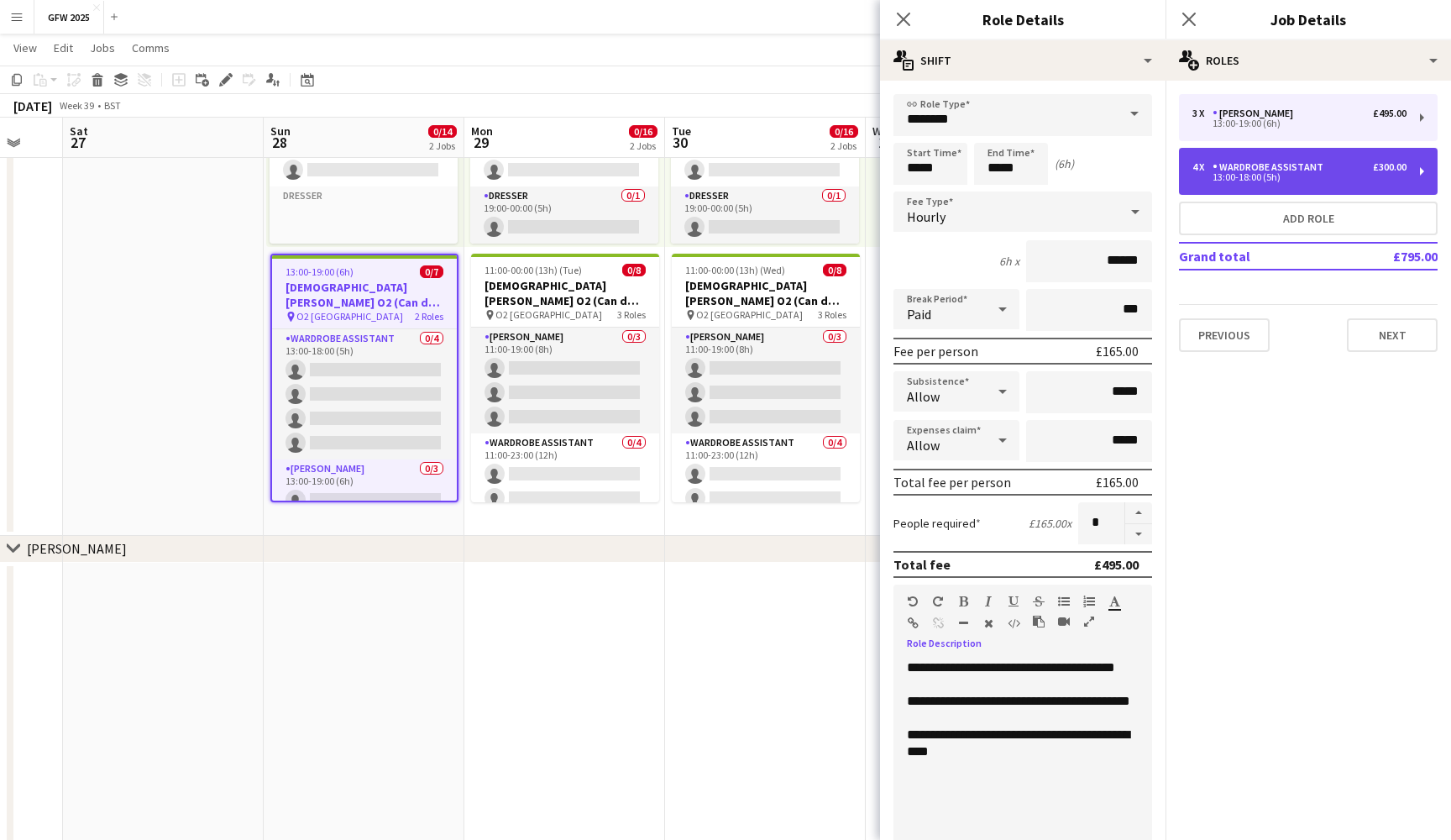
click at [1333, 178] on div "13:00-18:00 (5h)" at bounding box center [1300, 176] width 214 height 9
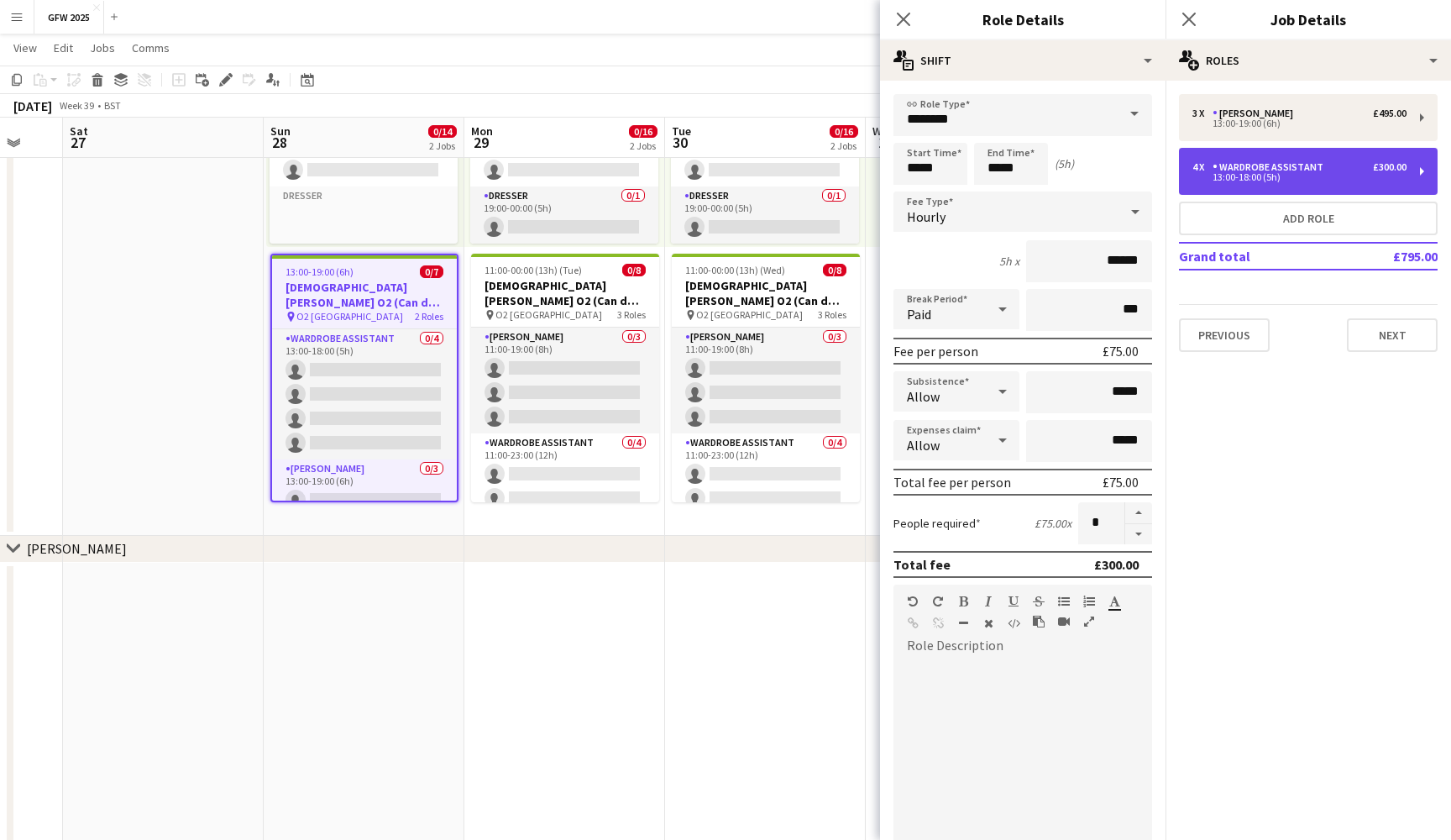
type input "**********"
type input "*****"
type input "******"
type input "*"
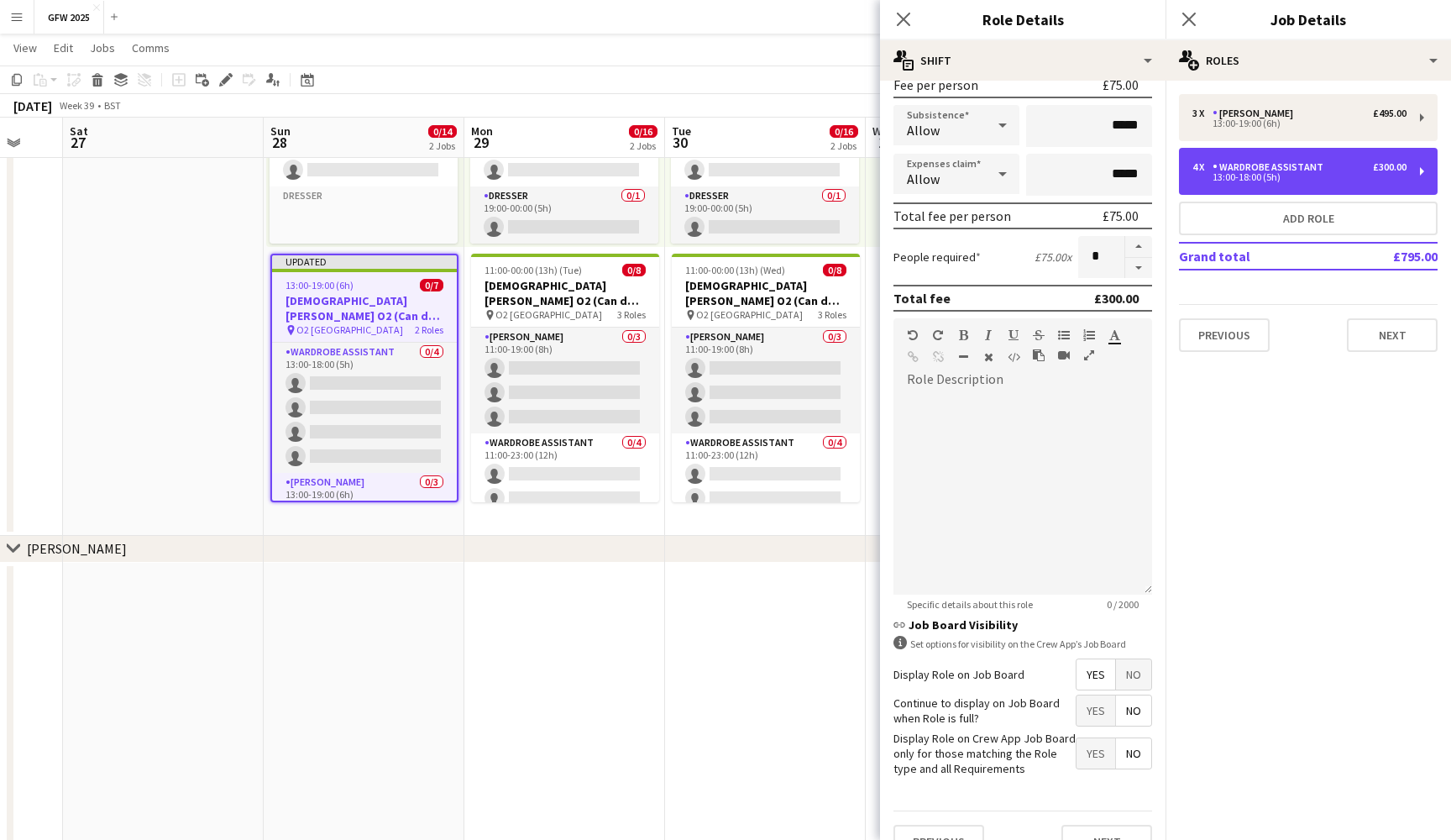
scroll to position [277, 0]
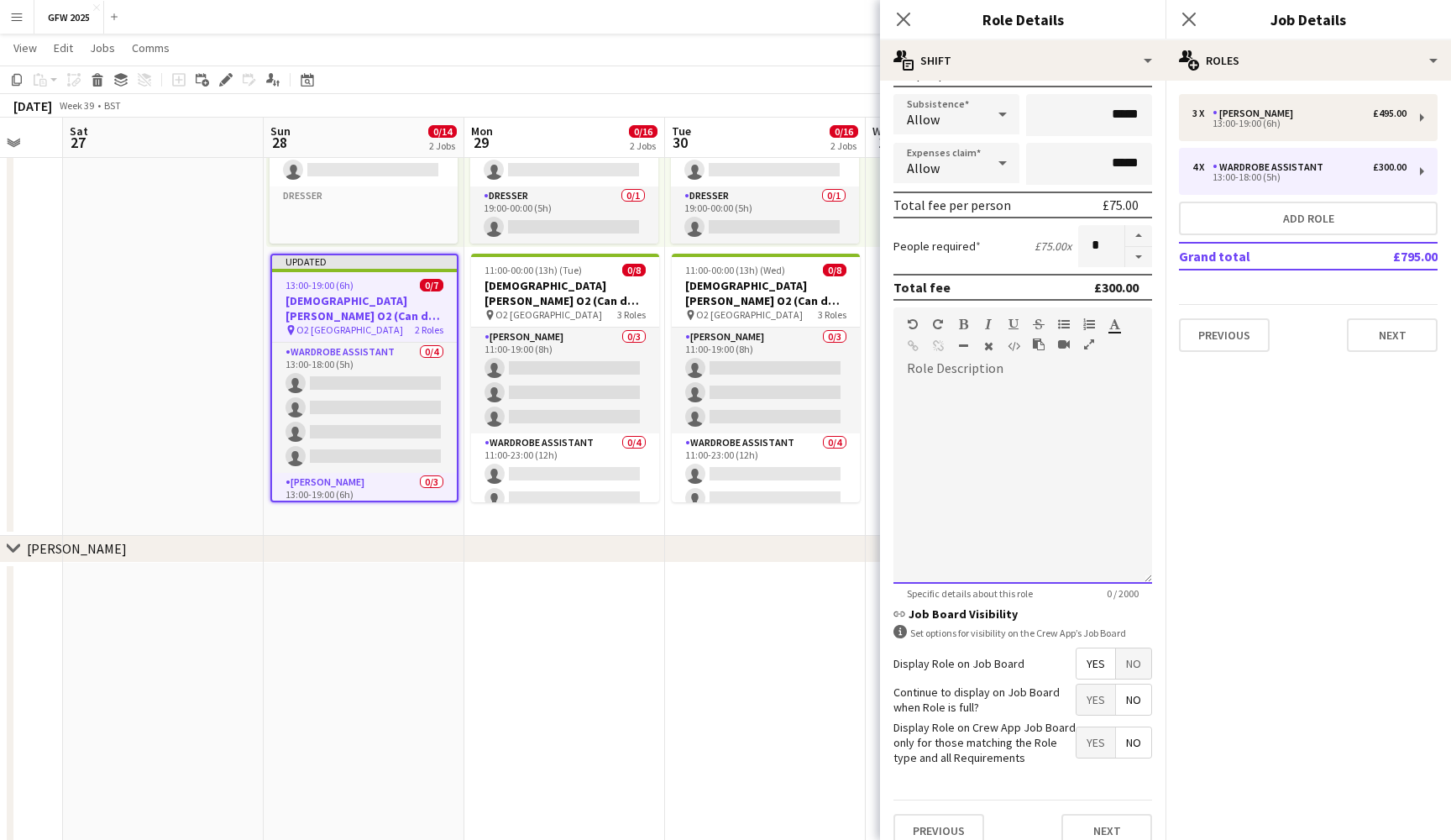
click at [958, 436] on div at bounding box center [1024, 483] width 259 height 202
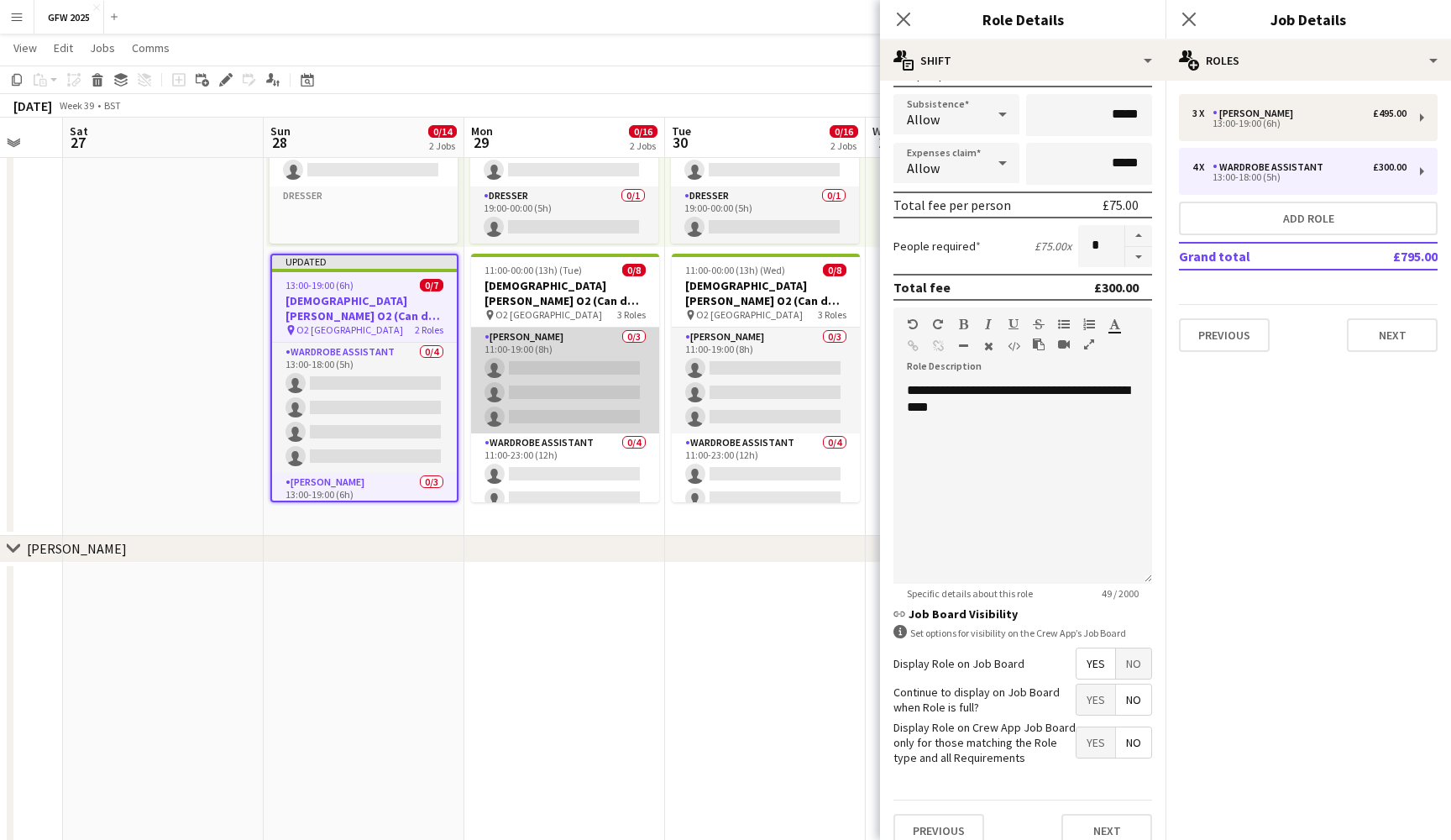
click at [545, 363] on app-card-role "Seamster 0/3 11:00-19:00 (8h) single-neutral-actions single-neutral-actions sin…" at bounding box center [566, 380] width 188 height 106
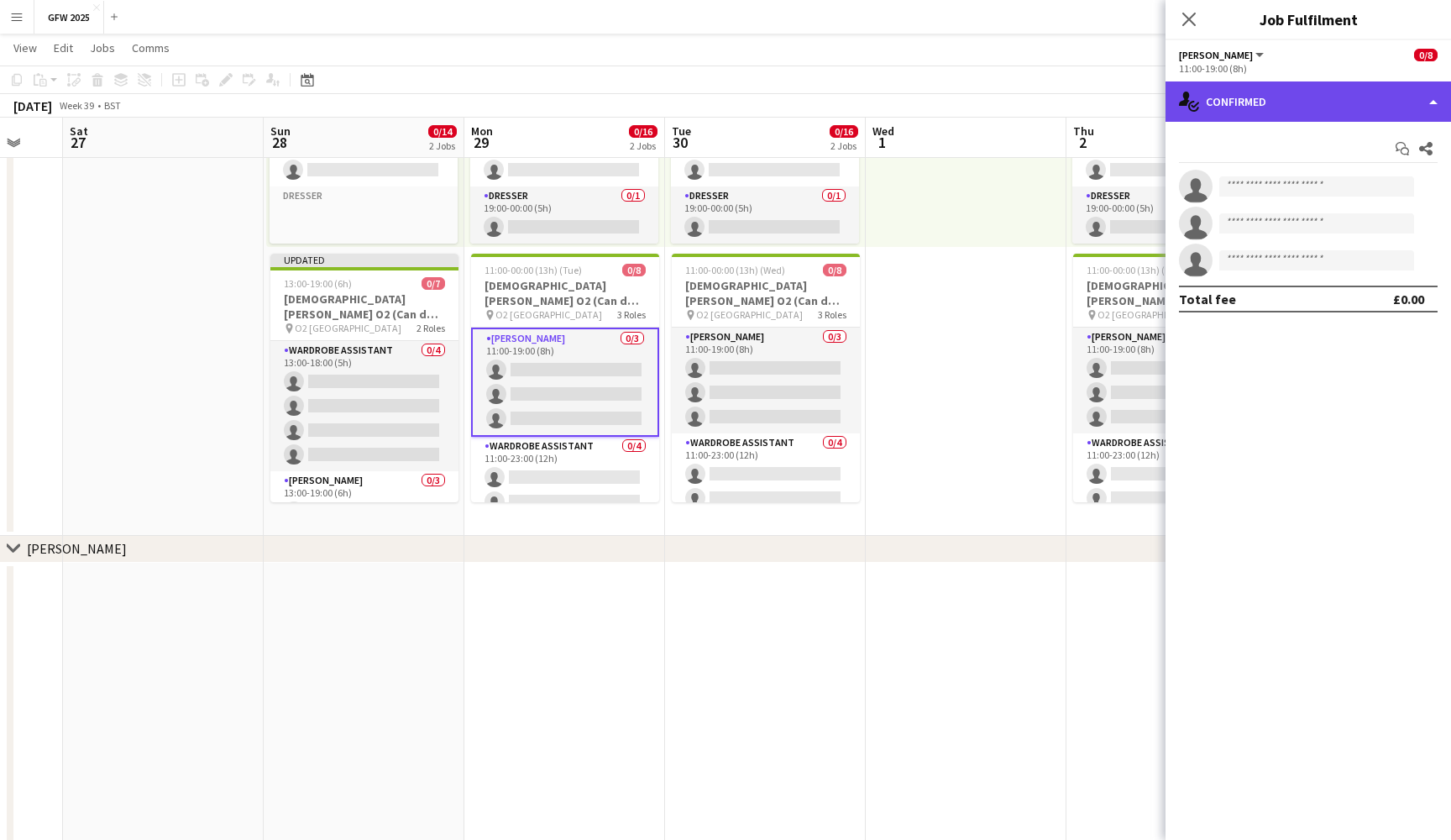
click at [1363, 91] on div "single-neutral-actions-check-2 Confirmed" at bounding box center [1308, 101] width 285 height 40
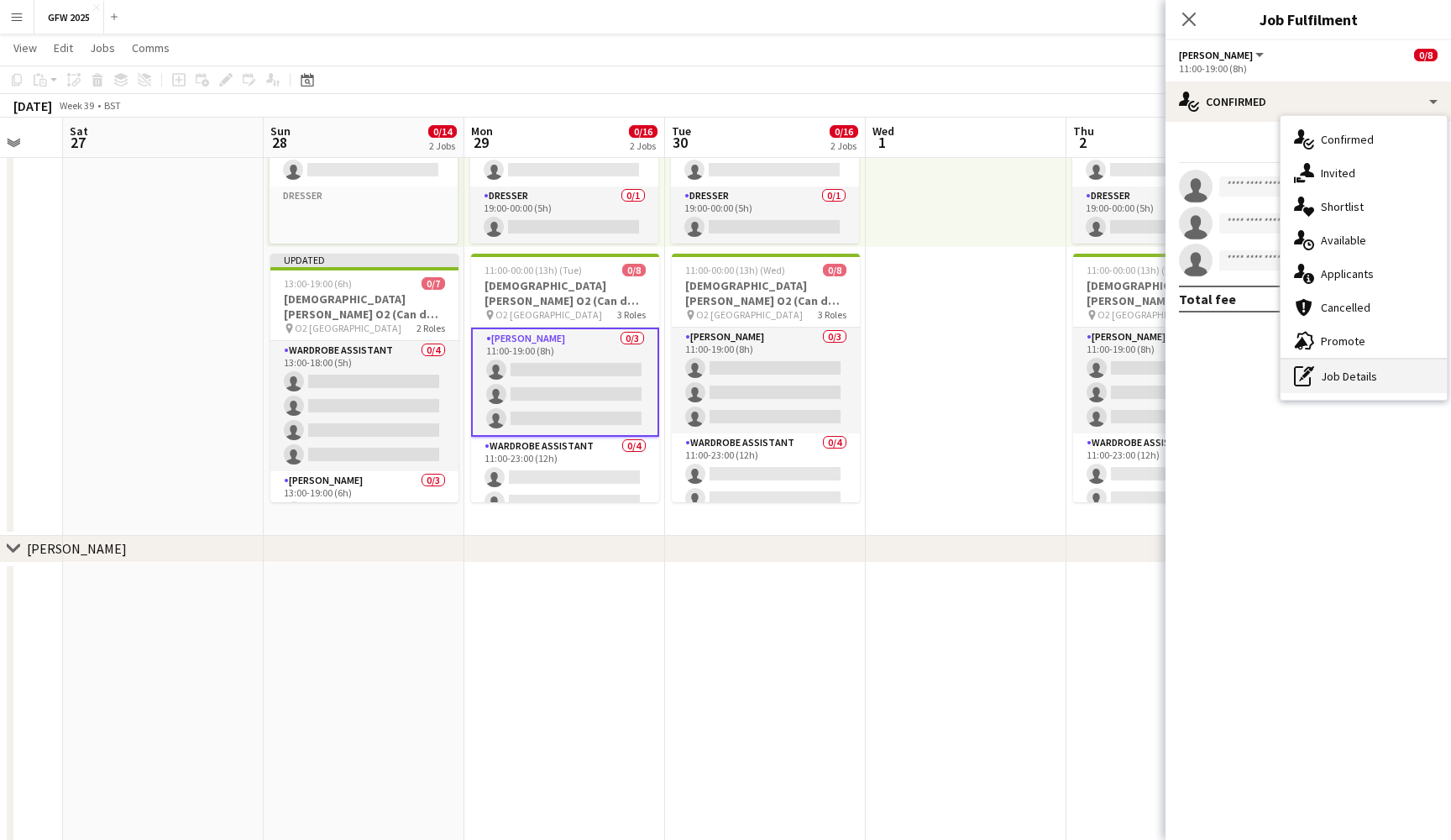
click at [1354, 383] on div "pen-write Job Details" at bounding box center [1365, 376] width 167 height 33
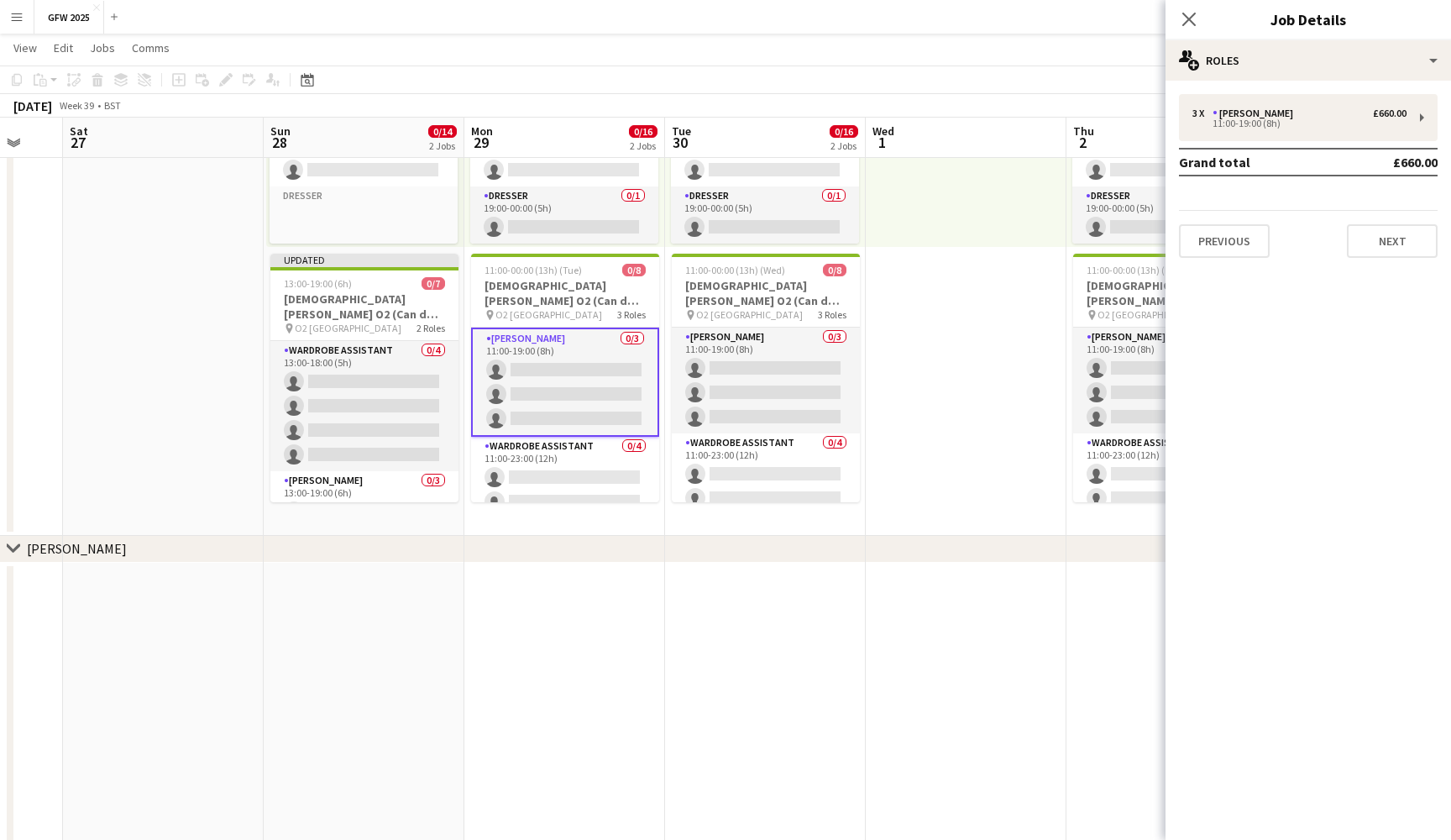
click at [1364, 92] on div "3 x Seamster £660.00 11:00-19:00 (8h) Grand total £660.00 Previous Next" at bounding box center [1308, 175] width 285 height 190
click at [1363, 106] on div "3 x Seamster £660.00 11:00-19:00 (8h)" at bounding box center [1309, 118] width 259 height 47
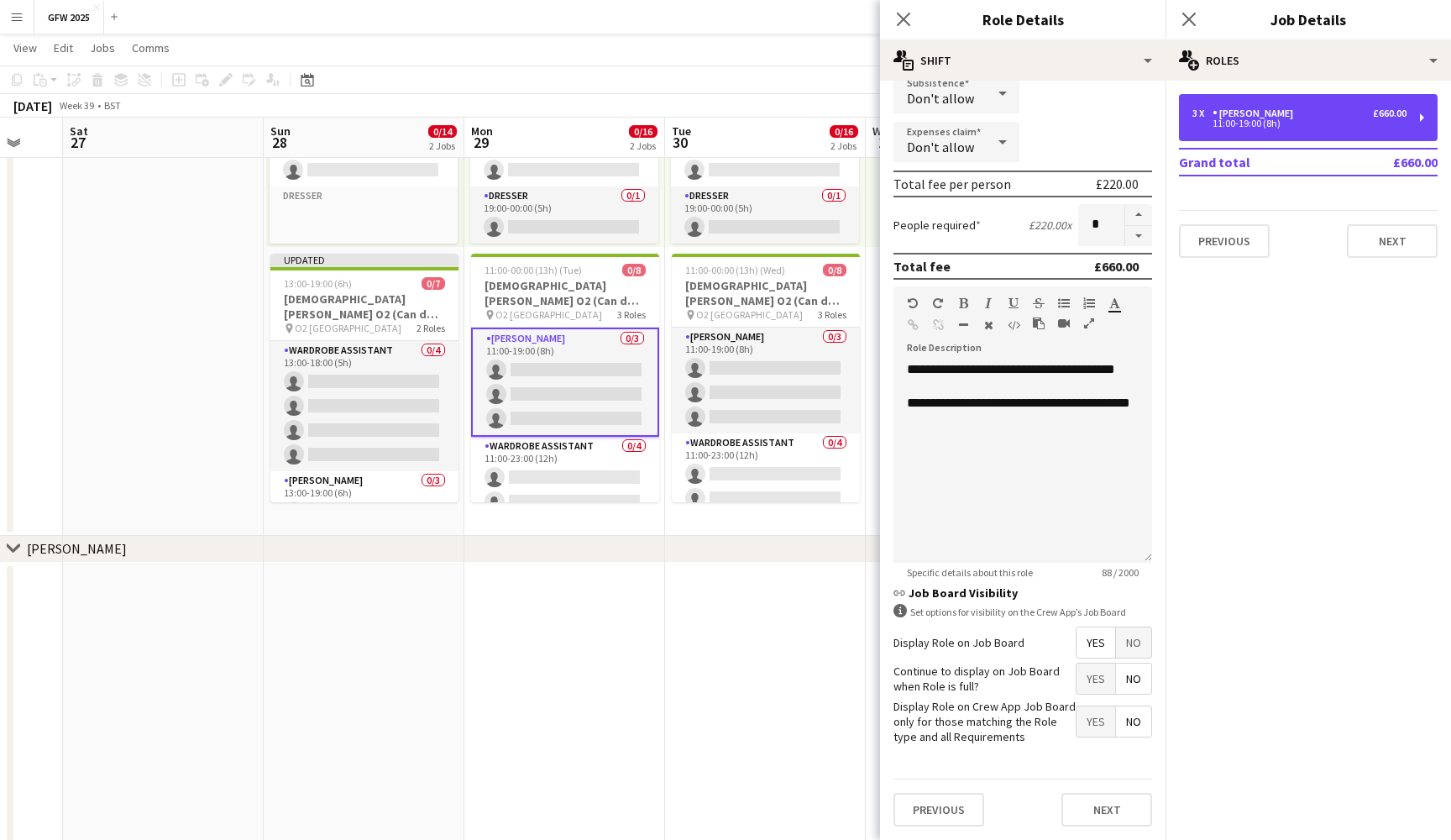
scroll to position [297, 0]
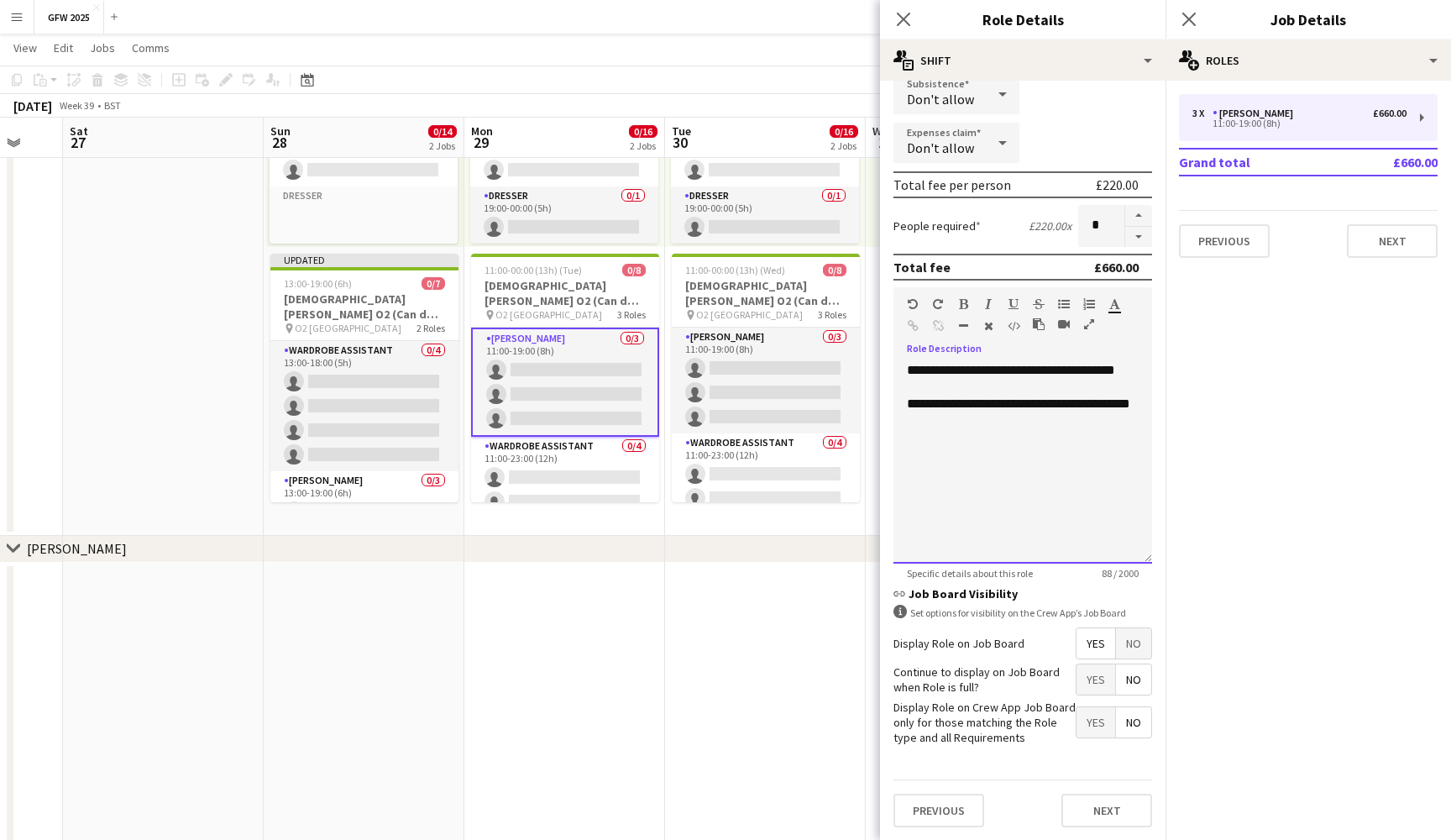
click at [954, 471] on div "**********" at bounding box center [1024, 463] width 259 height 202
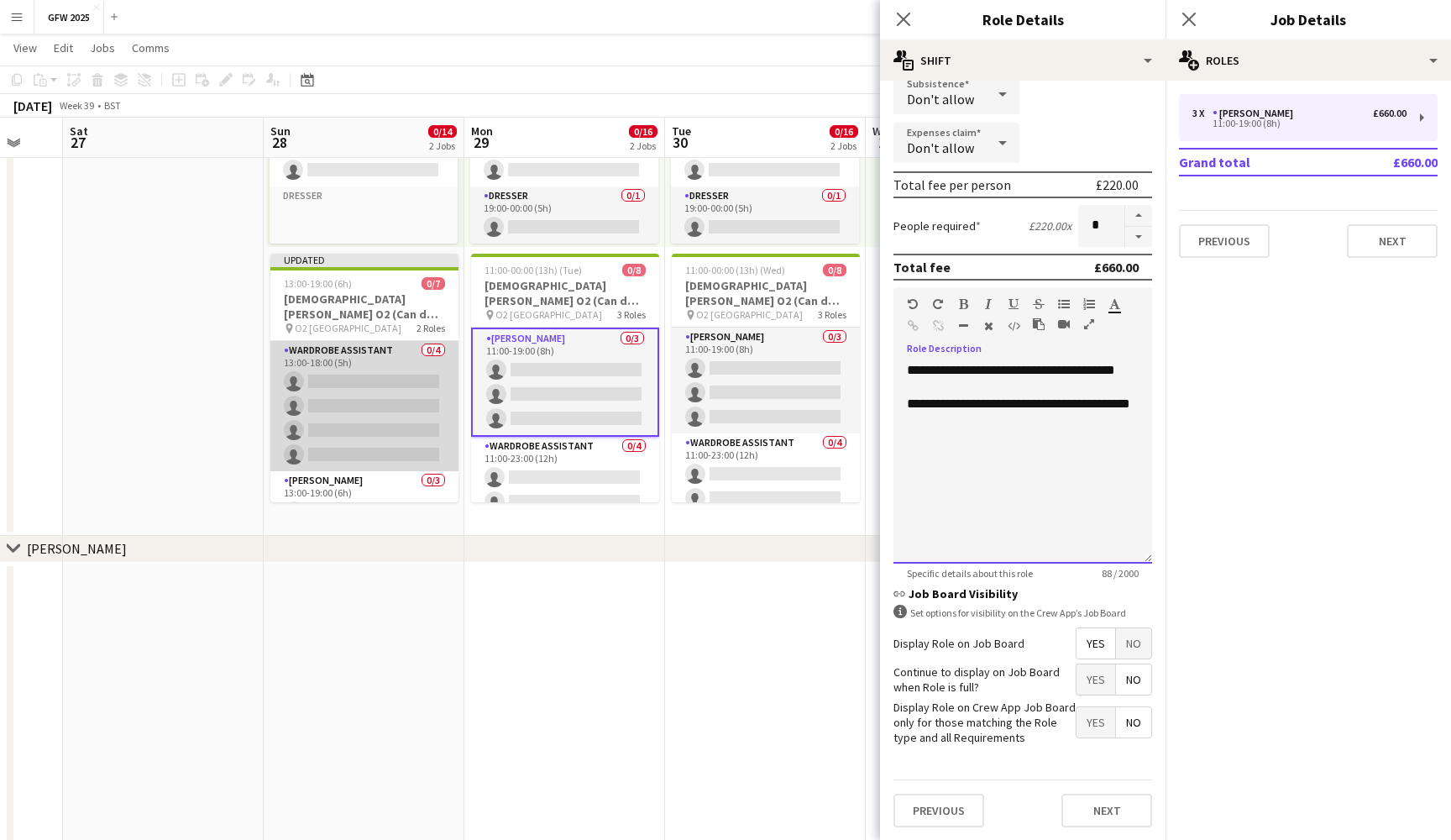
scroll to position [74, 0]
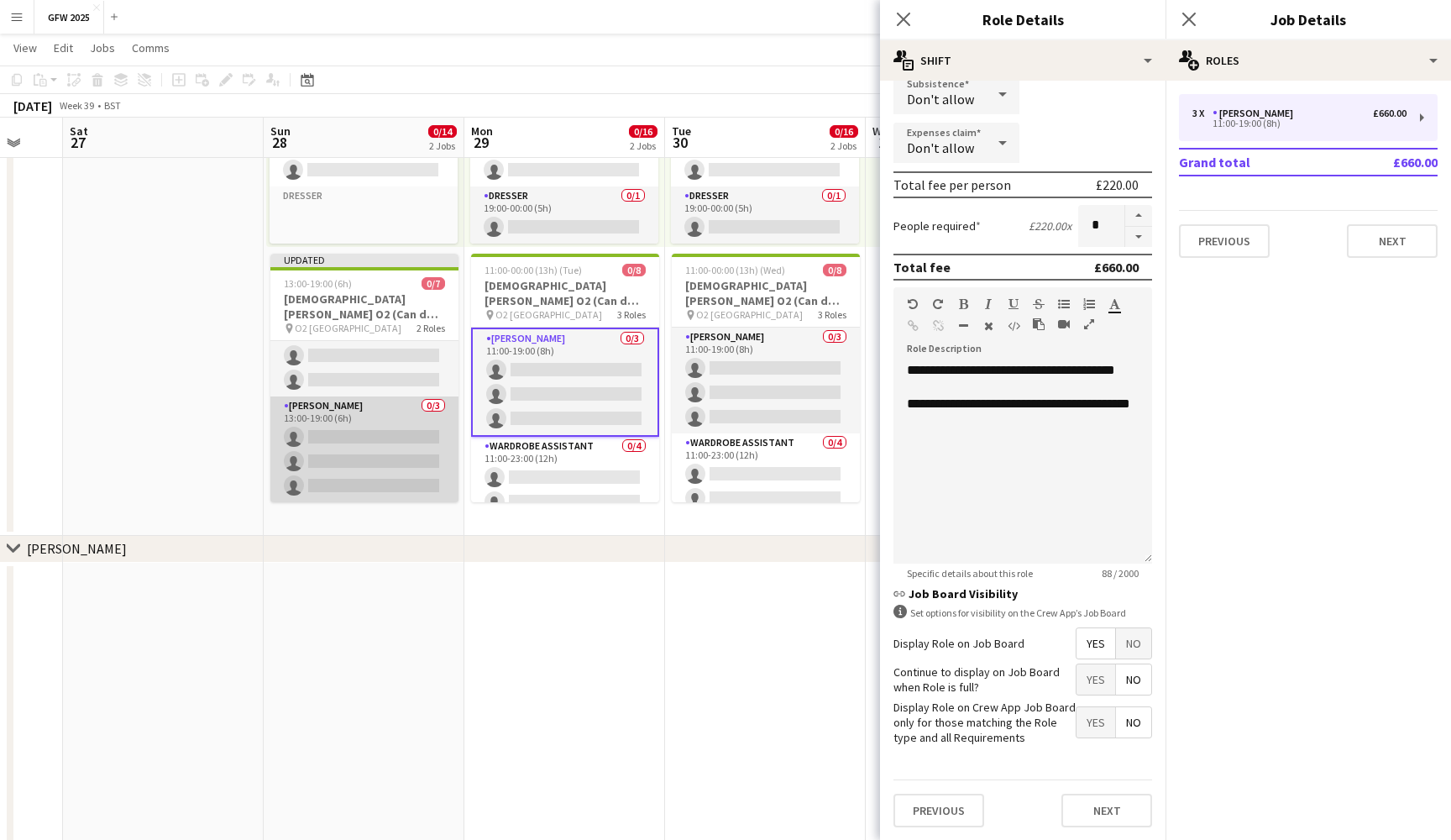
click at [375, 442] on app-card-role "Seamster 0/3 13:00-19:00 (6h) single-neutral-actions single-neutral-actions sin…" at bounding box center [365, 449] width 188 height 106
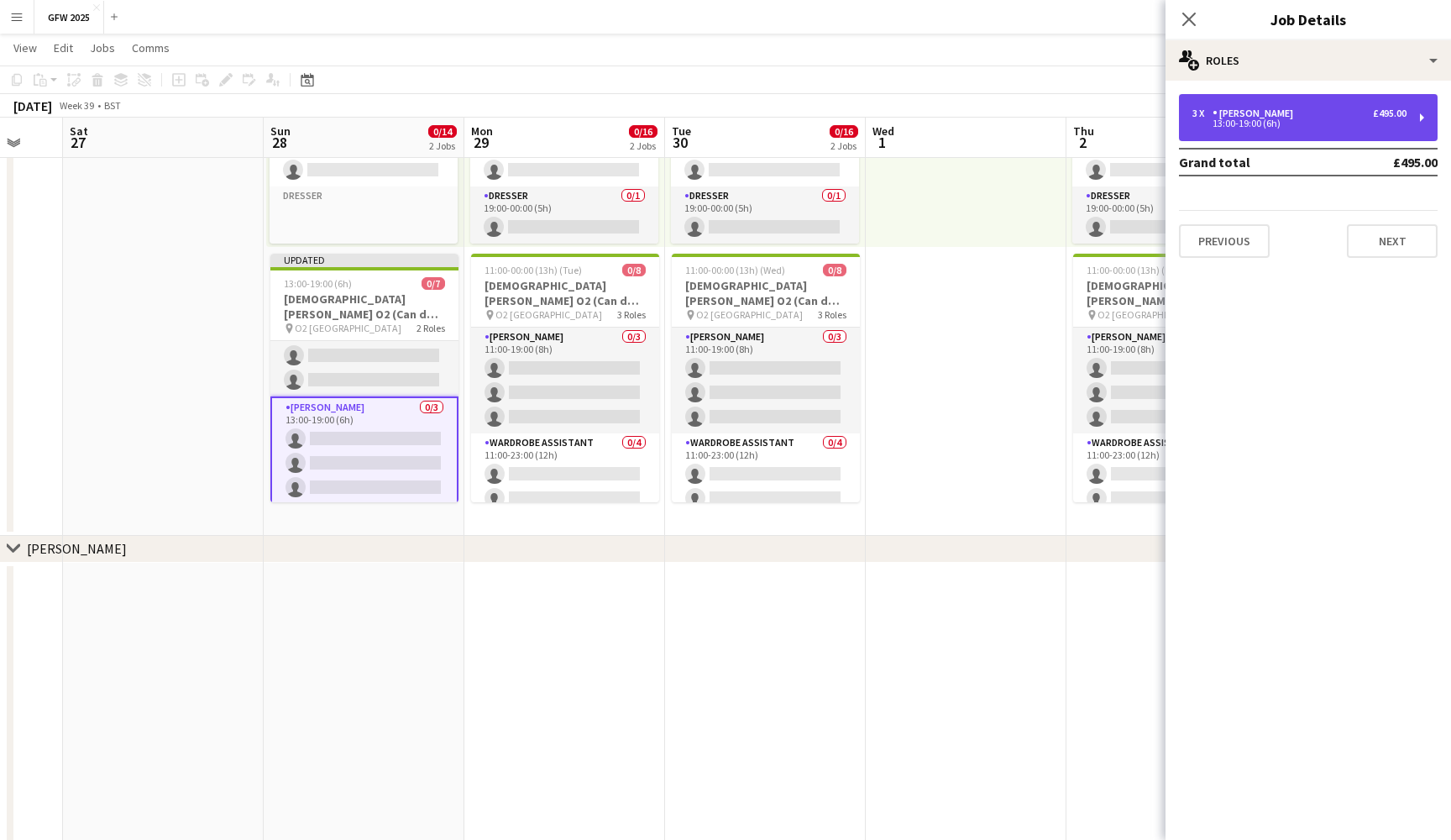
click at [1336, 116] on div "3 x Seamster £495.00" at bounding box center [1300, 114] width 214 height 12
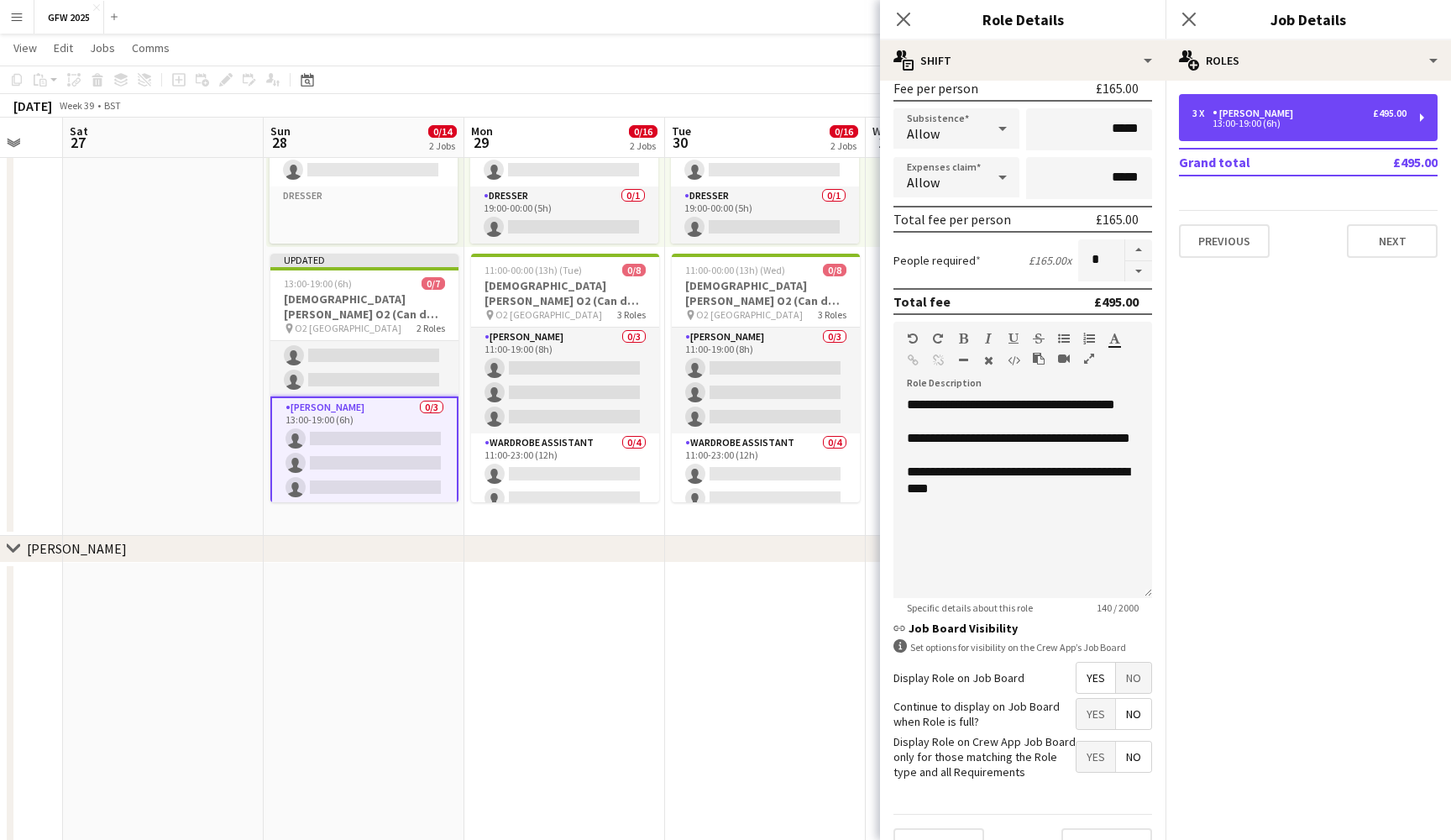
scroll to position [271, 0]
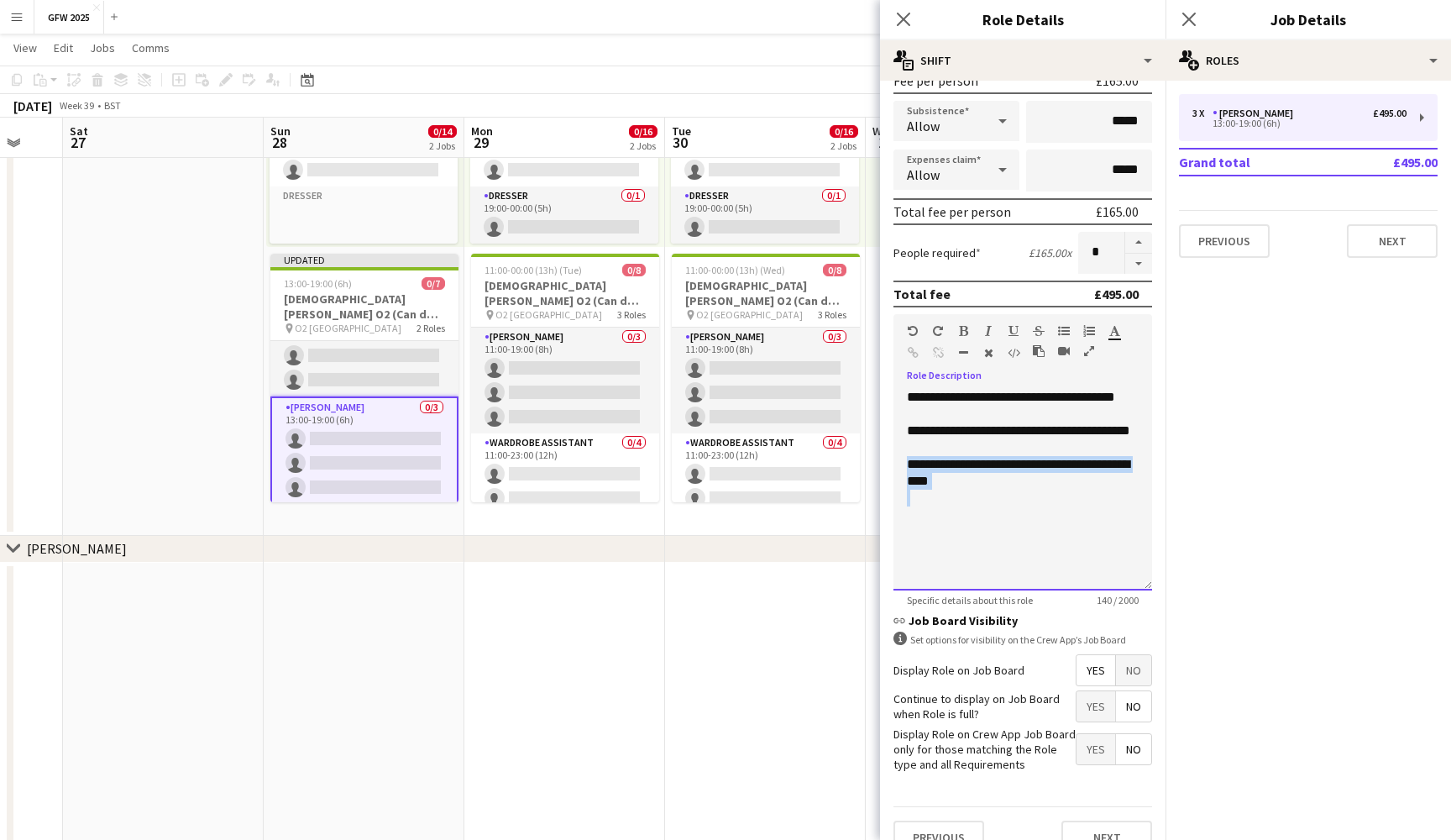
drag, startPoint x: 1011, startPoint y: 507, endPoint x: 876, endPoint y: 479, distance: 137.9
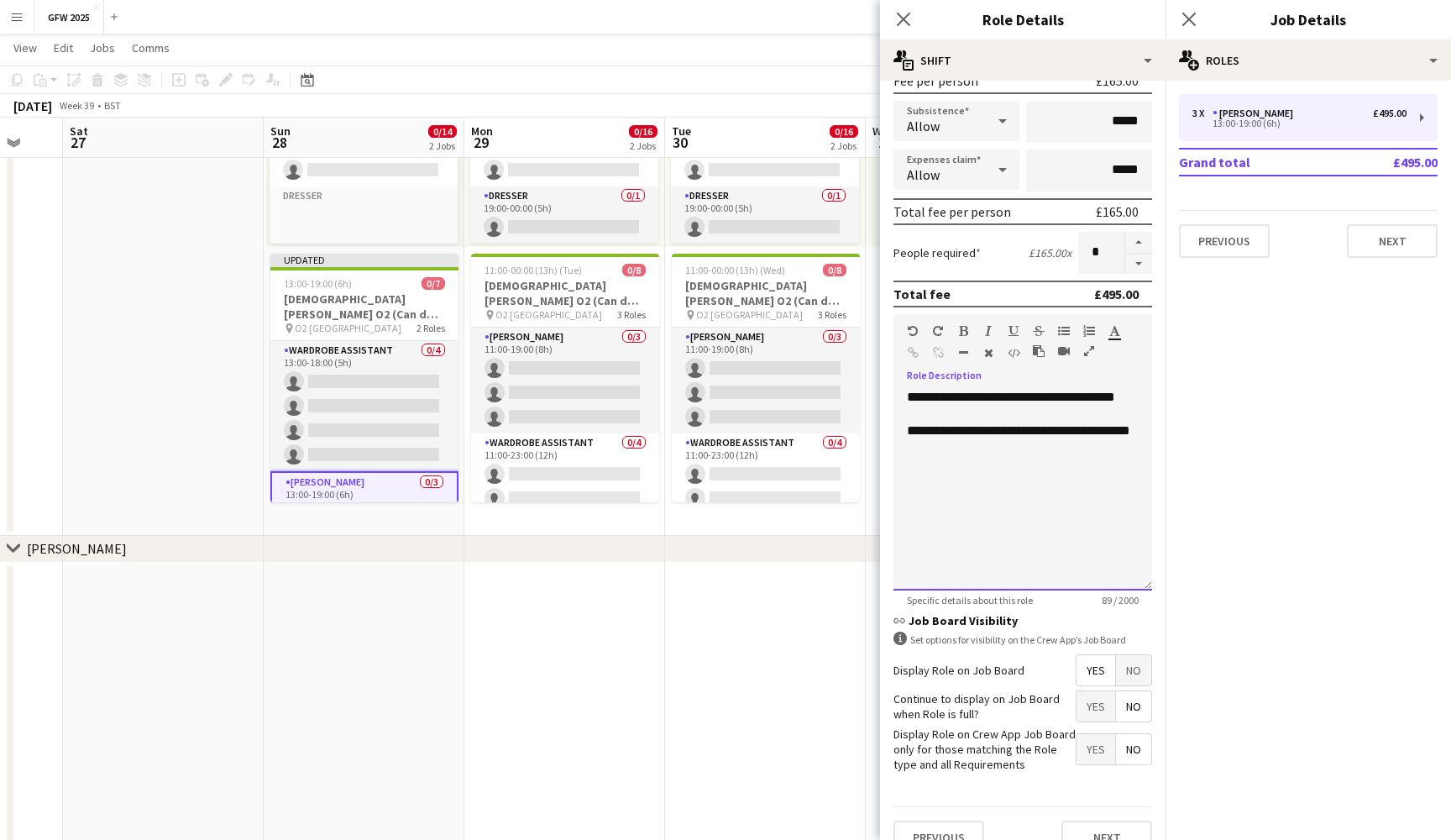
scroll to position [0, 0]
click at [402, 398] on app-card-role "Wardrobe Assistant 0/4 13:00-18:00 (5h) single-neutral-actions single-neutral-a…" at bounding box center [365, 406] width 188 height 130
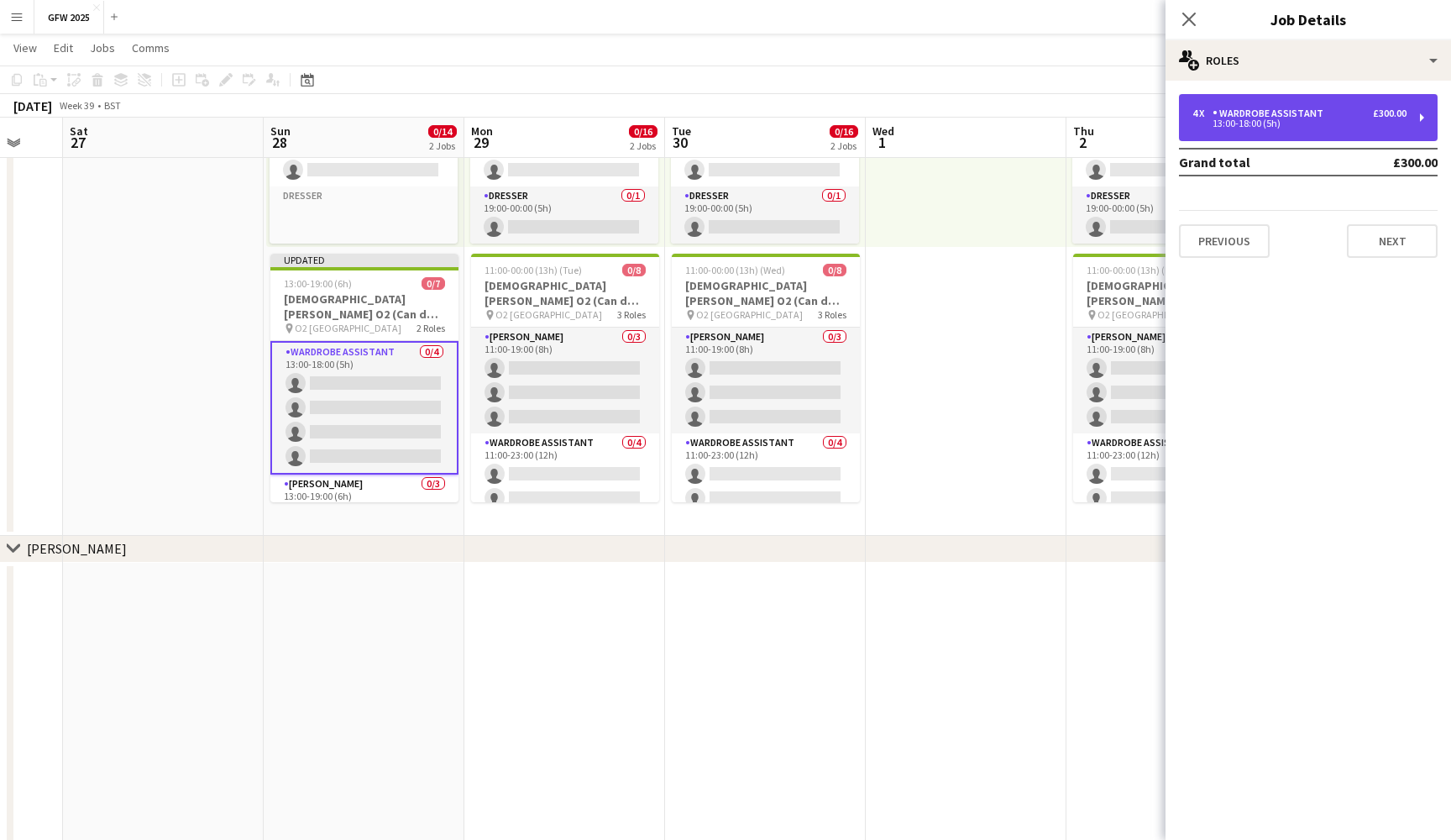
click at [1327, 104] on div "4 x Wardrobe Assistant £300.00 13:00-18:00 (5h)" at bounding box center [1309, 118] width 259 height 47
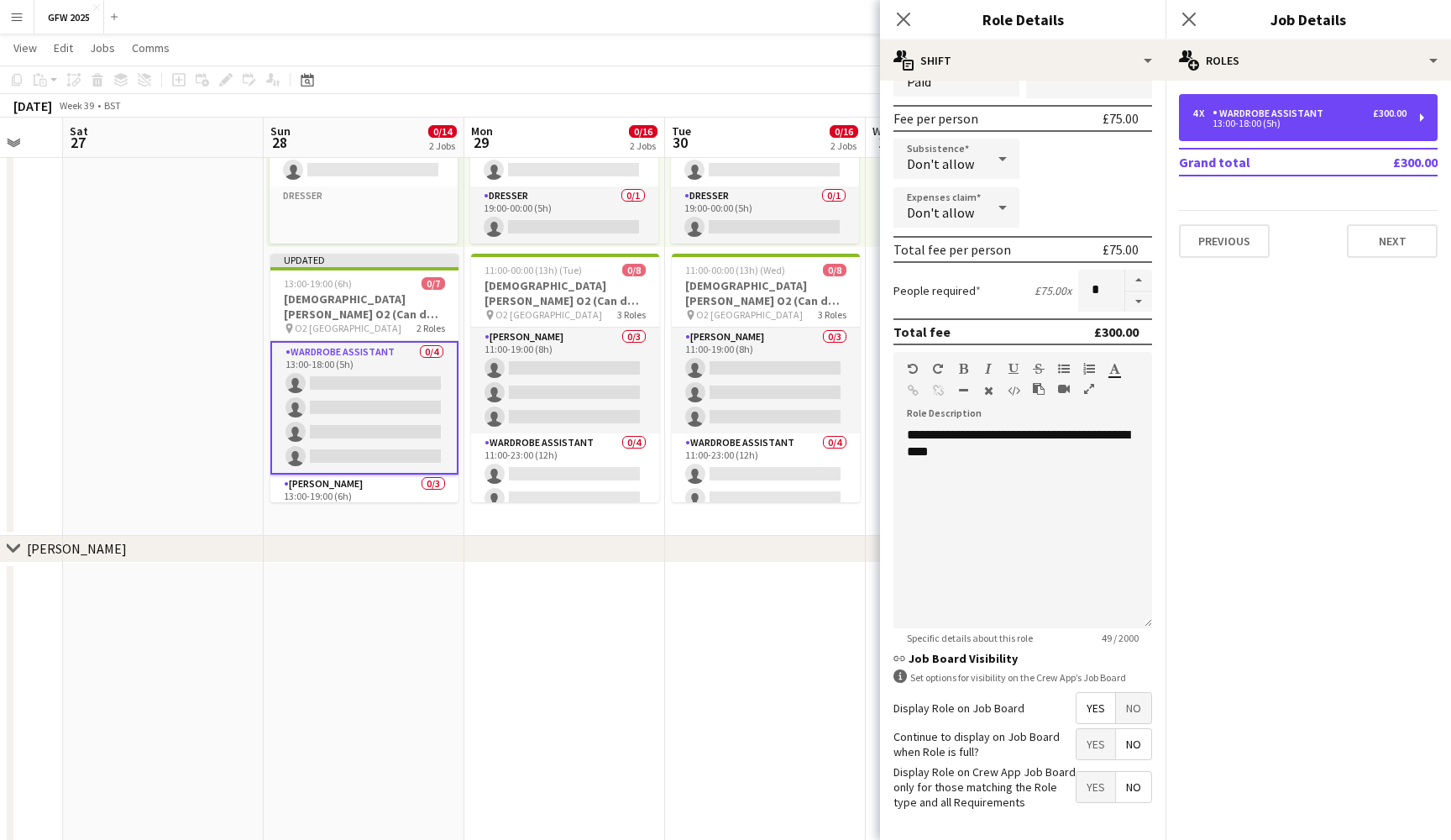
scroll to position [235, 0]
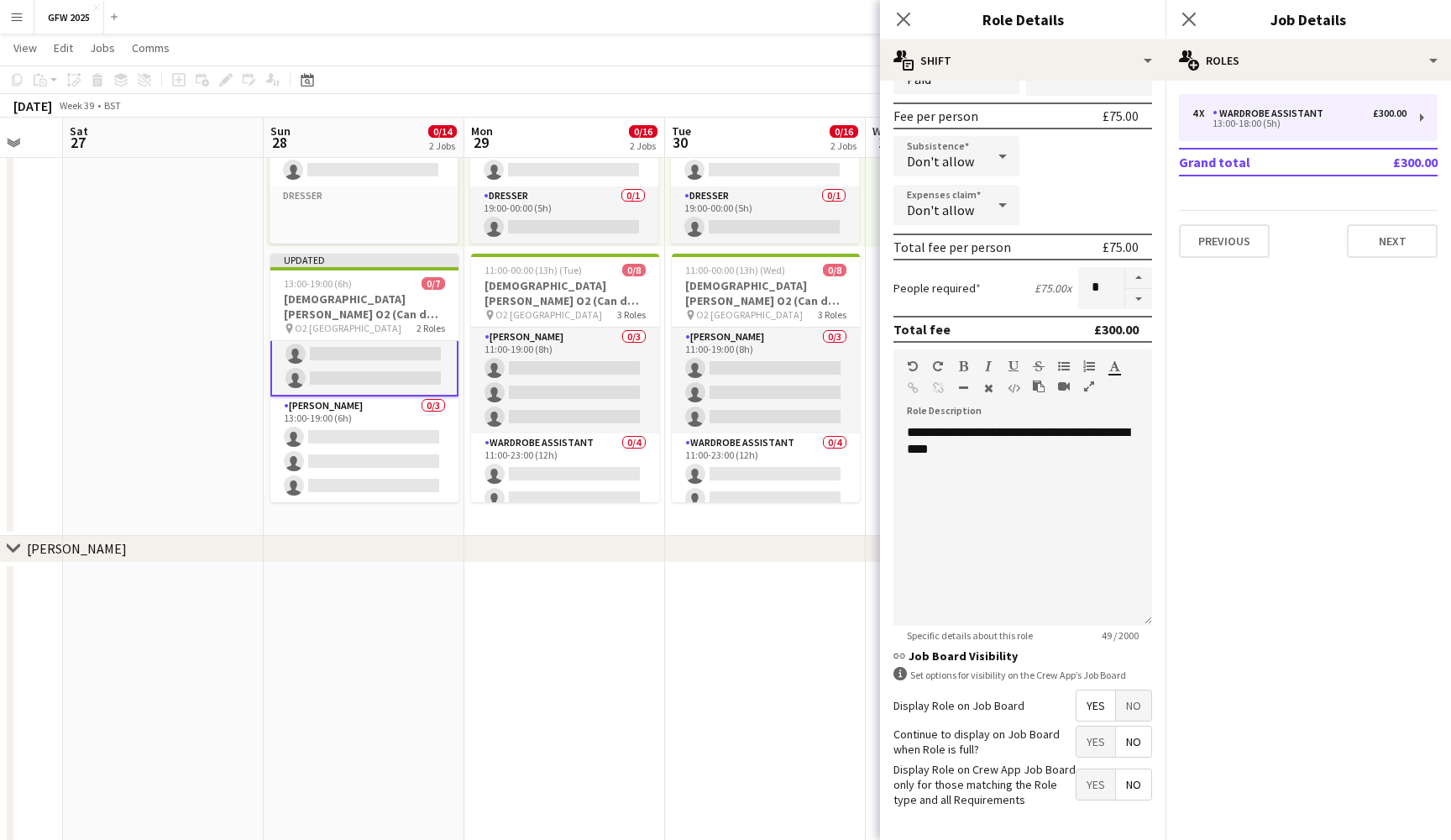
click at [405, 466] on app-card-role "Seamster 0/3 13:00-19:00 (6h) single-neutral-actions single-neutral-actions sin…" at bounding box center [365, 449] width 188 height 106
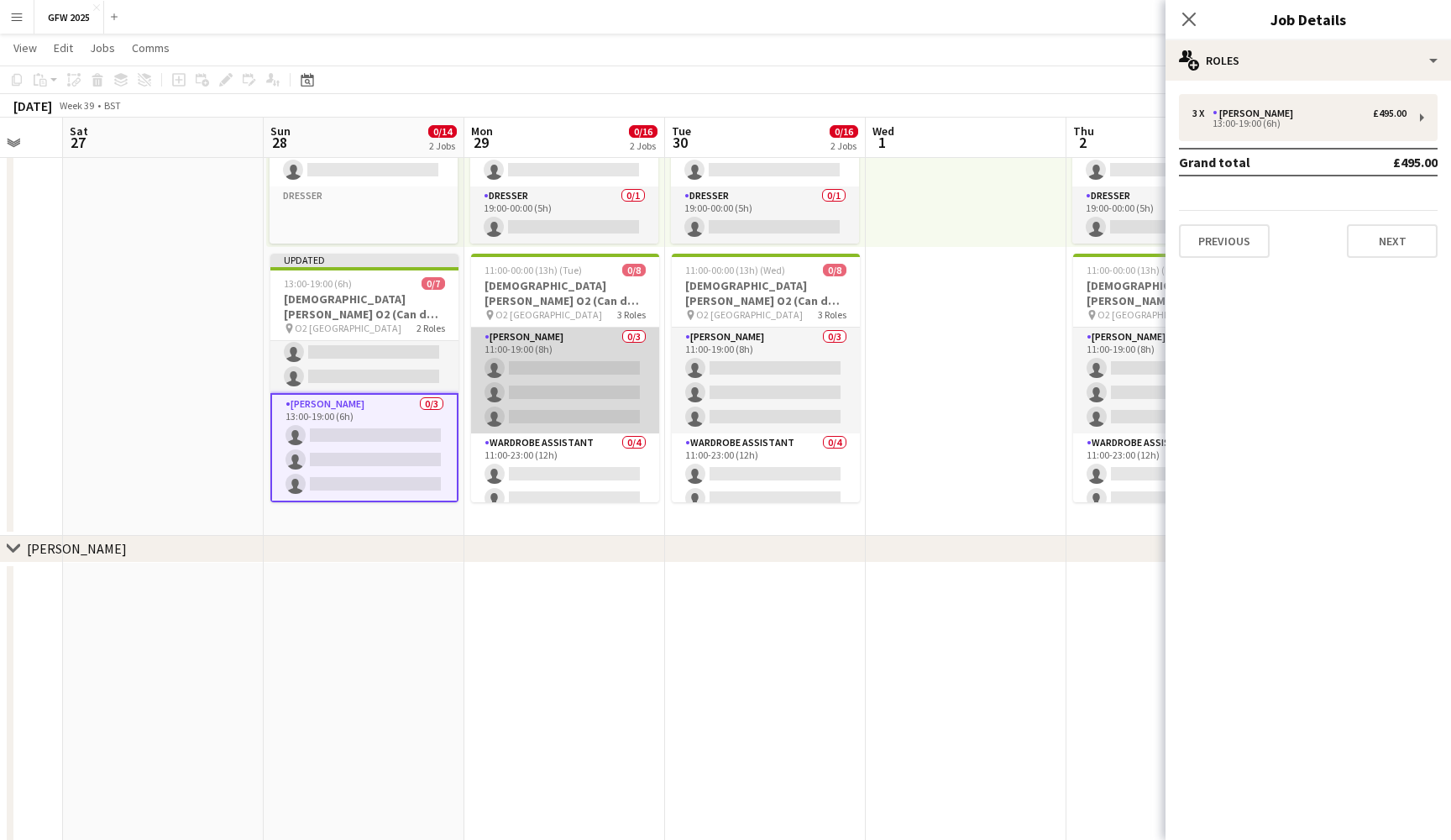
click at [571, 393] on app-card-role "Seamster 0/3 11:00-19:00 (8h) single-neutral-actions single-neutral-actions sin…" at bounding box center [566, 380] width 188 height 106
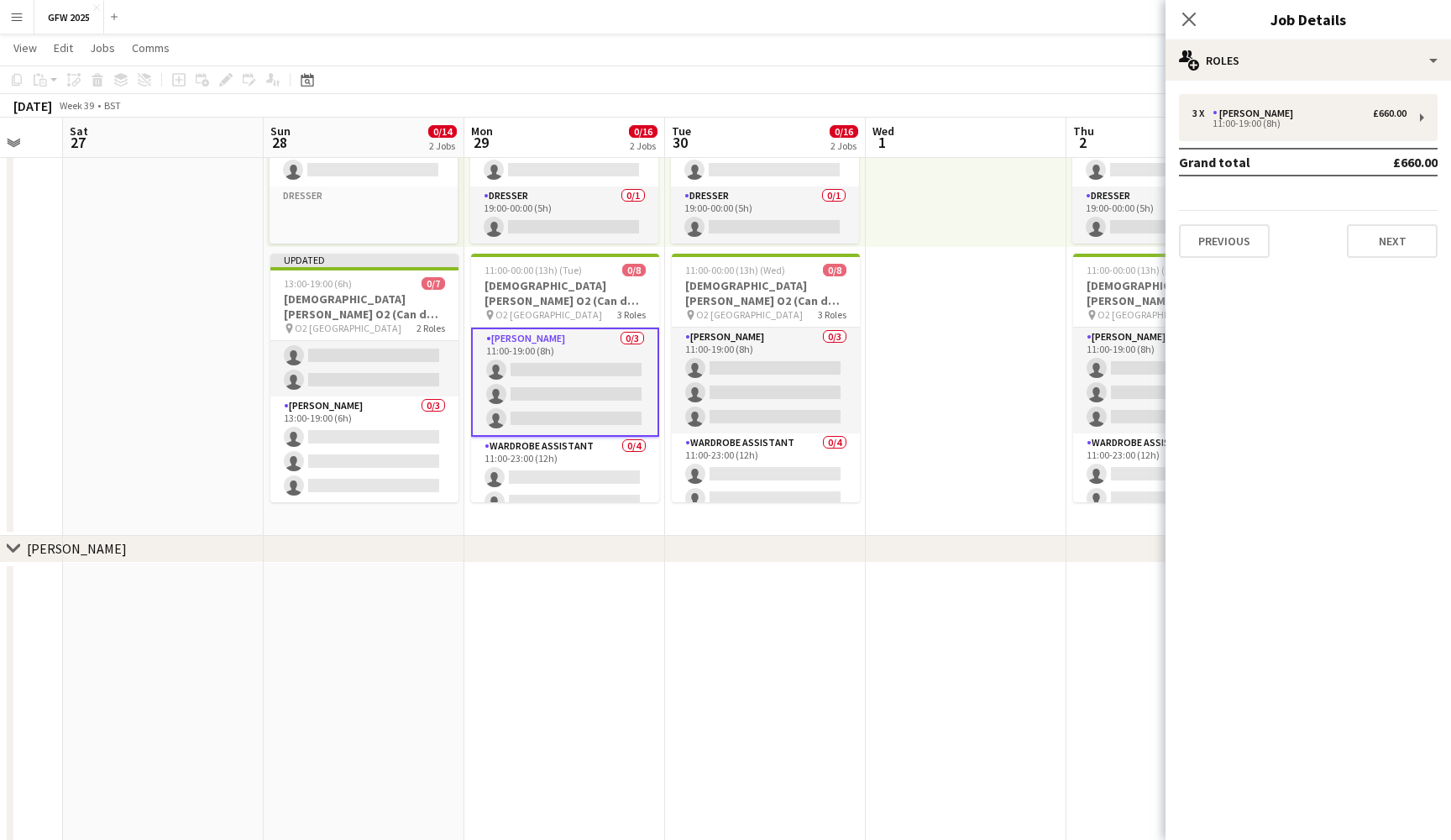
scroll to position [74, 0]
click at [1304, 109] on div "3 x Seamster £660.00" at bounding box center [1300, 114] width 214 height 12
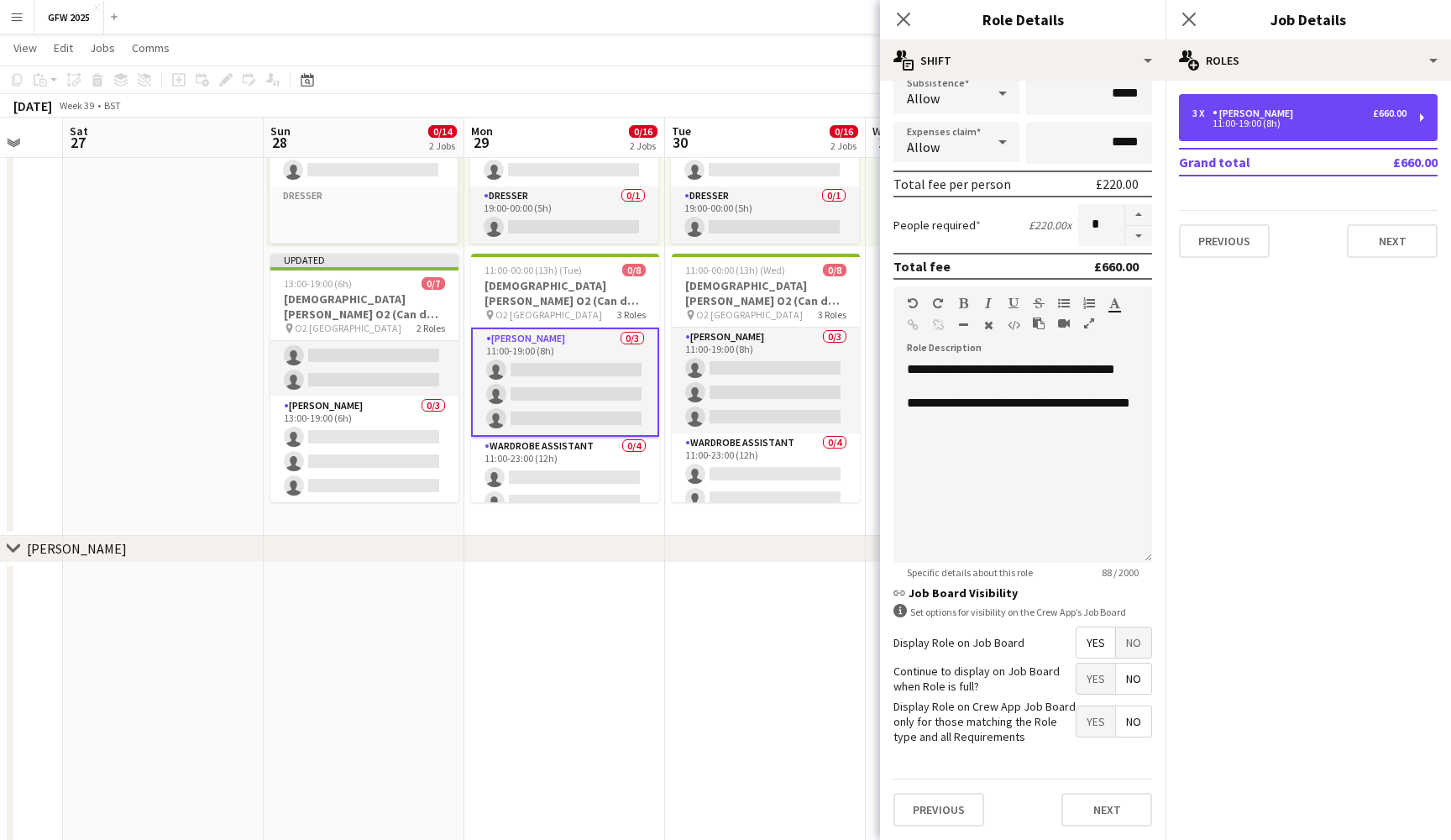
scroll to position [297, 0]
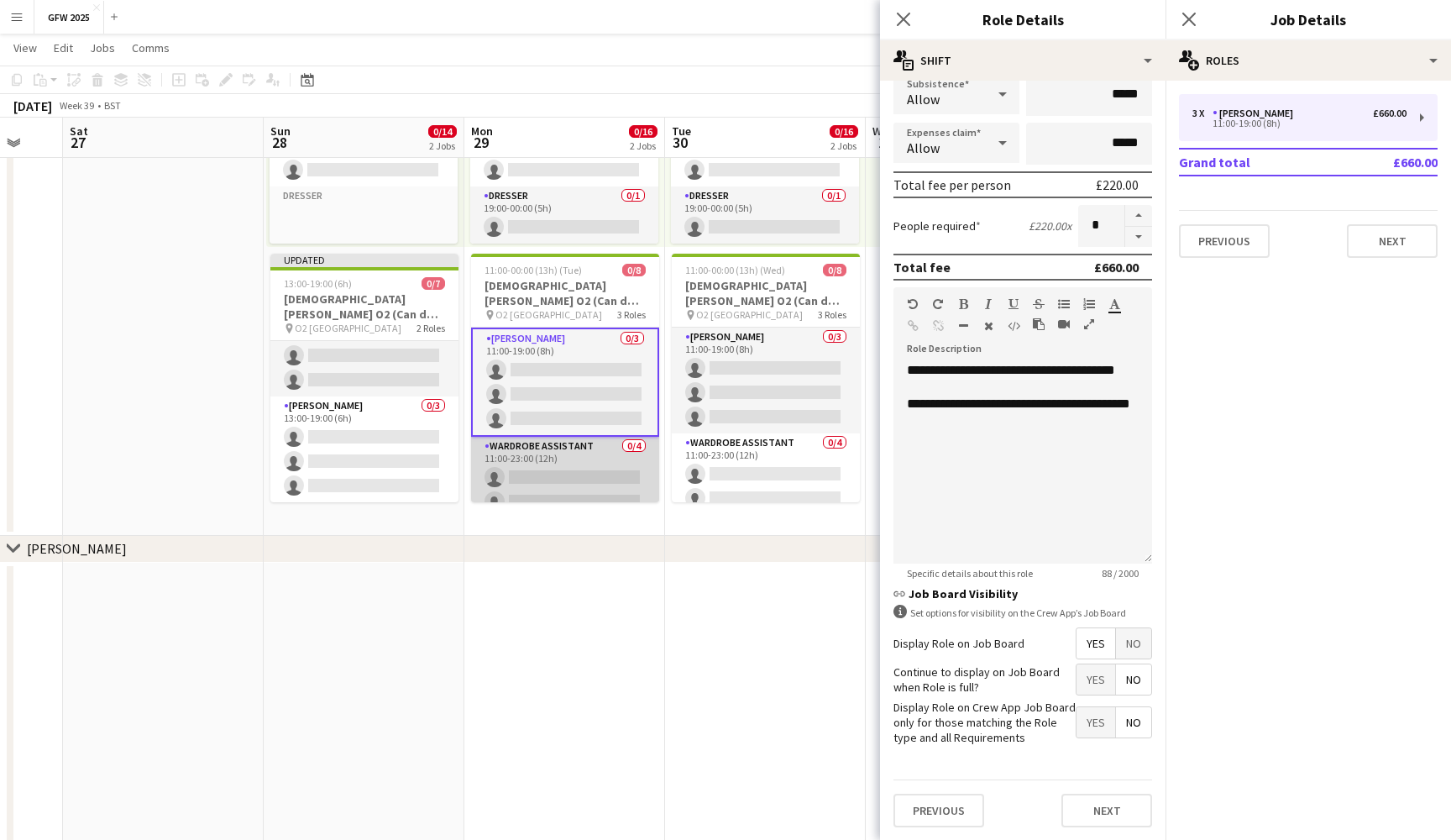
click at [598, 480] on app-card-role "Wardrobe Assistant 0/4 11:00-23:00 (12h) single-neutral-actions single-neutral-…" at bounding box center [566, 501] width 188 height 130
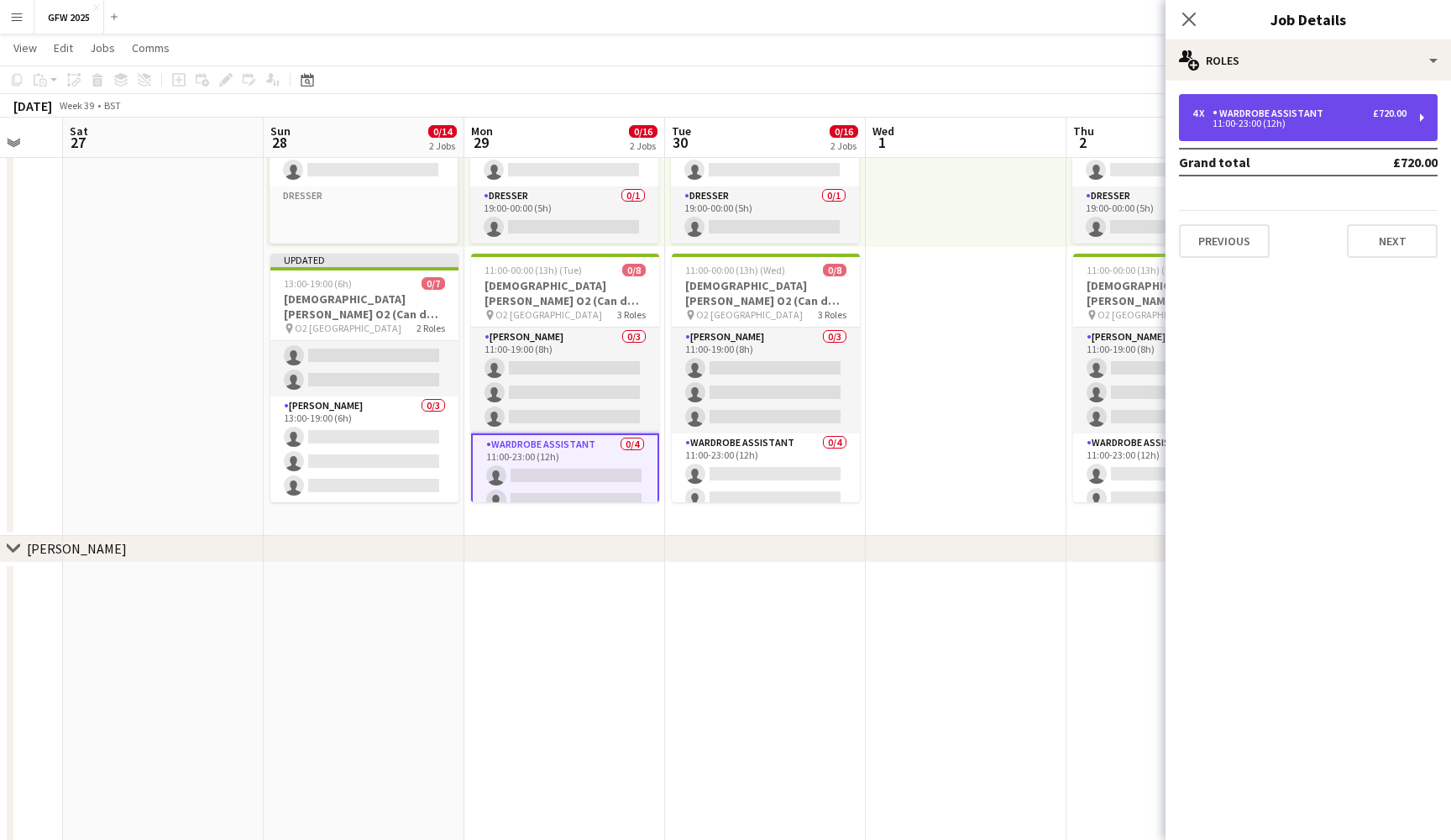
click at [1332, 133] on div "4 x Wardrobe Assistant £720.00 11:00-23:00 (12h)" at bounding box center [1309, 118] width 259 height 47
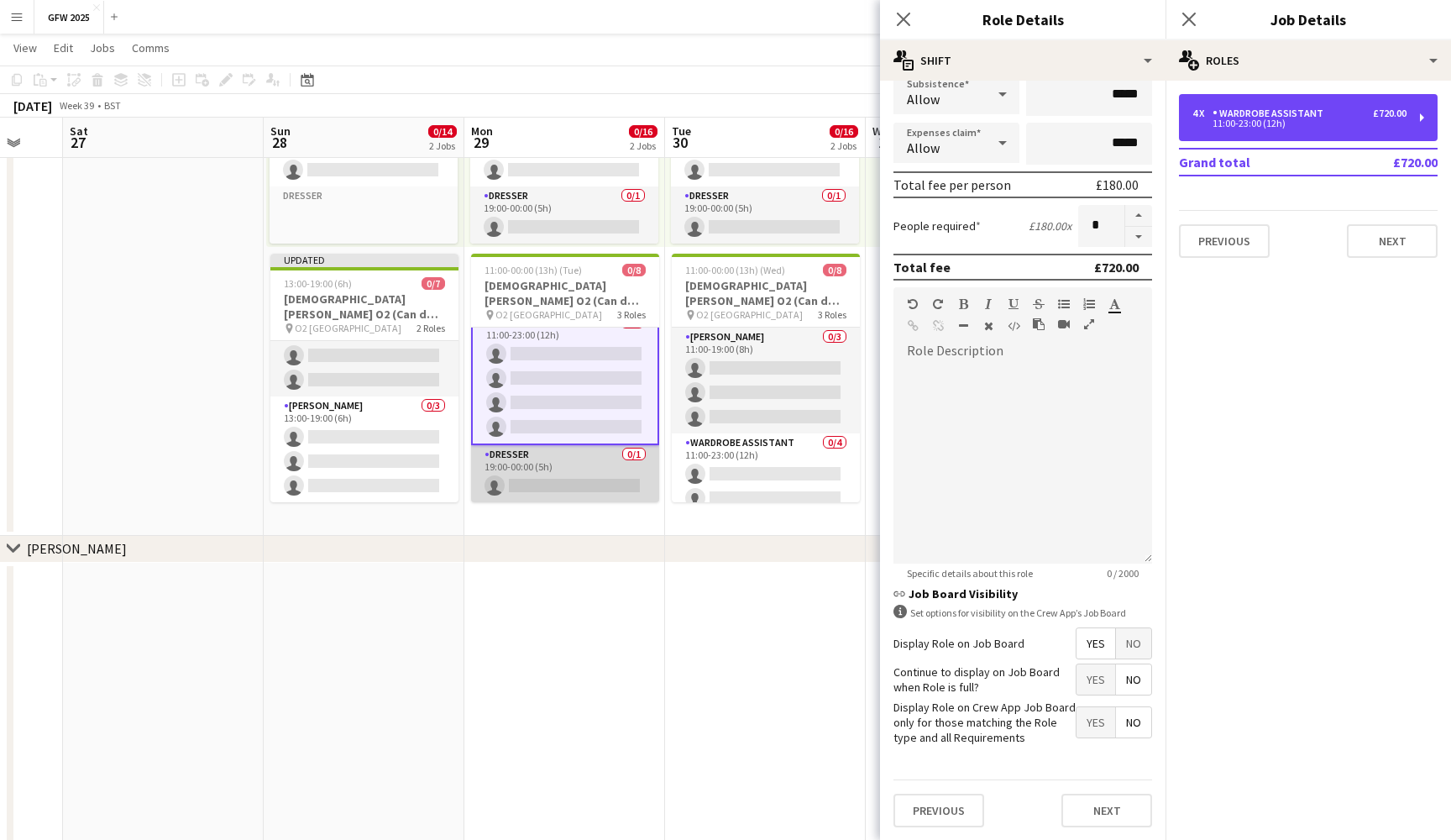
scroll to position [122, 0]
click at [559, 459] on app-card-role "Dresser 0/1 19:00-00:00 (5h) single-neutral-actions" at bounding box center [566, 473] width 188 height 57
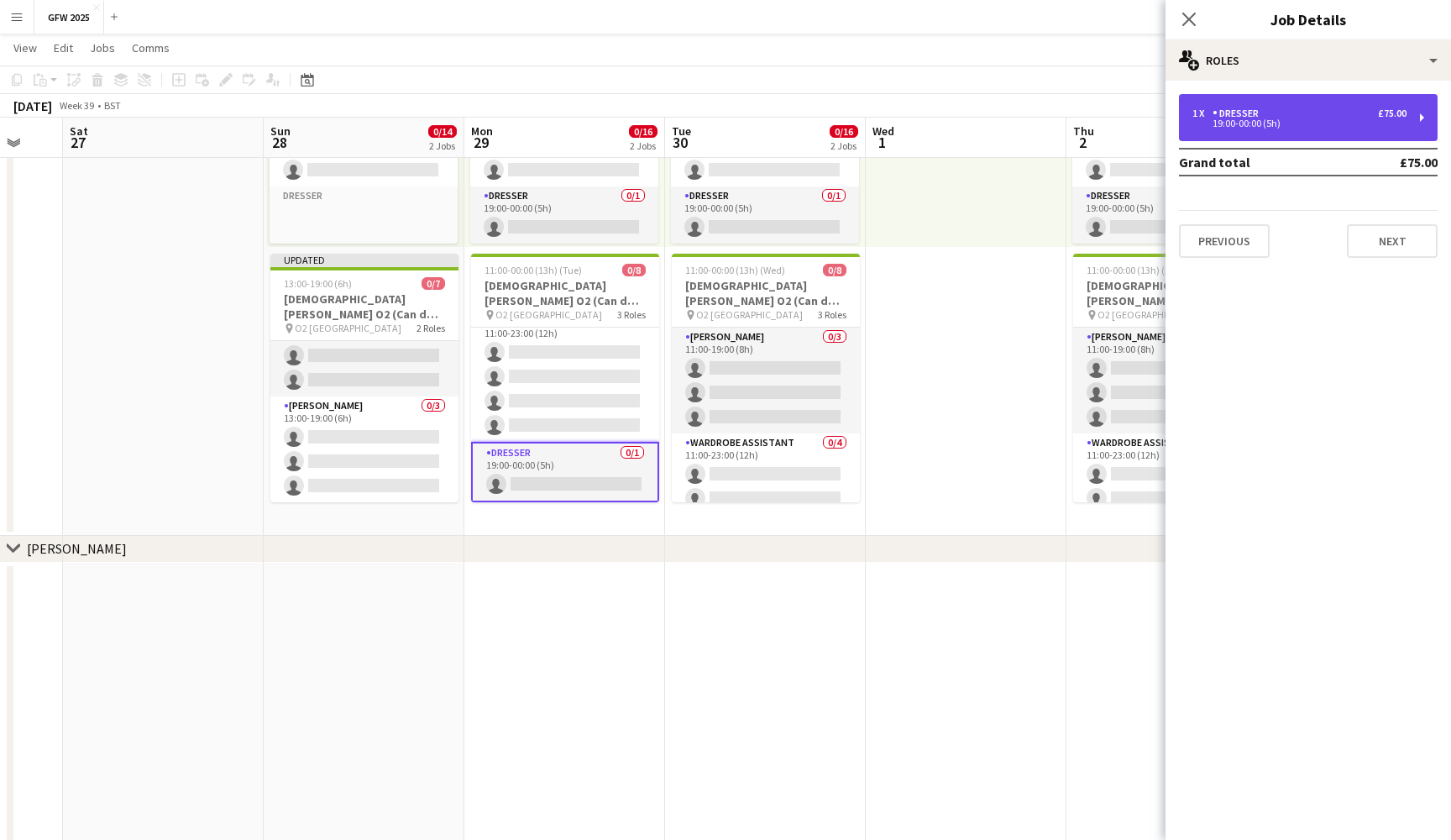
click at [1346, 111] on div "1 x Dresser £75.00" at bounding box center [1300, 114] width 214 height 12
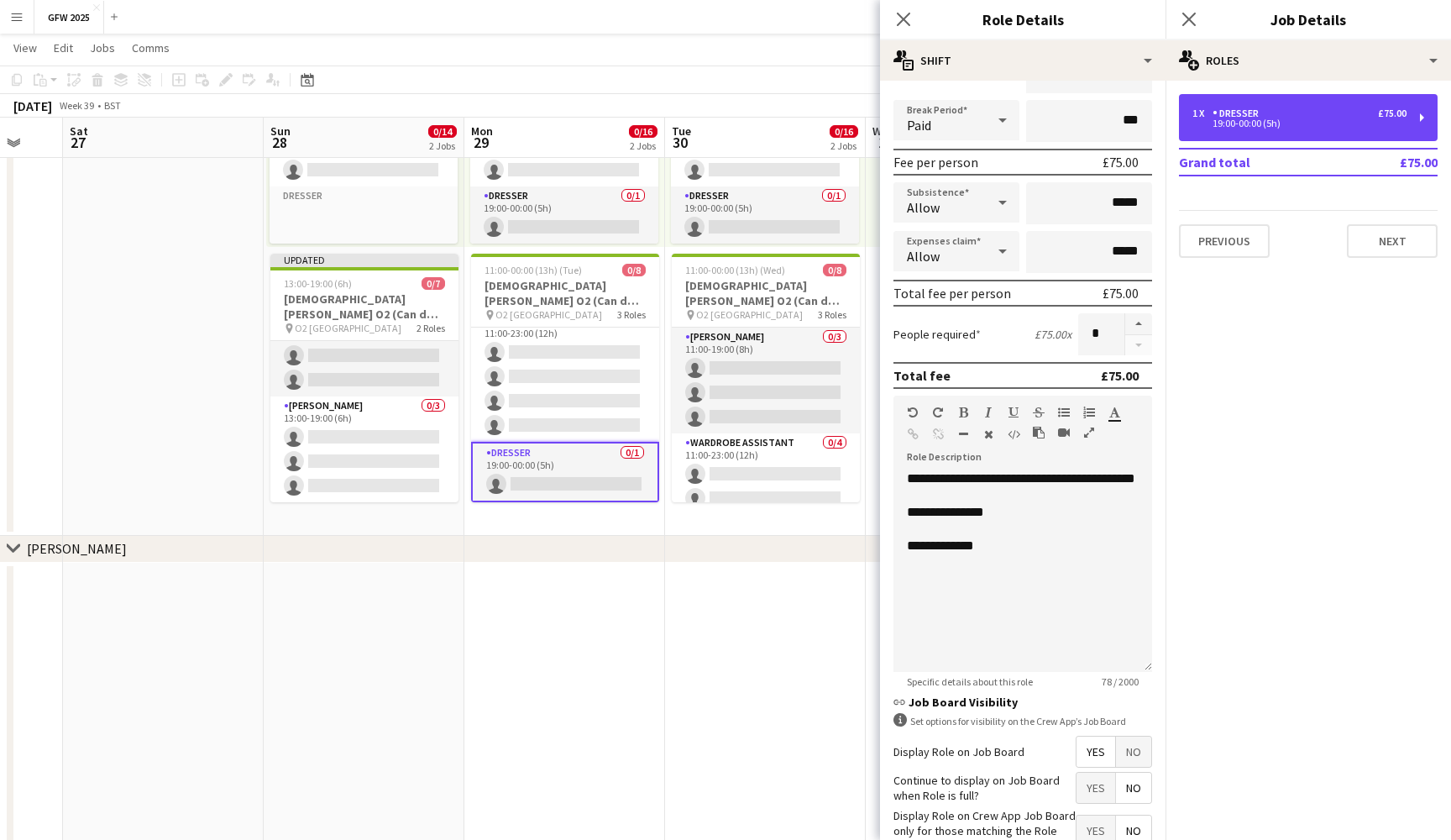
scroll to position [208, 0]
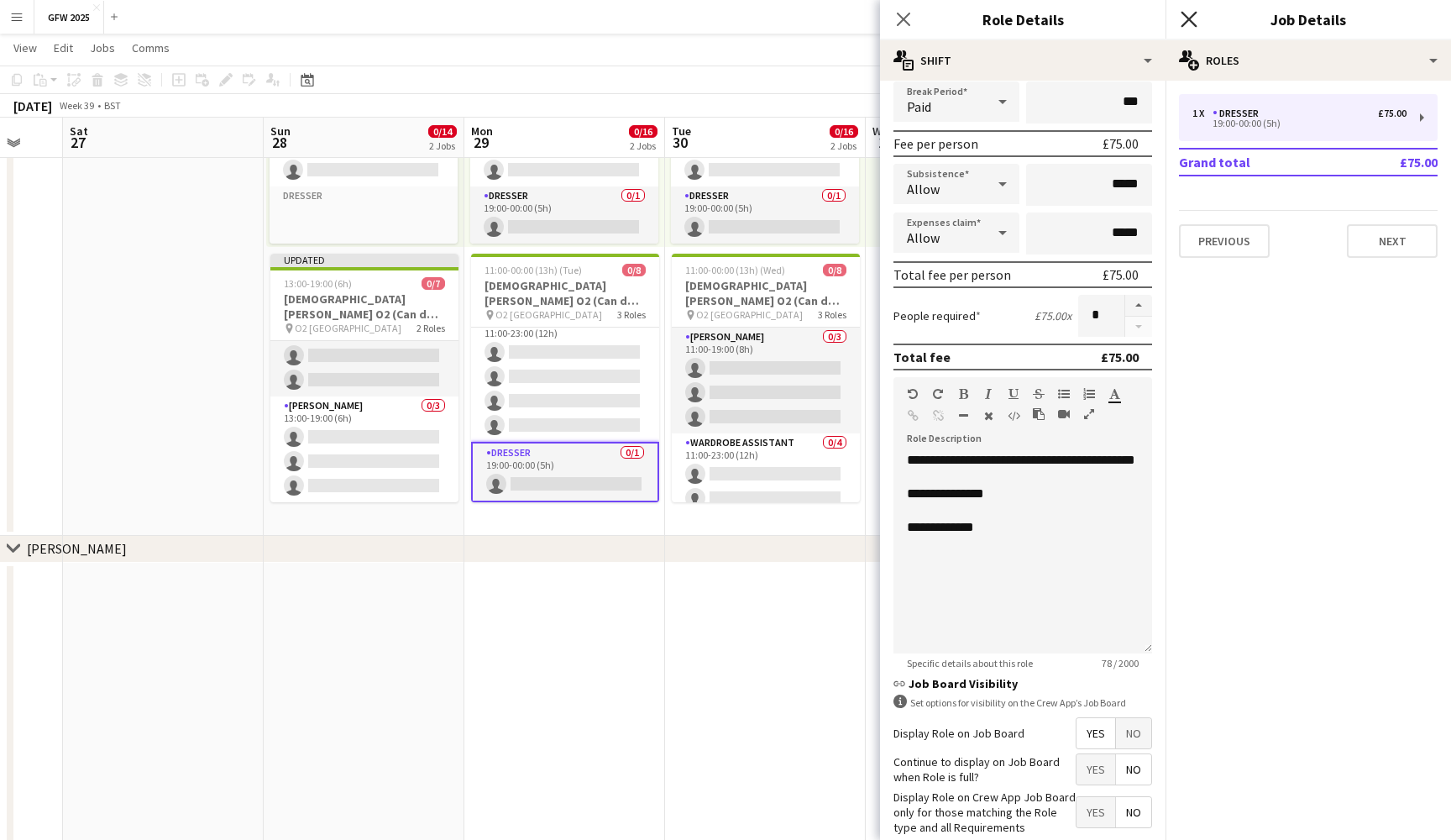
click at [1191, 18] on icon at bounding box center [1189, 19] width 16 height 16
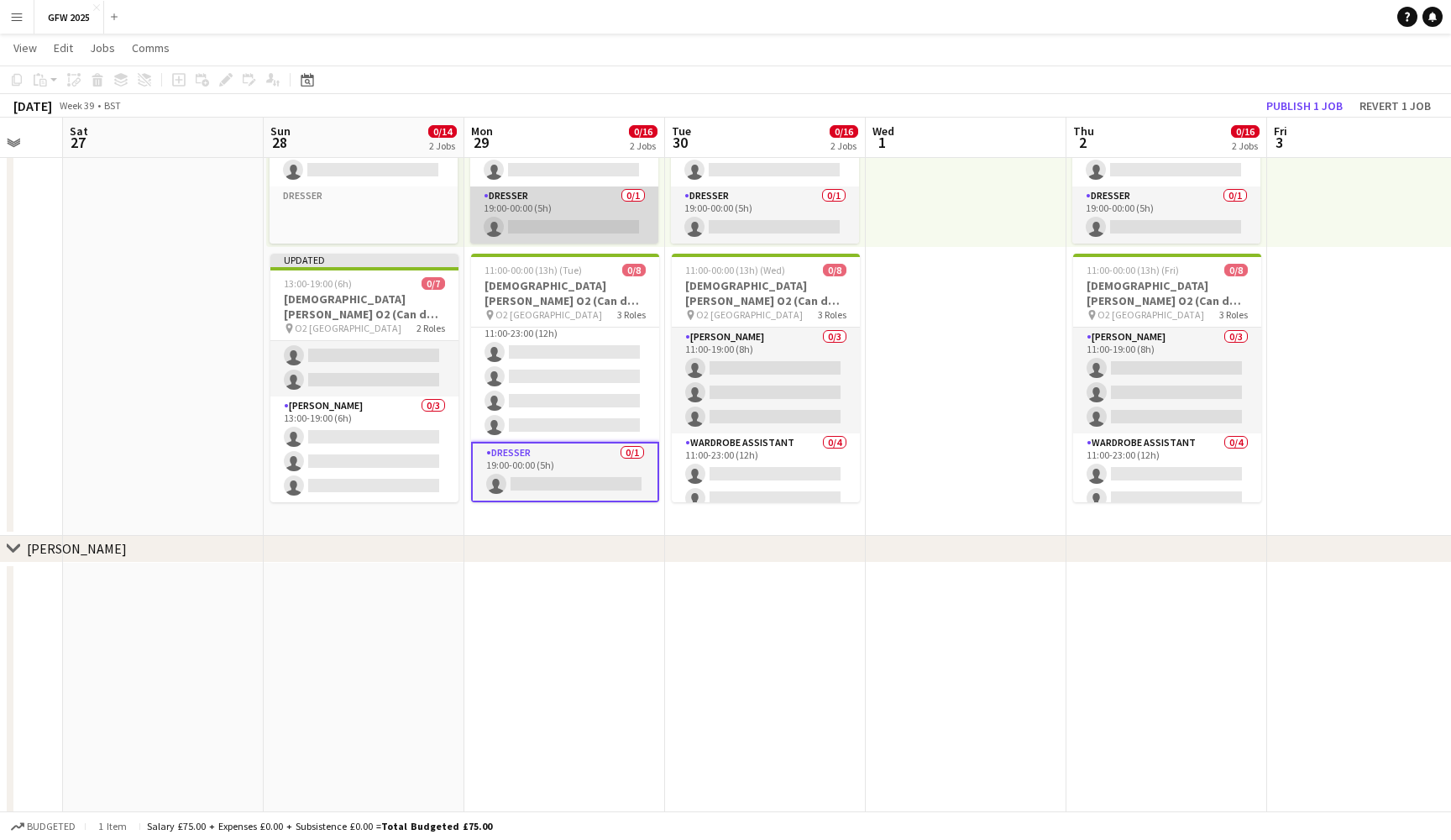
click at [557, 220] on app-card-role "Dresser 0/1 19:00-00:00 (5h) single-neutral-actions" at bounding box center [565, 215] width 188 height 57
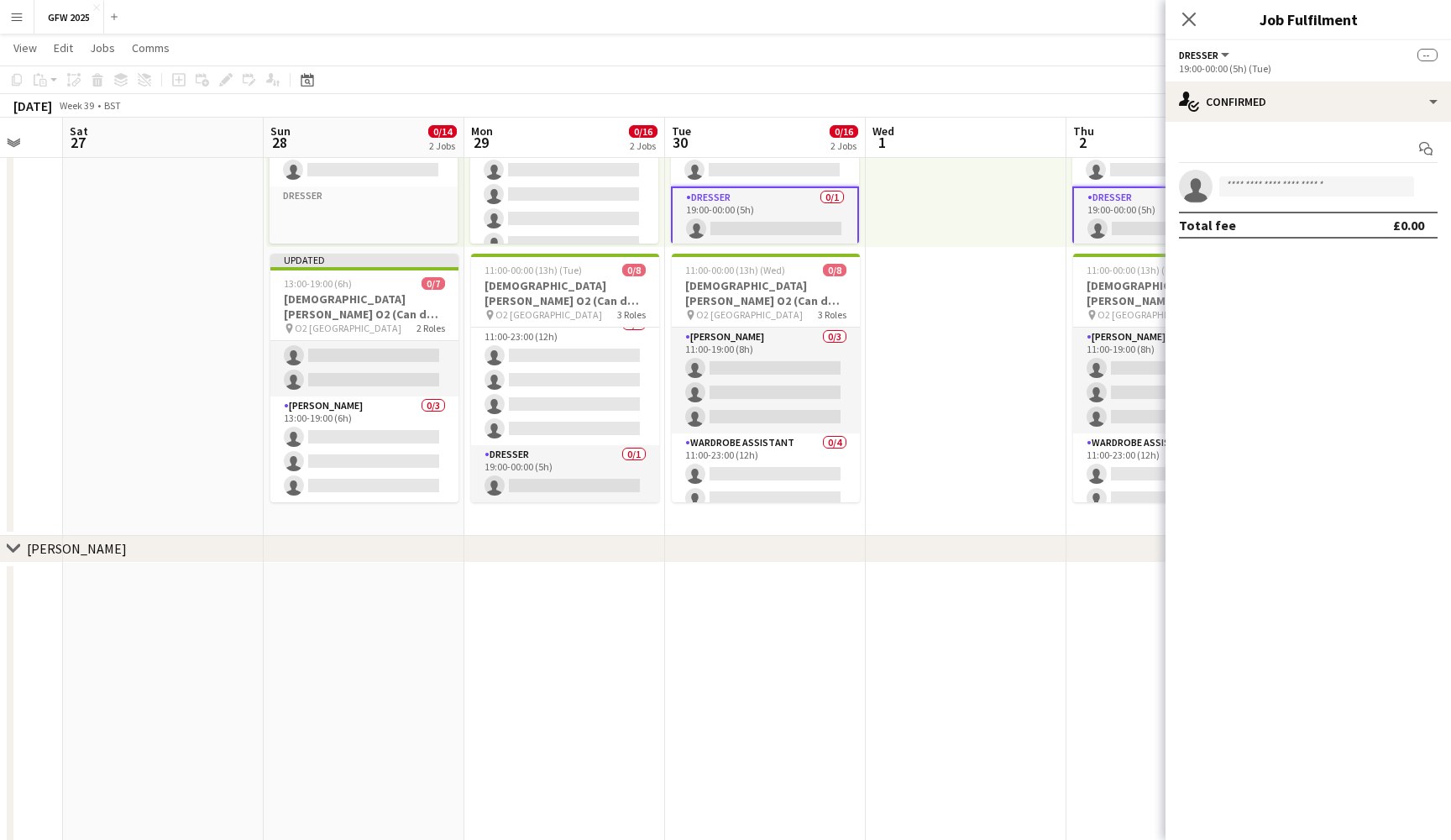
scroll to position [0, 0]
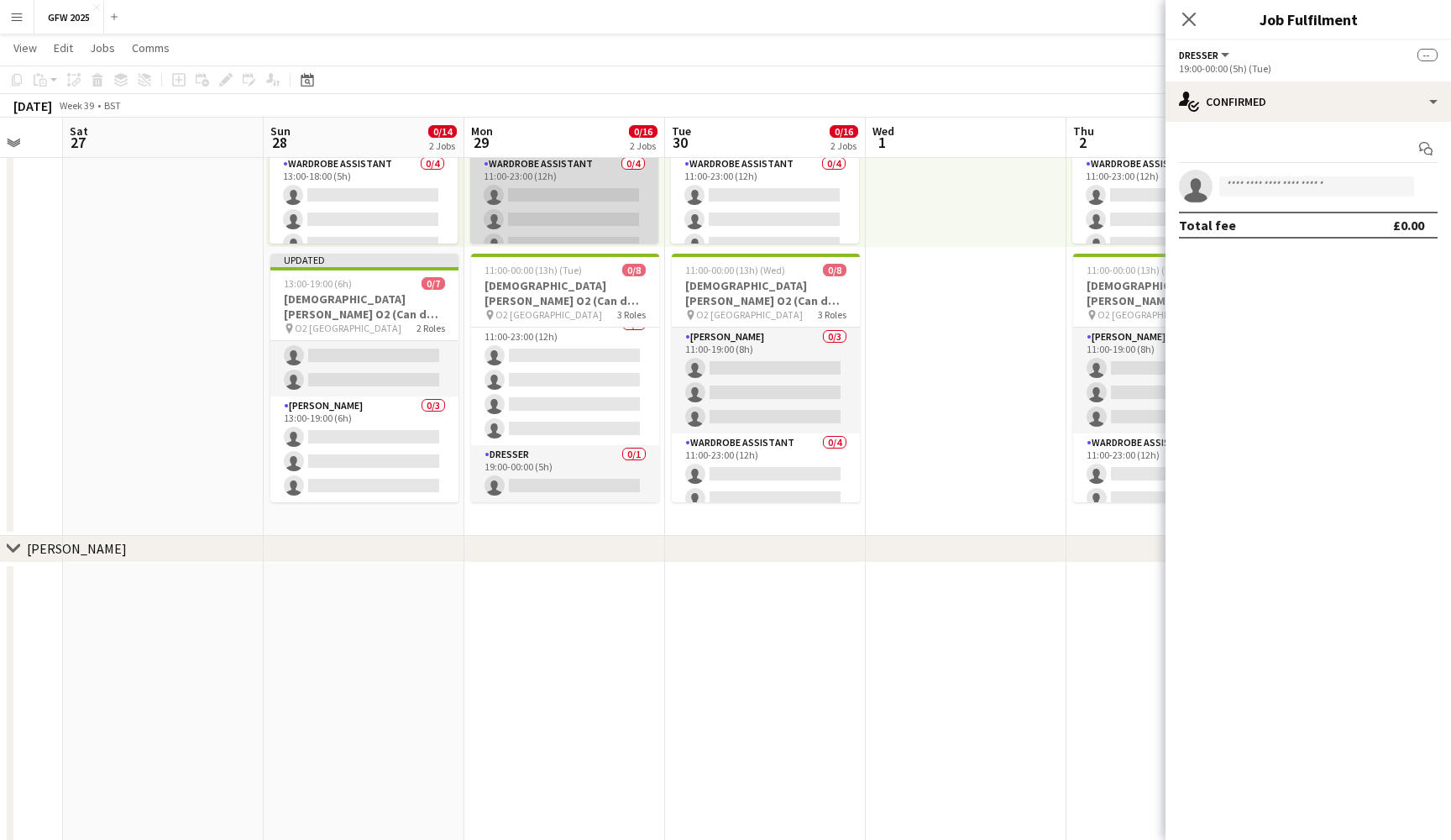
click at [560, 194] on app-card-role "Wardrobe Assistant 0/4 11:00-23:00 (12h) single-neutral-actions single-neutral-…" at bounding box center [565, 220] width 188 height 130
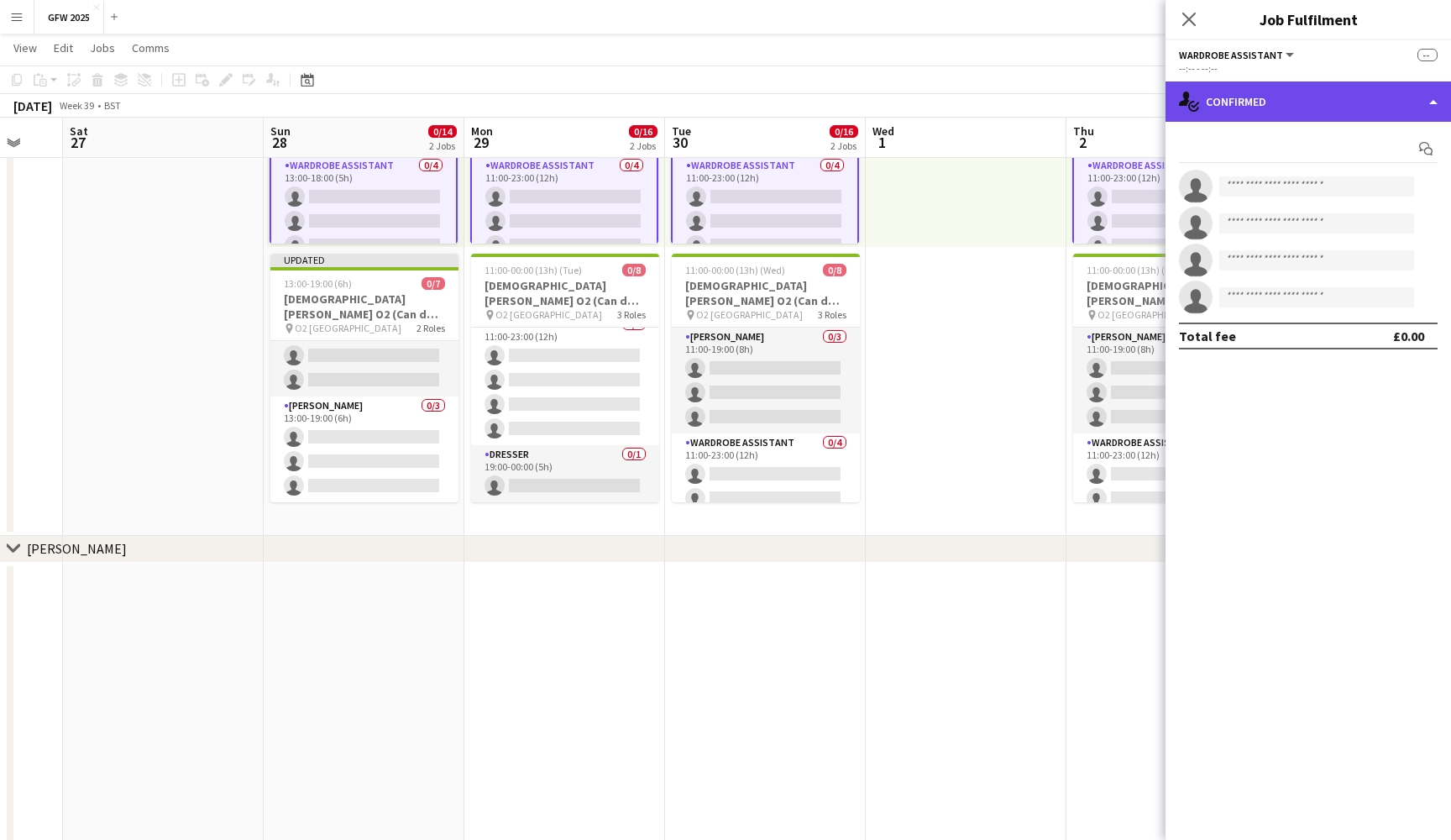
click at [1341, 96] on div "single-neutral-actions-check-2 Confirmed" at bounding box center [1308, 101] width 285 height 40
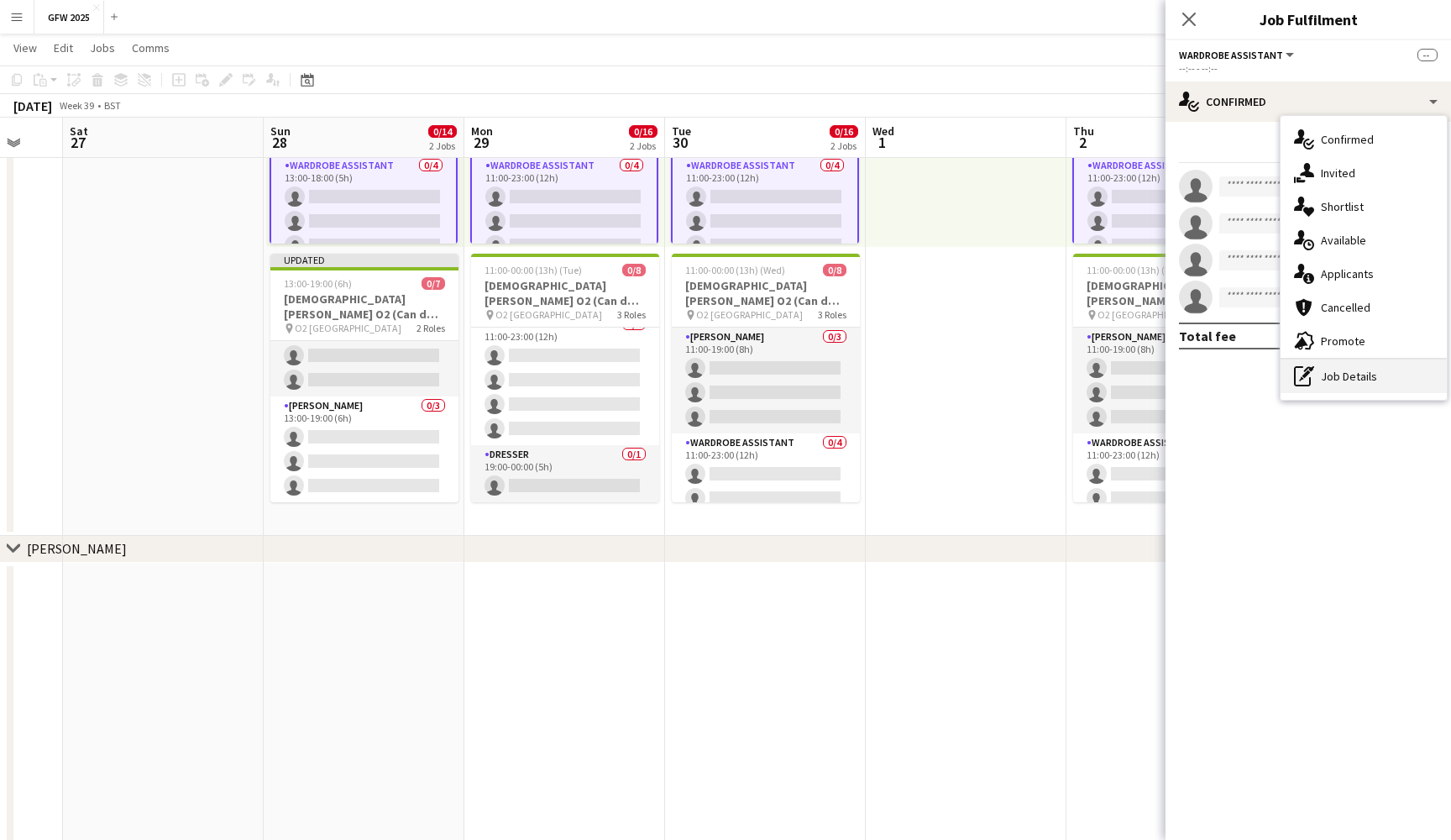
click at [1357, 377] on div "pen-write Job Details" at bounding box center [1365, 376] width 167 height 33
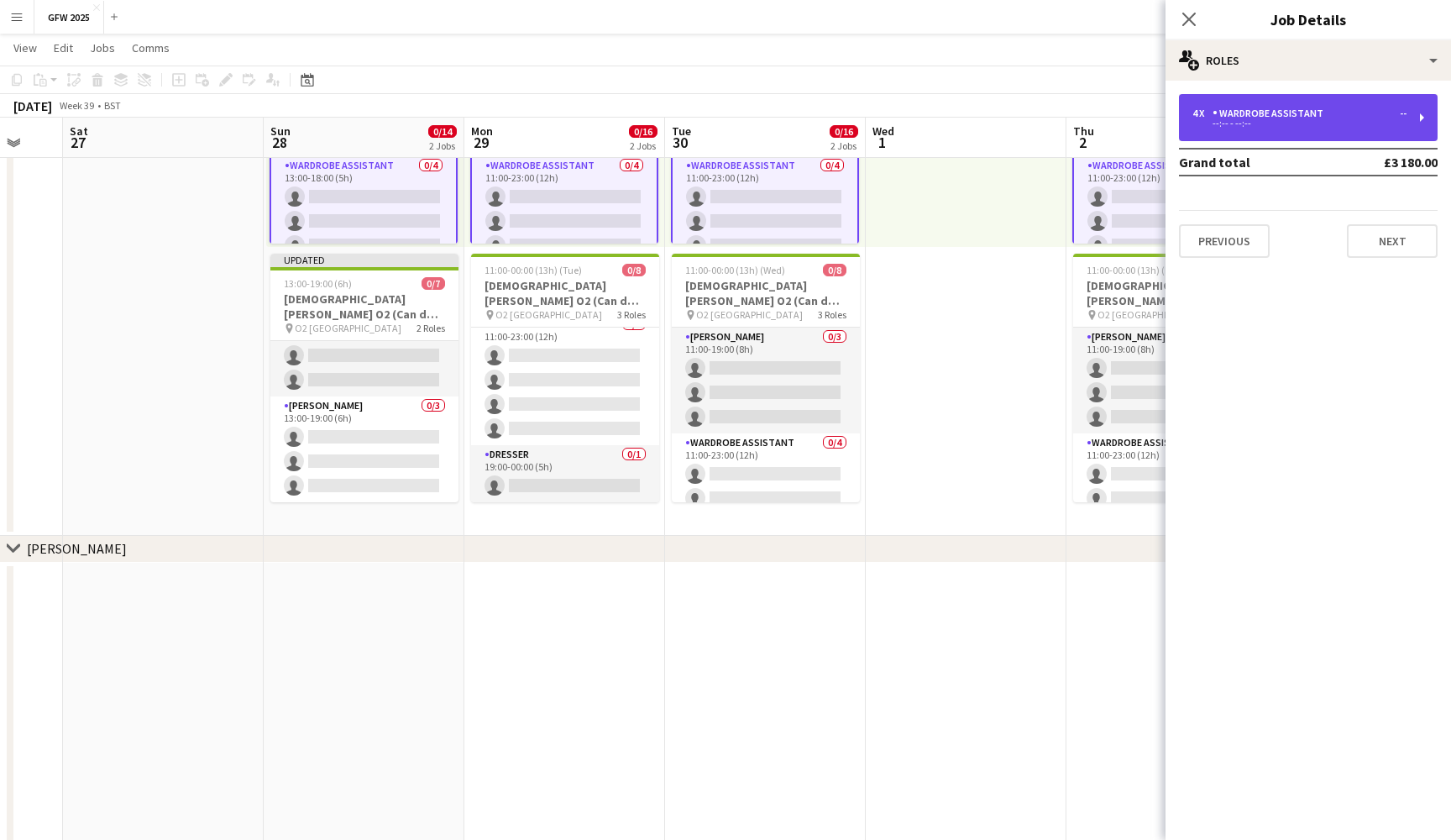
click at [1372, 119] on div "4 x Wardrobe Assistant --" at bounding box center [1300, 114] width 214 height 12
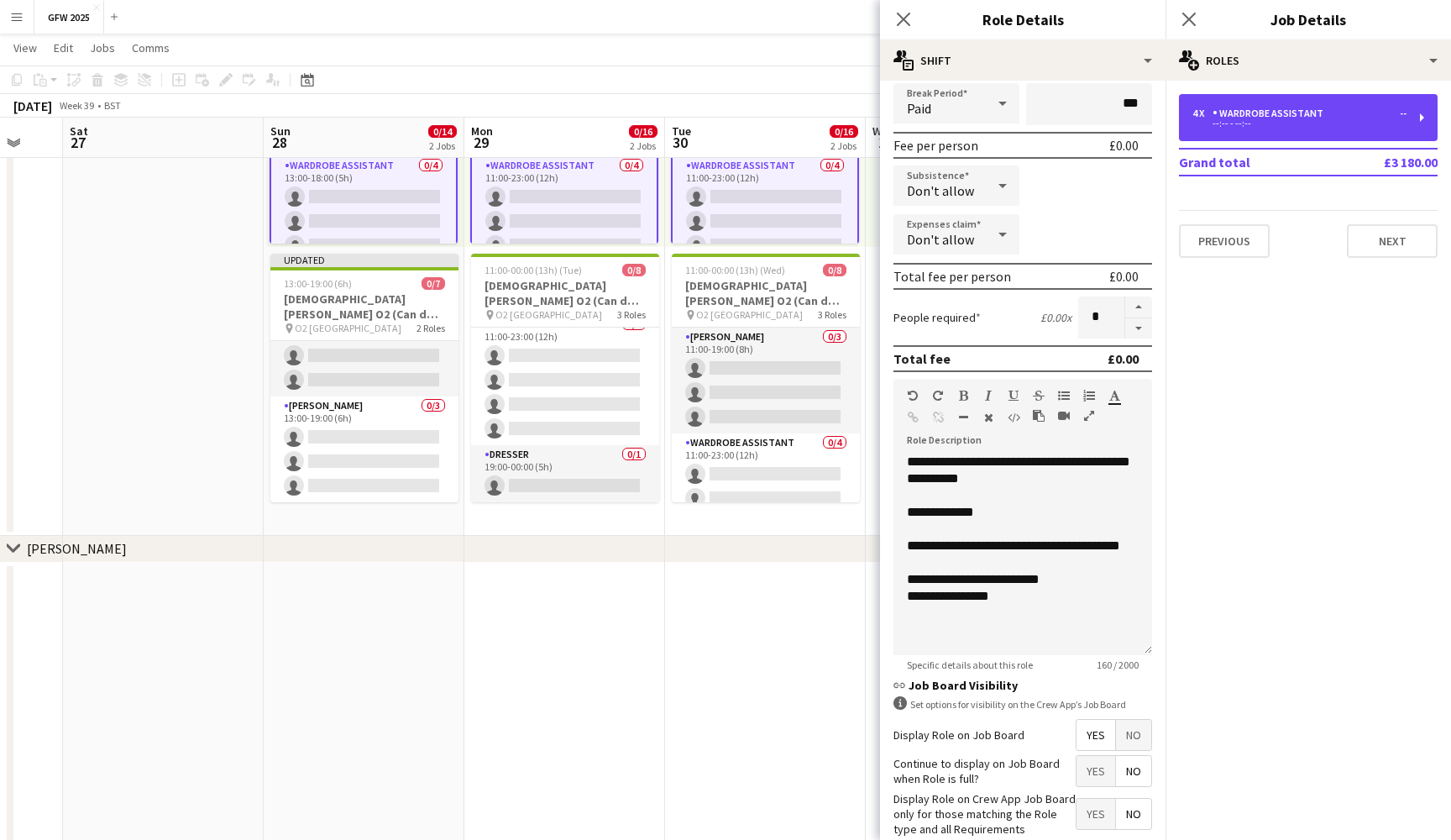
scroll to position [210, 0]
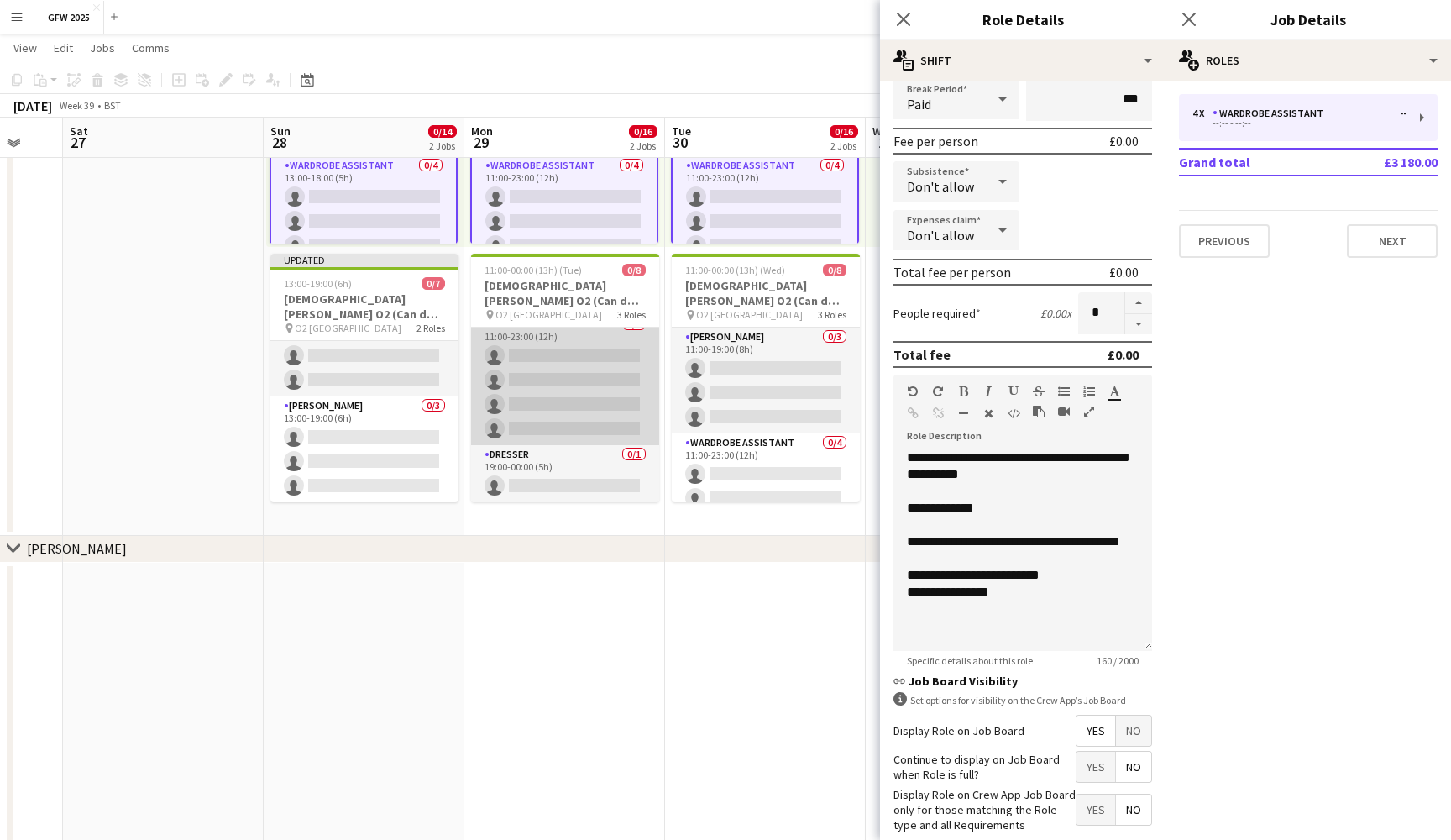
click at [570, 382] on app-card-role "Wardrobe Assistant 0/4 11:00-23:00 (12h) single-neutral-actions single-neutral-…" at bounding box center [566, 379] width 188 height 130
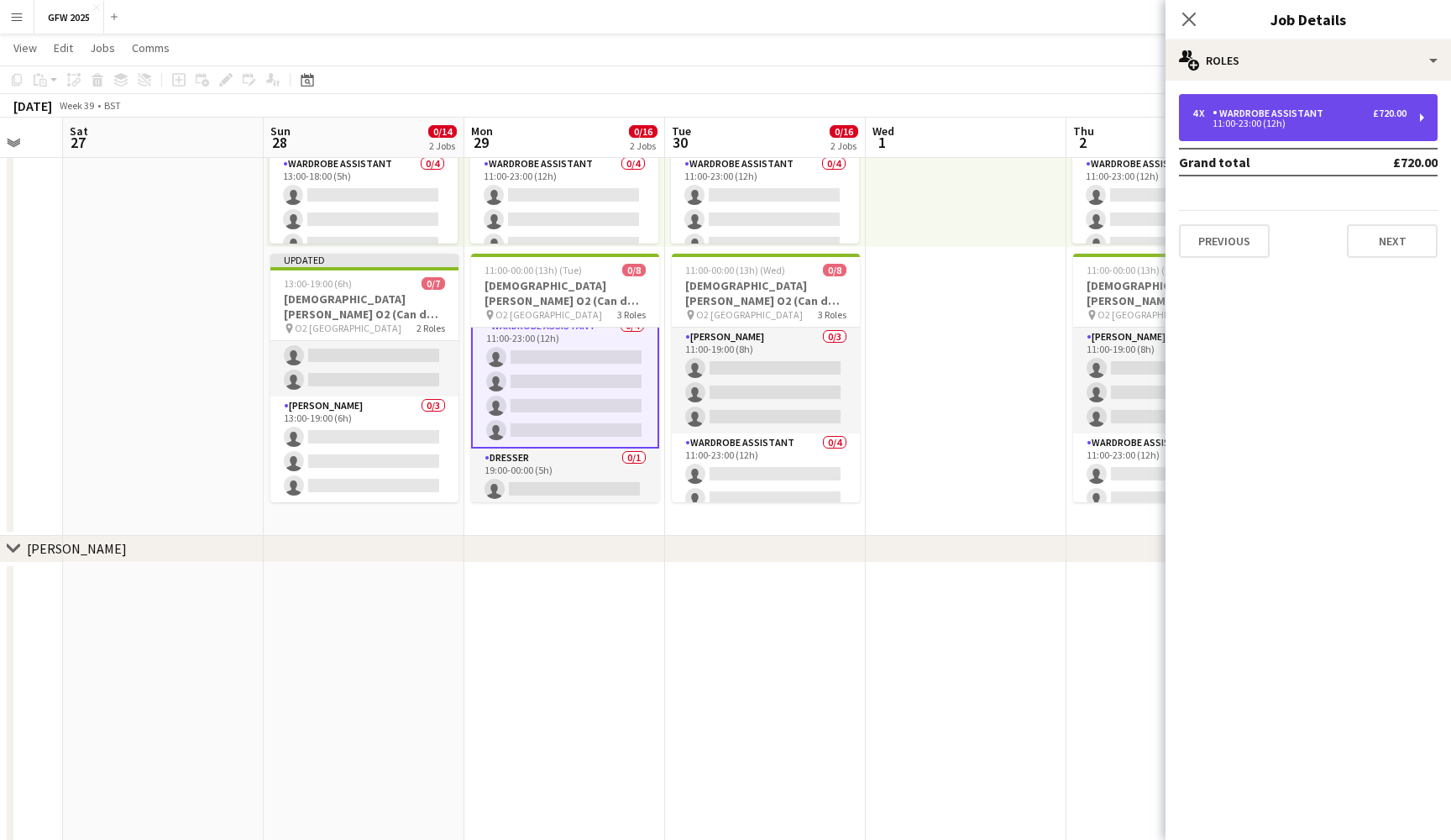
click at [1299, 132] on div "4 x Wardrobe Assistant £720.00 11:00-23:00 (12h)" at bounding box center [1309, 118] width 259 height 47
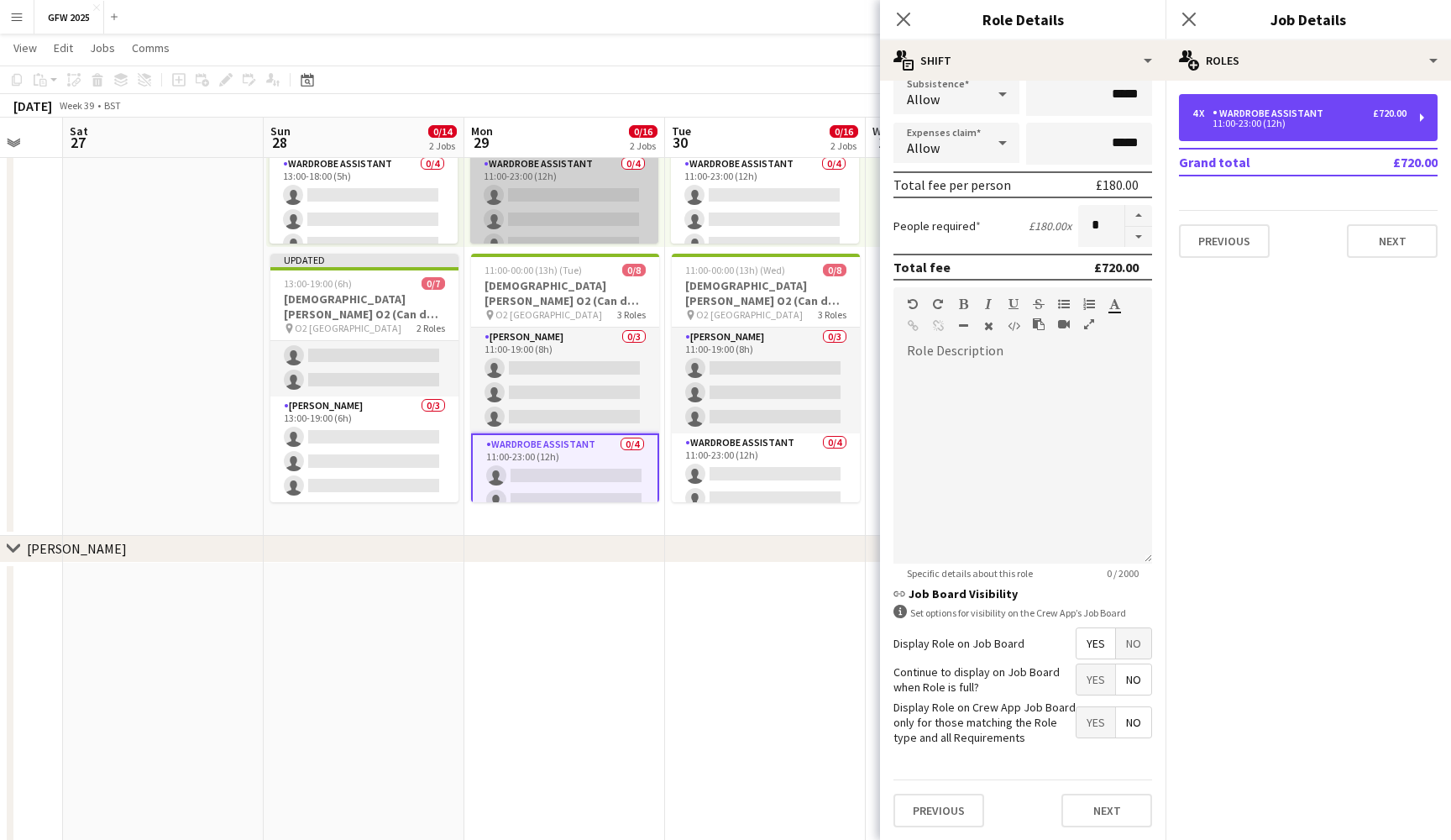
scroll to position [0, 0]
click at [568, 213] on app-card-role "Wardrobe Assistant 0/4 11:00-23:00 (12h) single-neutral-actions single-neutral-…" at bounding box center [565, 220] width 188 height 130
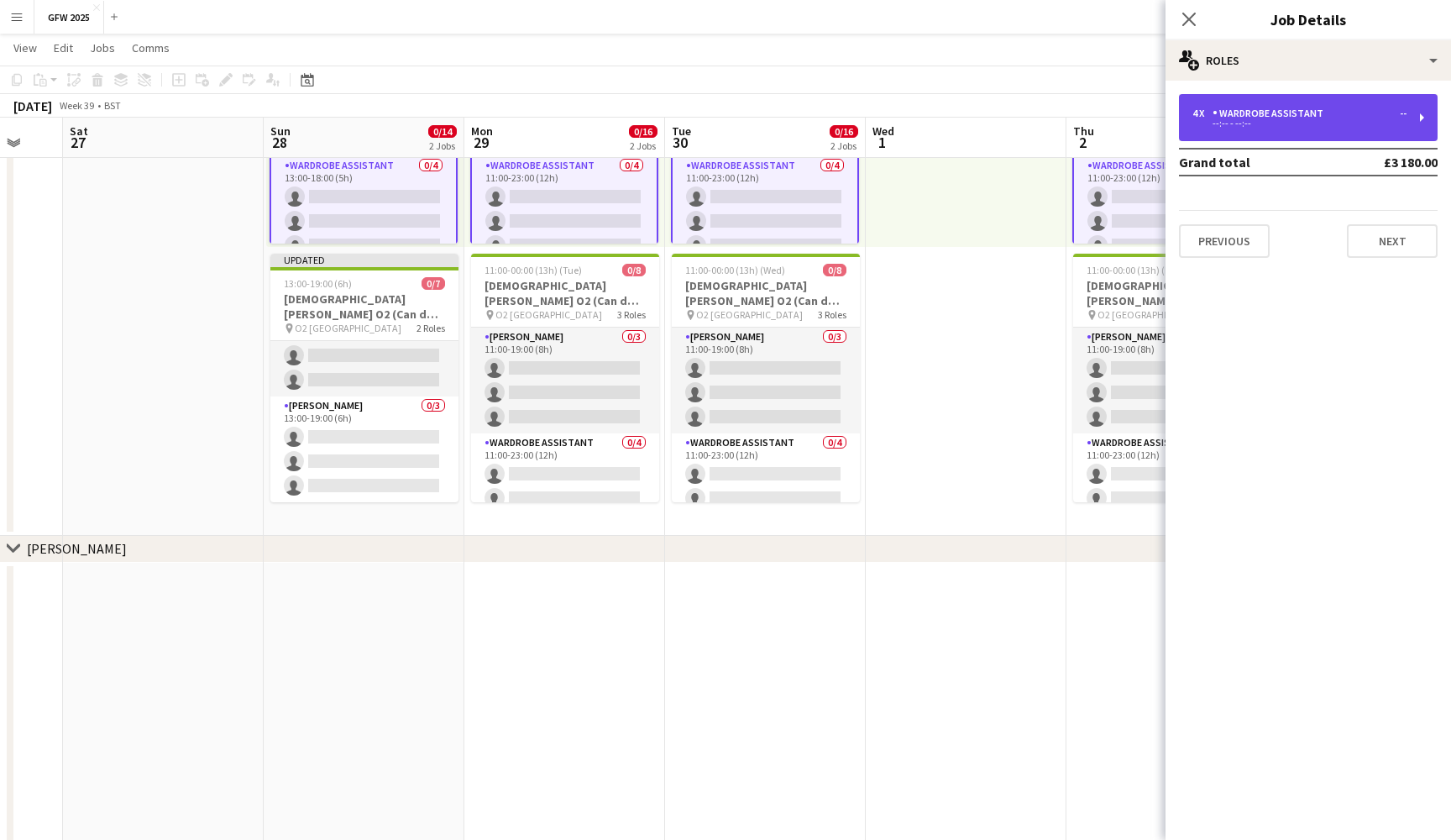
click at [1354, 105] on div "4 x Wardrobe Assistant -- --:-- - --:--" at bounding box center [1309, 118] width 259 height 47
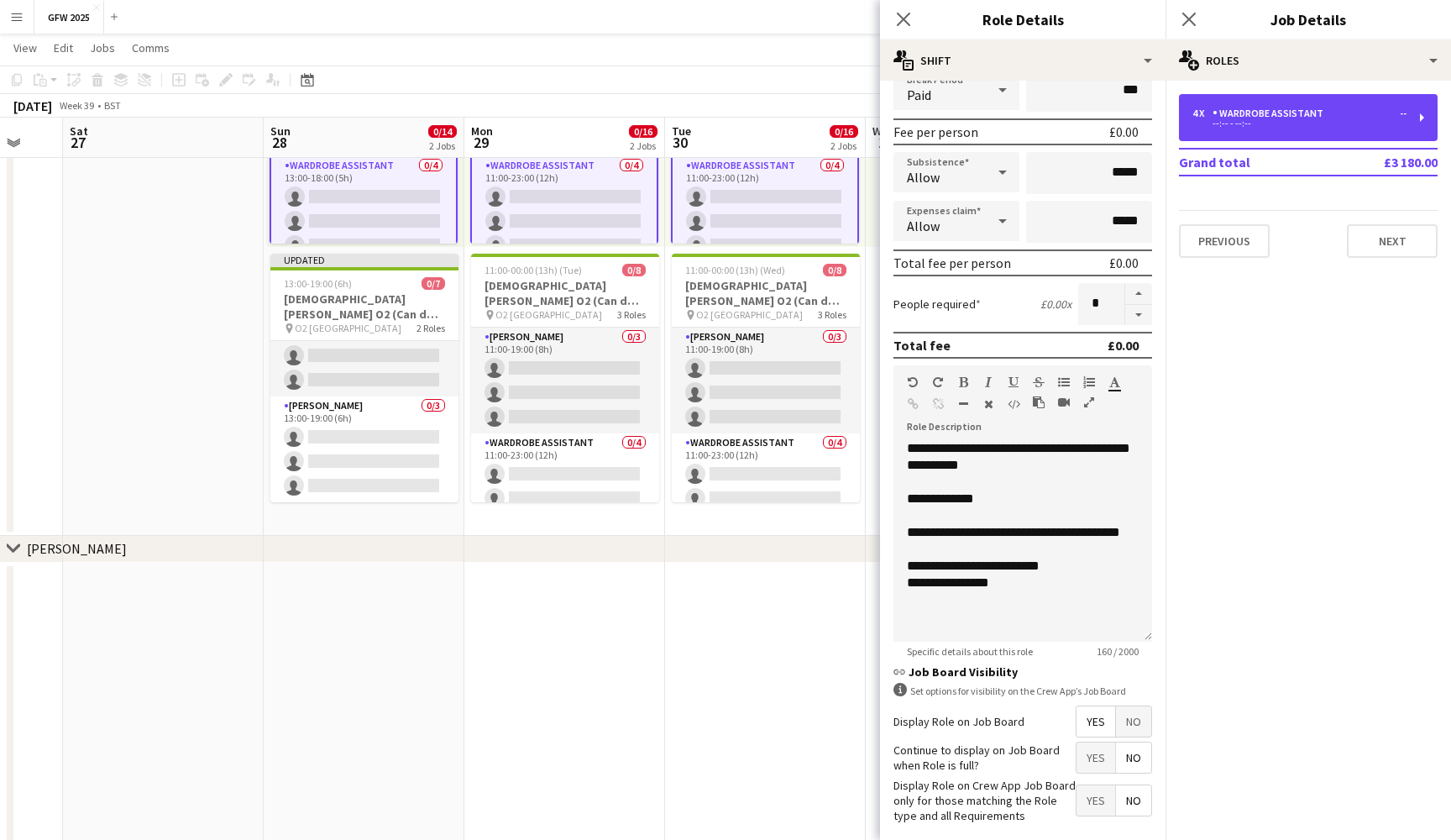
scroll to position [232, 0]
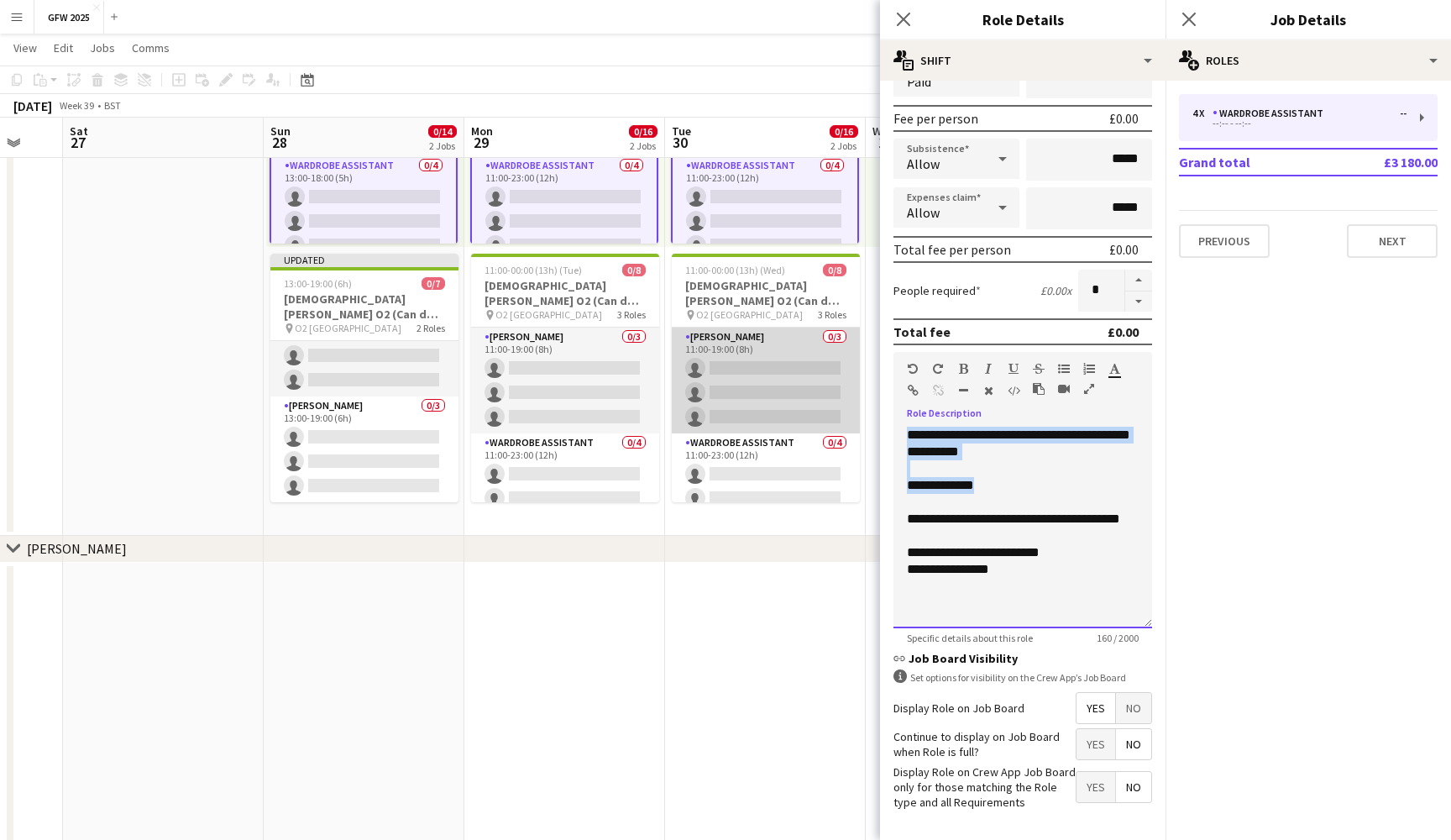
drag, startPoint x: 998, startPoint y: 488, endPoint x: 854, endPoint y: 414, distance: 161.9
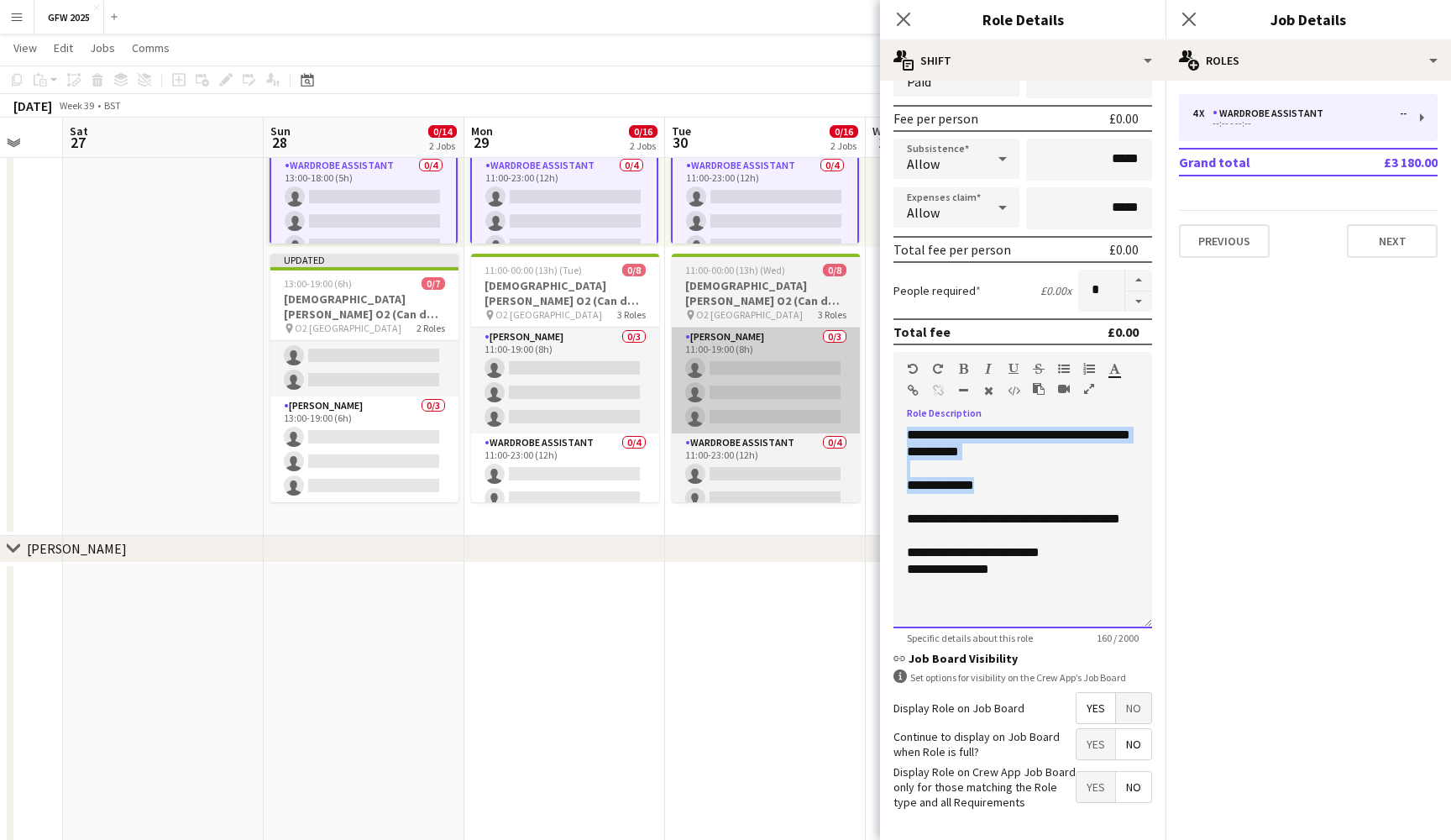
copy div "**********"
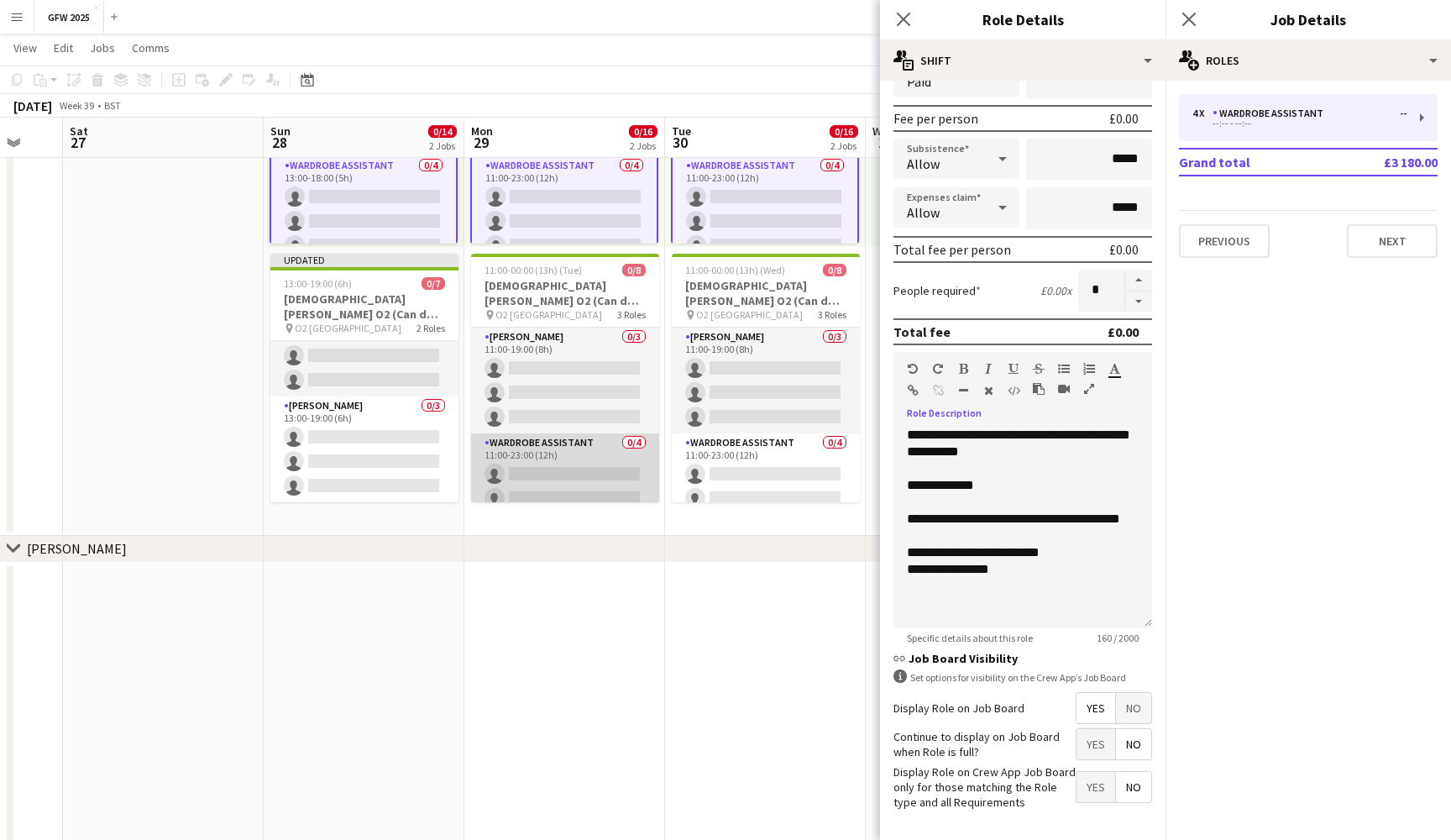
click at [528, 471] on app-card-role "Wardrobe Assistant 0/4 11:00-23:00 (12h) single-neutral-actions single-neutral-…" at bounding box center [566, 498] width 188 height 130
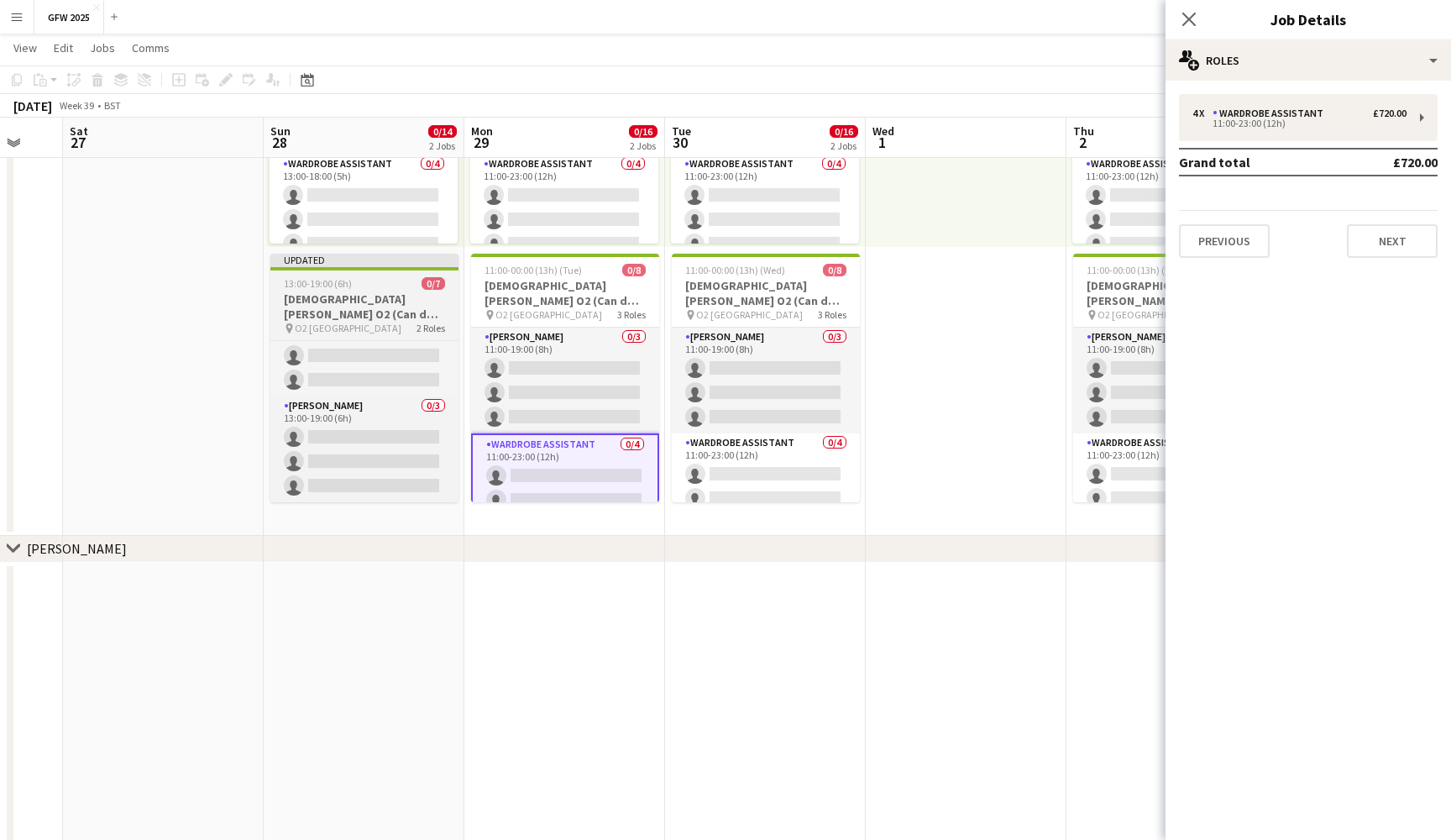
click at [395, 307] on h3 "Lady Gaga O2 (Can do Sunday 28th September)" at bounding box center [365, 306] width 188 height 30
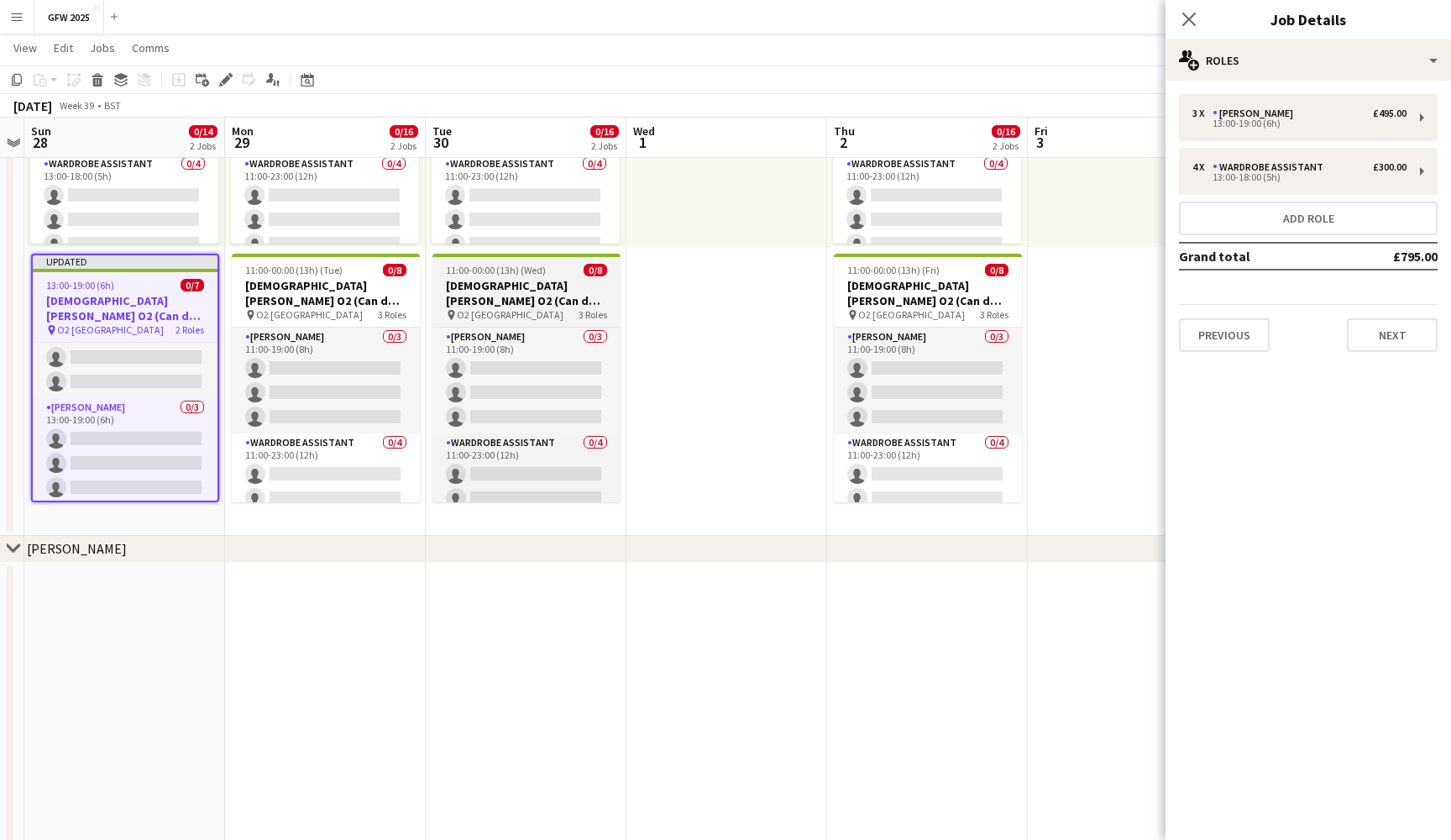
scroll to position [0, 635]
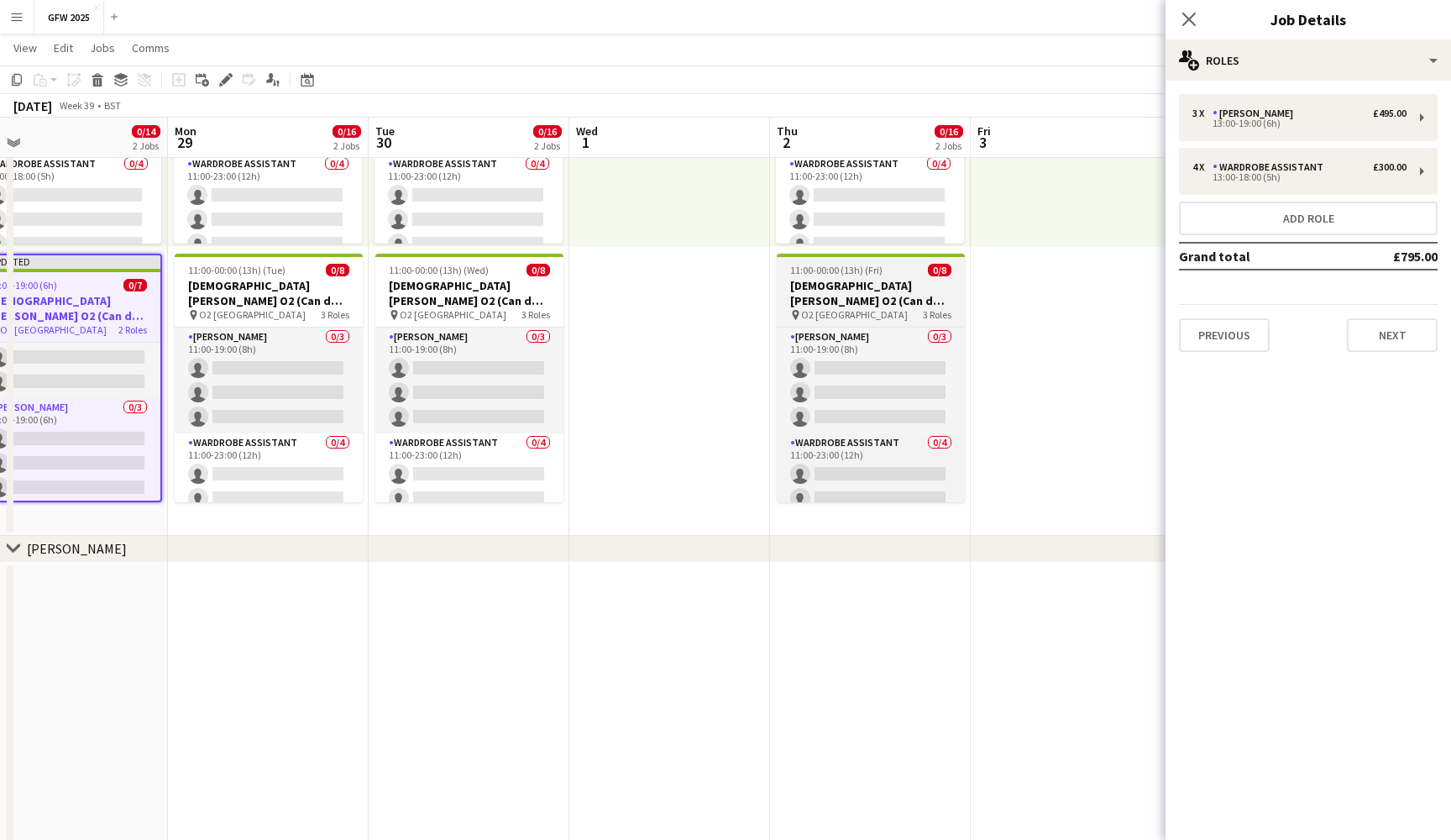
click at [853, 294] on h3 "[DEMOGRAPHIC_DATA][PERSON_NAME] O2 (Can do [DATE])" at bounding box center [871, 293] width 188 height 30
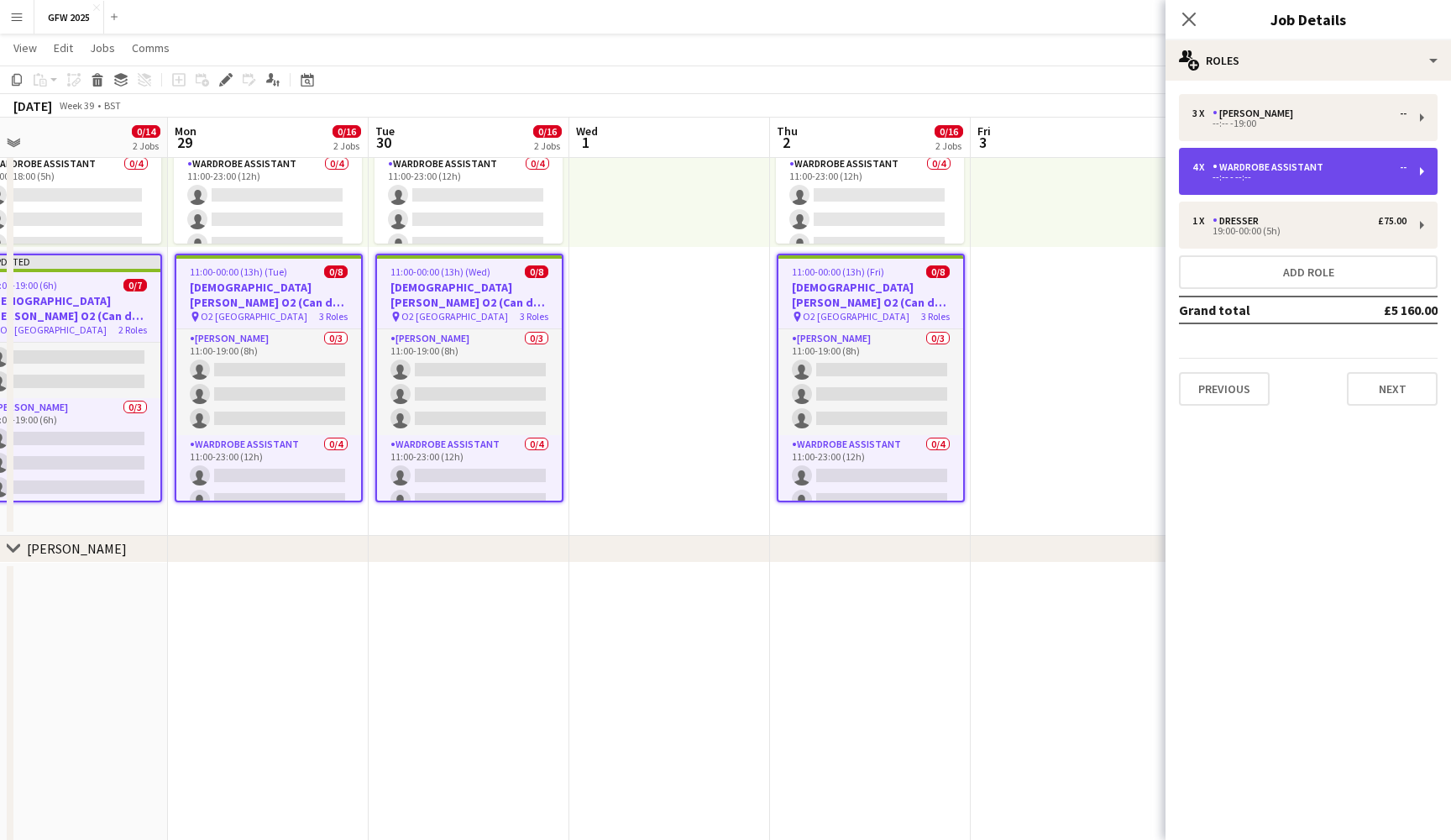
click at [1341, 165] on div "4 x Wardrobe Assistant --" at bounding box center [1300, 167] width 214 height 12
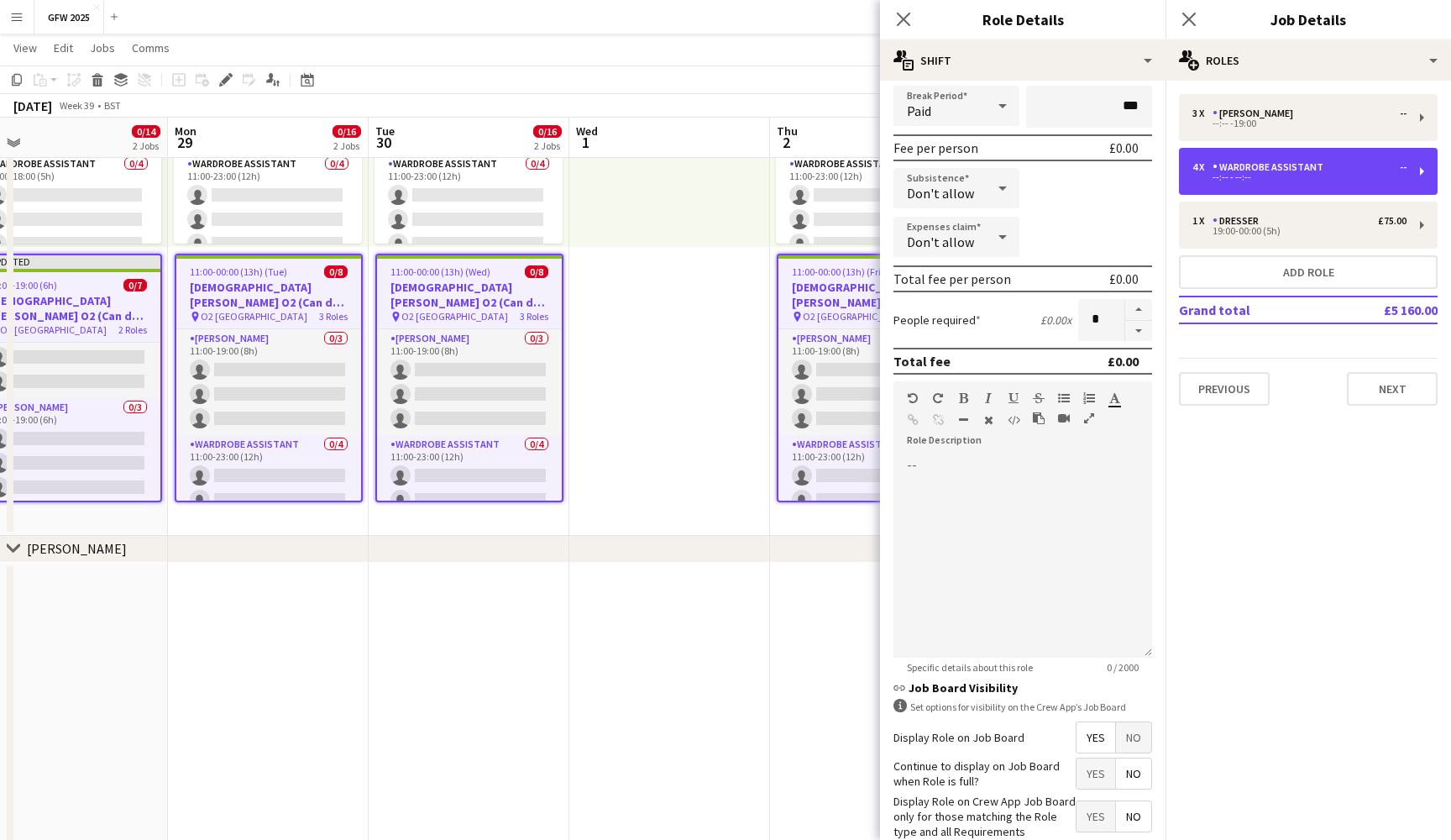
scroll to position [210, 0]
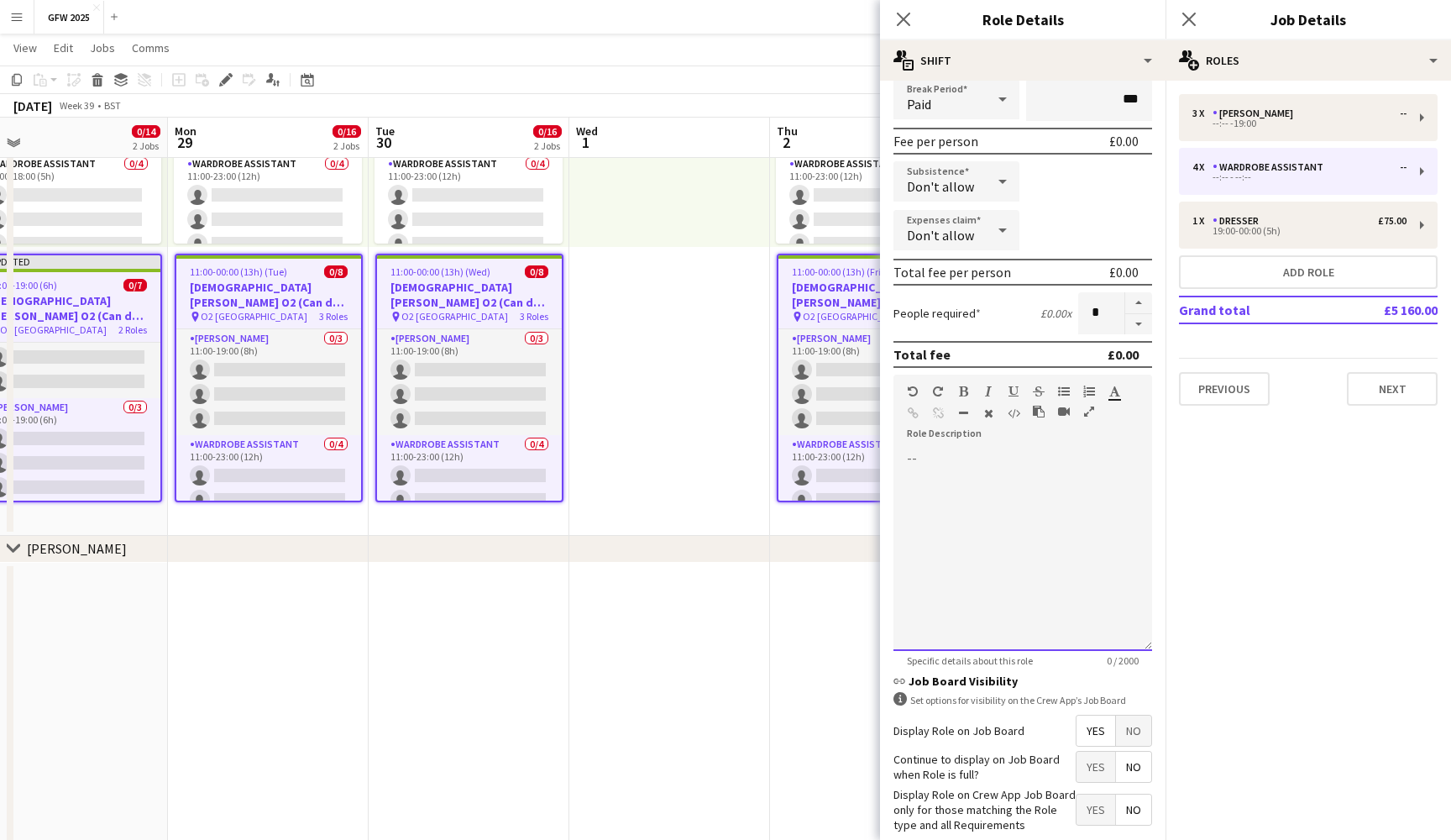
click at [957, 494] on div at bounding box center [1024, 550] width 259 height 202
paste div
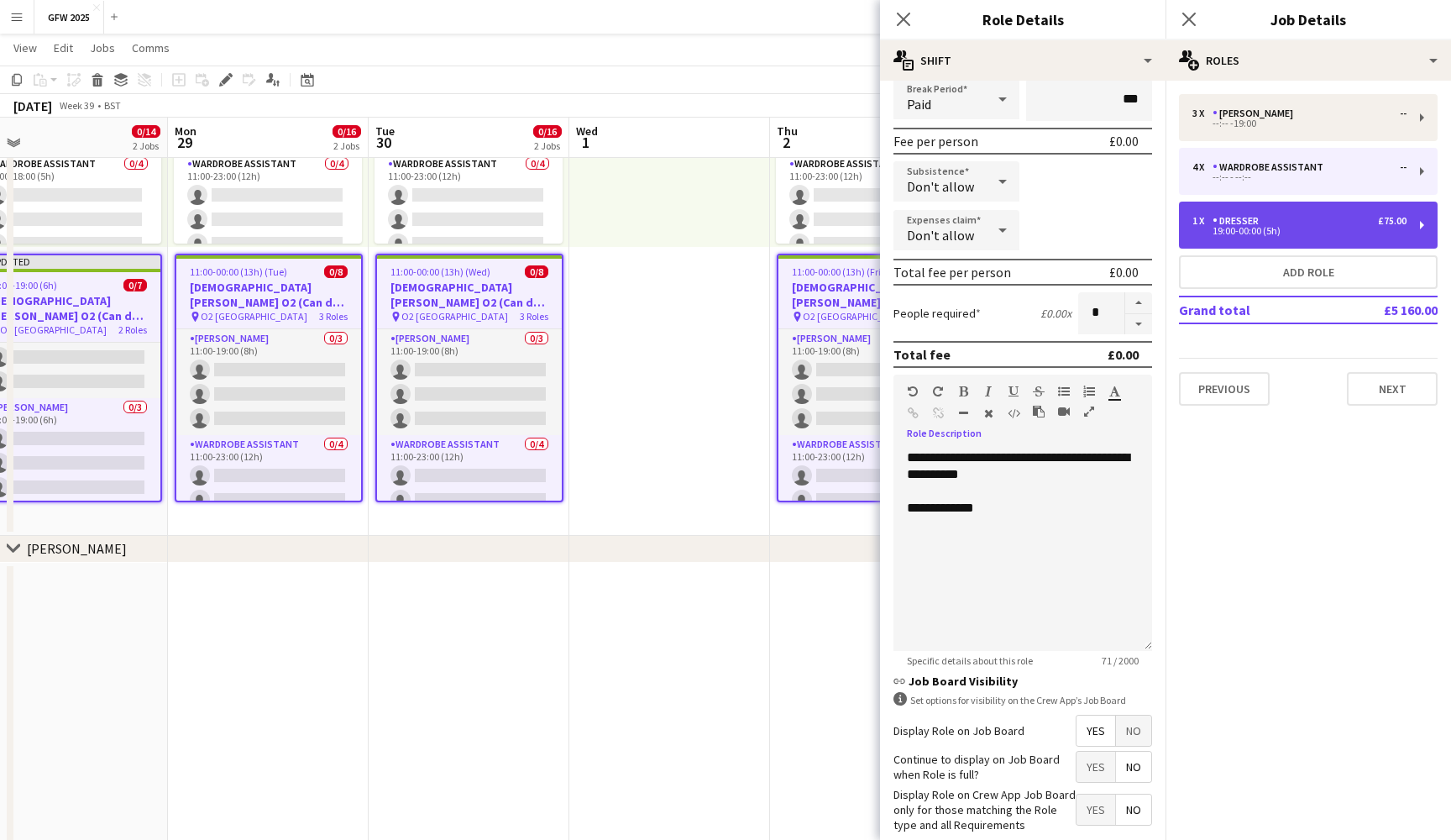
click at [1319, 228] on div "19:00-00:00 (5h)" at bounding box center [1300, 230] width 214 height 9
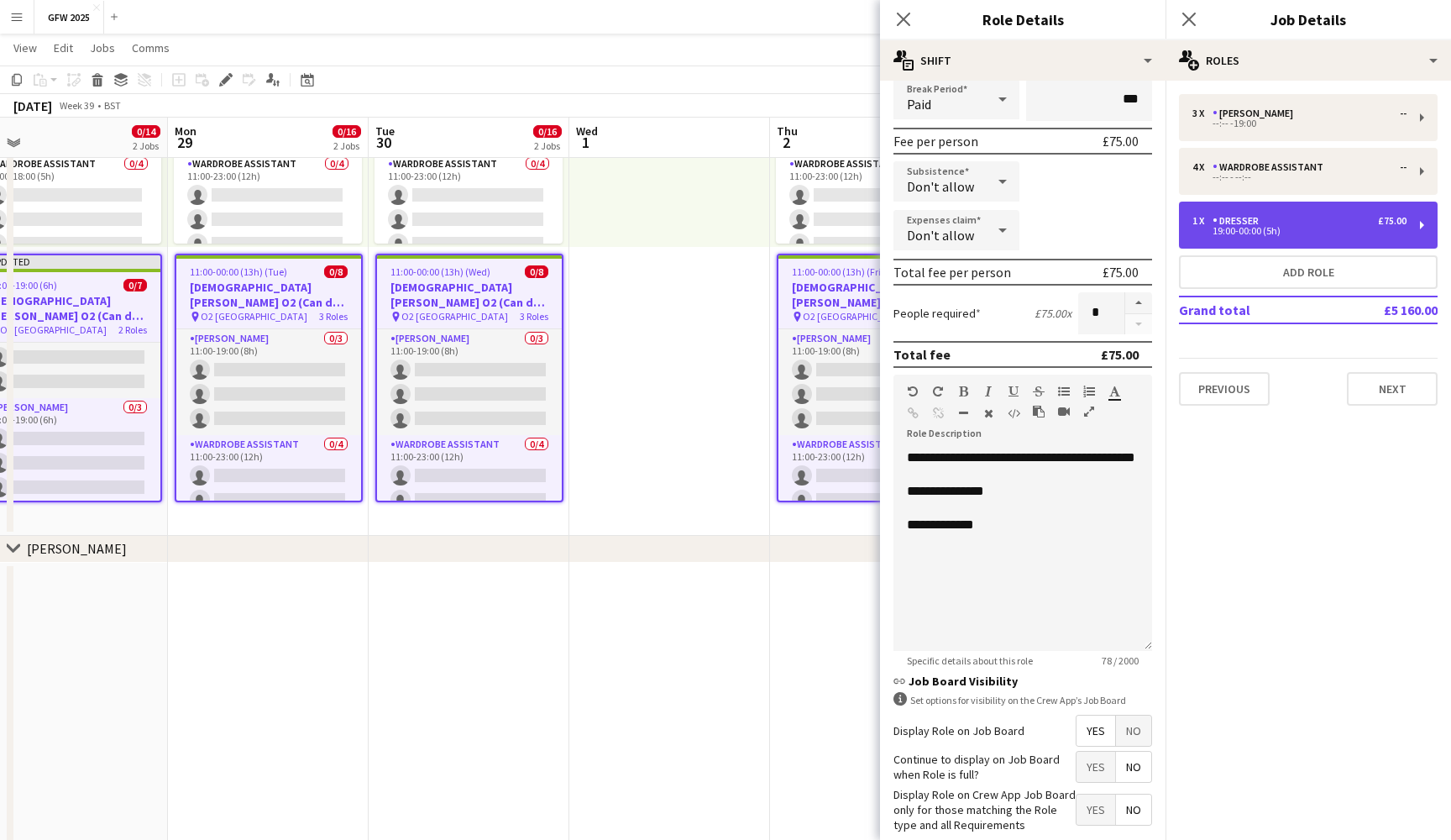
type input "*******"
type input "*****"
type input "*"
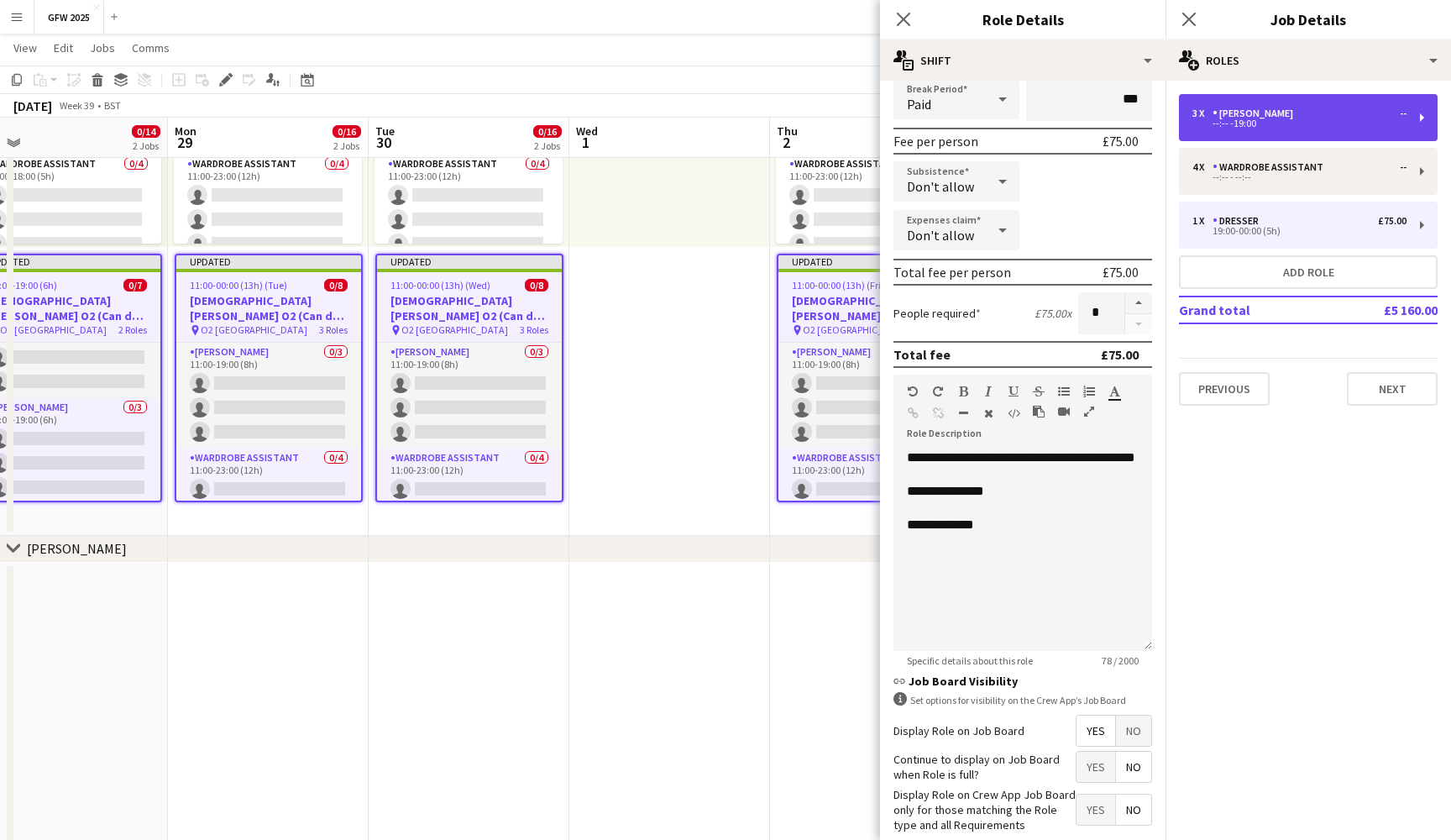
click at [1305, 115] on div "3 x Seamster --" at bounding box center [1300, 114] width 214 height 12
type input "********"
type input "*****"
type input "******"
type input "*"
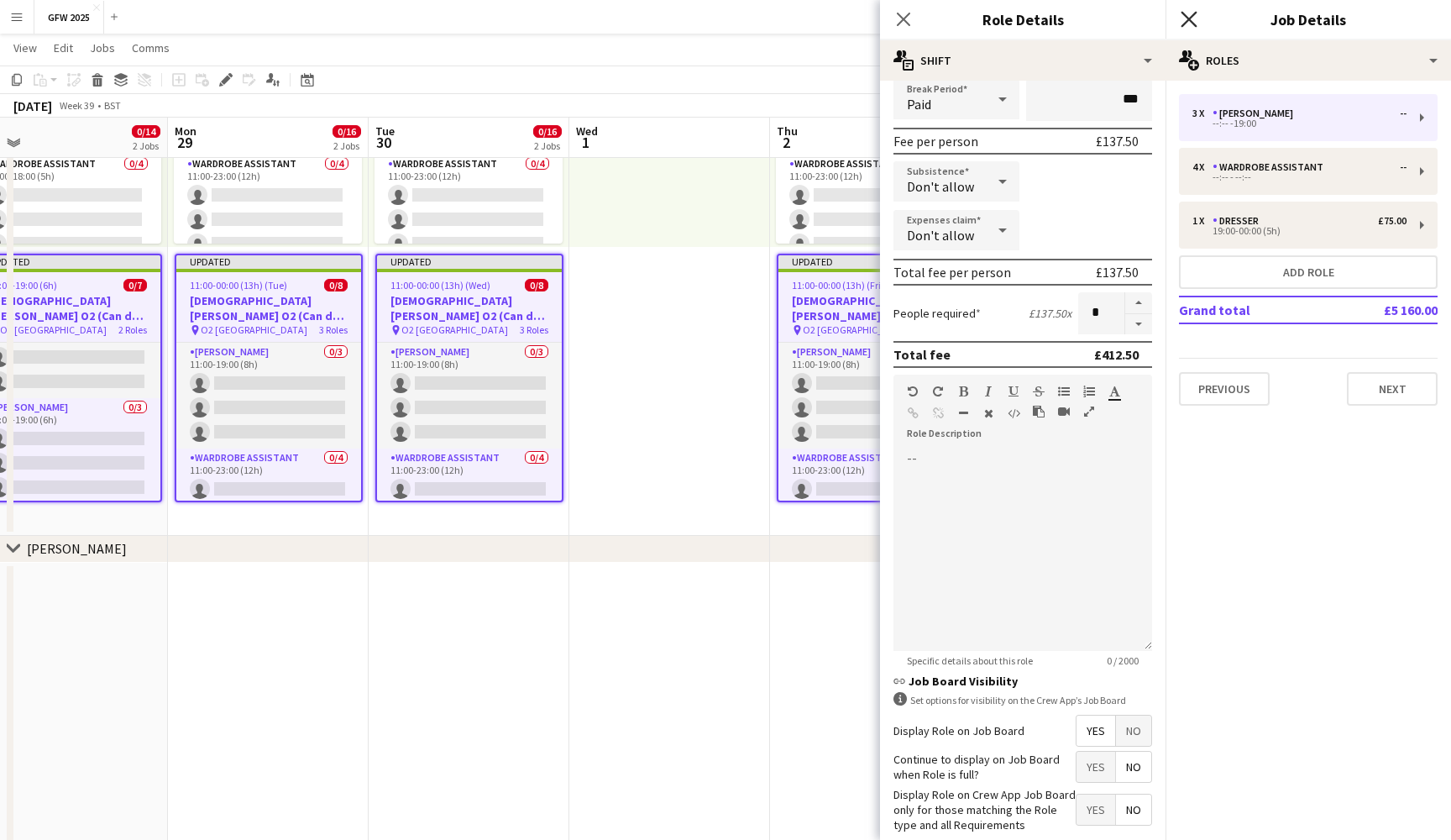
click at [1188, 14] on icon "Close pop-in" at bounding box center [1189, 19] width 16 height 16
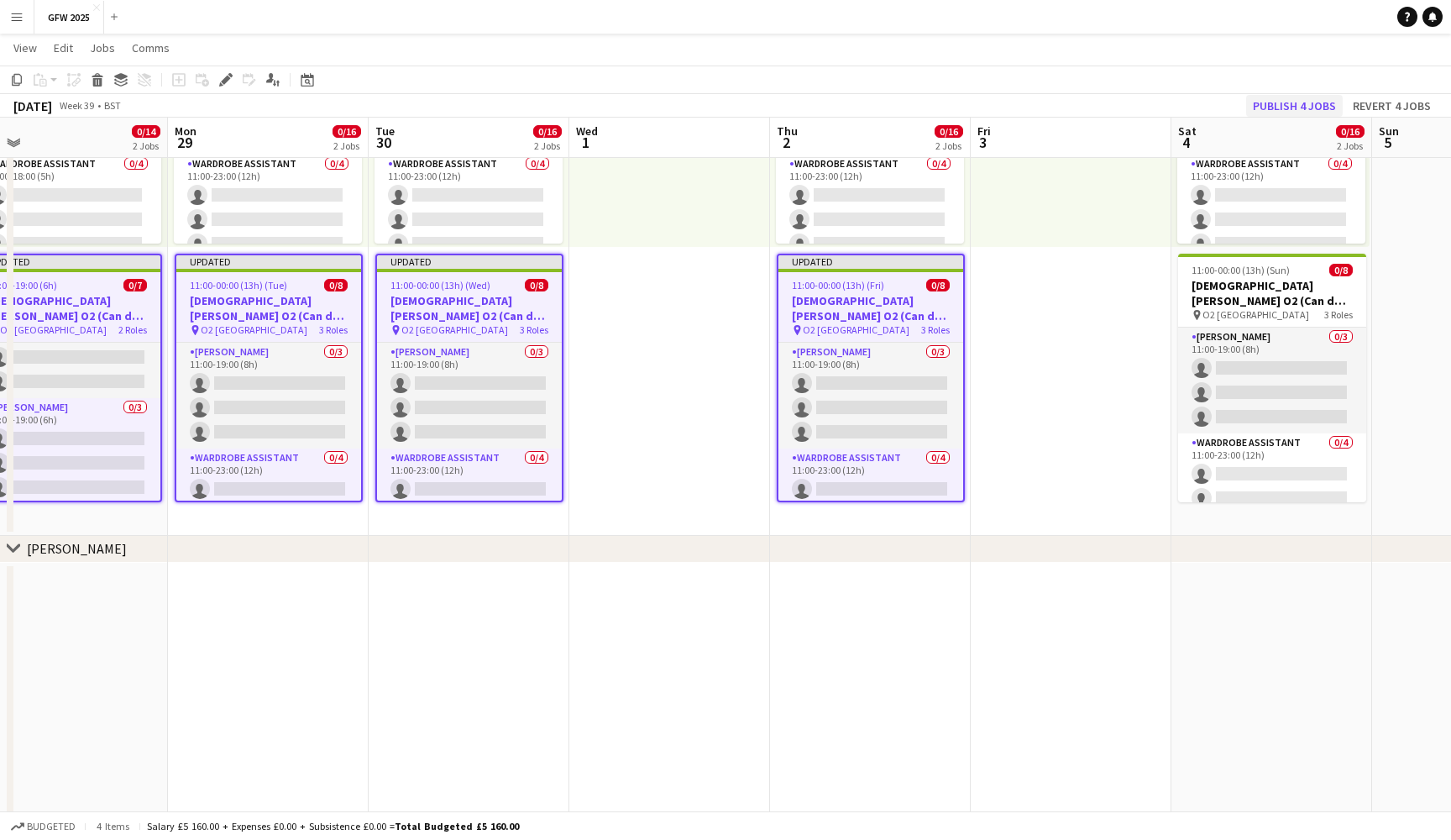
click at [1281, 109] on button "Publish 4 jobs" at bounding box center [1294, 106] width 97 height 22
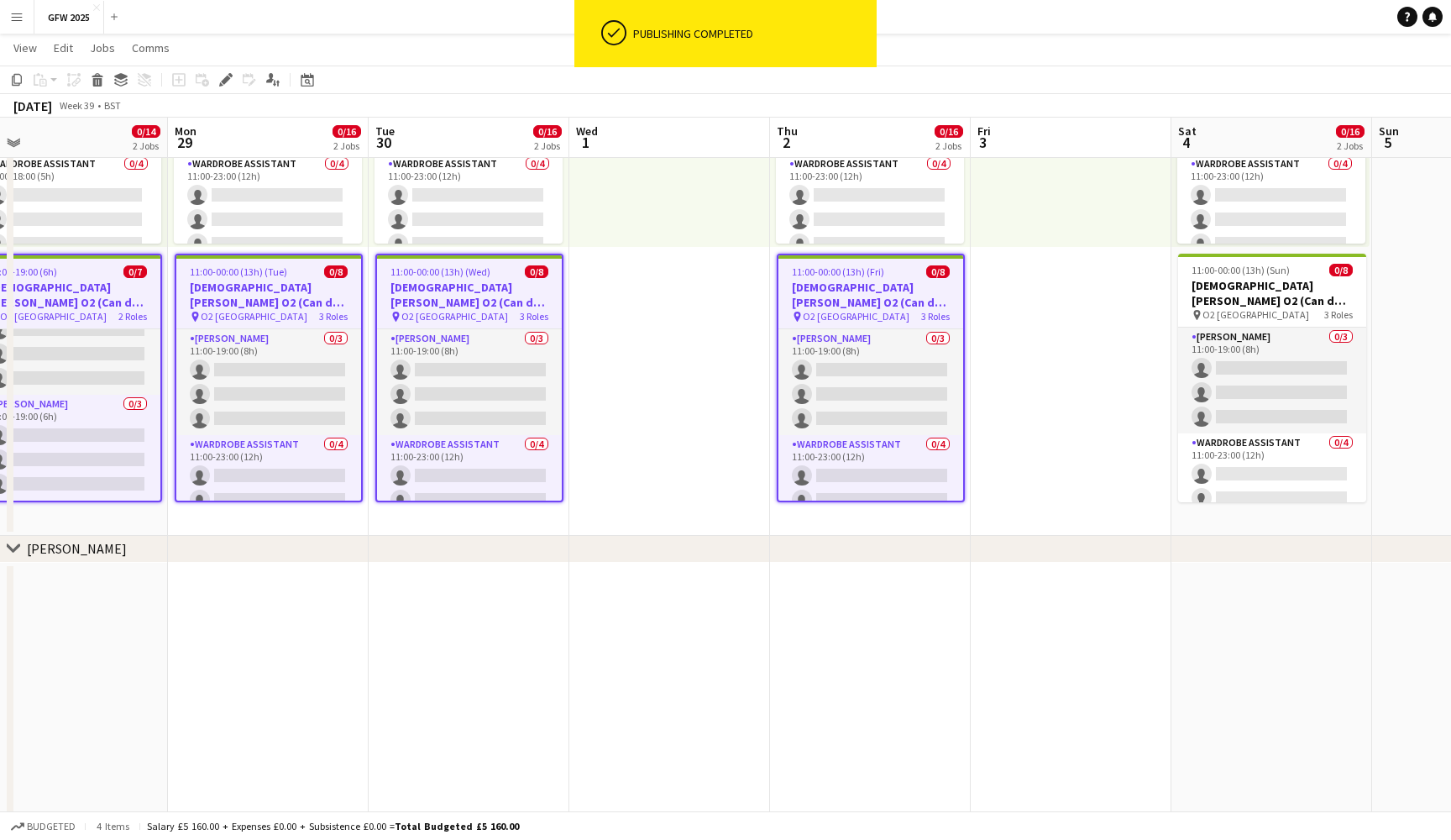
scroll to position [65, 0]
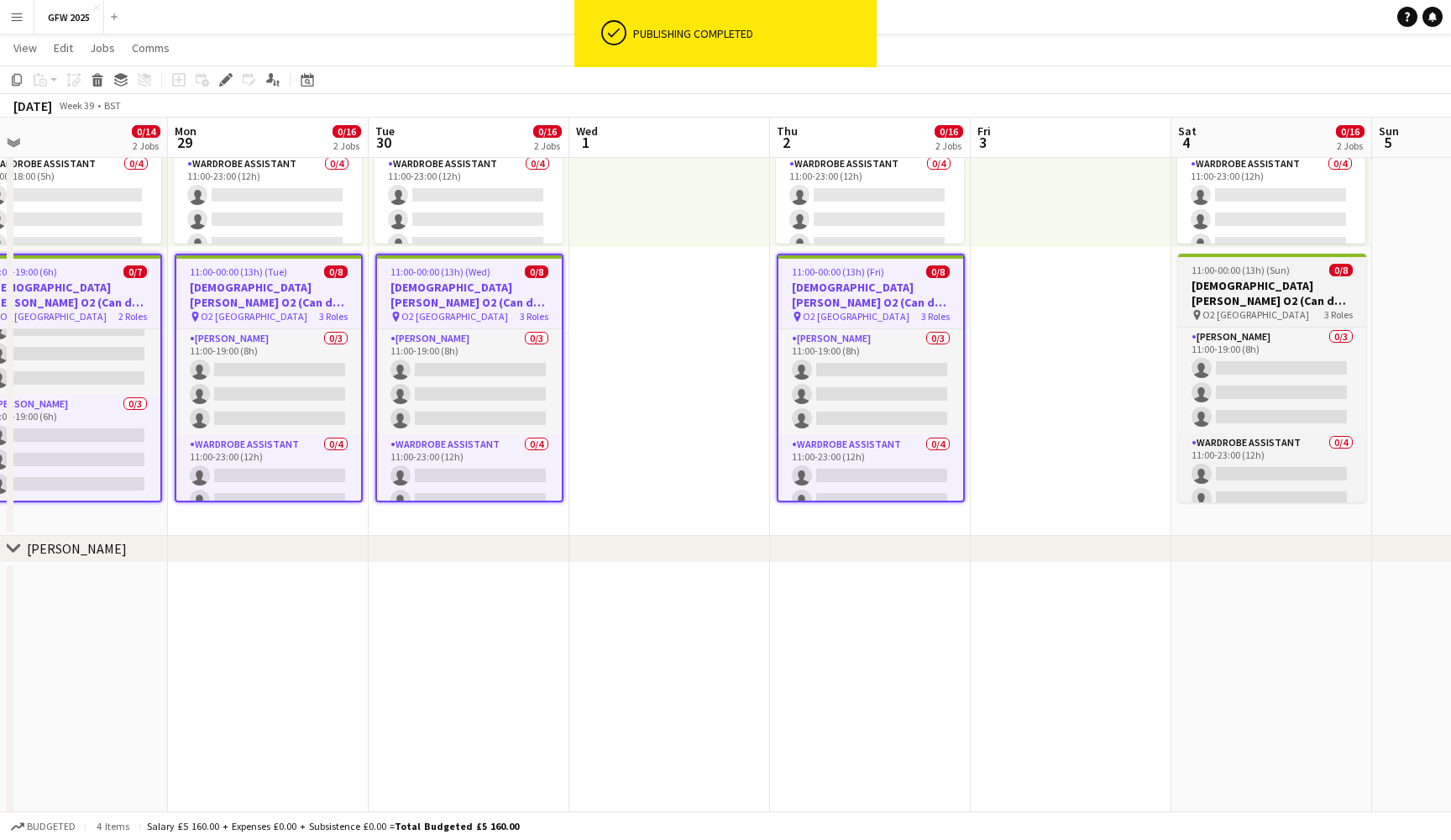
click at [1286, 307] on h3 "[DEMOGRAPHIC_DATA][PERSON_NAME] O2 (Can do [DATE])" at bounding box center [1273, 293] width 188 height 30
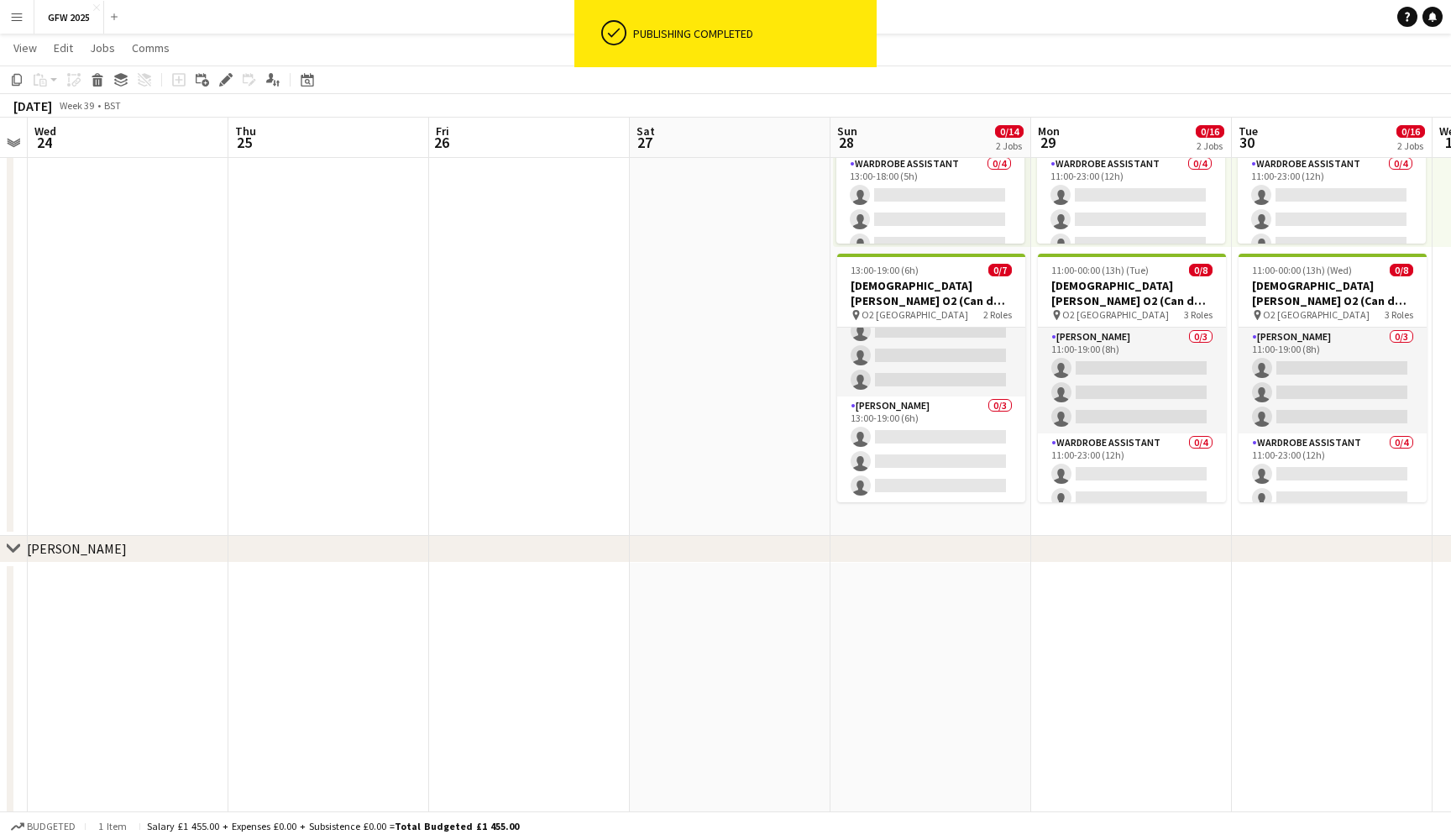
scroll to position [0, 577]
click at [875, 298] on h3 "Lady Gaga O2 (Can do Sunday 28th September)" at bounding box center [928, 293] width 188 height 30
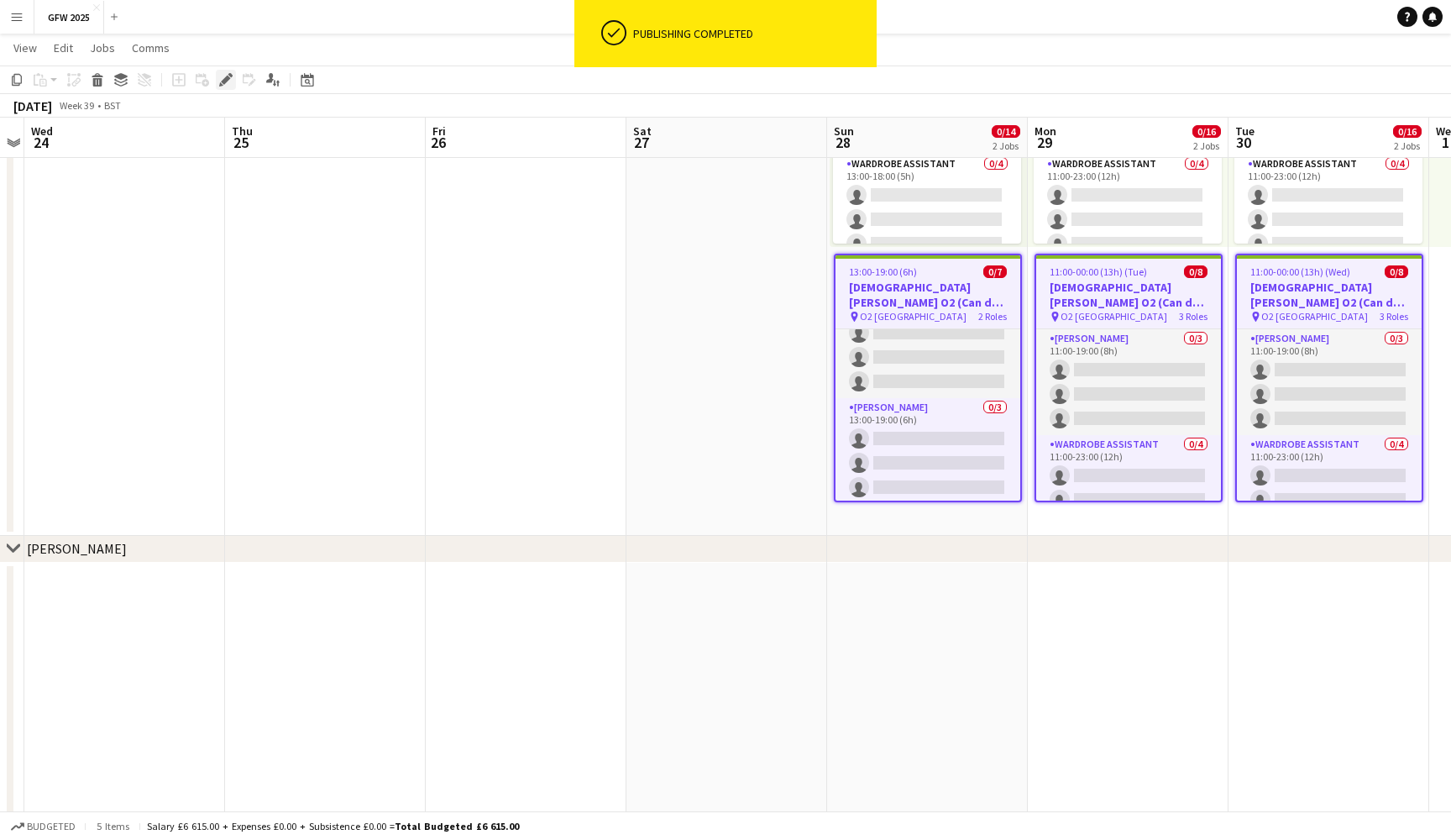
click at [231, 77] on icon at bounding box center [230, 75] width 4 height 4
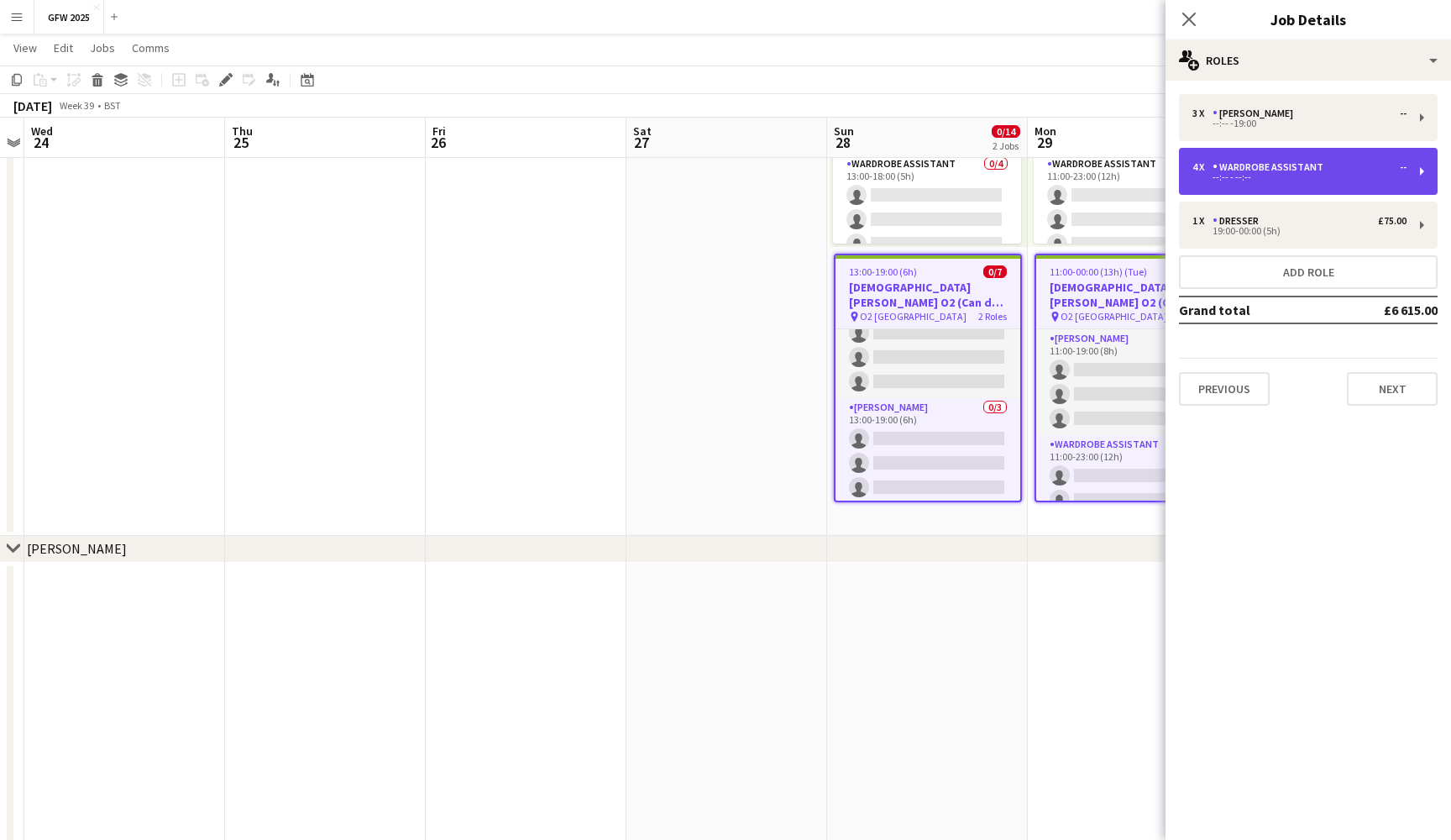
click at [1310, 155] on div "4 x Wardrobe Assistant -- --:-- - --:--" at bounding box center [1309, 172] width 259 height 47
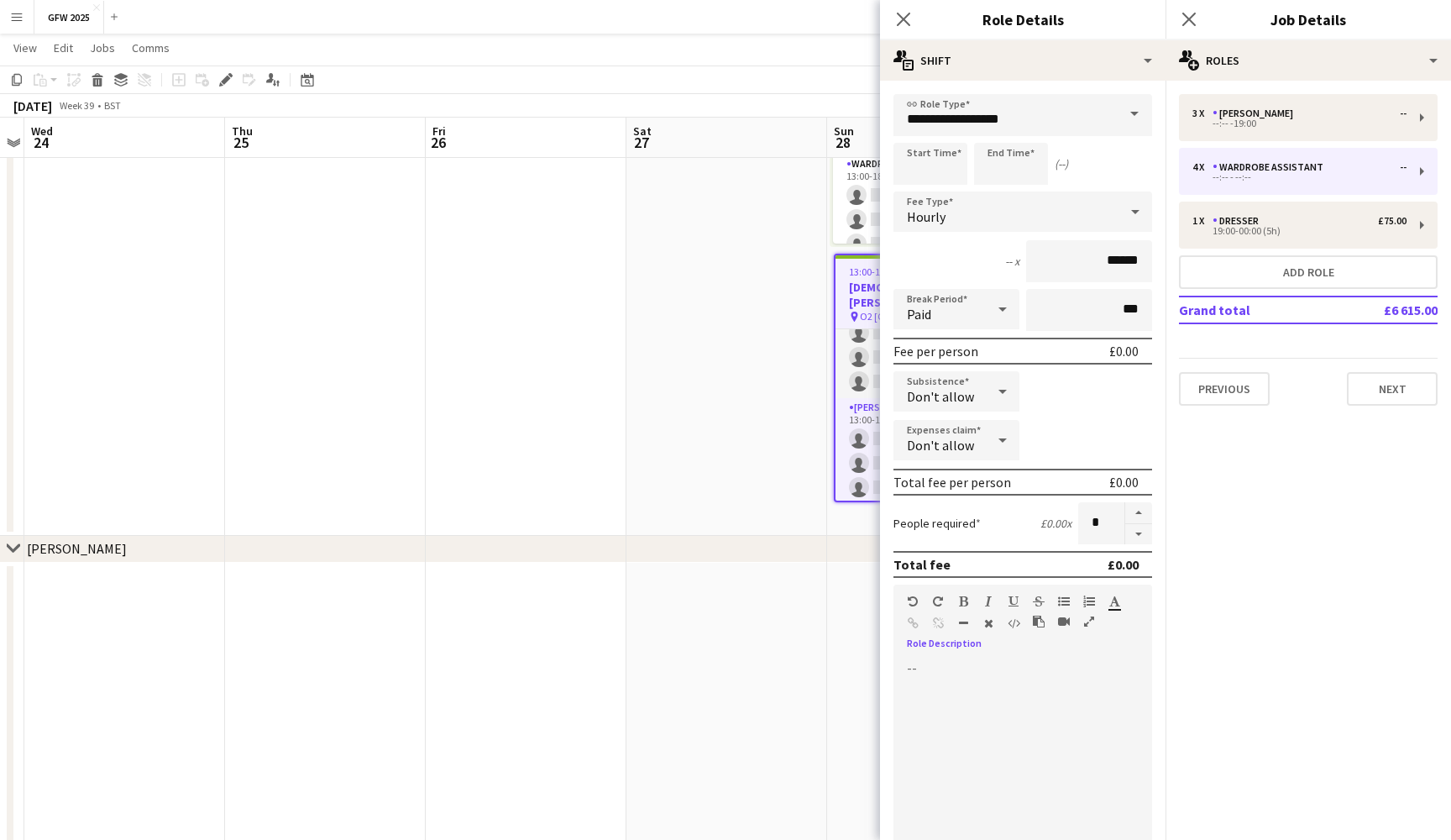
click at [952, 690] on div at bounding box center [1024, 761] width 259 height 202
paste div
click at [1194, 15] on icon at bounding box center [1189, 19] width 16 height 16
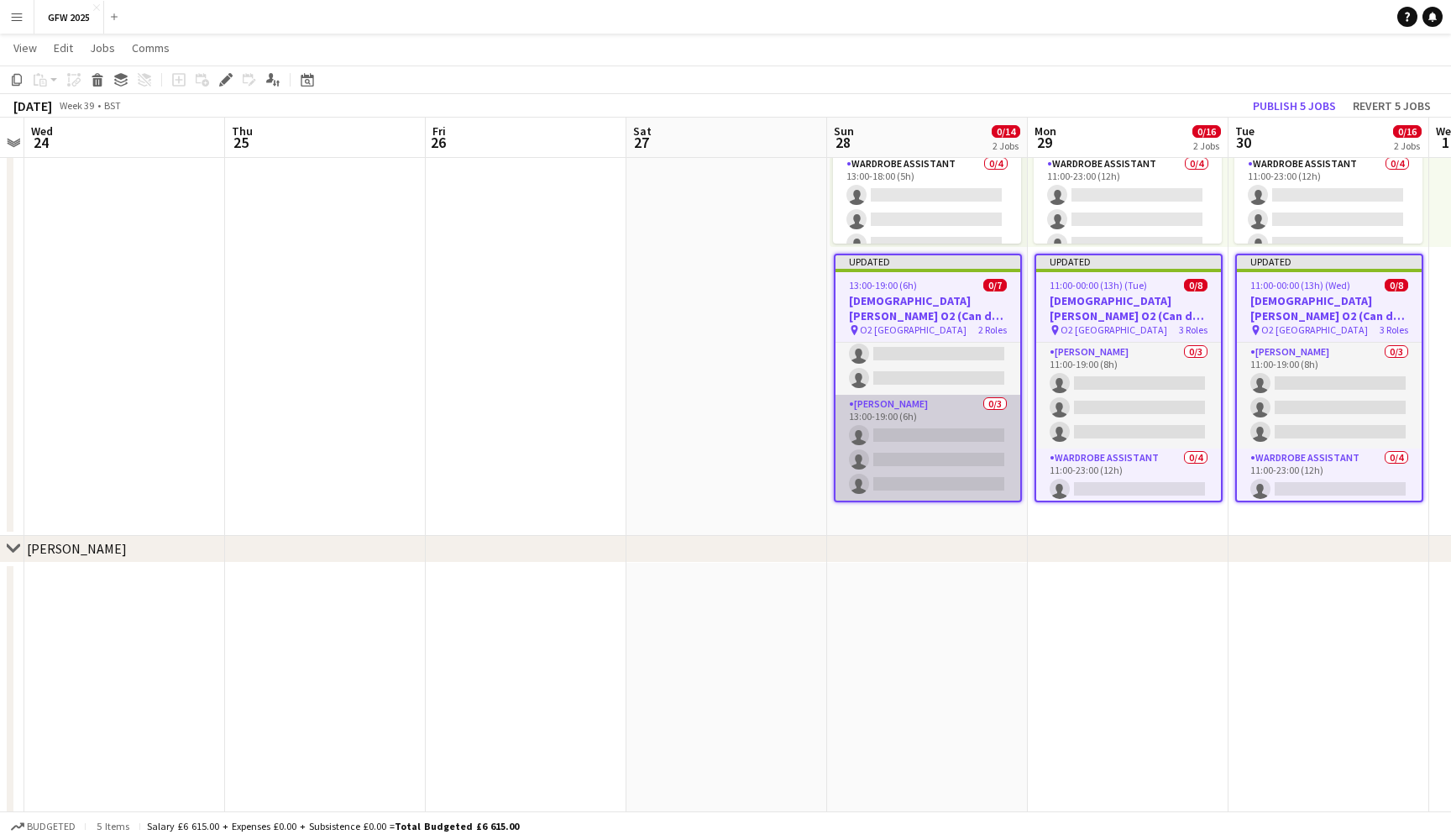
scroll to position [78, 0]
click at [936, 451] on app-card-role "Seamster 0/3 13:00-19:00 (6h) single-neutral-actions single-neutral-actions sin…" at bounding box center [927, 448] width 184 height 106
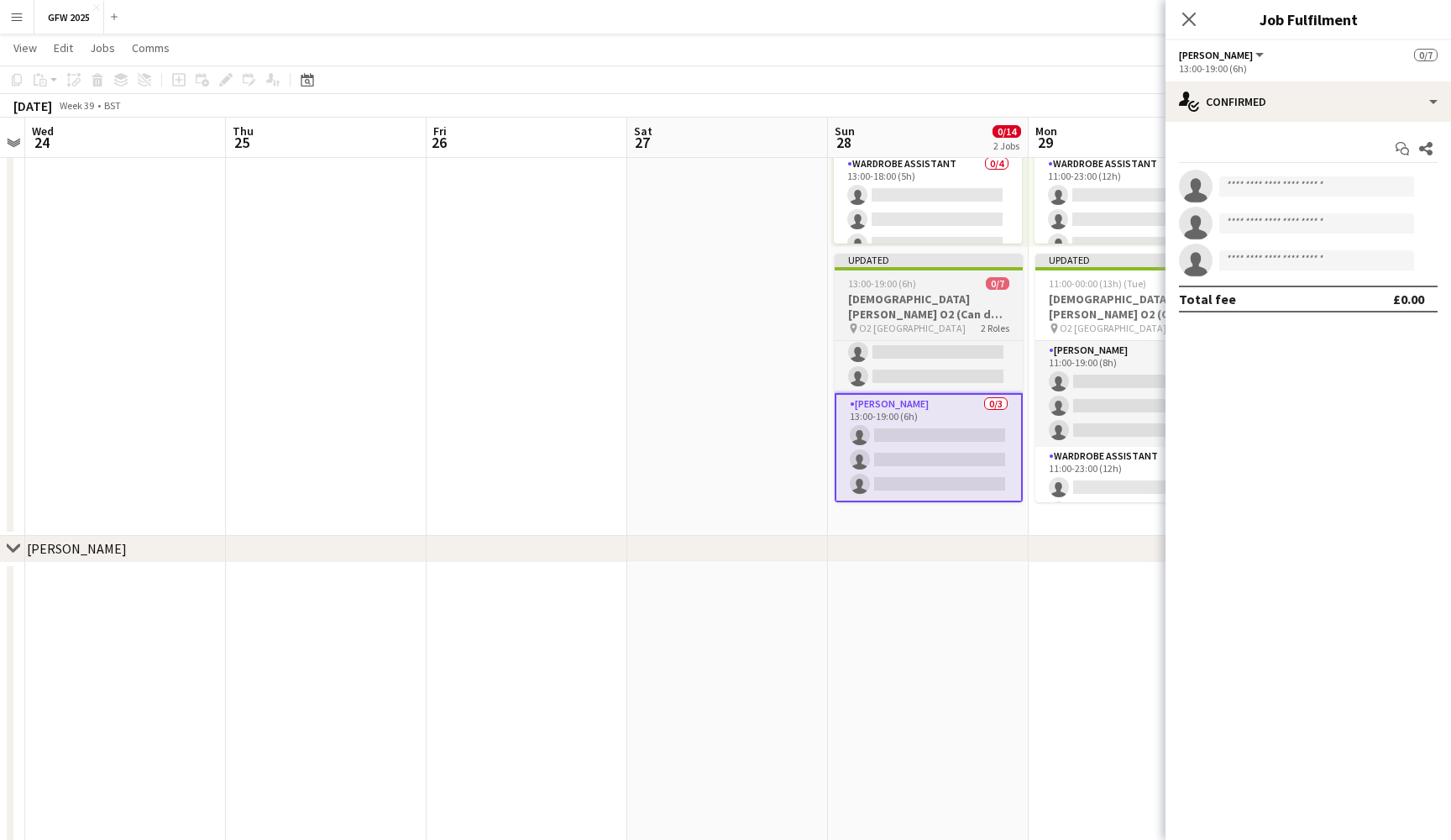
click at [921, 268] on div at bounding box center [929, 268] width 188 height 3
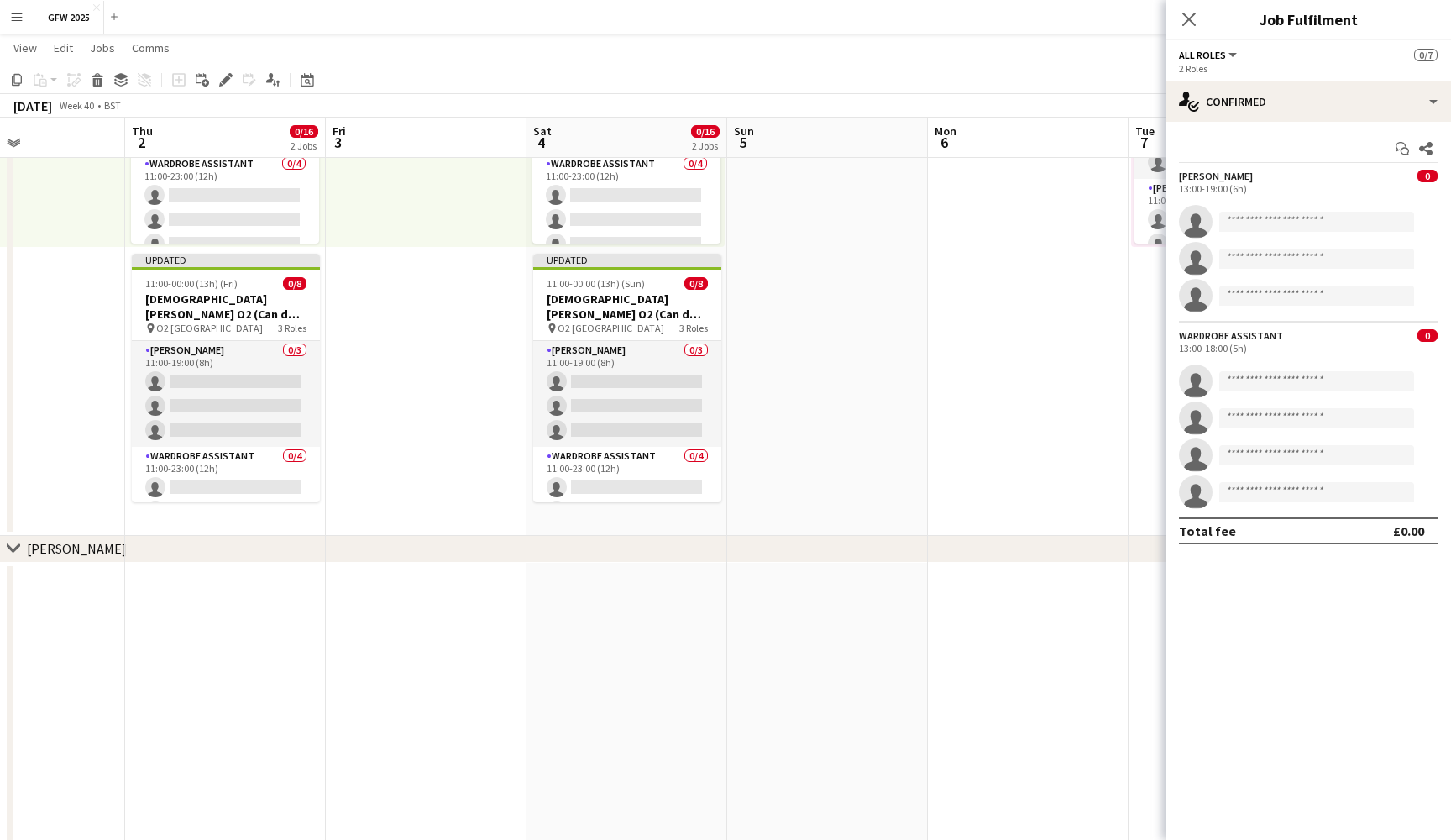
scroll to position [0, 482]
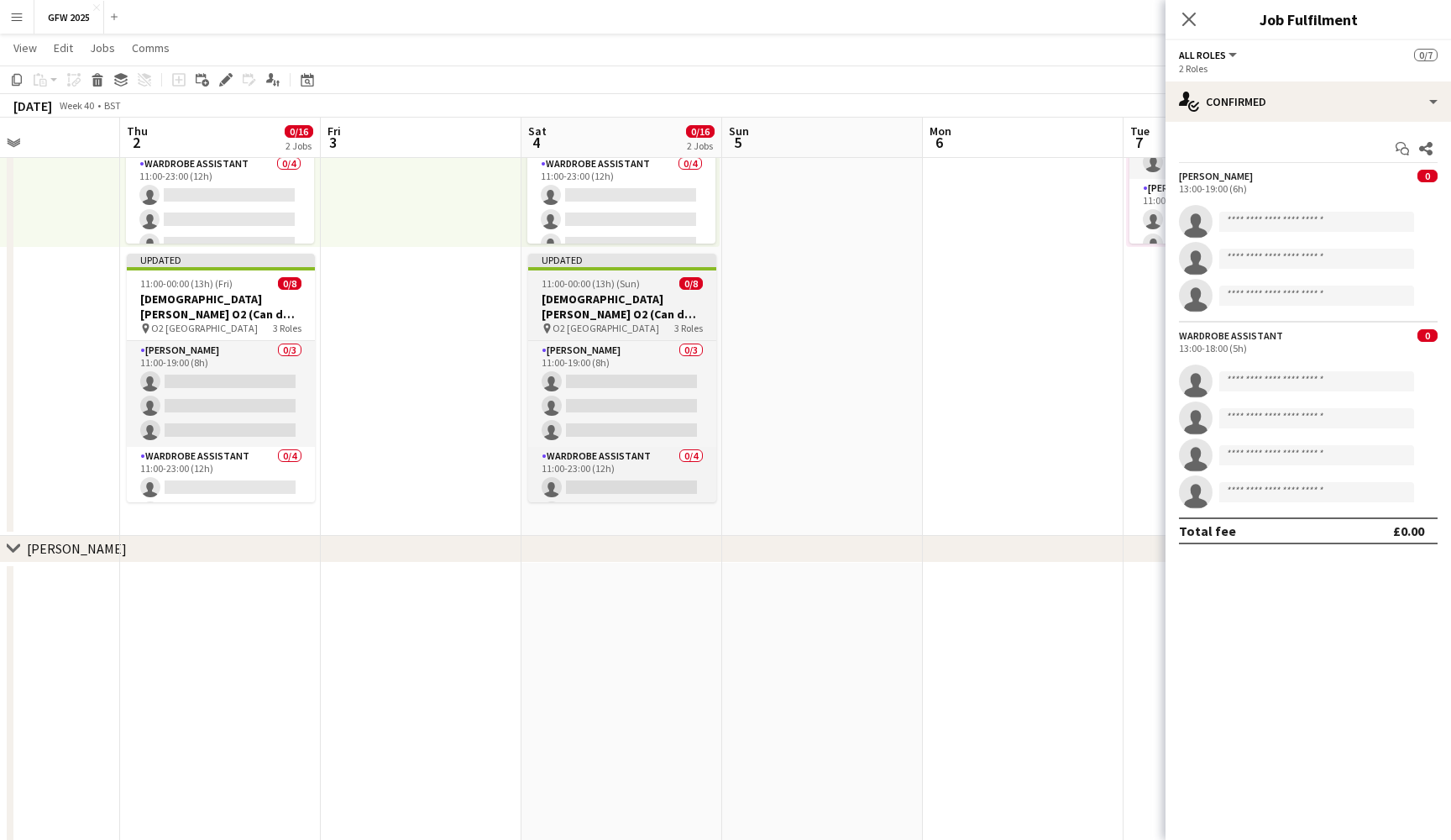
click at [655, 298] on h3 "[DEMOGRAPHIC_DATA][PERSON_NAME] O2 (Can do [DATE])" at bounding box center [623, 306] width 188 height 30
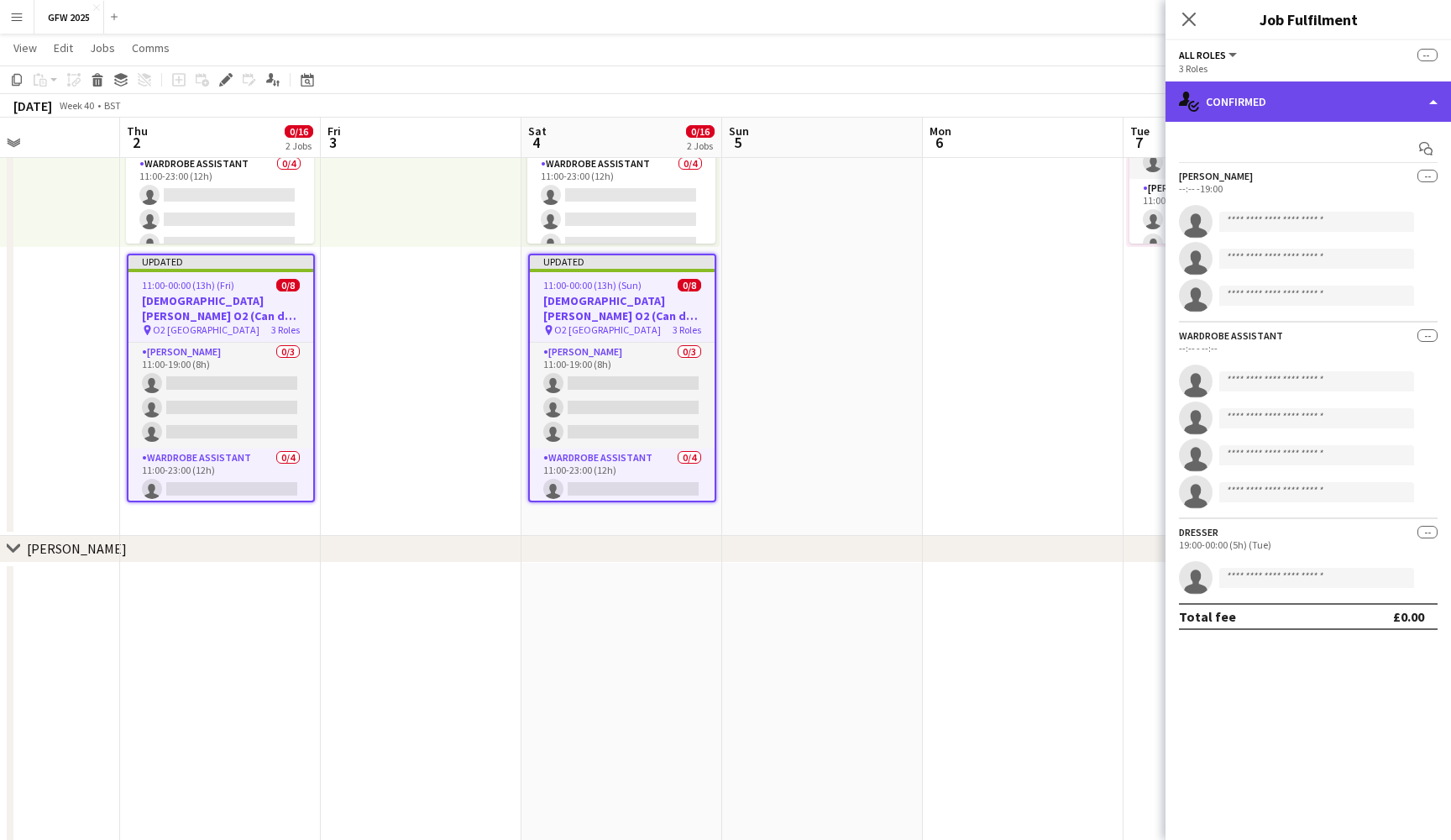
click at [1372, 103] on div "single-neutral-actions-check-2 Confirmed" at bounding box center [1308, 101] width 285 height 40
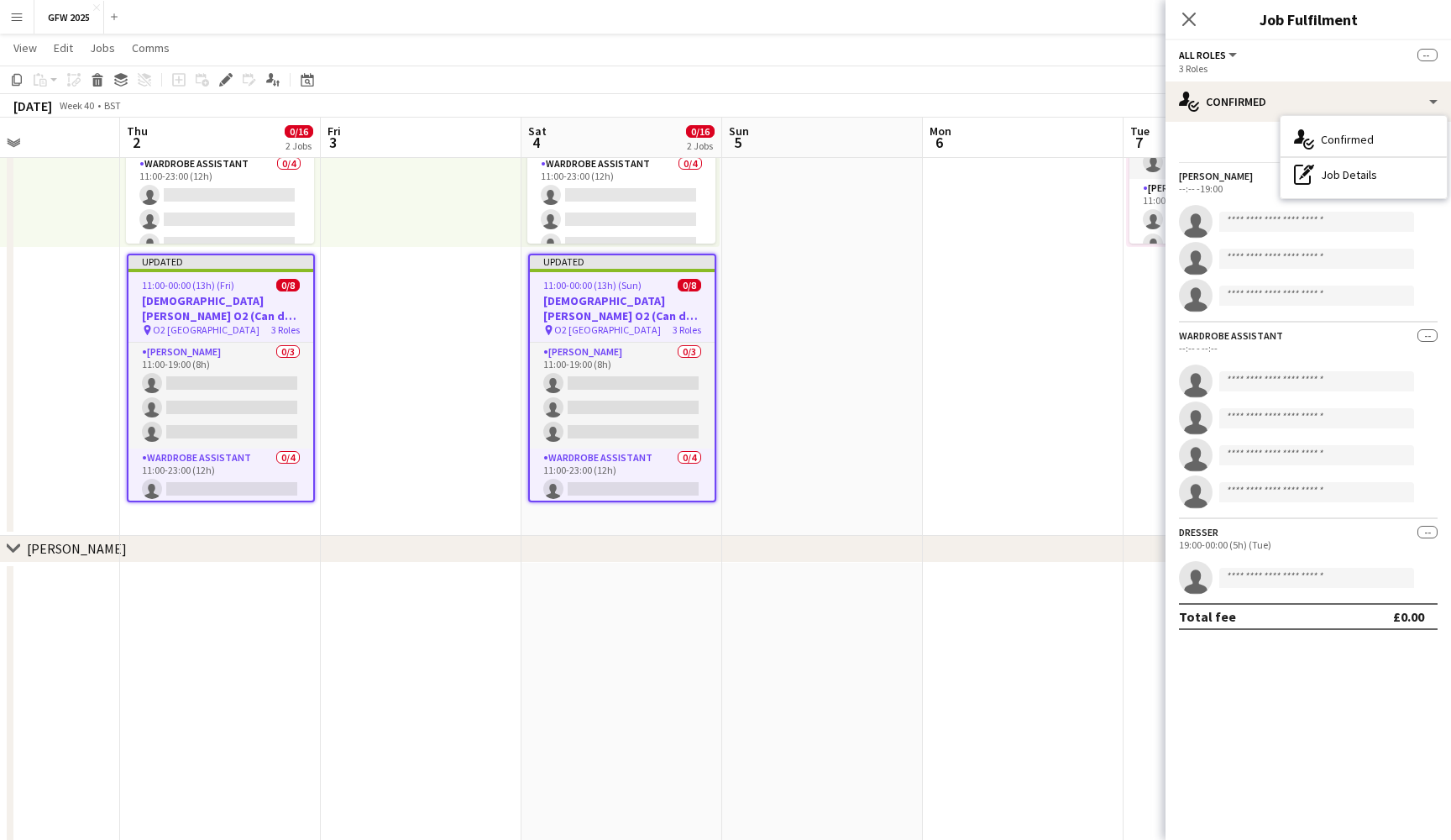
click at [1223, 186] on div "--:-- -19:00" at bounding box center [1309, 188] width 259 height 13
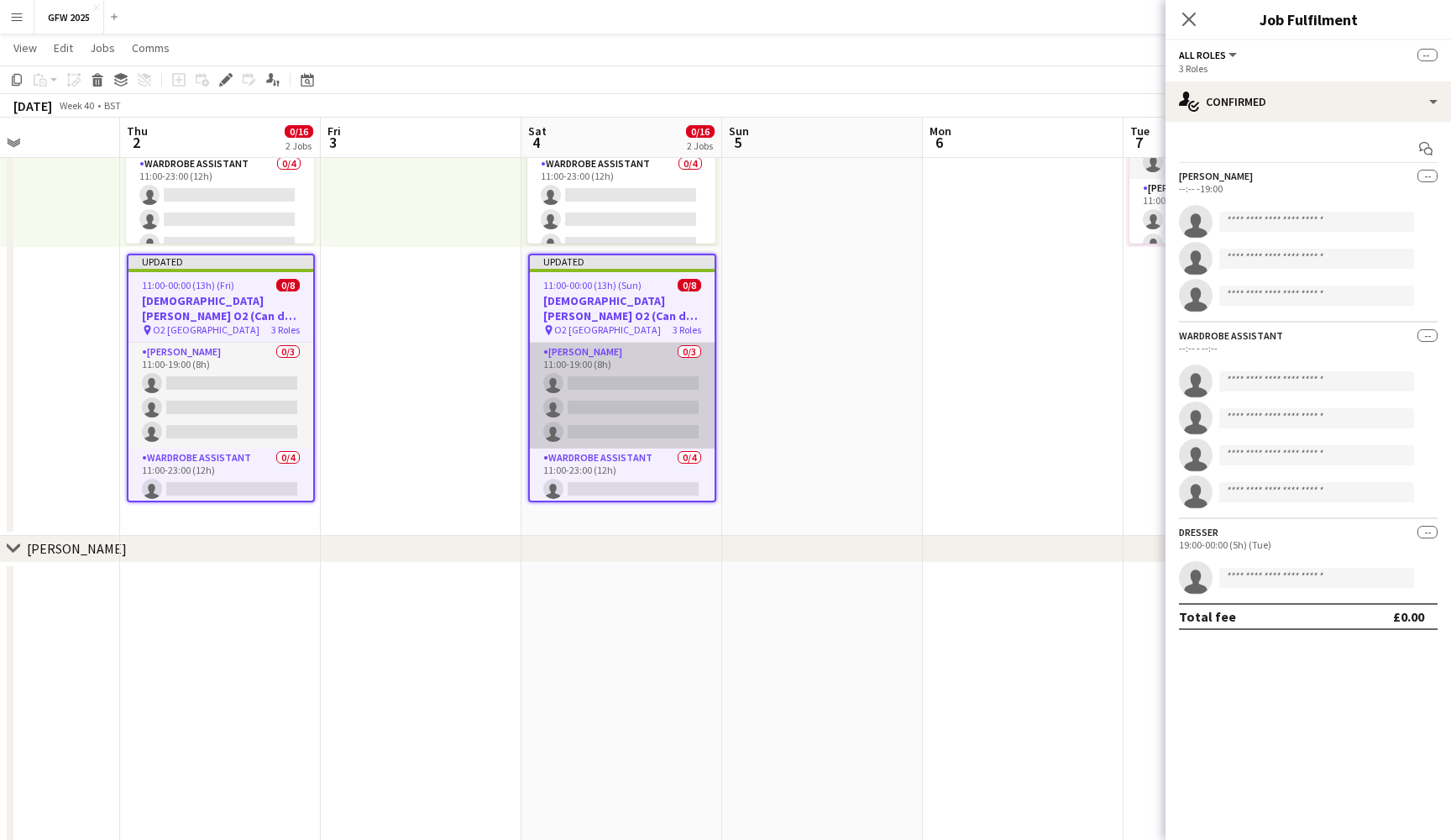
click at [614, 390] on app-card-role "Seamster 0/3 11:00-19:00 (8h) single-neutral-actions single-neutral-actions sin…" at bounding box center [623, 396] width 184 height 106
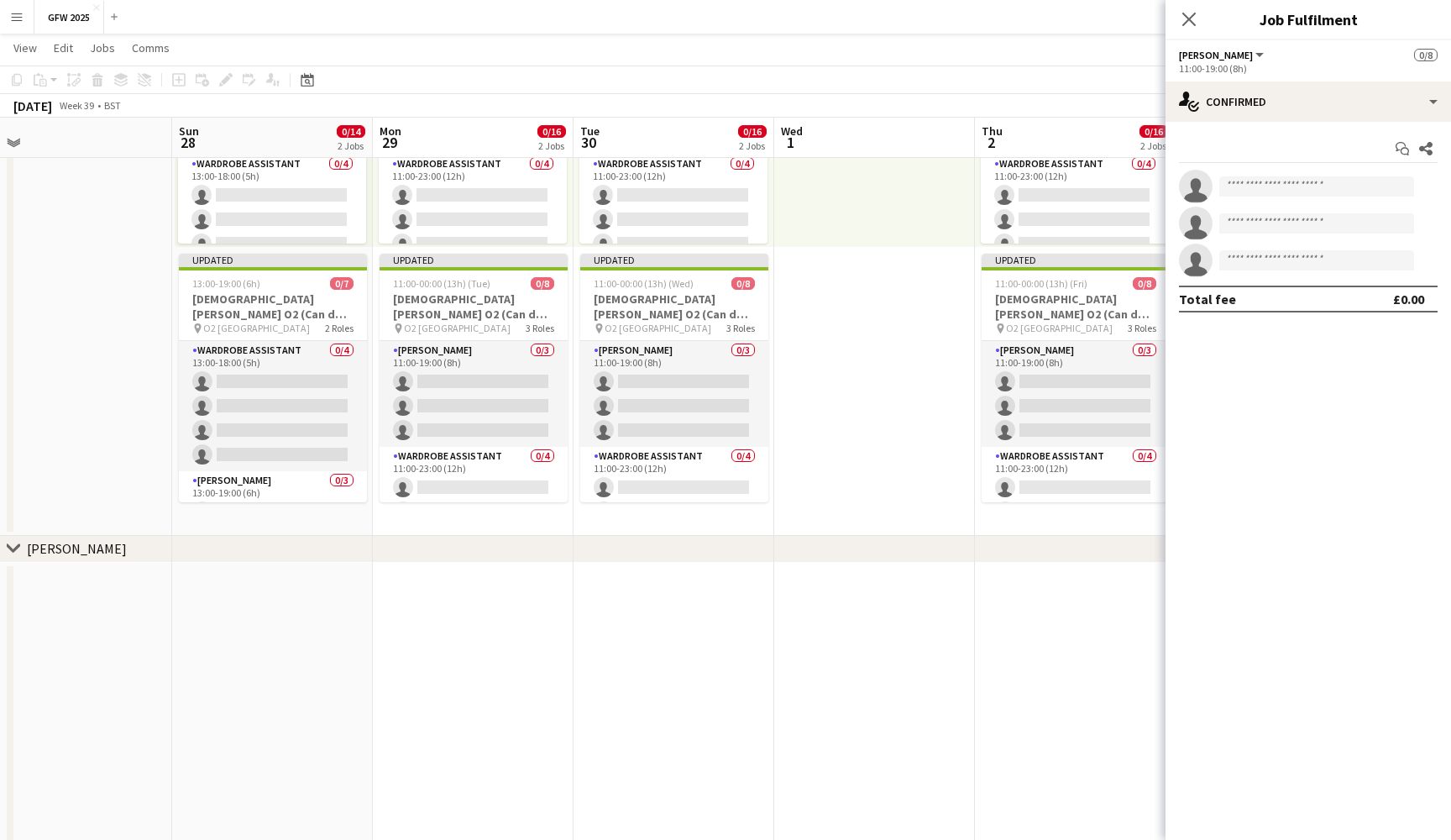
scroll to position [0, 425]
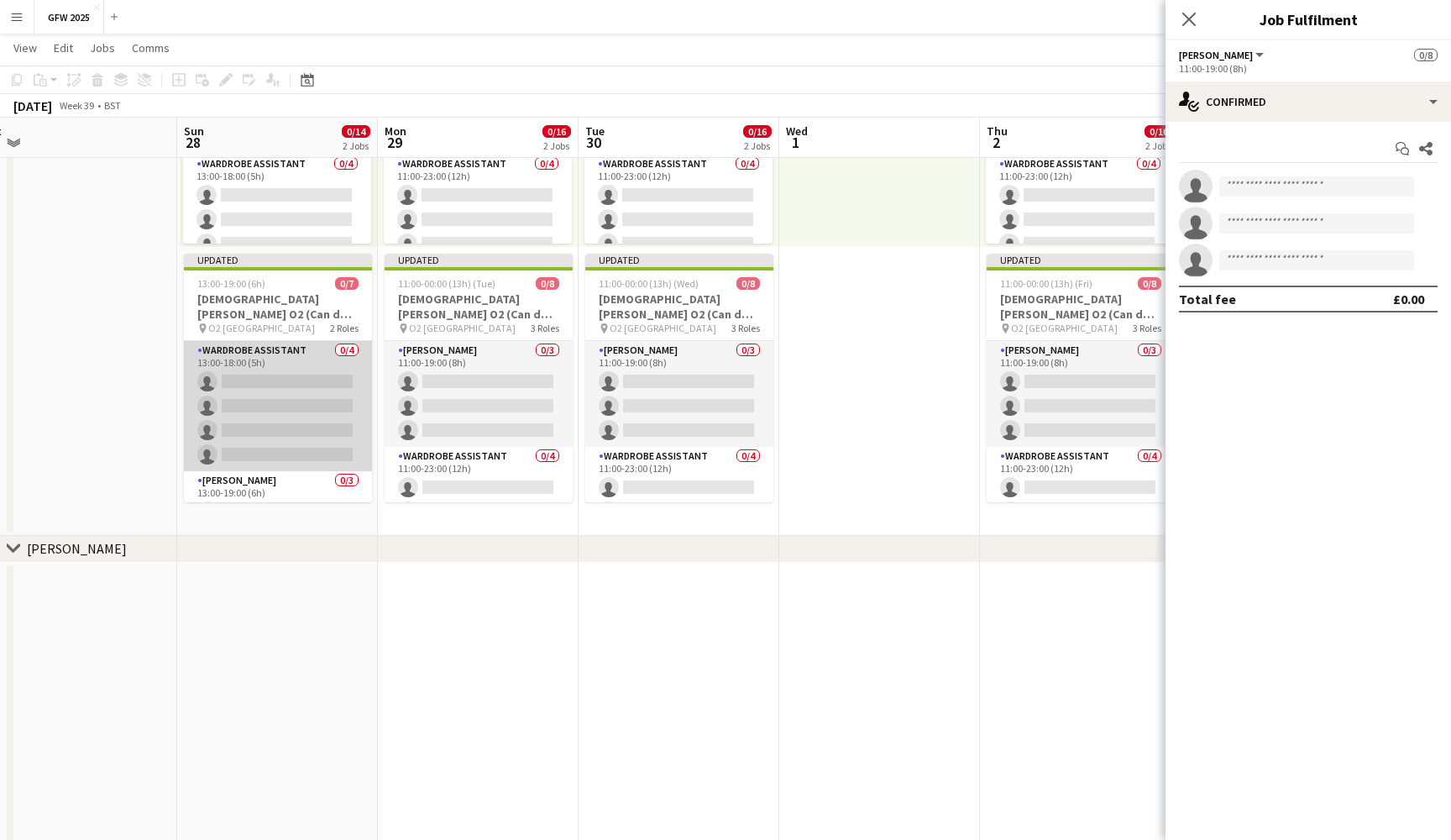
click at [280, 400] on app-card-role "Wardrobe Assistant 0/4 13:00-18:00 (5h) single-neutral-actions single-neutral-a…" at bounding box center [278, 406] width 188 height 130
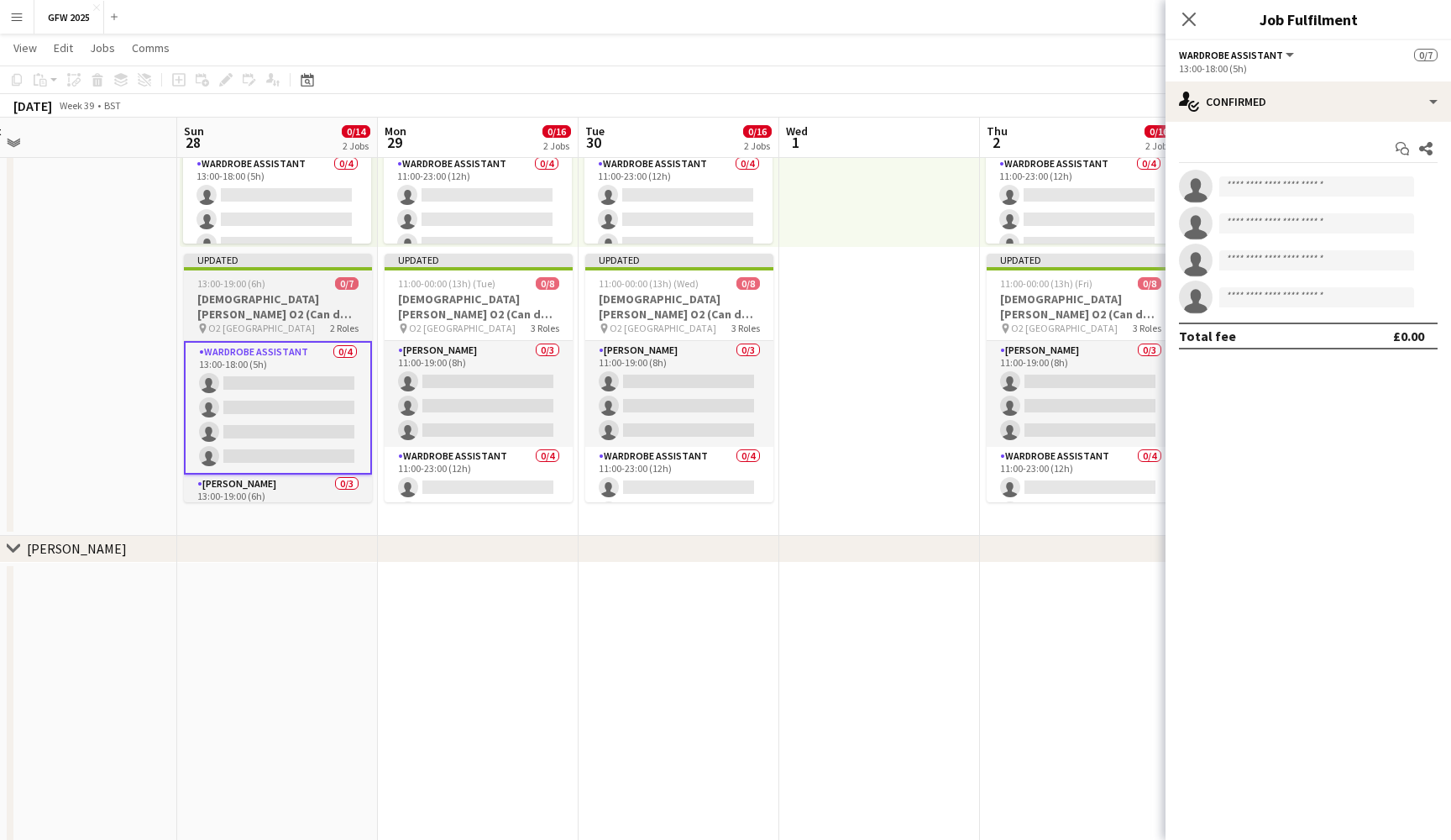
click at [282, 295] on h3 "Lady Gaga O2 (Can do Sunday 28th September)" at bounding box center [278, 306] width 188 height 30
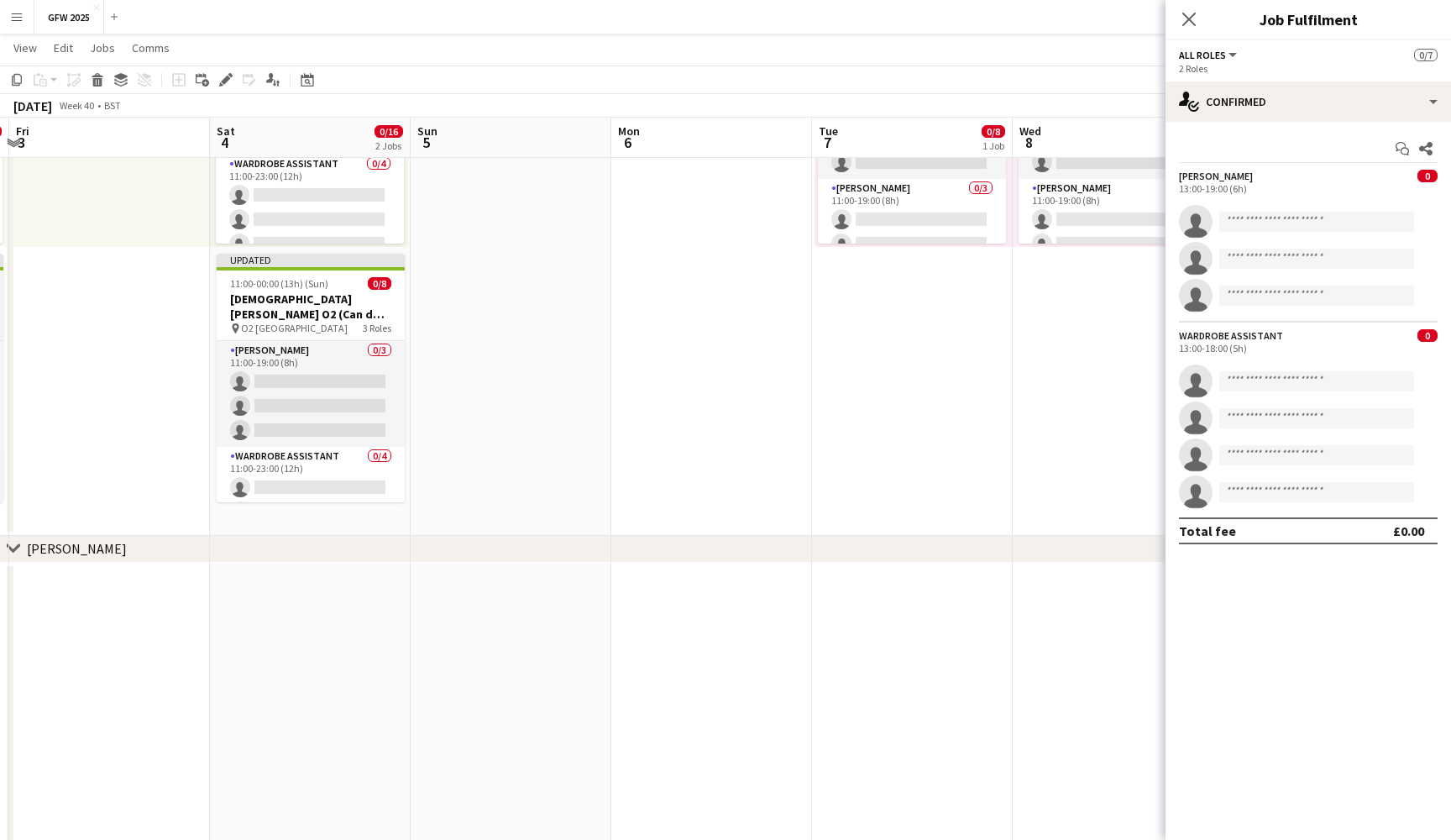
scroll to position [0, 504]
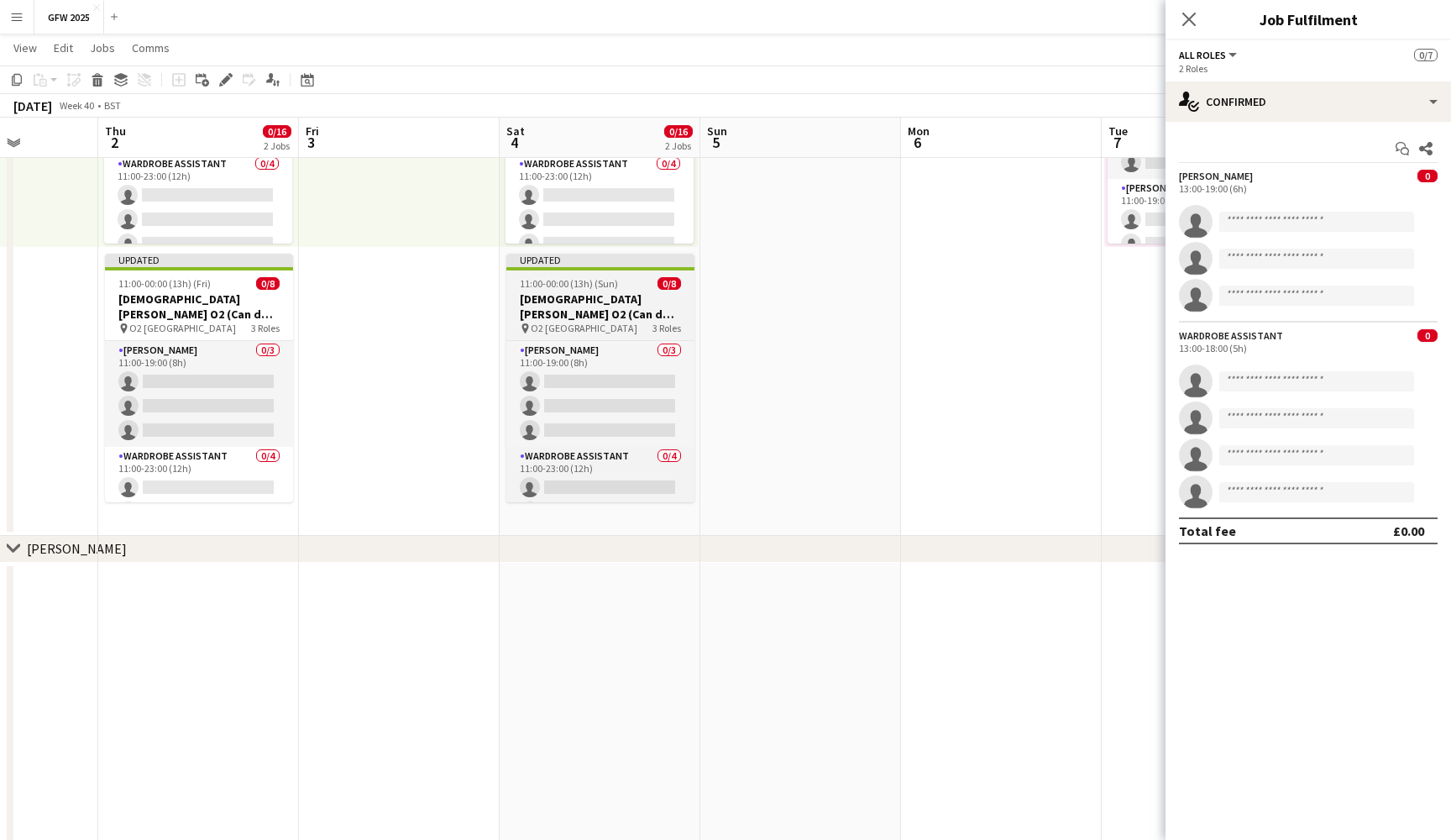
click at [599, 290] on app-job-card "Updated 11:00-00:00 (13h) (Sun) 0/8 Lady Gaga O2 (Can do Thursday 4th October) …" at bounding box center [601, 378] width 188 height 249
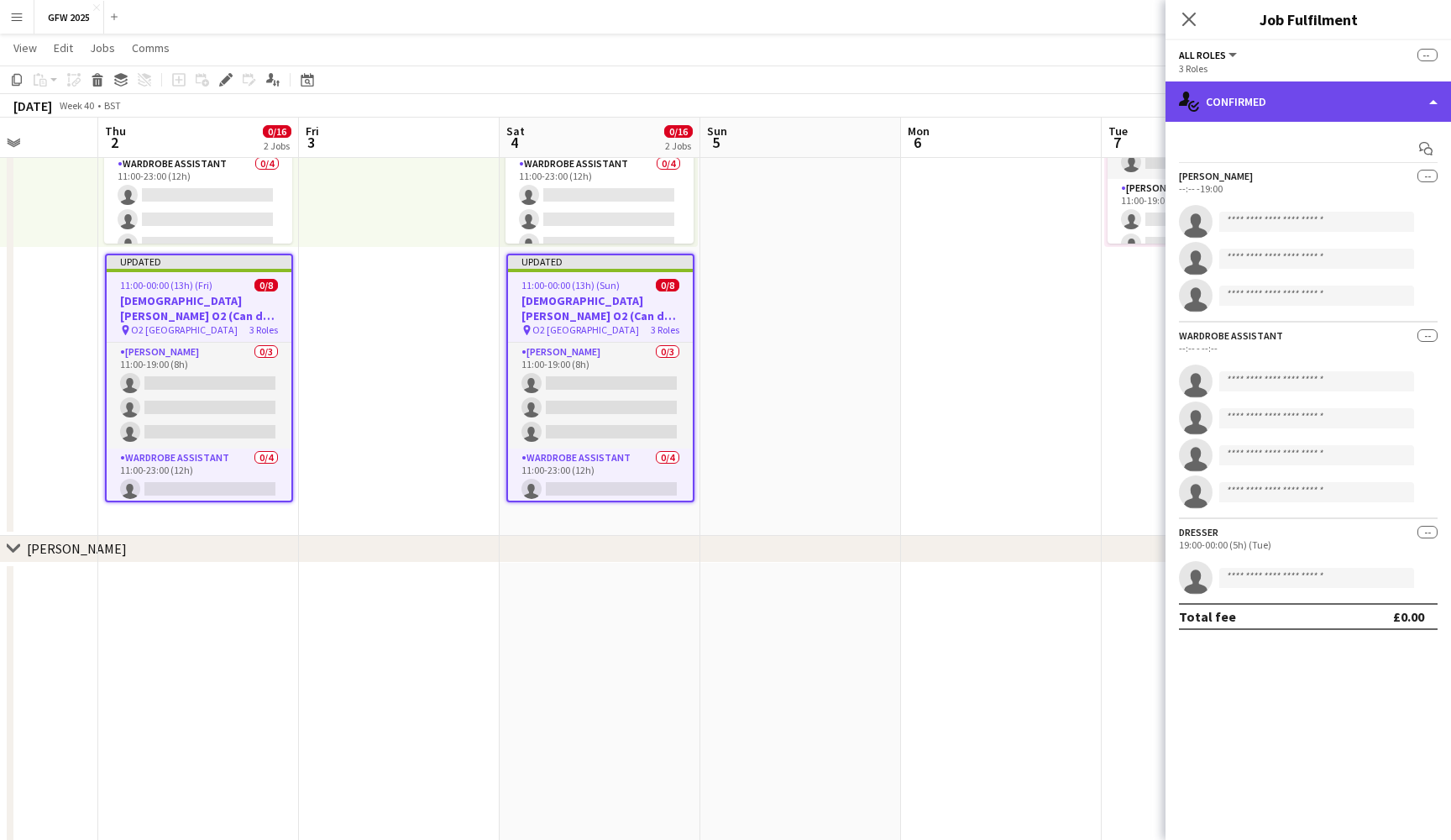
click at [1332, 108] on div "single-neutral-actions-check-2 Confirmed" at bounding box center [1308, 101] width 285 height 40
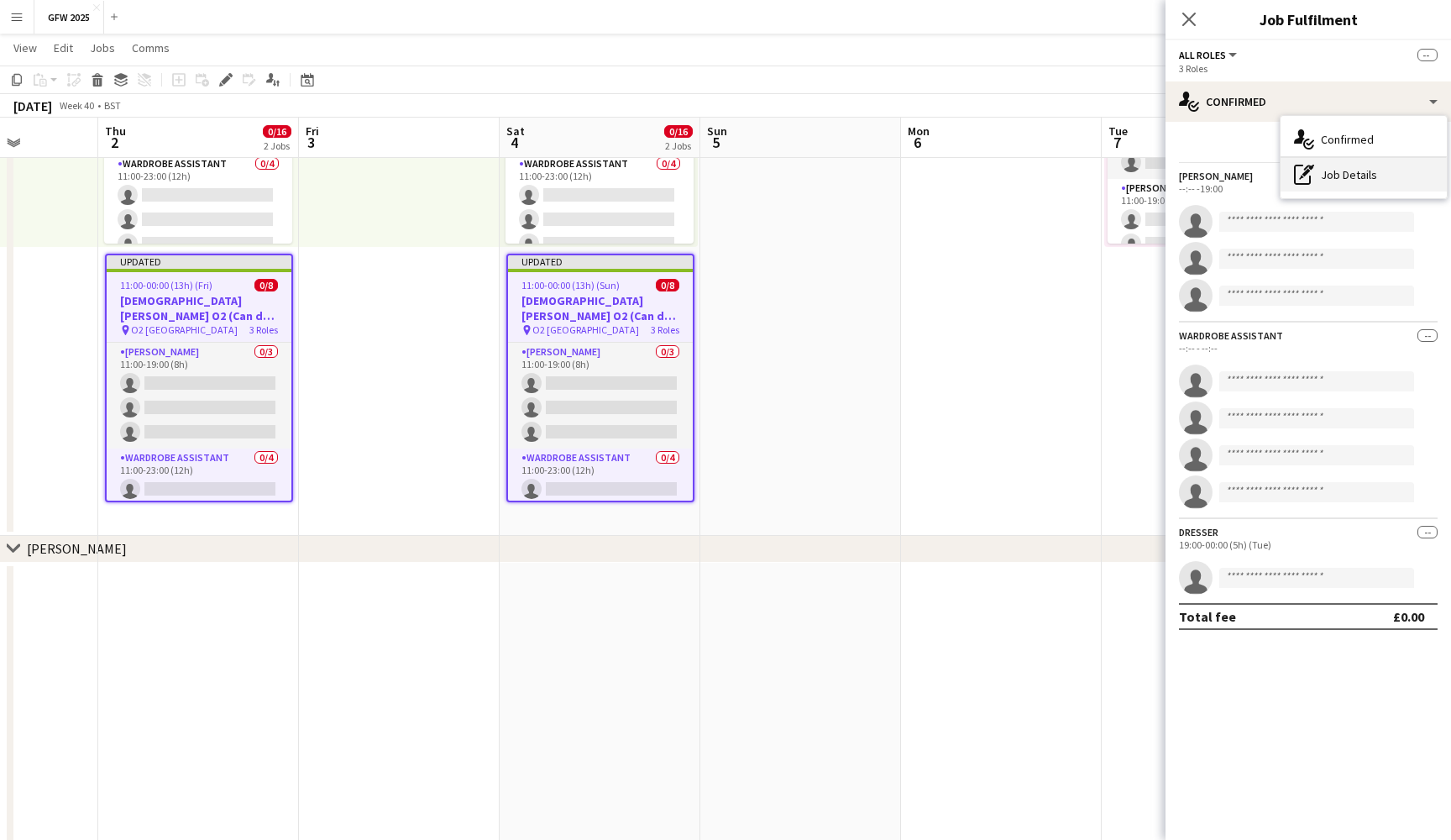
click at [1386, 171] on div "pen-write Job Details" at bounding box center [1365, 174] width 167 height 33
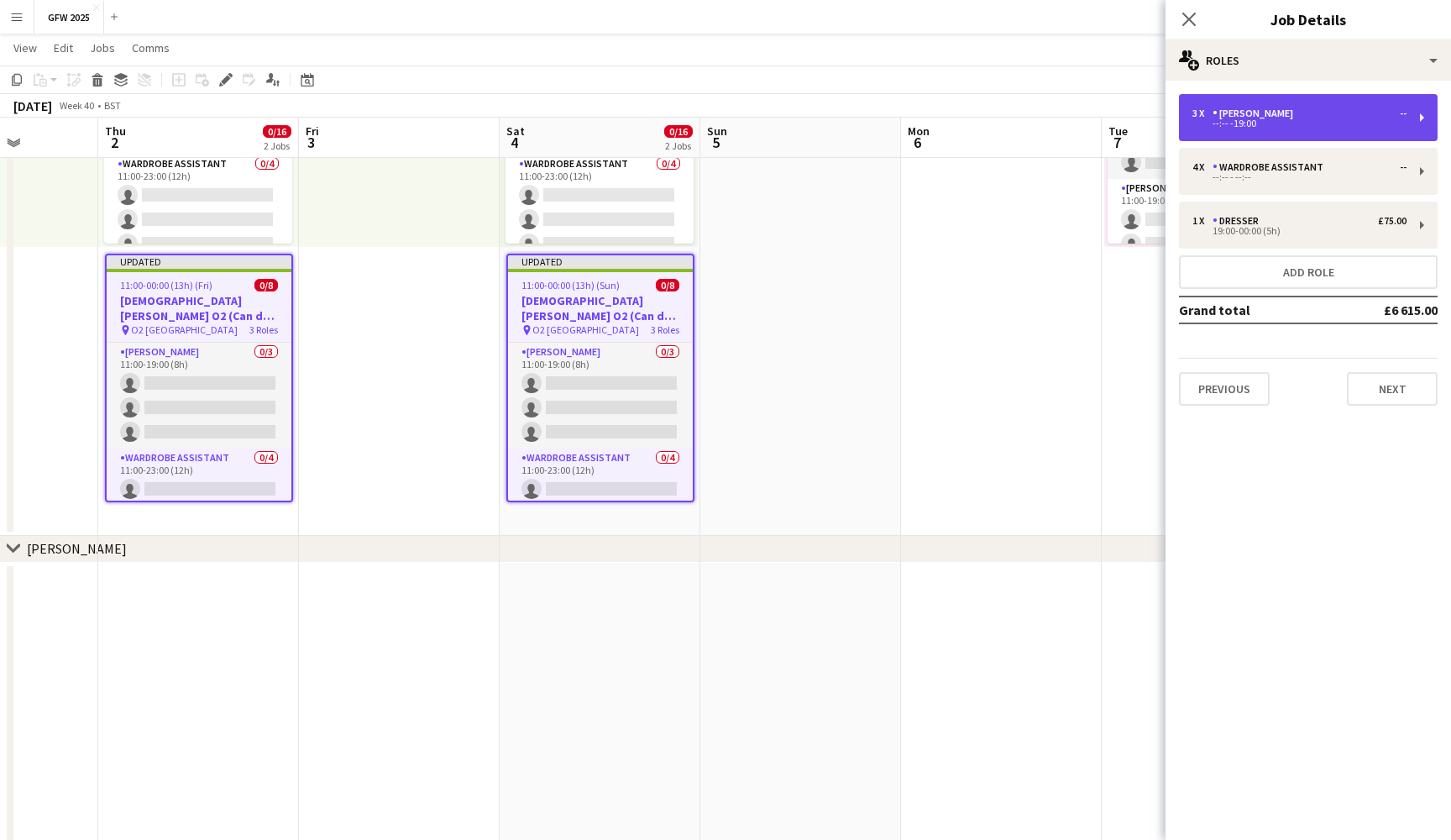
click at [1358, 122] on div "--:-- -19:00" at bounding box center [1300, 124] width 214 height 9
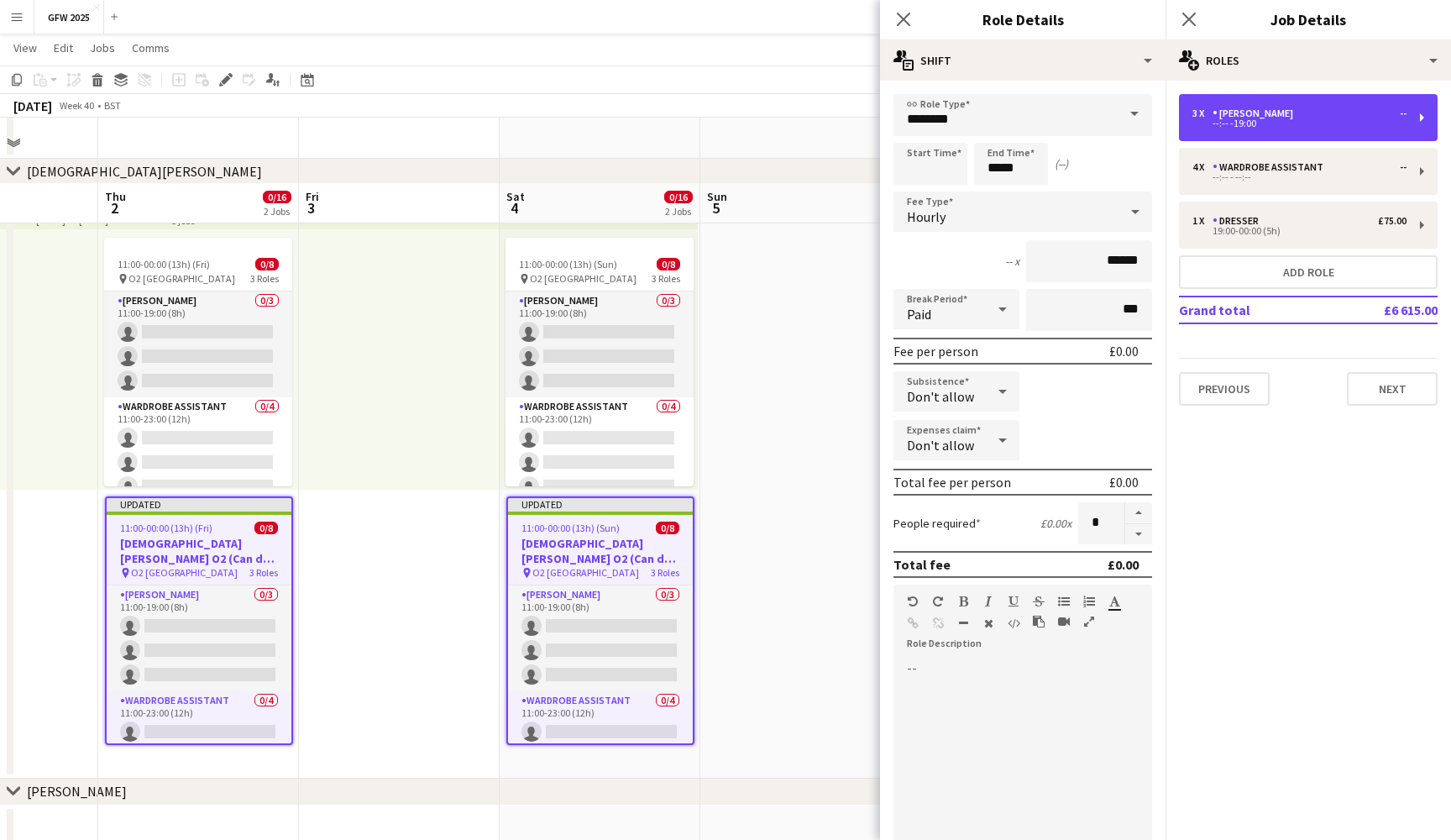
scroll to position [817, 0]
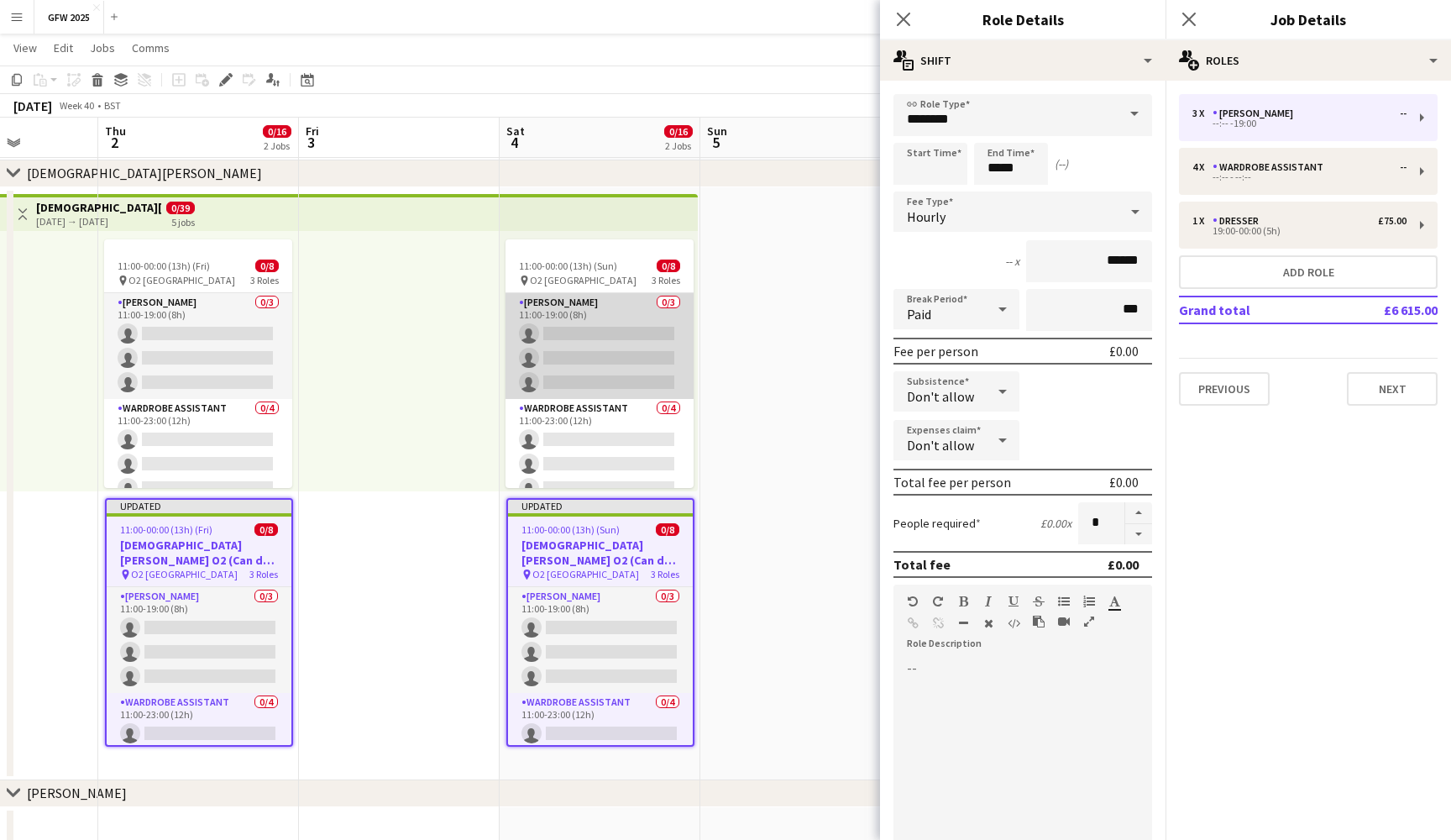
click at [573, 348] on app-card-role "Seamster 0/3 11:00-19:00 (8h) single-neutral-actions single-neutral-actions sin…" at bounding box center [600, 346] width 188 height 106
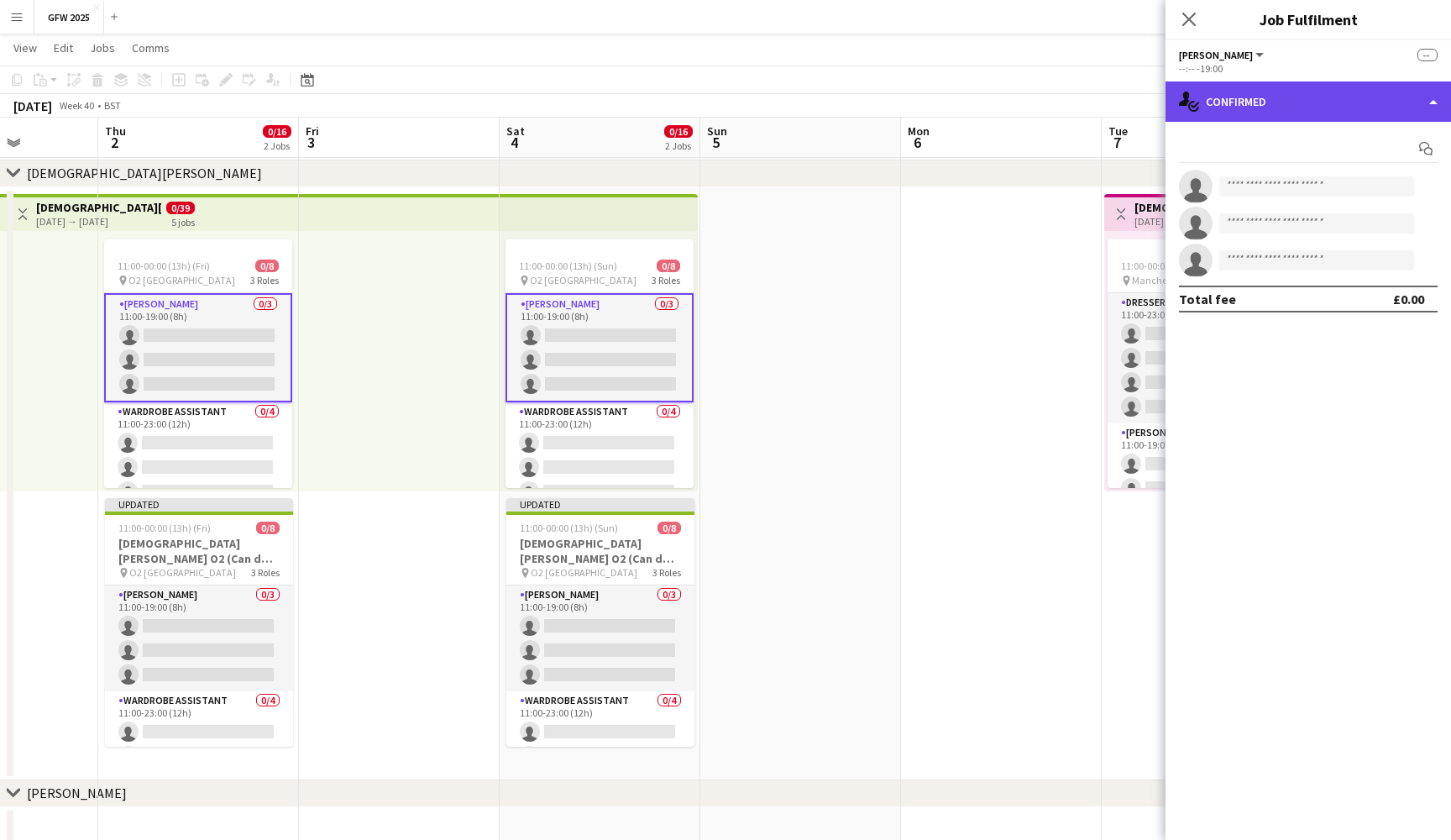
click at [1309, 104] on div "single-neutral-actions-check-2 Confirmed" at bounding box center [1308, 101] width 285 height 40
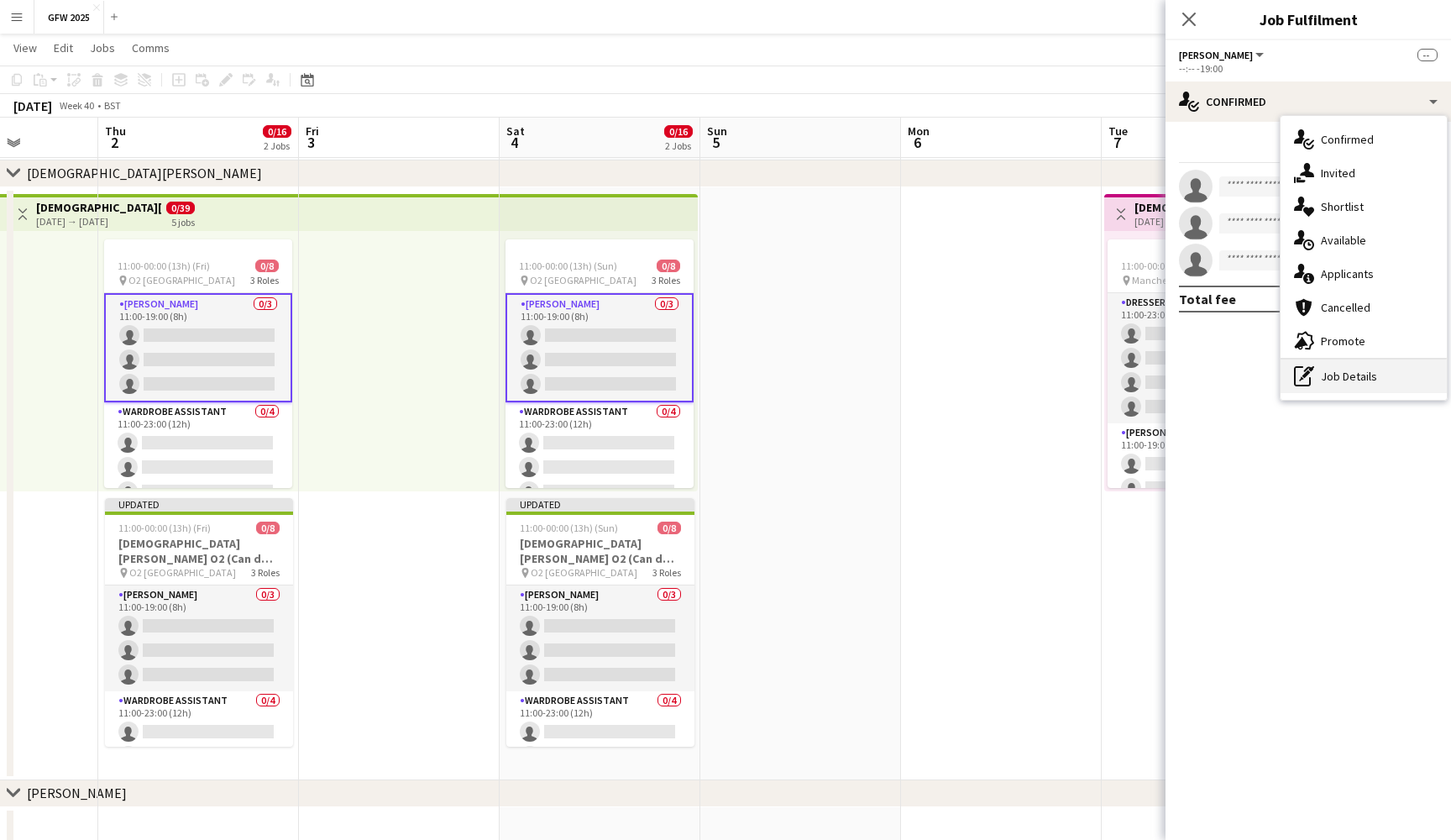
click at [1361, 370] on div "pen-write Job Details" at bounding box center [1365, 376] width 167 height 33
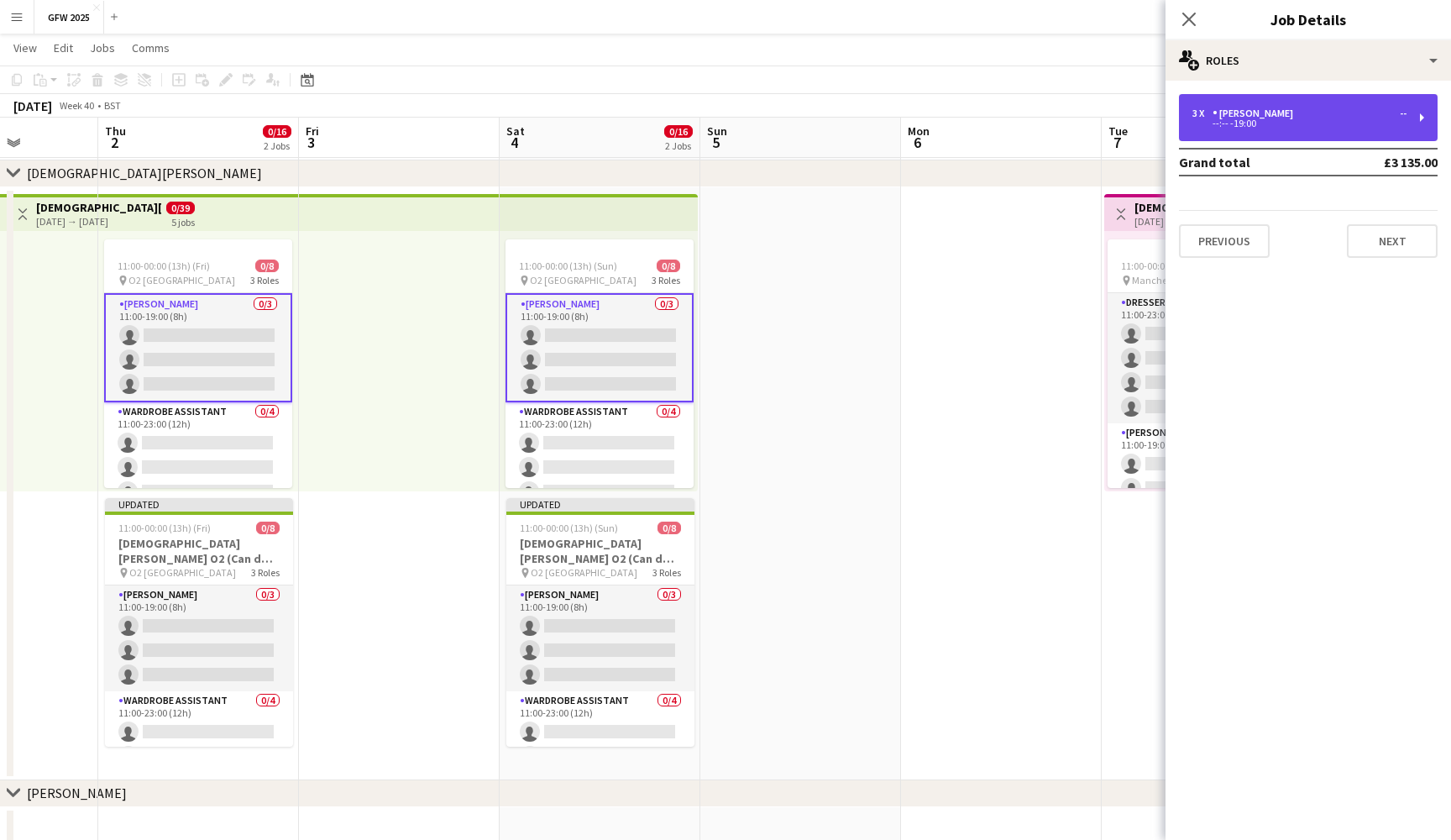
click at [1339, 110] on div "3 x Seamster --" at bounding box center [1300, 114] width 214 height 12
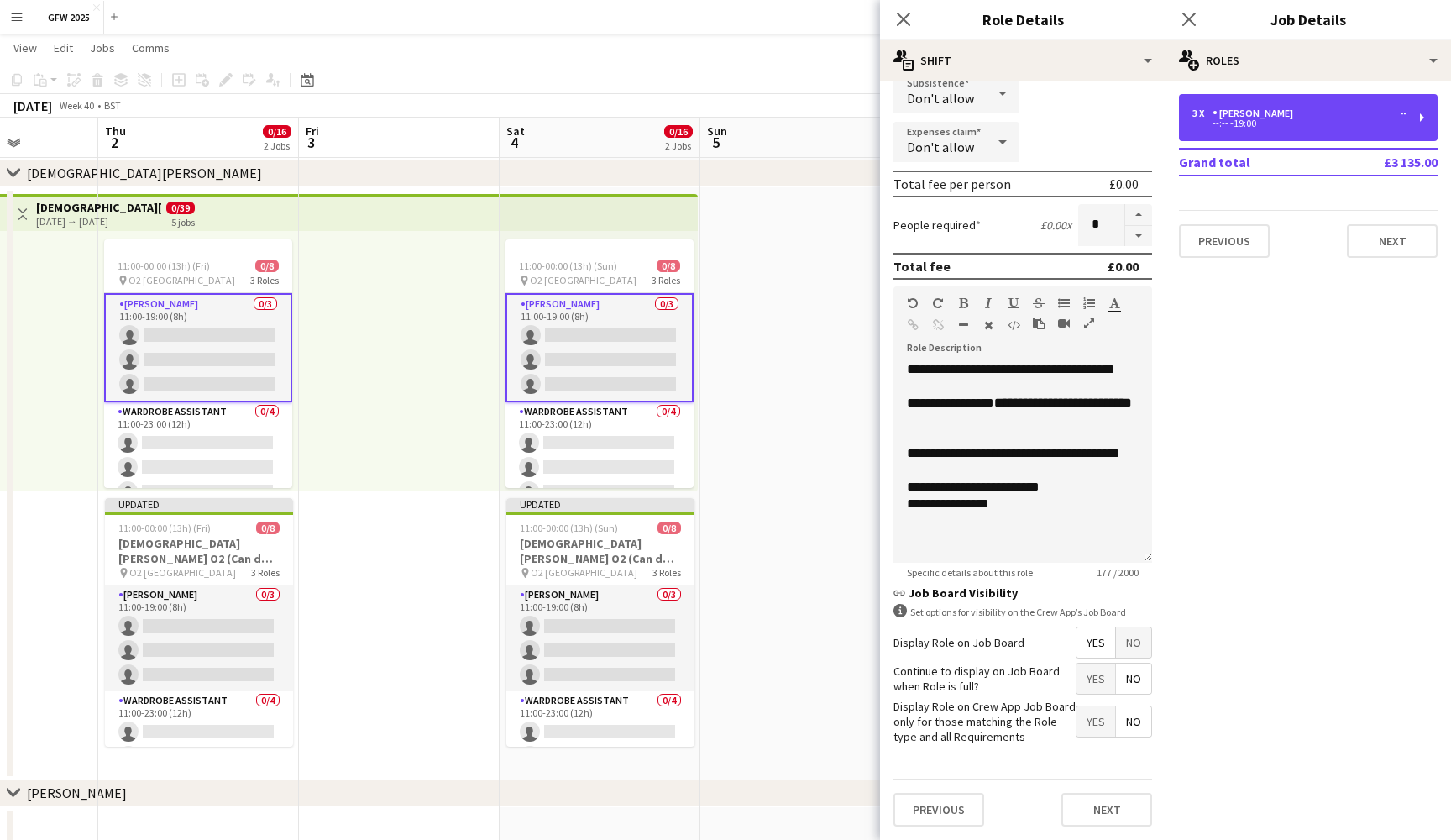
scroll to position [297, 0]
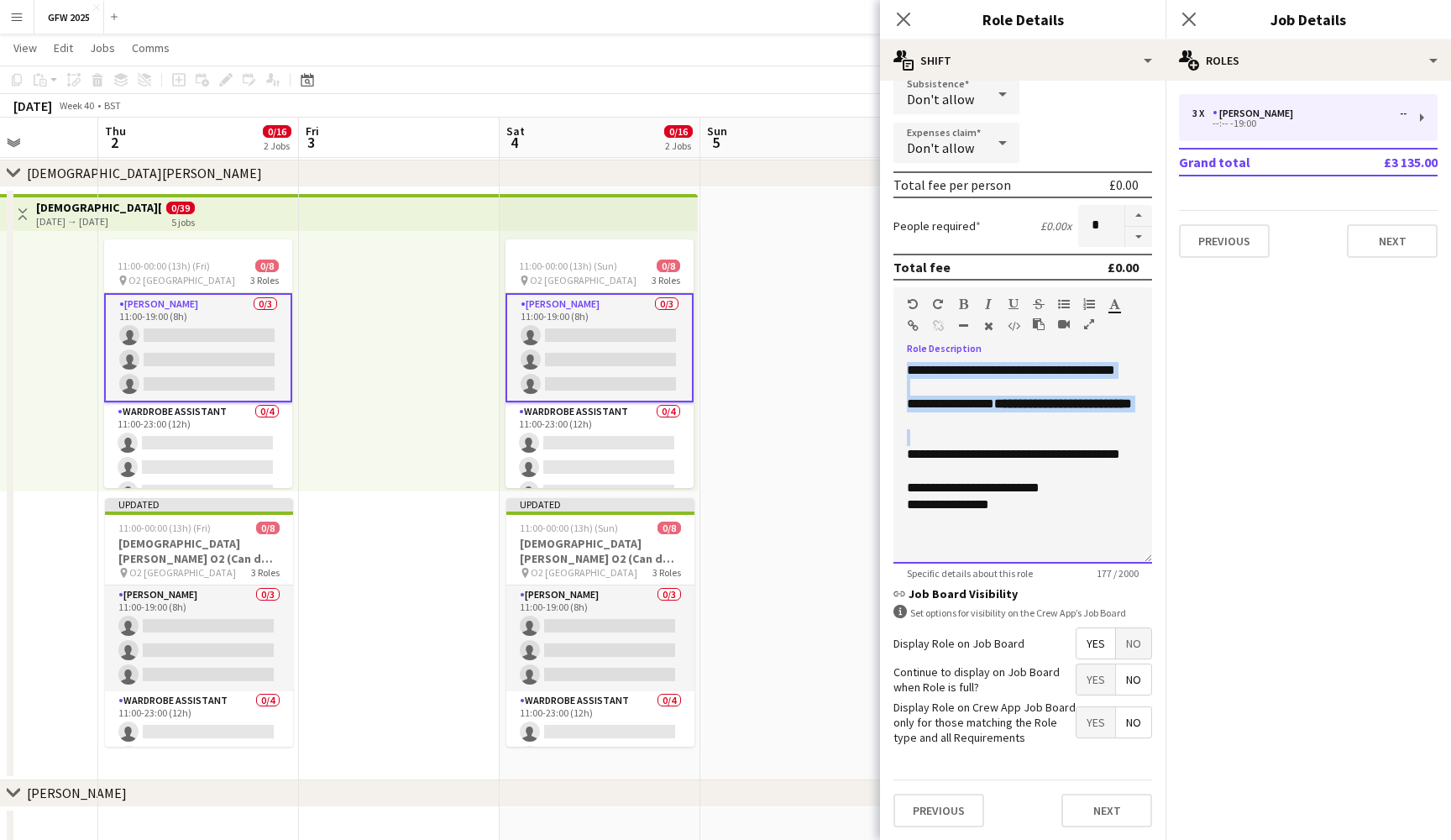
drag, startPoint x: 947, startPoint y: 446, endPoint x: 841, endPoint y: 356, distance: 139.1
copy div "**********"
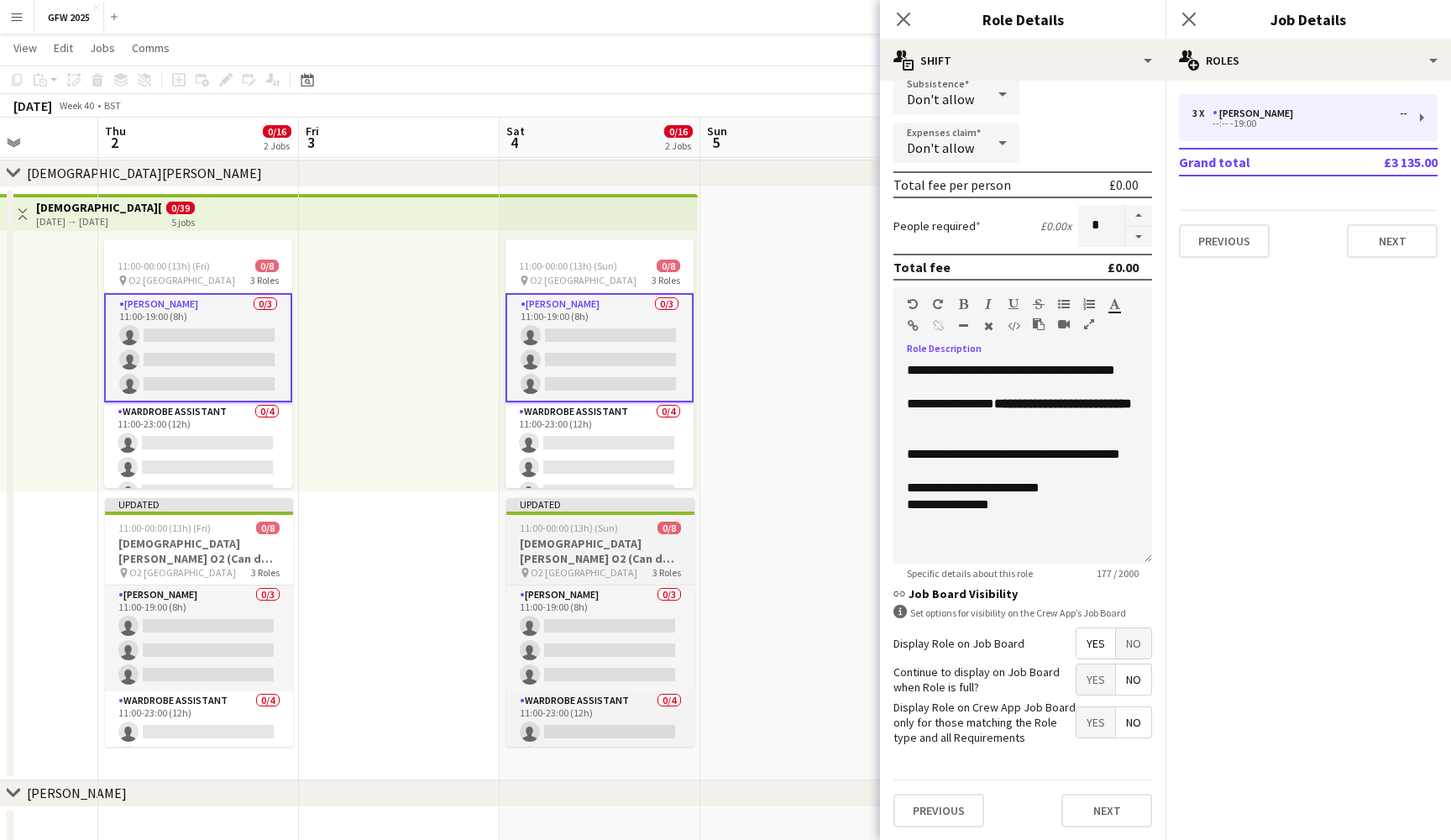
click at [591, 546] on h3 "[DEMOGRAPHIC_DATA][PERSON_NAME] O2 (Can do [DATE])" at bounding box center [601, 551] width 188 height 30
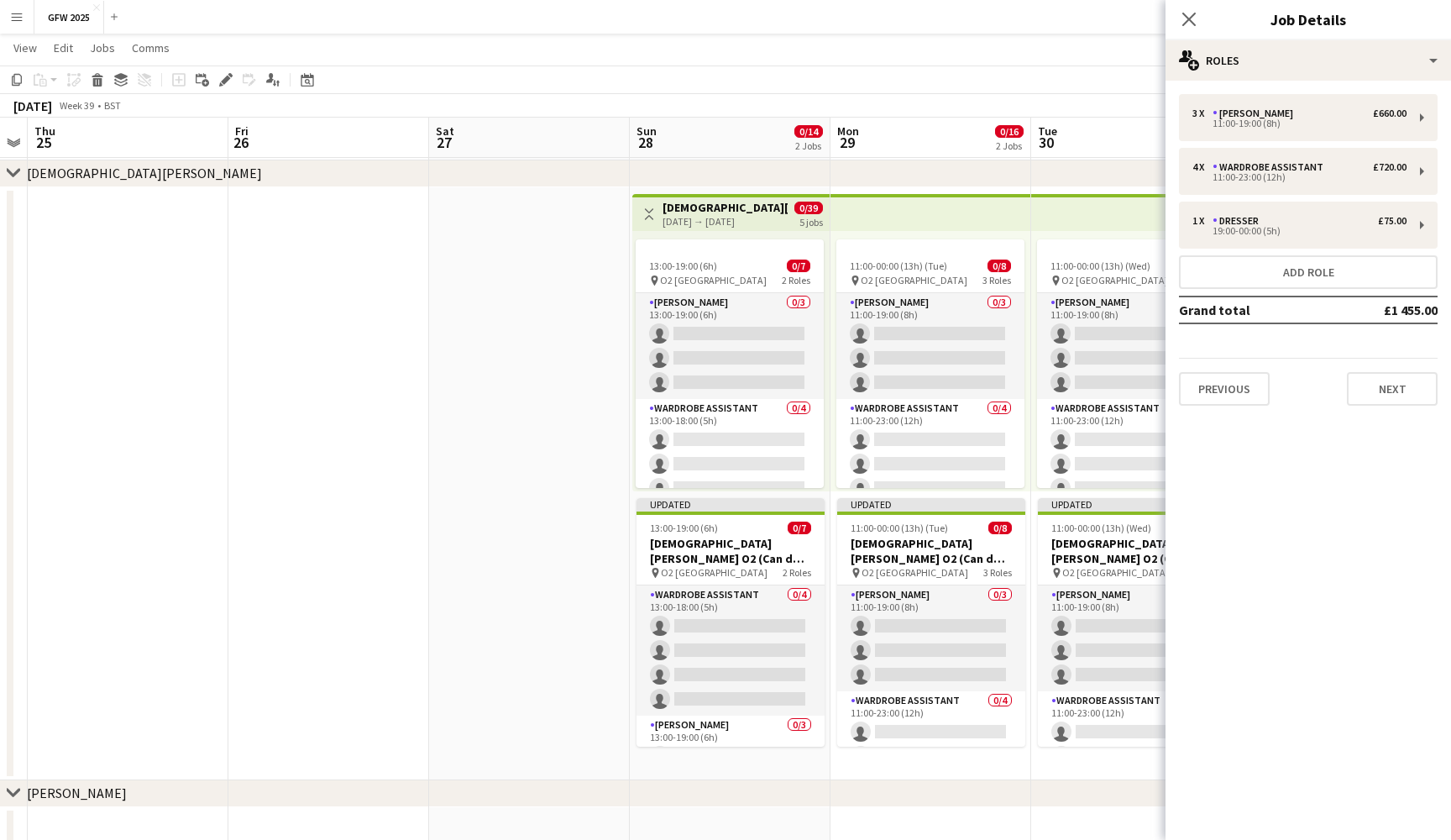
scroll to position [0, 374]
click at [706, 546] on h3 "Lady Gaga O2 (Can do Sunday 28th September)" at bounding box center [730, 551] width 188 height 30
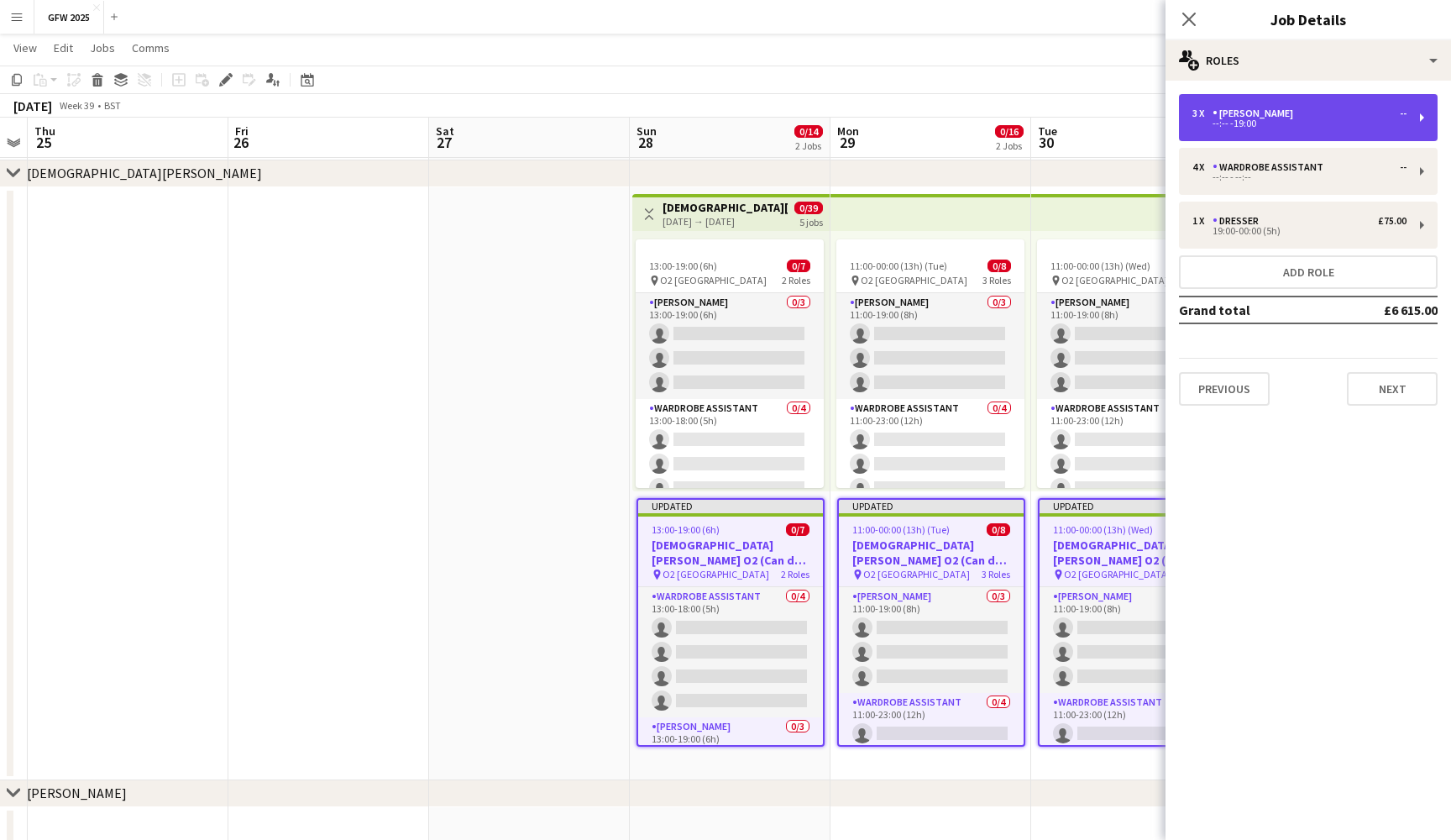
click at [1336, 117] on div "3 x Seamster --" at bounding box center [1300, 114] width 214 height 12
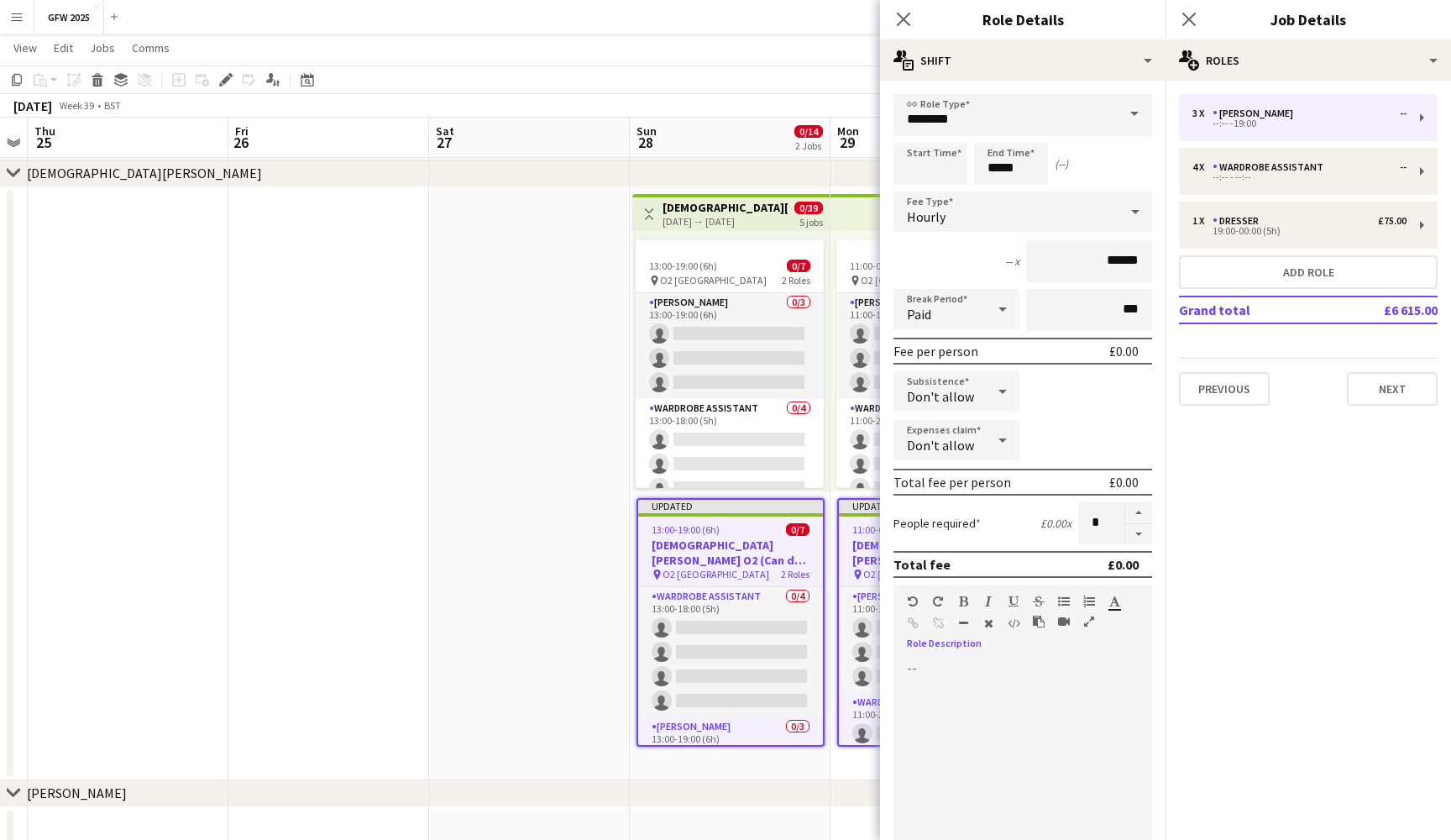
click at [991, 676] on div at bounding box center [1024, 761] width 259 height 202
paste div
click at [1196, 23] on icon "Close pop-in" at bounding box center [1189, 19] width 16 height 16
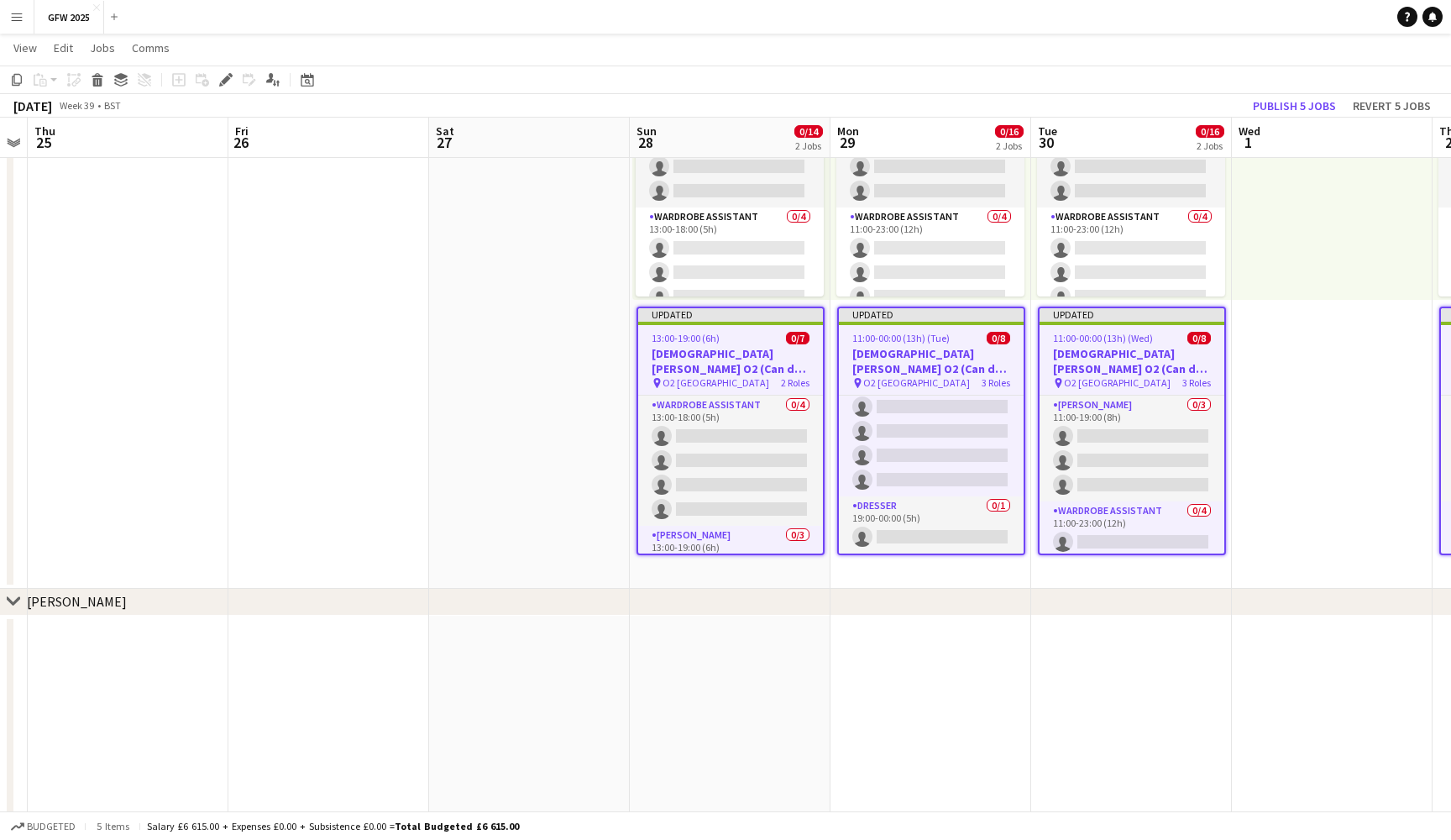
scroll to position [135, 0]
click at [930, 349] on h3 "Lady Gaga O2 (Can do Monday 29th September)" at bounding box center [931, 361] width 184 height 30
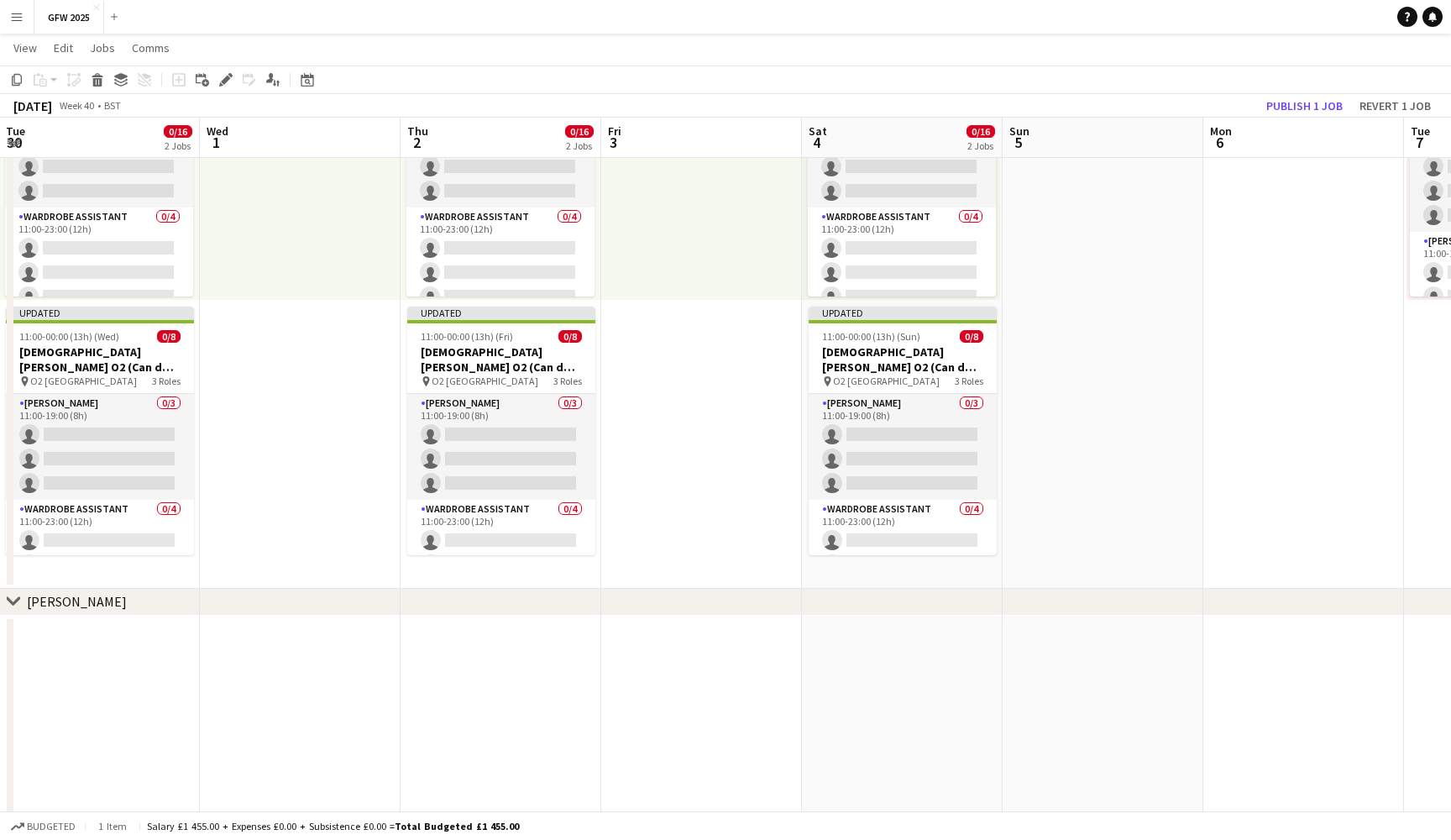
scroll to position [0, 606]
click at [930, 349] on h3 "[DEMOGRAPHIC_DATA][PERSON_NAME] O2 (Can do [DATE])" at bounding box center [900, 359] width 188 height 30
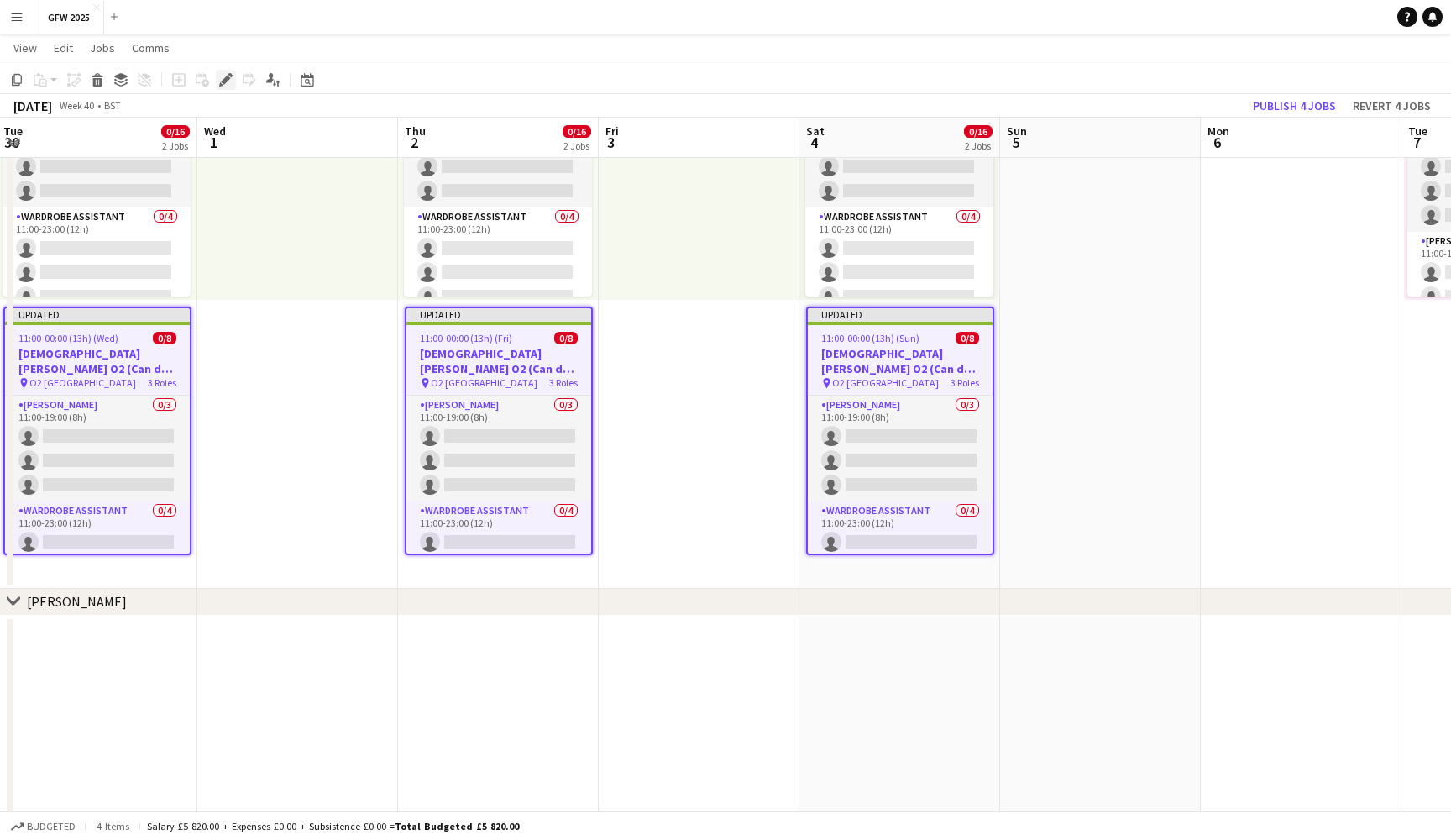
click at [219, 82] on div "Edit" at bounding box center [225, 79] width 21 height 21
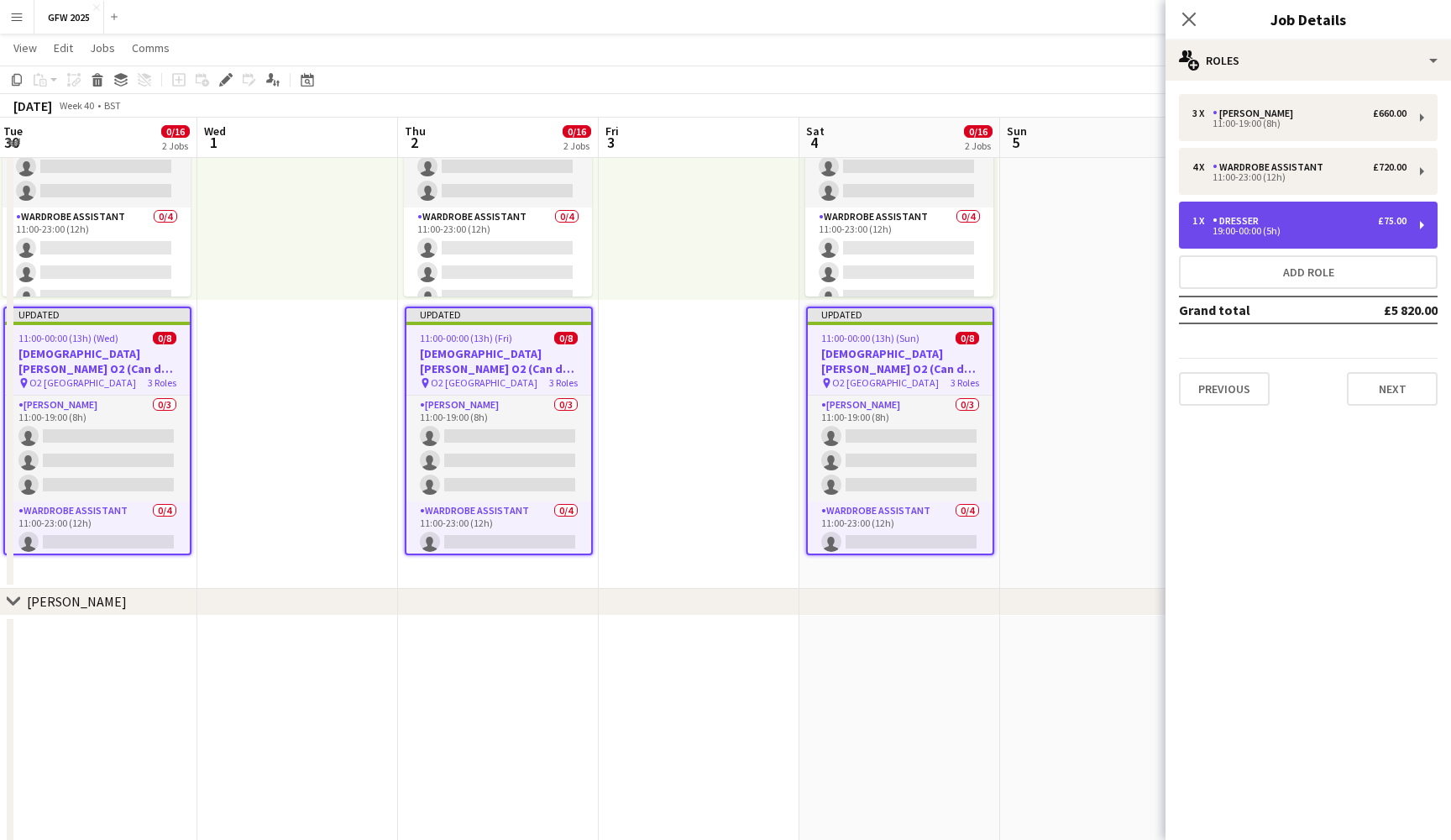
click at [1345, 223] on div "1 x Dresser £75.00" at bounding box center [1300, 221] width 214 height 12
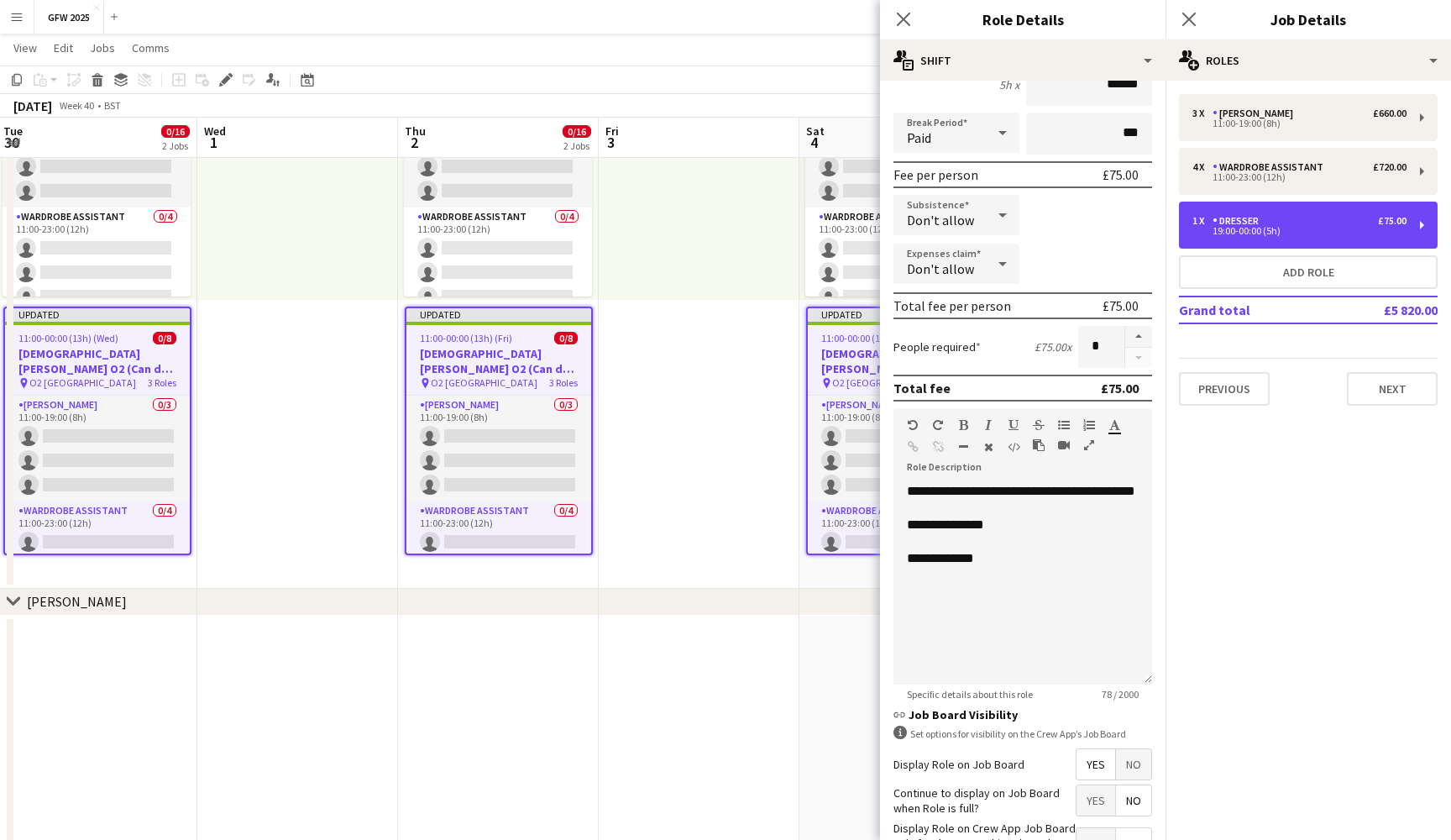
scroll to position [226, 0]
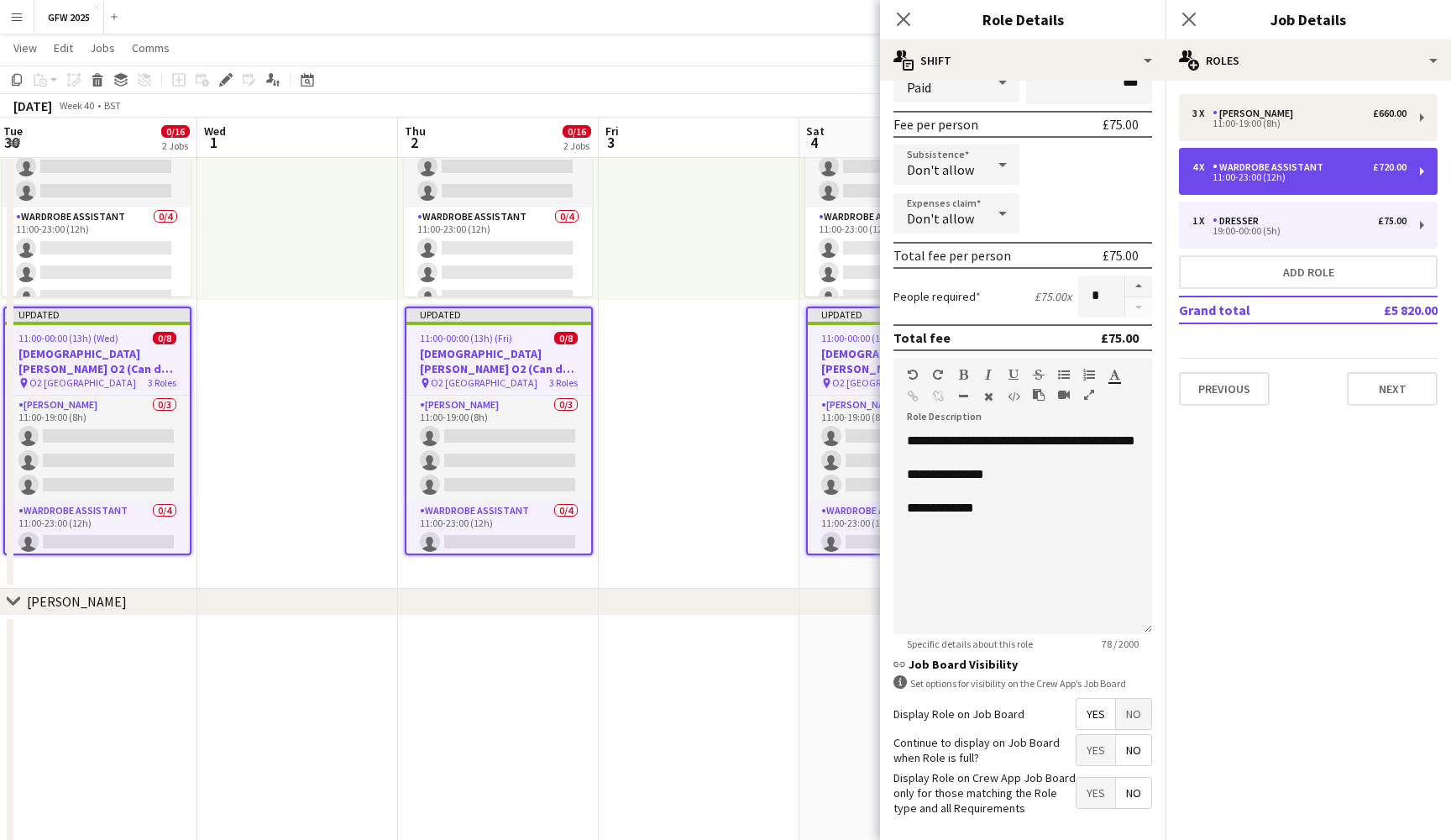
click at [1322, 166] on div "Wardrobe Assistant" at bounding box center [1272, 167] width 118 height 12
type input "**********"
type input "*****"
type input "*"
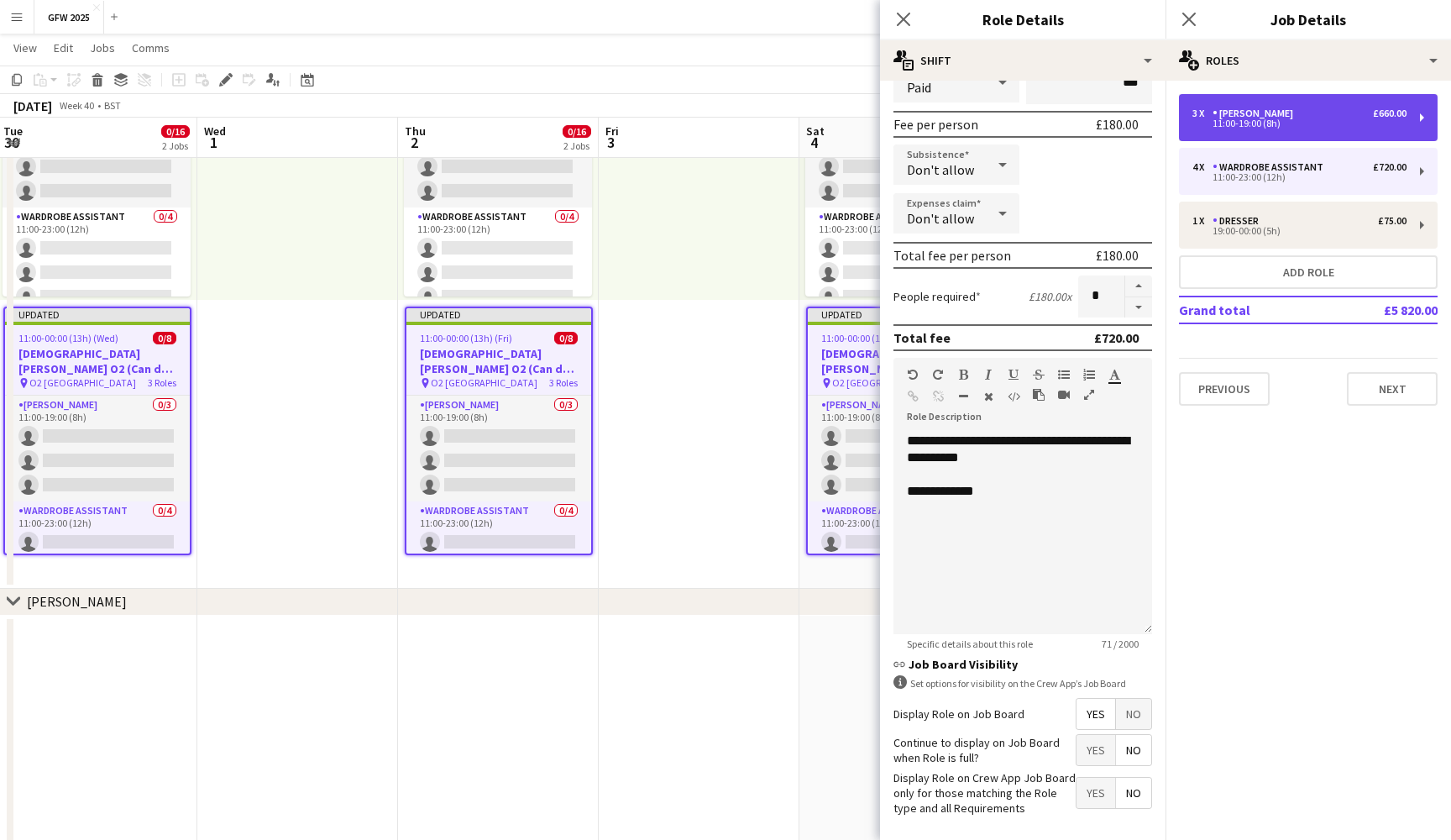
click at [1316, 111] on div "3 x Seamster £660.00" at bounding box center [1300, 114] width 214 height 12
type input "********"
type input "*****"
type input "******"
type input "*"
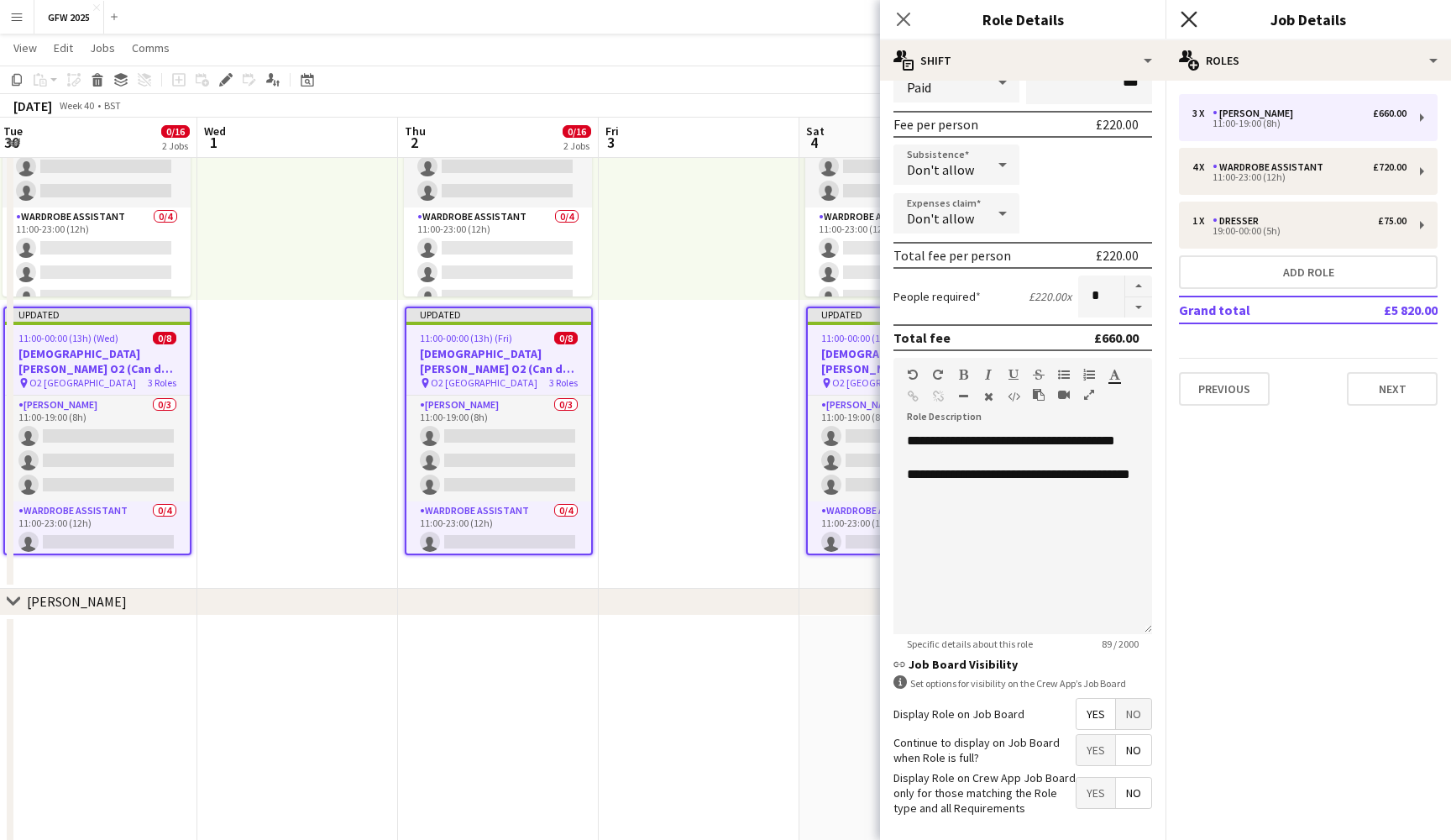
click at [1197, 20] on icon "Close pop-in" at bounding box center [1189, 19] width 16 height 16
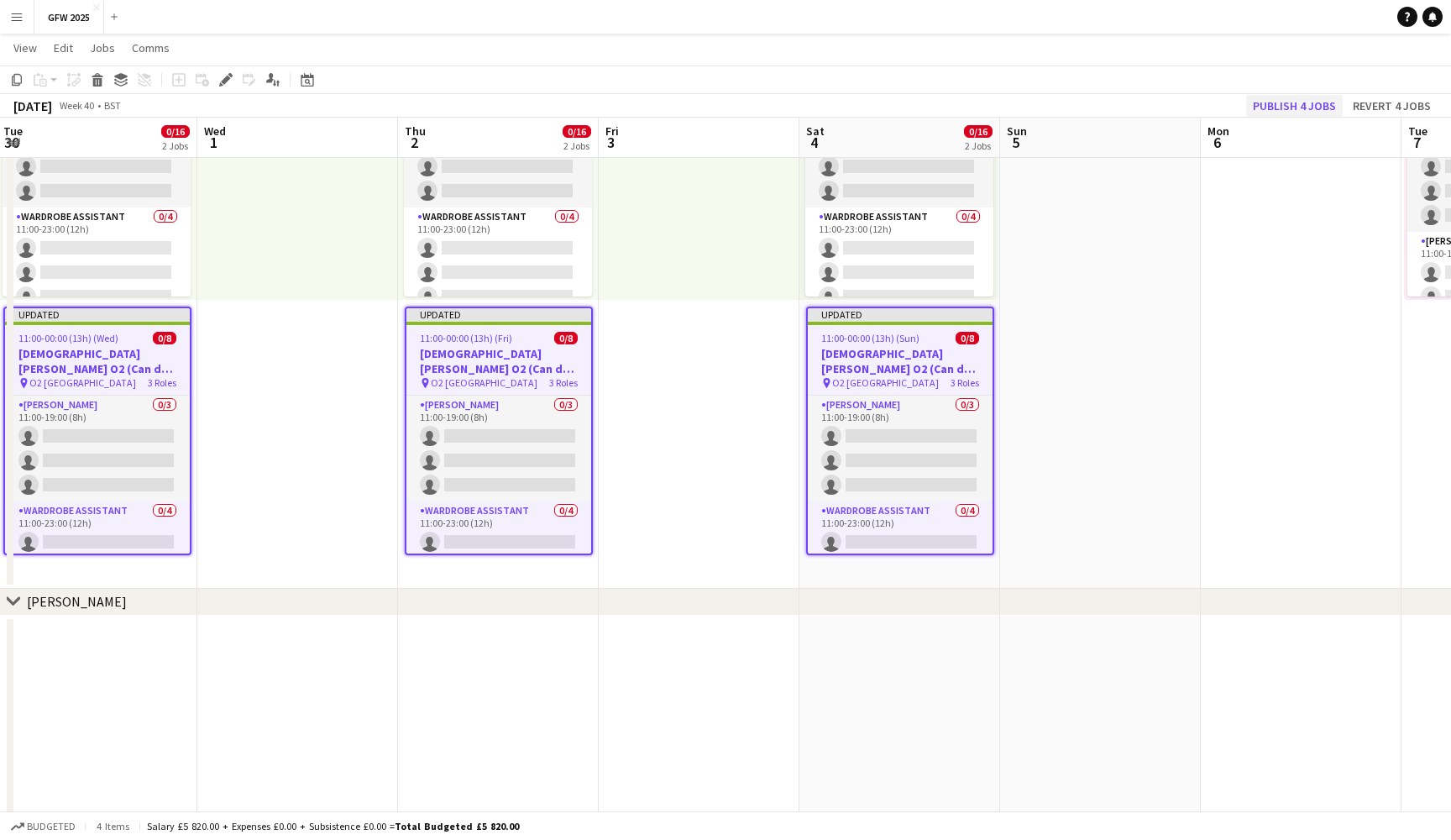
click at [1288, 105] on button "Publish 4 jobs" at bounding box center [1294, 106] width 97 height 22
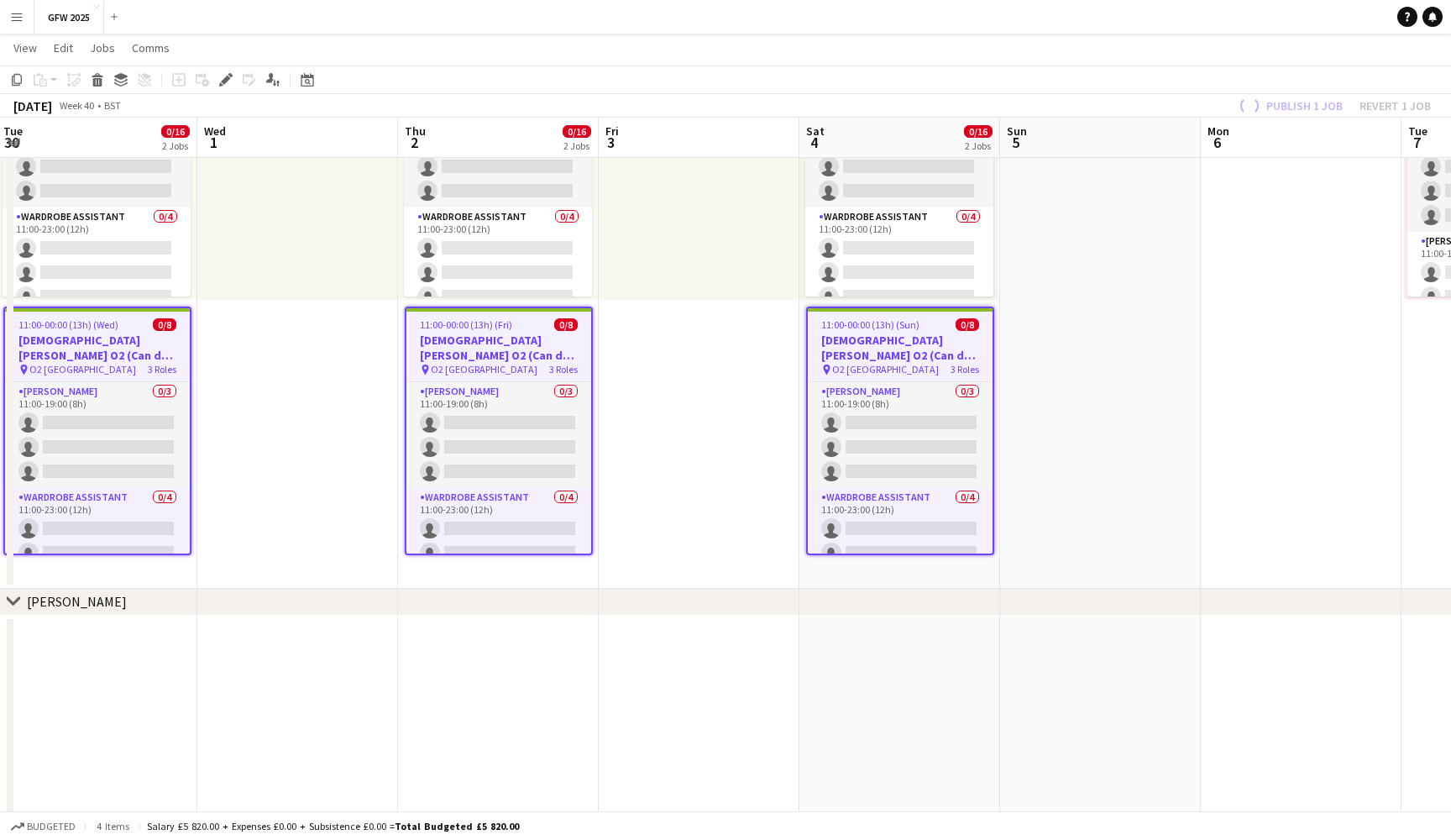
scroll to position [122, 0]
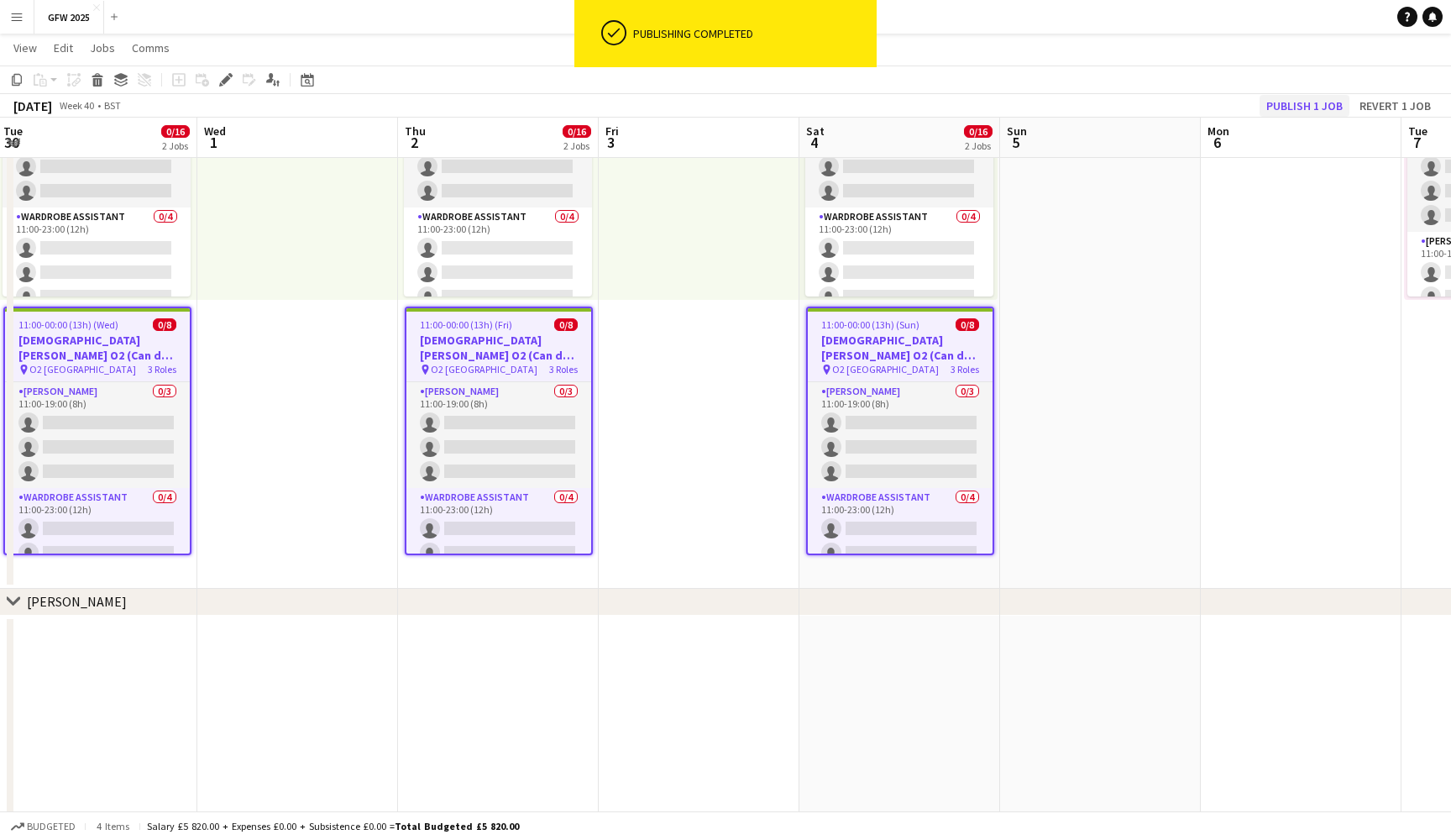
click at [1289, 107] on button "Publish 1 job" at bounding box center [1305, 106] width 90 height 22
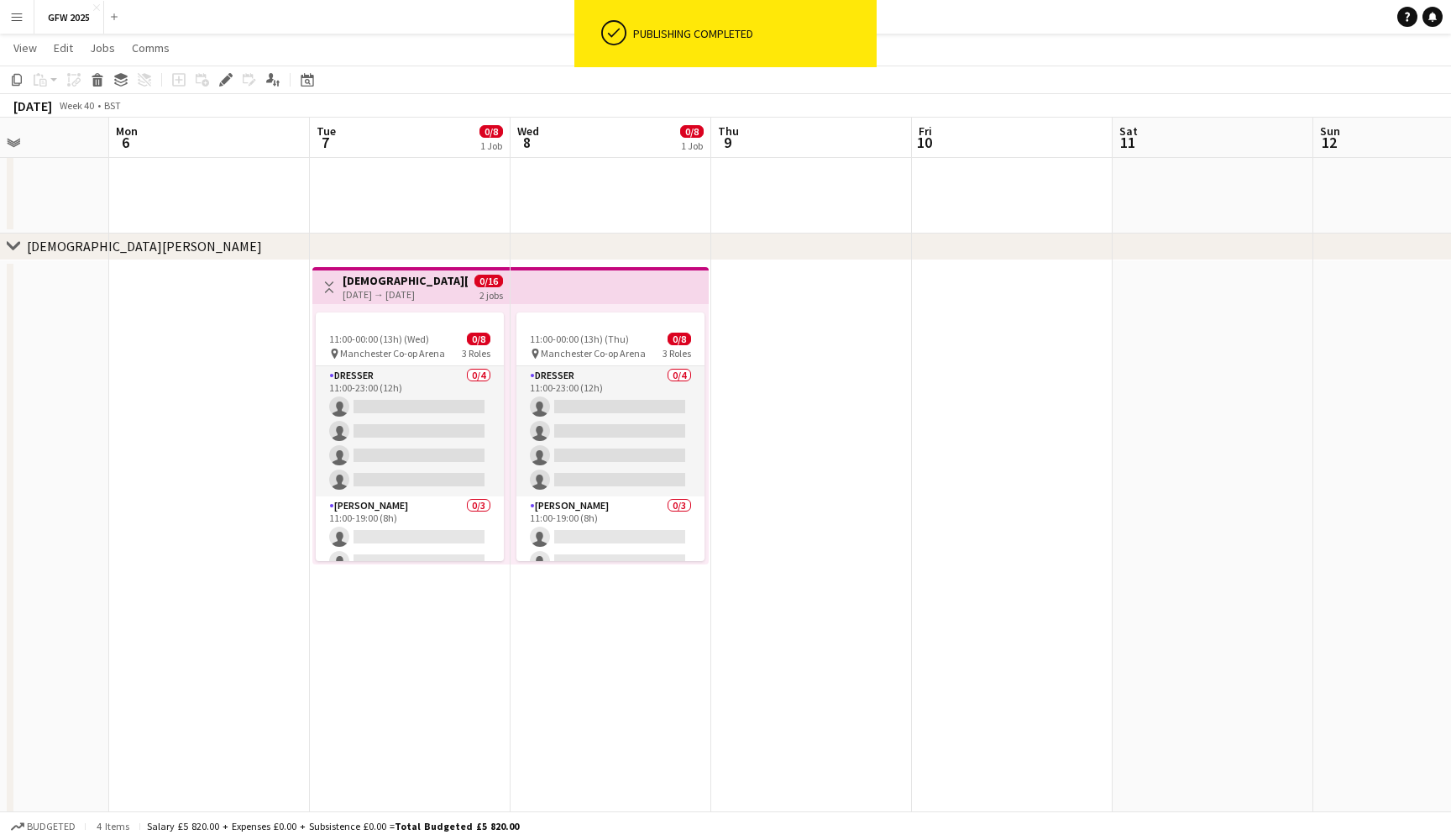
scroll to position [0, 449]
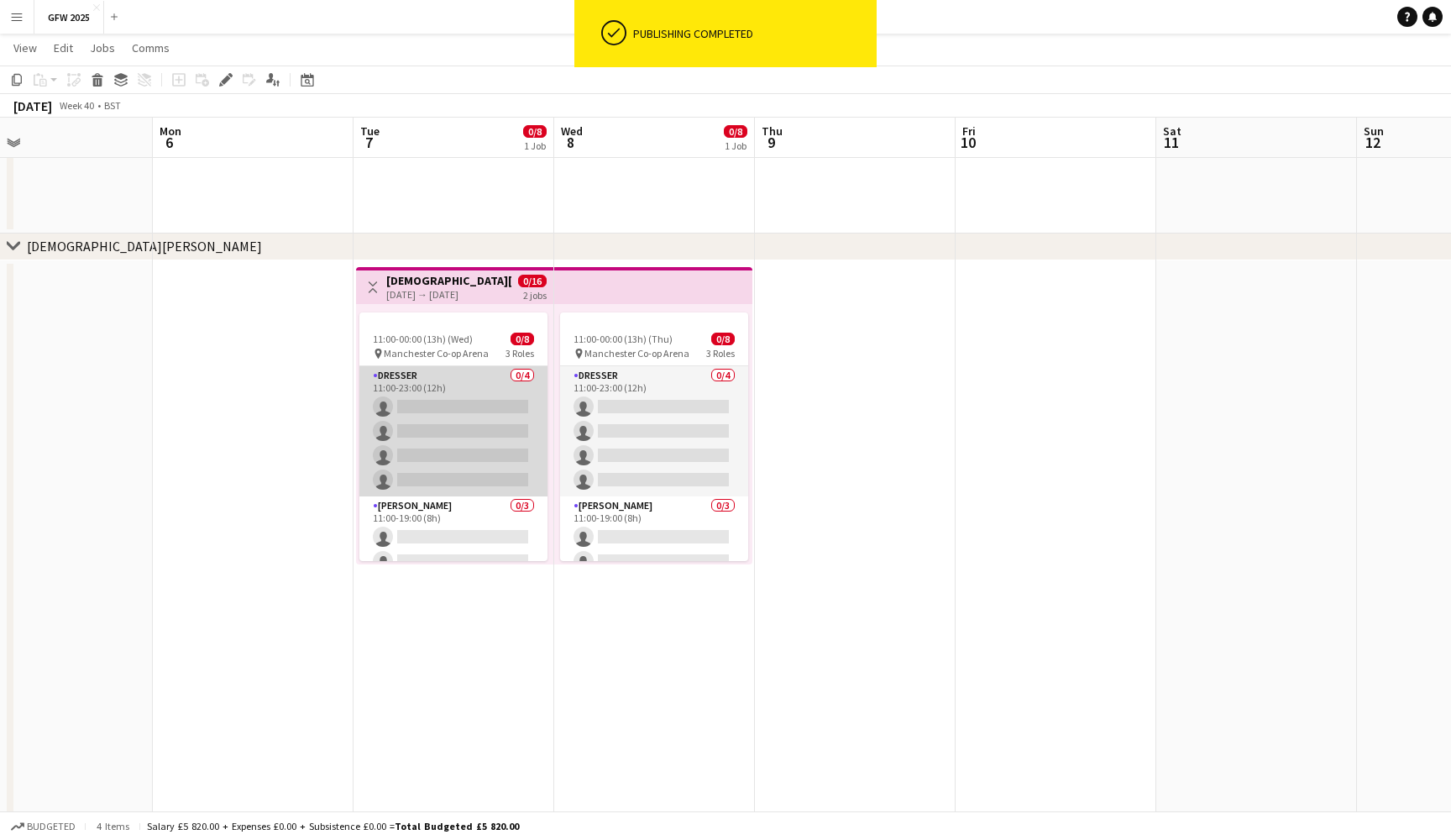
click at [463, 428] on app-card-role "Dresser 0/4 11:00-23:00 (12h) single-neutral-actions single-neutral-actions sin…" at bounding box center [454, 431] width 188 height 130
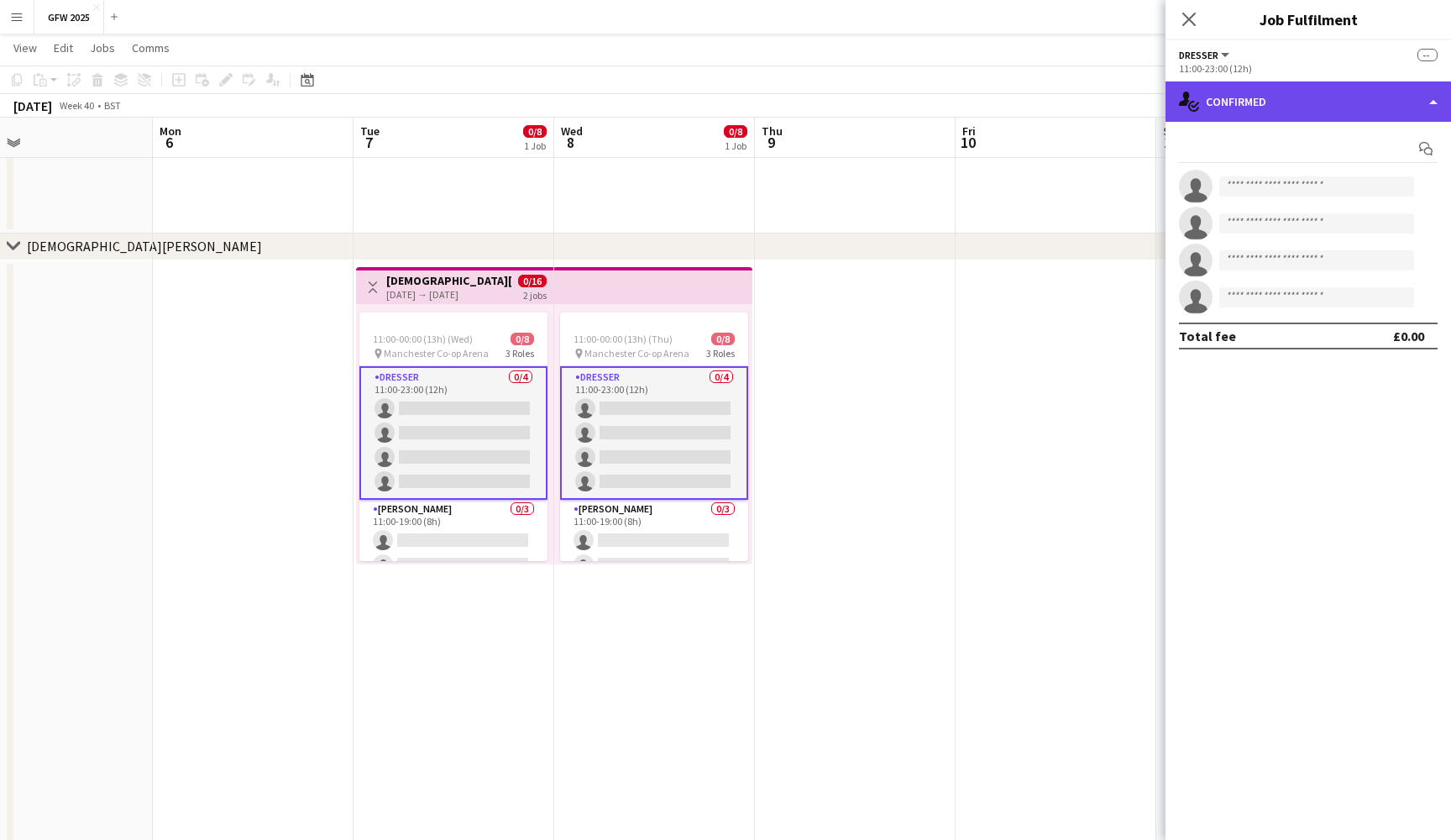
click at [1295, 116] on div "single-neutral-actions-check-2 Confirmed" at bounding box center [1308, 101] width 285 height 40
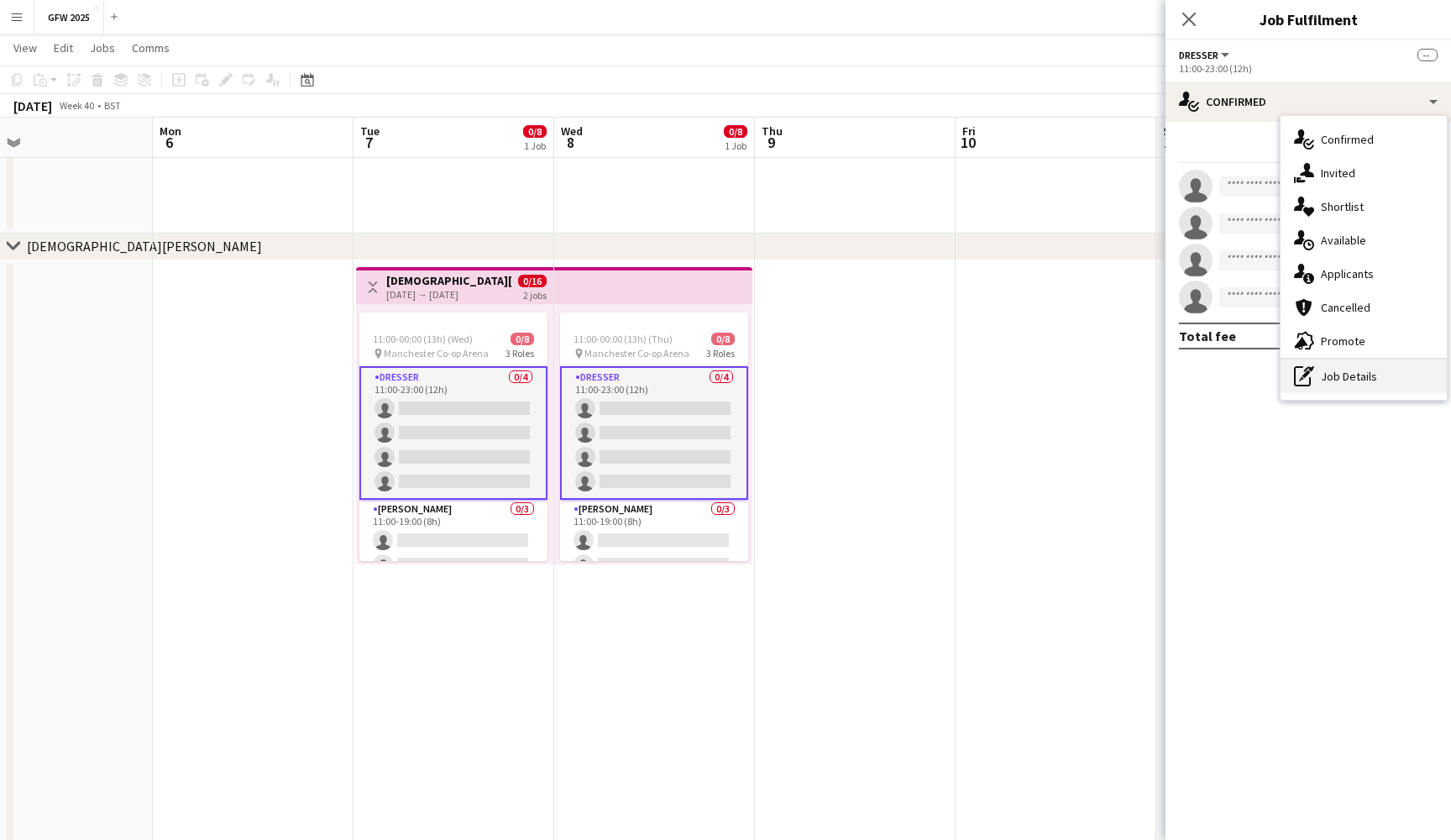
click at [1351, 382] on div "pen-write Job Details" at bounding box center [1365, 376] width 167 height 33
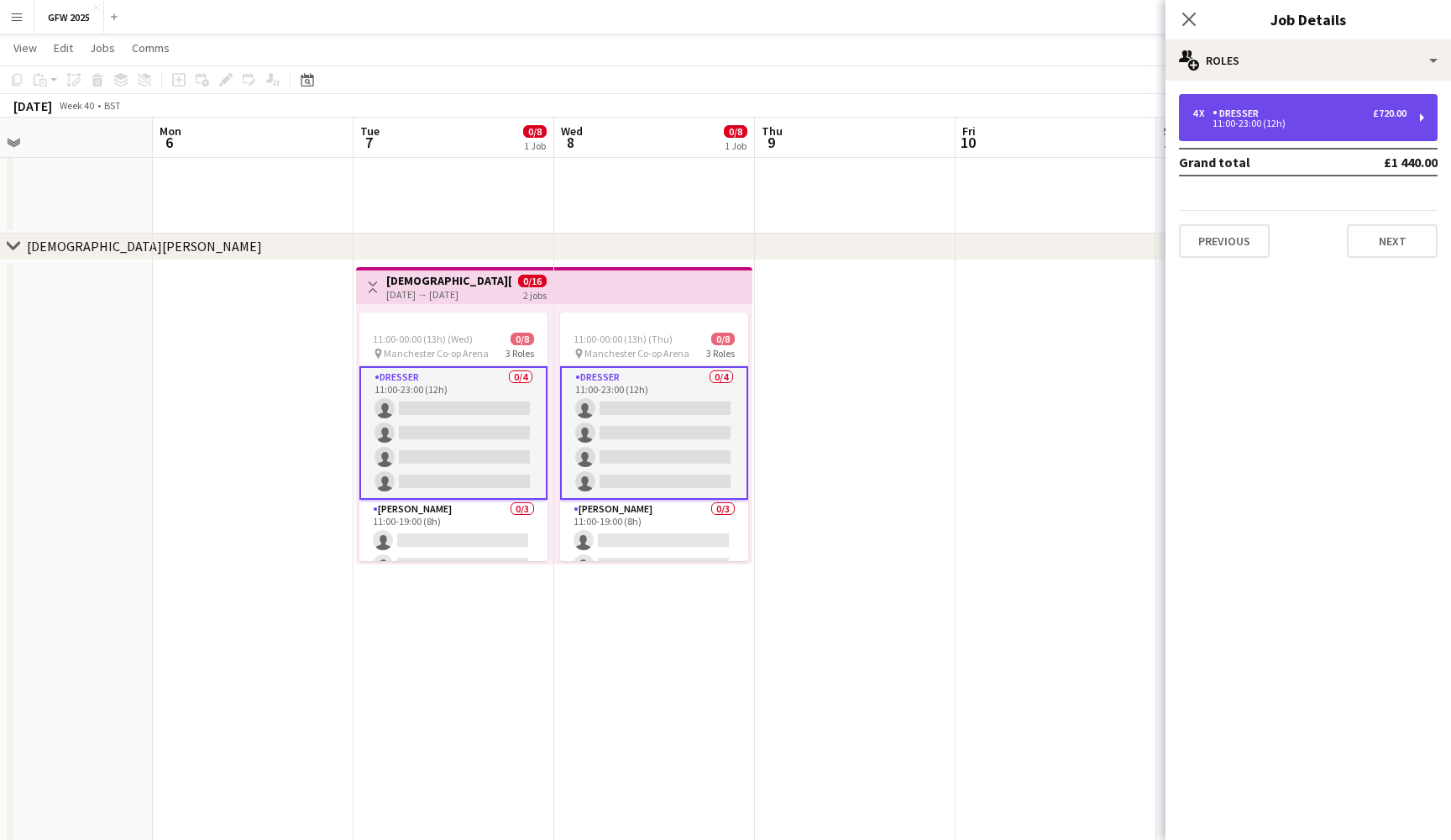
click at [1342, 116] on div "4 x Dresser £720.00" at bounding box center [1300, 114] width 214 height 12
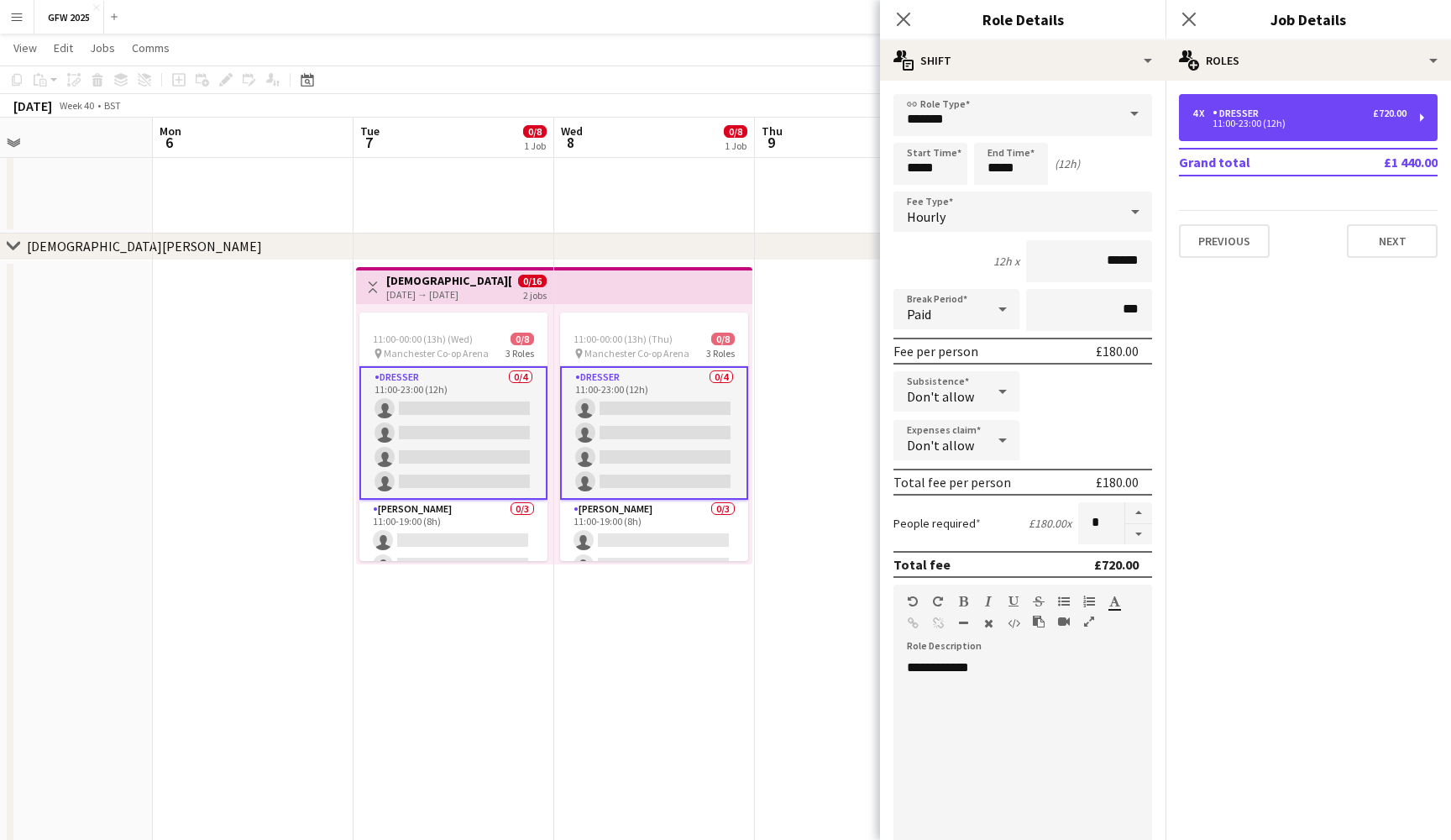
scroll to position [0, 0]
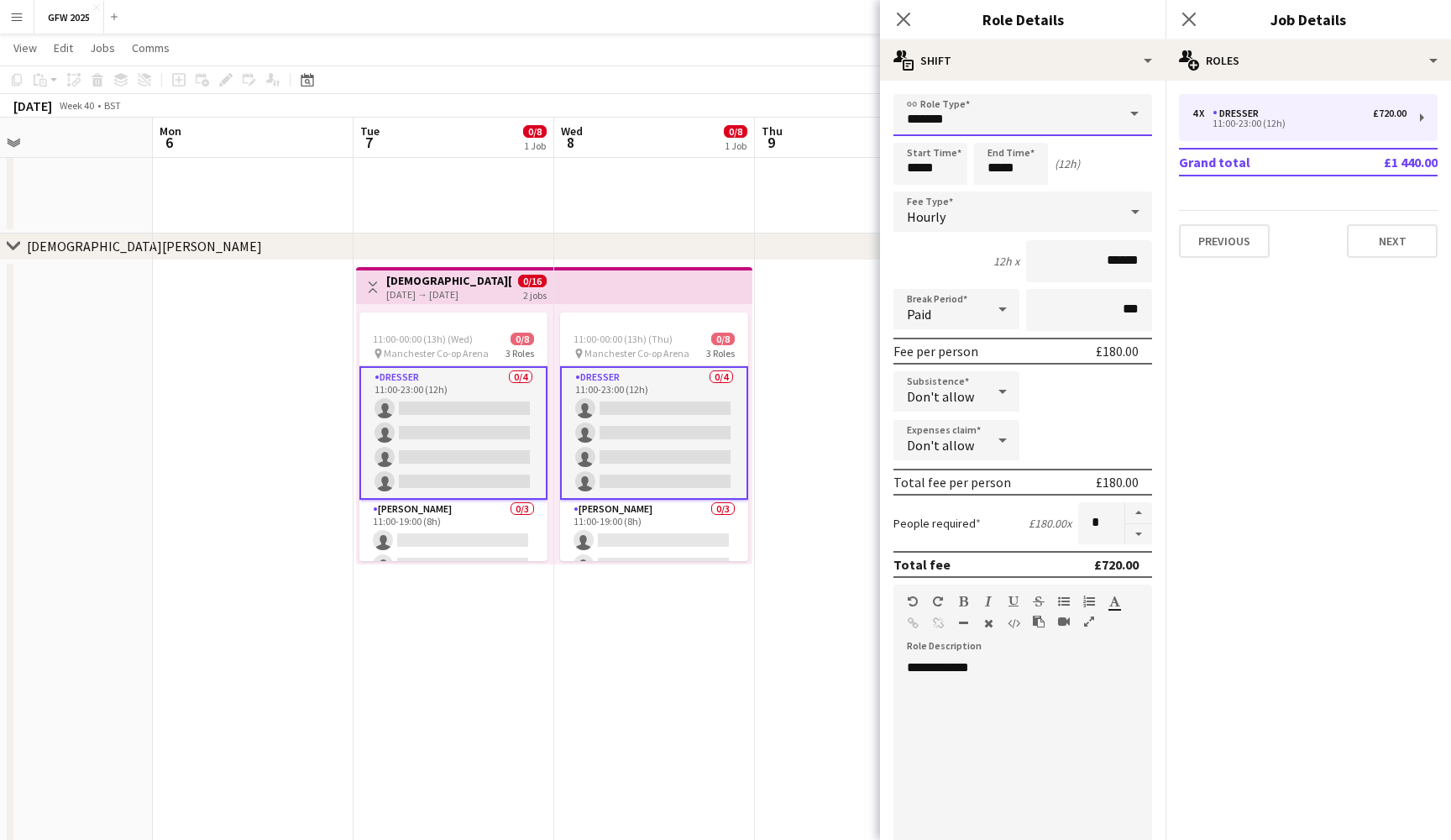
click at [1090, 114] on input "*******" at bounding box center [1024, 115] width 259 height 42
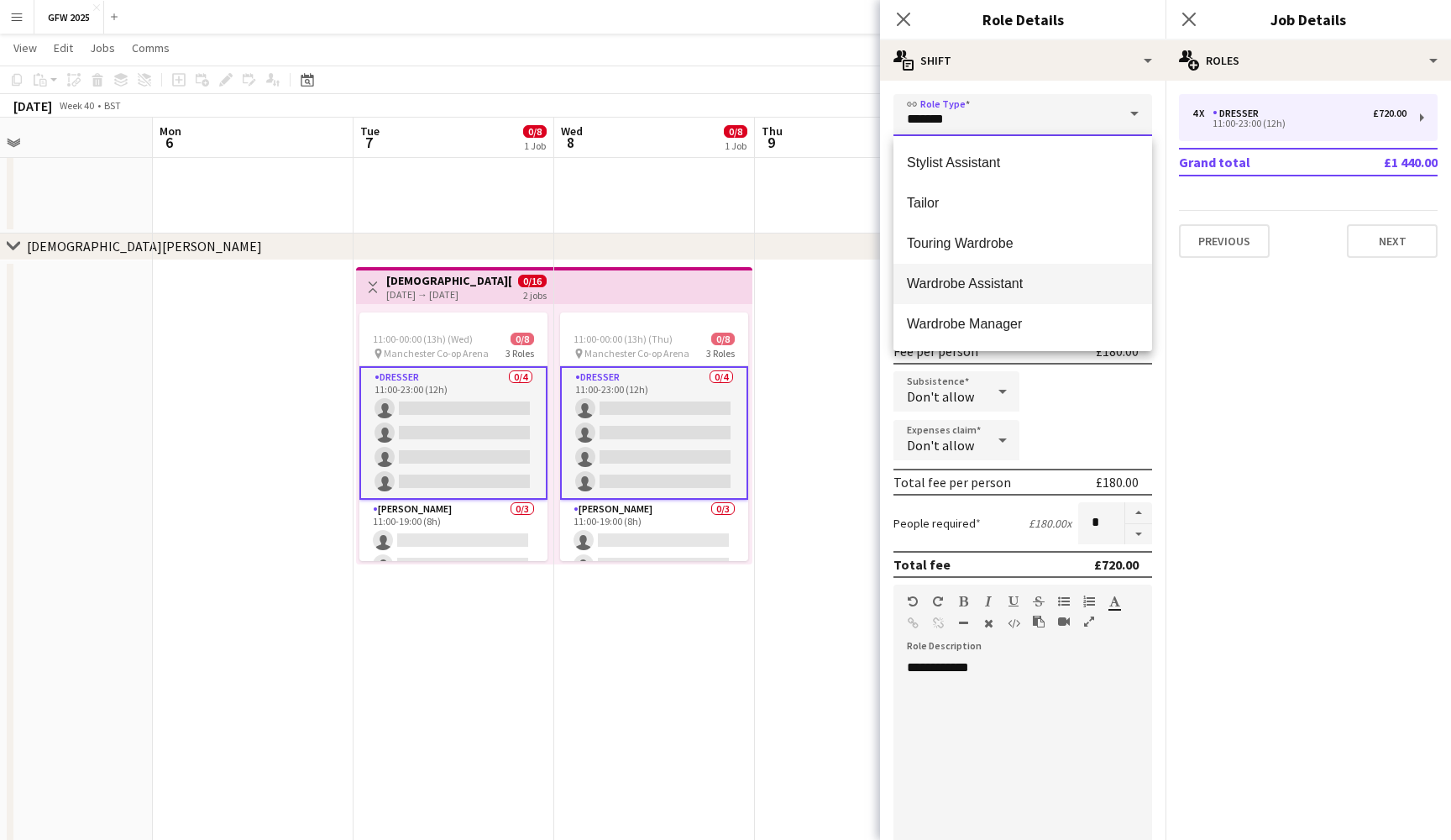
scroll to position [524, 0]
click at [1038, 278] on span "Wardrobe Assistant" at bounding box center [1023, 283] width 231 height 16
type input "**********"
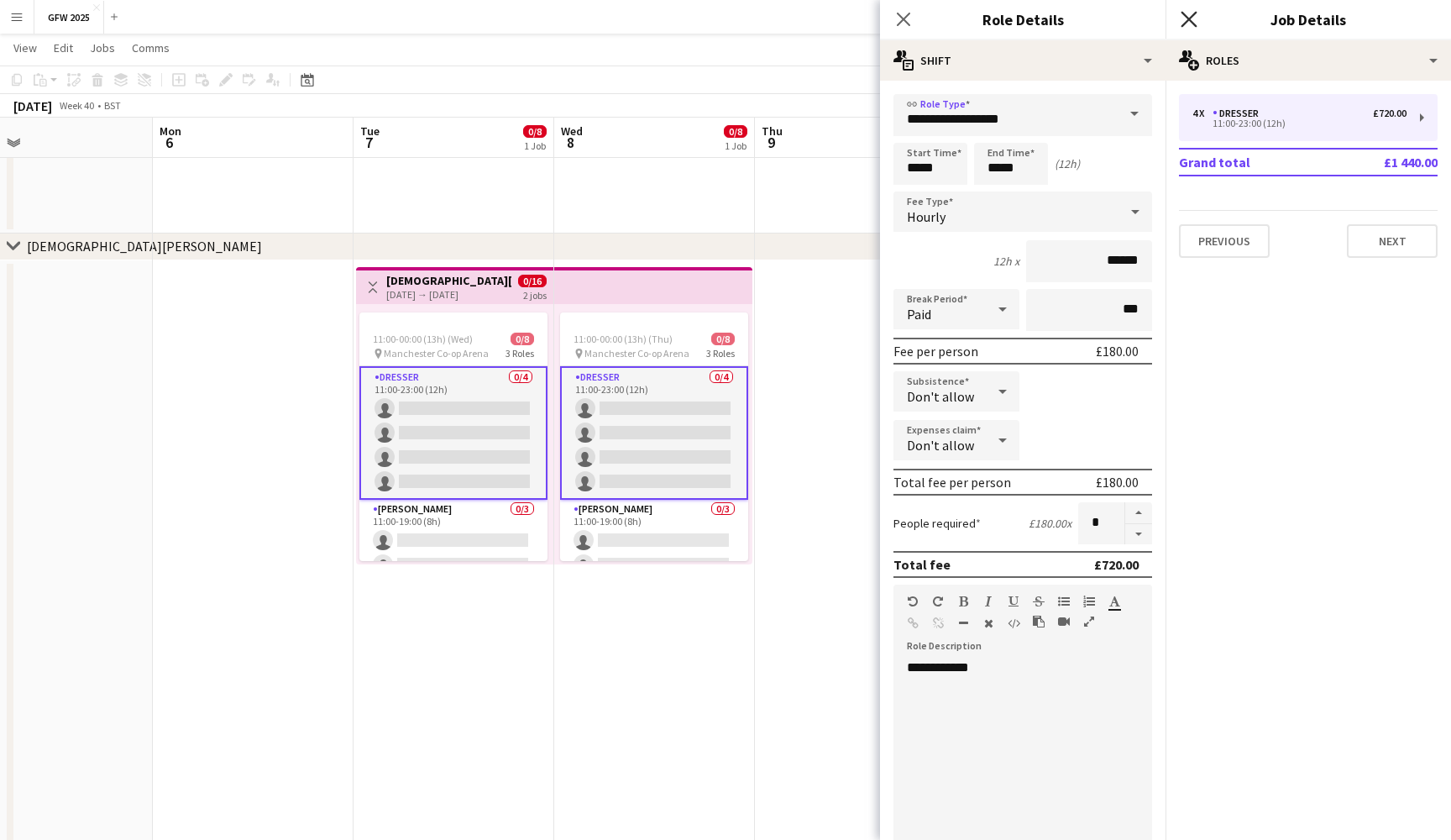
click at [1191, 23] on icon "Close pop-in" at bounding box center [1189, 19] width 16 height 16
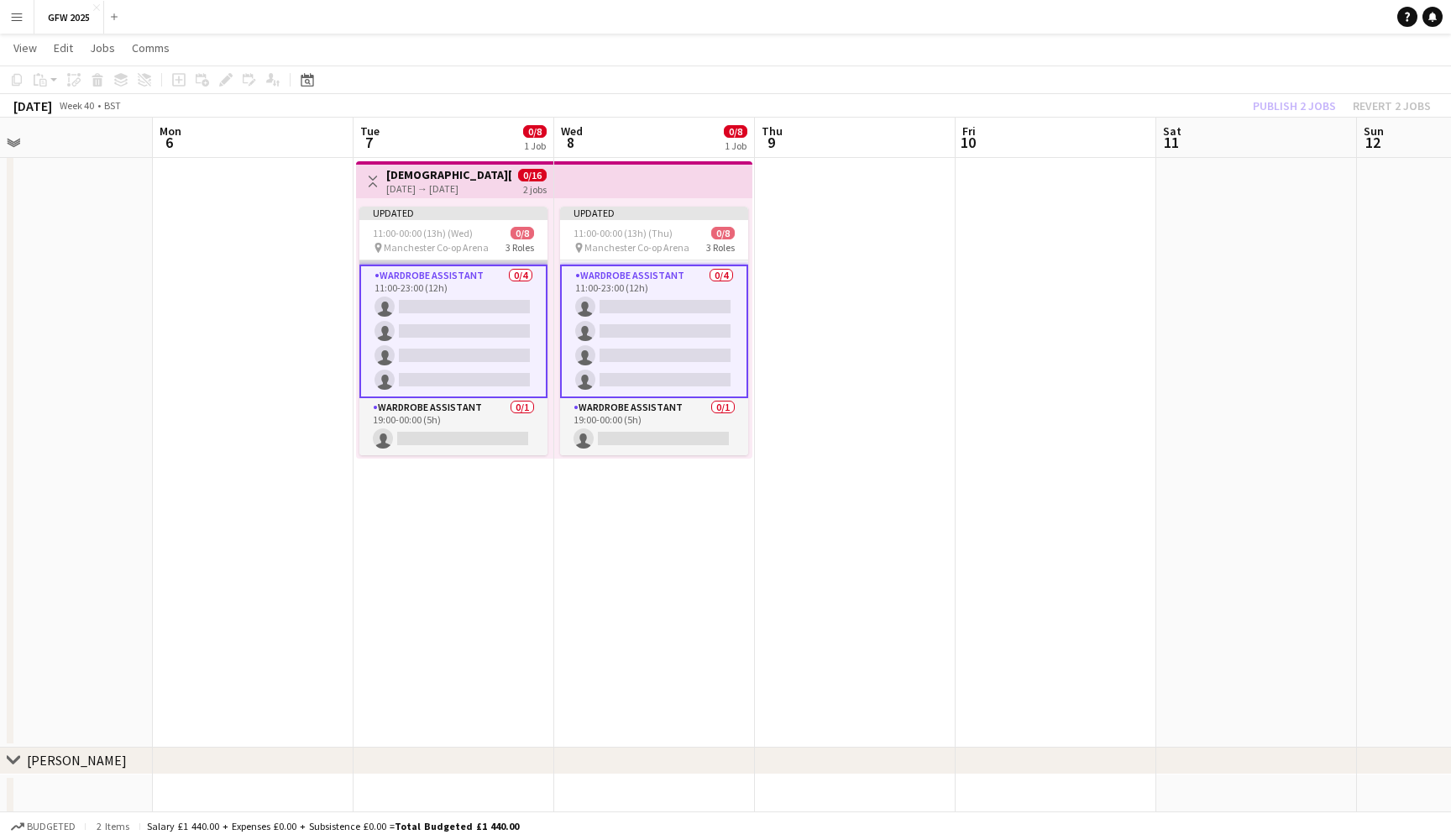
scroll to position [102, 0]
click at [441, 424] on app-card-role "Wardrobe Assistant 0/1 19:00-00:00 (5h) single-neutral-actions" at bounding box center [454, 426] width 188 height 57
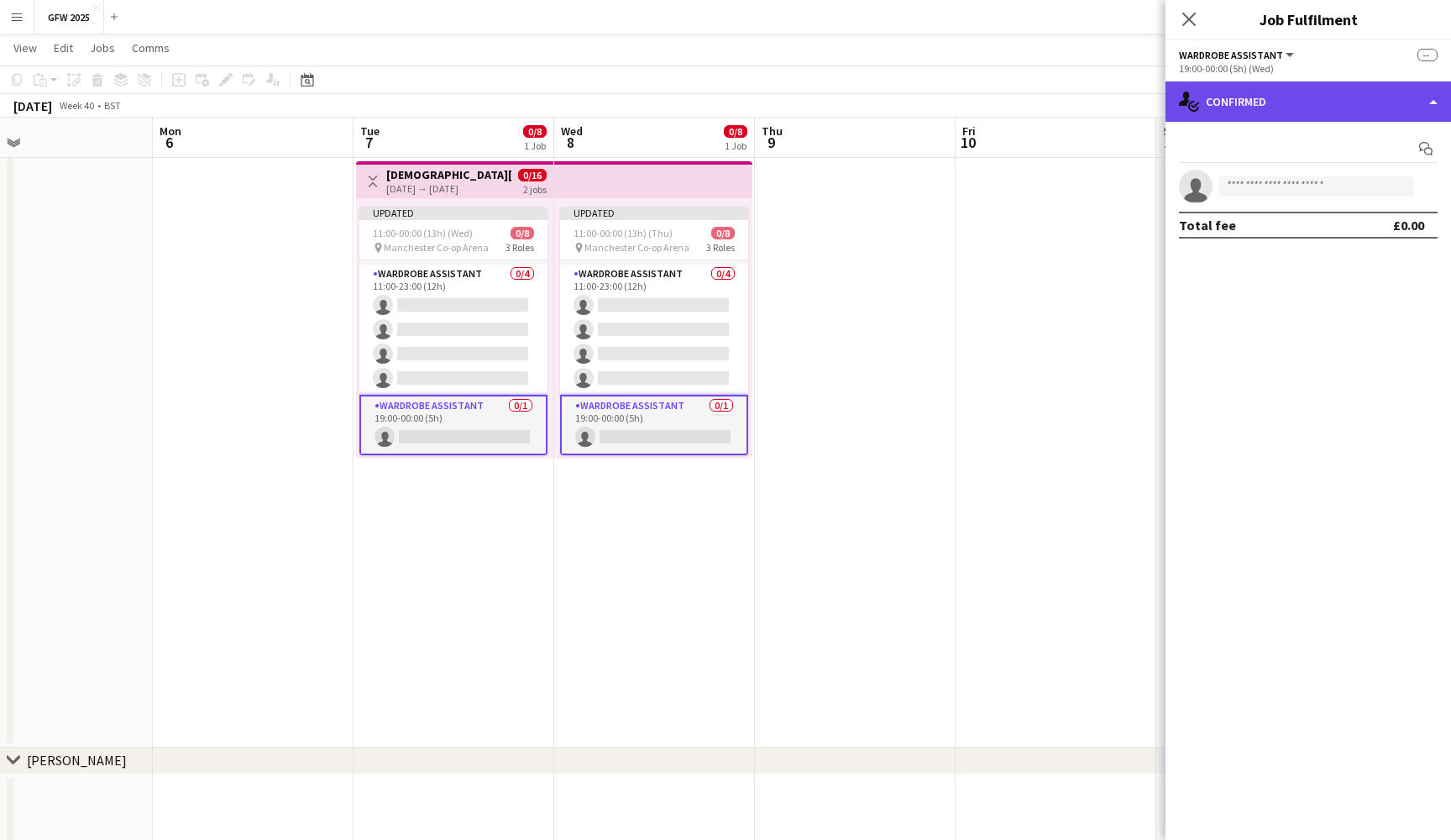
click at [1343, 99] on div "single-neutral-actions-check-2 Confirmed" at bounding box center [1308, 101] width 285 height 40
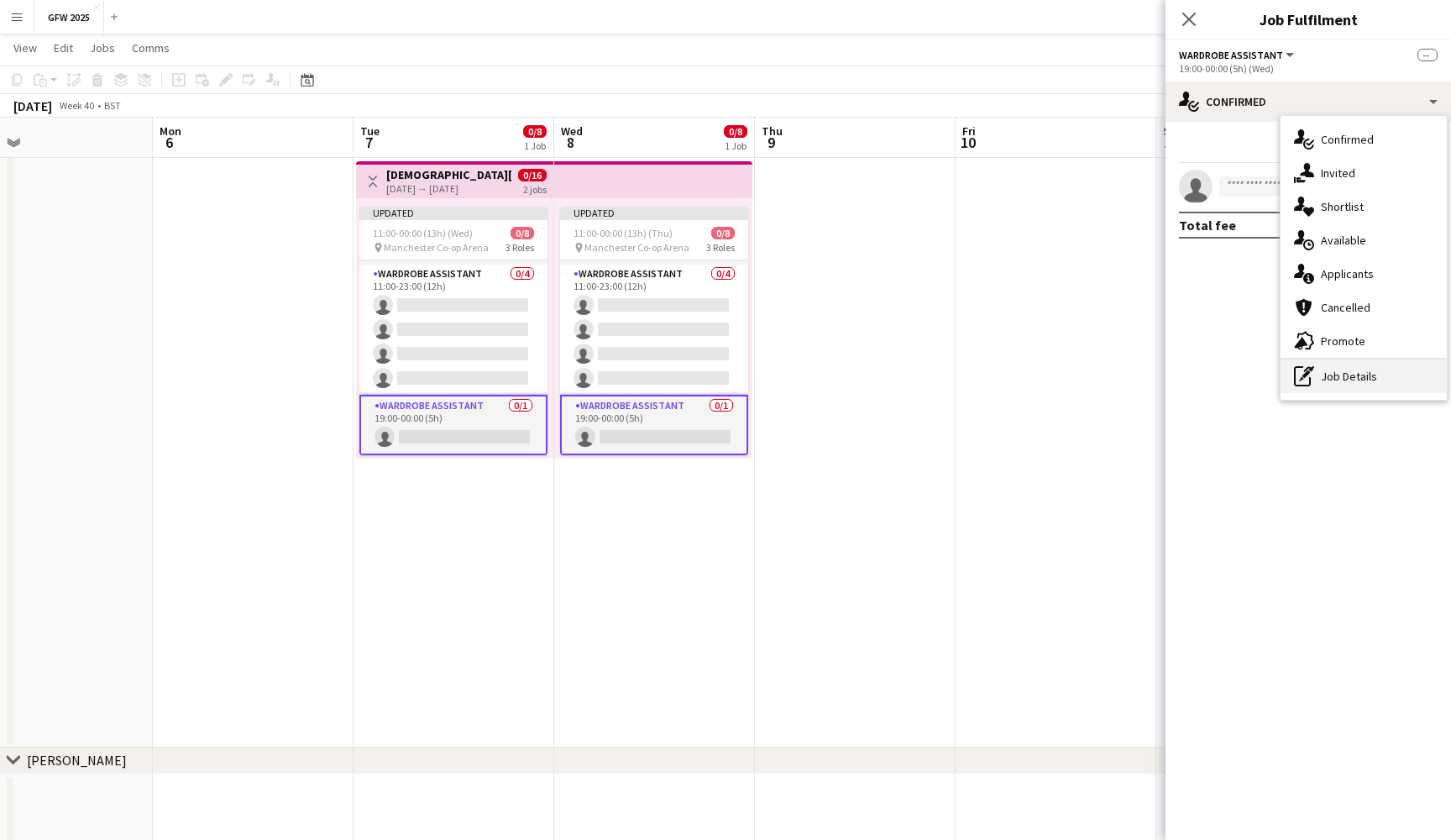
click at [1366, 365] on div "pen-write Job Details" at bounding box center [1365, 376] width 167 height 33
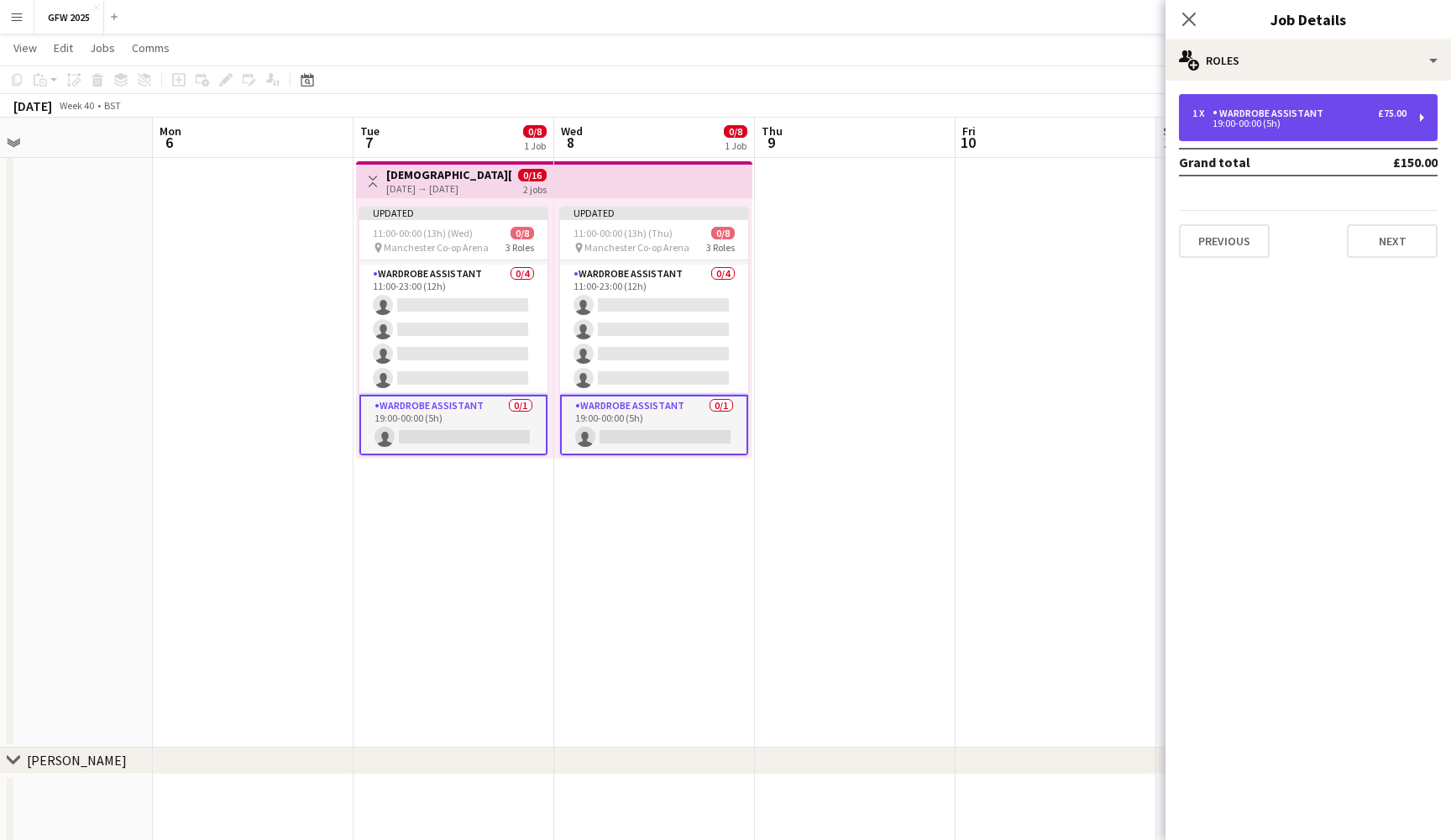
click at [1362, 103] on div "1 x Wardrobe Assistant £75.00 19:00-00:00 (5h)" at bounding box center [1309, 118] width 259 height 47
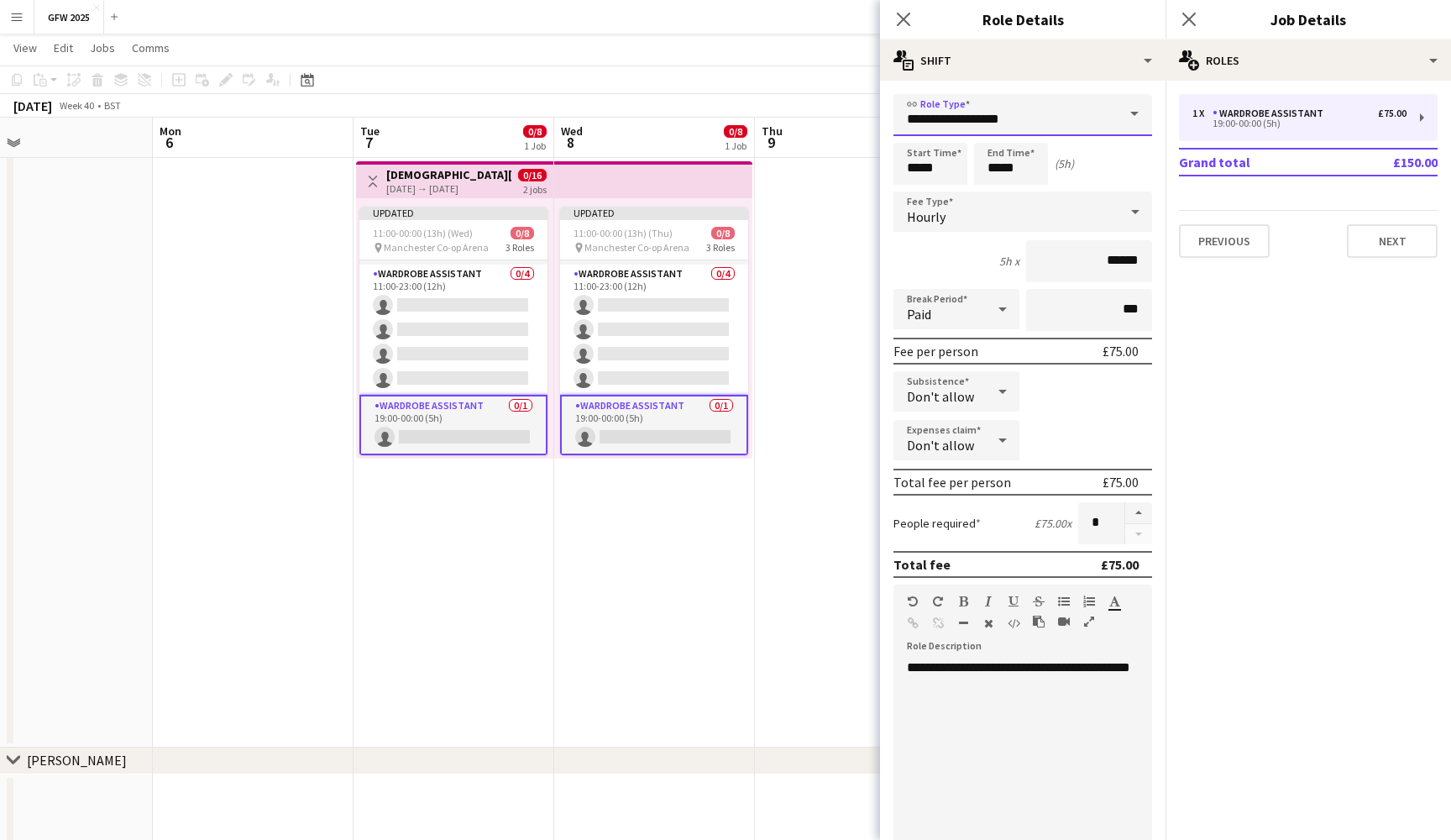
click at [1087, 109] on input "**********" at bounding box center [1024, 115] width 259 height 42
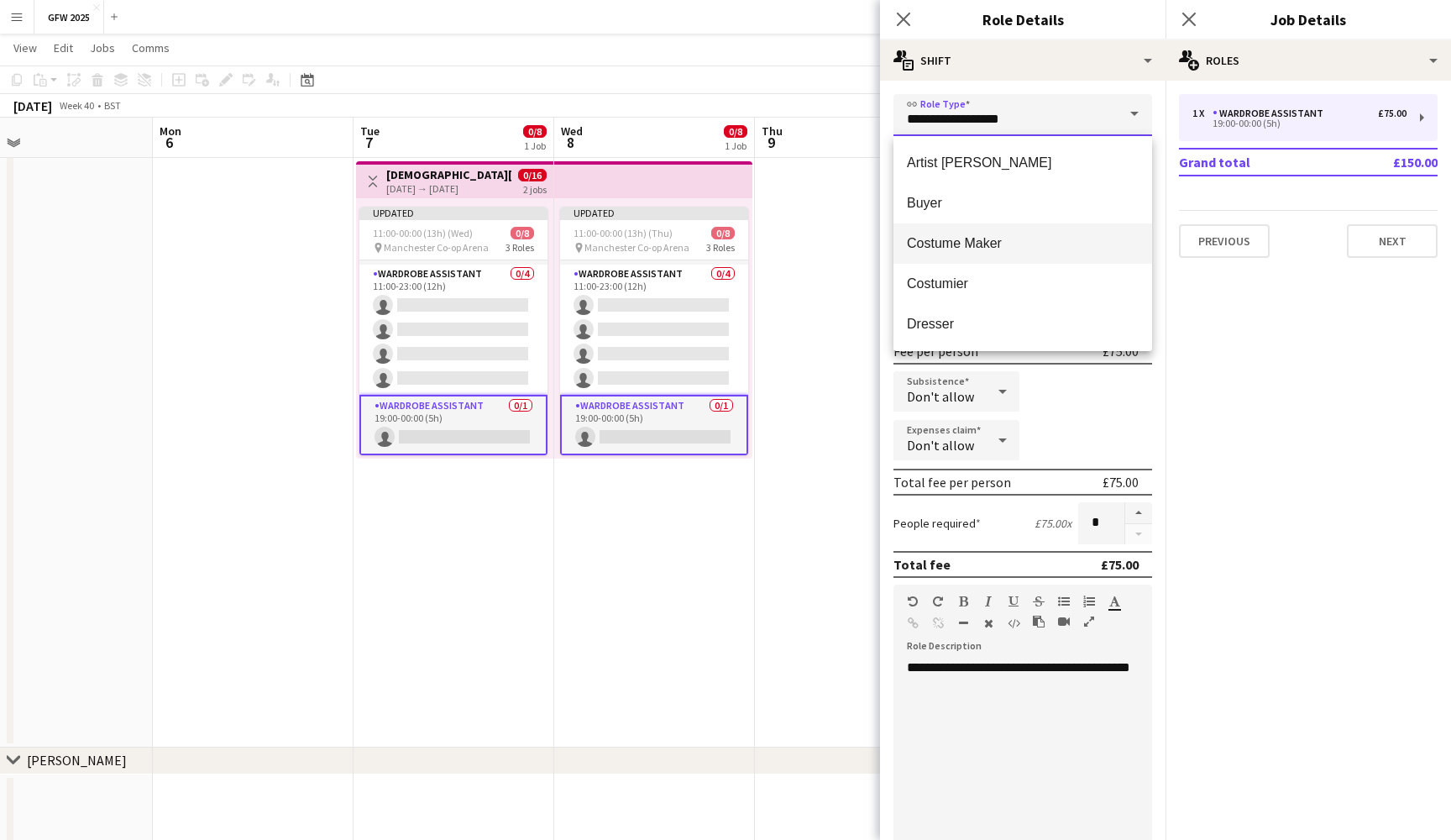
scroll to position [86, 0]
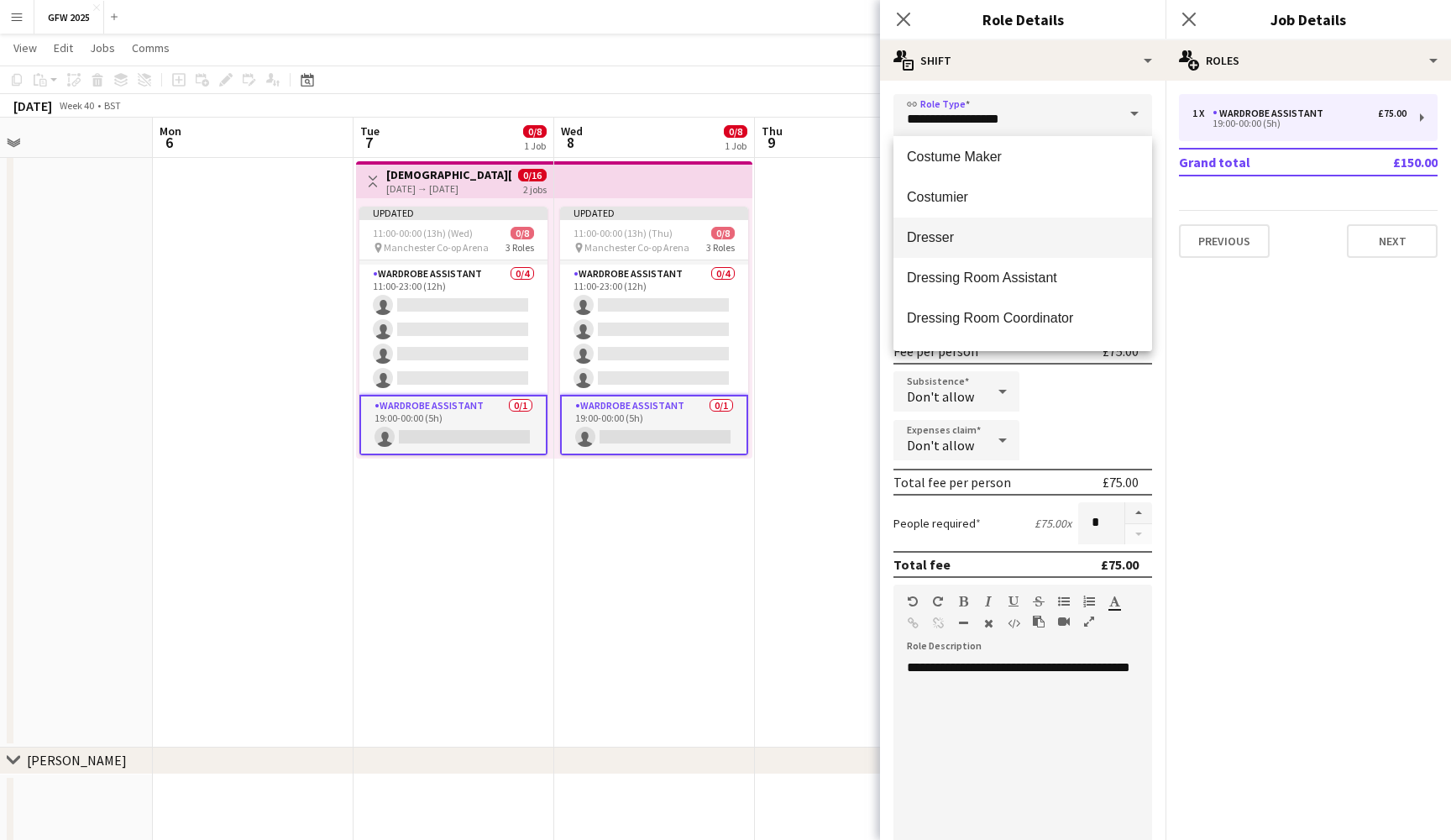
click at [1061, 244] on span "Dresser" at bounding box center [1023, 237] width 231 height 16
type input "*******"
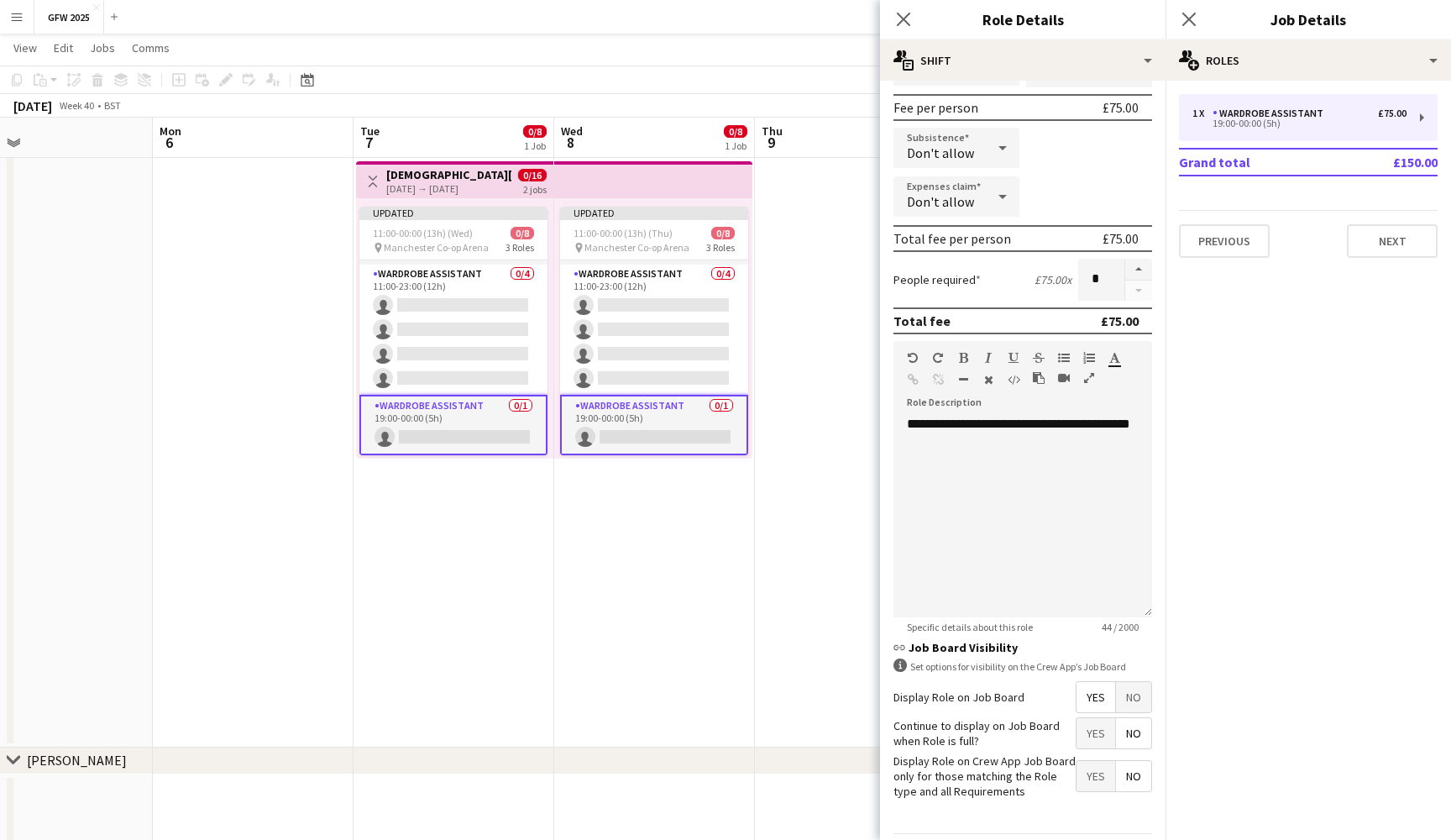
scroll to position [248, 0]
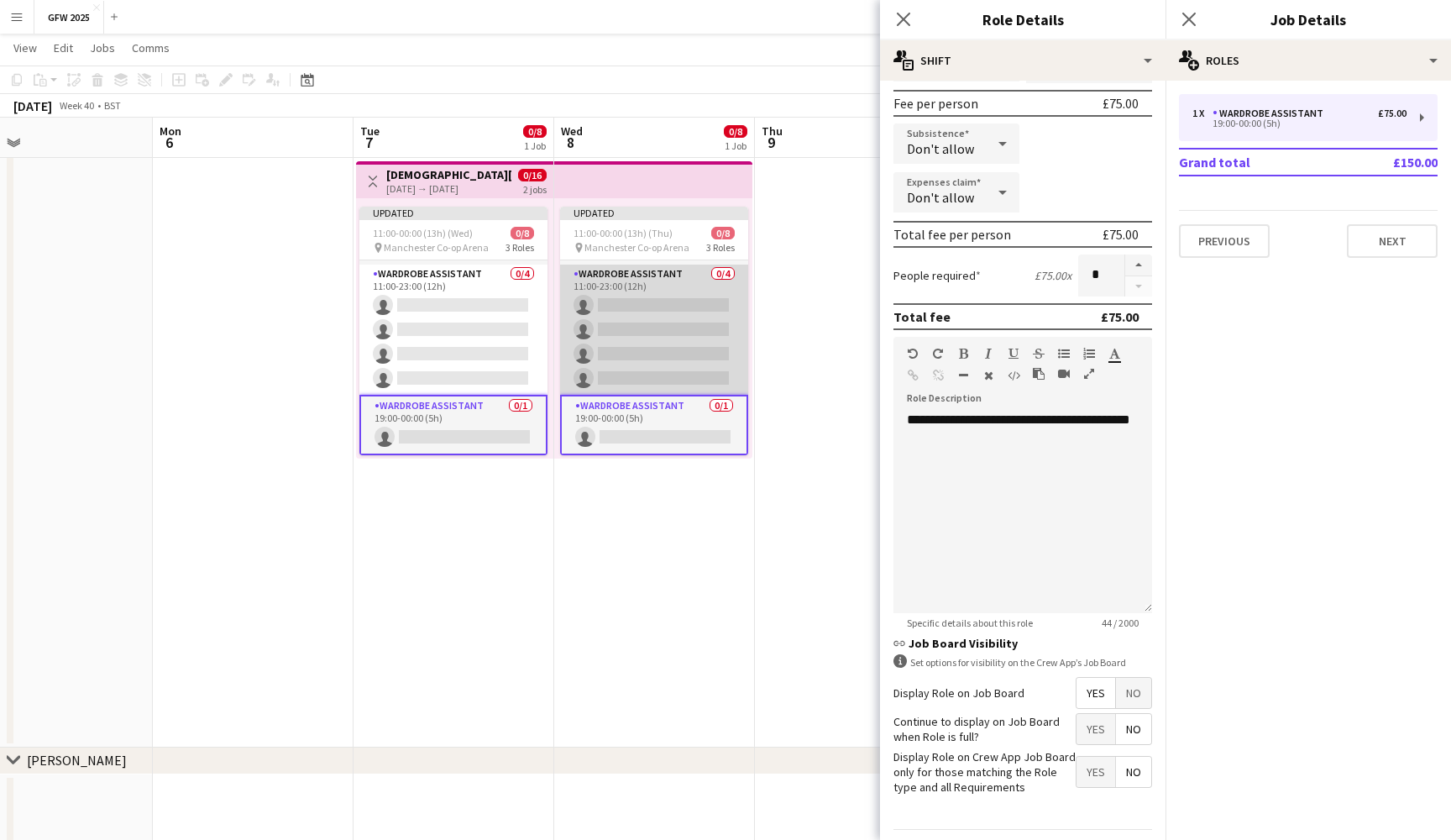
click at [605, 324] on app-card-role "Wardrobe Assistant 0/4 11:00-23:00 (12h) single-neutral-actions single-neutral-…" at bounding box center [654, 329] width 188 height 130
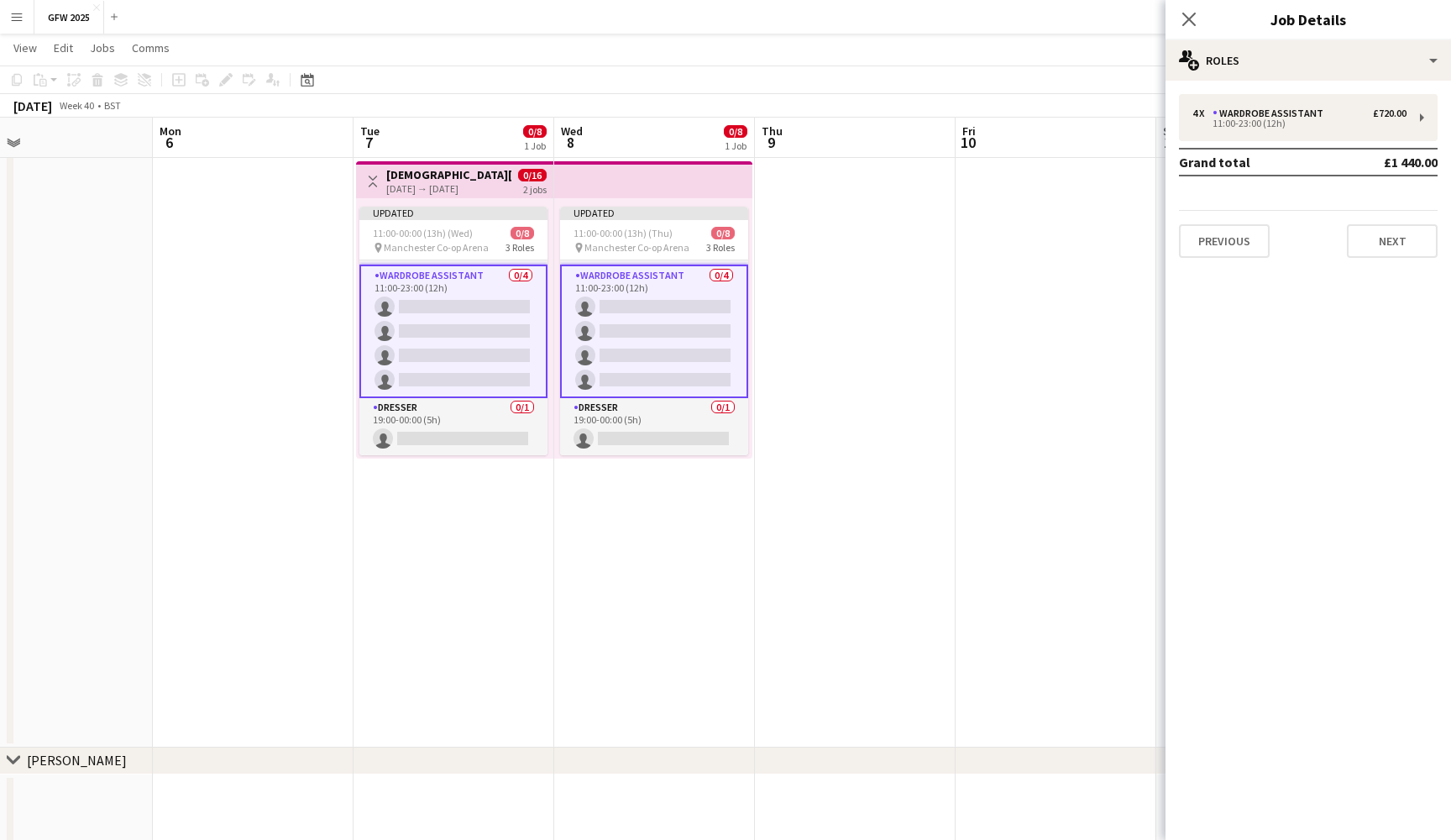
click at [1347, 93] on div "4 x Wardrobe Assistant £720.00 11:00-23:00 (12h) Grand total £1 440.00 Previous…" at bounding box center [1308, 175] width 285 height 190
click at [1341, 119] on div "4 x Wardrobe Assistant £720.00" at bounding box center [1300, 114] width 214 height 12
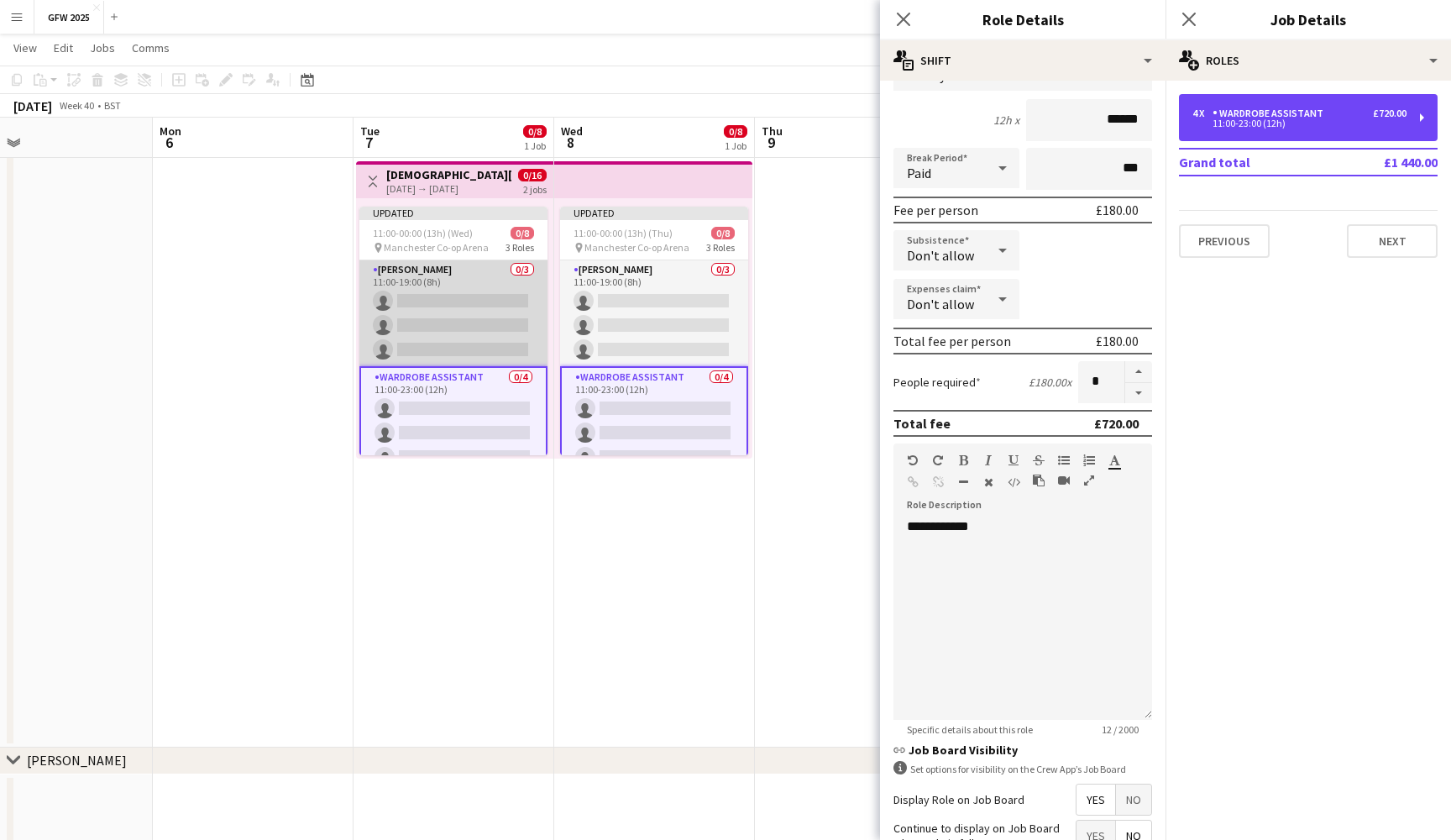
scroll to position [0, 0]
click at [456, 308] on app-card-role "Seamster 0/3 11:00-19:00 (8h) single-neutral-actions single-neutral-actions sin…" at bounding box center [454, 314] width 188 height 106
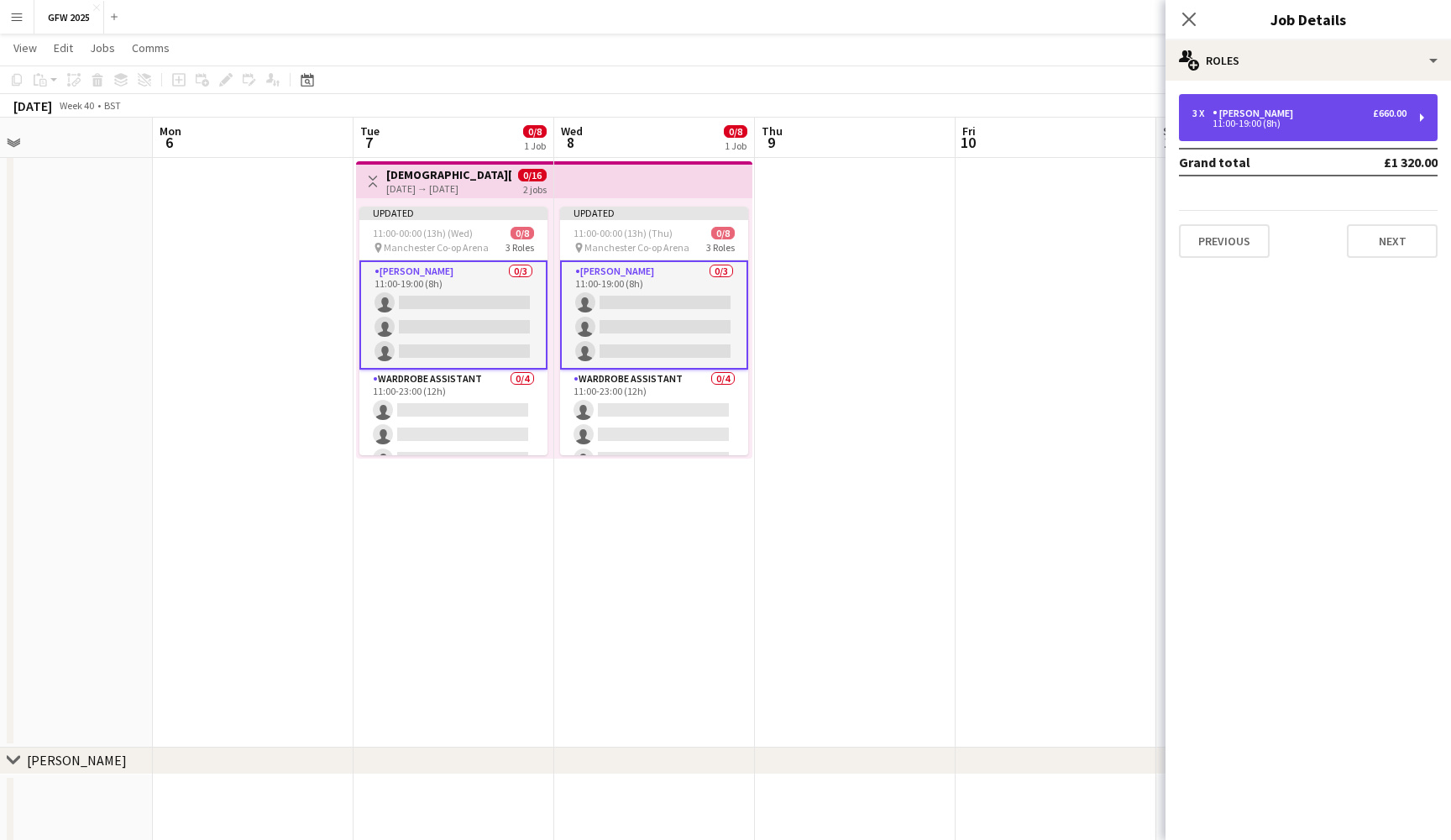
click at [1266, 110] on div "[PERSON_NAME]" at bounding box center [1256, 114] width 87 height 12
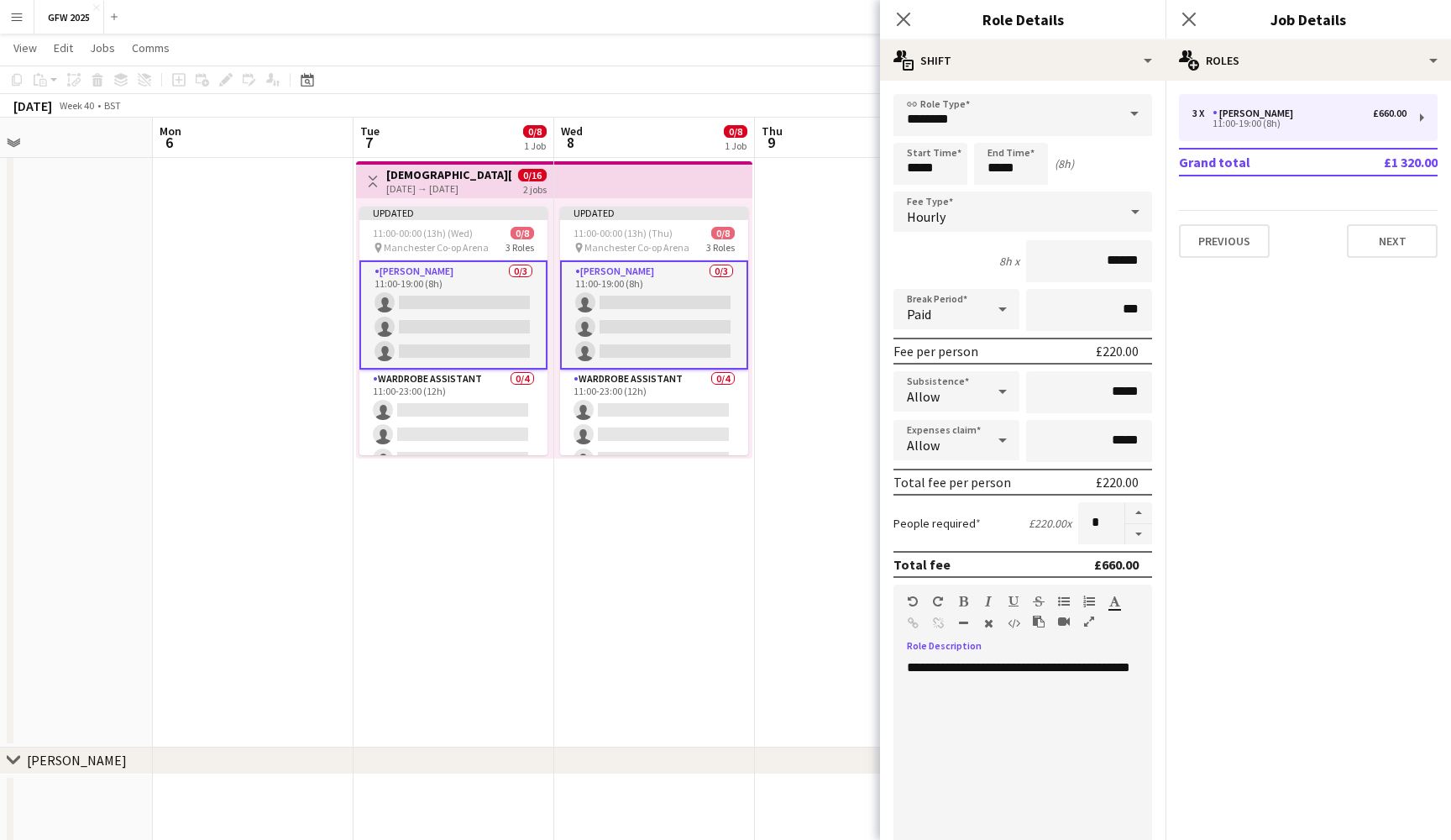
click at [908, 660] on div "**********" at bounding box center [1024, 761] width 259 height 202
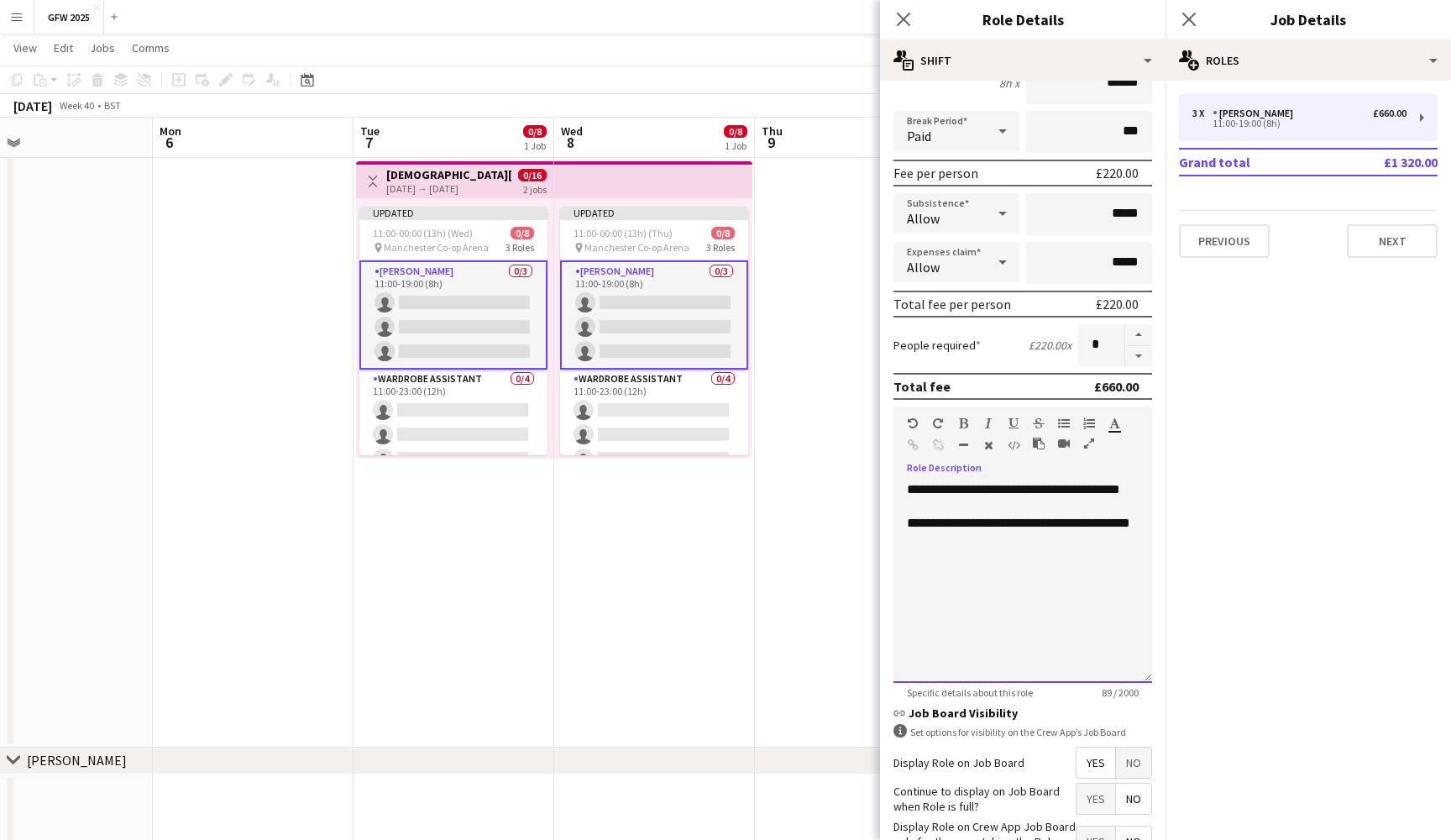
scroll to position [192, 0]
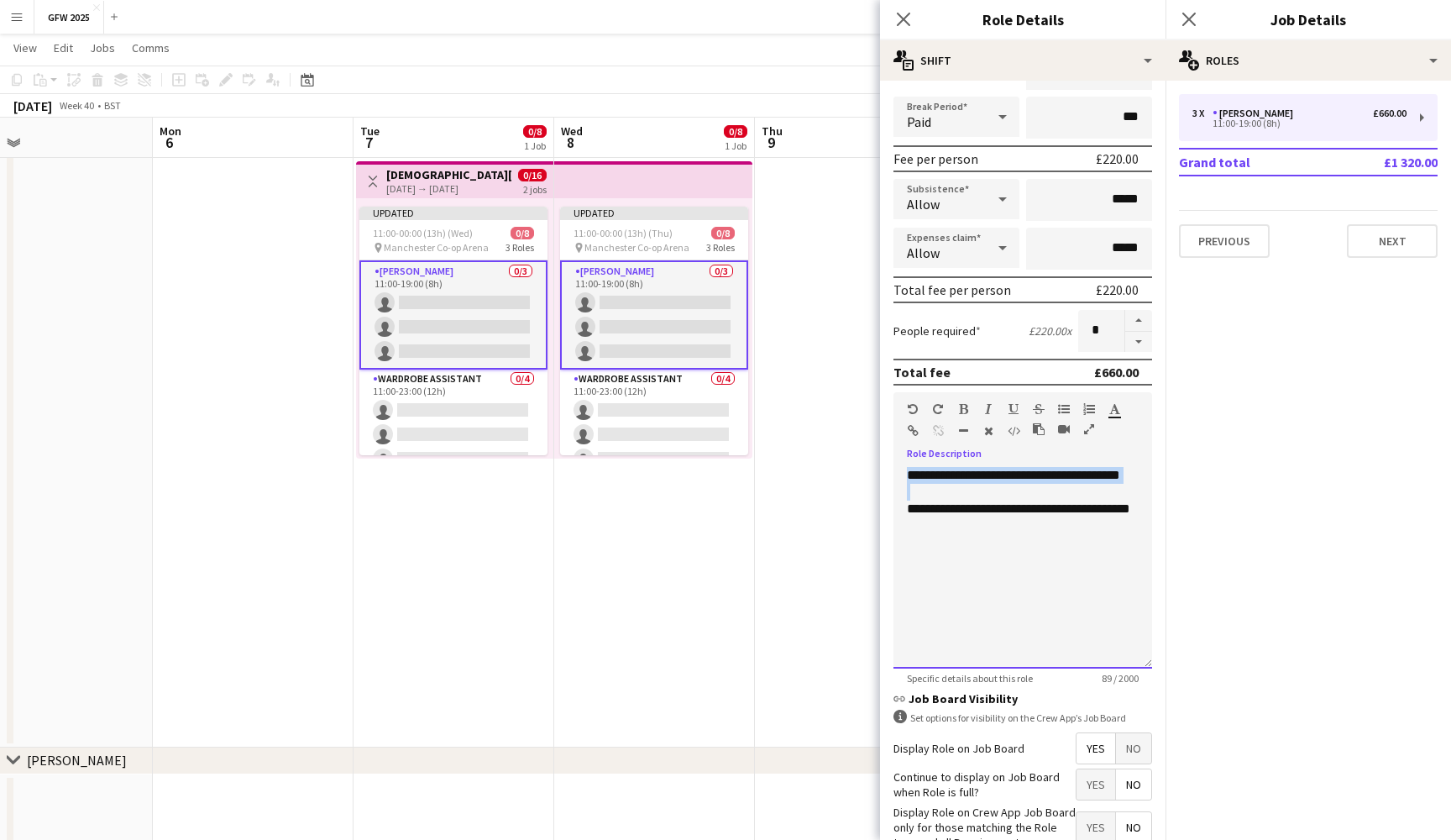
drag, startPoint x: 994, startPoint y: 501, endPoint x: 875, endPoint y: 475, distance: 121.8
copy div "**********"
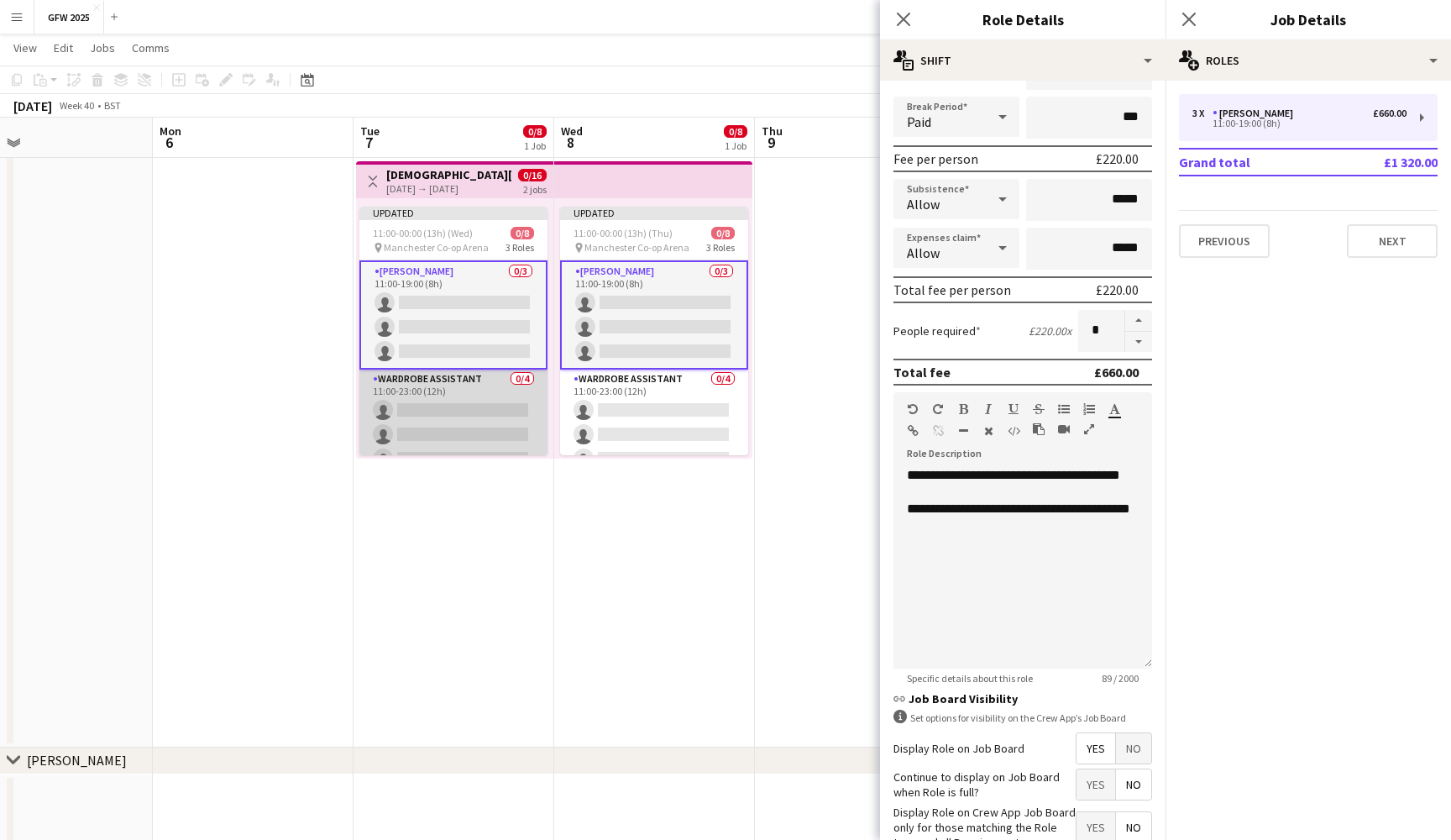
click at [431, 411] on app-card-role "Wardrobe Assistant 0/4 11:00-23:00 (12h) single-neutral-actions single-neutral-…" at bounding box center [454, 434] width 188 height 130
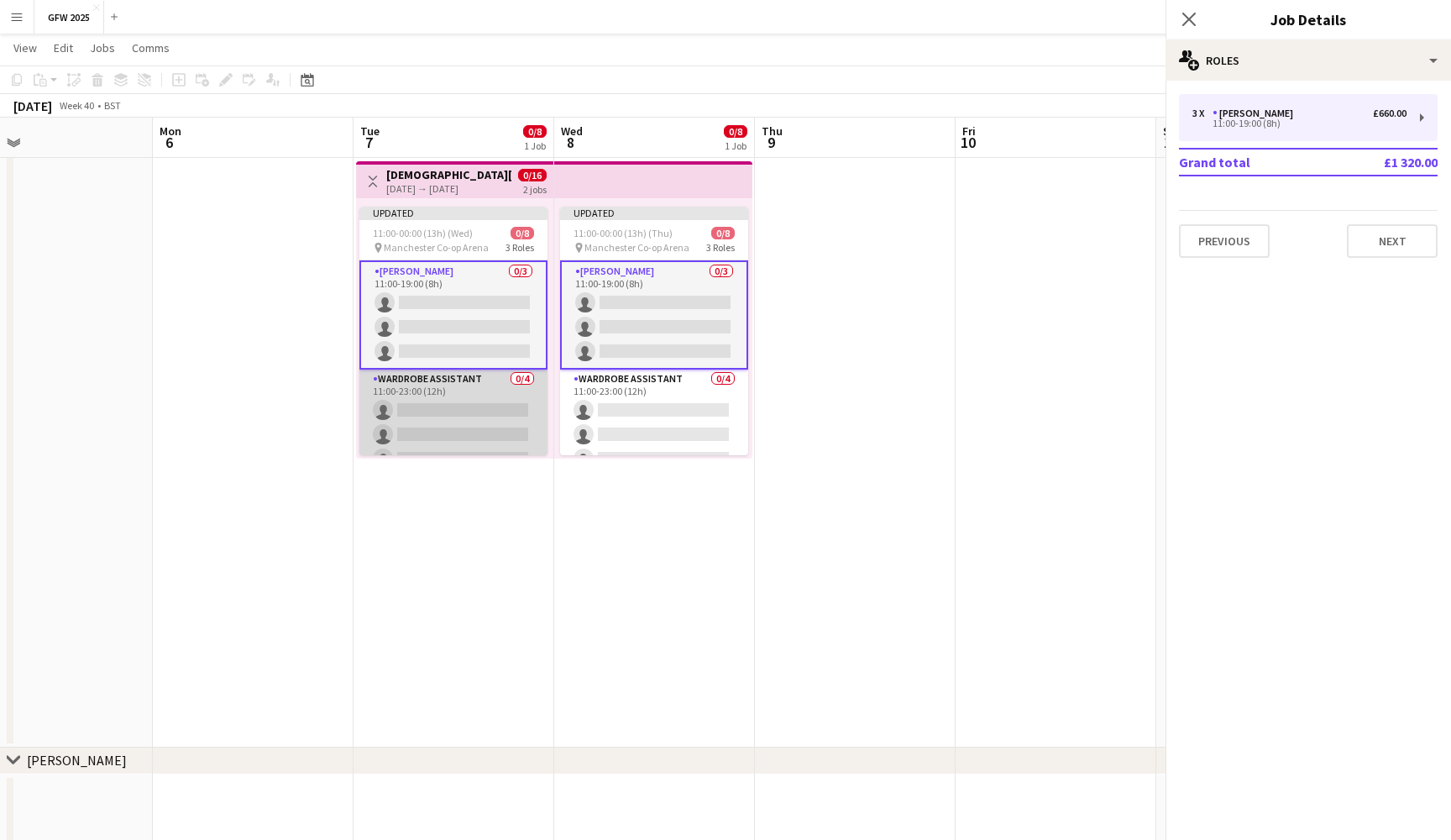
scroll to position [0, 448]
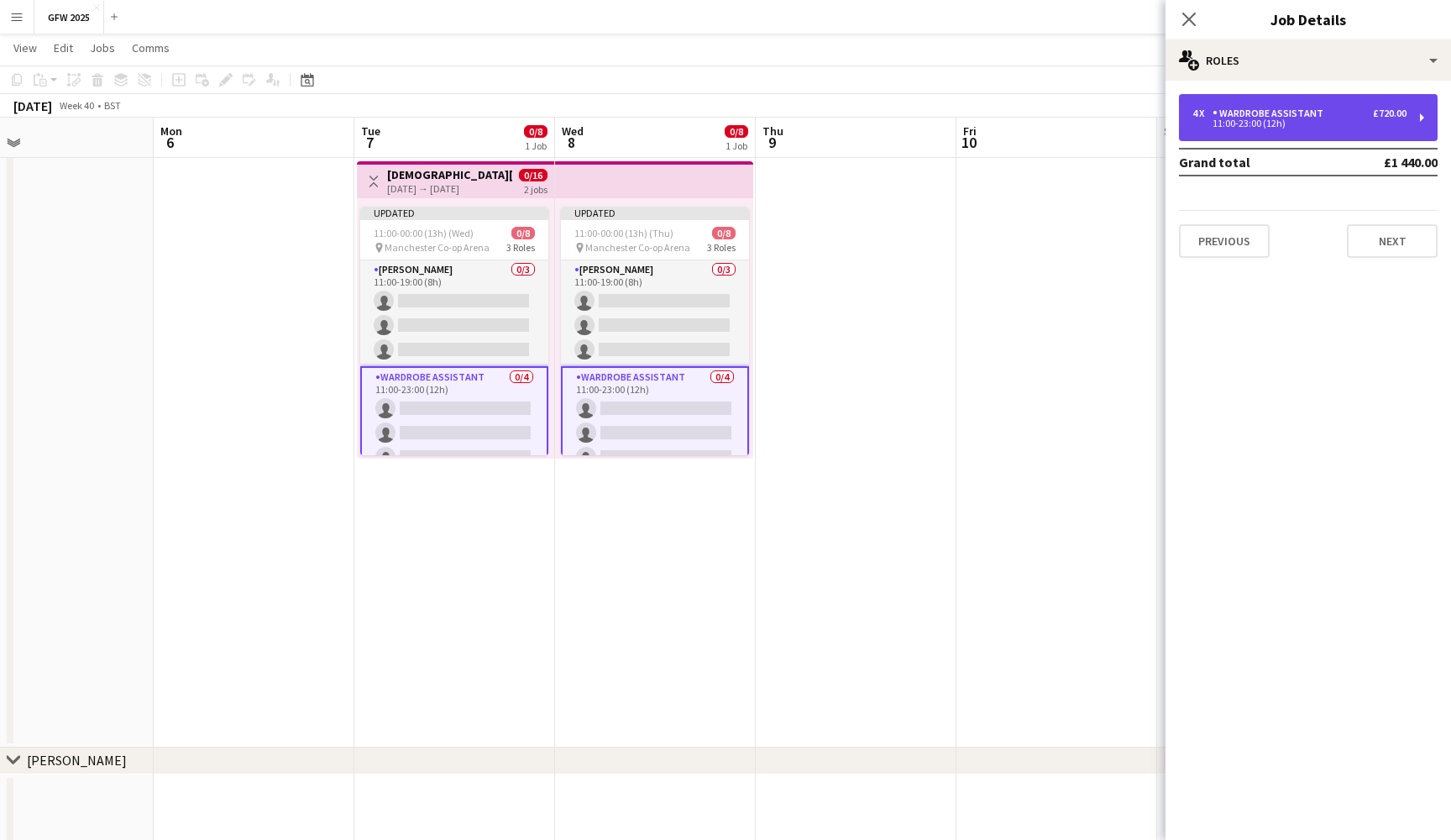
click at [1330, 113] on div "4 x Wardrobe Assistant £720.00" at bounding box center [1300, 114] width 214 height 12
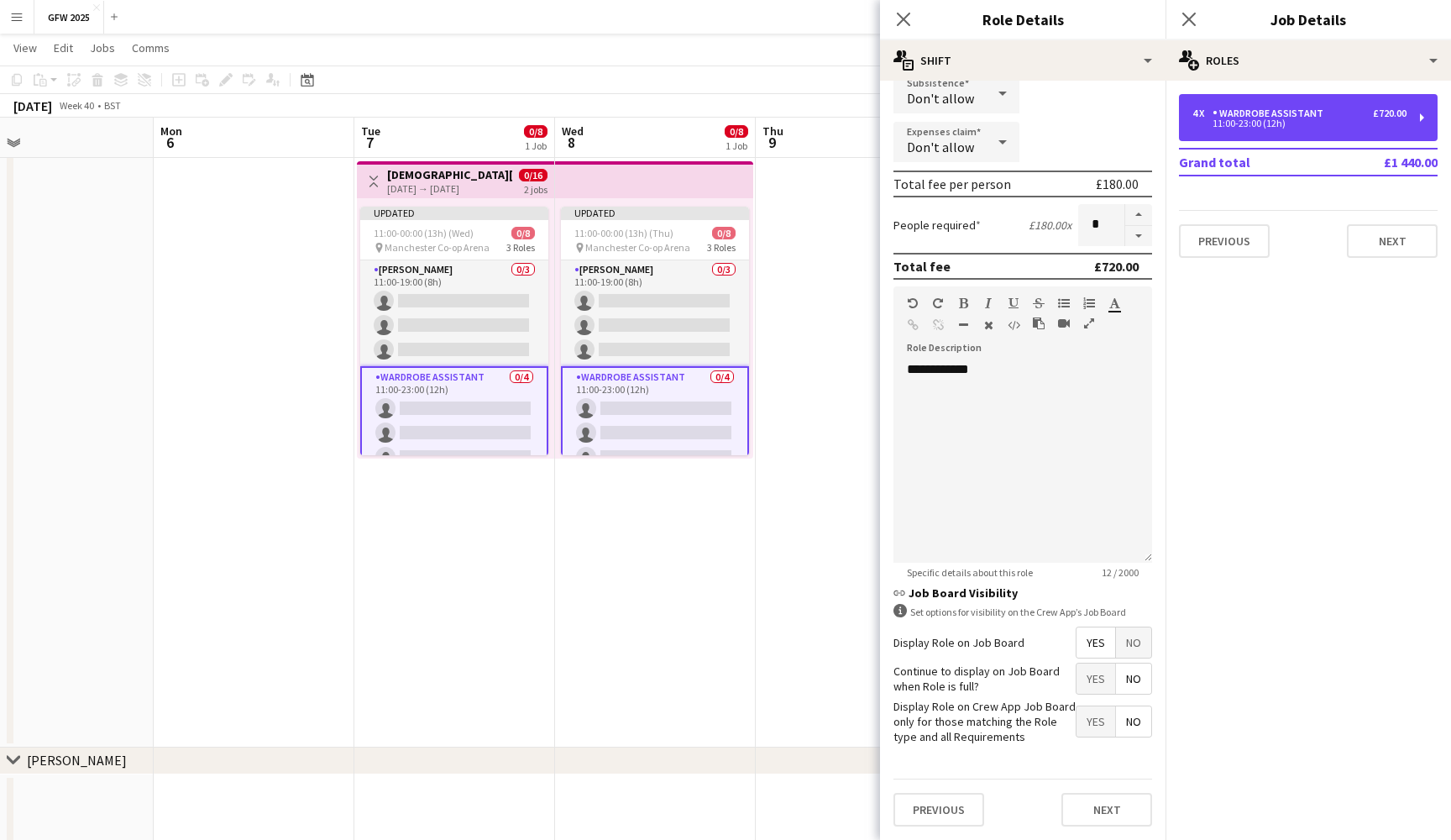
scroll to position [297, 0]
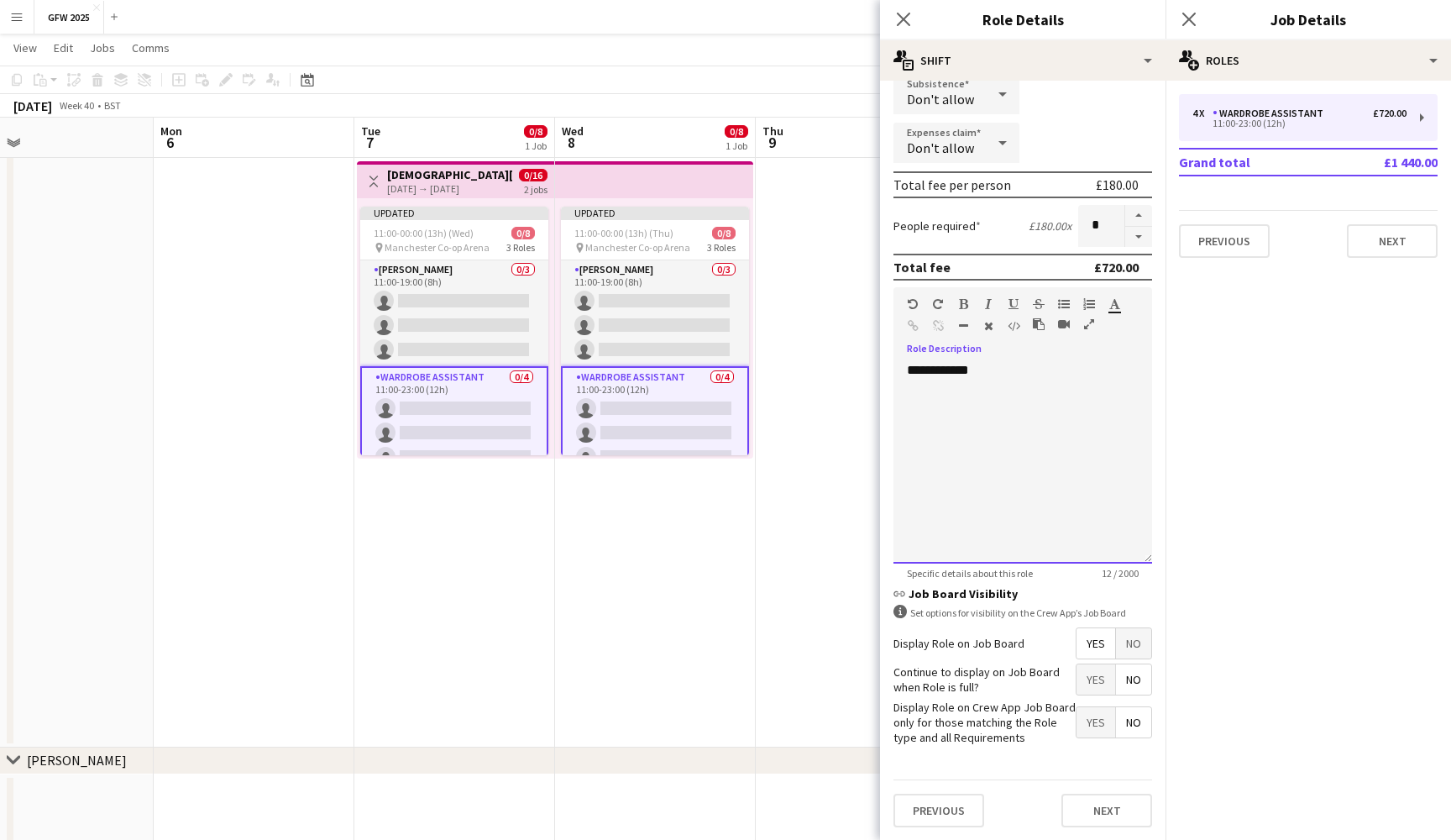
click at [904, 372] on div "**********" at bounding box center [1024, 463] width 259 height 202
paste div
drag, startPoint x: 965, startPoint y: 371, endPoint x: 880, endPoint y: 371, distance: 85.0
click at [880, 371] on form "**********" at bounding box center [1023, 319] width 285 height 1044
click at [963, 374] on span "**********" at bounding box center [1018, 378] width 223 height 29
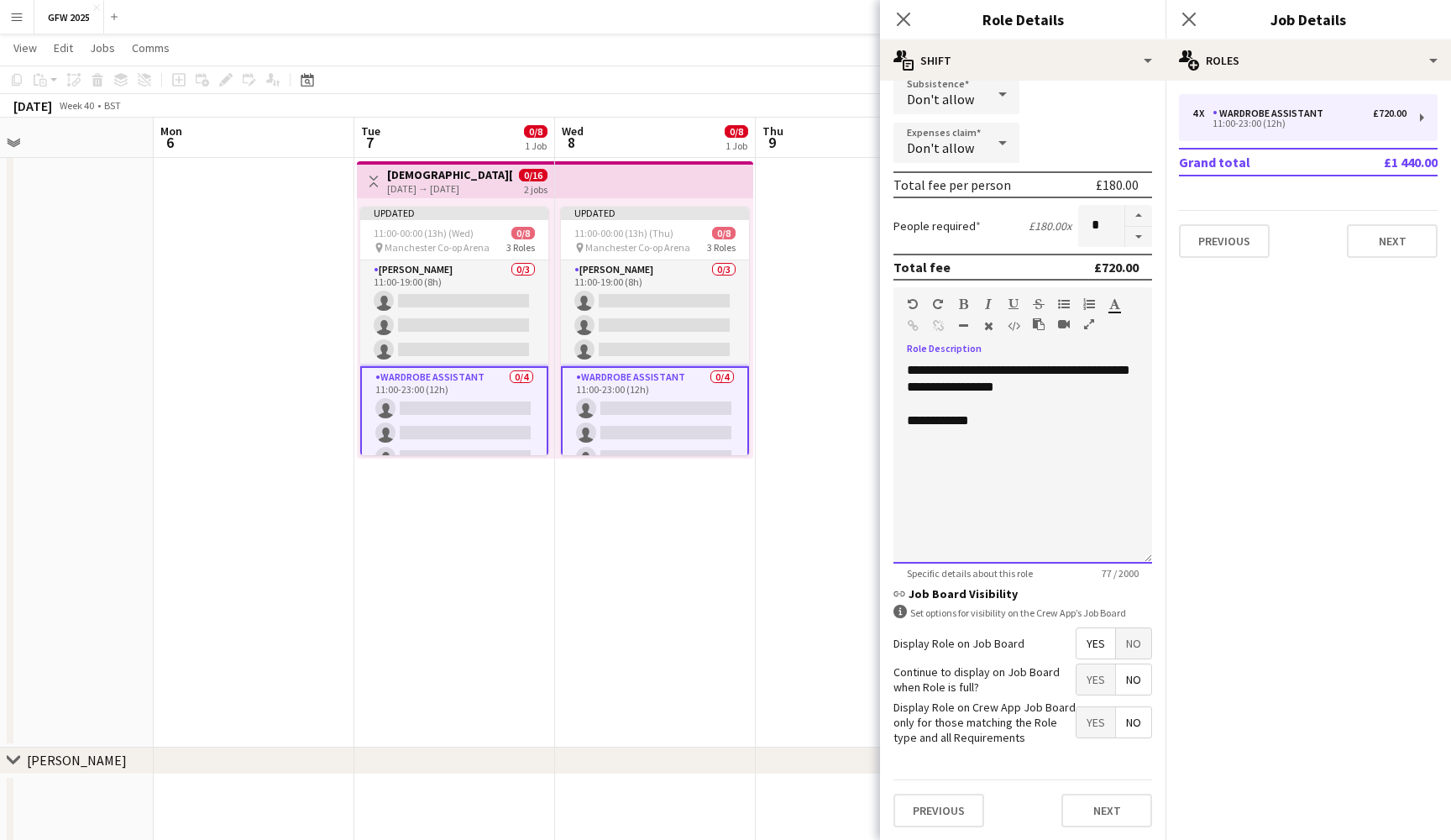
click at [1071, 393] on div "**********" at bounding box center [1024, 463] width 259 height 202
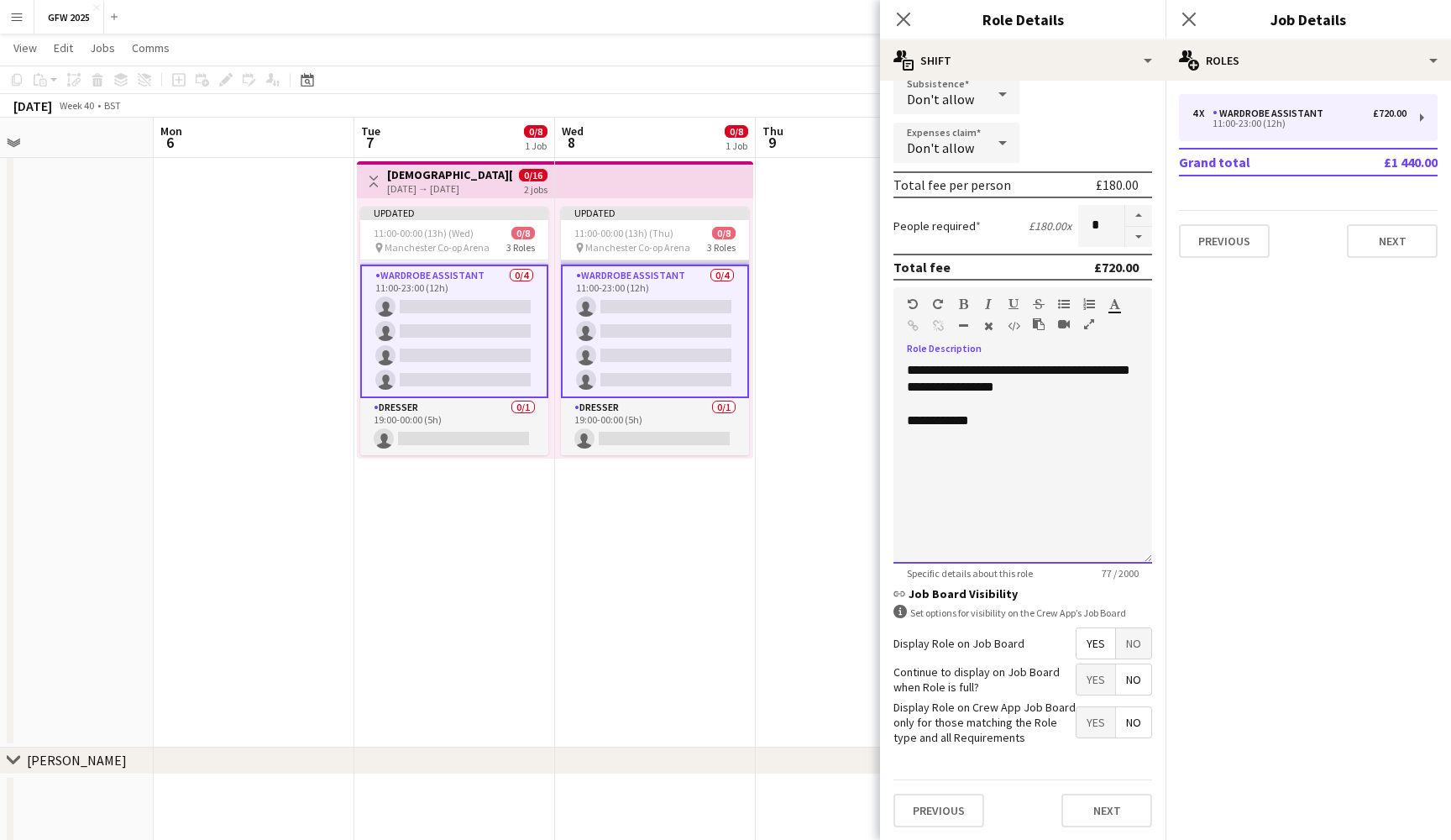
scroll to position [102, 0]
click at [625, 428] on app-card-role "Dresser 0/1 19:00-00:00 (5h) single-neutral-actions" at bounding box center [655, 426] width 188 height 57
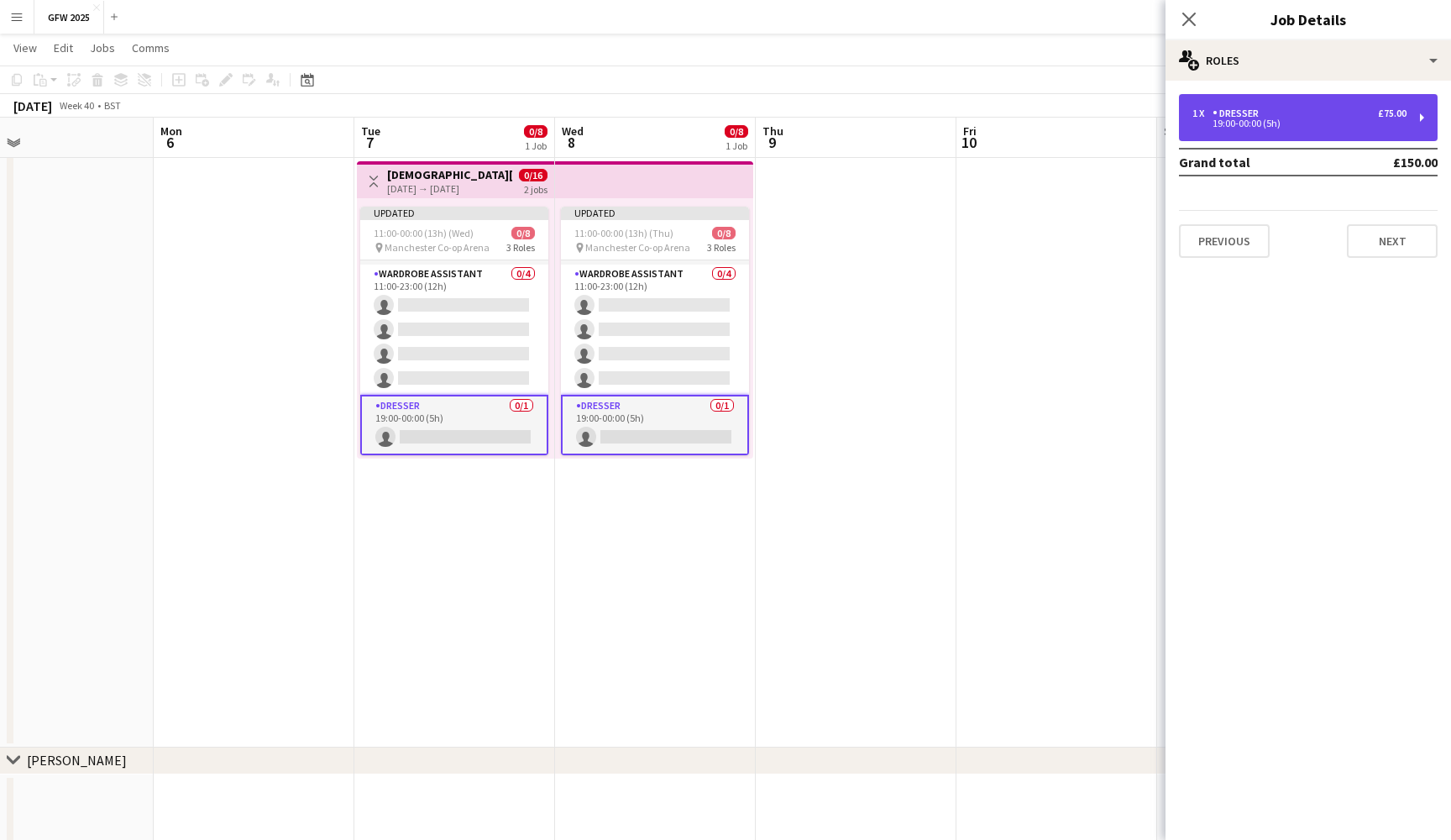
click at [1316, 112] on div "1 x Dresser £75.00" at bounding box center [1300, 114] width 214 height 12
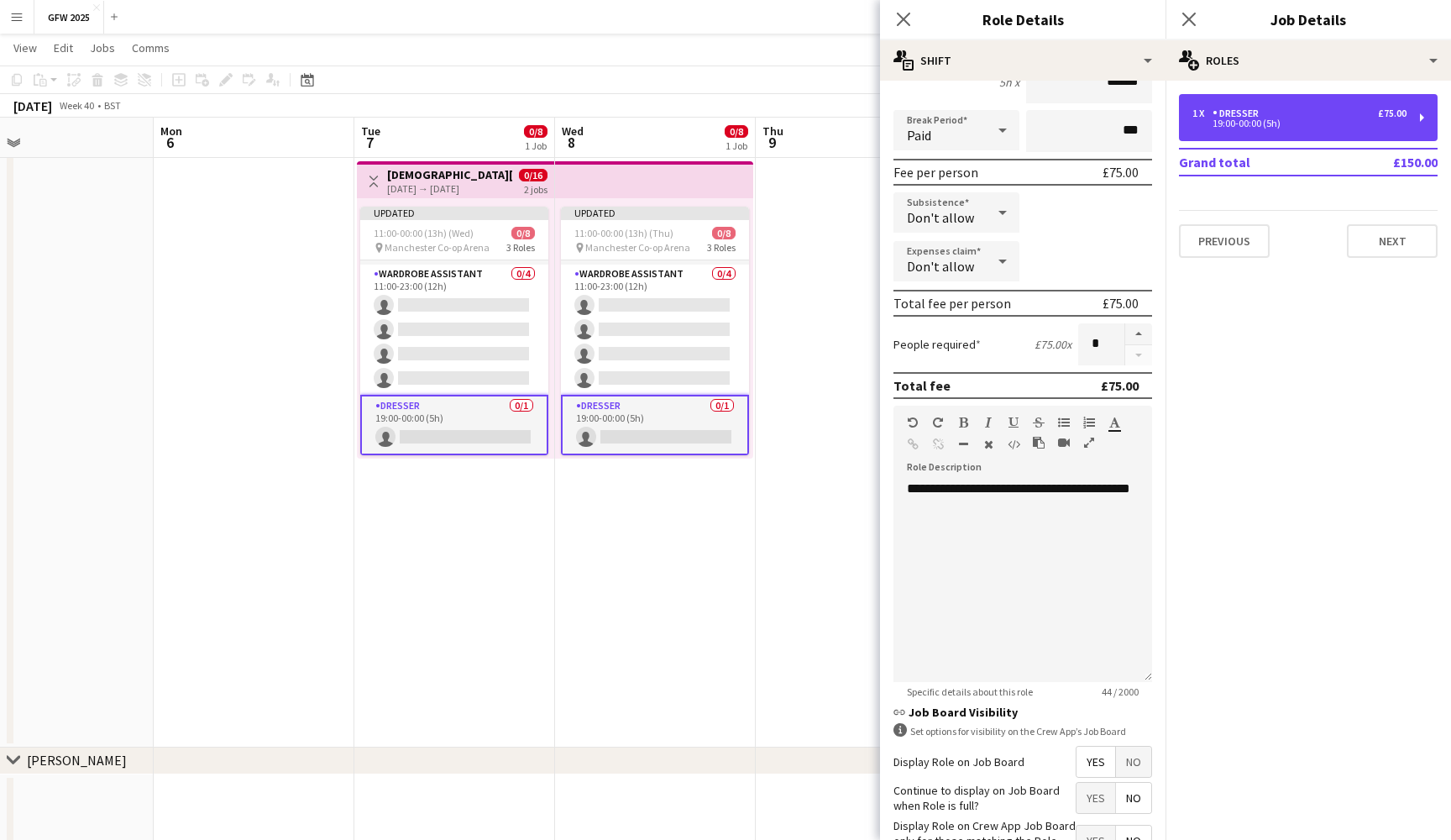
scroll to position [191, 0]
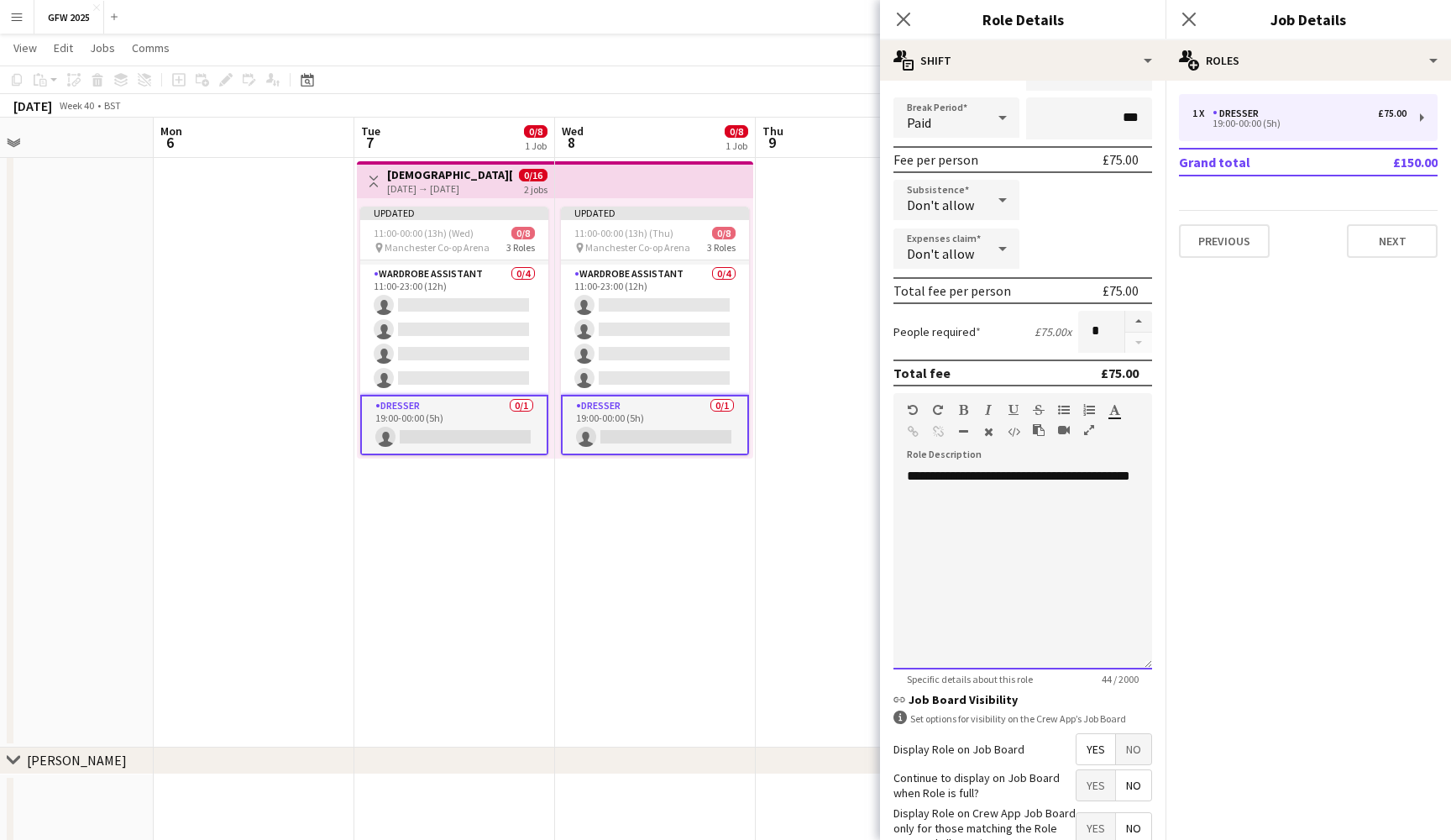
click at [900, 475] on div "**********" at bounding box center [1024, 568] width 259 height 202
click at [953, 478] on div "**********" at bounding box center [1024, 568] width 259 height 202
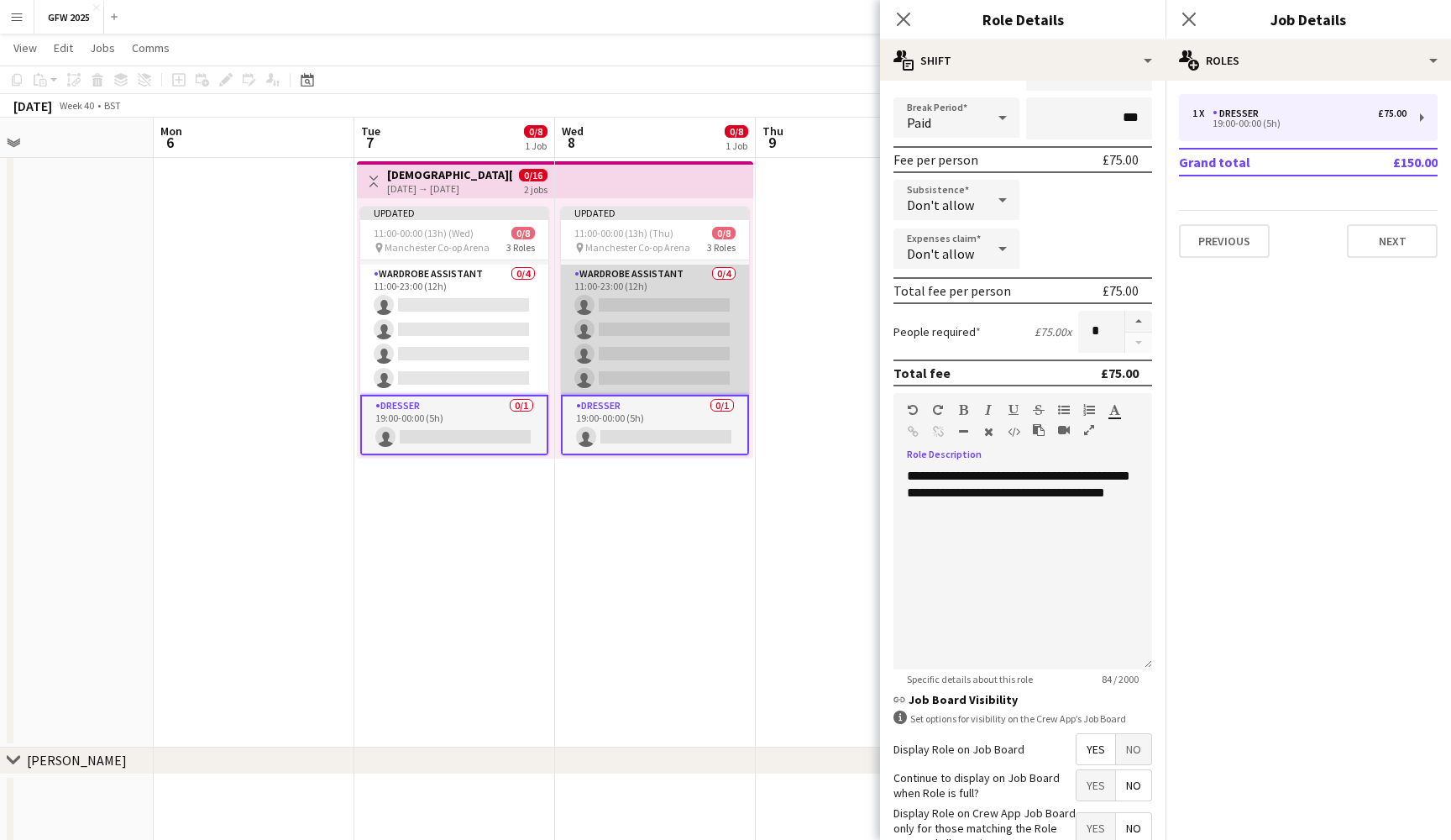
click at [654, 333] on app-card-role "Wardrobe Assistant 0/4 11:00-23:00 (12h) single-neutral-actions single-neutral-…" at bounding box center [655, 329] width 188 height 130
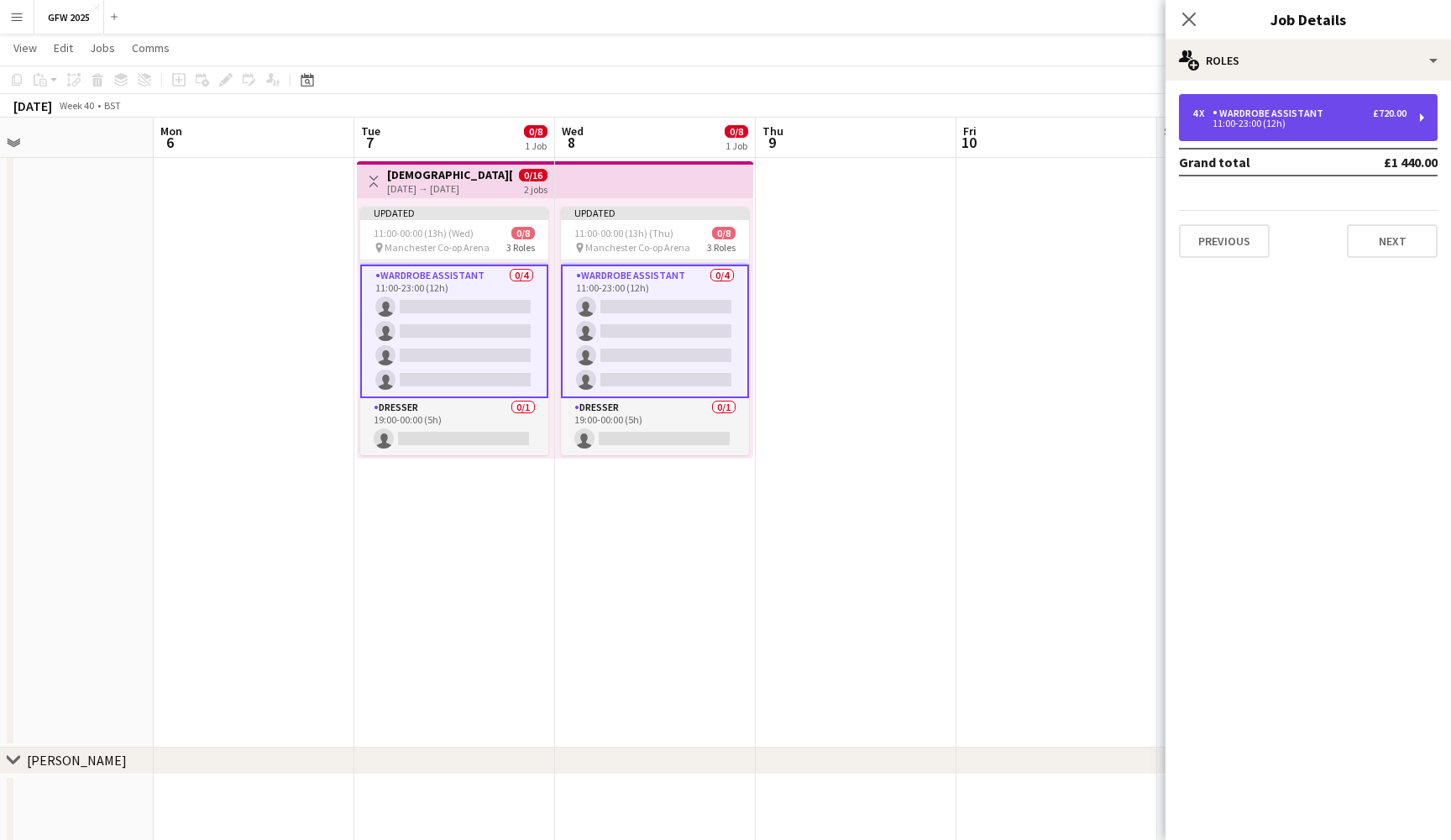
click at [1345, 117] on div "4 x Wardrobe Assistant £720.00" at bounding box center [1300, 114] width 214 height 12
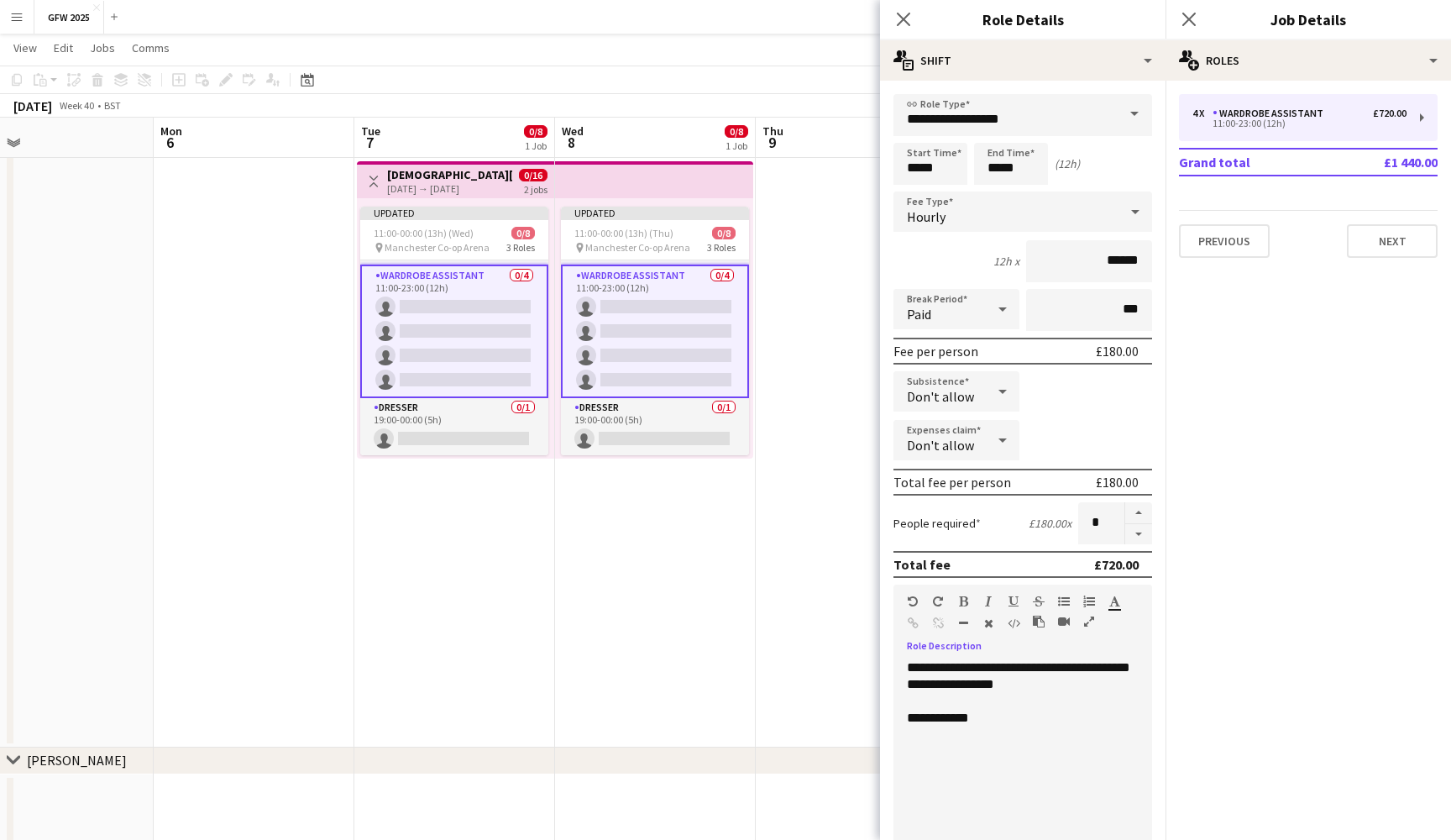
click at [1079, 670] on div "**********" at bounding box center [1024, 761] width 259 height 202
click at [1182, 26] on icon at bounding box center [1189, 19] width 16 height 16
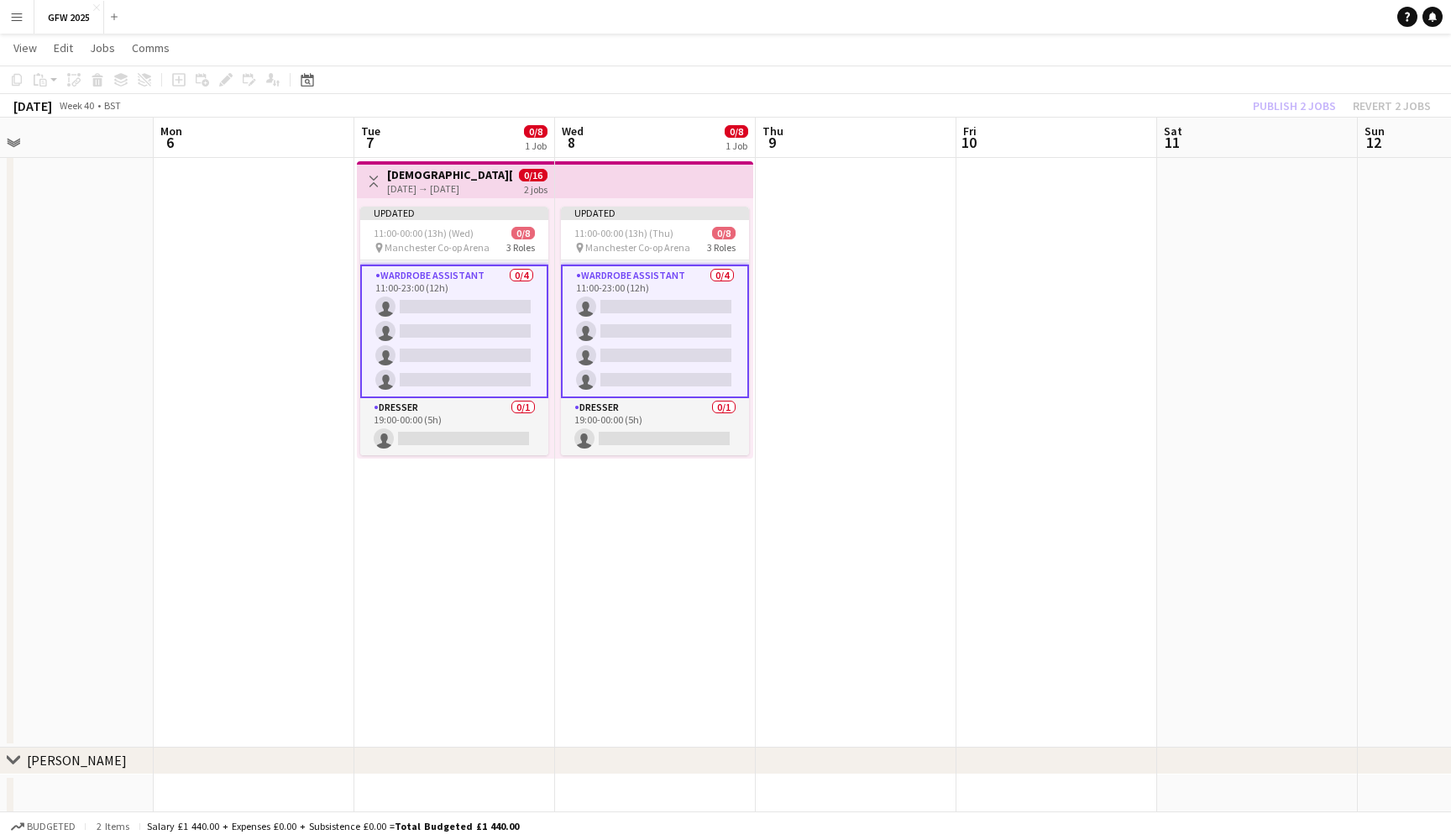
click at [1115, 79] on app-toolbar "Copy Paste Paste Command V Paste with crew Command Shift V Paste linked Job Del…" at bounding box center [726, 79] width 1451 height 28
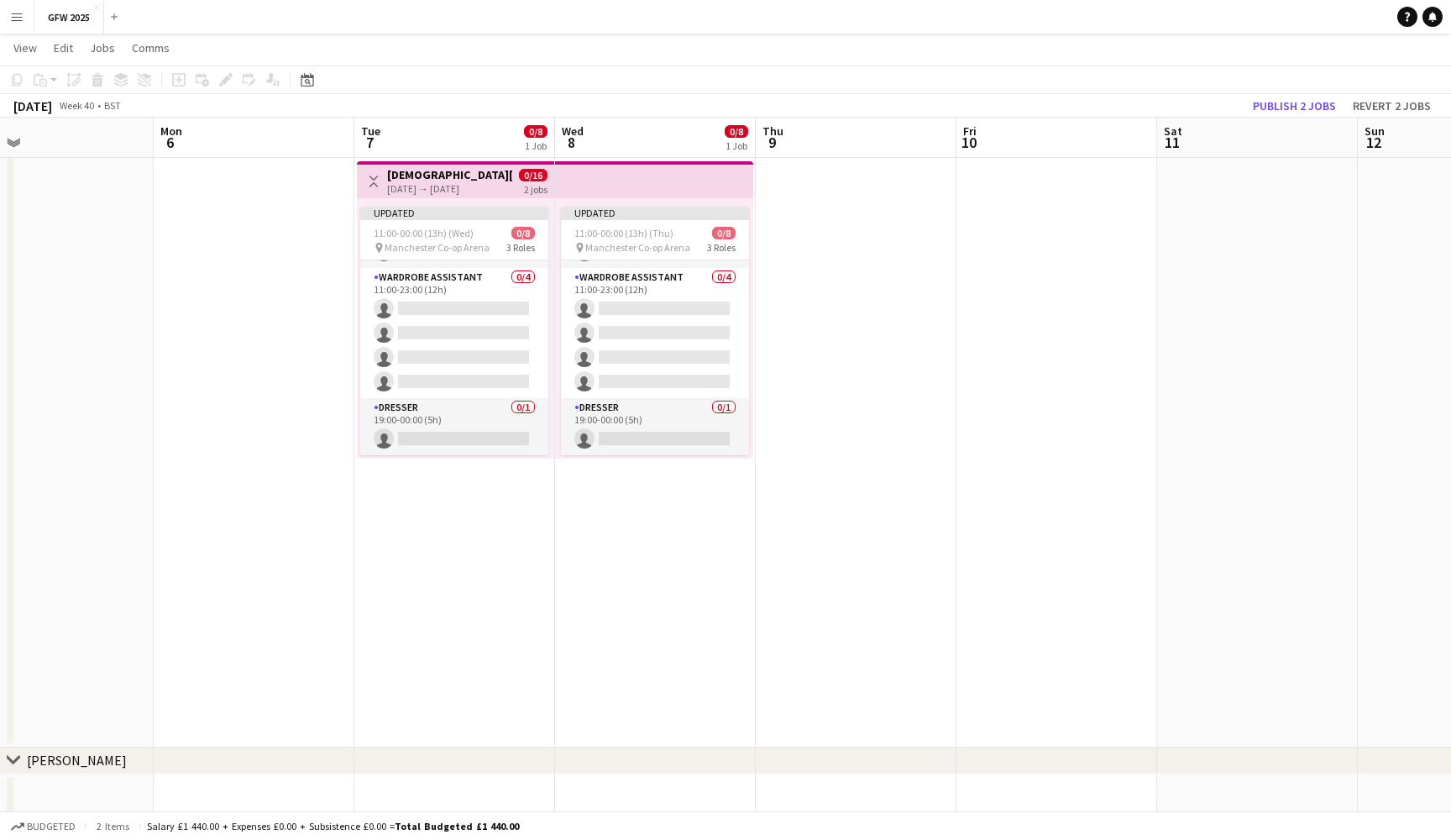
scroll to position [98, 0]
click at [1311, 113] on button "Publish 2 jobs" at bounding box center [1294, 106] width 97 height 22
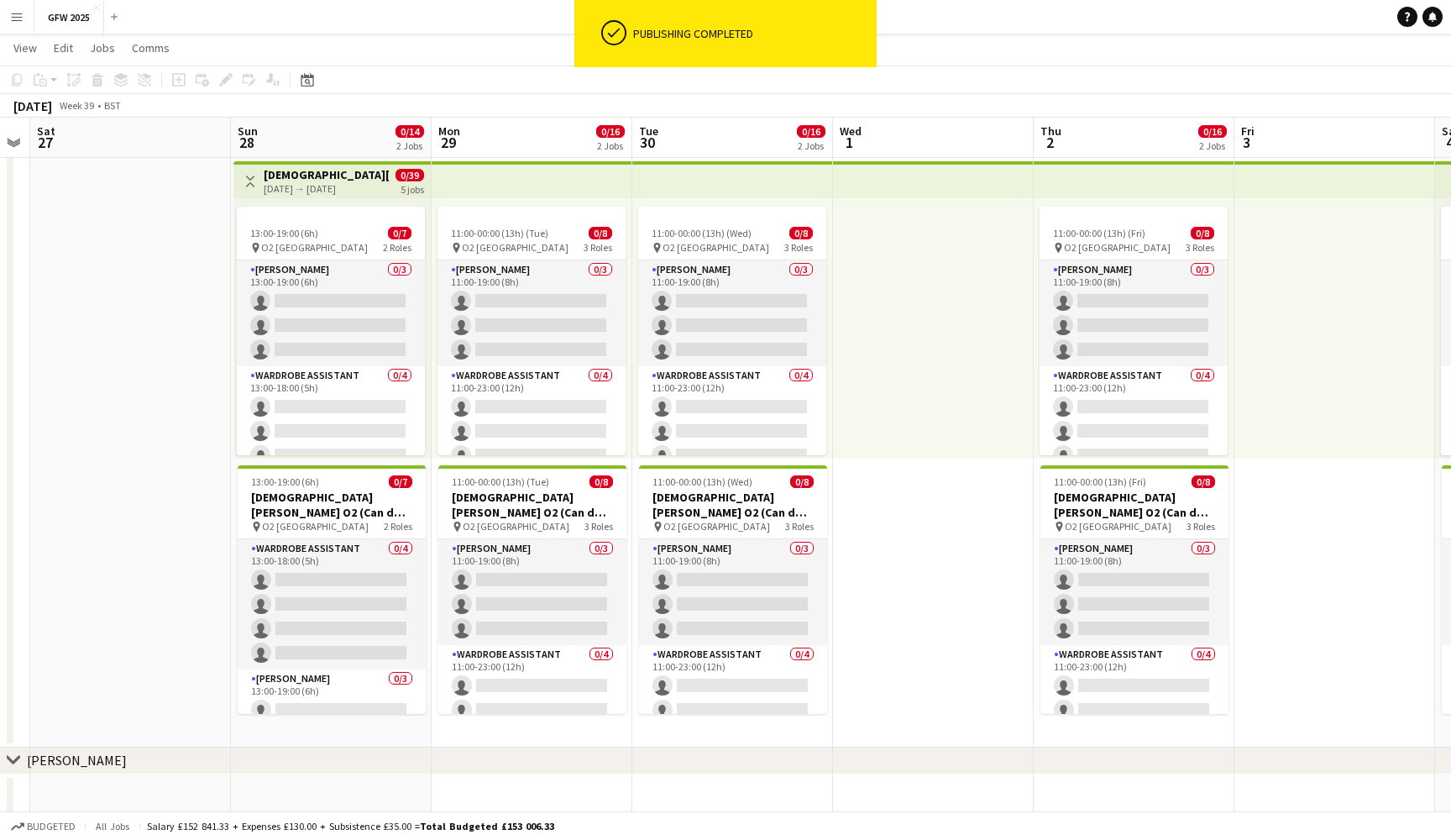
scroll to position [0, 536]
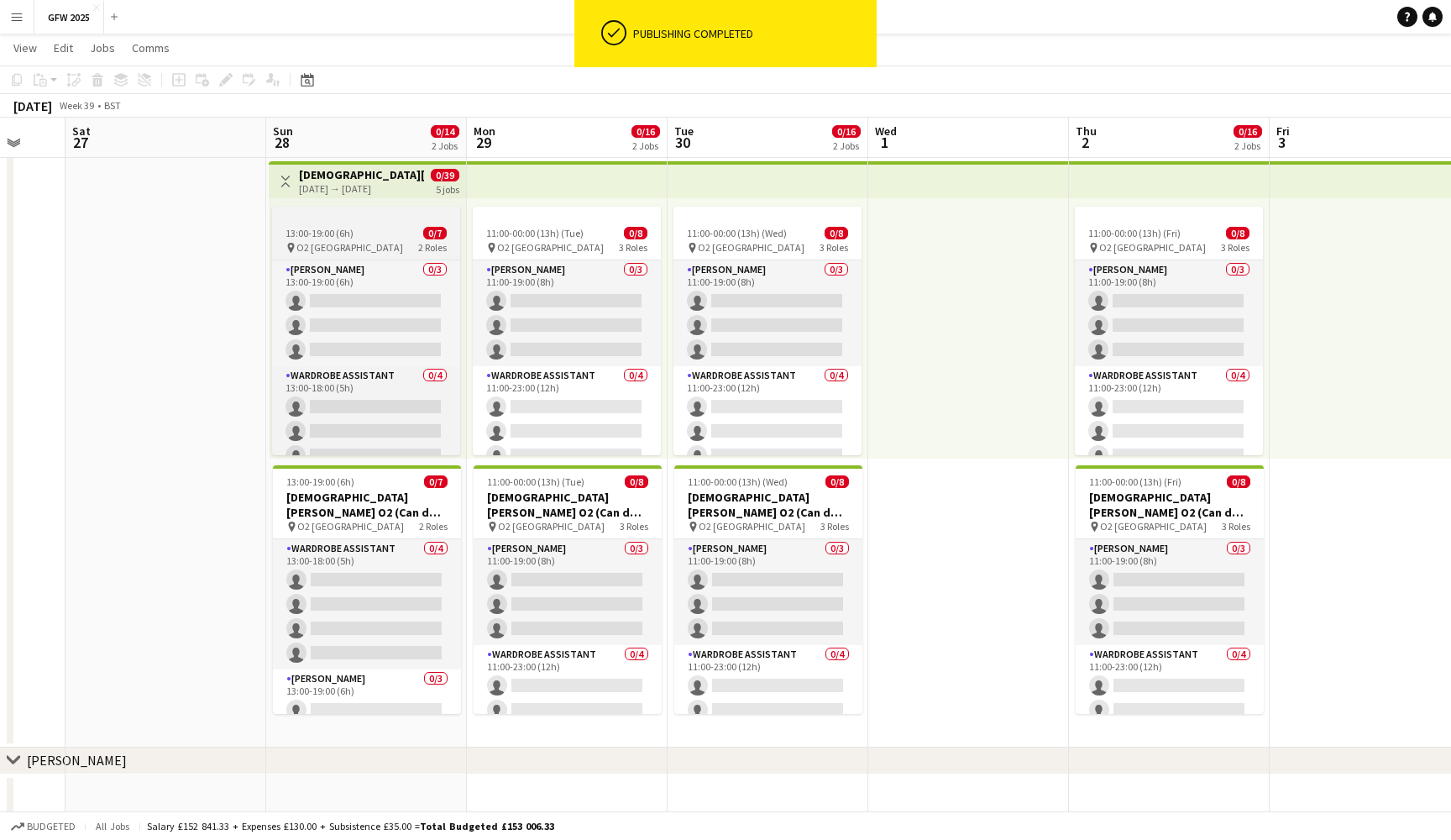
click at [396, 213] on div at bounding box center [367, 214] width 188 height 14
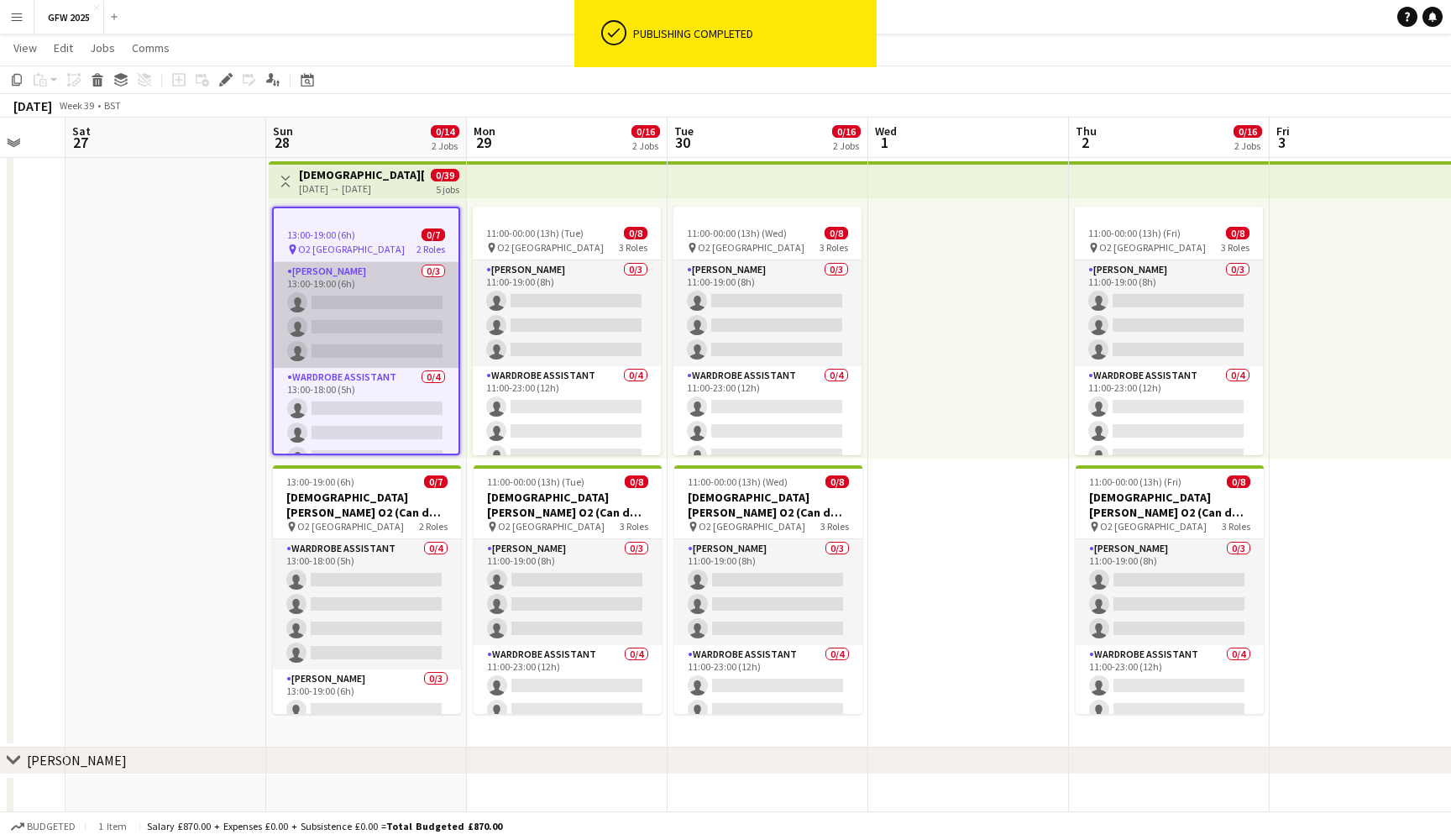
click at [377, 313] on app-card-role "Seamster 0/3 13:00-19:00 (6h) single-neutral-actions single-neutral-actions sin…" at bounding box center [366, 315] width 184 height 106
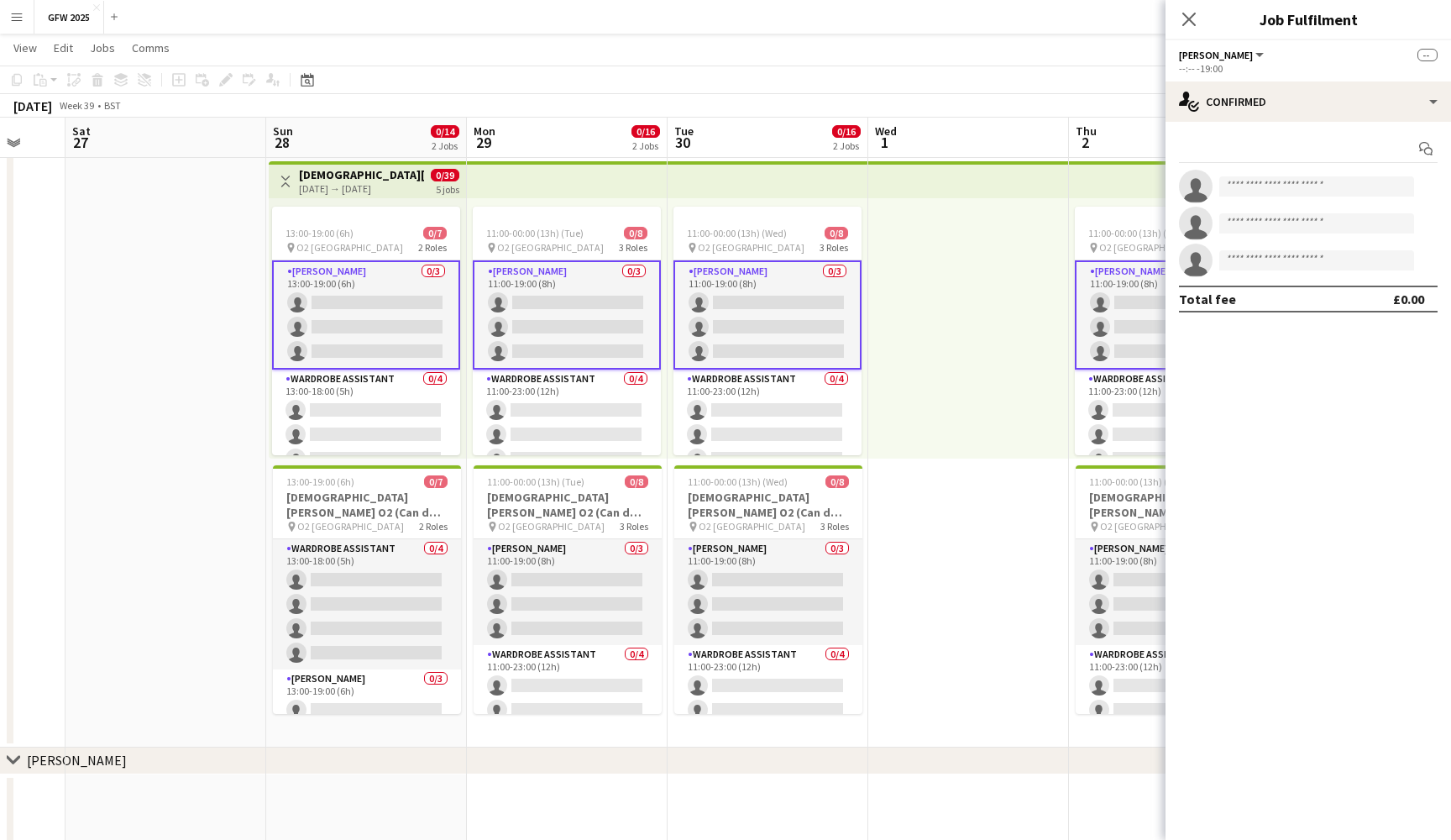
click at [377, 313] on app-card-role "Seamster 0/3 13:00-19:00 (6h) single-neutral-actions single-neutral-actions sin…" at bounding box center [367, 315] width 188 height 109
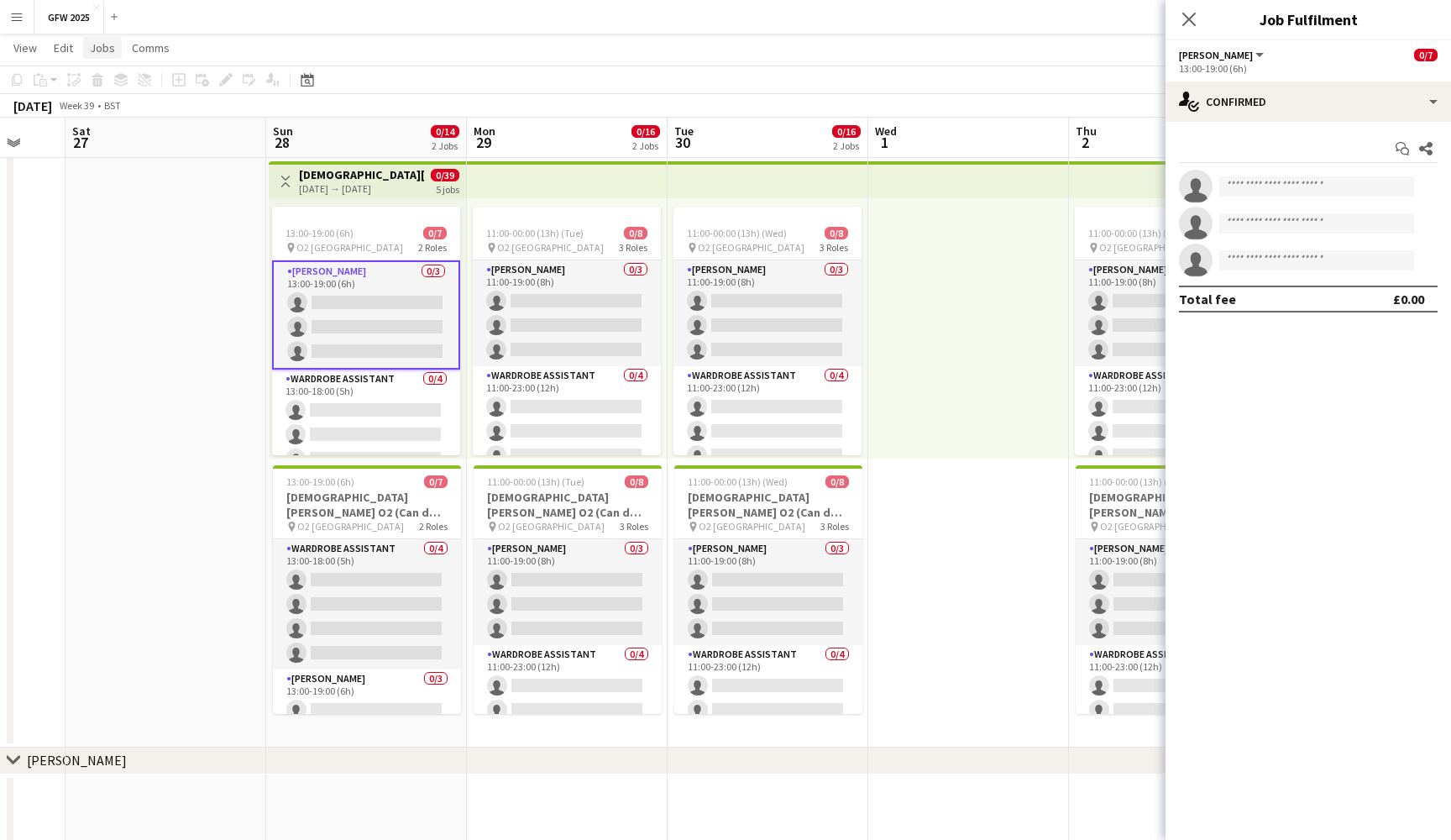
click at [113, 51] on span "Jobs" at bounding box center [103, 47] width 25 height 15
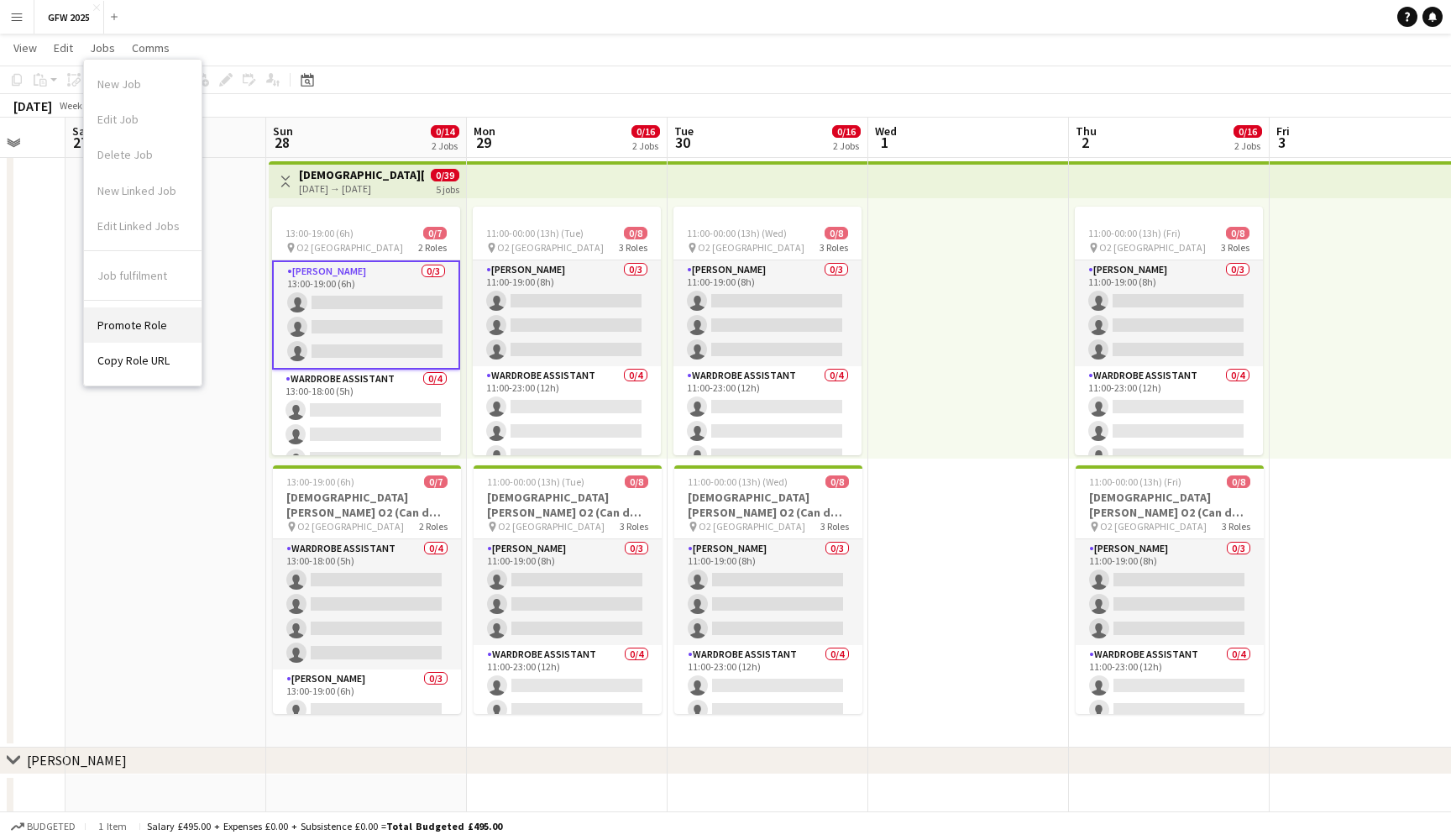
click at [138, 325] on span "Promote Role" at bounding box center [131, 324] width 70 height 15
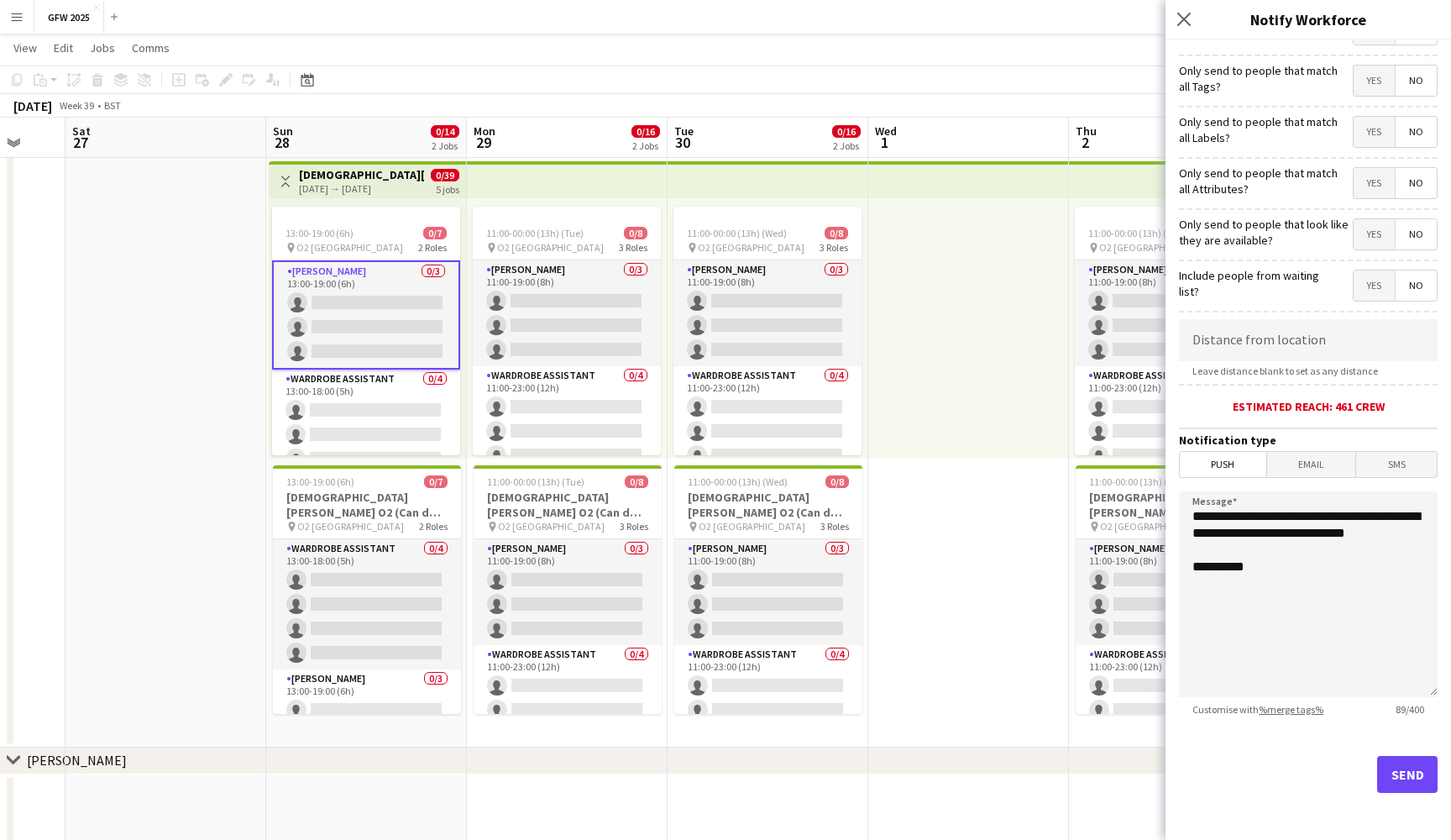
scroll to position [85, 0]
drag, startPoint x: 1414, startPoint y: 532, endPoint x: 1326, endPoint y: 531, distance: 88.0
click at [1326, 531] on textarea "**********" at bounding box center [1309, 594] width 259 height 206
drag, startPoint x: 1261, startPoint y: 530, endPoint x: 1301, endPoint y: 514, distance: 43.1
click at [1301, 514] on textarea "**********" at bounding box center [1309, 594] width 259 height 206
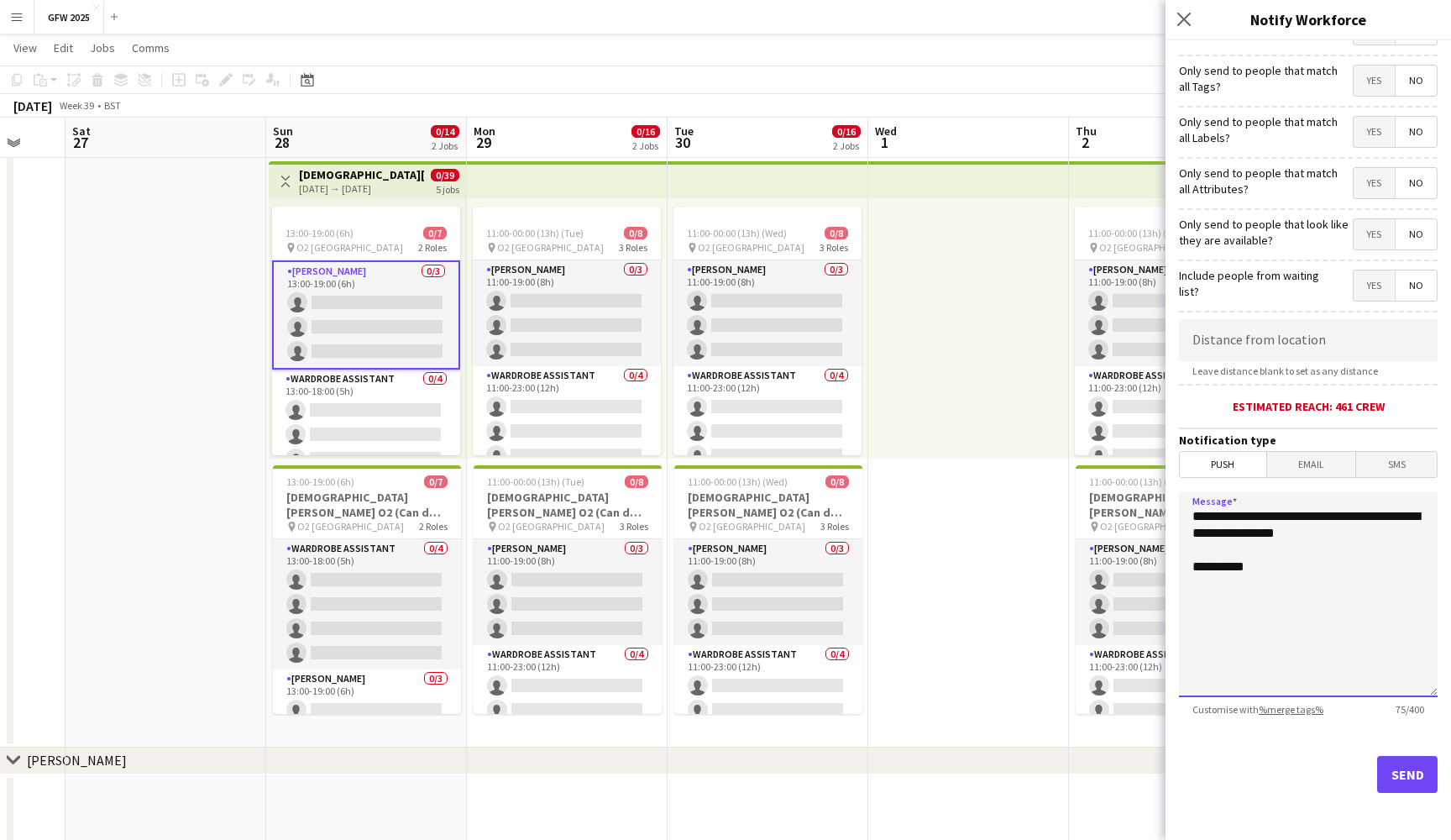
paste textarea
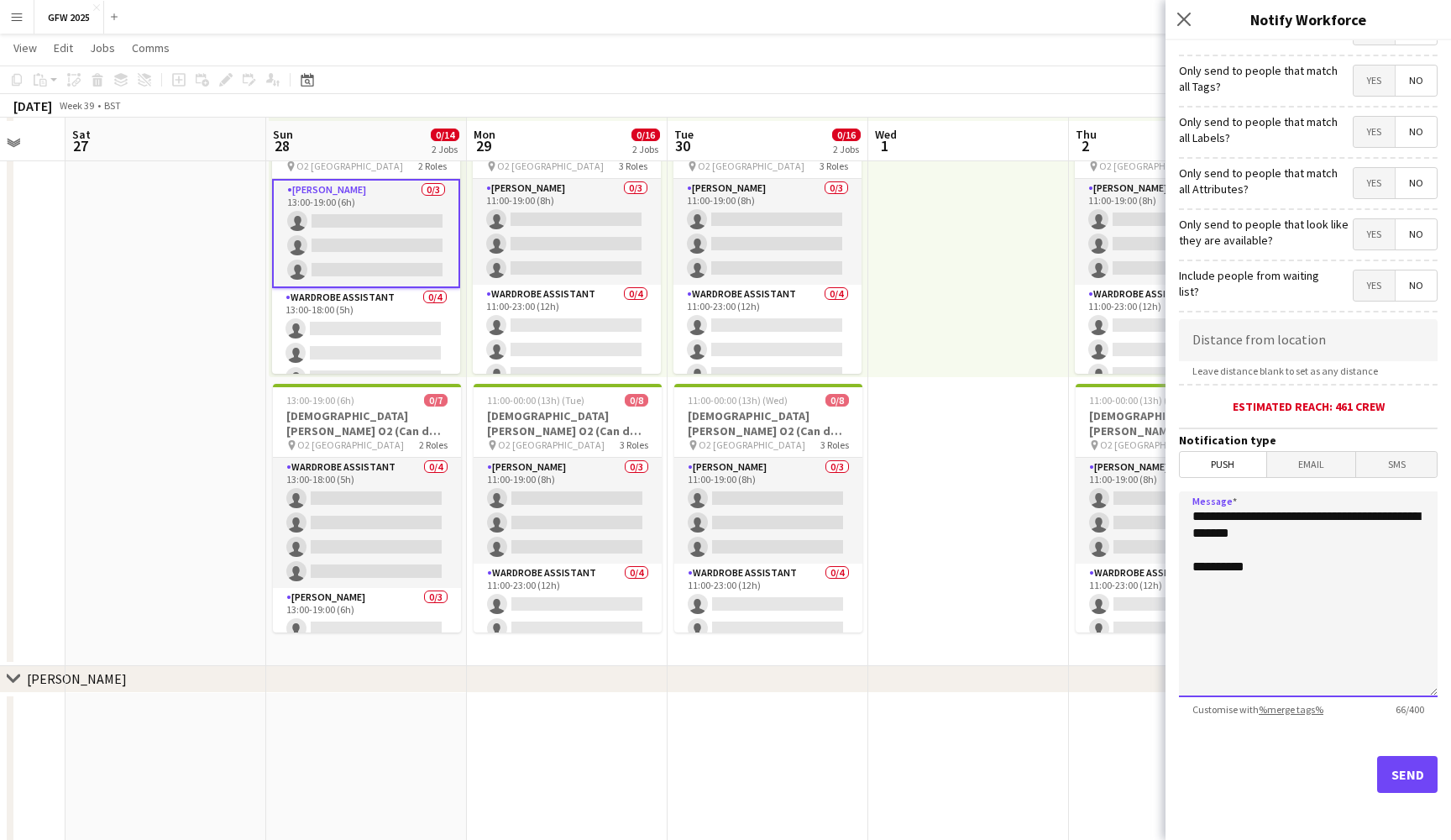
scroll to position [858, 0]
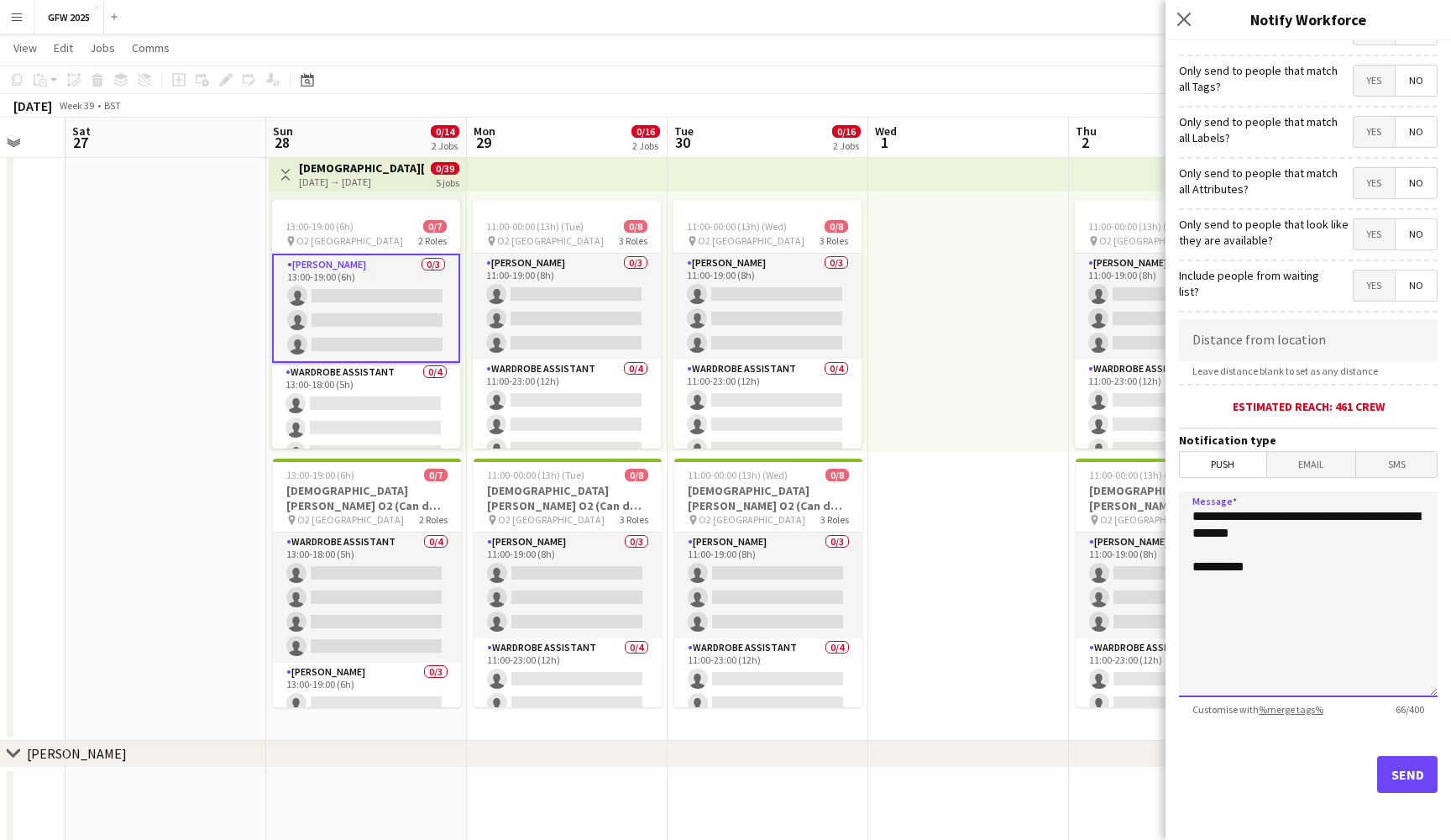
type textarea "**********"
click at [1407, 786] on button "Send" at bounding box center [1408, 774] width 61 height 37
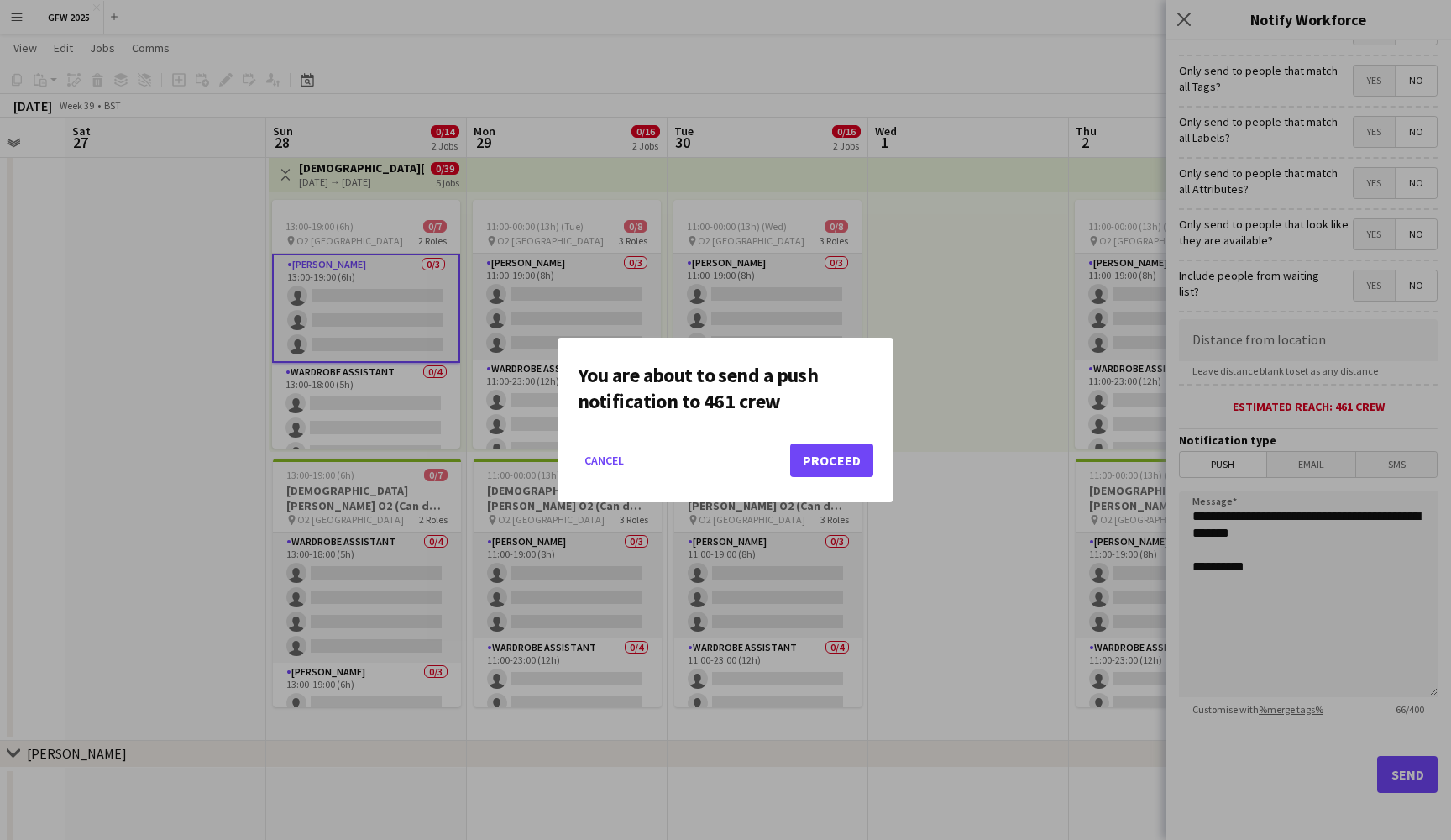
scroll to position [0, 0]
click at [824, 464] on button "Proceed" at bounding box center [831, 460] width 83 height 33
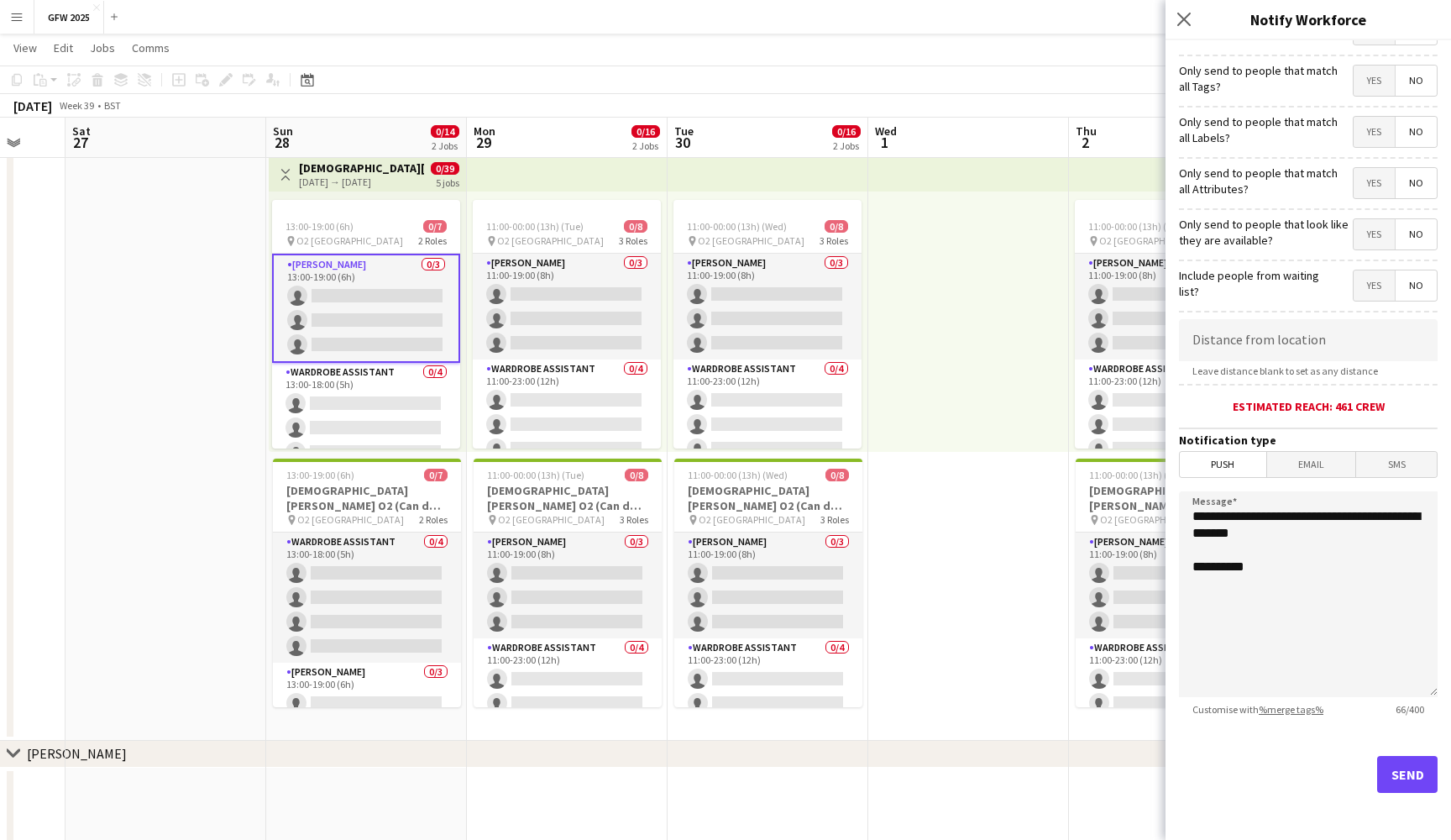
scroll to position [858, 0]
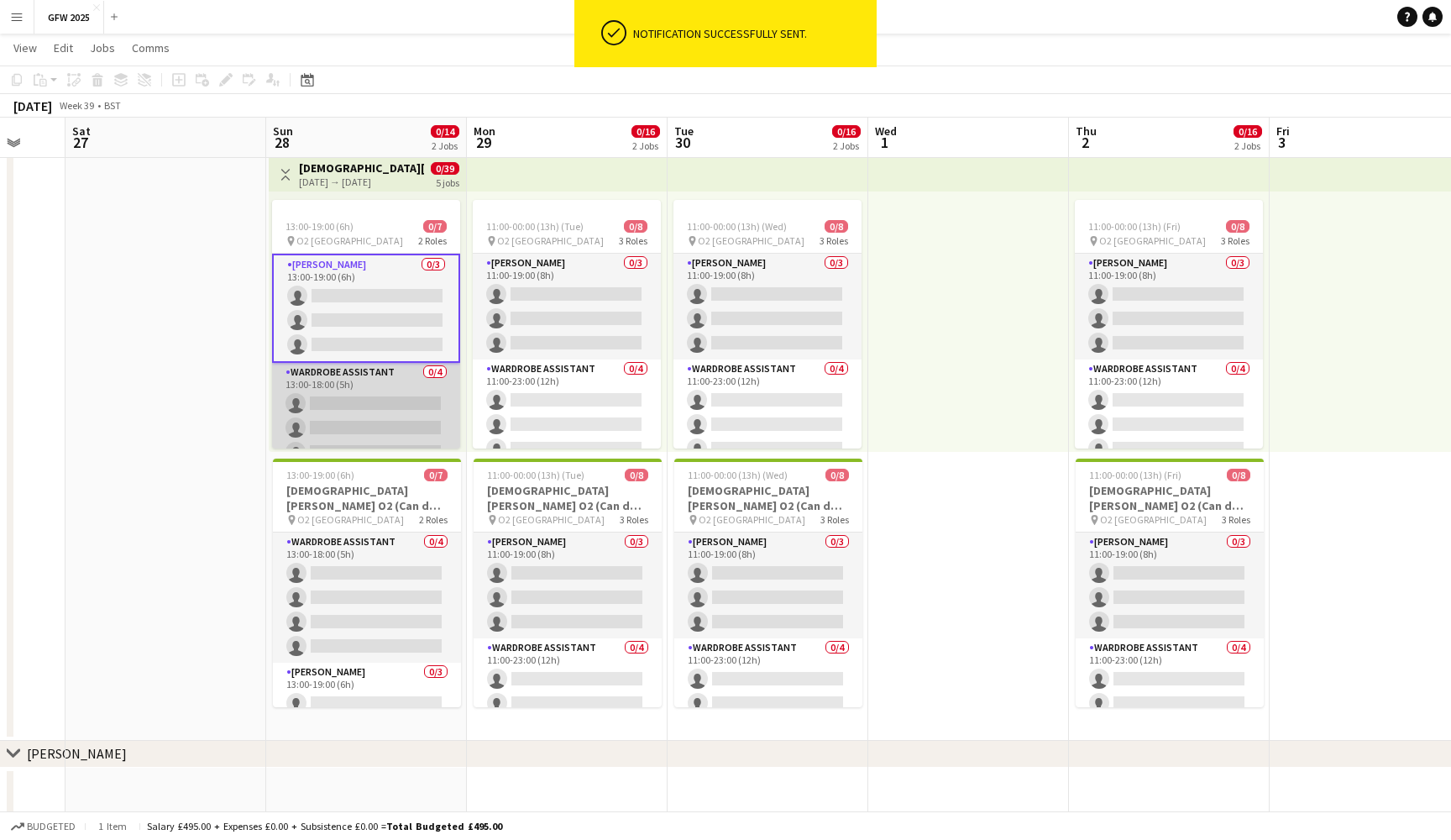
click at [384, 397] on app-card-role "Wardrobe Assistant 0/4 13:00-18:00 (5h) single-neutral-actions single-neutral-a…" at bounding box center [367, 427] width 188 height 130
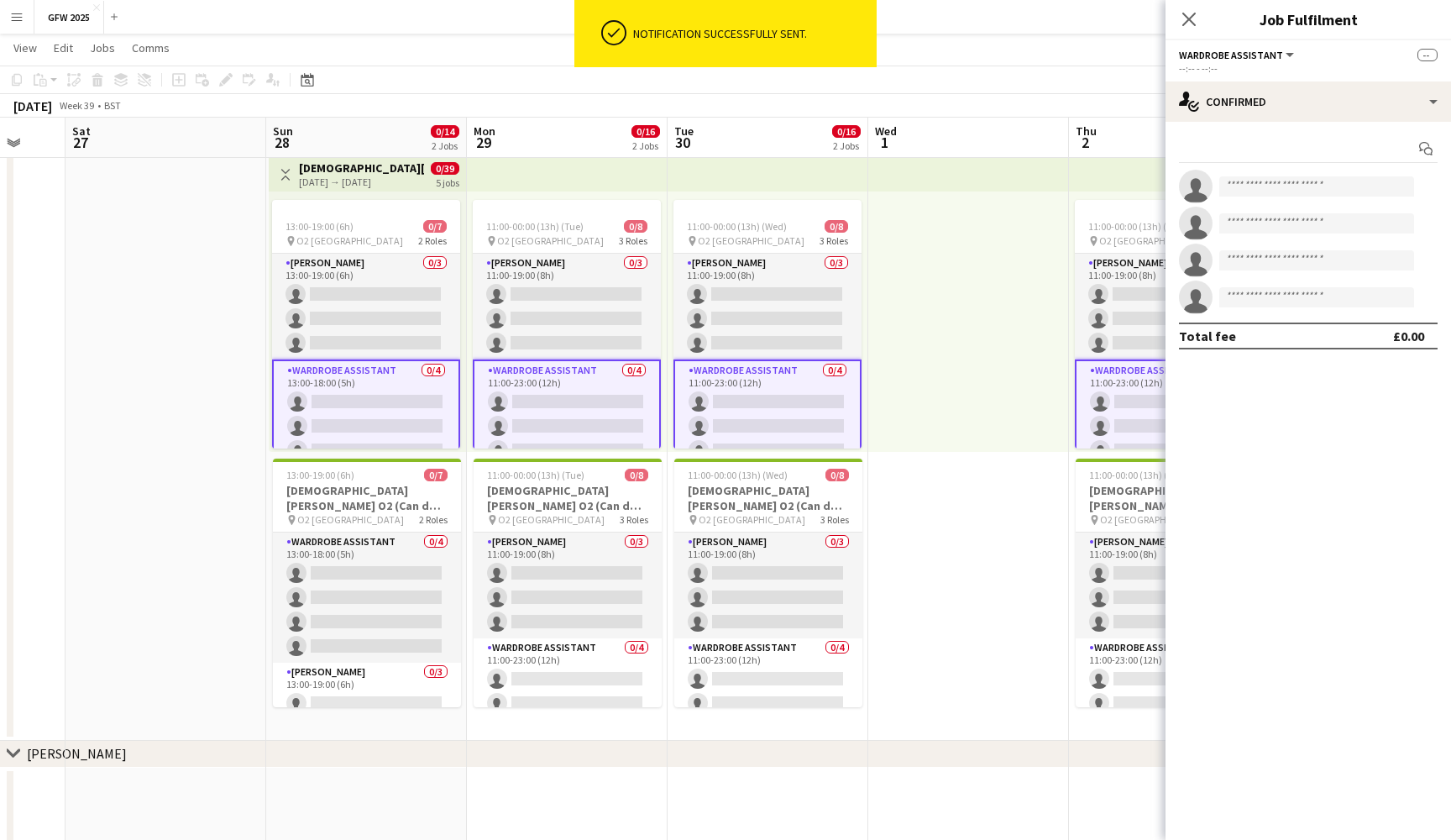
click at [384, 397] on app-card-role "Wardrobe Assistant 0/4 13:00-18:00 (5h) single-neutral-actions single-neutral-a…" at bounding box center [367, 426] width 188 height 133
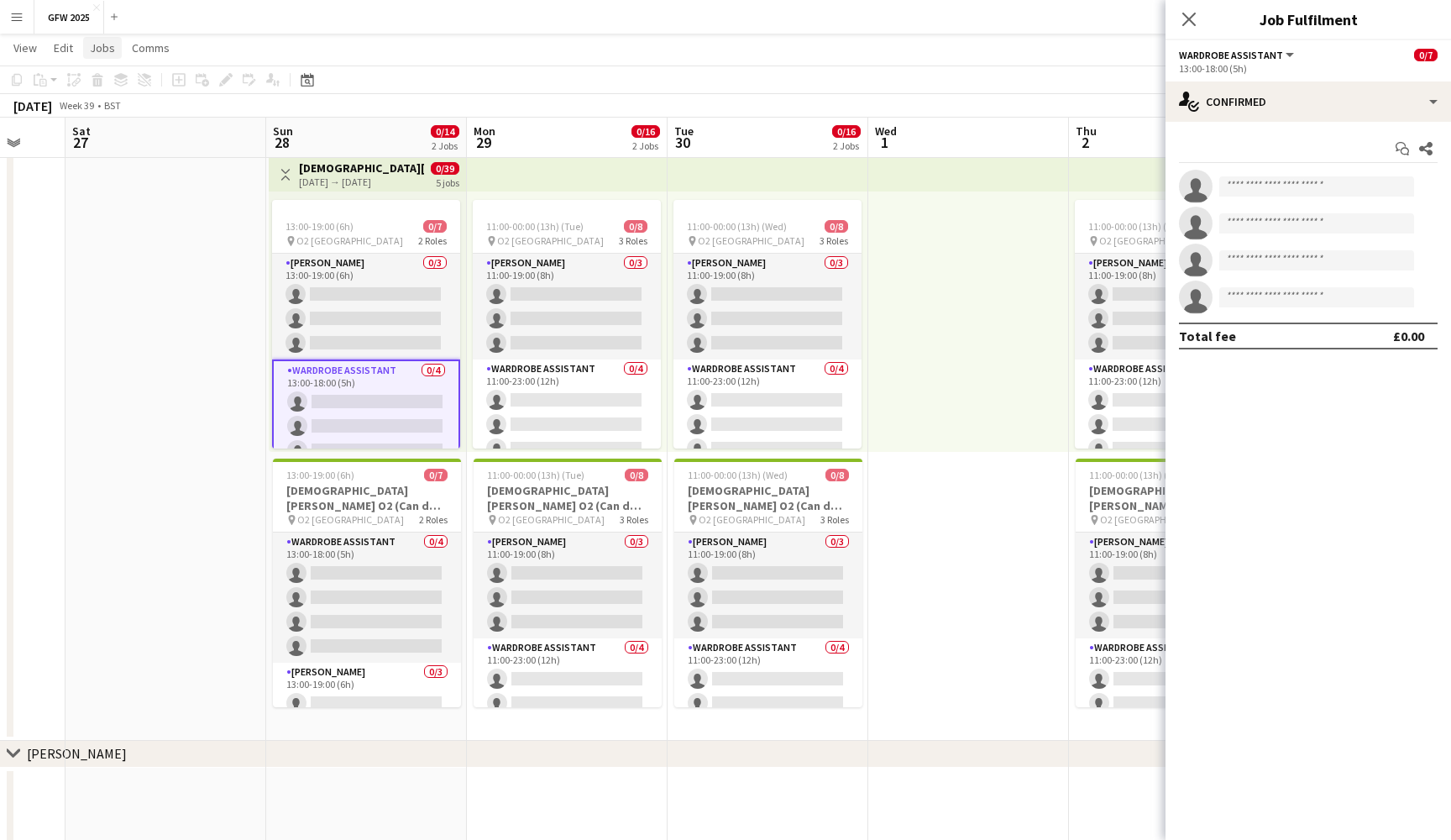
click at [94, 44] on span "Jobs" at bounding box center [103, 47] width 25 height 15
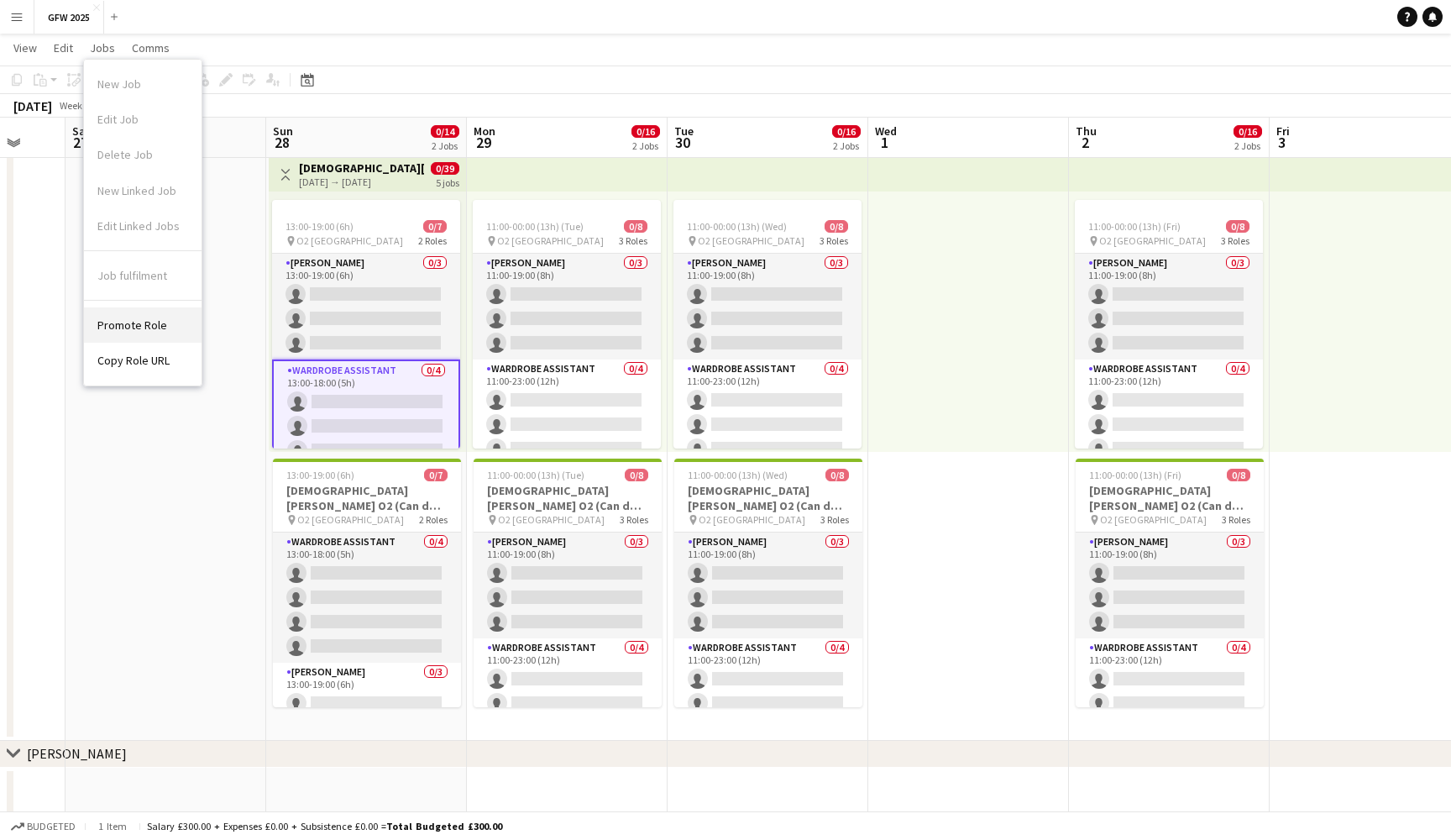
click at [158, 322] on span "Promote Role" at bounding box center [131, 324] width 70 height 15
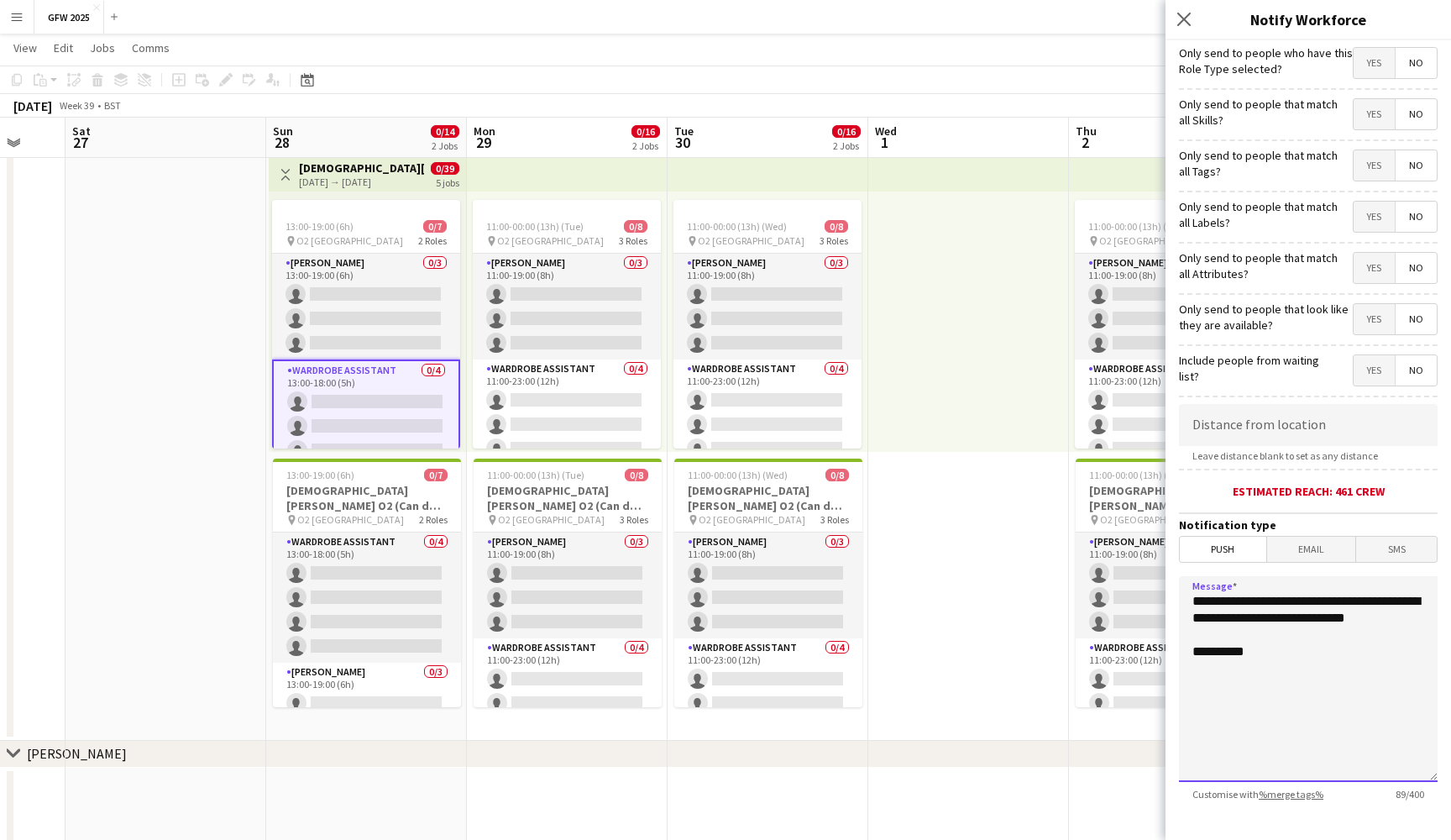
drag, startPoint x: 1413, startPoint y: 618, endPoint x: 1329, endPoint y: 616, distance: 84.0
click at [1329, 616] on textarea "**********" at bounding box center [1309, 679] width 259 height 206
drag, startPoint x: 1259, startPoint y: 619, endPoint x: 1298, endPoint y: 602, distance: 42.5
click at [1298, 602] on textarea "**********" at bounding box center [1309, 679] width 259 height 206
paste textarea
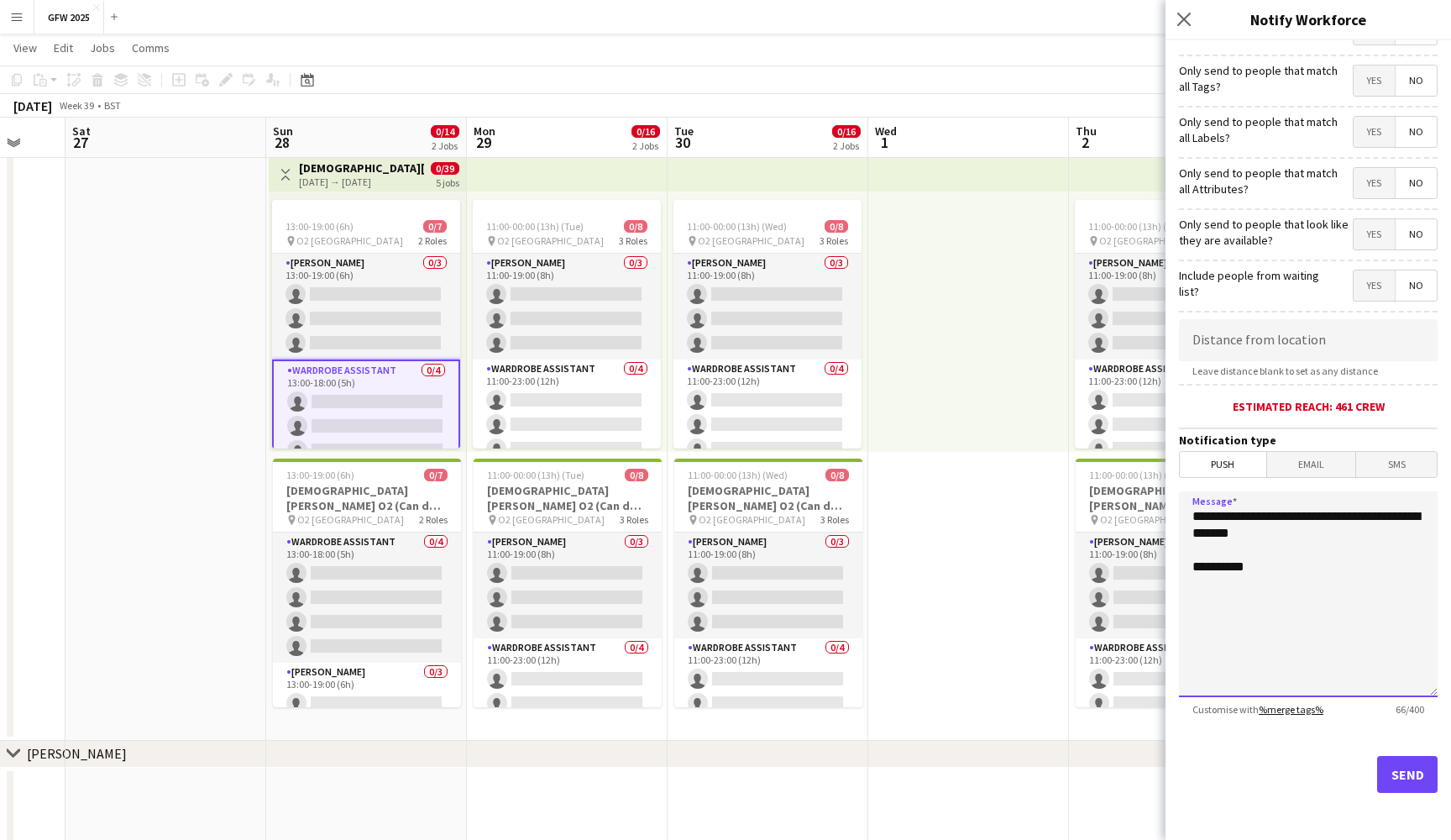
scroll to position [85, 0]
type textarea "**********"
click at [1410, 782] on button "Send" at bounding box center [1408, 774] width 61 height 37
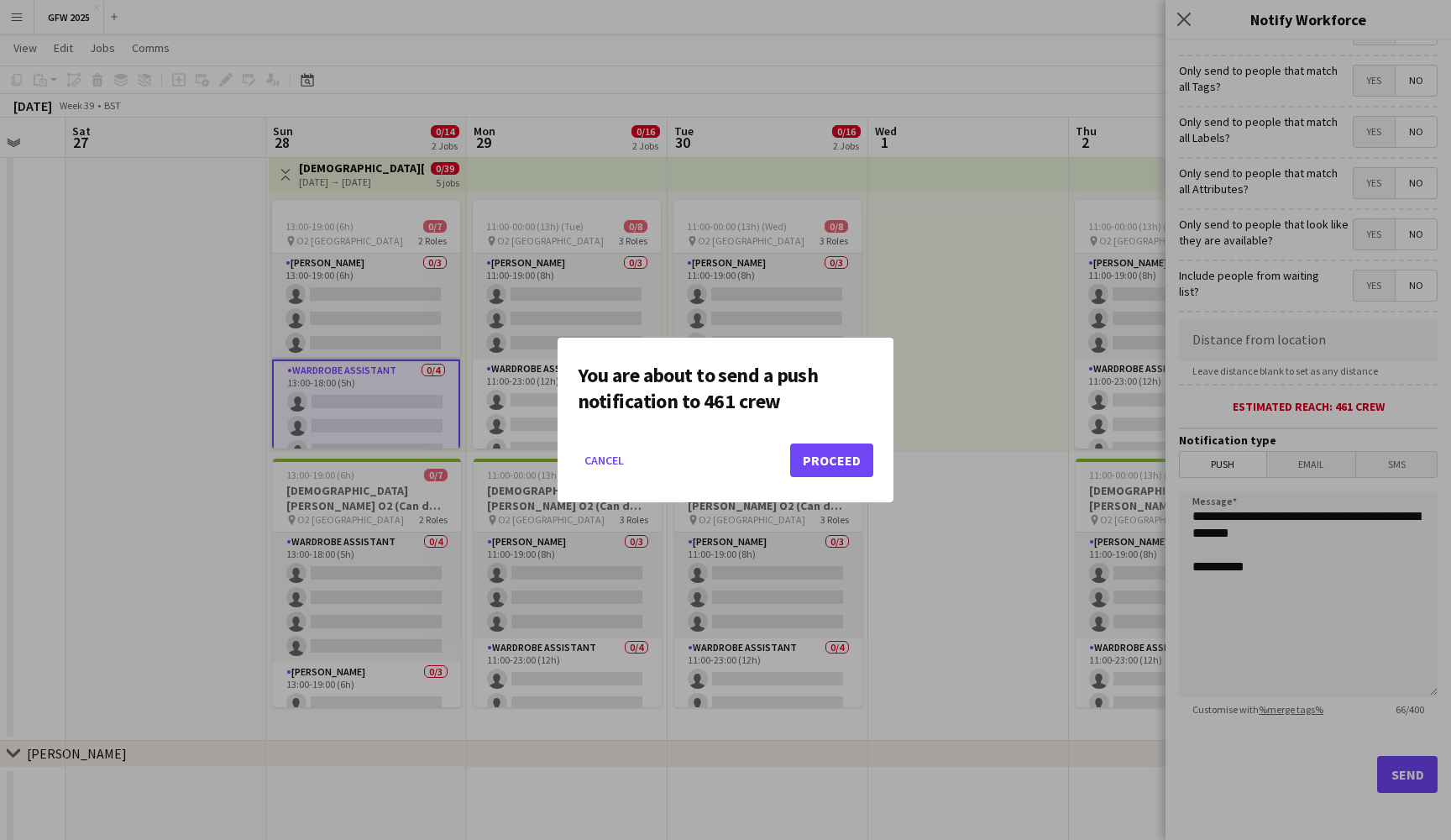
click at [828, 474] on button "Proceed" at bounding box center [831, 460] width 83 height 33
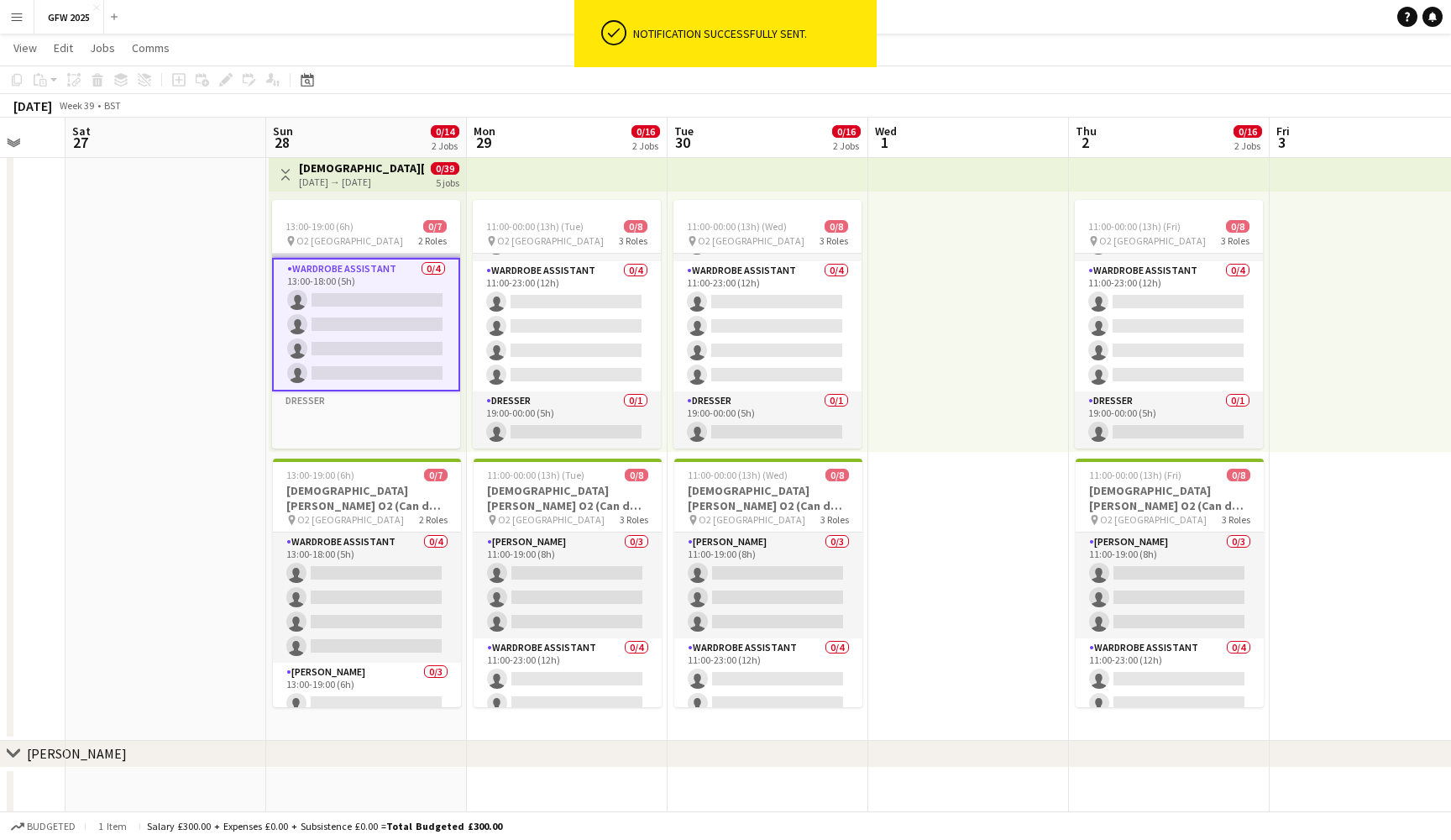
scroll to position [102, 0]
click at [580, 404] on app-card-role "Dresser 0/1 19:00-00:00 (5h) single-neutral-actions" at bounding box center [567, 420] width 188 height 57
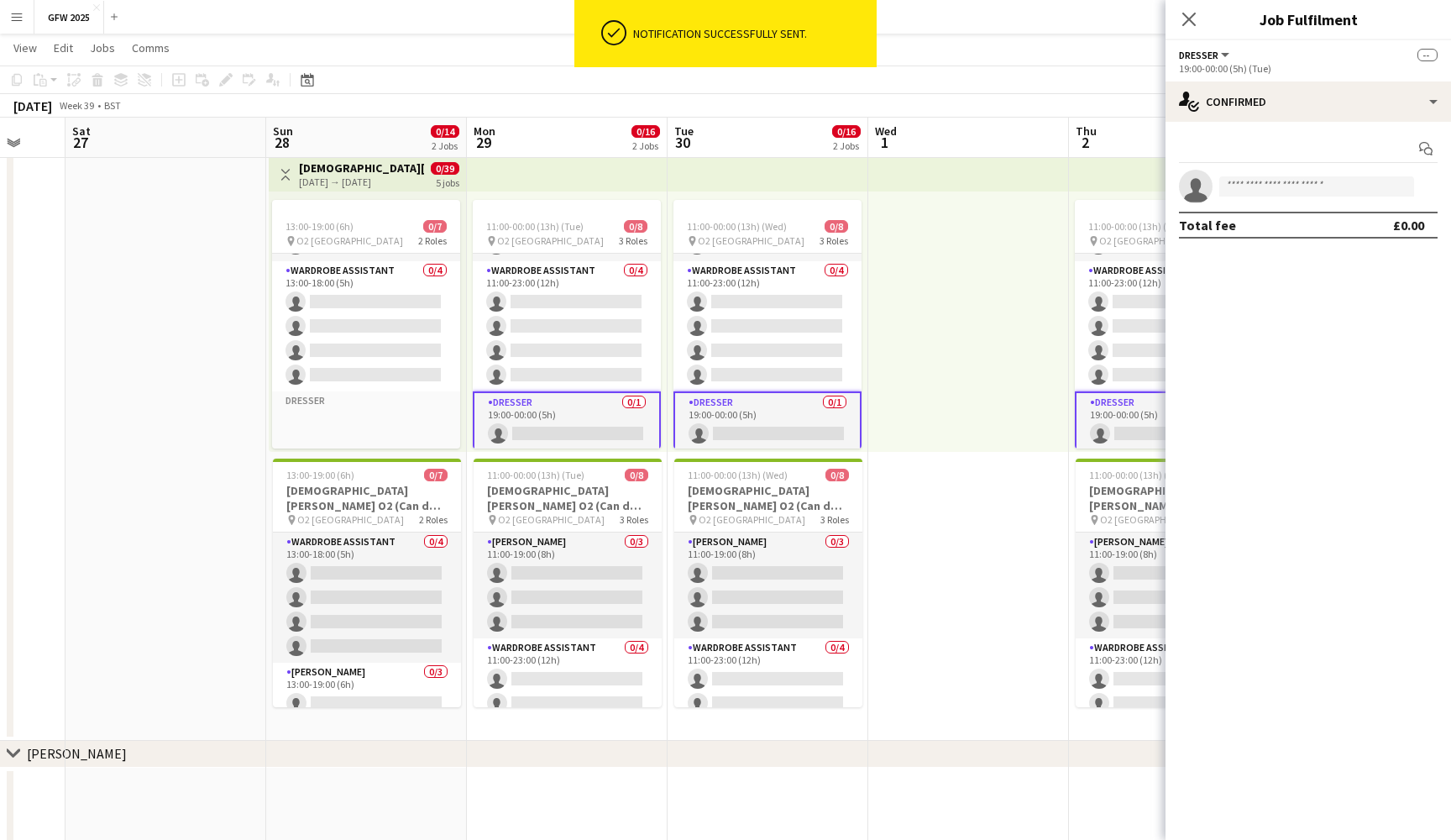
scroll to position [98, 0]
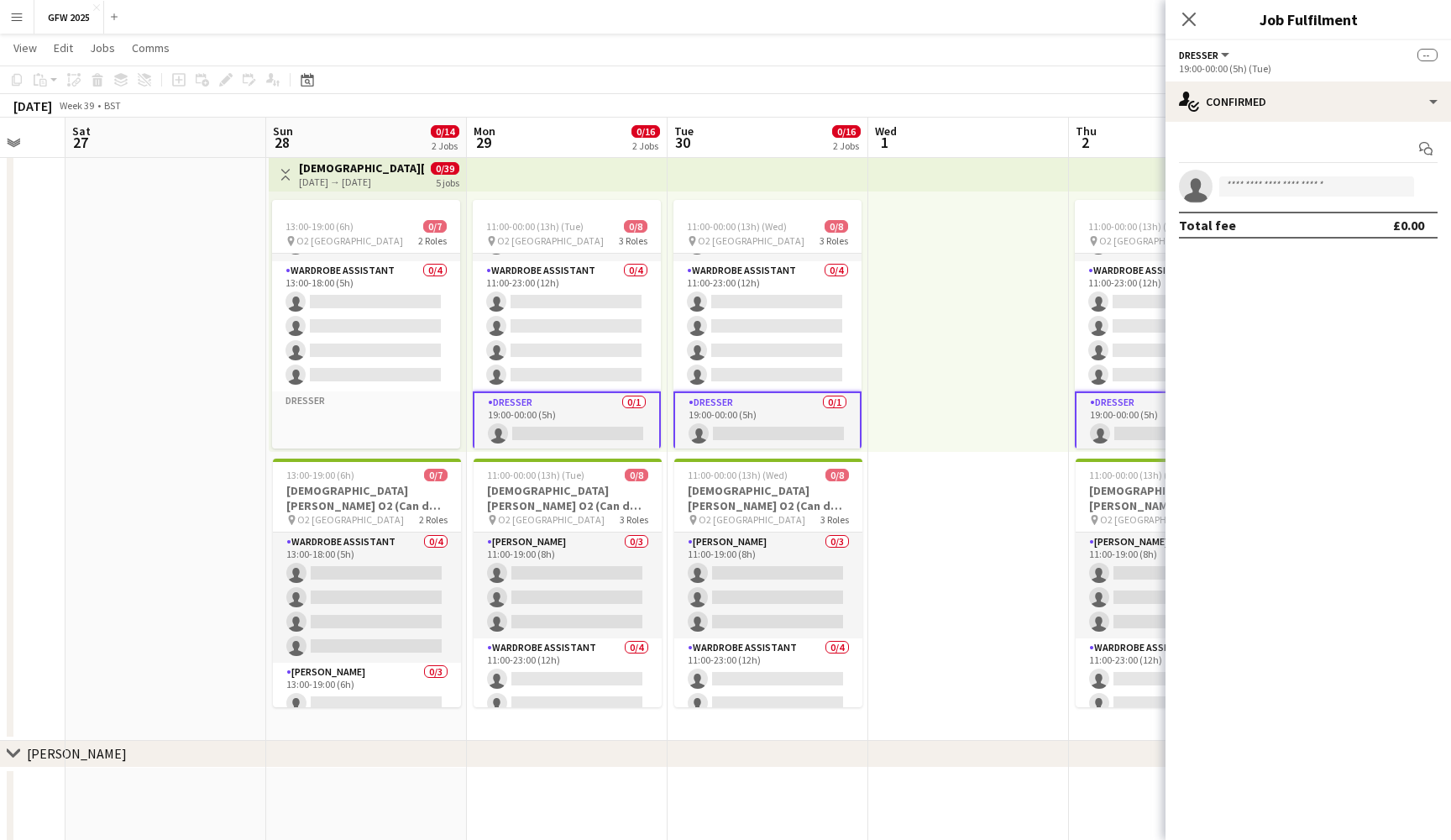
click at [543, 412] on app-card-role "Dresser 0/1 19:00-00:00 (5h) single-neutral-actions" at bounding box center [567, 421] width 188 height 61
click at [115, 49] on link "Jobs" at bounding box center [102, 48] width 38 height 22
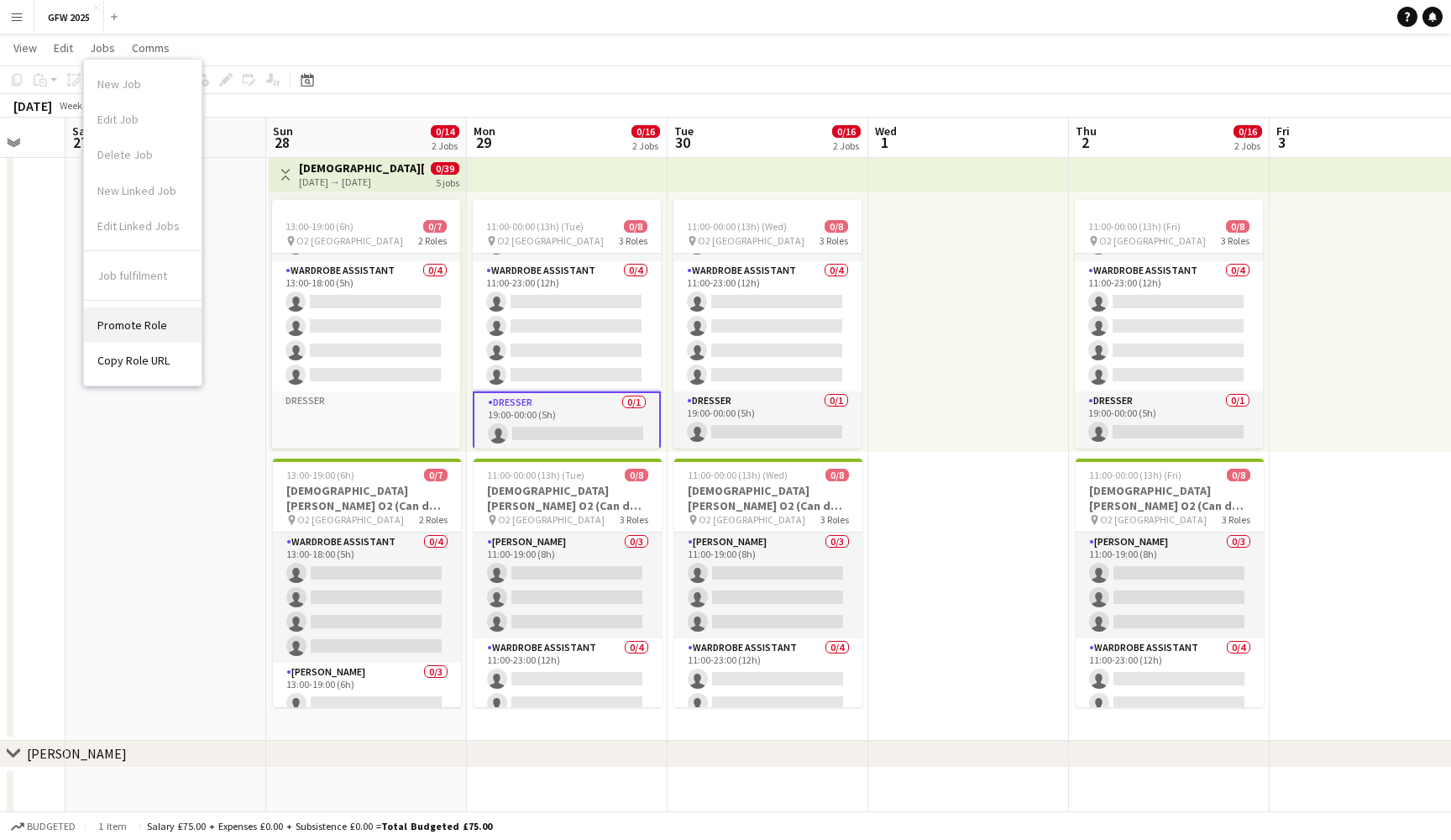
click at [170, 318] on link "Promote Role" at bounding box center [143, 325] width 118 height 35
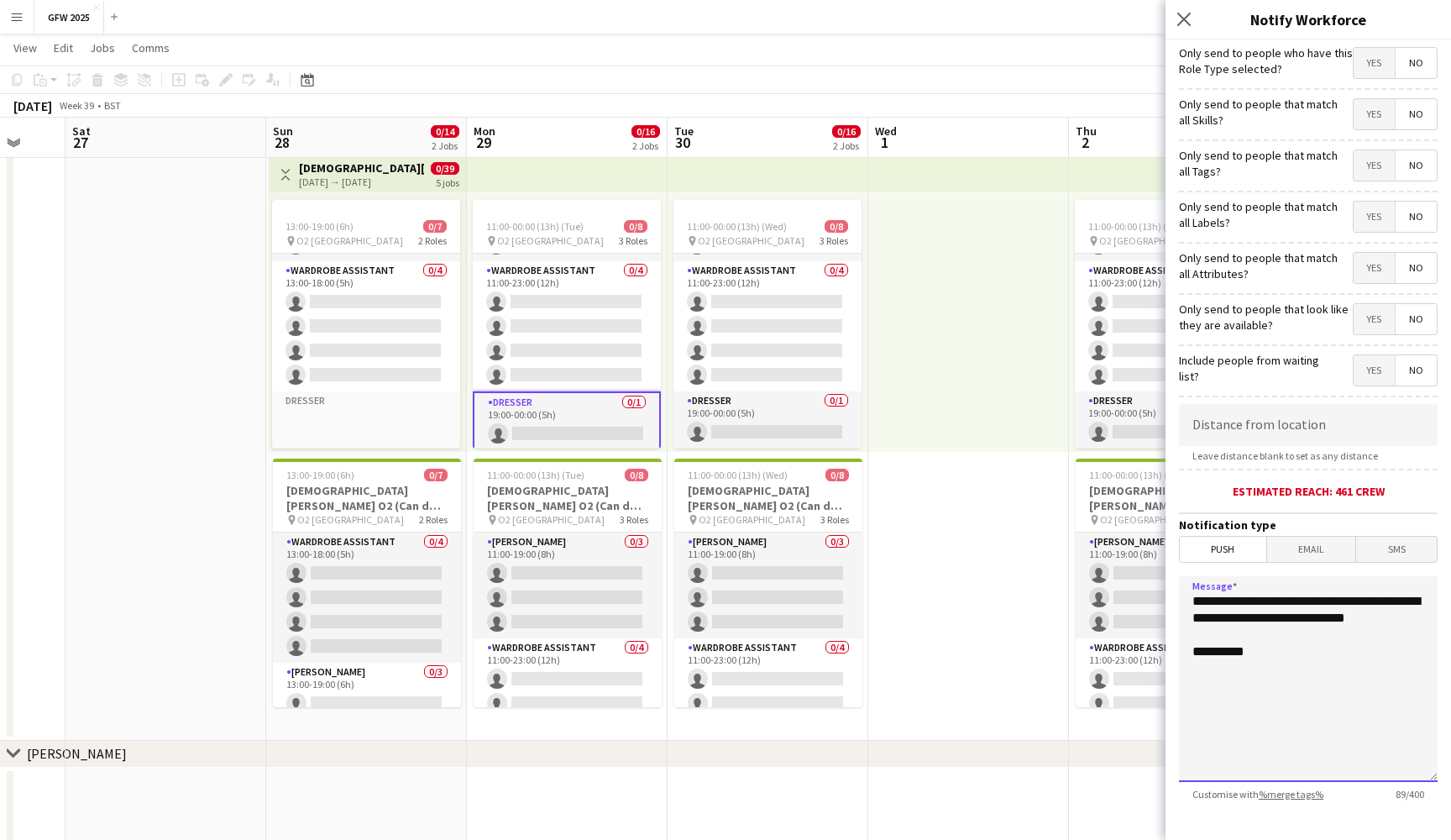
drag, startPoint x: 1416, startPoint y: 616, endPoint x: 1327, endPoint y: 618, distance: 89.0
click at [1327, 618] on textarea "**********" at bounding box center [1309, 679] width 259 height 206
drag, startPoint x: 1258, startPoint y: 618, endPoint x: 1298, endPoint y: 599, distance: 44.3
click at [1298, 599] on textarea "**********" at bounding box center [1309, 679] width 259 height 206
paste textarea
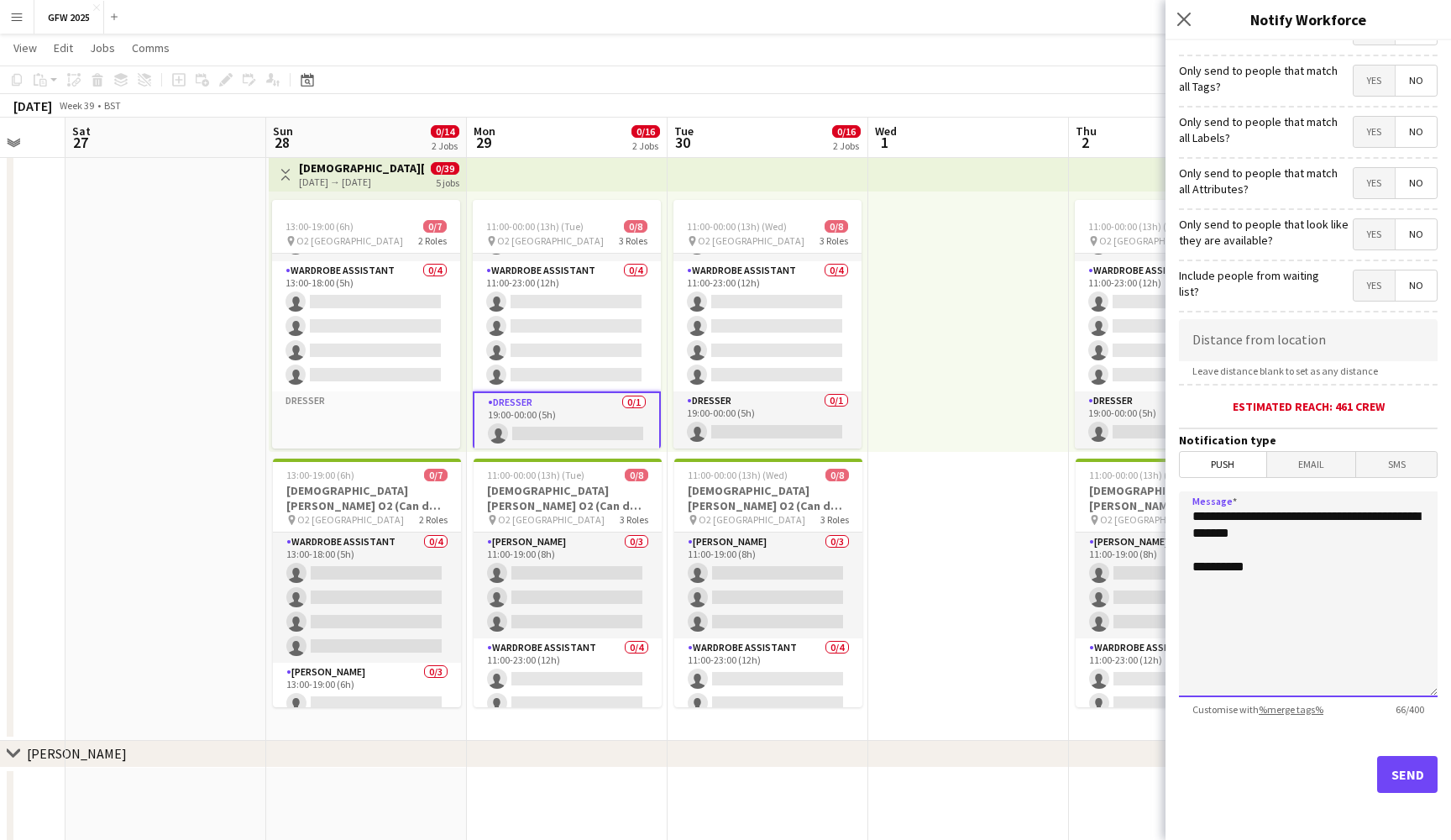
scroll to position [85, 0]
type textarea "**********"
click at [1404, 777] on button "Send" at bounding box center [1408, 774] width 61 height 37
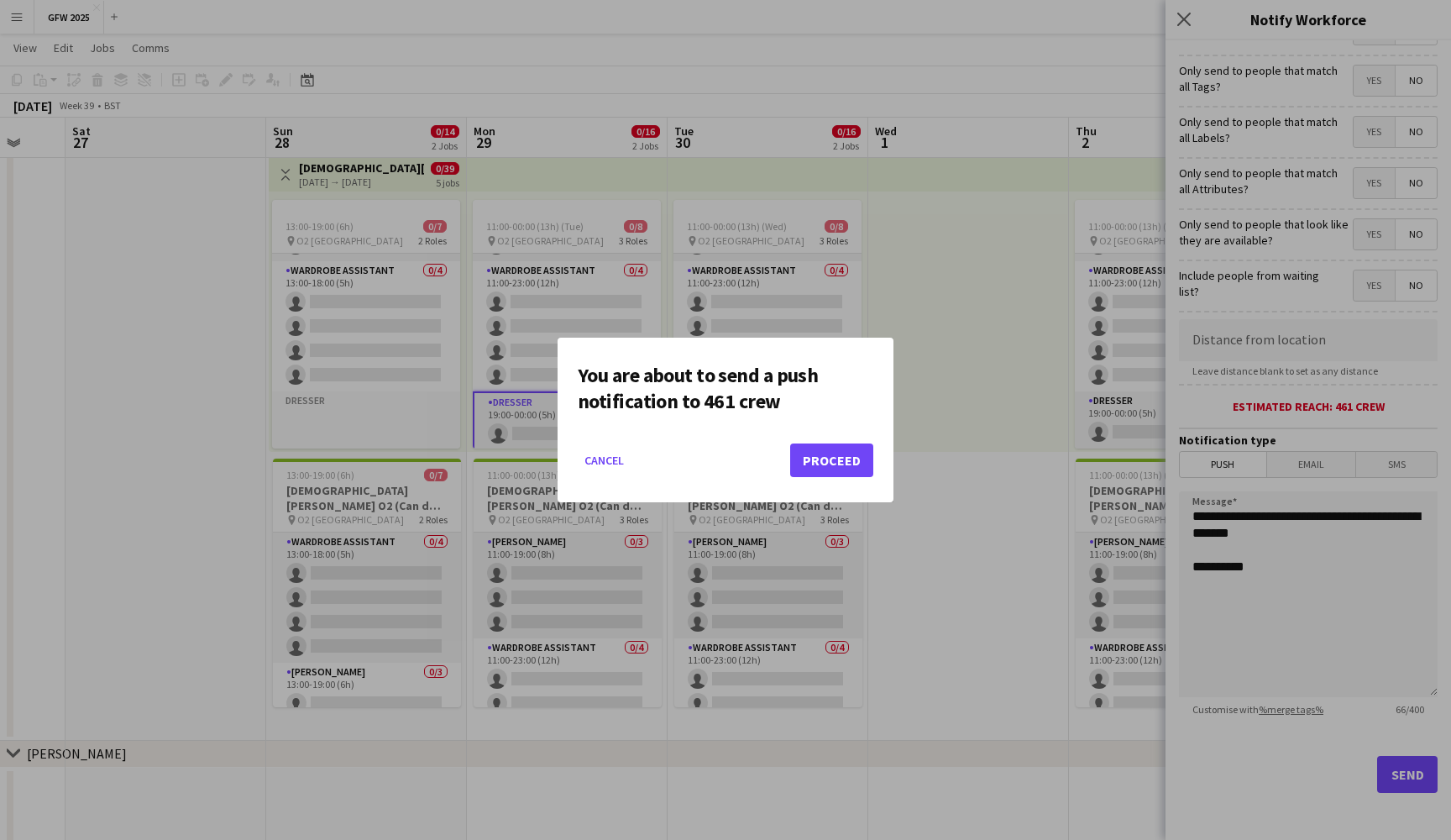
scroll to position [0, 0]
click at [837, 452] on button "Proceed" at bounding box center [831, 460] width 83 height 33
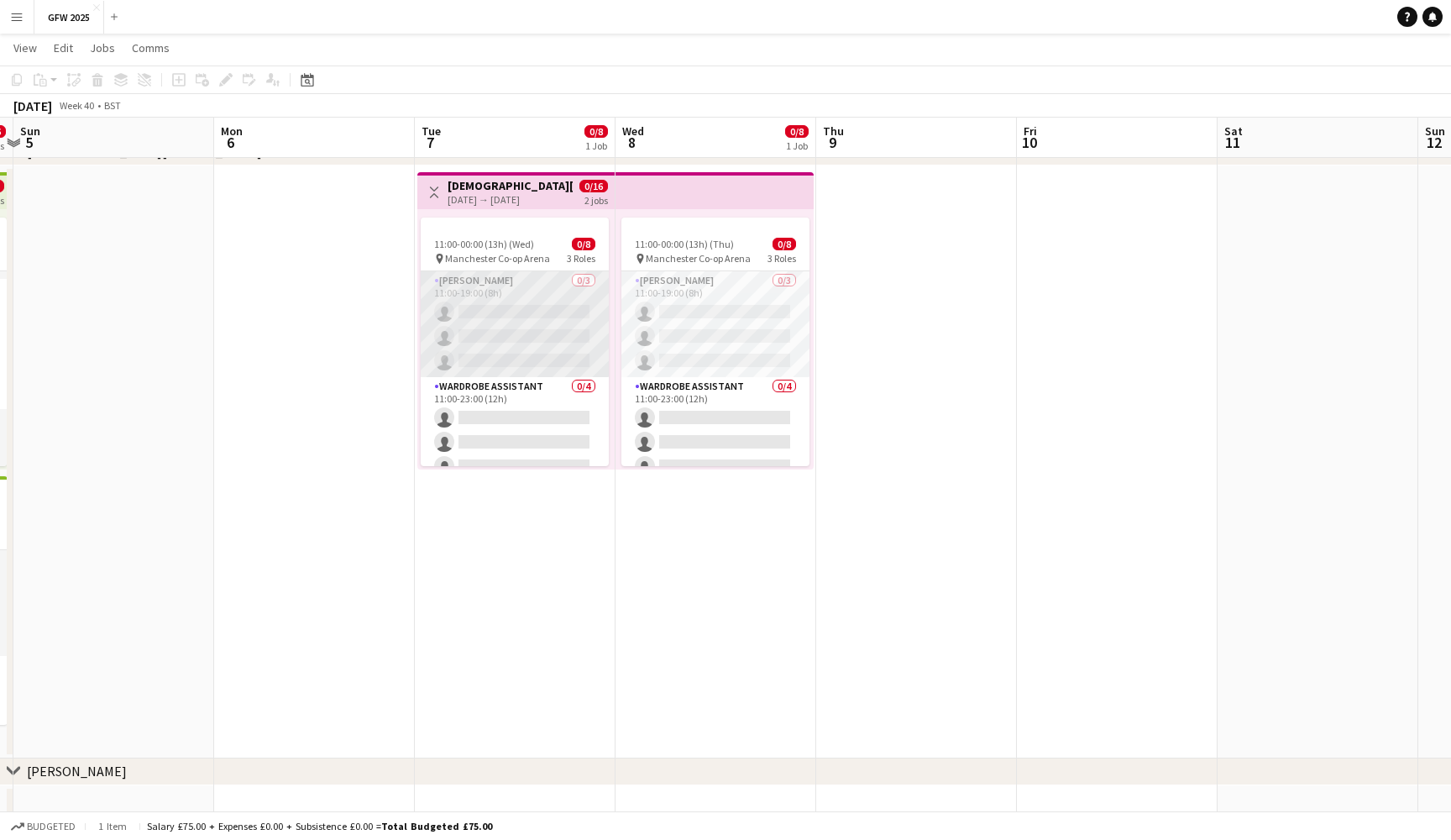
click at [542, 58] on app-page-menu "View Day view expanded Day view collapsed Month view Date picker Jump to today …" at bounding box center [726, 49] width 1451 height 32
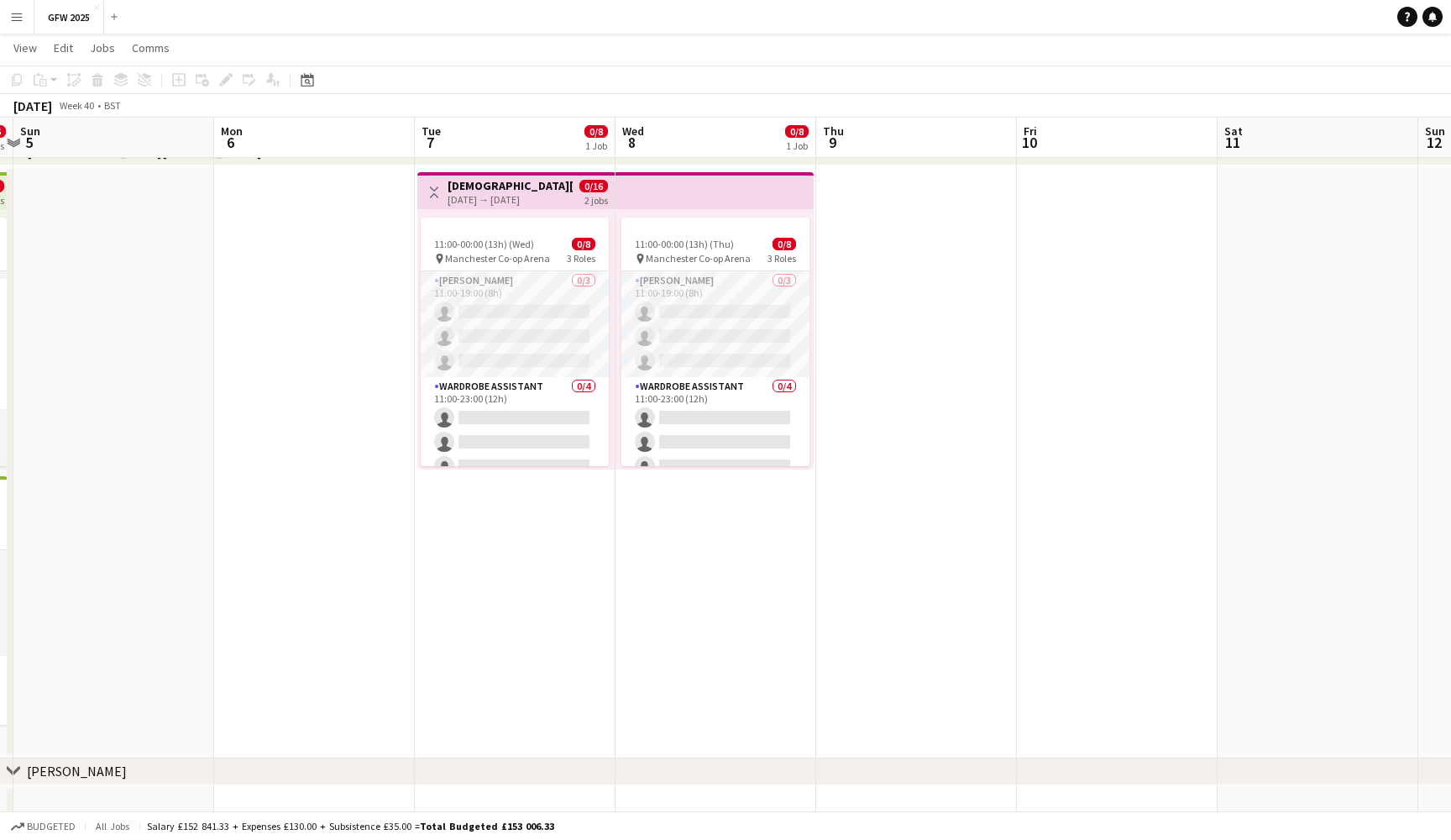
click at [507, 57] on app-page-menu "View Day view expanded Day view collapsed Month view Date picker Jump to today …" at bounding box center [726, 49] width 1451 height 32
click at [24, 12] on button "Menu" at bounding box center [17, 17] width 33 height 33
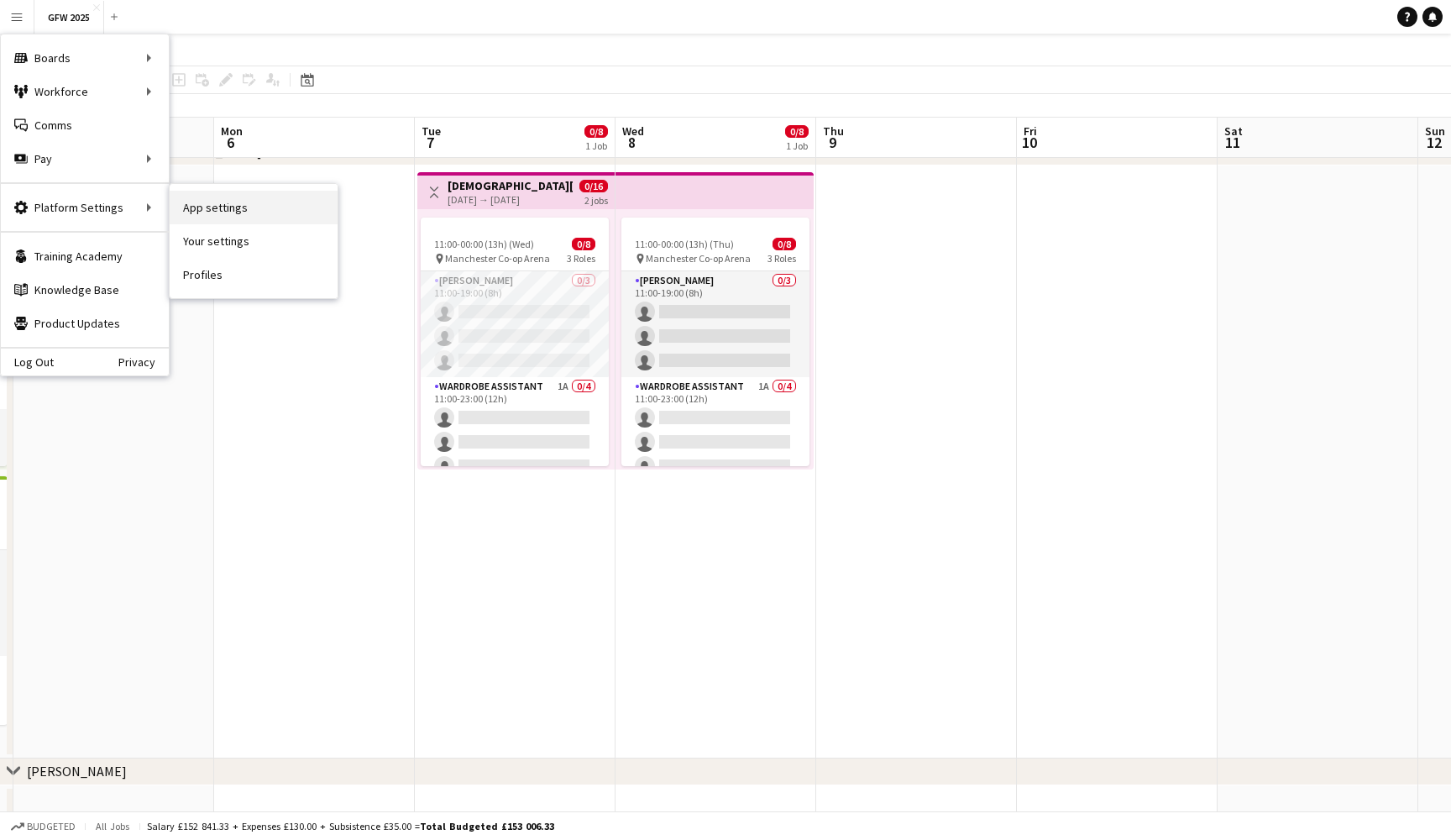
click at [236, 202] on link "App settings" at bounding box center [253, 207] width 168 height 33
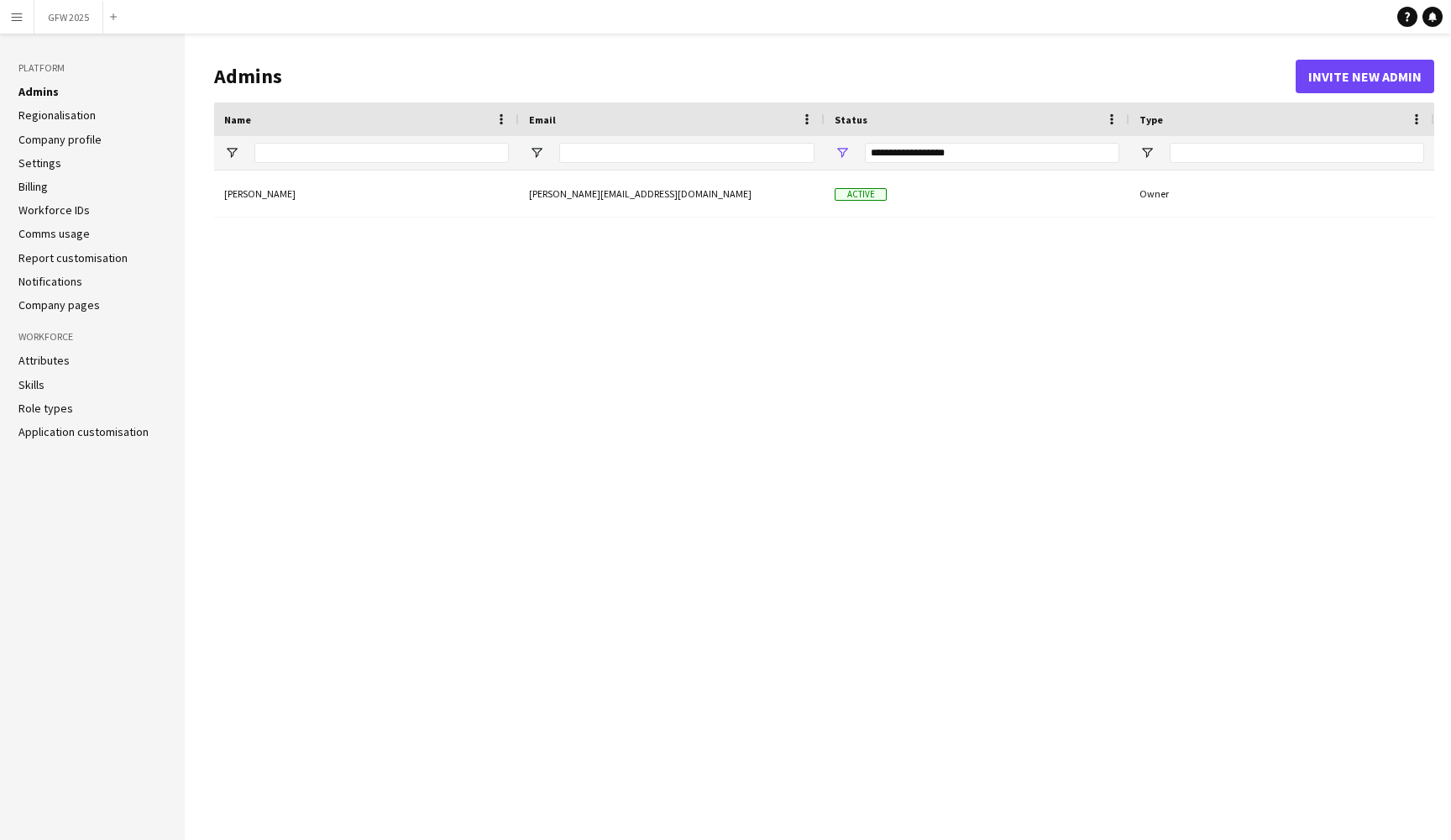
click at [79, 282] on link "Notifications" at bounding box center [50, 280] width 64 height 15
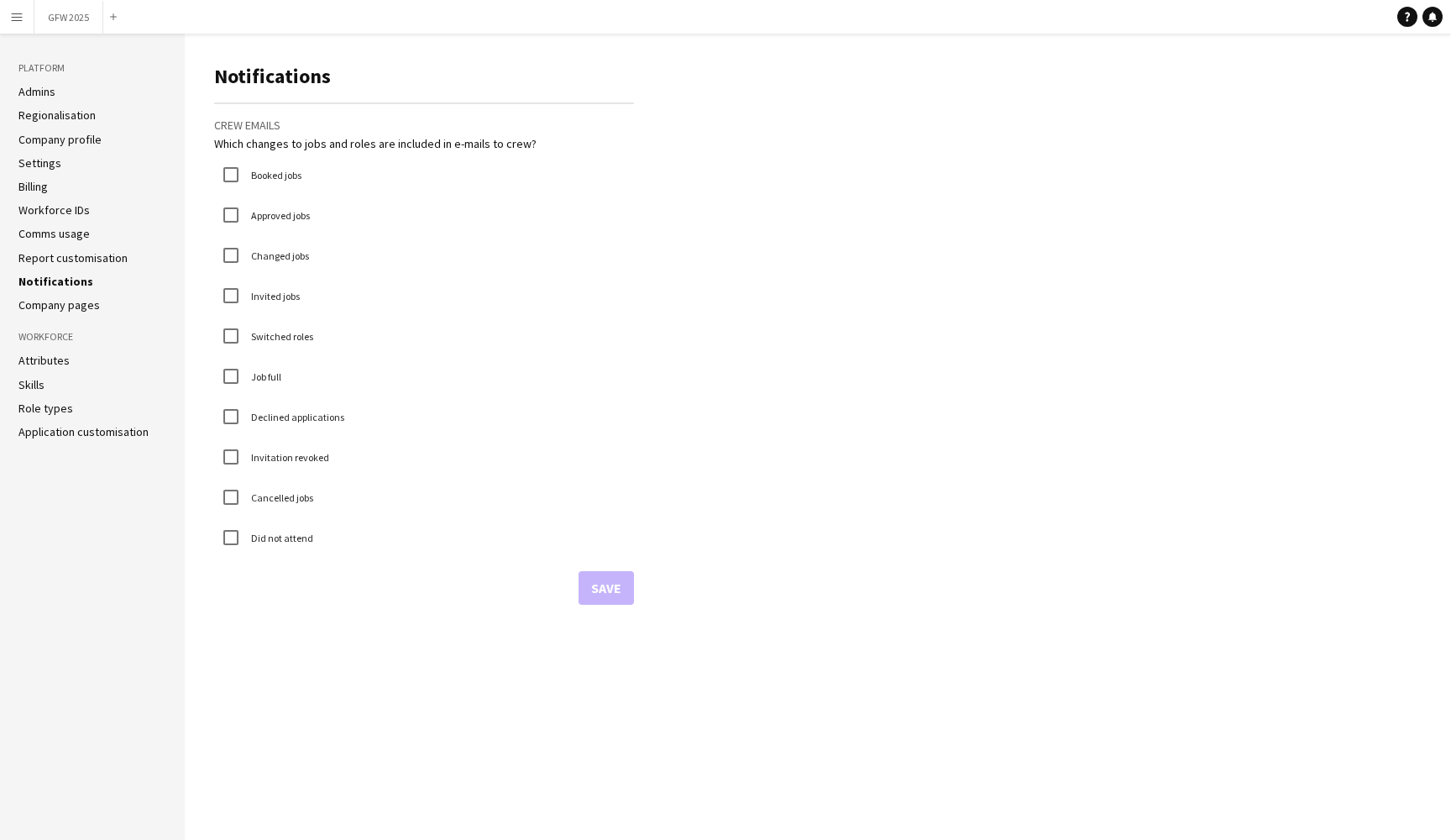
click at [75, 304] on link "Company pages" at bounding box center [59, 304] width 81 height 15
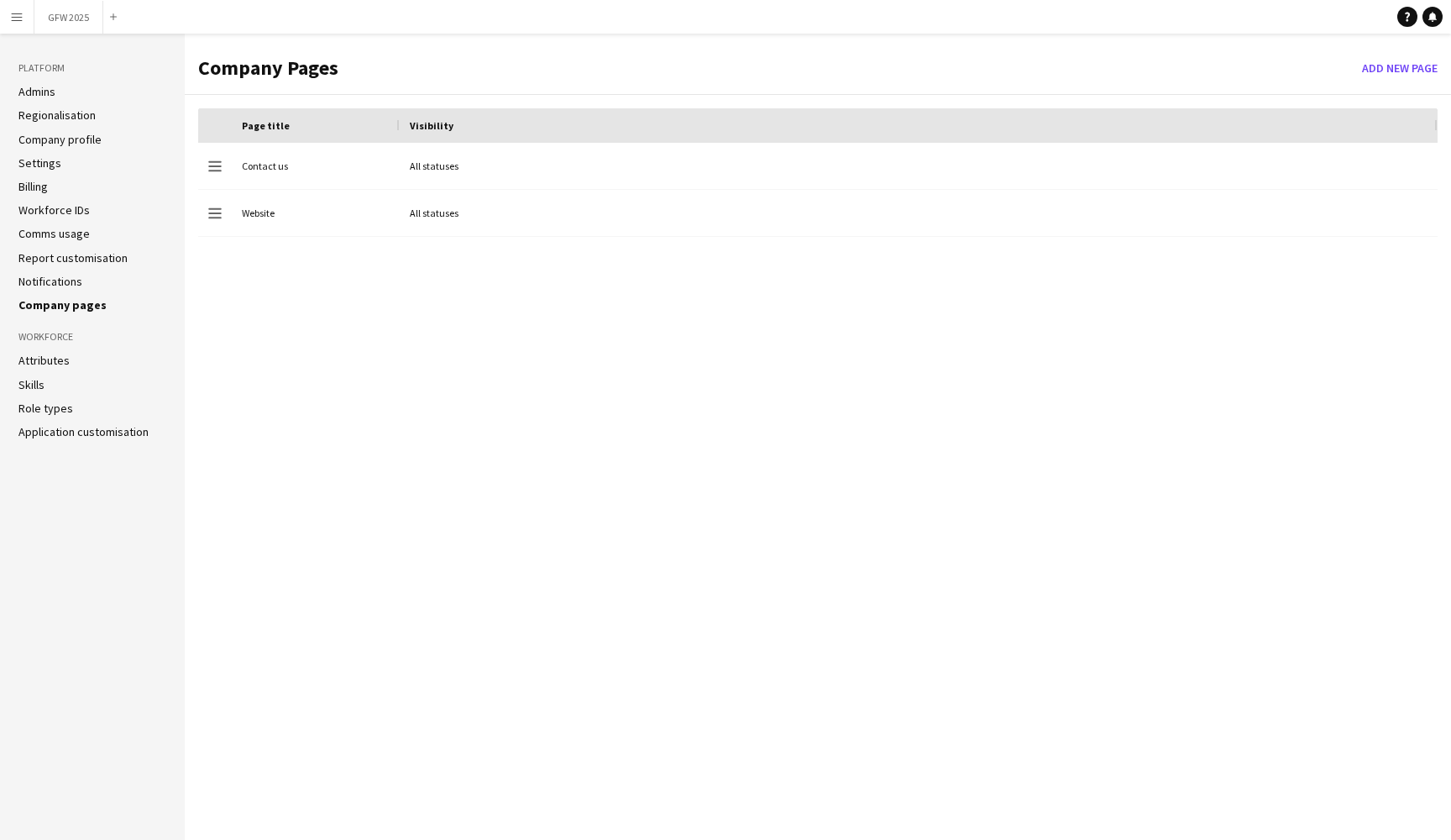
click at [74, 255] on link "Report customisation" at bounding box center [73, 257] width 109 height 15
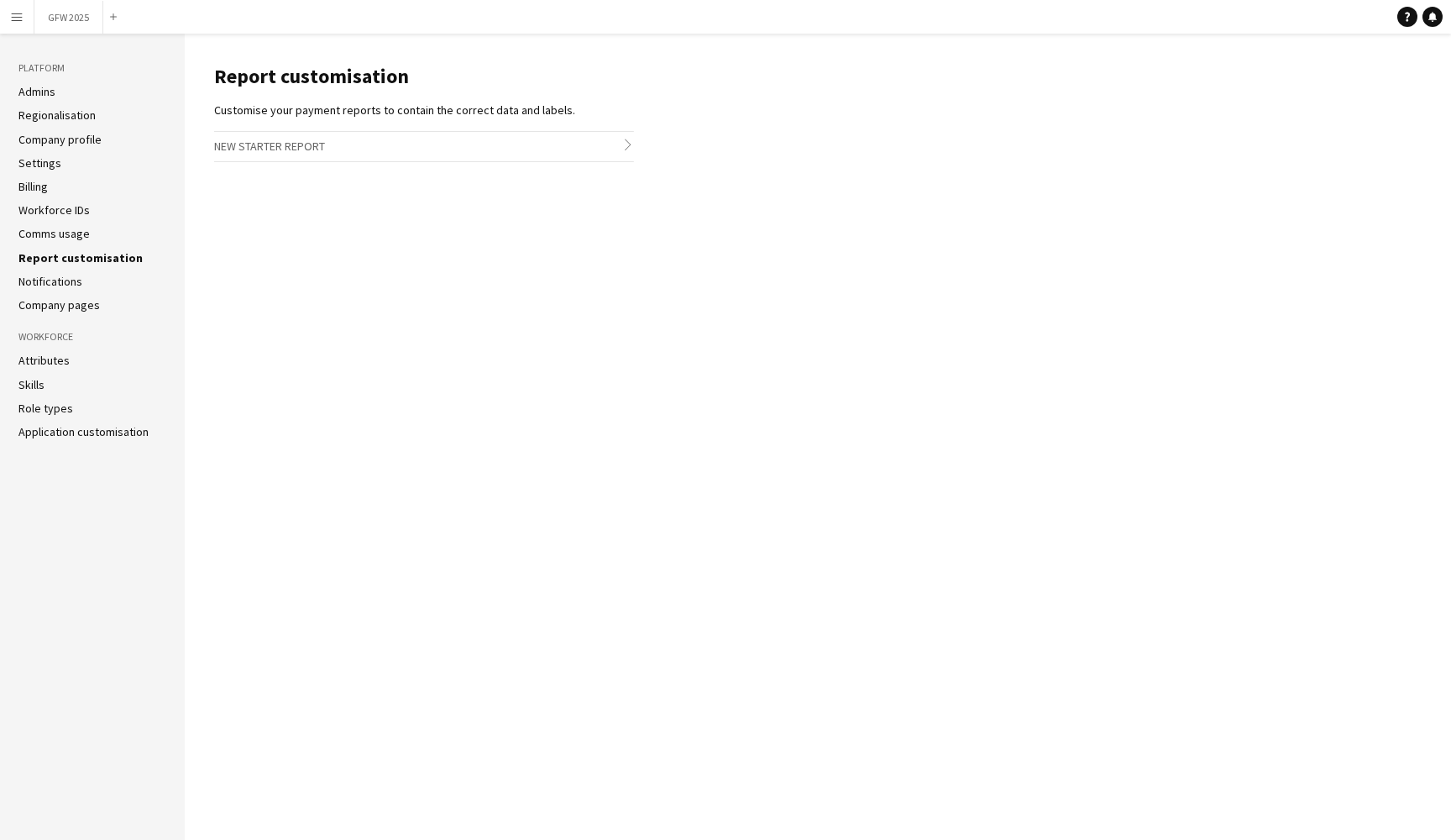
click at [70, 234] on link "Comms usage" at bounding box center [54, 232] width 72 height 15
click at [69, 207] on link "Workforce IDs" at bounding box center [54, 209] width 72 height 15
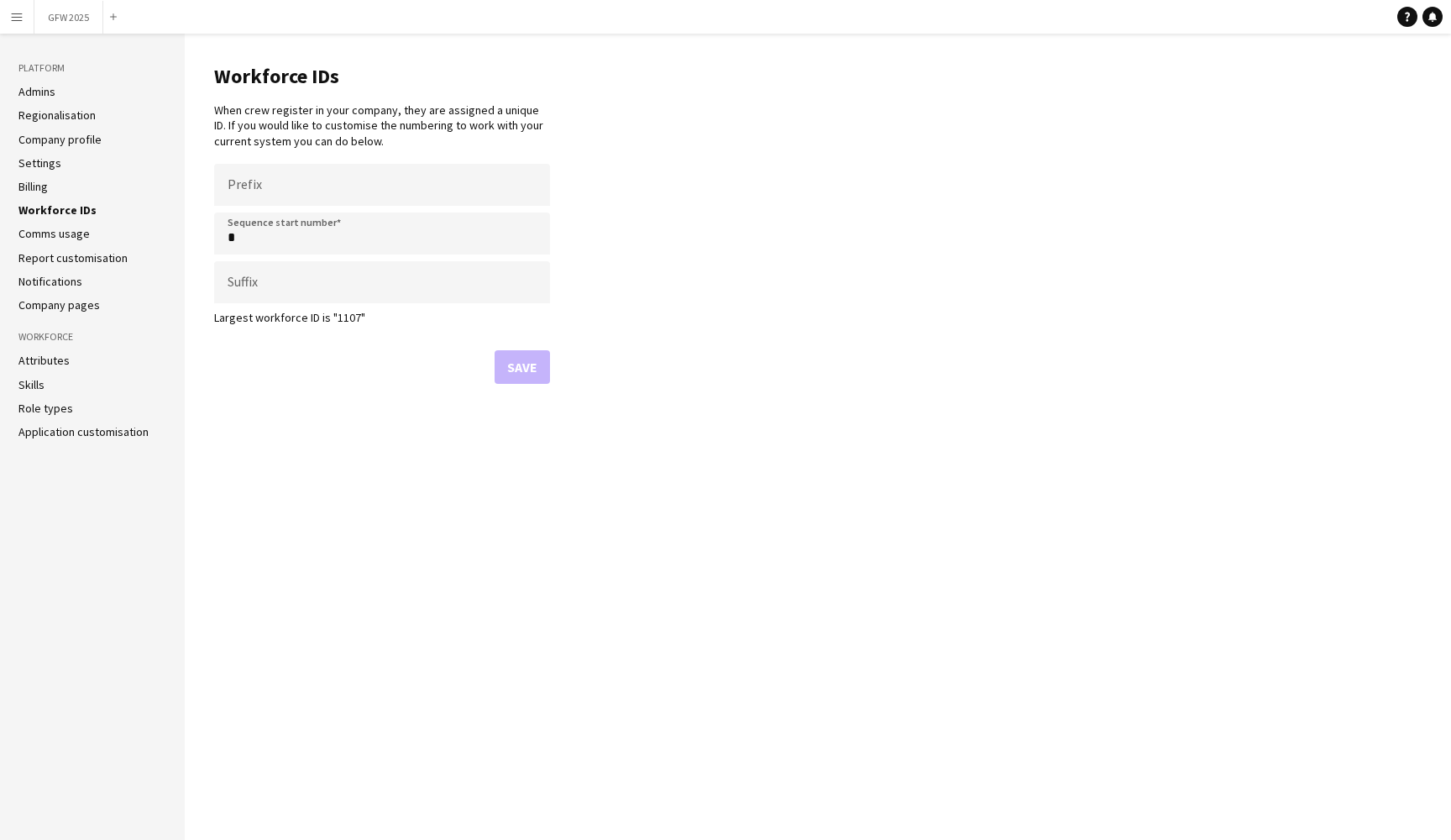
click at [40, 187] on link "Billing" at bounding box center [33, 185] width 29 height 15
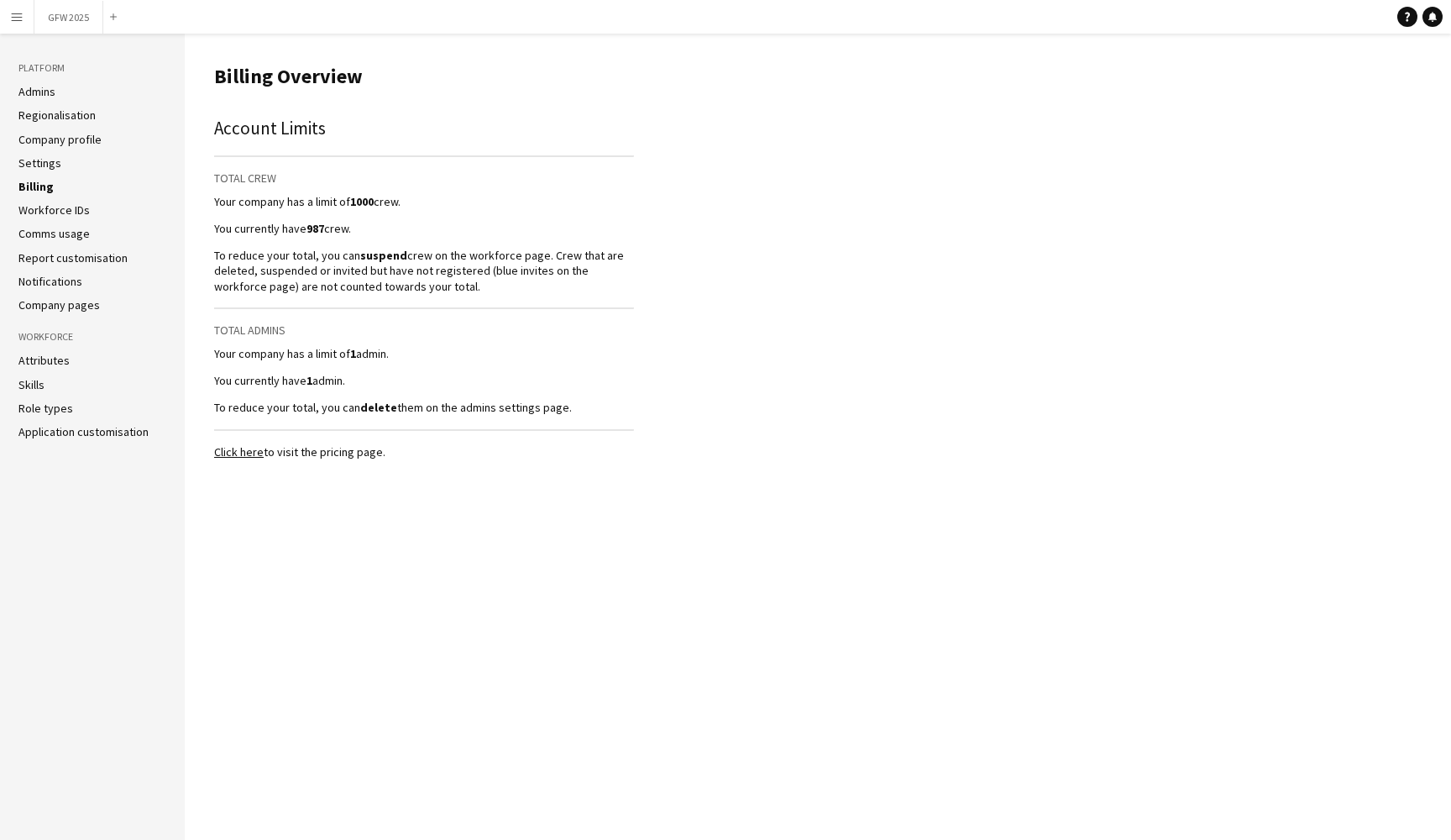
click at [39, 161] on link "Settings" at bounding box center [40, 162] width 43 height 15
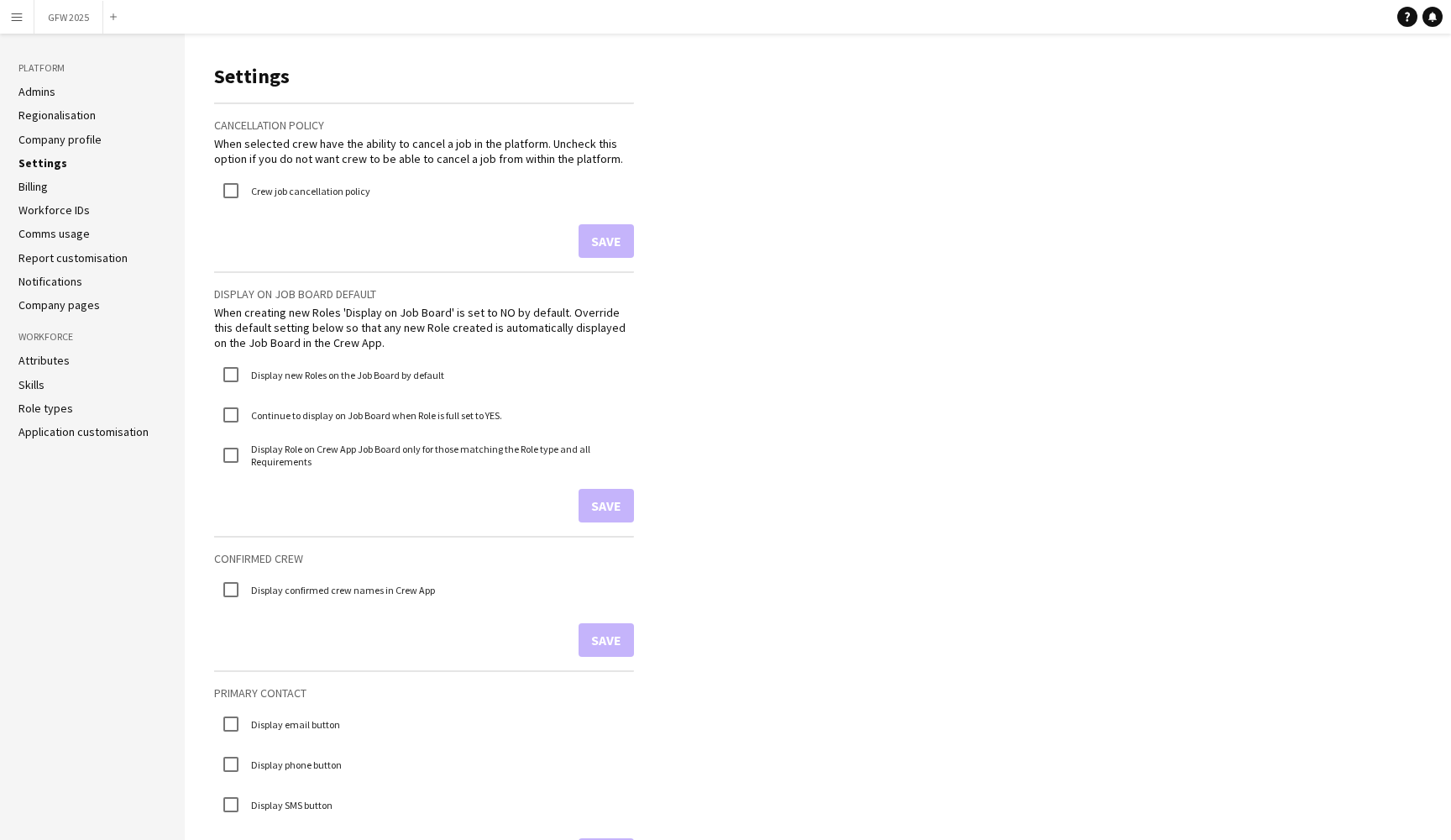
click at [56, 136] on link "Company profile" at bounding box center [60, 139] width 83 height 15
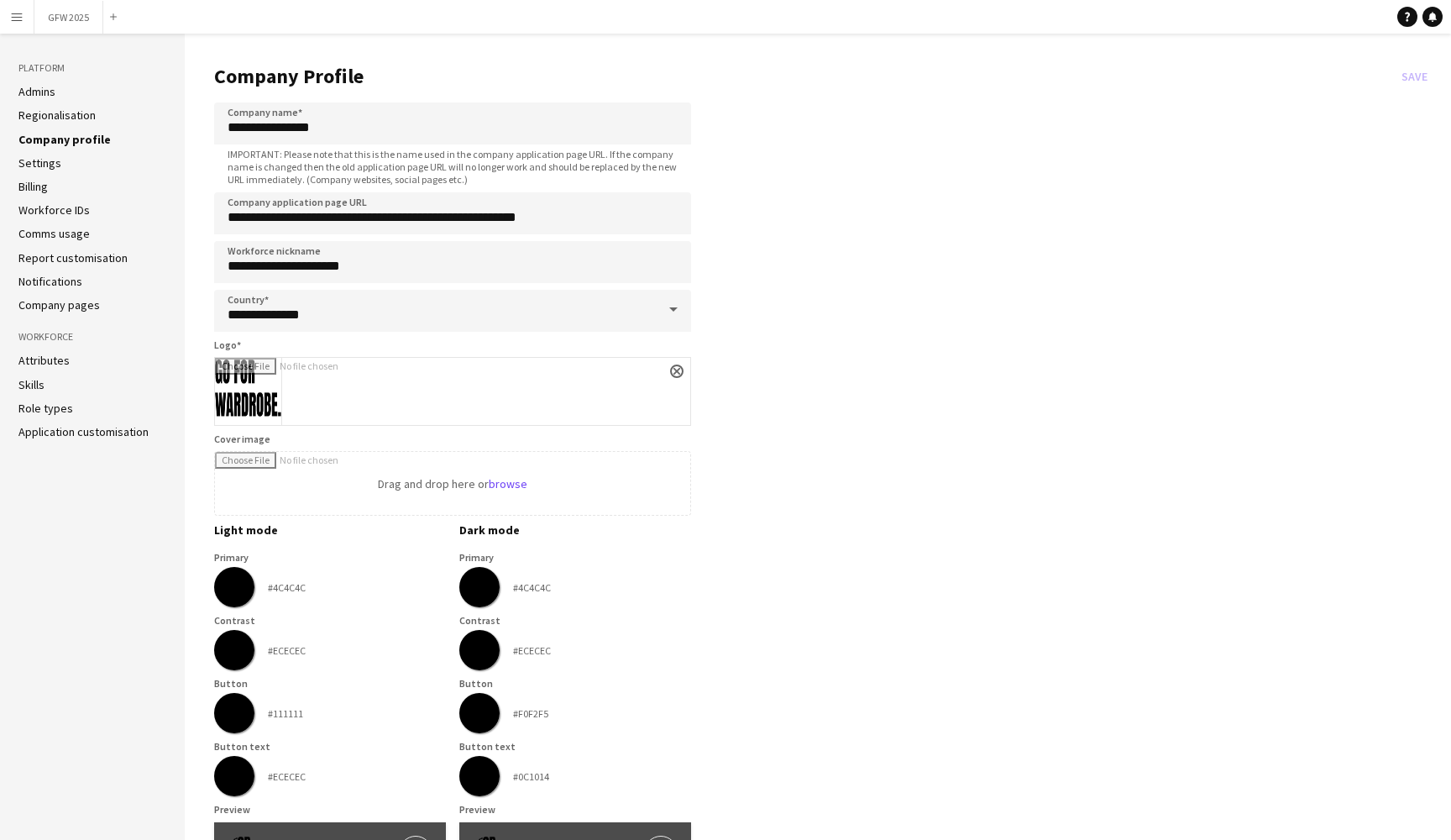
click at [57, 115] on link "Regionalisation" at bounding box center [57, 115] width 77 height 15
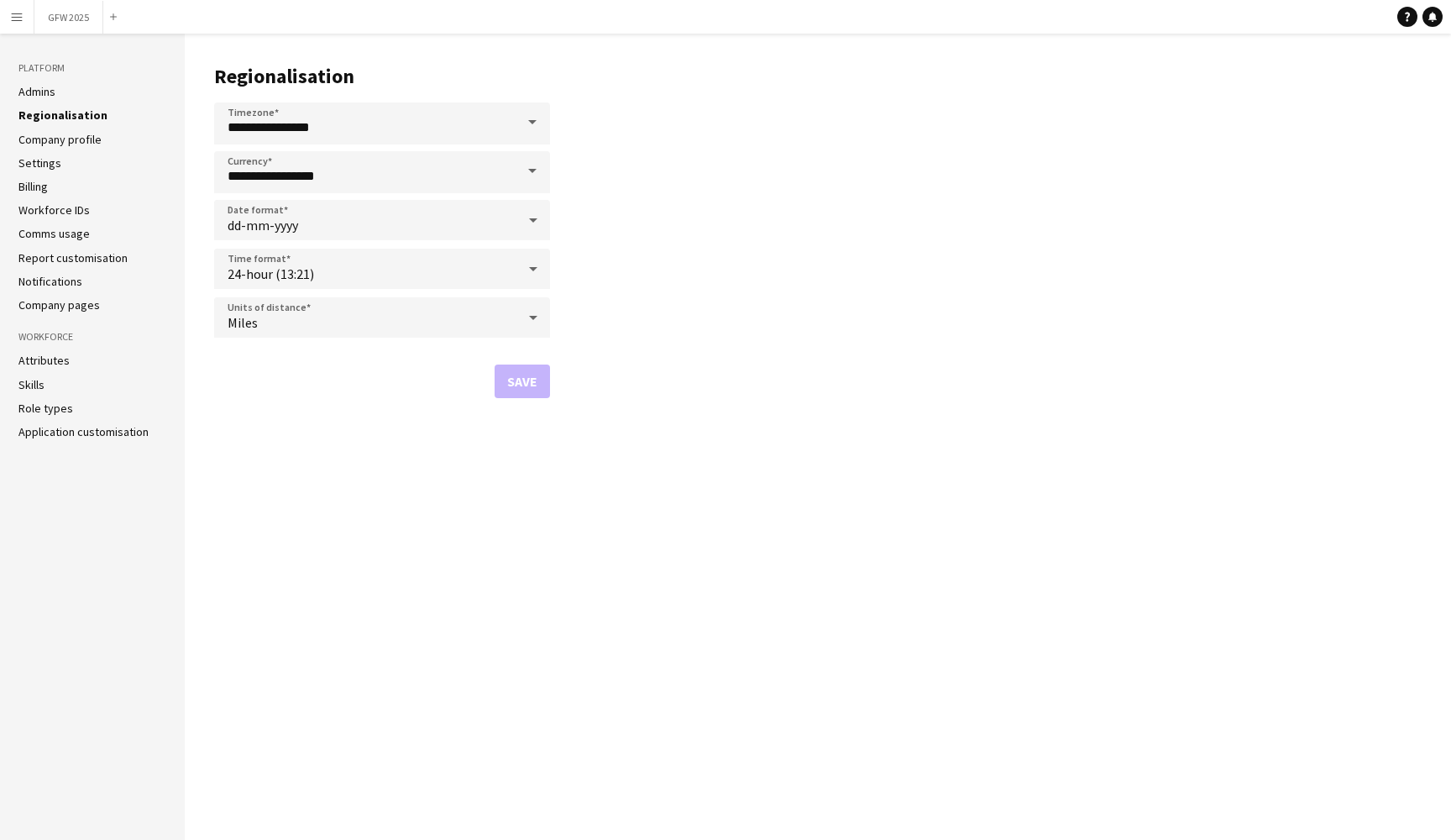
click at [44, 91] on link "Admins" at bounding box center [37, 91] width 37 height 15
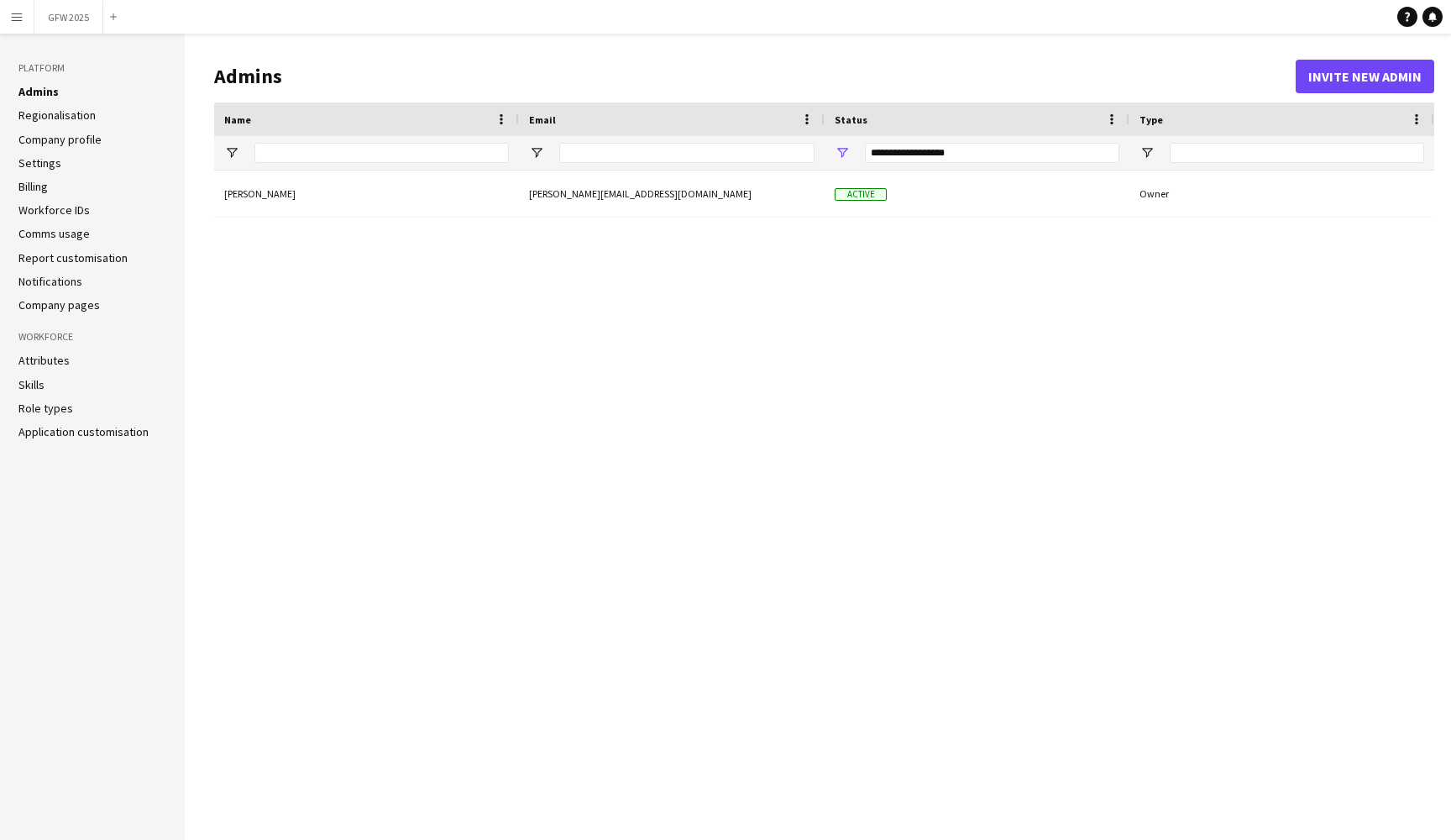
click at [74, 306] on link "Company pages" at bounding box center [59, 304] width 81 height 15
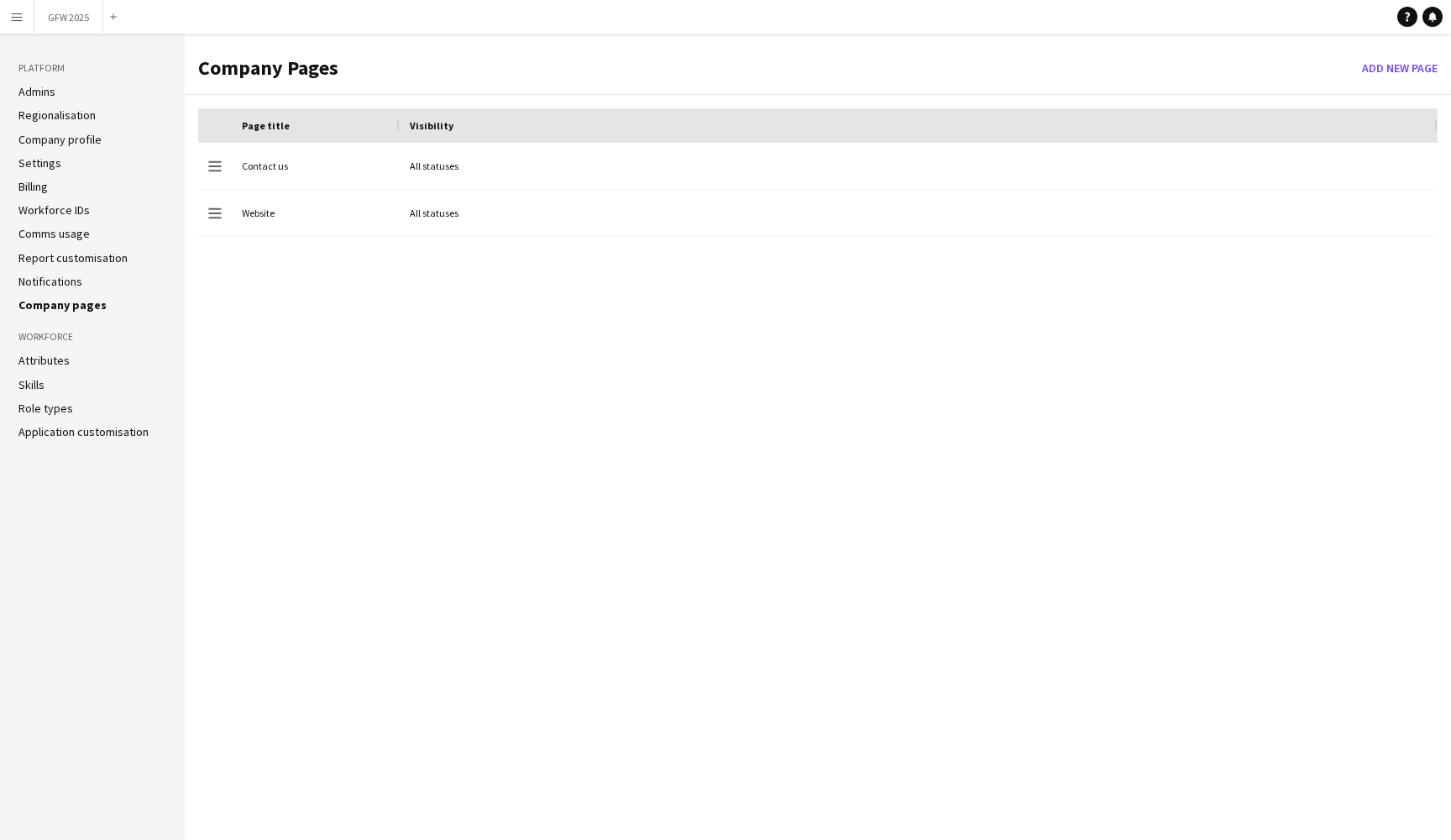
click at [39, 383] on link "Skills" at bounding box center [31, 384] width 26 height 15
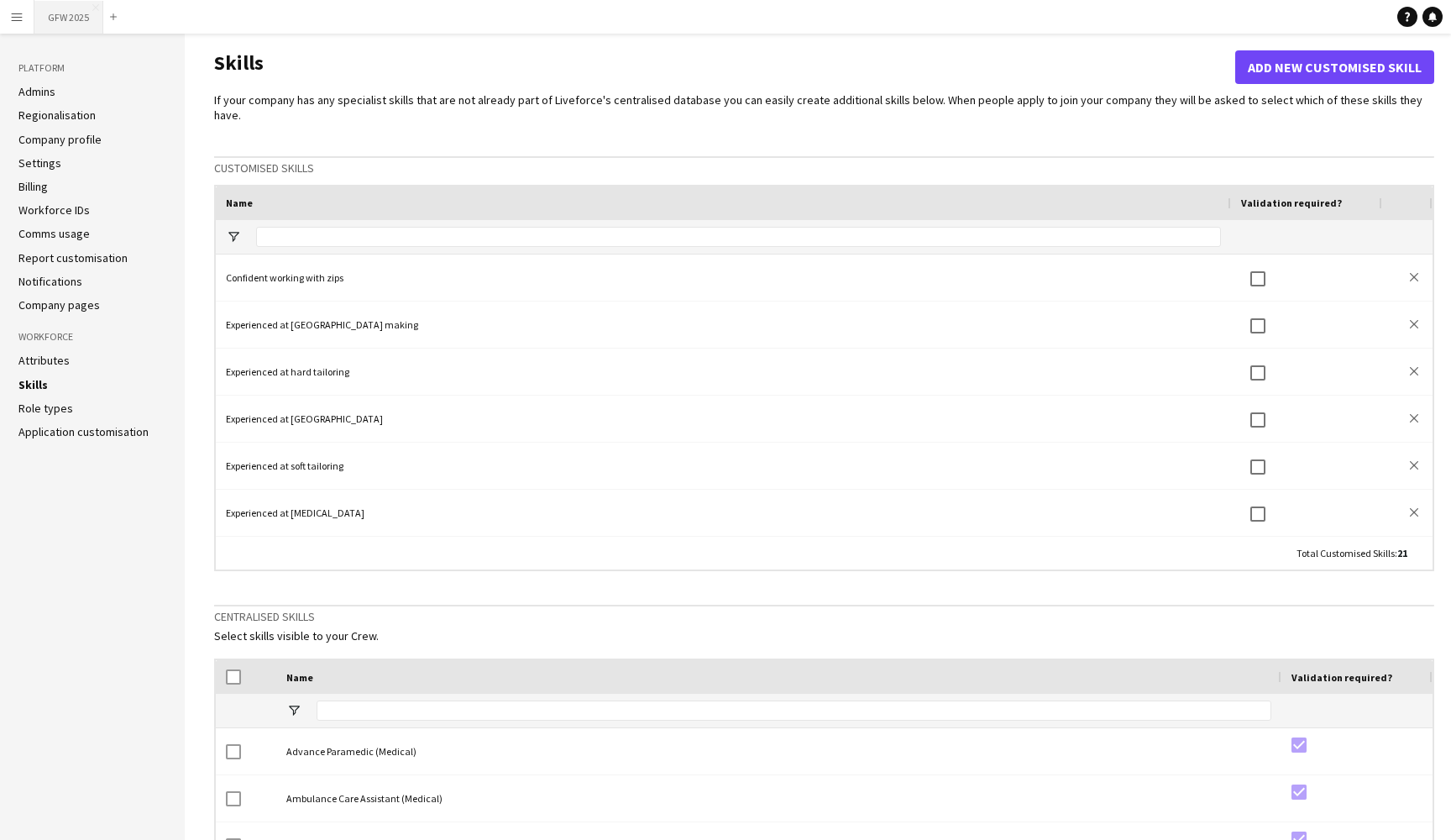
click at [75, 6] on button "GFW 2025 Close" at bounding box center [69, 17] width 69 height 32
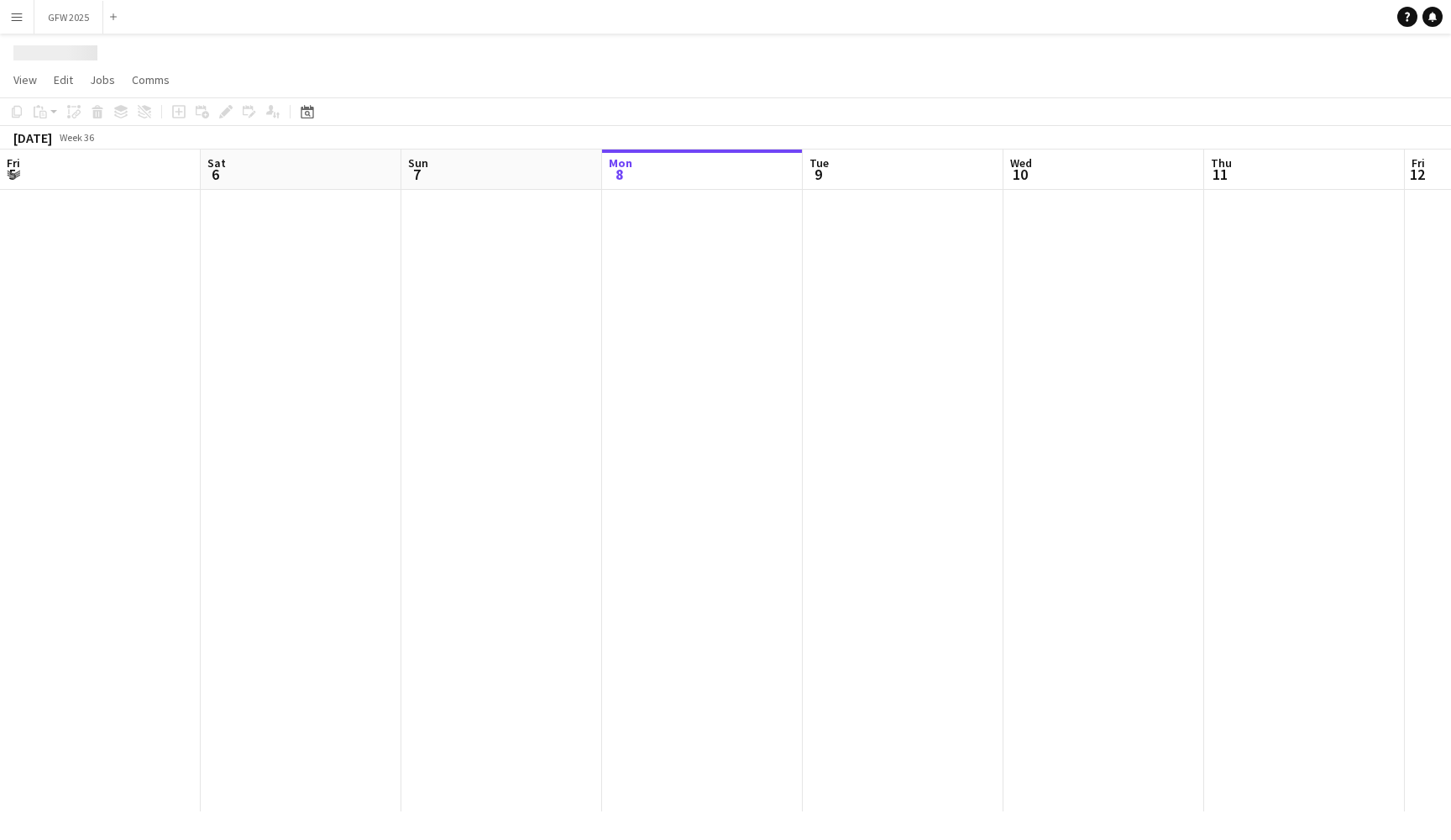
scroll to position [0, 402]
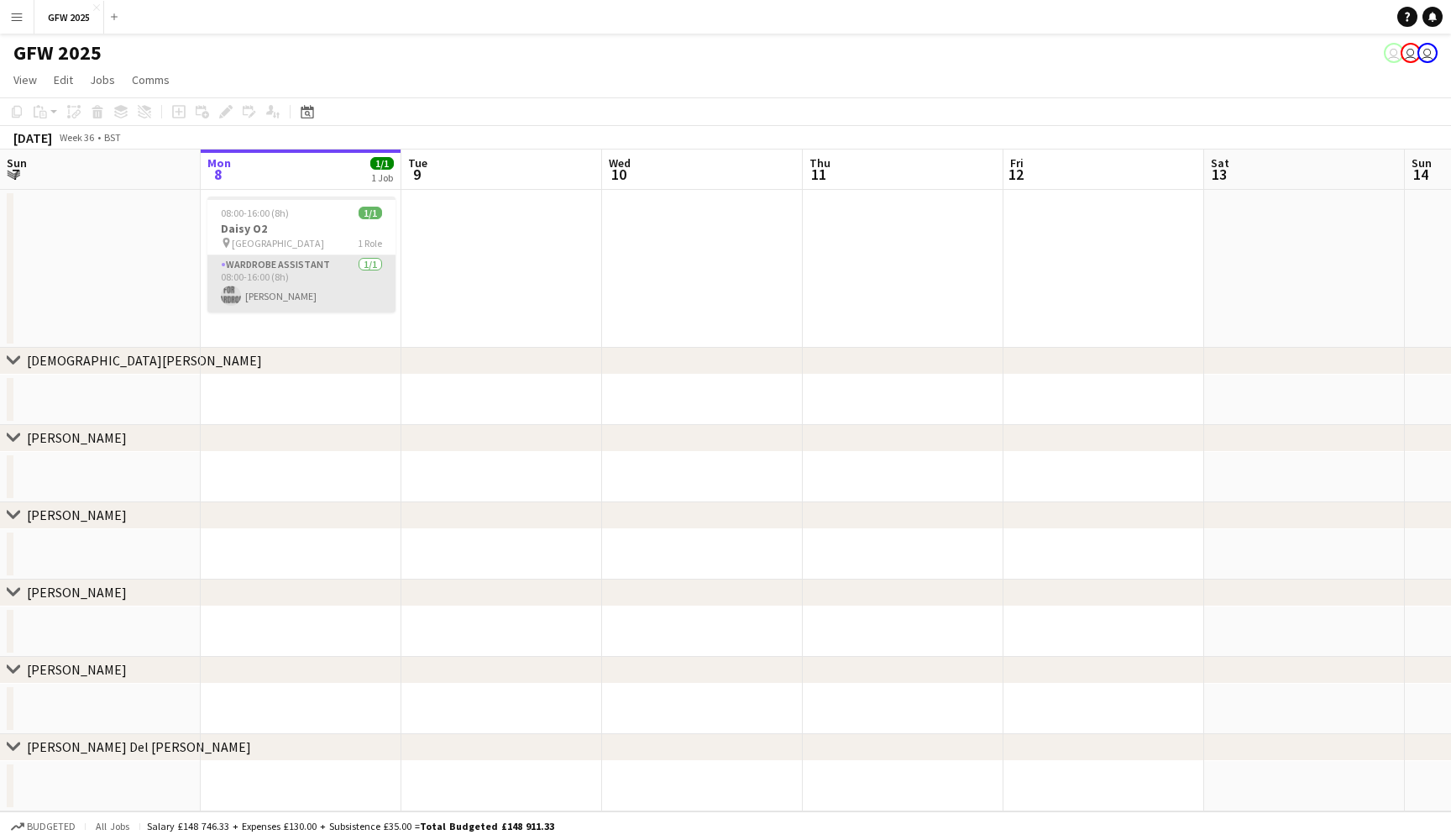
click at [276, 289] on app-card-role "Wardrobe Assistant 1/1 08:00-16:00 (8h) Daisy Frost" at bounding box center [302, 283] width 188 height 57
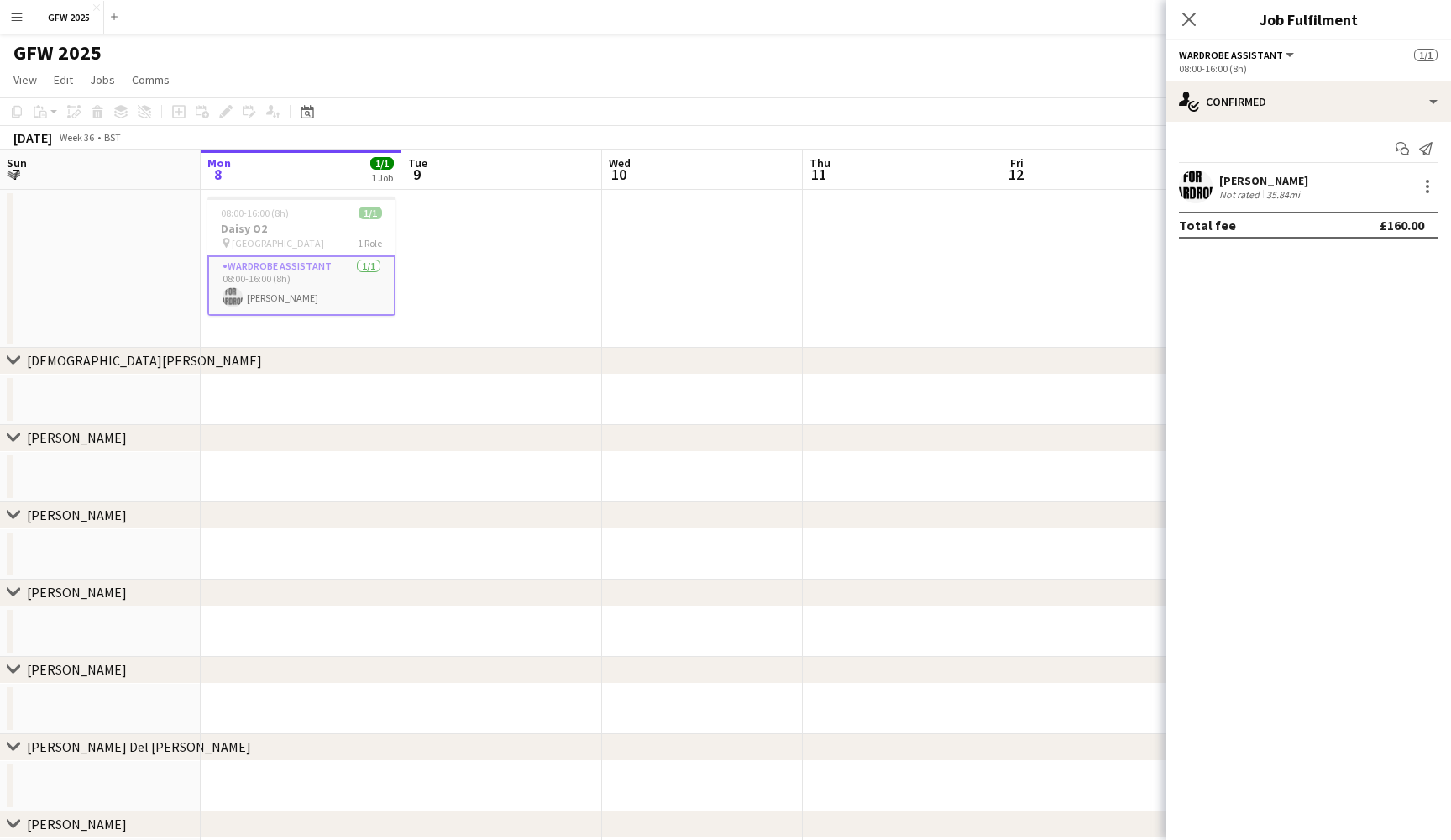
click at [492, 285] on app-date-cell at bounding box center [502, 269] width 201 height 158
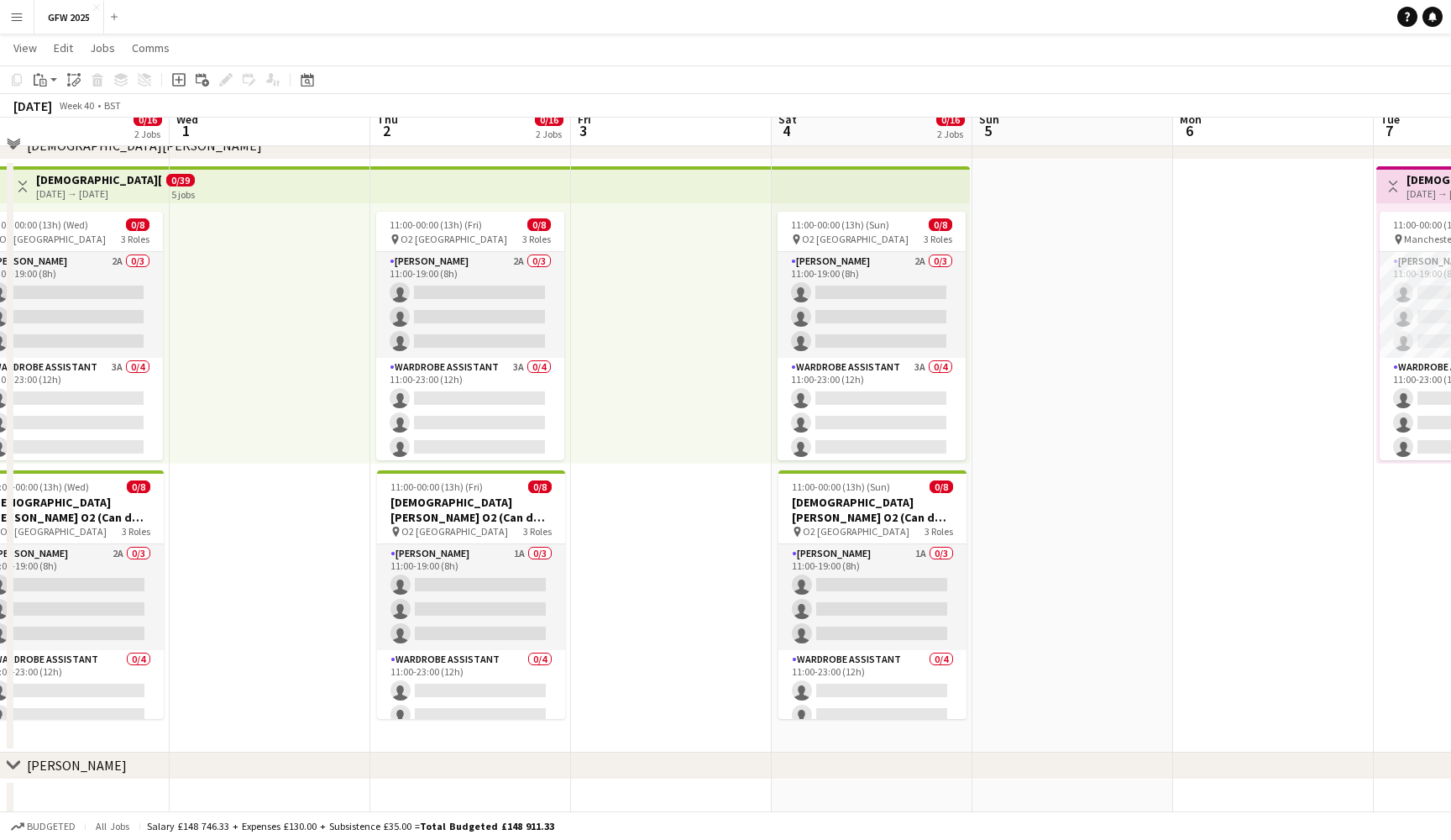
scroll to position [202, 0]
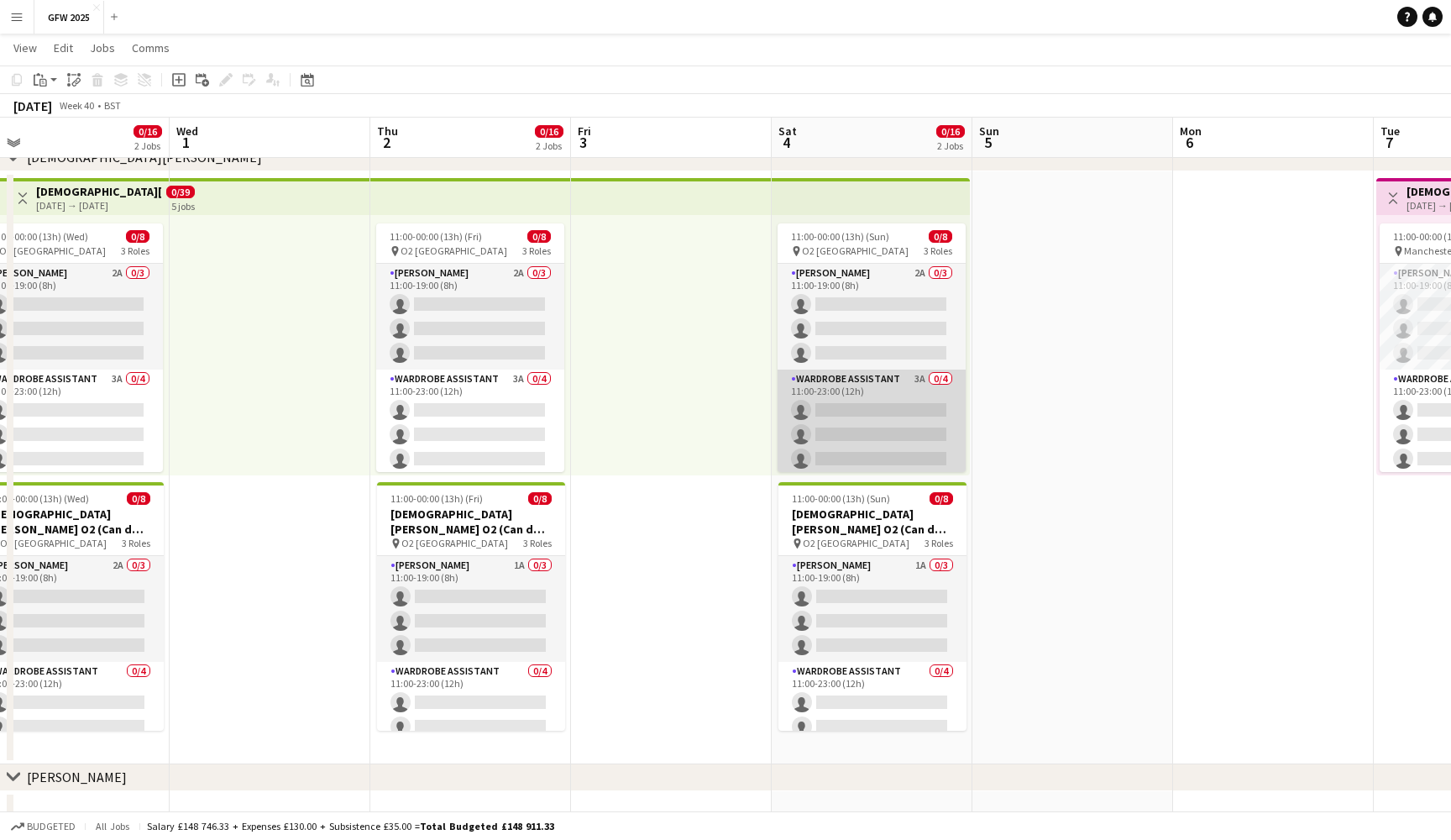
click at [819, 403] on app-card-role "Wardrobe Assistant 3A 0/4 11:00-23:00 (12h) single-neutral-actions single-neutr…" at bounding box center [872, 434] width 188 height 130
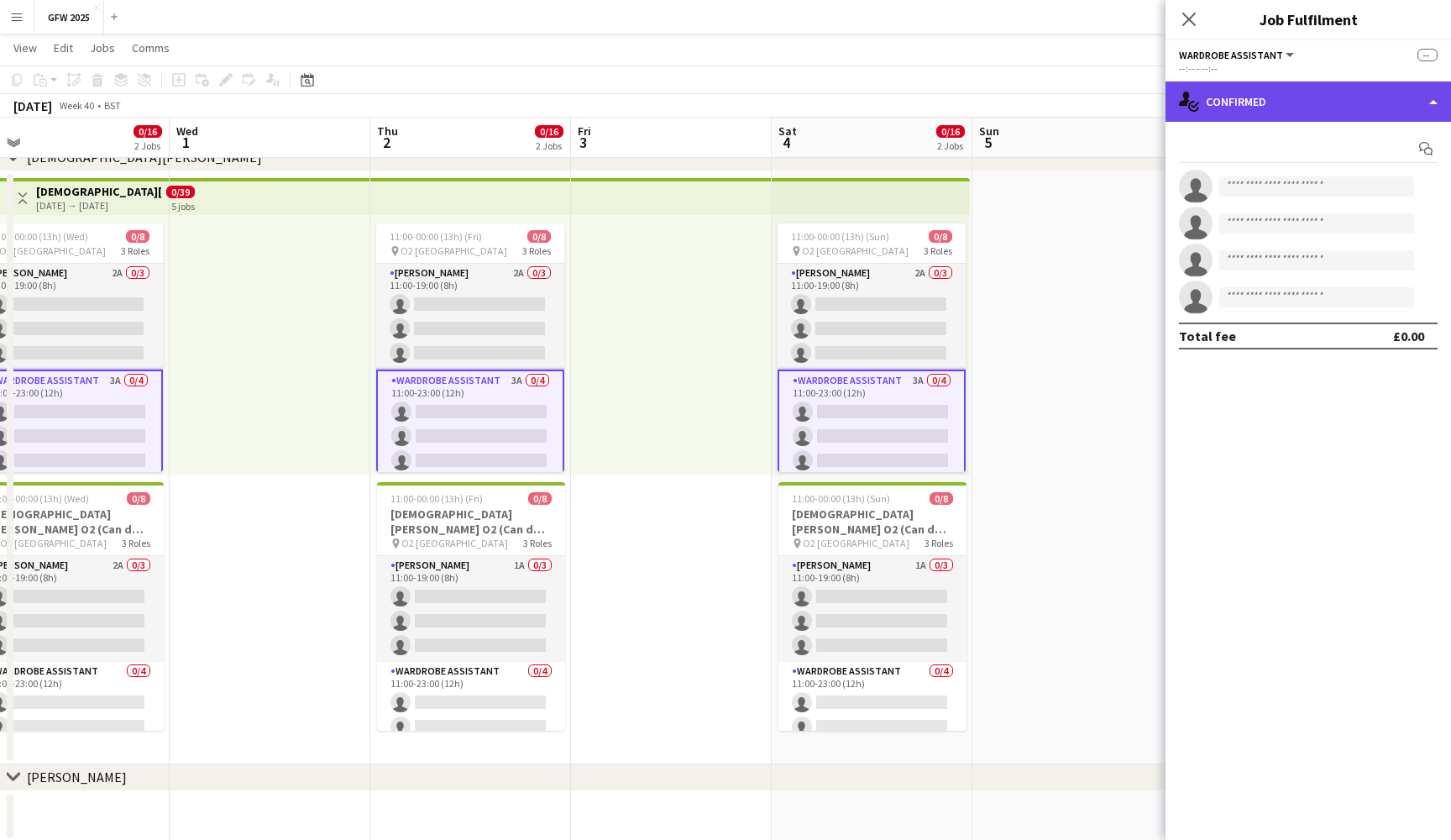
click at [1380, 102] on div "single-neutral-actions-check-2 Confirmed" at bounding box center [1308, 101] width 285 height 40
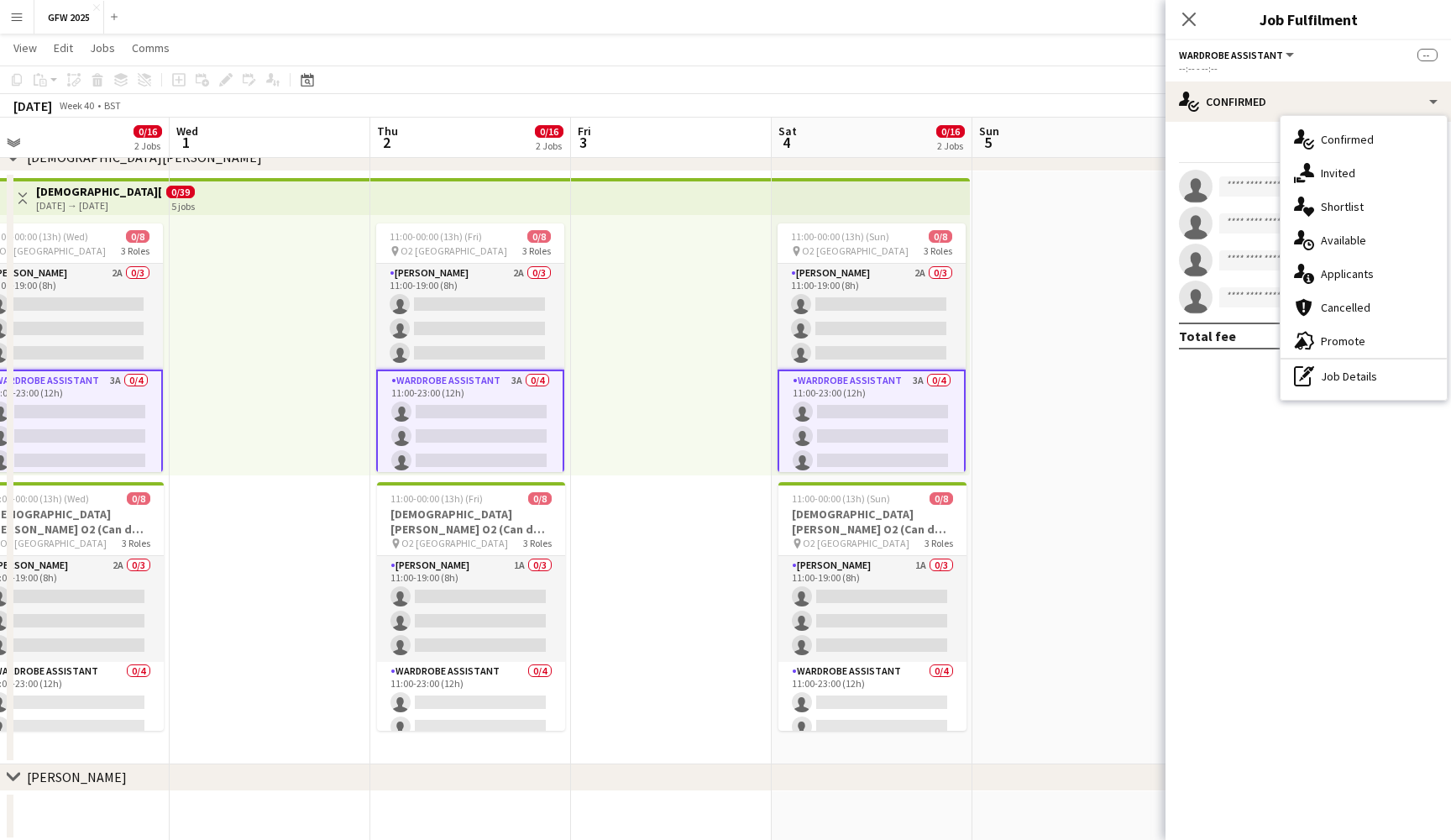
click at [484, 420] on app-card-role "Wardrobe Assistant 3A 0/4 11:00-23:00 (12h) single-neutral-actions single-neutr…" at bounding box center [471, 436] width 188 height 133
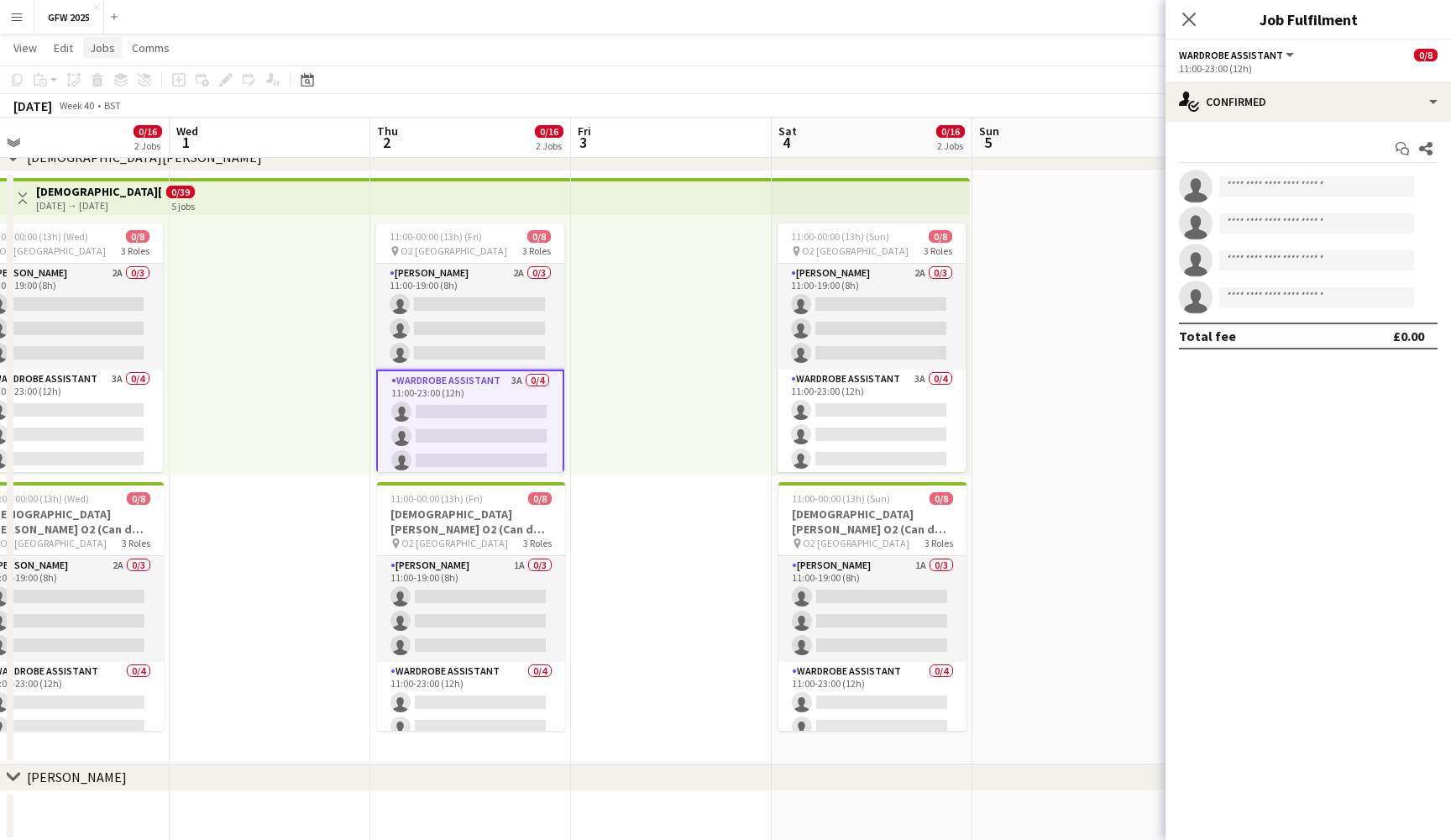
click at [115, 47] on link "Jobs" at bounding box center [102, 48] width 38 height 22
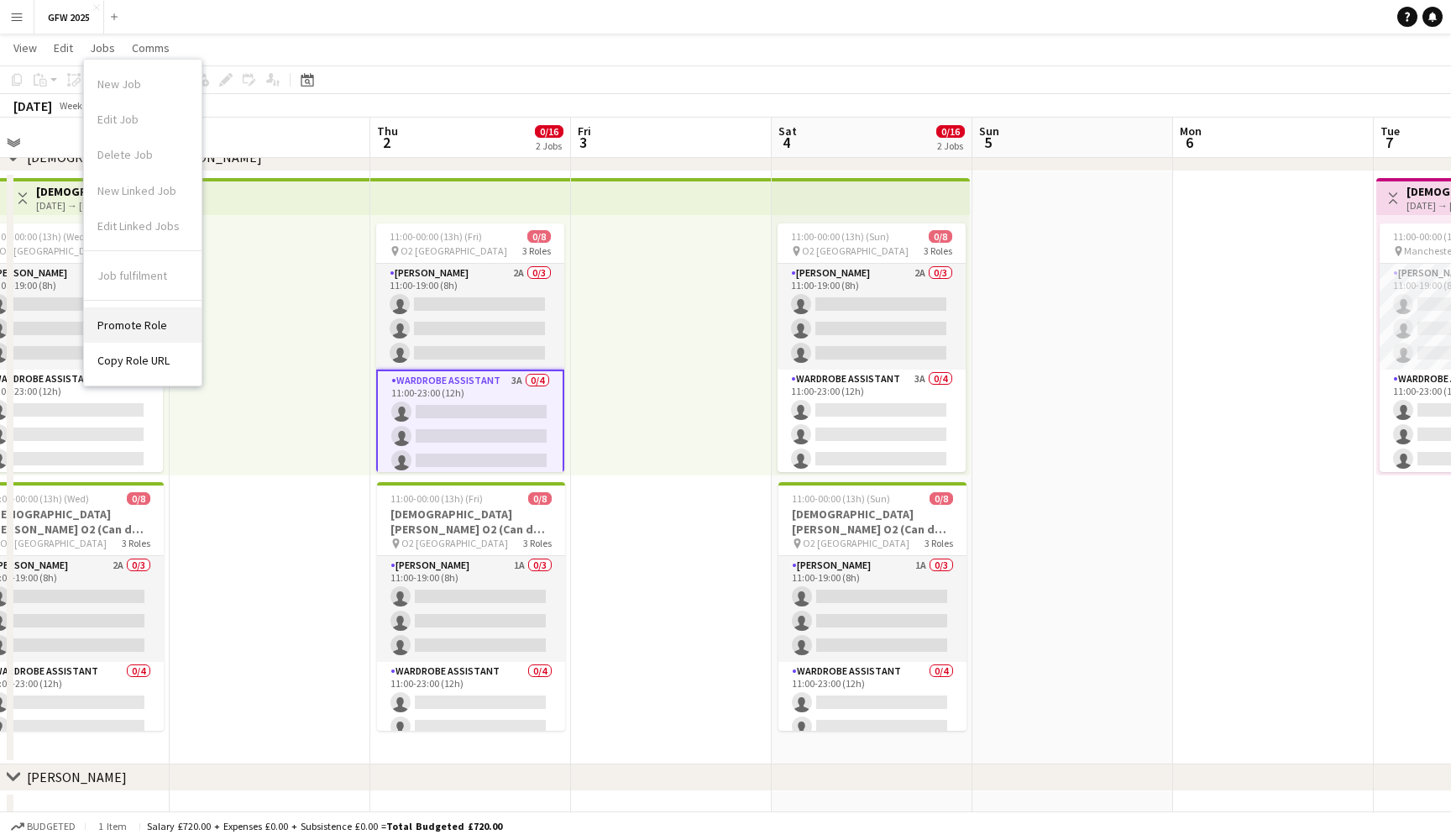
click at [161, 321] on span "Promote Role" at bounding box center [131, 324] width 70 height 15
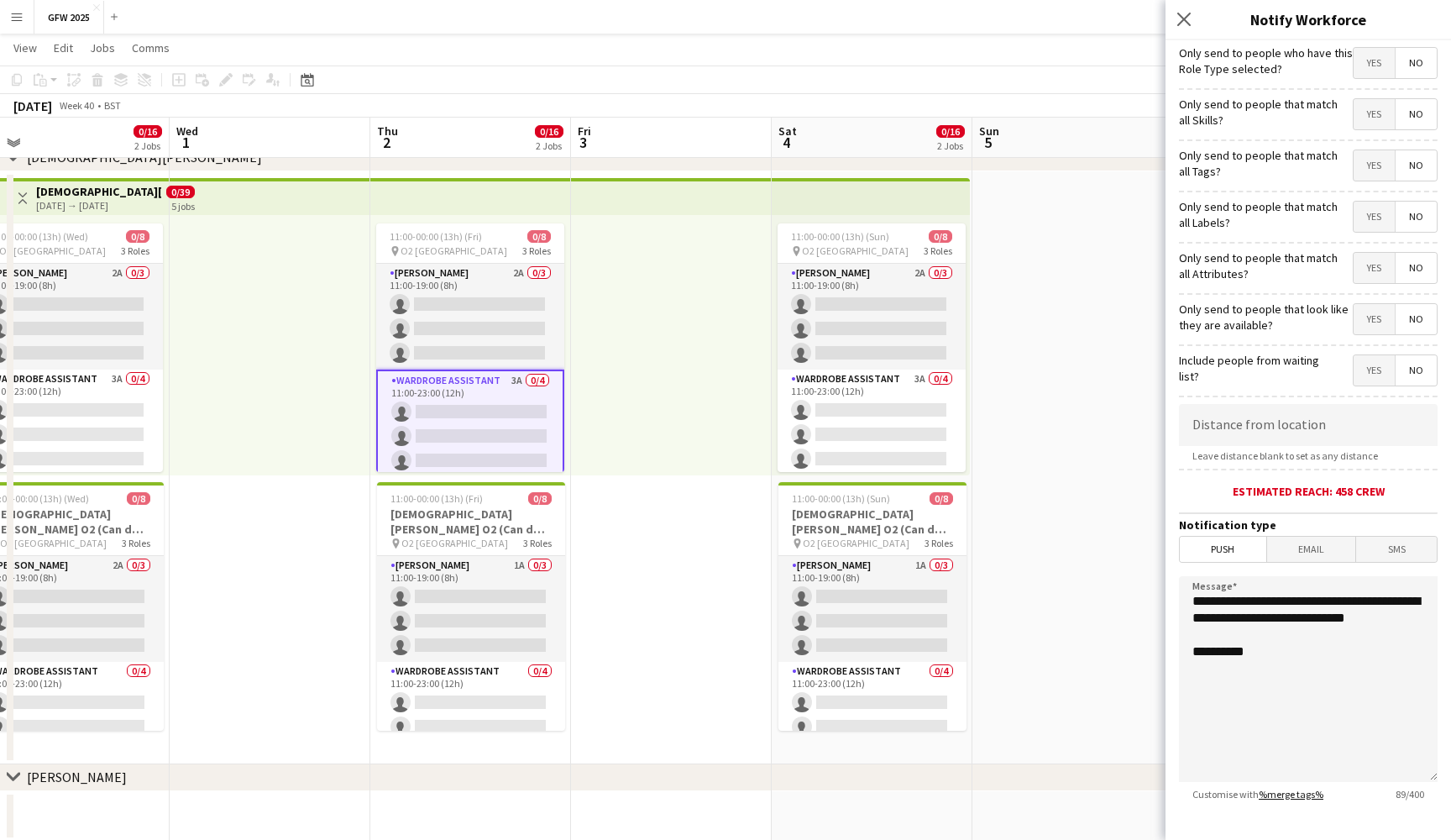
click at [1299, 796] on link "%merge tags%" at bounding box center [1291, 794] width 65 height 13
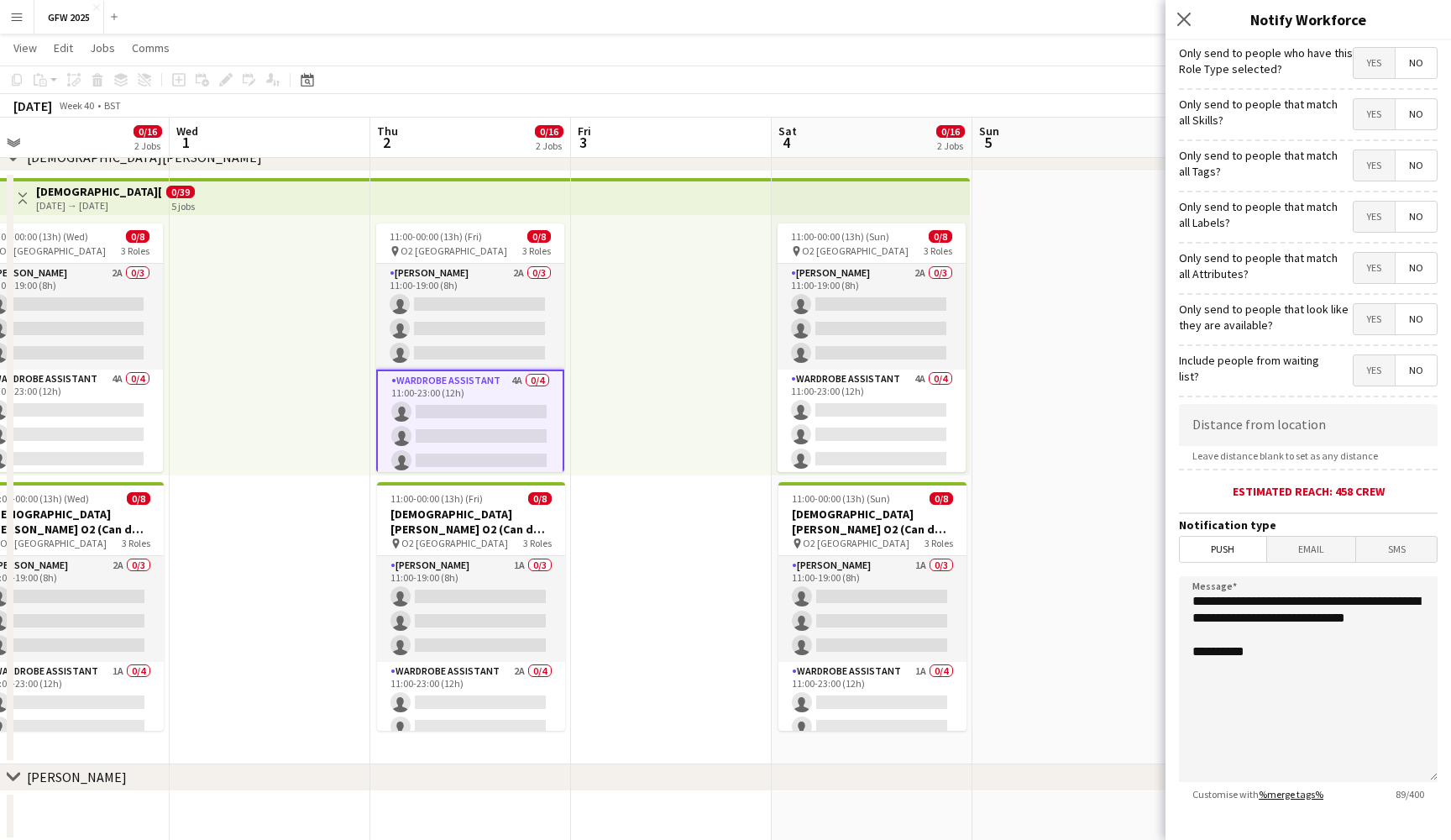
click at [927, 95] on div "October 2025 Week 40 • BST" at bounding box center [726, 106] width 1451 height 24
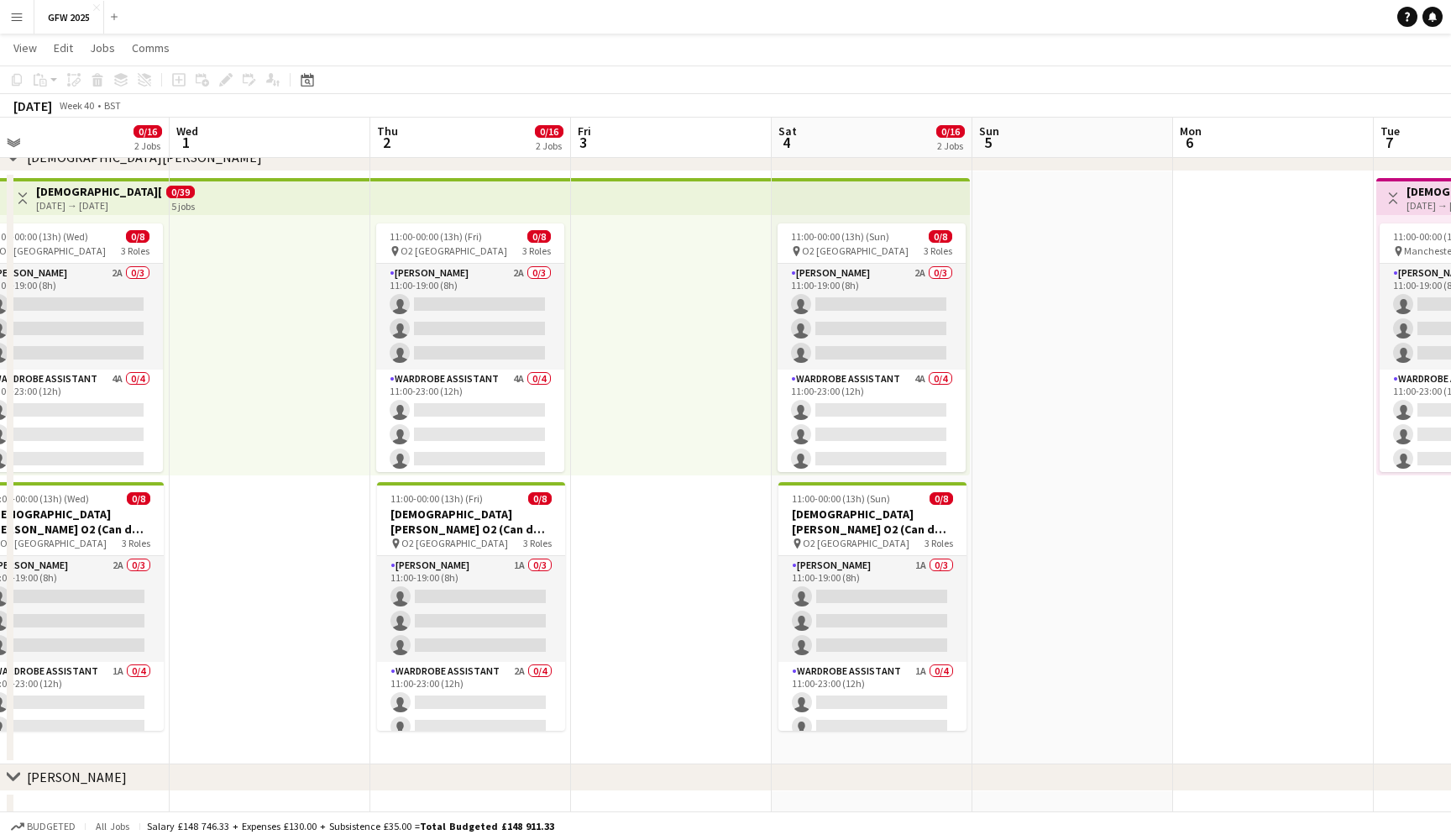
click at [1080, 305] on app-date-cell at bounding box center [1073, 468] width 201 height 593
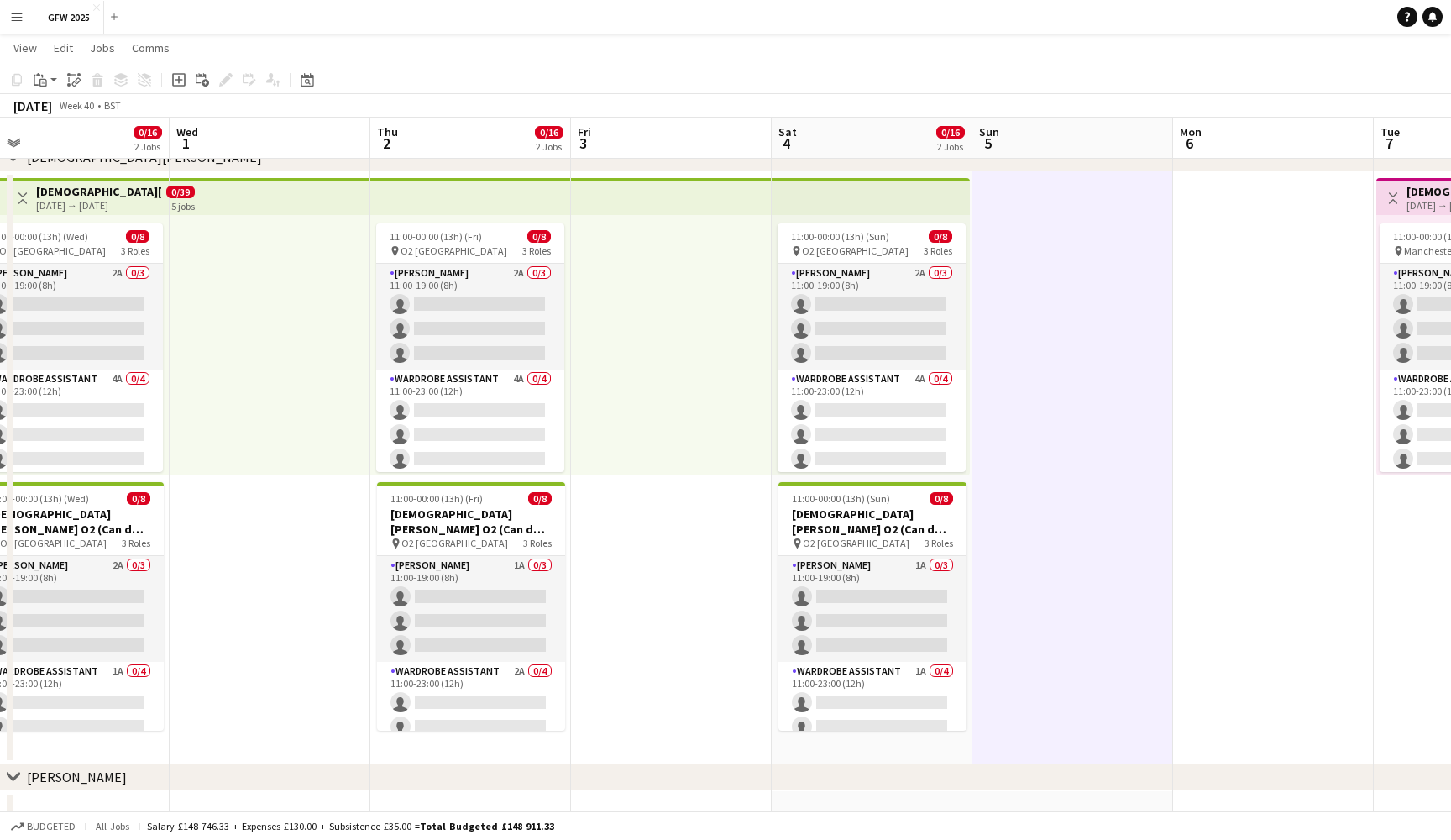
scroll to position [202, 0]
click at [690, 320] on div at bounding box center [672, 344] width 201 height 261
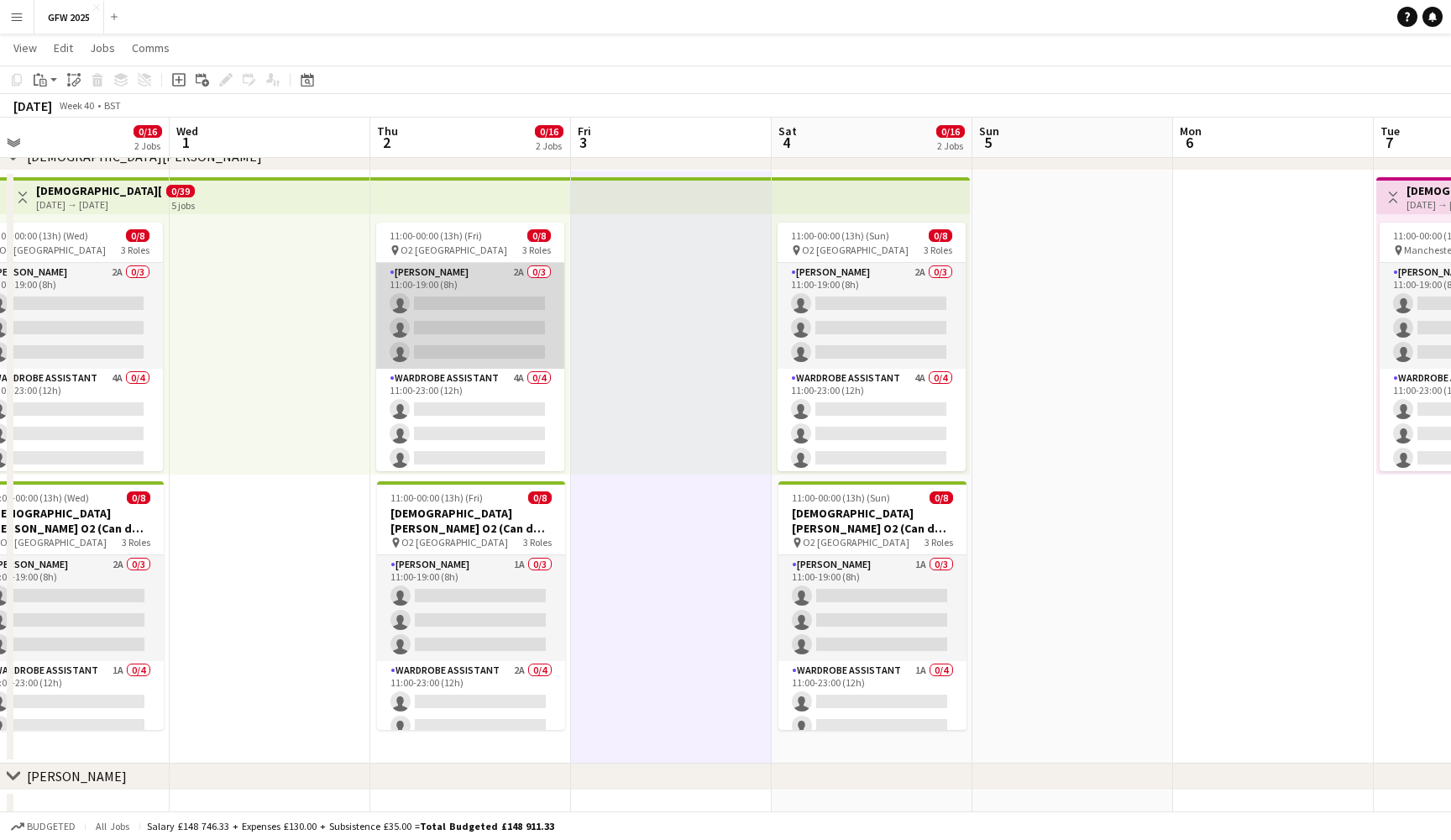
click at [479, 299] on app-card-role "Seamster 2A 0/3 11:00-19:00 (8h) single-neutral-actions single-neutral-actions …" at bounding box center [471, 316] width 188 height 106
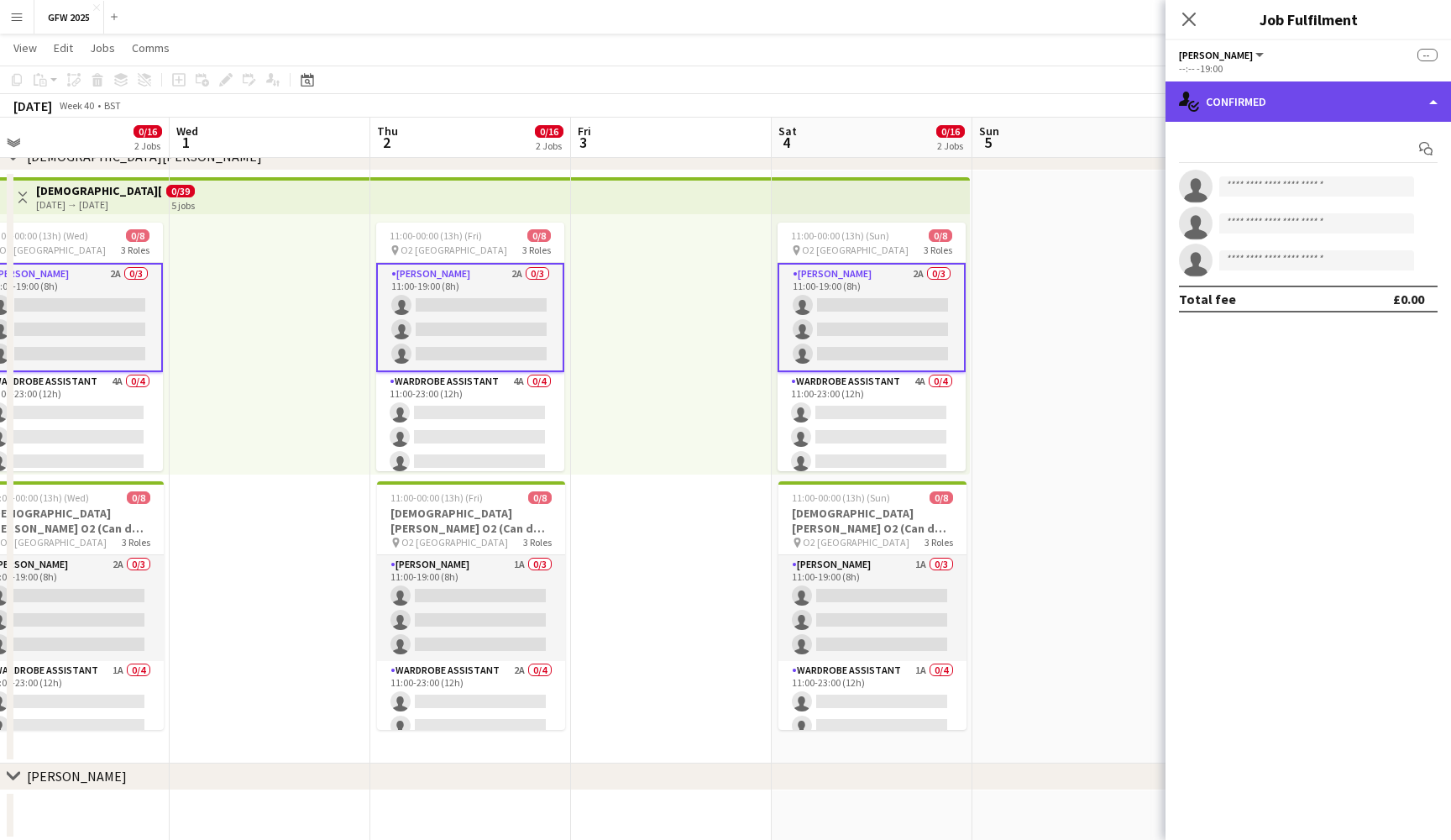
click at [1376, 108] on div "single-neutral-actions-check-2 Confirmed" at bounding box center [1308, 101] width 285 height 40
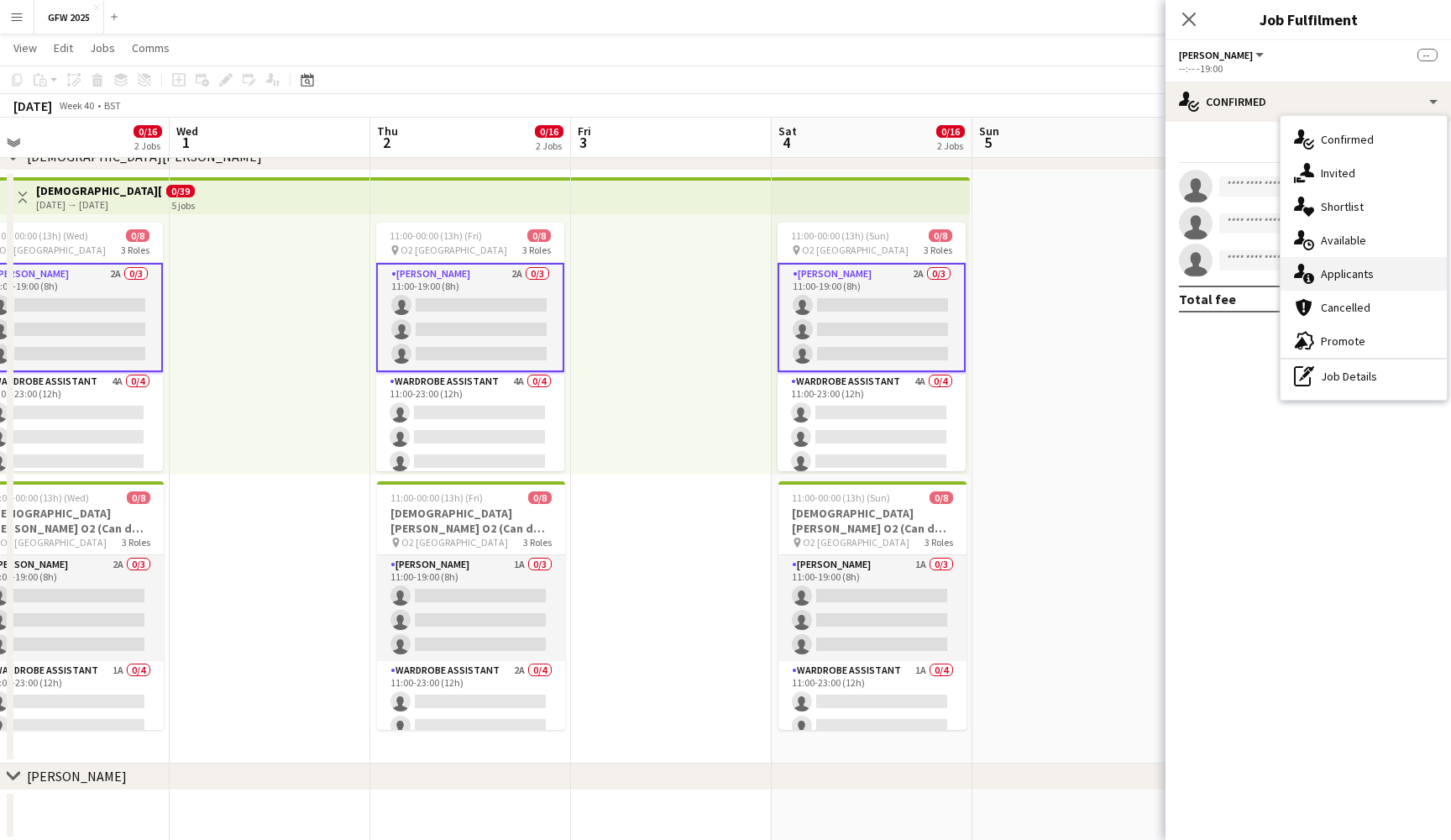
click at [1388, 273] on div "single-neutral-actions-information Applicants" at bounding box center [1365, 273] width 167 height 33
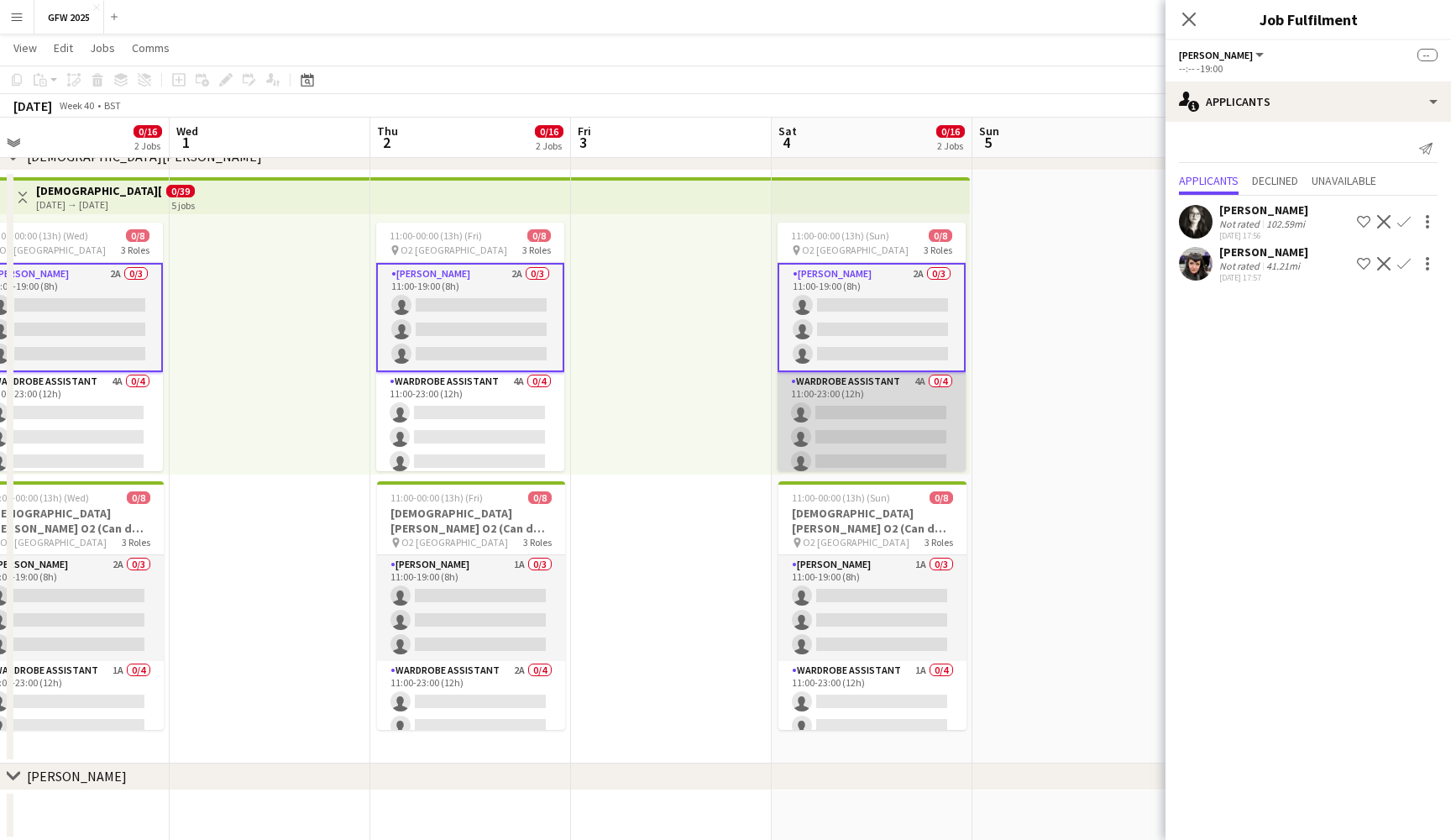
click at [853, 414] on app-card-role "Wardrobe Assistant 4A 0/4 11:00-23:00 (12h) single-neutral-actions single-neutr…" at bounding box center [872, 437] width 188 height 130
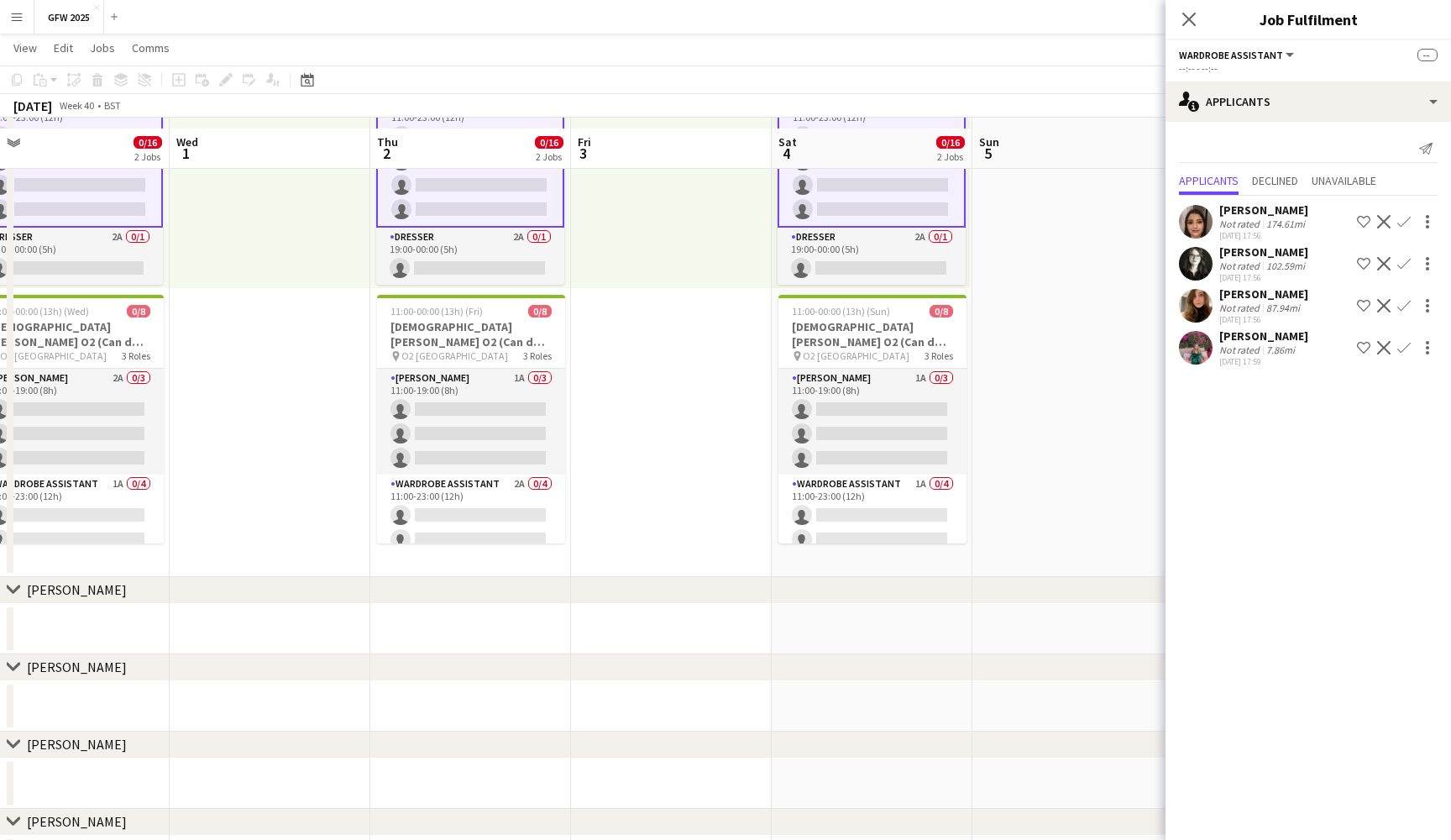
scroll to position [400, 0]
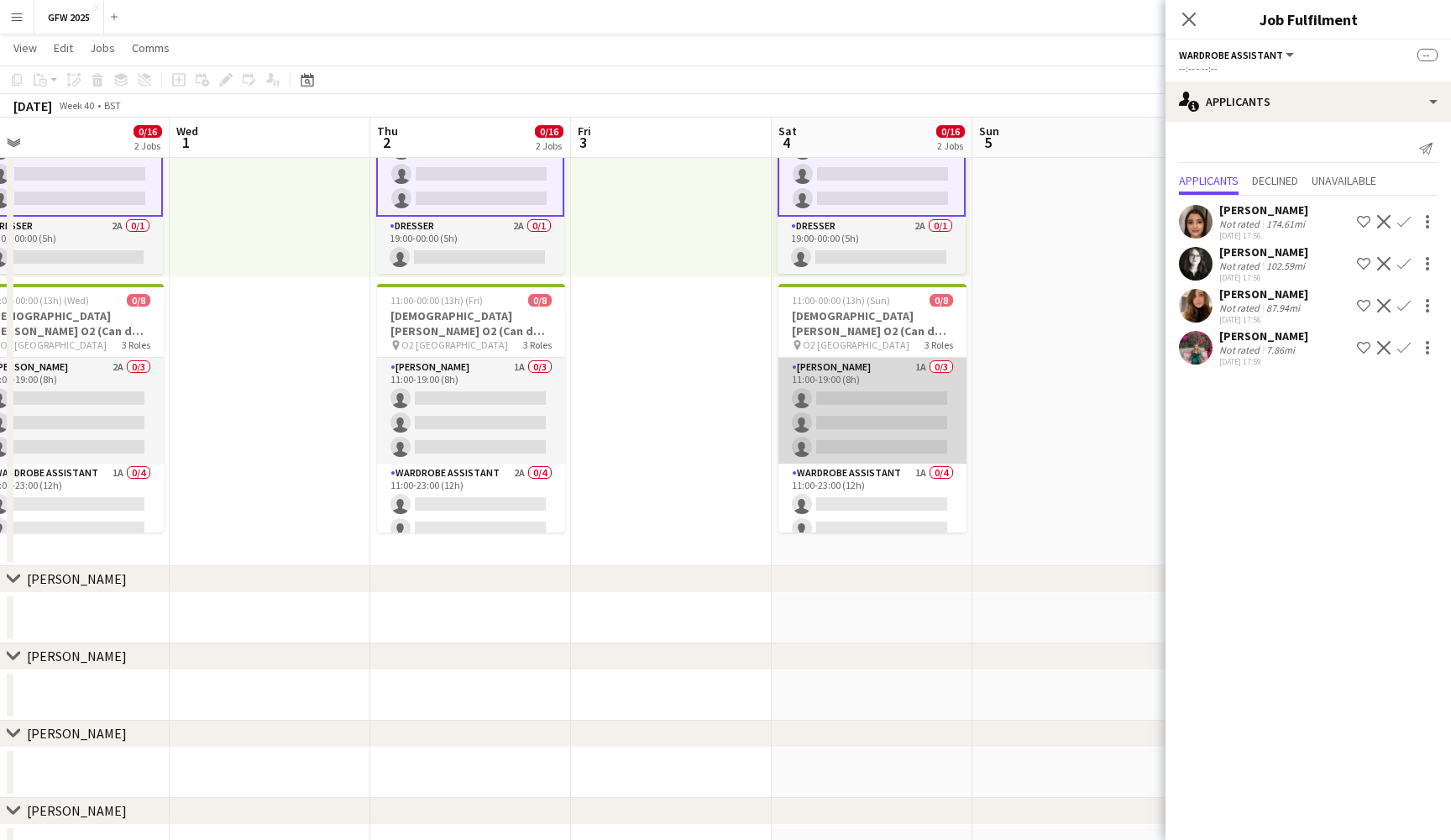
click at [853, 414] on app-card-role "Seamster 1A 0/3 11:00-19:00 (8h) single-neutral-actions single-neutral-actions …" at bounding box center [873, 411] width 188 height 106
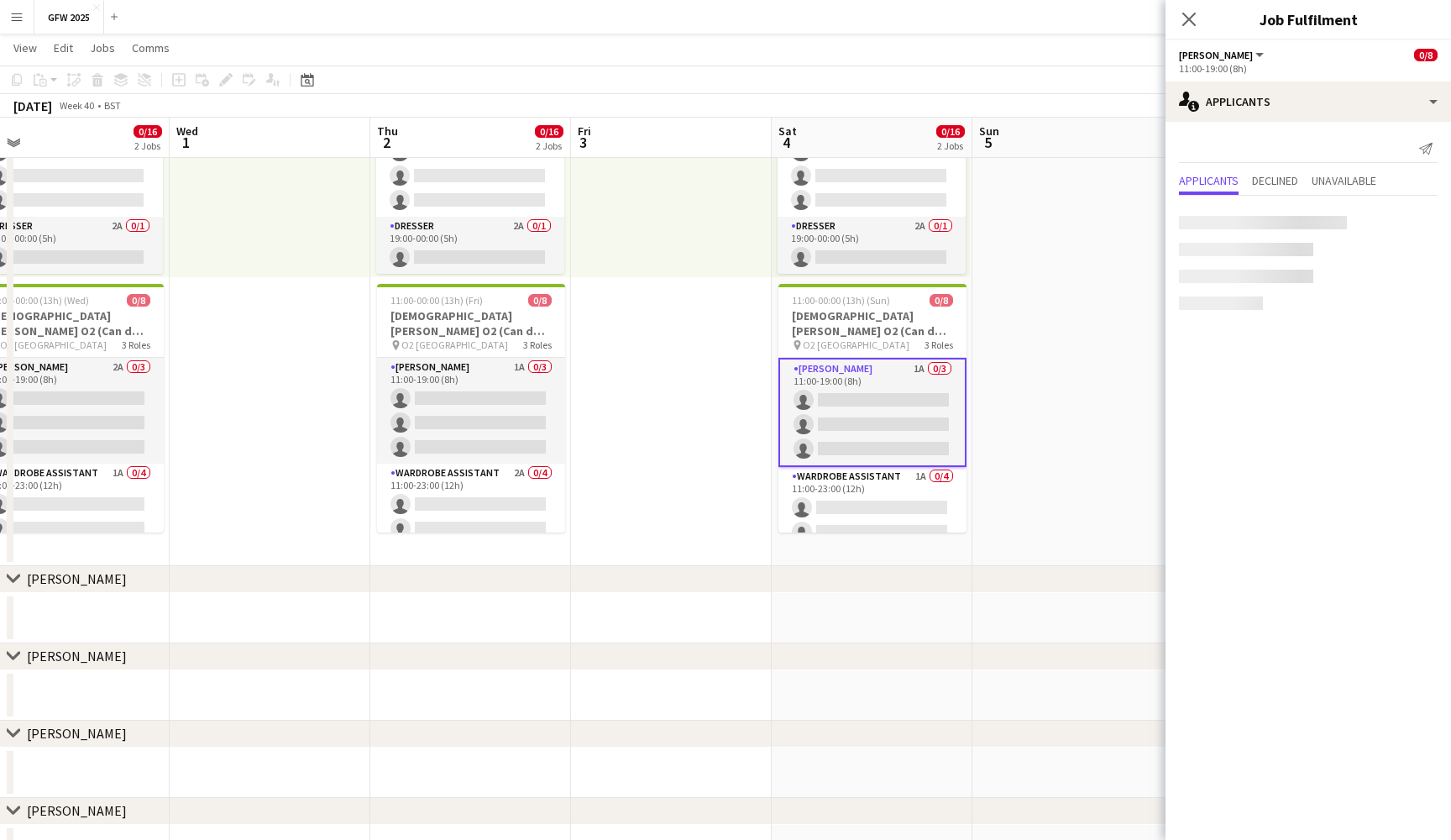
scroll to position [85, 0]
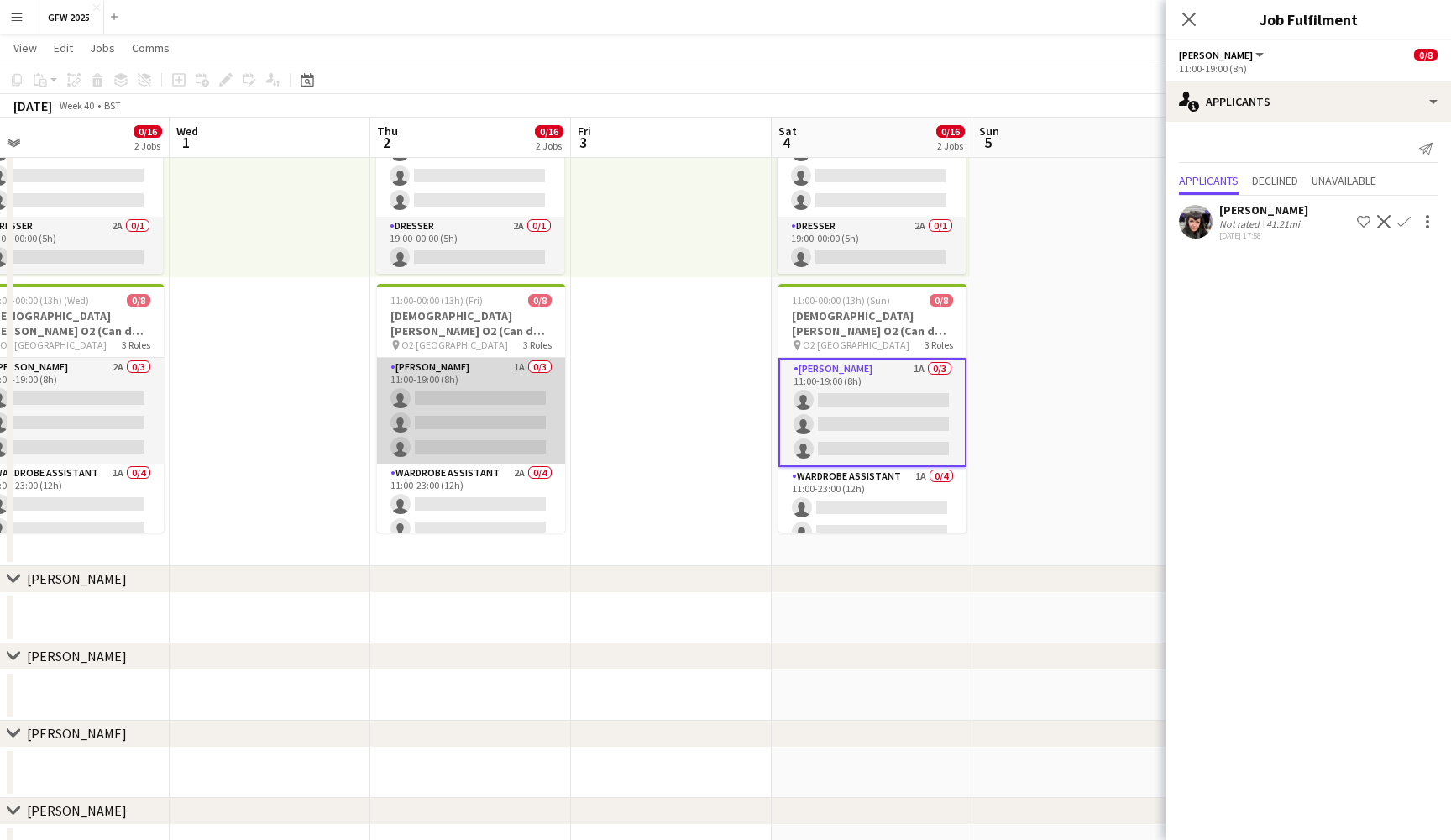
click at [432, 414] on app-card-role "Seamster 1A 0/3 11:00-19:00 (8h) single-neutral-actions single-neutral-actions …" at bounding box center [472, 411] width 188 height 106
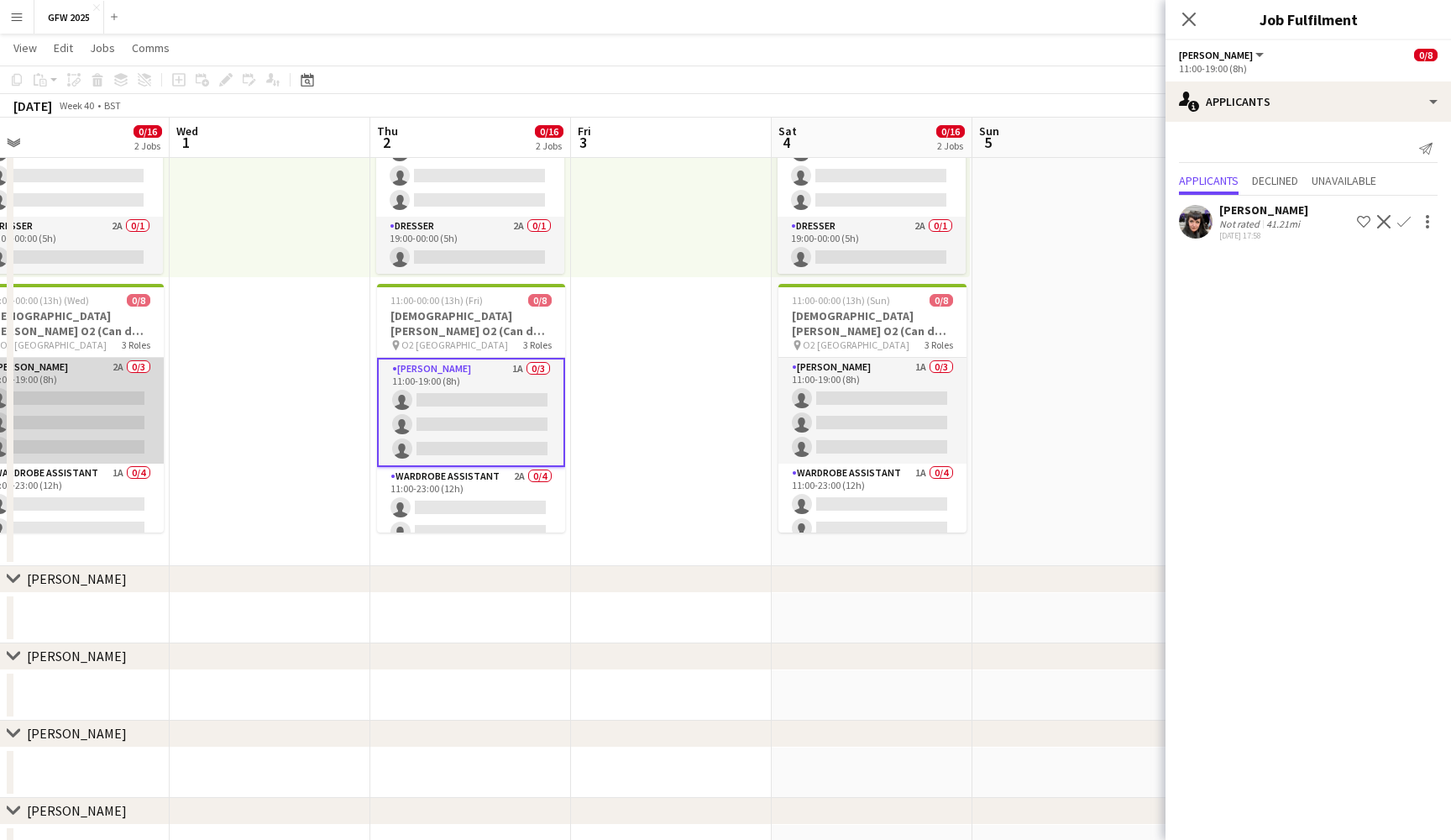
click at [103, 401] on app-card-role "Seamster 2A 0/3 11:00-19:00 (8h) single-neutral-actions single-neutral-actions …" at bounding box center [70, 411] width 188 height 106
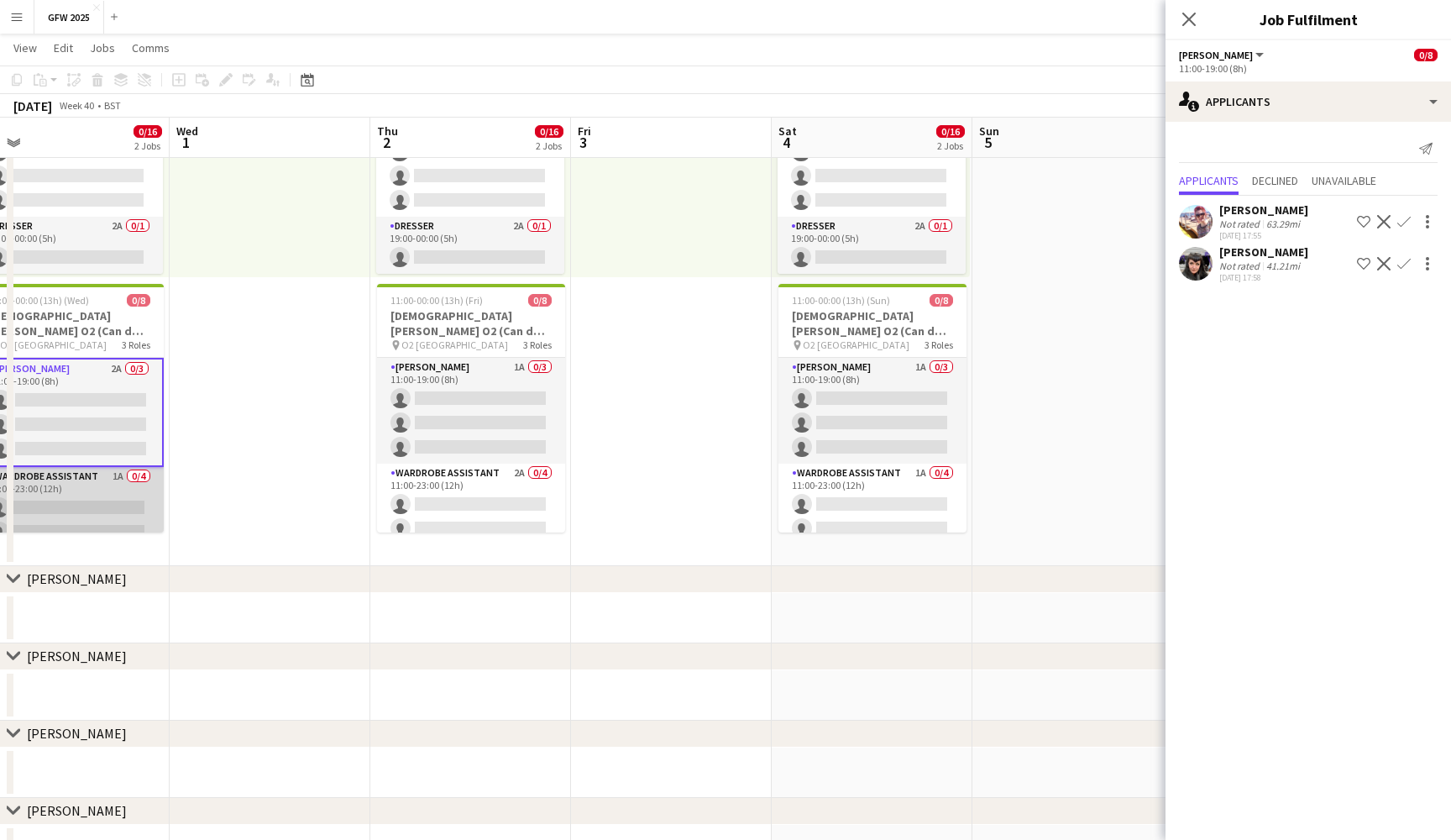
click at [141, 504] on app-card-role "Wardrobe Assistant 1A 0/4 11:00-23:00 (12h) single-neutral-actions single-neutr…" at bounding box center [70, 531] width 188 height 130
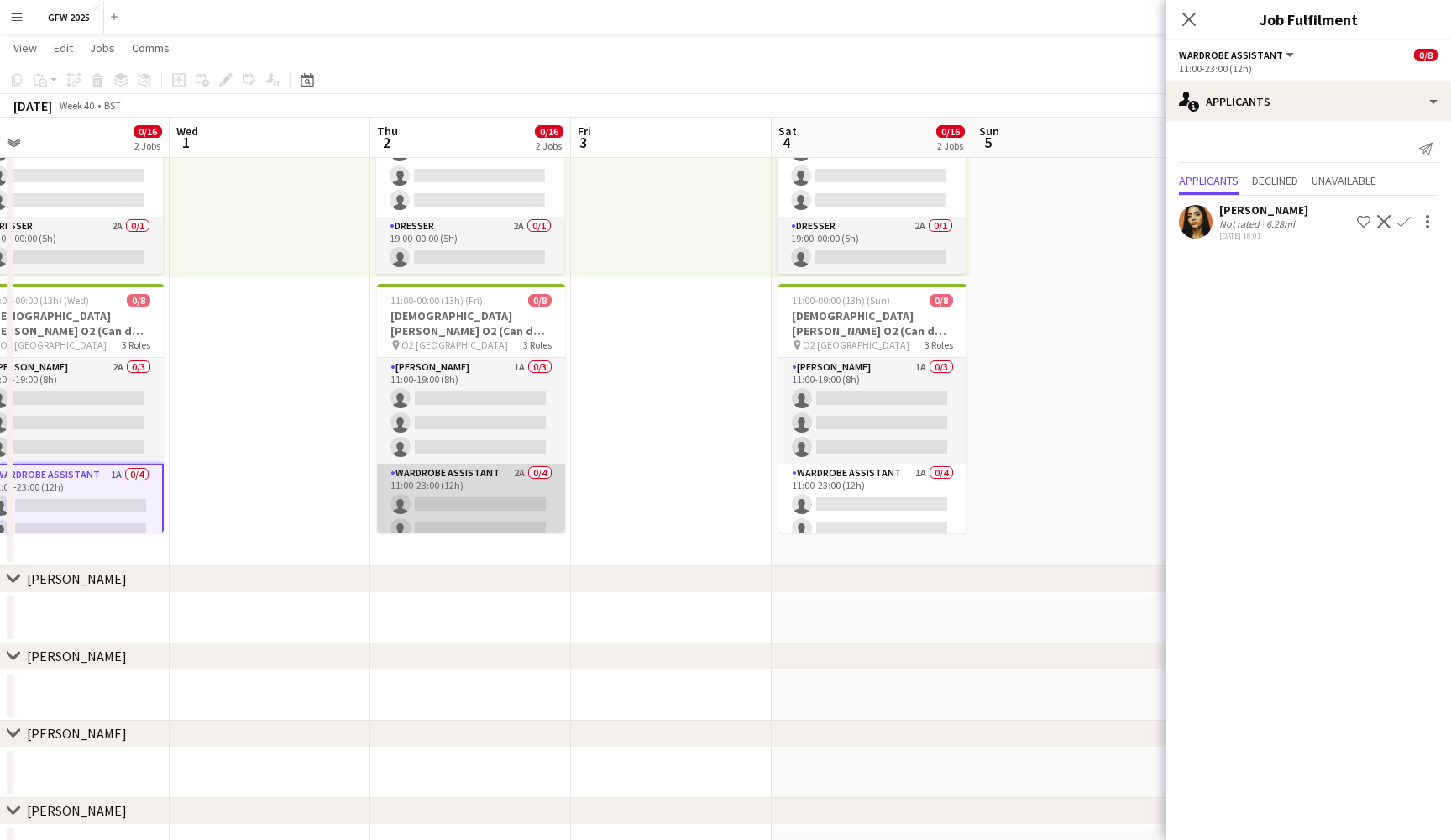
click at [512, 491] on app-card-role "Wardrobe Assistant 2A 0/4 11:00-23:00 (12h) single-neutral-actions single-neutr…" at bounding box center [472, 528] width 188 height 130
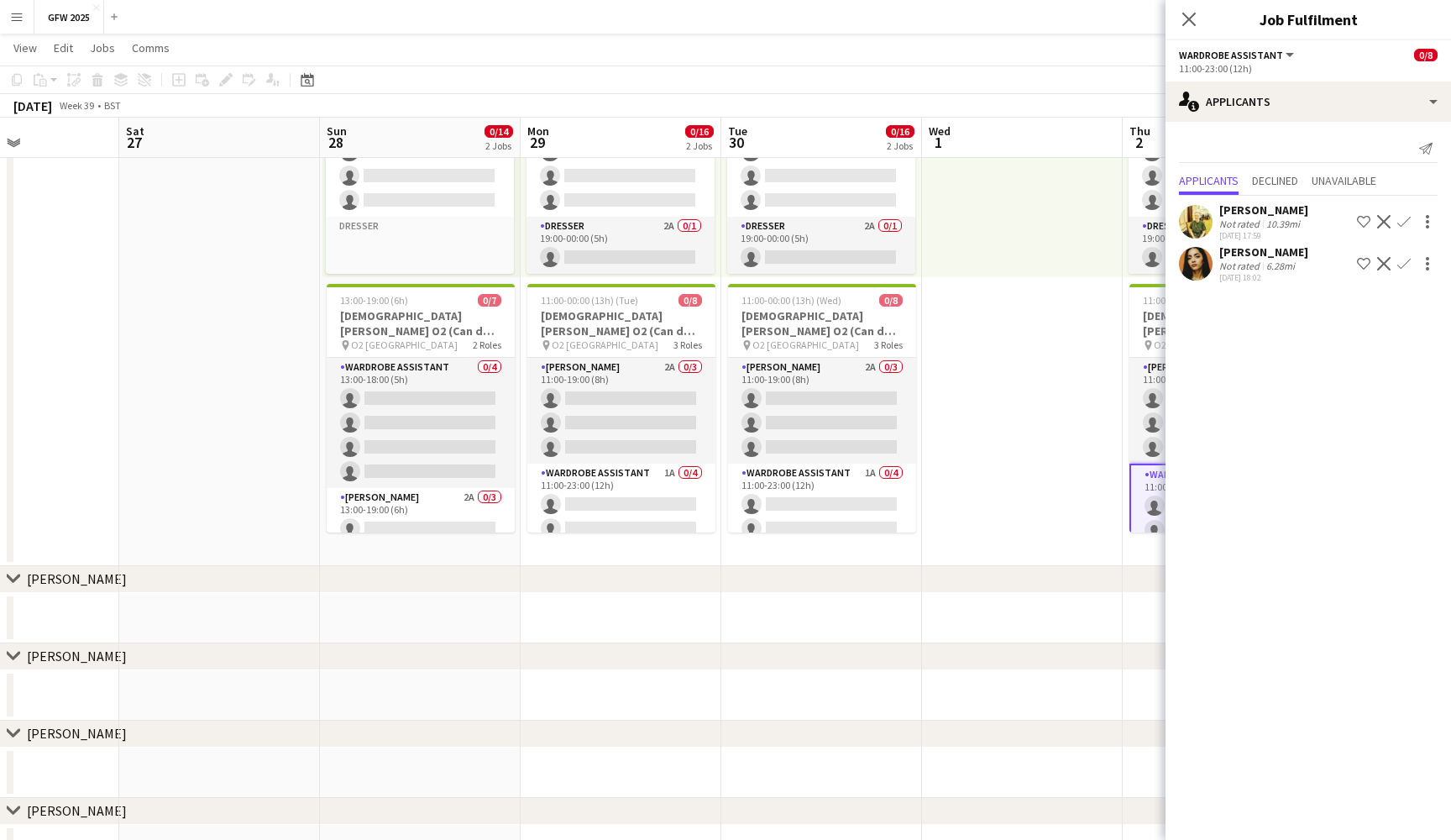
scroll to position [0, 480]
click at [633, 483] on app-card-role "Wardrobe Assistant 1A 0/4 11:00-23:00 (12h) single-neutral-actions single-neutr…" at bounding box center [625, 528] width 188 height 130
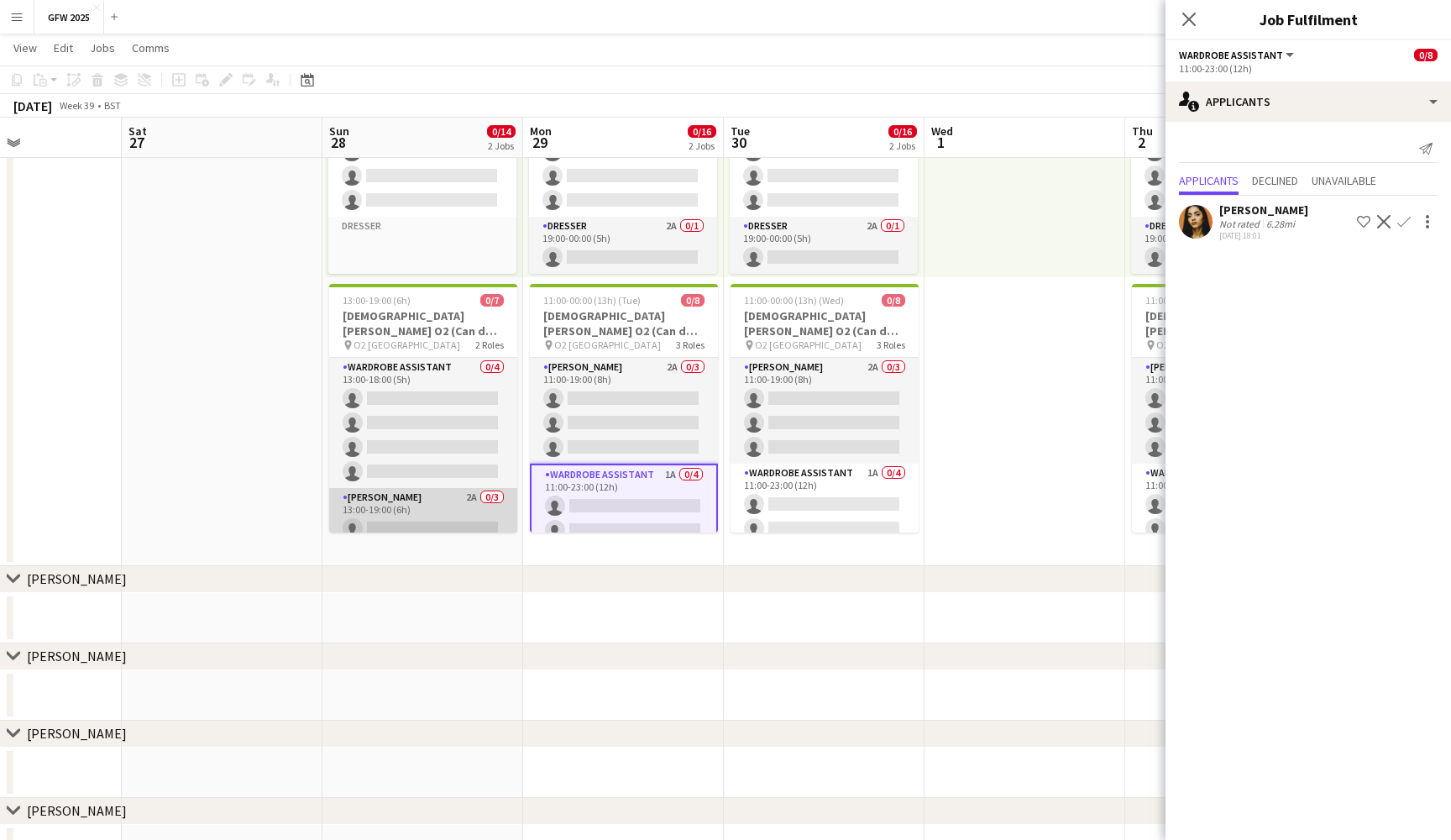
click at [442, 501] on app-card-role "Seamster 2A 0/3 13:00-19:00 (6h) single-neutral-actions single-neutral-actions …" at bounding box center [424, 541] width 188 height 106
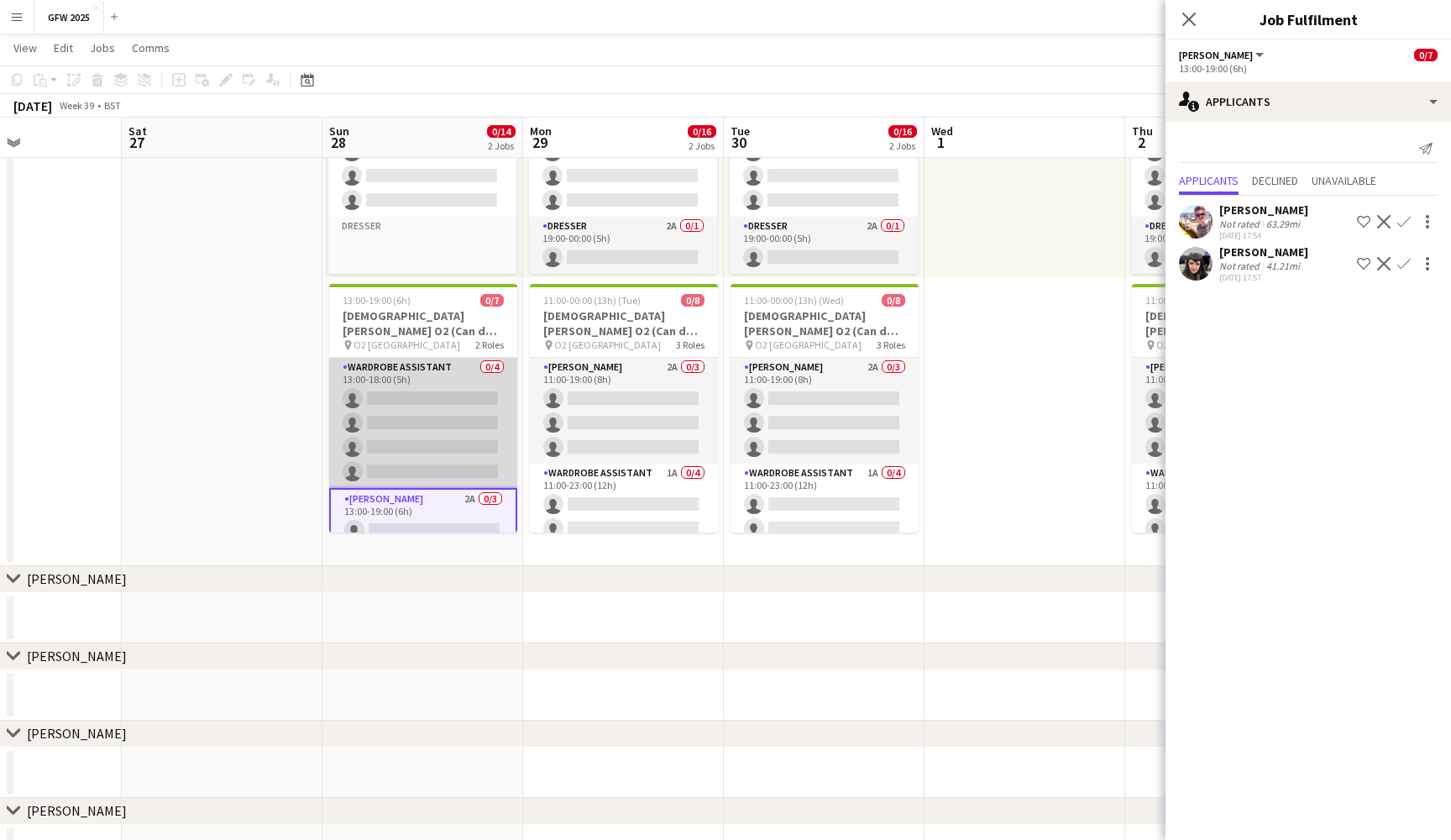
click at [436, 425] on app-card-role "Wardrobe Assistant 0/4 13:00-18:00 (5h) single-neutral-actions single-neutral-a…" at bounding box center [424, 422] width 188 height 130
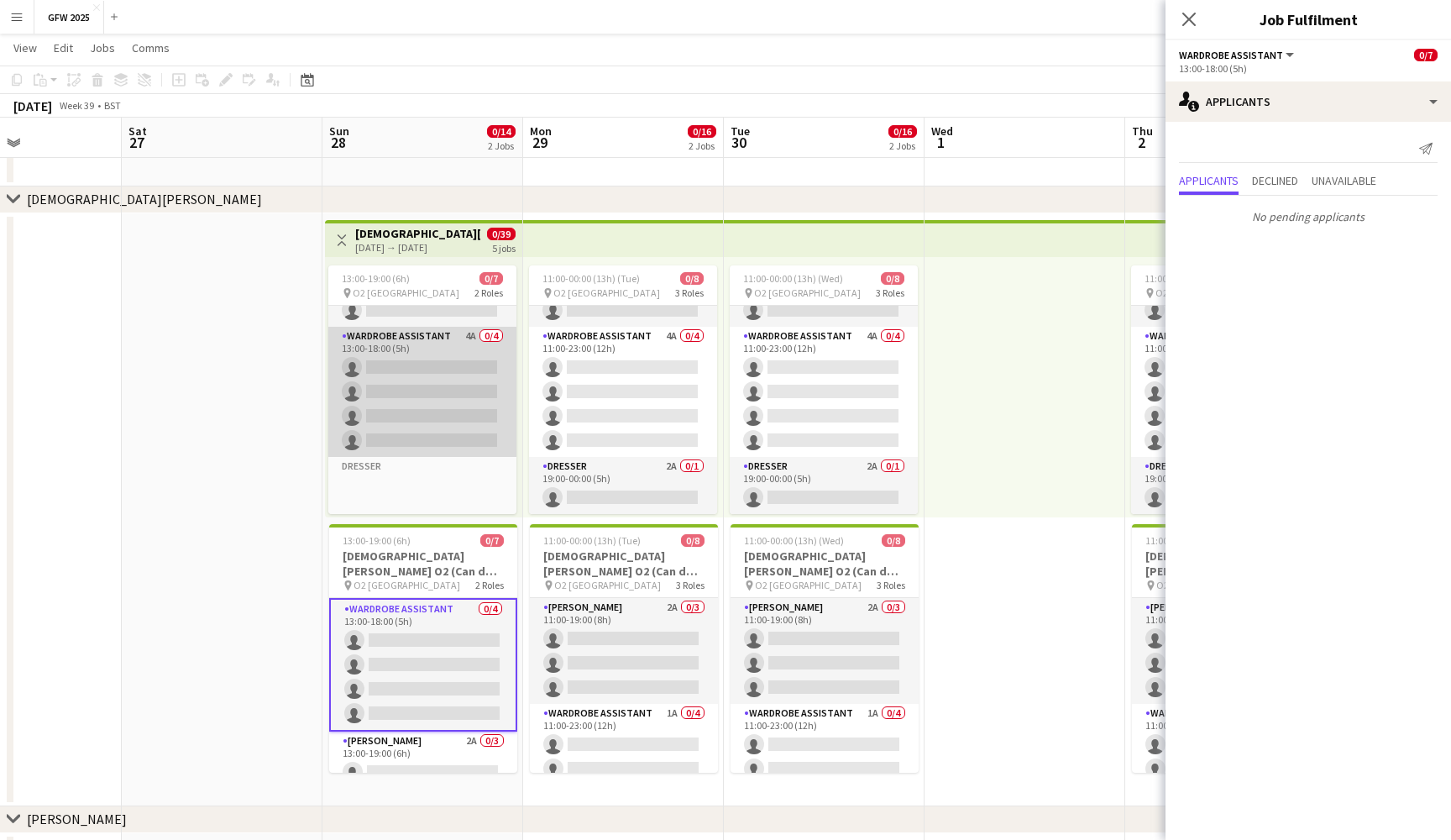
scroll to position [0, 0]
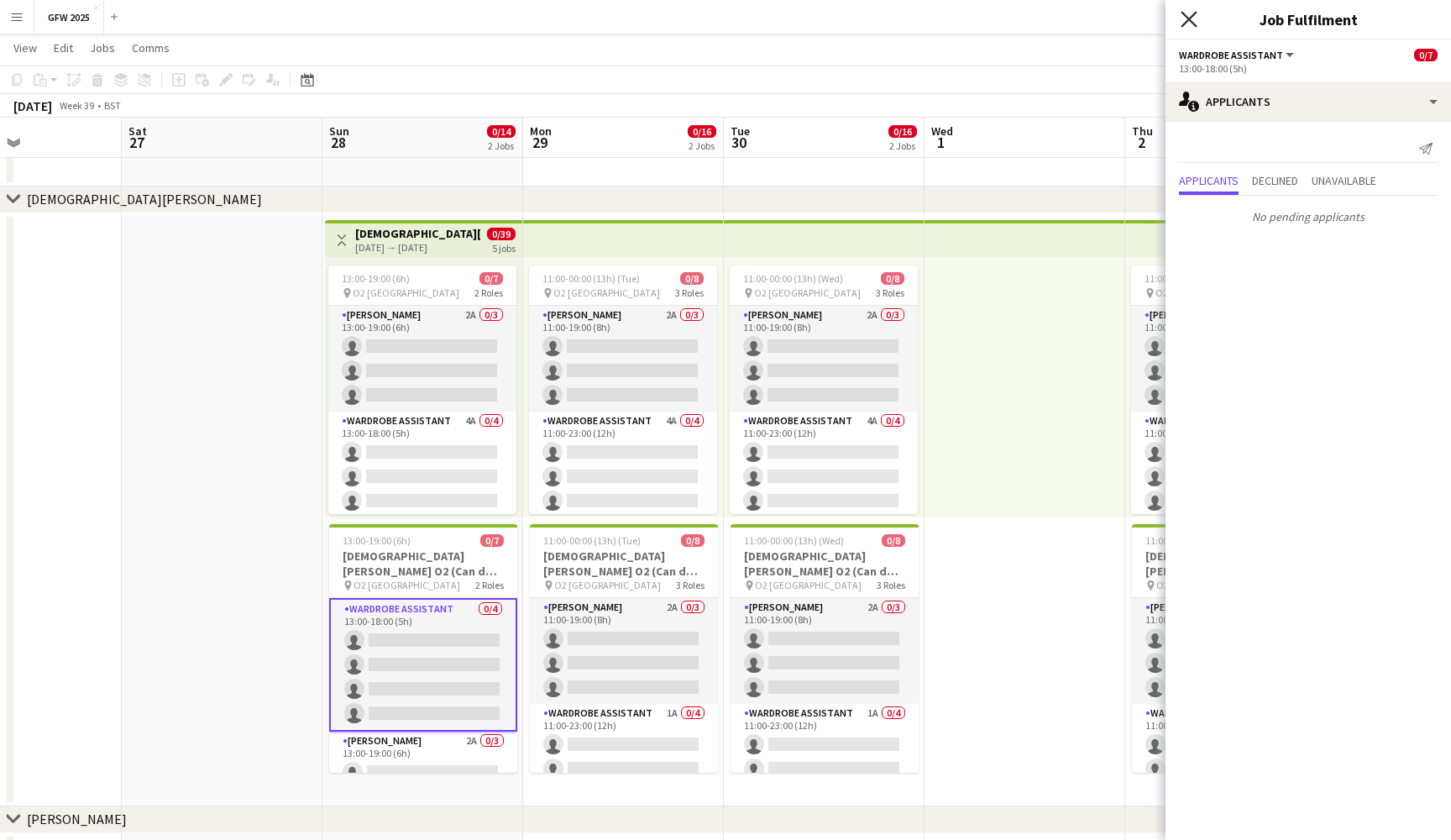
click at [1193, 18] on icon "Close pop-in" at bounding box center [1189, 19] width 16 height 16
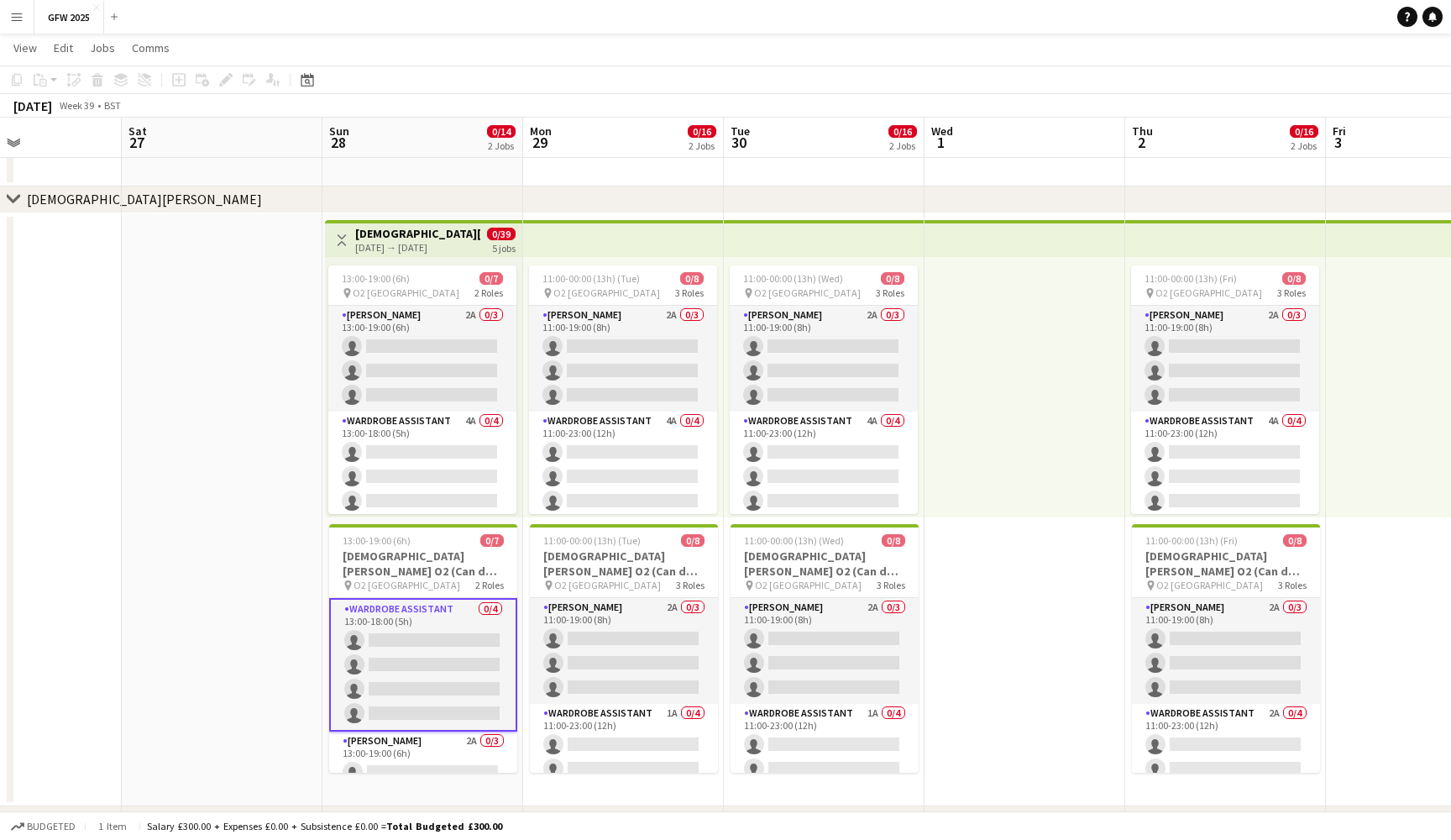
click at [461, 623] on app-card-role "Wardrobe Assistant 0/4 13:00-18:00 (5h) single-neutral-actions single-neutral-a…" at bounding box center [424, 665] width 188 height 133
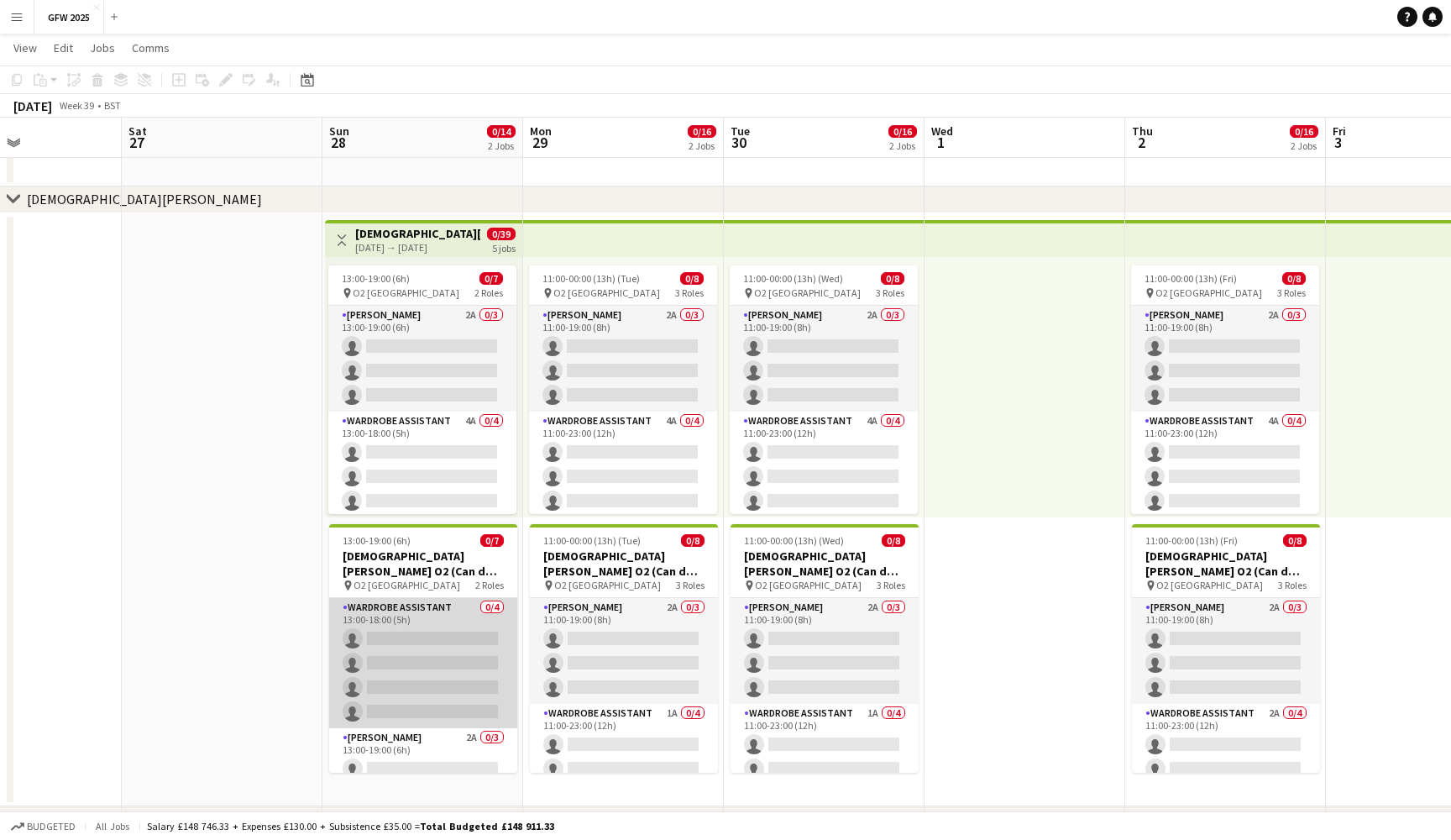
click at [461, 623] on app-card-role "Wardrobe Assistant 0/4 13:00-18:00 (5h) single-neutral-actions single-neutral-a…" at bounding box center [424, 663] width 188 height 130
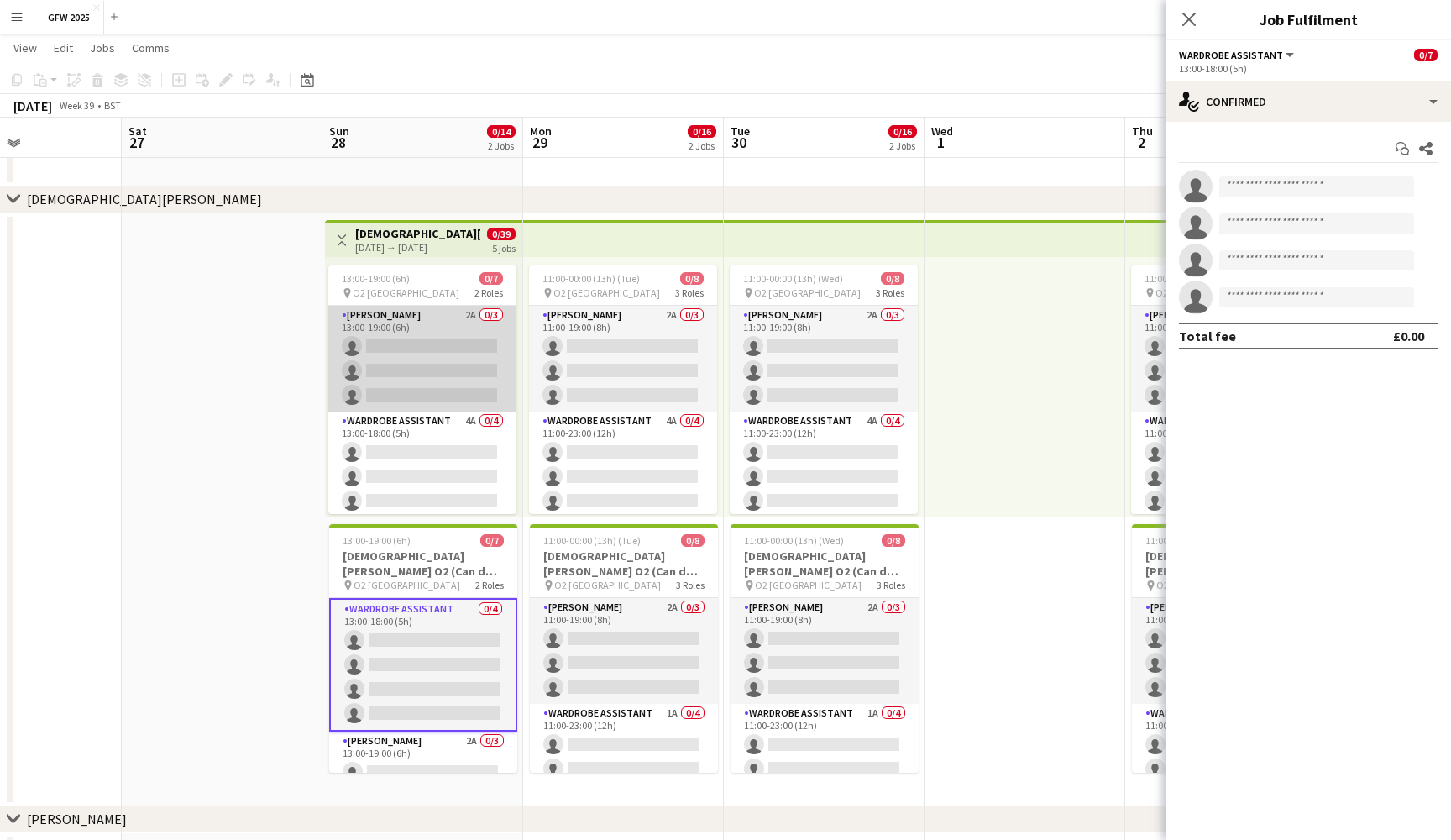
click at [409, 346] on app-card-role "Seamster 2A 0/3 13:00-19:00 (6h) single-neutral-actions single-neutral-actions …" at bounding box center [423, 359] width 188 height 106
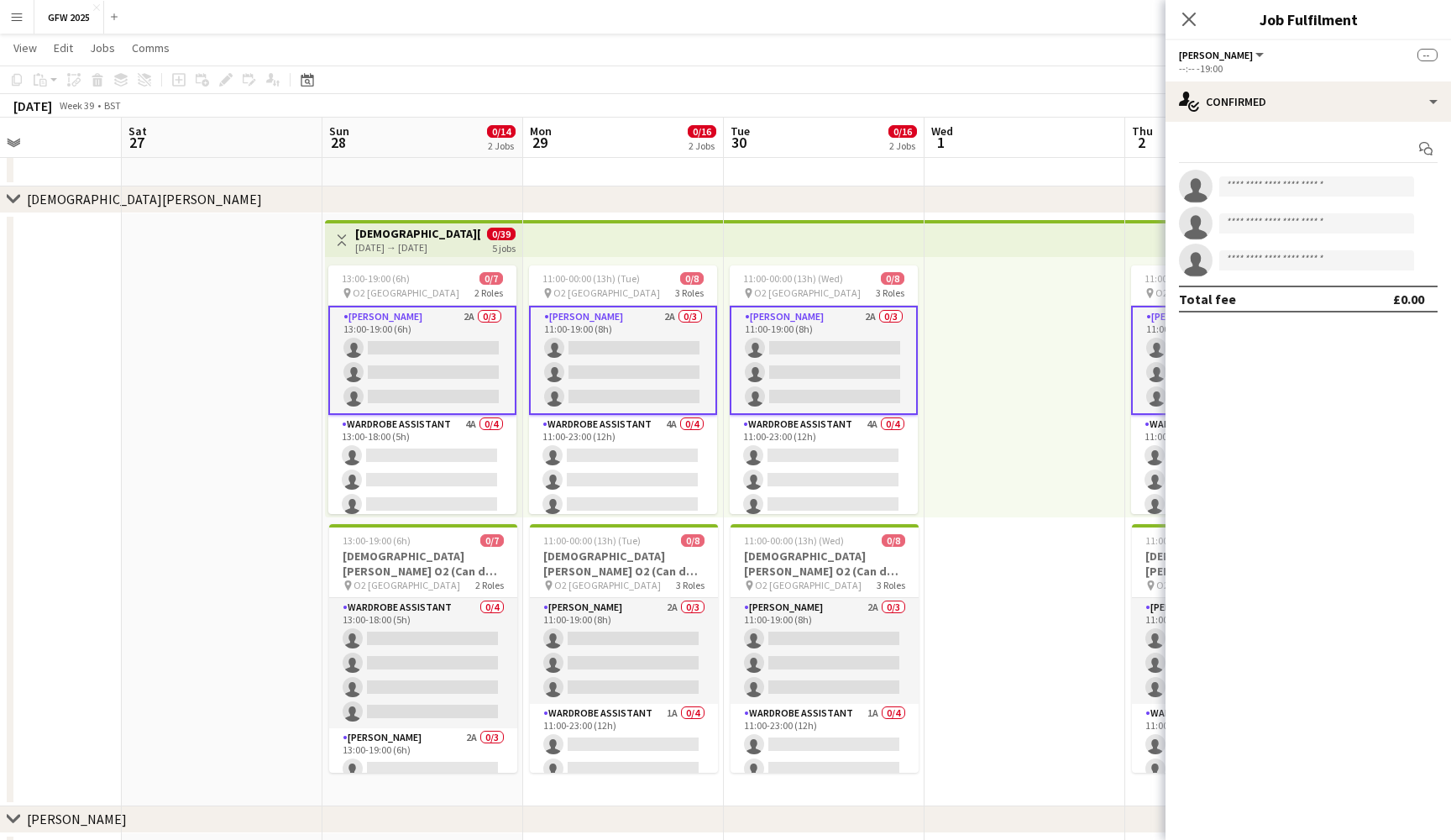
click at [250, 379] on app-date-cell at bounding box center [222, 510] width 201 height 593
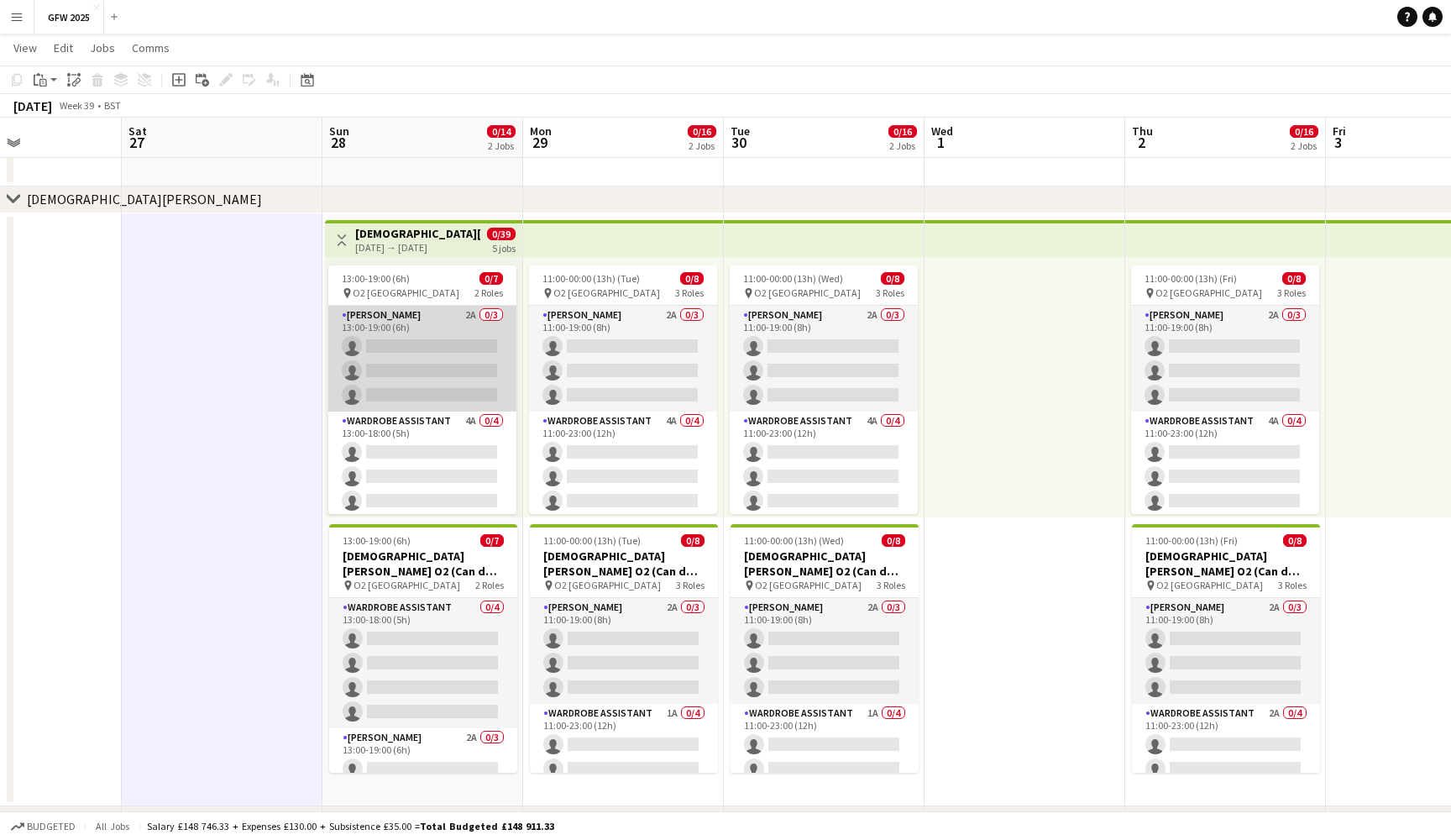
click at [390, 352] on app-card-role "Seamster 2A 0/3 13:00-19:00 (6h) single-neutral-actions single-neutral-actions …" at bounding box center [423, 359] width 188 height 106
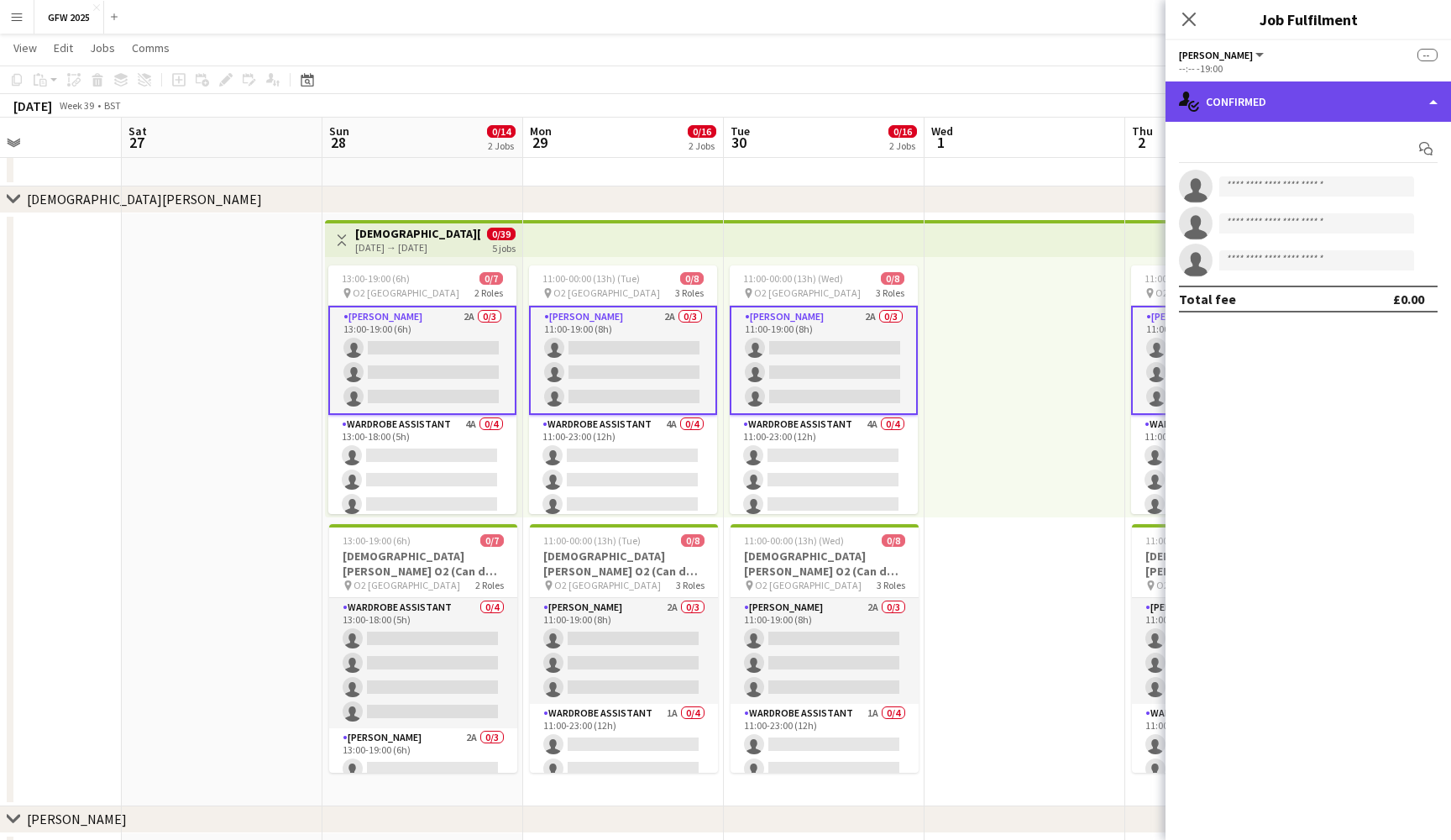
click at [1329, 103] on div "single-neutral-actions-check-2 Confirmed" at bounding box center [1308, 101] width 285 height 40
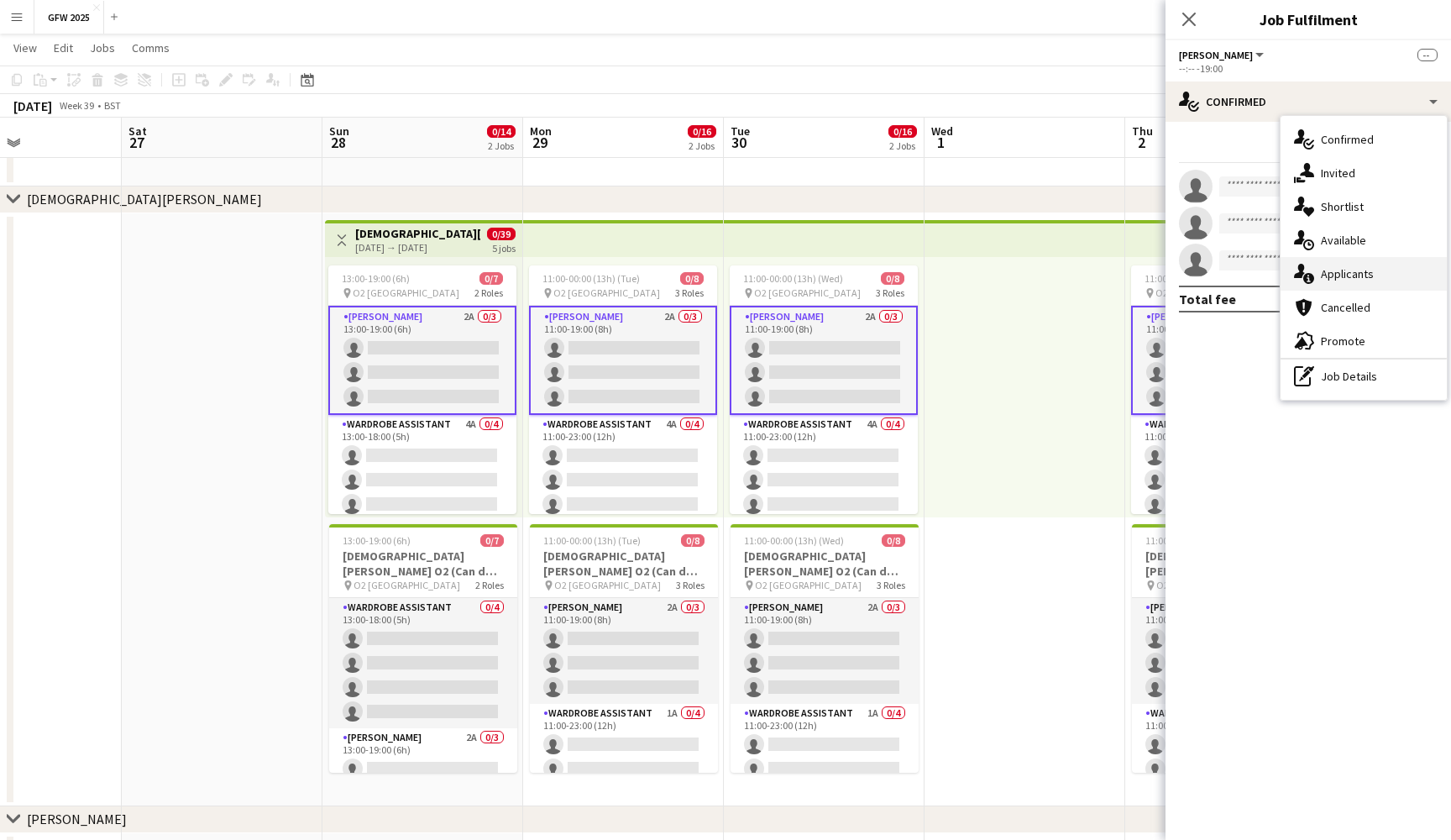
click at [1363, 267] on span "Applicants" at bounding box center [1348, 273] width 53 height 15
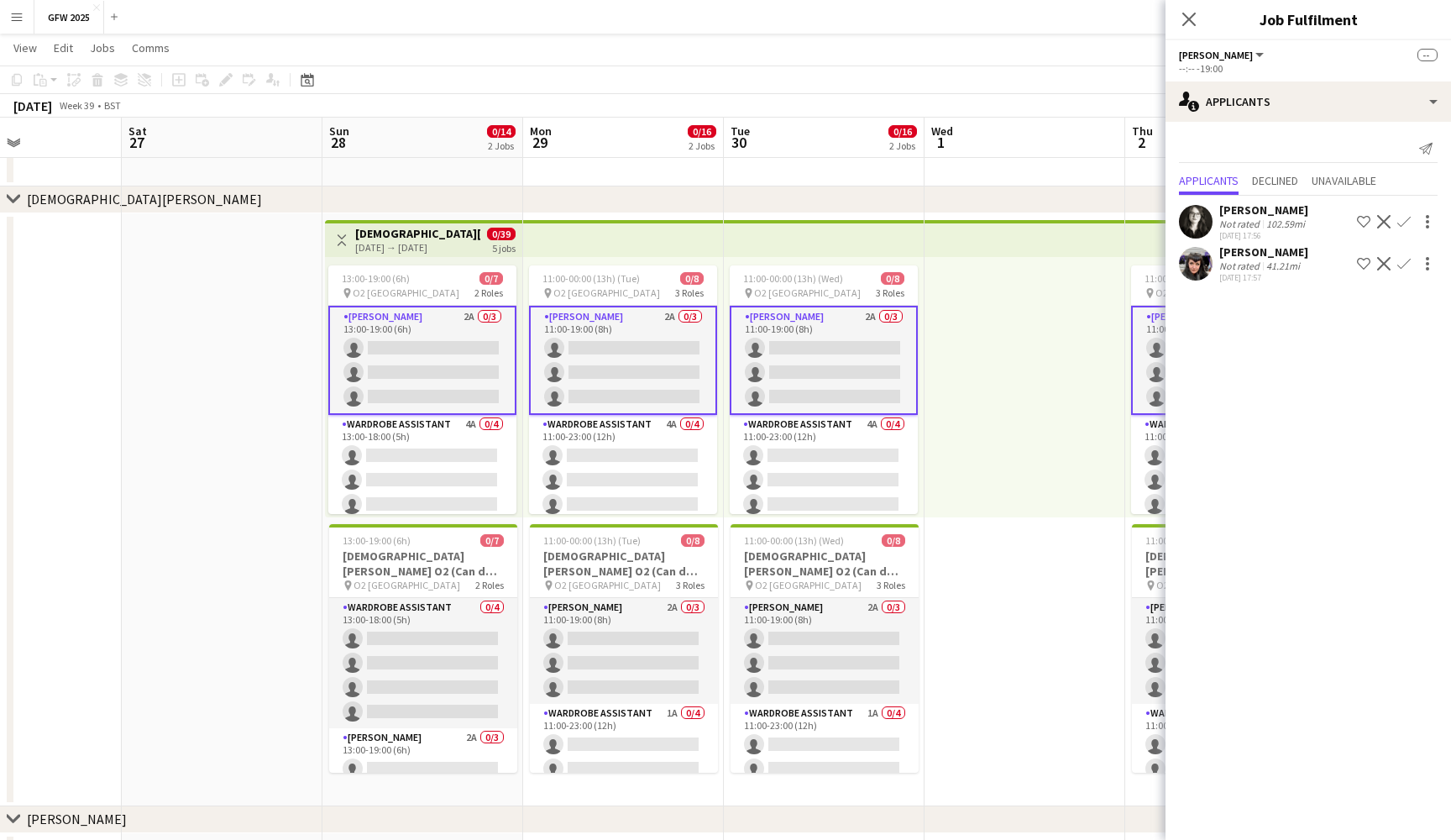
click at [307, 14] on app-navbar "Menu Boards Boards Boards All jobs Status Workforce Workforce My Workforce Recr…" at bounding box center [726, 17] width 1451 height 33
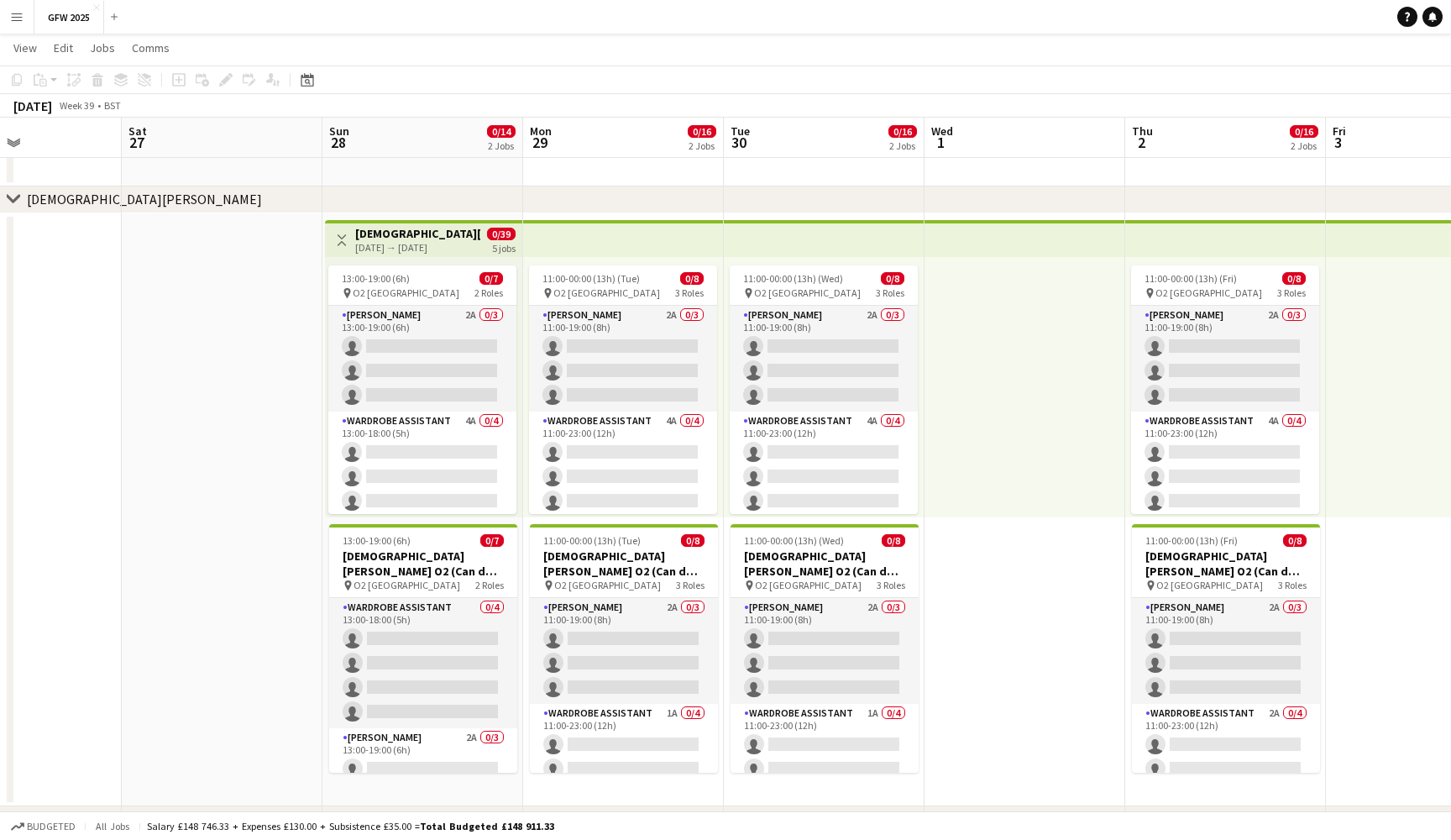
click at [18, 21] on app-icon "Menu" at bounding box center [17, 17] width 14 height 14
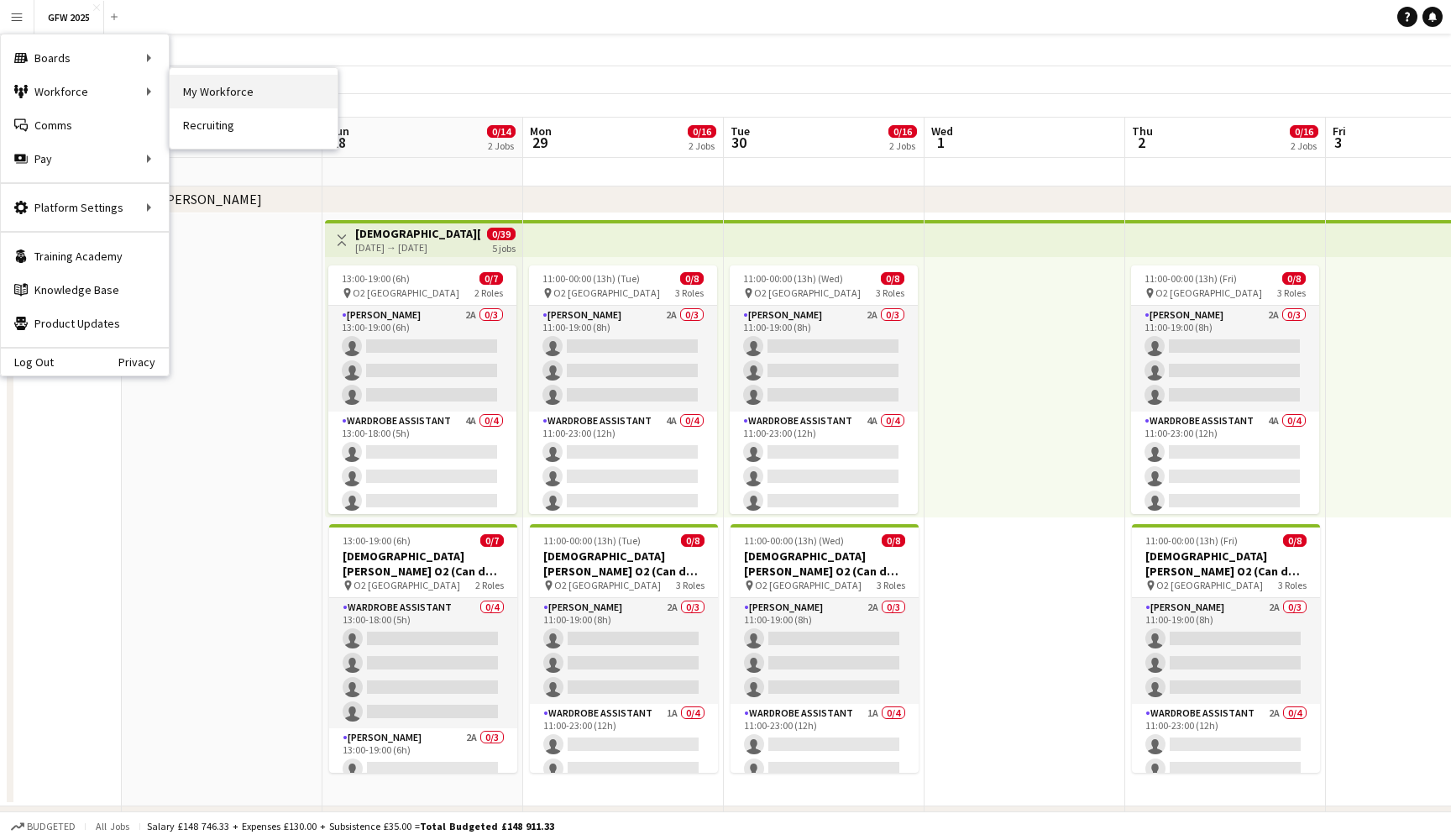
click at [269, 88] on link "My Workforce" at bounding box center [253, 91] width 168 height 33
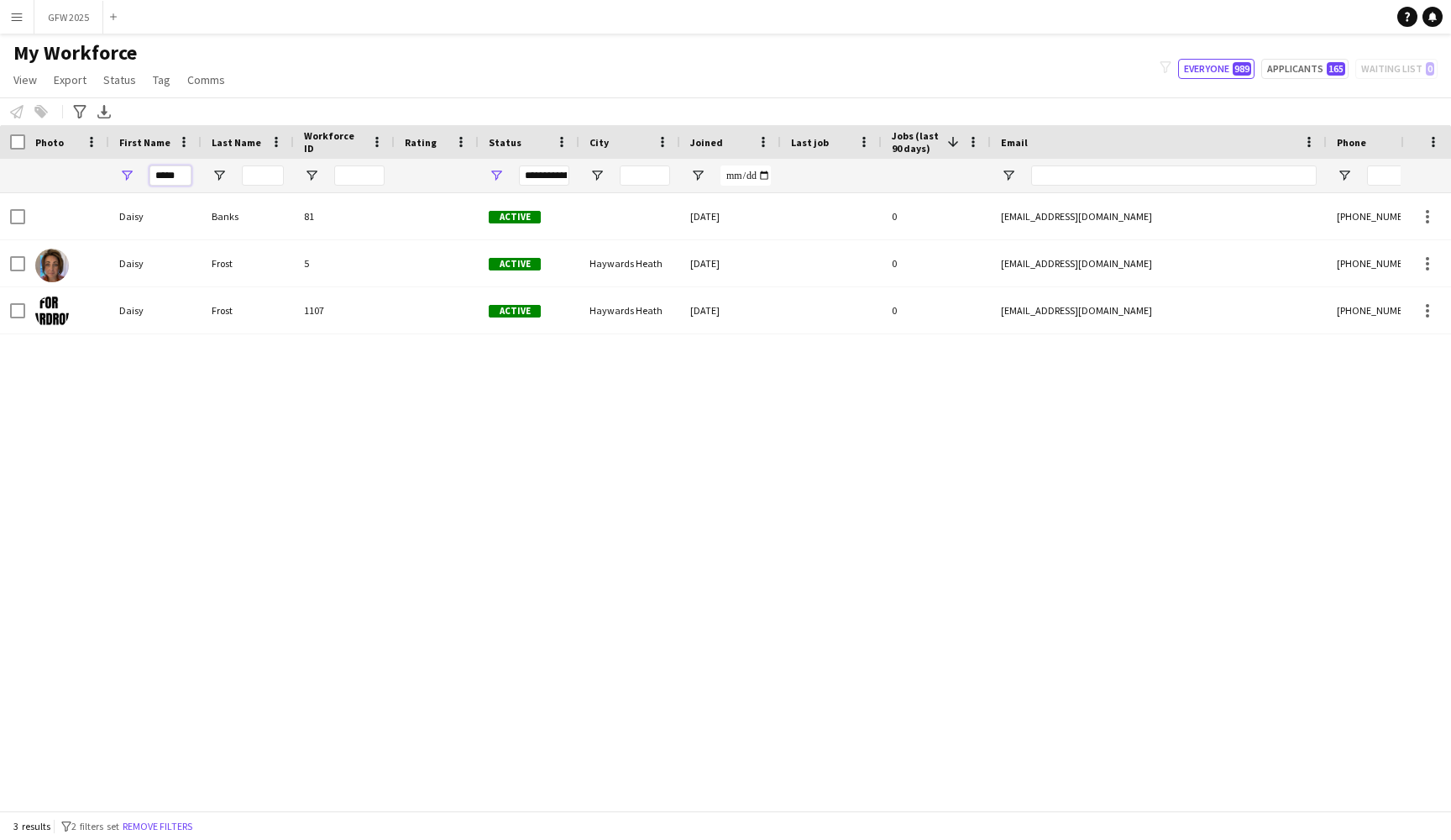
drag, startPoint x: 187, startPoint y: 183, endPoint x: 119, endPoint y: 175, distance: 68.5
click at [119, 175] on div "*****" at bounding box center [155, 175] width 92 height 33
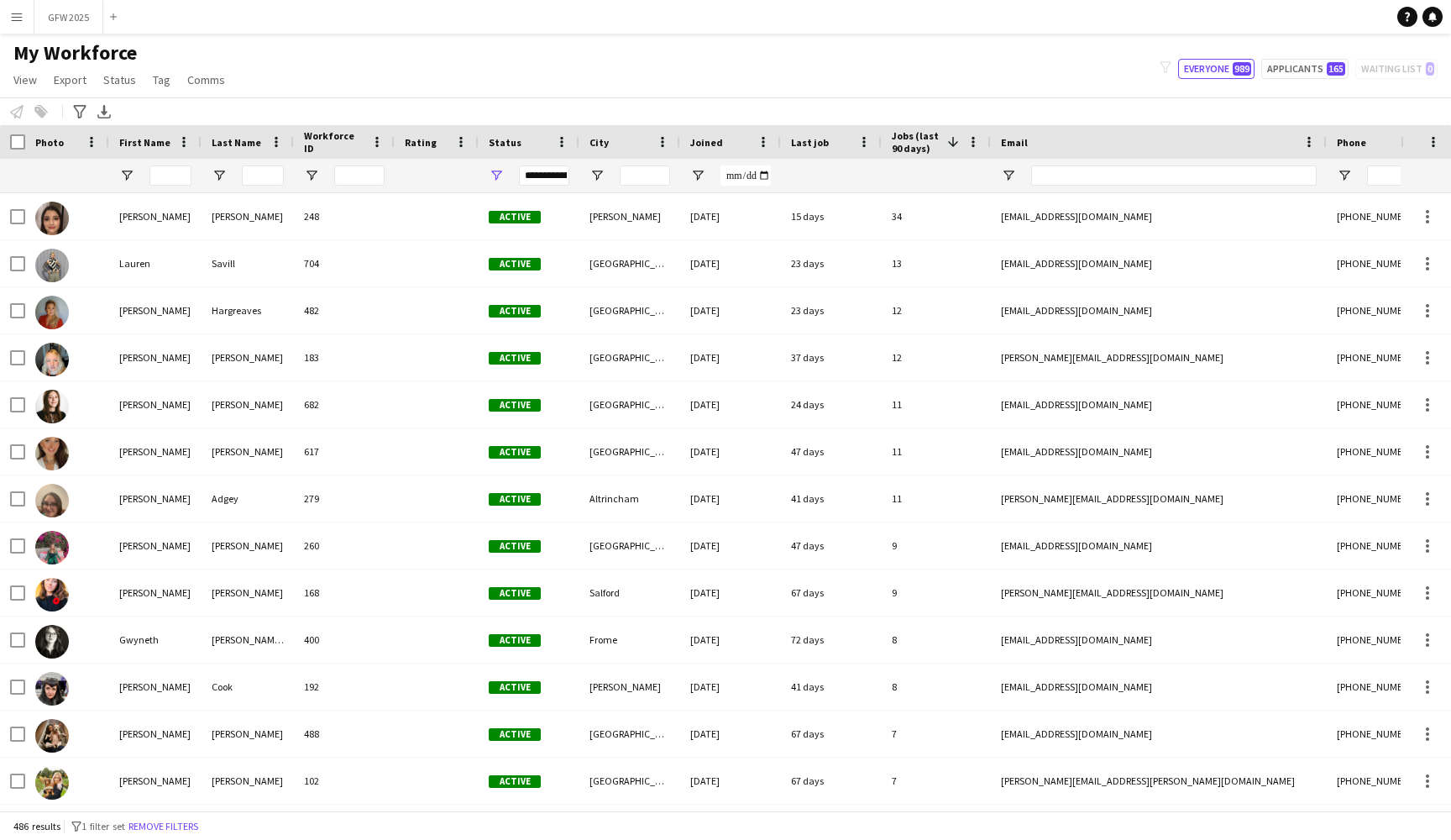
click at [544, 180] on div "**********" at bounding box center [543, 175] width 50 height 21
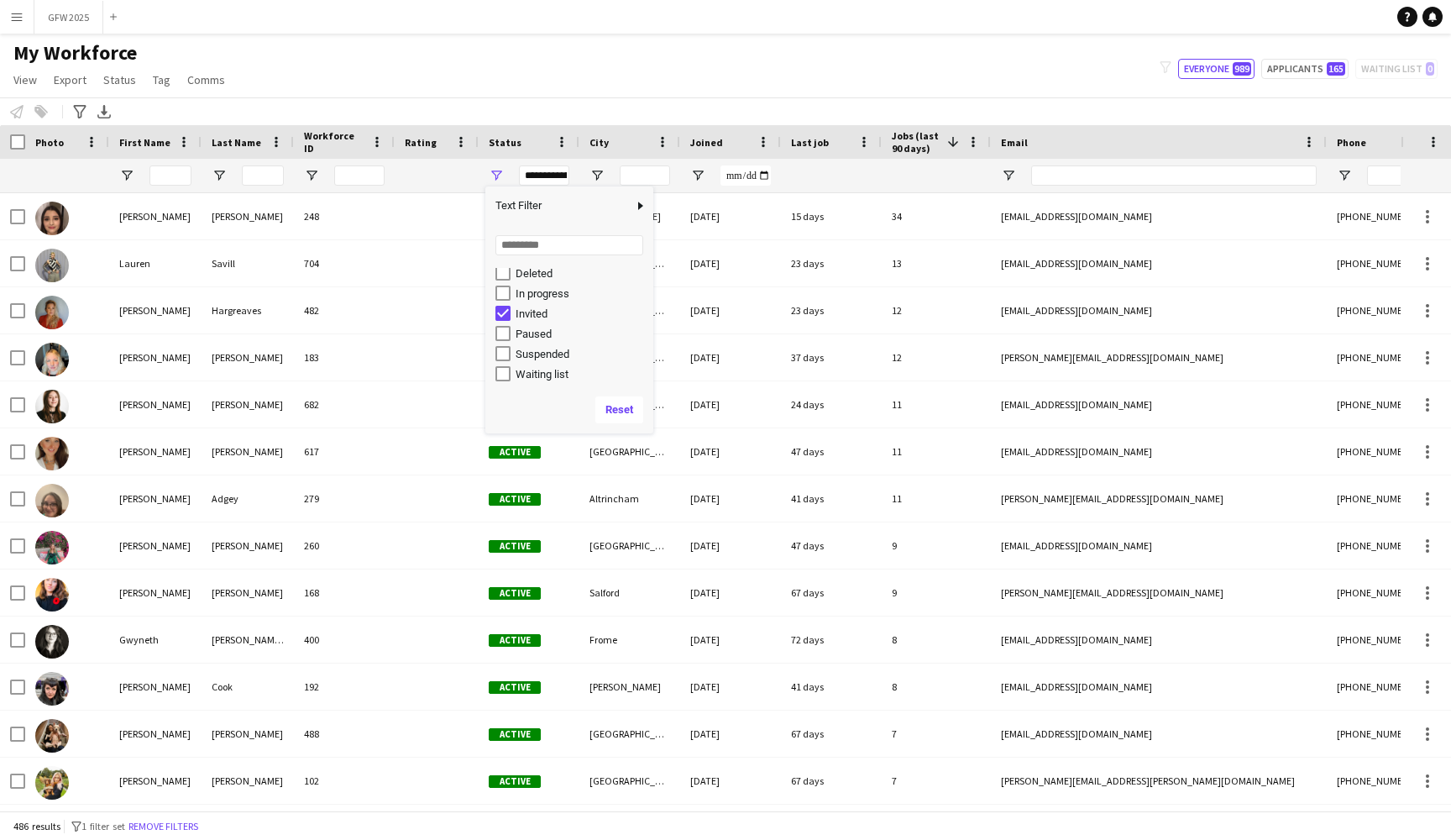
scroll to position [106, 0]
click at [469, 86] on div "My Workforce View Views Default view New view Update view Delete view Edit name…" at bounding box center [726, 69] width 1451 height 57
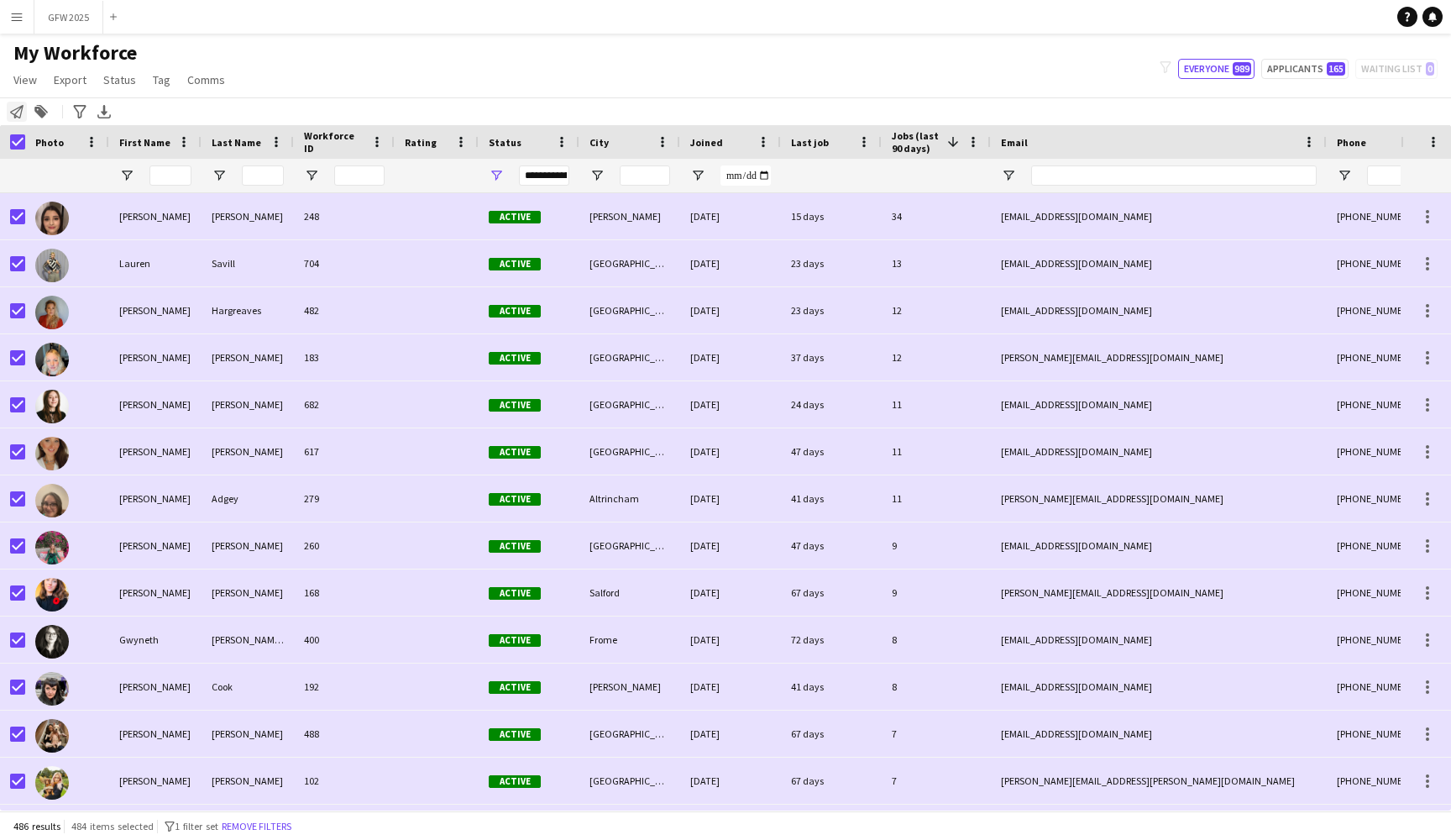
click at [18, 113] on icon "Notify workforce" at bounding box center [17, 112] width 14 height 14
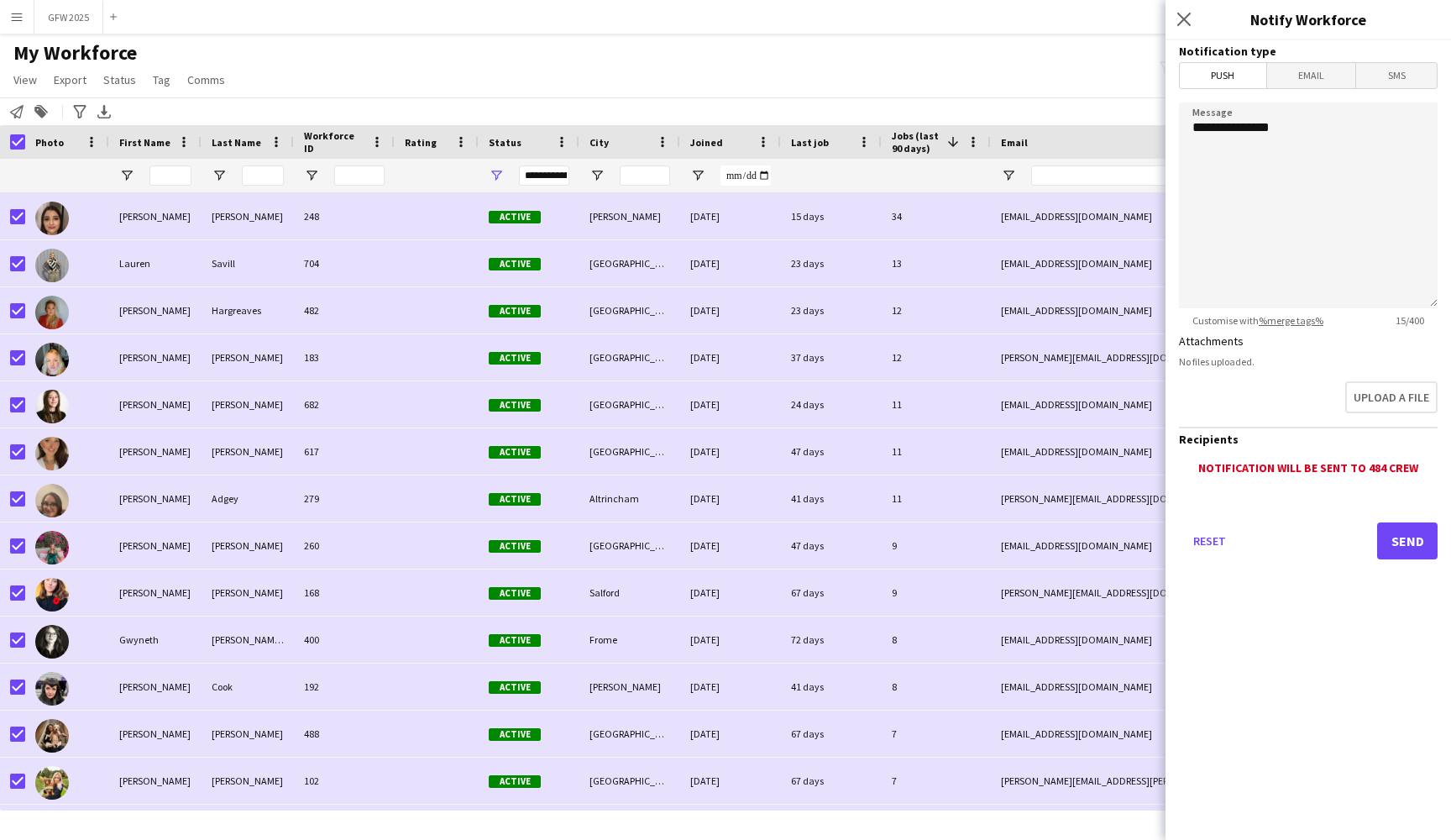
click at [1316, 79] on span "Email" at bounding box center [1312, 75] width 89 height 25
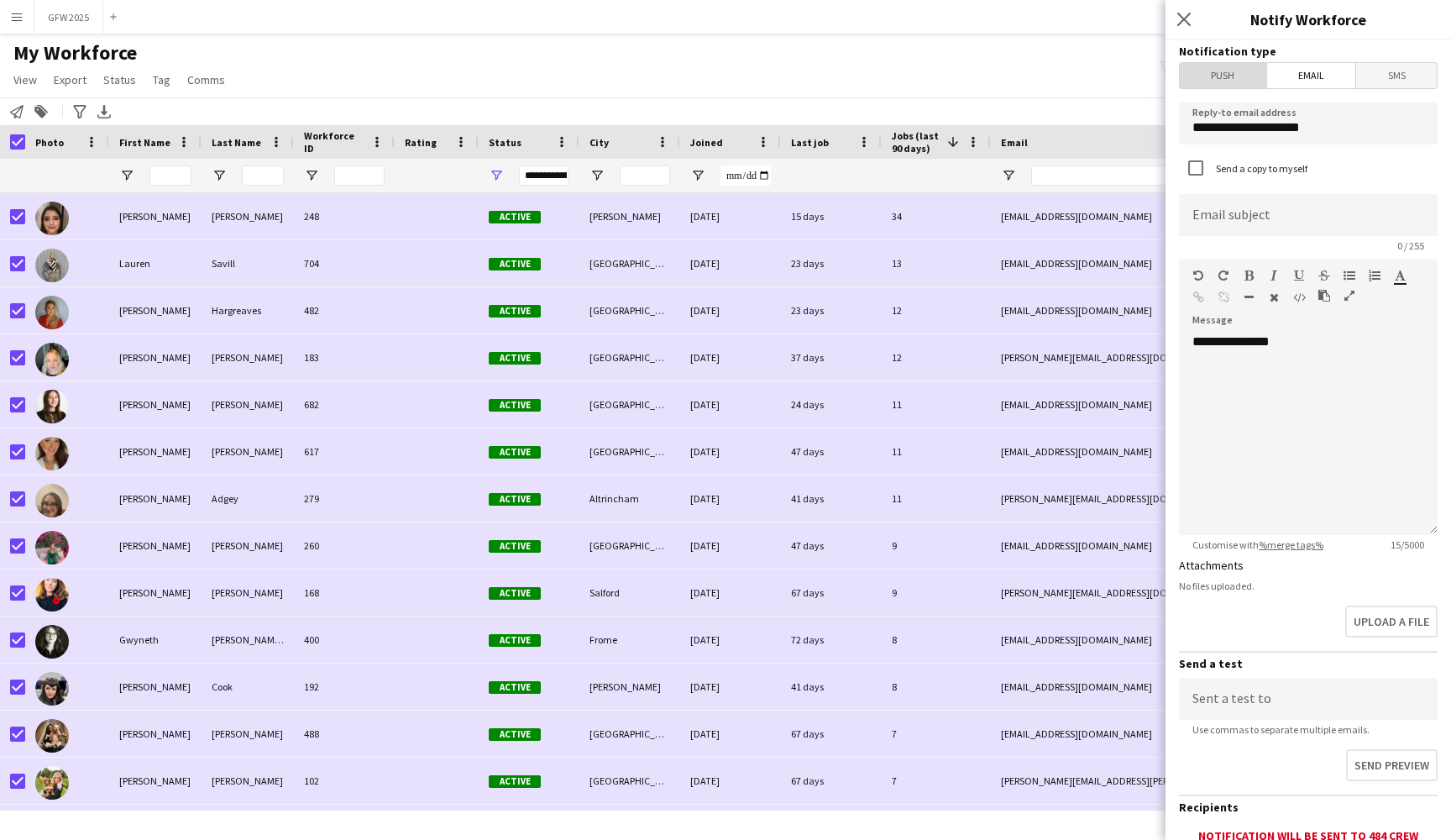
click at [1232, 74] on span "Push" at bounding box center [1224, 75] width 86 height 25
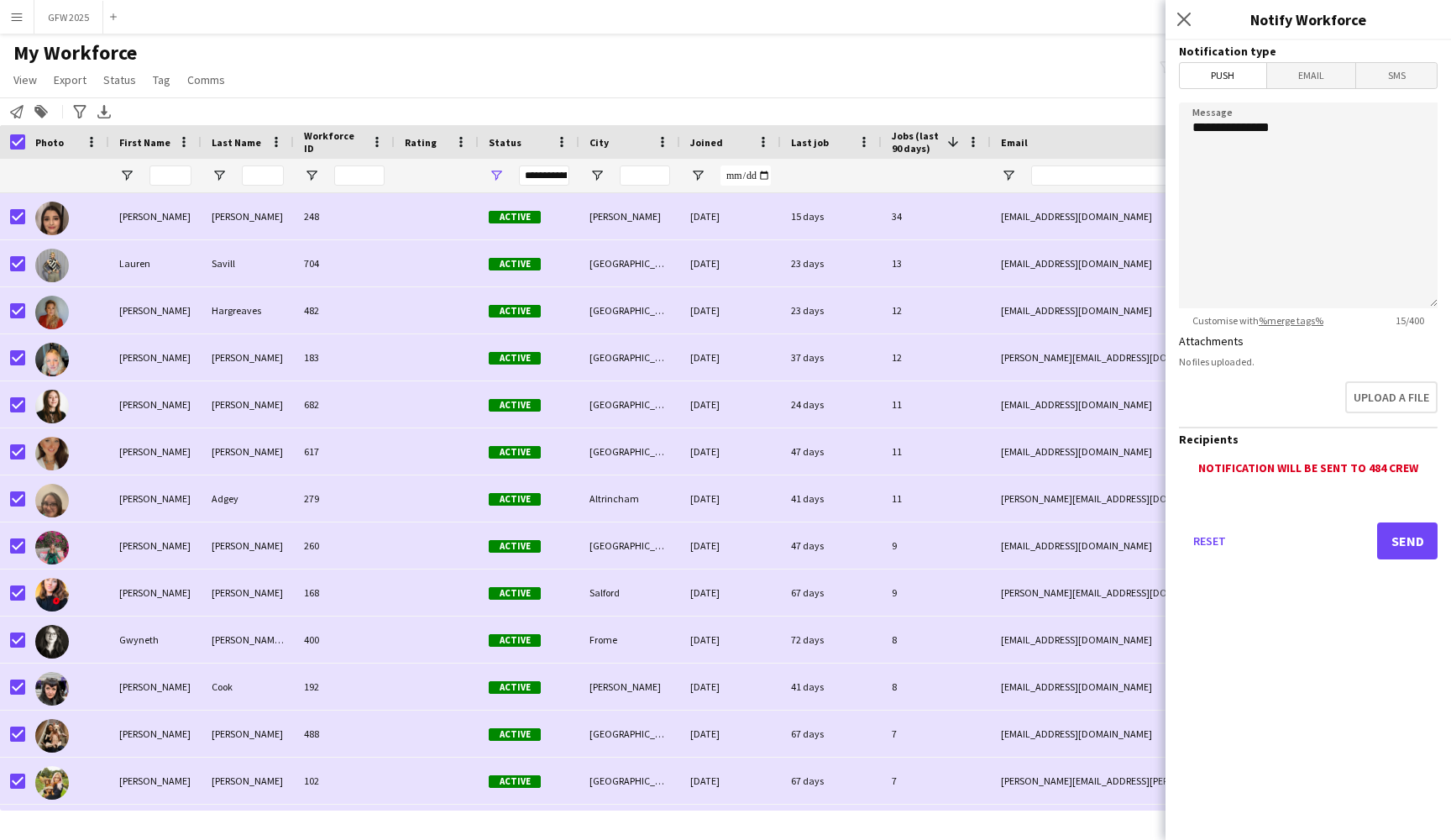
click at [1326, 78] on span "Email" at bounding box center [1312, 75] width 89 height 25
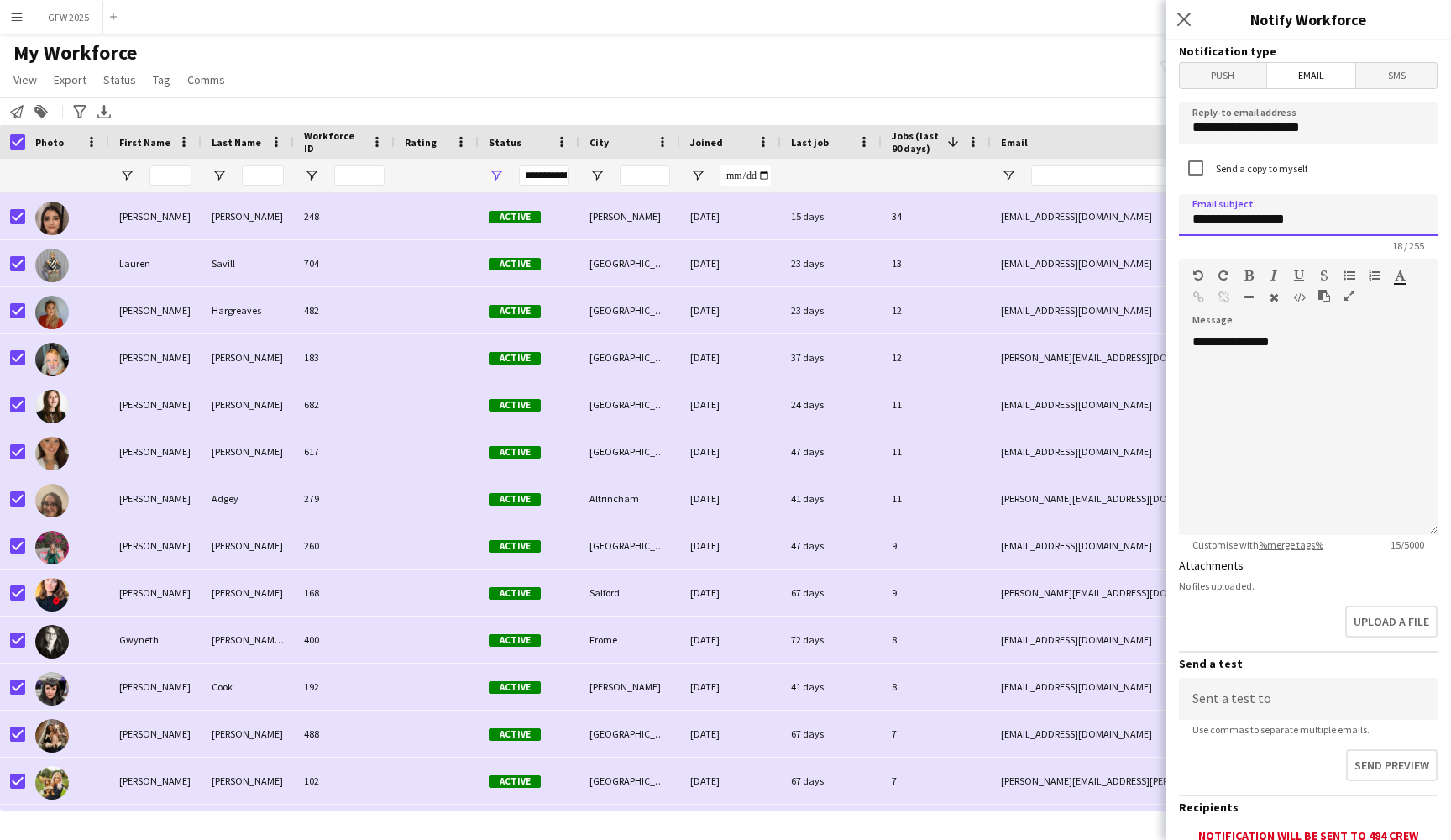
type input "**********"
click at [1316, 393] on div "**********" at bounding box center [1309, 434] width 259 height 202
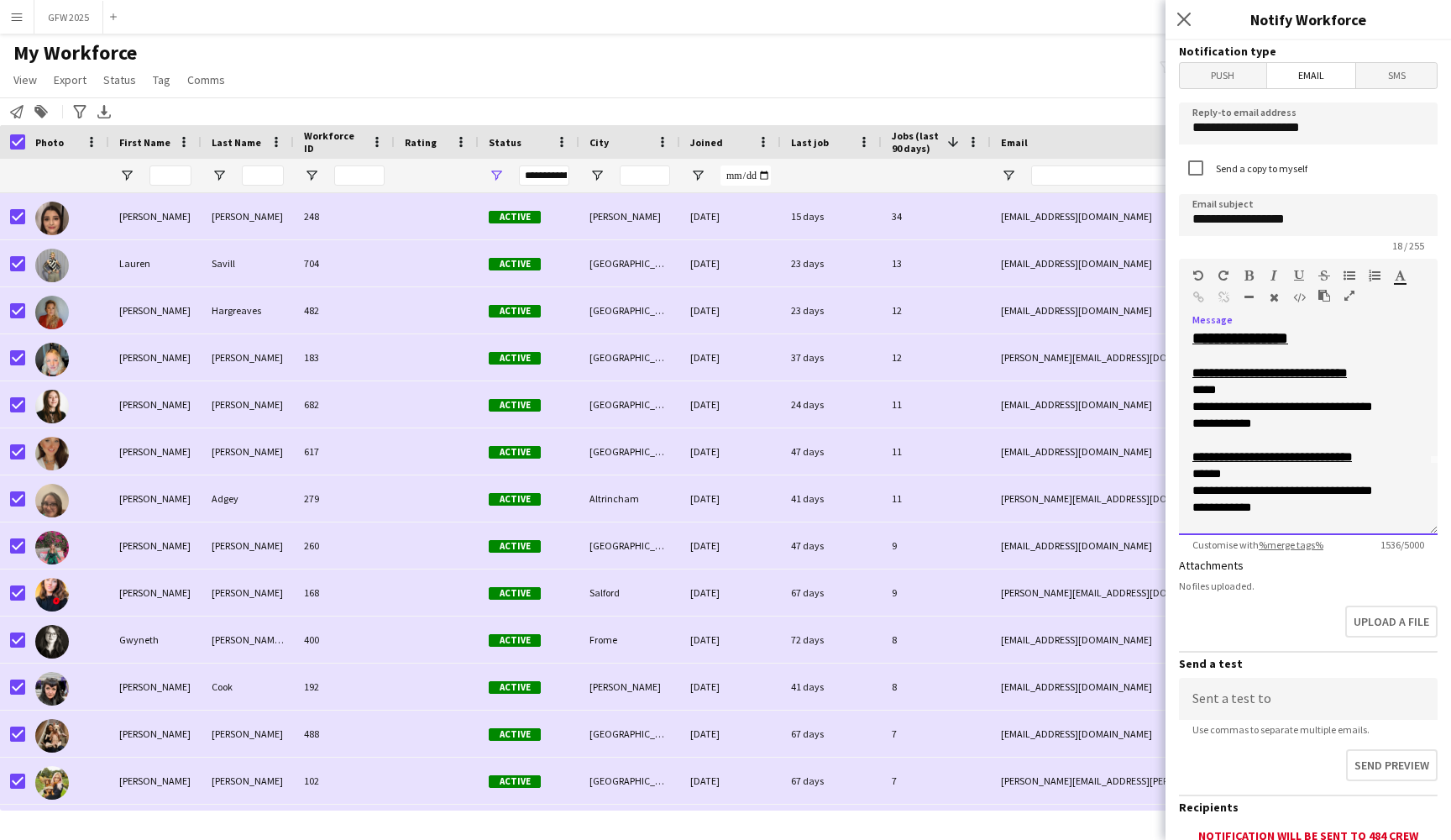
scroll to position [67, 0]
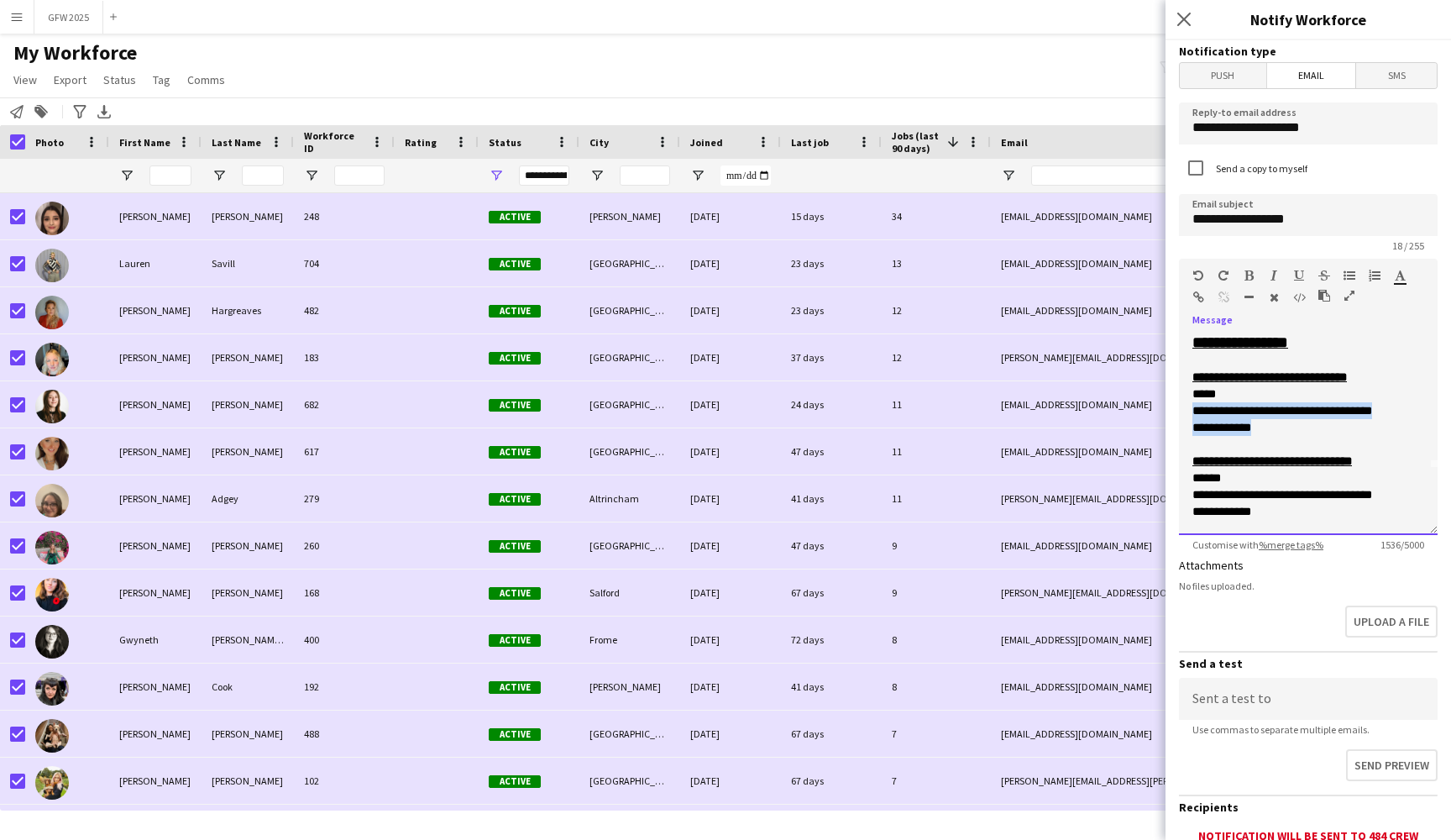
drag, startPoint x: 1272, startPoint y: 432, endPoint x: 1185, endPoint y: 408, distance: 90.2
click at [1185, 408] on div "**********" at bounding box center [1309, 434] width 259 height 202
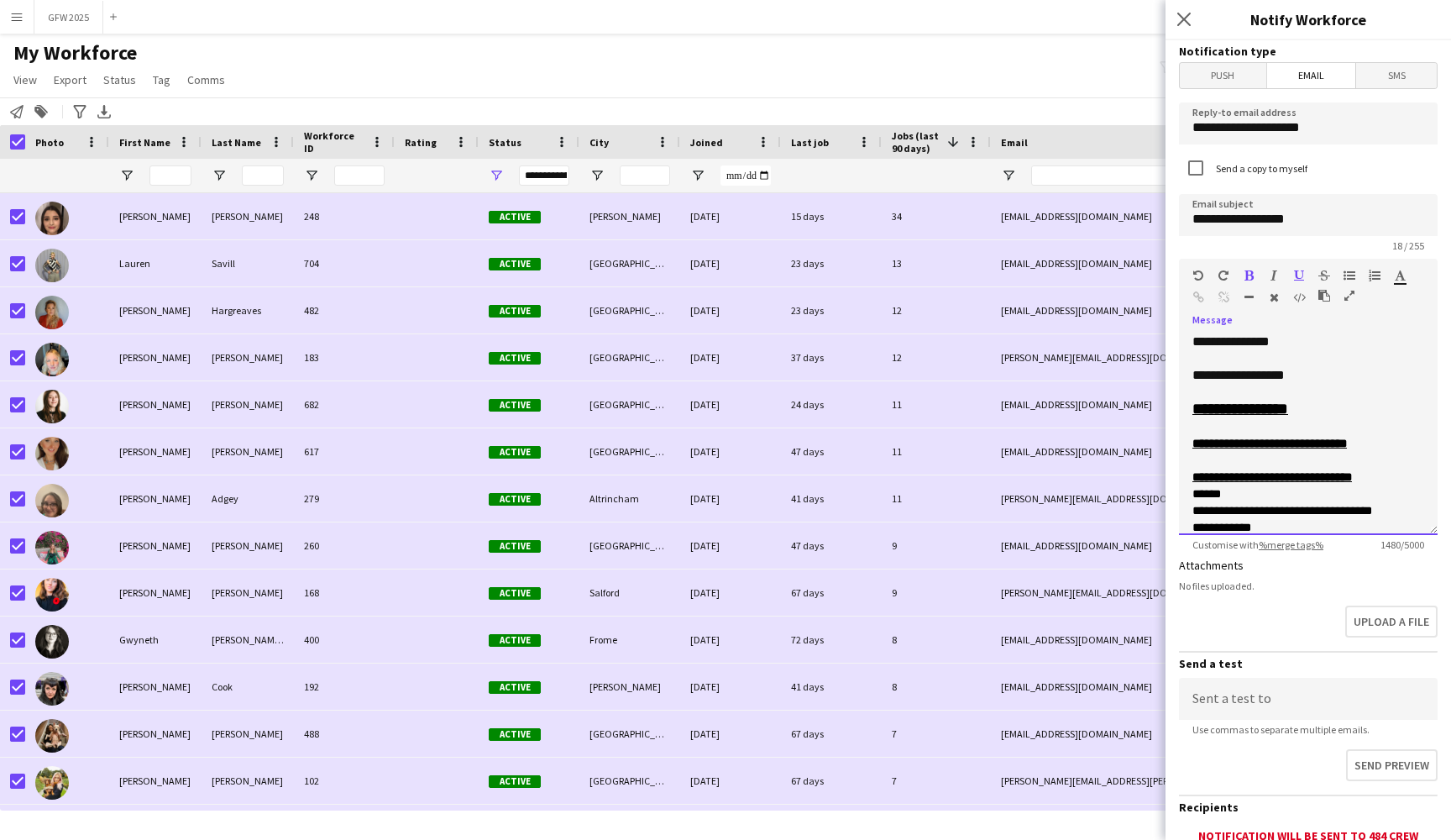
scroll to position [0, 0]
drag, startPoint x: 1358, startPoint y: 414, endPoint x: 1177, endPoint y: 417, distance: 181.0
click at [1177, 417] on form "**********" at bounding box center [1308, 507] width 285 height 934
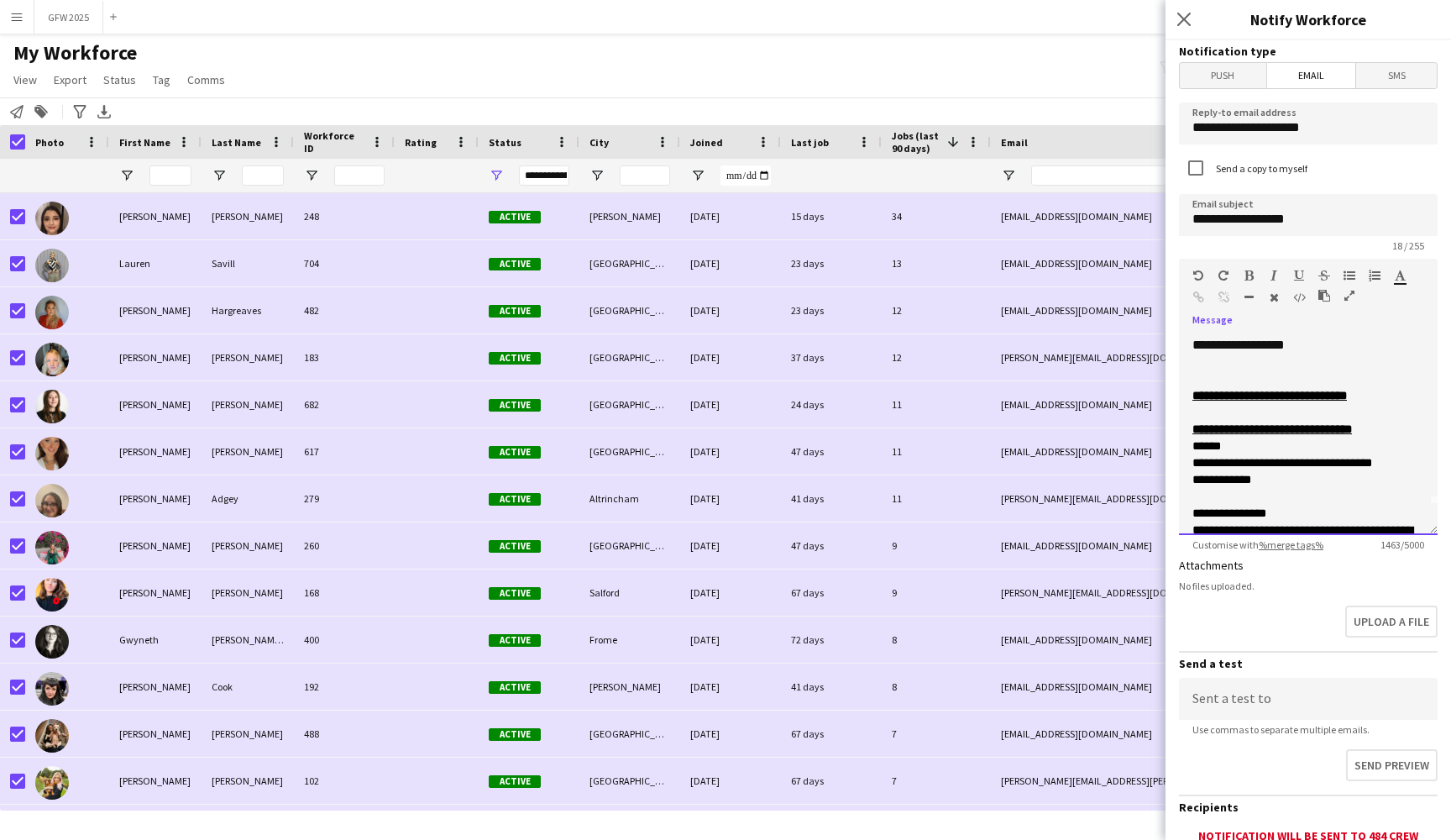
scroll to position [21, 0]
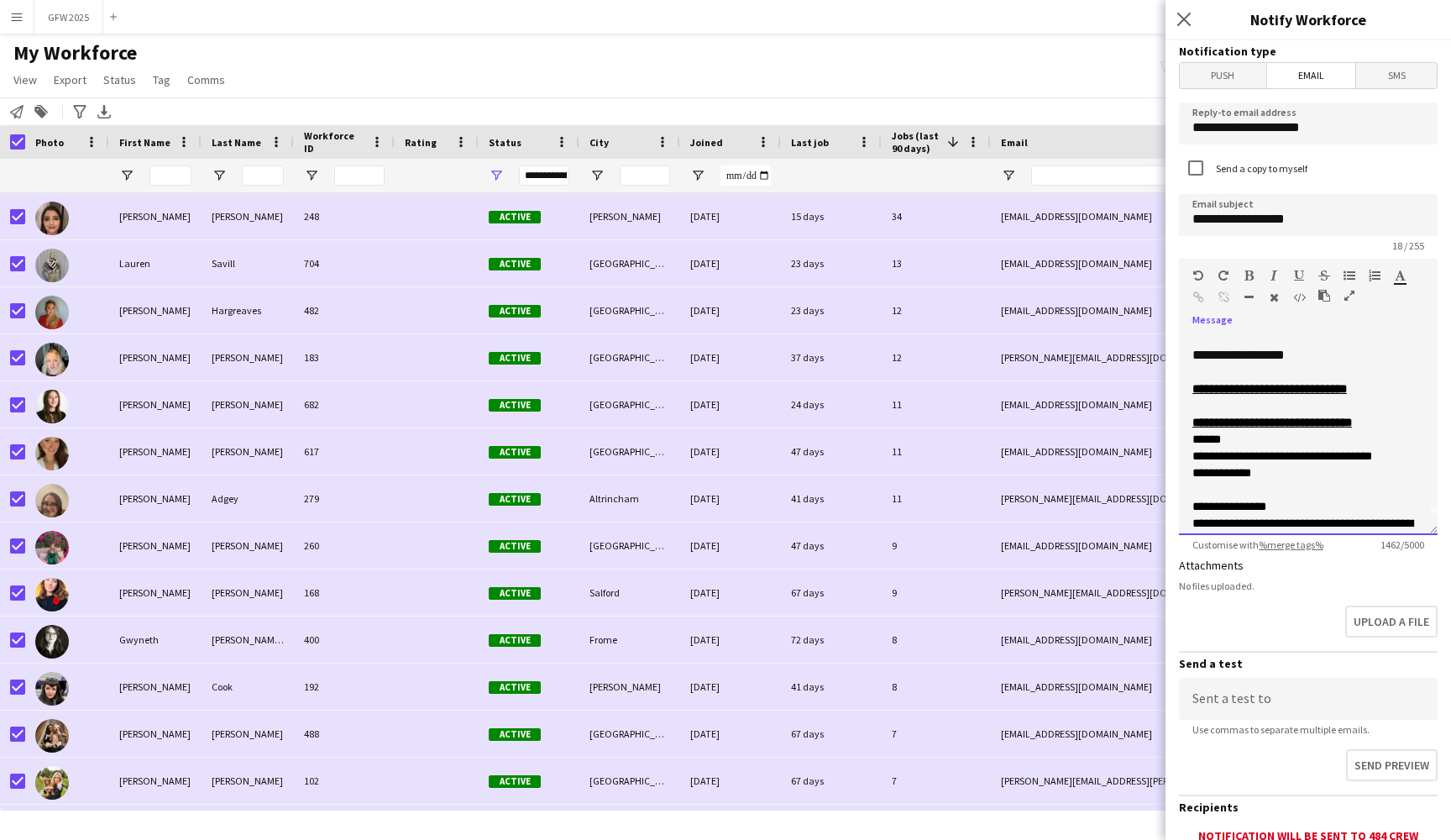
click at [1413, 396] on p "**********" at bounding box center [1309, 388] width 231 height 17
click at [1408, 423] on p "**********" at bounding box center [1309, 421] width 231 height 17
drag, startPoint x: 1273, startPoint y: 478, endPoint x: 1171, endPoint y: 462, distance: 103.2
click at [1171, 462] on form "**********" at bounding box center [1308, 507] width 285 height 934
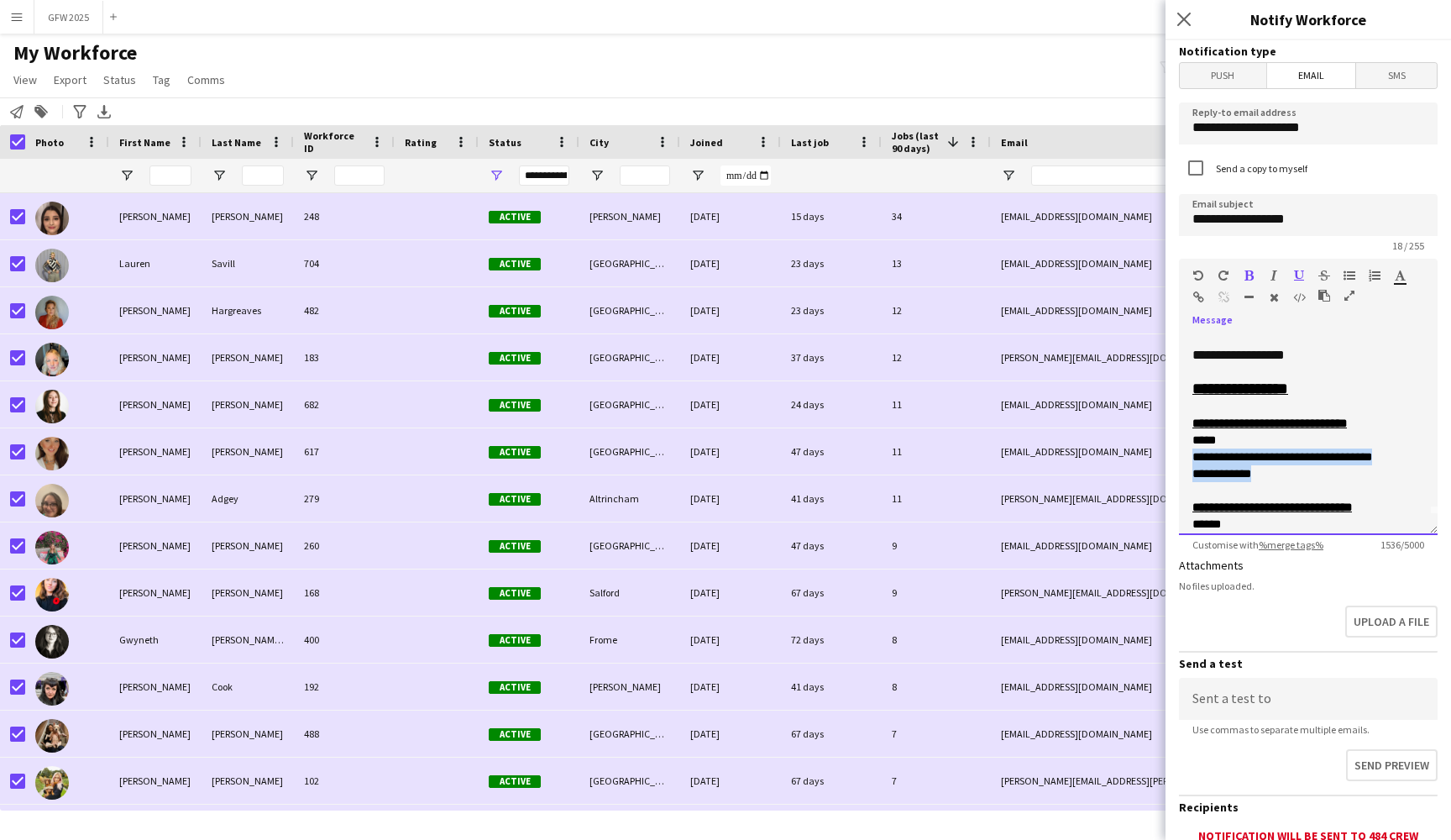
drag, startPoint x: 1266, startPoint y: 472, endPoint x: 1187, endPoint y: 454, distance: 81.0
click at [1187, 454] on div "**********" at bounding box center [1309, 434] width 259 height 202
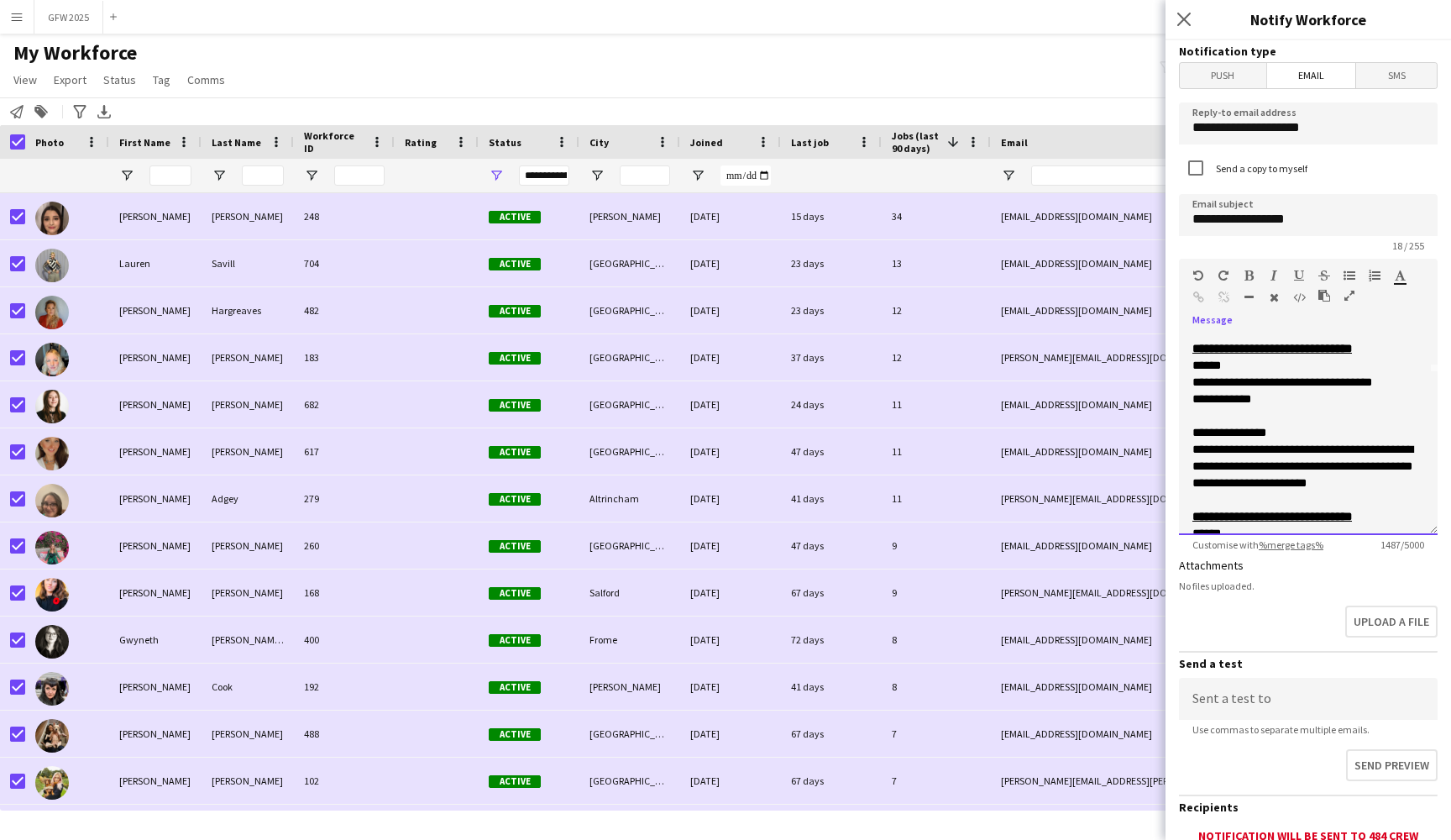
scroll to position [135, 0]
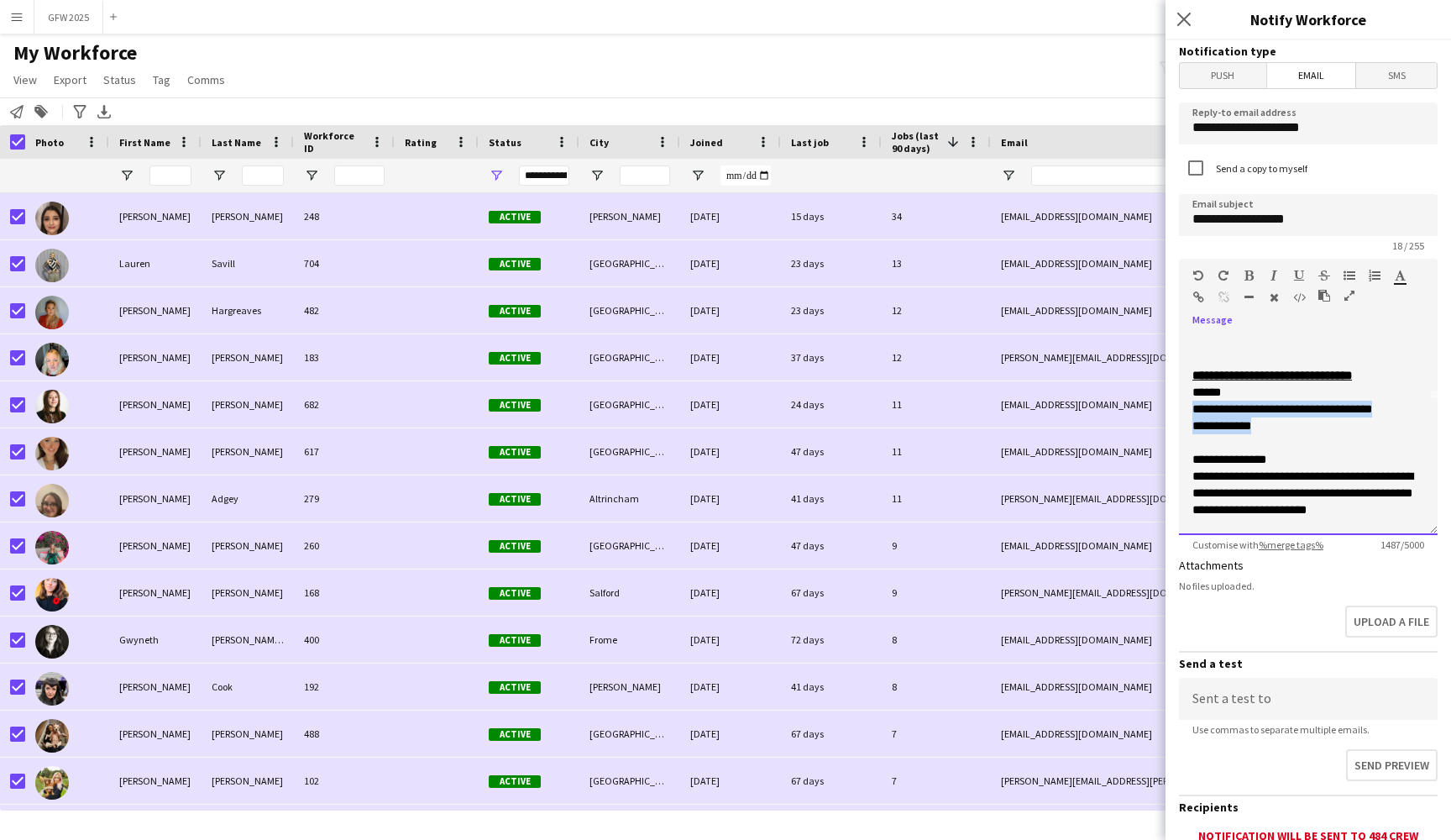
drag, startPoint x: 1280, startPoint y: 430, endPoint x: 1189, endPoint y: 415, distance: 92.2
click at [1189, 415] on div "**********" at bounding box center [1309, 434] width 259 height 202
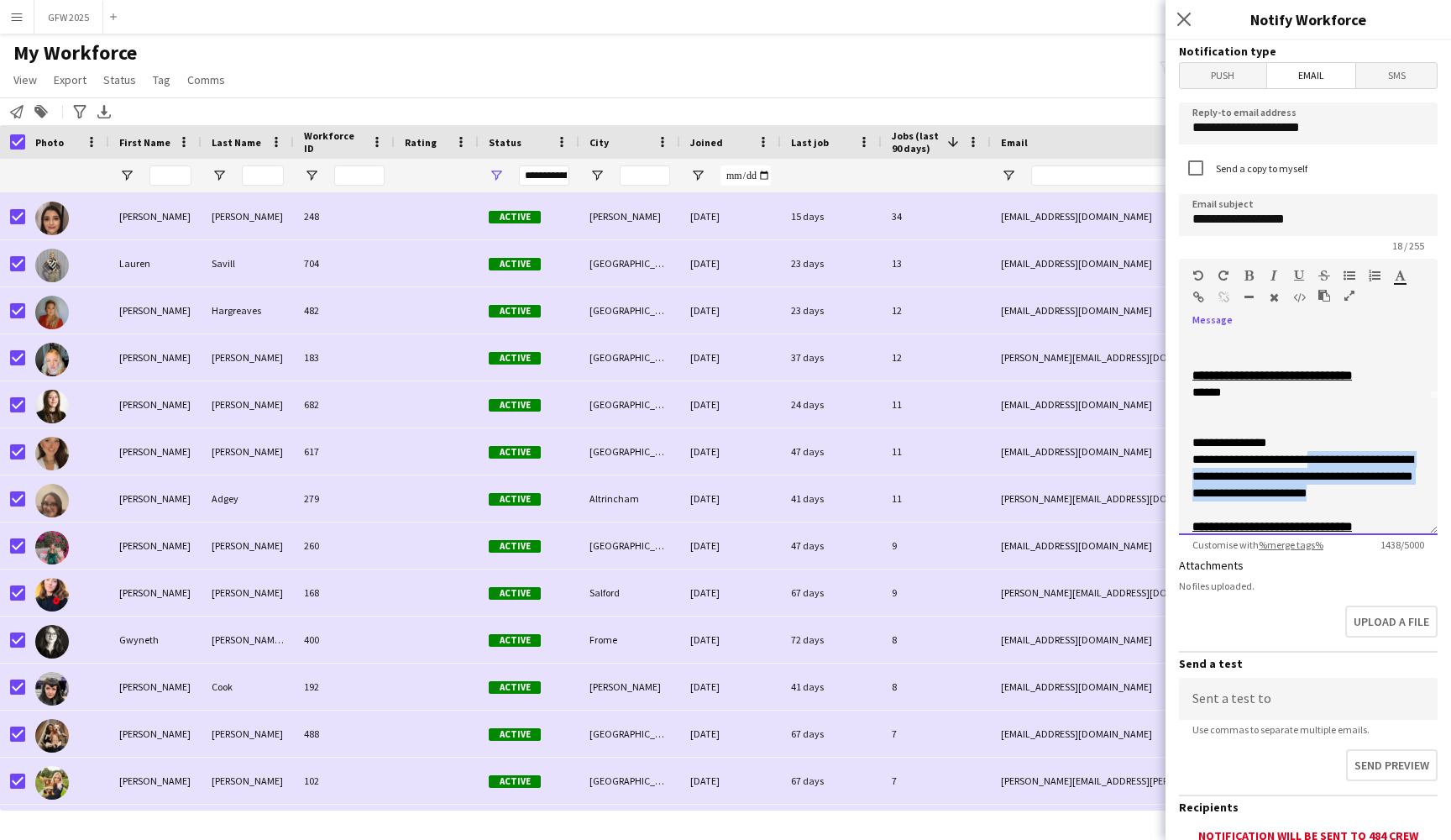
drag, startPoint x: 1359, startPoint y: 496, endPoint x: 1325, endPoint y: 457, distance: 51.7
click at [1325, 457] on p "**********" at bounding box center [1309, 475] width 231 height 50
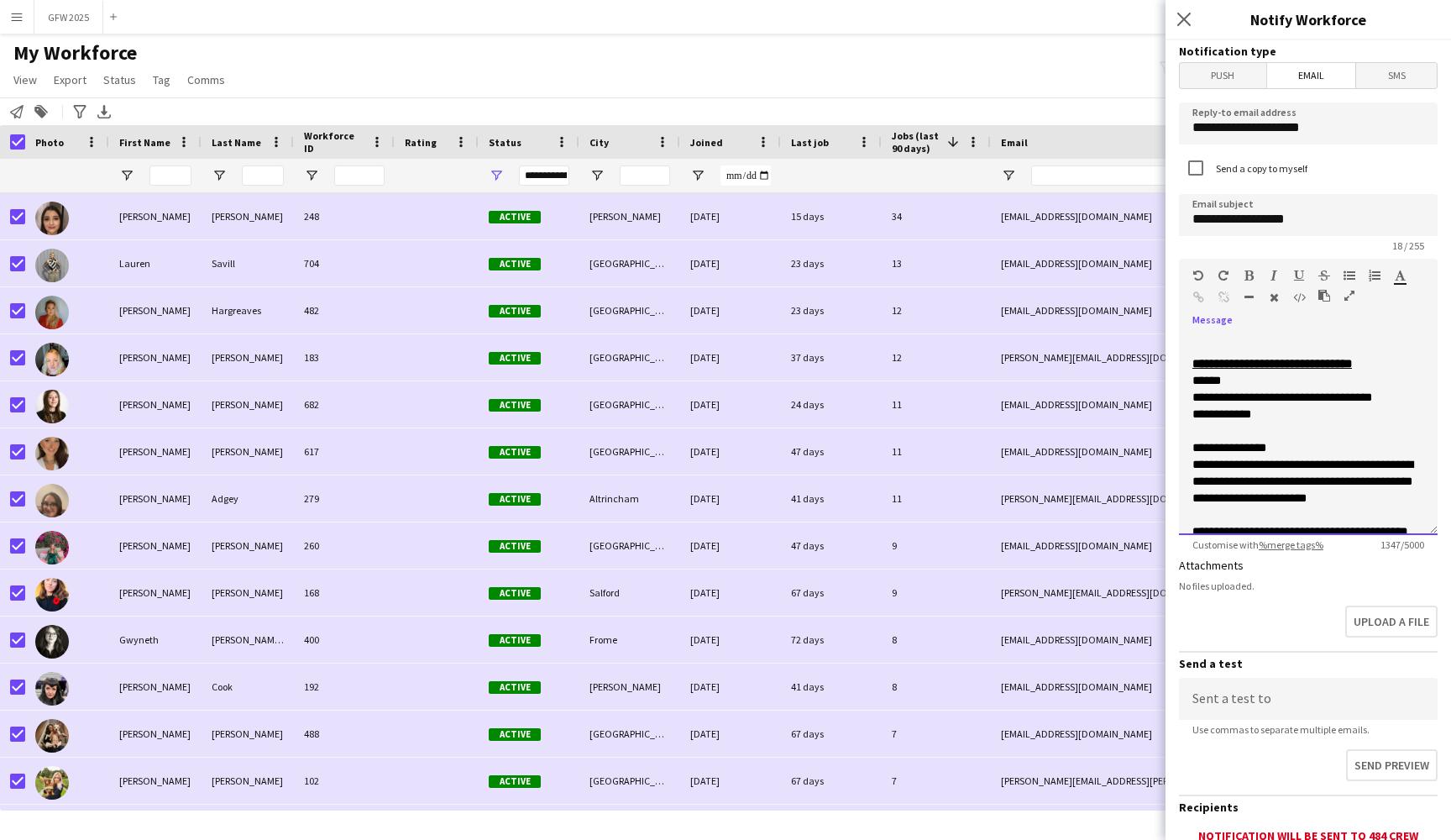
scroll to position [267, 0]
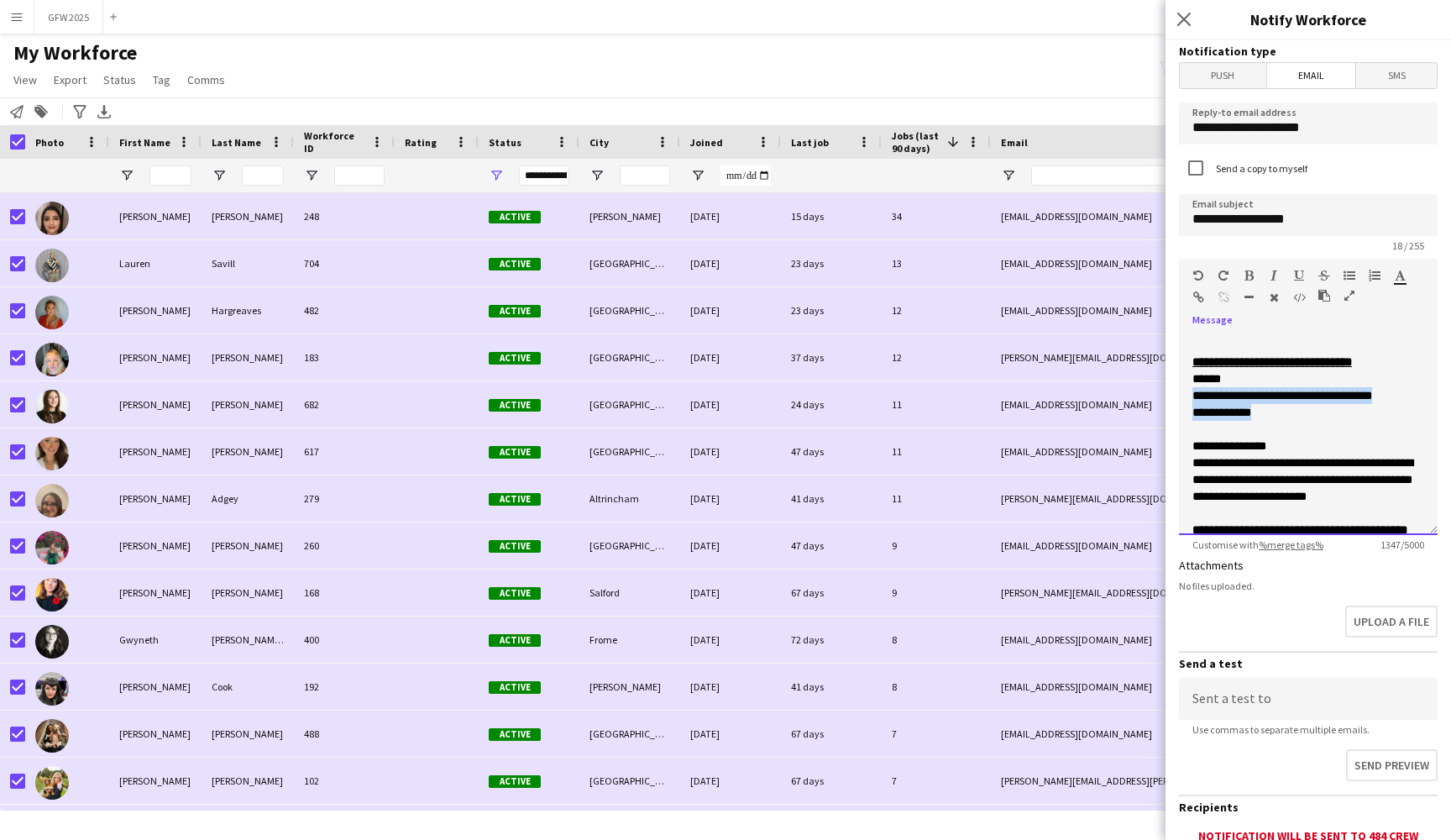
drag, startPoint x: 1272, startPoint y: 412, endPoint x: 1187, endPoint y: 401, distance: 85.7
click at [1187, 401] on div "**********" at bounding box center [1309, 434] width 259 height 202
click at [1291, 420] on p "**********" at bounding box center [1309, 412] width 231 height 17
drag, startPoint x: 1291, startPoint y: 420, endPoint x: 1182, endPoint y: 398, distance: 111.2
click at [1182, 398] on div "**********" at bounding box center [1309, 434] width 259 height 202
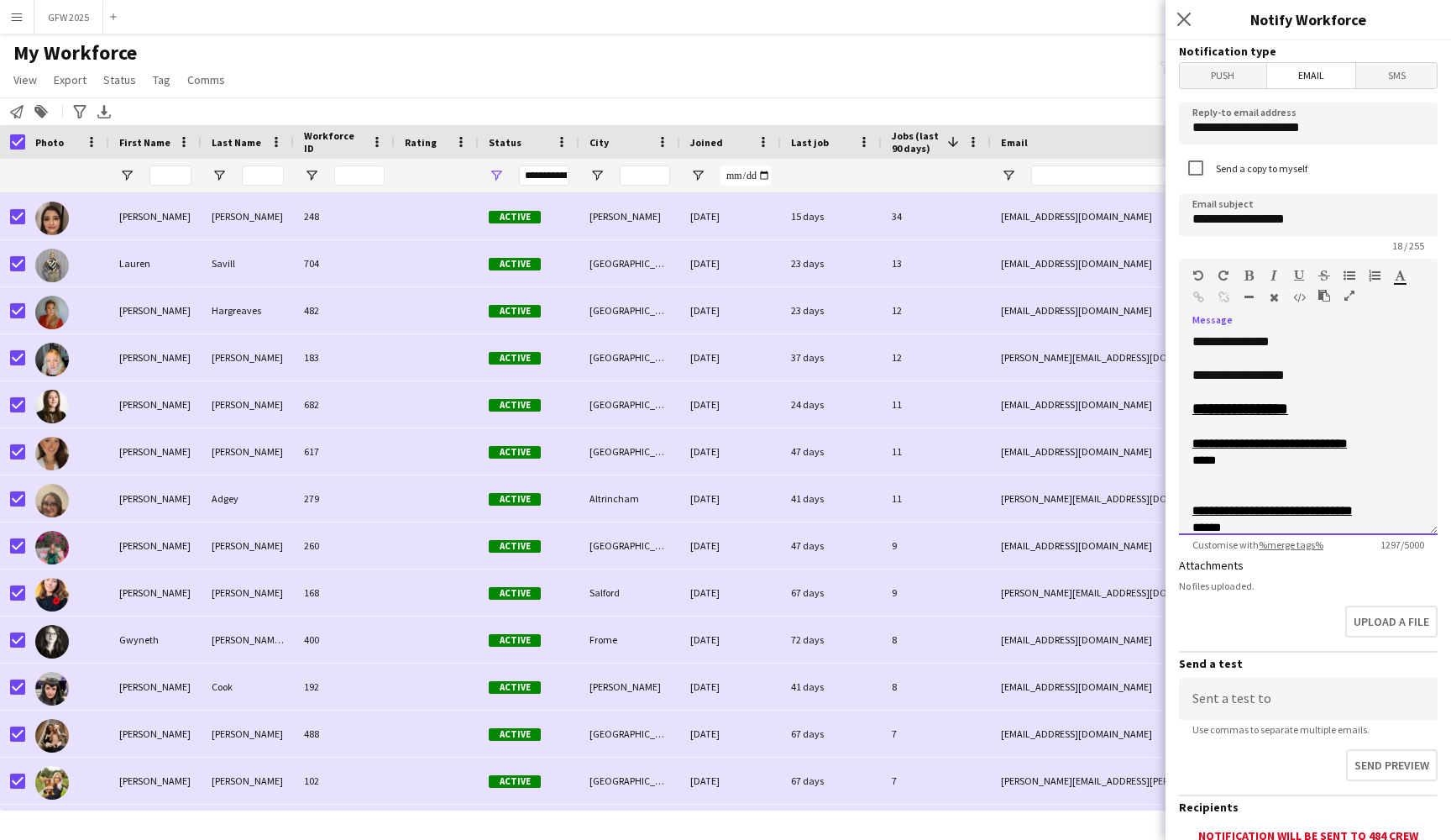
scroll to position [0, 0]
click at [1327, 373] on div "**********" at bounding box center [1309, 374] width 231 height 17
click at [1379, 414] on div "**********" at bounding box center [1309, 409] width 231 height 17
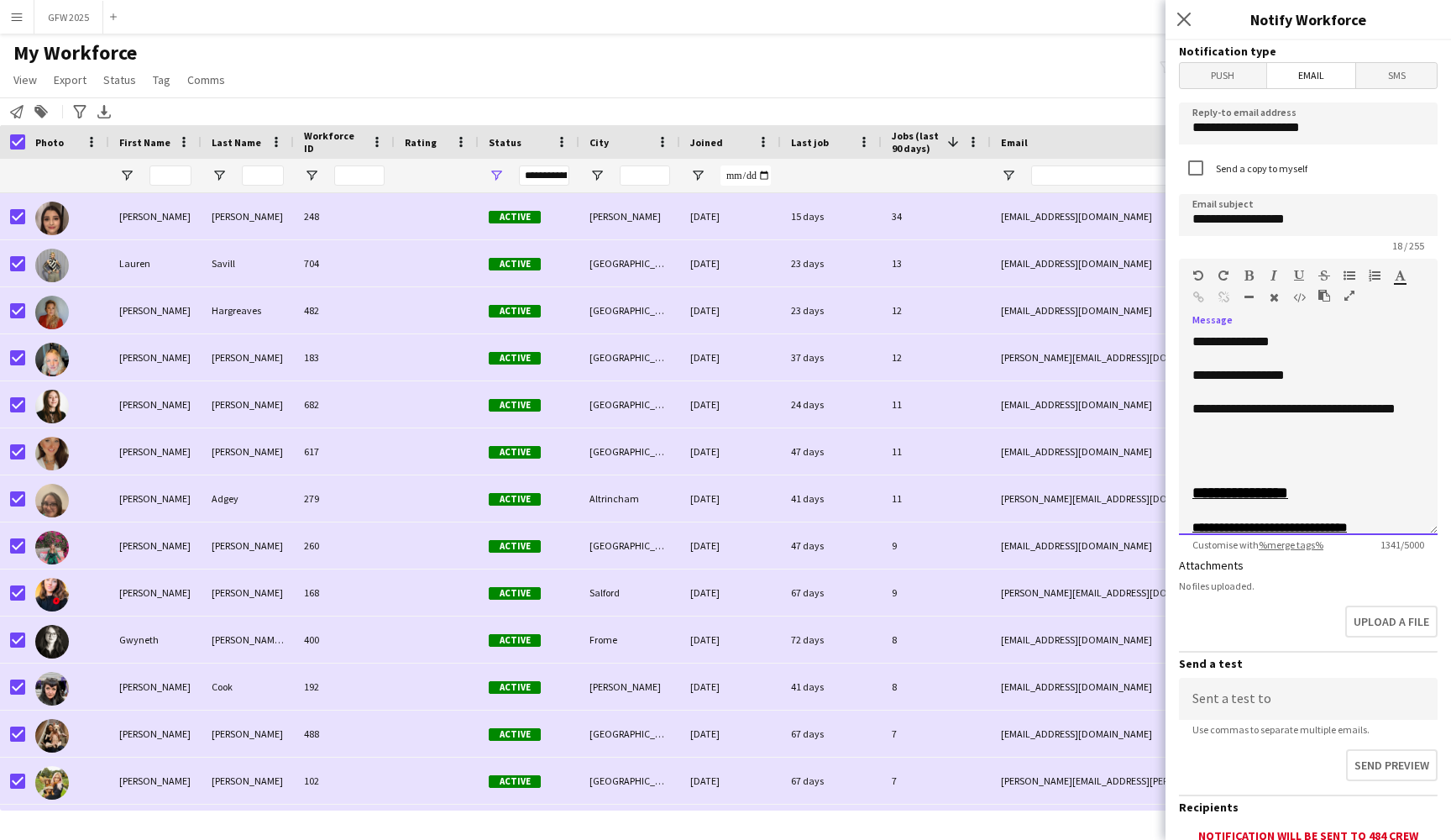
click at [1223, 418] on div "**********" at bounding box center [1309, 418] width 231 height 33
click at [1368, 427] on div "**********" at bounding box center [1309, 425] width 231 height 50
click at [1270, 449] on div "**********" at bounding box center [1309, 425] width 231 height 50
click at [1224, 391] on div at bounding box center [1309, 392] width 231 height 17
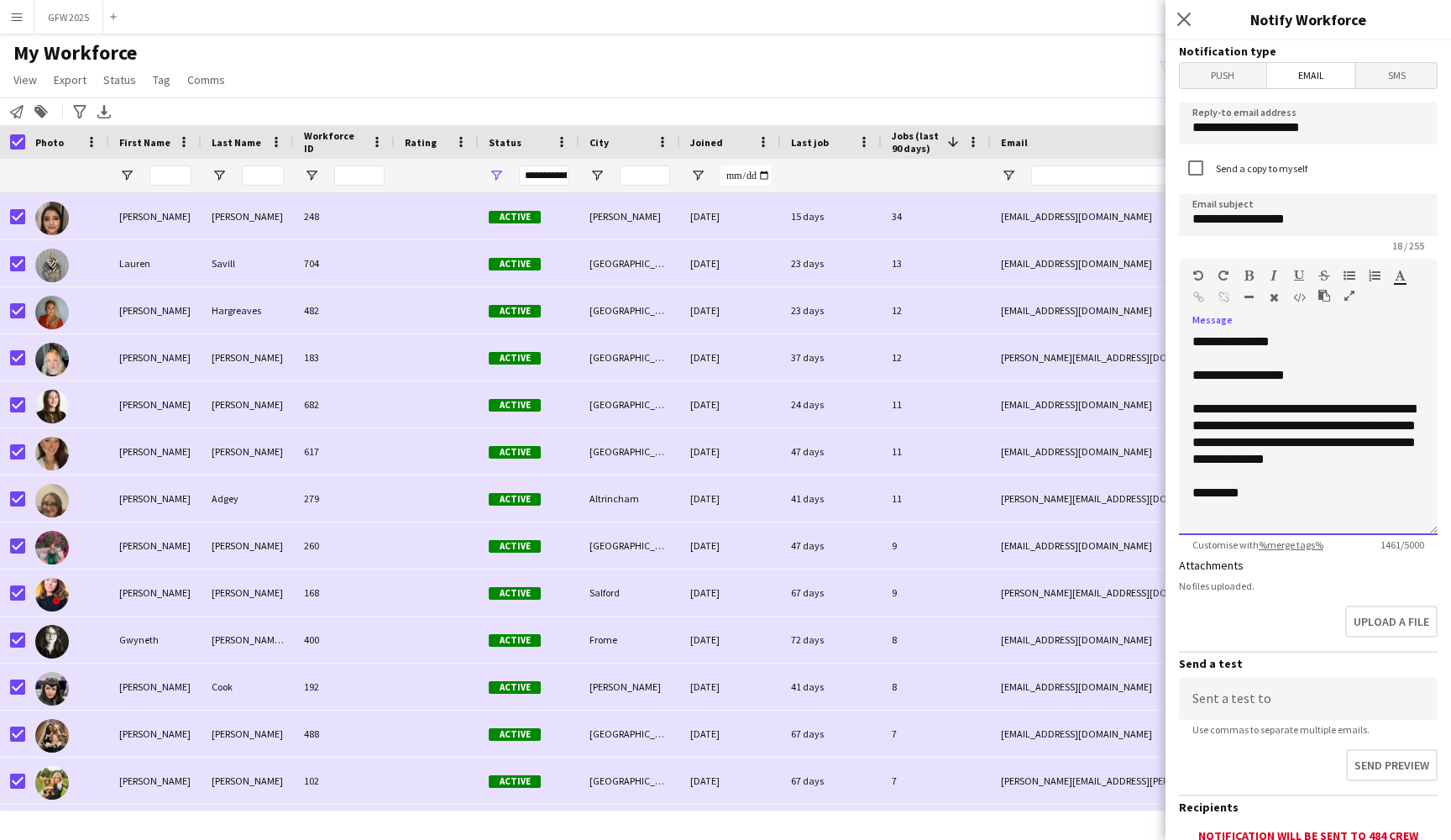
click at [1334, 441] on div "**********" at bounding box center [1309, 434] width 231 height 68
click at [1270, 492] on div "**********" at bounding box center [1309, 484] width 231 height 33
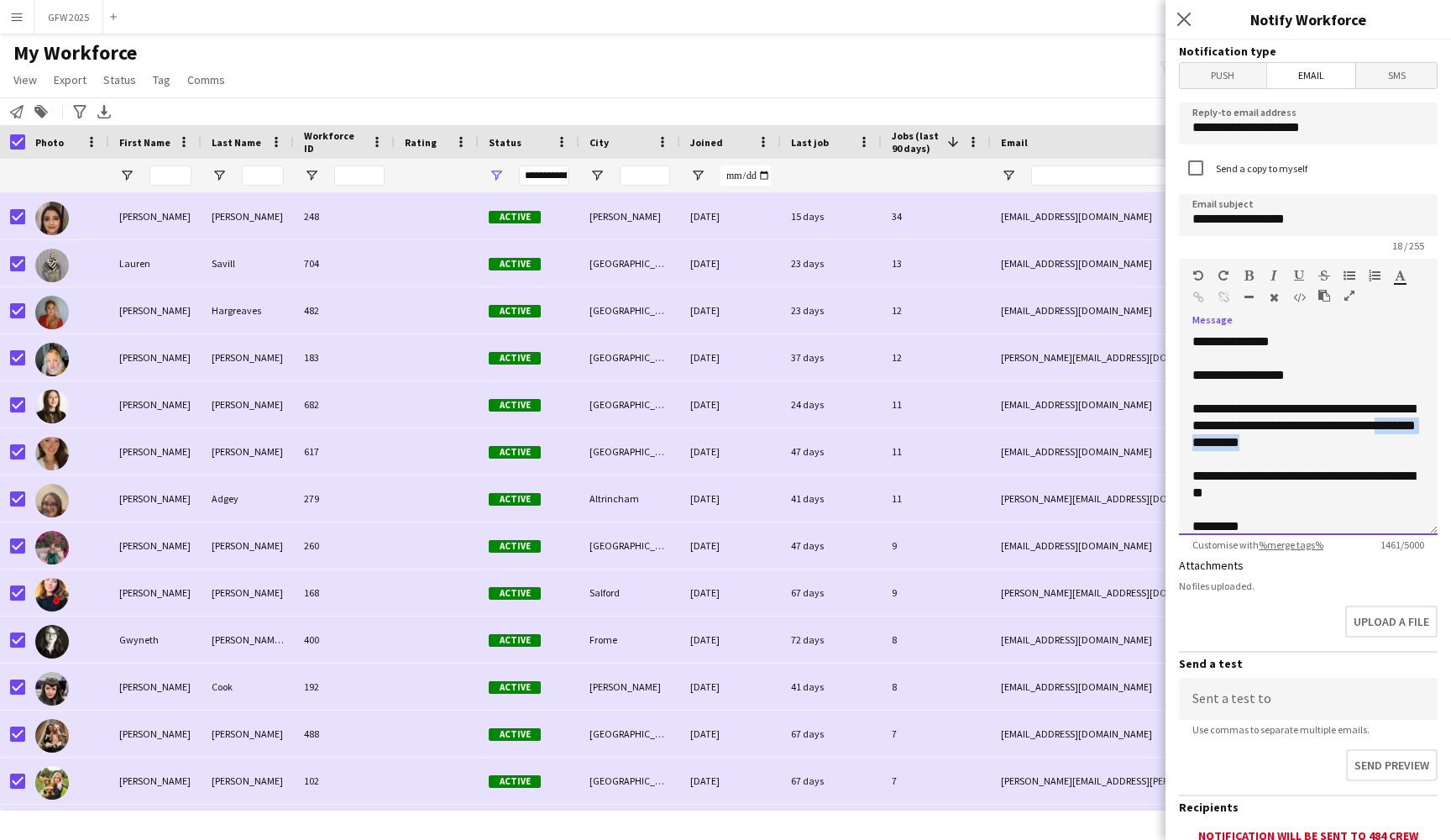
drag, startPoint x: 1349, startPoint y: 445, endPoint x: 1225, endPoint y: 447, distance: 124.0
click at [1225, 447] on div "**********" at bounding box center [1309, 425] width 231 height 50
click at [1252, 500] on div "**********" at bounding box center [1309, 484] width 231 height 33
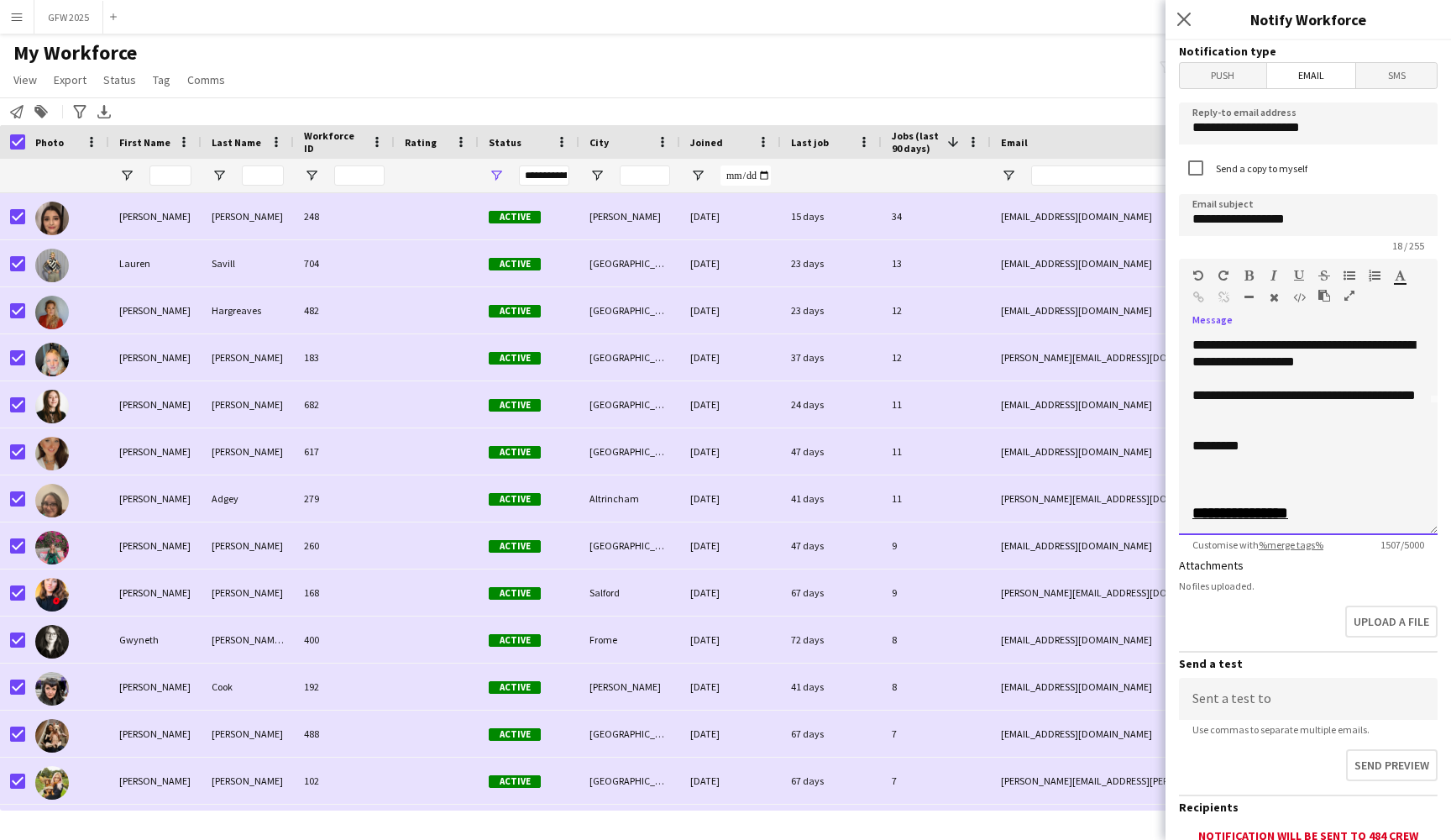
scroll to position [139, 0]
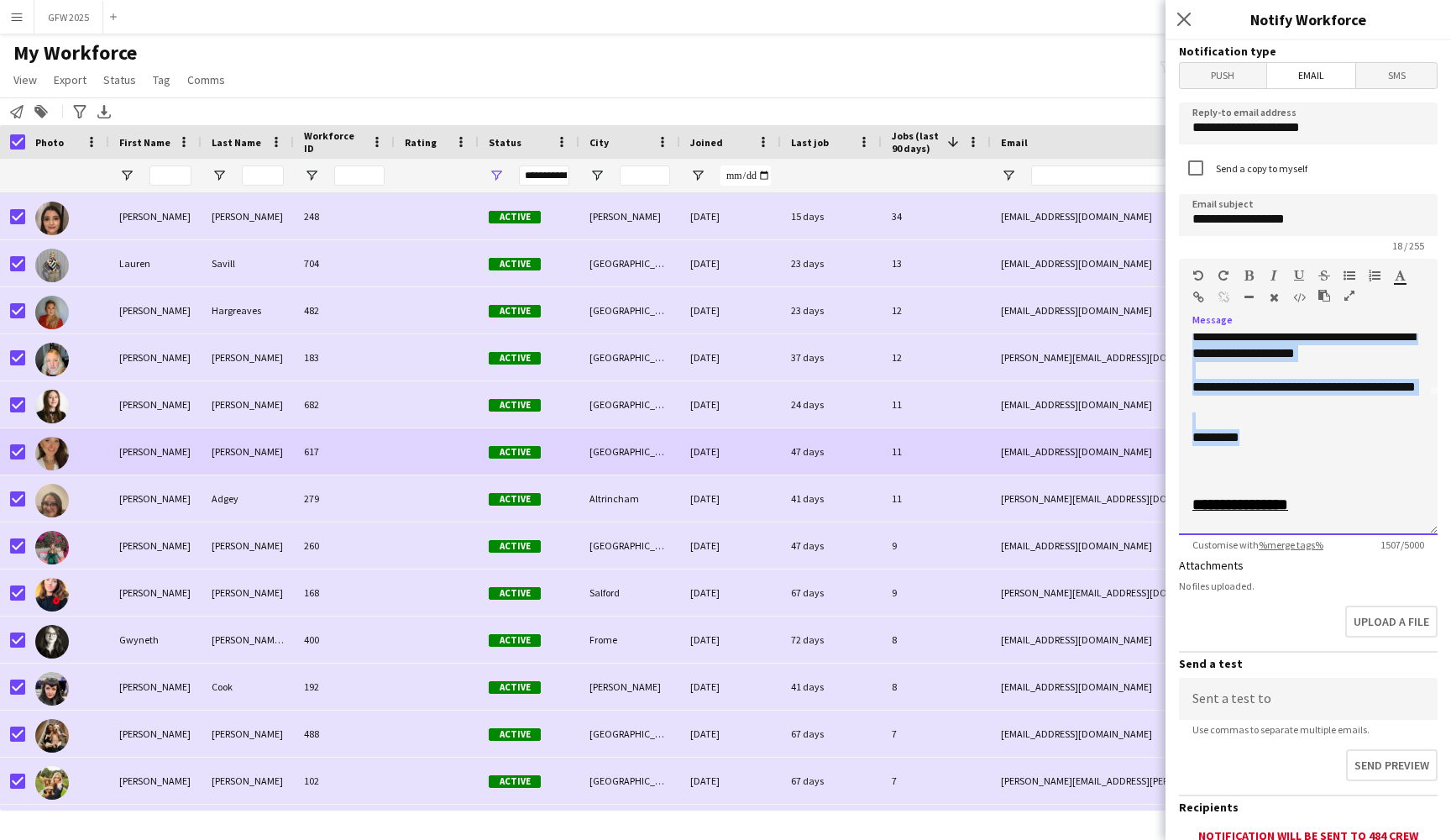
drag, startPoint x: 1267, startPoint y: 444, endPoint x: 1158, endPoint y: 440, distance: 109.1
click at [1158, 440] on body "Menu Boards Boards Boards All jobs Status Workforce Workforce My Workforce Recr…" at bounding box center [726, 420] width 1451 height 840
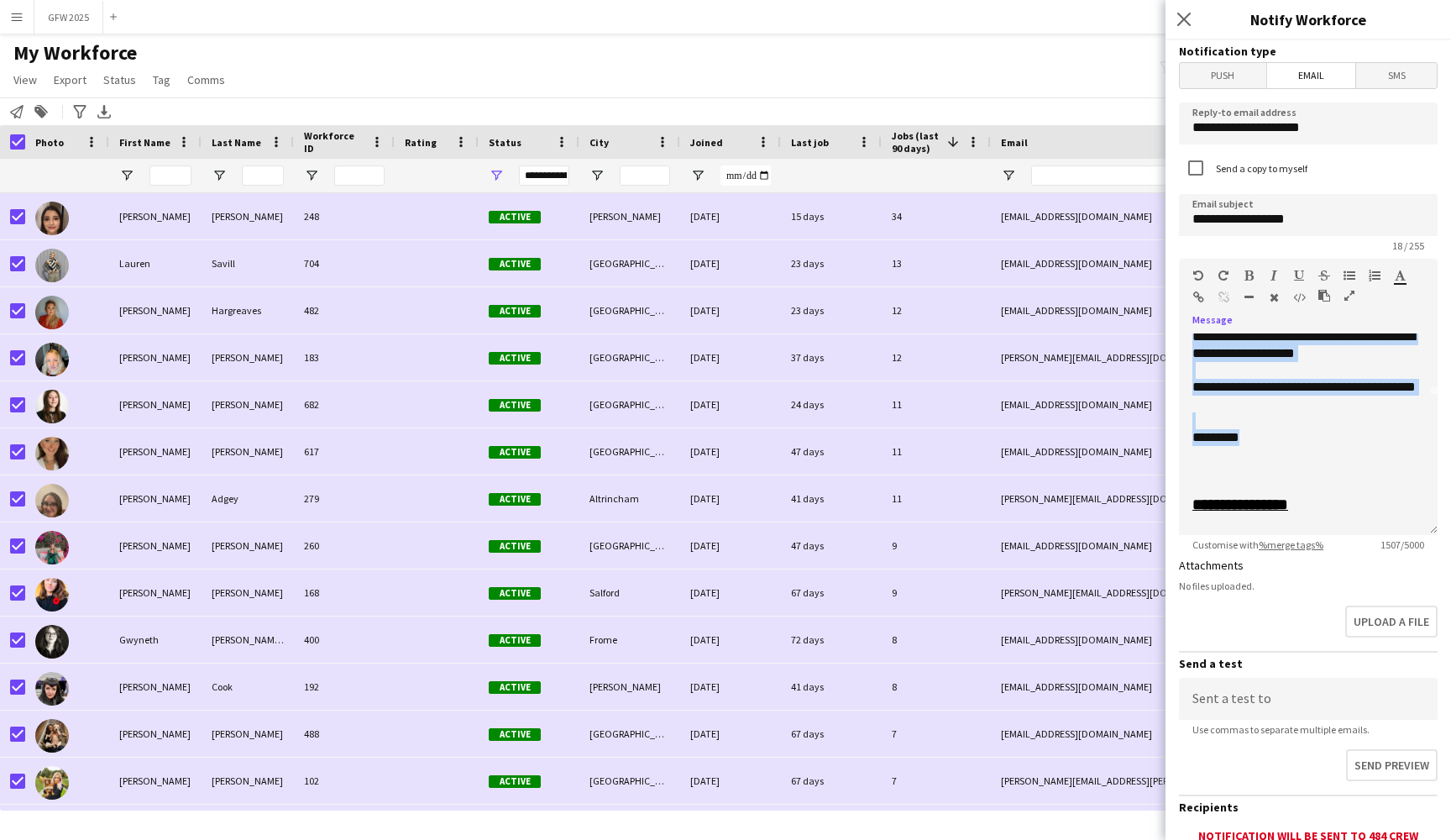
click at [1158, 440] on div "francescawilkinsoncostumier@live.com" at bounding box center [1159, 451] width 336 height 46
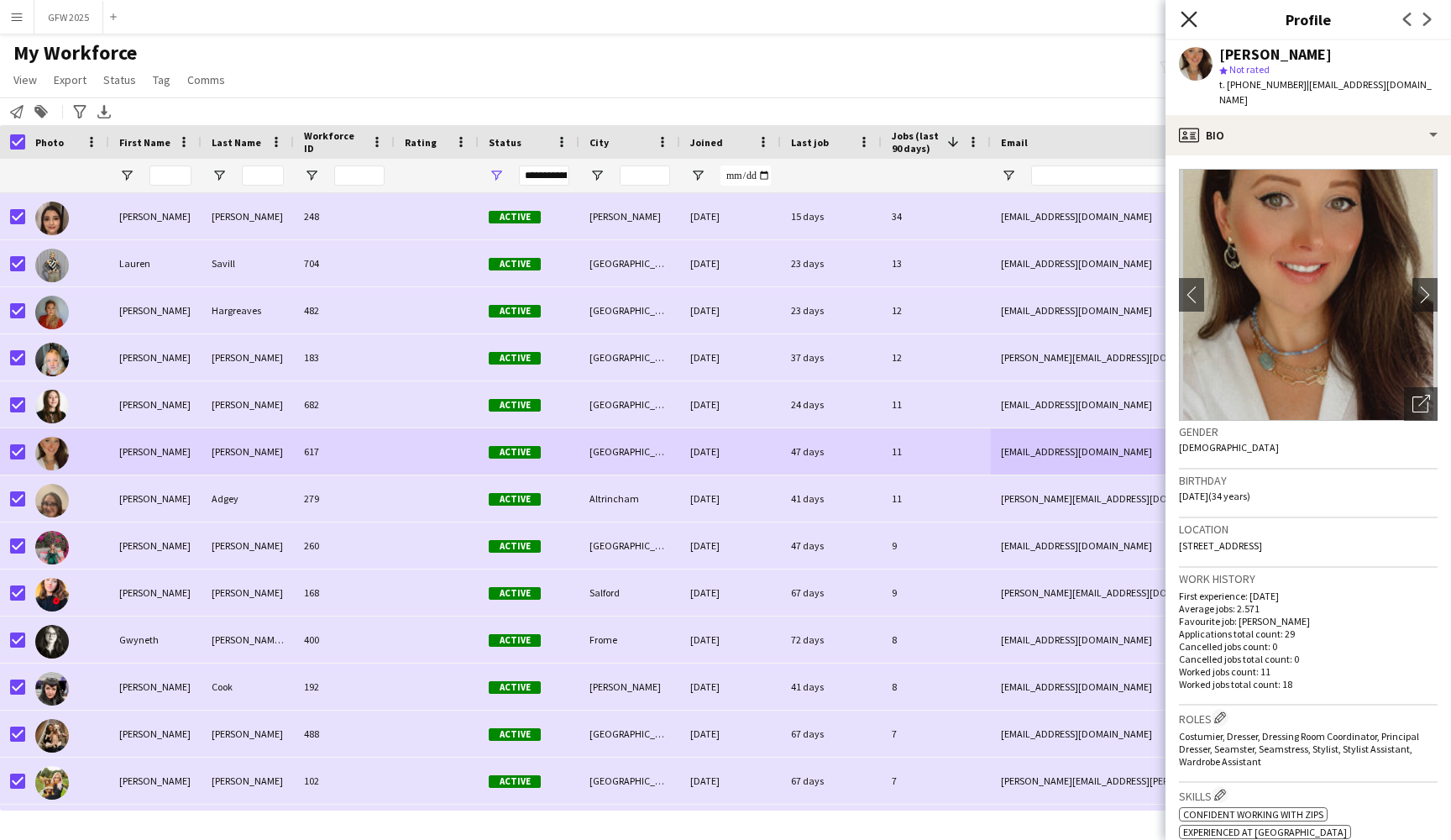
click at [1192, 19] on icon "Close pop-in" at bounding box center [1189, 19] width 16 height 16
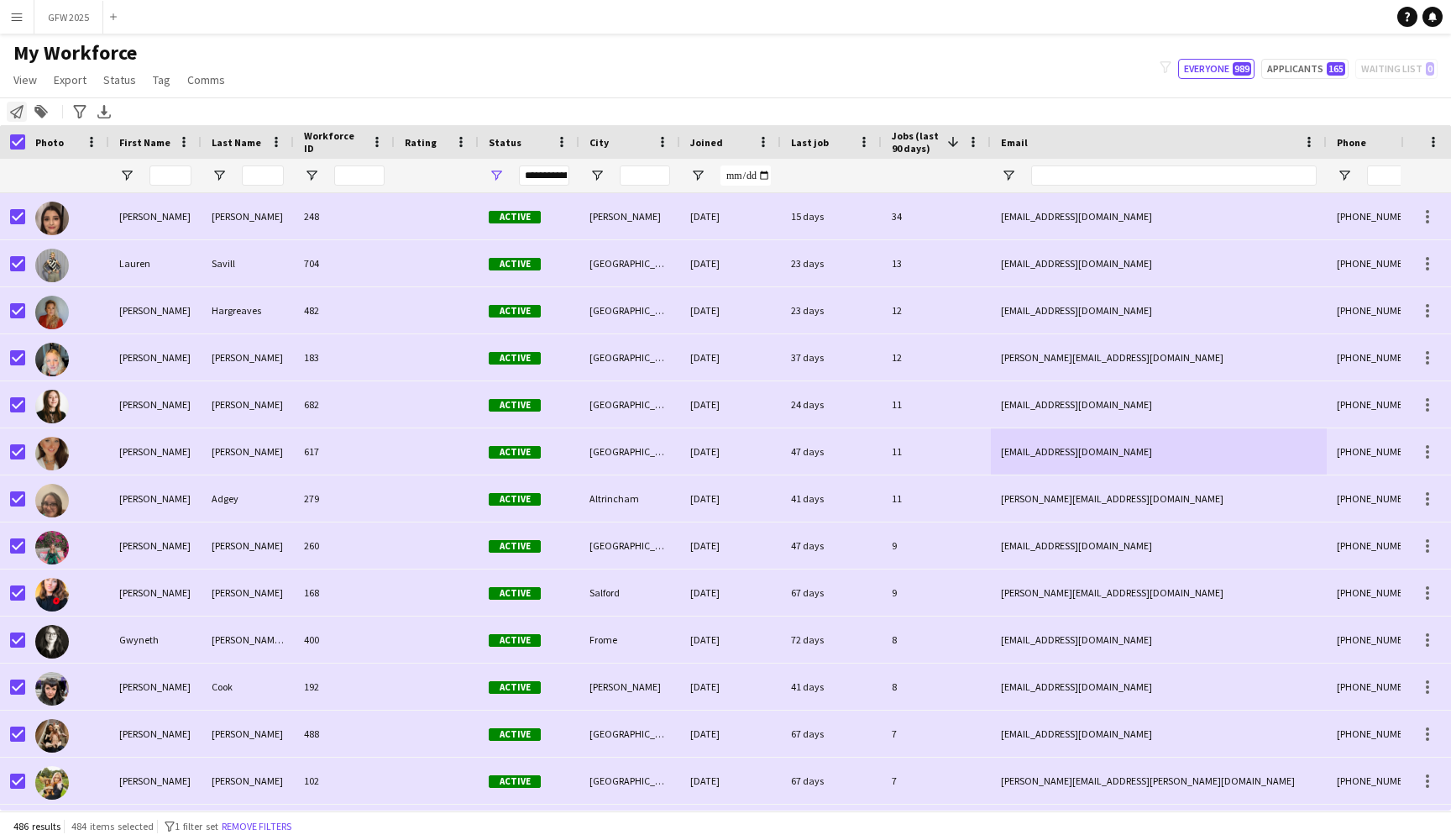
click at [21, 103] on div "Notify workforce" at bounding box center [17, 112] width 21 height 21
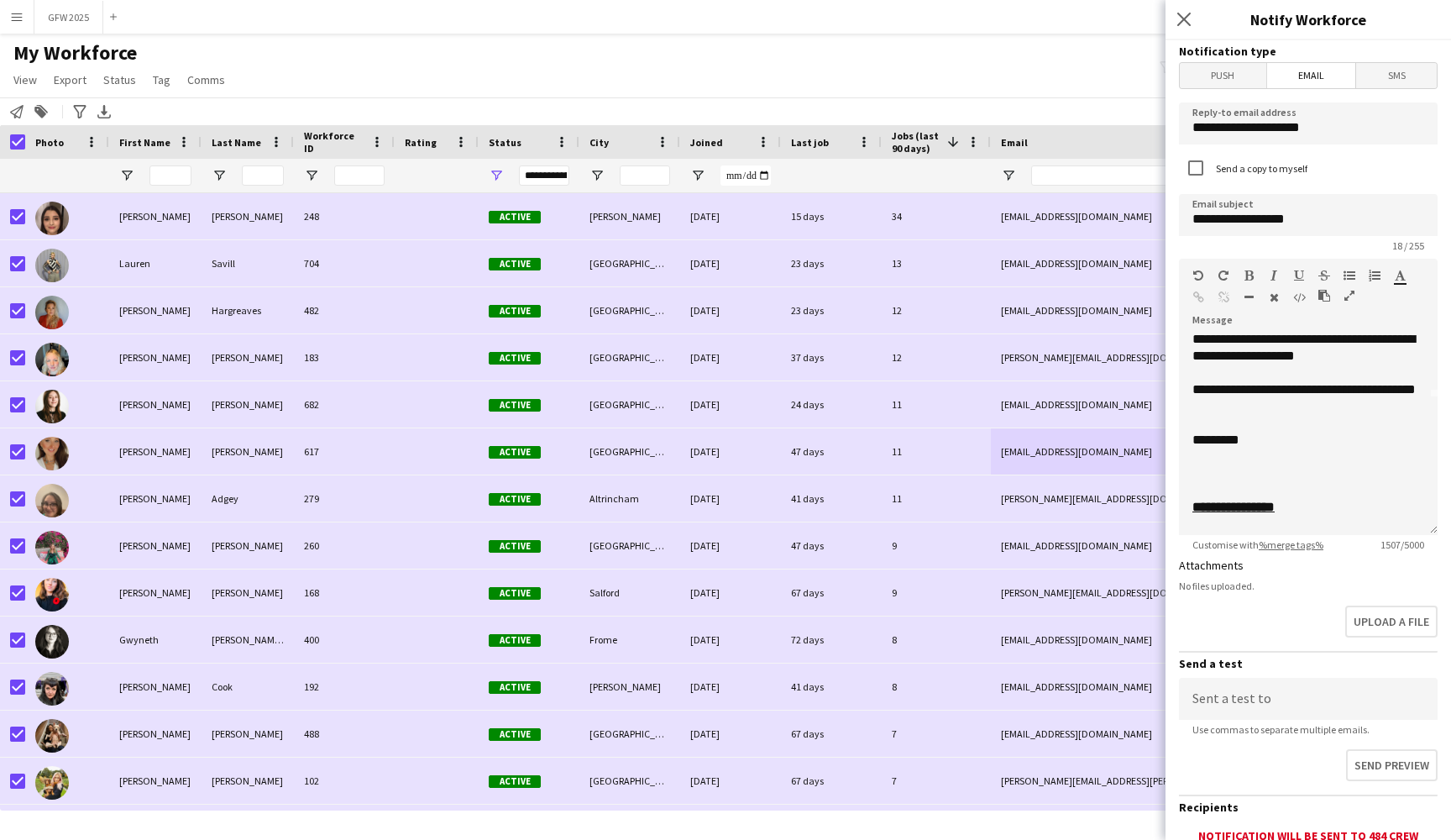
scroll to position [120, 0]
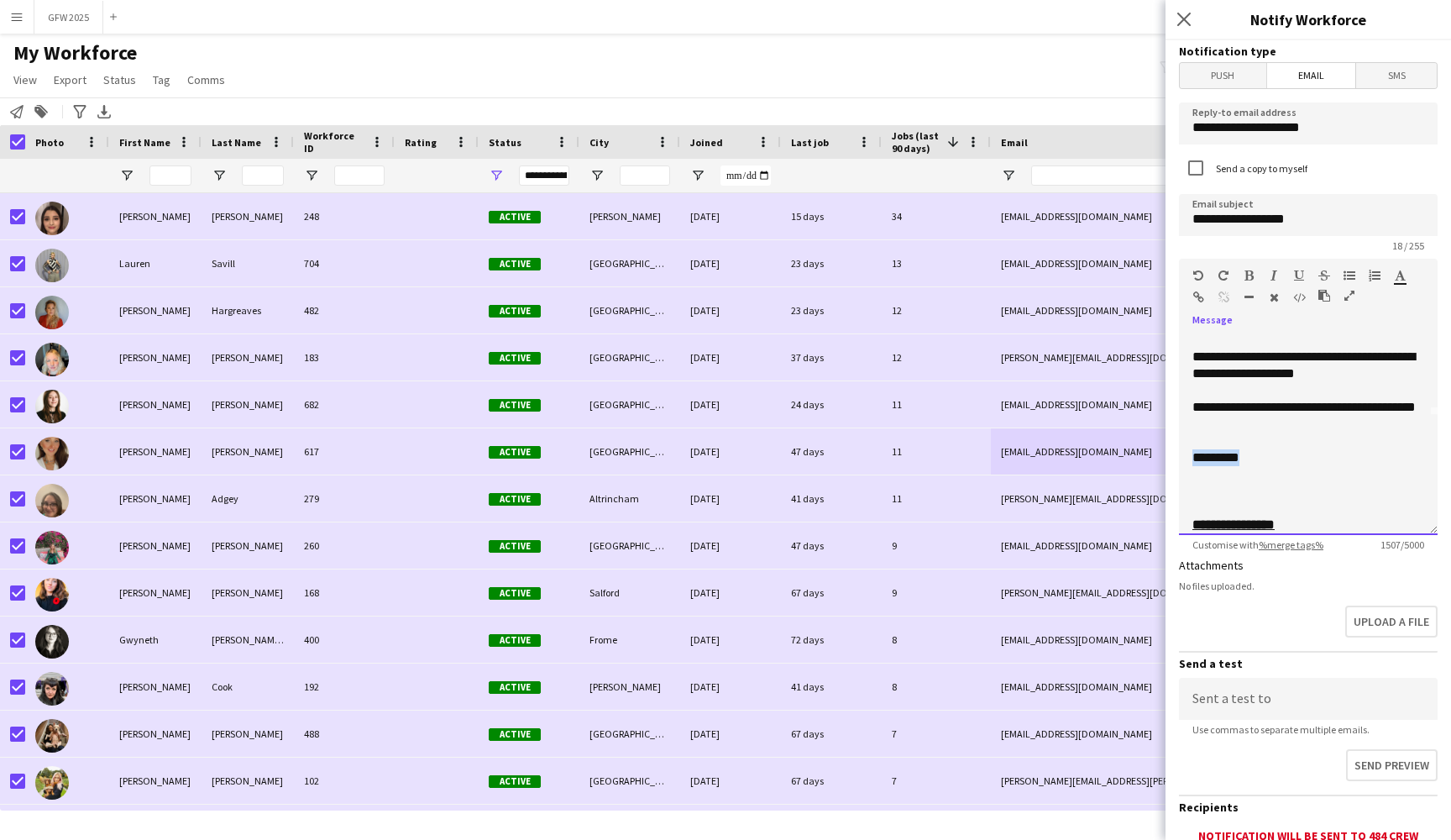
drag, startPoint x: 1267, startPoint y: 460, endPoint x: 1190, endPoint y: 461, distance: 77.0
click at [1190, 461] on div "**********" at bounding box center [1309, 434] width 259 height 202
click at [1189, 461] on div "**********" at bounding box center [1309, 434] width 259 height 202
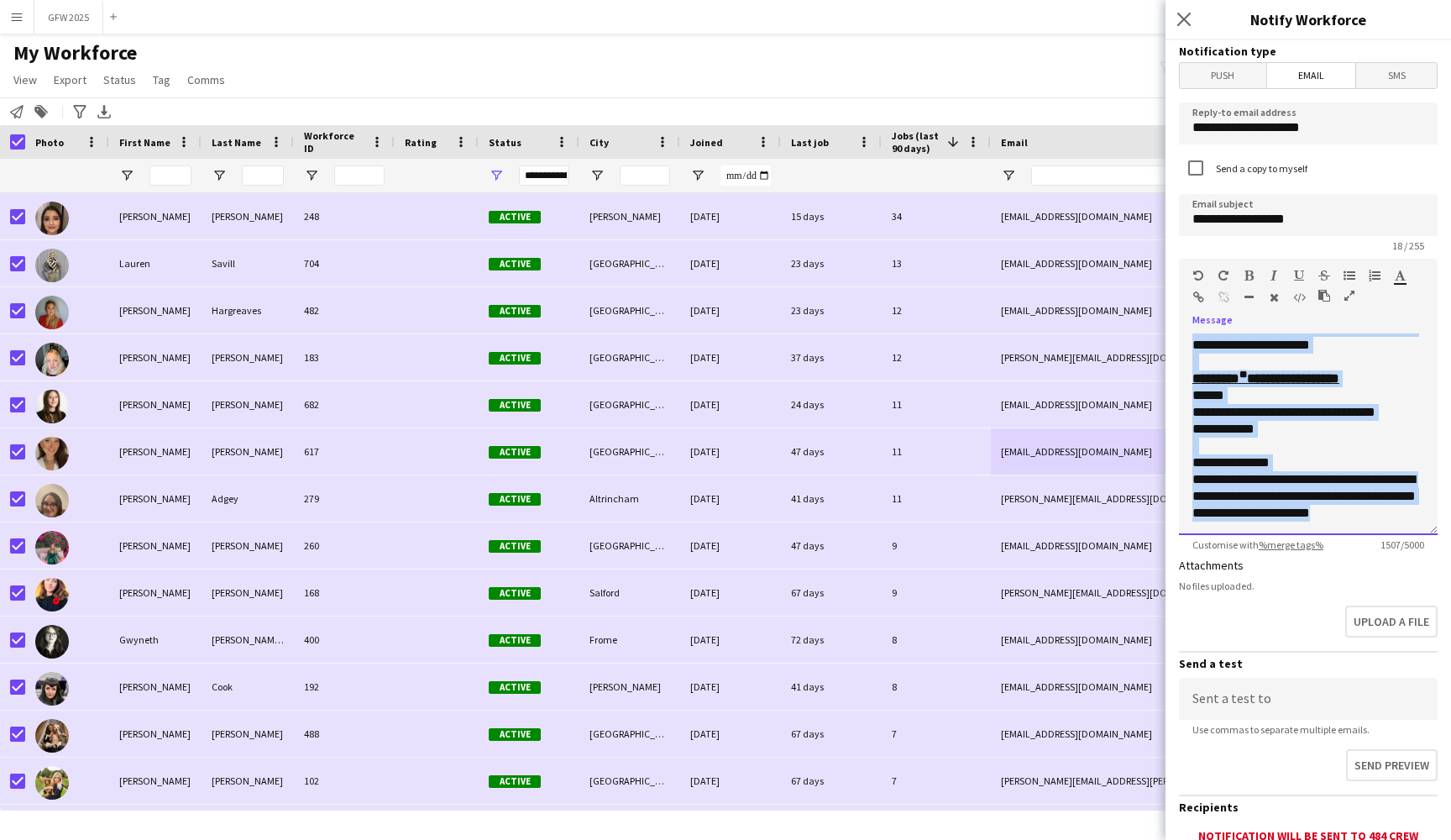
scroll to position [64, 0]
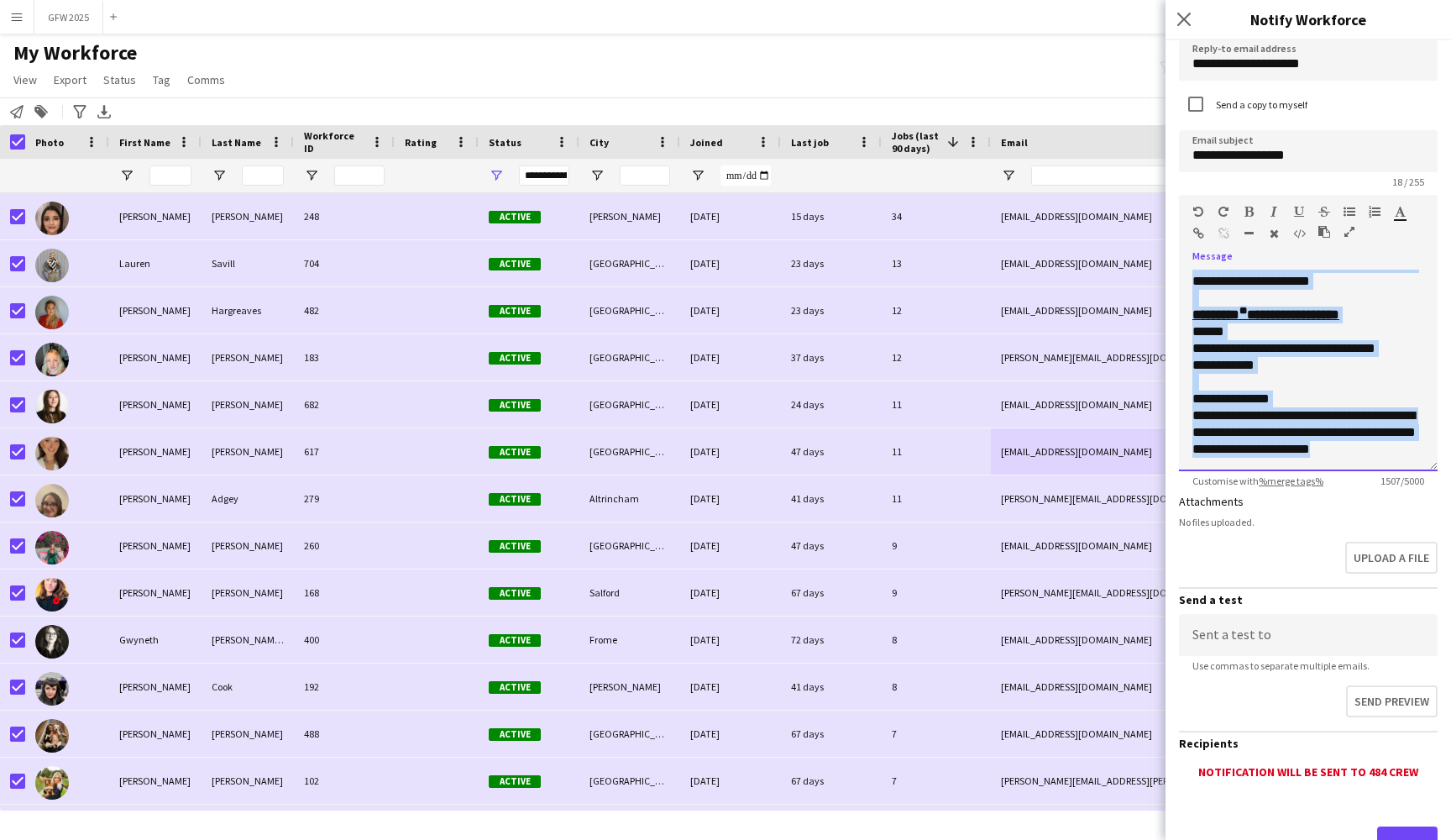
drag, startPoint x: 1189, startPoint y: 461, endPoint x: 1376, endPoint y: 528, distance: 198.6
click at [1376, 528] on form "**********" at bounding box center [1308, 443] width 285 height 934
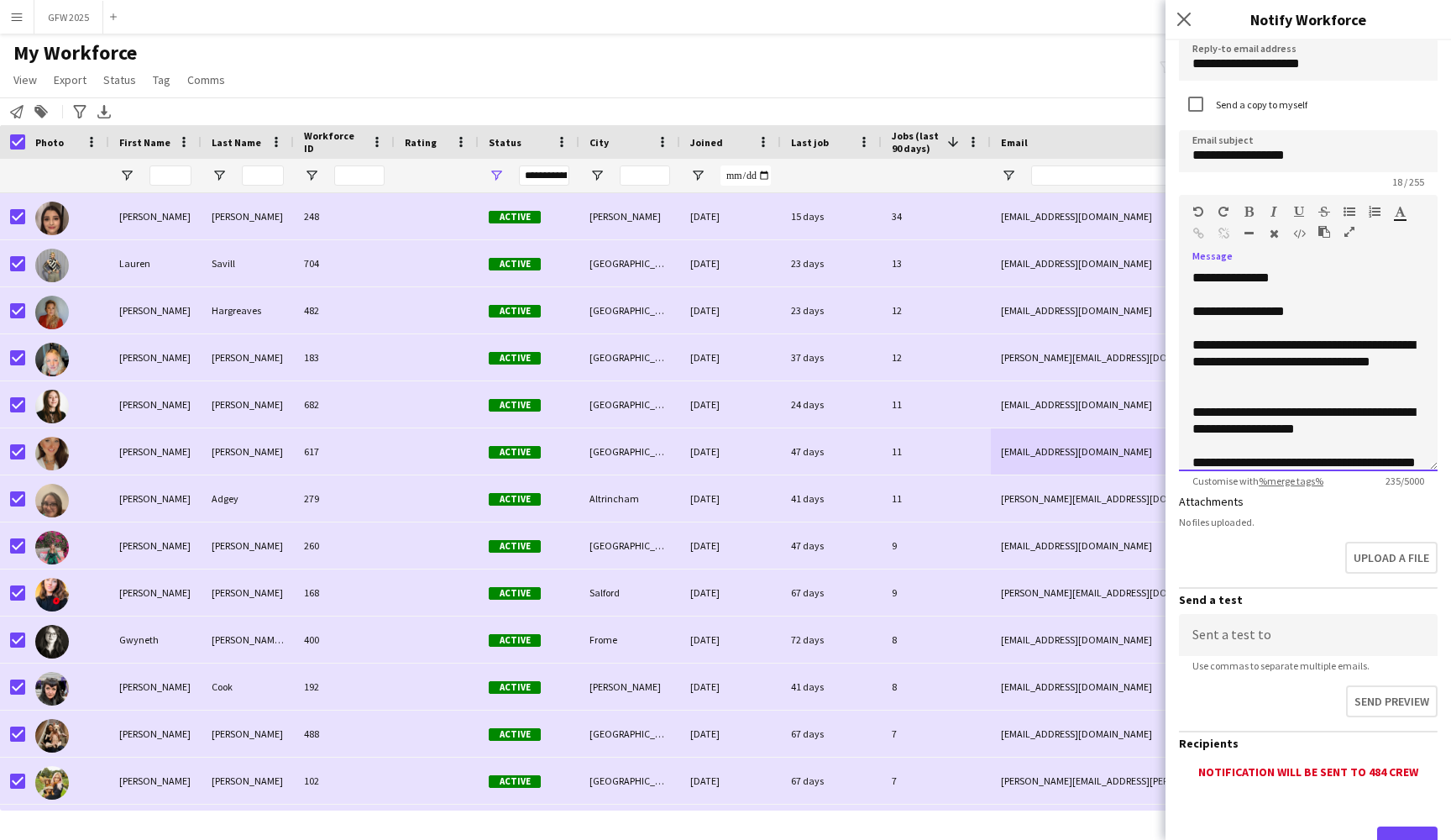
scroll to position [0, 0]
drag, startPoint x: 1234, startPoint y: 386, endPoint x: 1172, endPoint y: 337, distance: 79.0
click at [1172, 337] on form "**********" at bounding box center [1308, 443] width 285 height 934
click at [1248, 209] on icon "button" at bounding box center [1249, 212] width 9 height 12
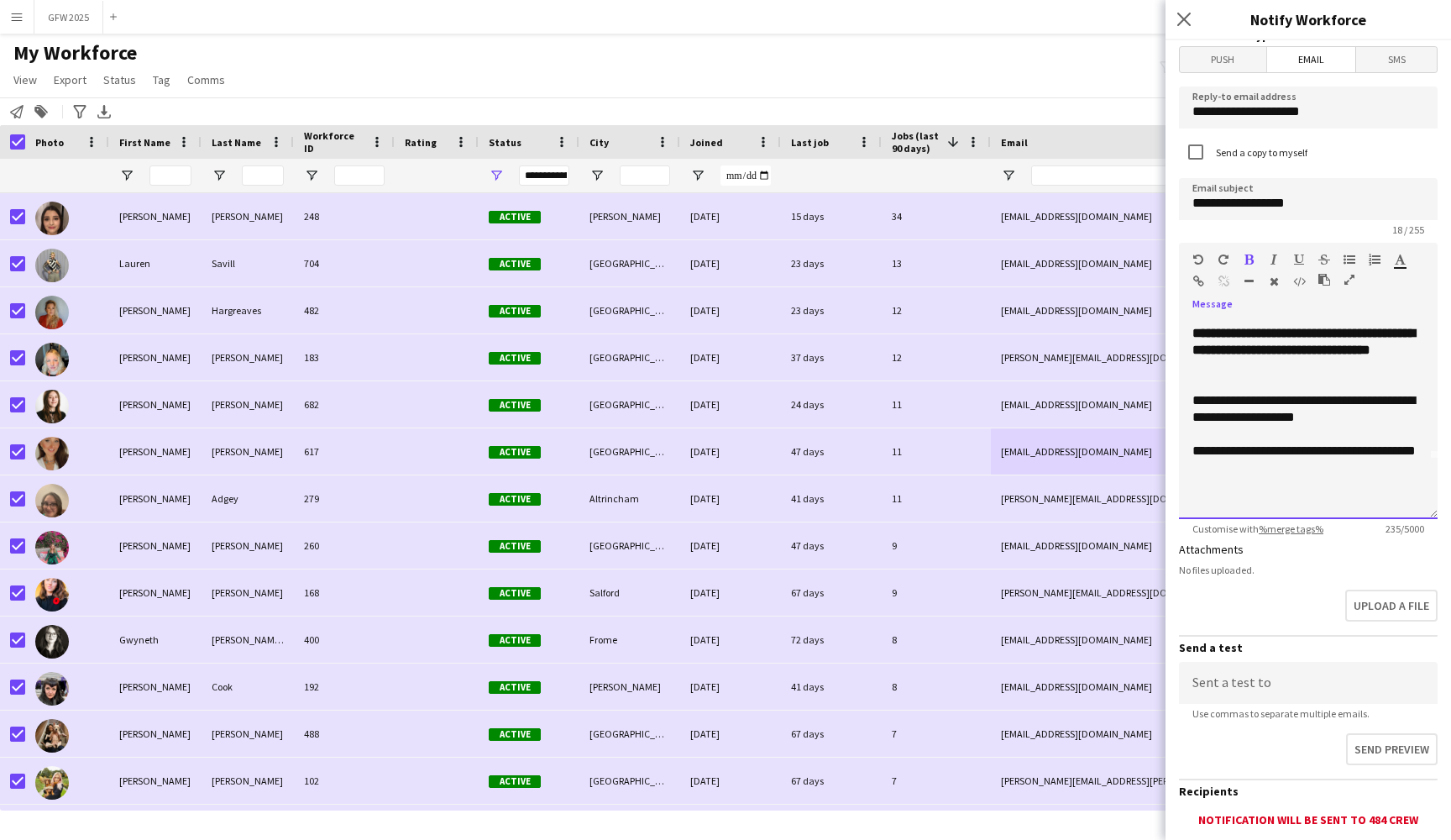
scroll to position [19, 0]
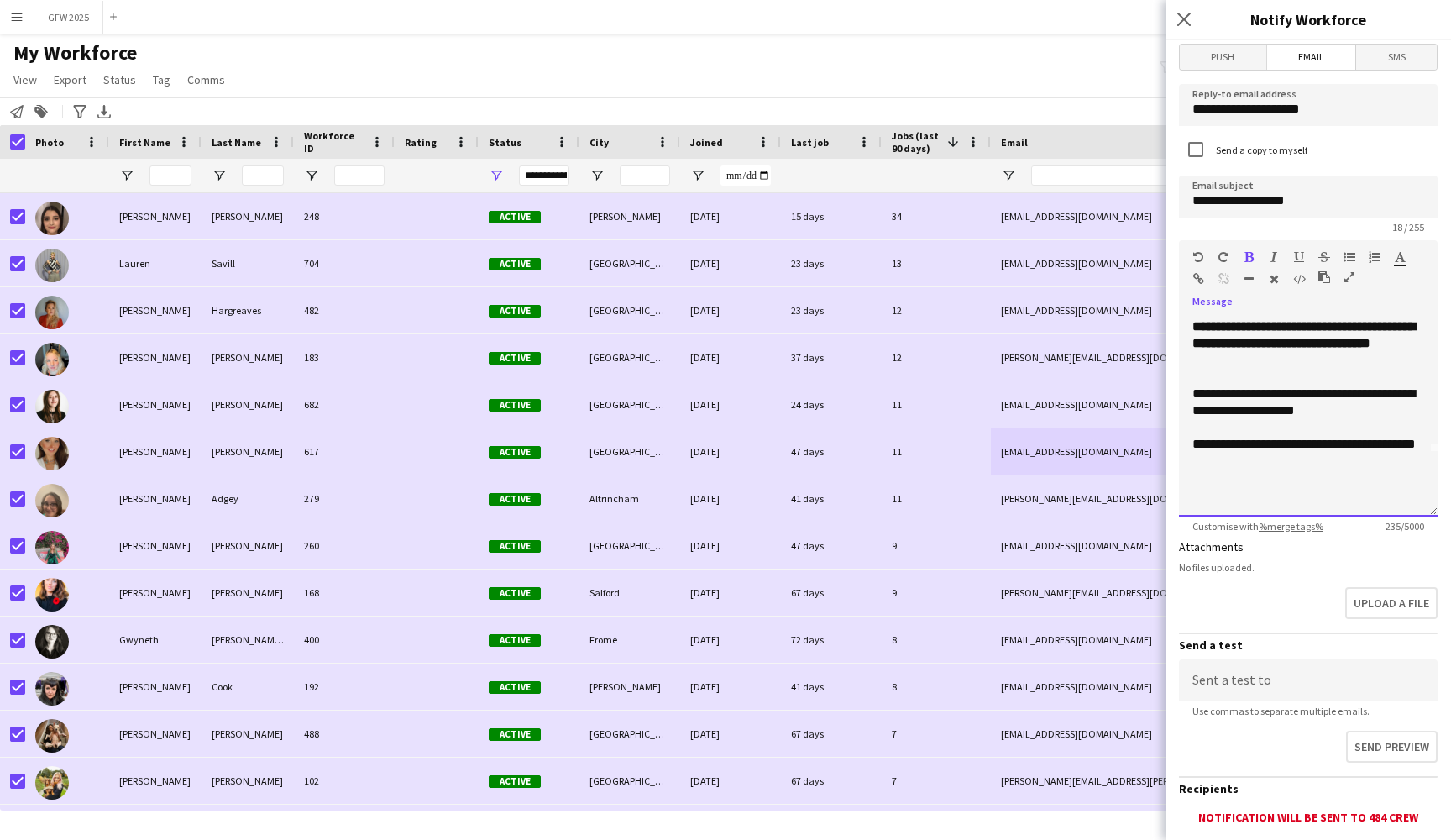
click at [1262, 504] on div "**********" at bounding box center [1309, 416] width 259 height 202
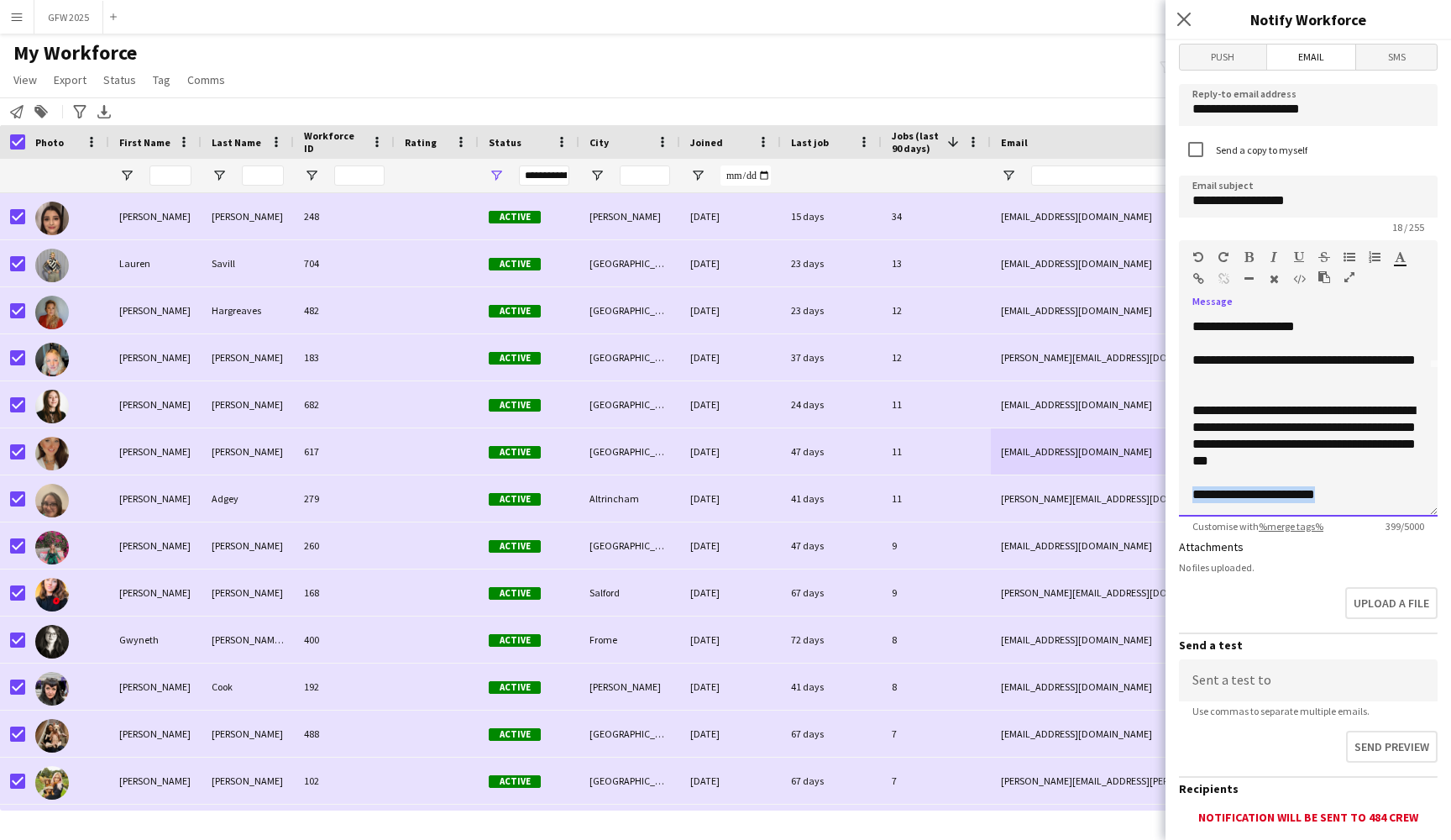
drag, startPoint x: 1353, startPoint y: 501, endPoint x: 1186, endPoint y: 497, distance: 167.0
click at [1186, 497] on div "**********" at bounding box center [1309, 416] width 259 height 202
click at [1274, 256] on icon "button" at bounding box center [1274, 257] width 7 height 12
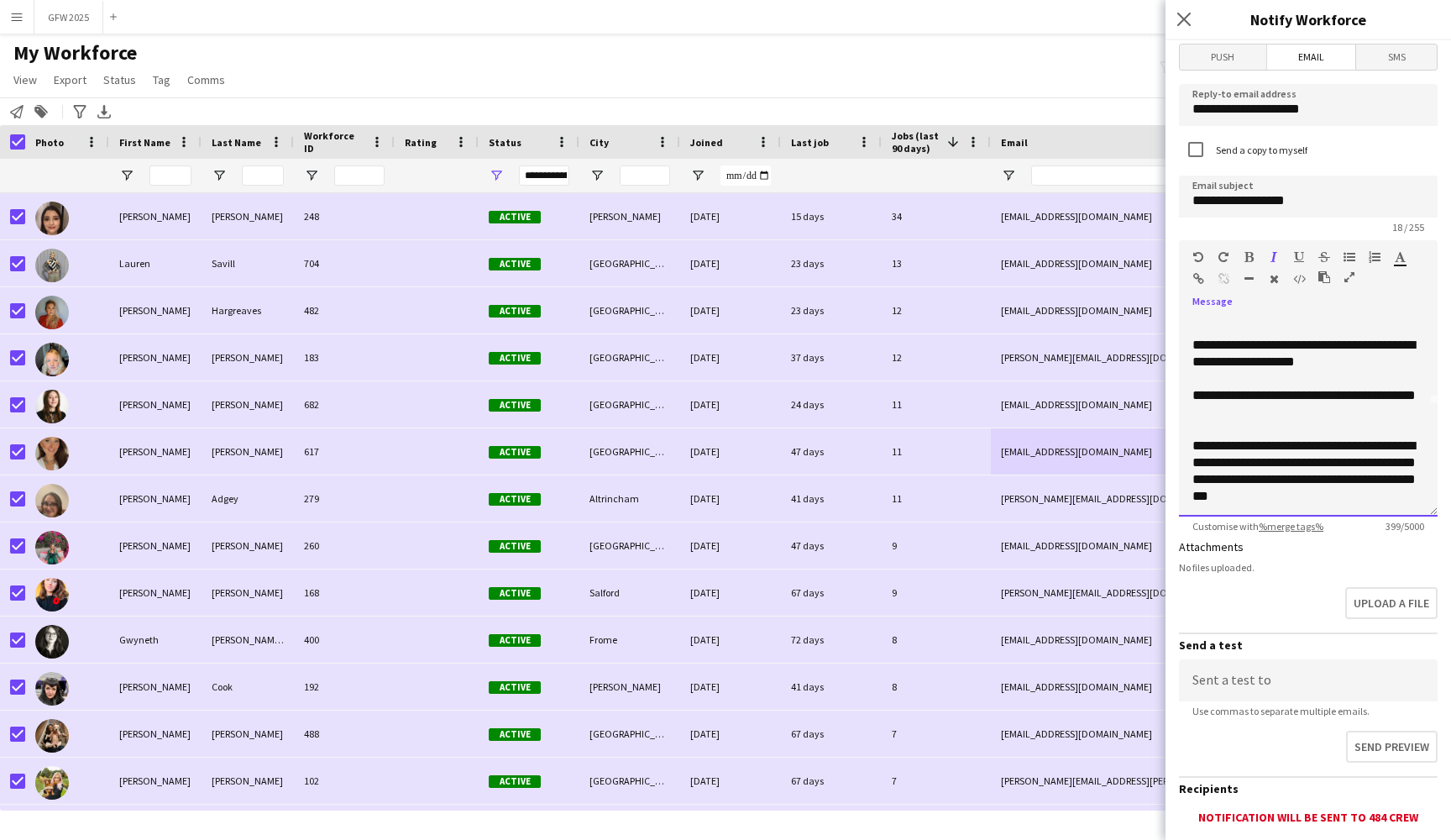
scroll to position [121, 0]
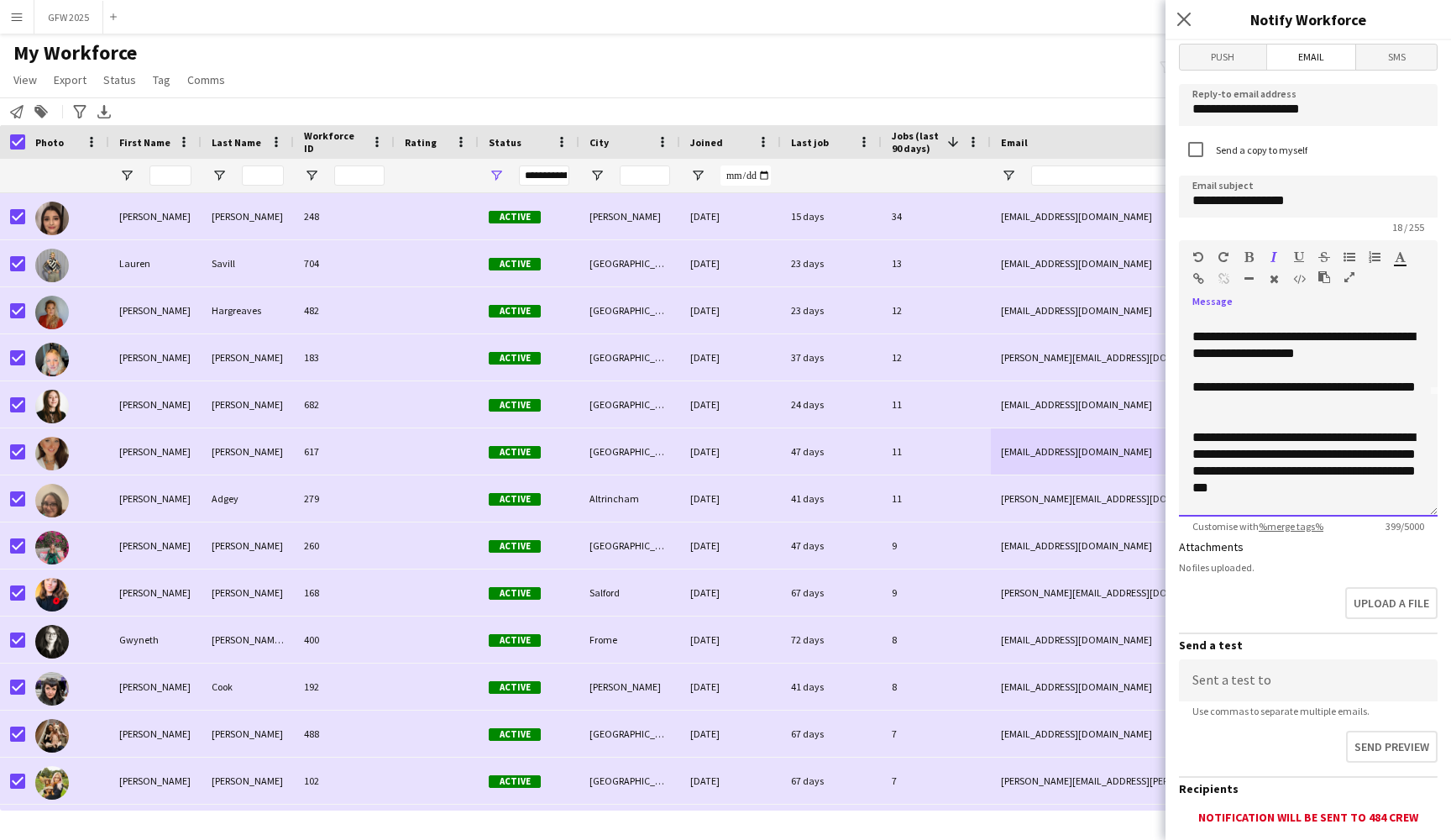
click at [1369, 337] on div "**********" at bounding box center [1309, 345] width 231 height 33
click at [1385, 339] on div "**********" at bounding box center [1309, 345] width 231 height 33
click at [1236, 387] on div "**********" at bounding box center [1309, 395] width 231 height 33
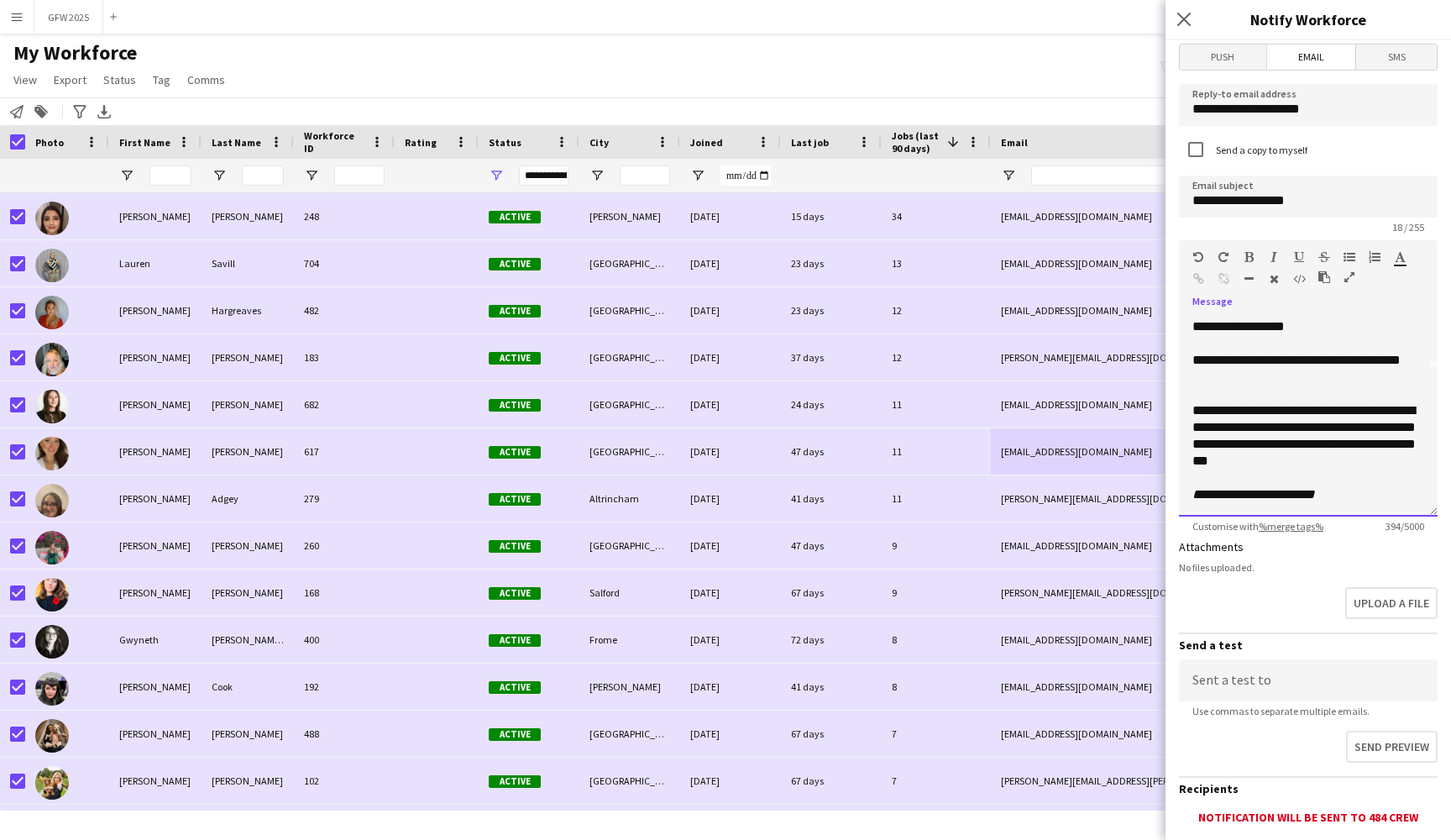
scroll to position [148, 0]
click at [1281, 395] on div at bounding box center [1309, 393] width 231 height 17
click at [1372, 462] on div "**********" at bounding box center [1309, 444] width 231 height 84
click at [1347, 489] on div at bounding box center [1309, 494] width 231 height 17
click at [1347, 472] on div "**********" at bounding box center [1309, 444] width 231 height 84
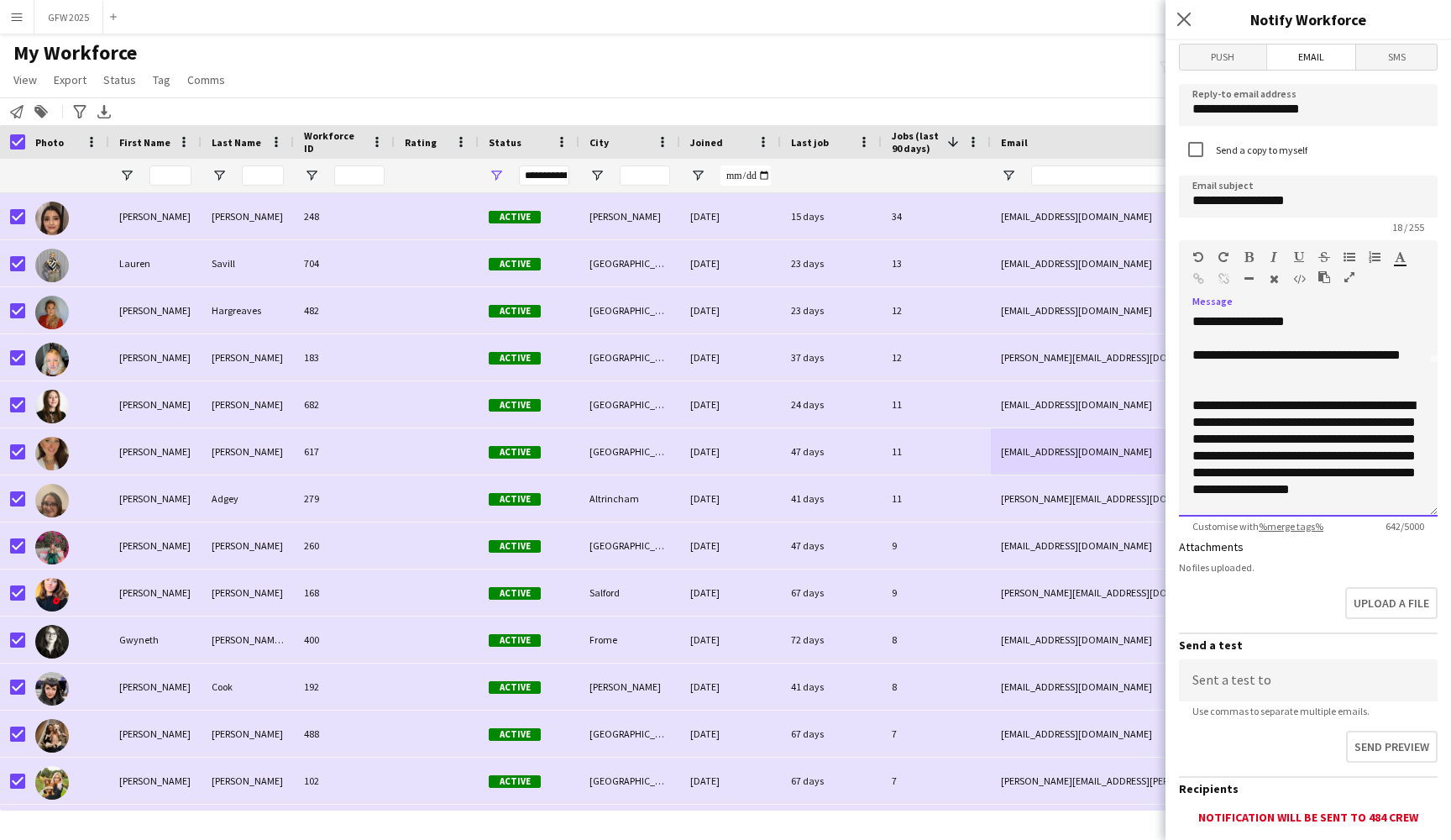
scroll to position [261, 0]
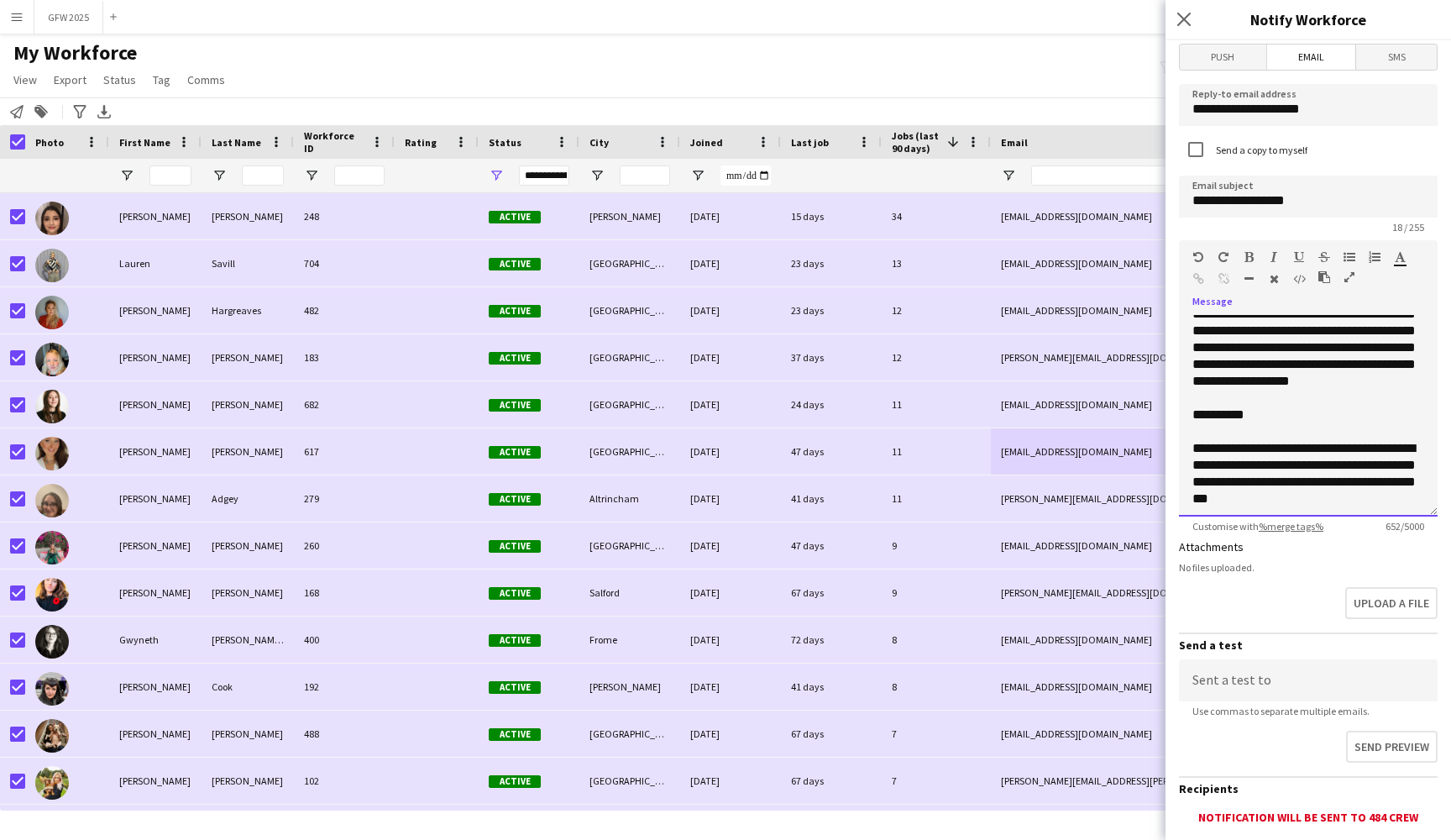
click at [1192, 414] on div "**********" at bounding box center [1309, 416] width 259 height 202
click at [1320, 420] on div "**********" at bounding box center [1309, 415] width 231 height 17
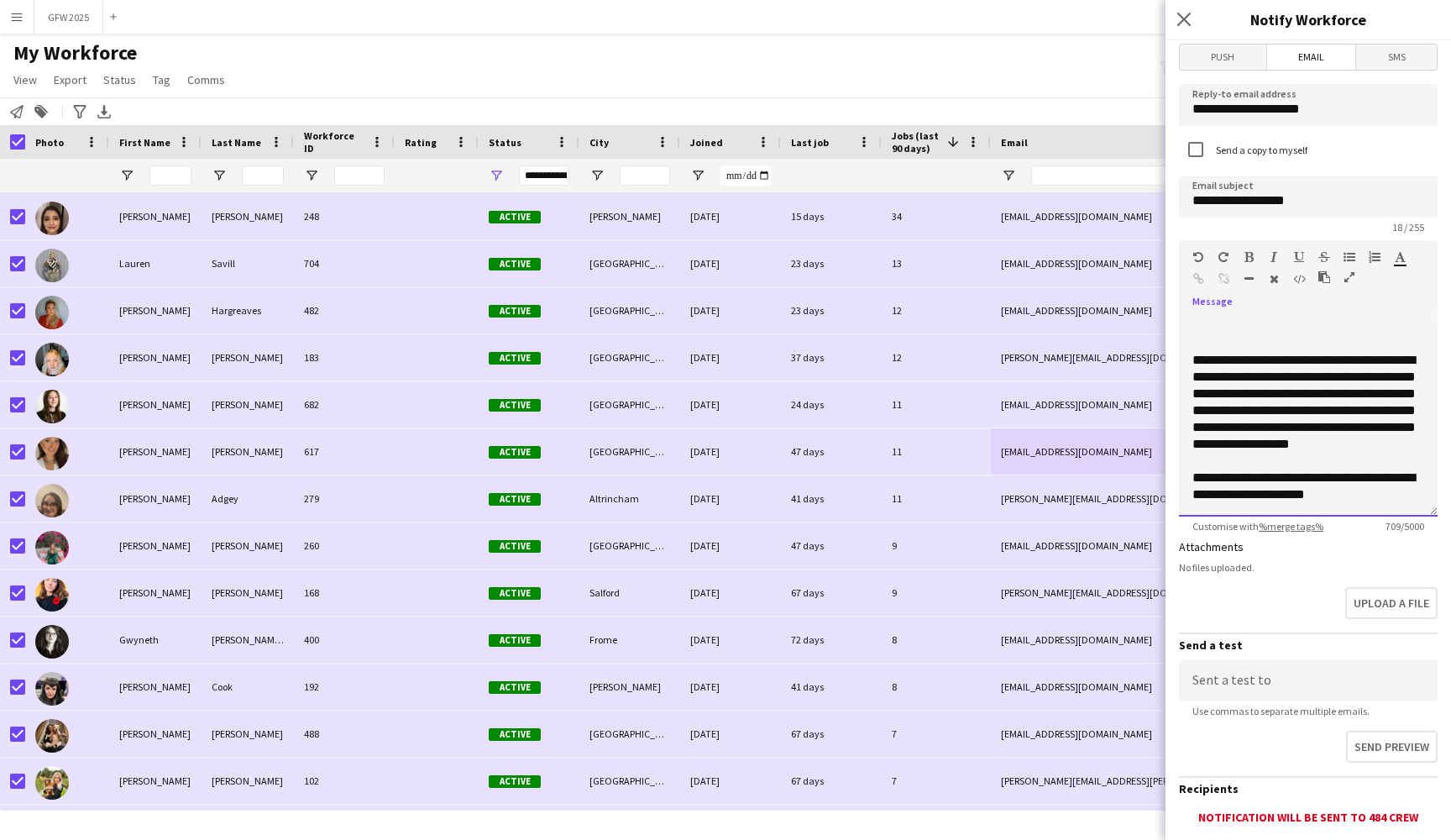
scroll to position [185, 0]
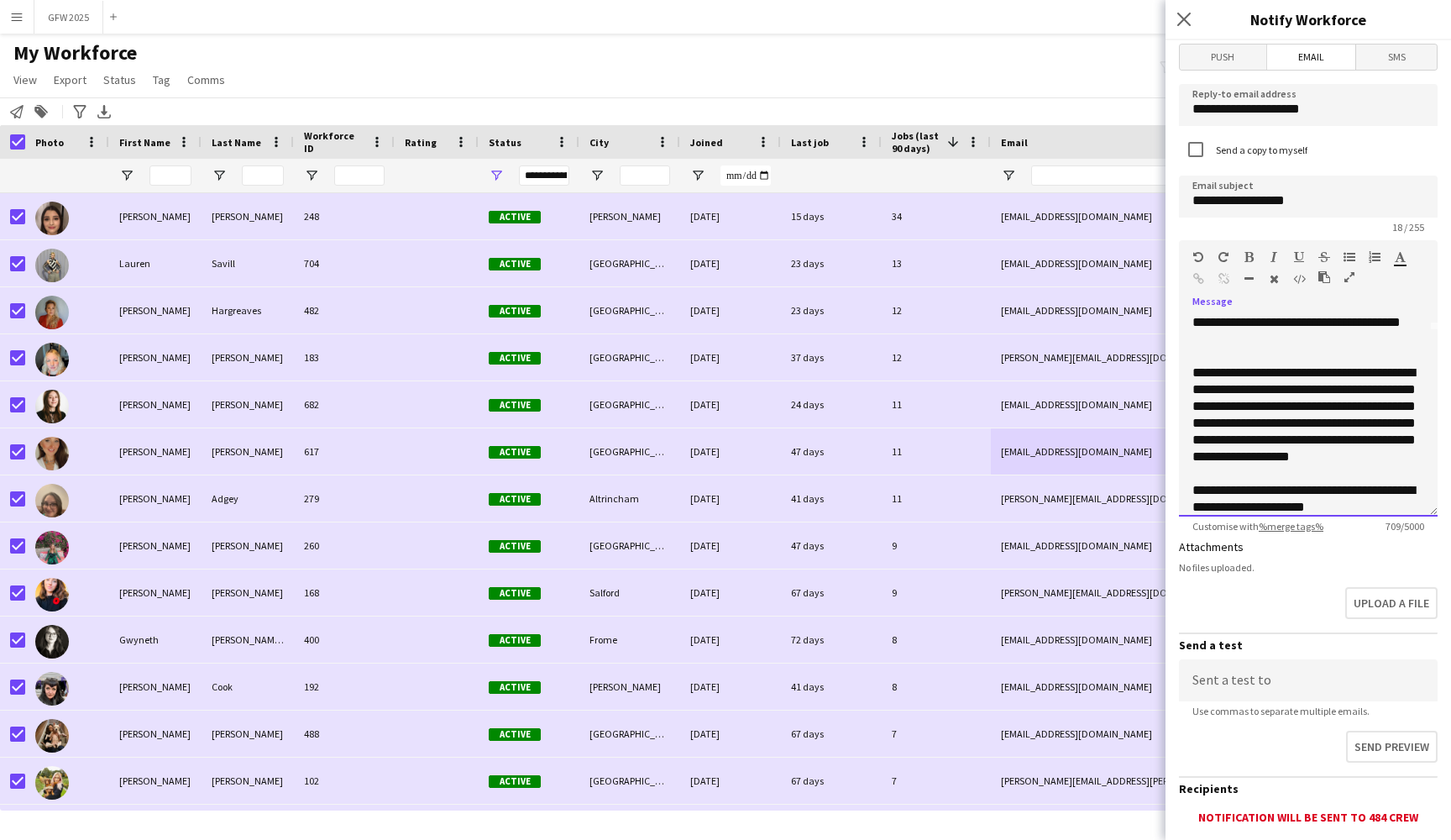
click at [1403, 372] on div "**********" at bounding box center [1309, 415] width 231 height 101
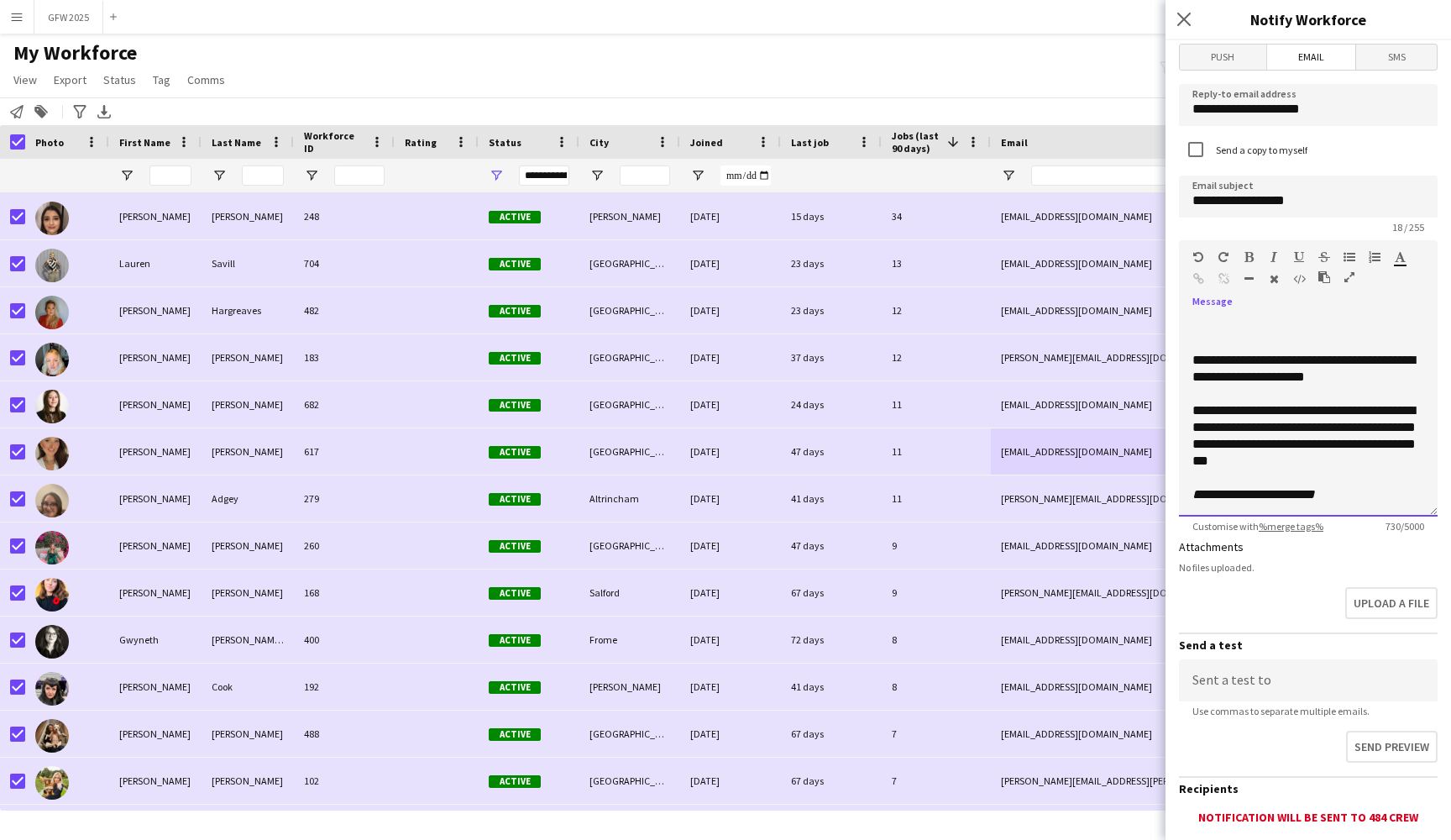
scroll to position [332, 0]
drag, startPoint x: 1393, startPoint y: 460, endPoint x: 1233, endPoint y: 463, distance: 160.0
click at [1233, 463] on div "**********" at bounding box center [1309, 435] width 231 height 68
click at [1252, 247] on div "Standard Heading 1 Heading 2 Heading 3 Heading 4 Heading 5 Heading 6 Heading 7 …" at bounding box center [1309, 272] width 259 height 63
click at [1252, 255] on icon "button" at bounding box center [1249, 257] width 9 height 12
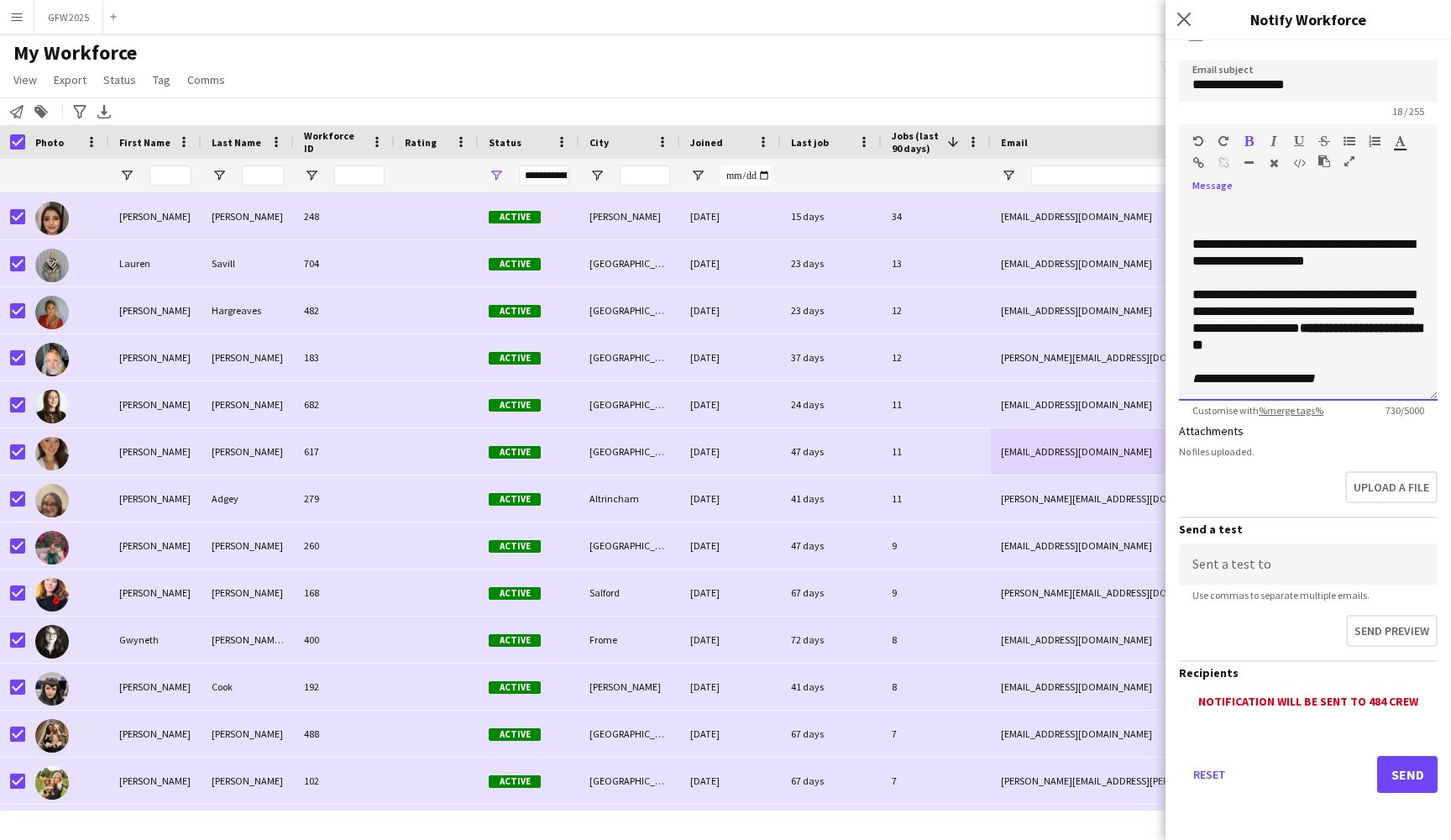
scroll to position [0, 0]
click at [1412, 777] on button "Send" at bounding box center [1408, 774] width 61 height 37
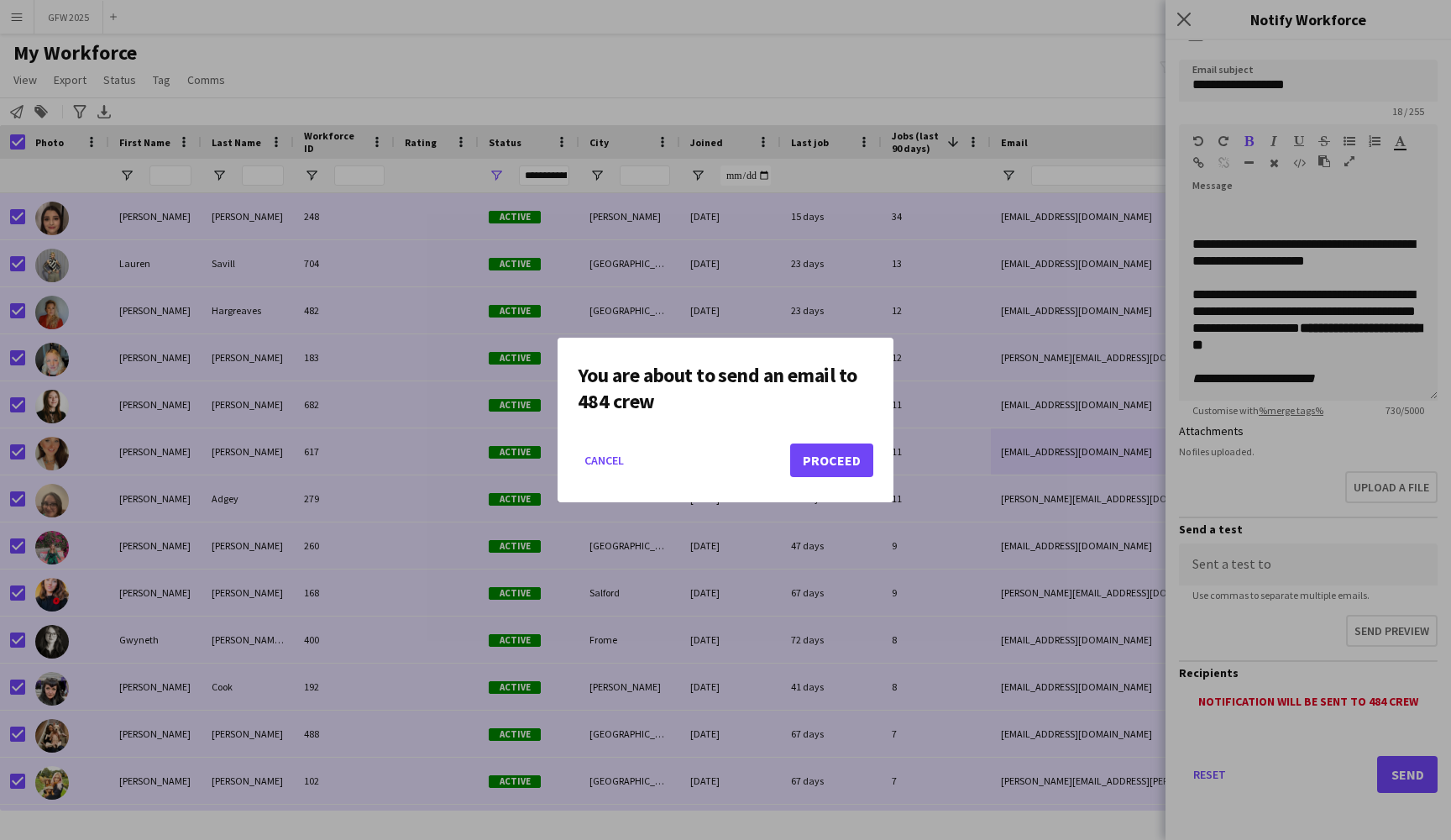
click at [846, 461] on button "Proceed" at bounding box center [831, 460] width 83 height 33
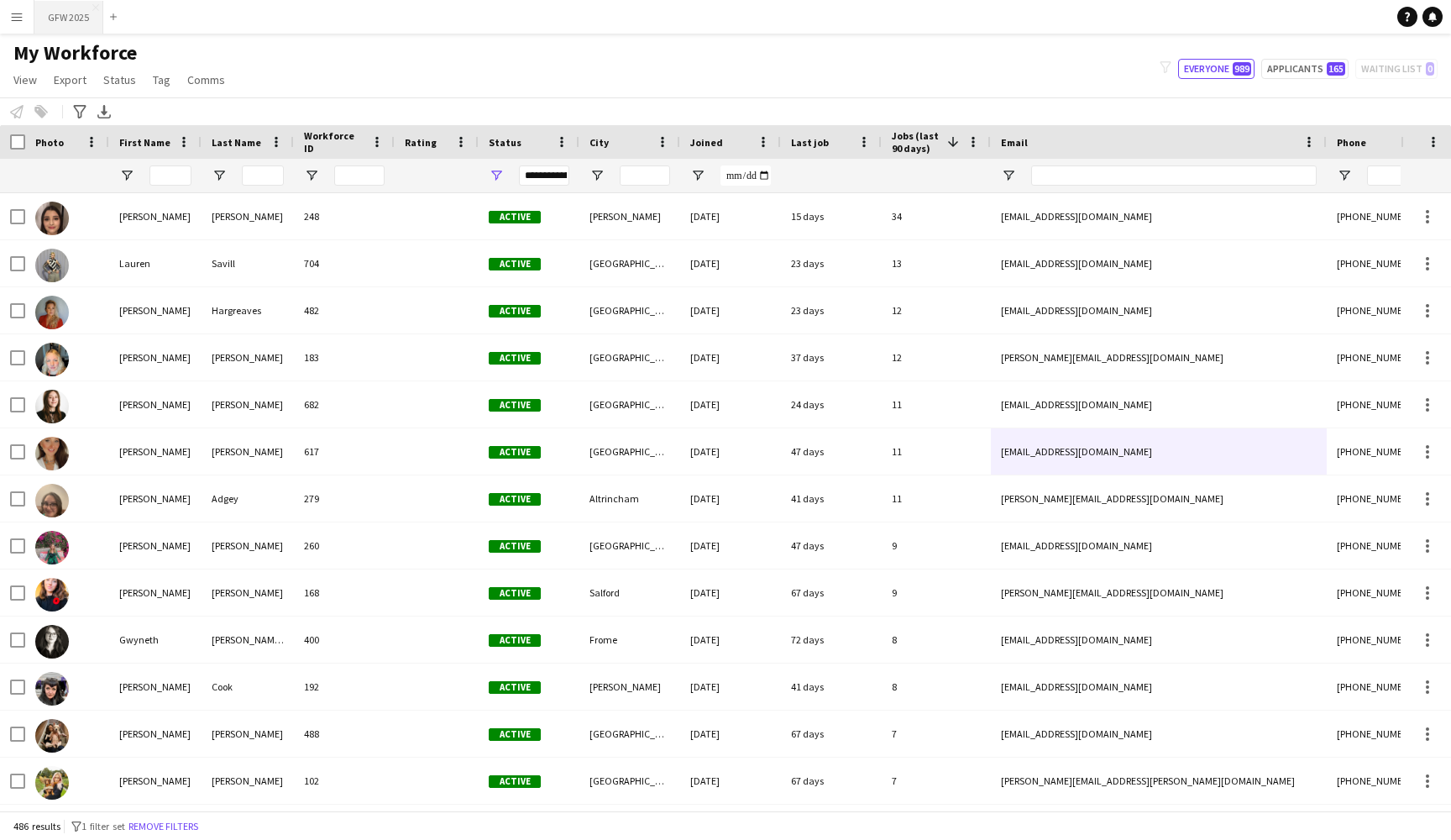
click at [67, 24] on button "GFW 2025 Close" at bounding box center [69, 17] width 69 height 32
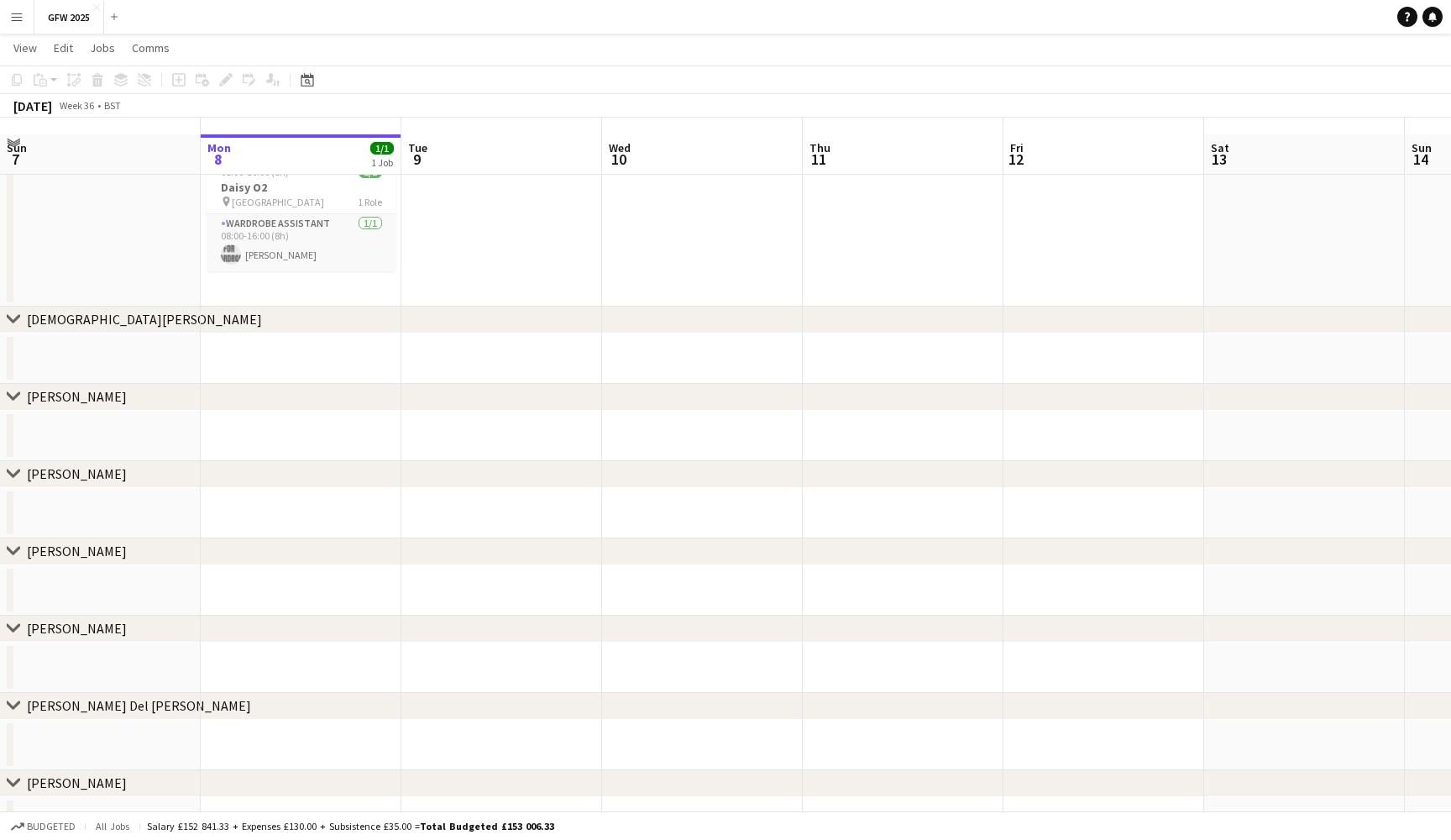
scroll to position [56, 0]
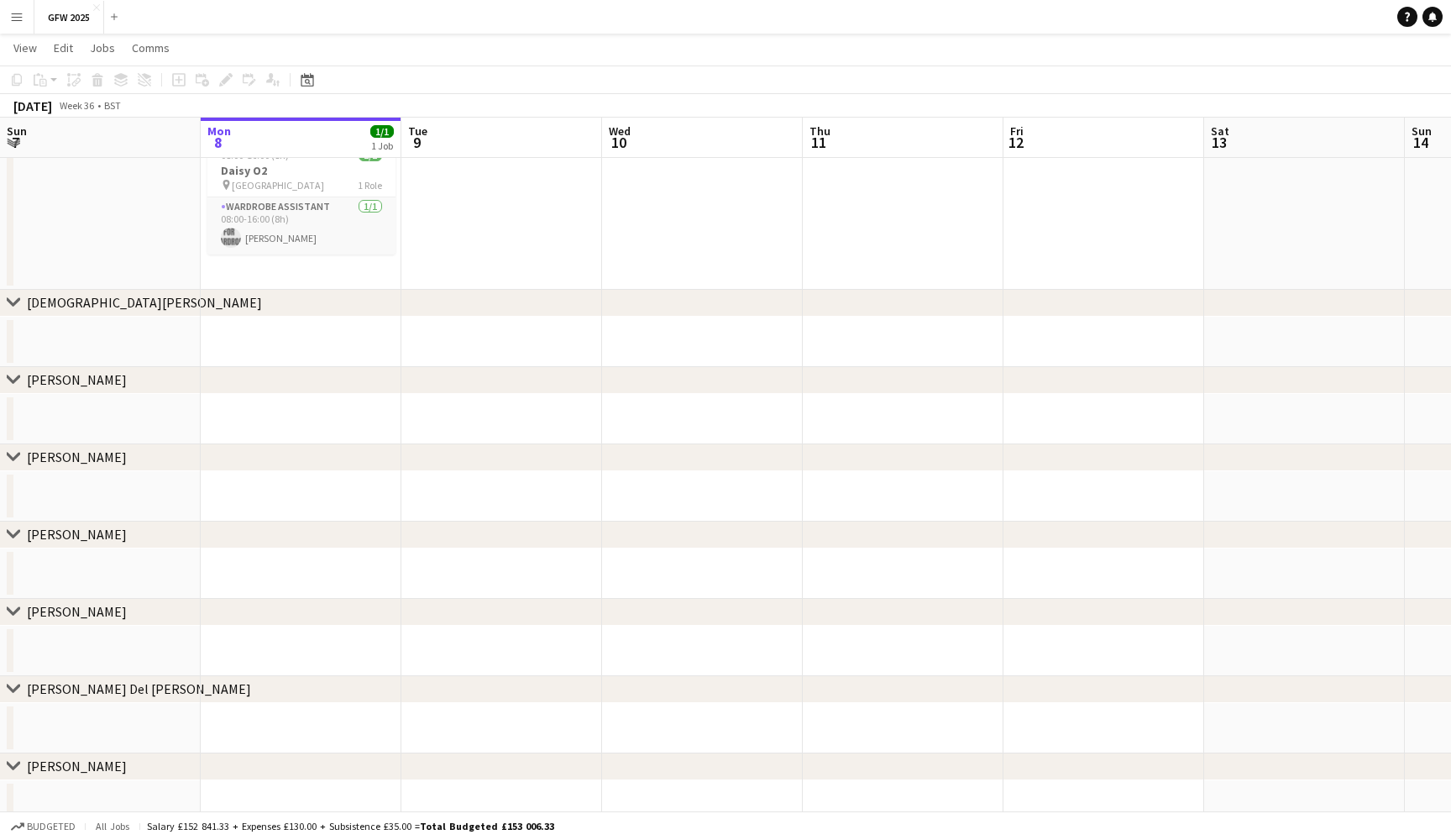
click at [483, 339] on app-date-cell at bounding box center [502, 341] width 201 height 50
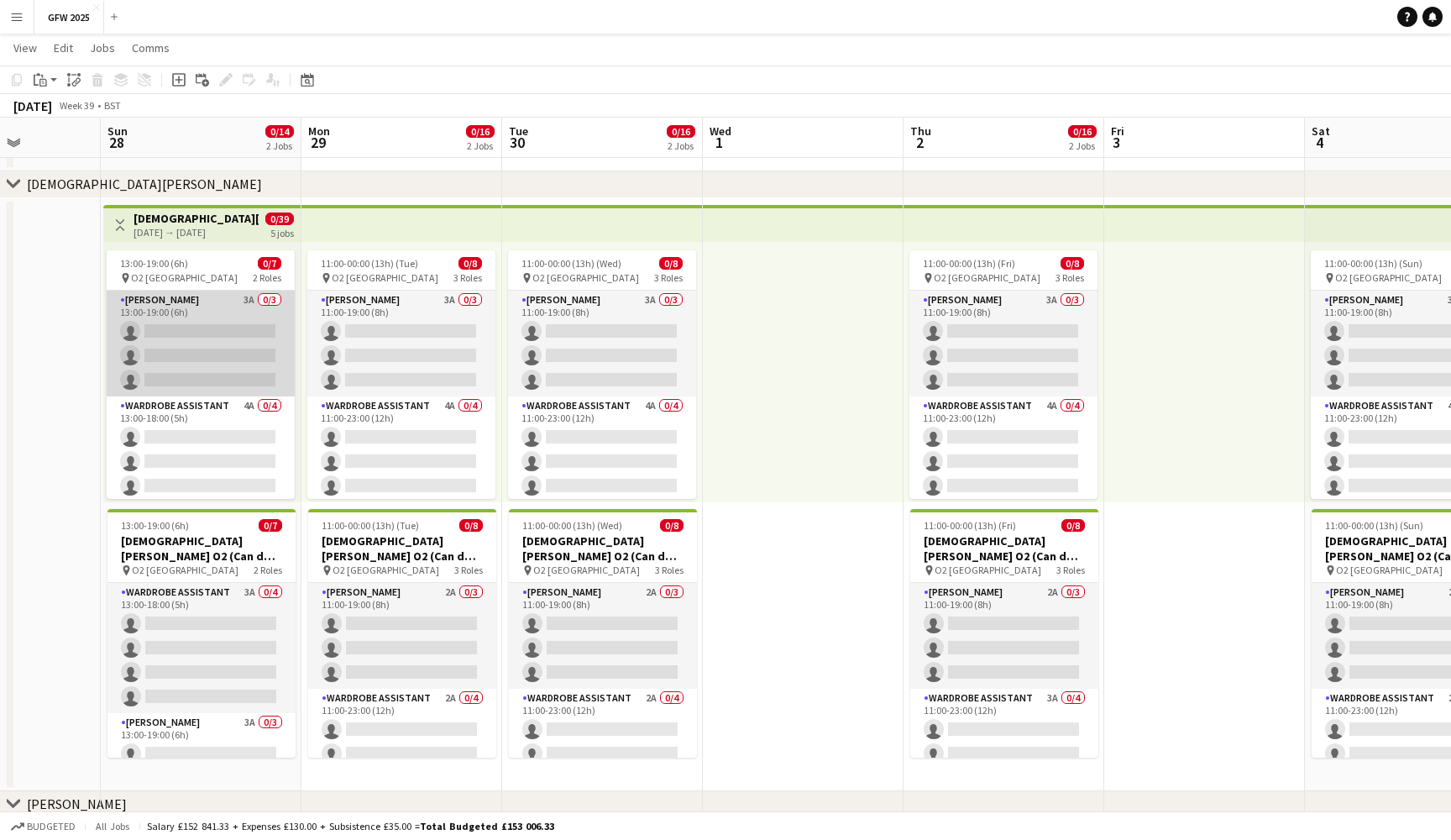
scroll to position [0, 501]
click at [173, 337] on app-card-role "Seamster 3A 0/3 13:00-19:00 (6h) single-neutral-actions single-neutral-actions …" at bounding box center [202, 343] width 188 height 106
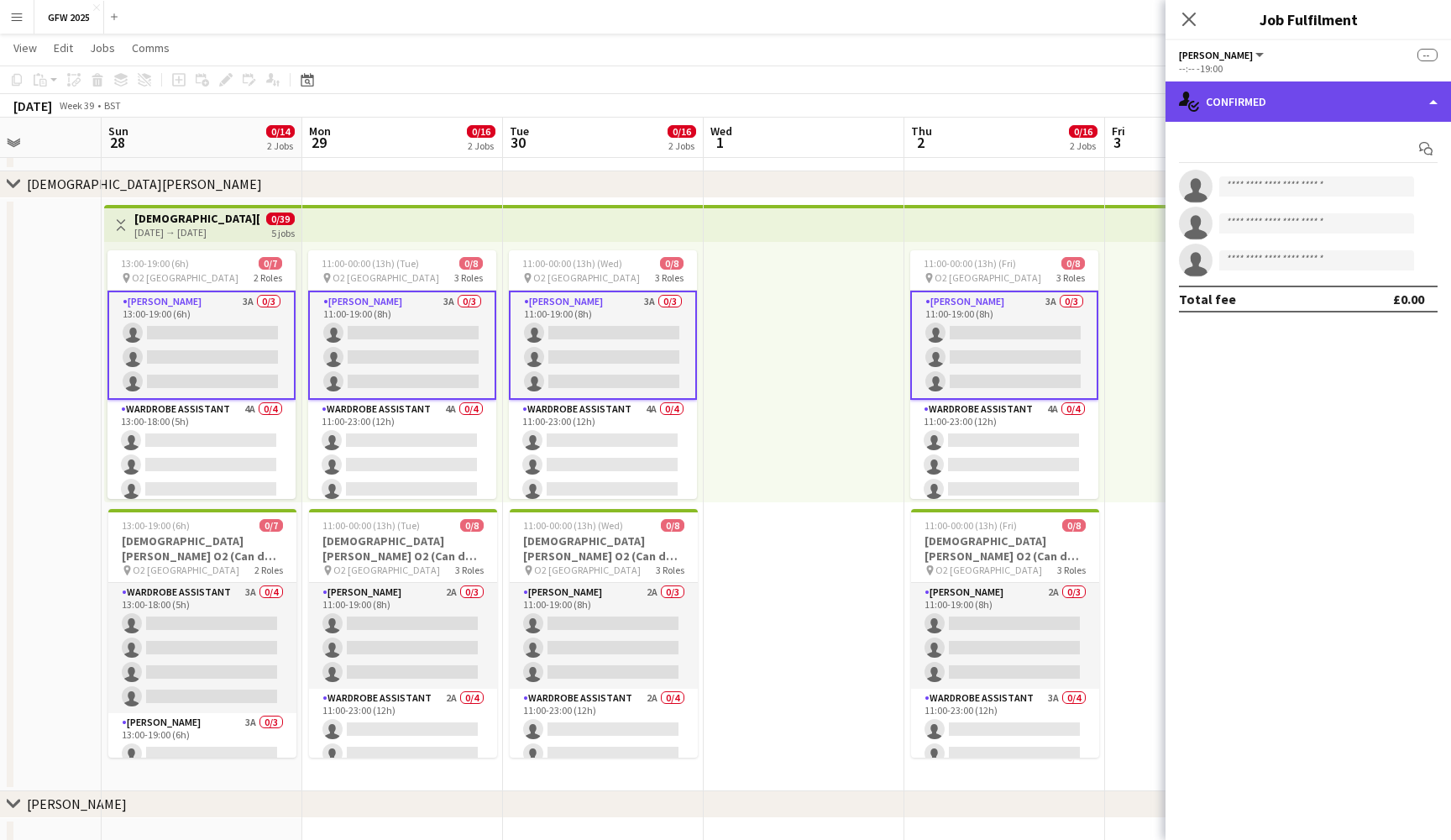
click at [1286, 116] on div "single-neutral-actions-check-2 Confirmed" at bounding box center [1308, 101] width 285 height 40
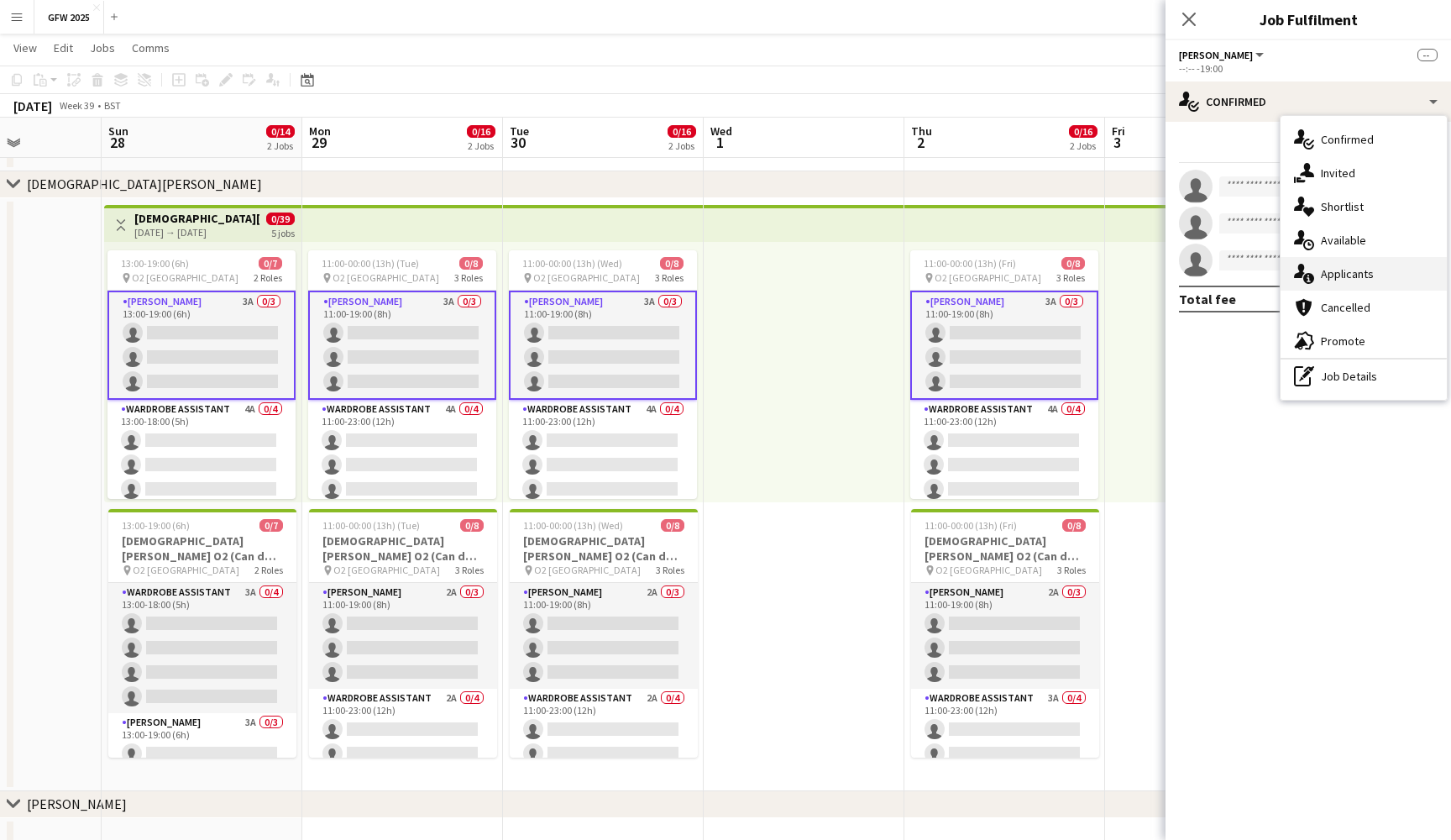
click at [1339, 269] on span "Applicants" at bounding box center [1348, 273] width 53 height 15
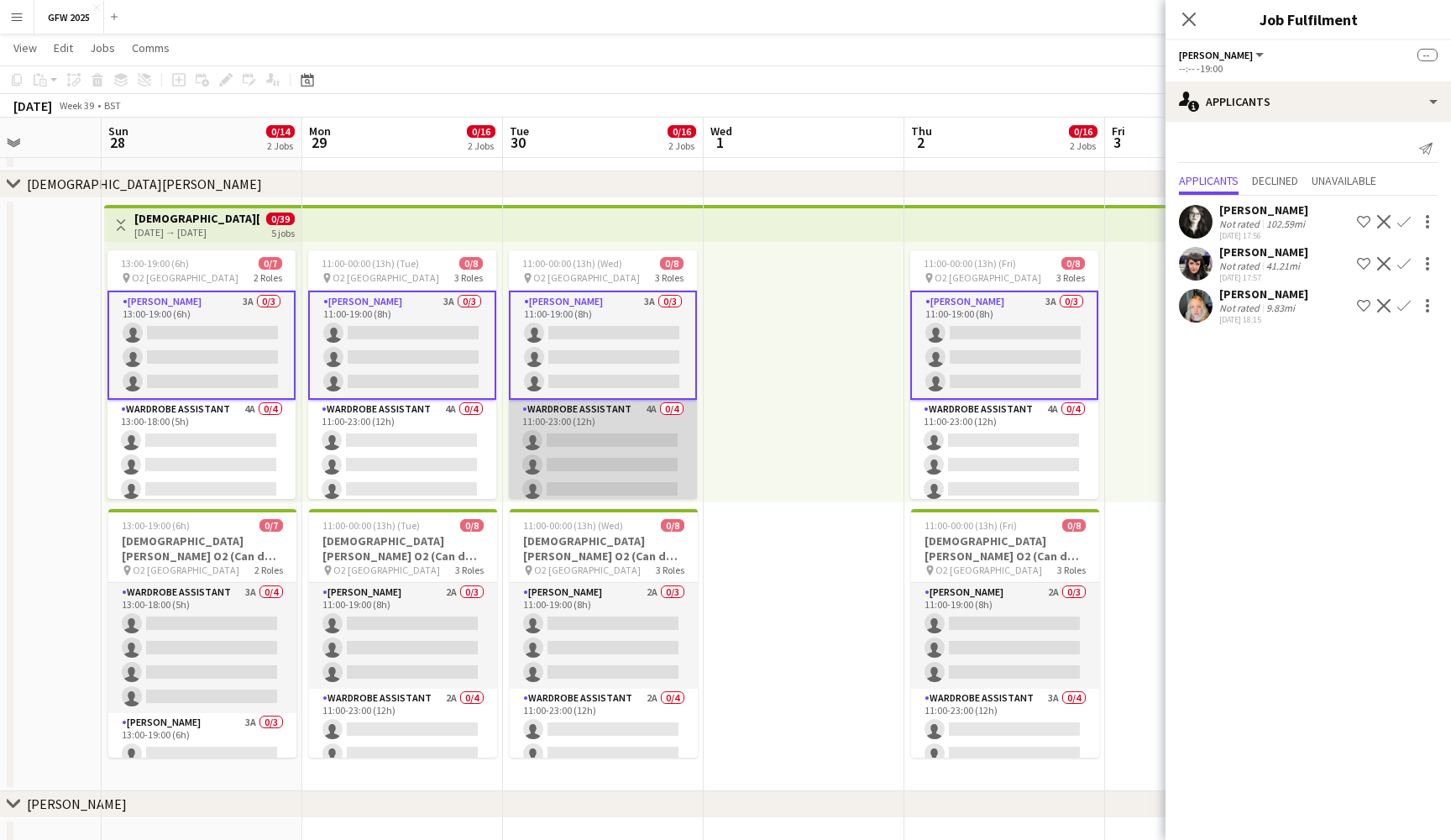
click at [643, 478] on app-card-role "Wardrobe Assistant 4A 0/4 11:00-23:00 (12h) single-neutral-actions single-neutr…" at bounding box center [603, 465] width 188 height 130
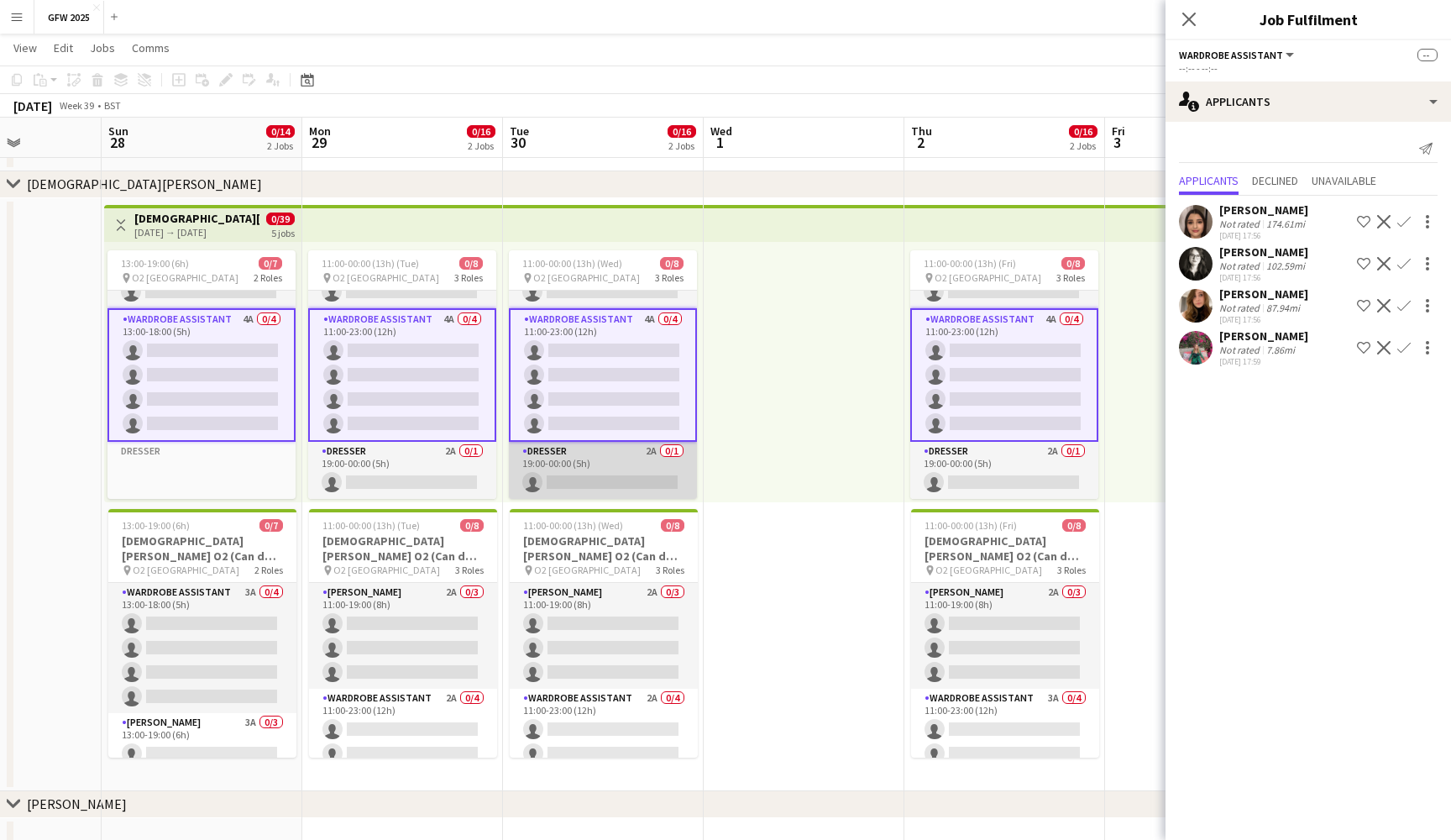
scroll to position [88, 0]
click at [629, 454] on app-card-role "Dresser 2A 0/1 19:00-00:00 (5h) single-neutral-actions" at bounding box center [603, 470] width 188 height 57
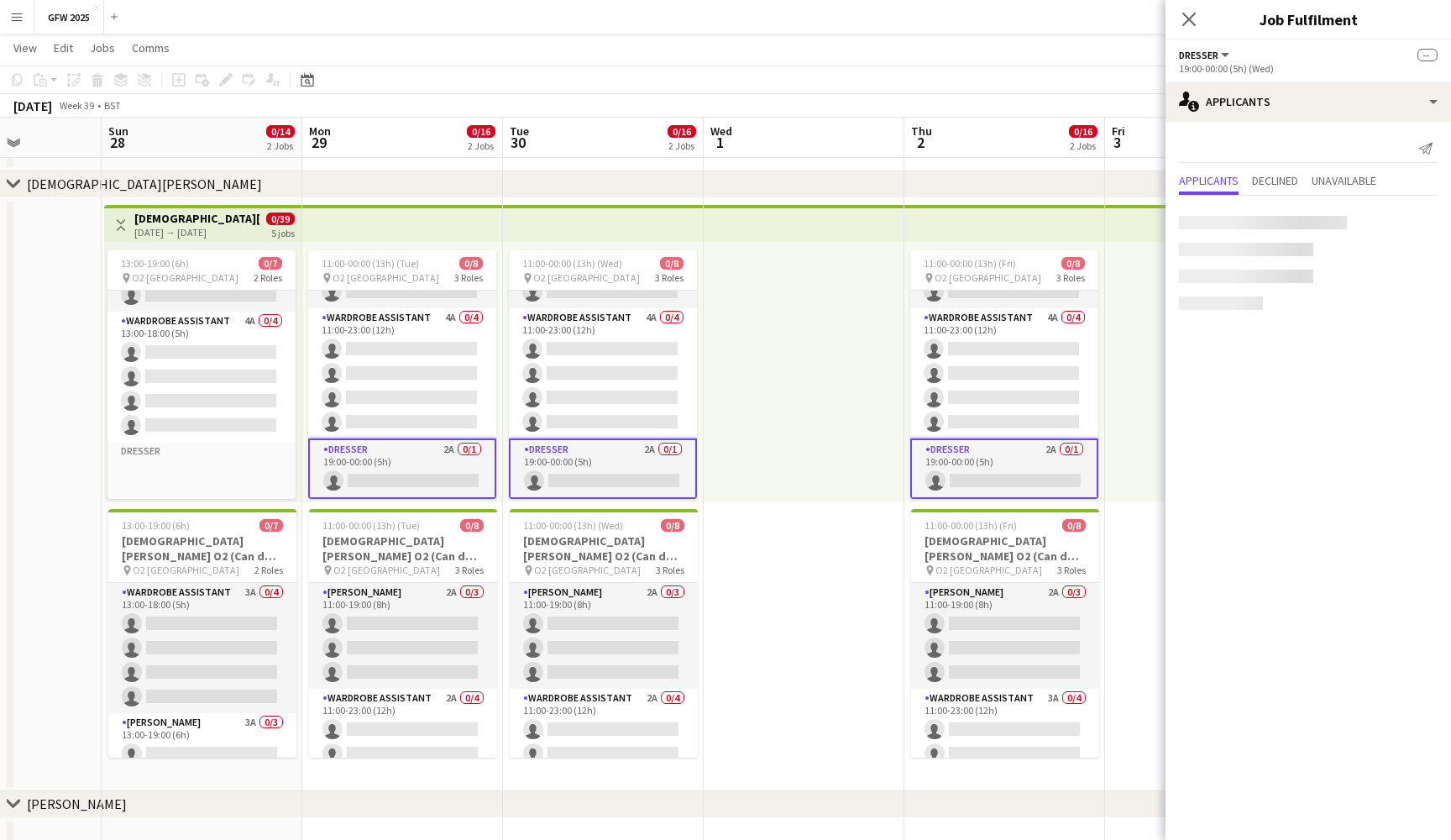
scroll to position [85, 0]
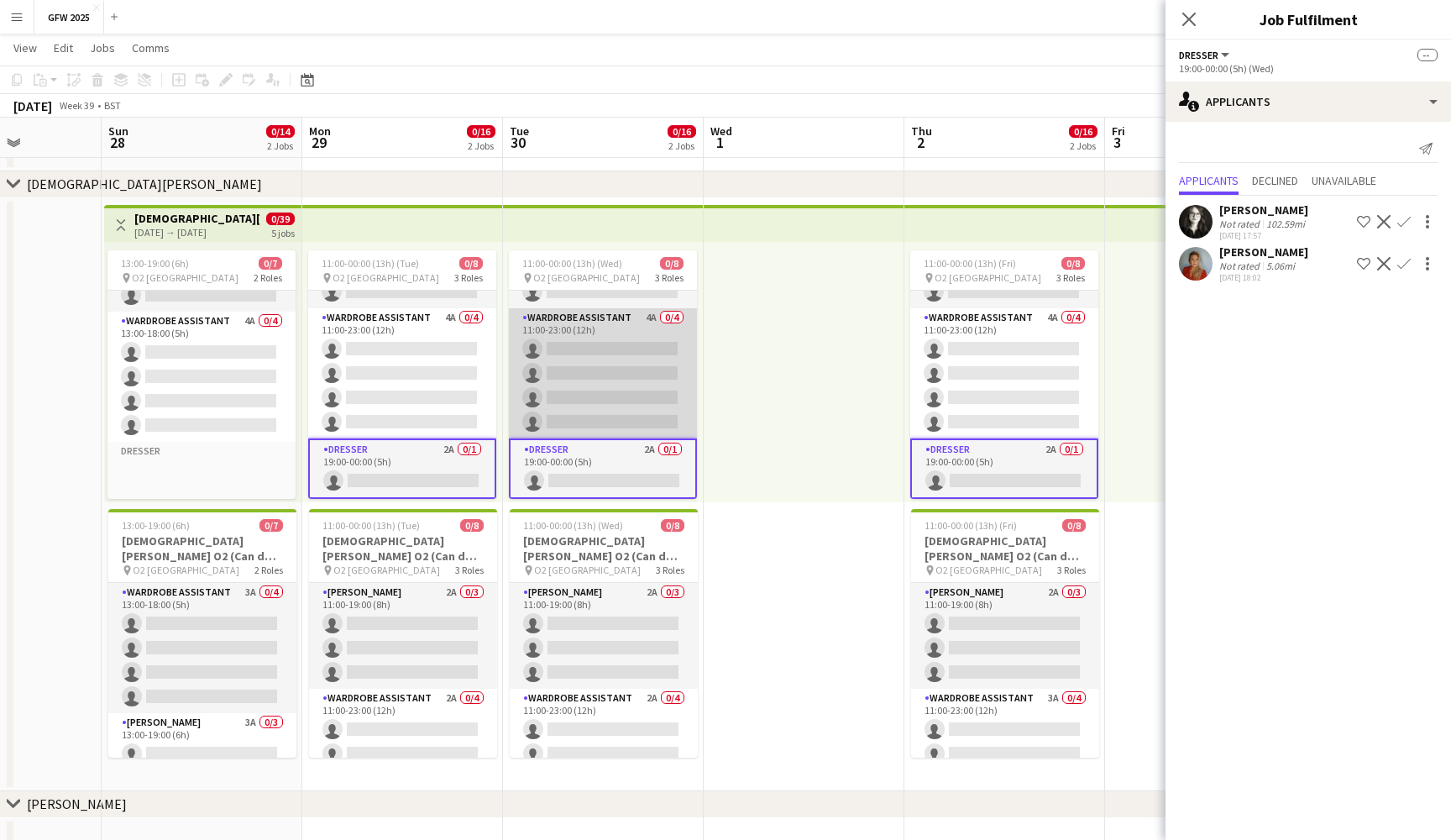
click at [624, 354] on app-card-role "Wardrobe Assistant 4A 0/4 11:00-23:00 (12h) single-neutral-actions single-neutr…" at bounding box center [603, 372] width 188 height 130
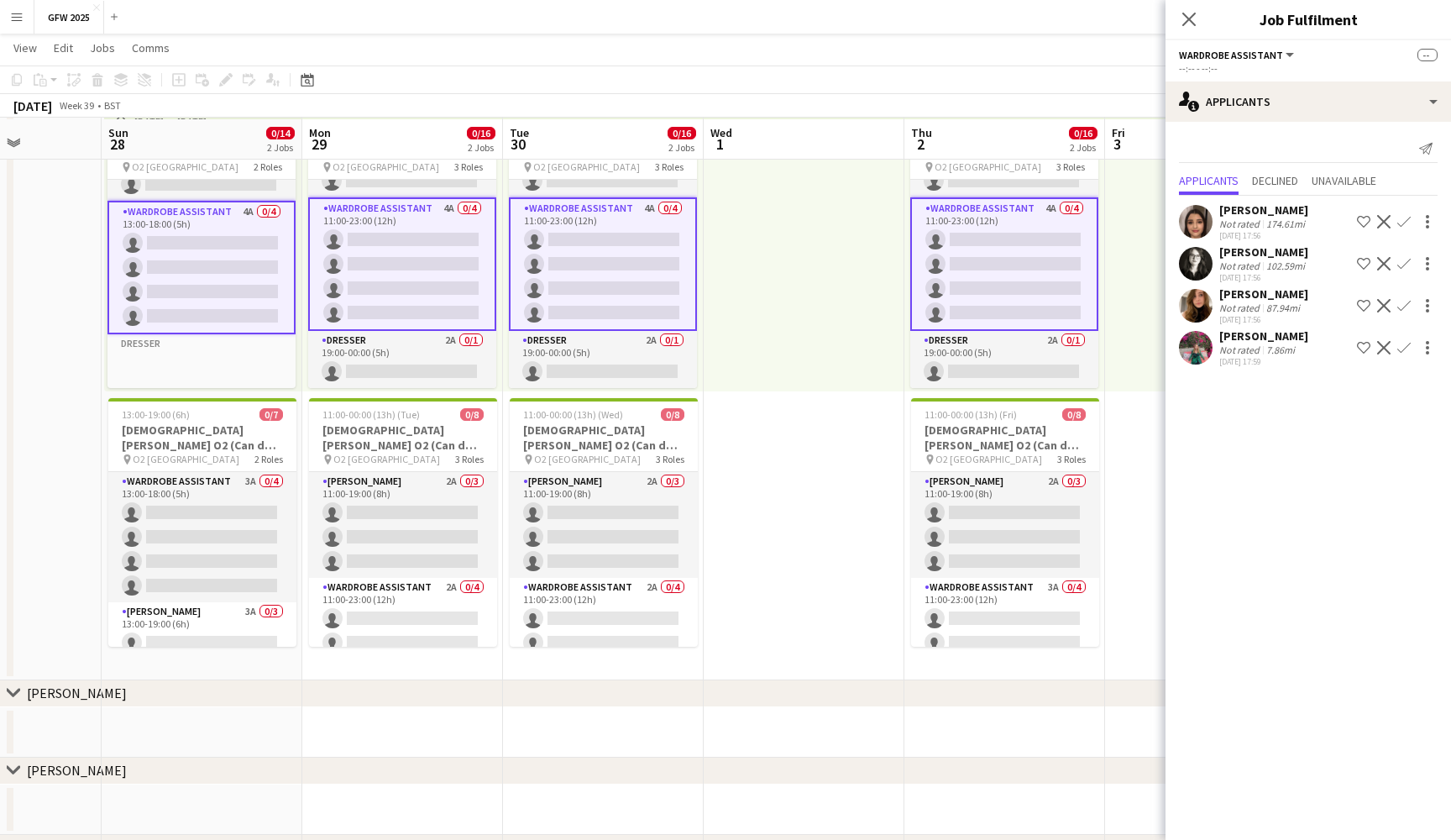
scroll to position [287, 0]
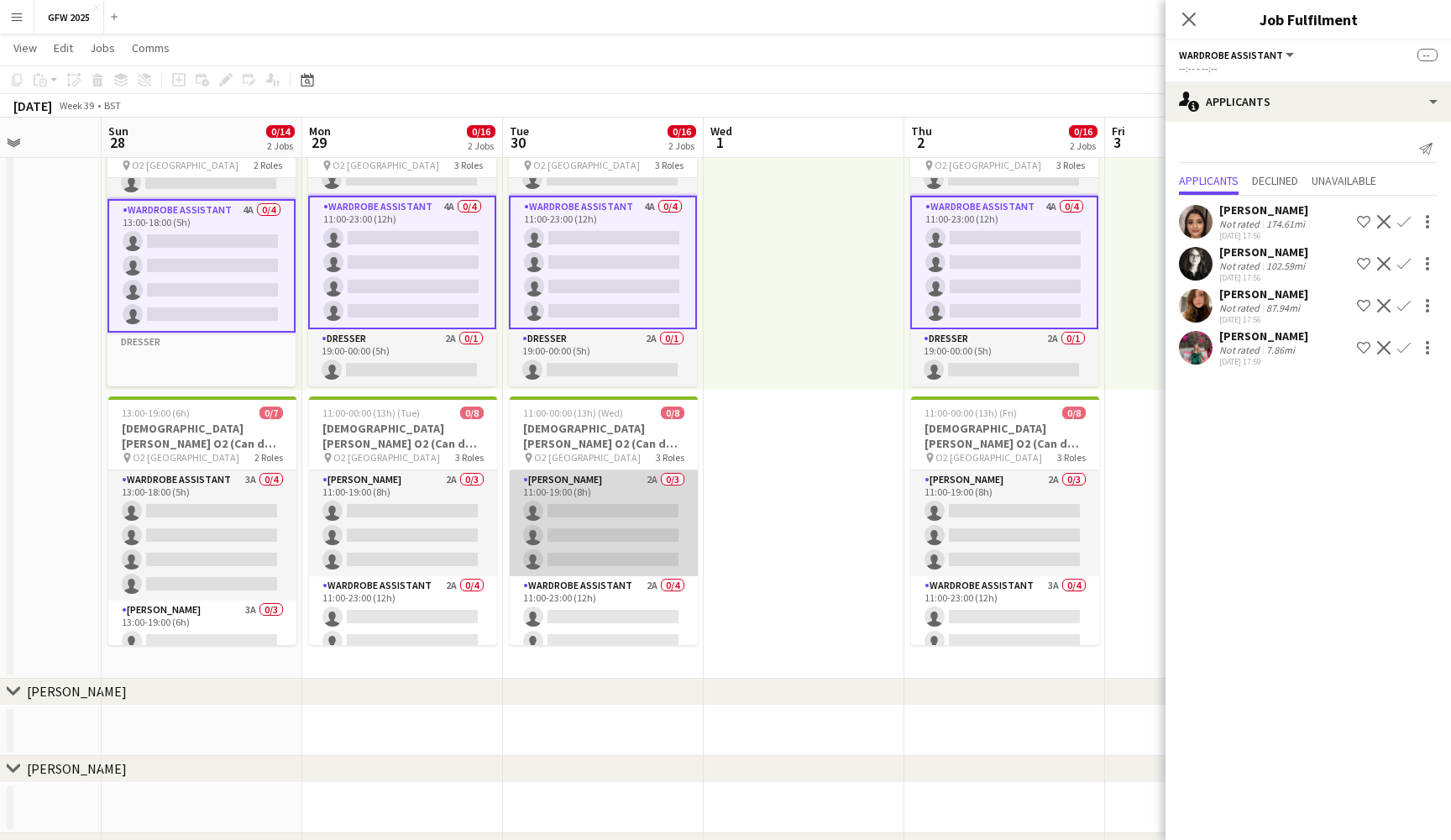
click at [604, 508] on app-card-role "Seamster 2A 0/3 11:00-19:00 (8h) single-neutral-actions single-neutral-actions …" at bounding box center [604, 523] width 188 height 106
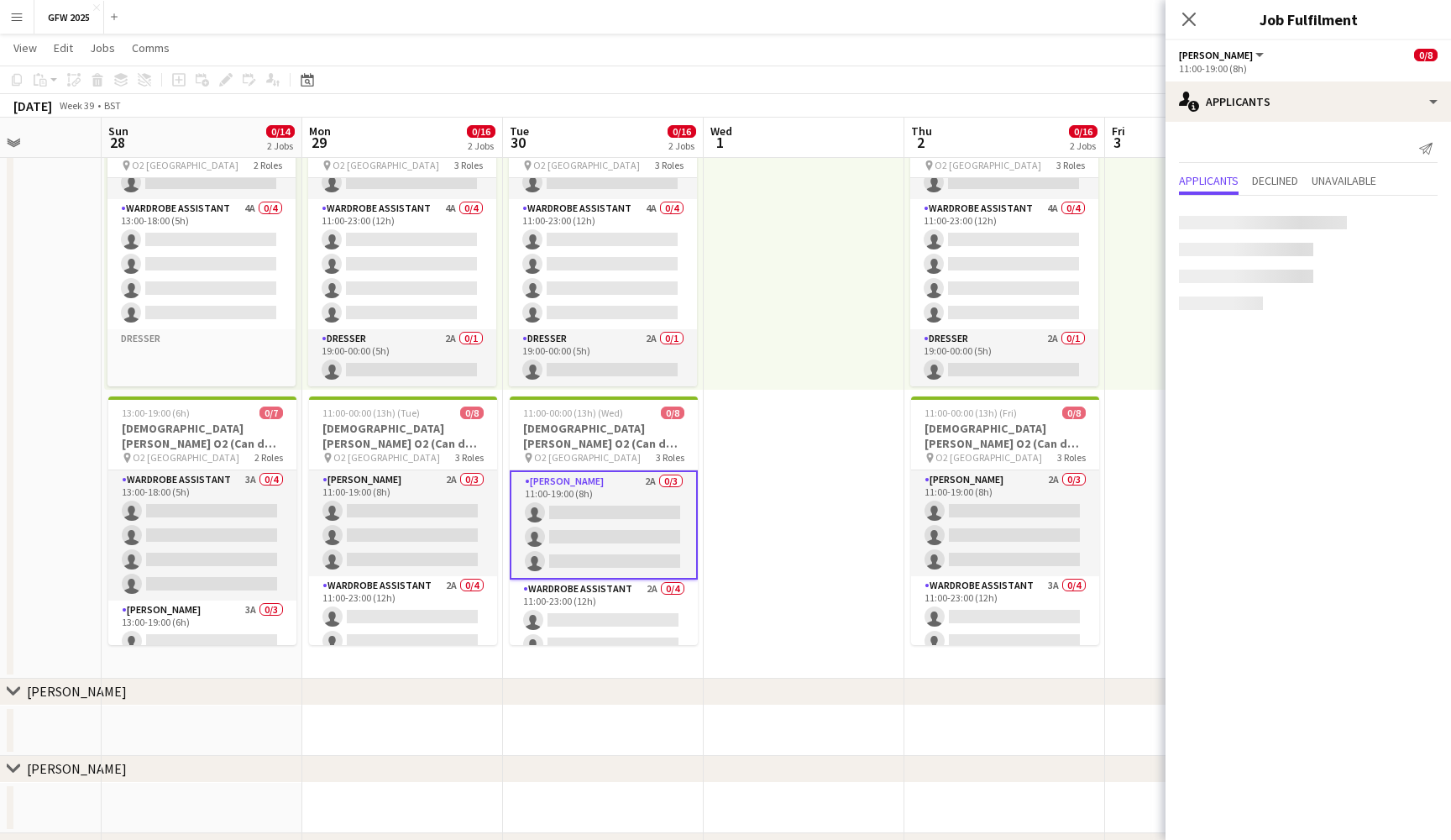
scroll to position [85, 0]
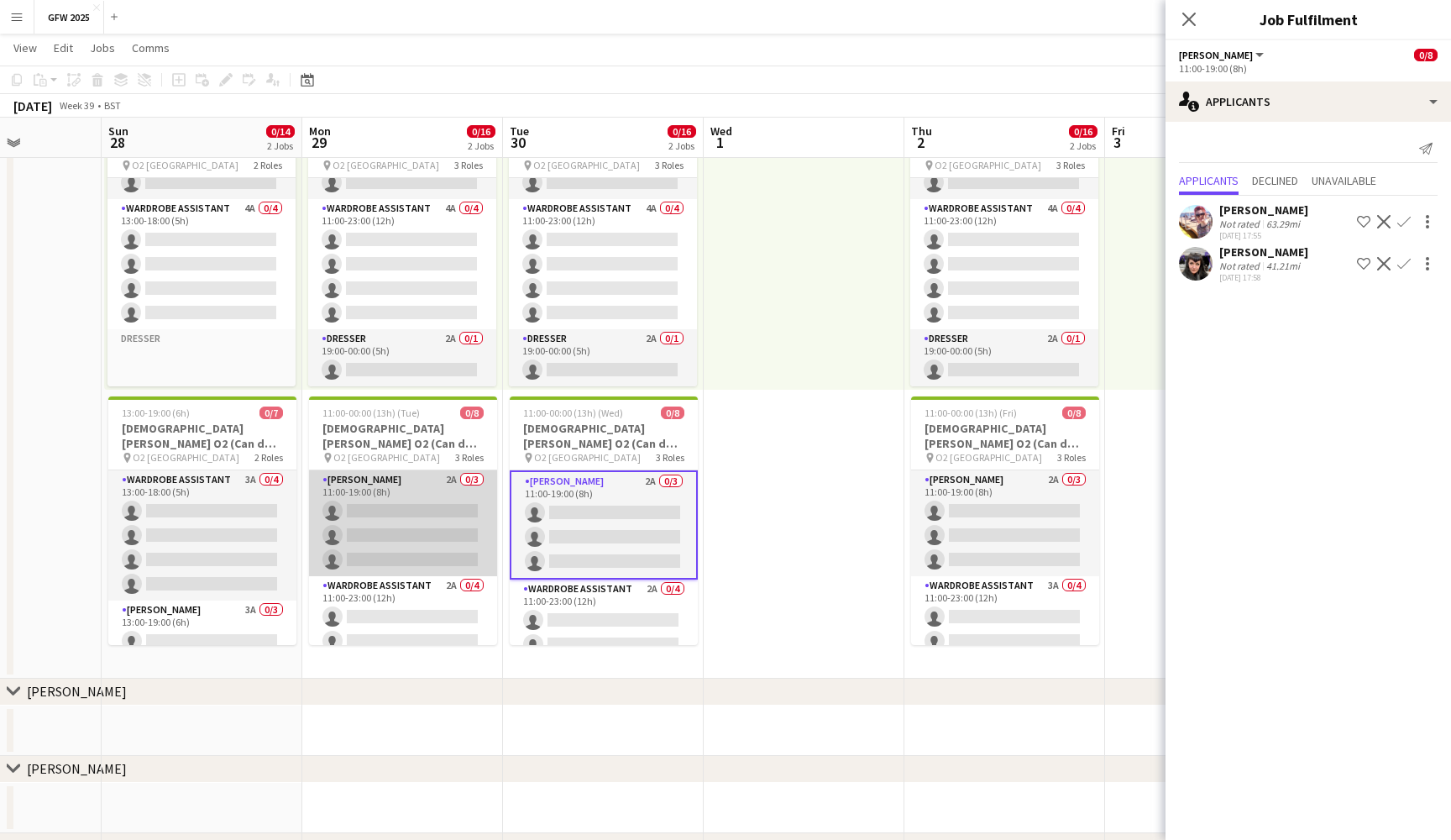
click at [420, 493] on app-card-role "Seamster 2A 0/3 11:00-19:00 (8h) single-neutral-actions single-neutral-actions …" at bounding box center [403, 523] width 188 height 106
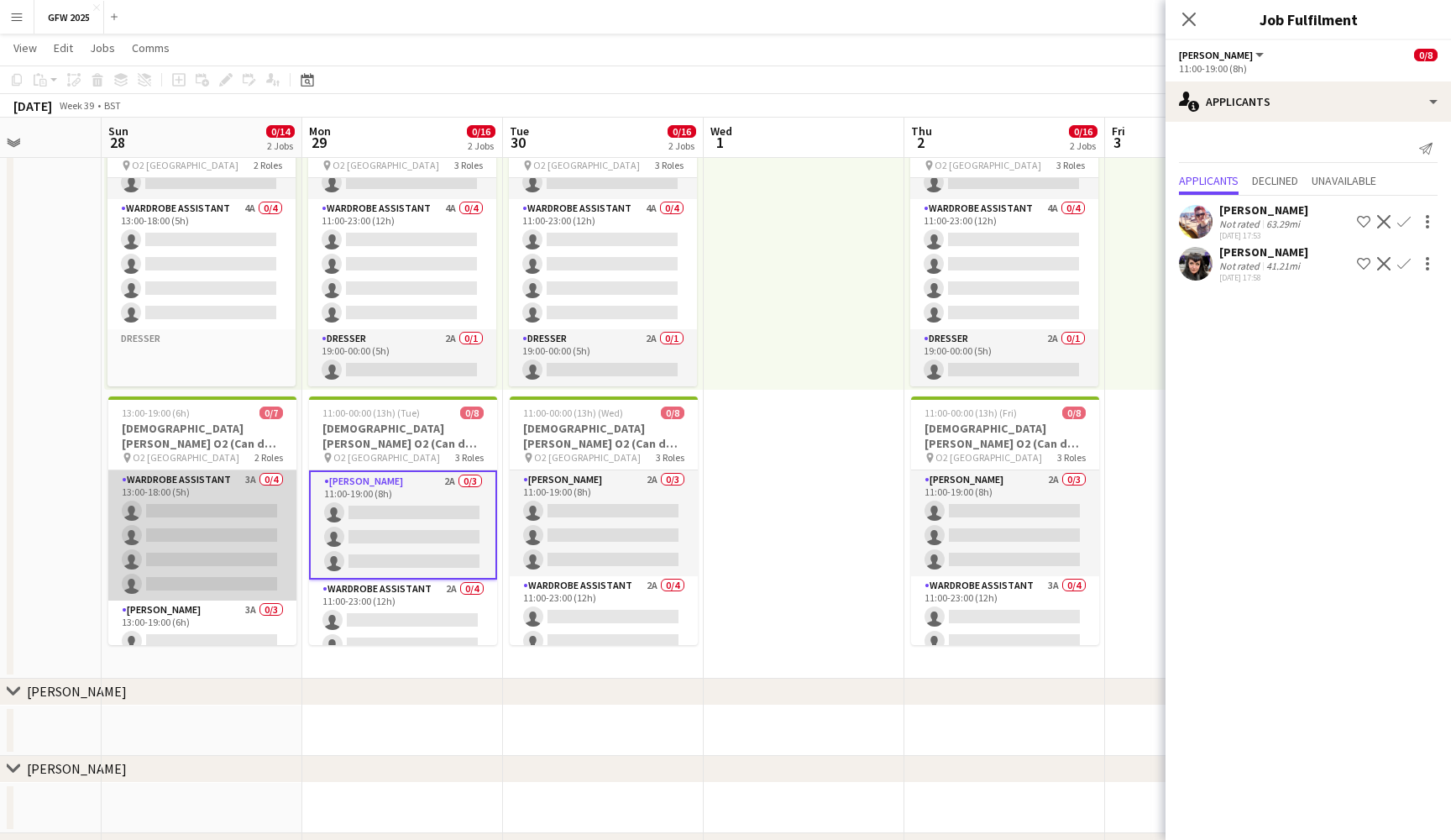
click at [231, 486] on app-card-role "Wardrobe Assistant 3A 0/4 13:00-18:00 (5h) single-neutral-actions single-neutra…" at bounding box center [203, 535] width 188 height 130
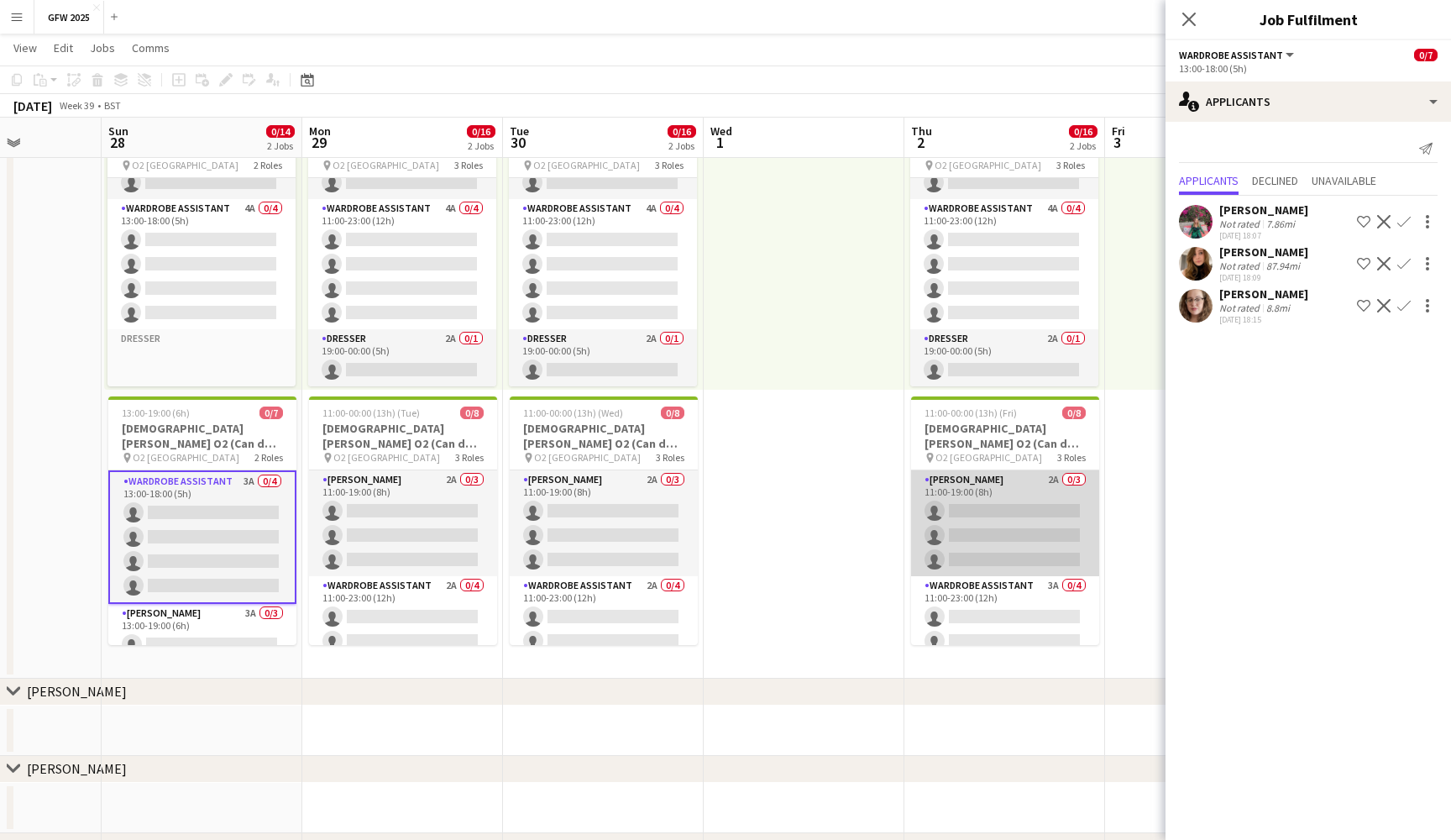
click at [976, 544] on app-card-role "Seamster 2A 0/3 11:00-19:00 (8h) single-neutral-actions single-neutral-actions …" at bounding box center [1006, 523] width 188 height 106
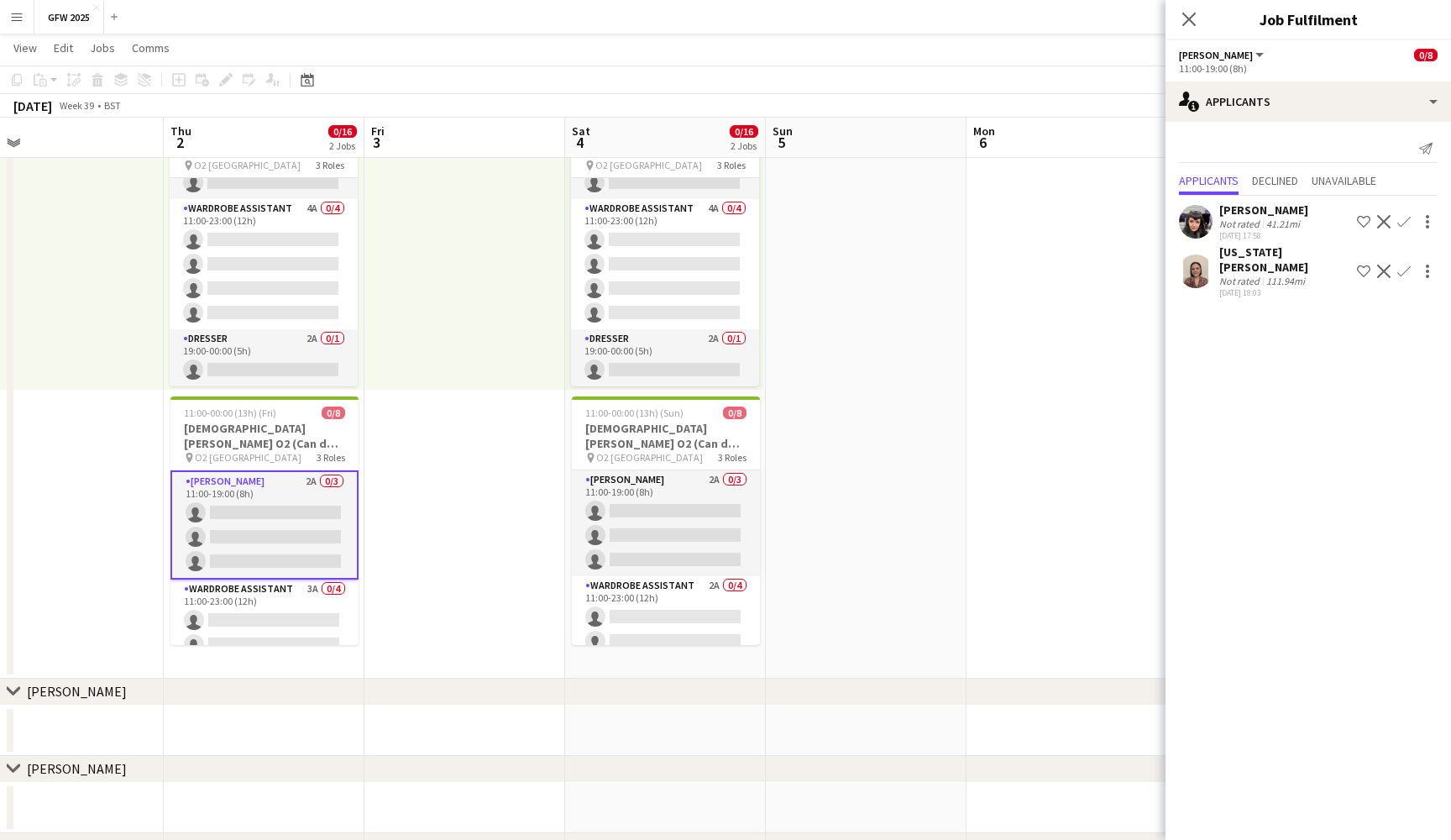
scroll to position [0, 442]
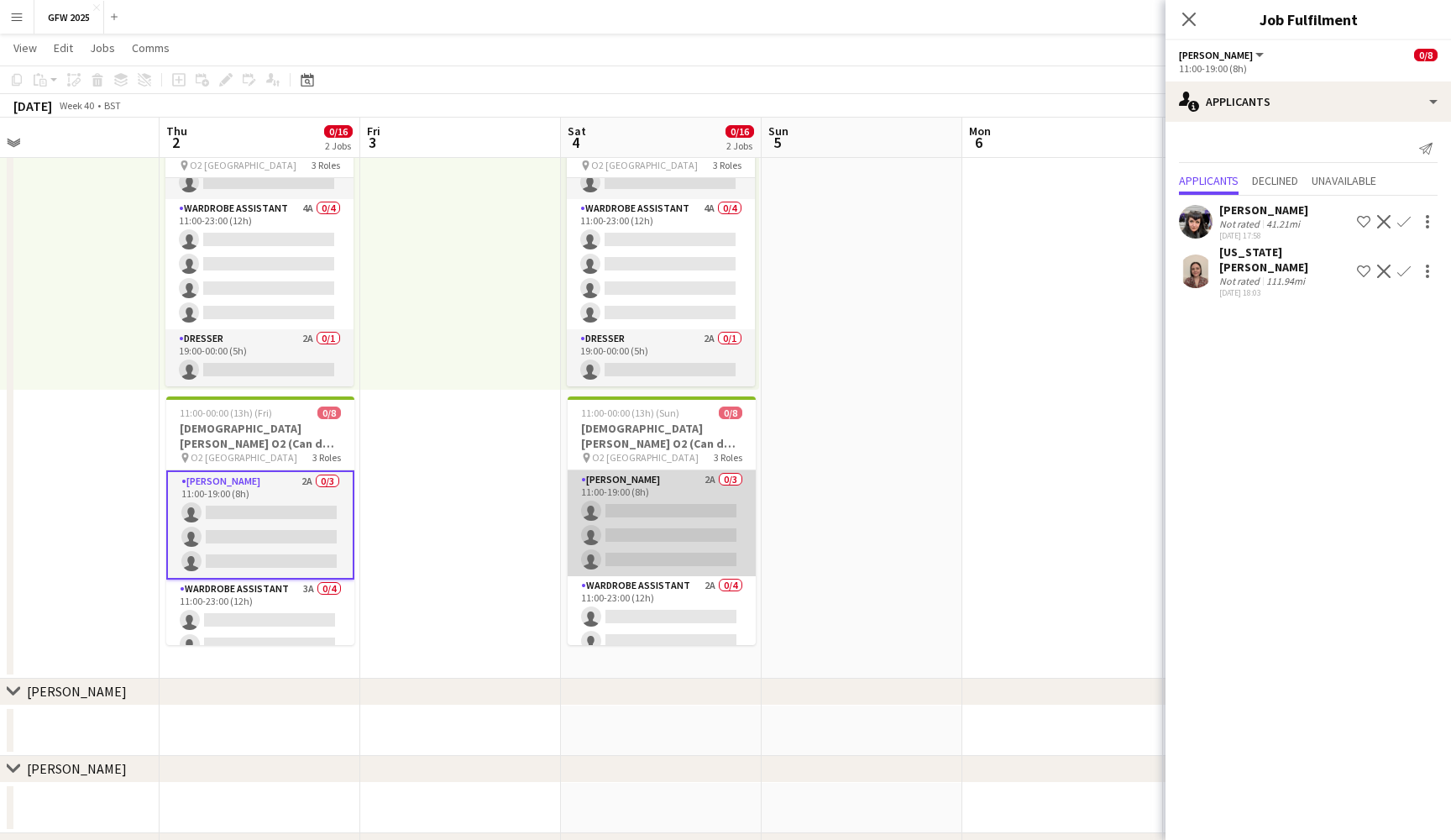
click at [716, 513] on app-card-role "Seamster 2A 0/3 11:00-19:00 (8h) single-neutral-actions single-neutral-actions …" at bounding box center [662, 523] width 188 height 106
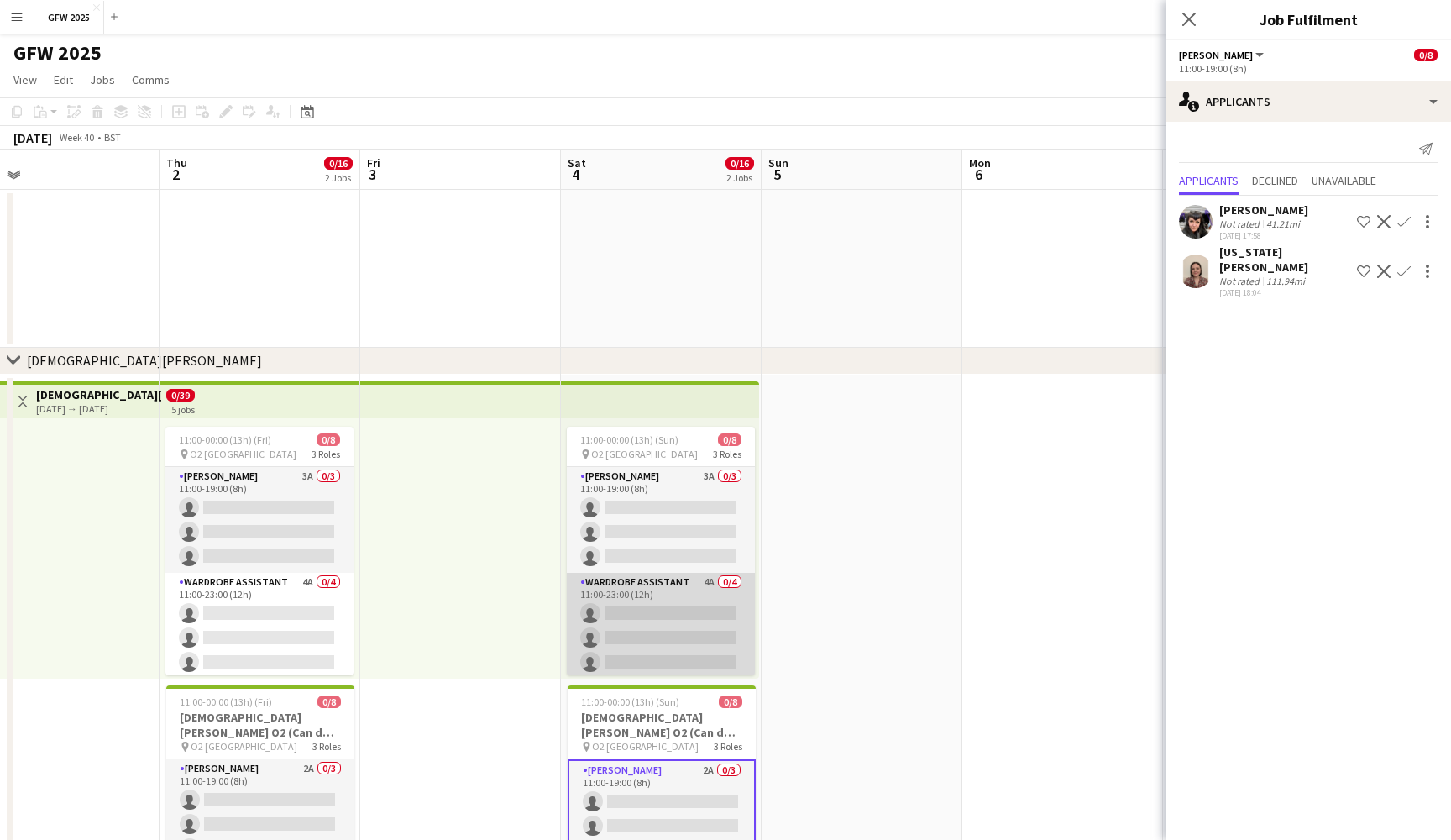
scroll to position [-2, 0]
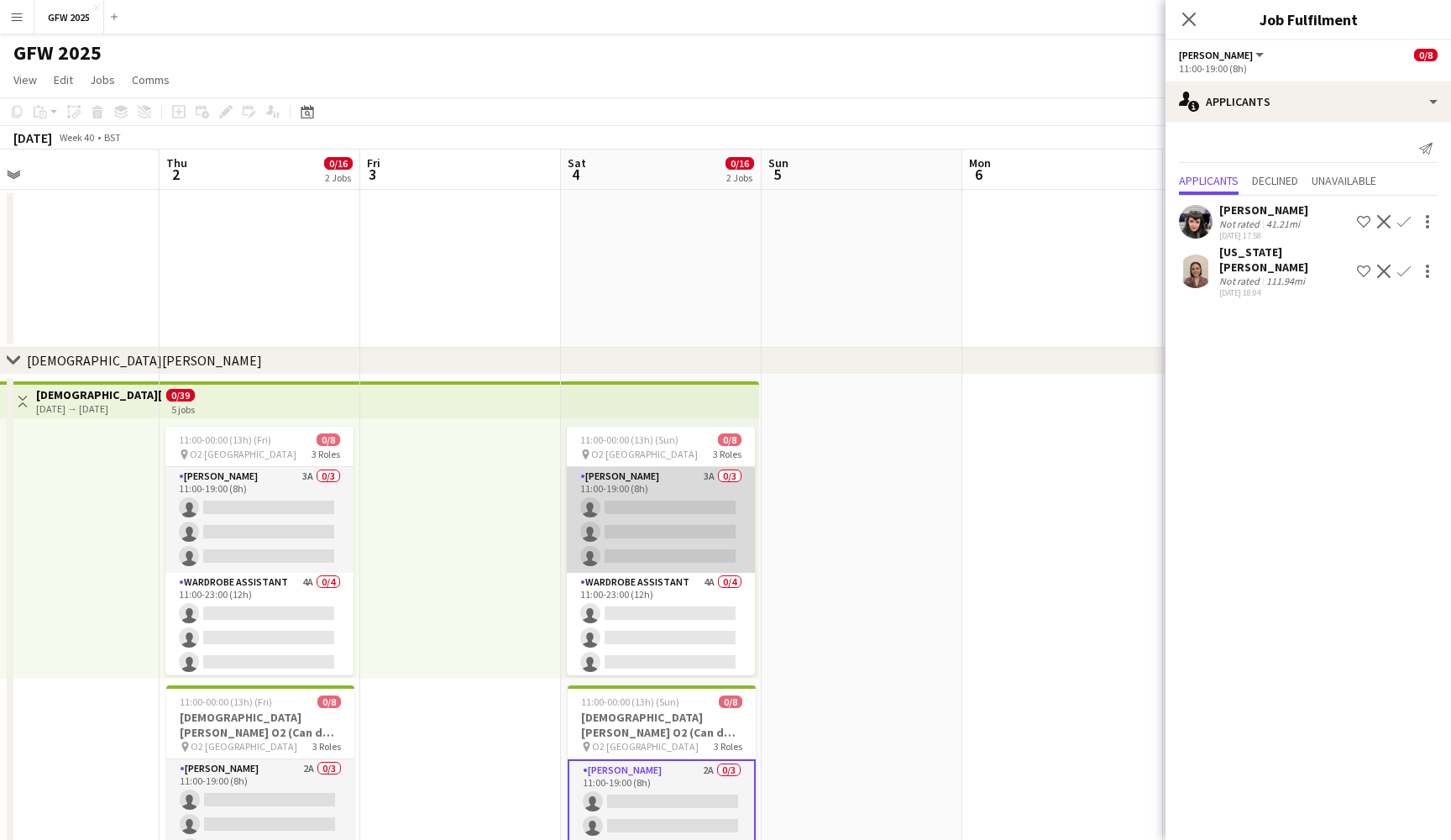
click at [680, 497] on app-card-role "Seamster 3A 0/3 11:00-19:00 (8h) single-neutral-actions single-neutral-actions …" at bounding box center [661, 519] width 188 height 106
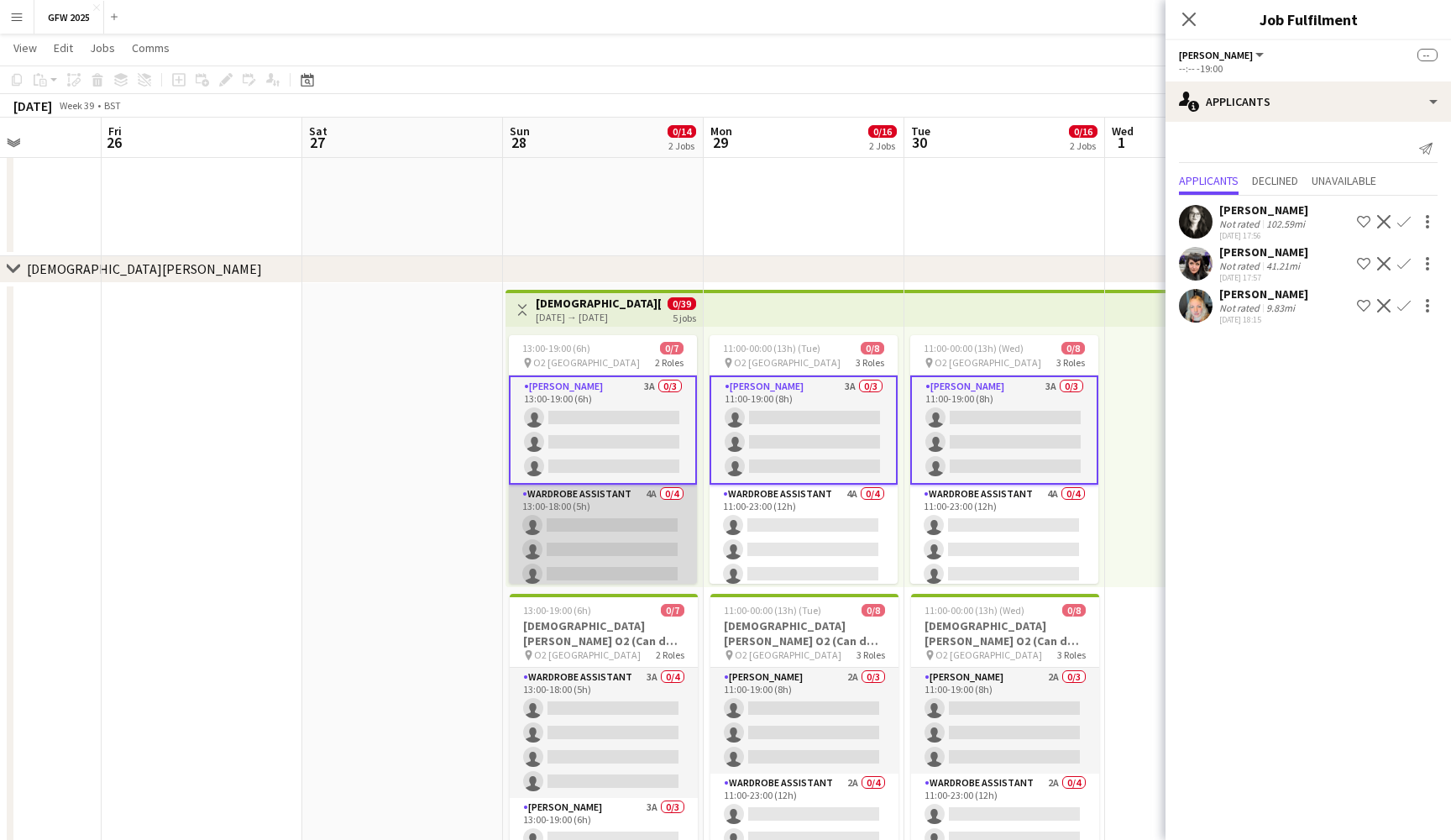
scroll to position [0, 499]
click at [649, 521] on app-card-role "Wardrobe Assistant 4A 0/4 13:00-18:00 (5h) single-neutral-actions single-neutra…" at bounding box center [605, 549] width 188 height 130
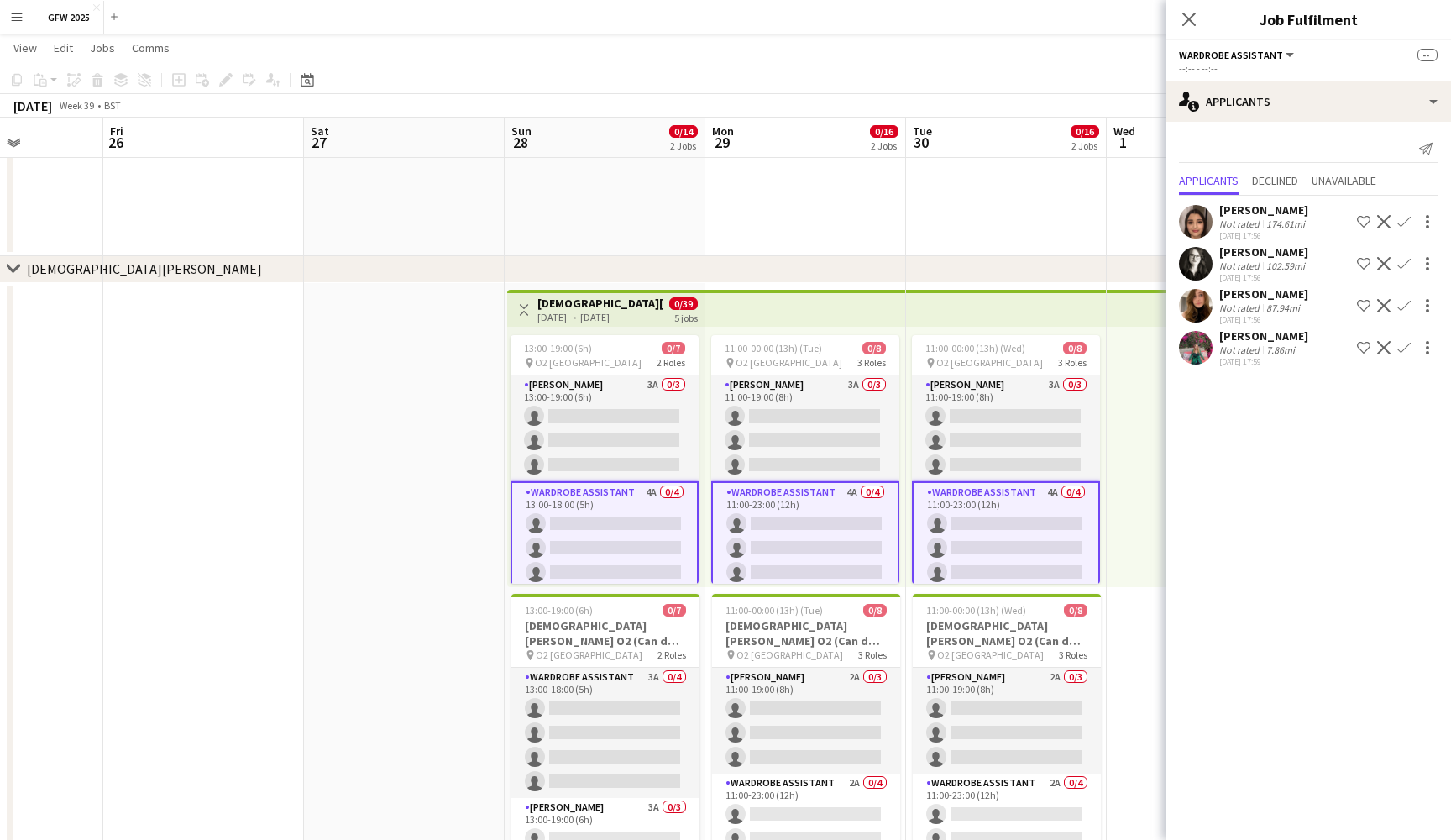
scroll to position [74, 0]
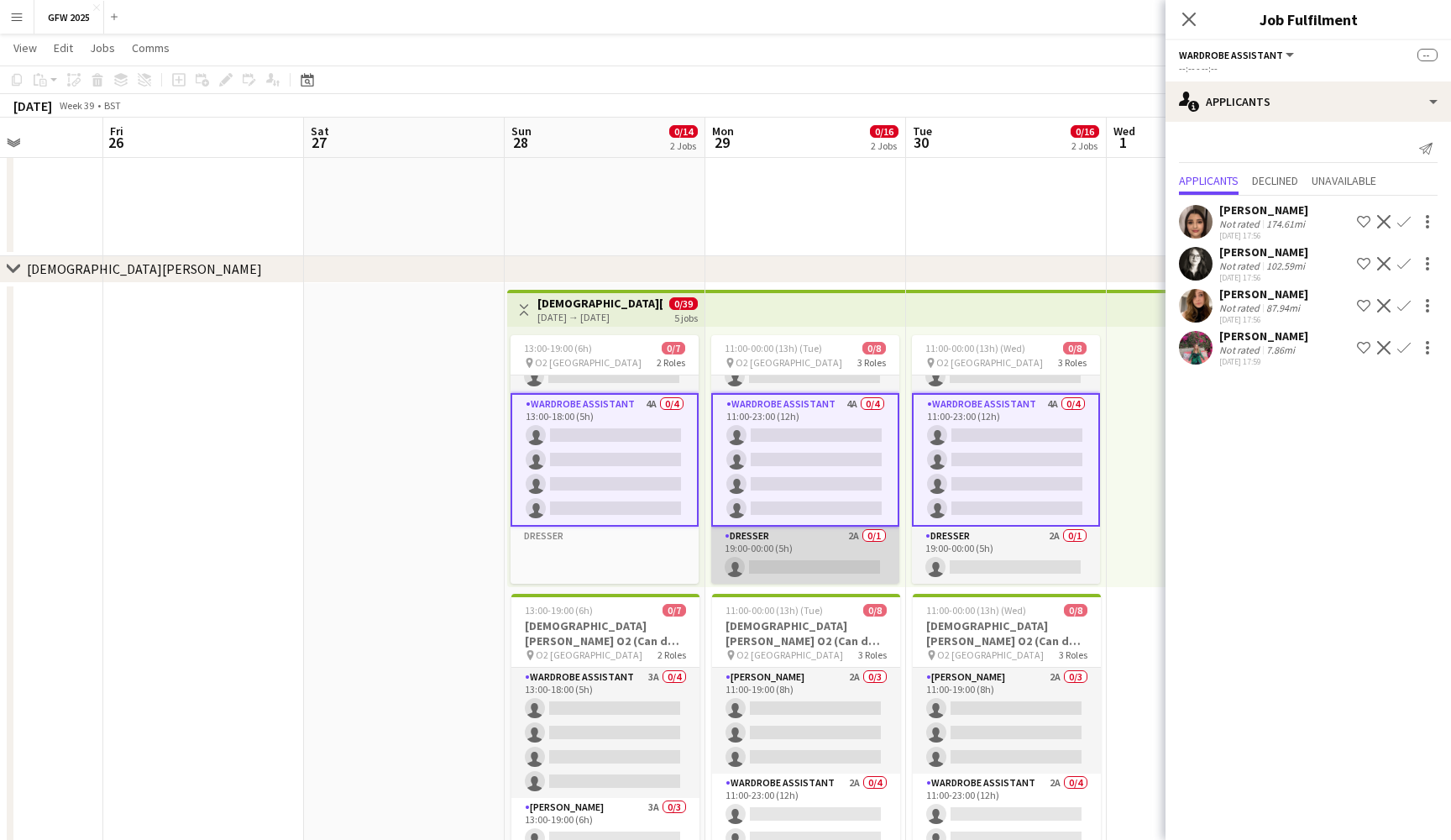
click at [790, 553] on app-card-role "Dresser 2A 0/1 19:00-00:00 (5h) single-neutral-actions" at bounding box center [806, 555] width 188 height 57
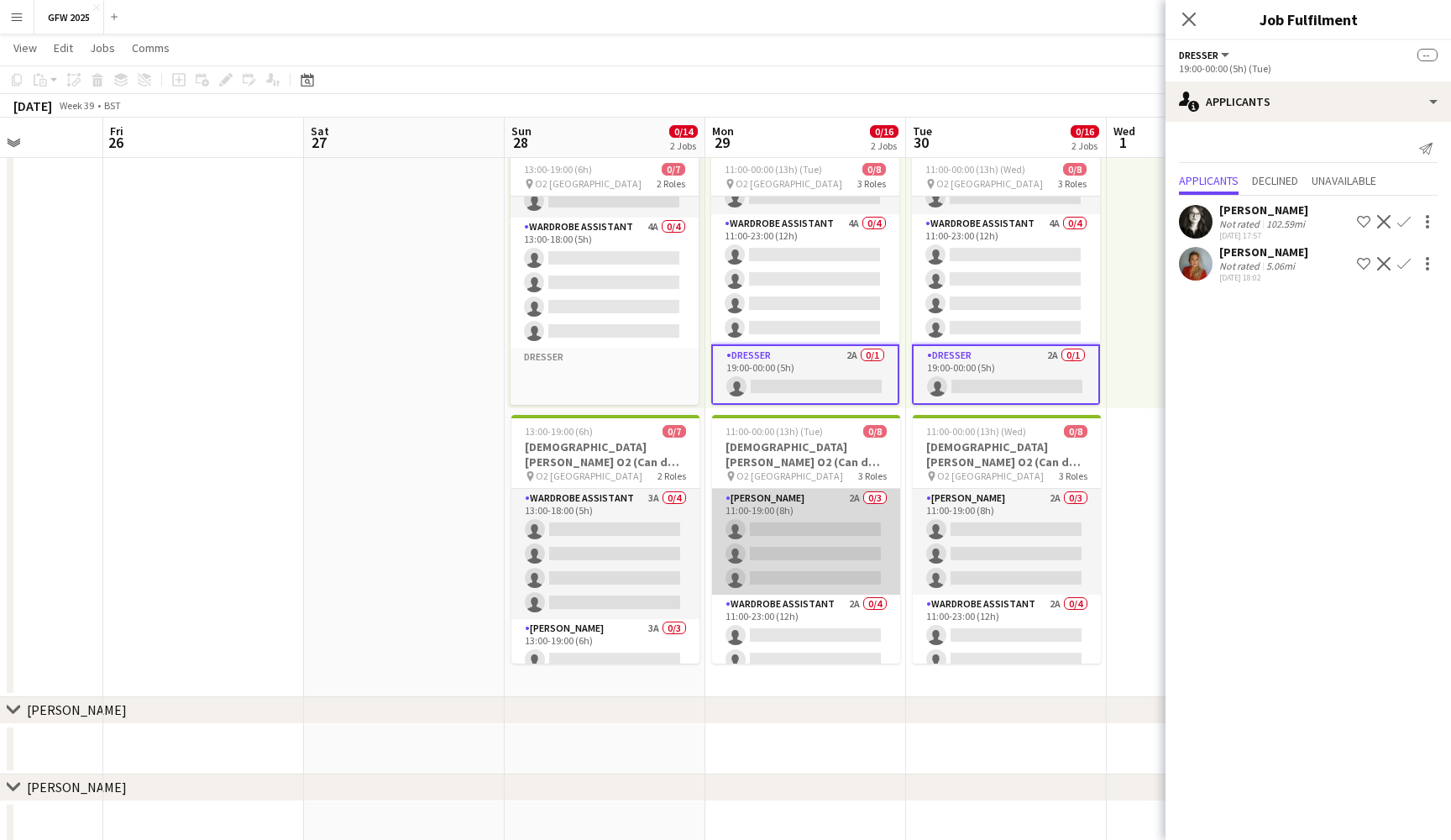
click at [802, 524] on app-card-role "Seamster 2A 0/3 11:00-19:00 (8h) single-neutral-actions single-neutral-actions …" at bounding box center [807, 542] width 188 height 106
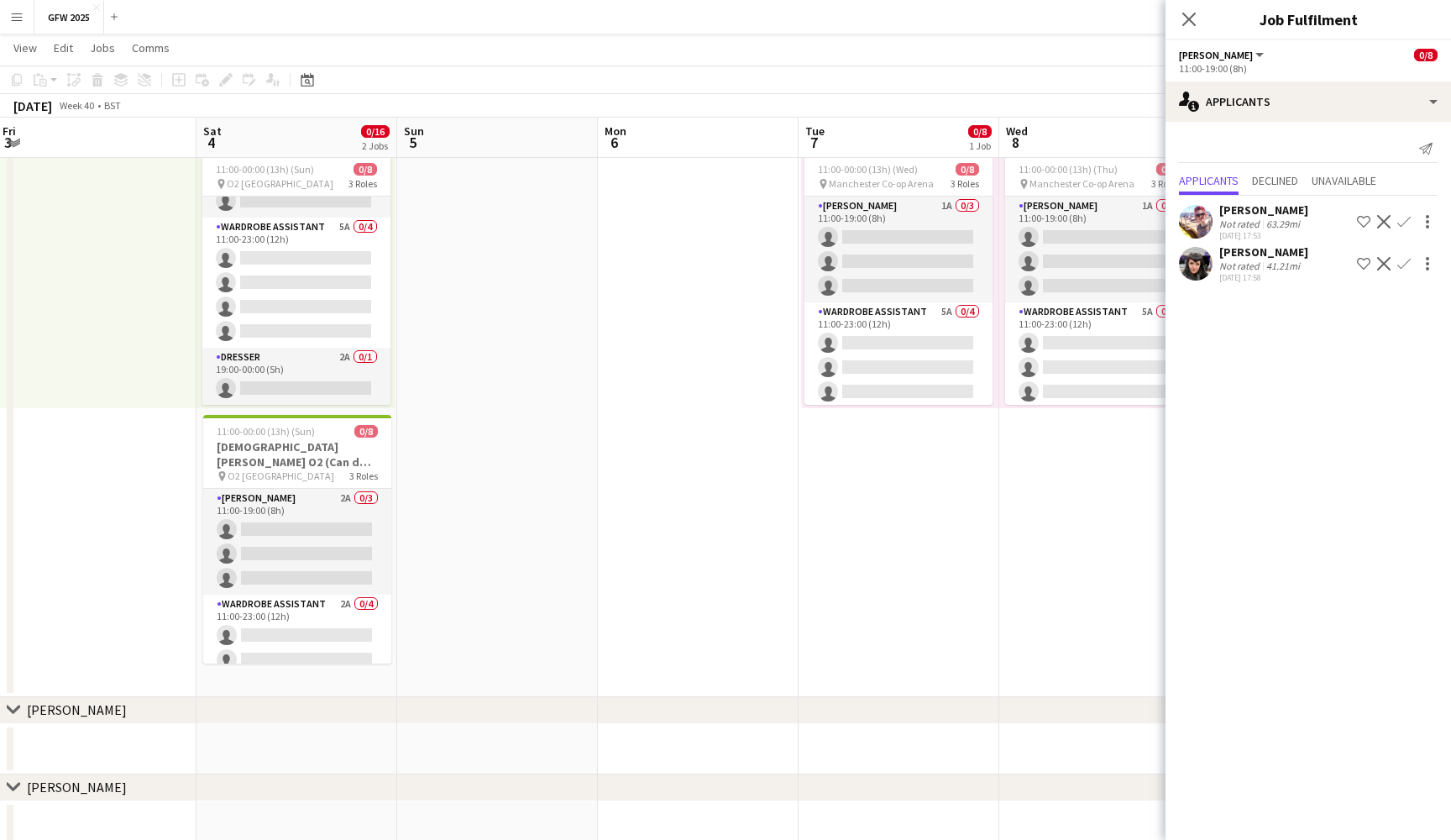
scroll to position [0, 811]
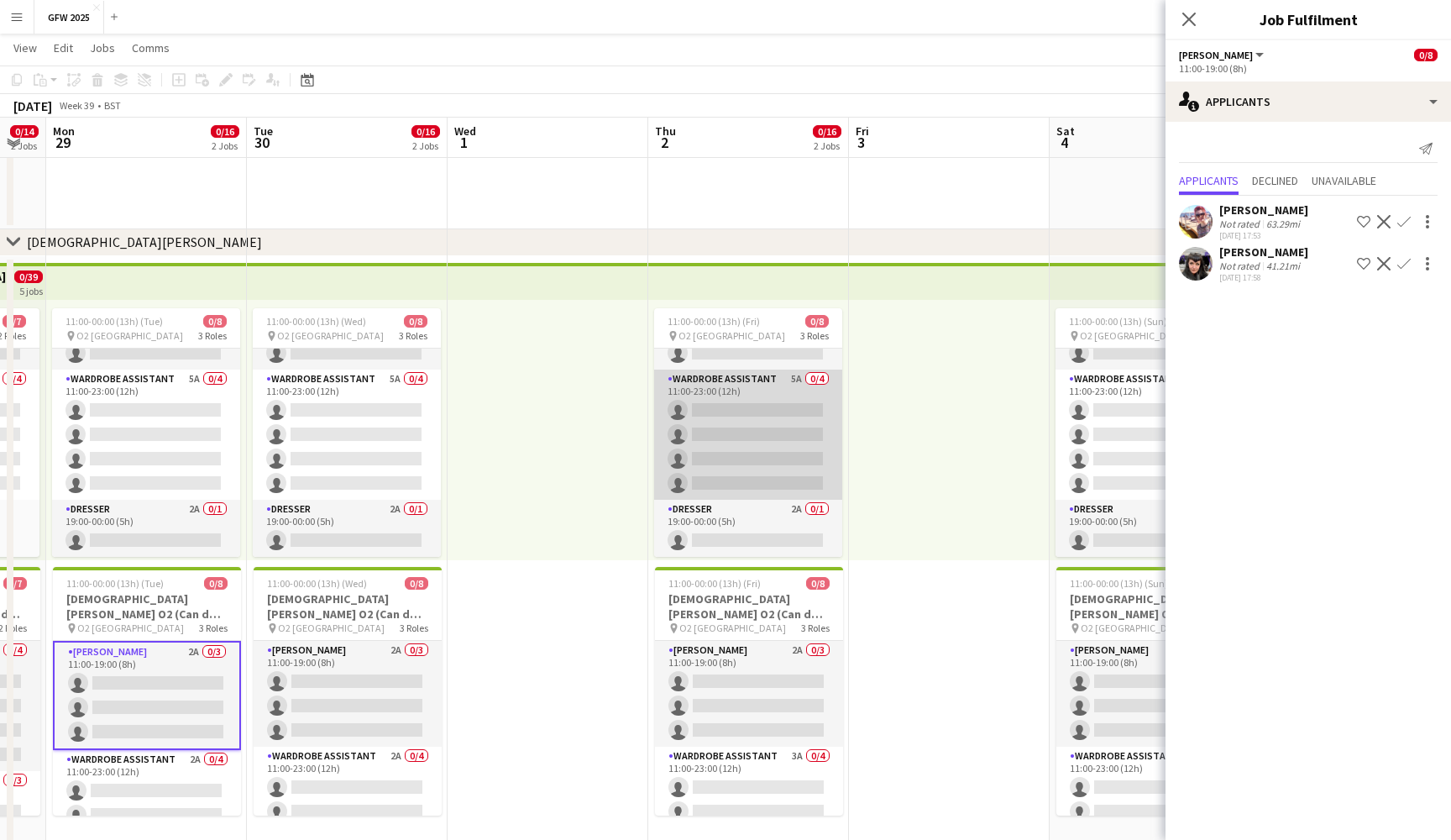
click at [204, 441] on app-card-role "Wardrobe Assistant 5A 0/4 11:00-23:00 (12h) single-neutral-actions single-neutr…" at bounding box center [146, 434] width 188 height 130
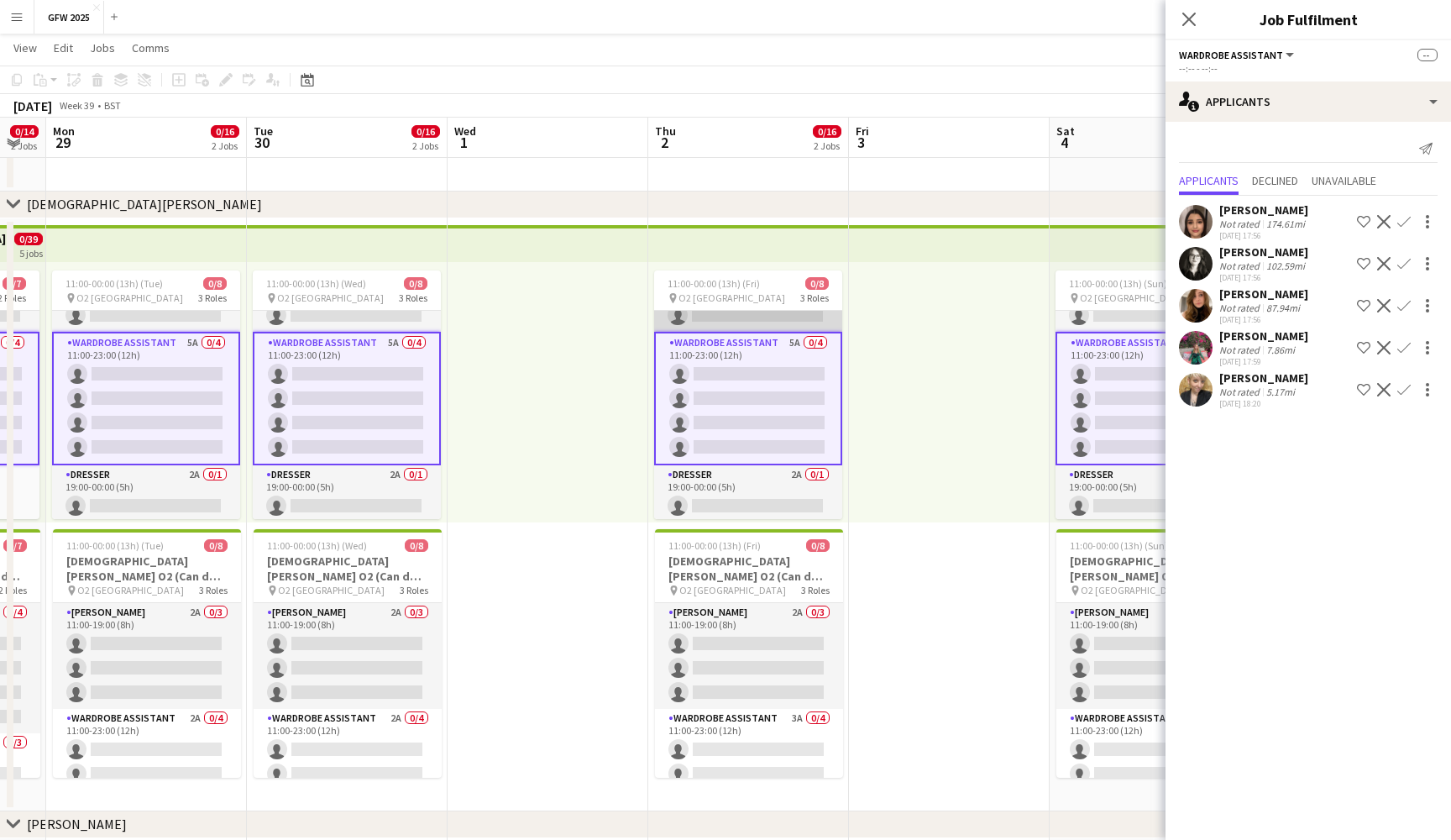
click at [738, 320] on app-card-role "Seamster 3A 0/3 11:00-19:00 (8h) single-neutral-actions single-neutral-actions …" at bounding box center [748, 278] width 188 height 106
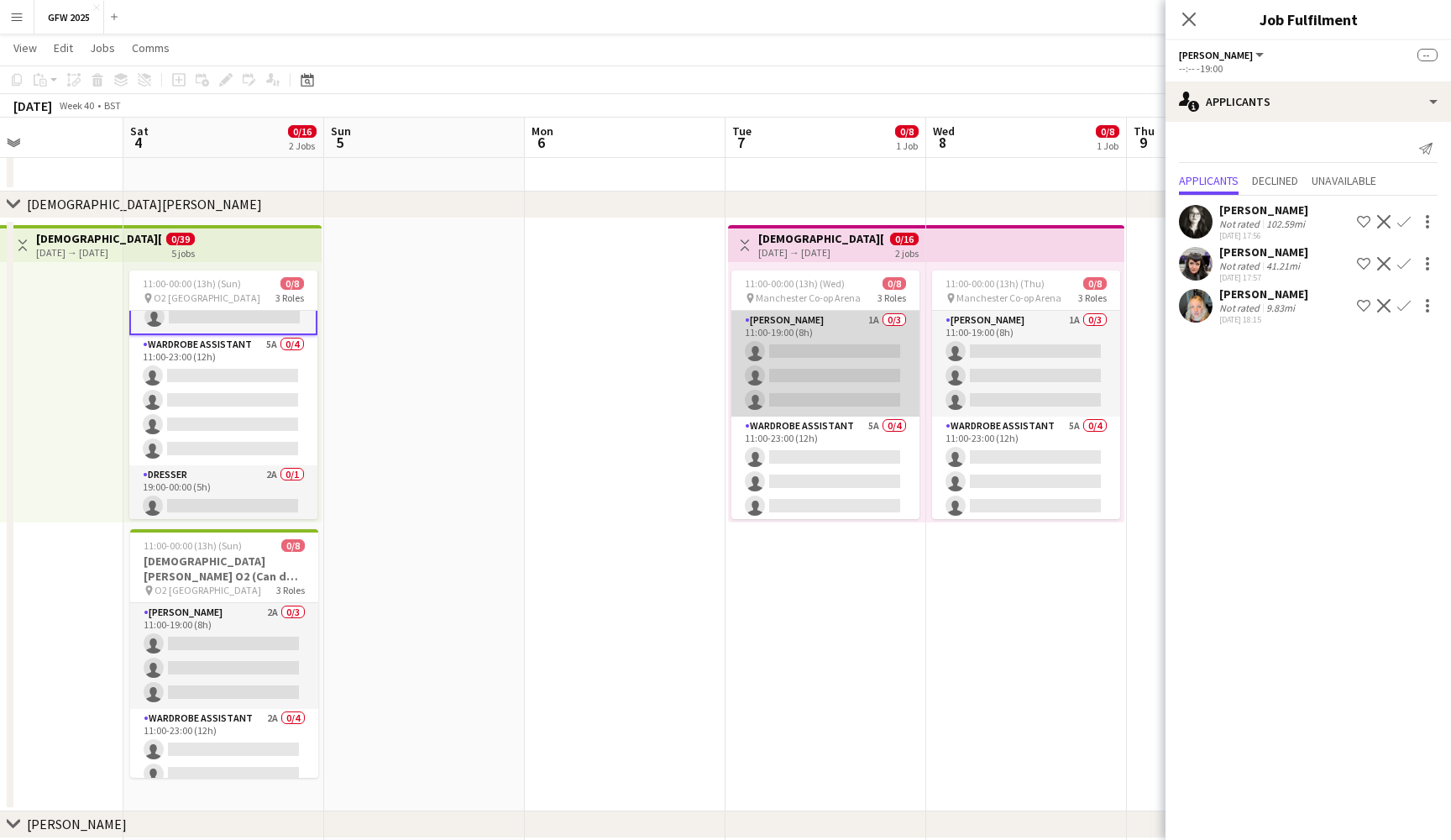
click at [826, 379] on app-card-role "Seamster 1A 0/3 11:00-19:00 (8h) single-neutral-actions single-neutral-actions …" at bounding box center [826, 364] width 188 height 106
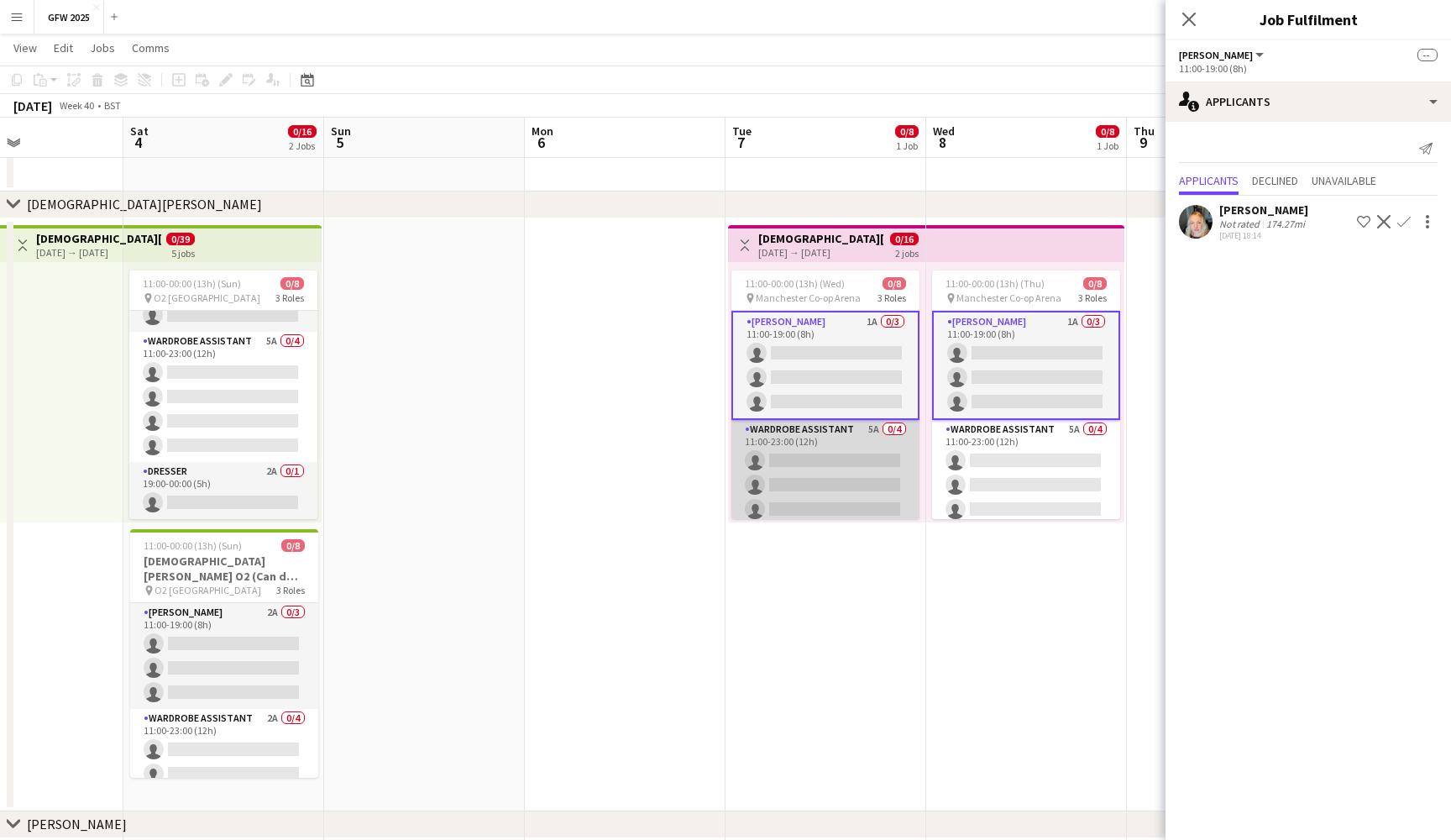
click at [839, 445] on app-card-role "Wardrobe Assistant 5A 0/4 11:00-23:00 (12h) single-neutral-actions single-neutr…" at bounding box center [826, 484] width 188 height 130
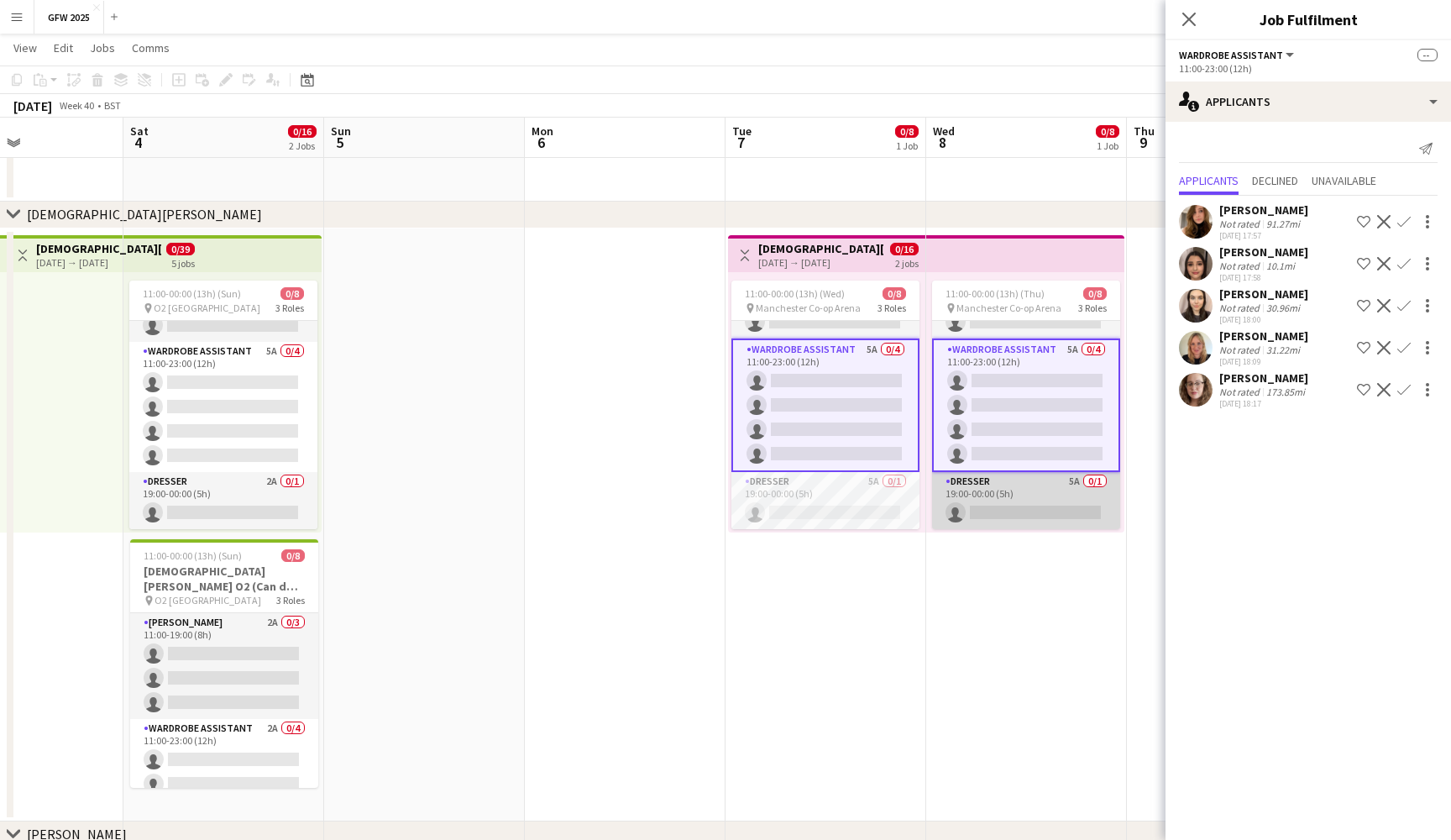
click at [1006, 490] on app-card-role "Dresser 5A 0/1 19:00-00:00 (5h) single-neutral-actions" at bounding box center [1026, 500] width 188 height 57
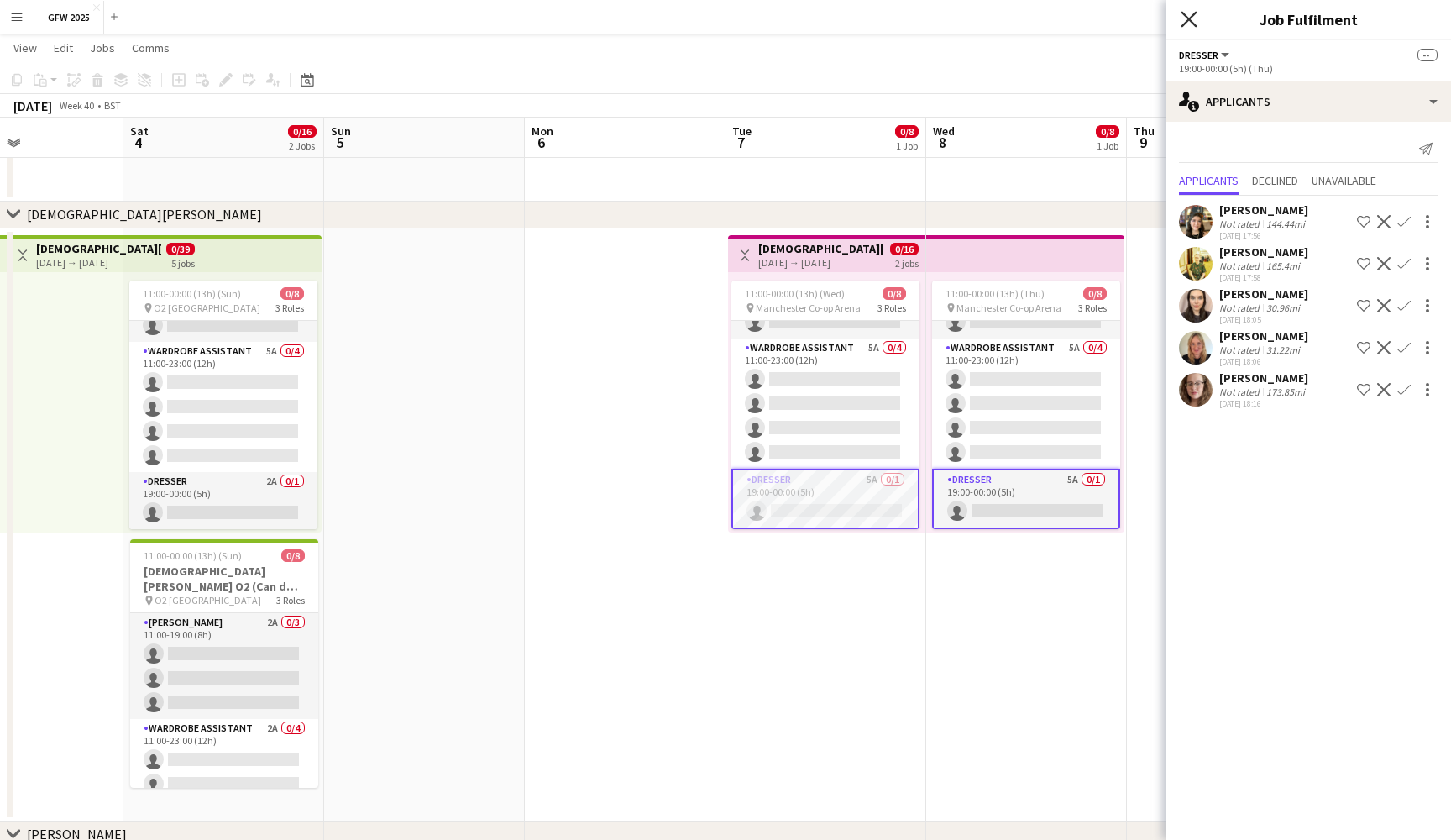
click at [1191, 19] on icon at bounding box center [1189, 19] width 16 height 16
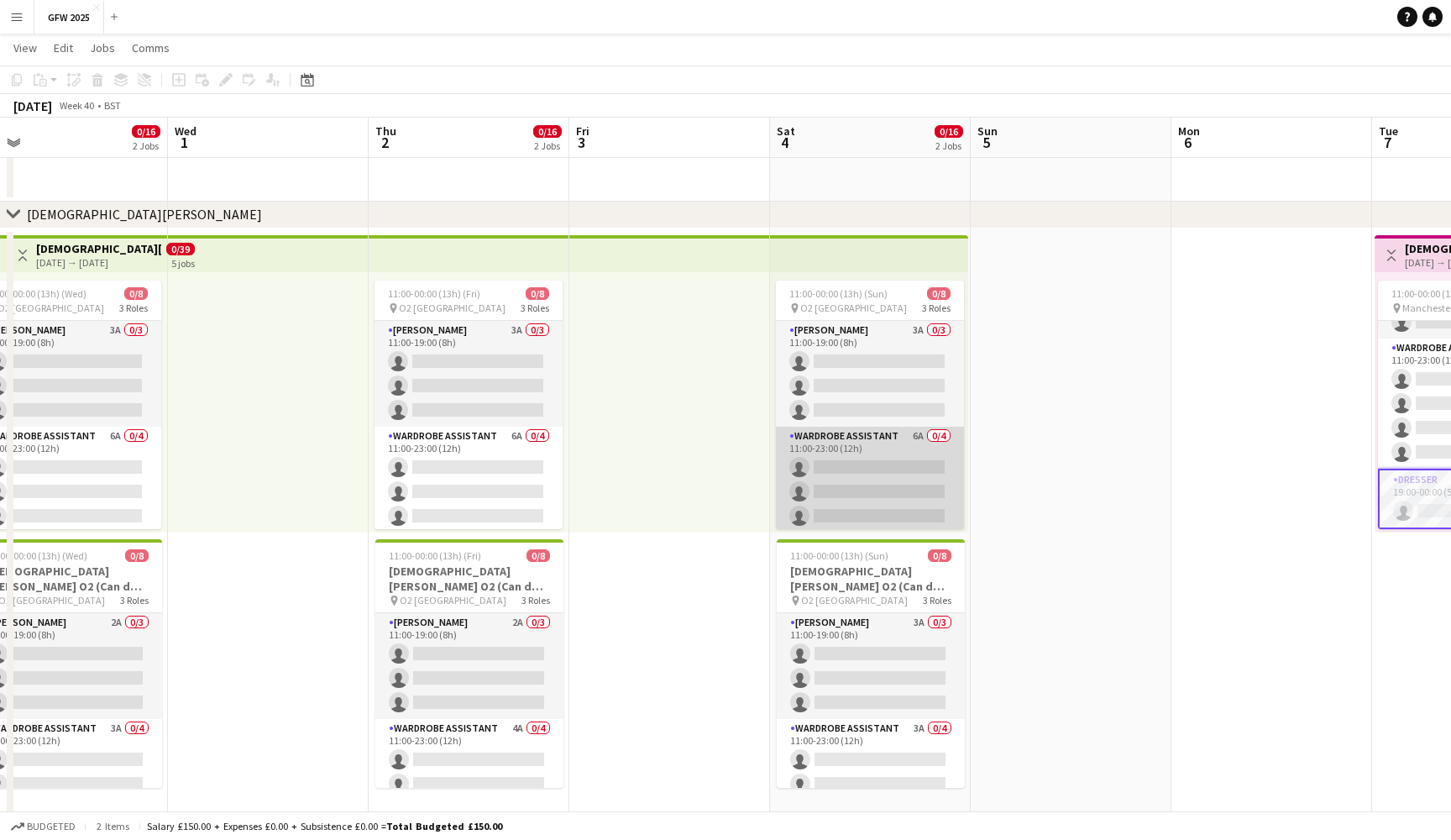
scroll to position [0, 432]
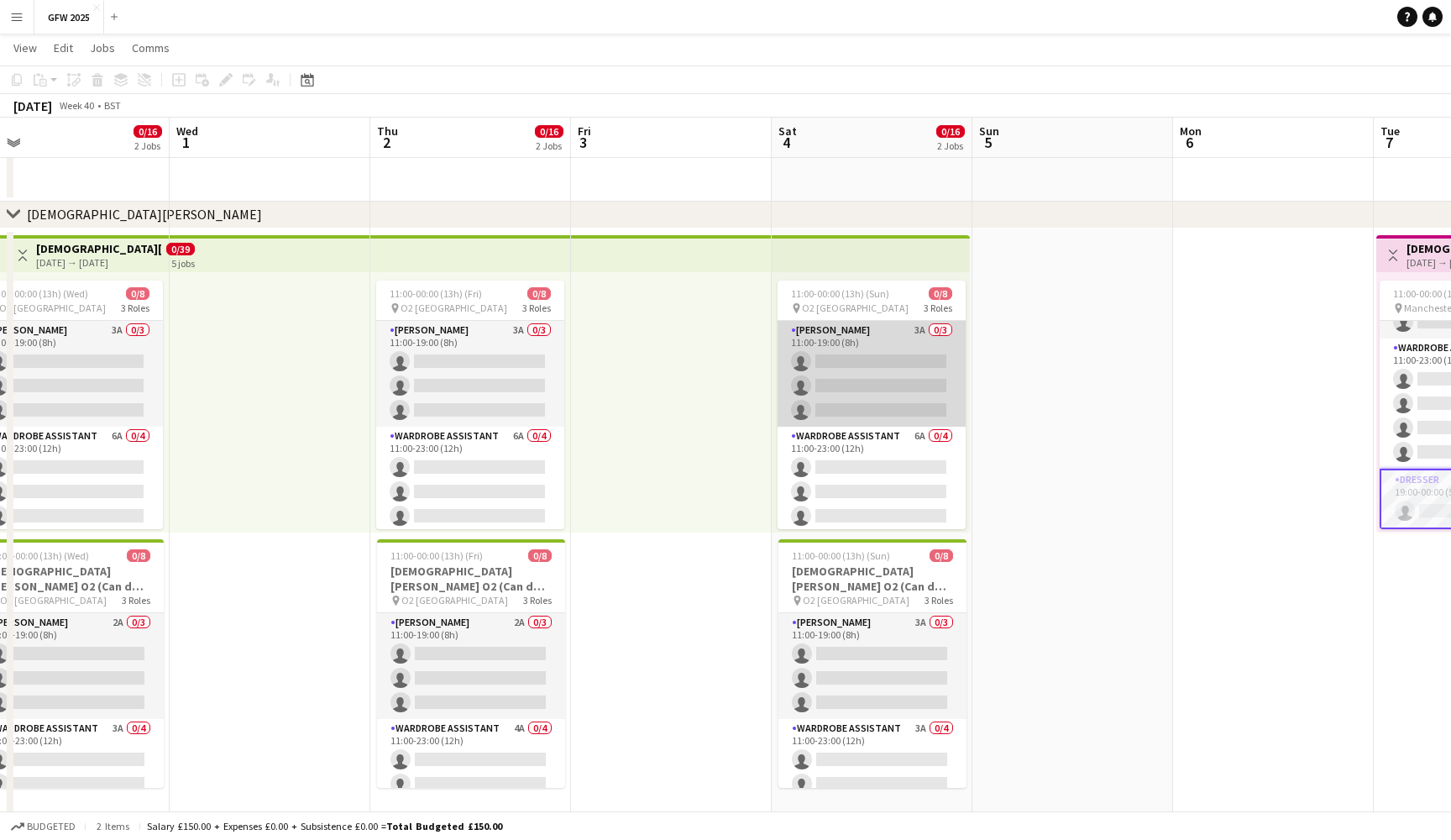
click at [843, 365] on app-card-role "Seamster 3A 0/3 11:00-19:00 (8h) single-neutral-actions single-neutral-actions …" at bounding box center [872, 373] width 188 height 106
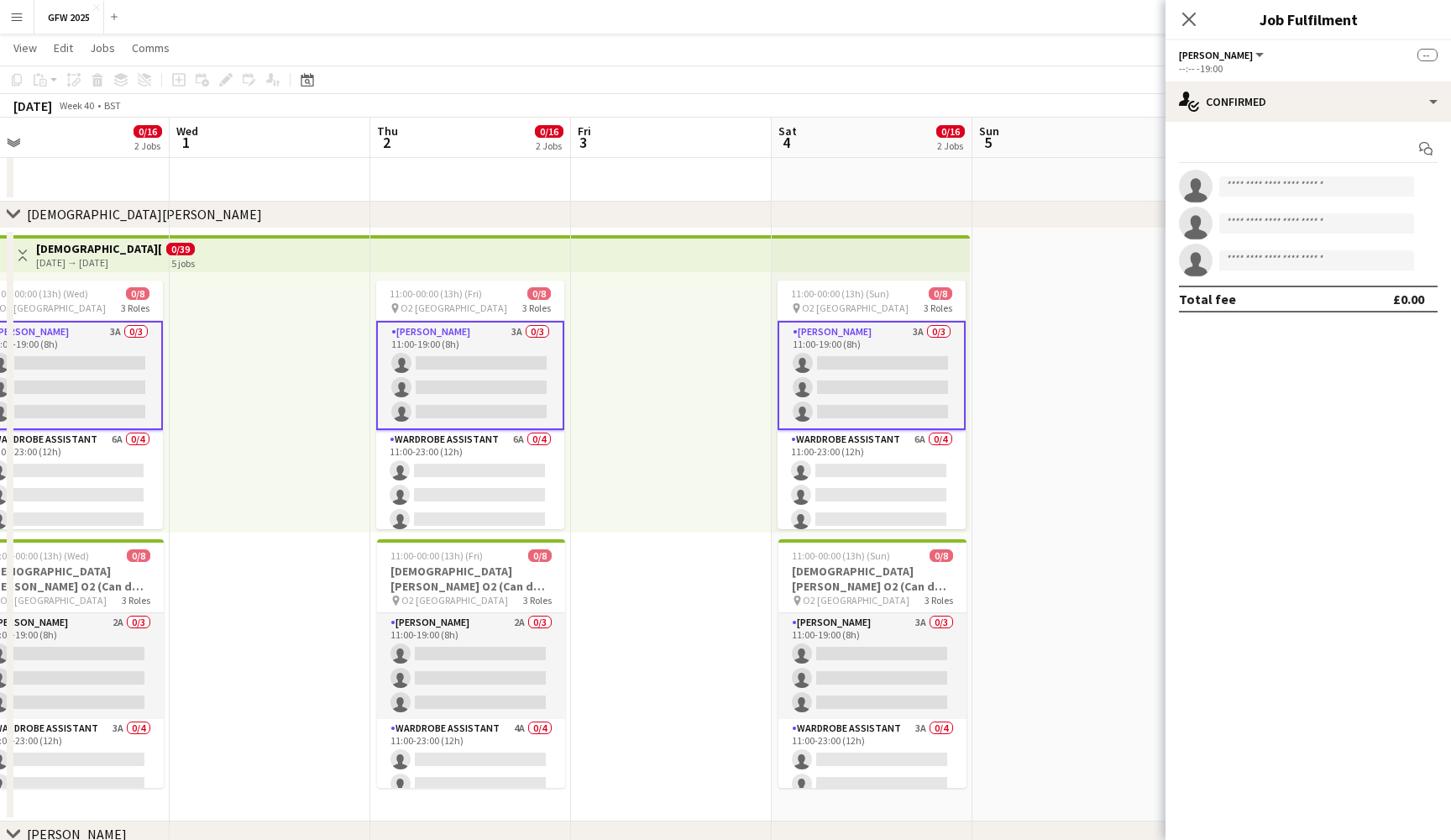
scroll to position [85, 0]
click at [1343, 107] on div "single-neutral-actions-check-2 Confirmed" at bounding box center [1308, 101] width 285 height 40
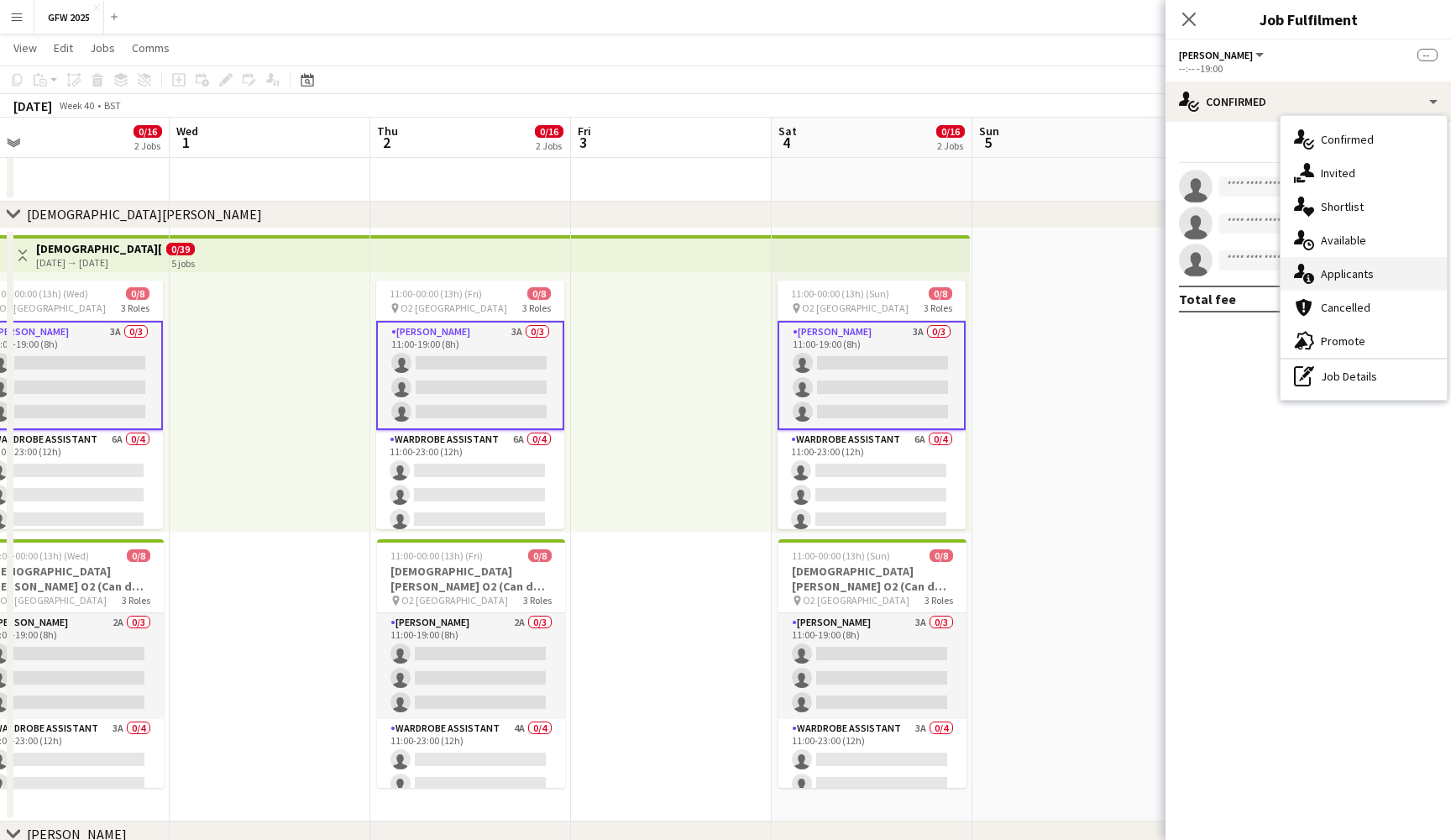
click at [1369, 284] on div "single-neutral-actions-information Applicants" at bounding box center [1365, 273] width 167 height 33
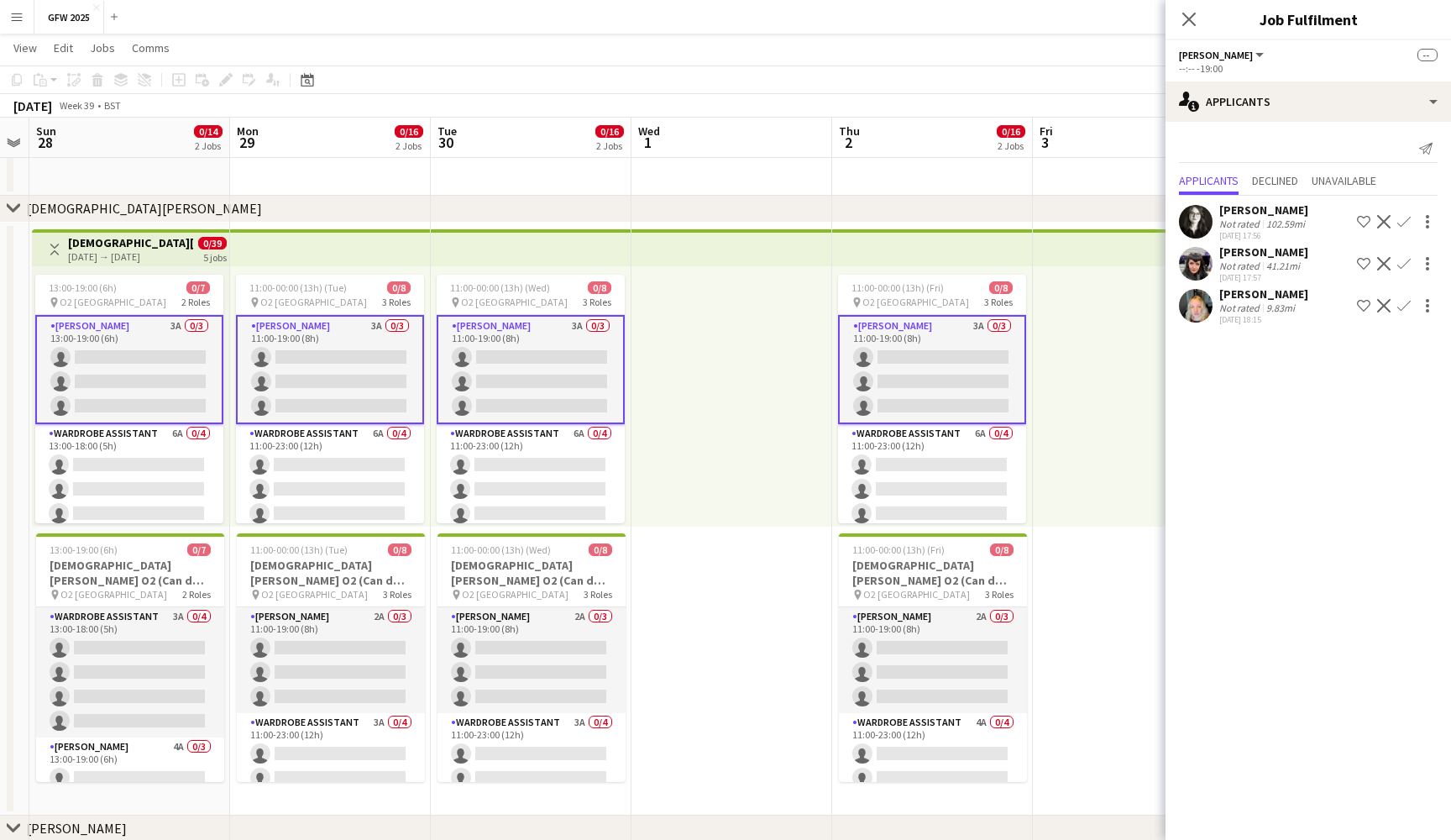
scroll to position [0, 369]
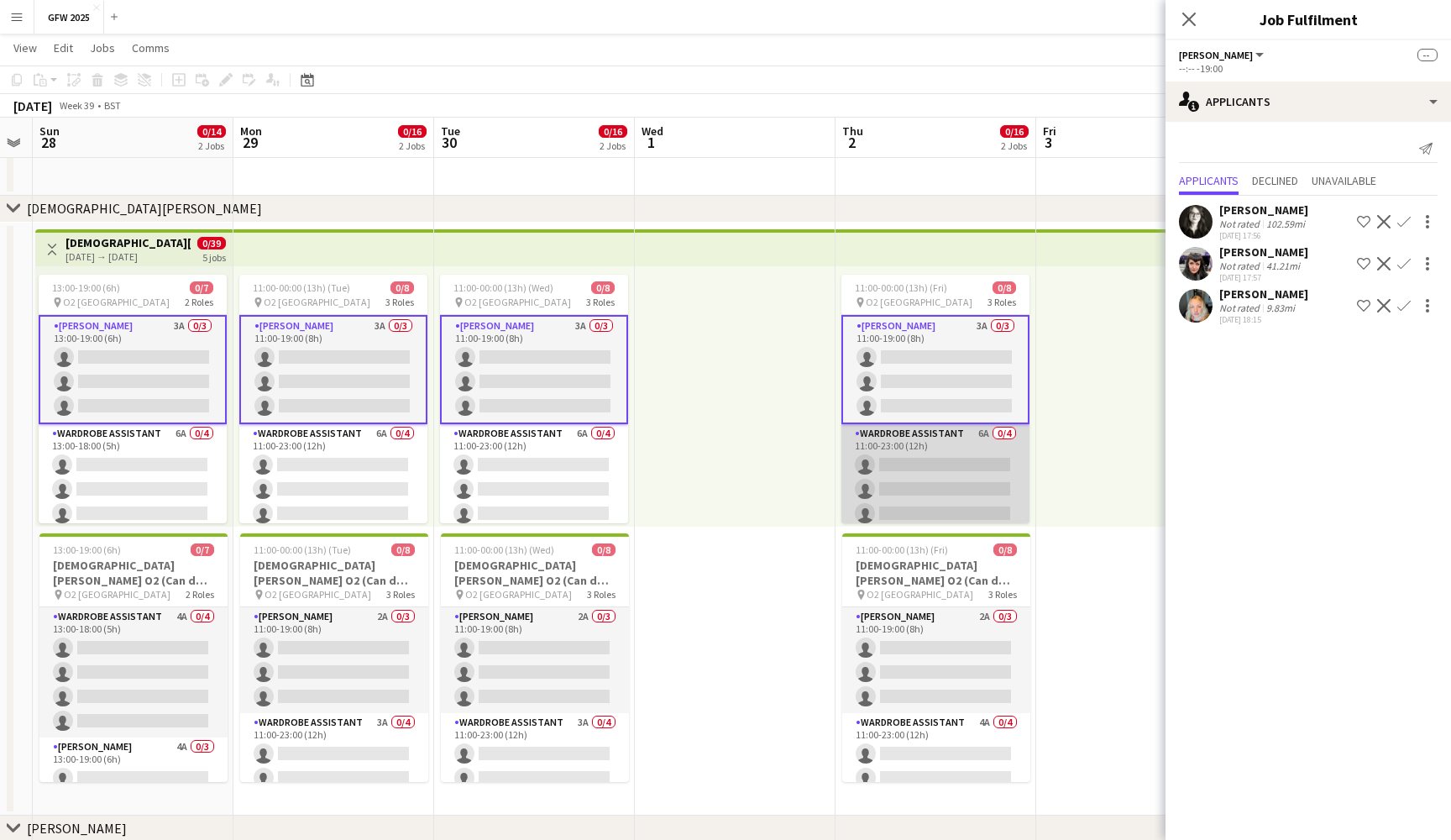
click at [945, 483] on app-card-role "Wardrobe Assistant 6A 0/4 11:00-23:00 (12h) single-neutral-actions single-neutr…" at bounding box center [935, 489] width 188 height 130
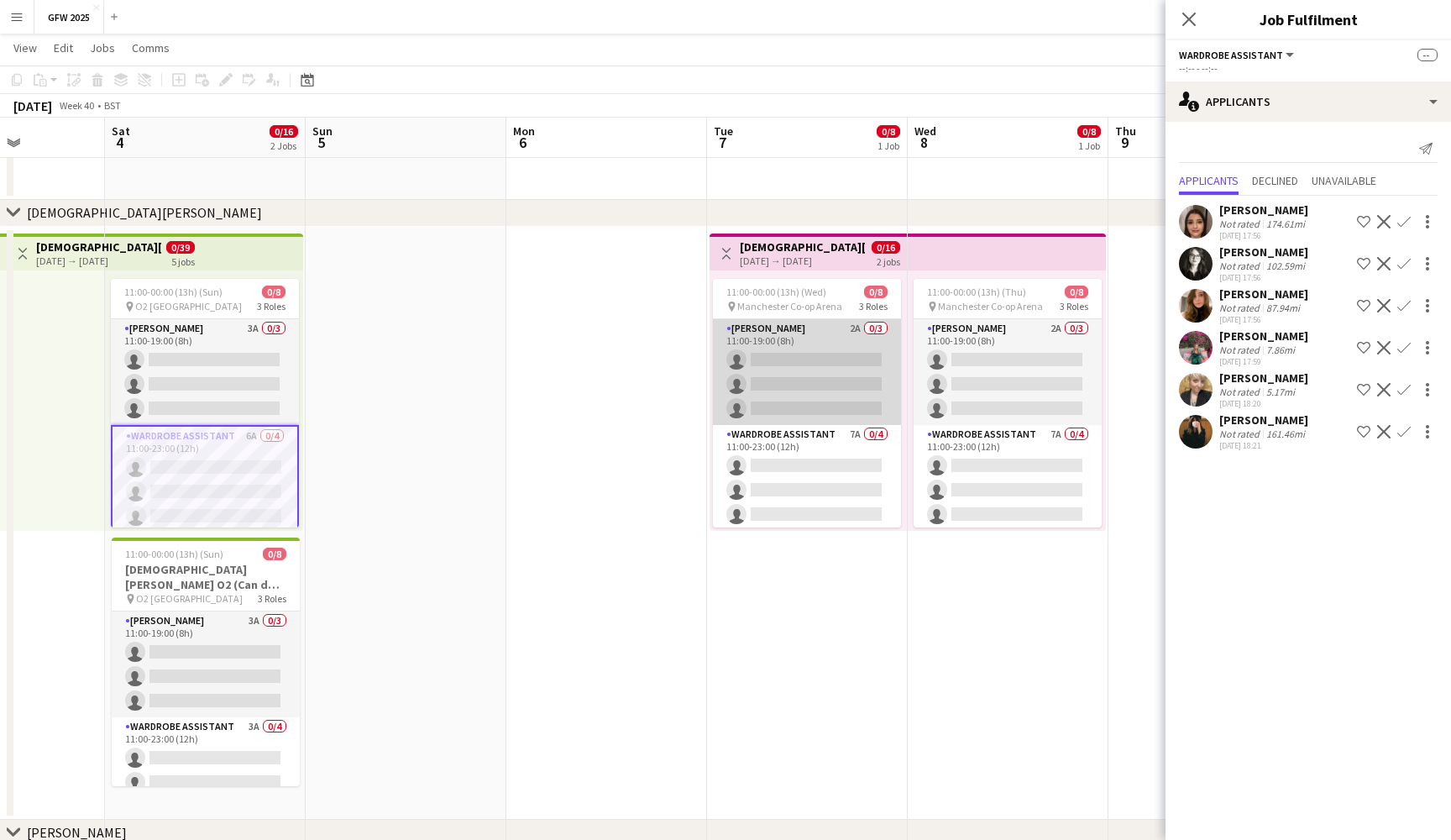
scroll to position [0, 0]
click at [815, 351] on app-card-role "Seamster 2A 0/3 11:00-19:00 (8h) single-neutral-actions single-neutral-actions …" at bounding box center [807, 372] width 188 height 106
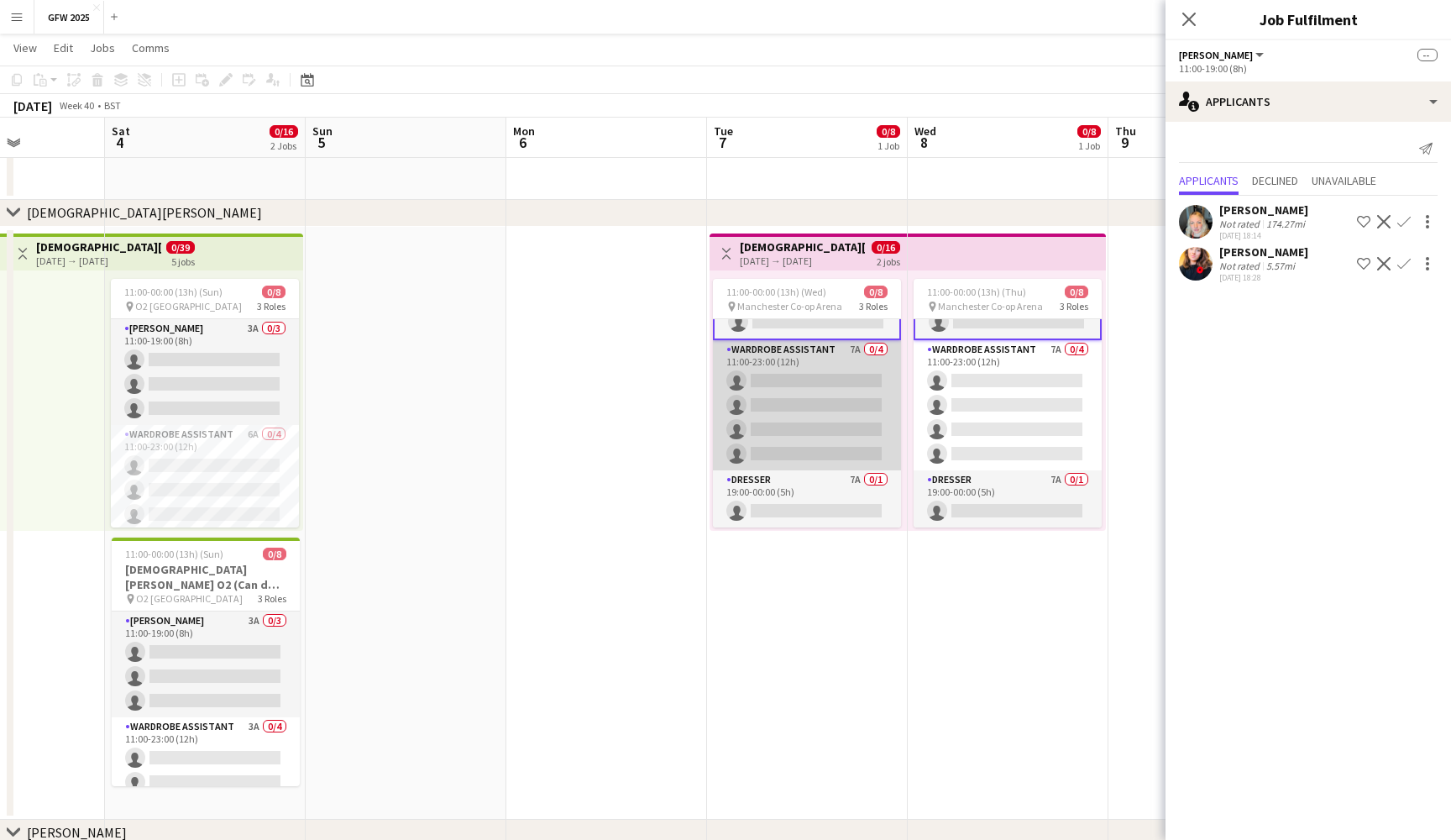
scroll to position [88, 0]
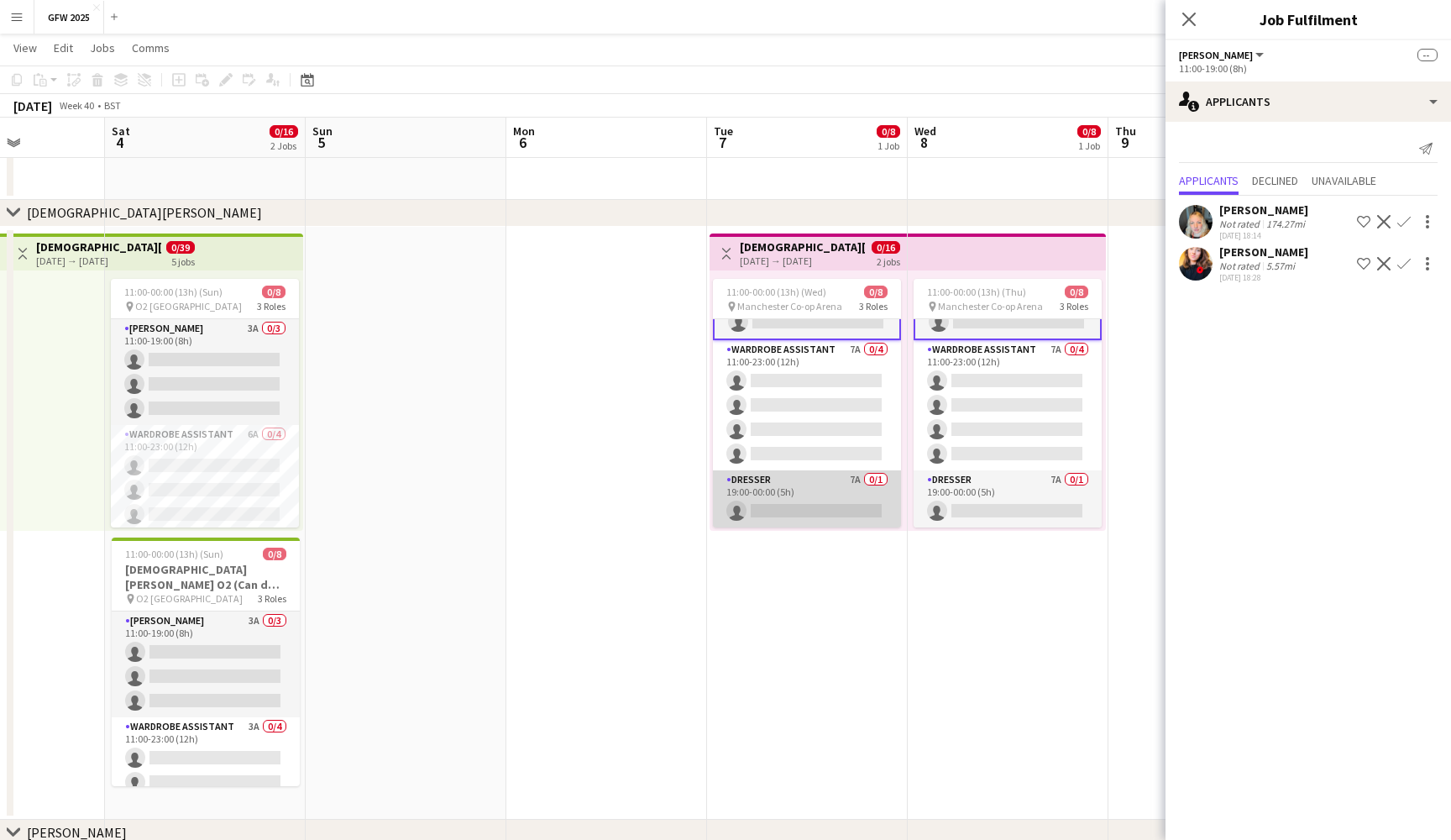
click at [840, 496] on app-card-role "Dresser 7A 0/1 19:00-00:00 (5h) single-neutral-actions" at bounding box center [807, 499] width 188 height 57
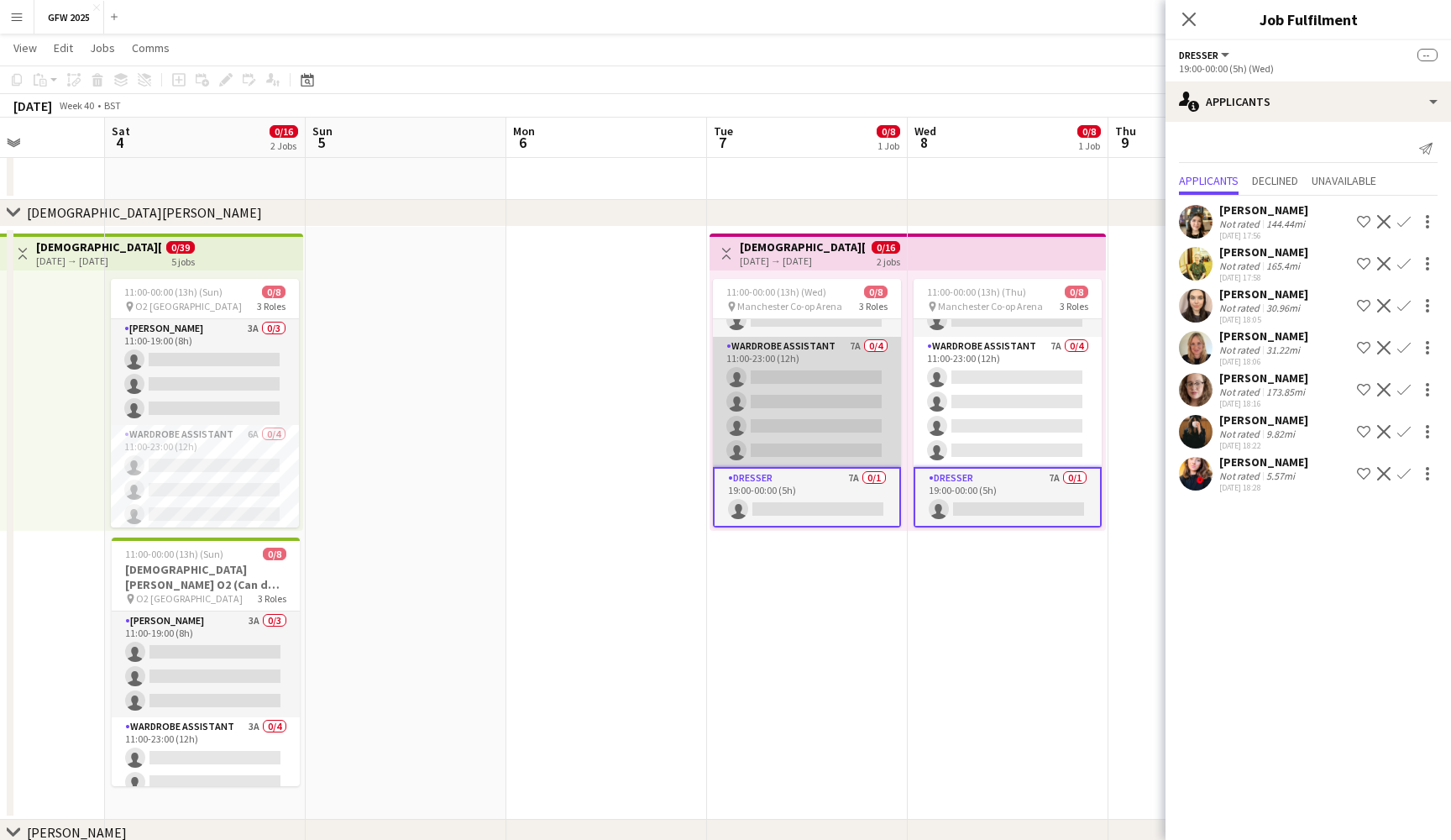
click at [835, 411] on app-card-role "Wardrobe Assistant 7A 0/4 11:00-23:00 (12h) single-neutral-actions single-neutr…" at bounding box center [807, 402] width 188 height 130
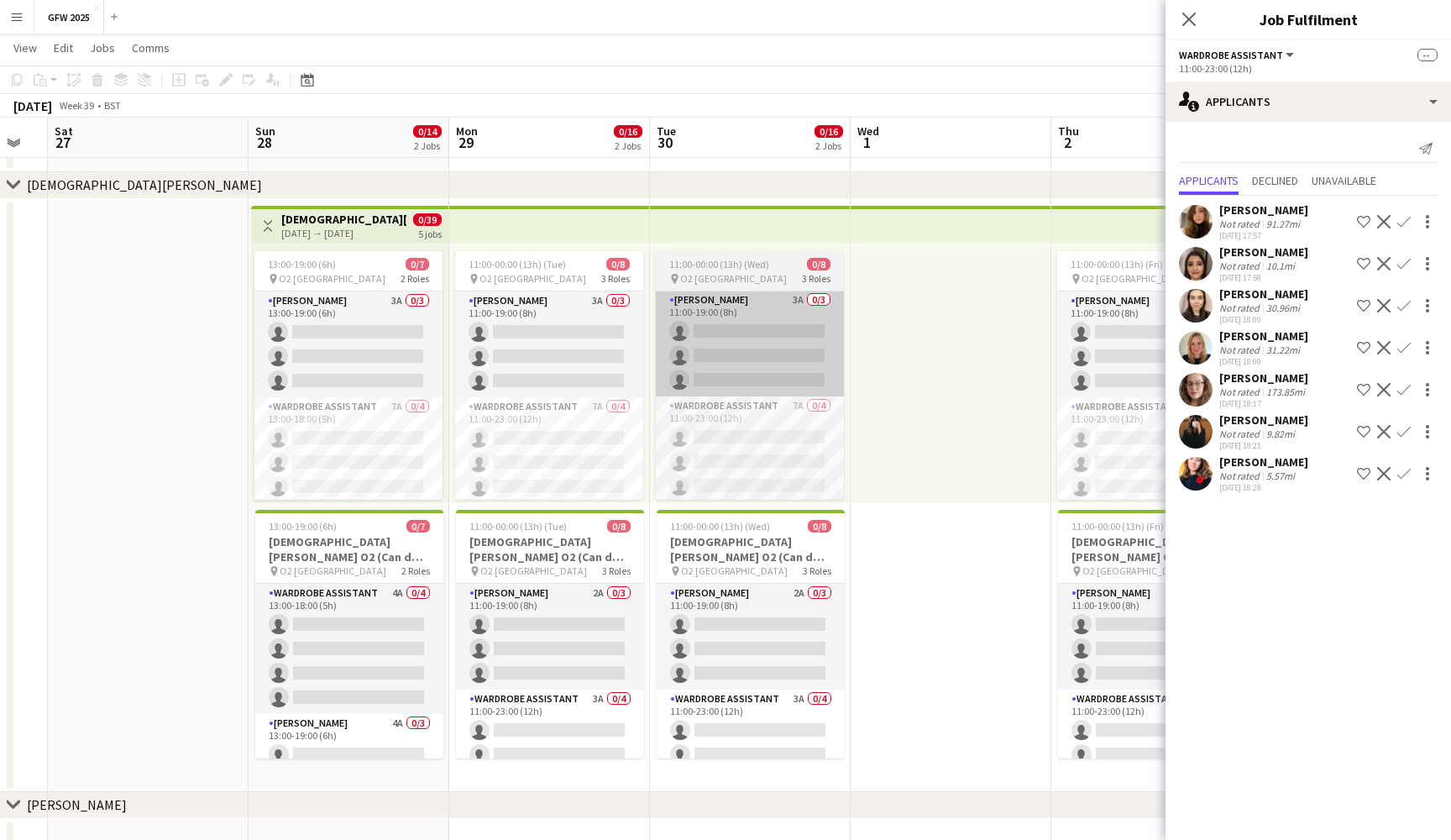
scroll to position [1, 0]
click at [697, 336] on app-card-role "Seamster 3A 0/3 11:00-19:00 (8h) single-neutral-actions single-neutral-actions …" at bounding box center [750, 343] width 188 height 106
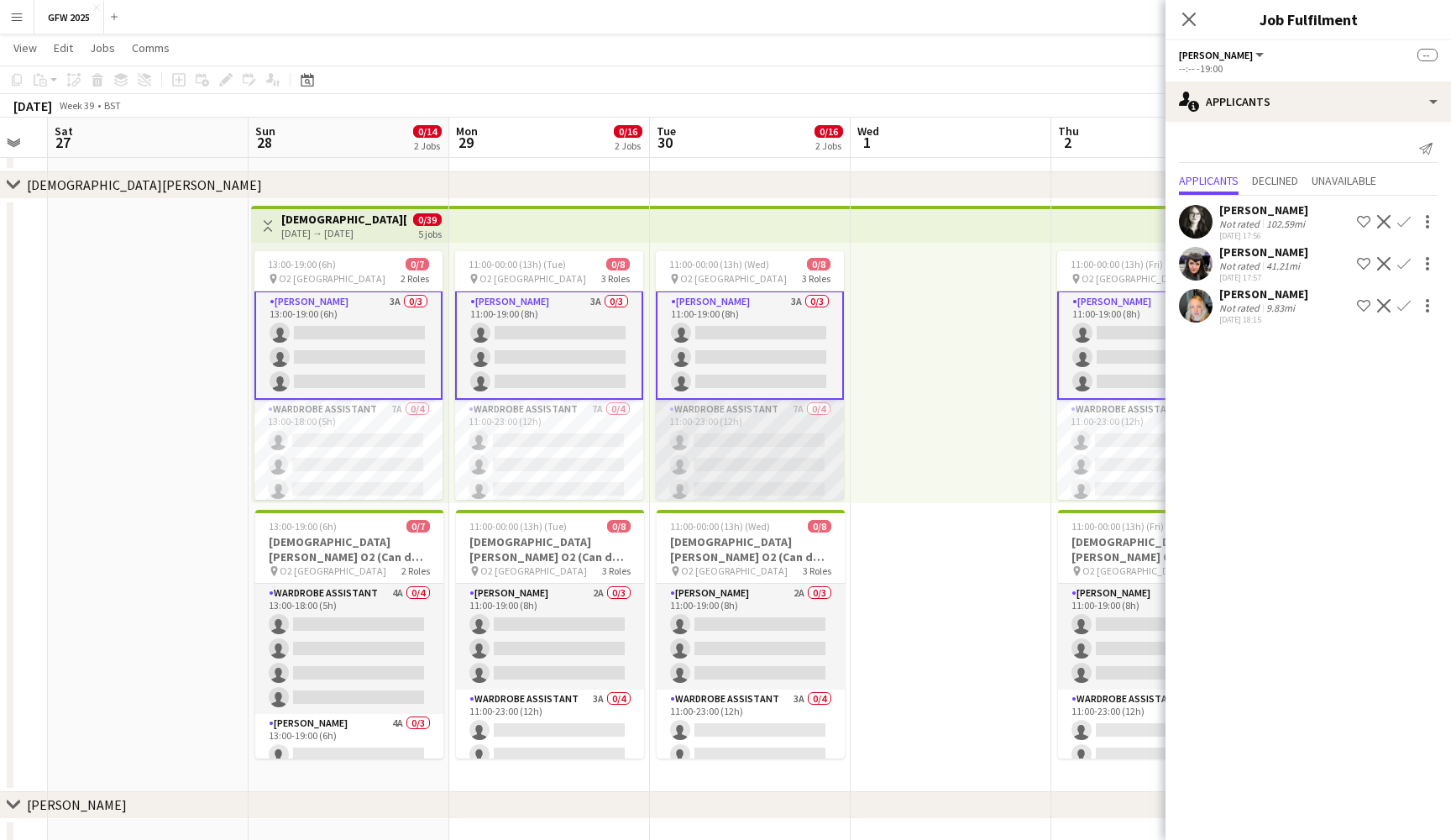
click at [730, 446] on app-card-role "Wardrobe Assistant 7A 0/4 11:00-23:00 (12h) single-neutral-actions single-neutr…" at bounding box center [750, 465] width 188 height 130
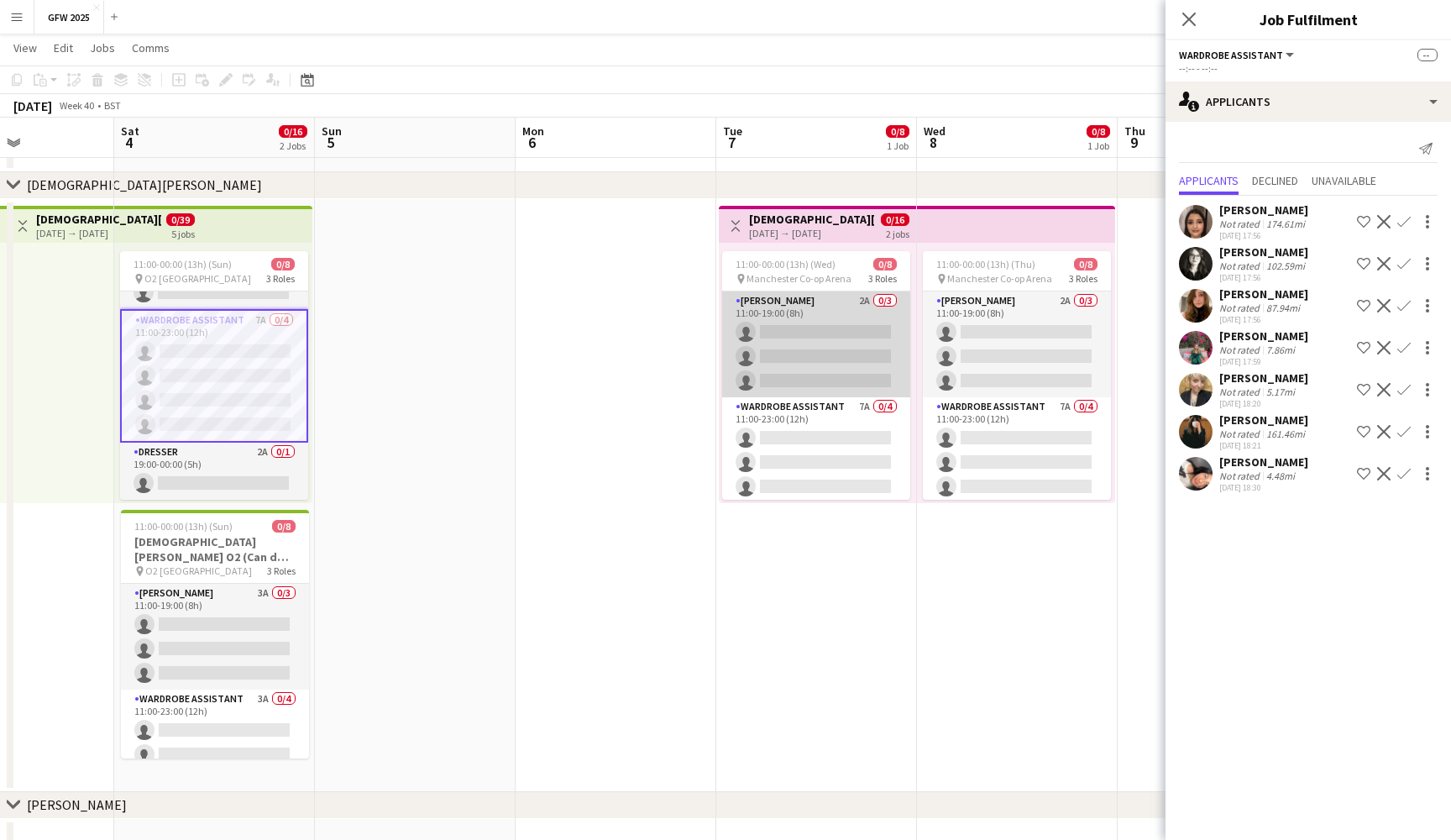
scroll to position [0, 0]
click at [832, 318] on app-card-role "Seamster 2A 0/3 11:00-19:00 (8h) single-neutral-actions single-neutral-actions …" at bounding box center [817, 344] width 188 height 106
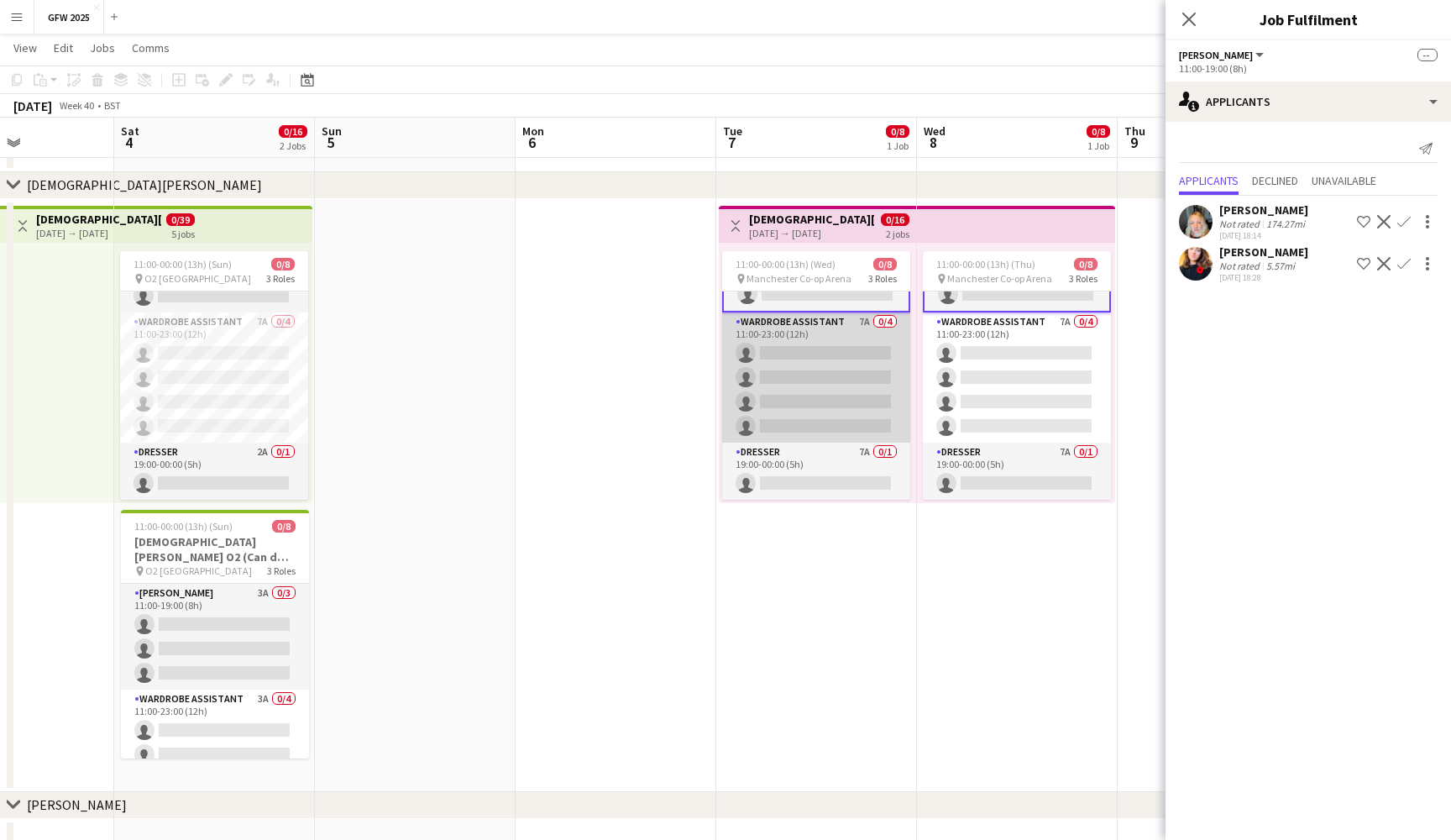
scroll to position [88, 0]
click at [837, 346] on app-card-role "Wardrobe Assistant 7A 0/4 11:00-23:00 (12h) single-neutral-actions single-neutr…" at bounding box center [817, 377] width 188 height 130
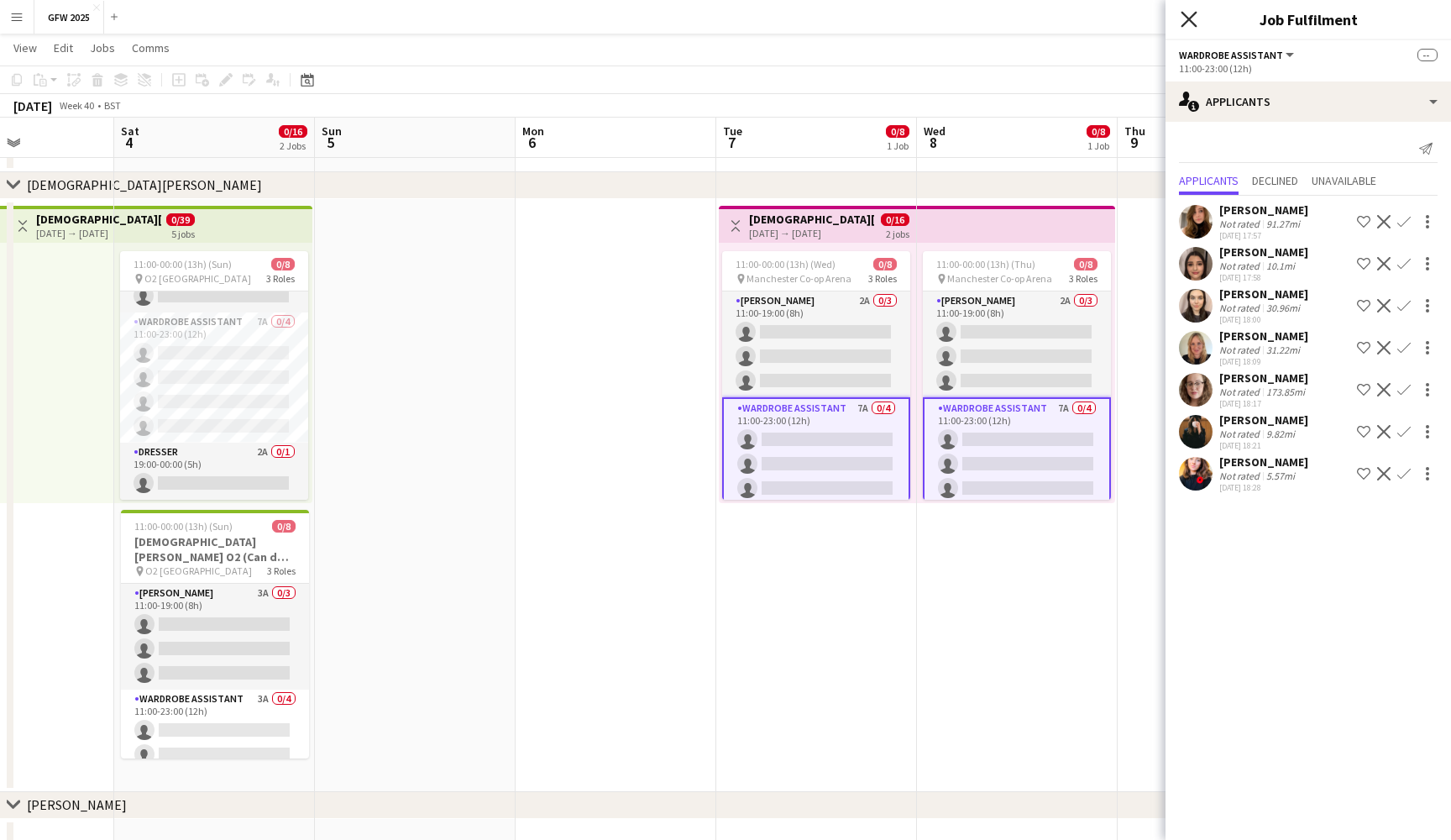
click at [1188, 24] on icon "Close pop-in" at bounding box center [1189, 19] width 16 height 16
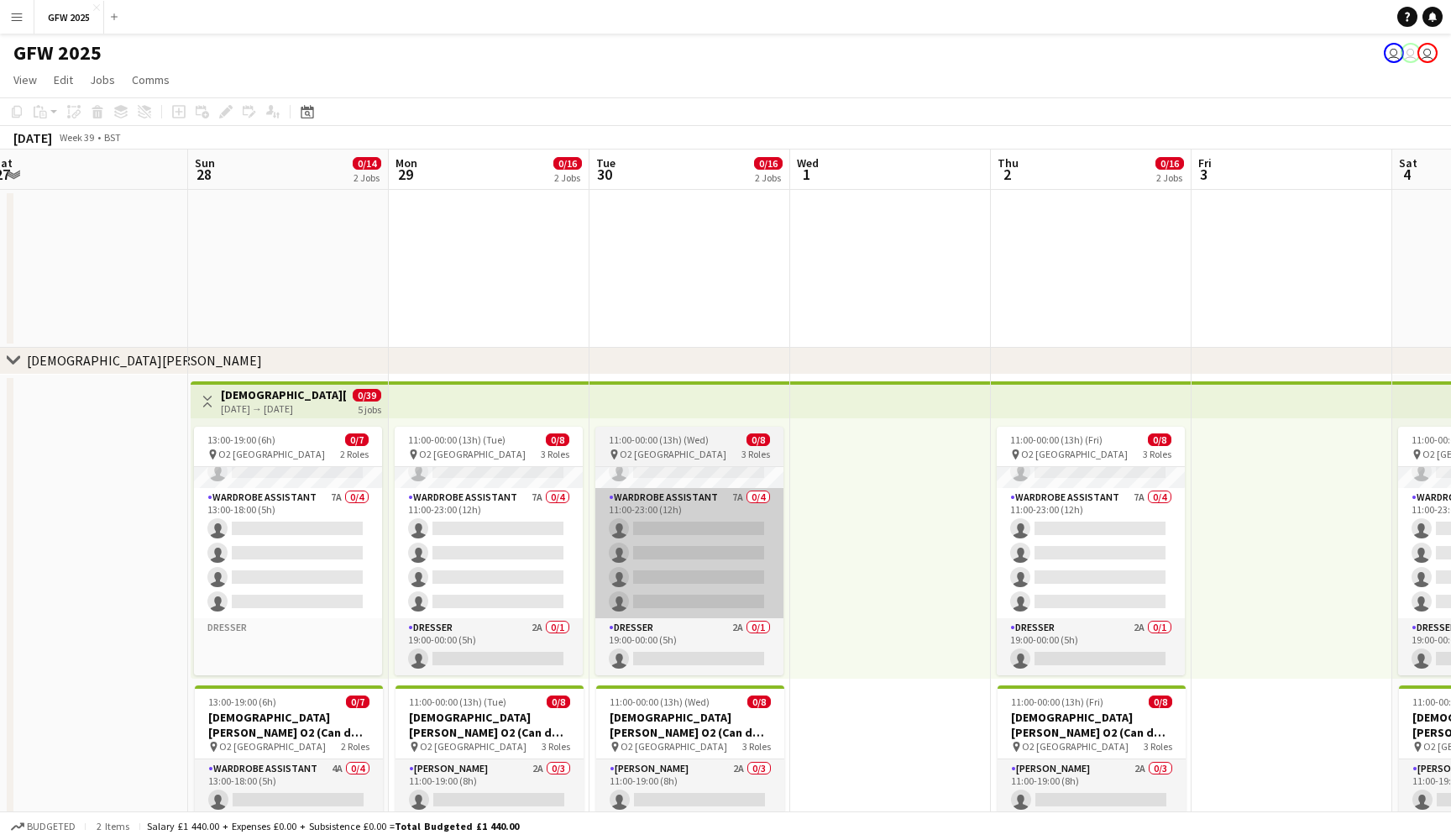
scroll to position [0, 0]
click at [683, 531] on app-card-role "Wardrobe Assistant 7A 0/4 11:00-23:00 (12h) single-neutral-actions single-neutr…" at bounding box center [689, 553] width 188 height 130
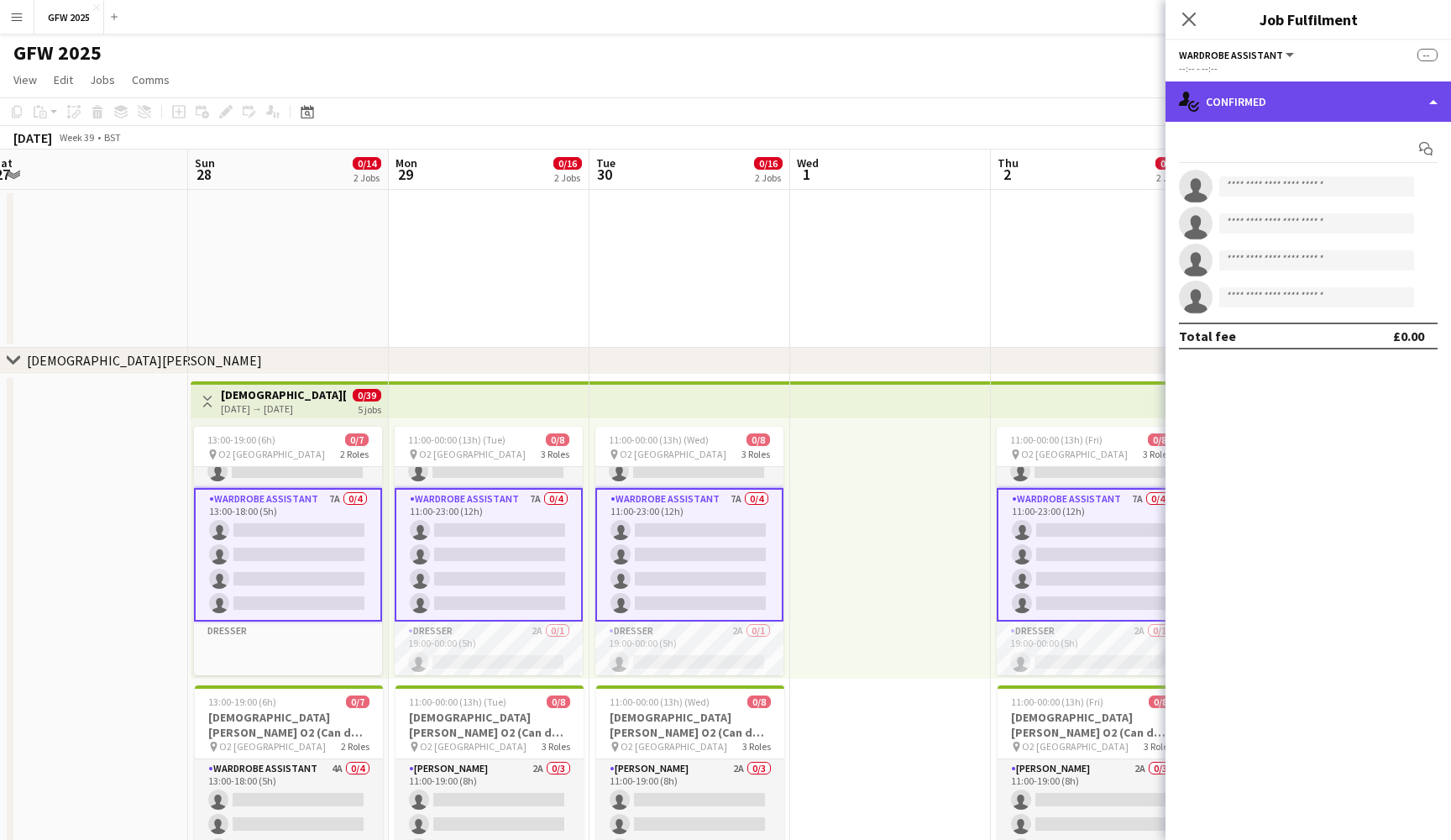
click at [1306, 103] on div "single-neutral-actions-check-2 Confirmed" at bounding box center [1308, 101] width 285 height 40
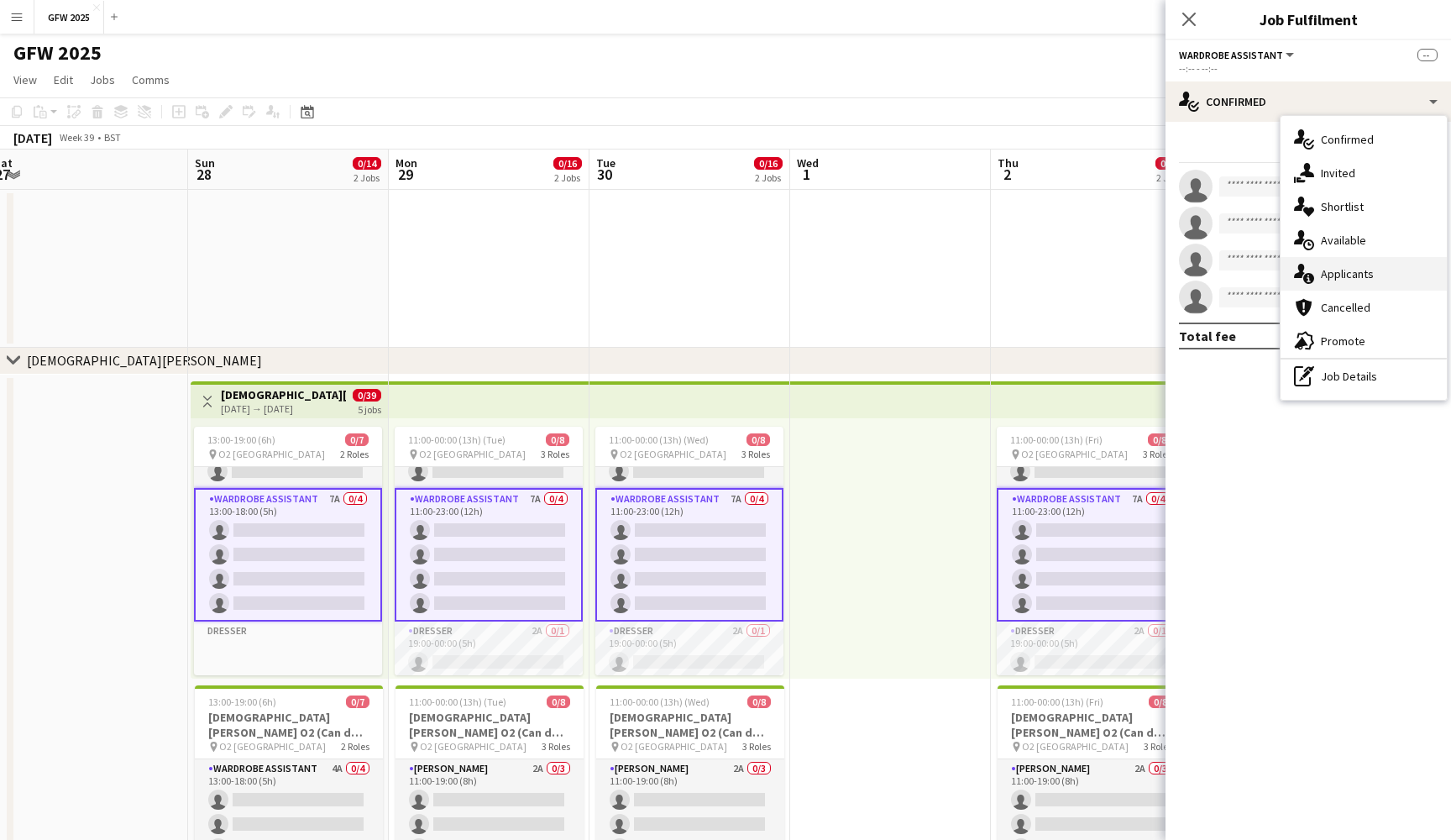
click at [1348, 260] on div "single-neutral-actions-information Applicants" at bounding box center [1365, 273] width 167 height 33
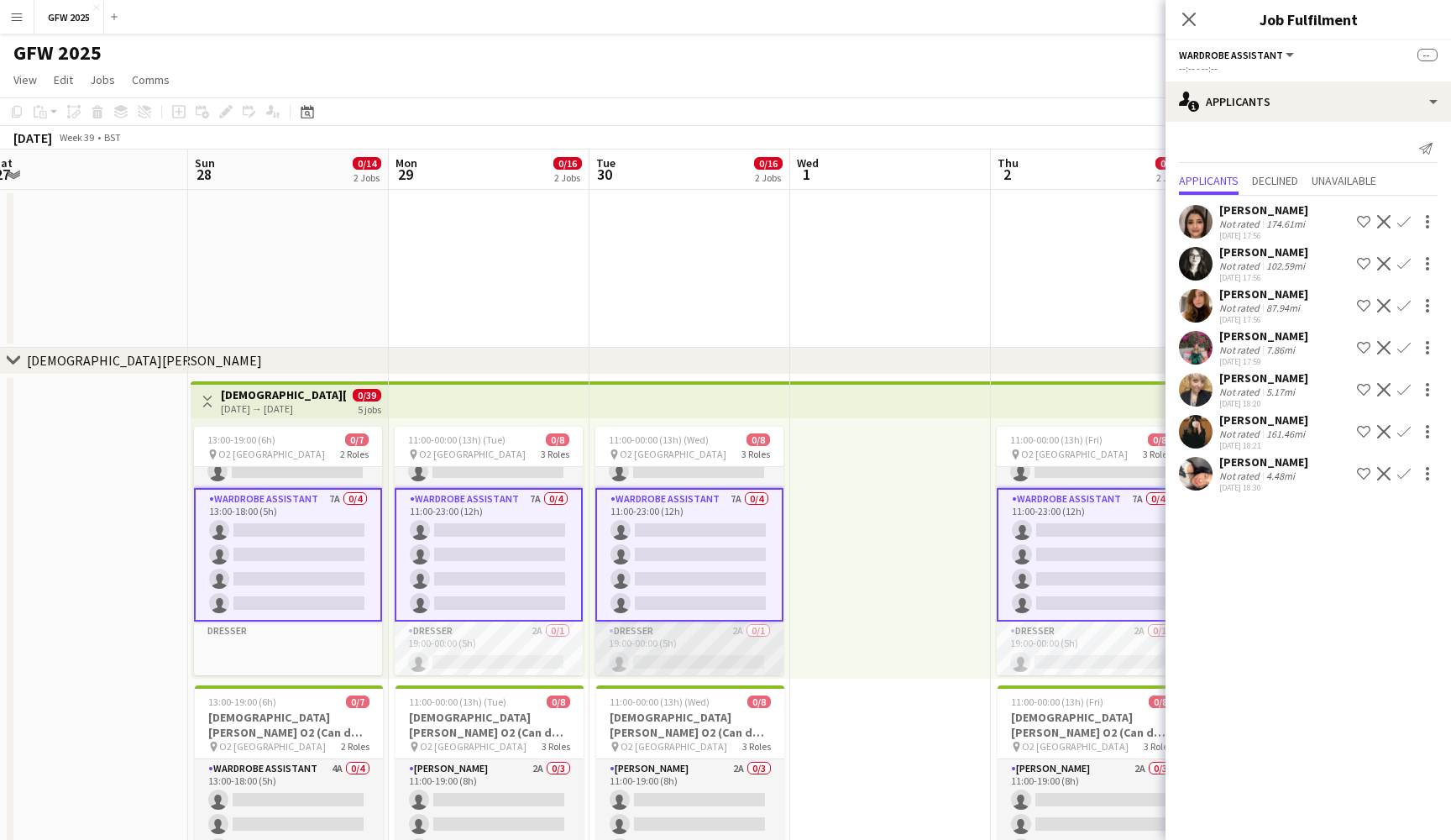
click at [666, 629] on app-card-role "Dresser 2A 0/1 19:00-00:00 (5h) single-neutral-actions" at bounding box center [689, 650] width 188 height 57
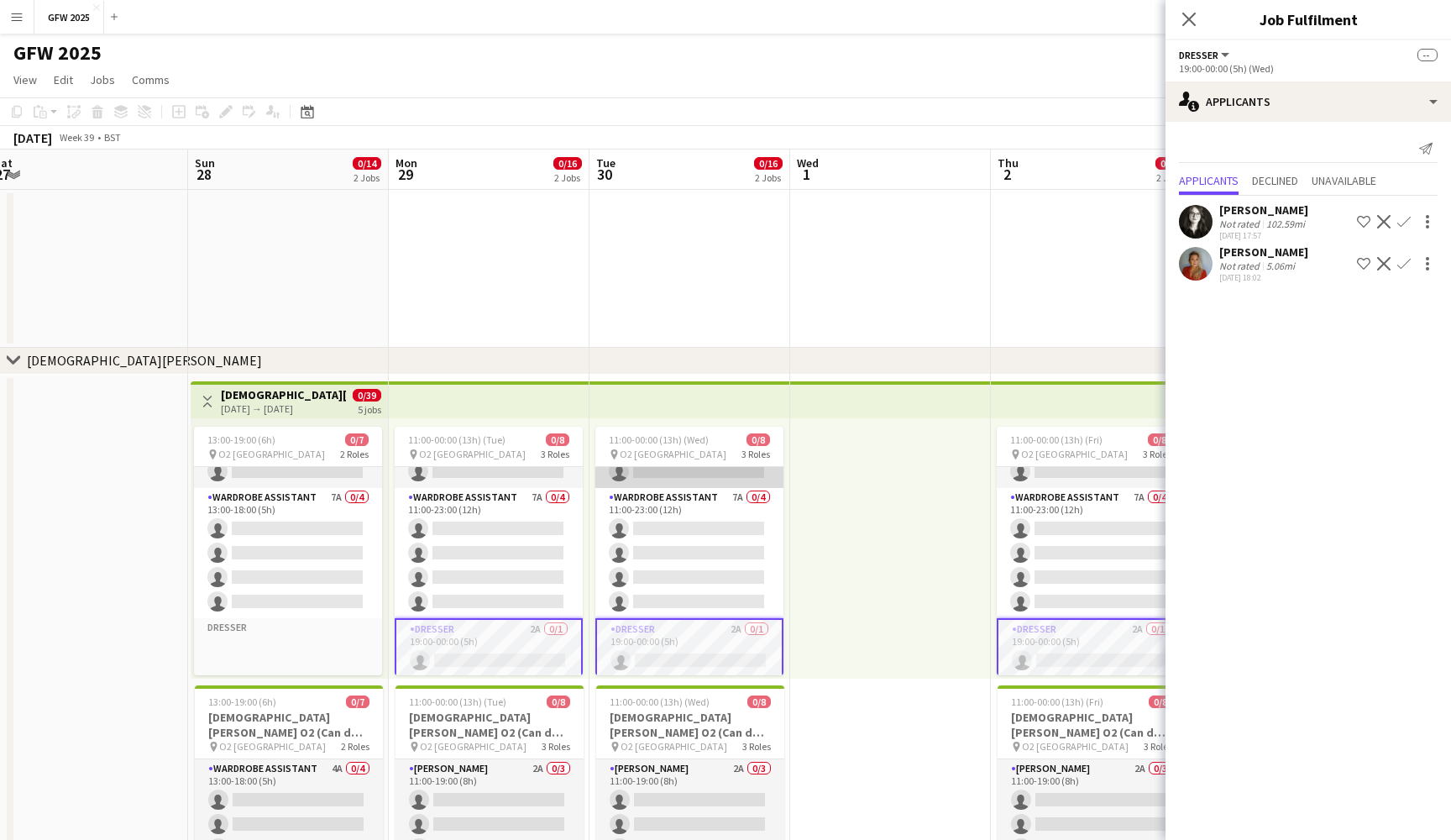
click at [675, 466] on app-card-role "Seamster 4A 0/3 11:00-19:00 (8h) single-neutral-actions single-neutral-actions …" at bounding box center [689, 435] width 188 height 106
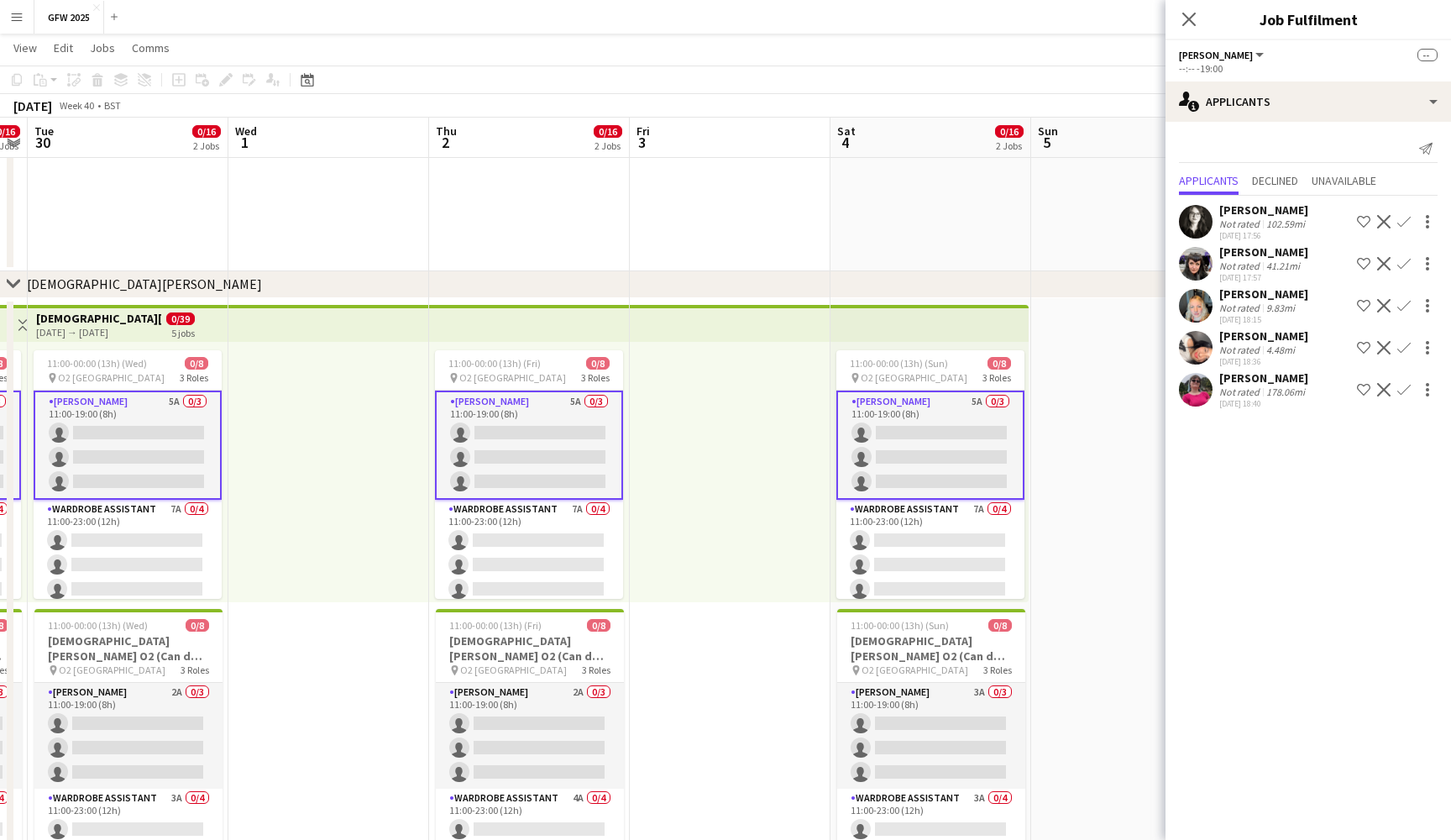
click at [1249, 382] on div "Lauren Hickman" at bounding box center [1264, 377] width 89 height 15
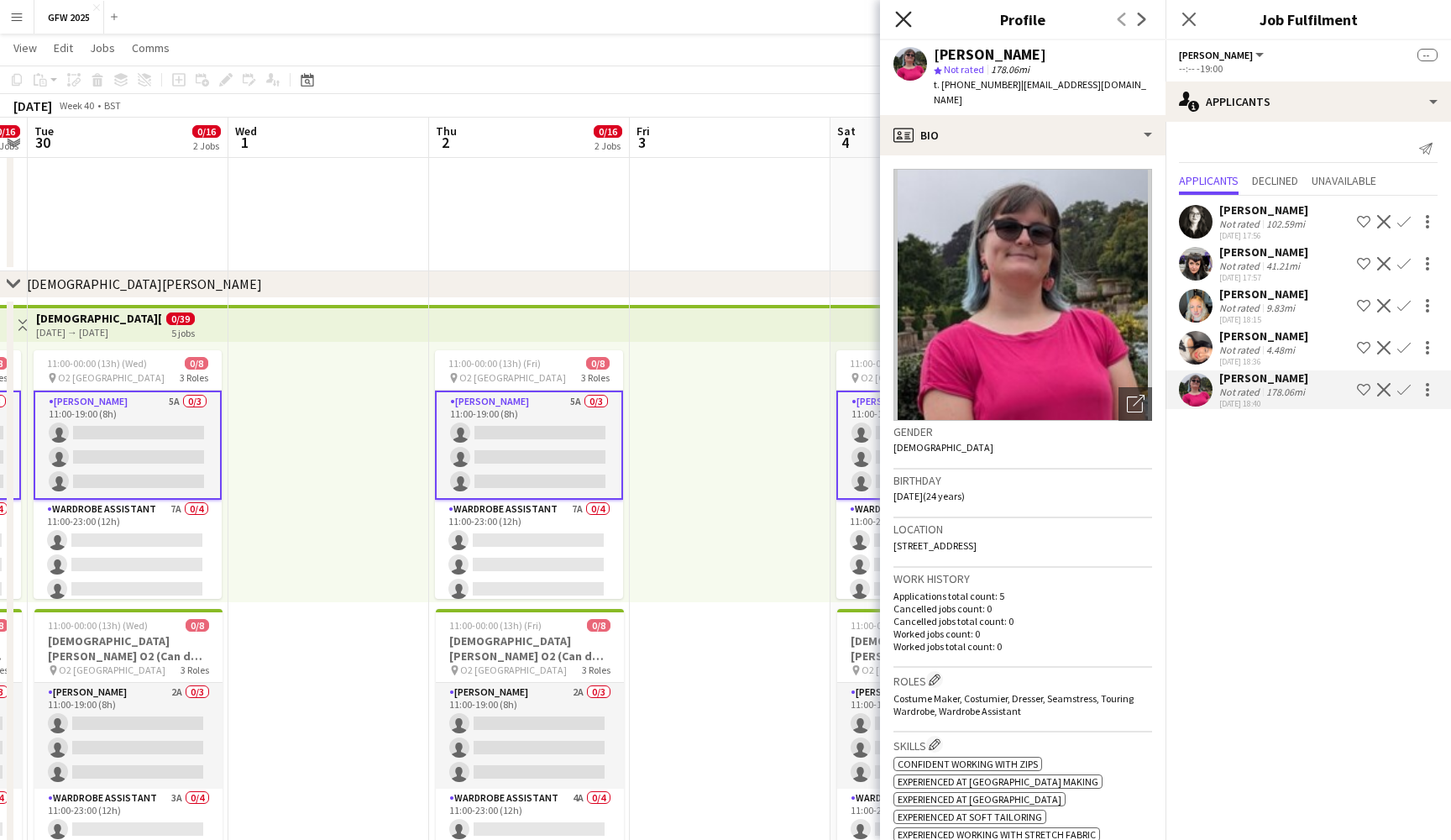
click at [904, 15] on icon "Close pop-in" at bounding box center [903, 19] width 16 height 16
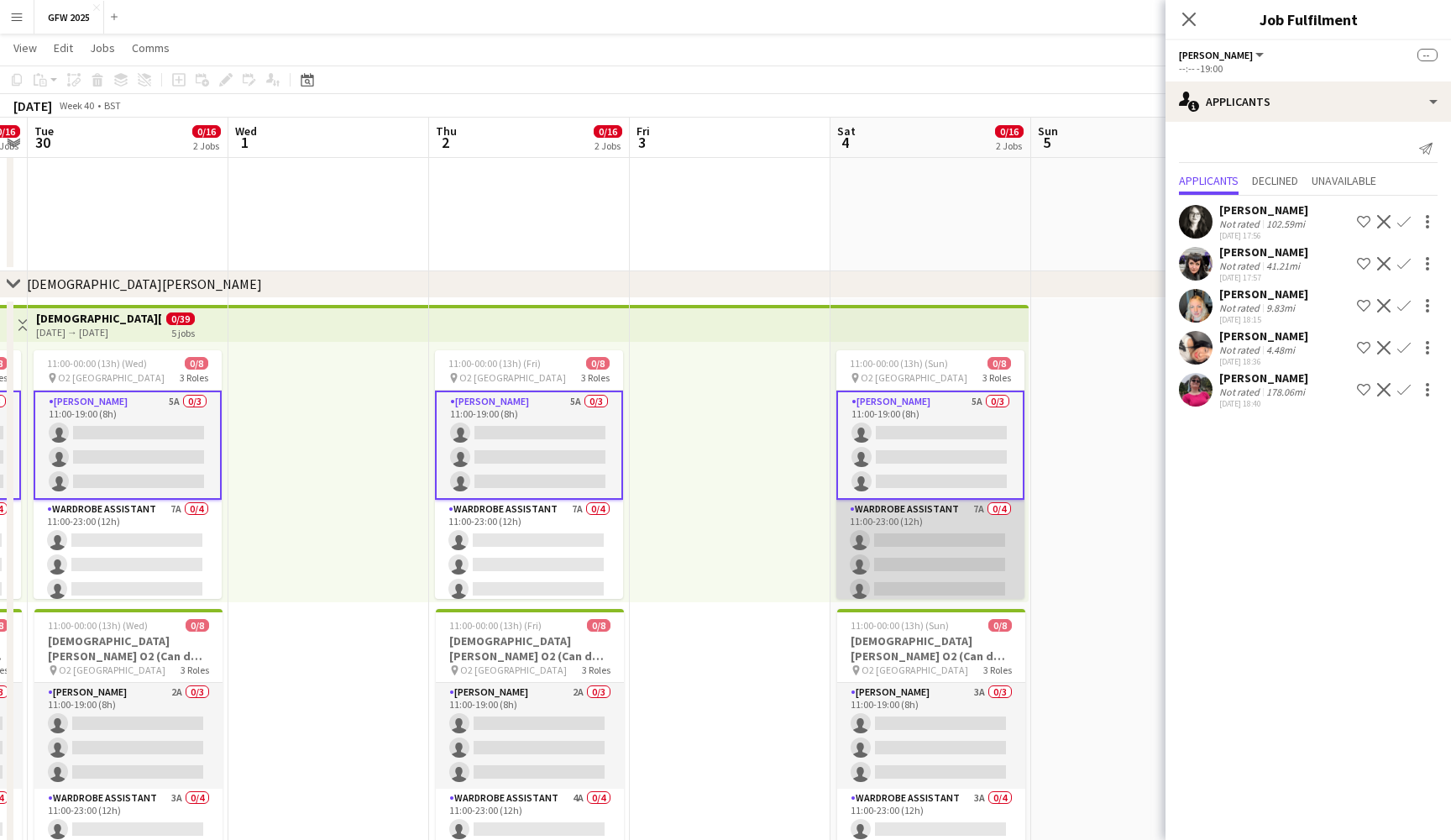
click at [969, 558] on app-card-role "Wardrobe Assistant 7A 0/4 11:00-23:00 (12h) single-neutral-actions single-neutr…" at bounding box center [930, 565] width 188 height 130
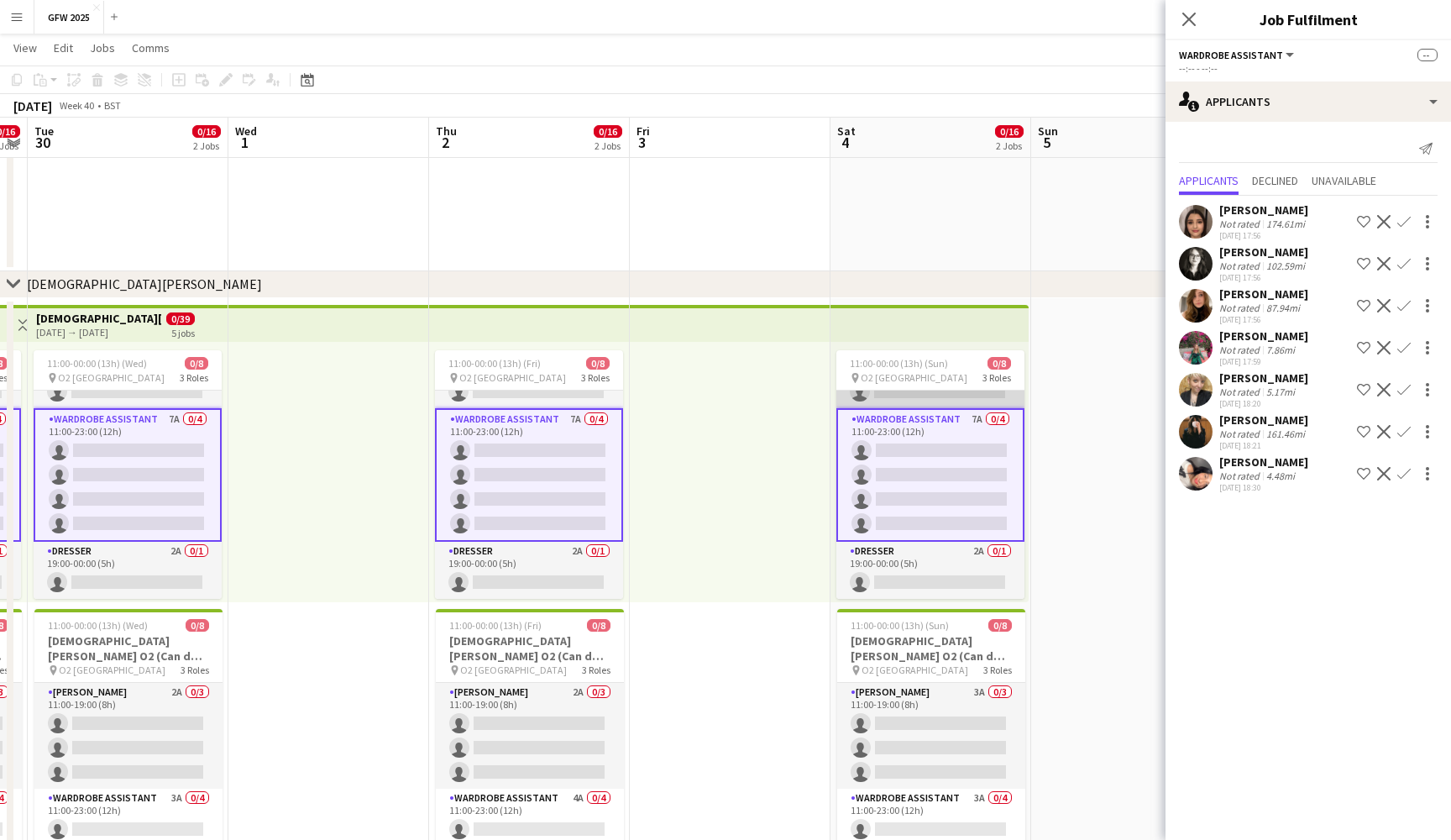
scroll to position [88, 0]
click at [962, 564] on app-card-role "Dresser 2A 0/1 19:00-00:00 (5h) single-neutral-actions" at bounding box center [930, 570] width 188 height 57
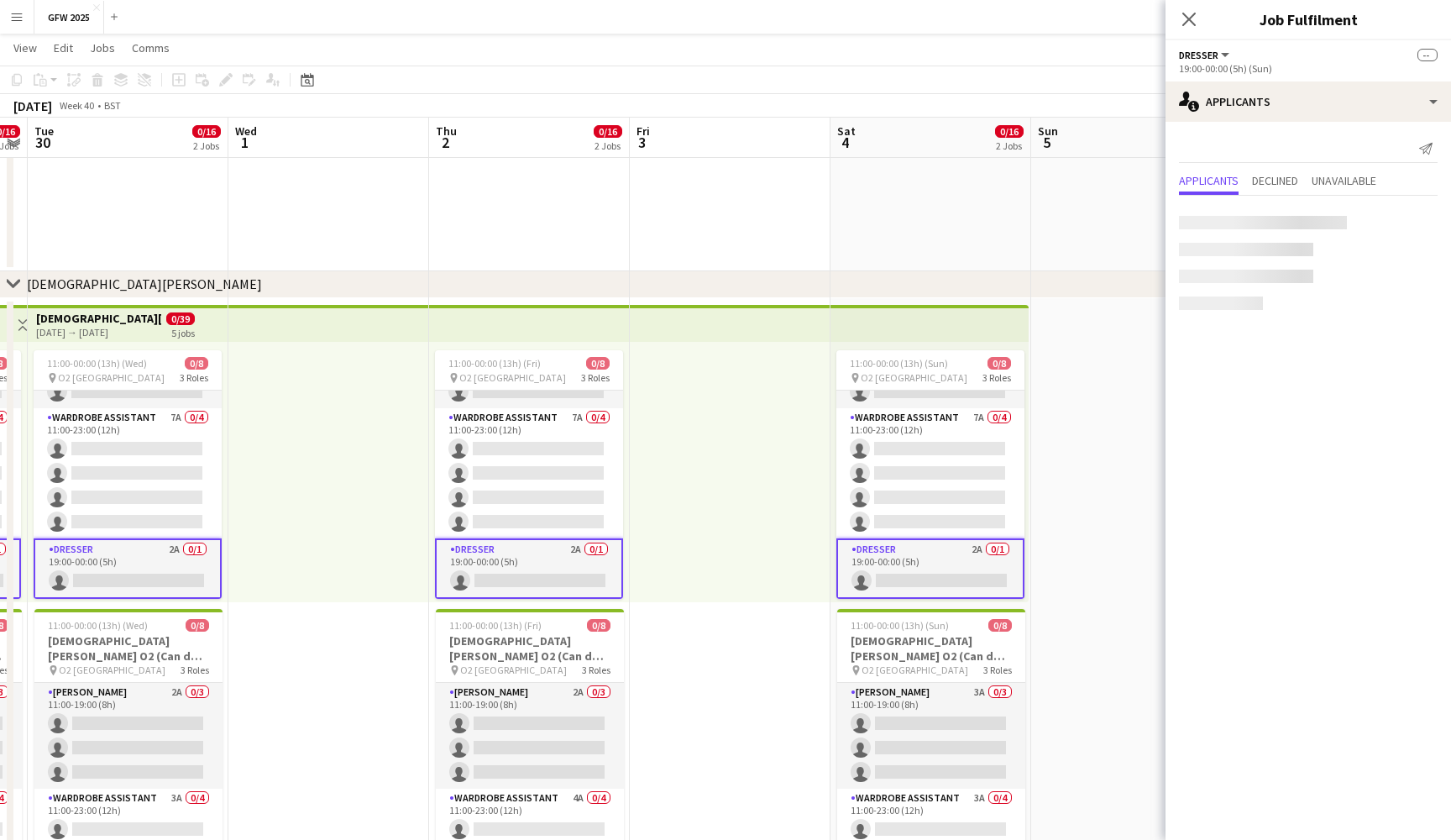
scroll to position [85, 0]
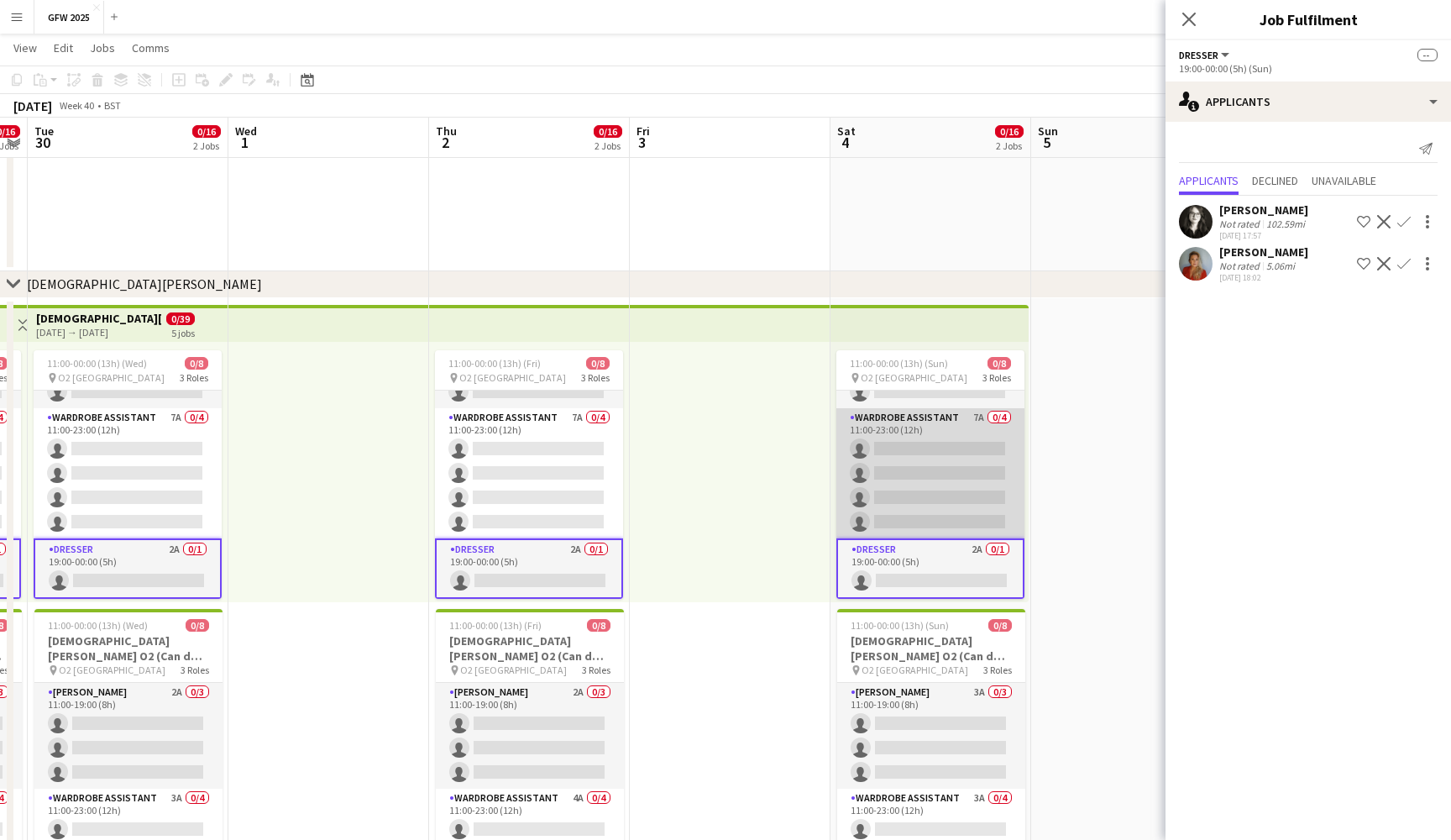
click at [961, 460] on app-card-role "Wardrobe Assistant 7A 0/4 11:00-23:00 (12h) single-neutral-actions single-neutr…" at bounding box center [930, 472] width 188 height 130
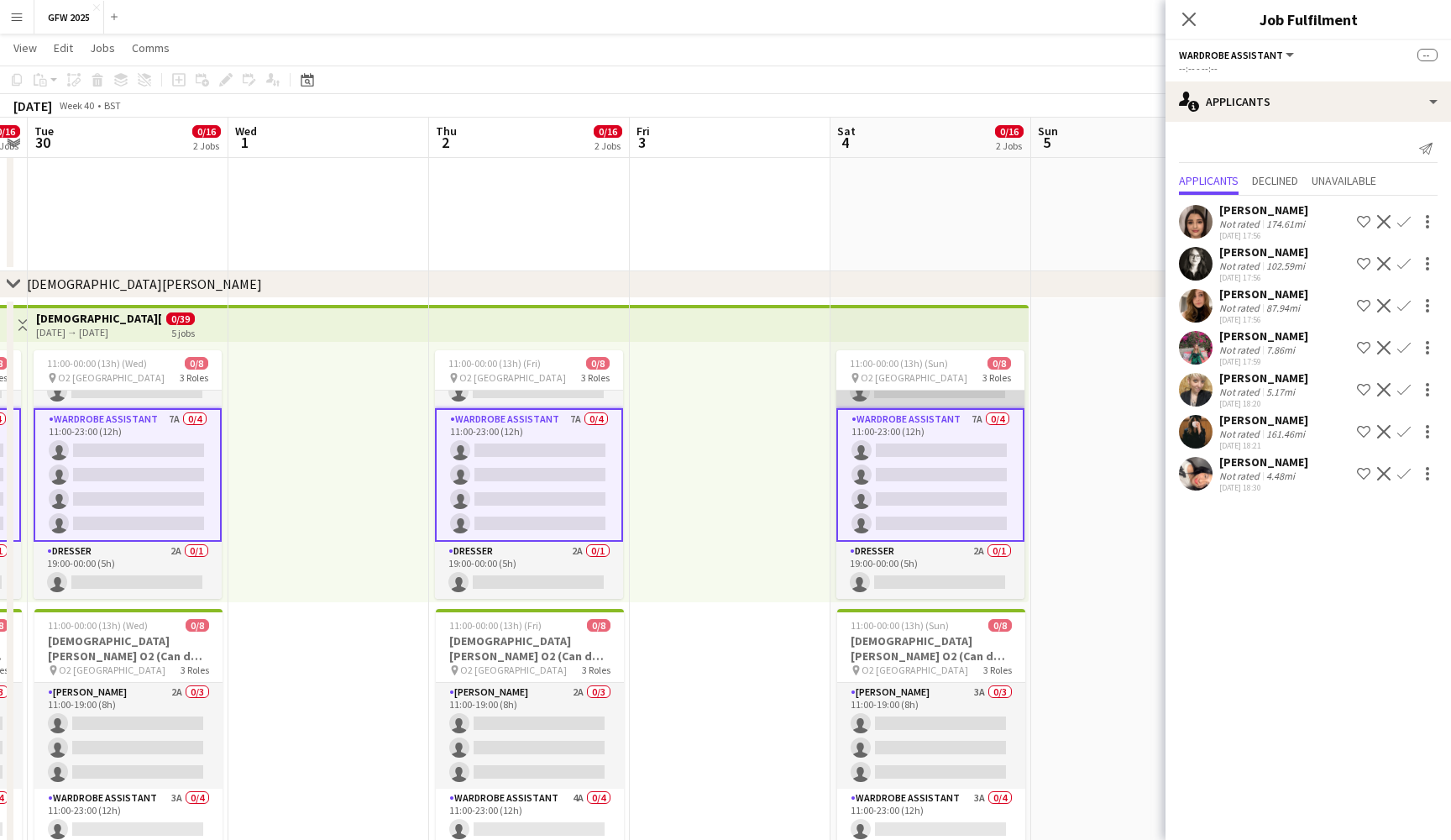
click at [968, 398] on app-card-role "Seamster 5A 0/3 11:00-19:00 (8h) single-neutral-actions single-neutral-actions …" at bounding box center [930, 355] width 188 height 106
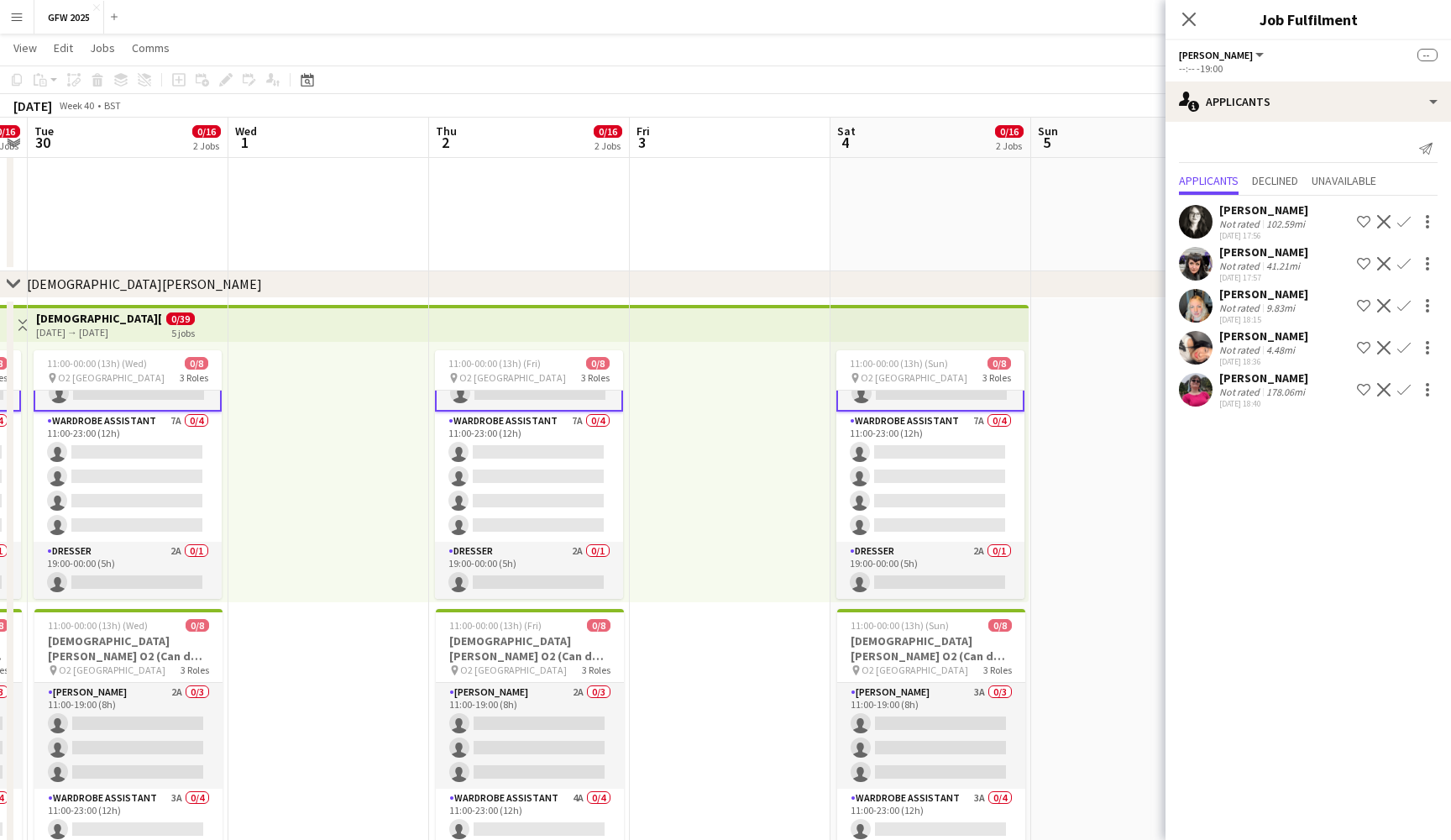
click at [1255, 394] on div "Not rated" at bounding box center [1241, 391] width 44 height 13
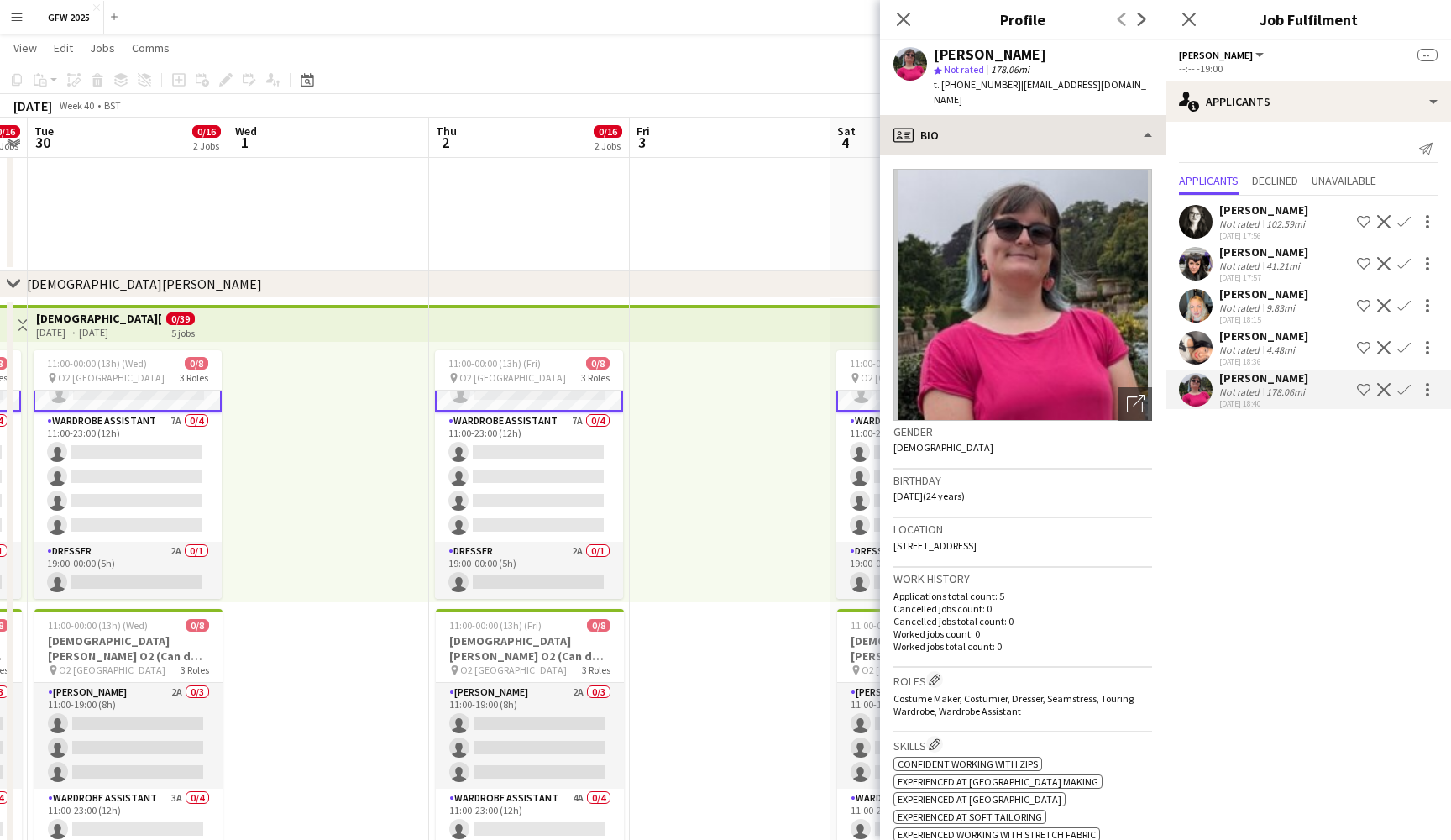
scroll to position [0, 0]
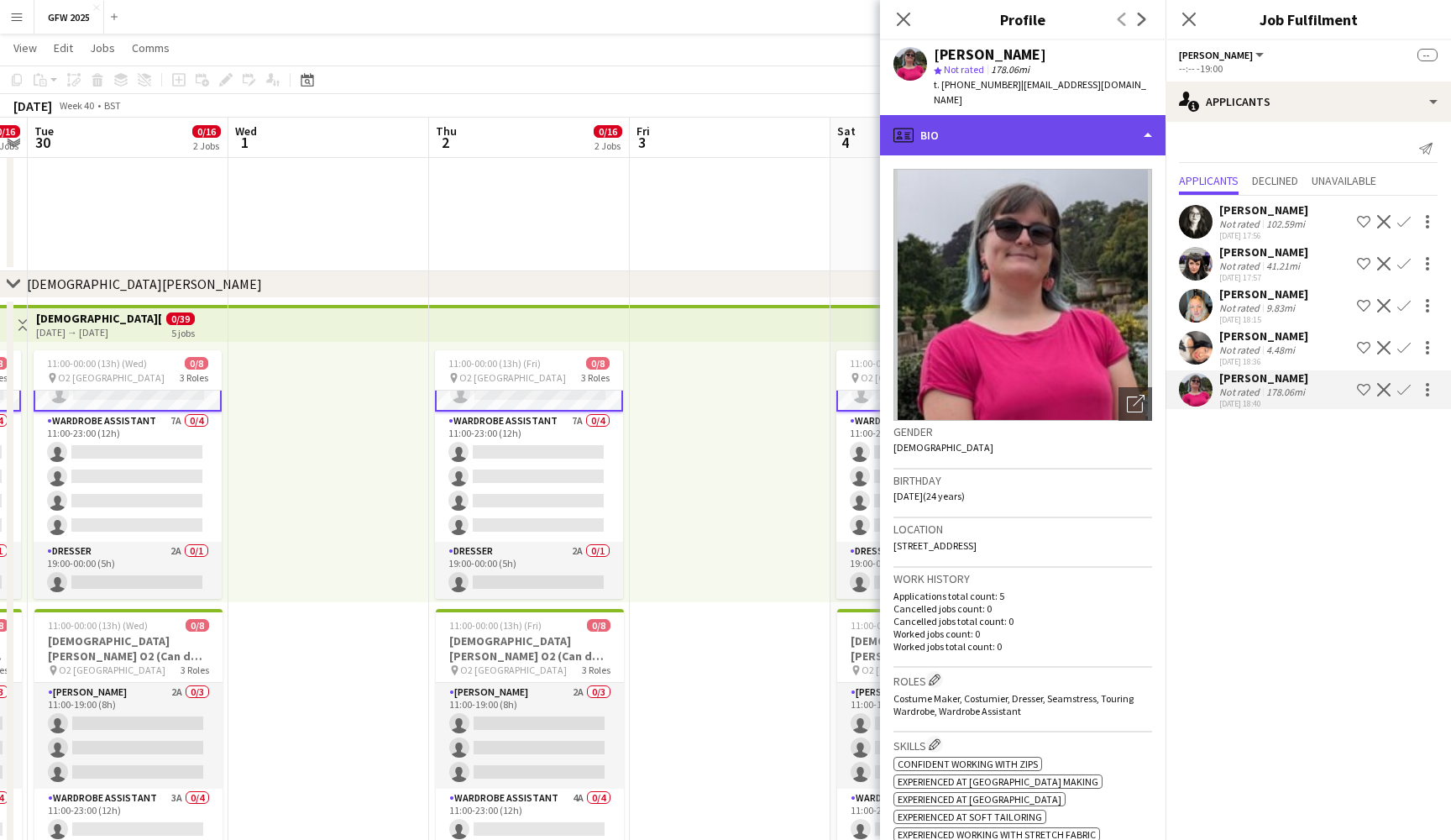
click at [1110, 120] on div "profile Bio" at bounding box center [1023, 134] width 285 height 40
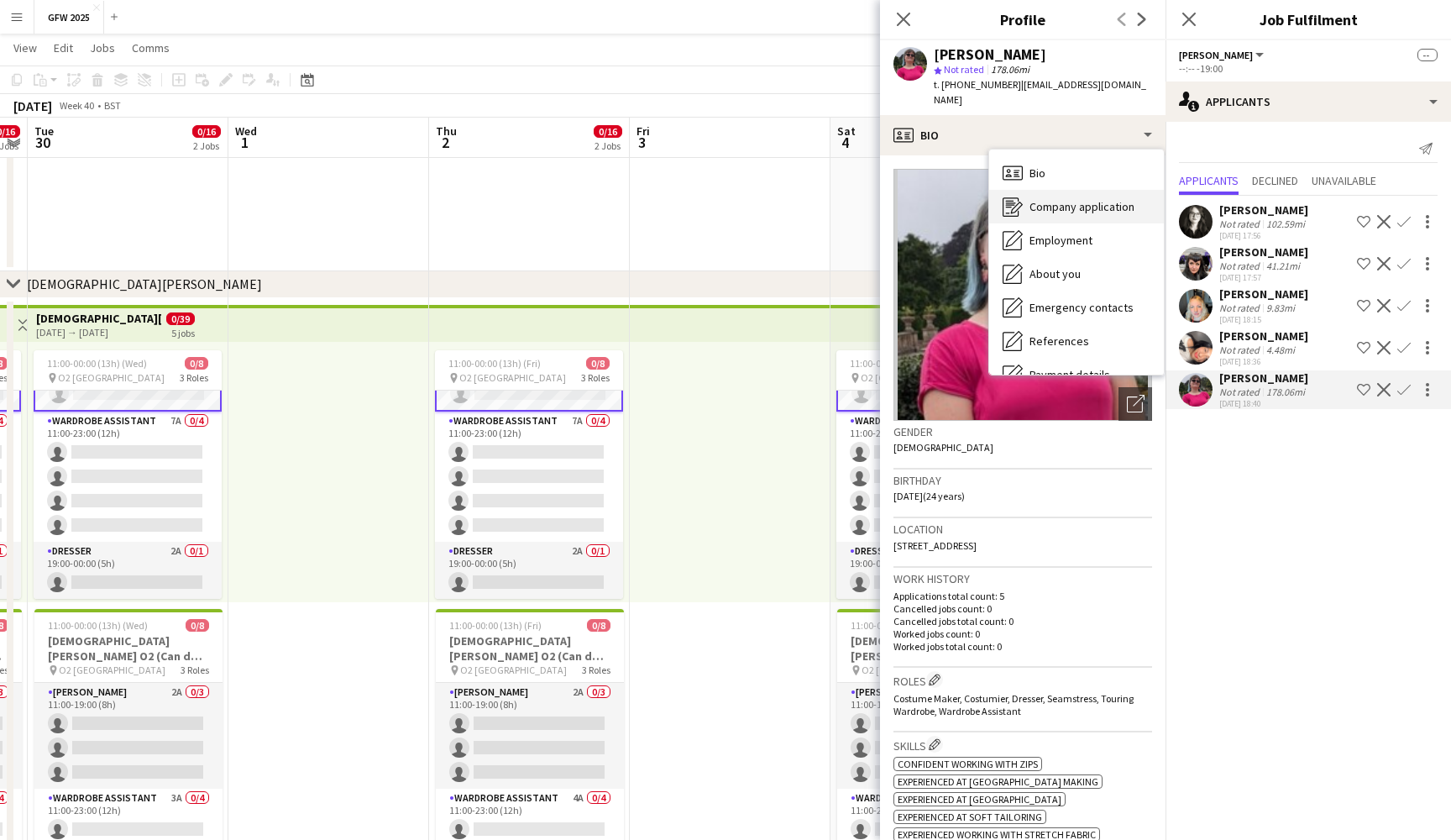
click at [1102, 199] on span "Company application" at bounding box center [1081, 206] width 105 height 15
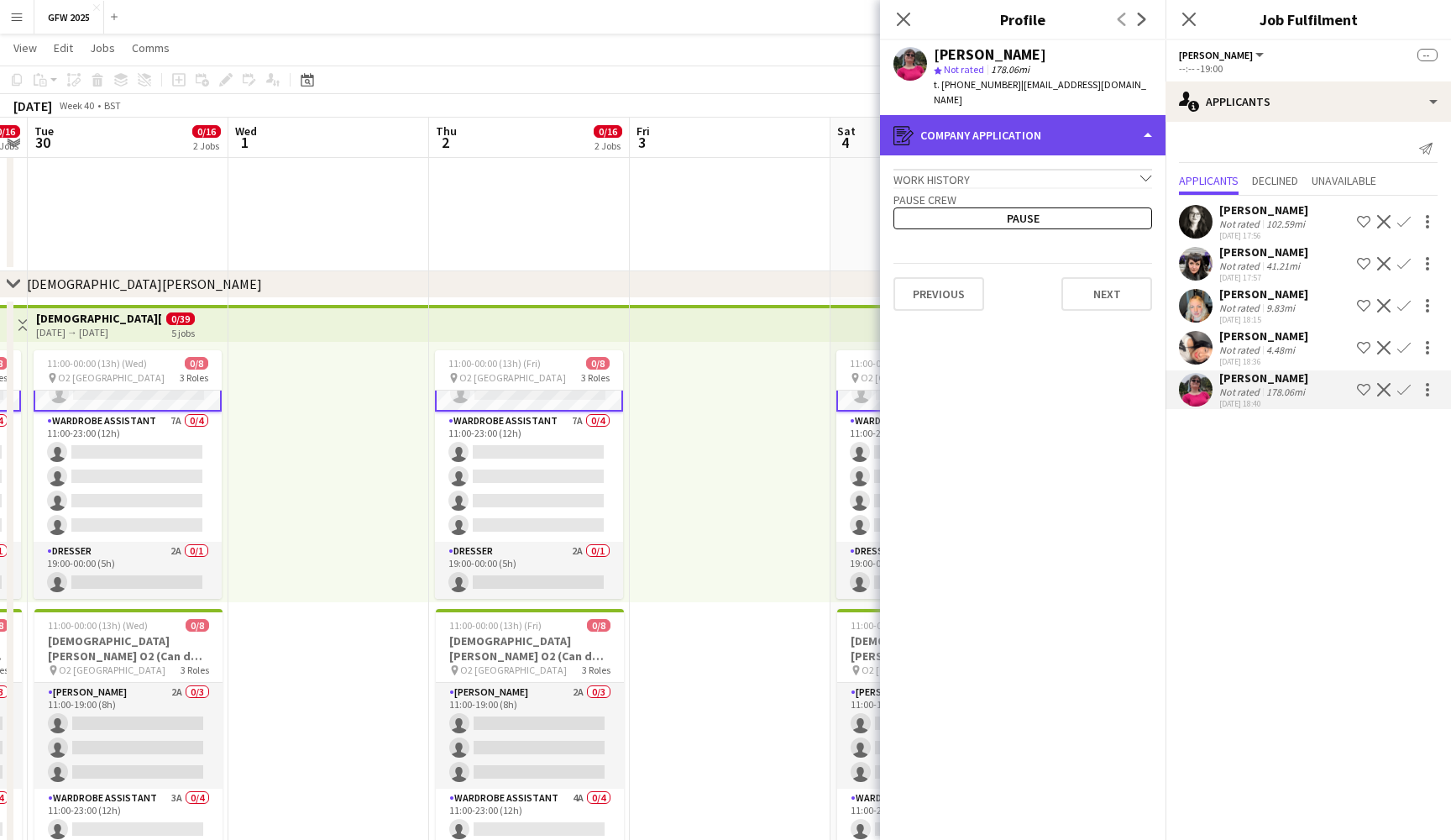
click at [1117, 116] on div "register Company application" at bounding box center [1023, 134] width 285 height 40
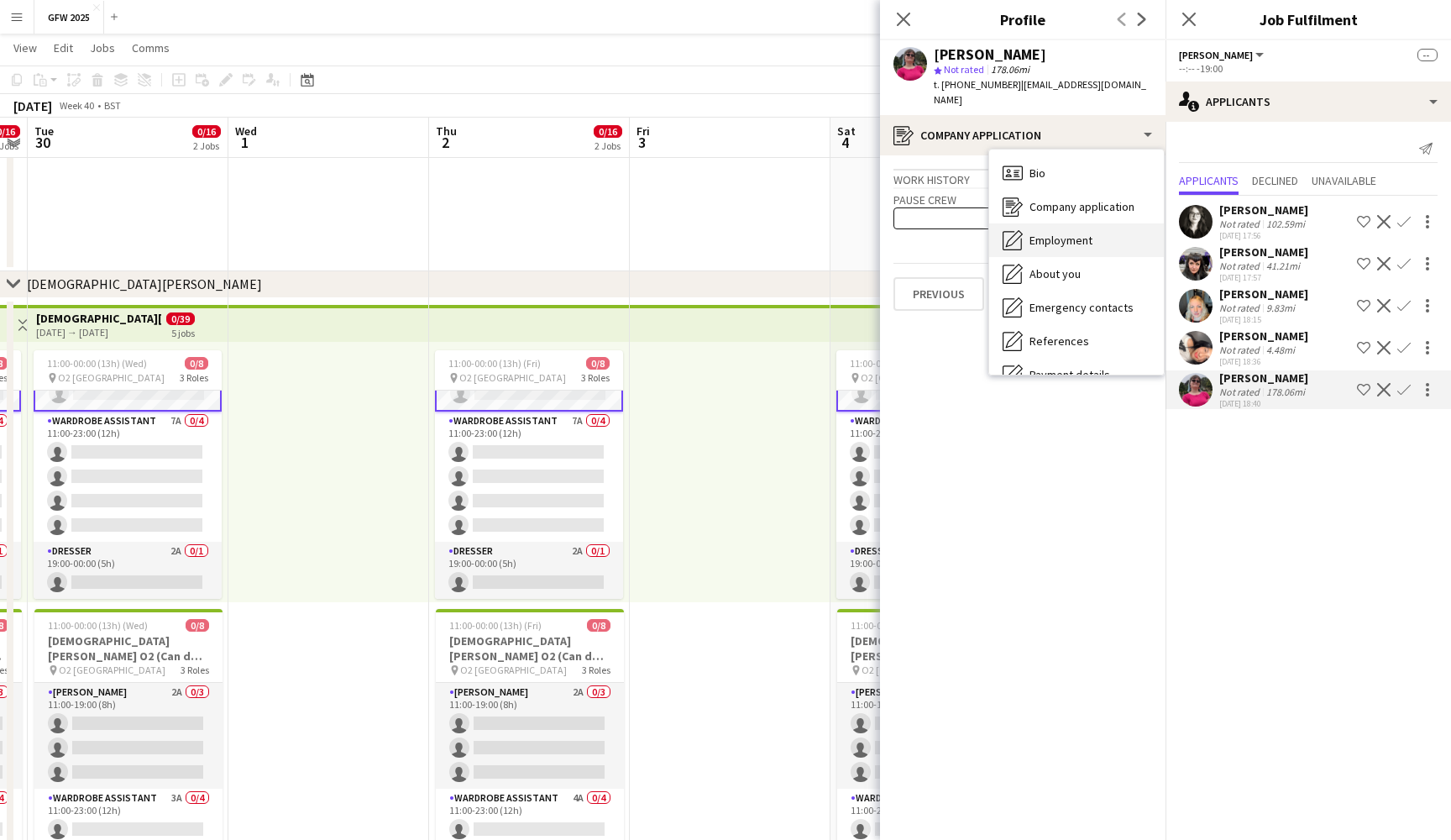
click at [1119, 223] on div "Employment Employment" at bounding box center [1076, 240] width 175 height 33
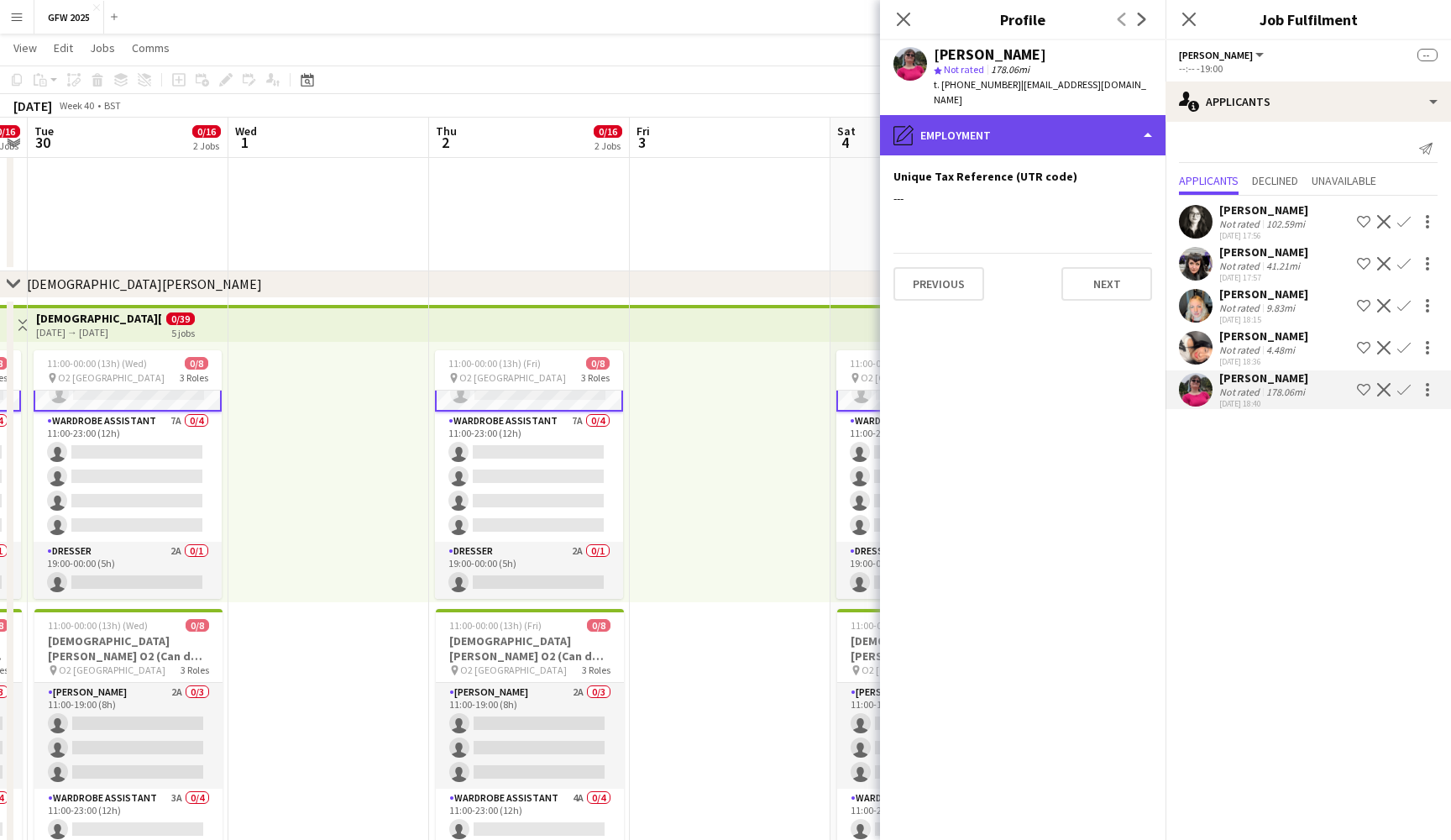
click at [1115, 126] on div "pencil4 Employment" at bounding box center [1023, 134] width 285 height 40
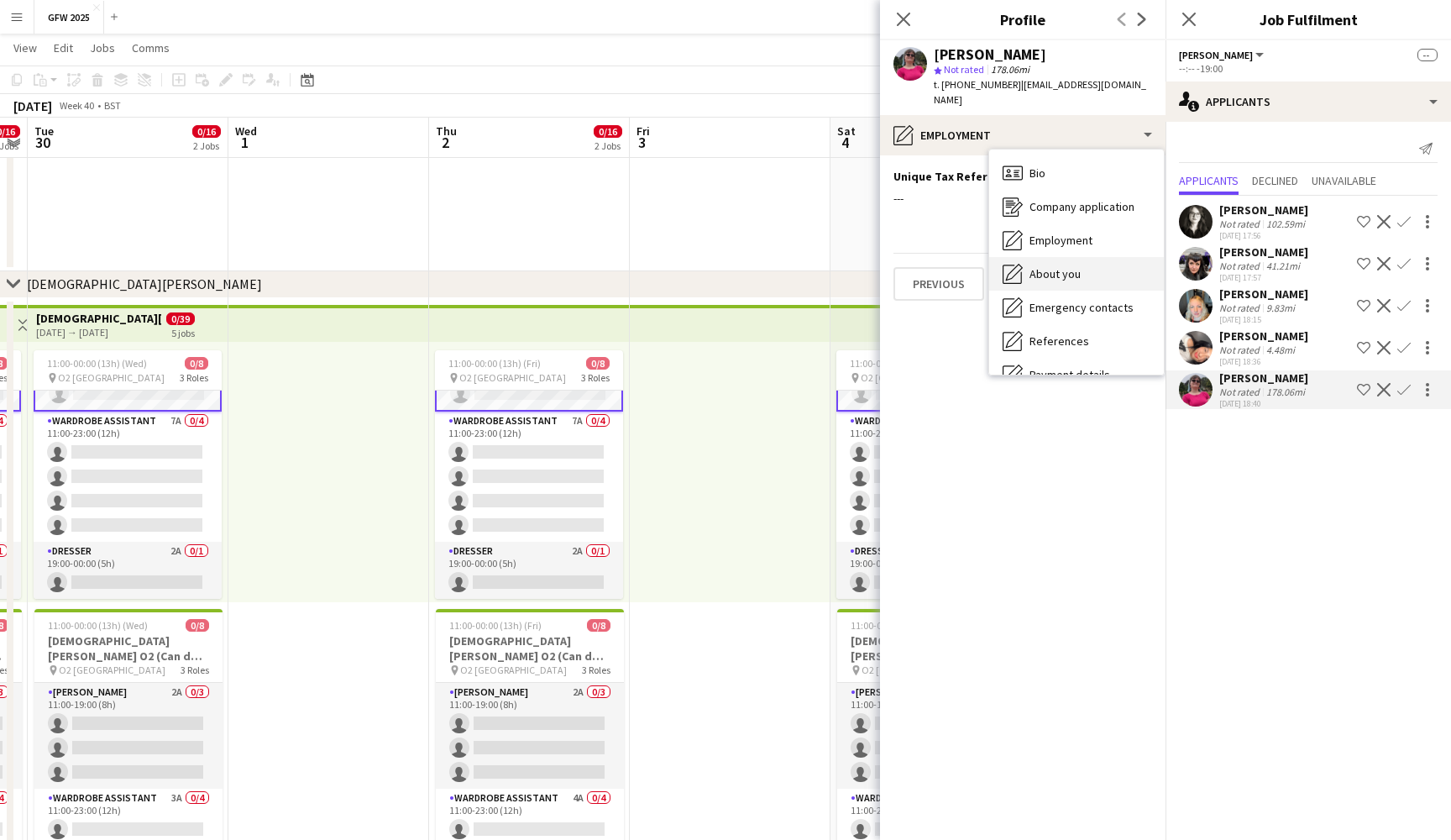
click at [1115, 257] on div "About you About you" at bounding box center [1076, 273] width 175 height 33
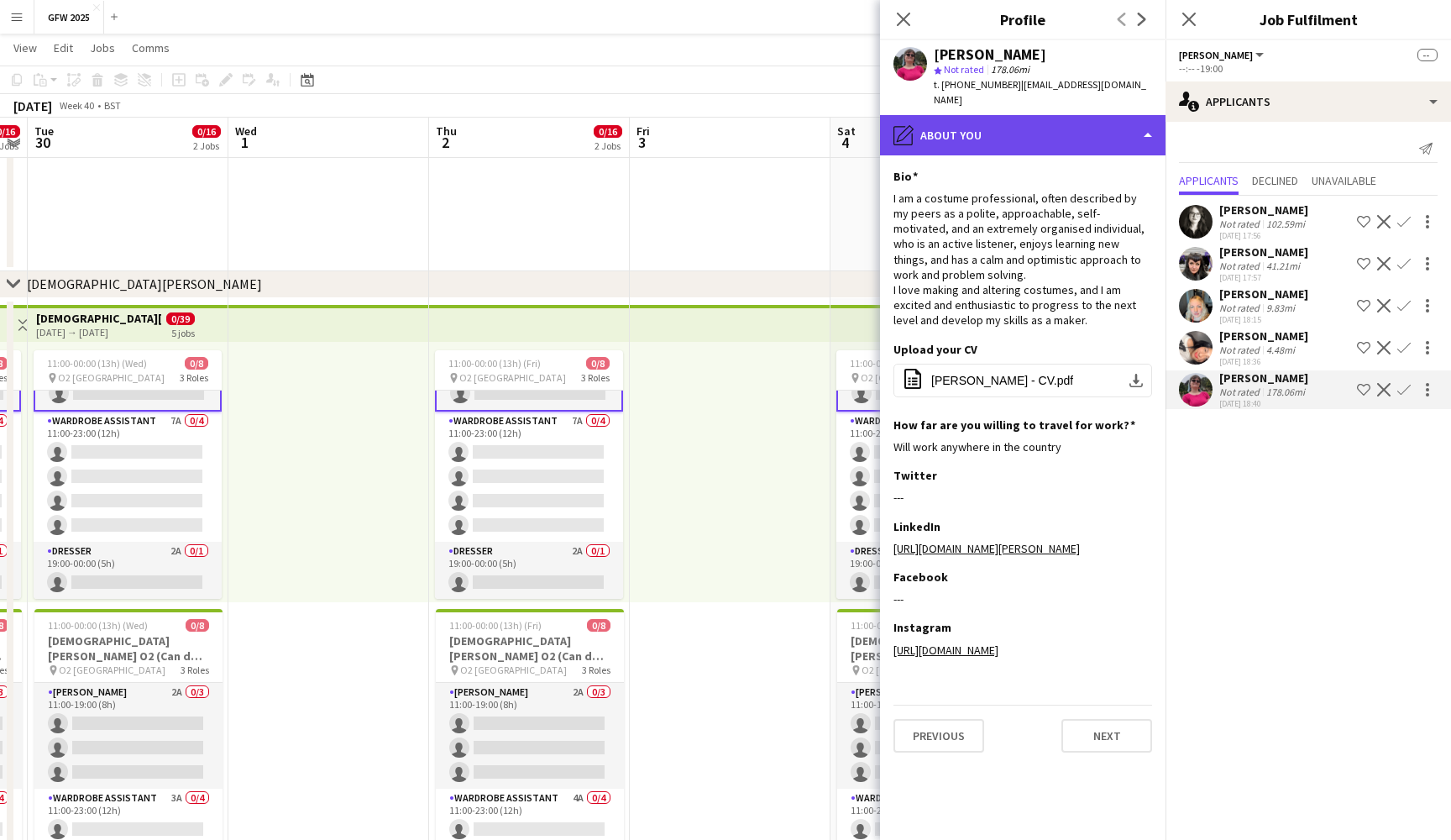
click at [1121, 123] on div "pencil4 About you" at bounding box center [1023, 134] width 285 height 40
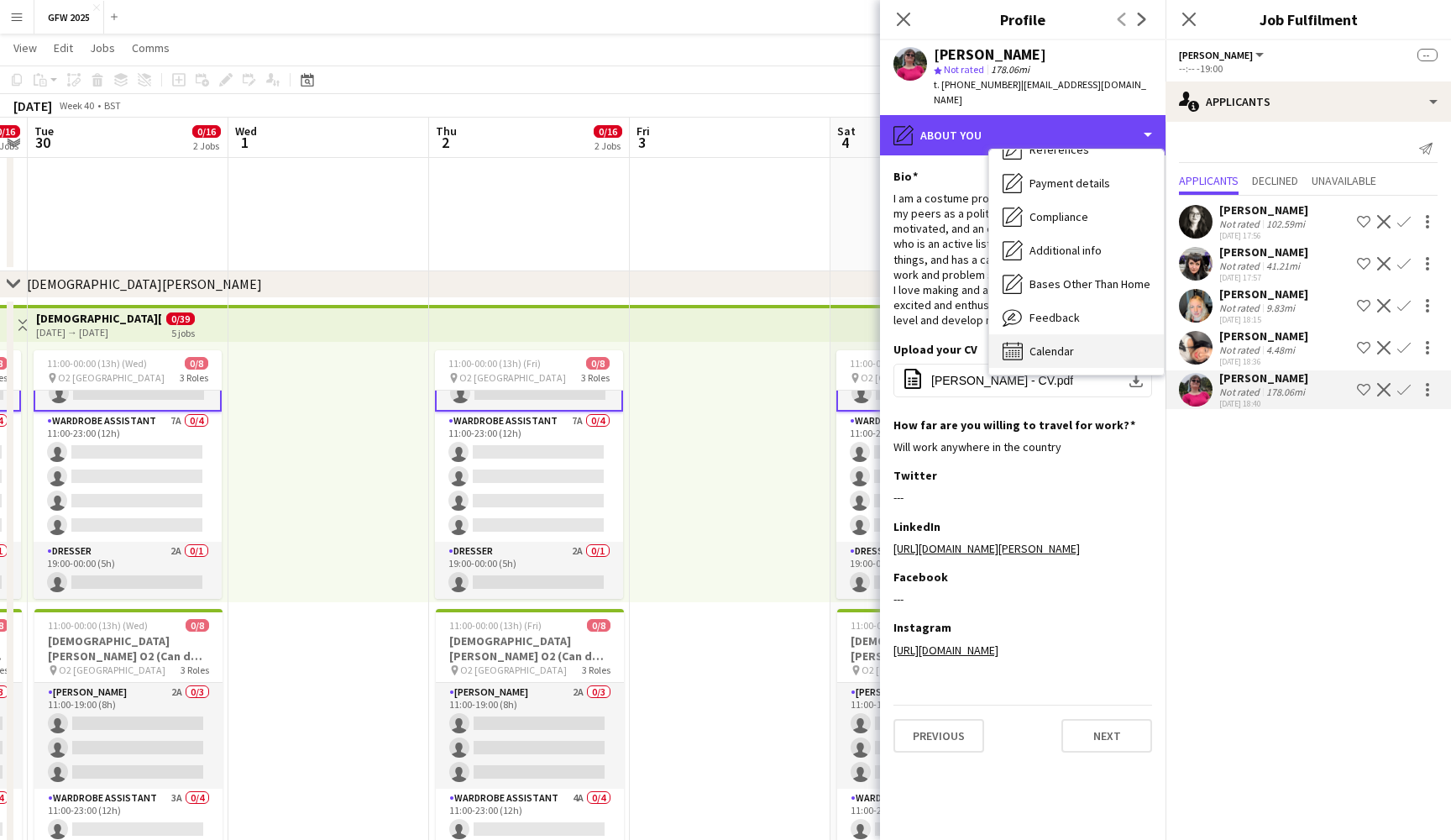
scroll to position [191, 0]
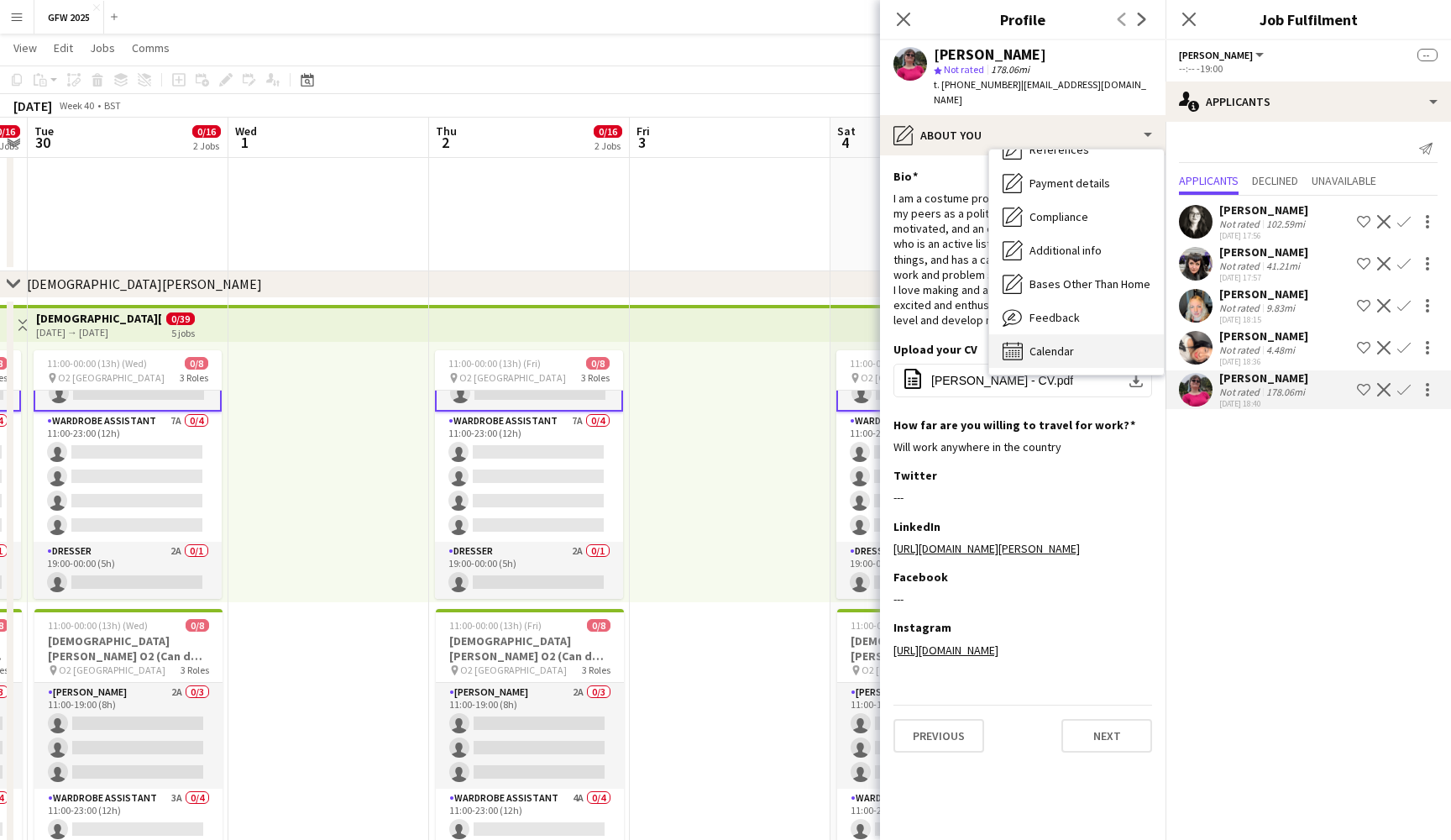
click at [1096, 334] on div "Calendar Calendar" at bounding box center [1076, 351] width 175 height 33
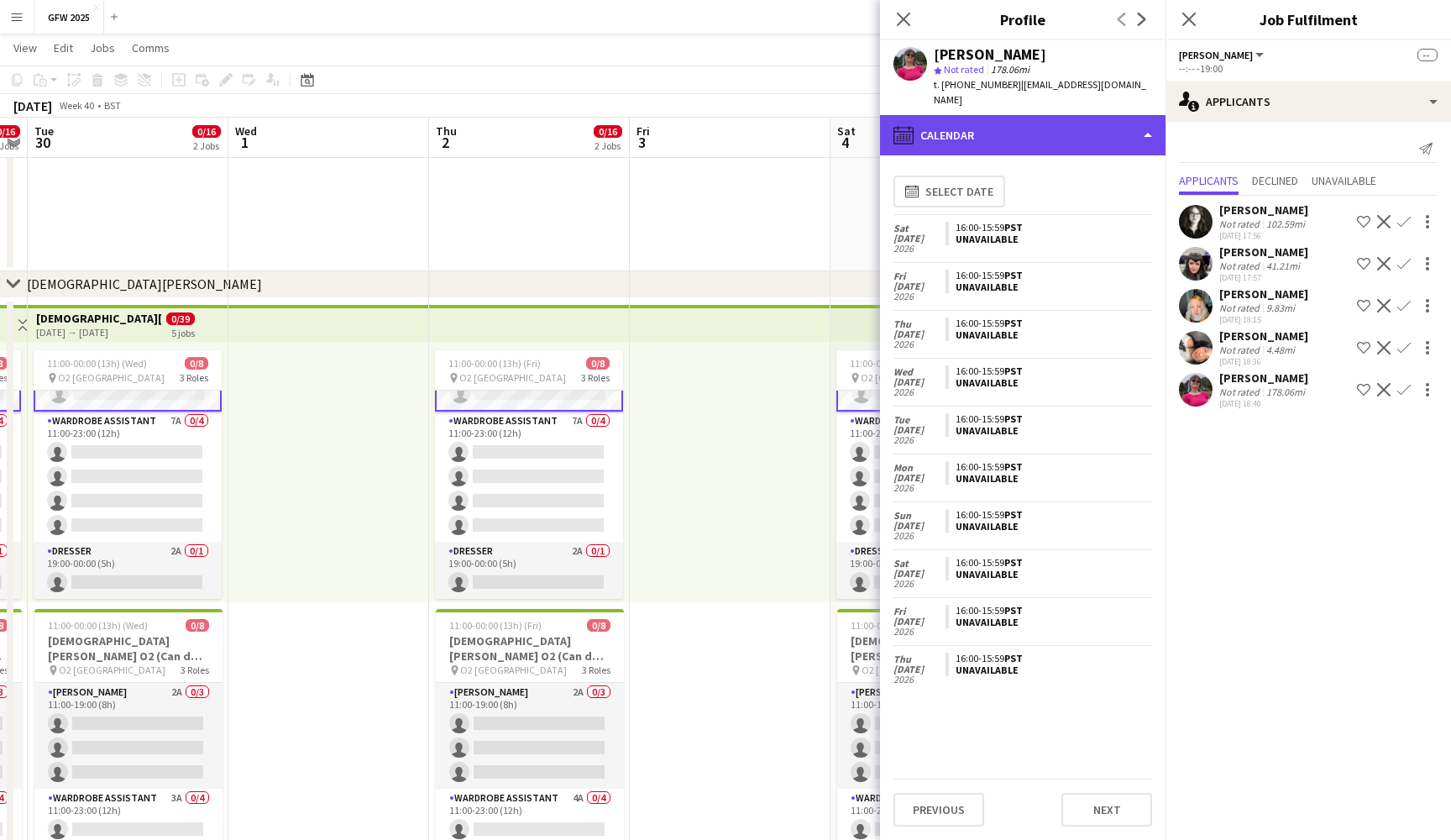
click at [1117, 115] on div "calendar-full Calendar" at bounding box center [1023, 134] width 285 height 40
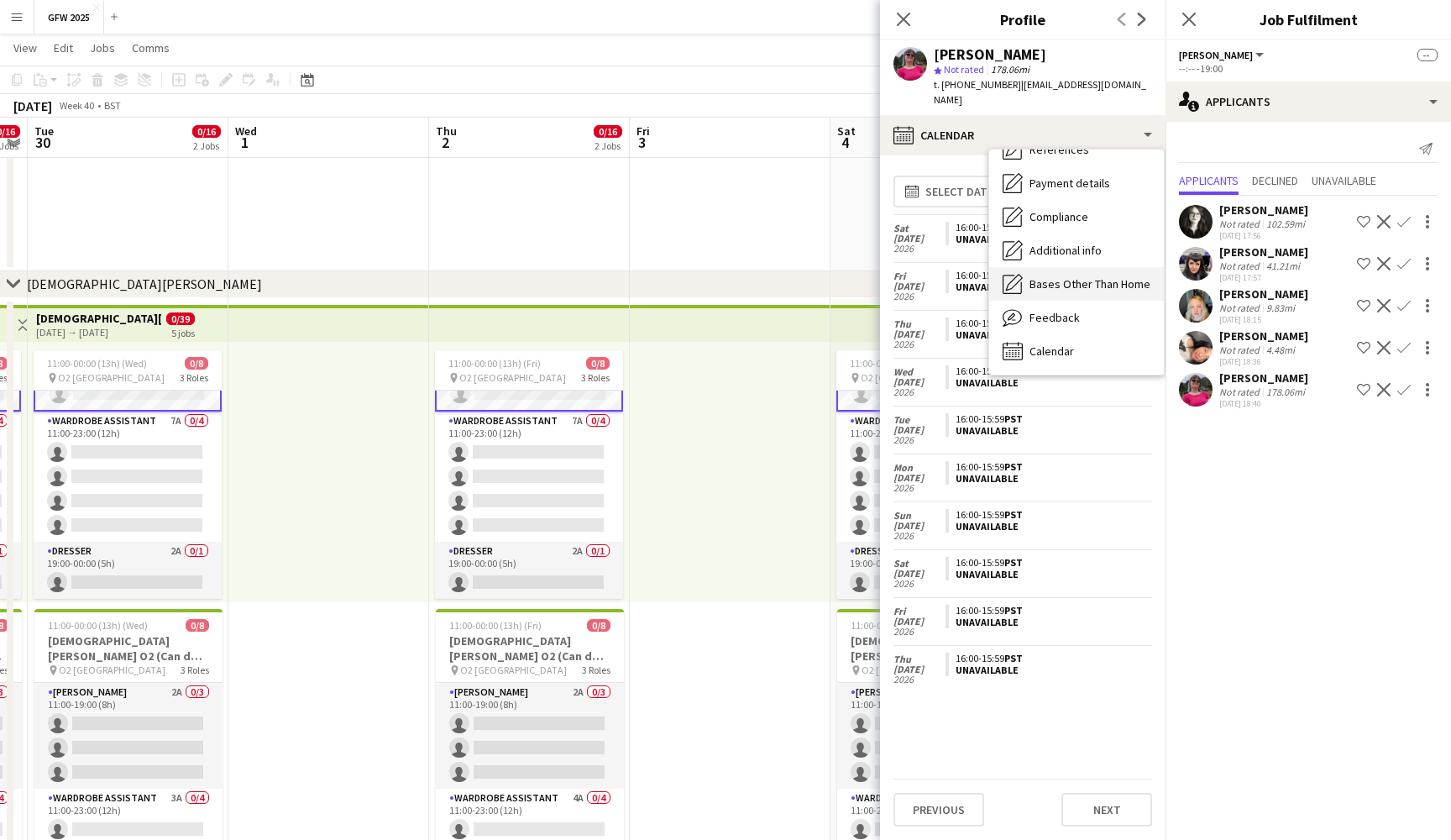
click at [1112, 276] on span "Bases Other Than Home" at bounding box center [1089, 283] width 121 height 15
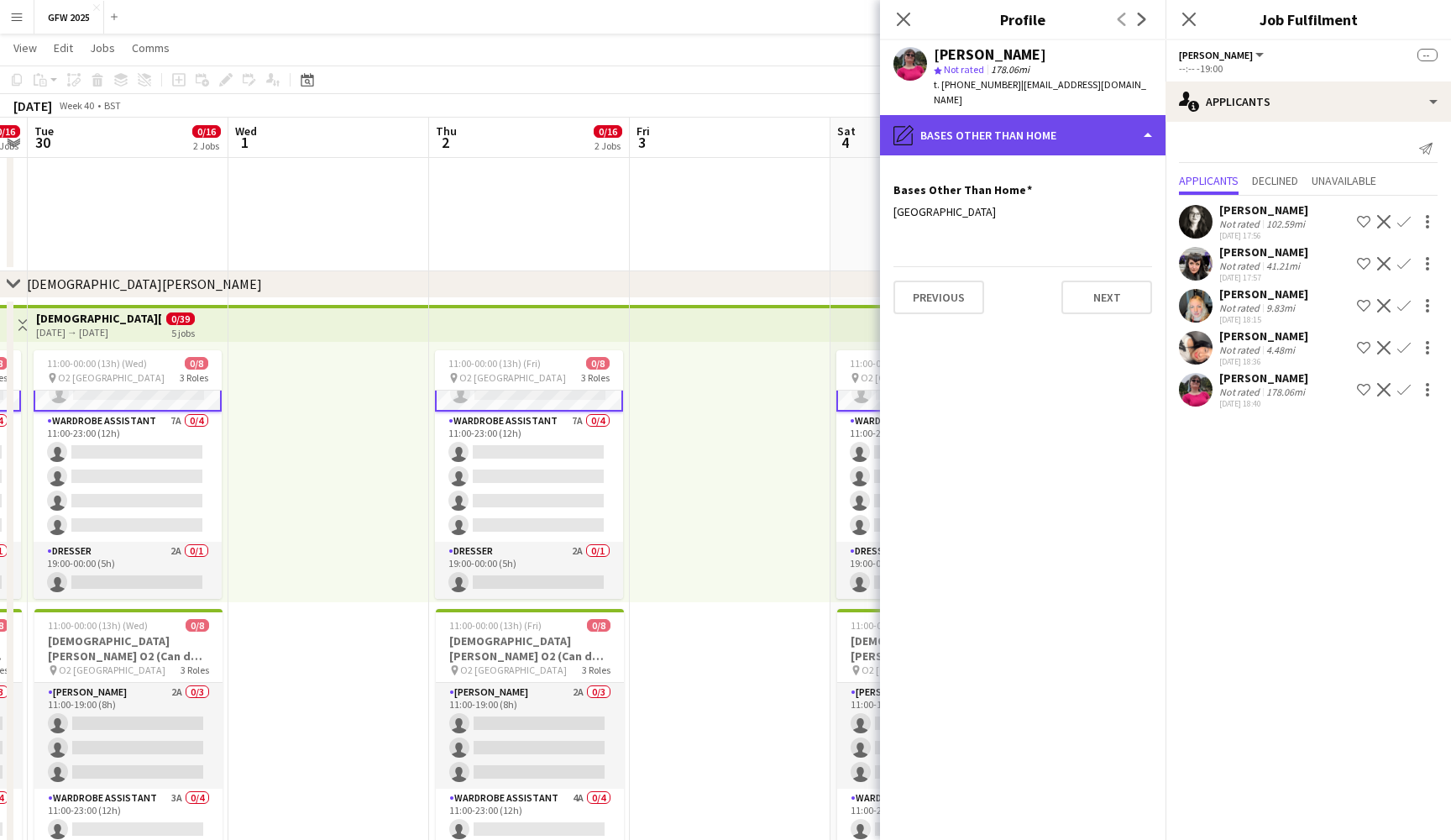
click at [1101, 120] on div "pencil4 Bases Other Than Home" at bounding box center [1023, 134] width 285 height 40
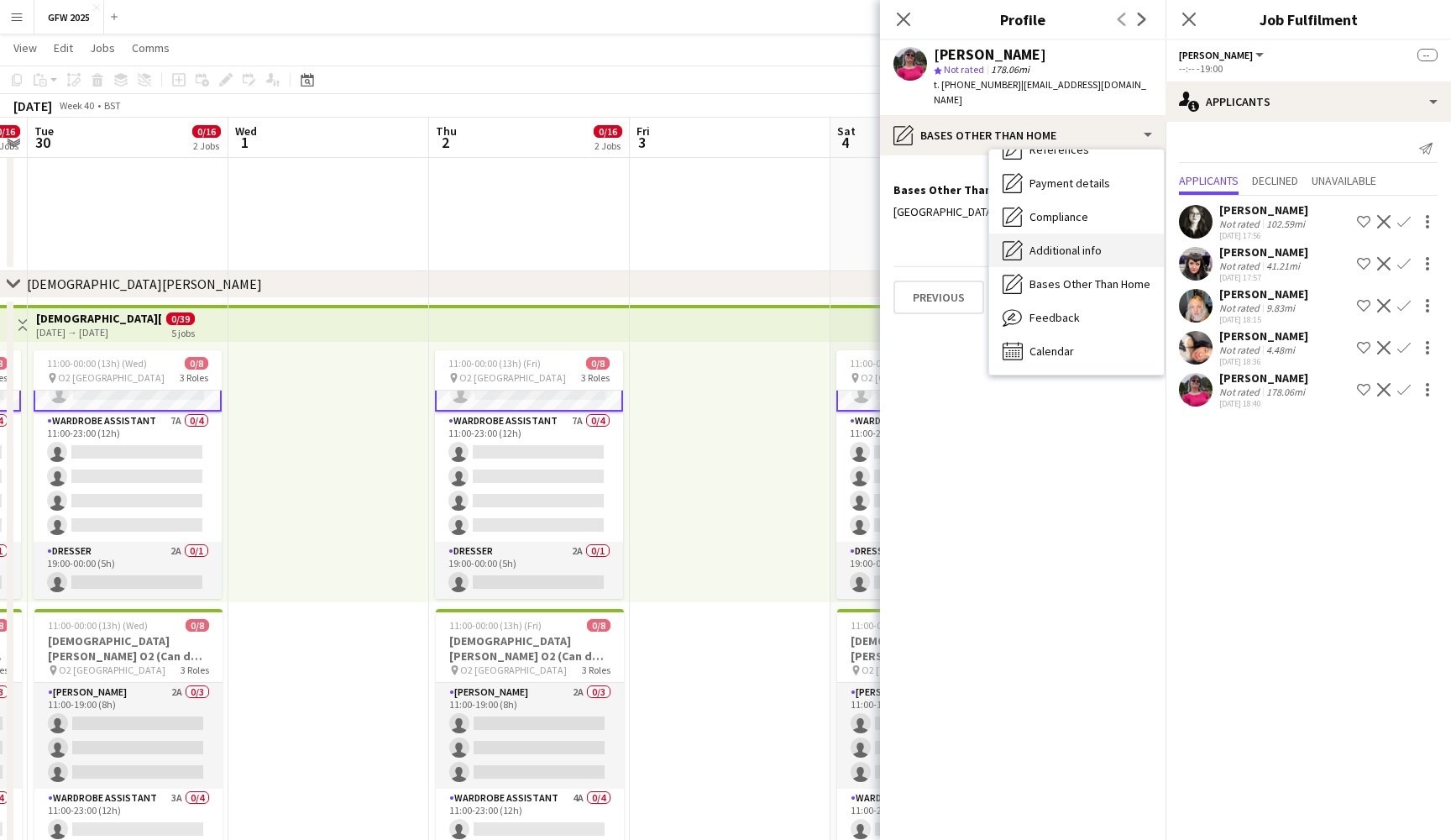
click at [1097, 243] on div "Additional info Additional info" at bounding box center [1076, 250] width 175 height 33
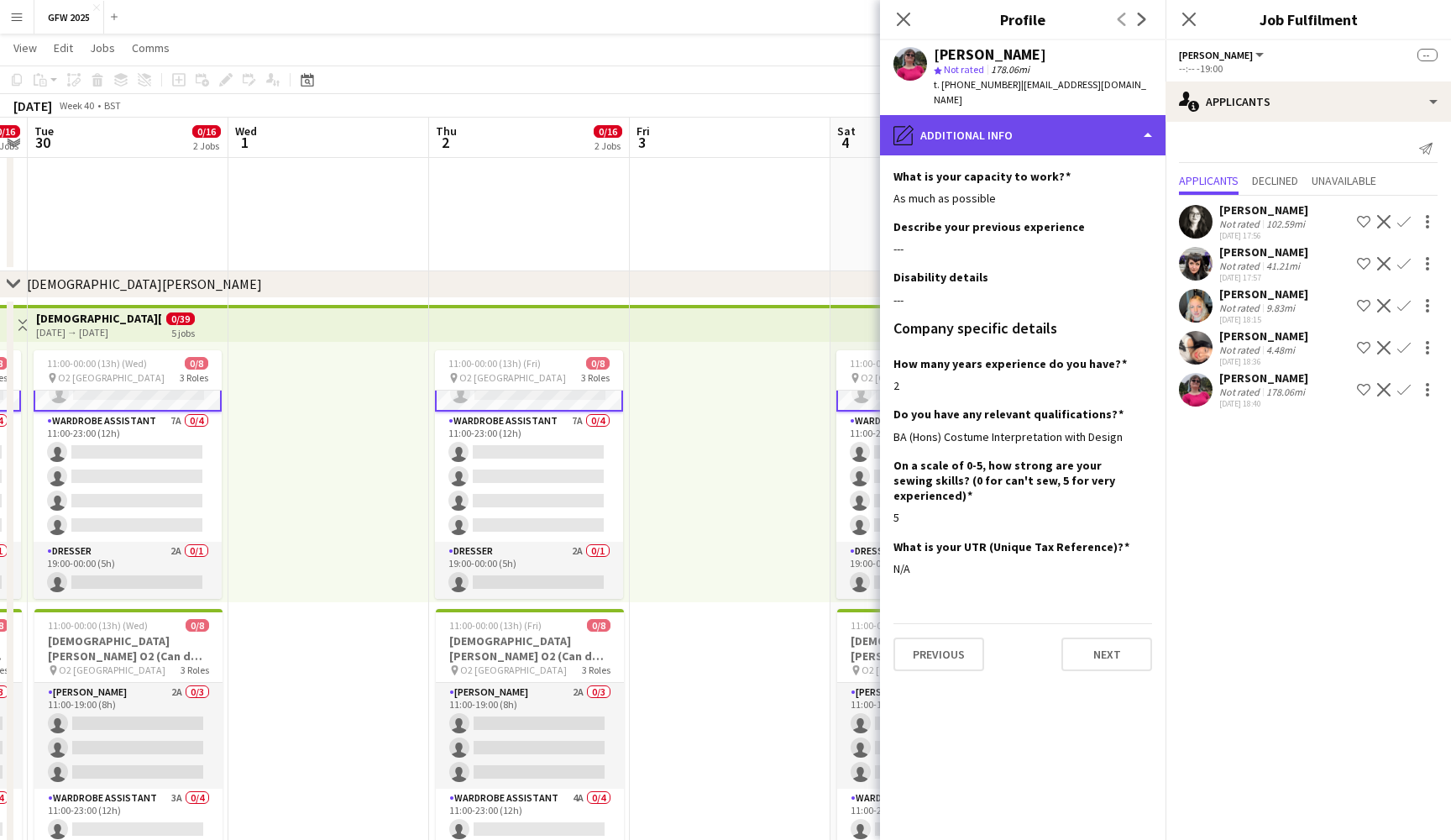
click at [1111, 132] on div "pencil4 Additional info" at bounding box center [1023, 134] width 285 height 40
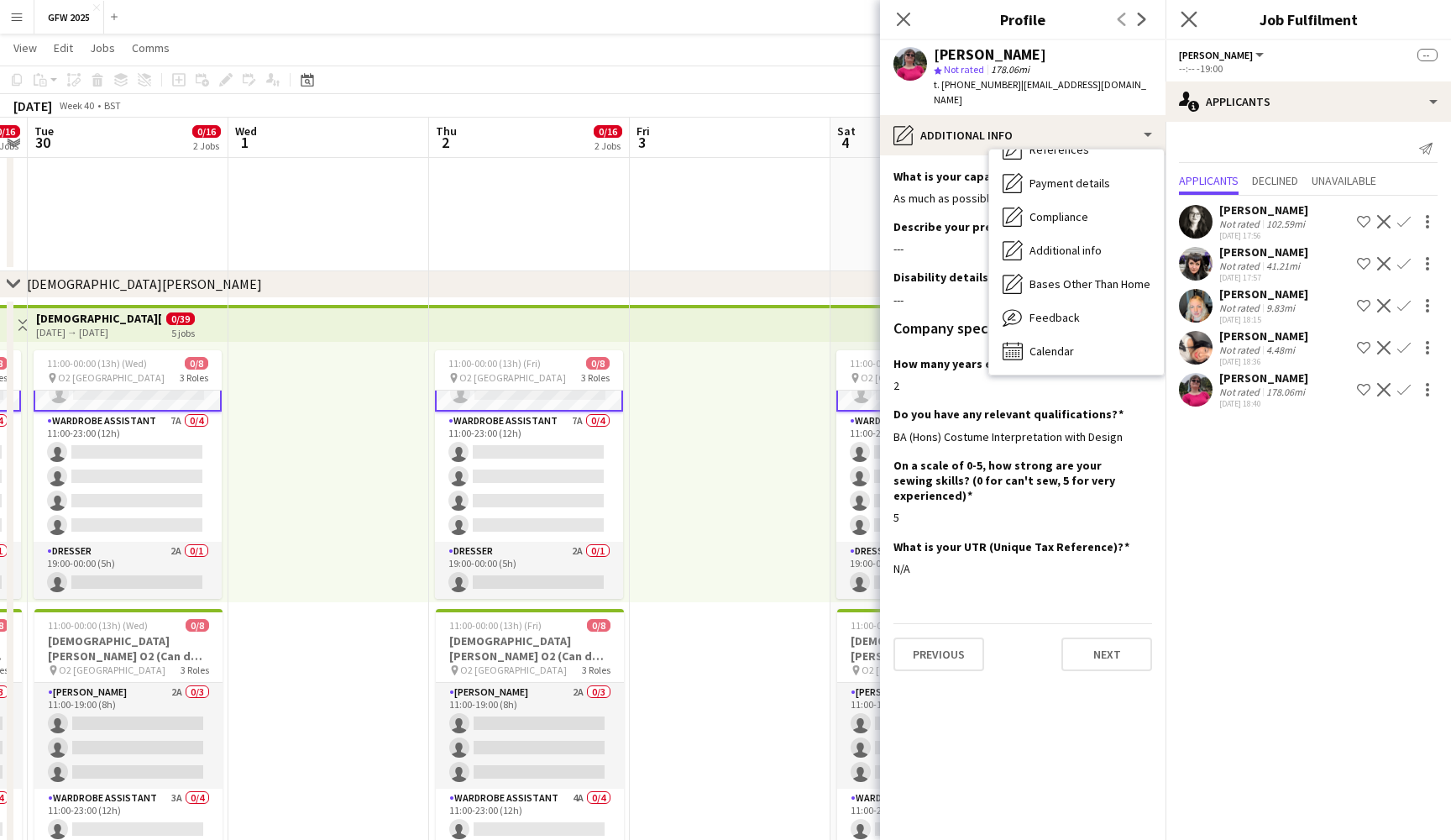
click at [1180, 16] on app-icon "Close pop-in" at bounding box center [1189, 20] width 25 height 25
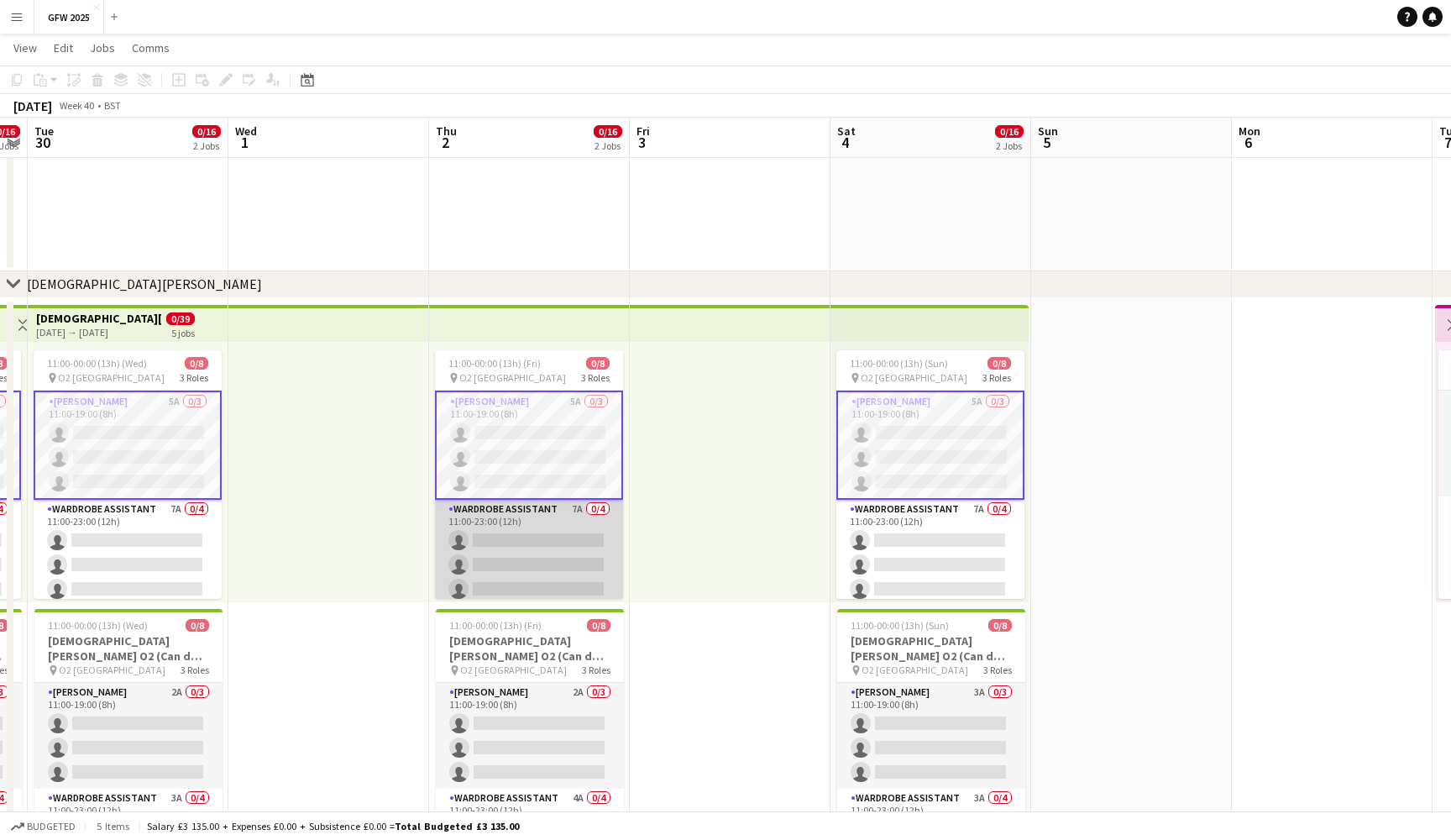
scroll to position [-2, 0]
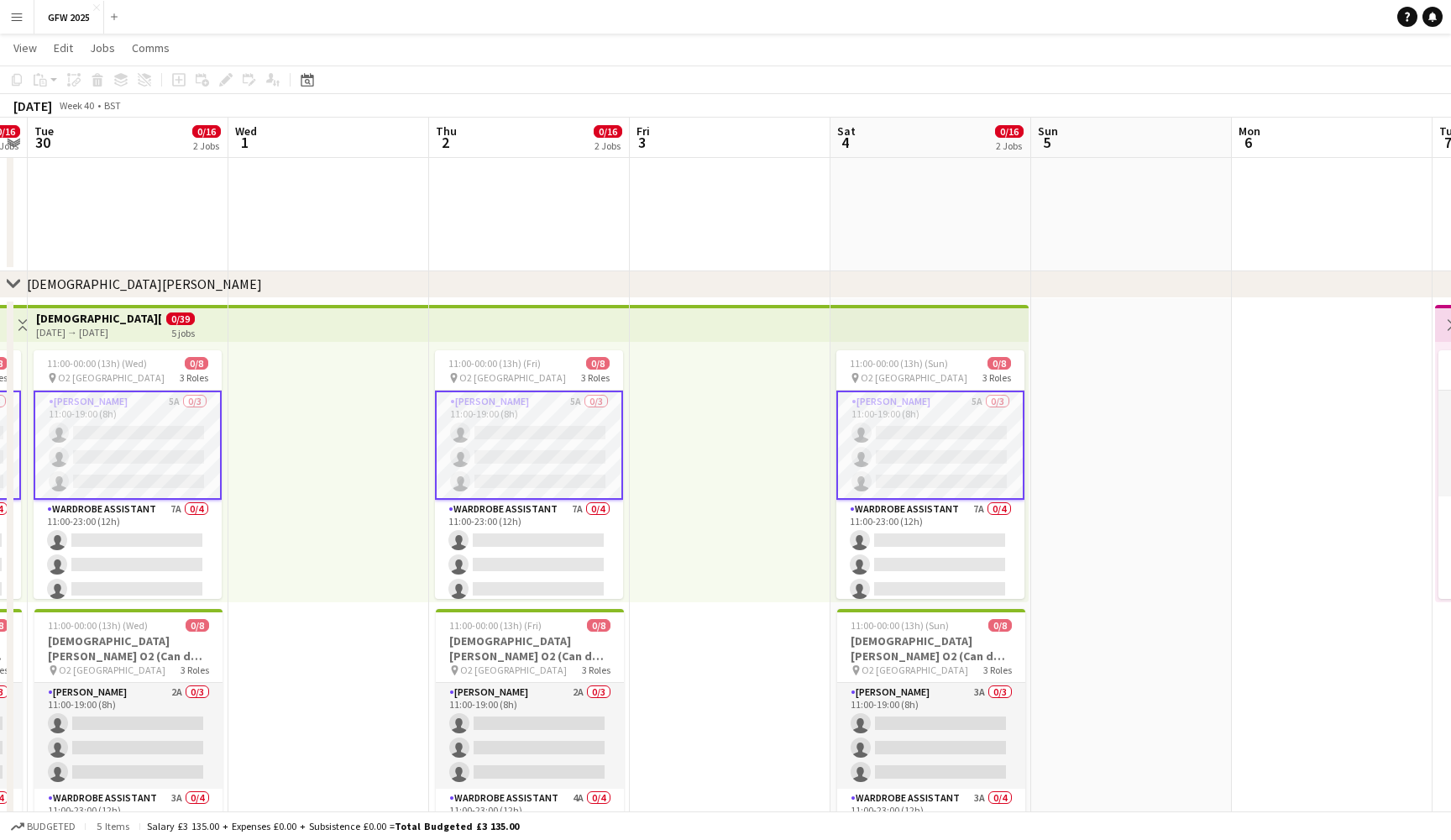
click at [552, 466] on app-card-role "Seamster 5A 0/3 11:00-19:00 (8h) single-neutral-actions single-neutral-actions …" at bounding box center [529, 444] width 188 height 109
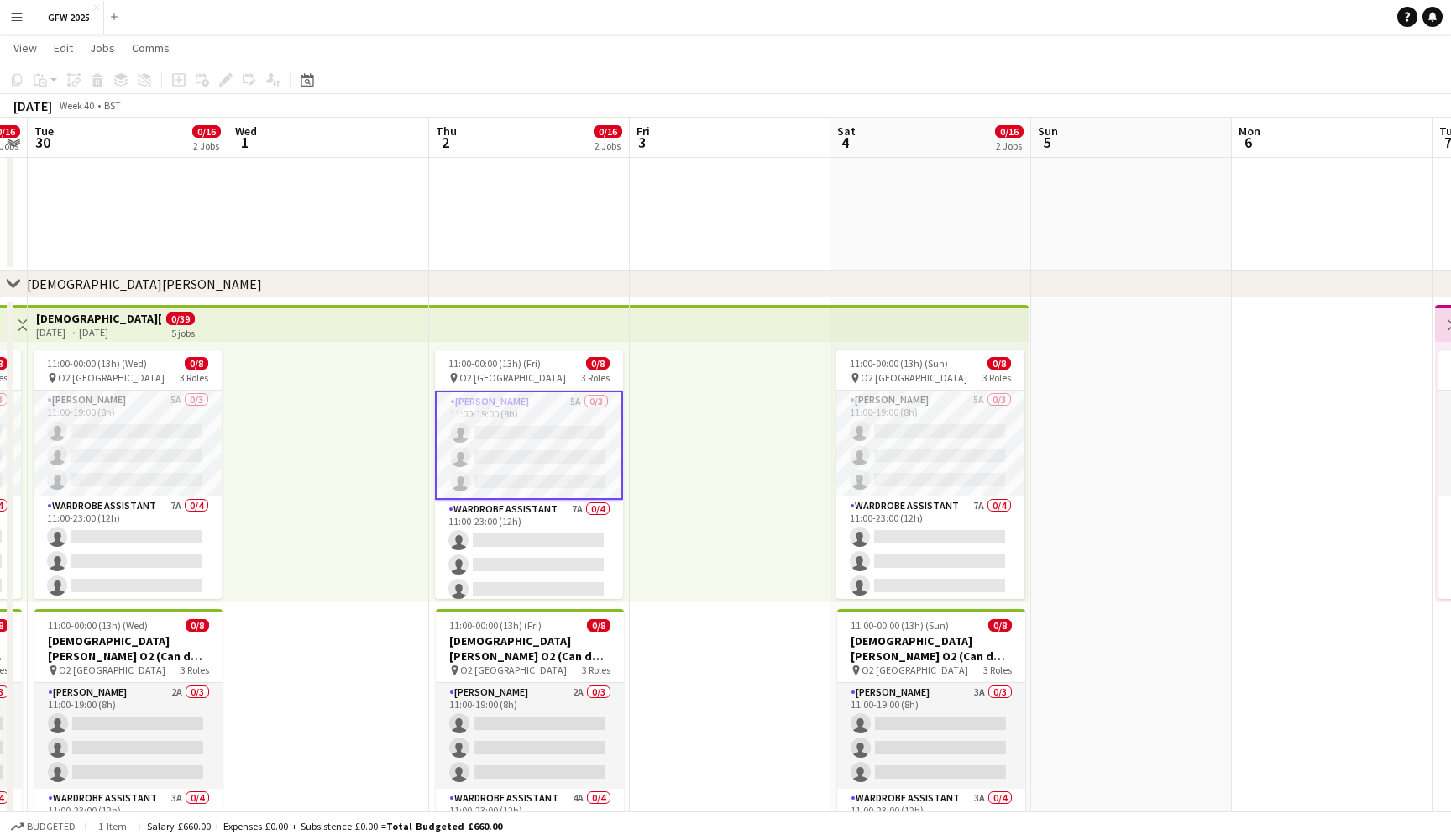
click at [806, 420] on div at bounding box center [730, 472] width 201 height 261
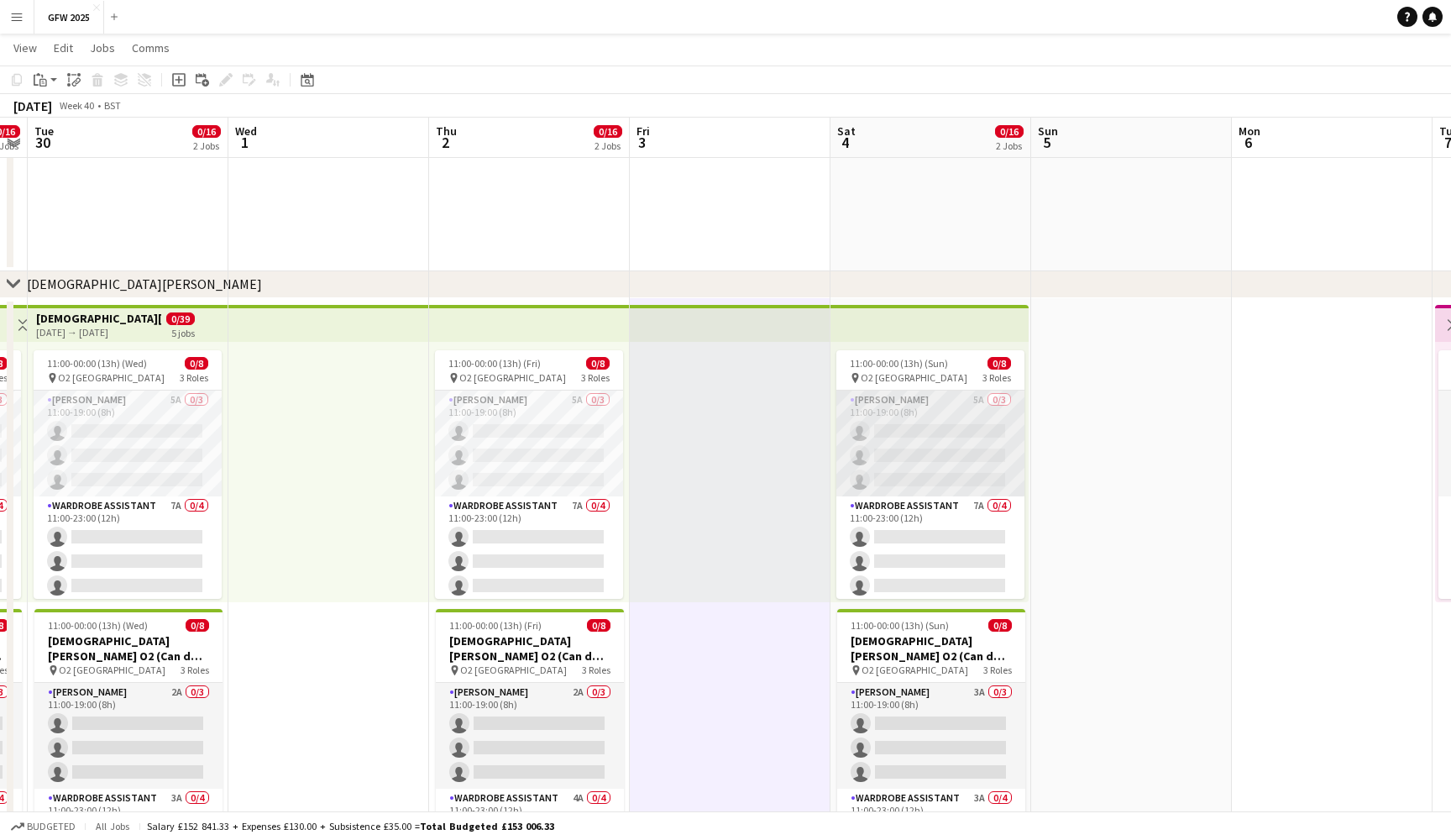
click at [944, 421] on app-card-role "Seamster 5A 0/3 11:00-19:00 (8h) single-neutral-actions single-neutral-actions …" at bounding box center [930, 443] width 188 height 106
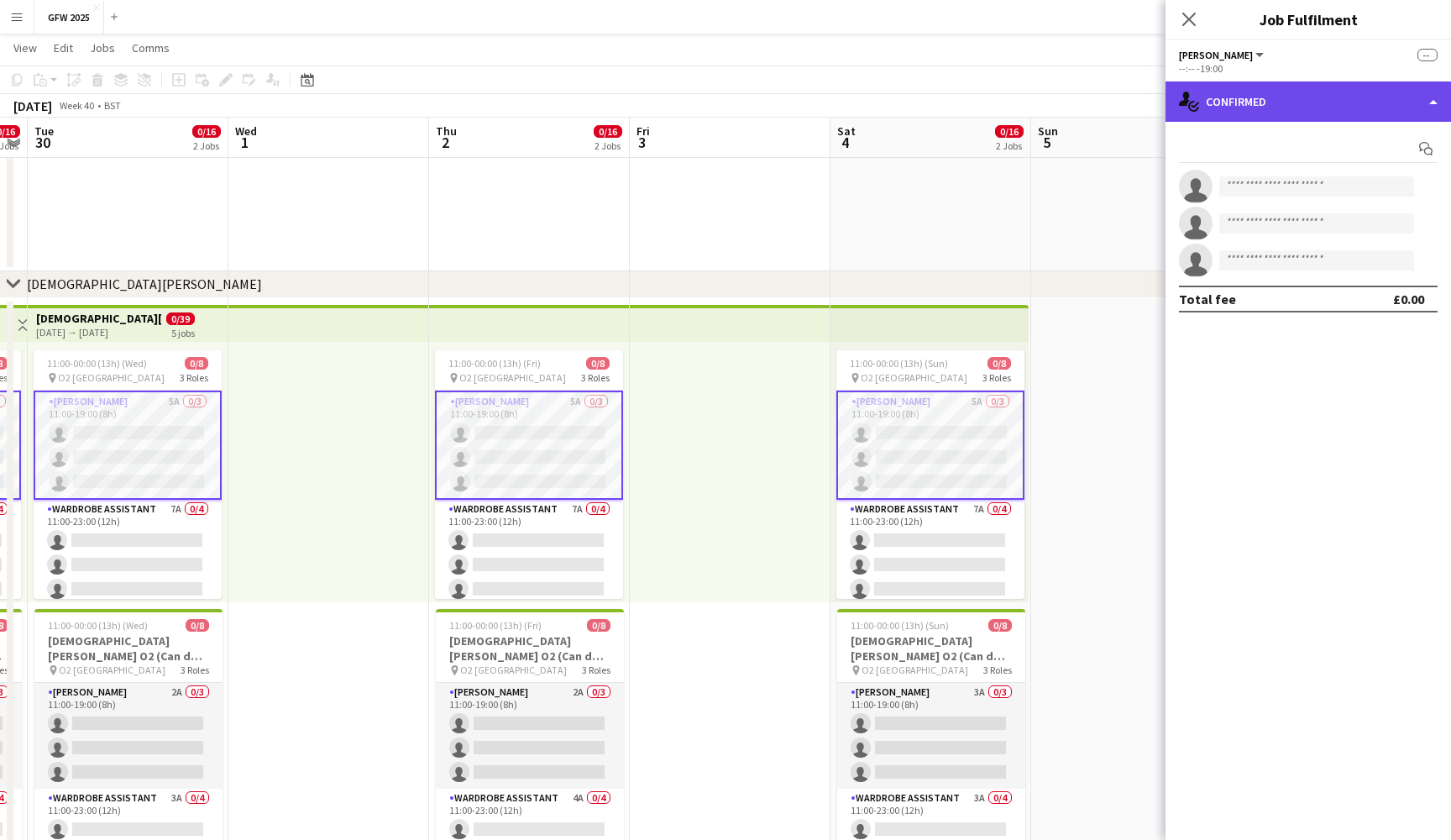
click at [1350, 103] on div "single-neutral-actions-check-2 Confirmed" at bounding box center [1308, 101] width 285 height 40
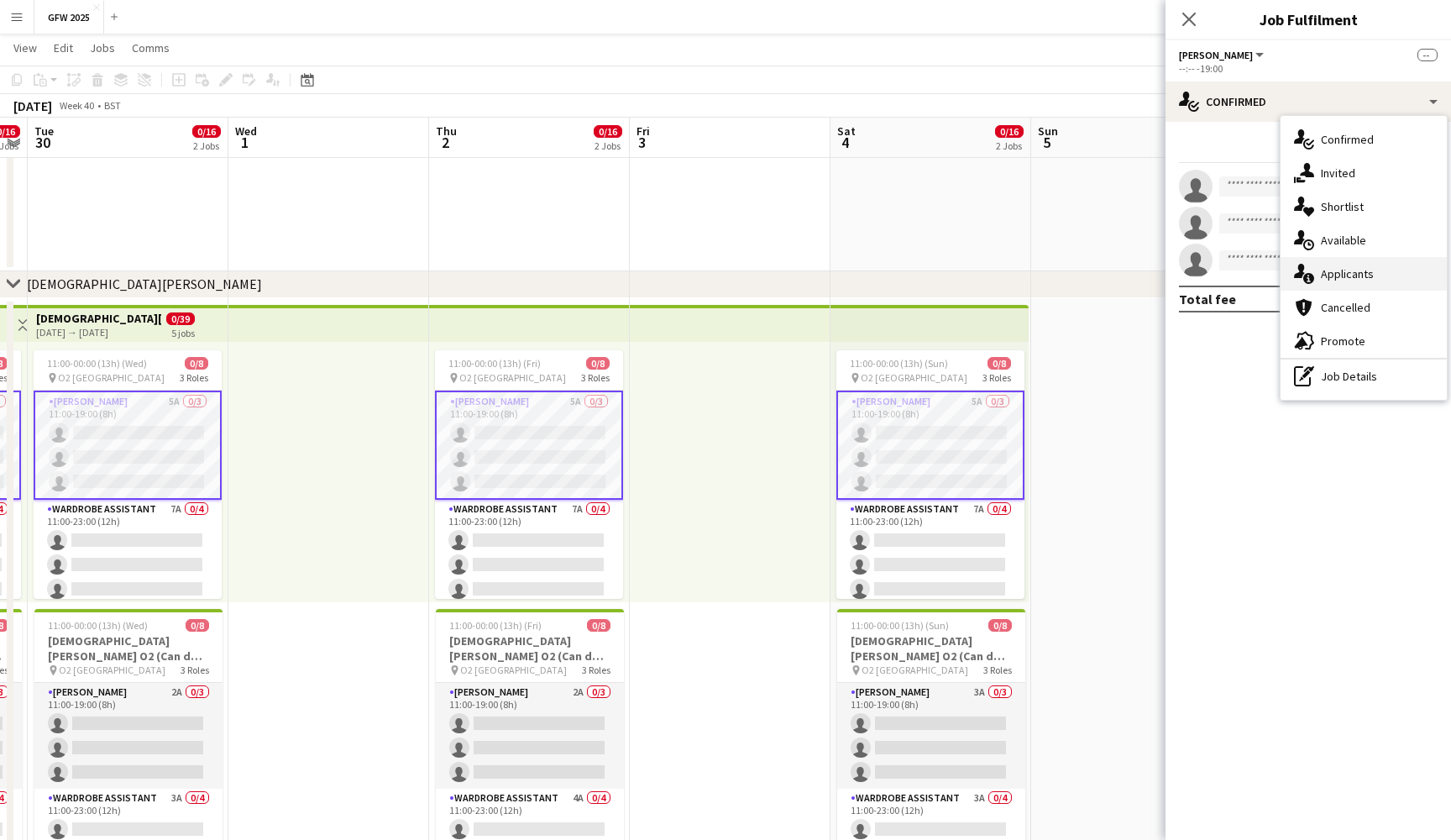
click at [1376, 277] on div "single-neutral-actions-information Applicants" at bounding box center [1365, 273] width 167 height 33
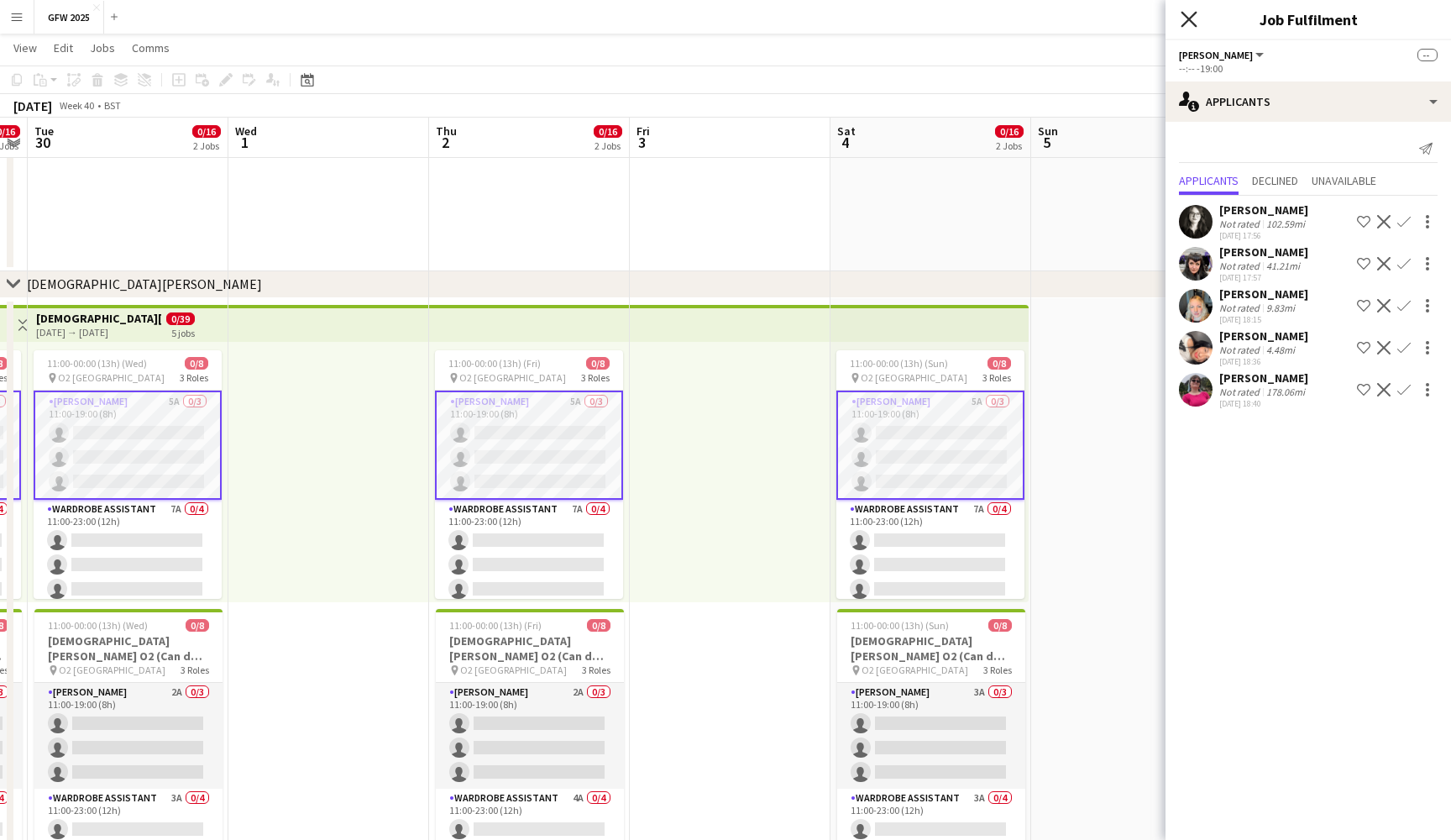
click at [1191, 17] on icon at bounding box center [1189, 19] width 16 height 16
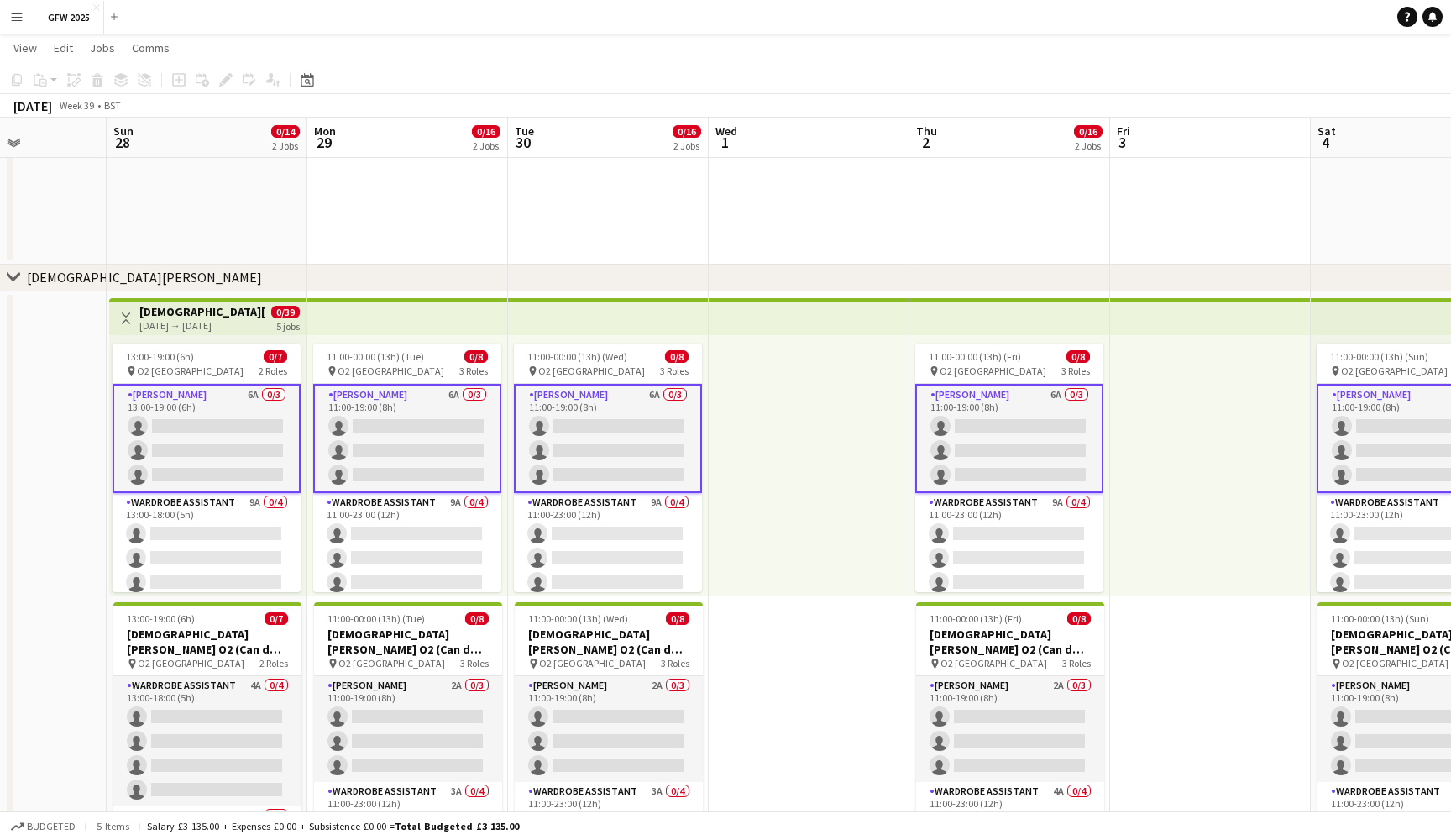
scroll to position [0, 485]
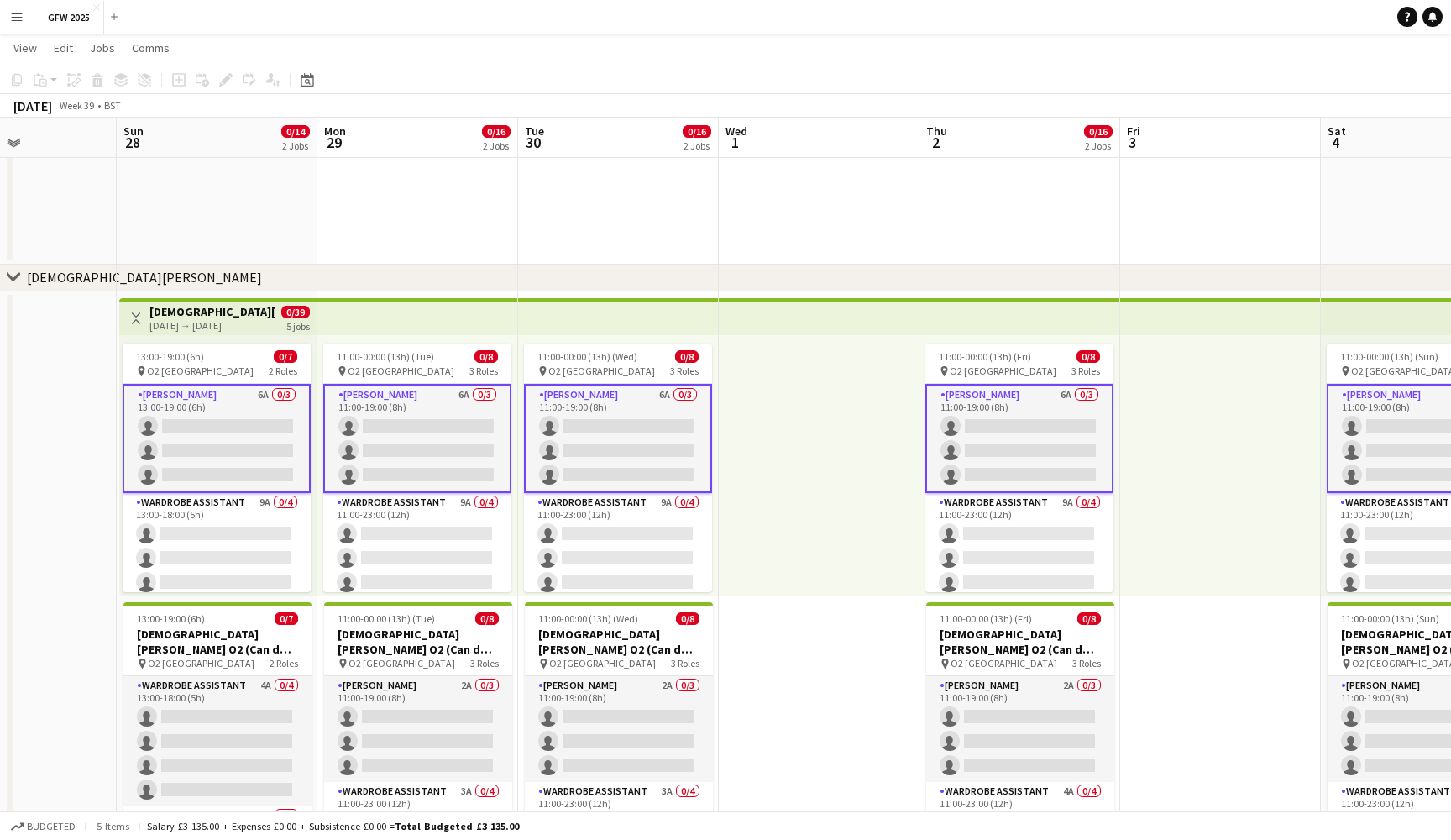
click at [254, 420] on app-card-role "Seamster 6A 0/3 13:00-19:00 (6h) single-neutral-actions single-neutral-actions …" at bounding box center [217, 438] width 188 height 109
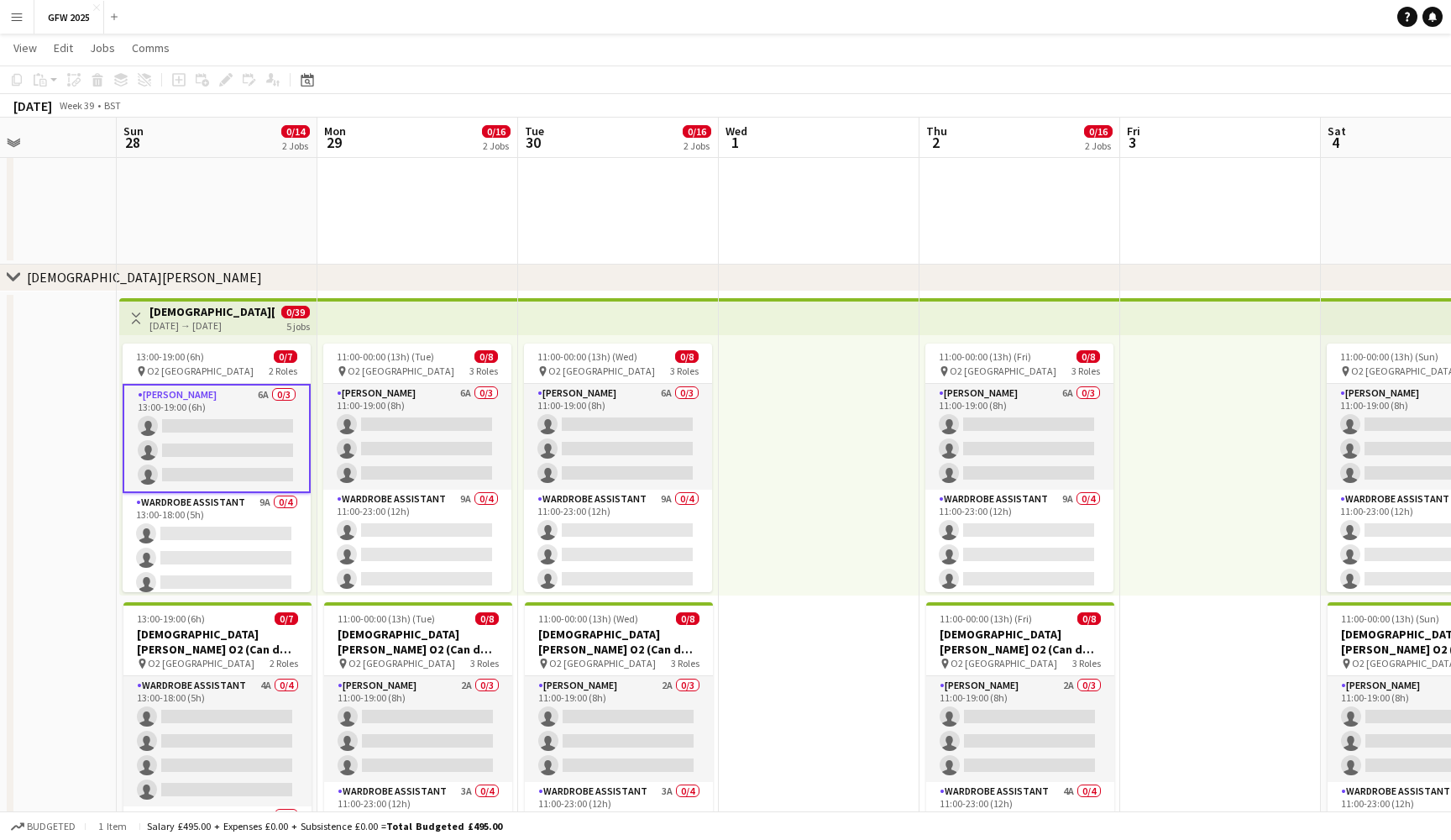
click at [259, 203] on app-date-cell at bounding box center [217, 185] width 201 height 158
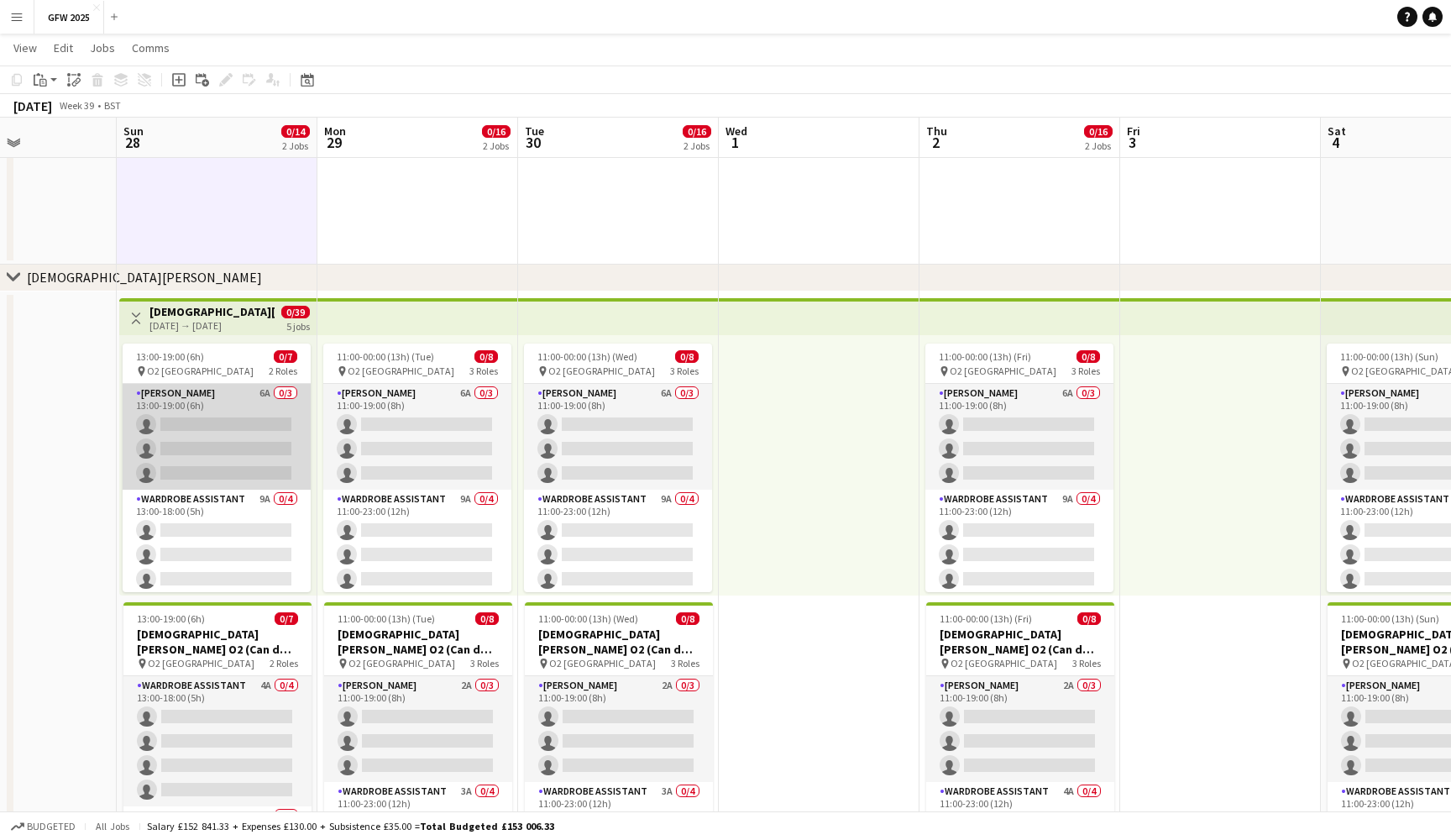
click at [267, 420] on app-card-role "Seamster 6A 0/3 13:00-19:00 (6h) single-neutral-actions single-neutral-actions …" at bounding box center [217, 437] width 188 height 106
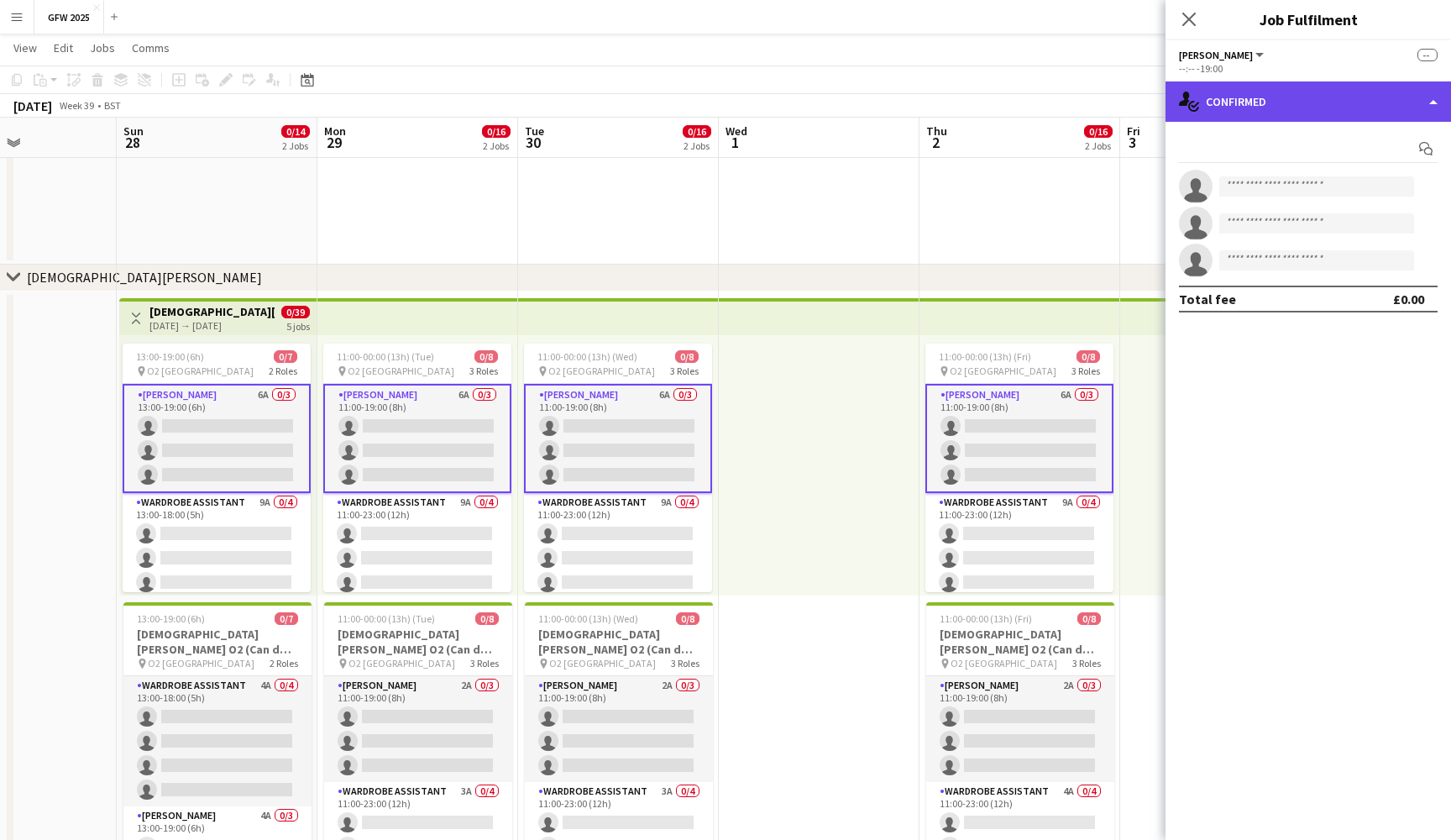
click at [1303, 109] on div "single-neutral-actions-check-2 Confirmed" at bounding box center [1308, 101] width 285 height 40
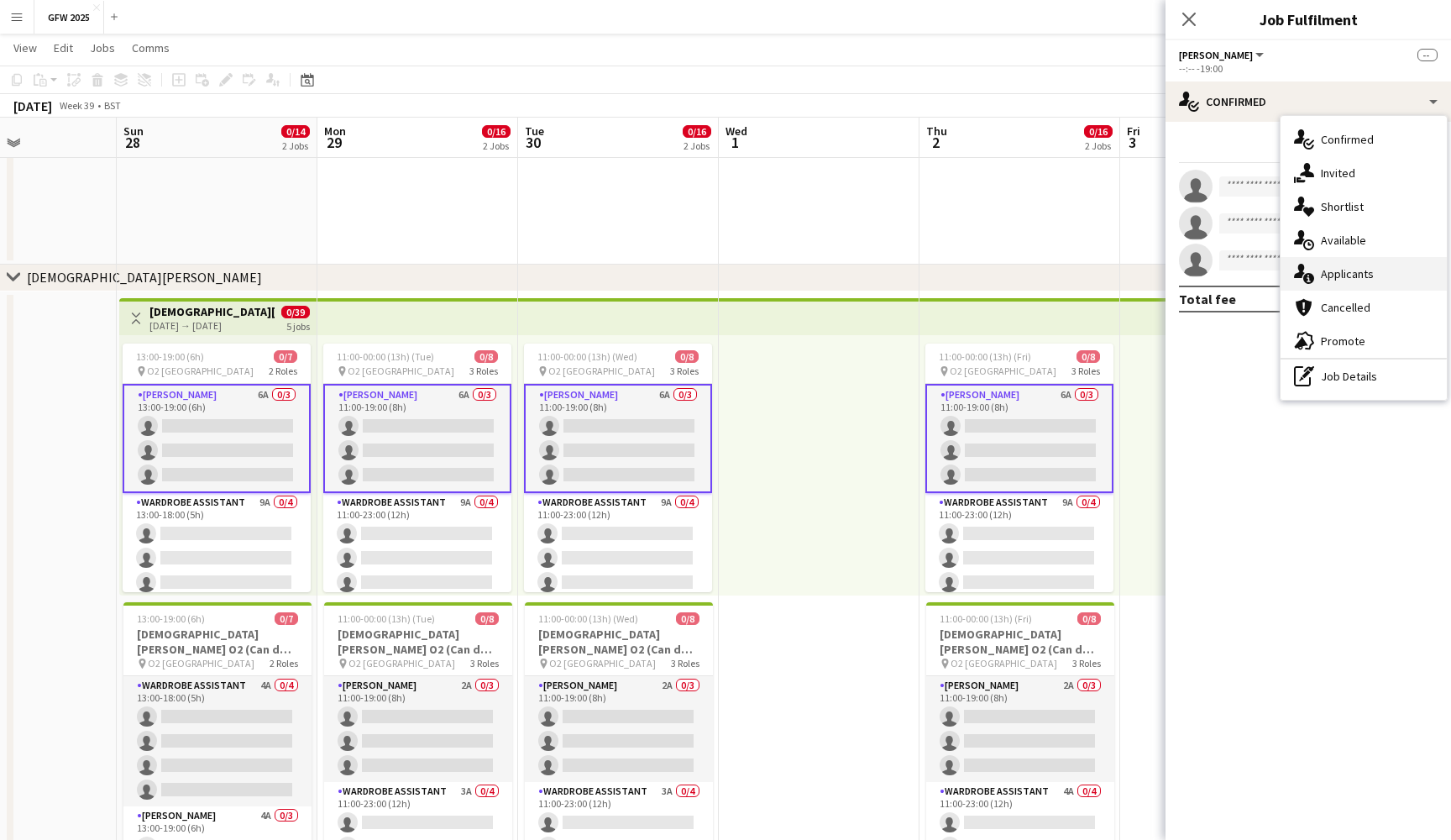
click at [1341, 272] on span "Applicants" at bounding box center [1348, 273] width 53 height 15
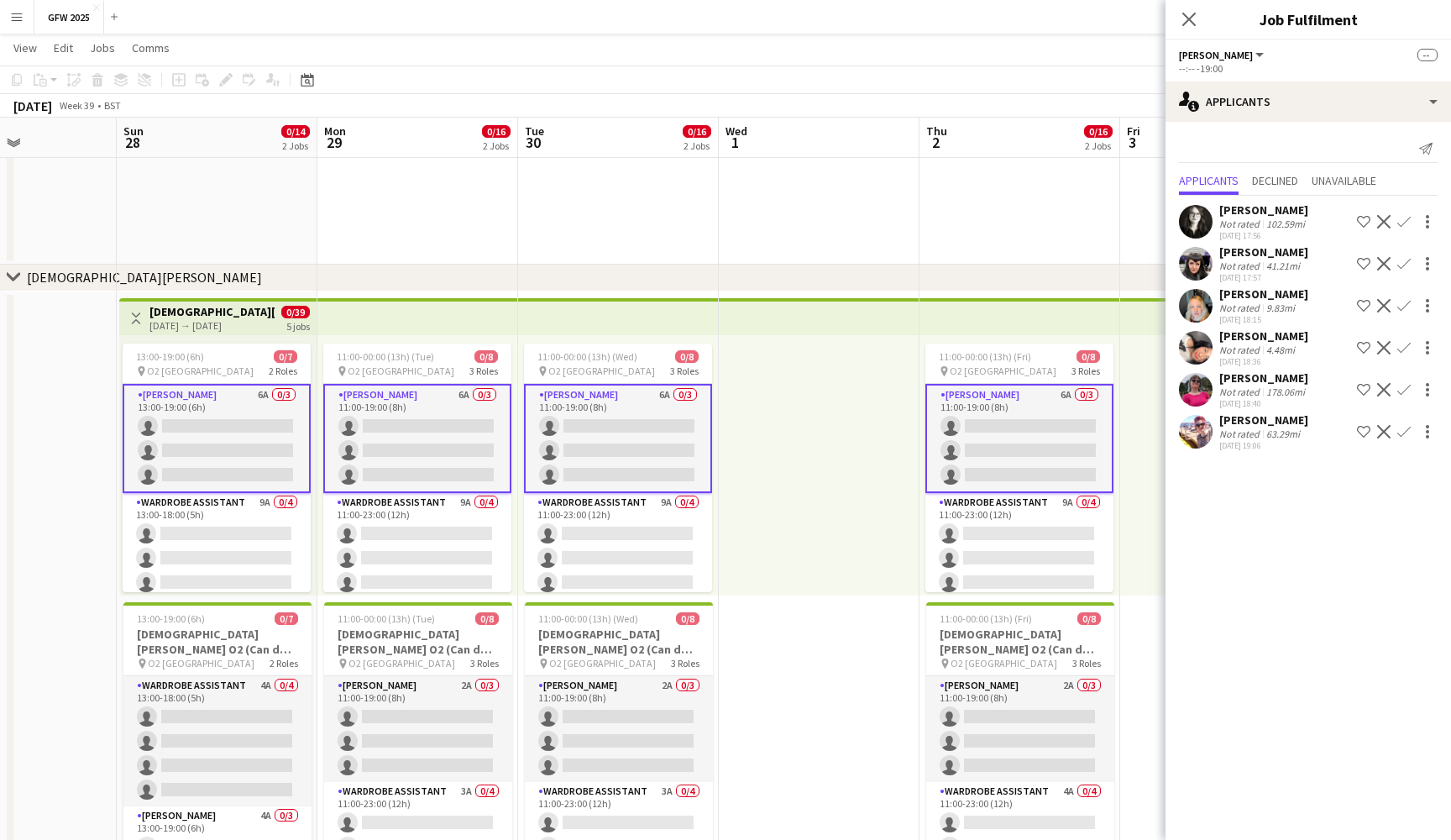
click at [1405, 305] on app-icon "Confirm" at bounding box center [1405, 306] width 14 height 14
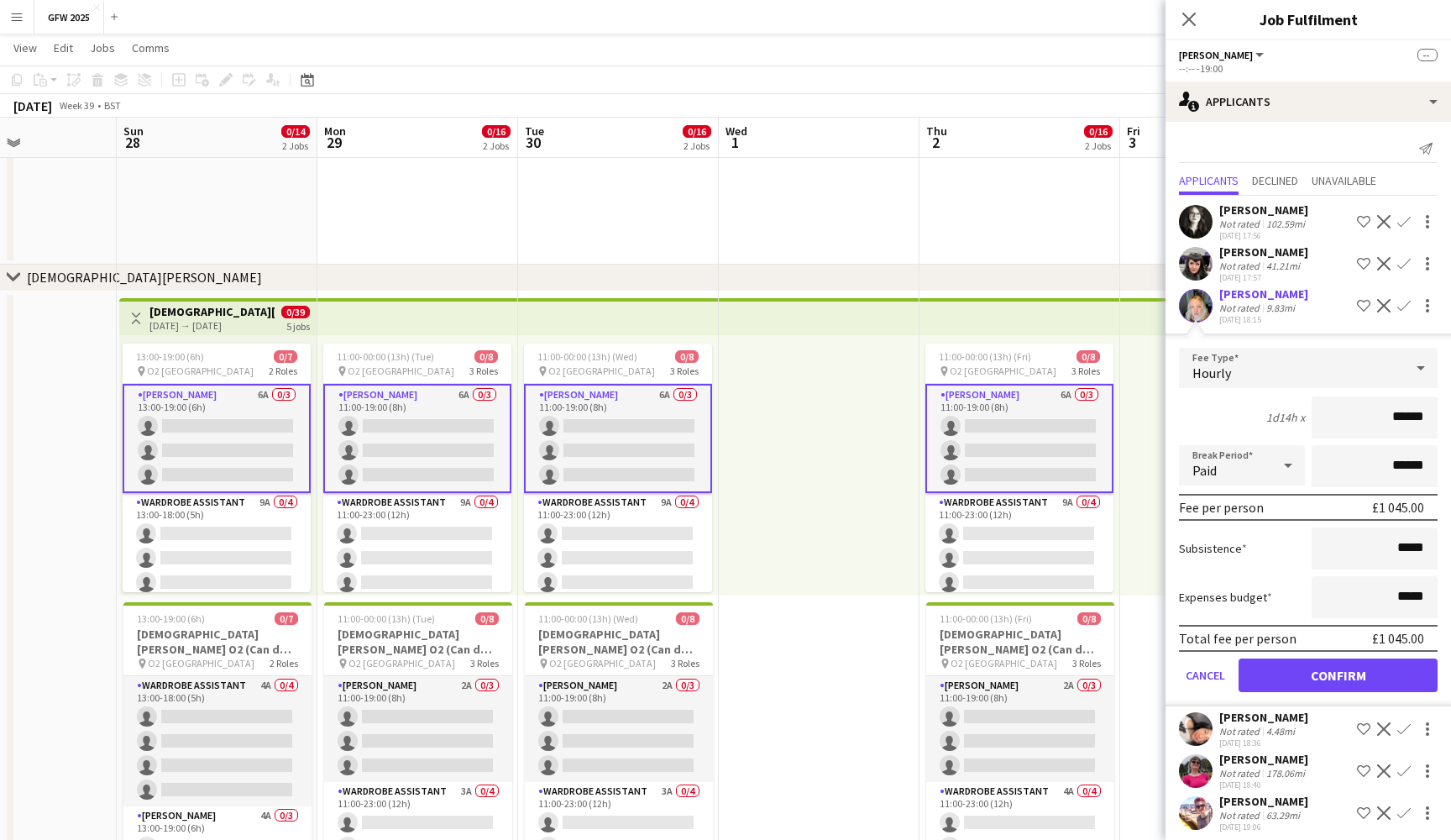
click at [1371, 671] on button "Confirm" at bounding box center [1338, 675] width 199 height 33
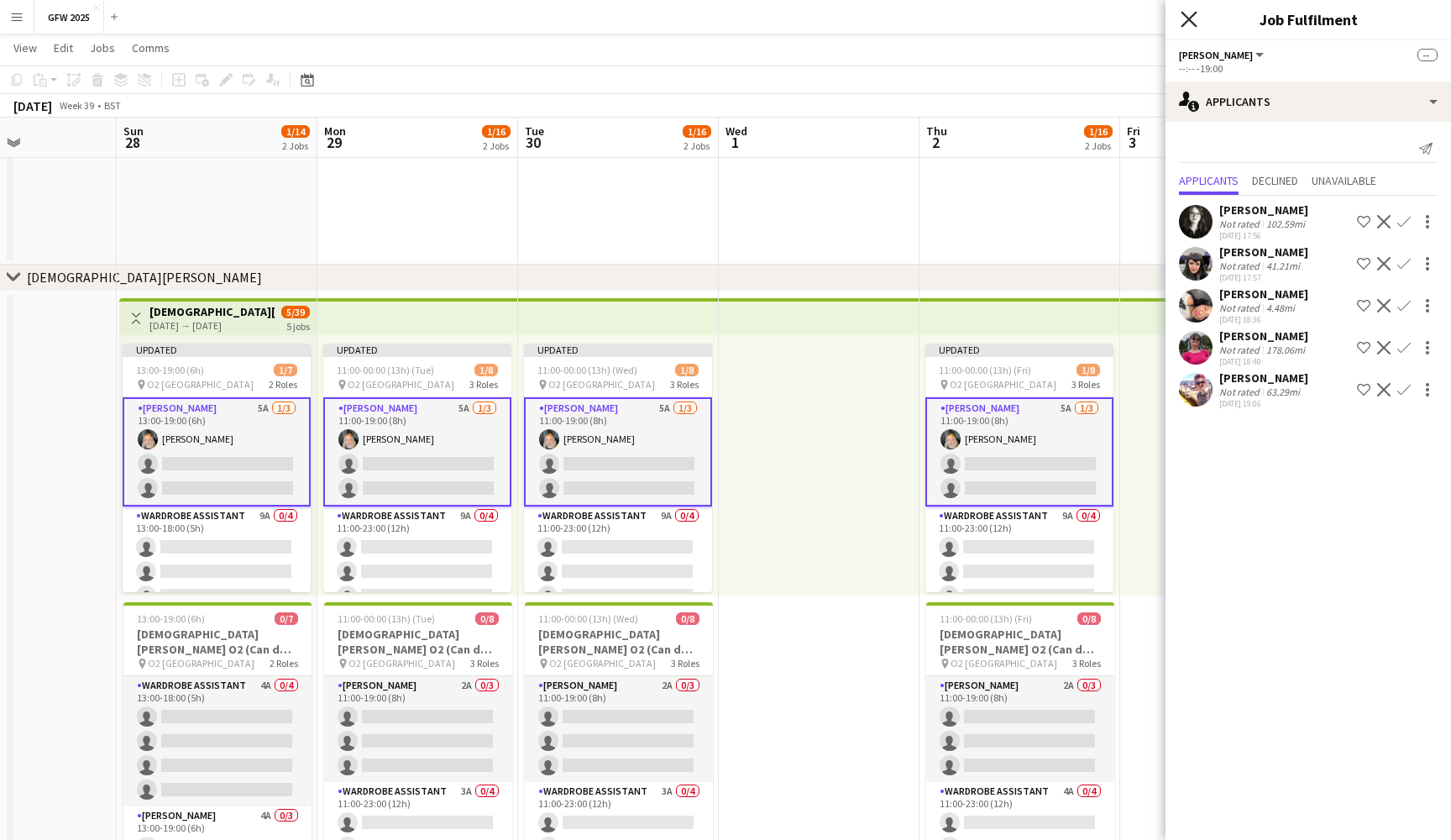
drag, startPoint x: 1160, startPoint y: 84, endPoint x: 1191, endPoint y: 19, distance: 72.0
click at [1191, 19] on icon at bounding box center [1189, 19] width 16 height 16
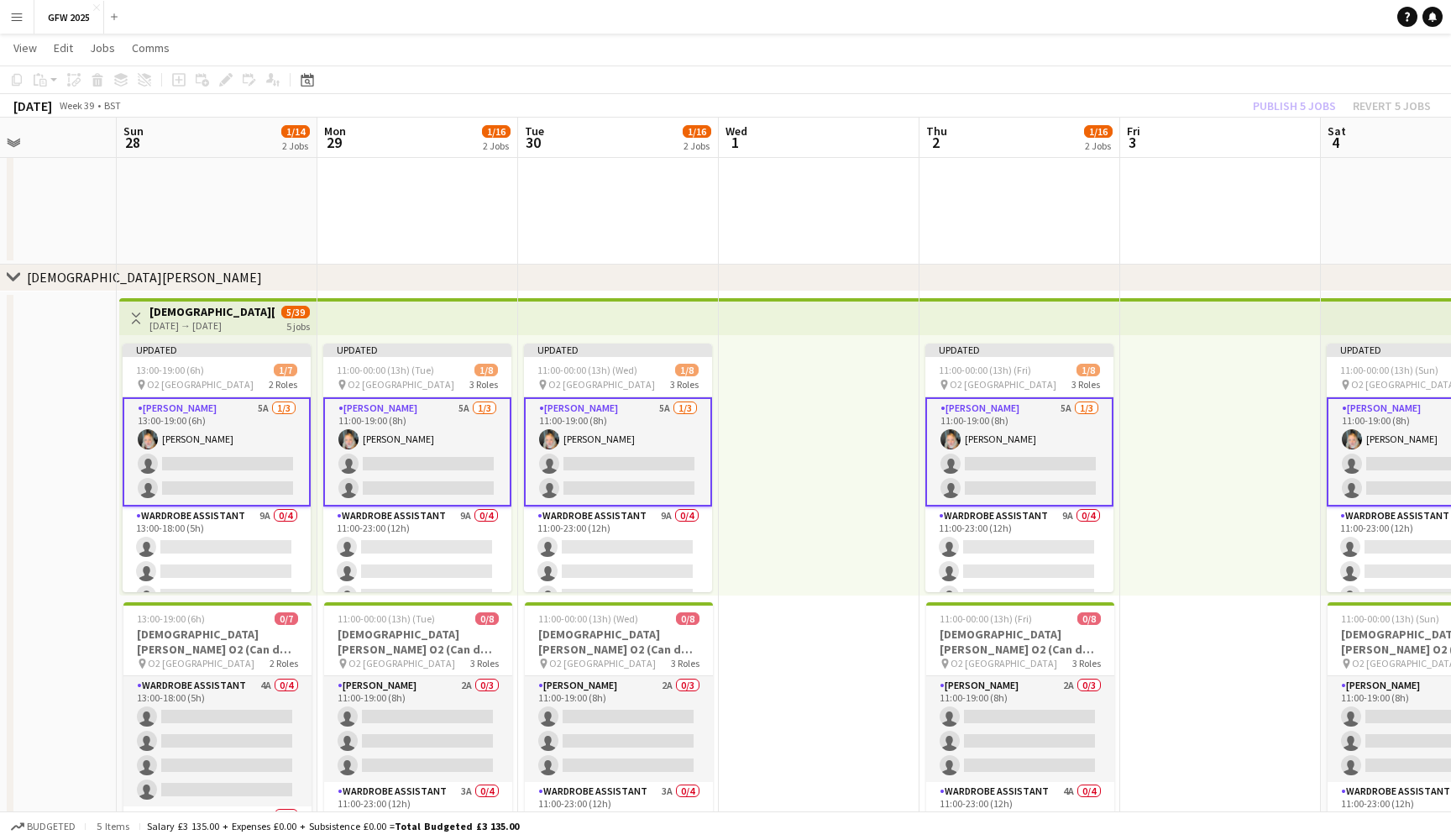
click at [1310, 107] on div "Publish 5 jobs Revert 5 jobs" at bounding box center [1342, 106] width 219 height 22
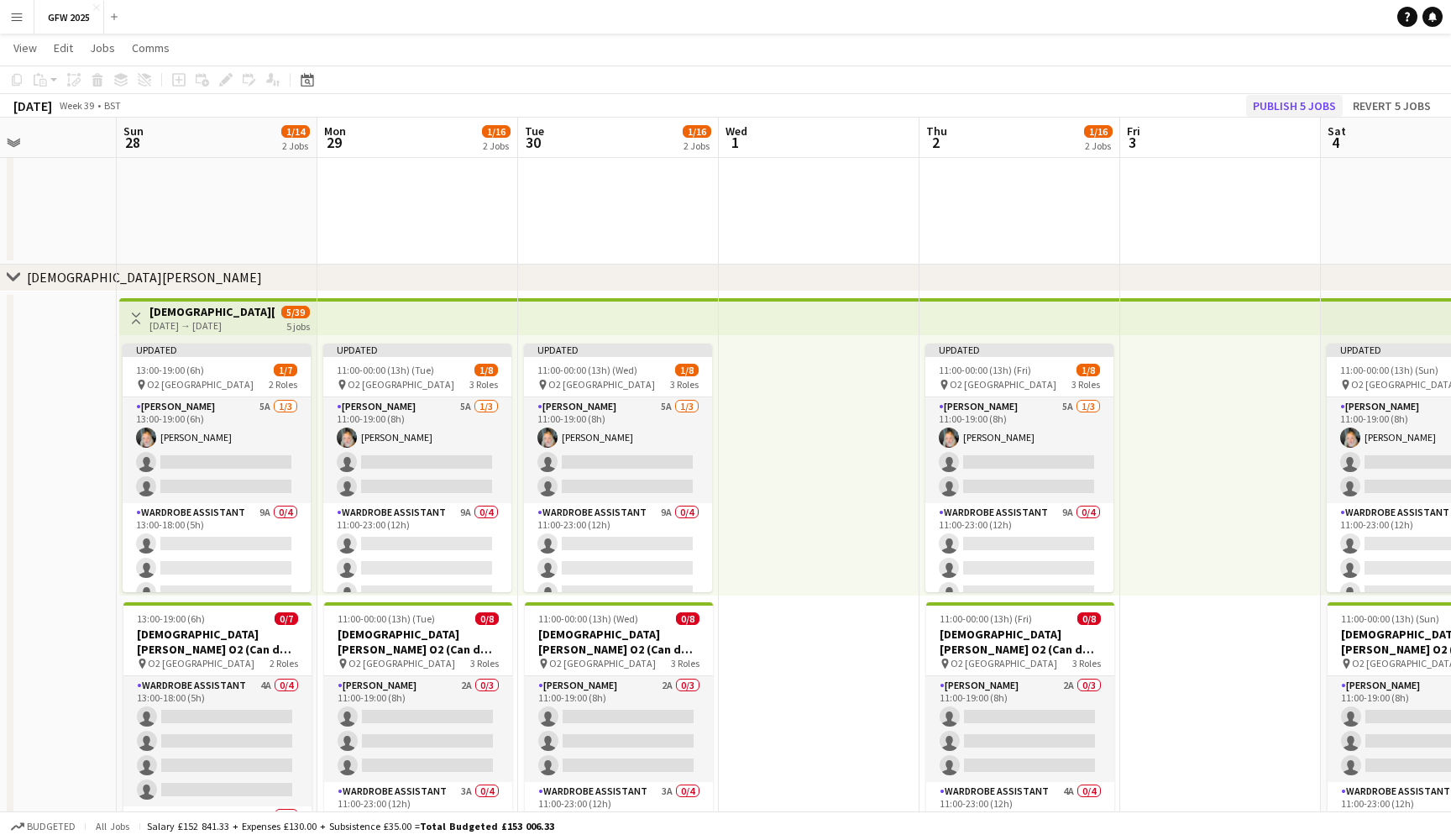
click at [1297, 103] on button "Publish 5 jobs" at bounding box center [1294, 106] width 97 height 22
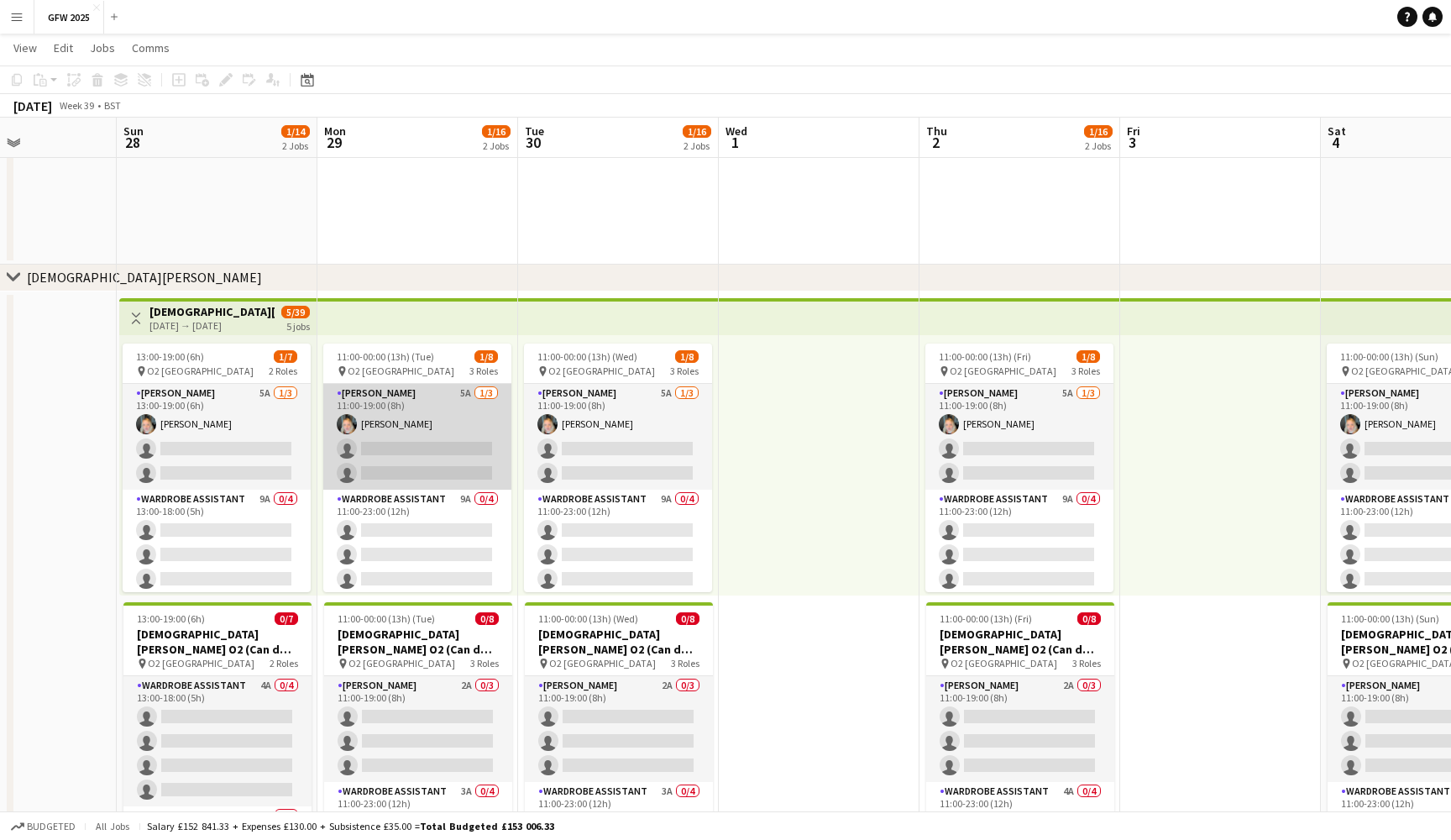
click at [434, 438] on app-card-role "Seamster 5A 1/3 11:00-19:00 (8h) Samantha Gibson single-neutral-actions single-…" at bounding box center [418, 437] width 188 height 106
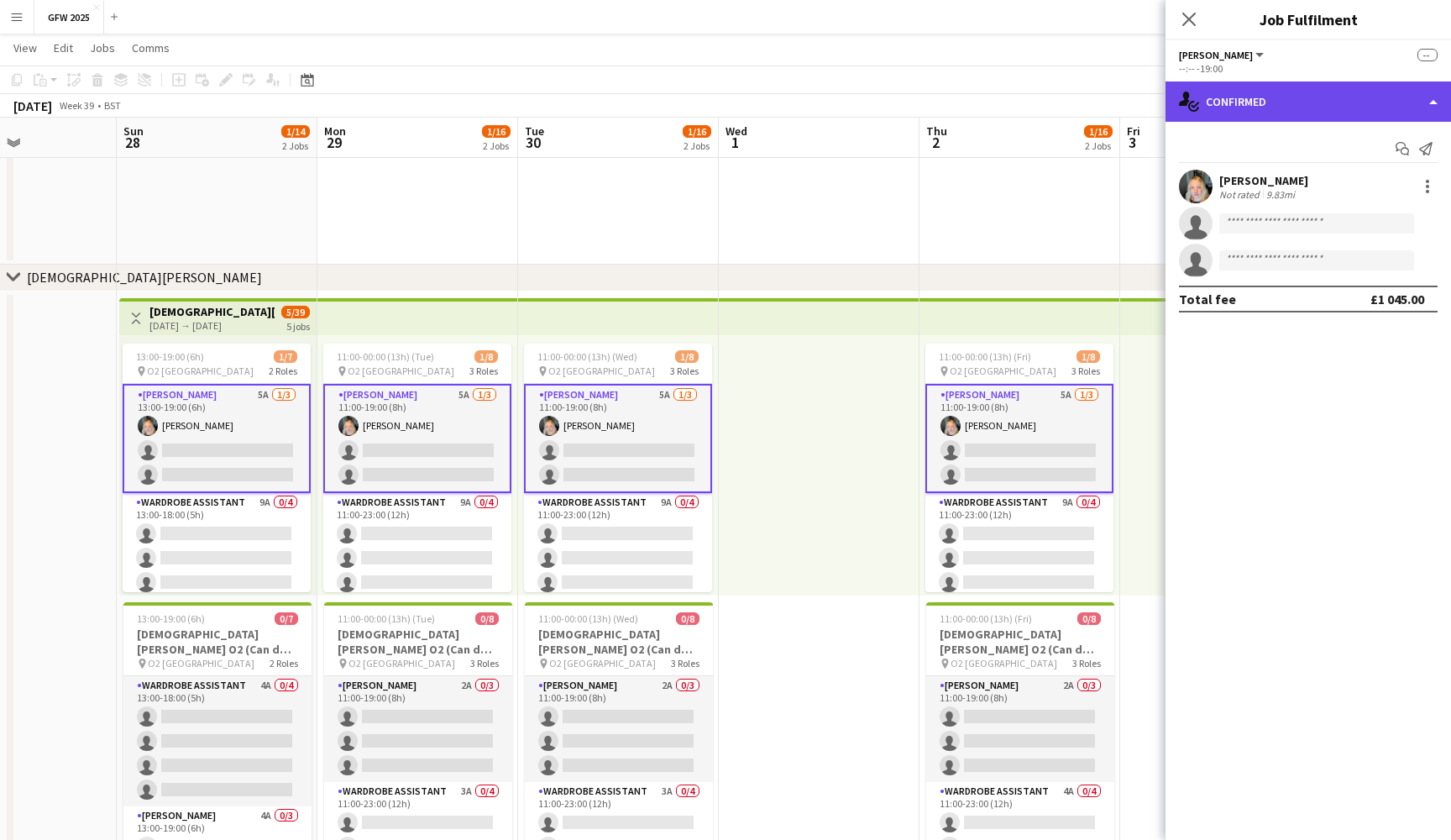
click at [1371, 92] on div "single-neutral-actions-check-2 Confirmed" at bounding box center [1308, 101] width 285 height 40
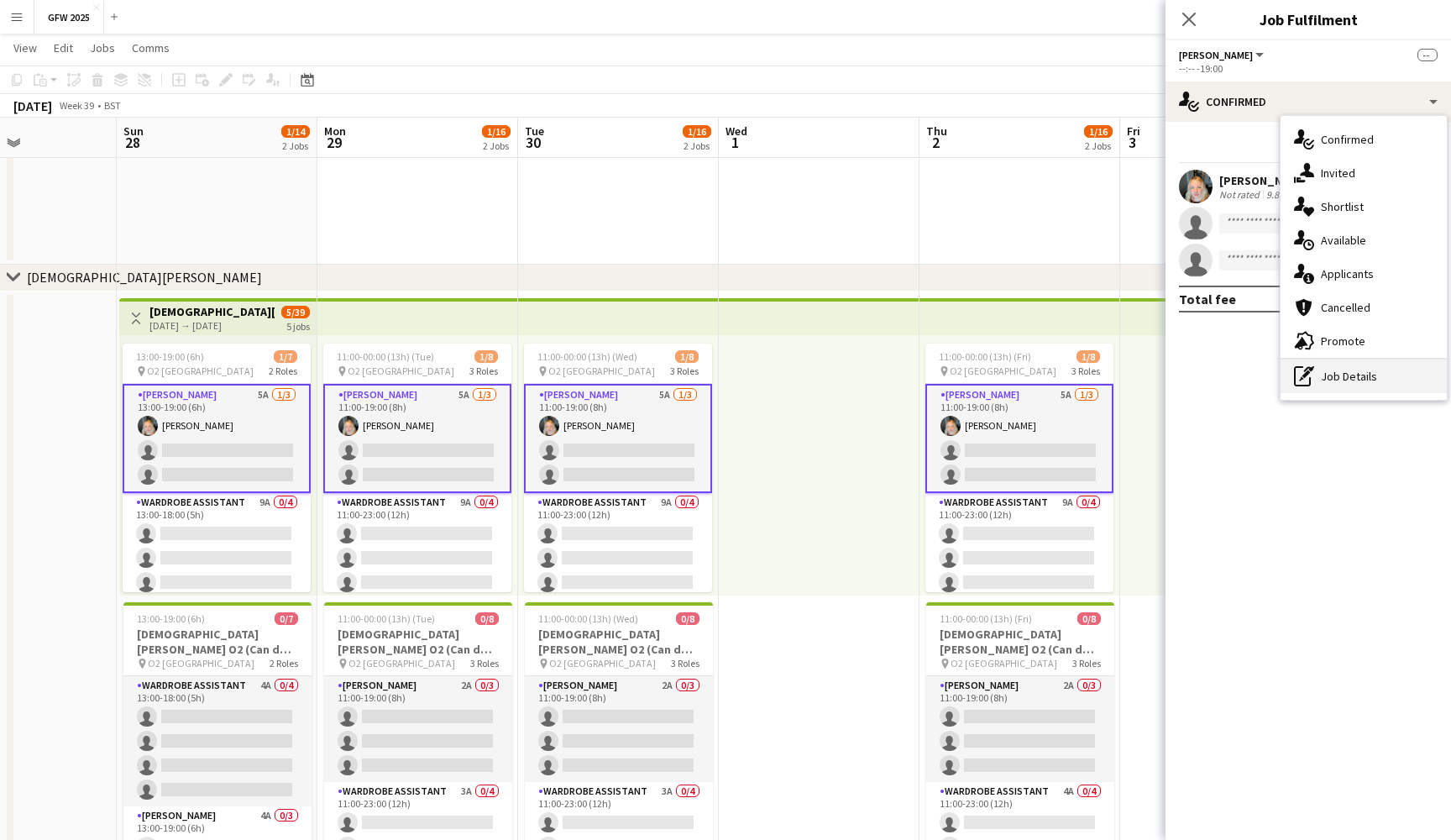
click at [1371, 367] on div "pen-write Job Details" at bounding box center [1365, 376] width 167 height 33
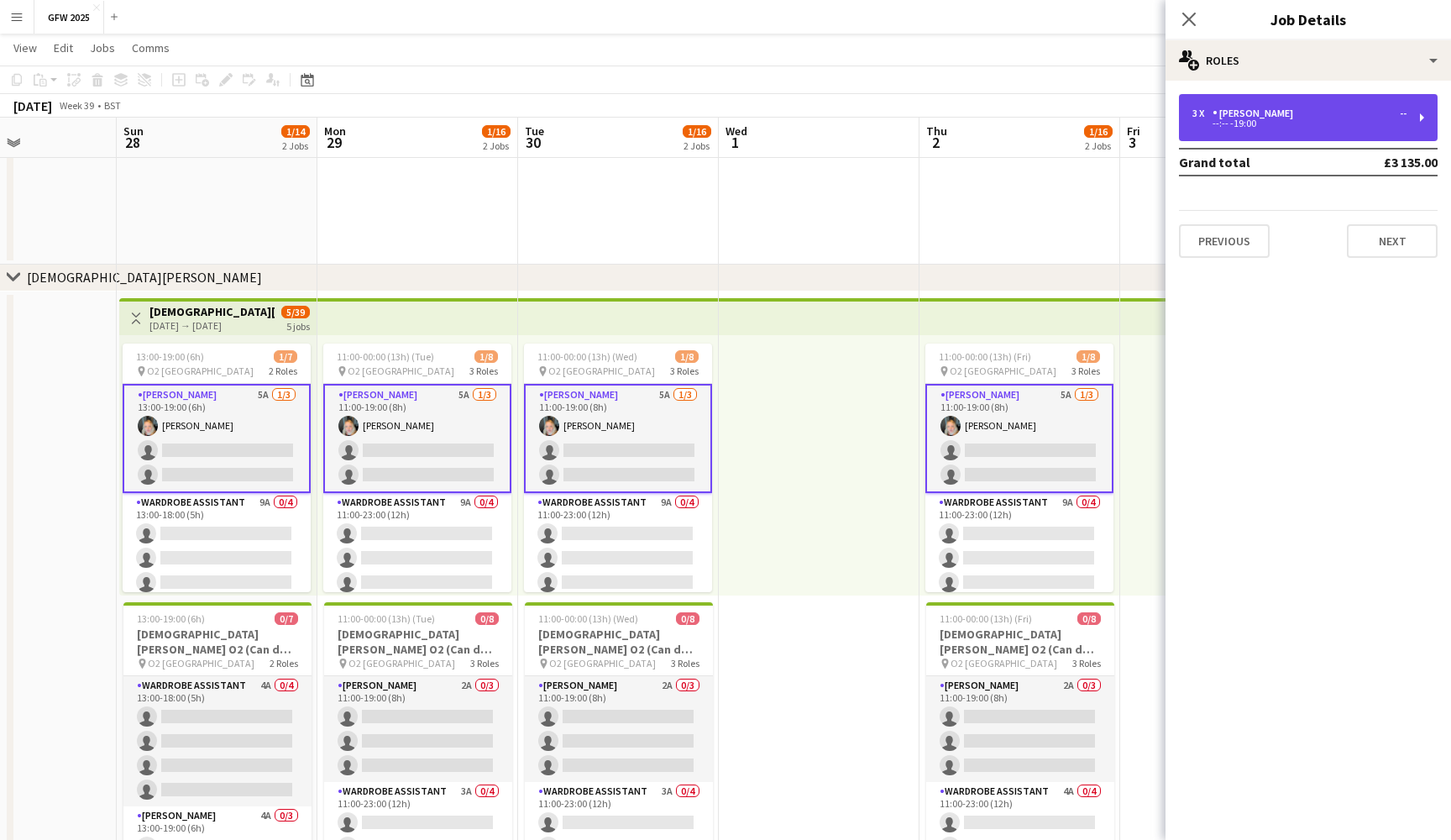
click at [1299, 104] on div "3 x Seamster -- --:-- -19:00" at bounding box center [1309, 118] width 259 height 47
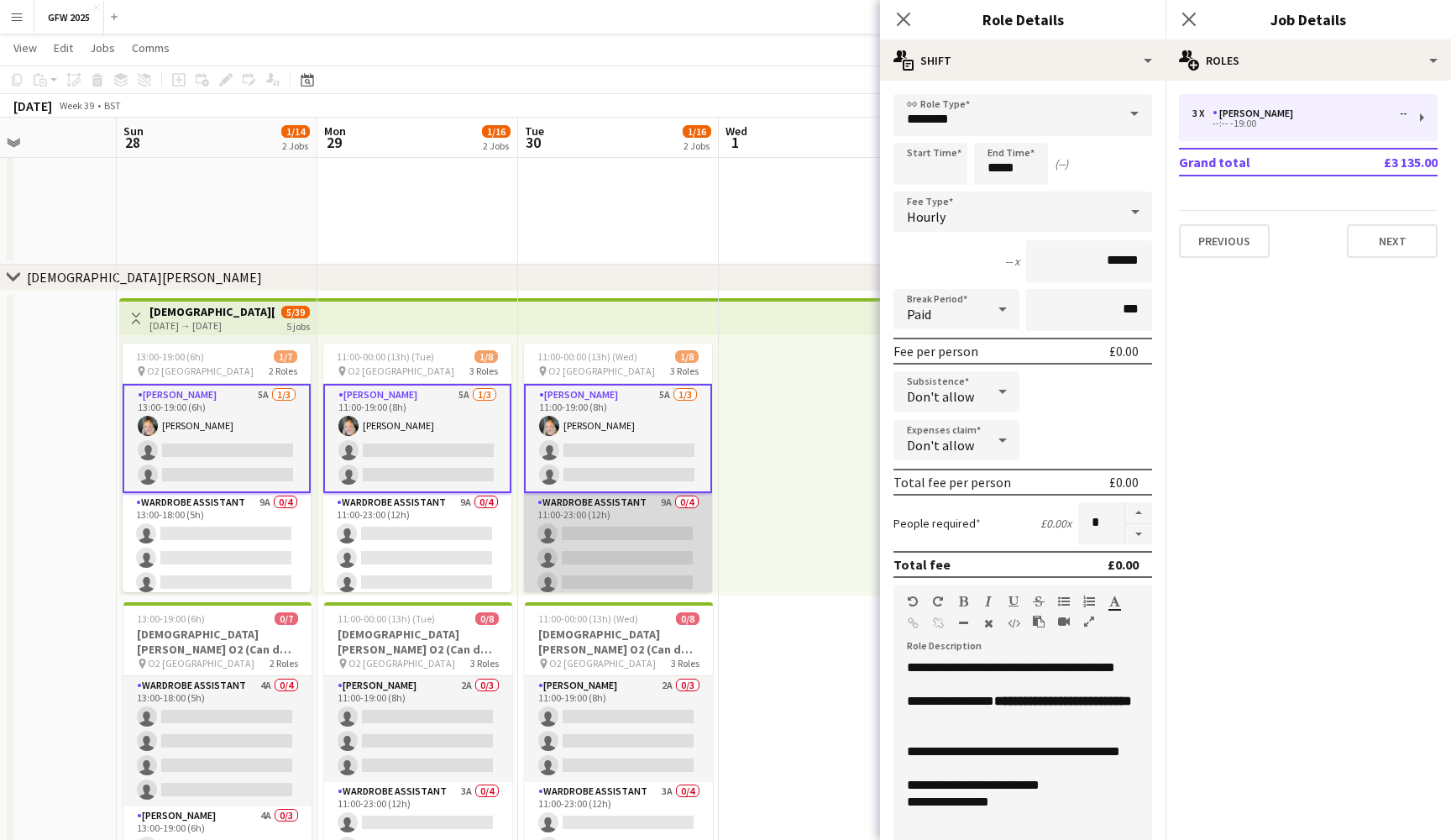
click at [615, 562] on app-card-role "Wardrobe Assistant 9A 0/4 11:00-23:00 (12h) single-neutral-actions single-neutr…" at bounding box center [619, 558] width 188 height 130
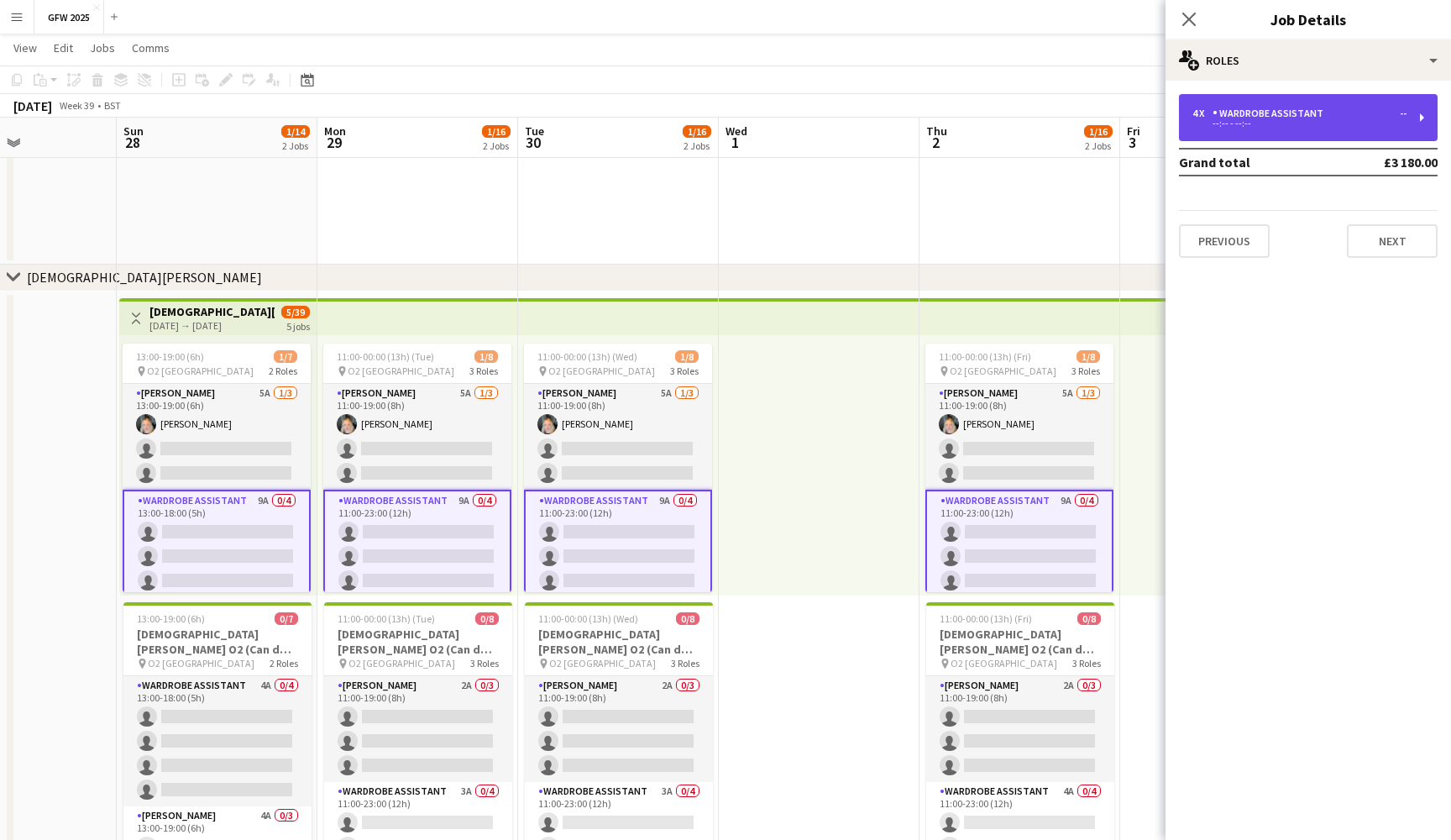
click at [1316, 126] on div "--:-- - --:--" at bounding box center [1300, 124] width 214 height 9
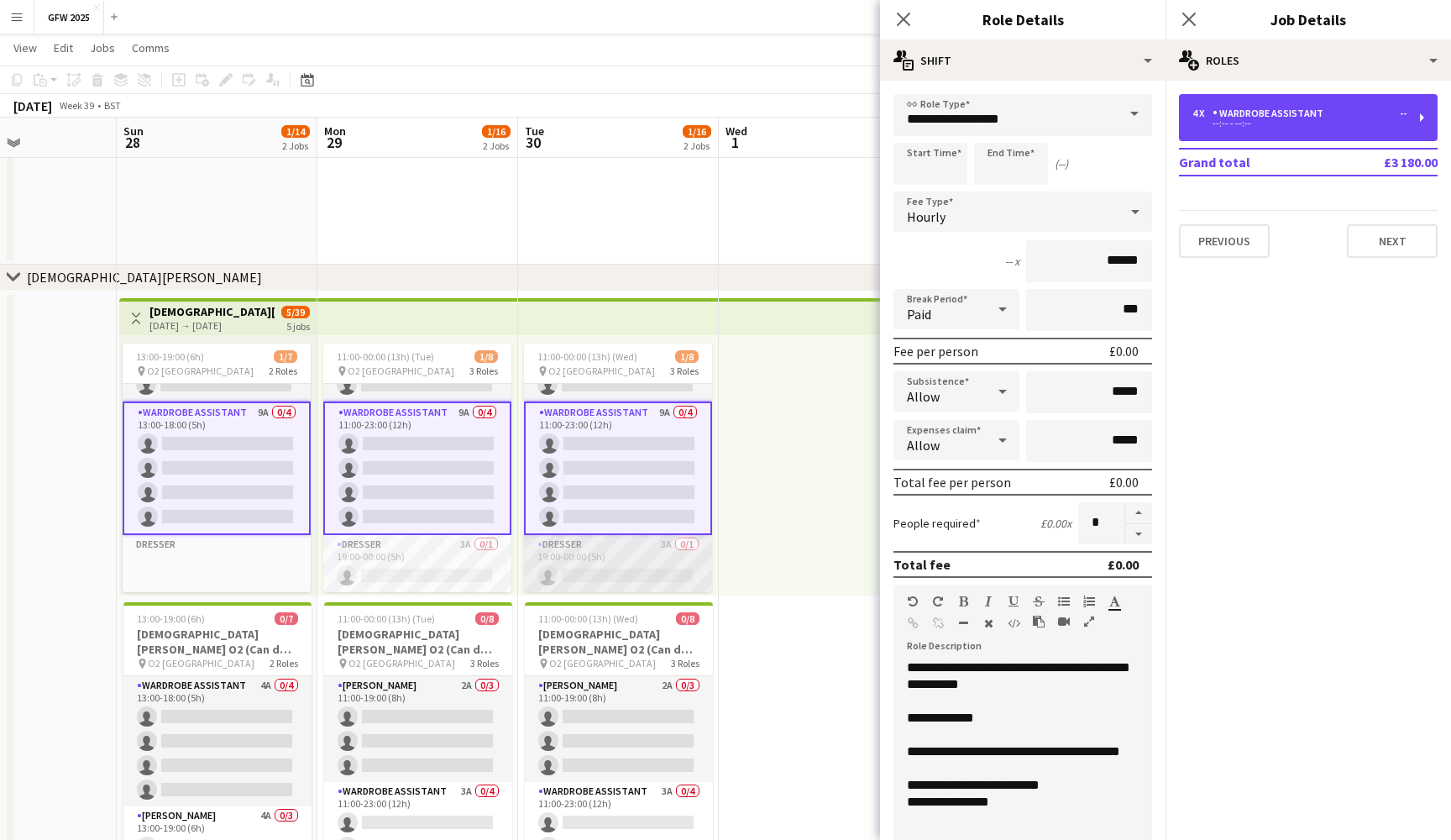
scroll to position [88, 0]
click at [618, 563] on app-card-role "Dresser 3A 0/1 19:00-00:00 (5h) single-neutral-actions" at bounding box center [619, 564] width 188 height 57
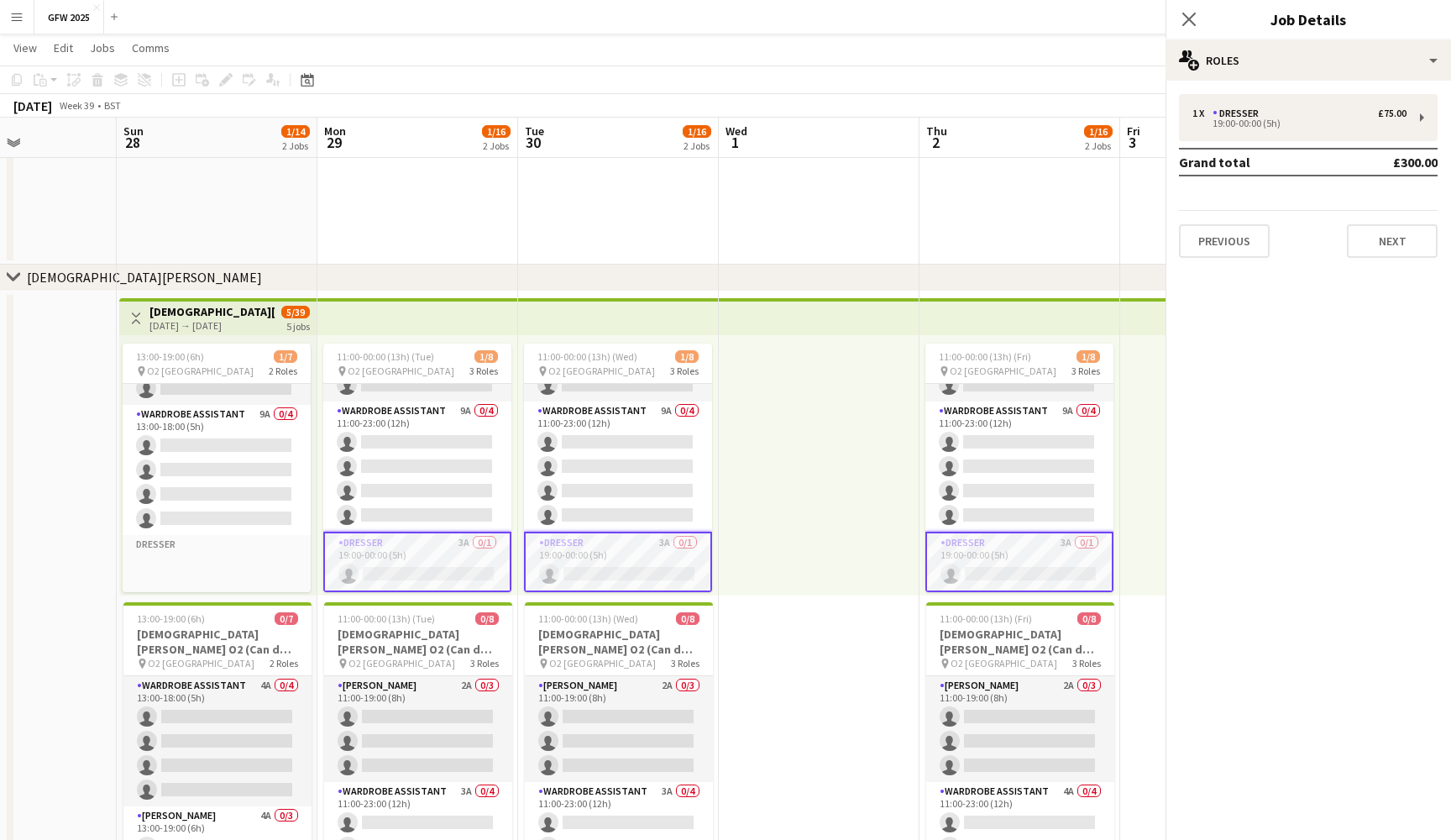
scroll to position [85, 0]
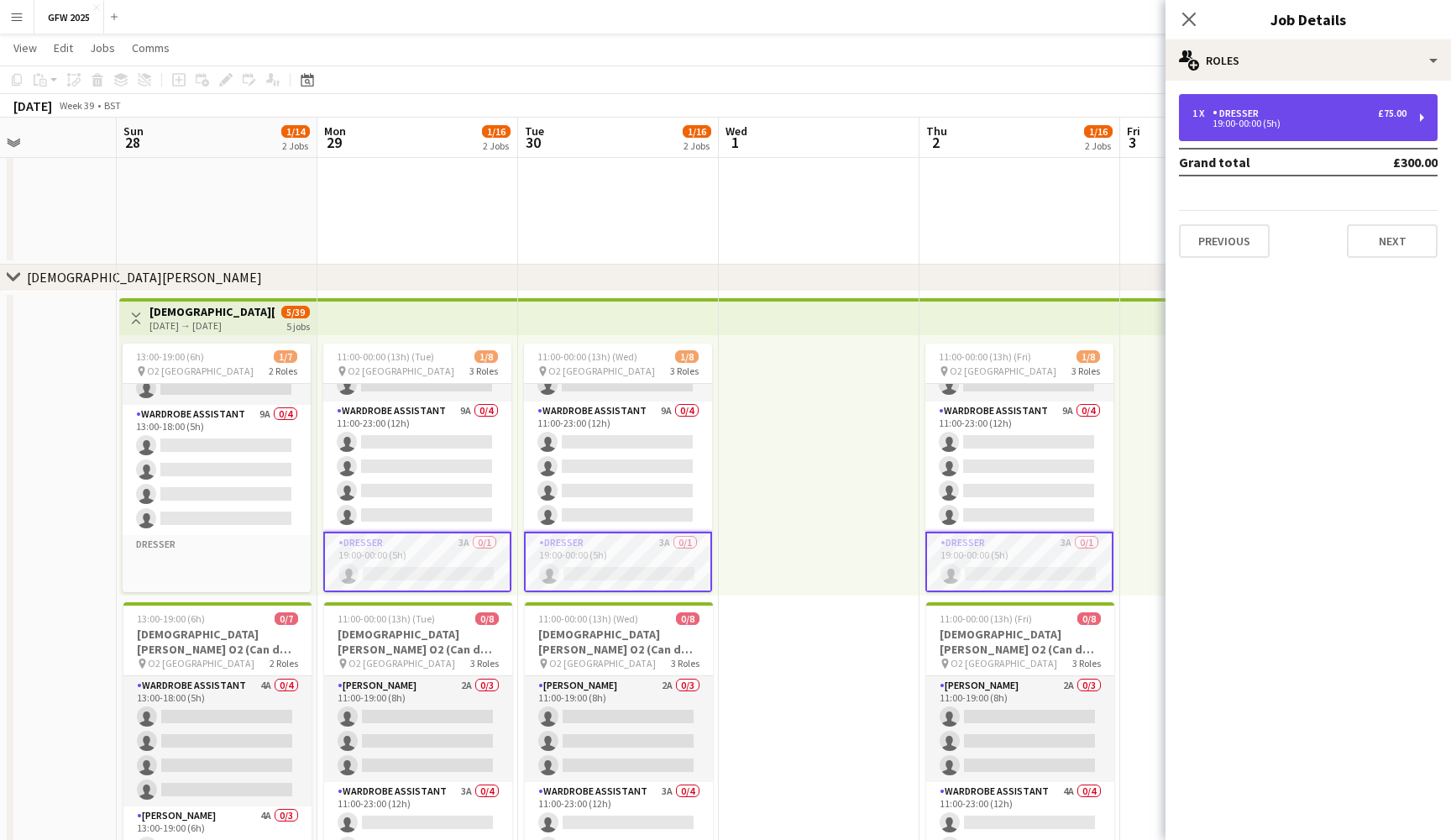
click at [1326, 108] on div "1 x Dresser £75.00" at bounding box center [1300, 114] width 214 height 12
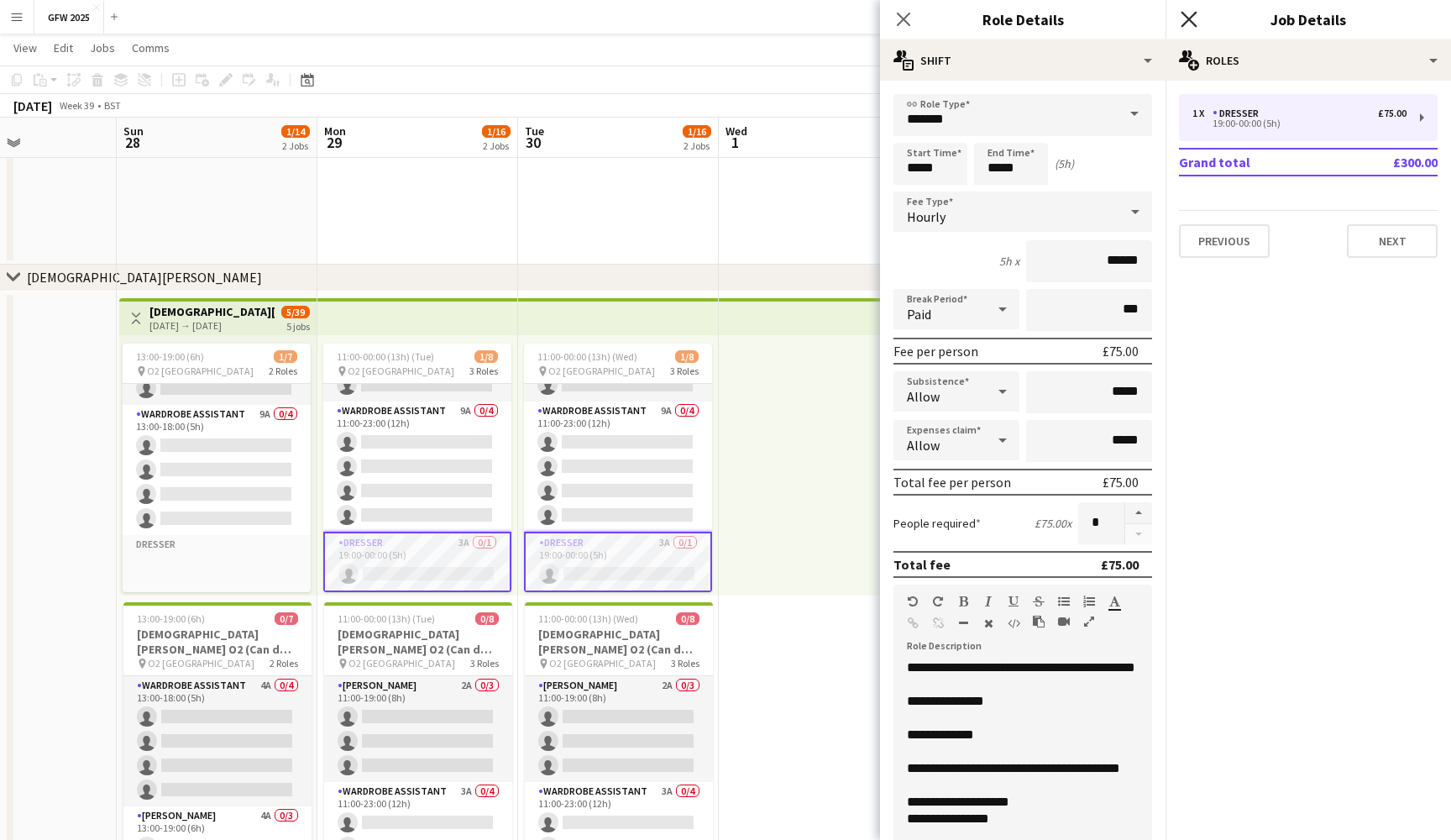
click at [1196, 21] on icon "Close pop-in" at bounding box center [1189, 19] width 16 height 16
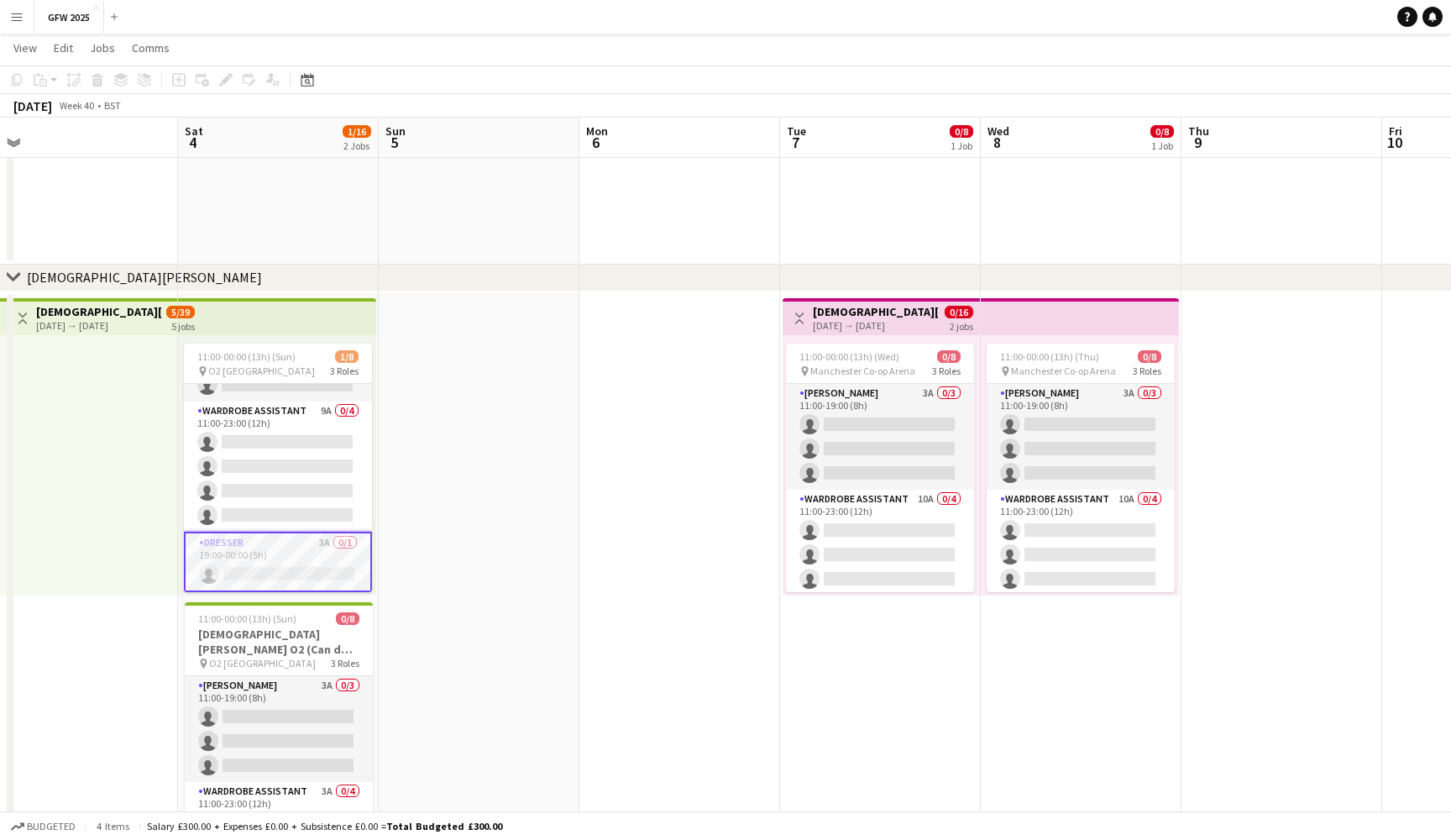
scroll to position [0, 428]
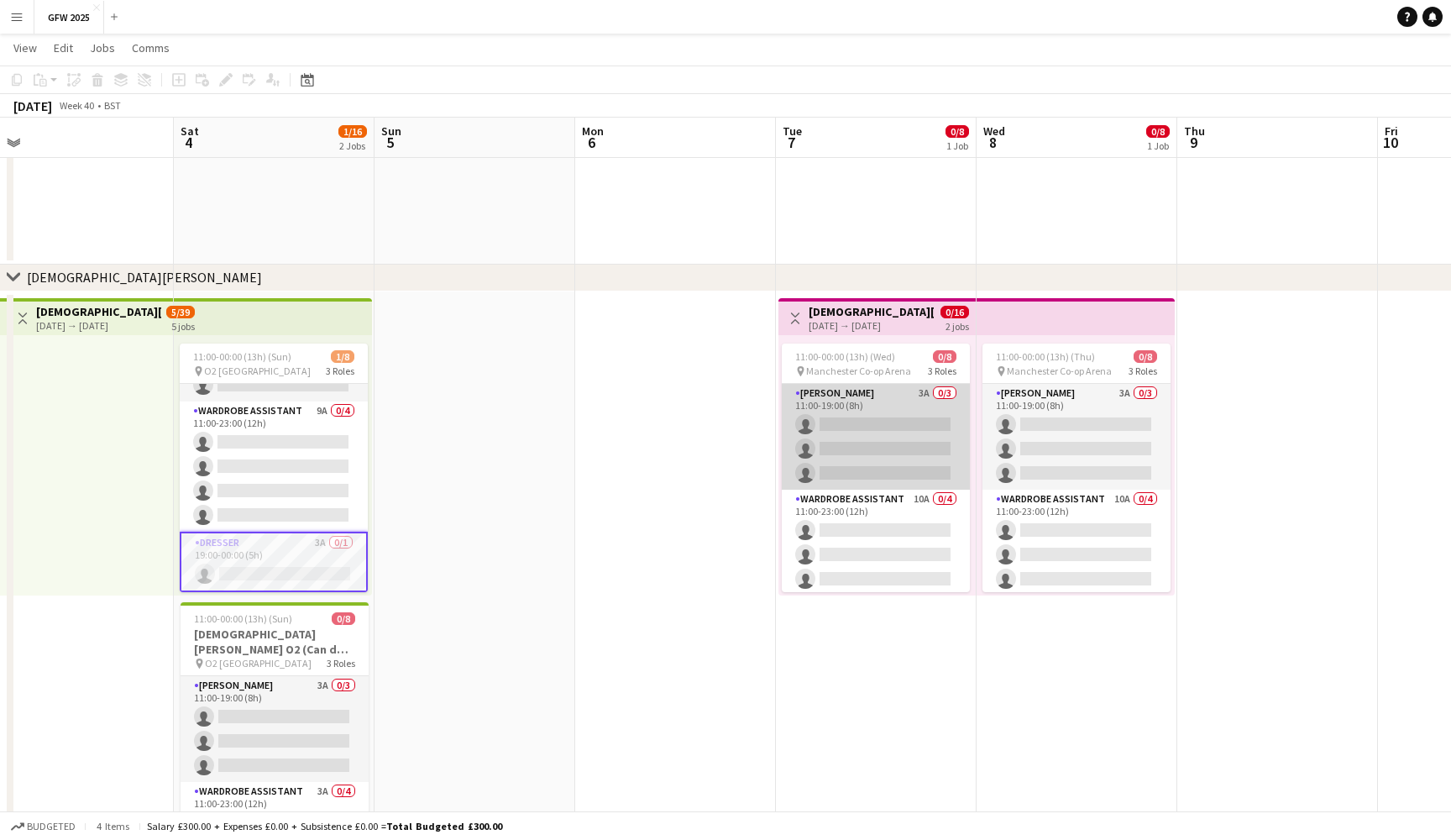
click at [859, 418] on app-card-role "Seamster 3A 0/3 11:00-19:00 (8h) single-neutral-actions single-neutral-actions …" at bounding box center [876, 437] width 188 height 106
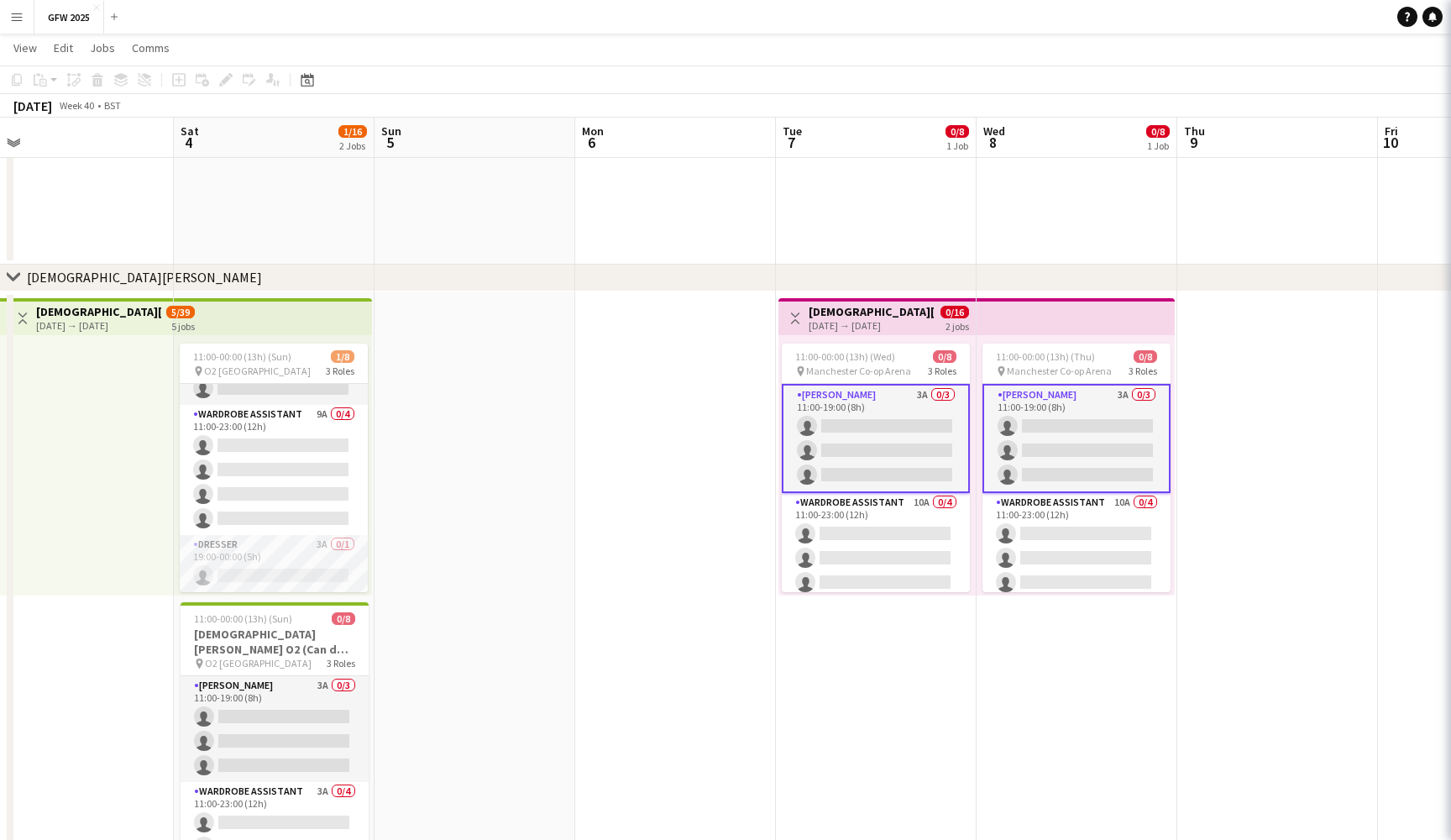
scroll to position [85, 0]
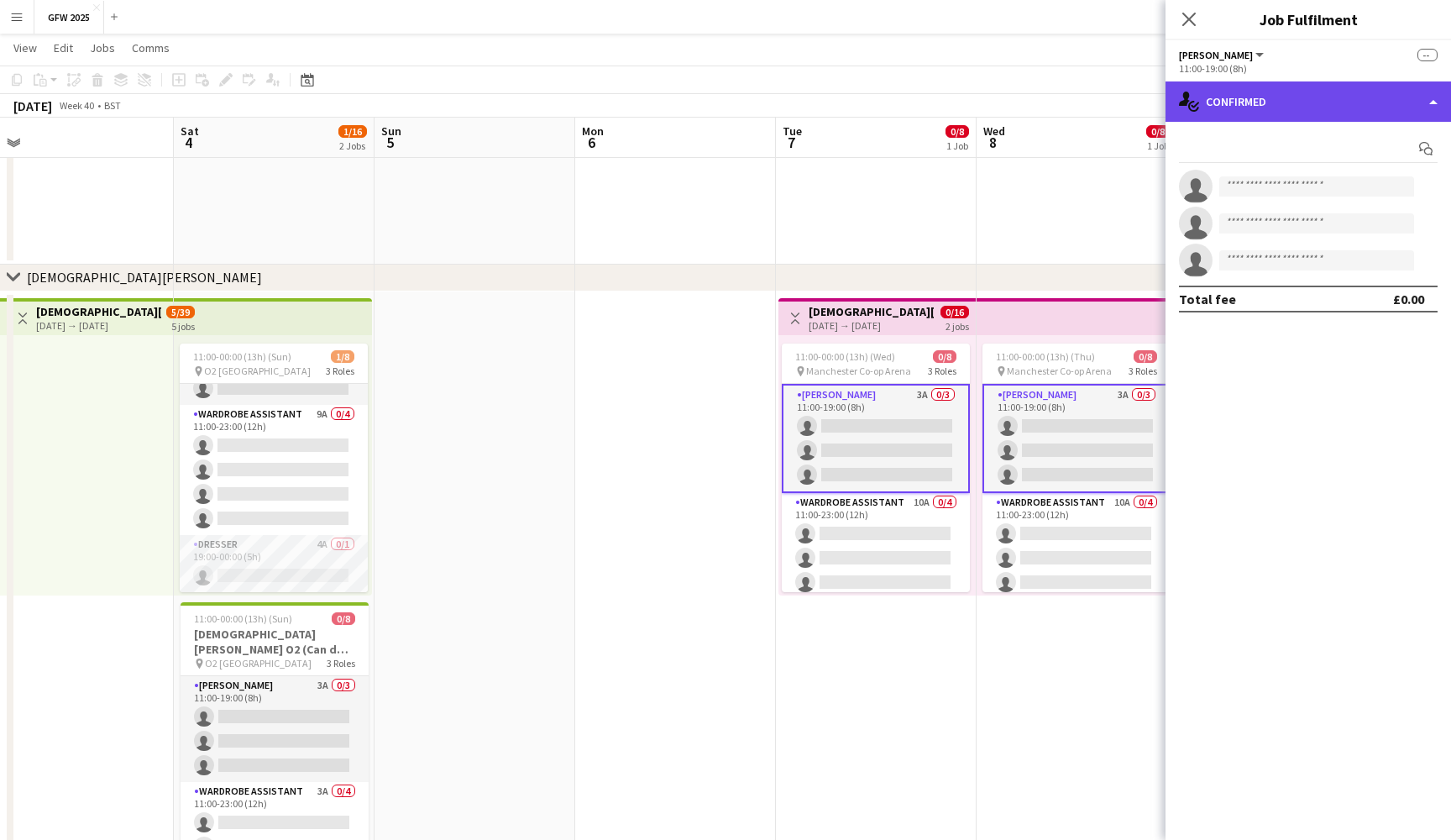
click at [1350, 88] on div "single-neutral-actions-check-2 Confirmed" at bounding box center [1308, 101] width 285 height 40
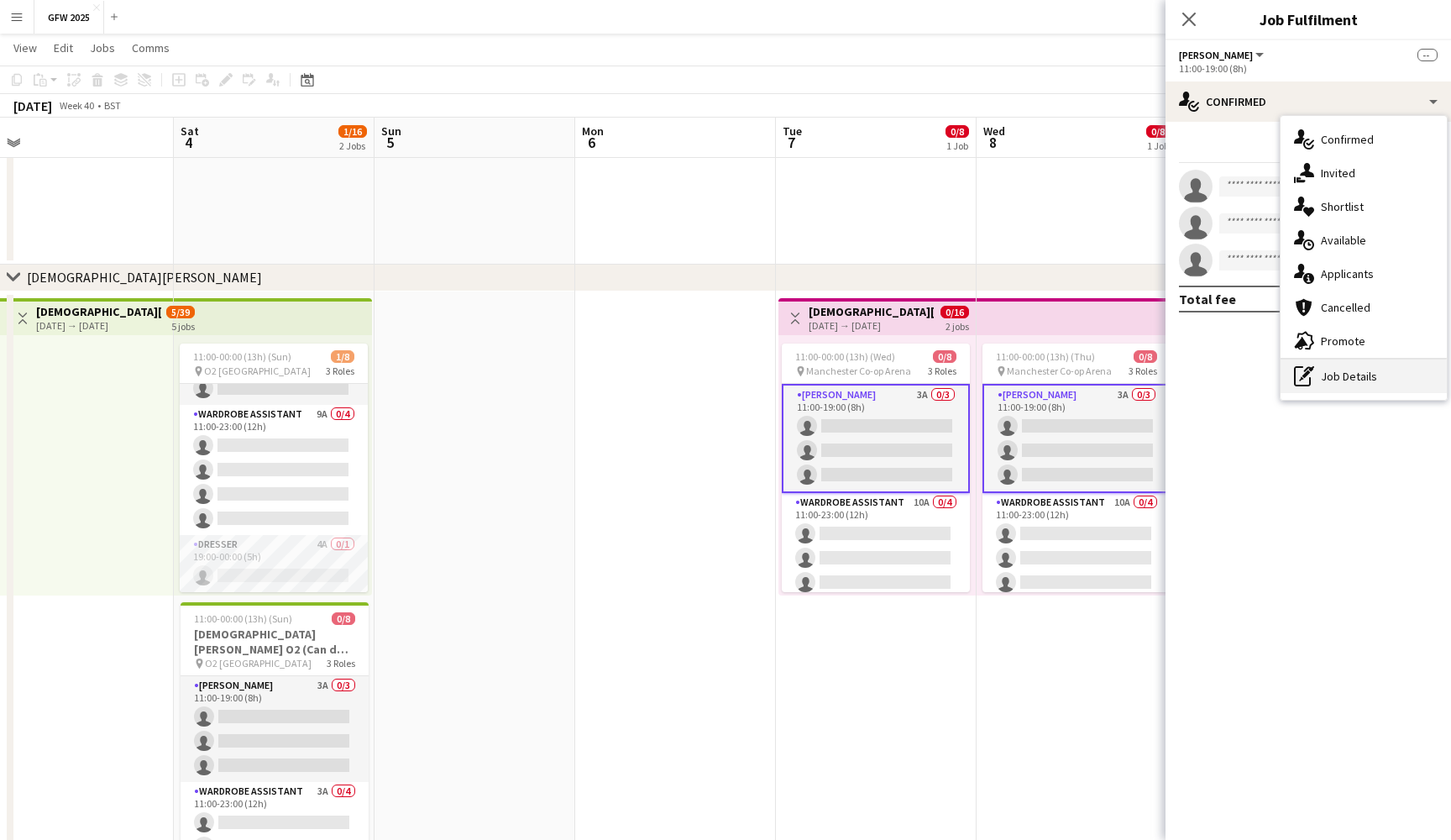
click at [1379, 371] on div "pen-write Job Details" at bounding box center [1365, 376] width 167 height 33
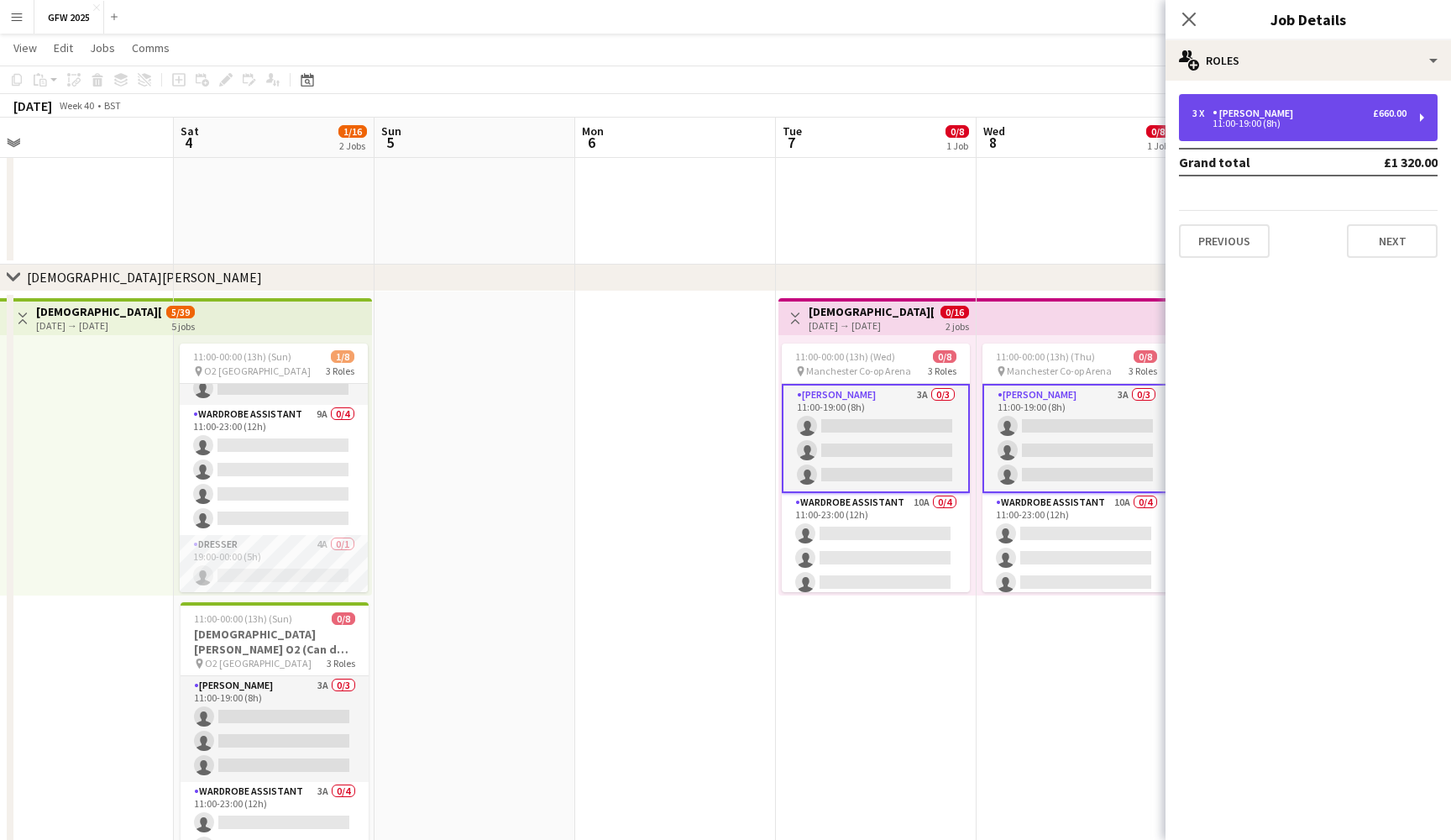
click at [1351, 124] on div "11:00-19:00 (8h)" at bounding box center [1300, 124] width 214 height 9
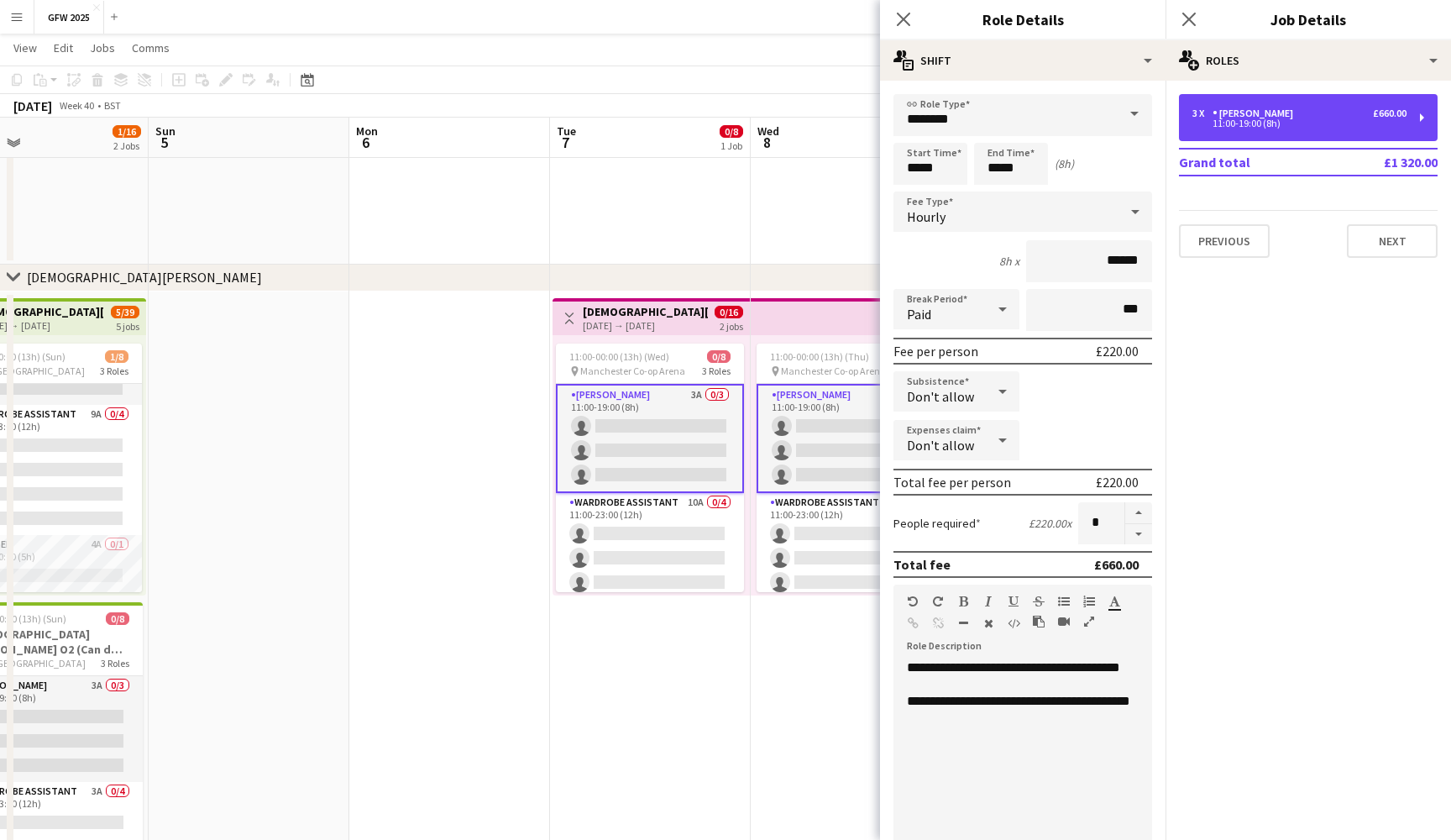
scroll to position [0, 663]
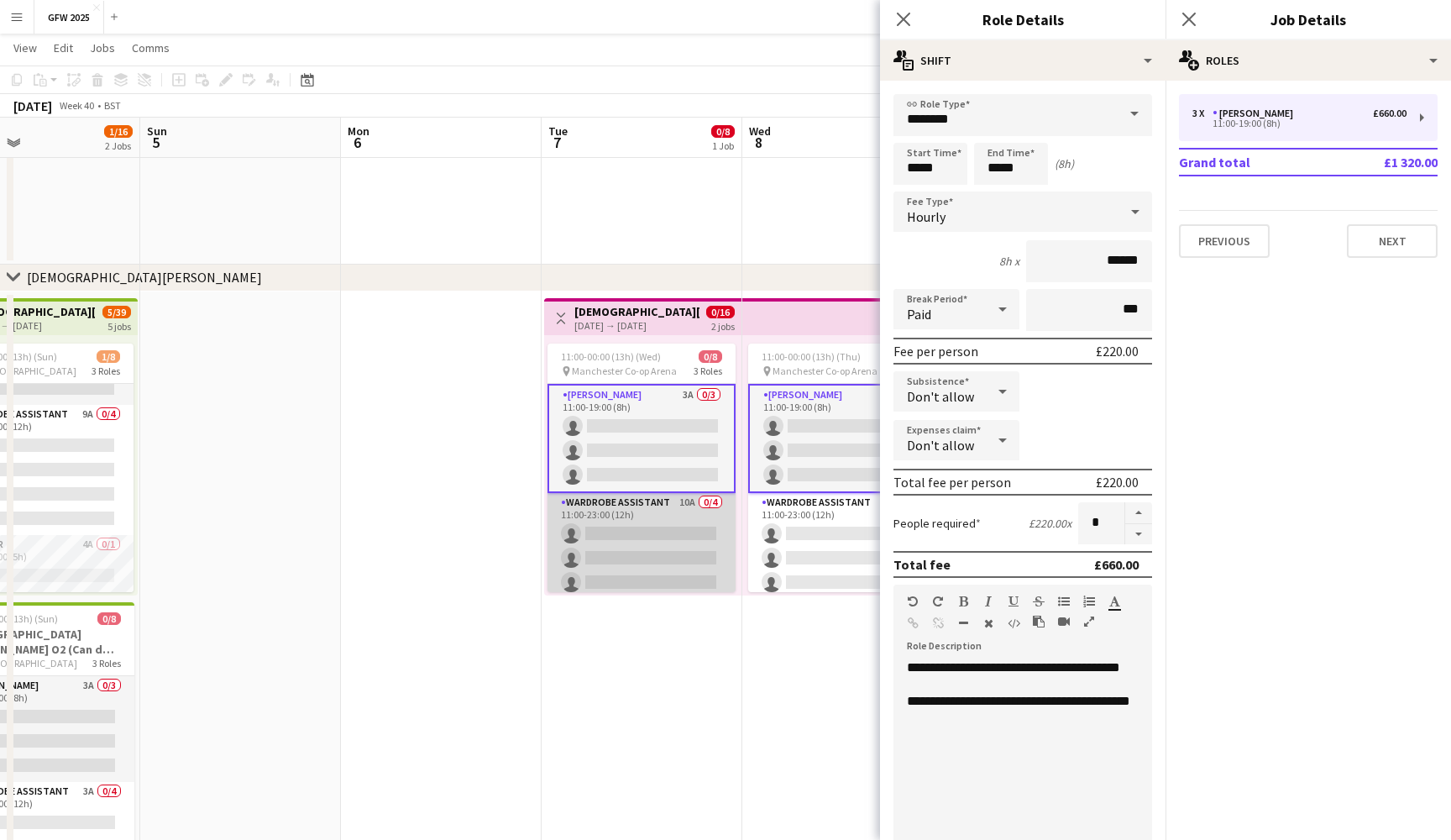
click at [674, 522] on app-card-role "Wardrobe Assistant 10A 0/4 11:00-23:00 (12h) single-neutral-actions single-neut…" at bounding box center [642, 558] width 188 height 130
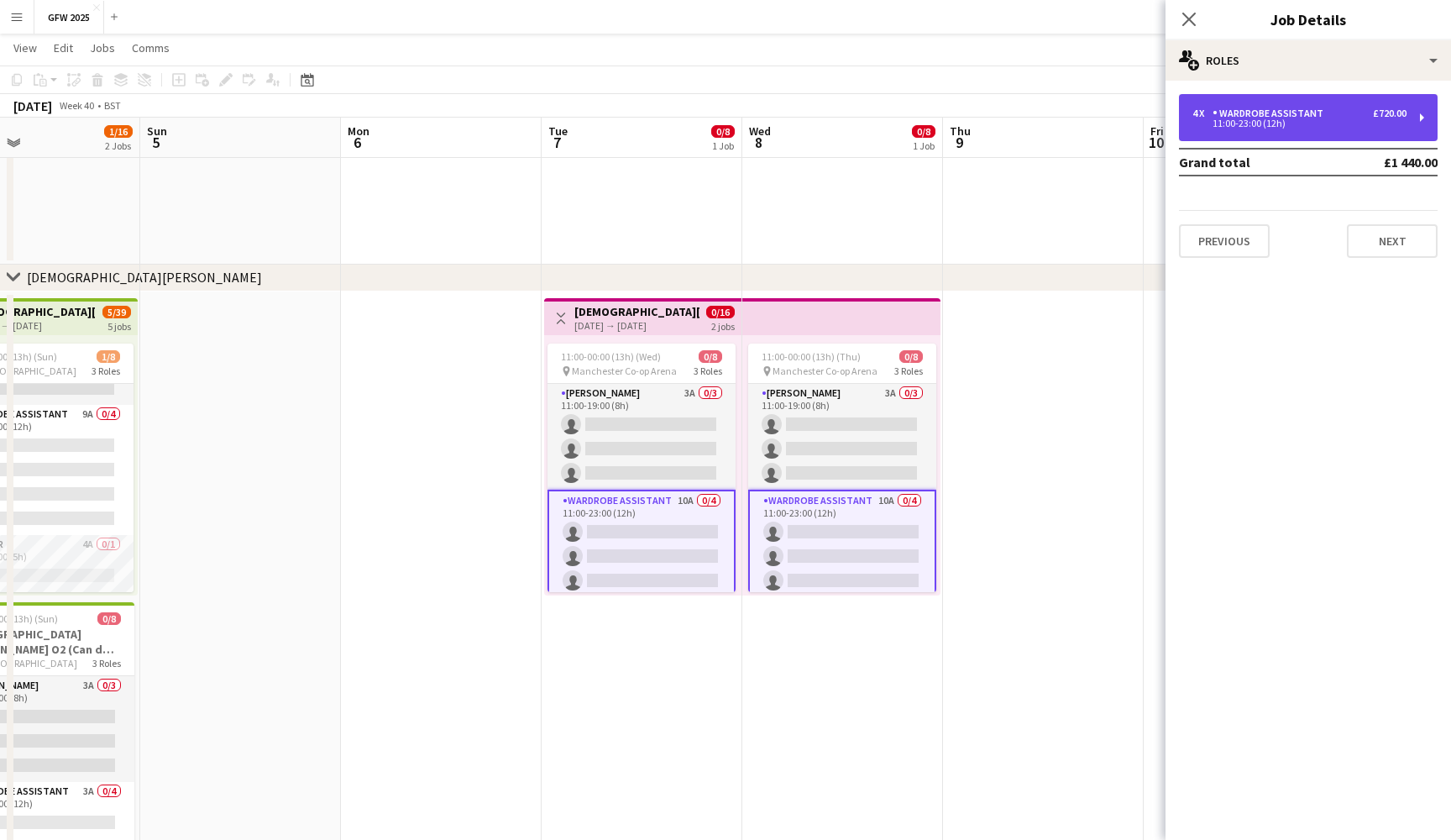
click at [1316, 117] on div "Wardrobe Assistant" at bounding box center [1272, 114] width 118 height 12
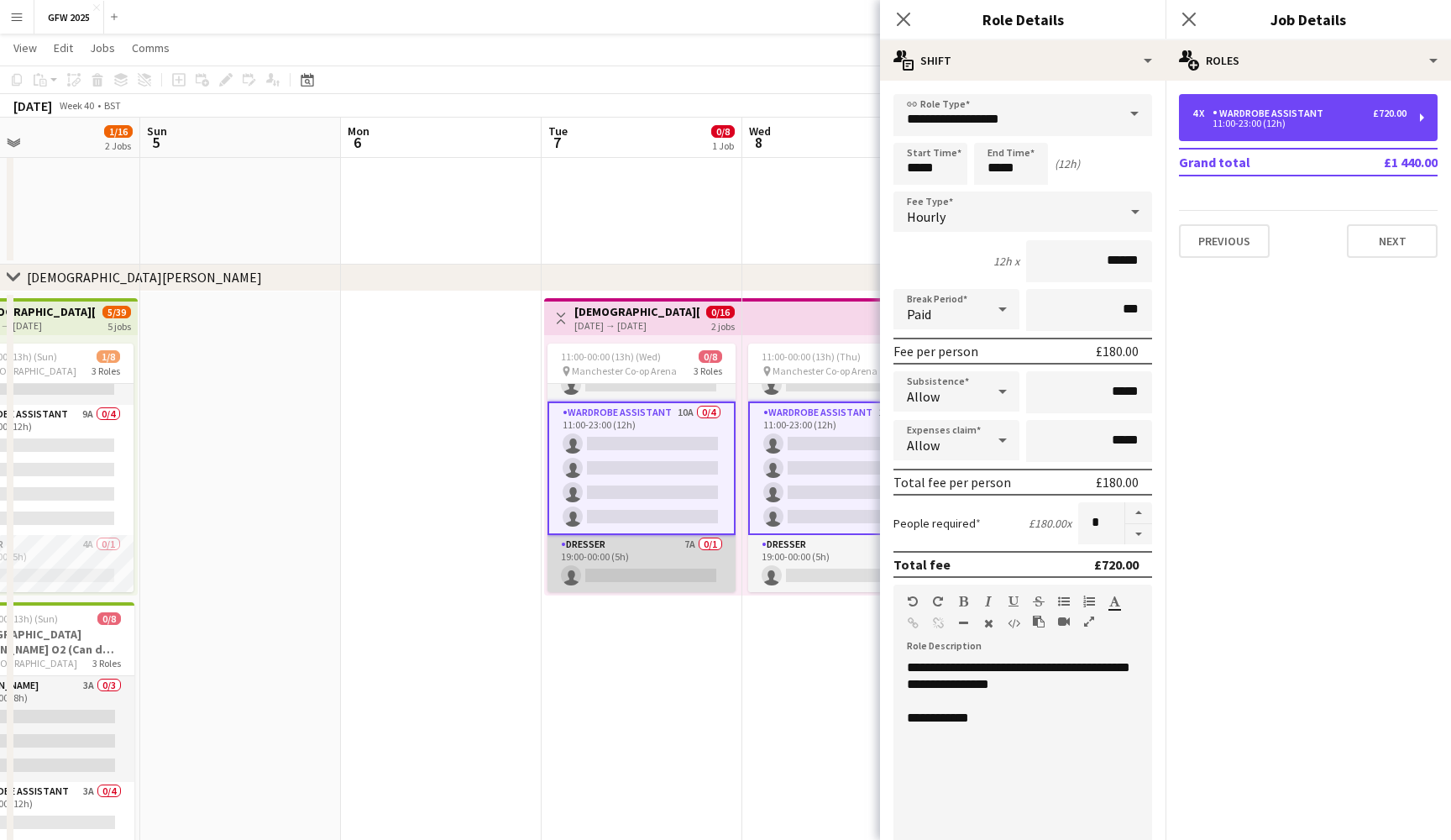
scroll to position [88, 0]
click at [673, 568] on app-card-role "Dresser 7A 0/1 19:00-00:00 (5h) single-neutral-actions" at bounding box center [642, 564] width 188 height 57
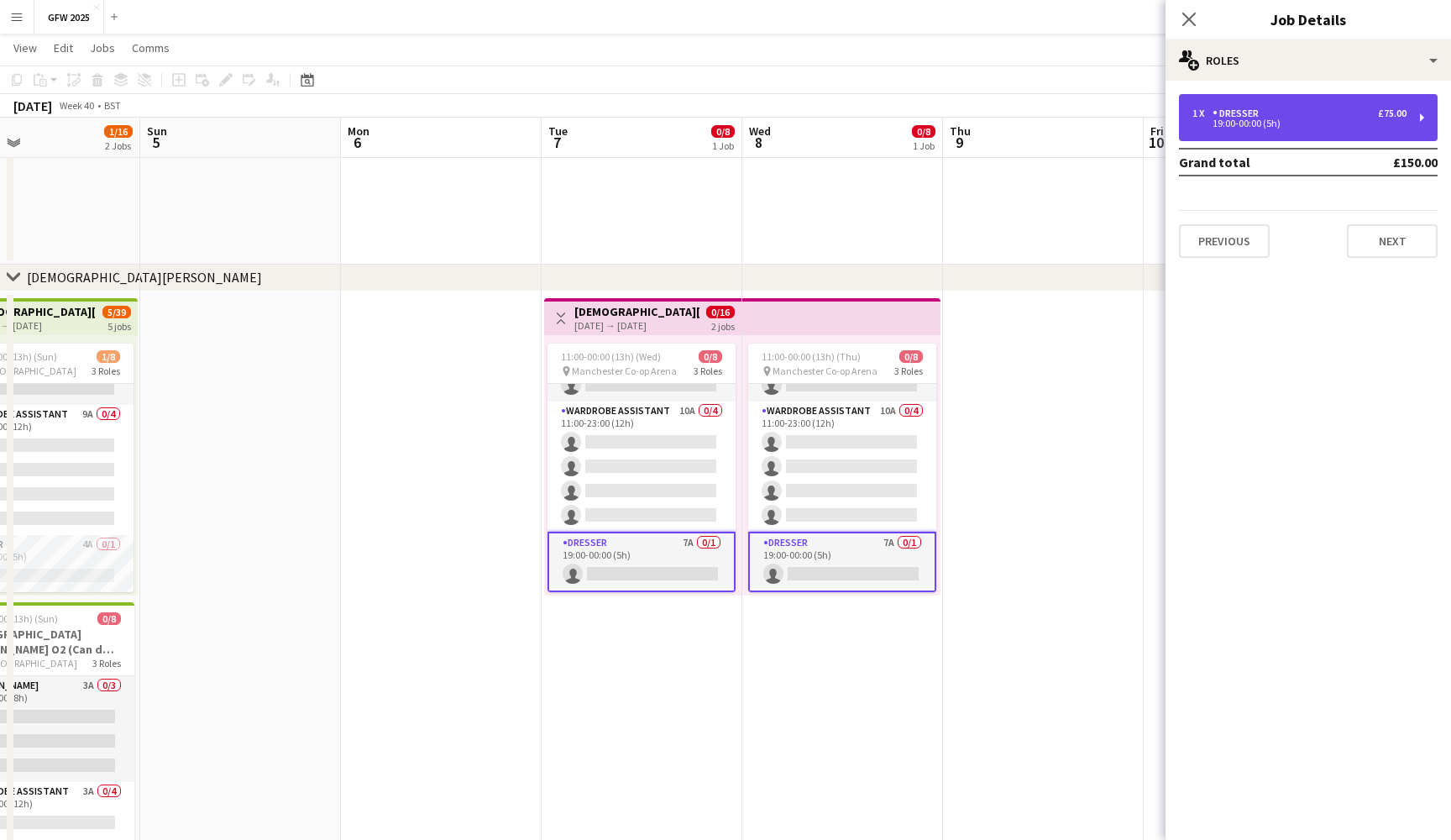
click at [1292, 114] on div "1 x Dresser £75.00" at bounding box center [1300, 114] width 214 height 12
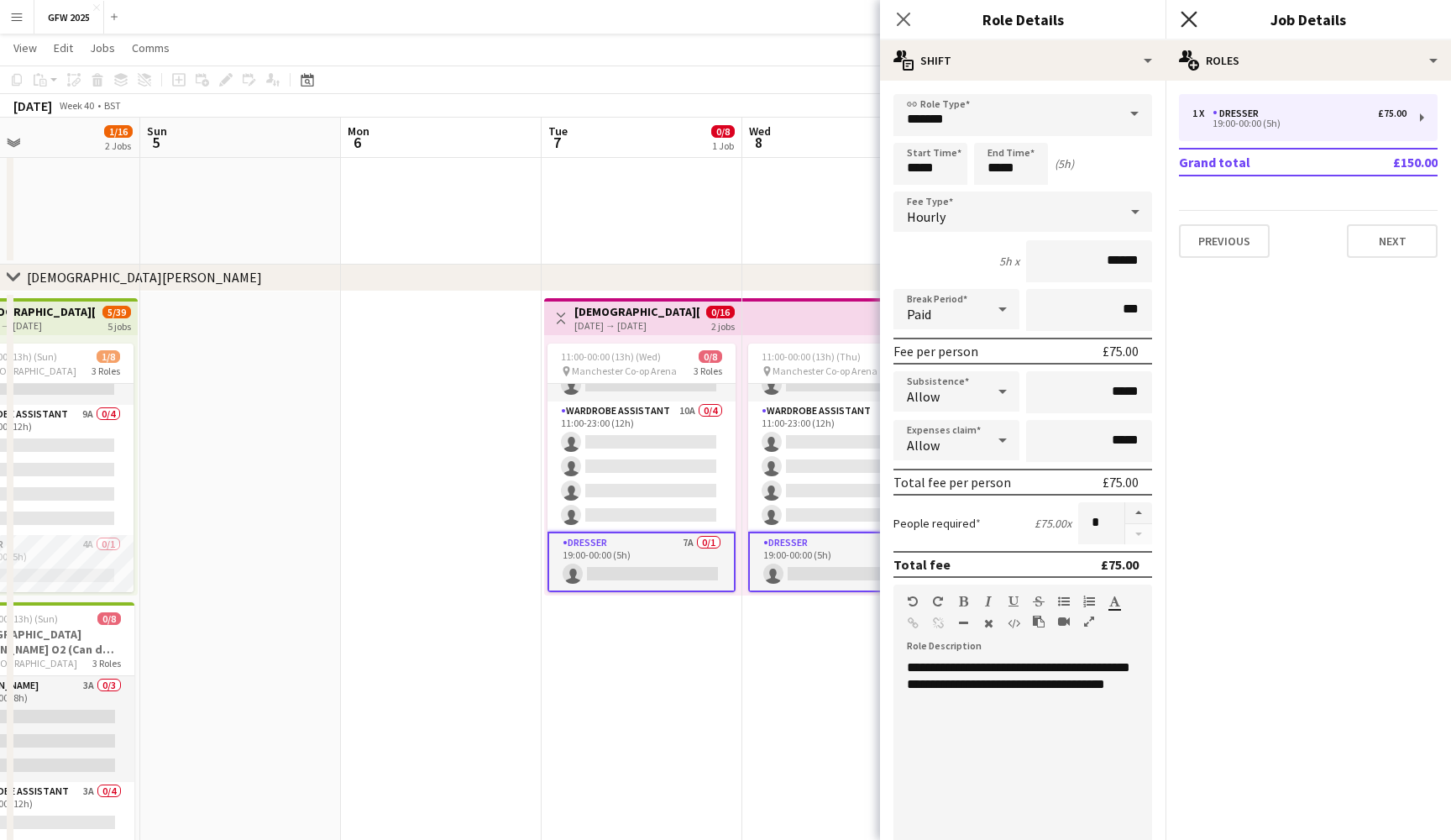
click at [1184, 14] on icon at bounding box center [1189, 19] width 16 height 16
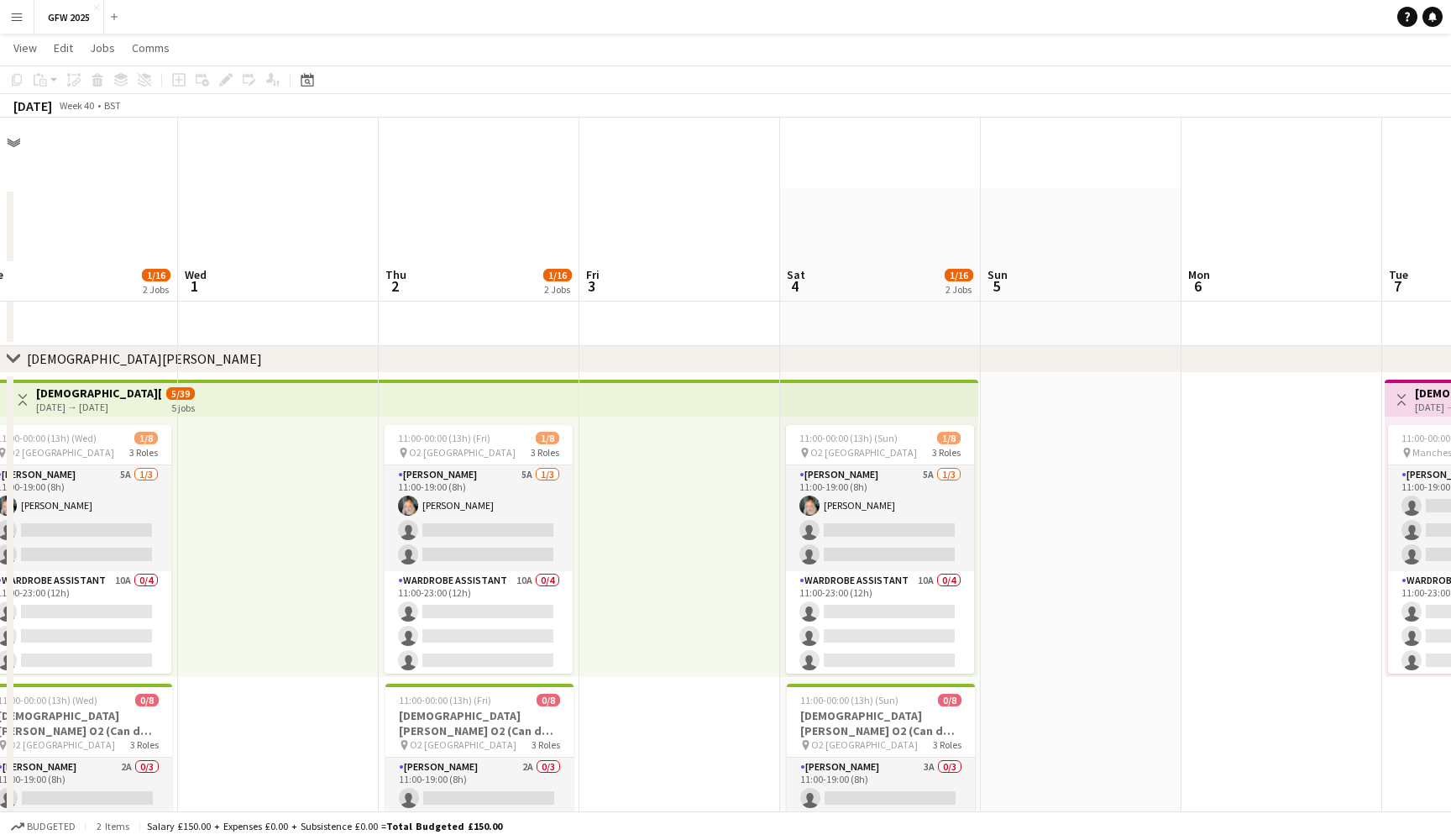
scroll to position [165, 0]
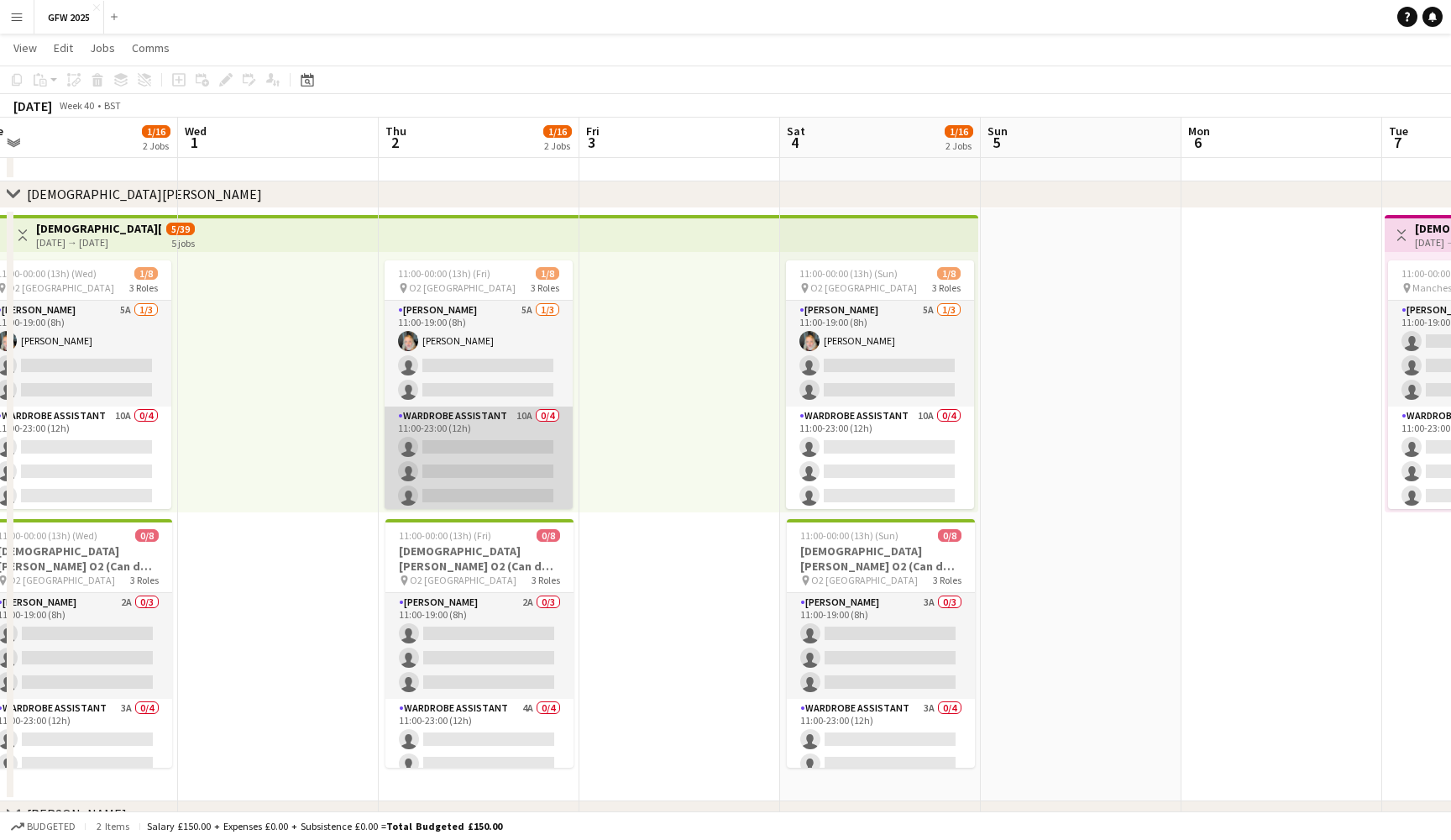
click at [495, 461] on app-card-role "Wardrobe Assistant 10A 0/4 11:00-23:00 (12h) single-neutral-actions single-neut…" at bounding box center [478, 471] width 188 height 130
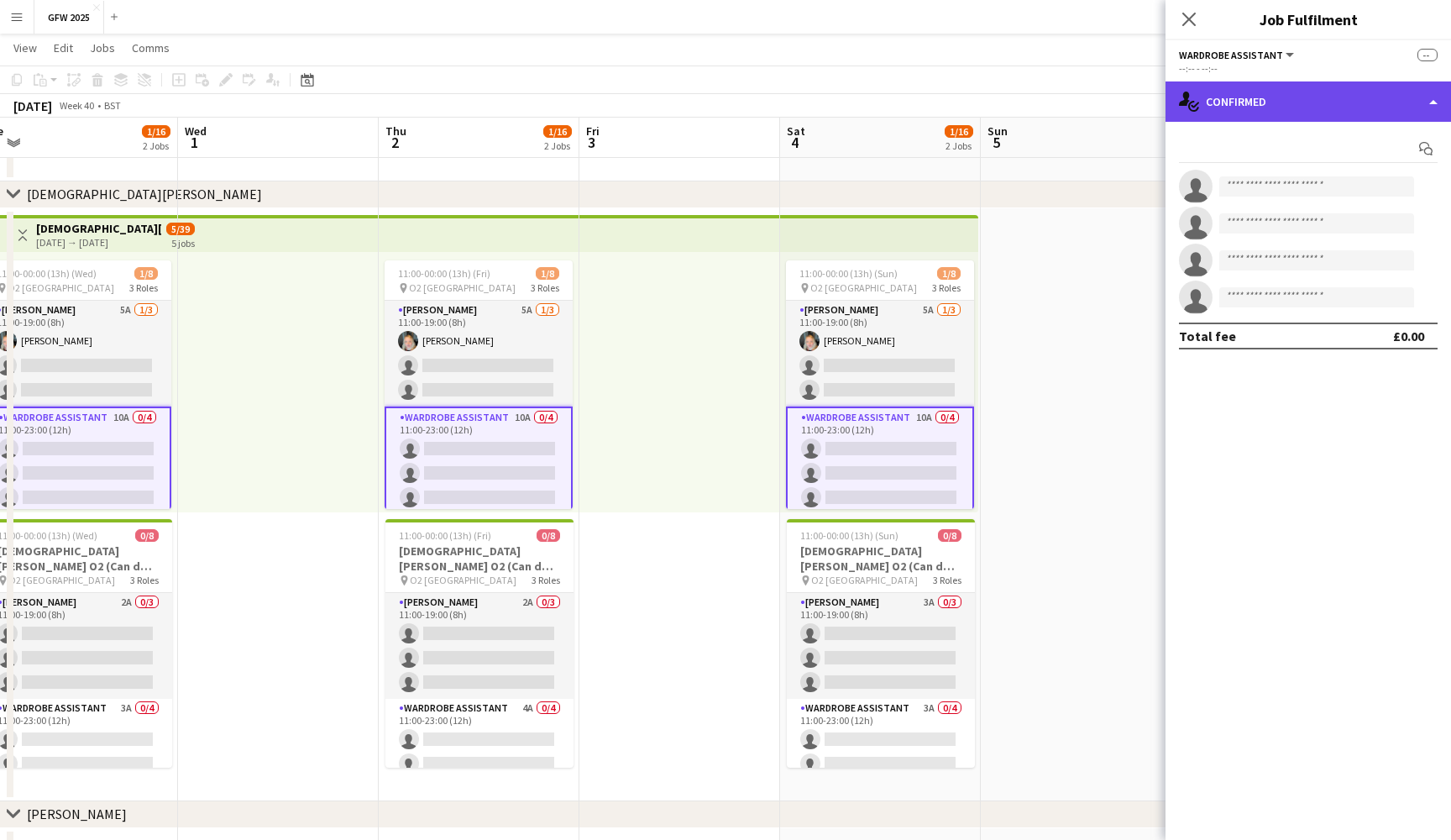
click at [1333, 92] on div "single-neutral-actions-check-2 Confirmed" at bounding box center [1308, 101] width 285 height 40
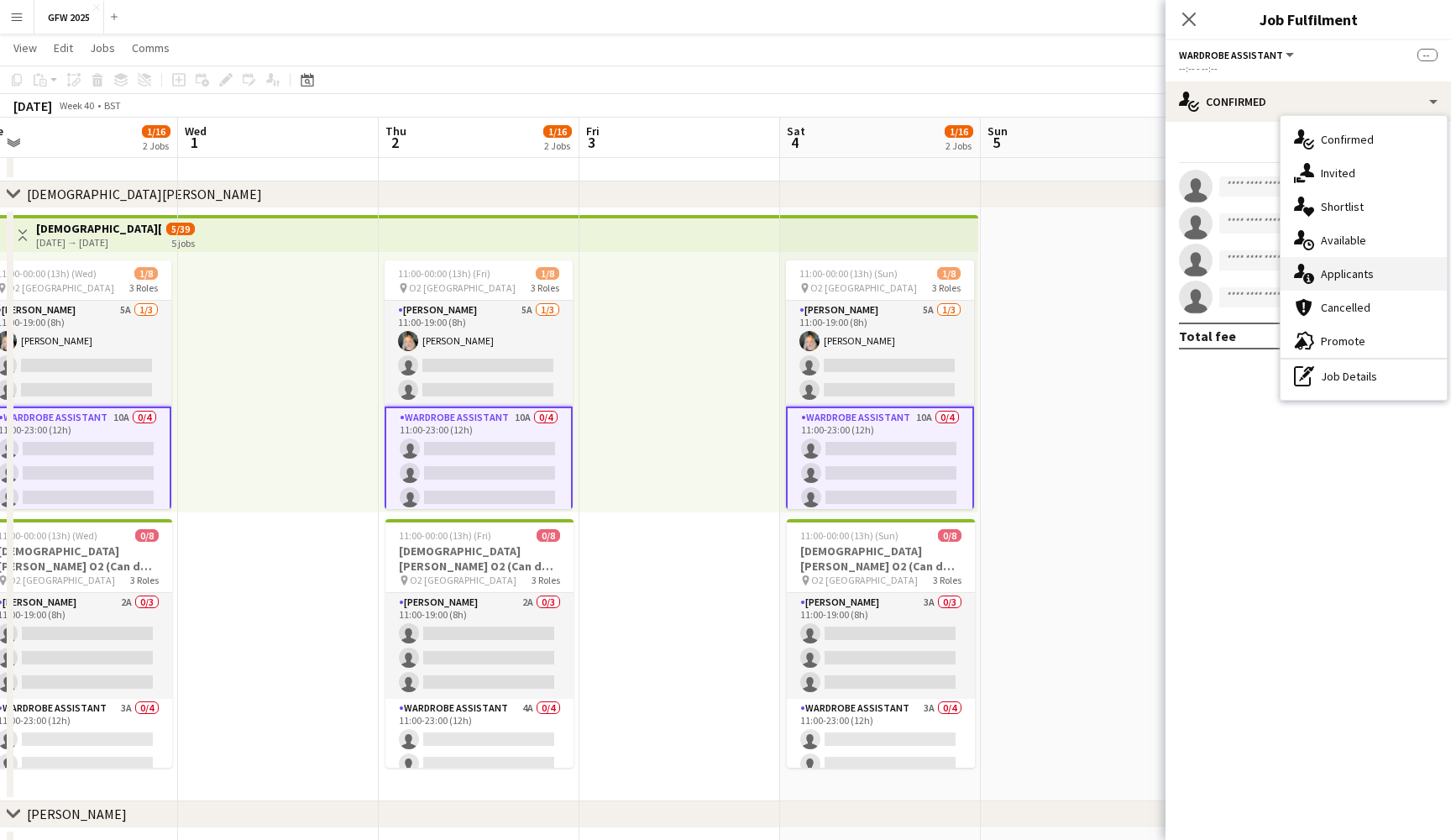
click at [1370, 277] on span "Applicants" at bounding box center [1348, 273] width 53 height 15
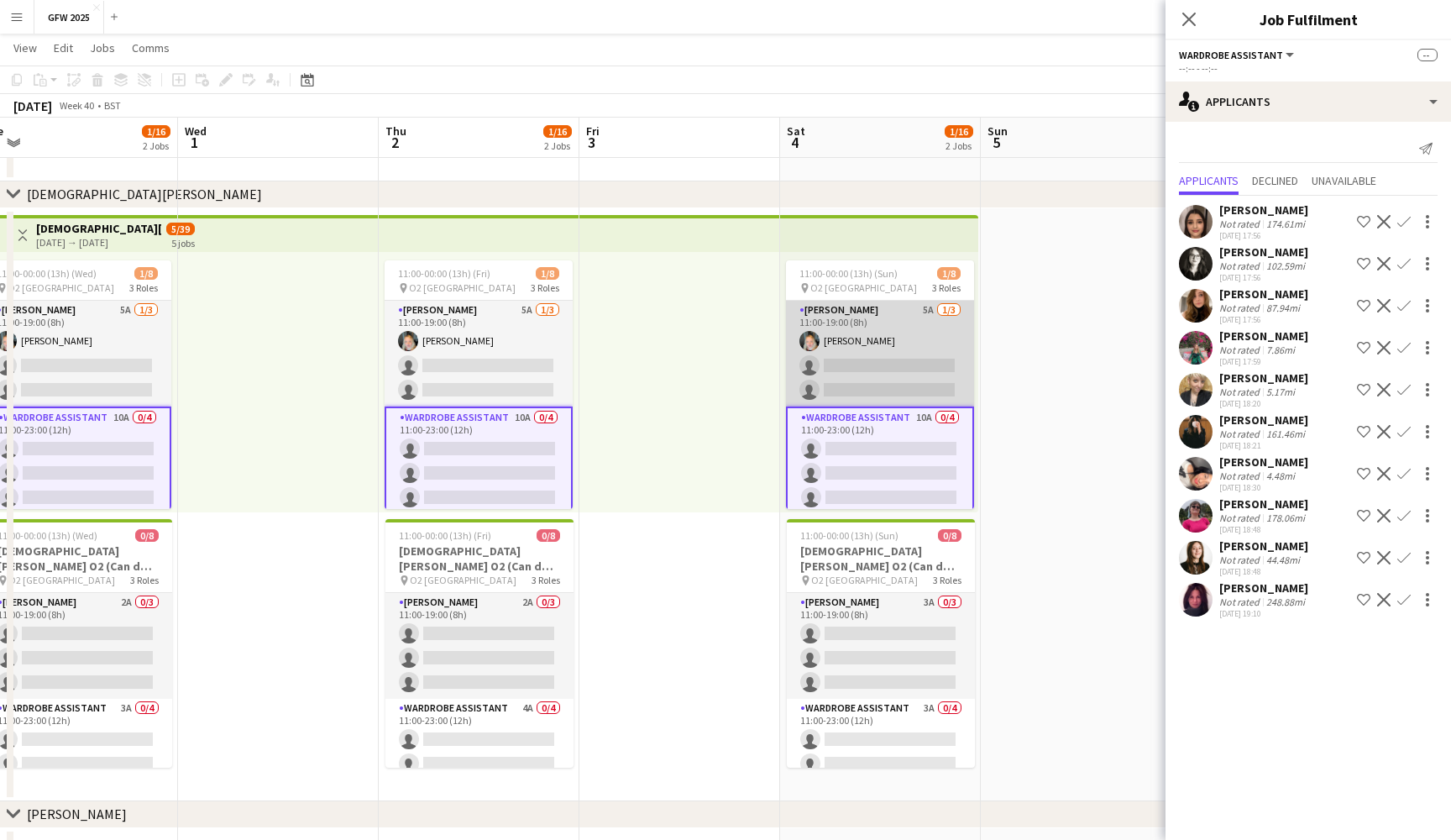
click at [924, 357] on app-card-role "Seamster 5A 1/3 11:00-19:00 (8h) Samantha Gibson single-neutral-actions single-…" at bounding box center [880, 354] width 188 height 106
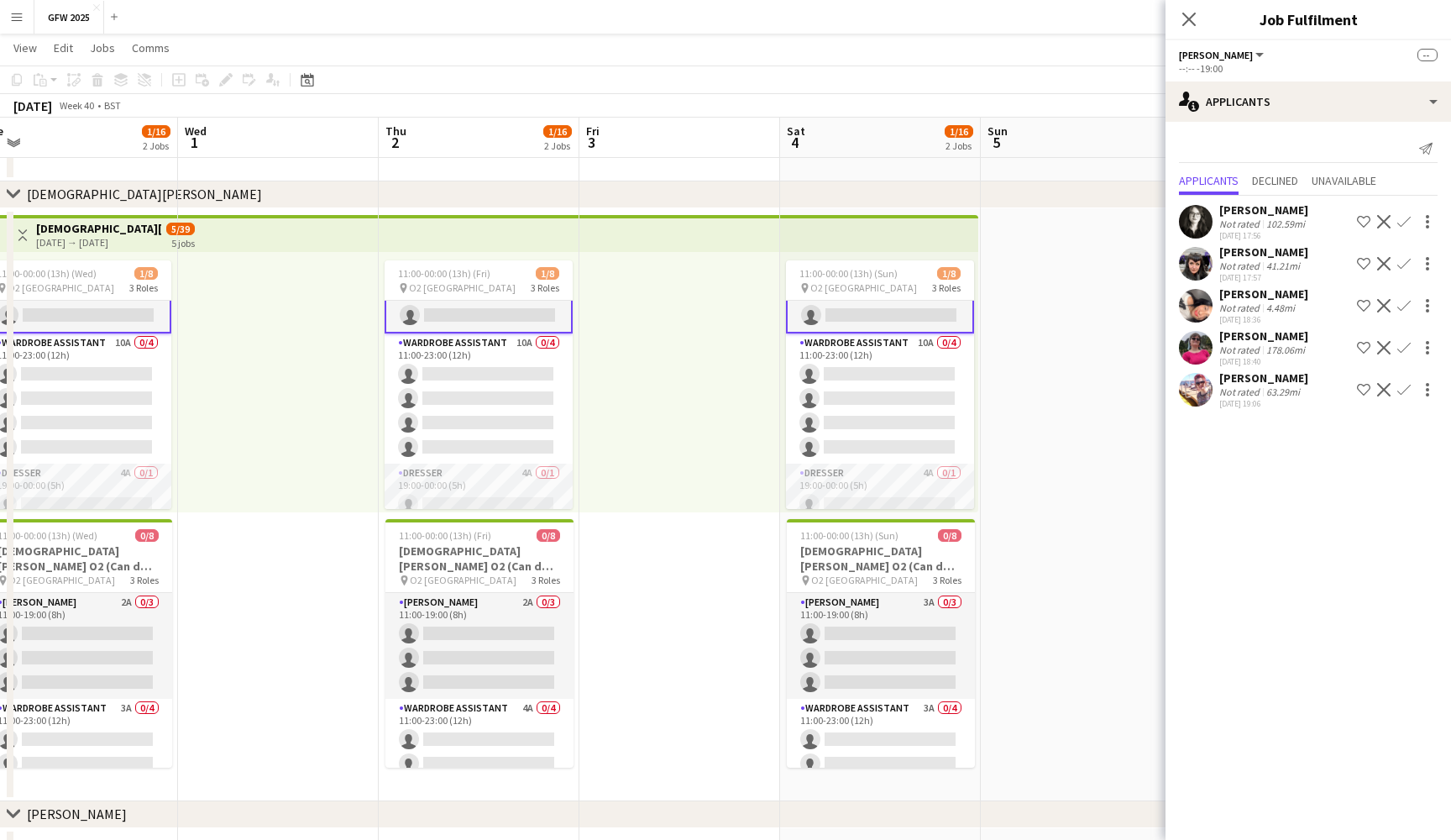
scroll to position [90, 0]
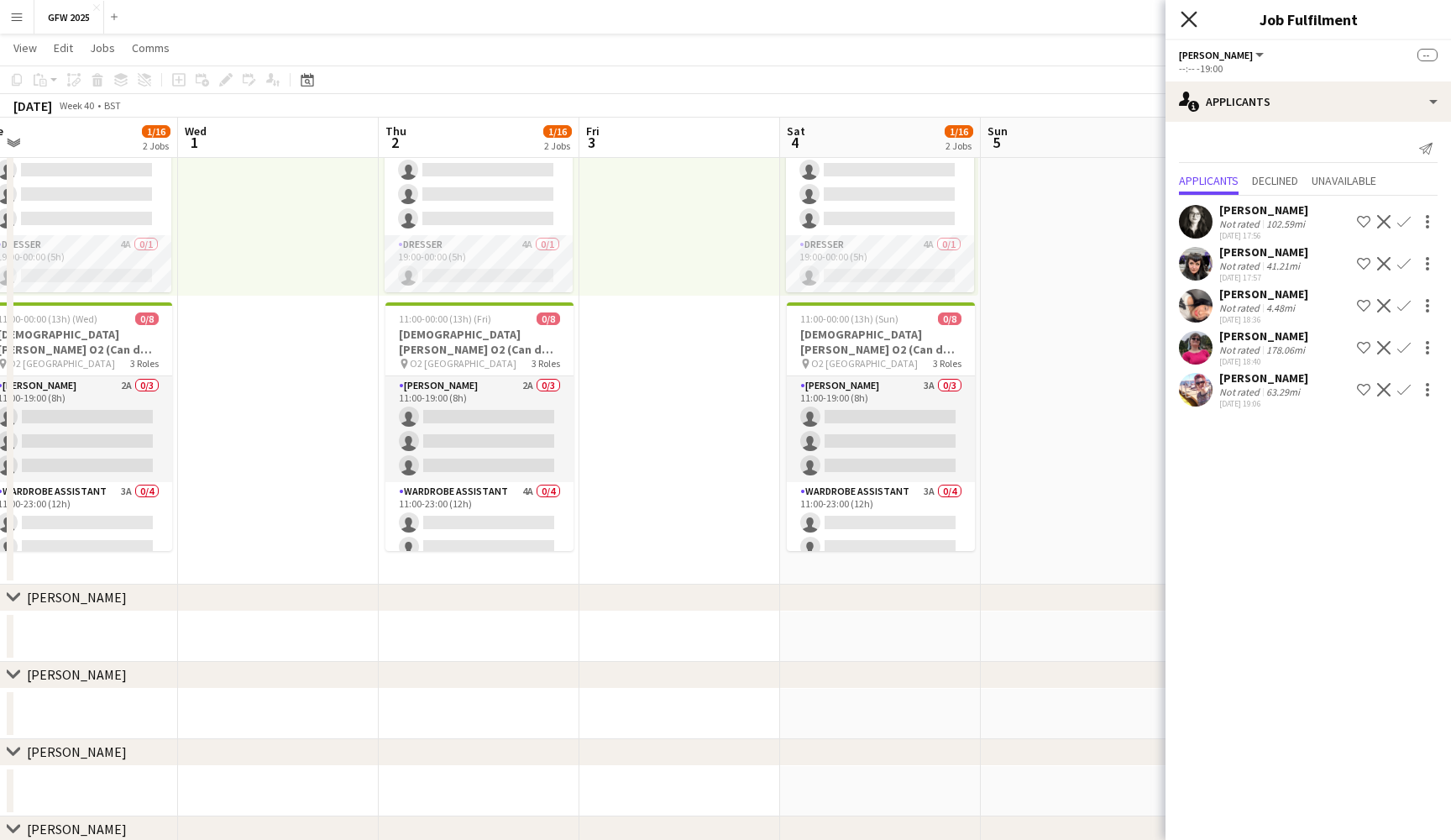
click at [1183, 17] on icon "Close pop-in" at bounding box center [1189, 19] width 16 height 16
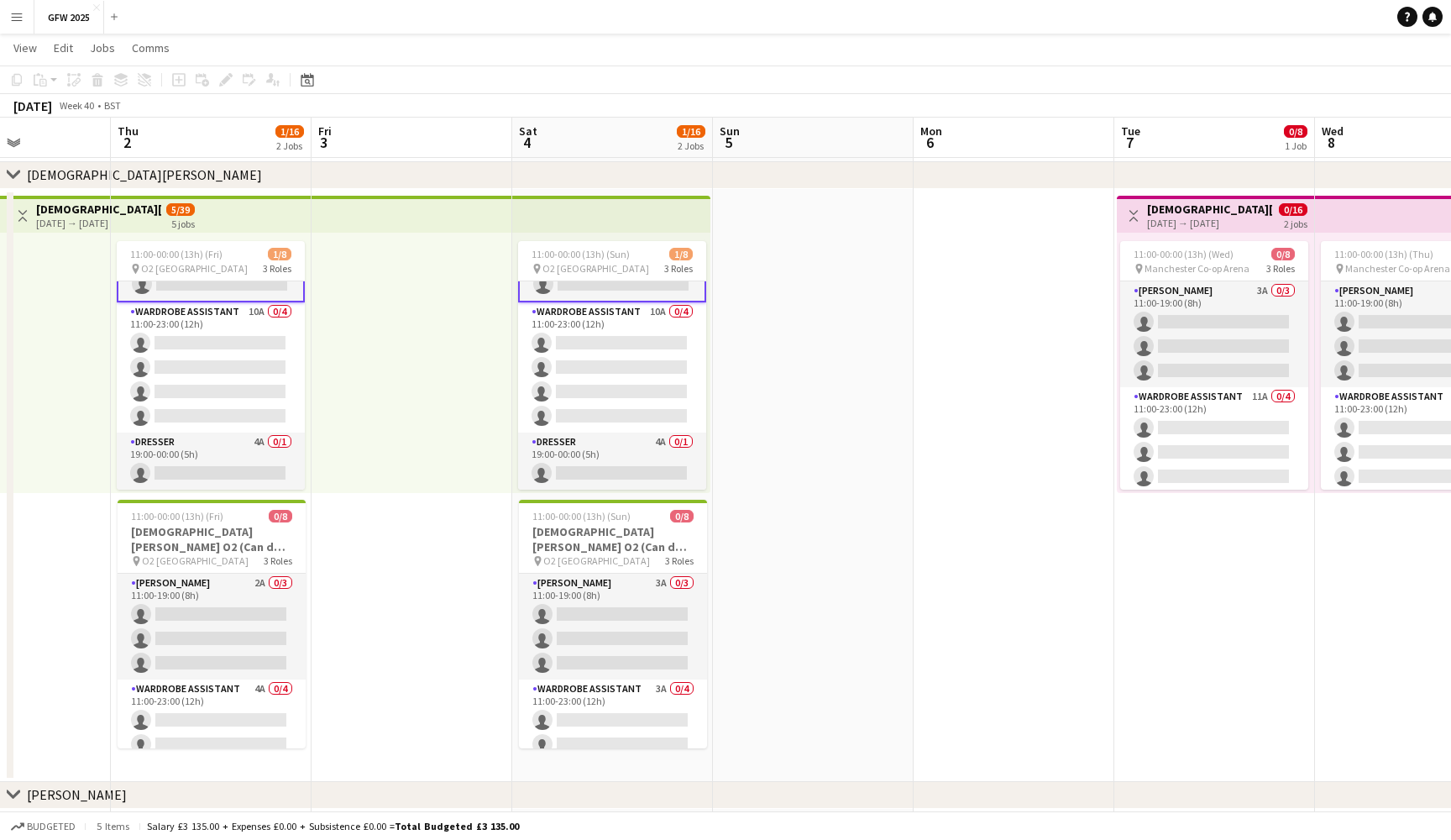
click at [811, 269] on app-date-cell at bounding box center [813, 485] width 201 height 593
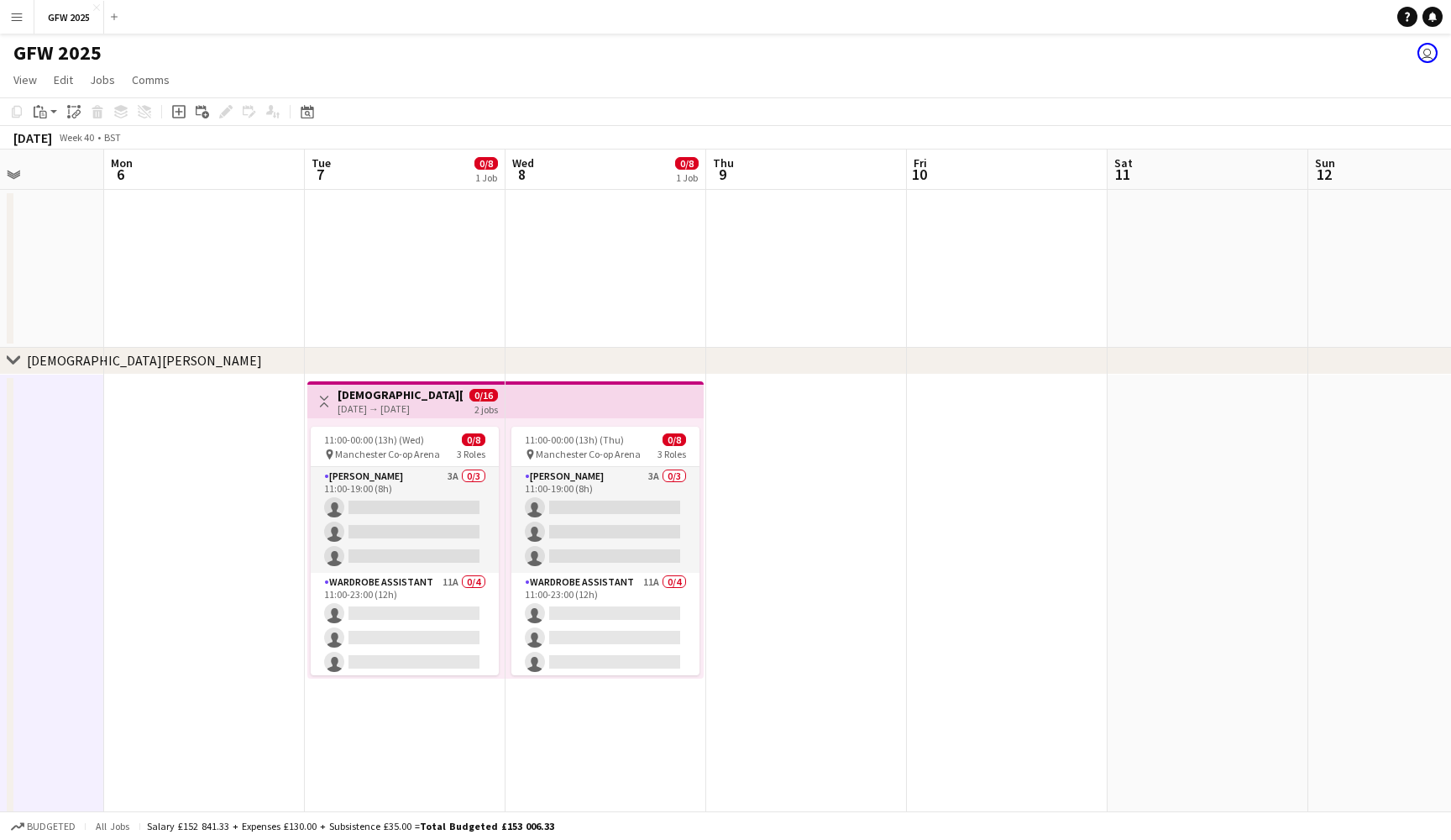
scroll to position [0, 704]
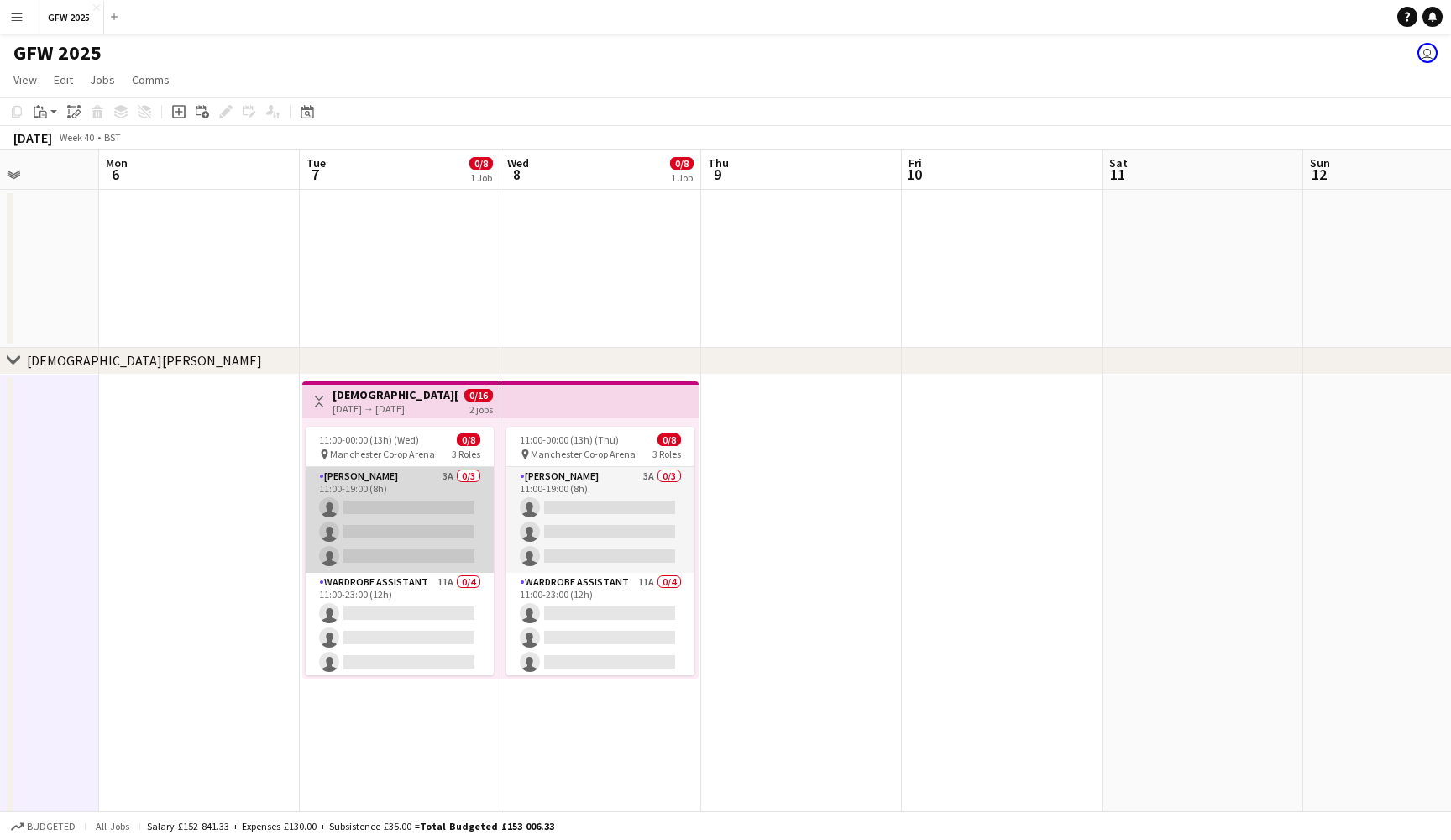
click at [456, 512] on app-card-role "Seamster 3A 0/3 11:00-19:00 (8h) single-neutral-actions single-neutral-actions …" at bounding box center [400, 519] width 188 height 106
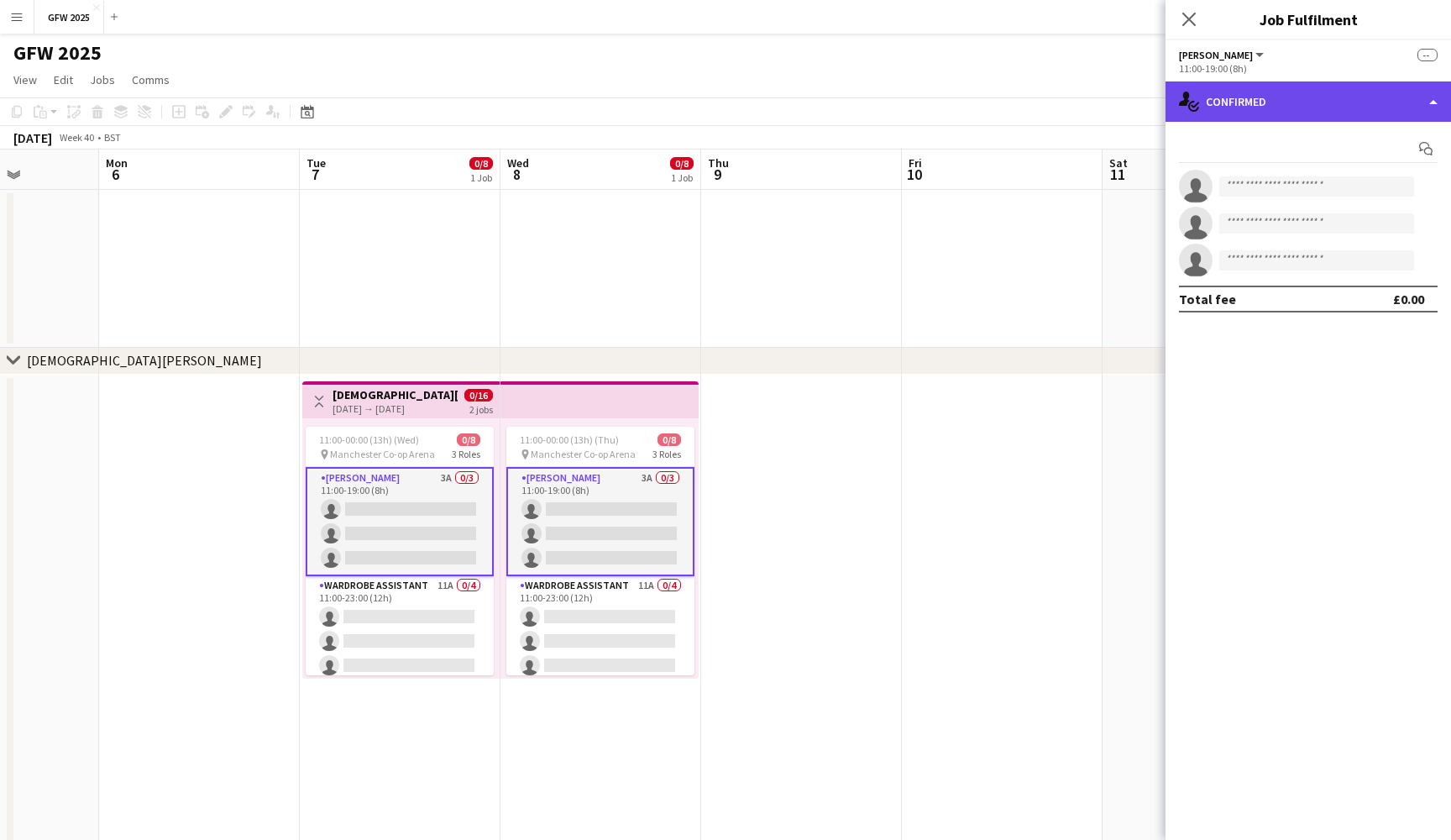
click at [1368, 101] on div "single-neutral-actions-check-2 Confirmed" at bounding box center [1308, 101] width 285 height 40
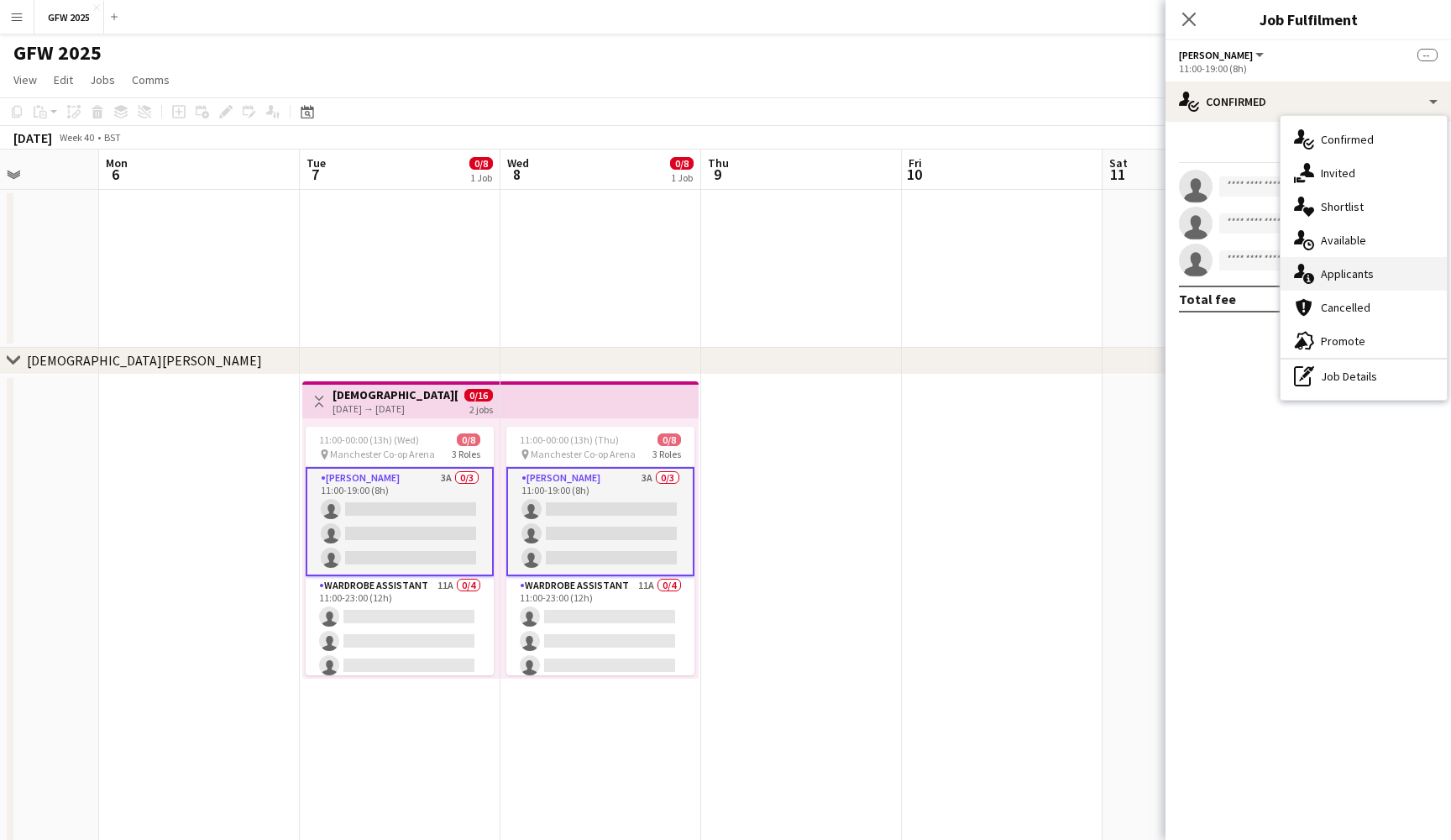
click at [1376, 268] on div "single-neutral-actions-information Applicants" at bounding box center [1365, 273] width 167 height 33
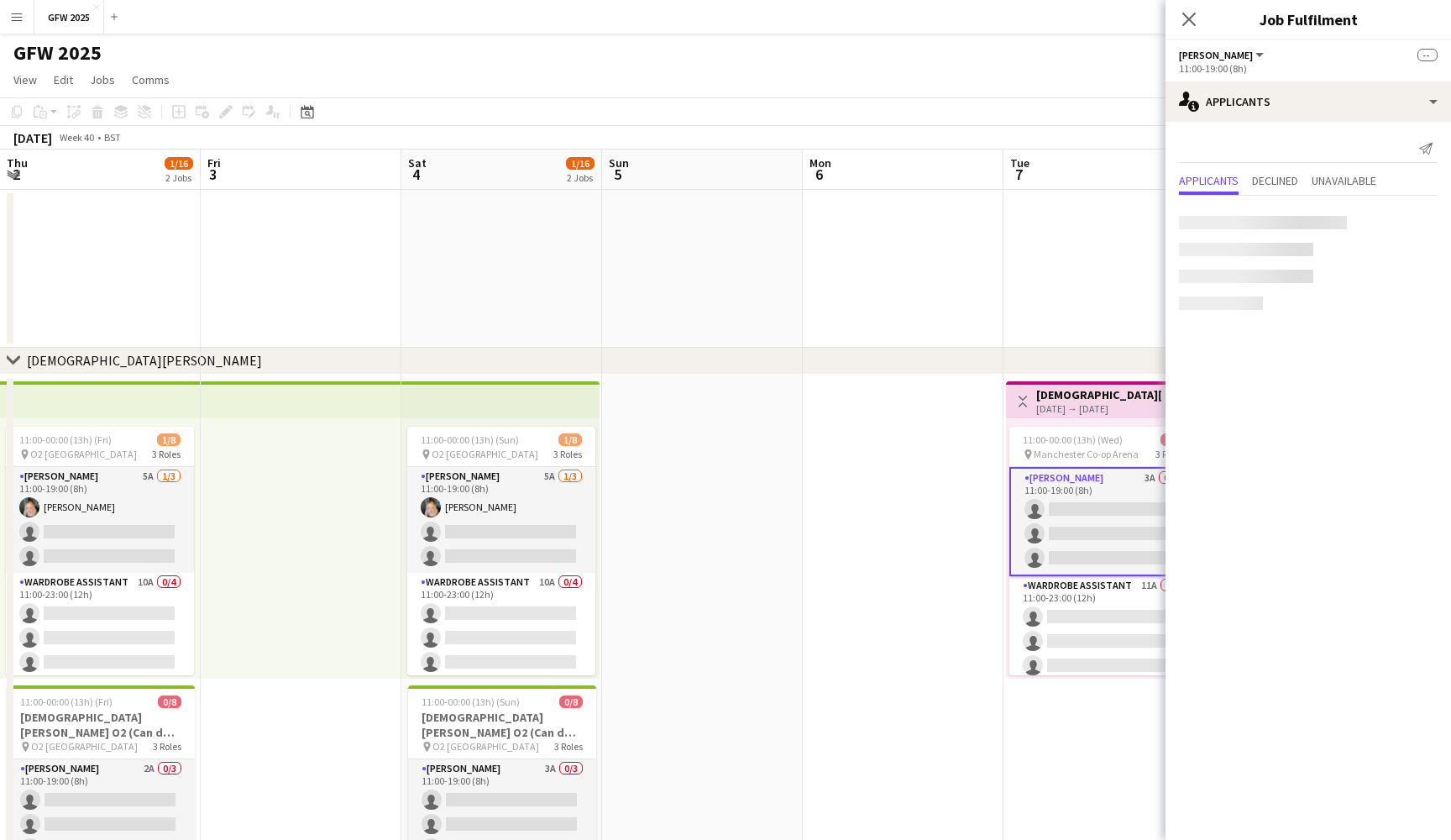
scroll to position [85, 0]
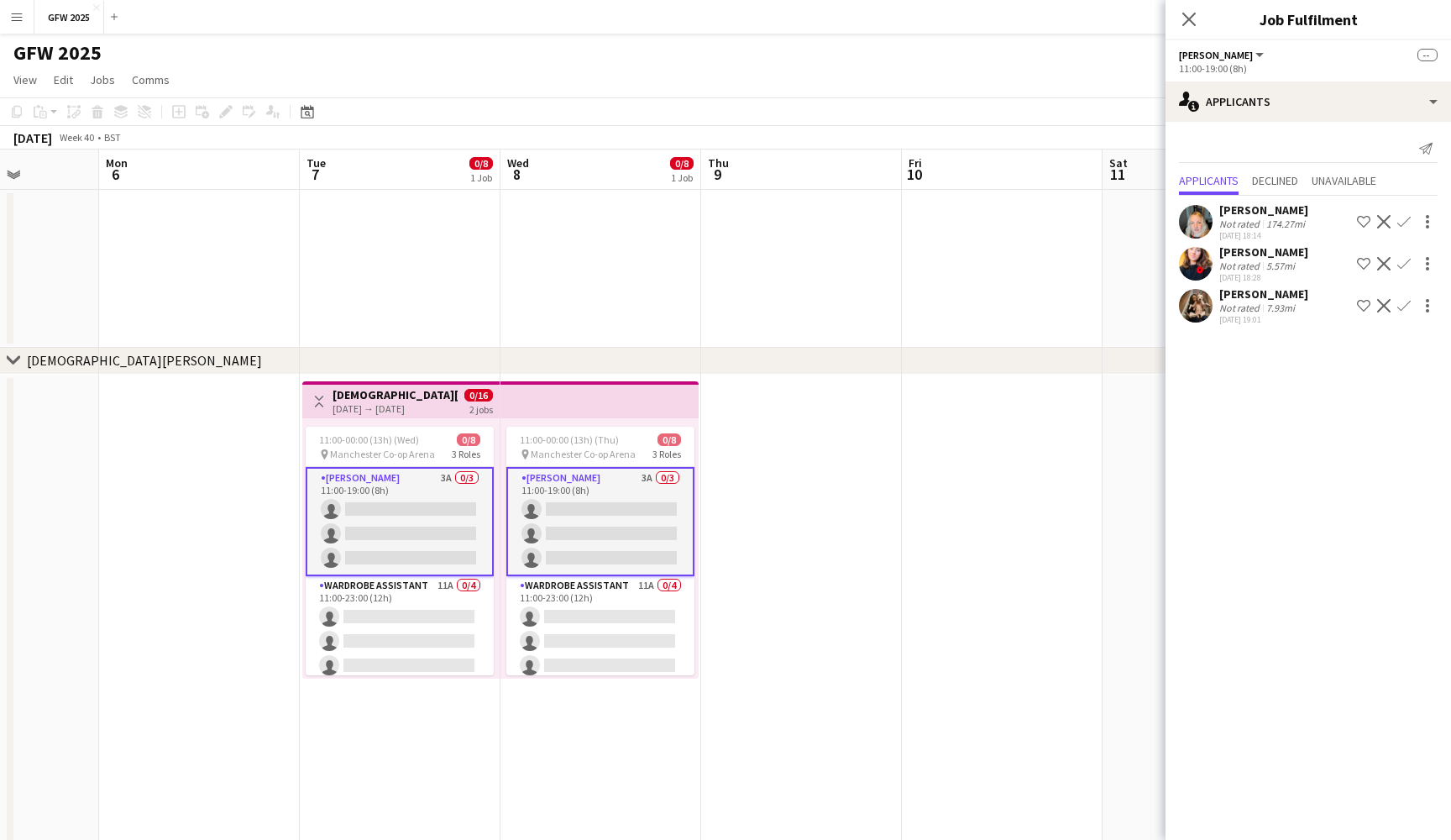
click at [1405, 301] on app-icon "Confirm" at bounding box center [1405, 306] width 14 height 14
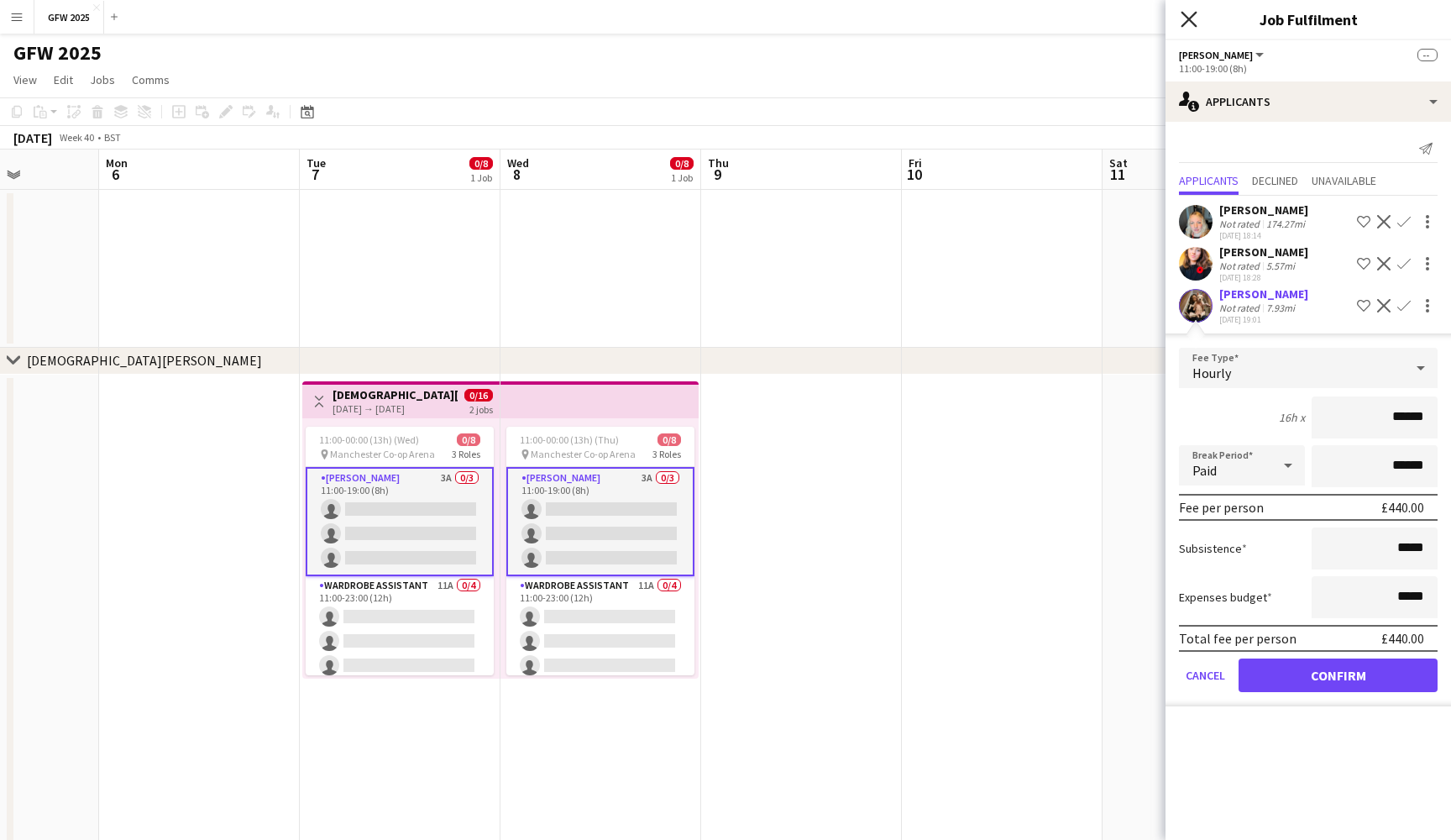
click at [1192, 17] on icon at bounding box center [1189, 19] width 16 height 16
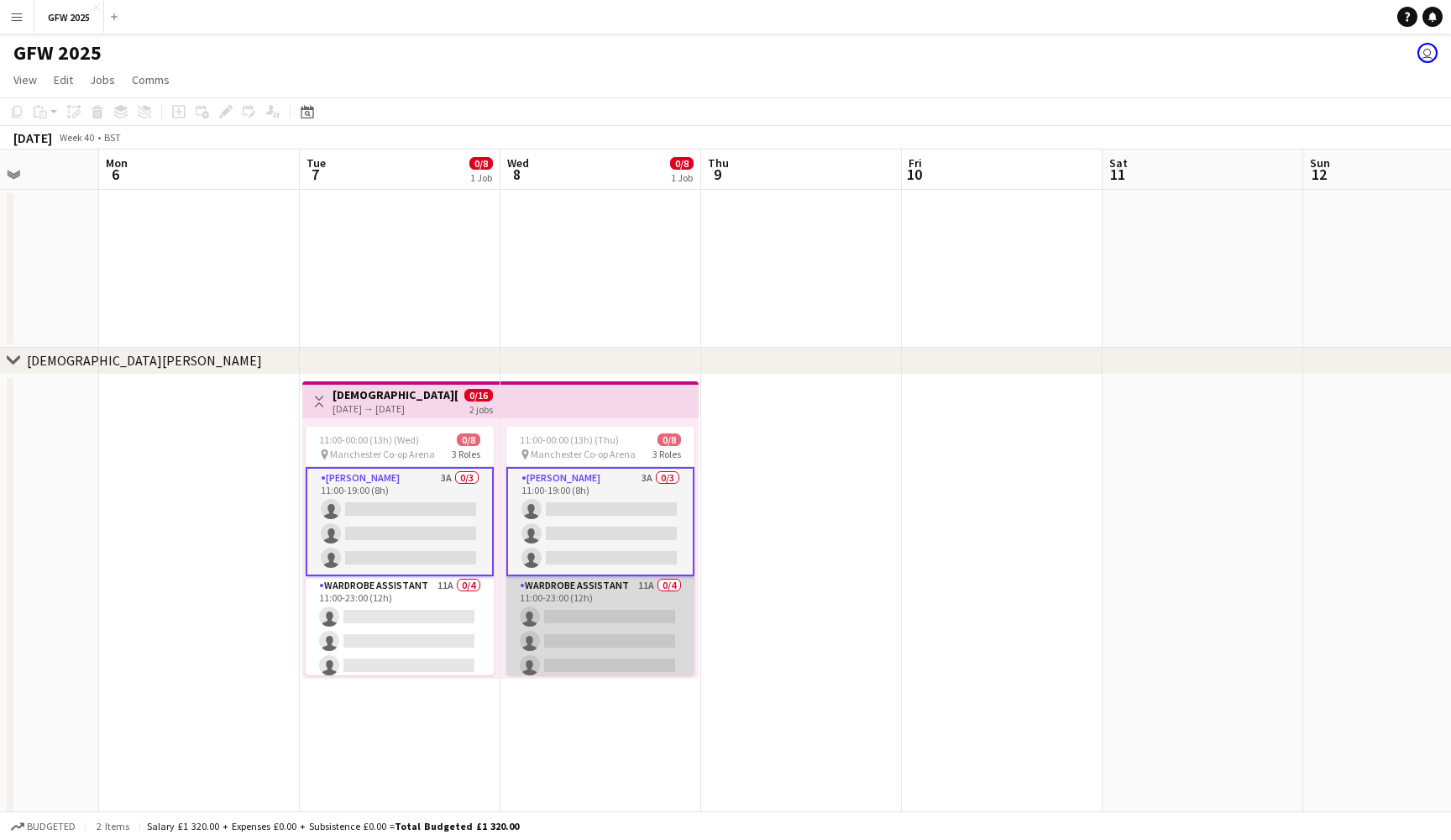
click at [608, 605] on app-card-role "Wardrobe Assistant 11A 0/4 11:00-23:00 (12h) single-neutral-actions single-neut…" at bounding box center [601, 641] width 188 height 130
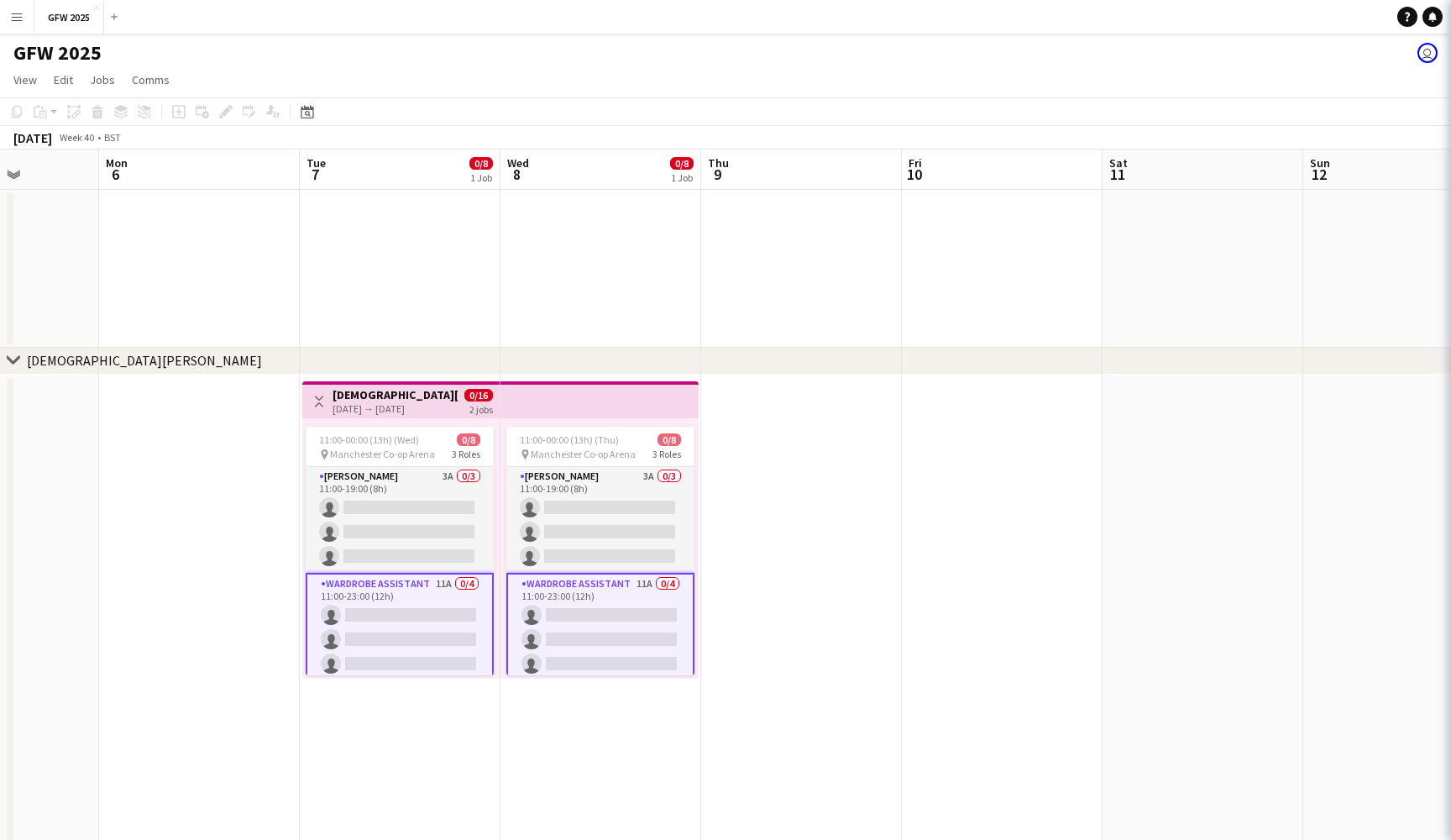
scroll to position [0, 703]
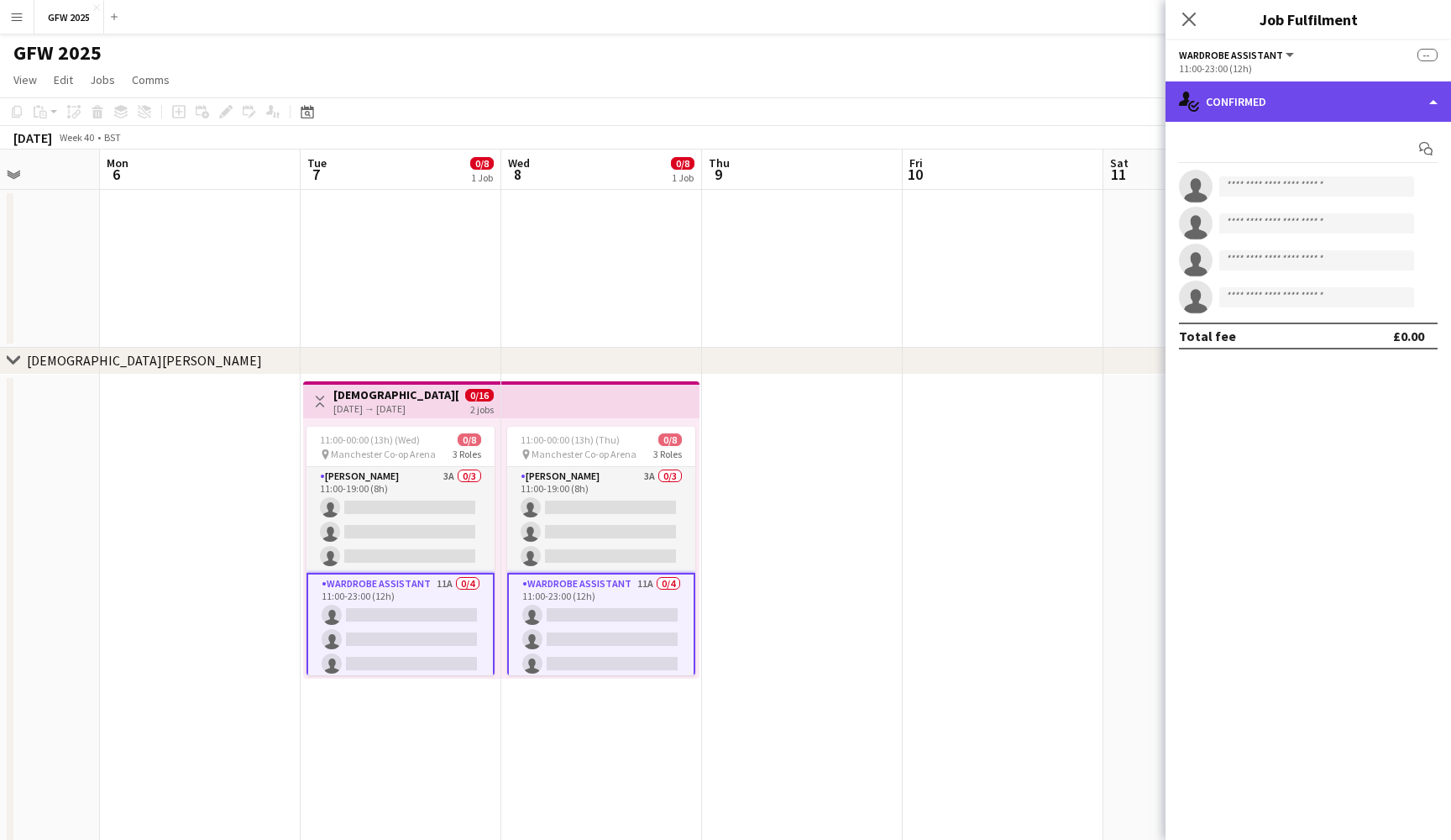
click at [1337, 110] on div "single-neutral-actions-check-2 Confirmed" at bounding box center [1308, 101] width 285 height 40
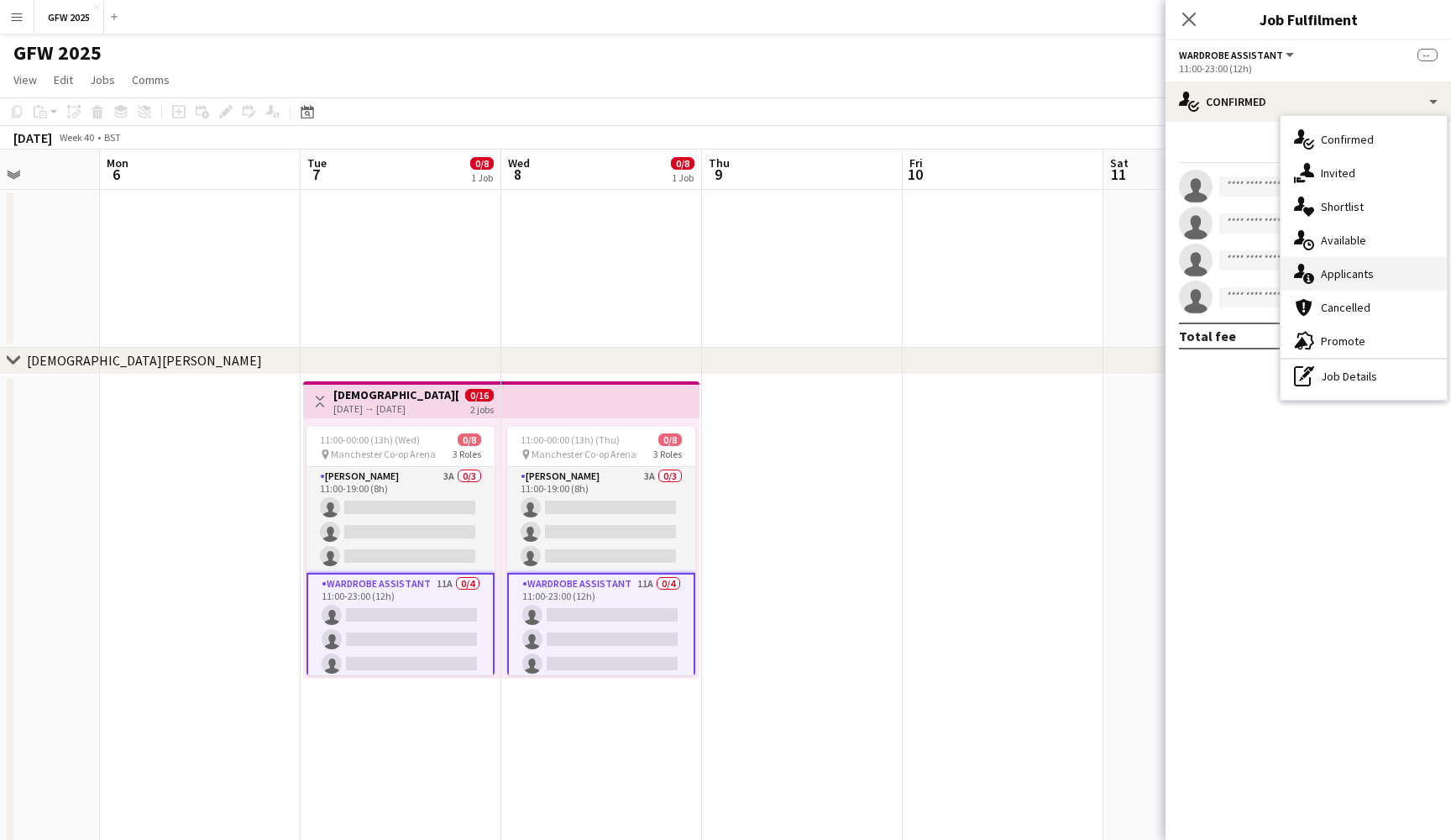
click at [1361, 270] on span "Applicants" at bounding box center [1348, 273] width 53 height 15
